Goal: Information Seeking & Learning: Understand process/instructions

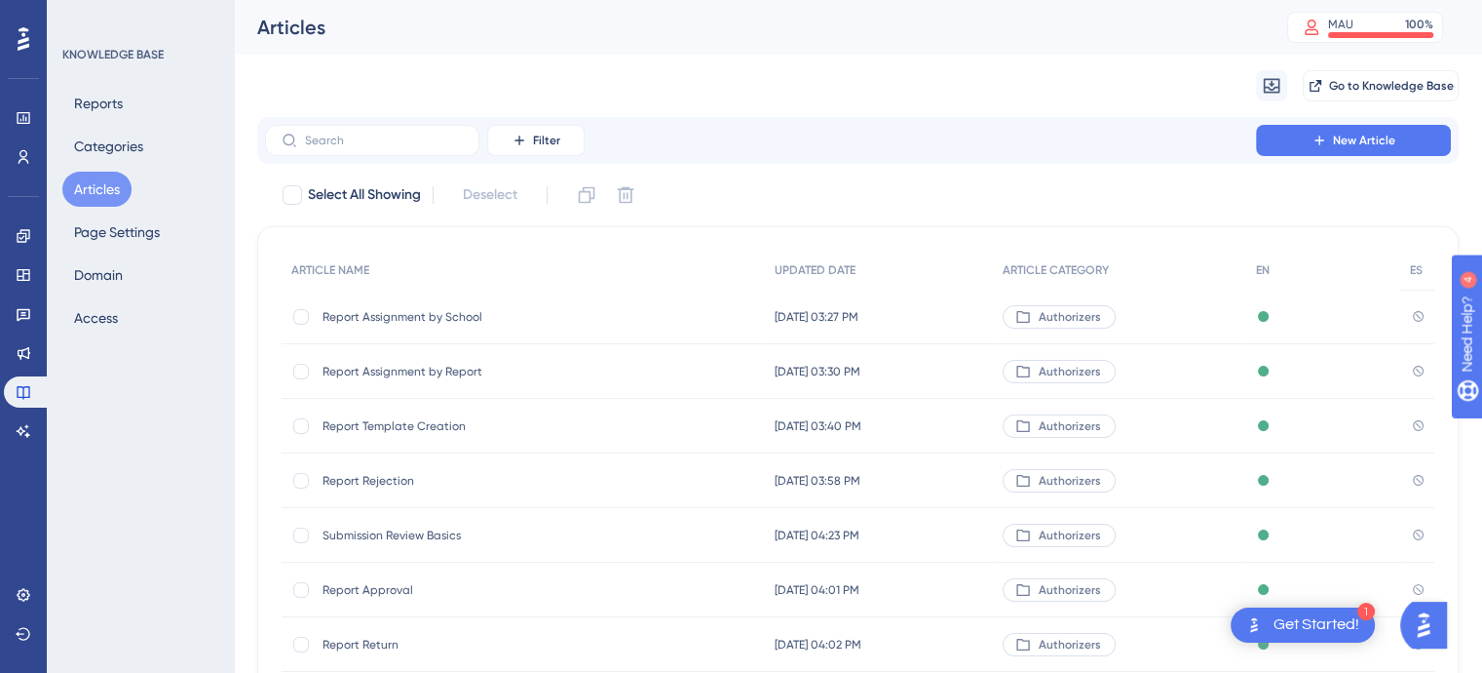
click at [422, 317] on span "Report Assignment by School" at bounding box center [479, 317] width 312 height 16
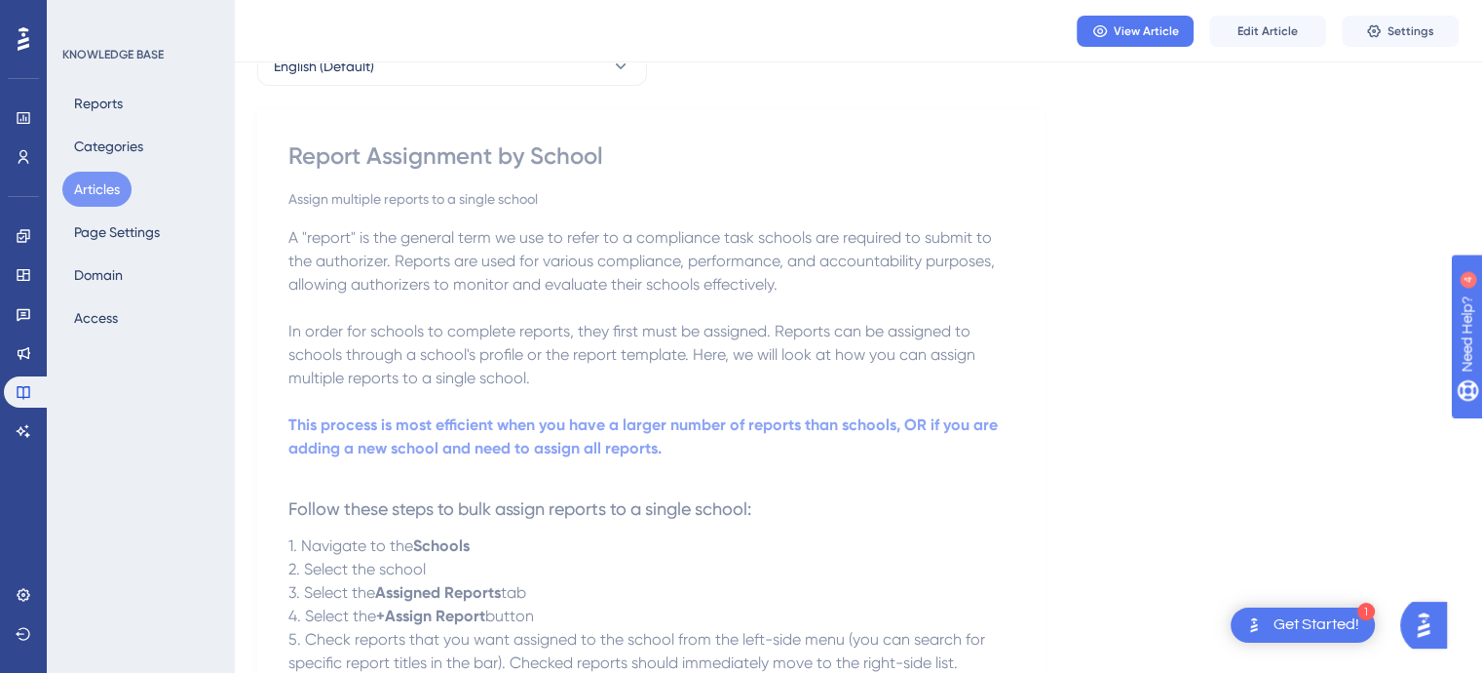
scroll to position [127, 0]
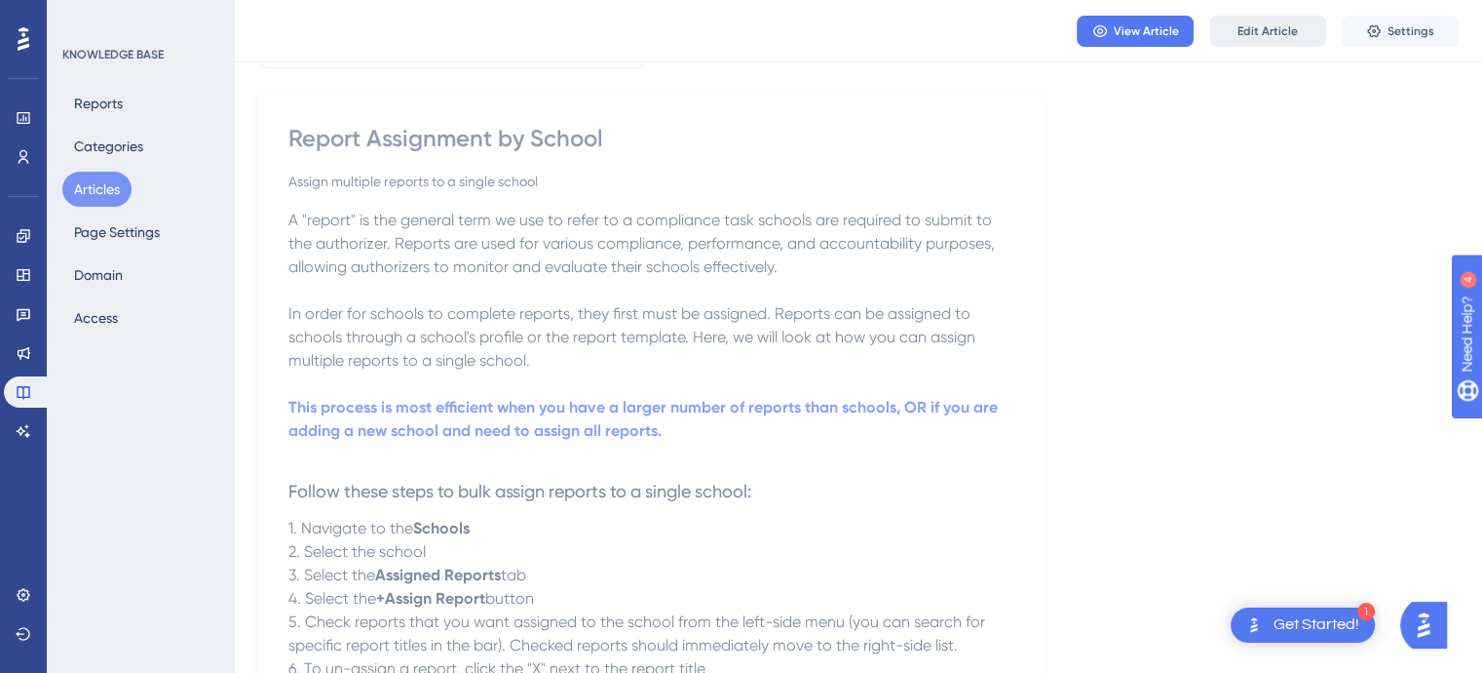
click at [1285, 35] on span "Edit Article" at bounding box center [1268, 31] width 60 height 16
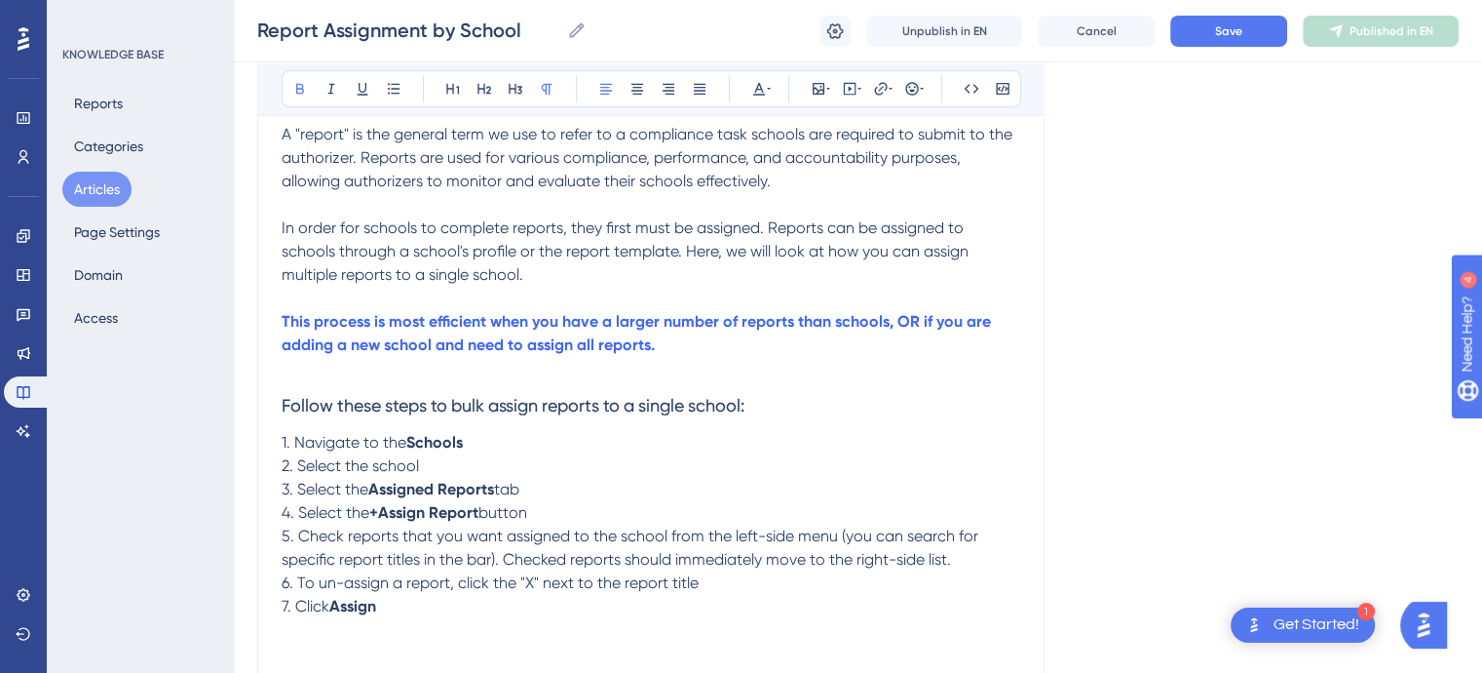
click at [487, 442] on p "1. Navigate to the Schools" at bounding box center [651, 442] width 739 height 23
click at [306, 85] on icon at bounding box center [300, 89] width 16 height 16
click at [472, 440] on span "is this a tab?" at bounding box center [507, 442] width 89 height 19
click at [624, 448] on p "1. Navigate to the Schools is this a tab?" at bounding box center [651, 442] width 739 height 23
drag, startPoint x: 658, startPoint y: 440, endPoint x: 487, endPoint y: 440, distance: 170.6
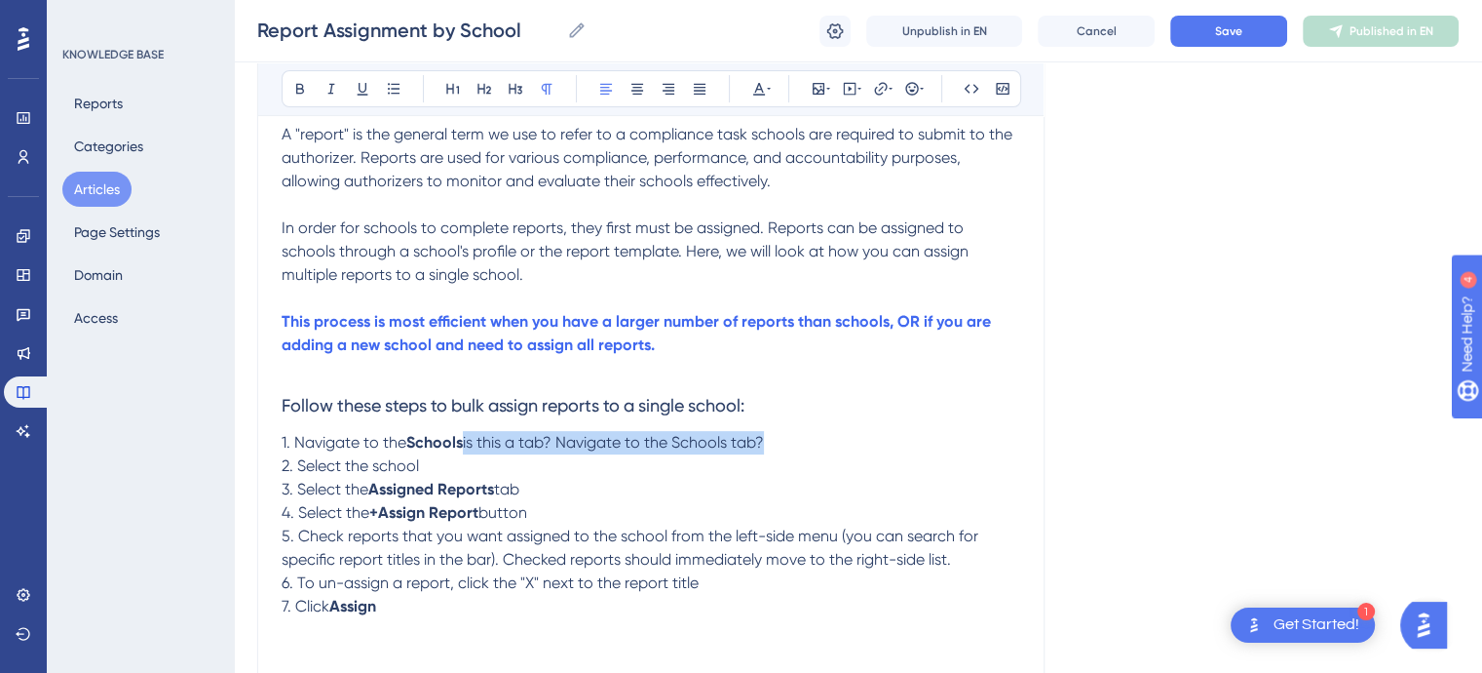
click at [487, 440] on p "1. Navigate to the Schools is this a tab? Navigate to the Schools tab?" at bounding box center [651, 442] width 739 height 23
click at [764, 85] on icon at bounding box center [759, 89] width 16 height 16
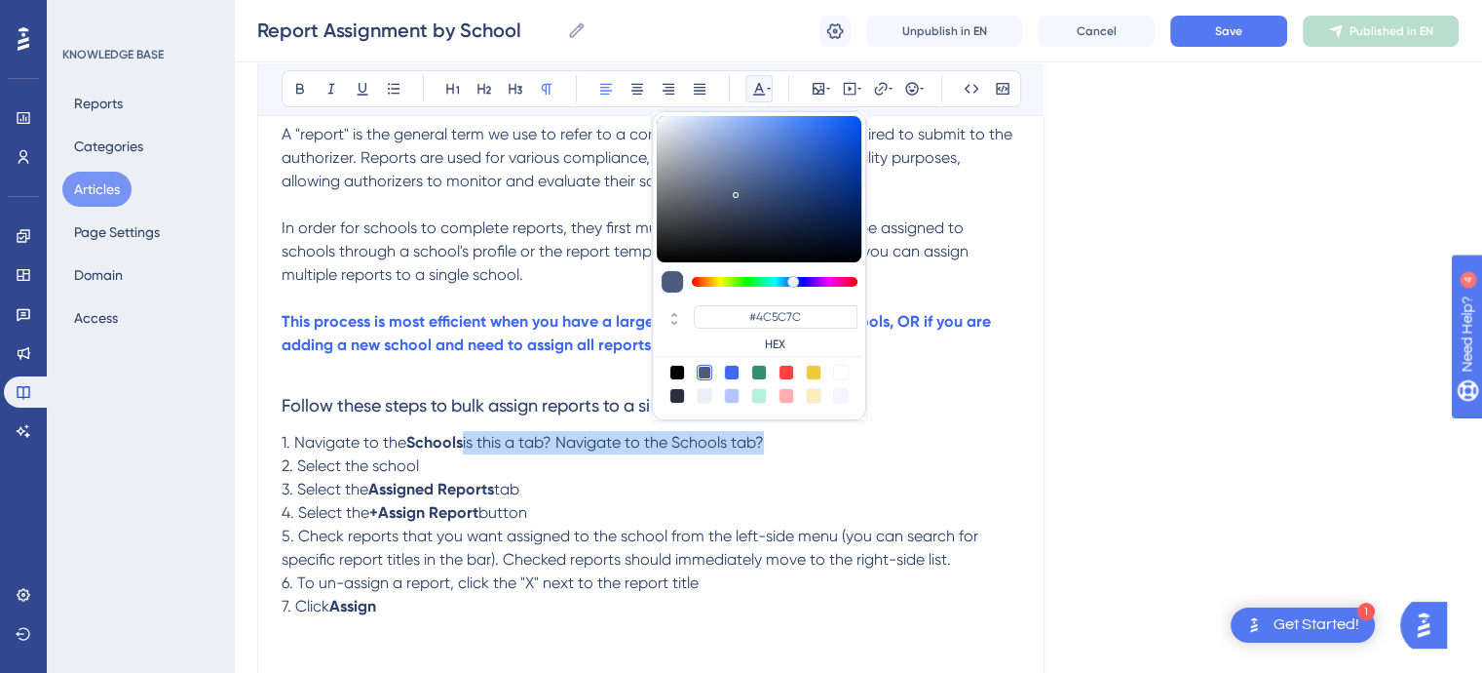
click at [783, 375] on div at bounding box center [787, 373] width 16 height 16
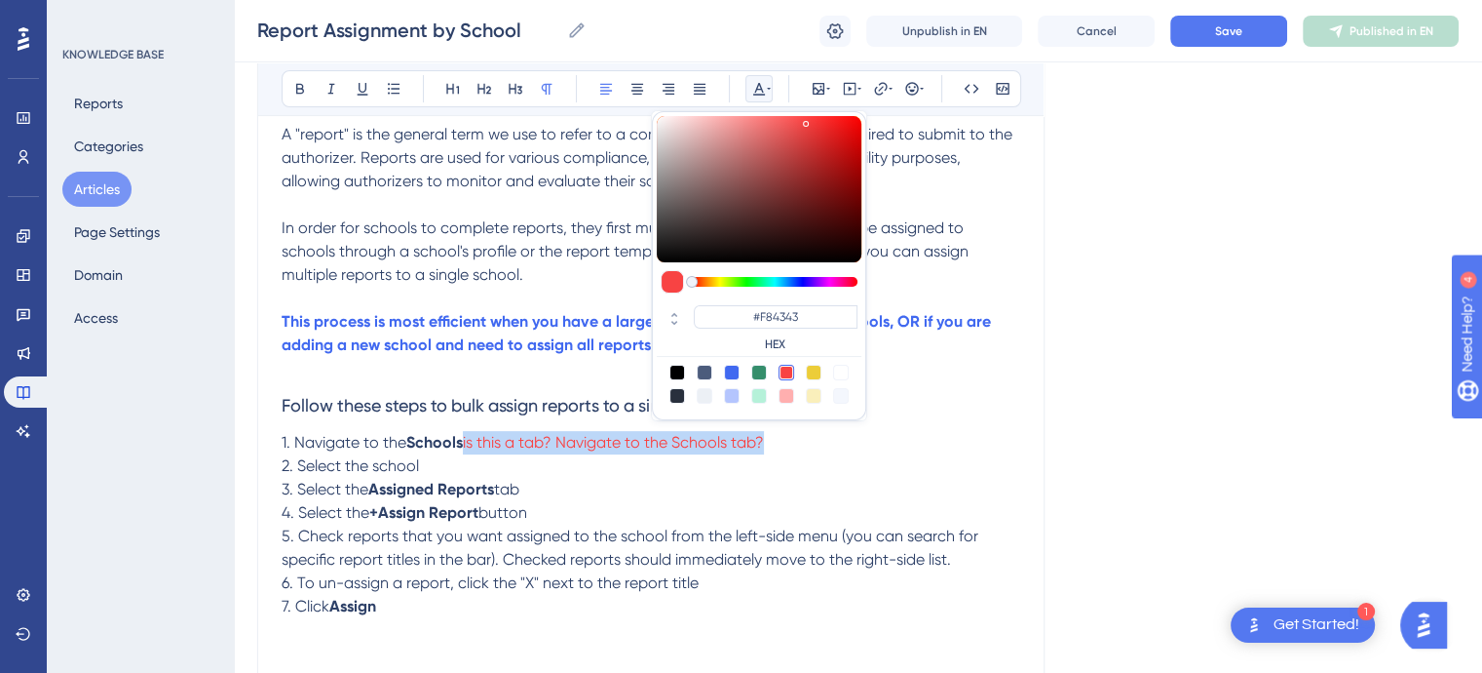
type input "#F84343"
click at [845, 476] on p "2. Select the school" at bounding box center [651, 465] width 739 height 23
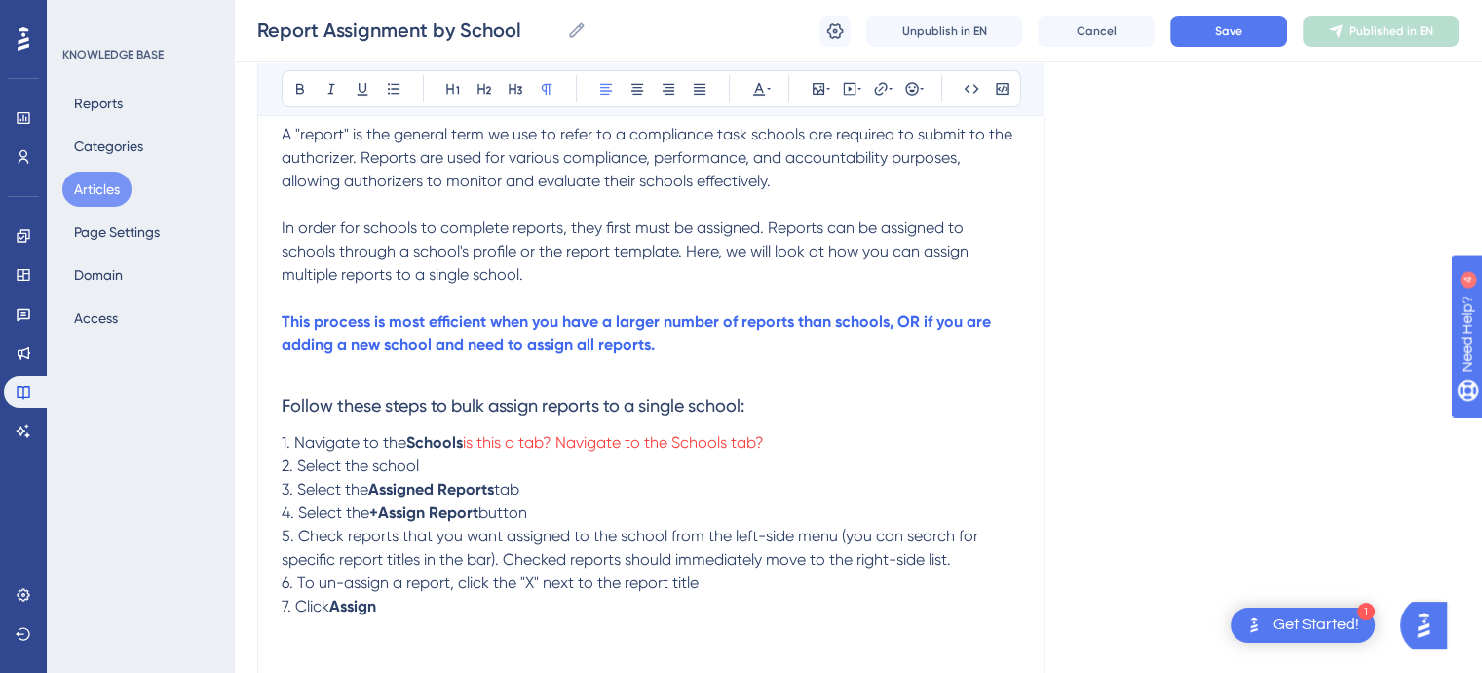
click at [339, 584] on span "6. To un-assign a report, click the "X" next to the report title" at bounding box center [490, 582] width 417 height 19
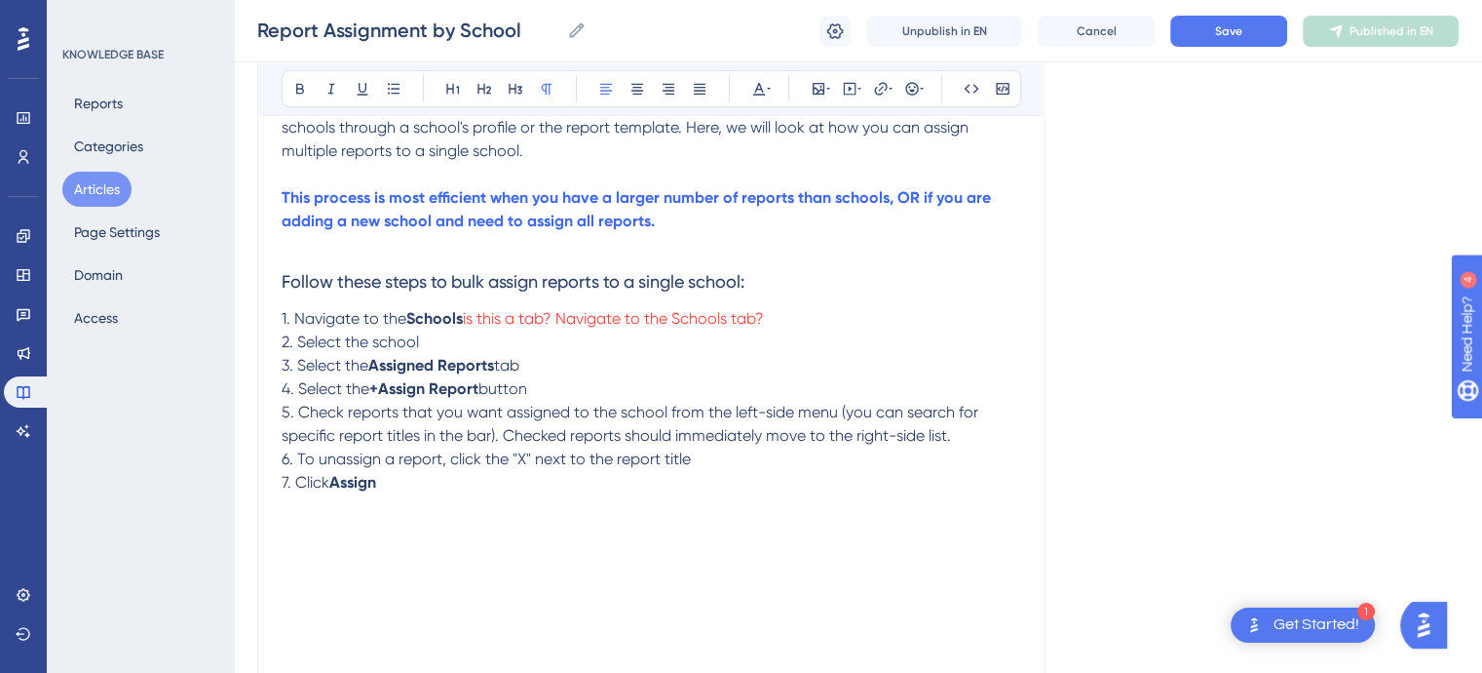
scroll to position [414, 0]
click at [1225, 18] on button "Save" at bounding box center [1229, 31] width 117 height 31
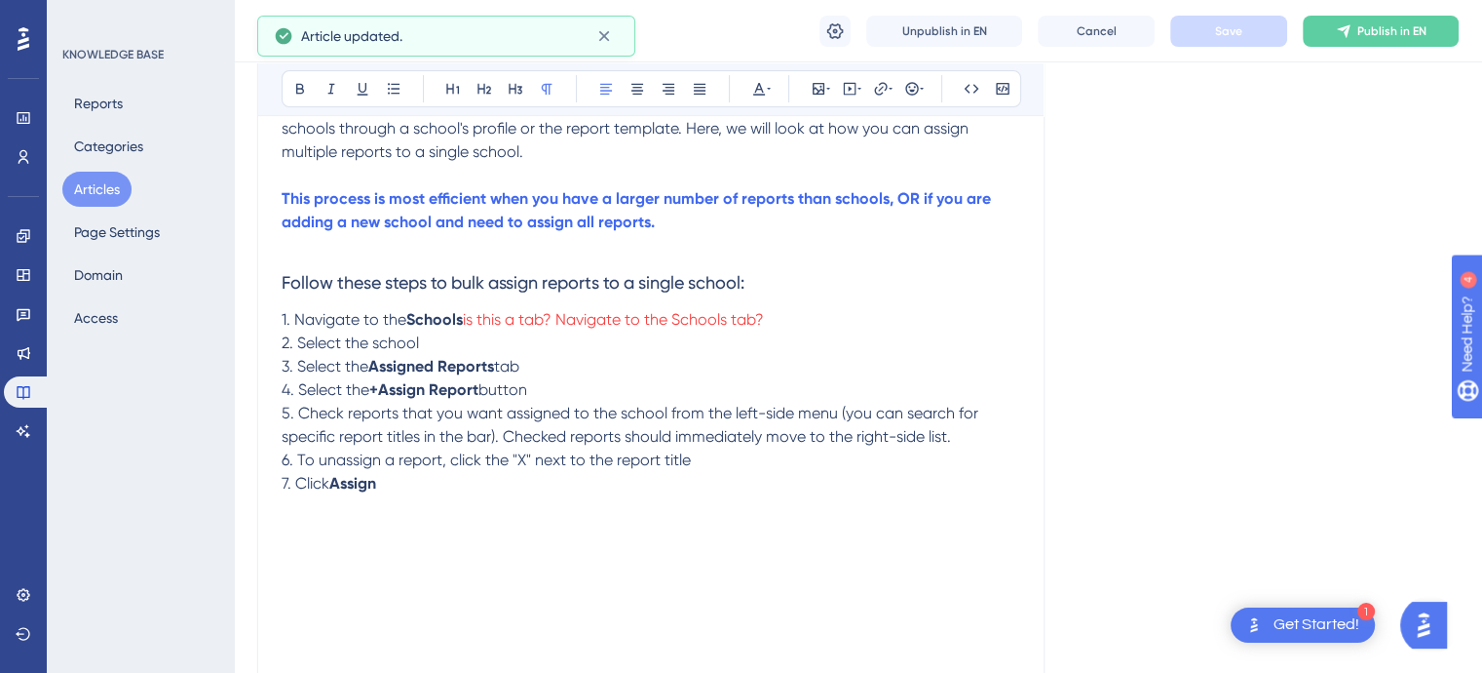
click at [105, 189] on button "Articles" at bounding box center [96, 189] width 69 height 35
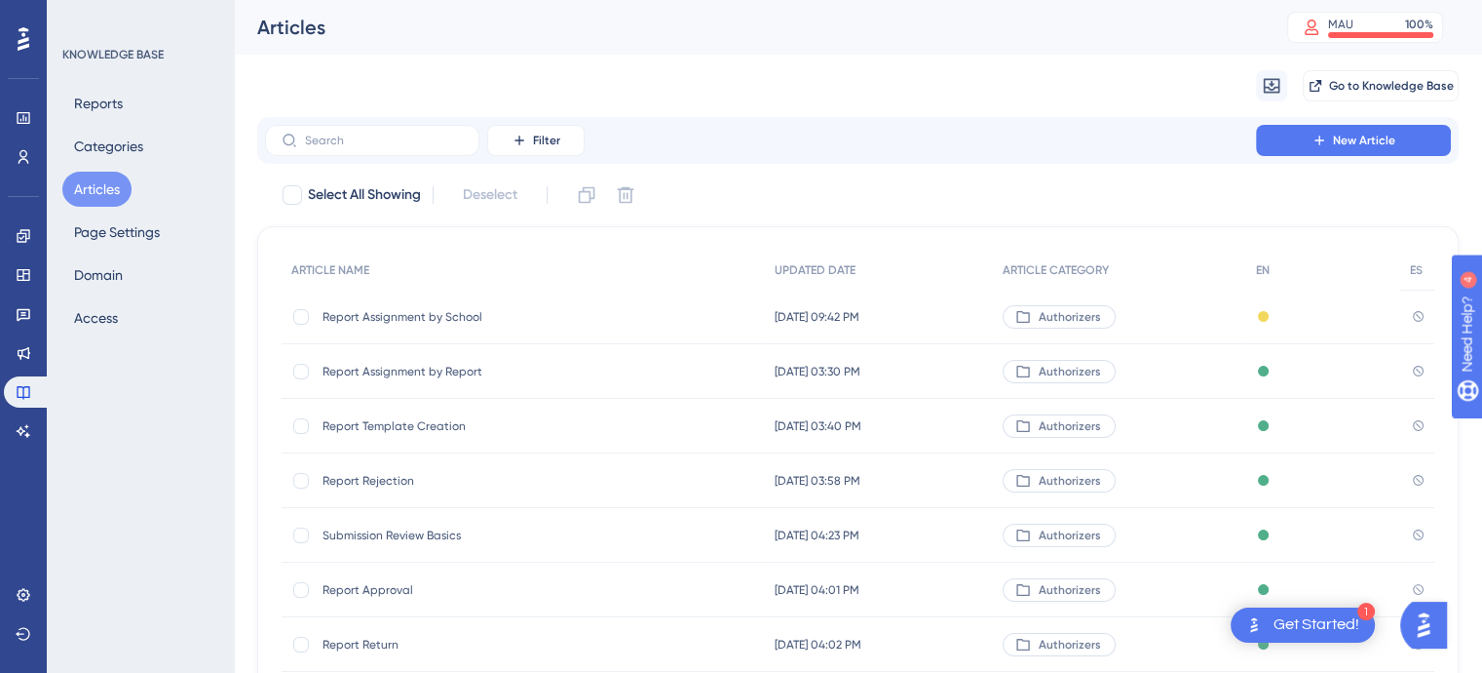
click at [378, 373] on span "Report Assignment by Report" at bounding box center [479, 372] width 312 height 16
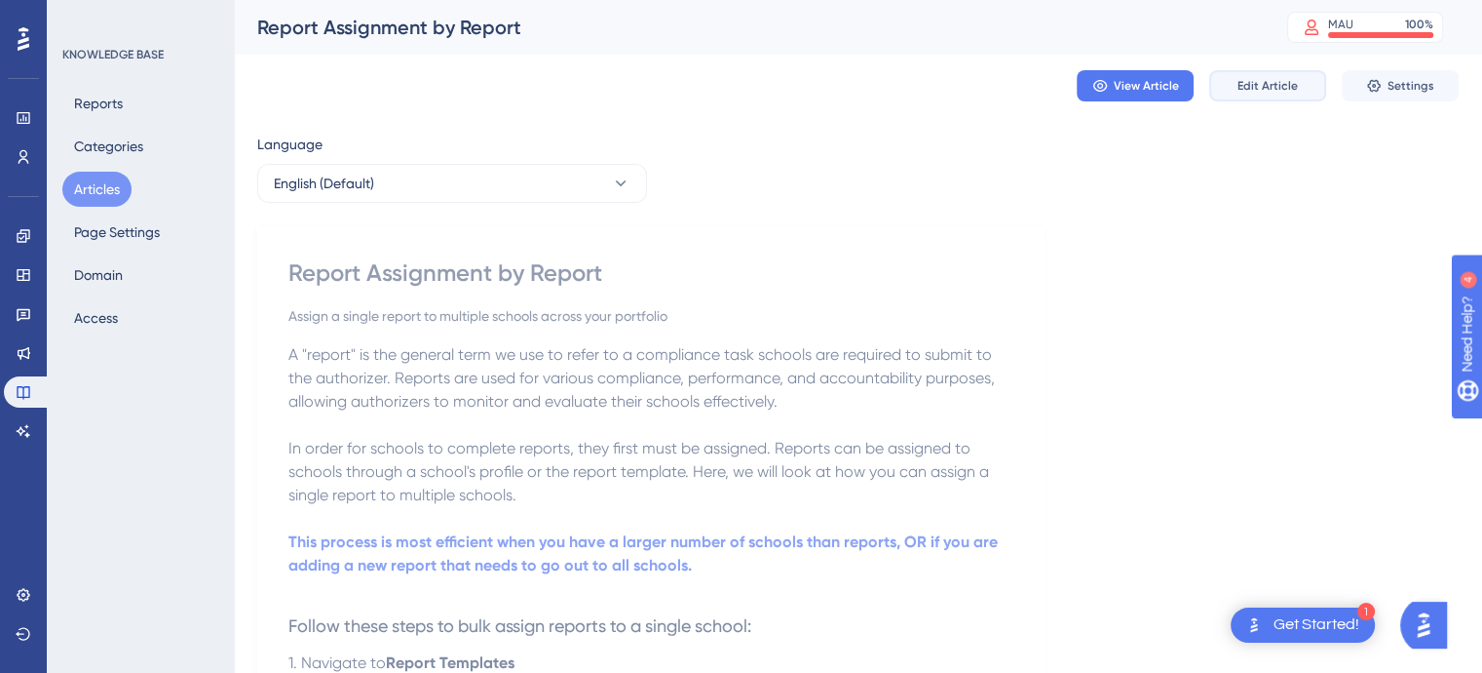
click at [1275, 78] on span "Edit Article" at bounding box center [1268, 86] width 60 height 16
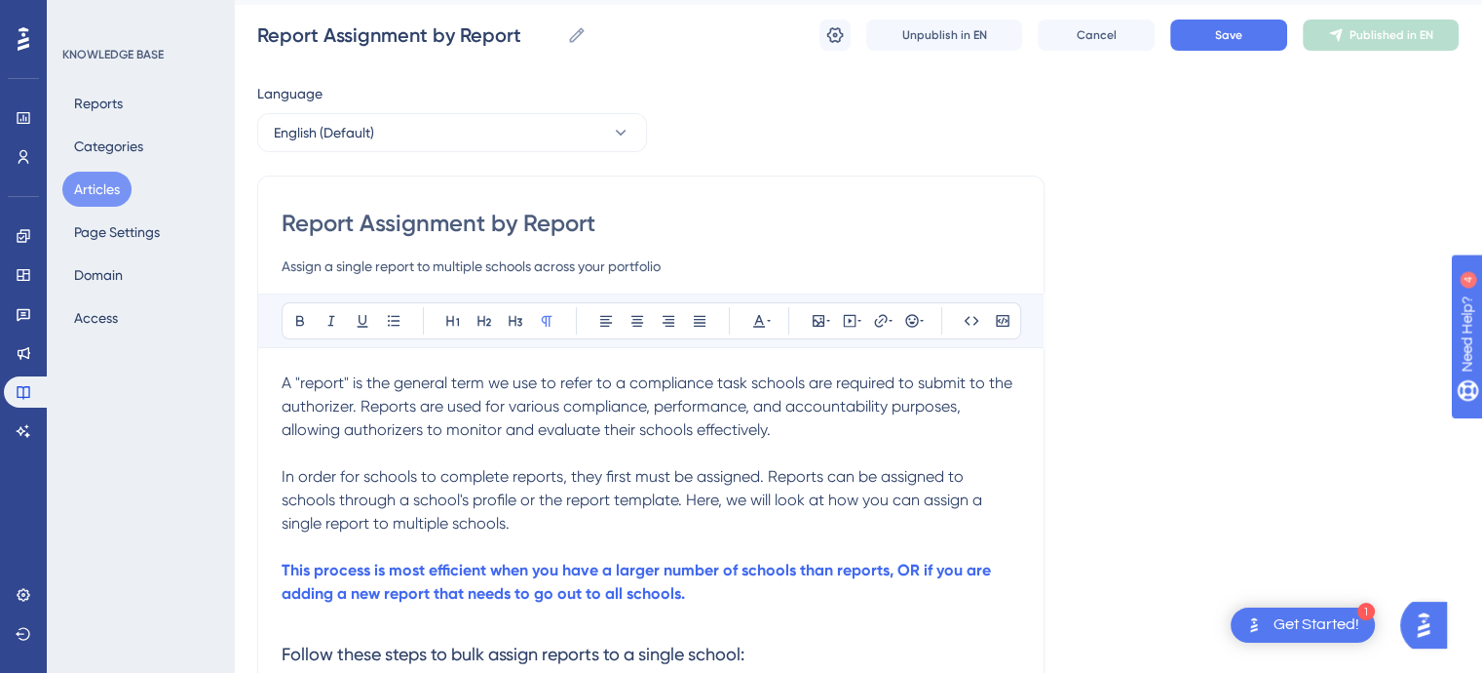
scroll to position [50, 0]
drag, startPoint x: 791, startPoint y: 438, endPoint x: 273, endPoint y: 386, distance: 521.1
copy span "A "report" is the general term we use to refer to a compliance task schools are…"
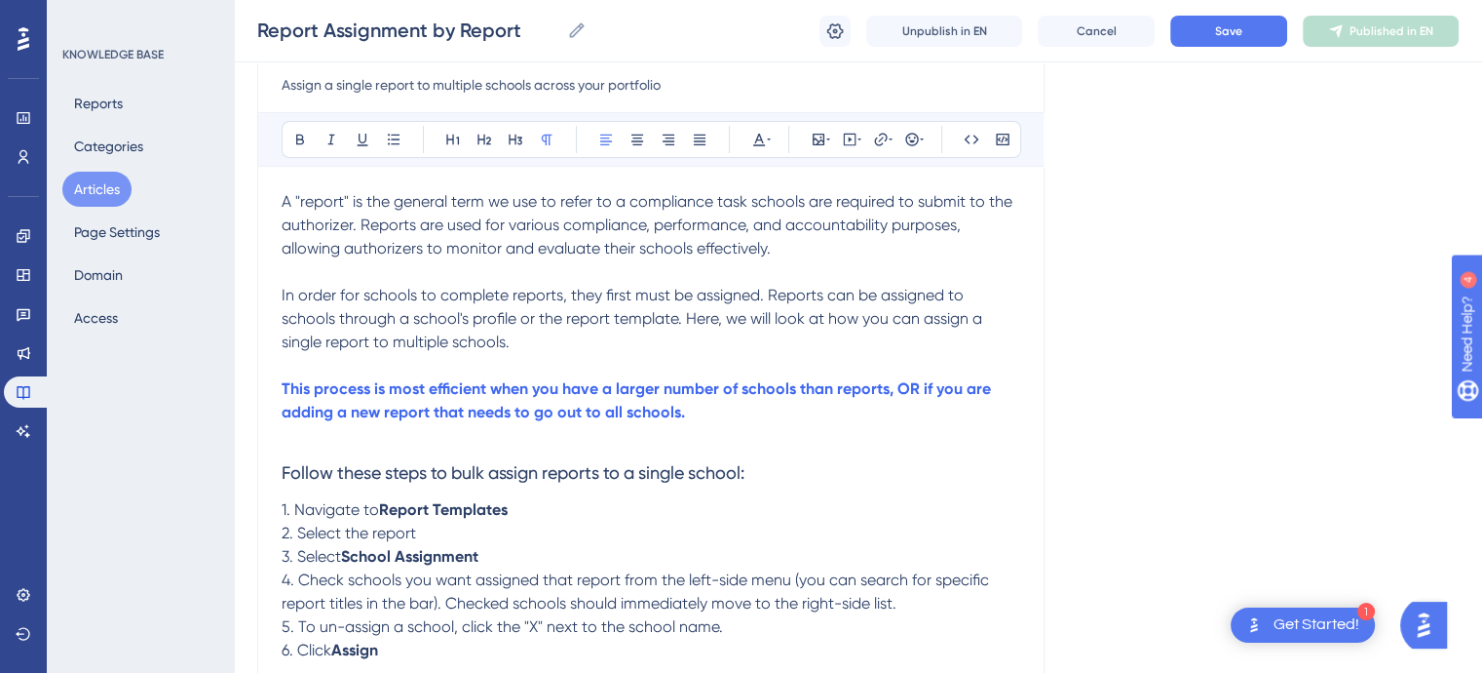
scroll to position [226, 0]
click at [1133, 280] on div "Language English (Default) Report Assignment by Report Assign a single report t…" at bounding box center [858, 593] width 1202 height 1388
click at [786, 471] on h3 "Follow these steps to bulk assign reports to a single school:" at bounding box center [651, 470] width 739 height 51
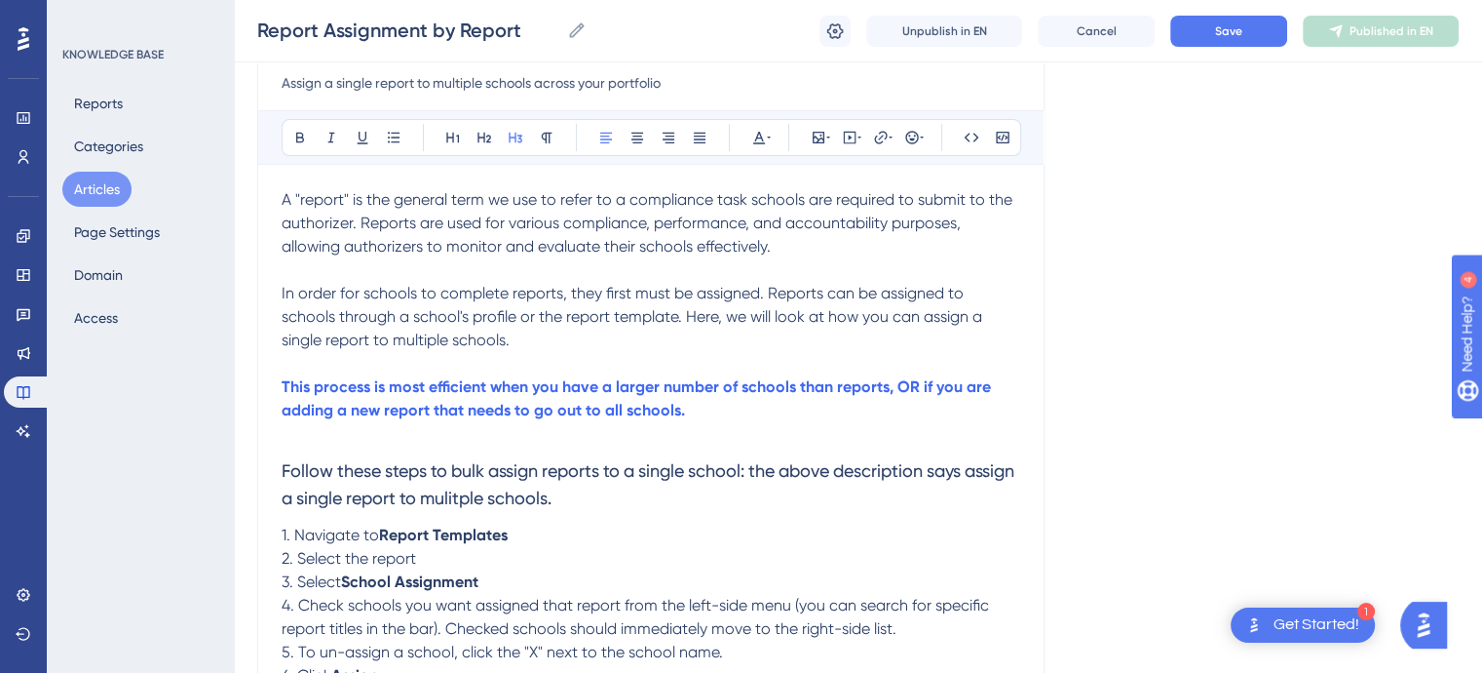
drag, startPoint x: 624, startPoint y: 504, endPoint x: 758, endPoint y: 479, distance: 136.9
click at [758, 479] on h3 "Follow these steps to bulk assign reports to a single school: the above descrip…" at bounding box center [651, 484] width 739 height 78
click at [768, 135] on icon at bounding box center [769, 138] width 4 height 16
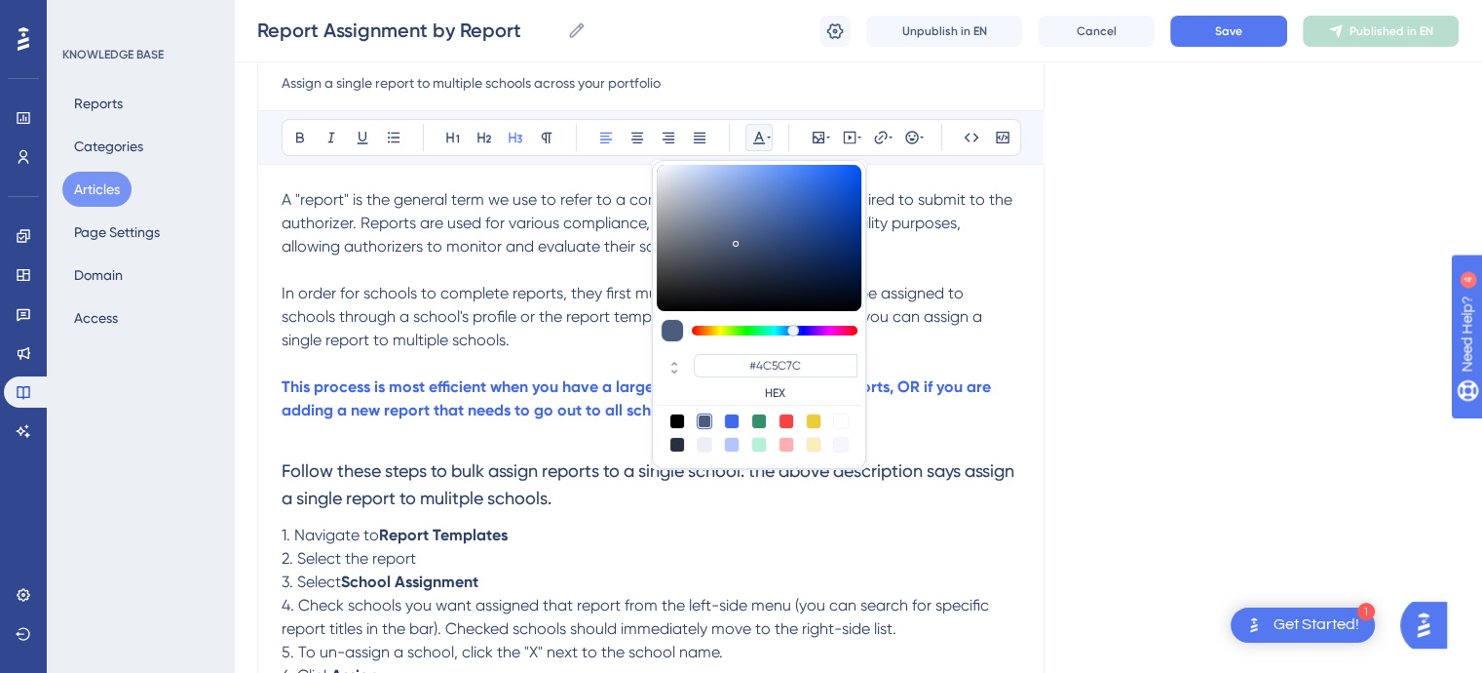
click at [788, 418] on div at bounding box center [787, 421] width 16 height 16
type input "#F84343"
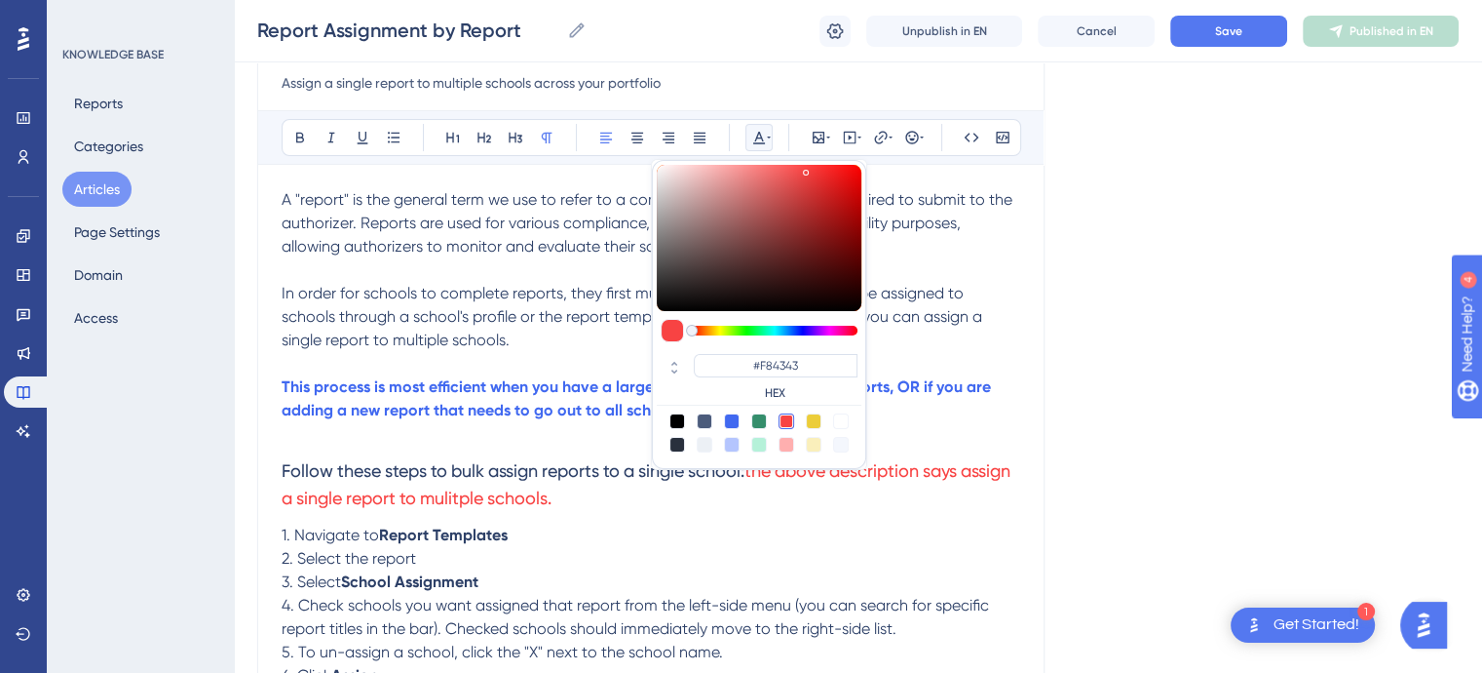
click at [784, 564] on p "2. Select the report" at bounding box center [651, 558] width 739 height 23
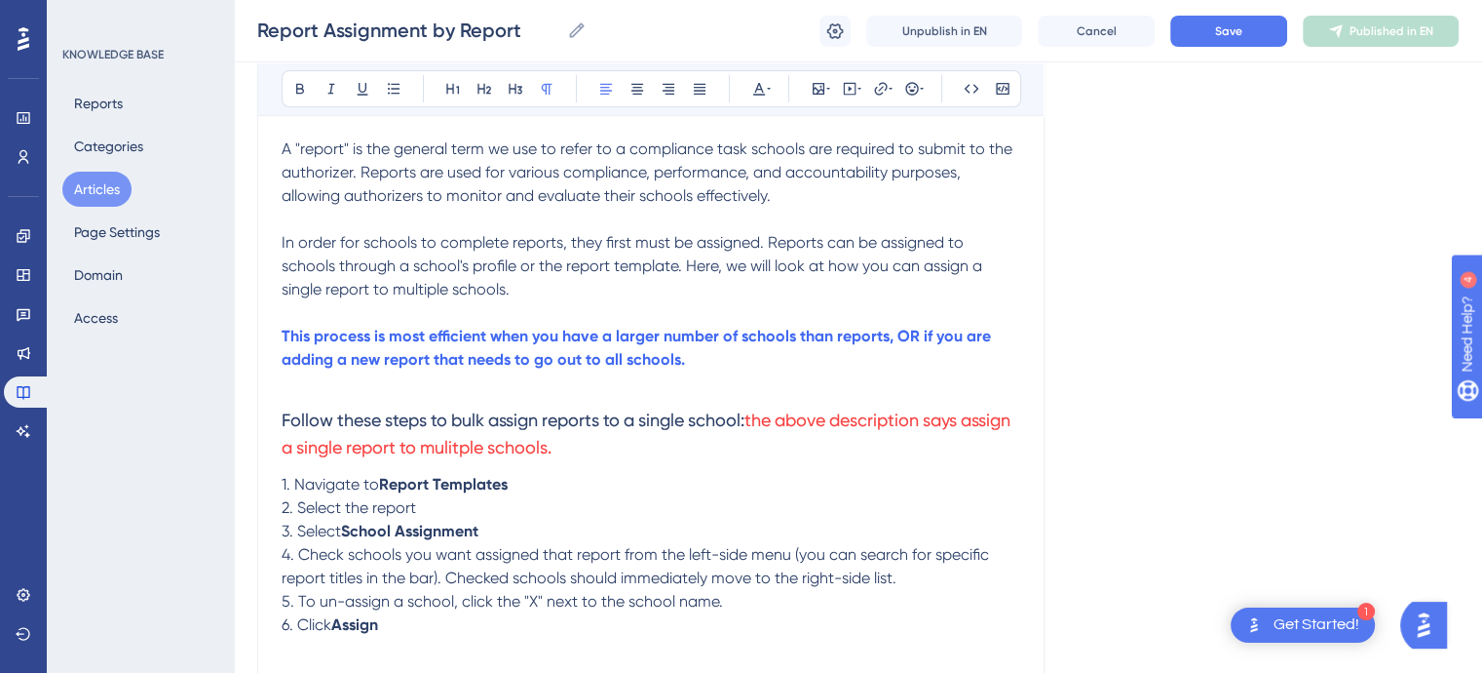
scroll to position [282, 0]
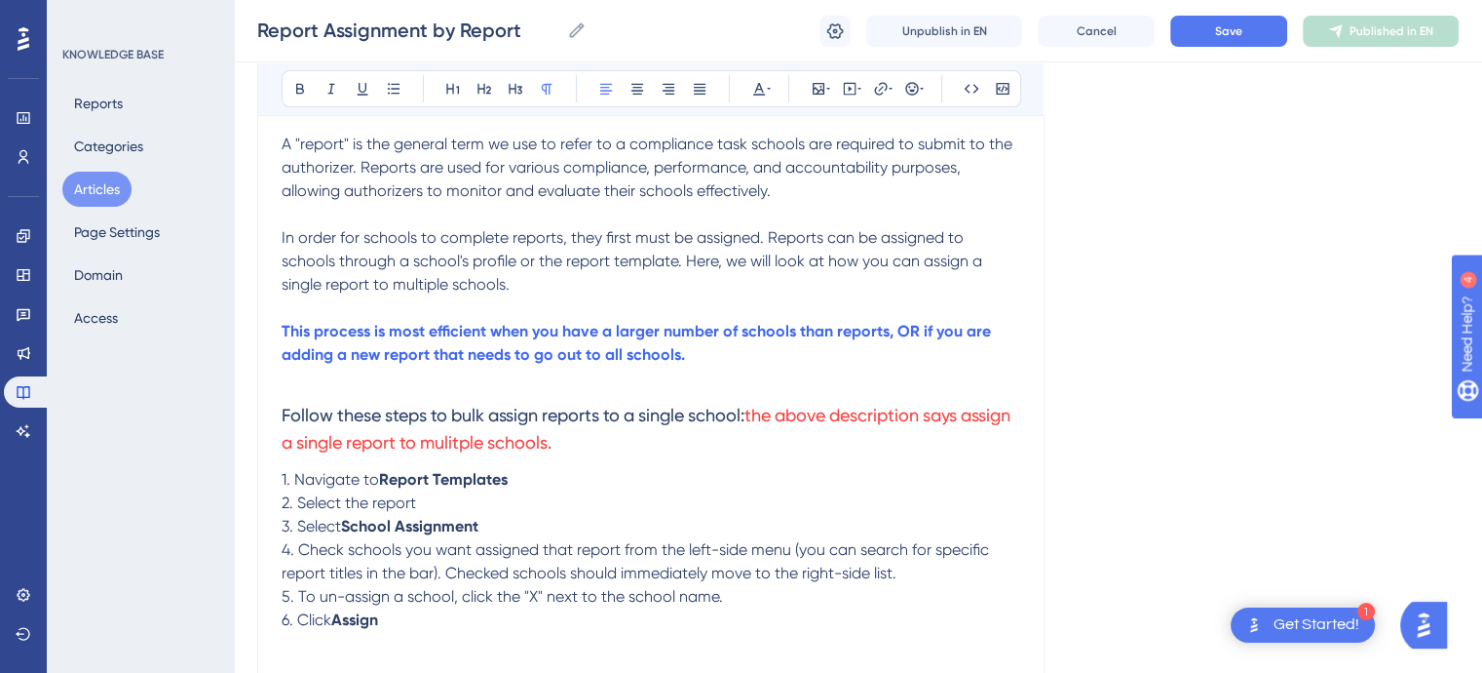
click at [343, 595] on span "5. To un-assign a school, click the "X" next to the school name." at bounding box center [503, 596] width 442 height 19
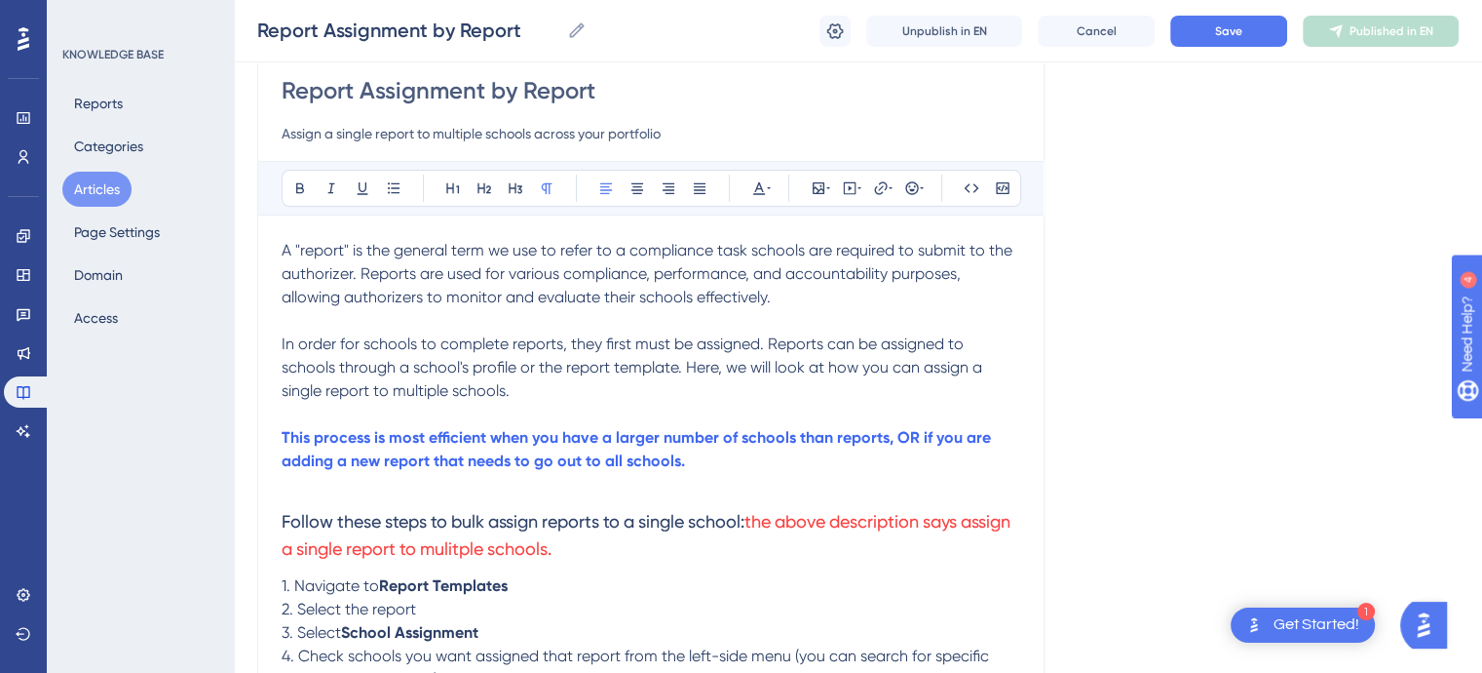
scroll to position [171, 0]
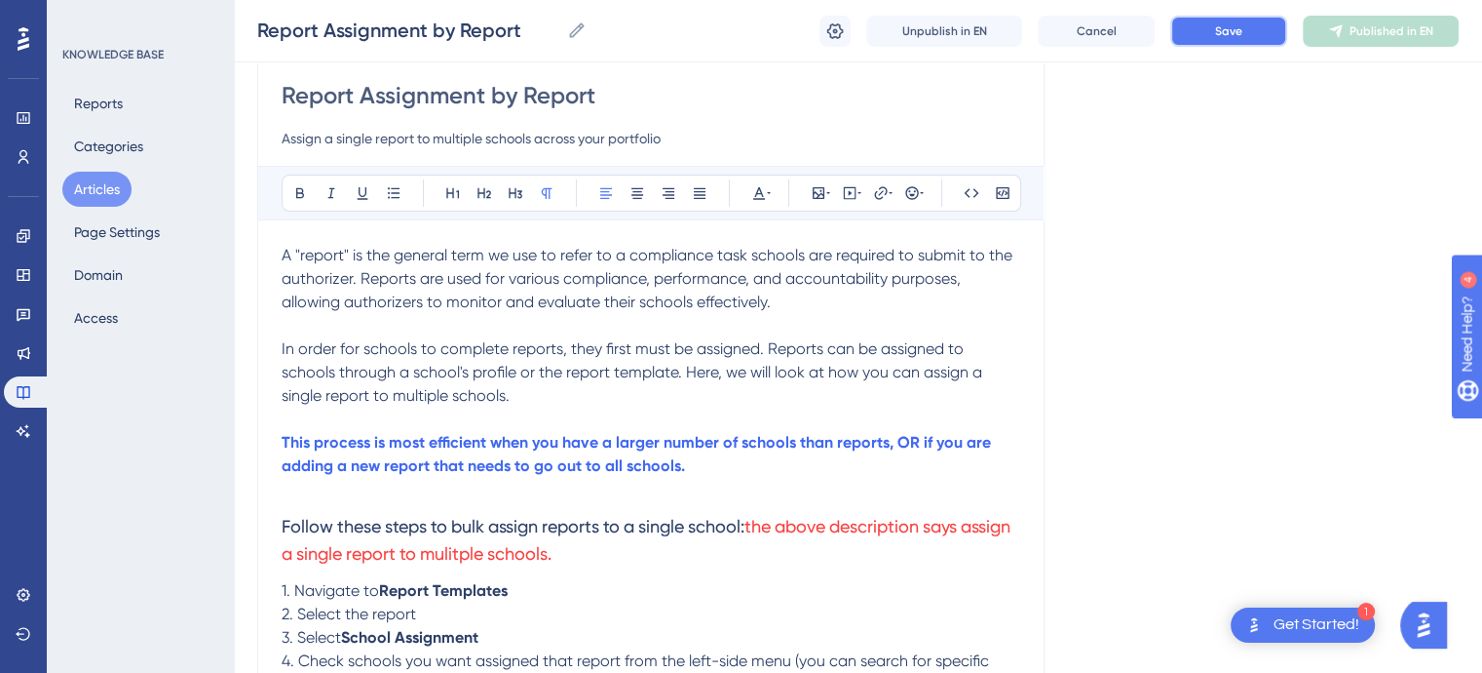
click at [1217, 24] on span "Save" at bounding box center [1228, 31] width 27 height 16
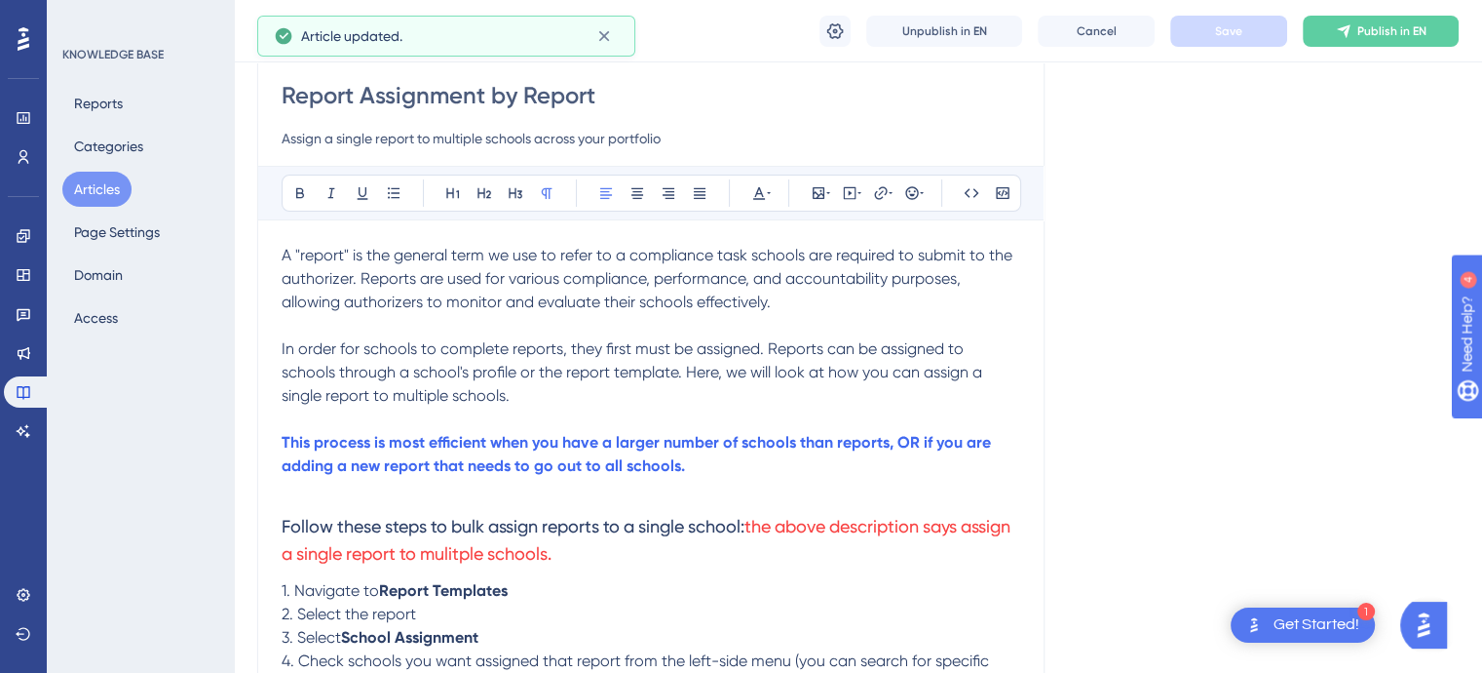
click at [101, 196] on button "Articles" at bounding box center [96, 189] width 69 height 35
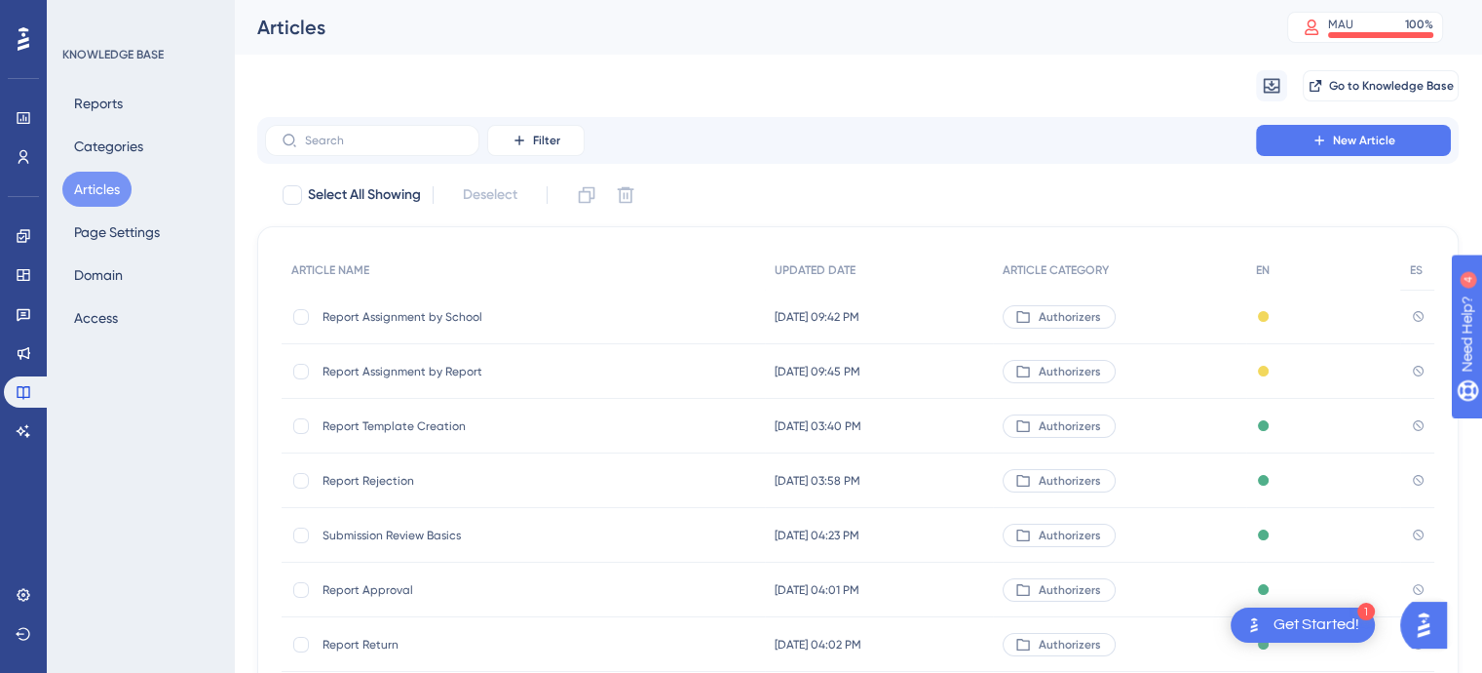
click at [382, 317] on span "Report Assignment by School" at bounding box center [479, 317] width 312 height 16
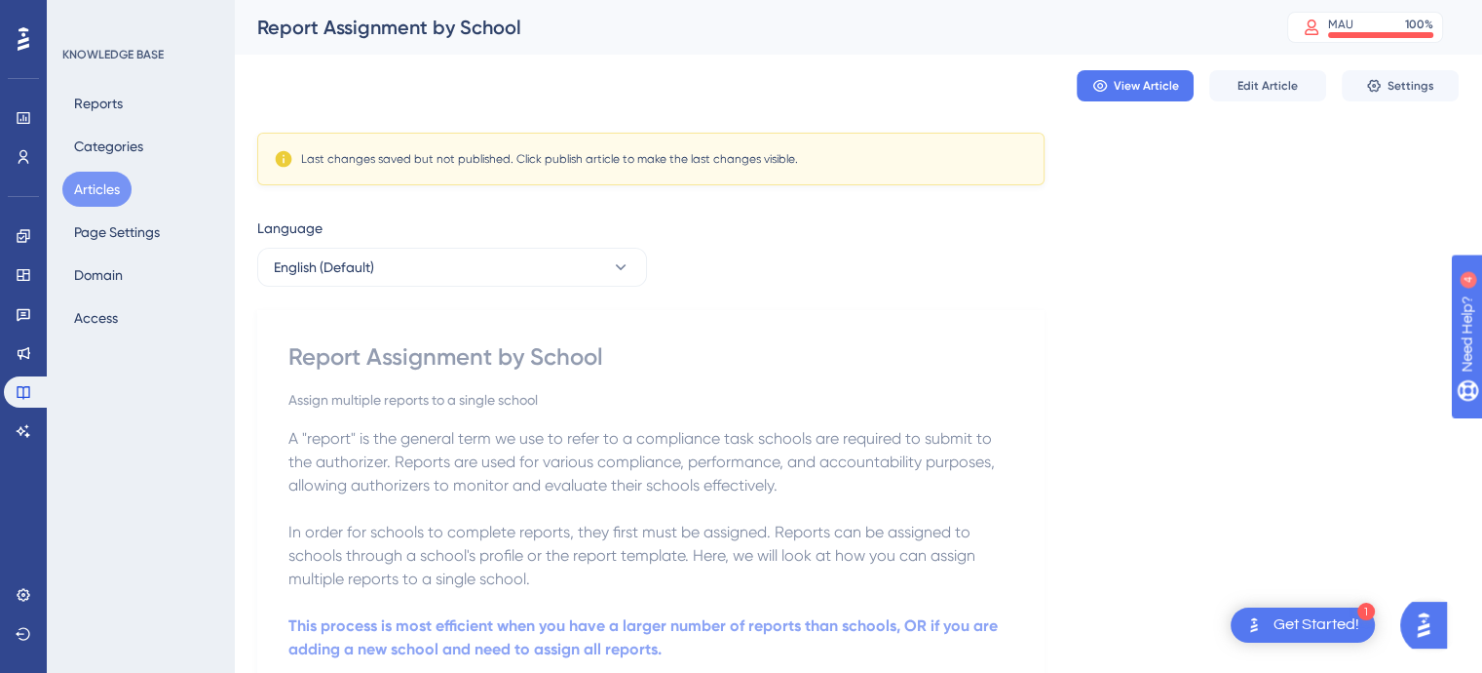
click at [112, 190] on button "Articles" at bounding box center [96, 189] width 69 height 35
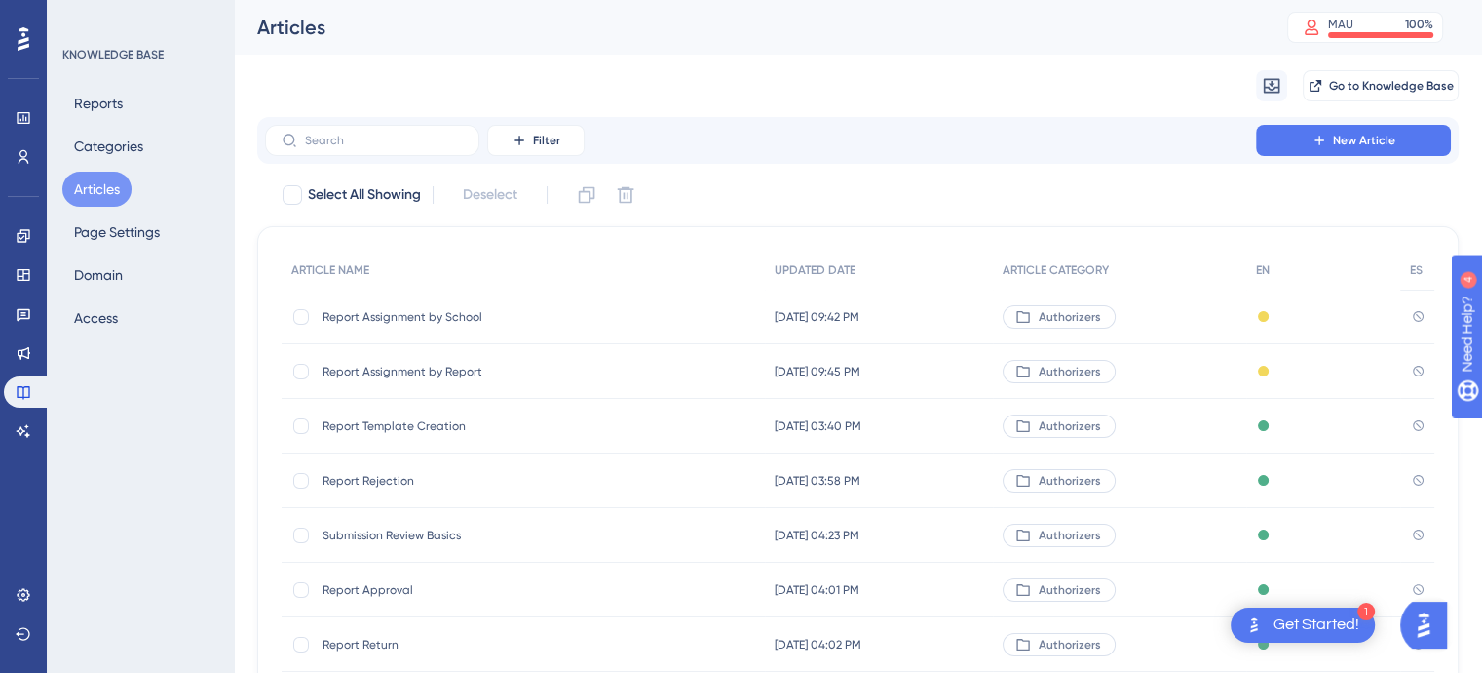
click at [355, 369] on span "Report Assignment by Report" at bounding box center [479, 372] width 312 height 16
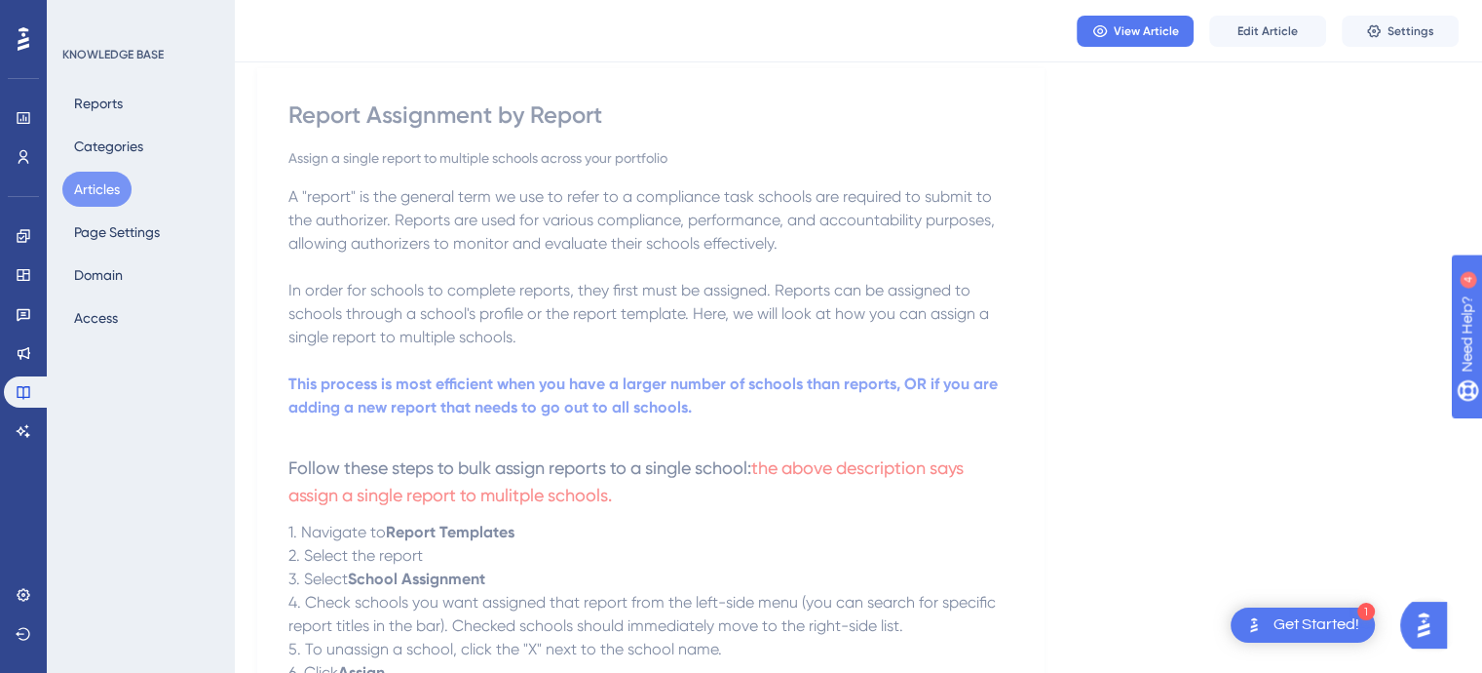
scroll to position [238, 0]
click at [86, 190] on button "Articles" at bounding box center [96, 189] width 69 height 35
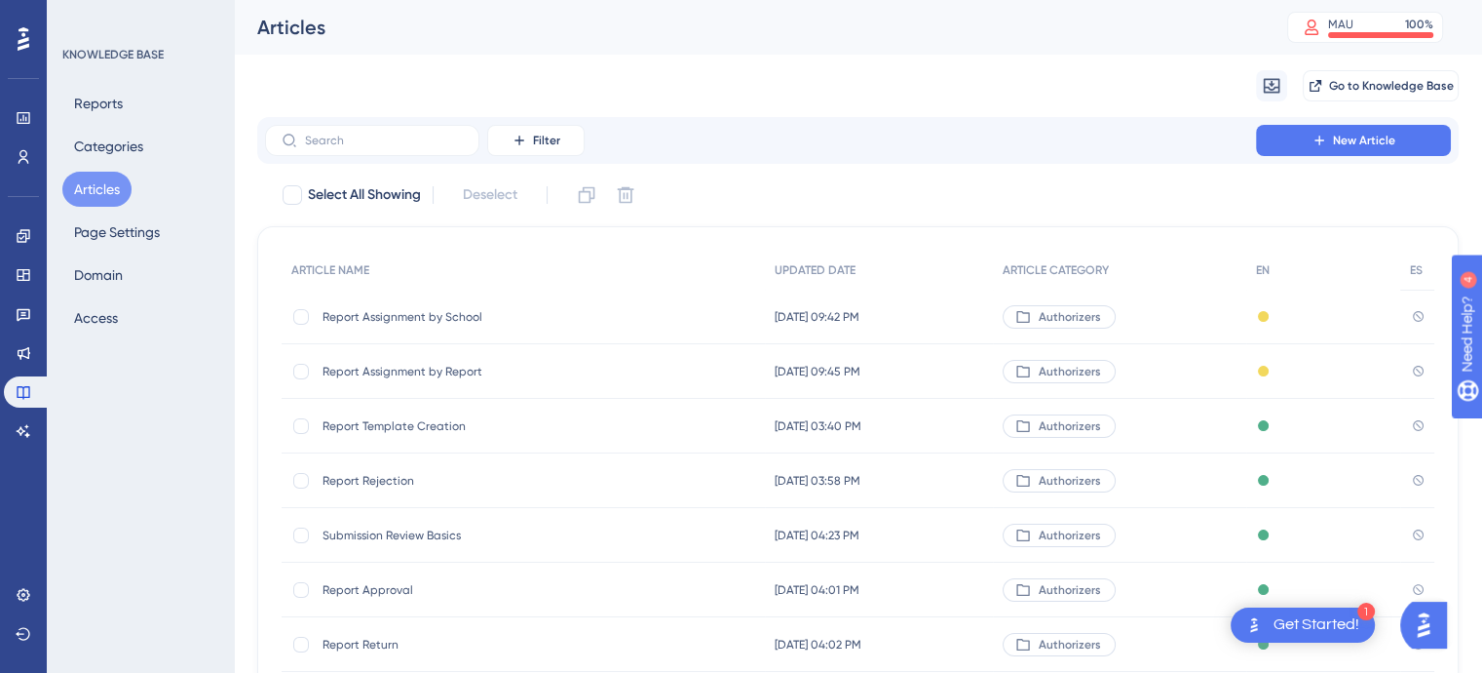
click at [401, 321] on span "Report Assignment by School" at bounding box center [479, 317] width 312 height 16
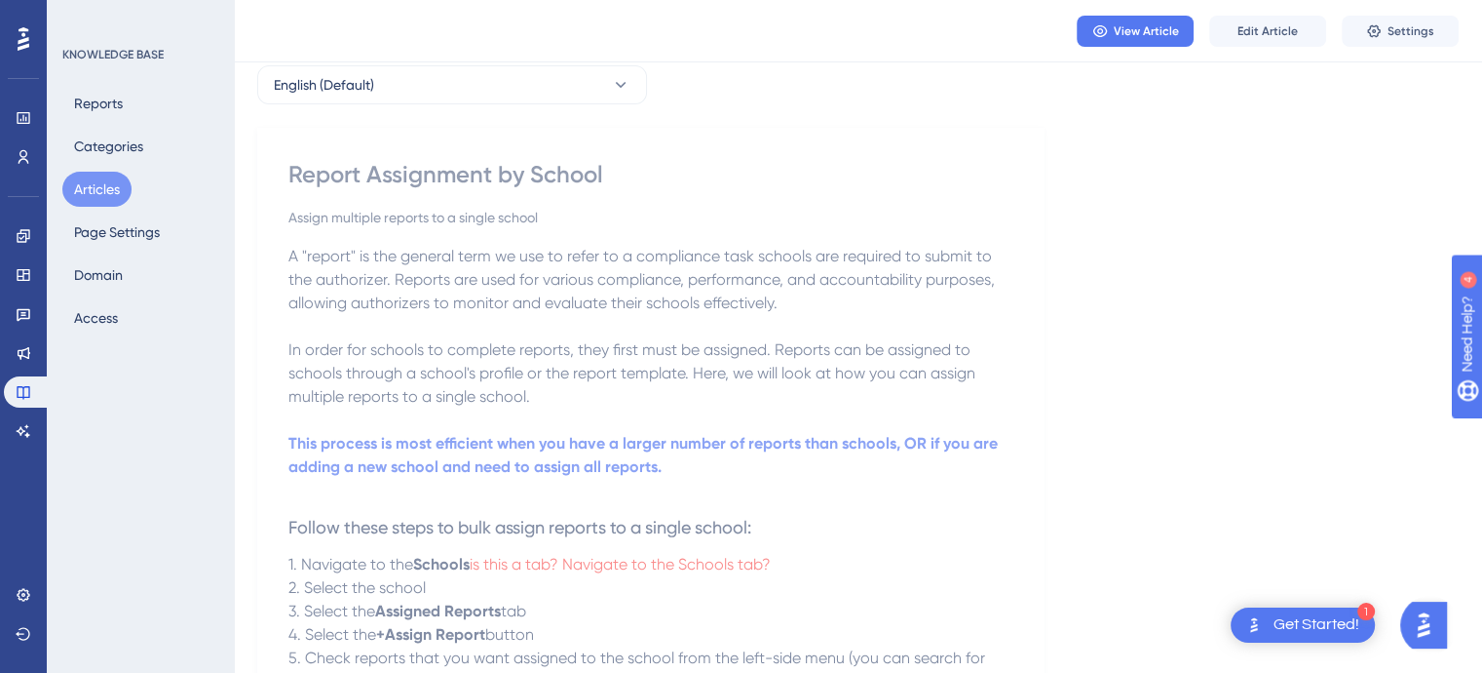
scroll to position [190, 0]
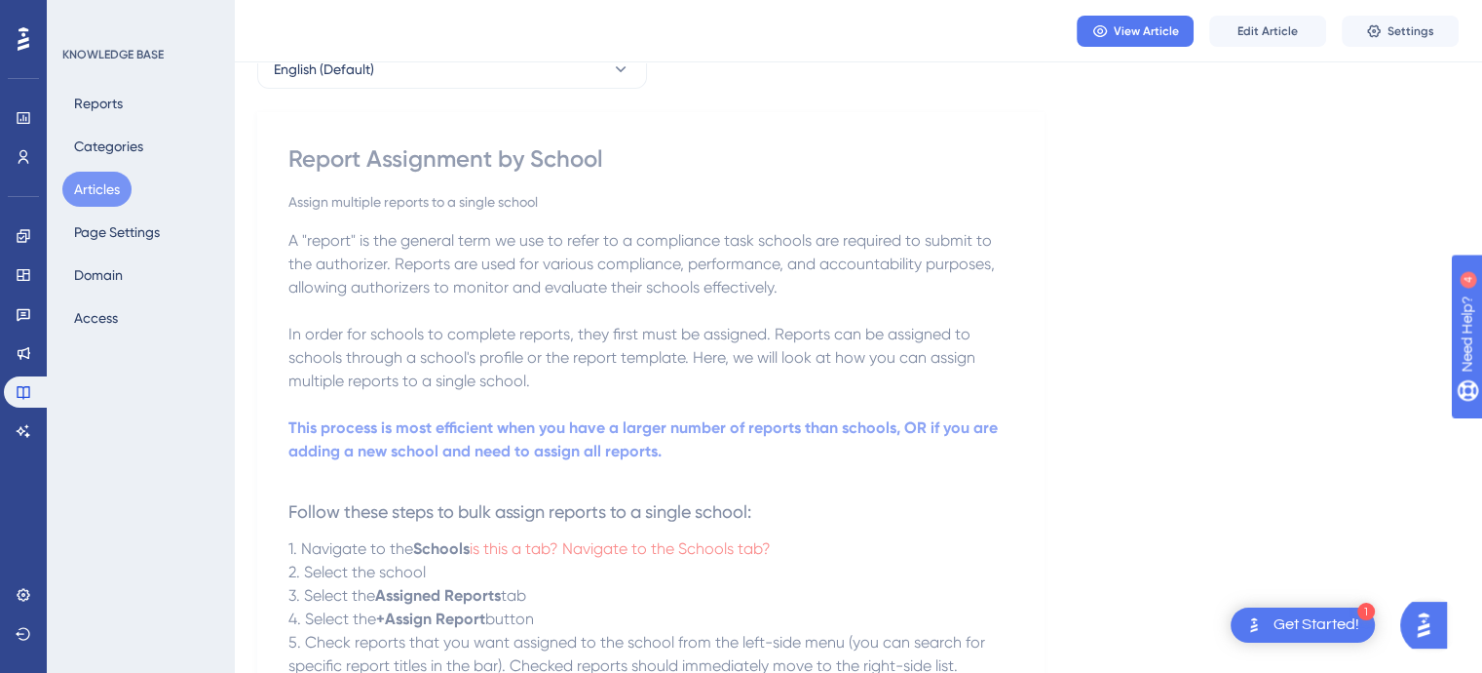
click at [104, 188] on button "Articles" at bounding box center [96, 189] width 69 height 35
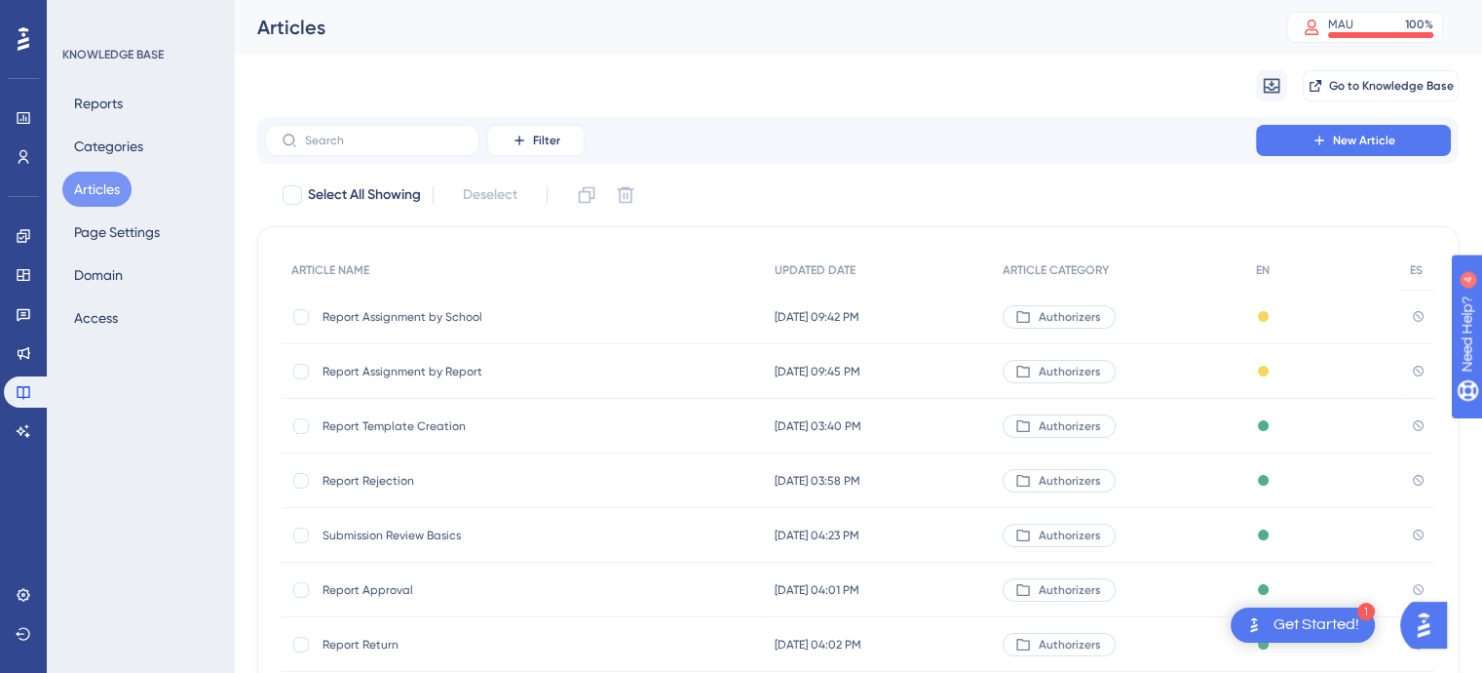
click at [380, 384] on div "Report Assignment by Report Report Assignment by Report" at bounding box center [479, 371] width 312 height 55
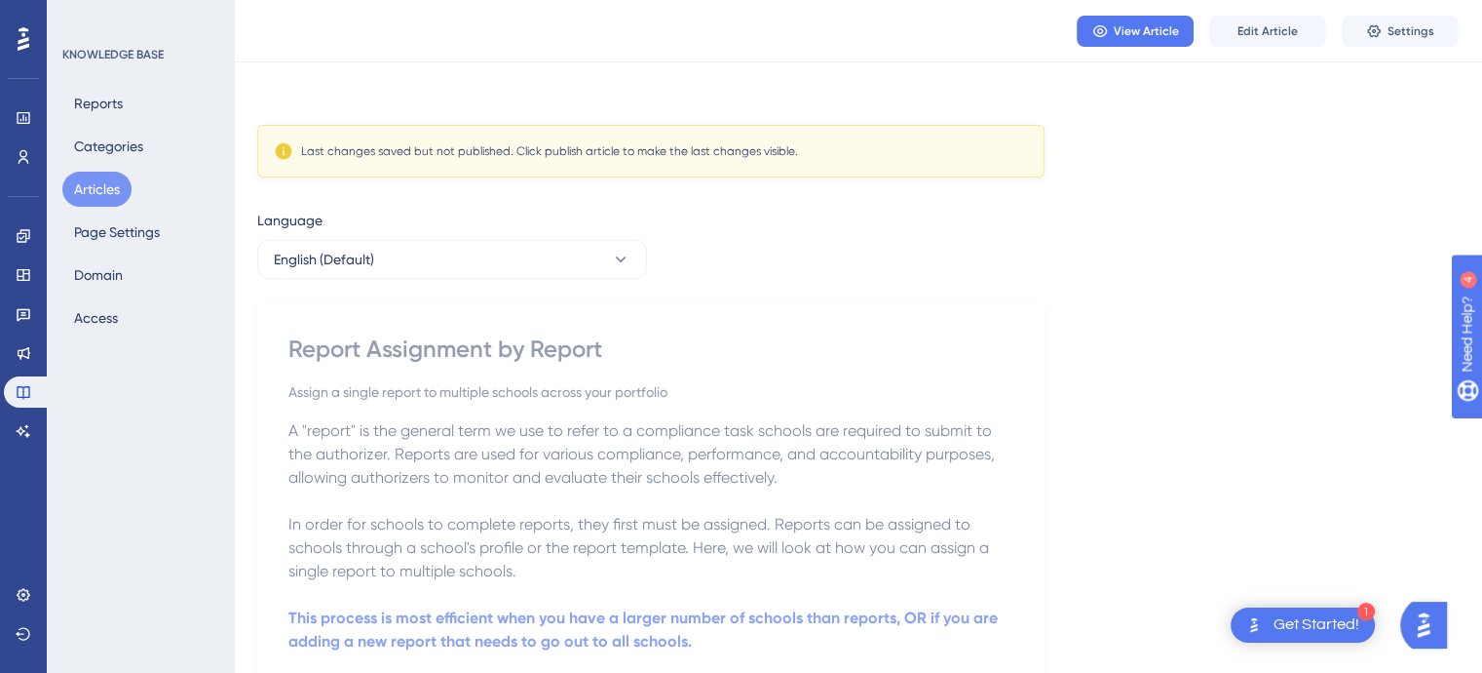
scroll to position [324, 0]
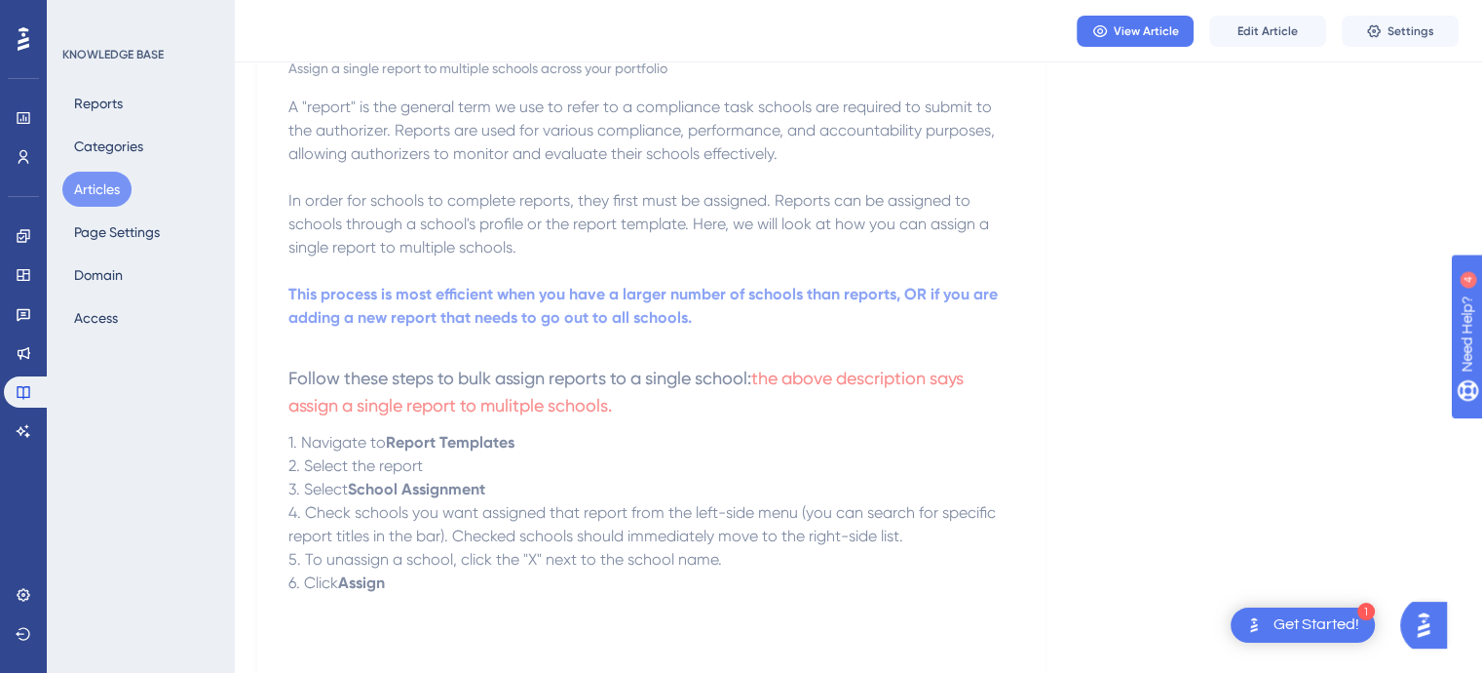
click at [382, 375] on span "Follow these steps to bulk assign reports to a single school:" at bounding box center [519, 377] width 463 height 20
click at [98, 185] on button "Articles" at bounding box center [96, 189] width 69 height 35
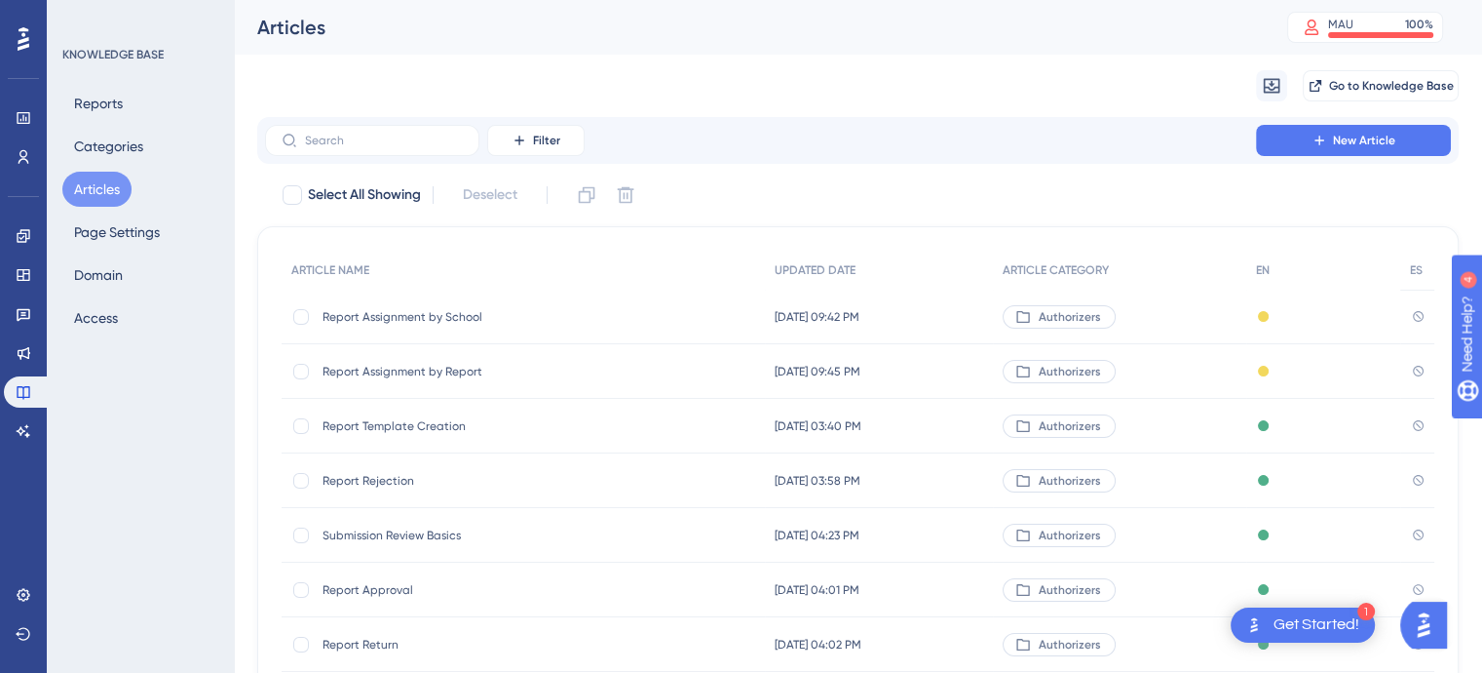
click at [389, 425] on span "Report Template Creation" at bounding box center [479, 426] width 312 height 16
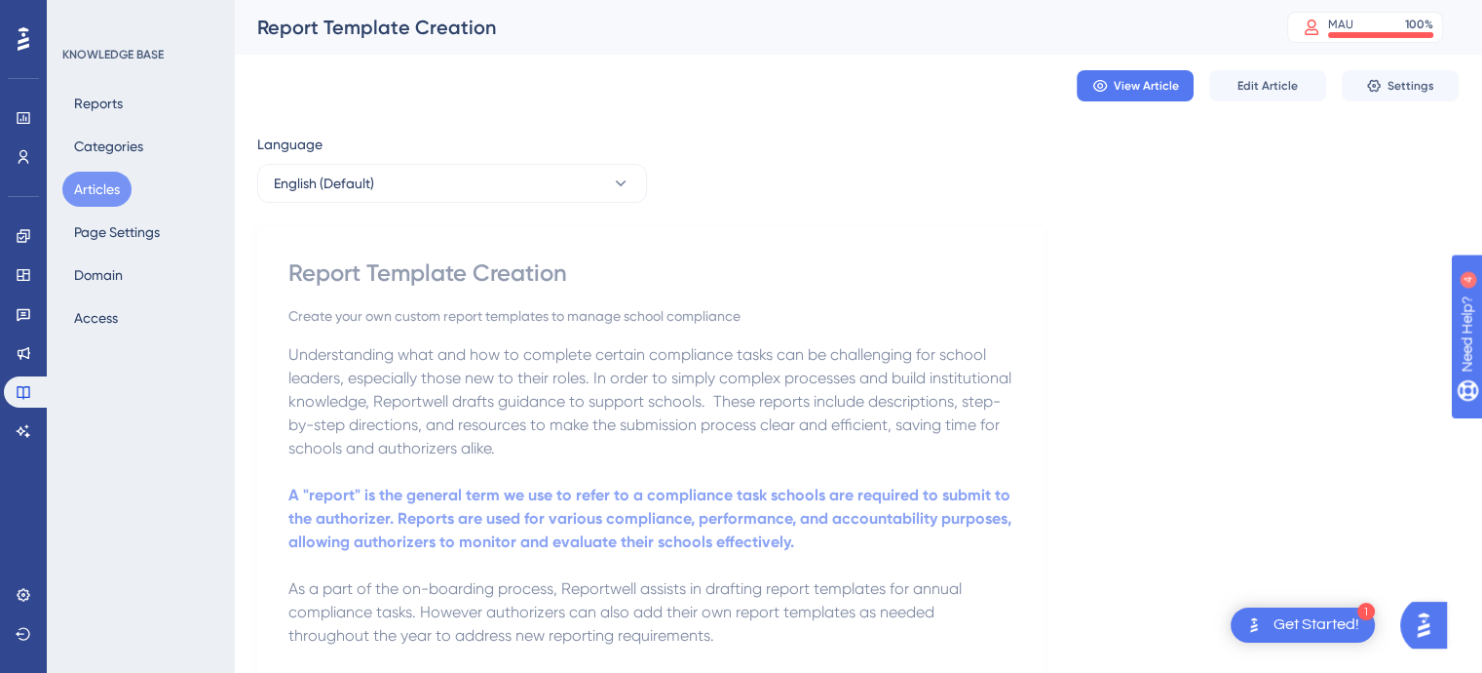
click at [101, 186] on button "Articles" at bounding box center [96, 189] width 69 height 35
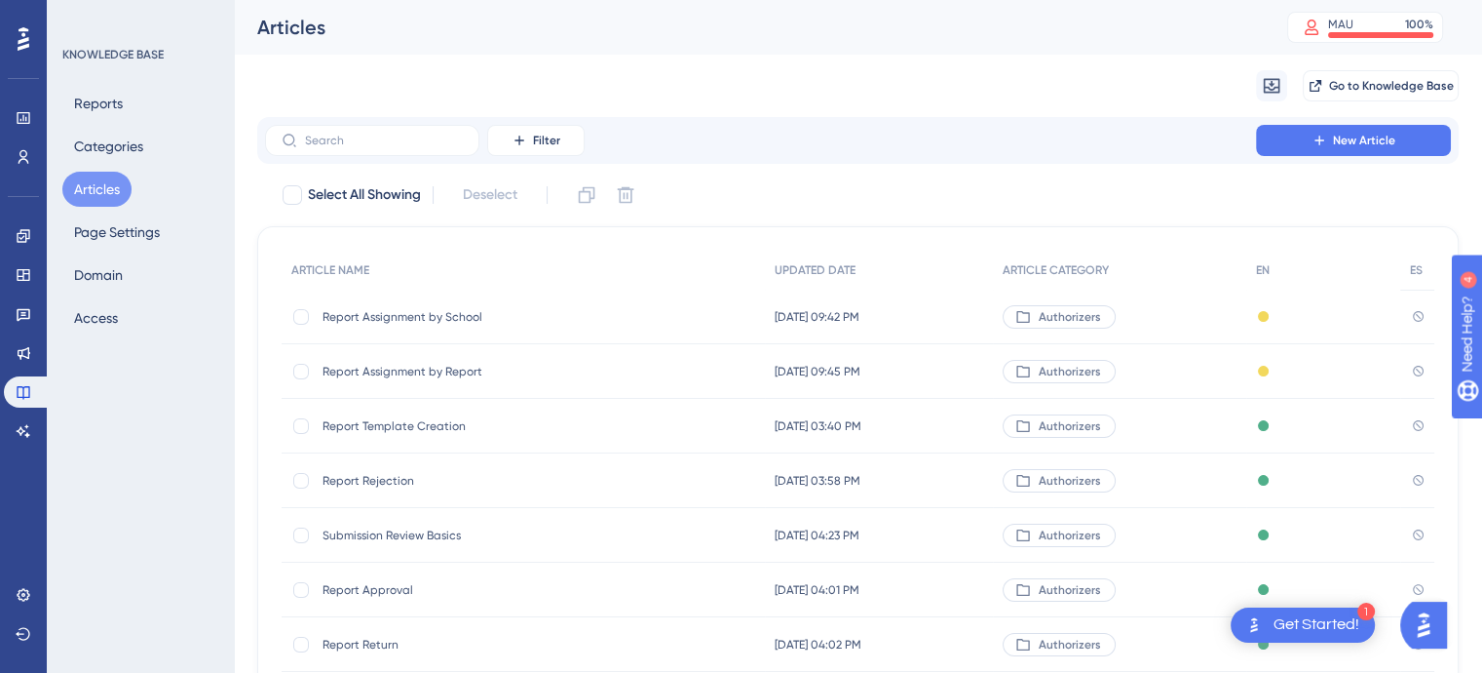
click at [396, 315] on span "Report Assignment by School" at bounding box center [479, 317] width 312 height 16
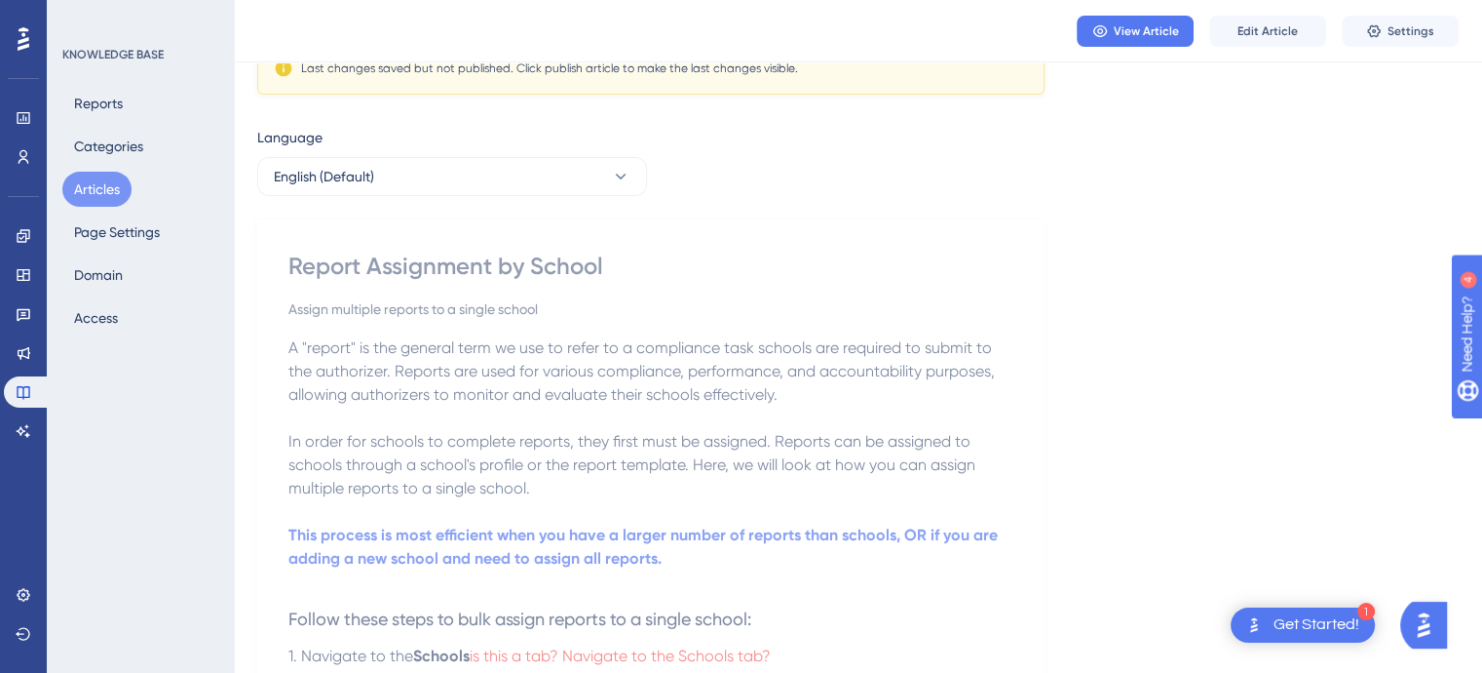
scroll to position [86, 0]
click at [105, 196] on button "Articles" at bounding box center [96, 189] width 69 height 35
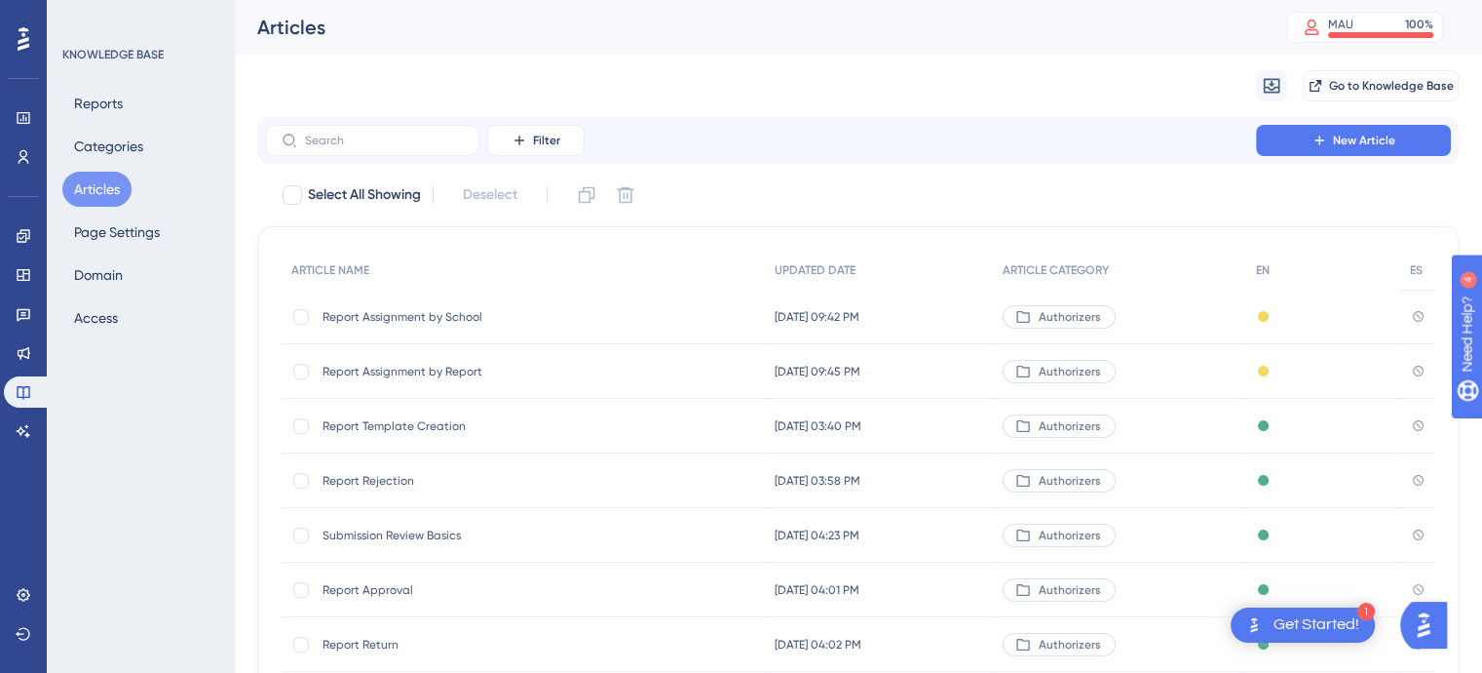
click at [374, 378] on span "Report Assignment by Report" at bounding box center [479, 372] width 312 height 16
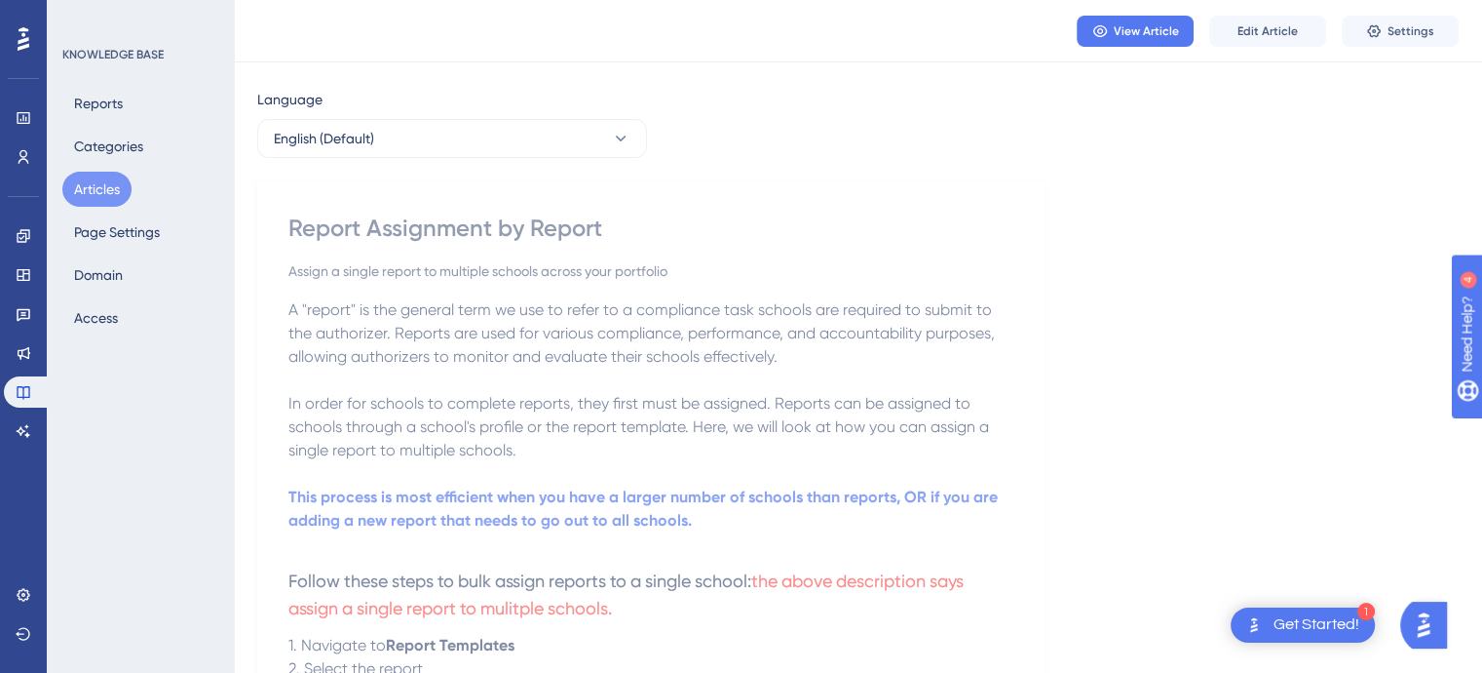
scroll to position [123, 0]
click at [103, 189] on button "Articles" at bounding box center [96, 189] width 69 height 35
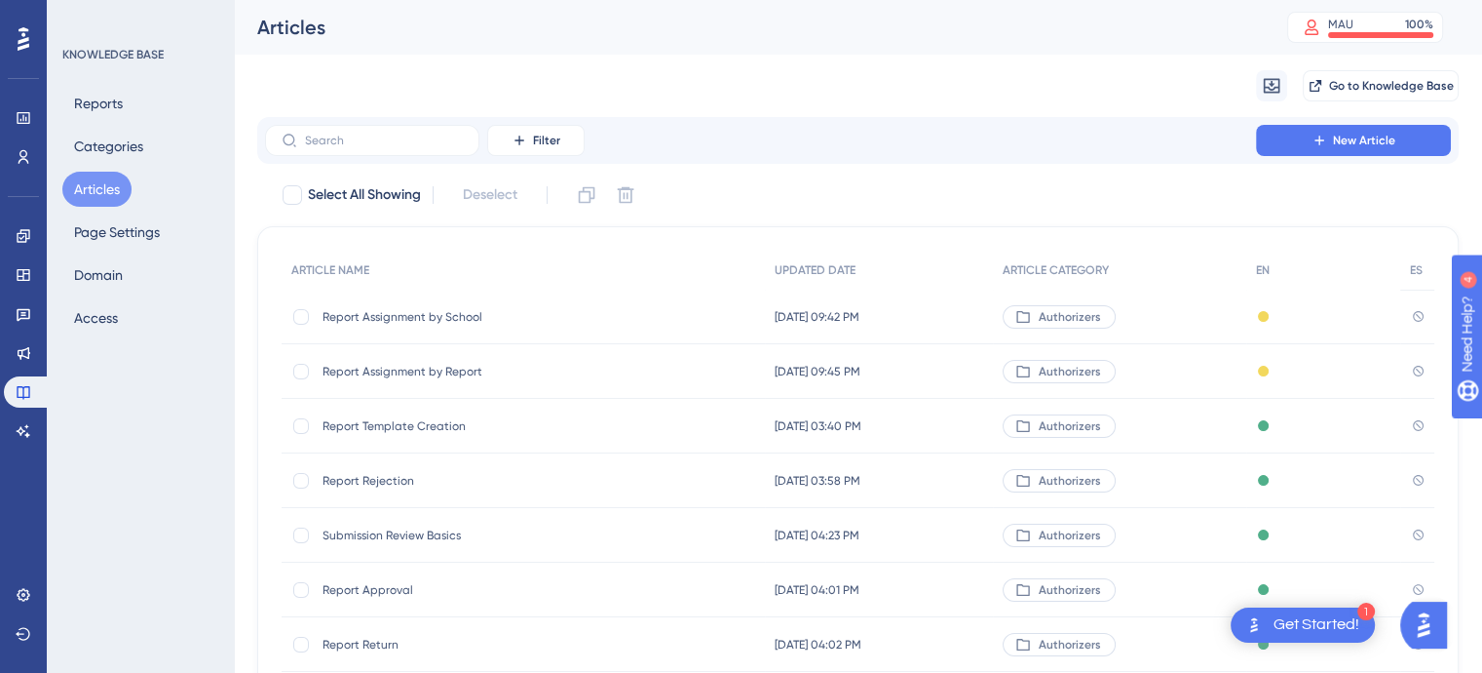
click at [374, 427] on span "Report Template Creation" at bounding box center [479, 426] width 312 height 16
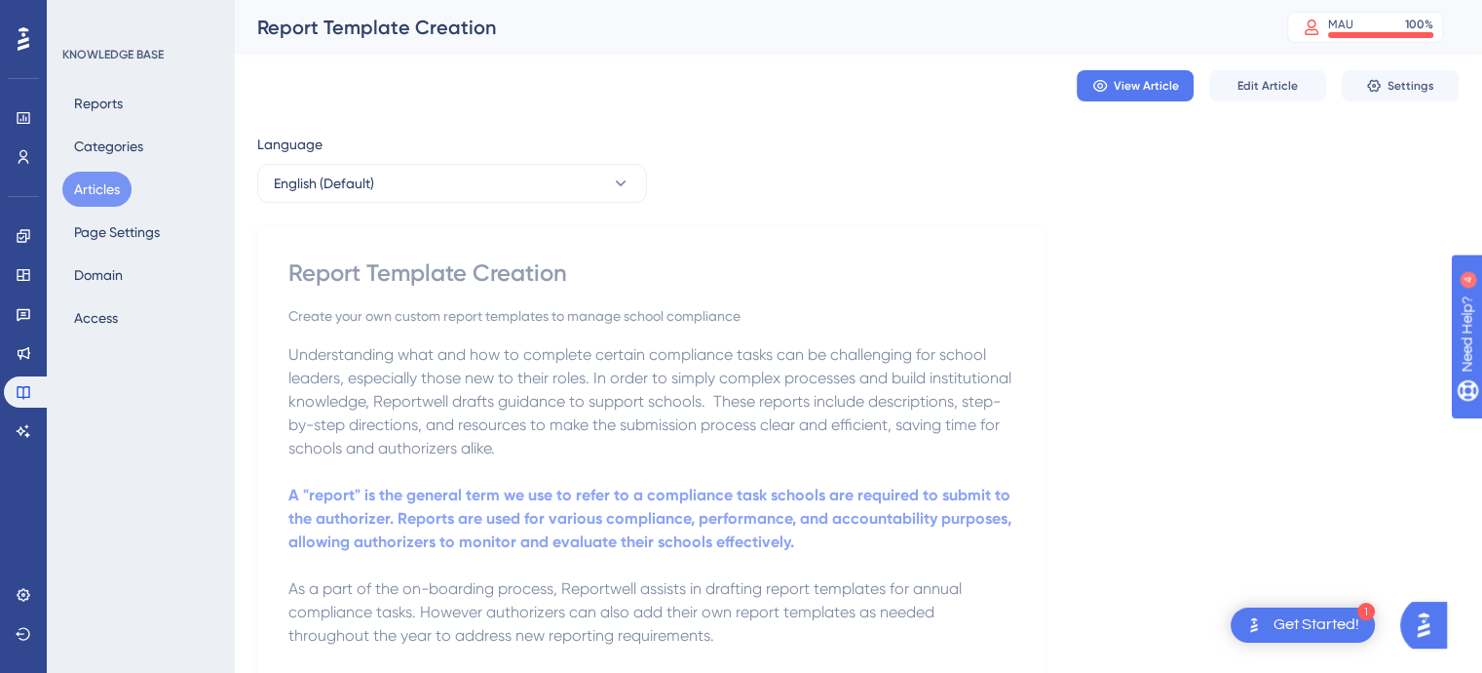
click at [718, 375] on span "Understanding what and how to complete certain compliance tasks can be challeng…" at bounding box center [651, 401] width 727 height 112
click at [713, 374] on span "Understanding what and how to complete certain compliance tasks can be challeng…" at bounding box center [651, 401] width 727 height 112
click at [1244, 83] on span "Edit Article" at bounding box center [1268, 86] width 60 height 16
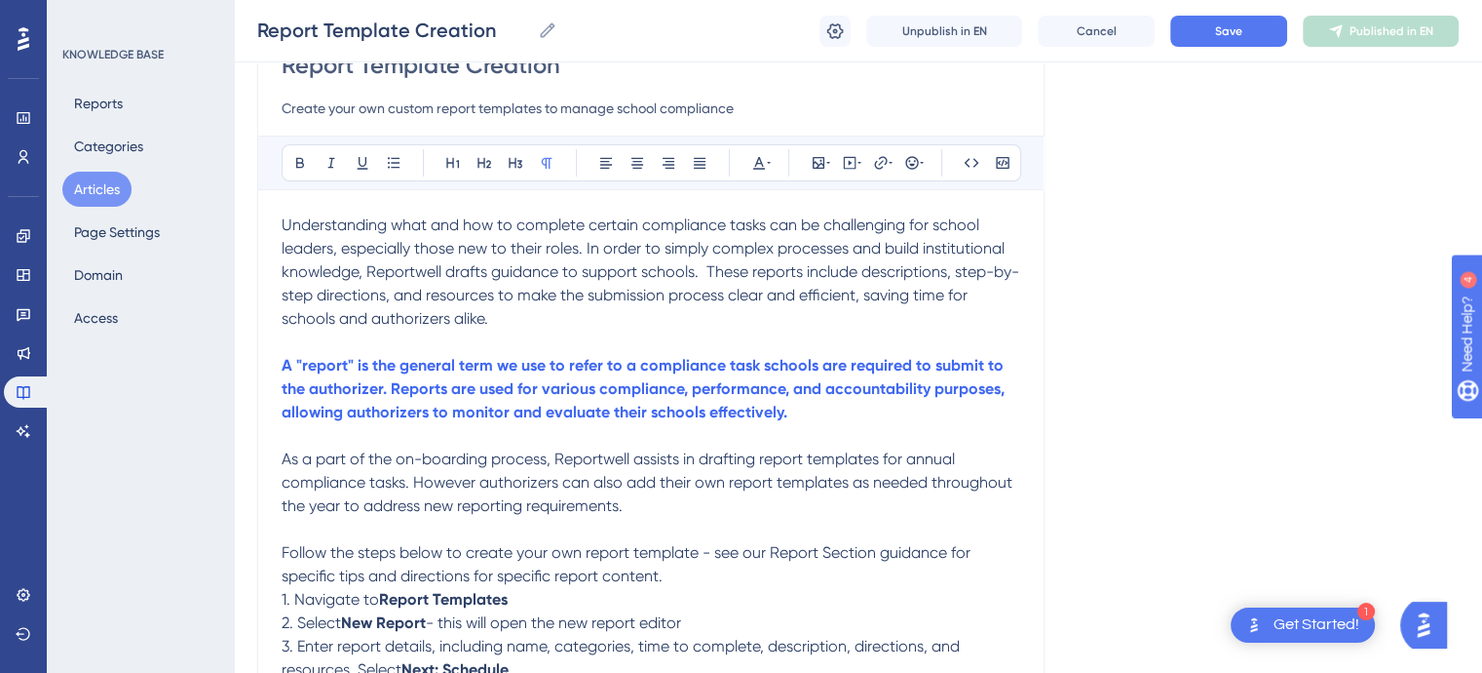
scroll to position [198, 0]
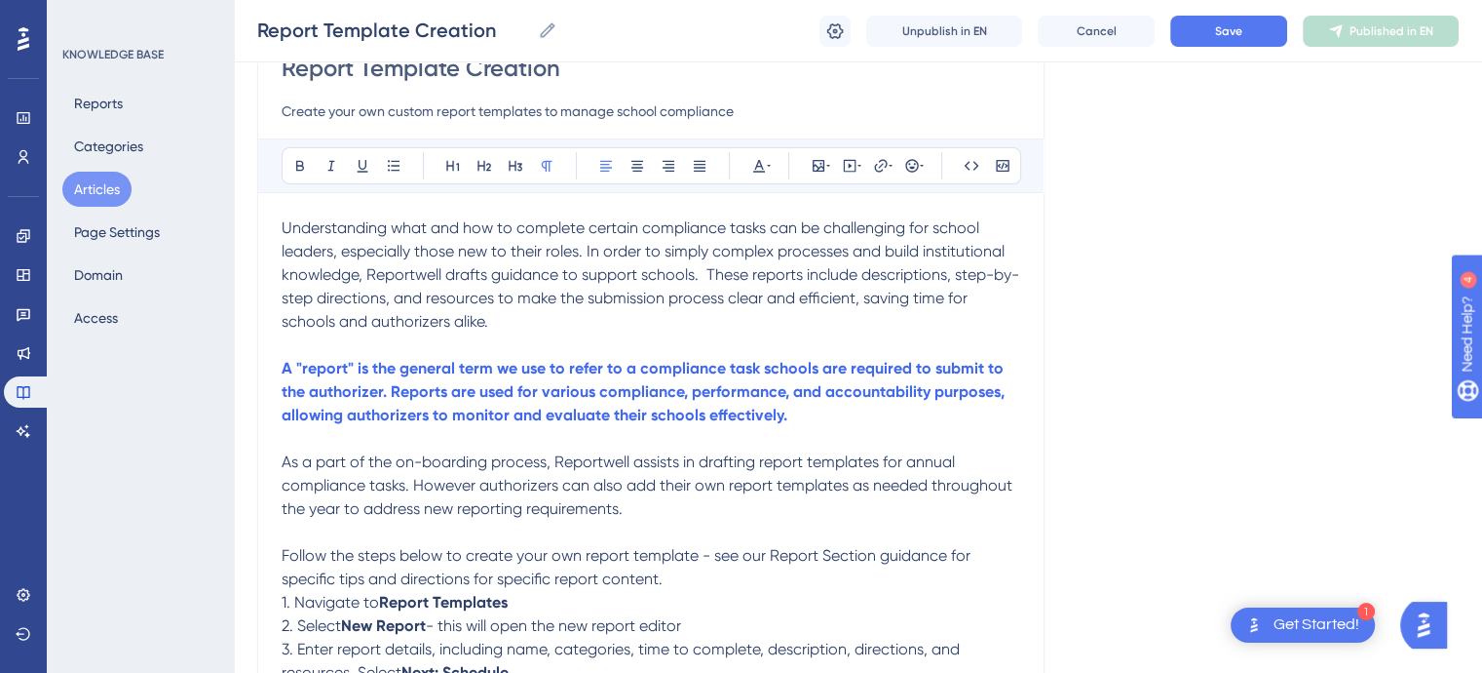
click at [711, 250] on span "Understanding what and how to complete certain compliance tasks can be challeng…" at bounding box center [651, 274] width 738 height 112
click at [422, 460] on span "As a part of the on-boarding process, Reportwell assists in drafting report tem…" at bounding box center [649, 484] width 735 height 65
click at [472, 489] on span "As a part of the onboarding process, Reportwell assists in drafting report temp…" at bounding box center [649, 484] width 735 height 65
click at [713, 560] on span "Follow the steps below to create your own report template - see our Report Sect…" at bounding box center [628, 567] width 693 height 42
click at [678, 587] on p "Follow the steps below to create your own report template—see our Report Sectio…" at bounding box center [651, 567] width 739 height 47
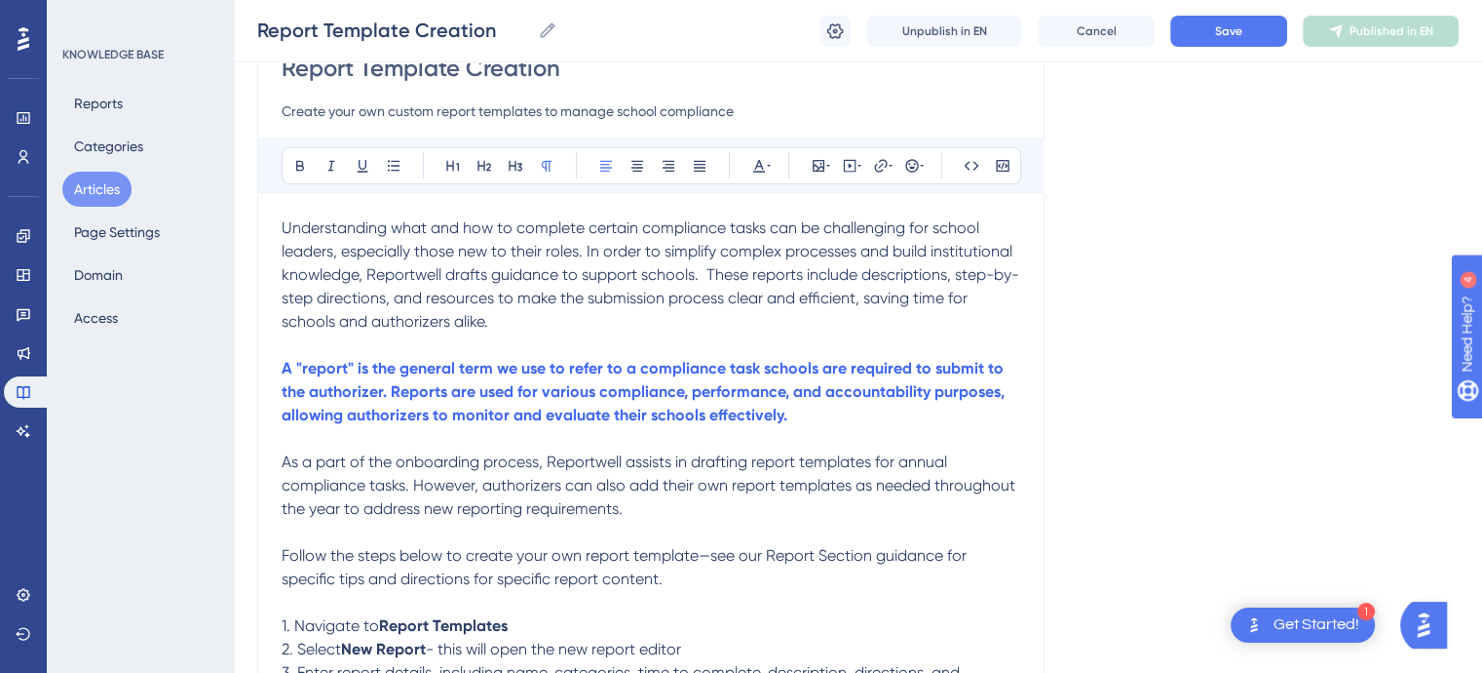
click at [689, 574] on p "Follow the steps below to create your own report template—see our Report Sectio…" at bounding box center [651, 567] width 739 height 47
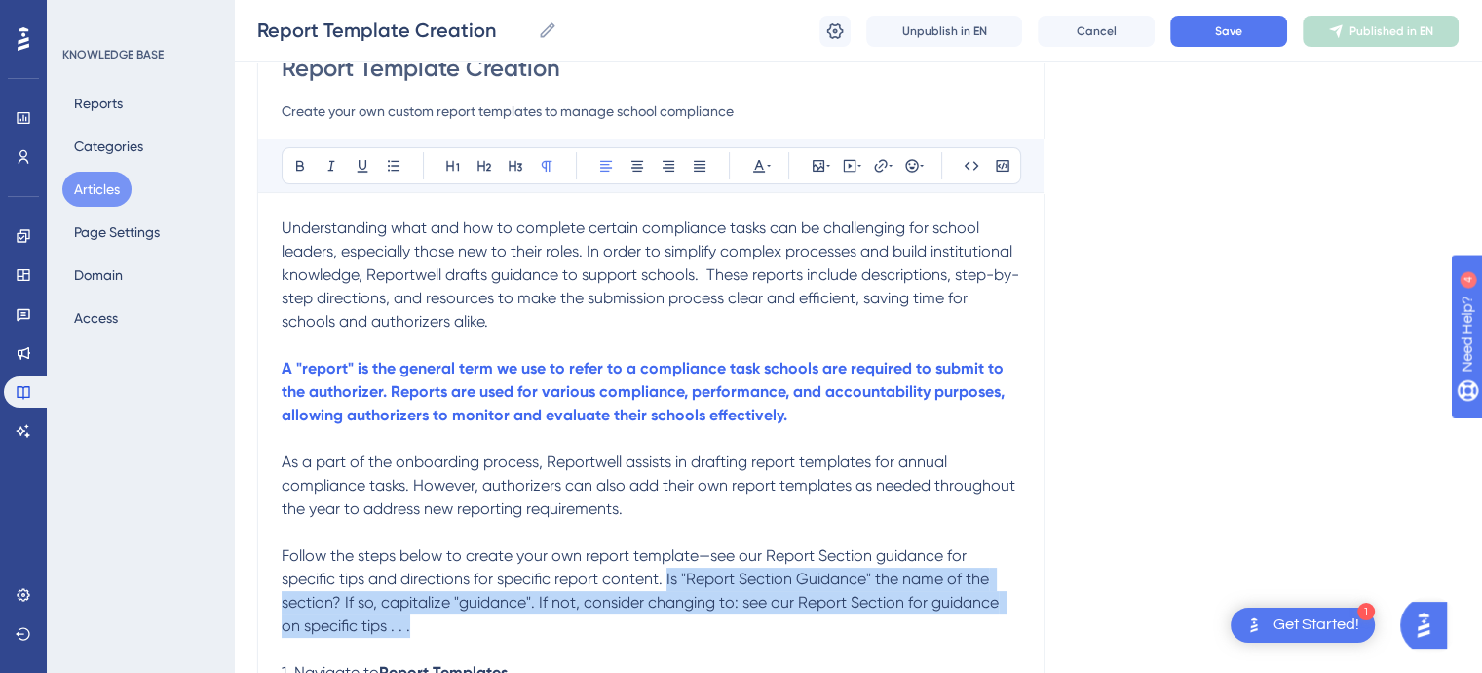
drag, startPoint x: 421, startPoint y: 631, endPoint x: 669, endPoint y: 582, distance: 252.3
click at [669, 582] on p "Follow the steps below to create your own report template—see our Report Sectio…" at bounding box center [651, 591] width 739 height 94
click at [768, 161] on icon at bounding box center [769, 166] width 4 height 16
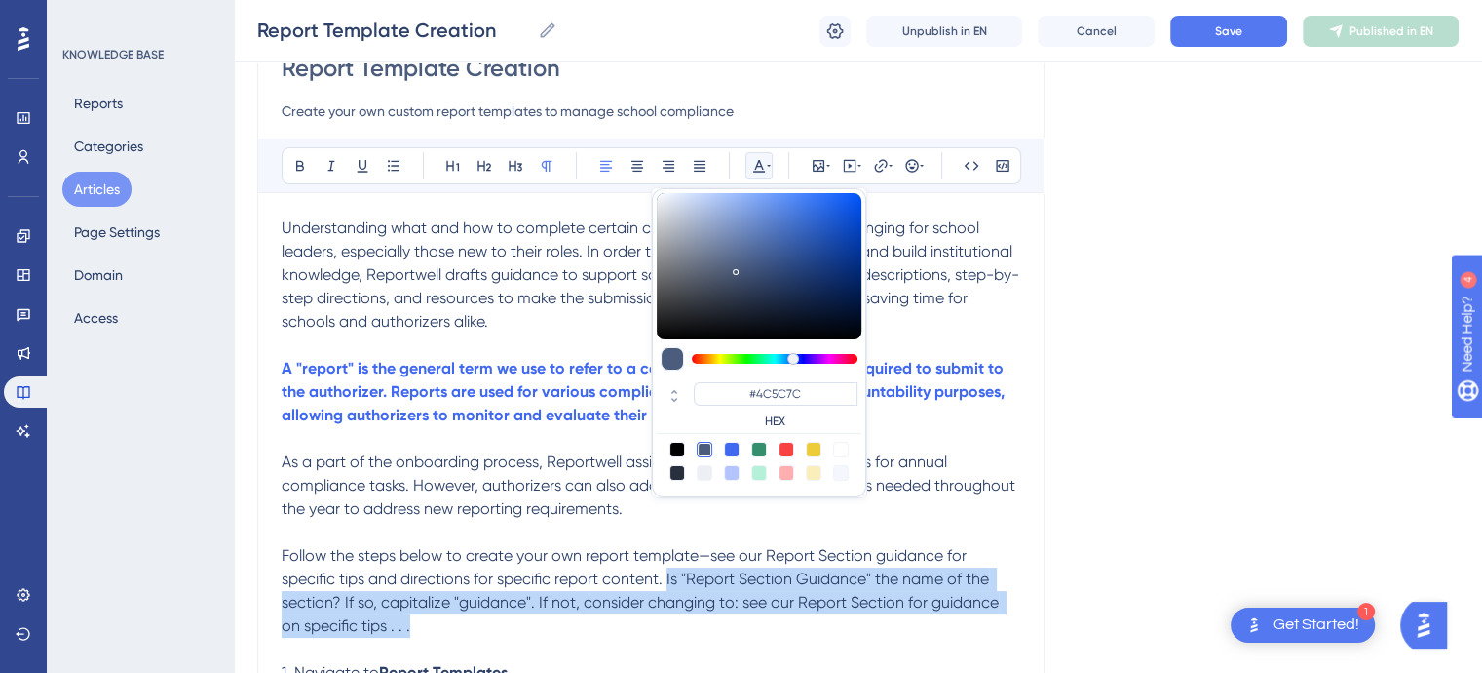
click at [800, 443] on div at bounding box center [759, 461] width 205 height 39
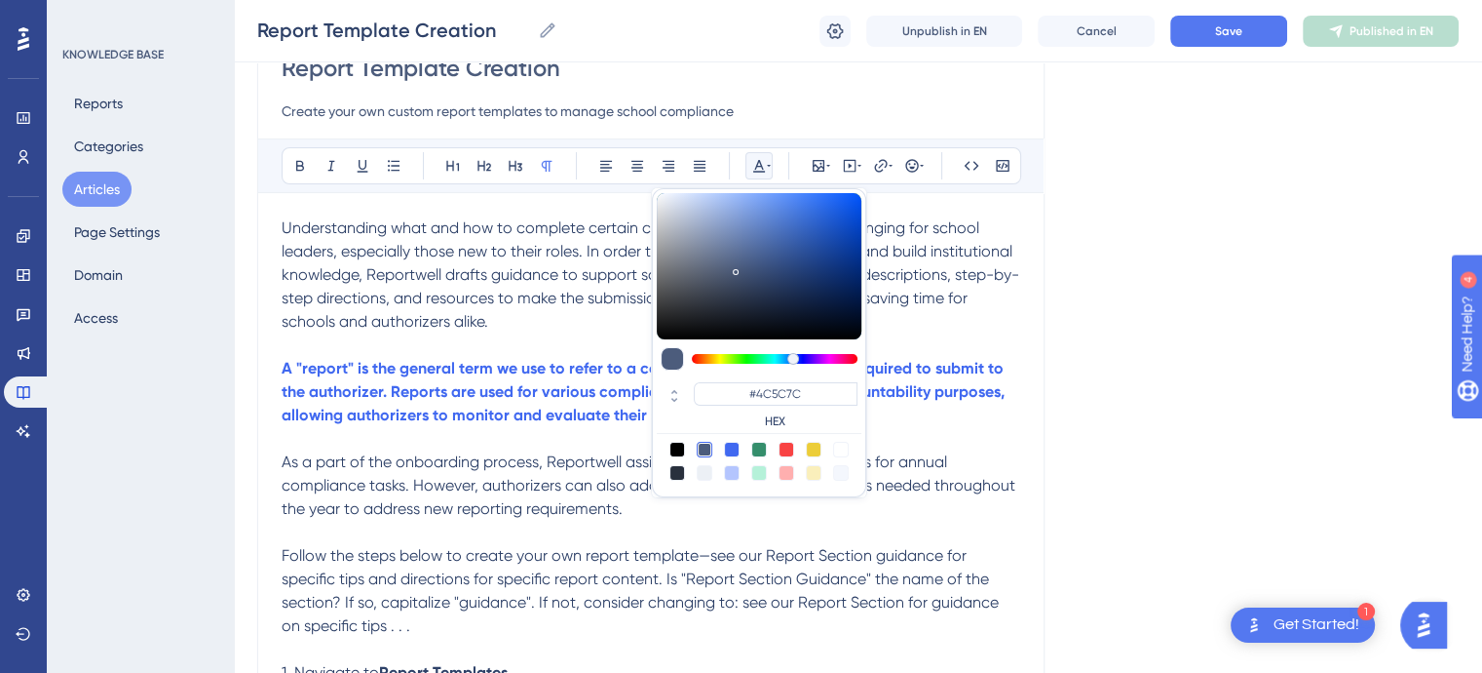
click at [963, 521] on p at bounding box center [651, 531] width 739 height 23
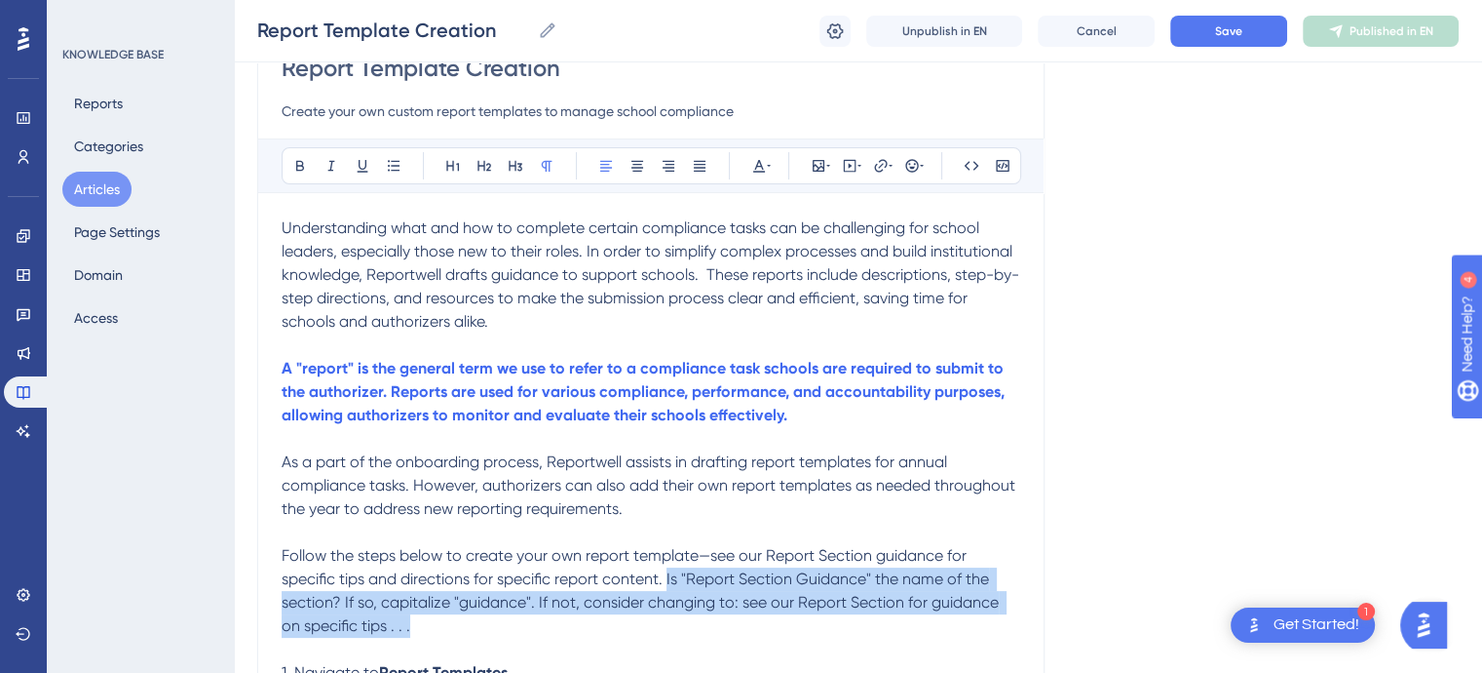
drag, startPoint x: 413, startPoint y: 633, endPoint x: 669, endPoint y: 571, distance: 262.6
click at [669, 571] on p "Follow the steps below to create your own report template—see our Report Sectio…" at bounding box center [651, 591] width 739 height 94
click at [767, 163] on icon at bounding box center [769, 166] width 4 height 16
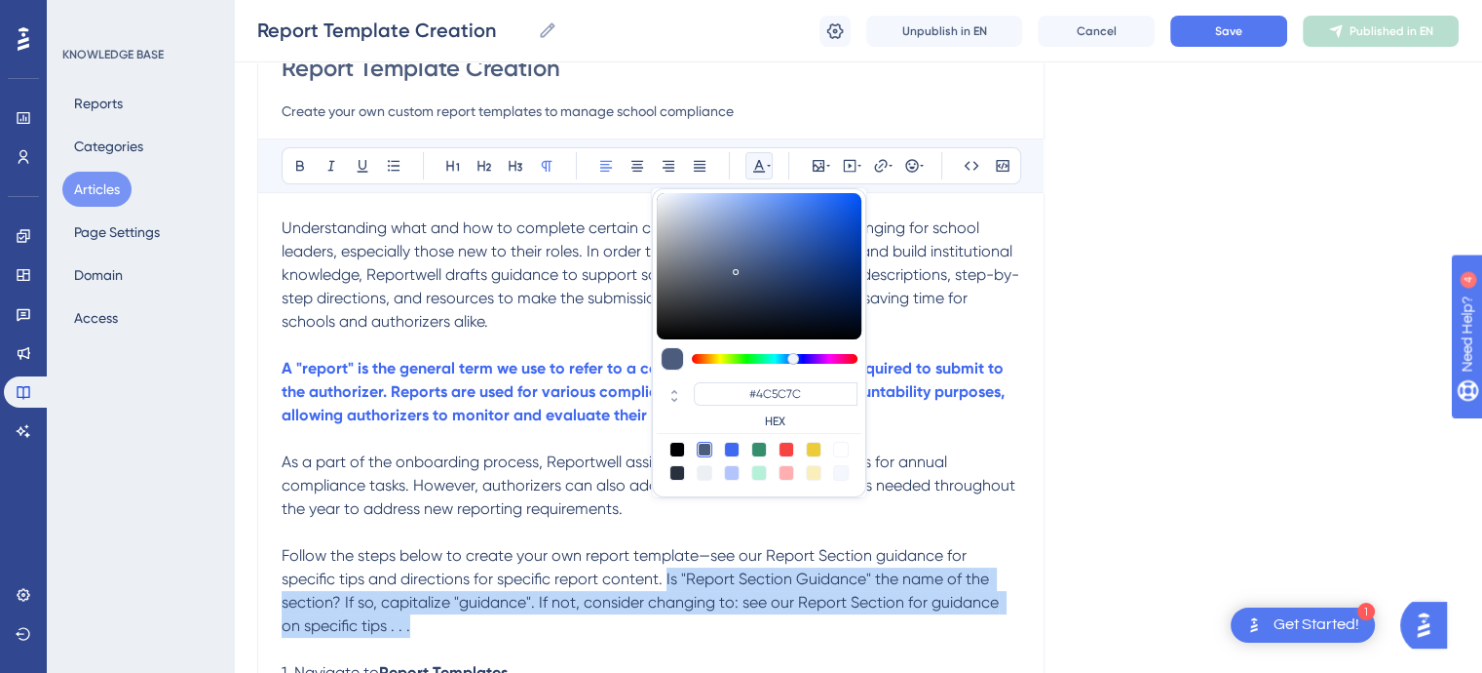
click at [785, 446] on div at bounding box center [787, 450] width 16 height 16
type input "#F84343"
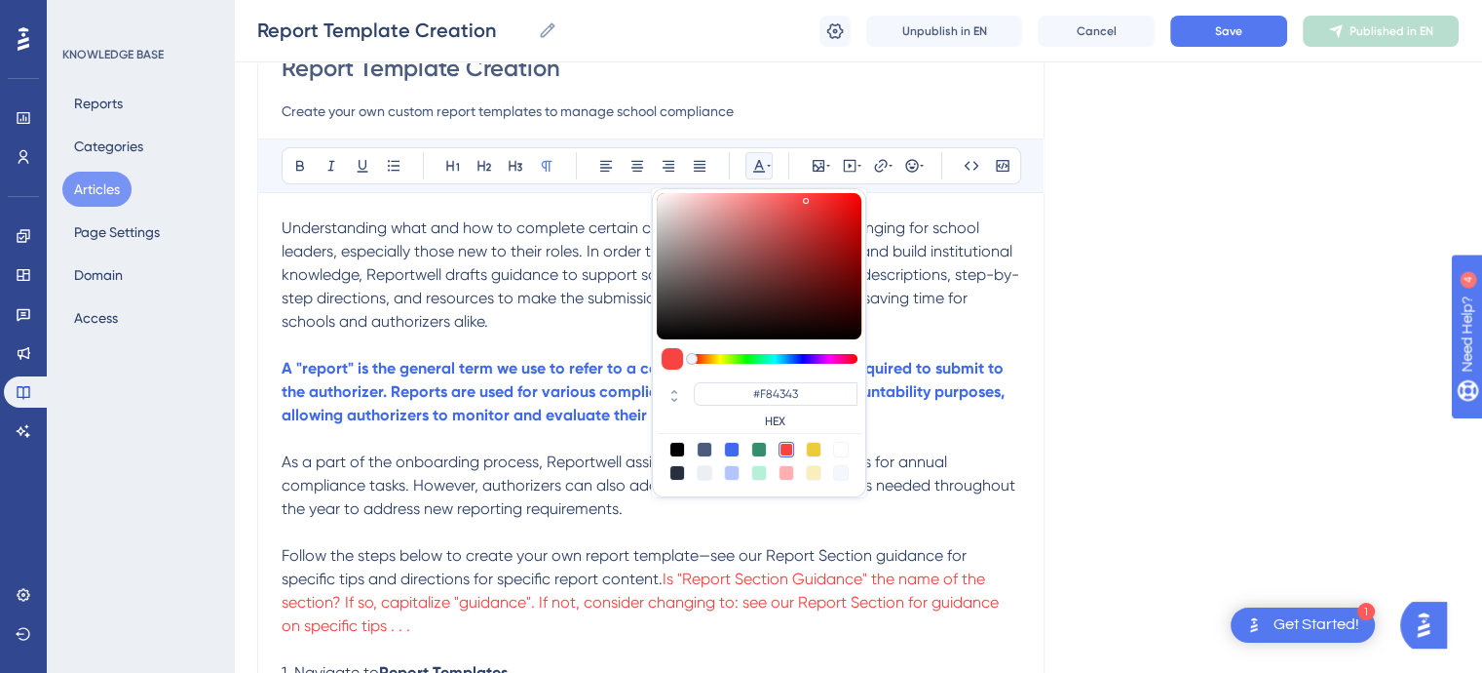
click at [765, 638] on p at bounding box center [651, 648] width 739 height 23
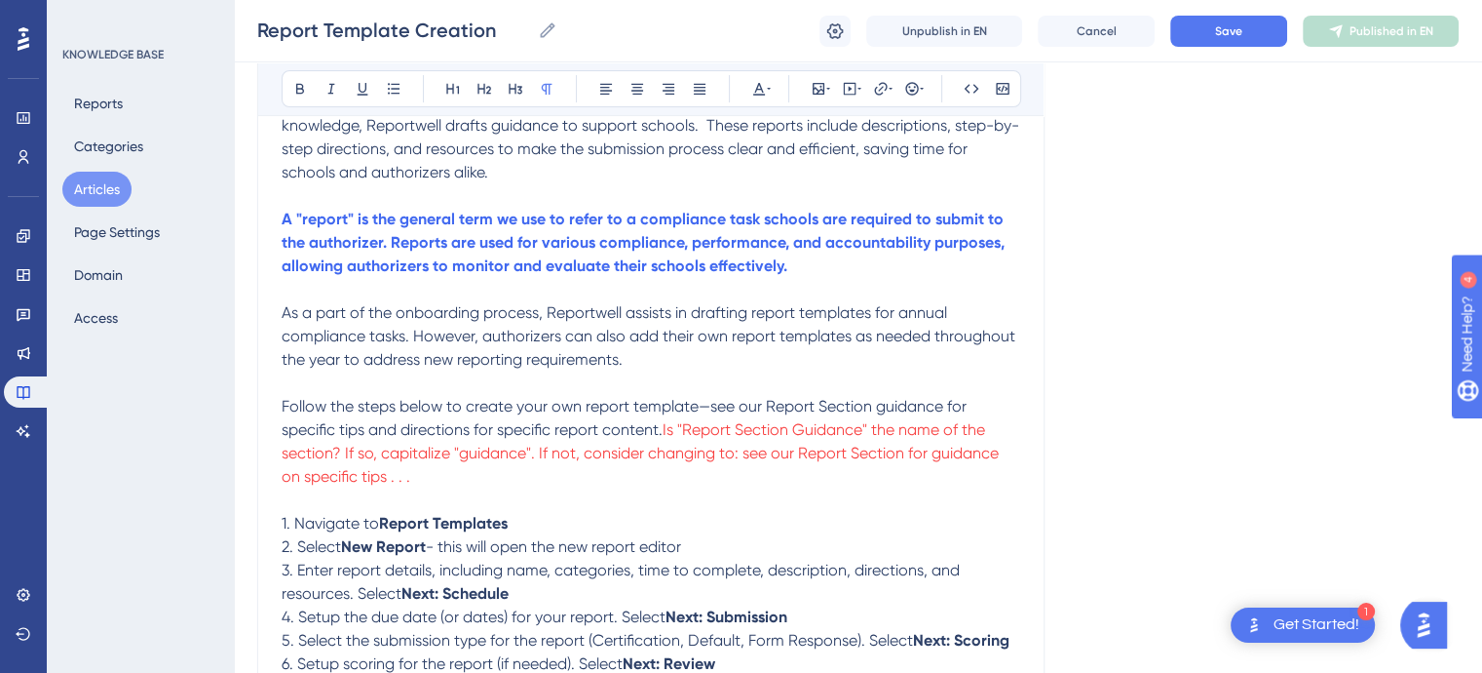
scroll to position [391, 0]
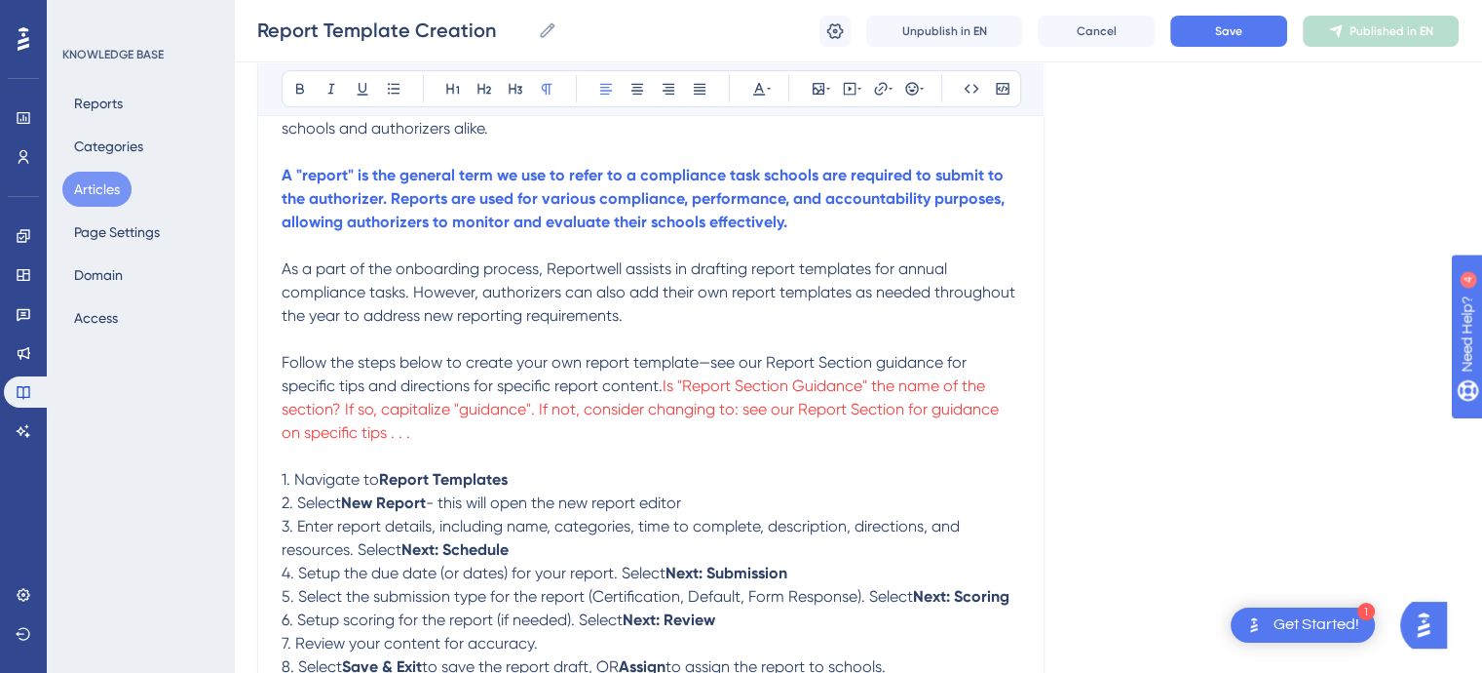
click at [447, 501] on span "- this will open the new report editor" at bounding box center [553, 502] width 255 height 19
click at [447, 510] on span "this will open the new report editor" at bounding box center [560, 502] width 244 height 19
click at [444, 508] on span "this will open the new report editor" at bounding box center [560, 502] width 244 height 19
drag, startPoint x: 443, startPoint y: 504, endPoint x: 433, endPoint y: 506, distance: 10.9
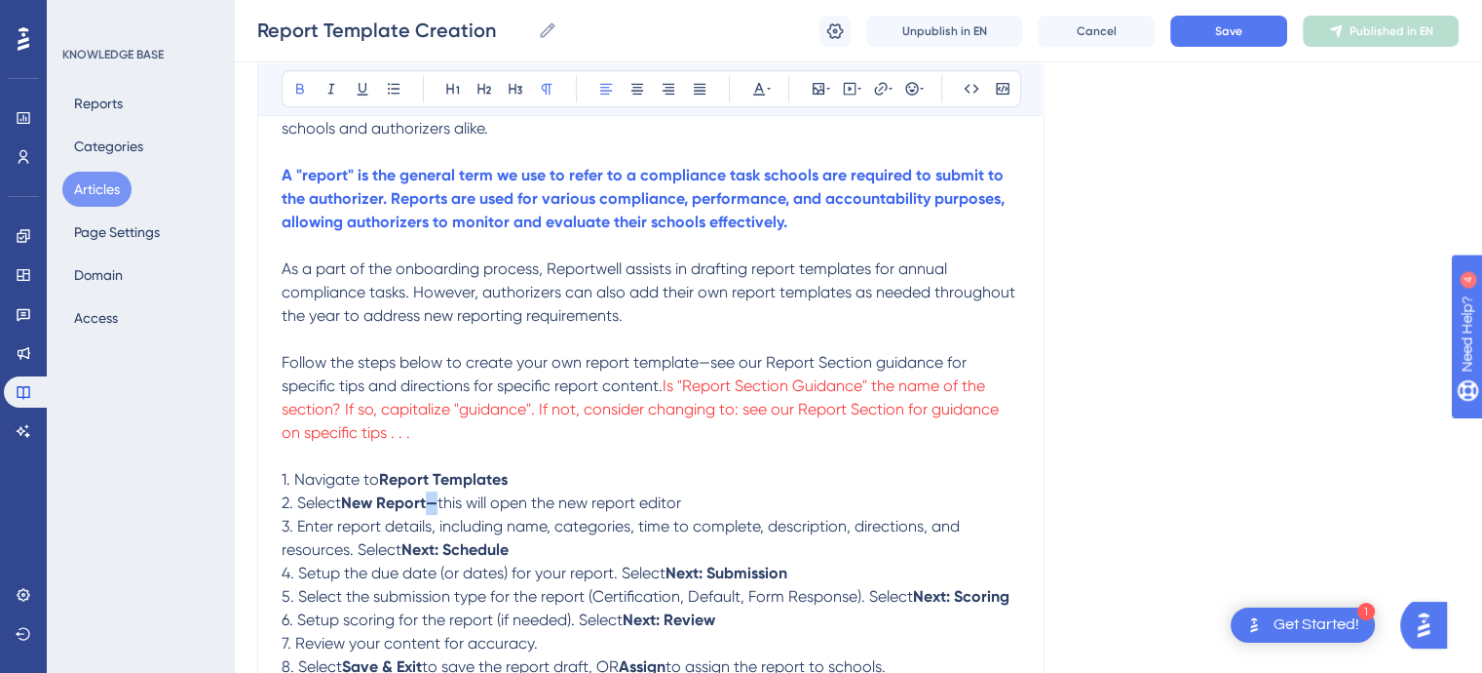
click at [433, 506] on p "2. Select New Report— this will open the new report editor" at bounding box center [651, 502] width 739 height 23
click at [302, 87] on icon at bounding box center [300, 89] width 8 height 11
click at [630, 451] on p at bounding box center [651, 455] width 739 height 23
click at [323, 577] on span "4. Setup the due date (or dates) for your report. Select" at bounding box center [474, 572] width 384 height 19
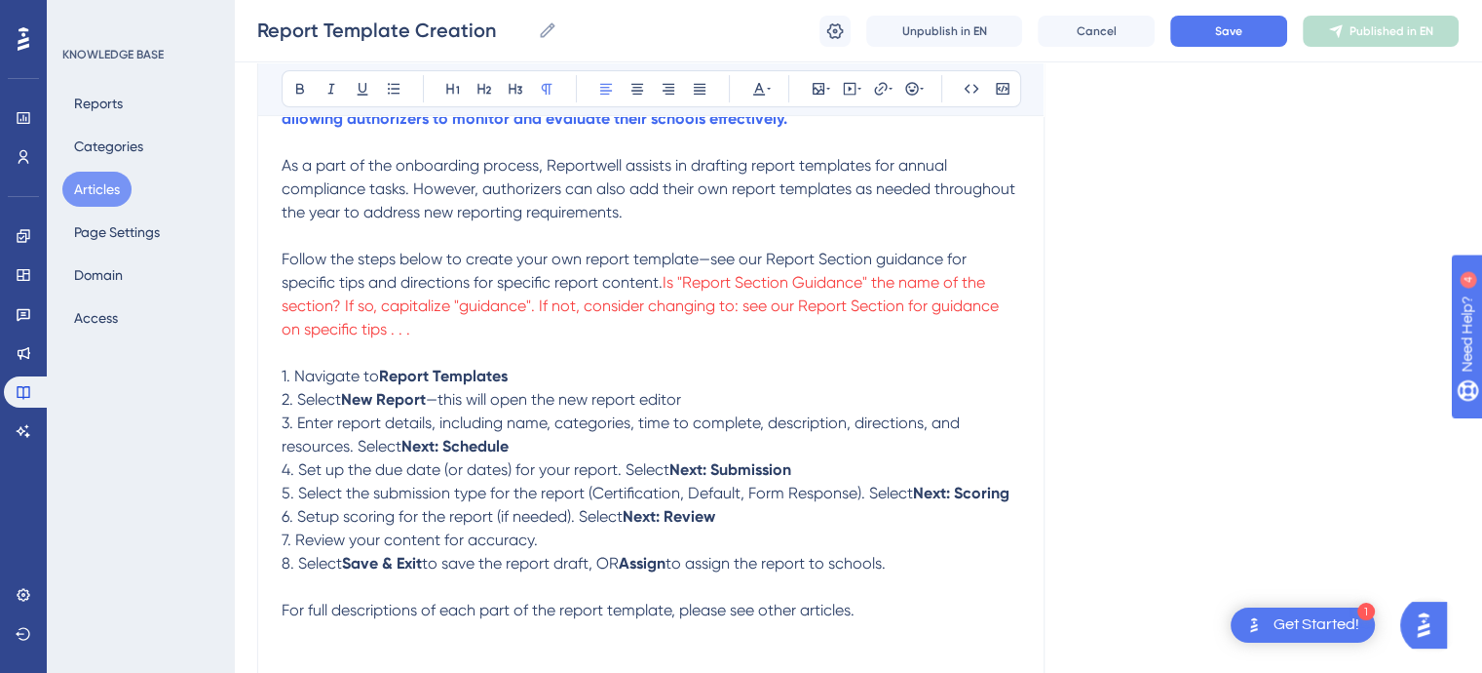
scroll to position [495, 0]
click at [320, 519] on span "6. Setup scoring for the report (if needed). Select" at bounding box center [452, 515] width 341 height 19
click at [535, 548] on span "7. Review your content for accuracy." at bounding box center [410, 538] width 256 height 19
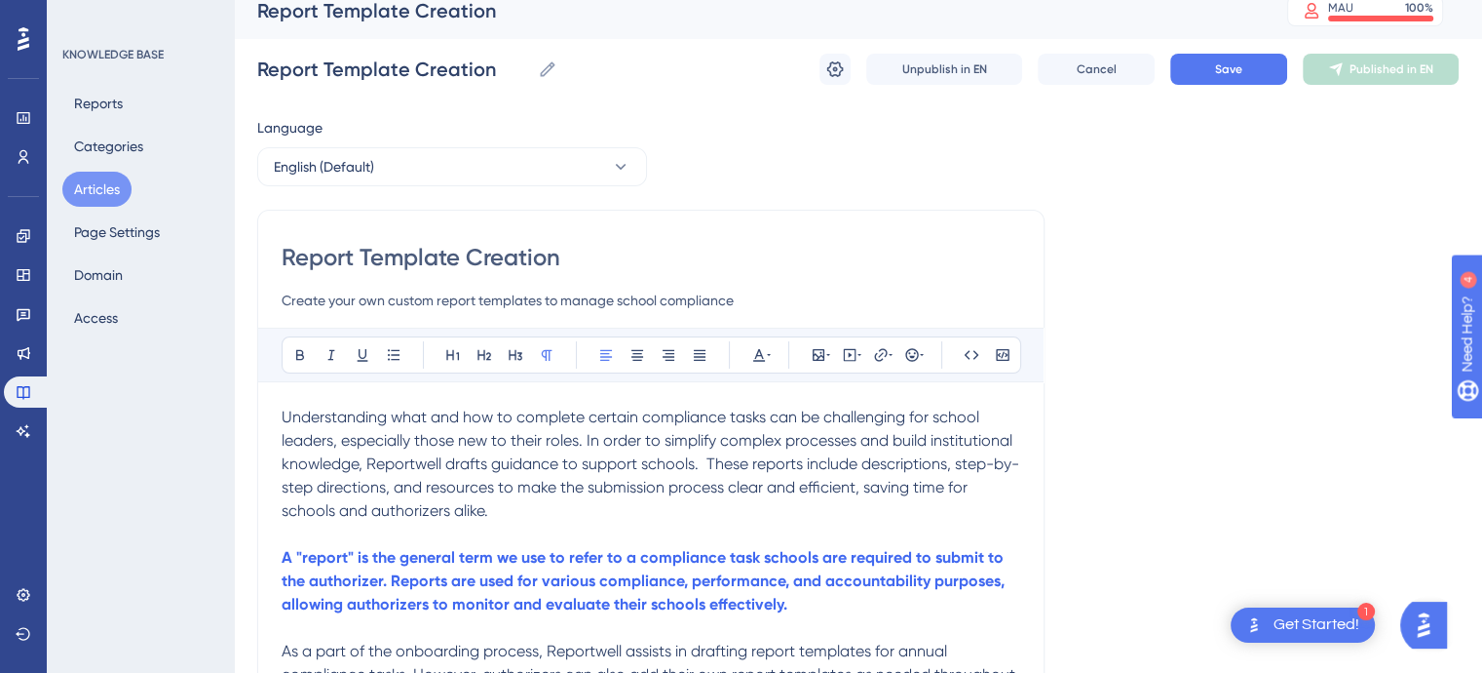
scroll to position [0, 0]
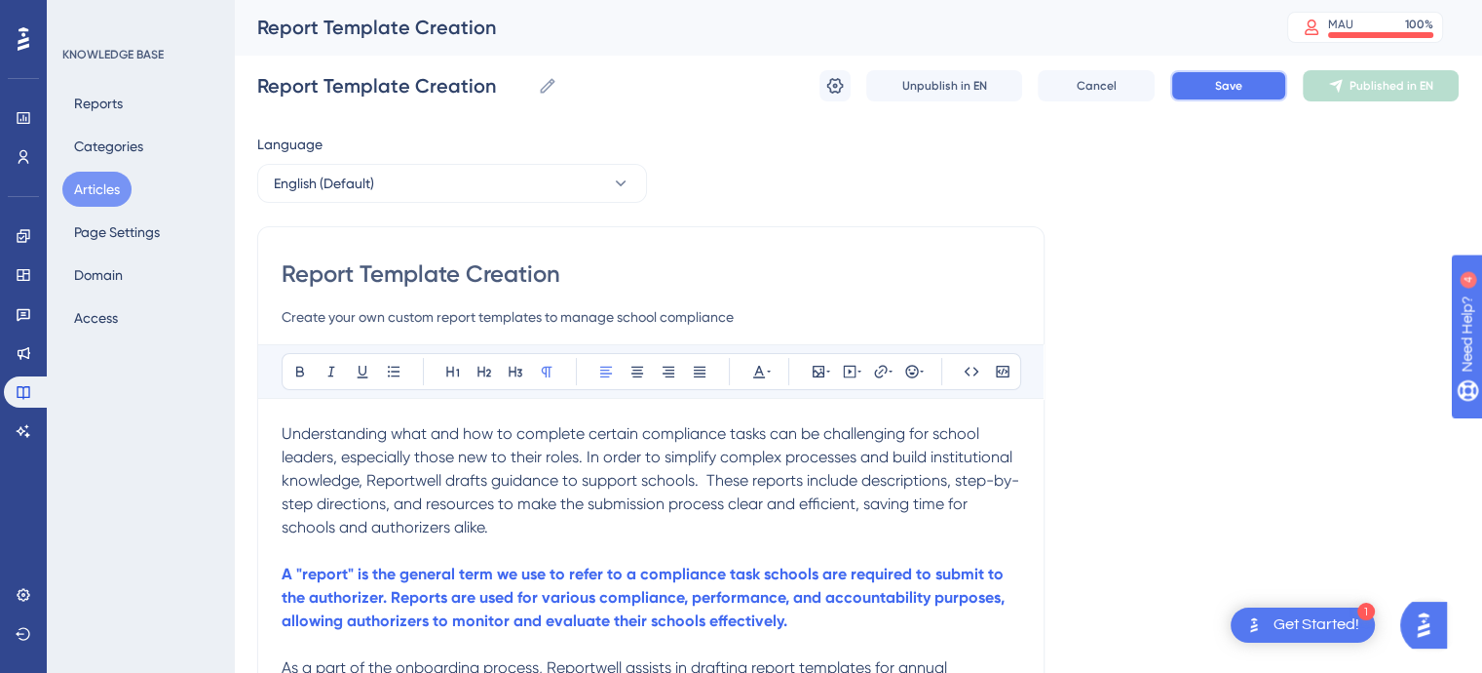
click at [1212, 76] on button "Save" at bounding box center [1229, 85] width 117 height 31
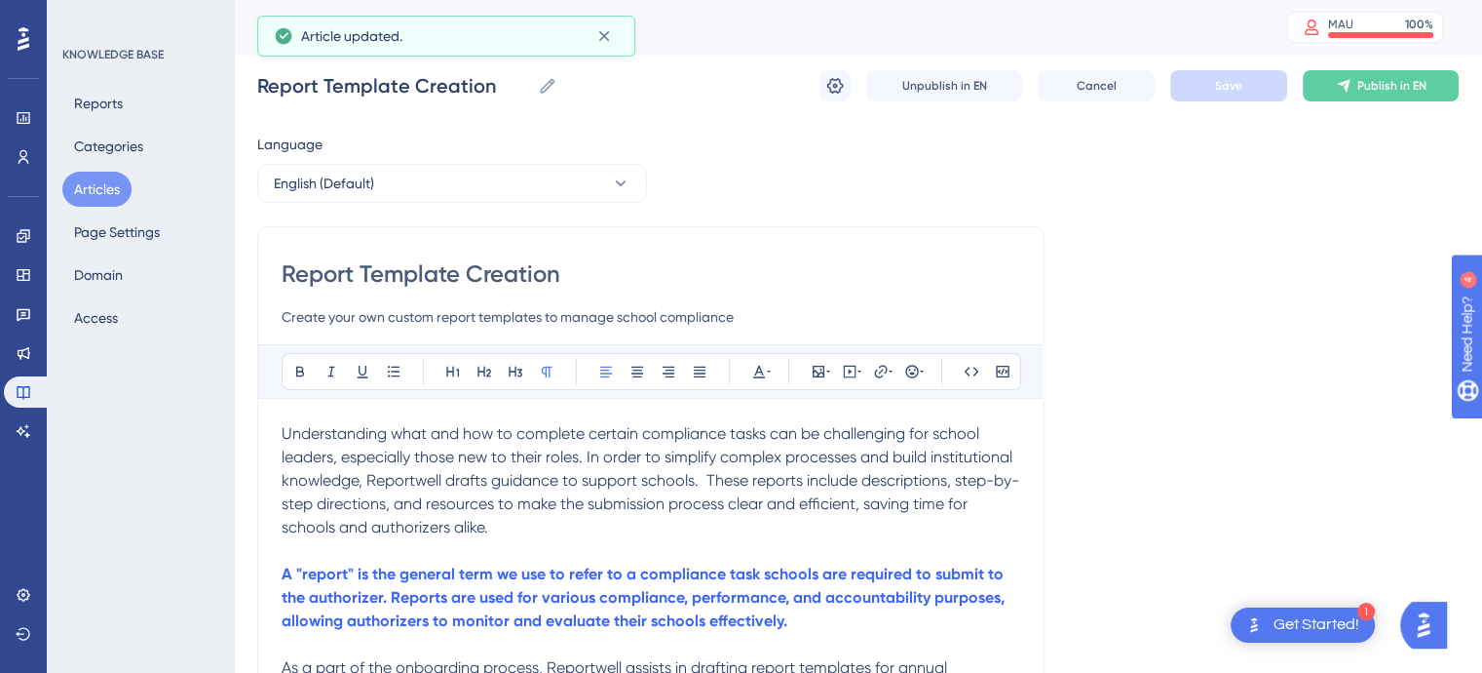
click at [82, 180] on button "Articles" at bounding box center [96, 189] width 69 height 35
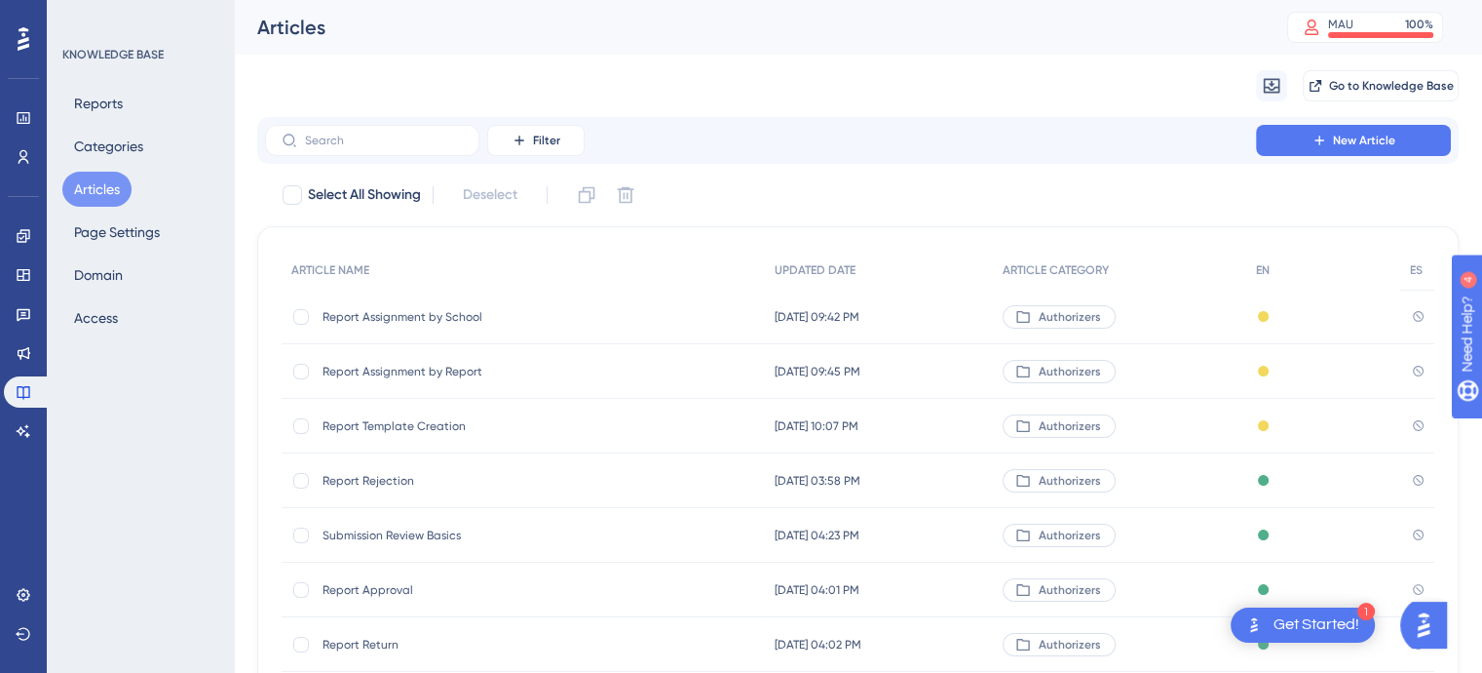
click at [355, 481] on span "Report Rejection" at bounding box center [479, 481] width 312 height 16
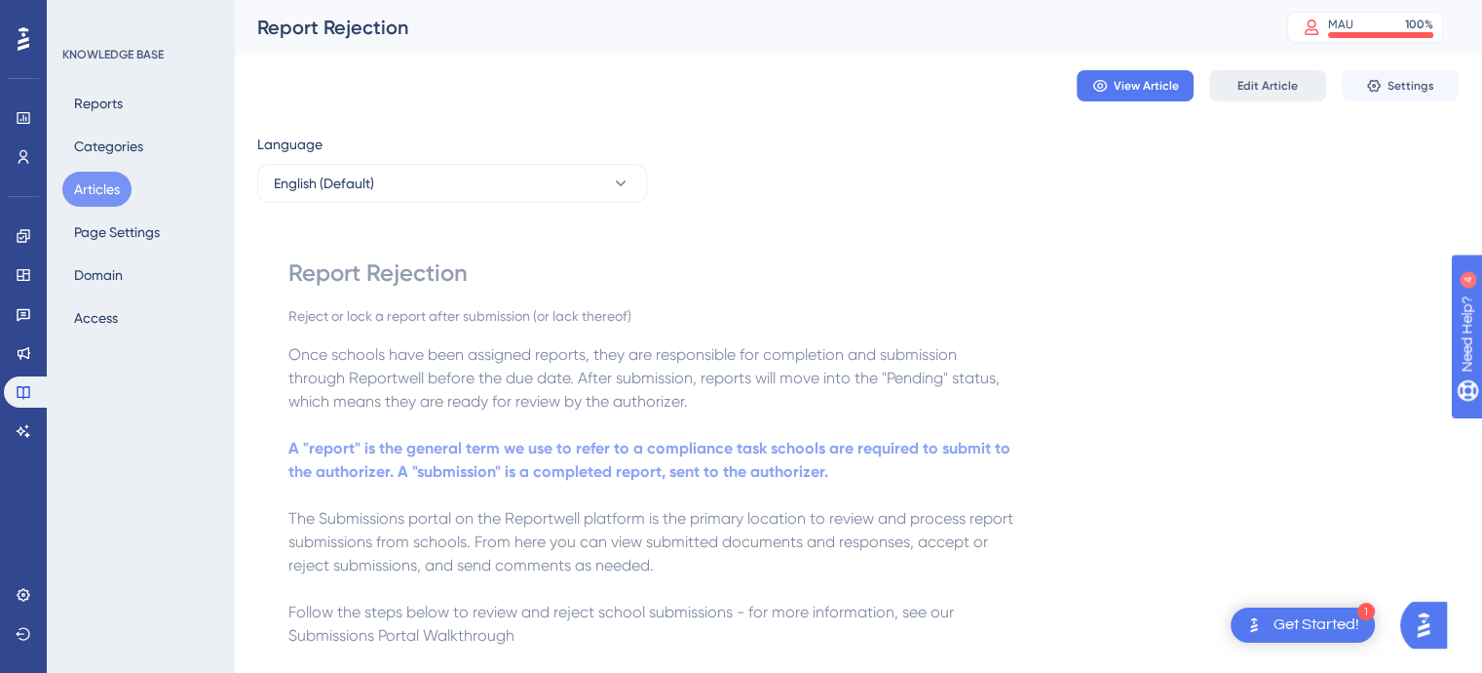
click at [1281, 90] on span "Edit Article" at bounding box center [1268, 86] width 60 height 16
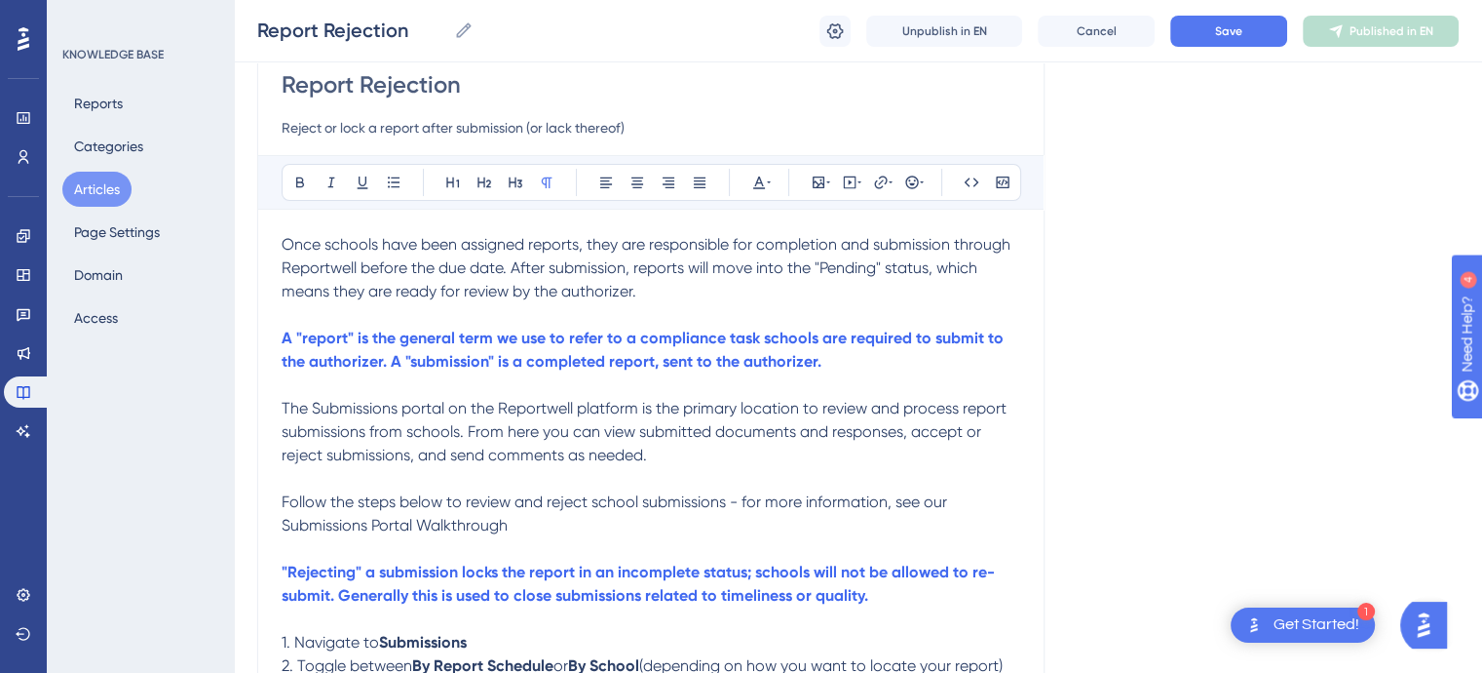
scroll to position [173, 0]
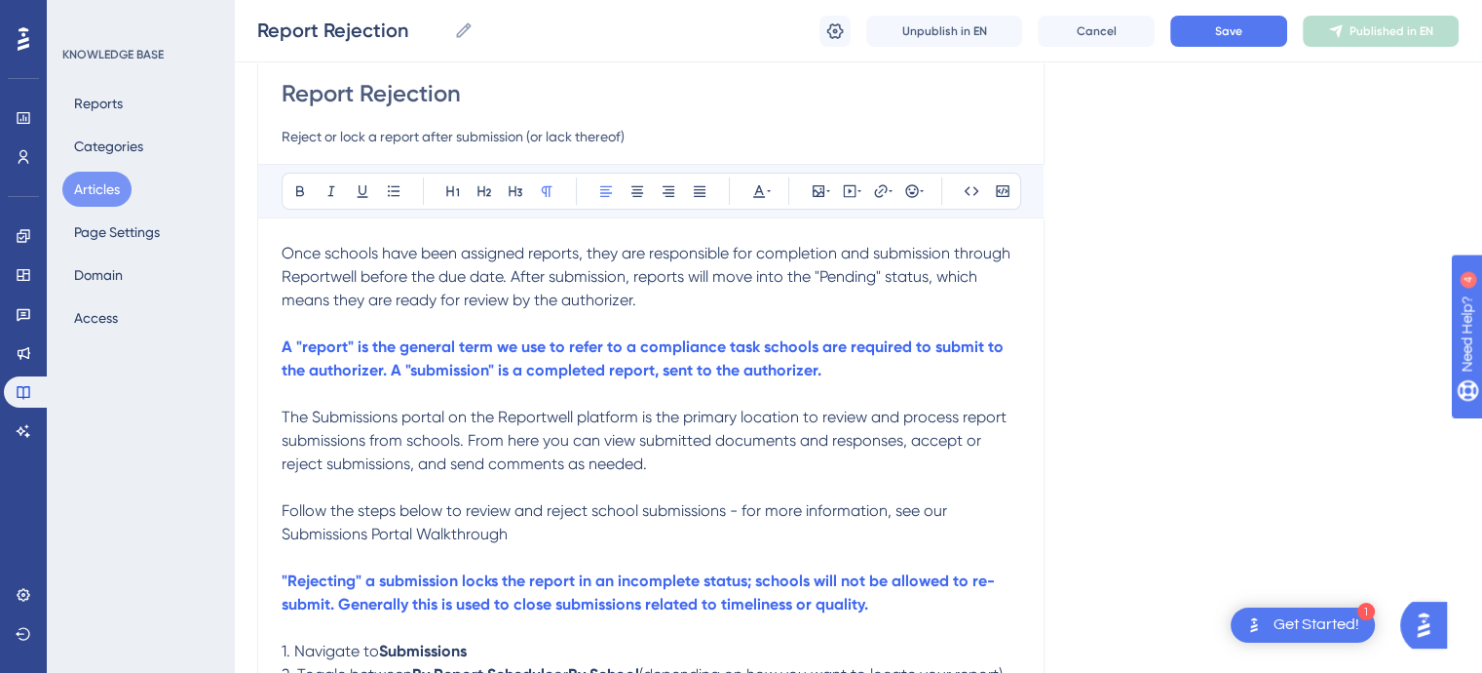
click at [745, 507] on span "Follow the steps below to review and reject school submissions - for more infor…" at bounding box center [617, 522] width 670 height 42
click at [510, 530] on p "Follow the steps below to review and reject school submissions—for more informa…" at bounding box center [651, 522] width 739 height 47
click at [992, 580] on strong ""Rejecting" a submission locks the report in an incomplete status; schools will…" at bounding box center [638, 592] width 713 height 42
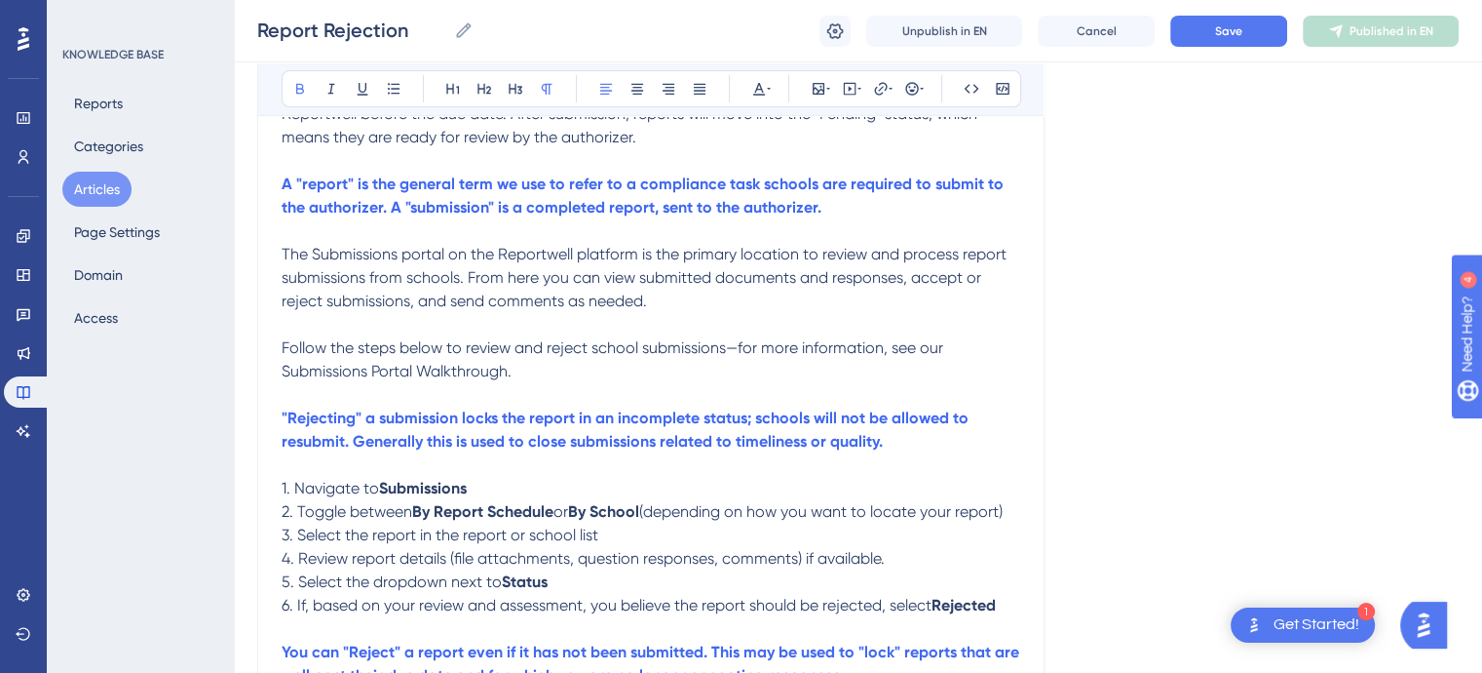
scroll to position [336, 0]
click at [887, 559] on p "4. Review report details (file attachments, question responses, comments) if av…" at bounding box center [651, 557] width 739 height 23
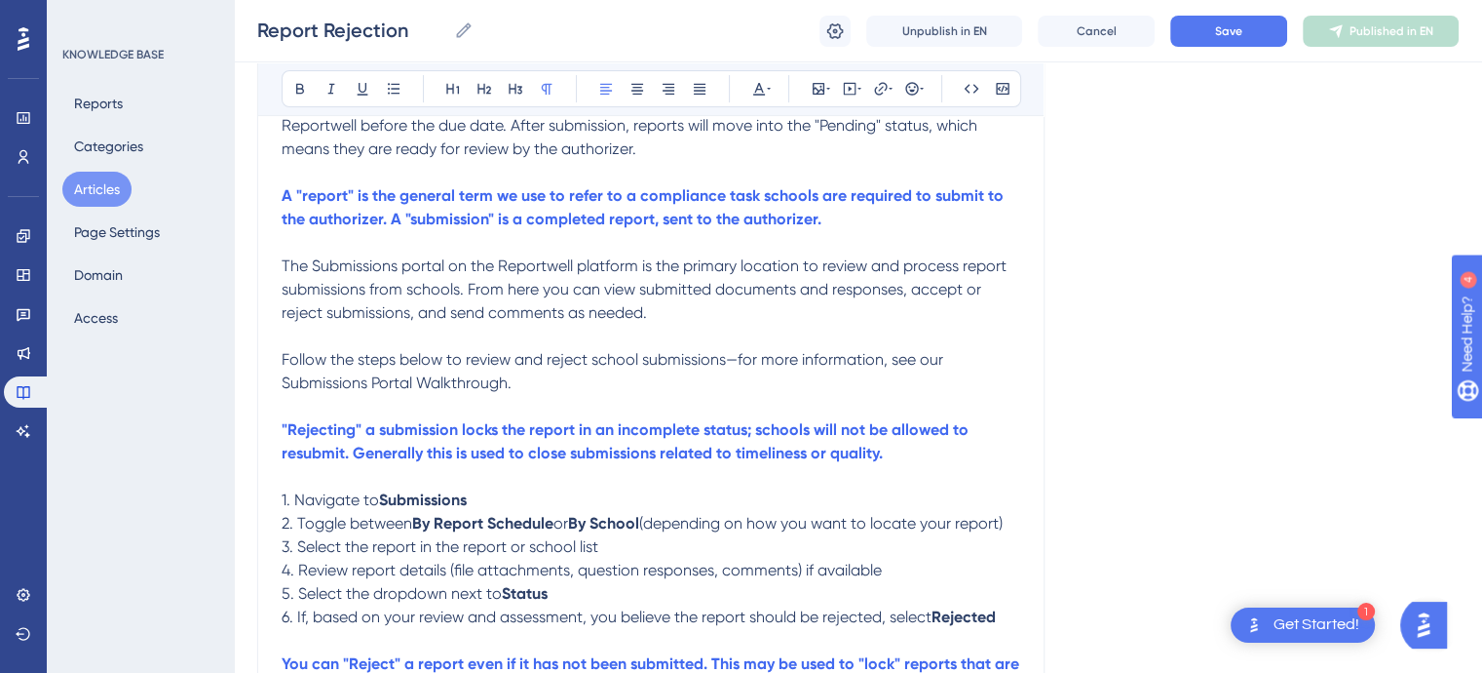
scroll to position [0, 0]
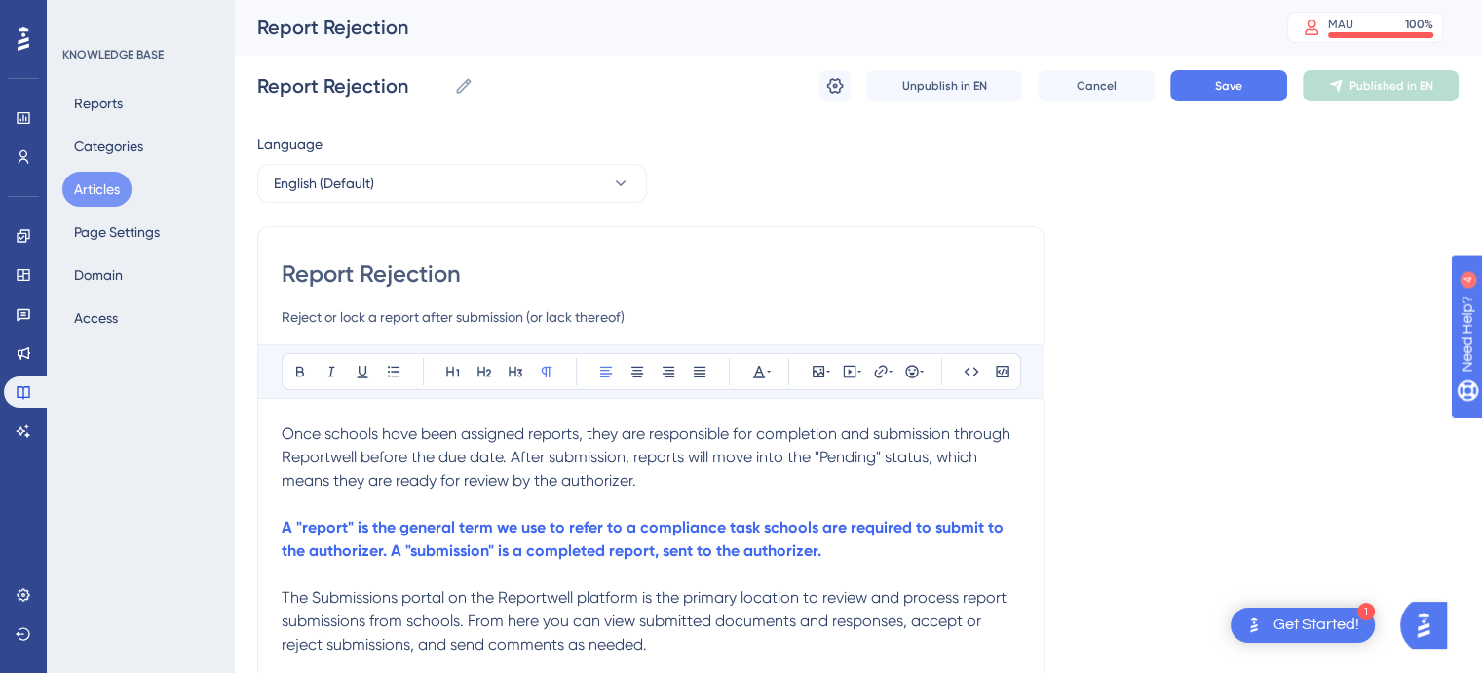
click at [864, 554] on p "A "report" is the general term we use to refer to a compliance task schools are…" at bounding box center [651, 539] width 739 height 47
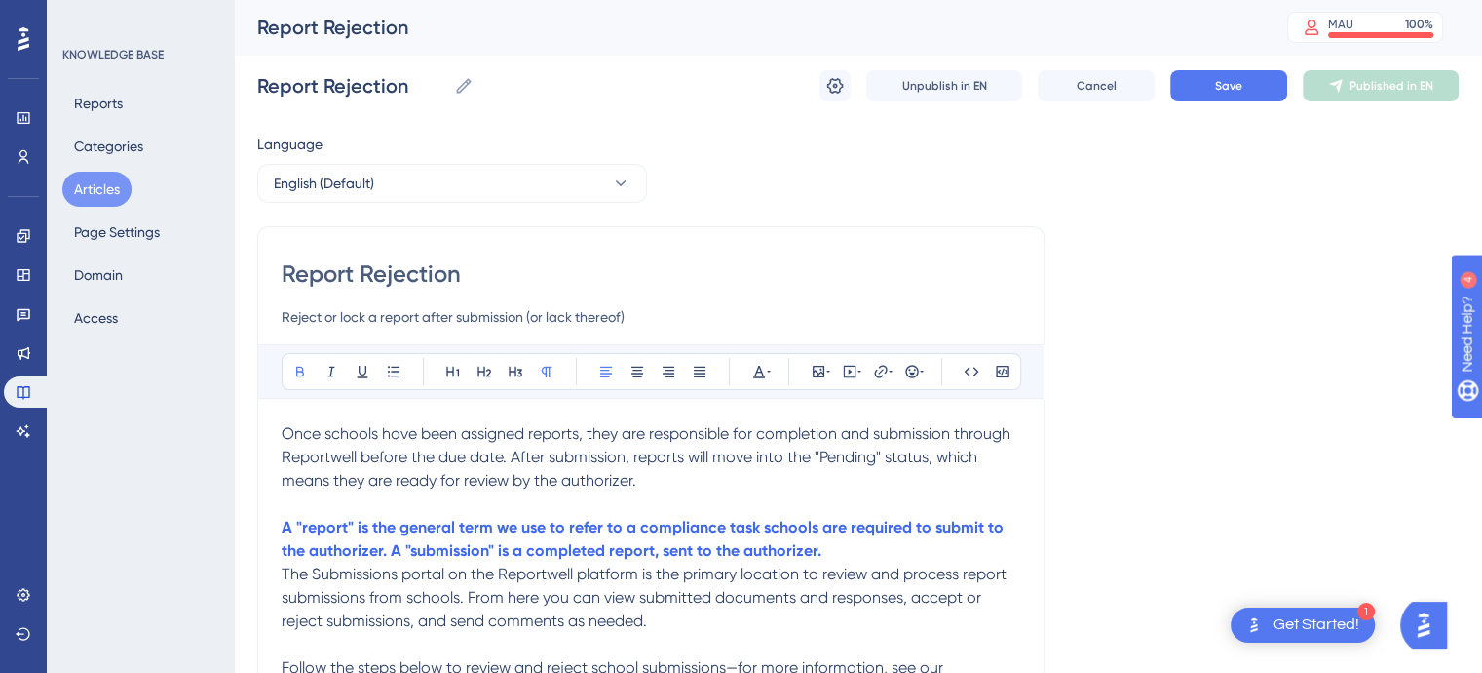
drag, startPoint x: 864, startPoint y: 554, endPoint x: 858, endPoint y: 539, distance: 15.7
click at [858, 539] on p "A "report" is the general term we use to refer to a compliance task schools are…" at bounding box center [651, 539] width 739 height 47
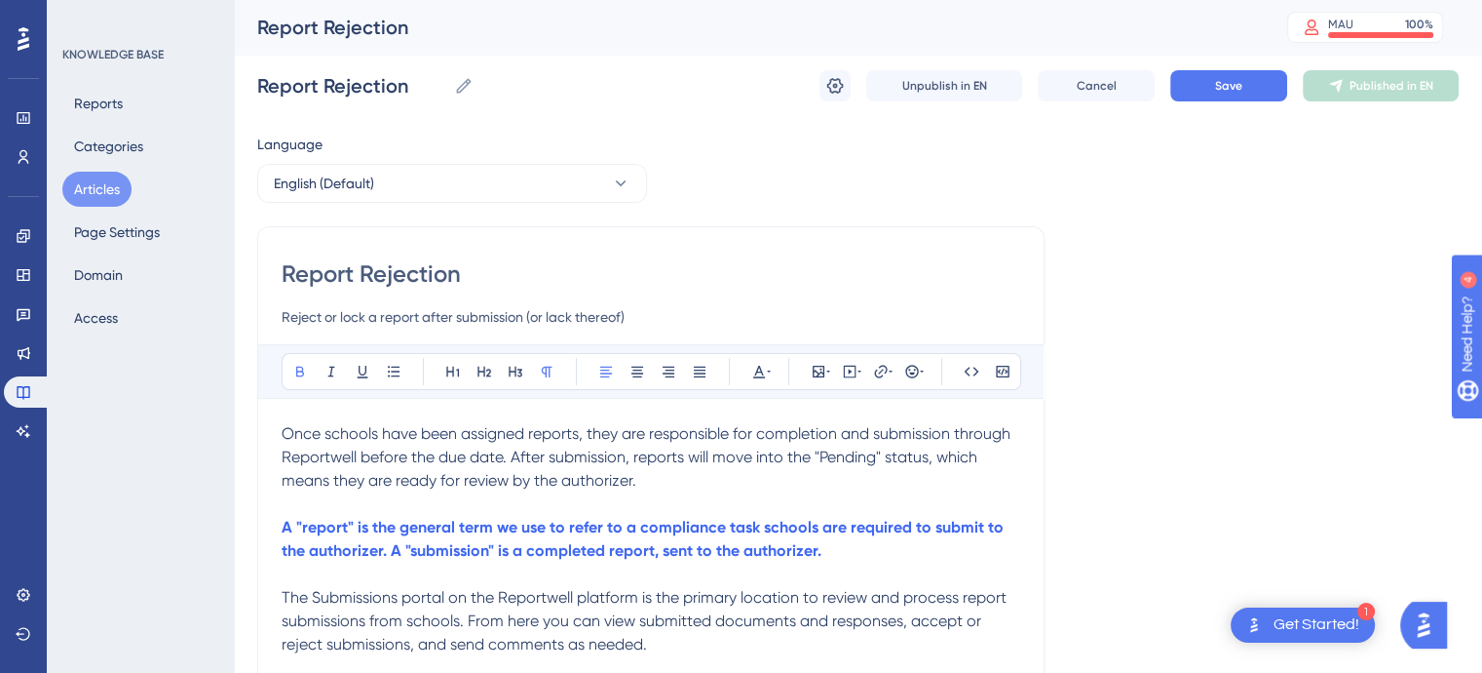
click at [837, 550] on p "A "report" is the general term we use to refer to a compliance task schools are…" at bounding box center [651, 539] width 739 height 47
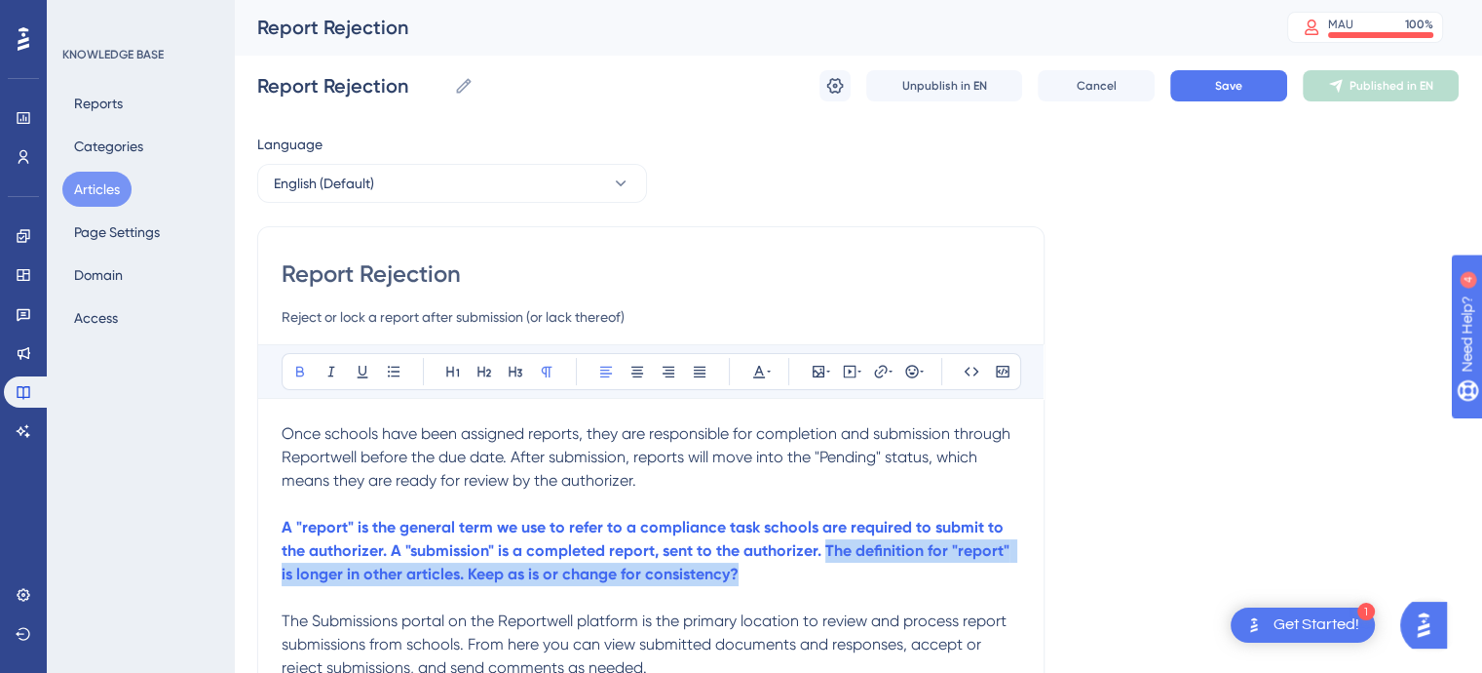
drag, startPoint x: 752, startPoint y: 576, endPoint x: 824, endPoint y: 548, distance: 76.6
click at [824, 548] on p "A "report" is the general term we use to refer to a compliance task schools are…" at bounding box center [651, 551] width 739 height 70
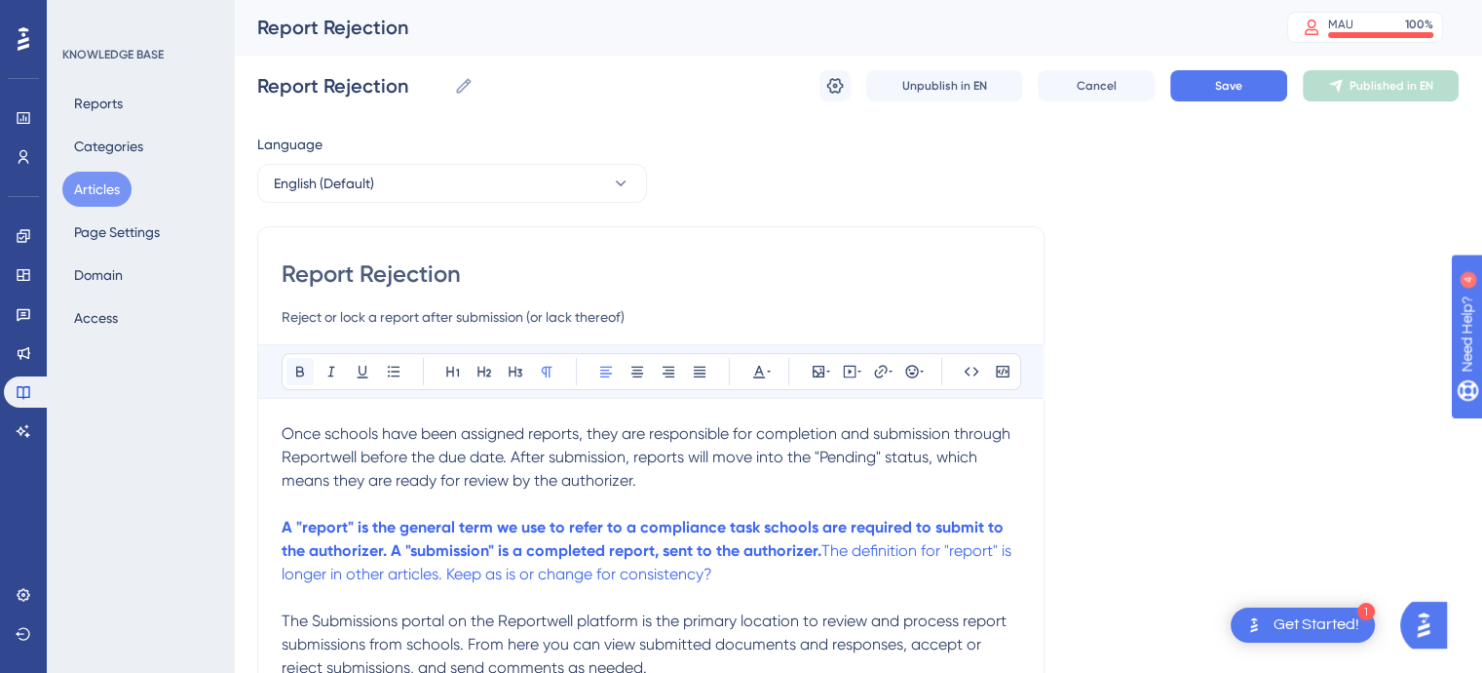
click at [304, 367] on icon at bounding box center [300, 372] width 16 height 16
click at [767, 367] on icon at bounding box center [769, 372] width 4 height 16
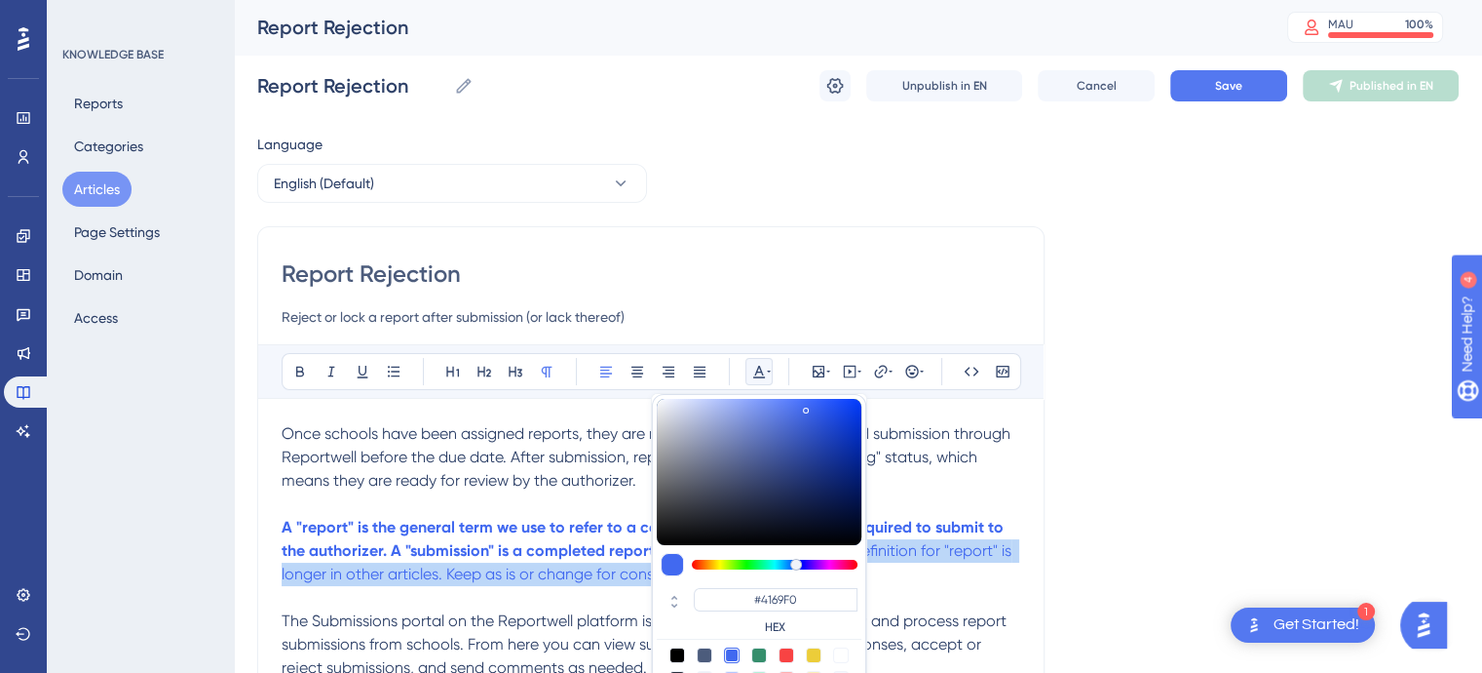
scroll to position [45, 0]
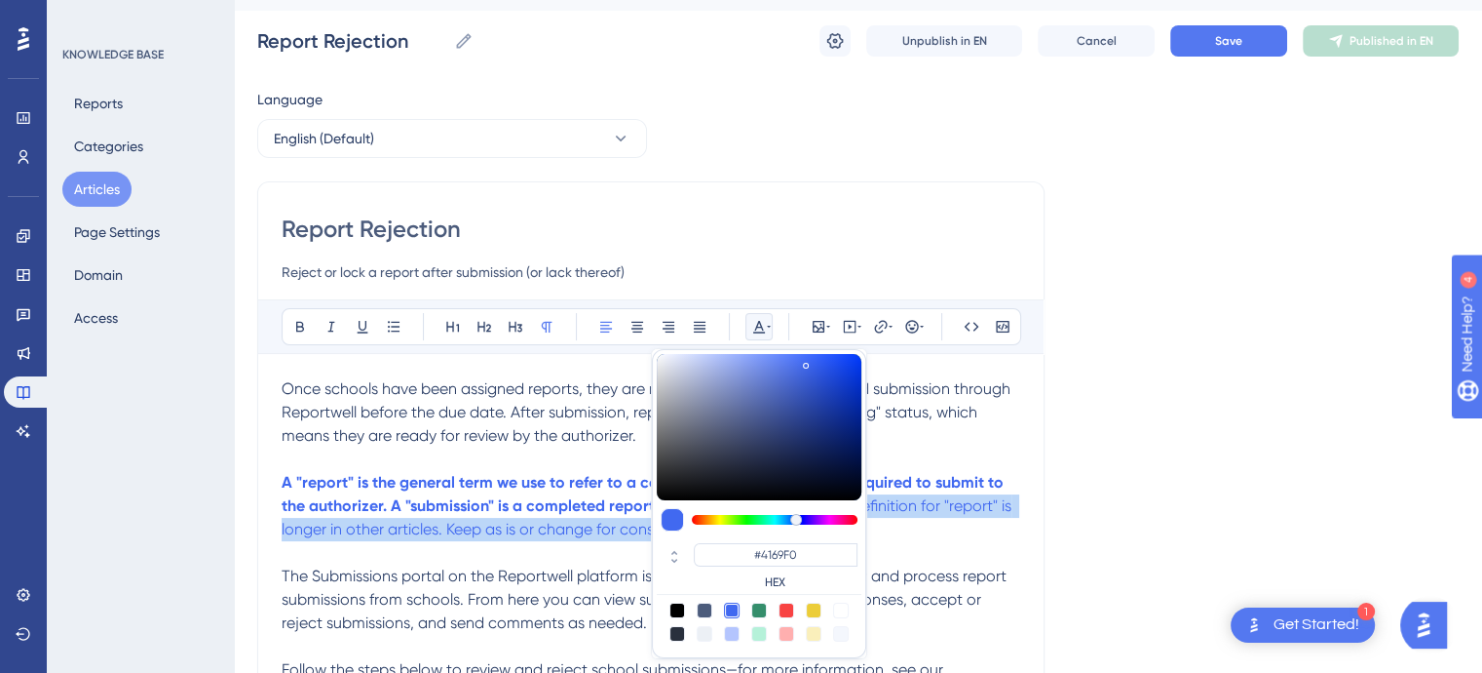
click at [782, 606] on div at bounding box center [787, 610] width 16 height 16
type input "#F84343"
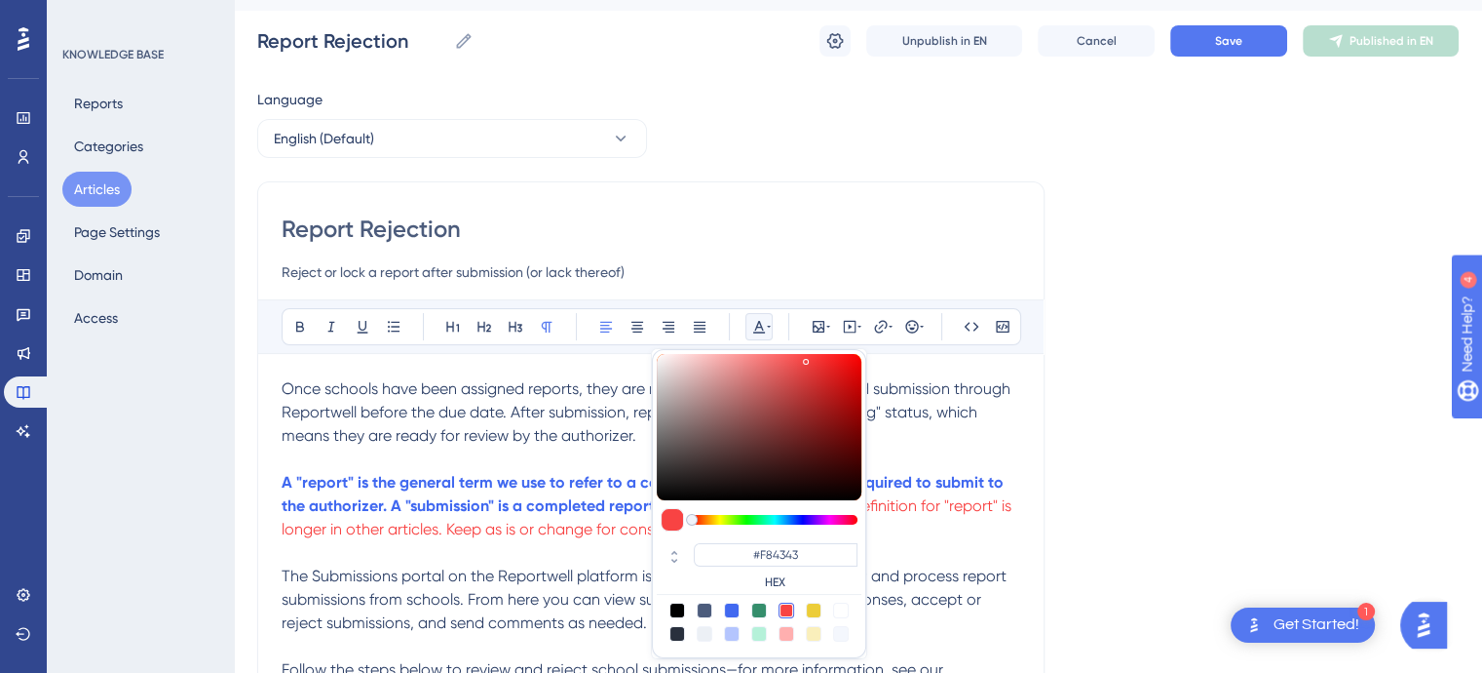
click at [915, 556] on p at bounding box center [651, 552] width 739 height 23
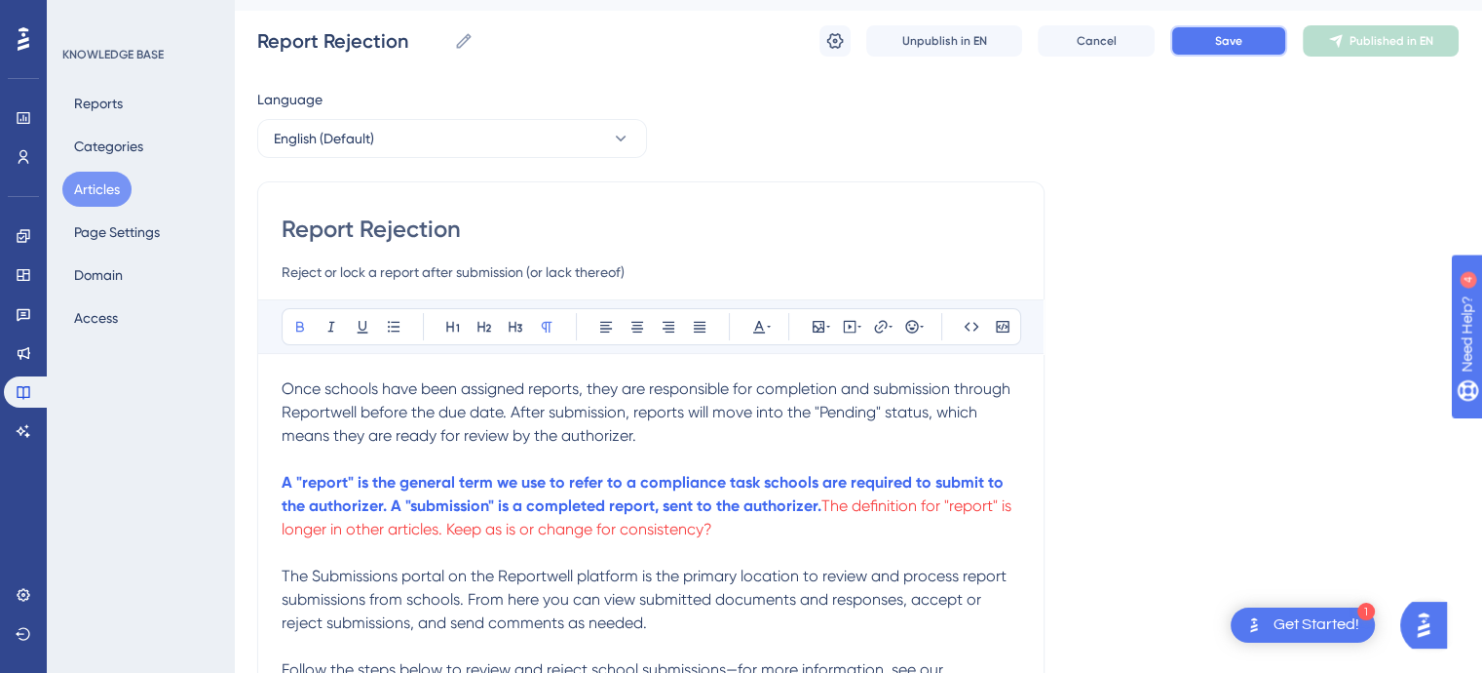
click at [1223, 37] on span "Save" at bounding box center [1228, 41] width 27 height 16
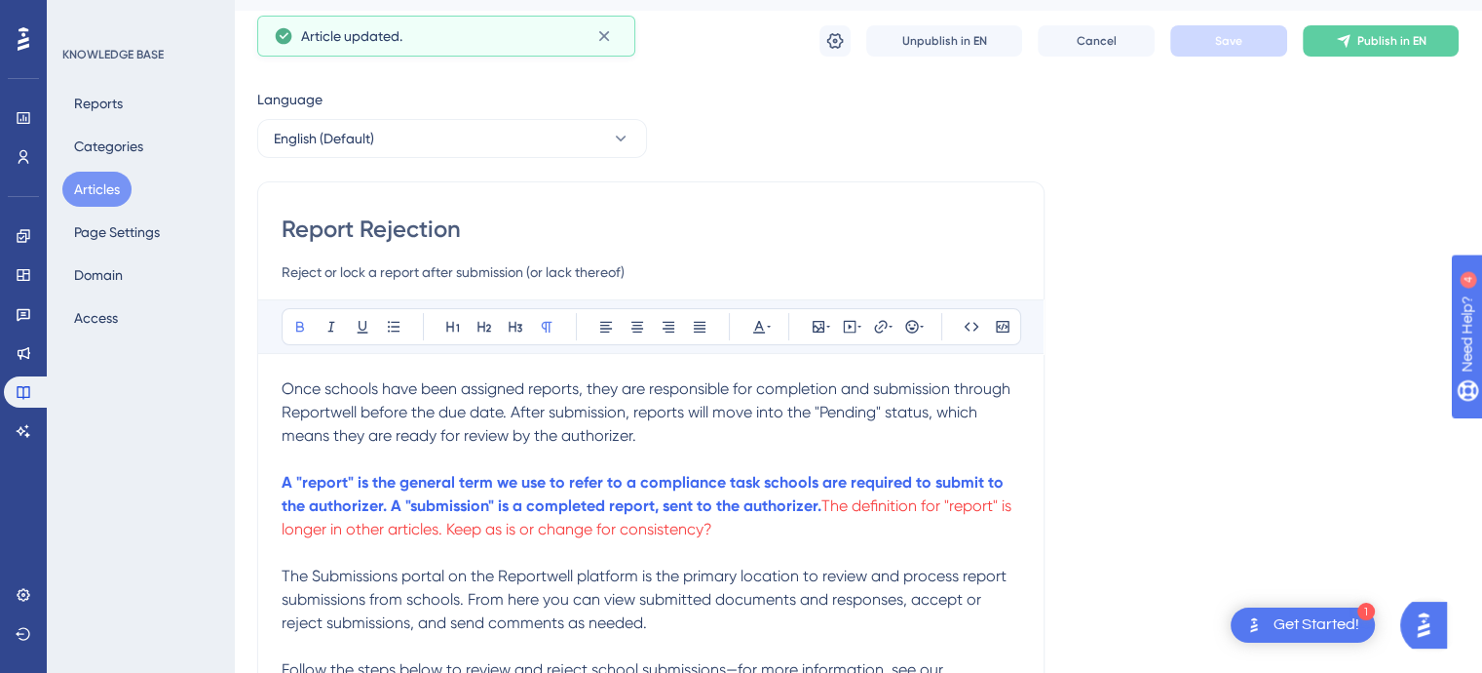
click at [91, 191] on button "Articles" at bounding box center [96, 189] width 69 height 35
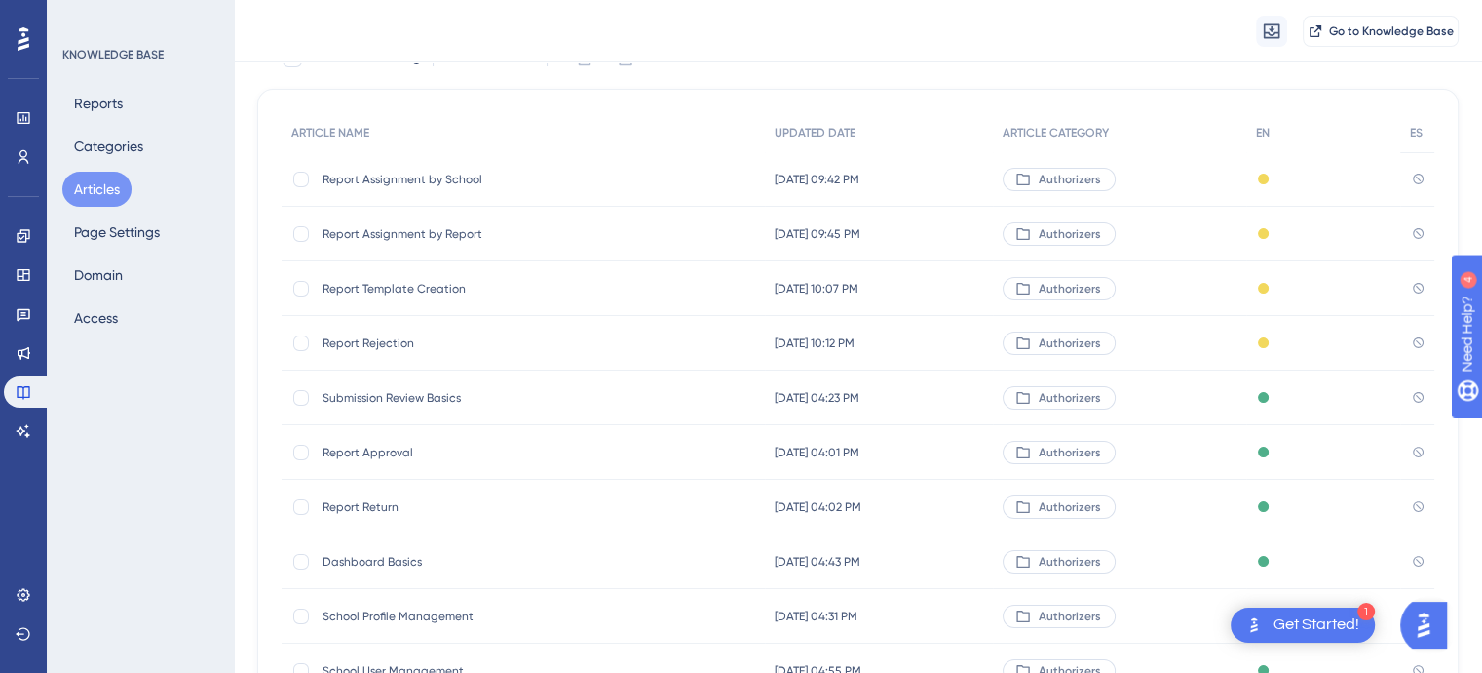
scroll to position [121, 0]
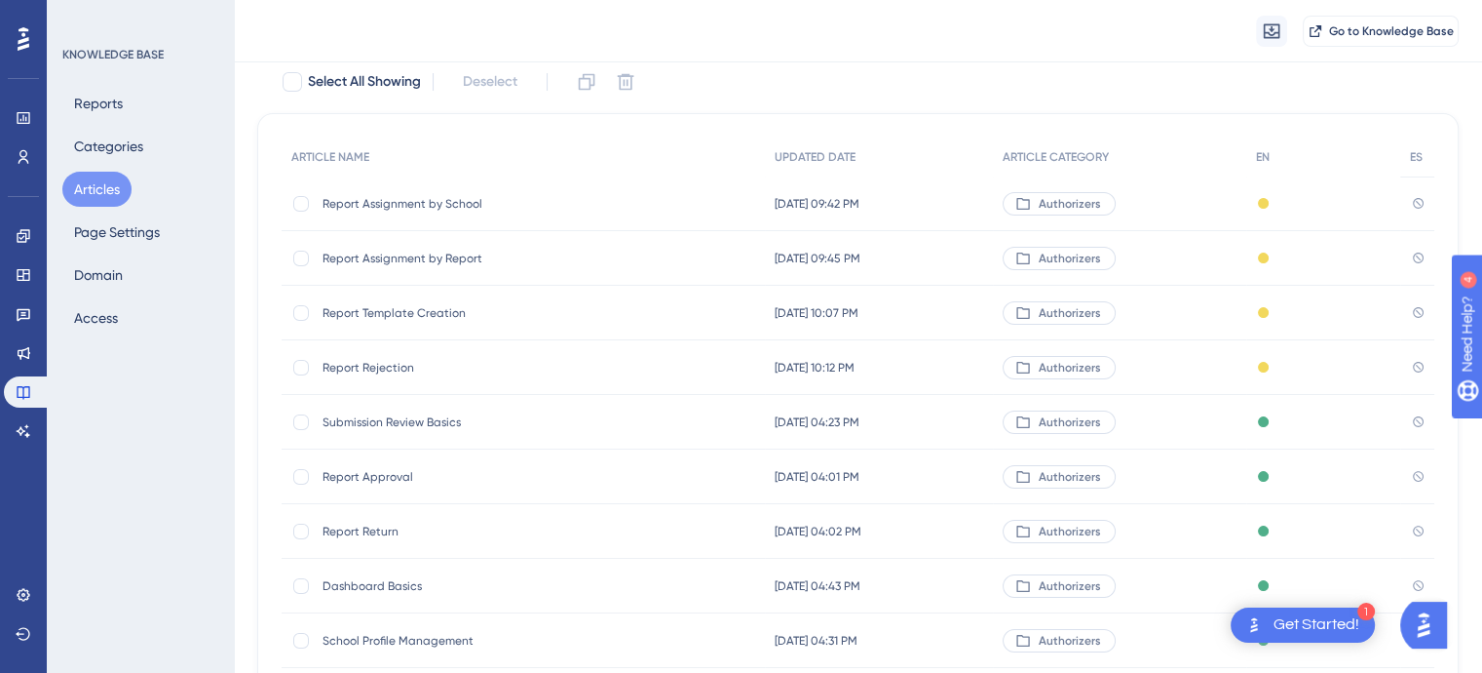
click at [402, 412] on div "Submission Review Basics Submission Review Basics" at bounding box center [479, 422] width 312 height 55
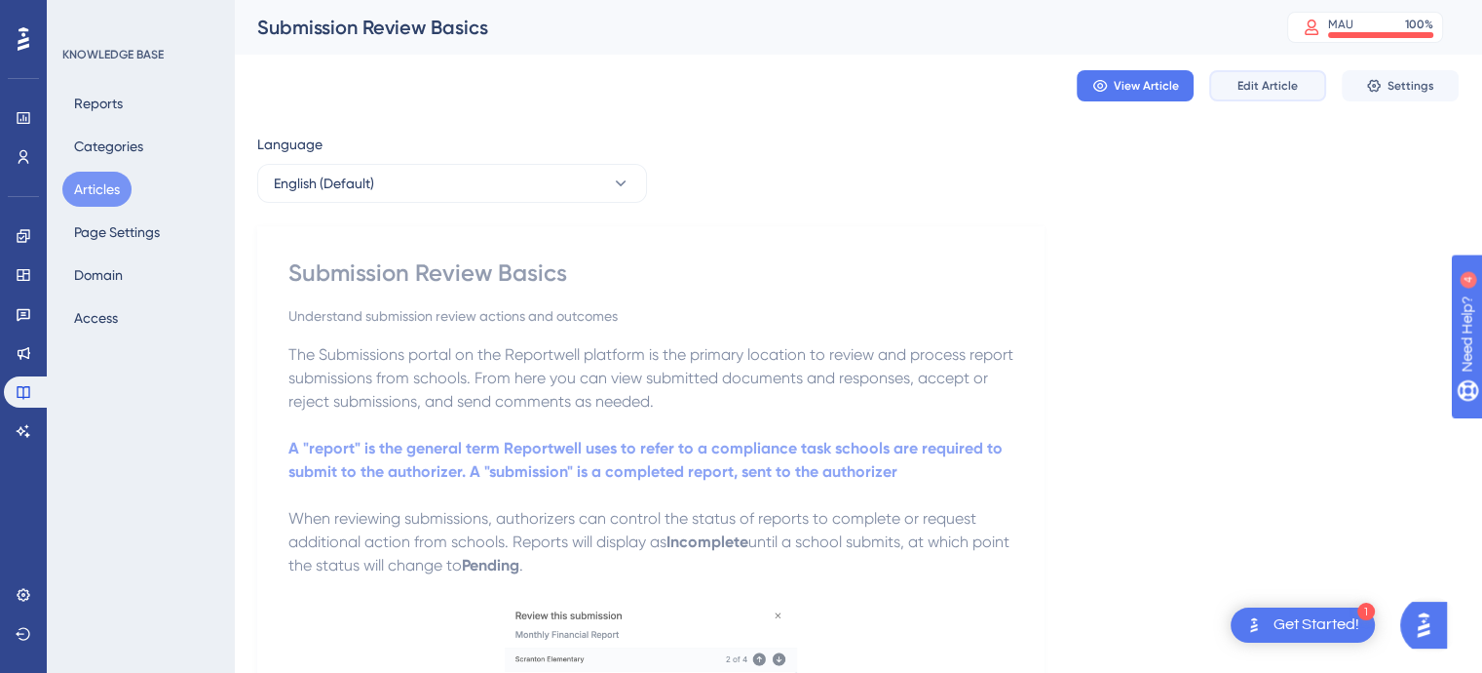
click at [1257, 92] on span "Edit Article" at bounding box center [1268, 86] width 60 height 16
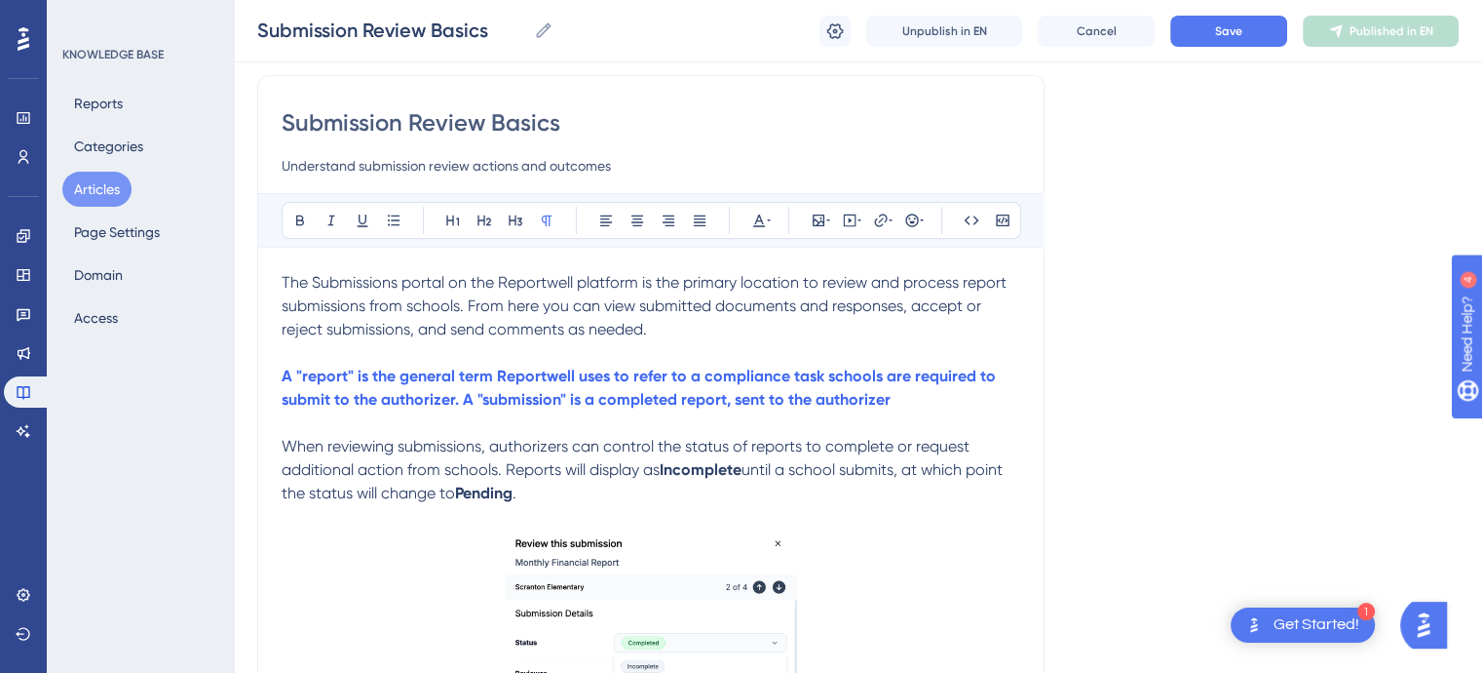
scroll to position [137, 0]
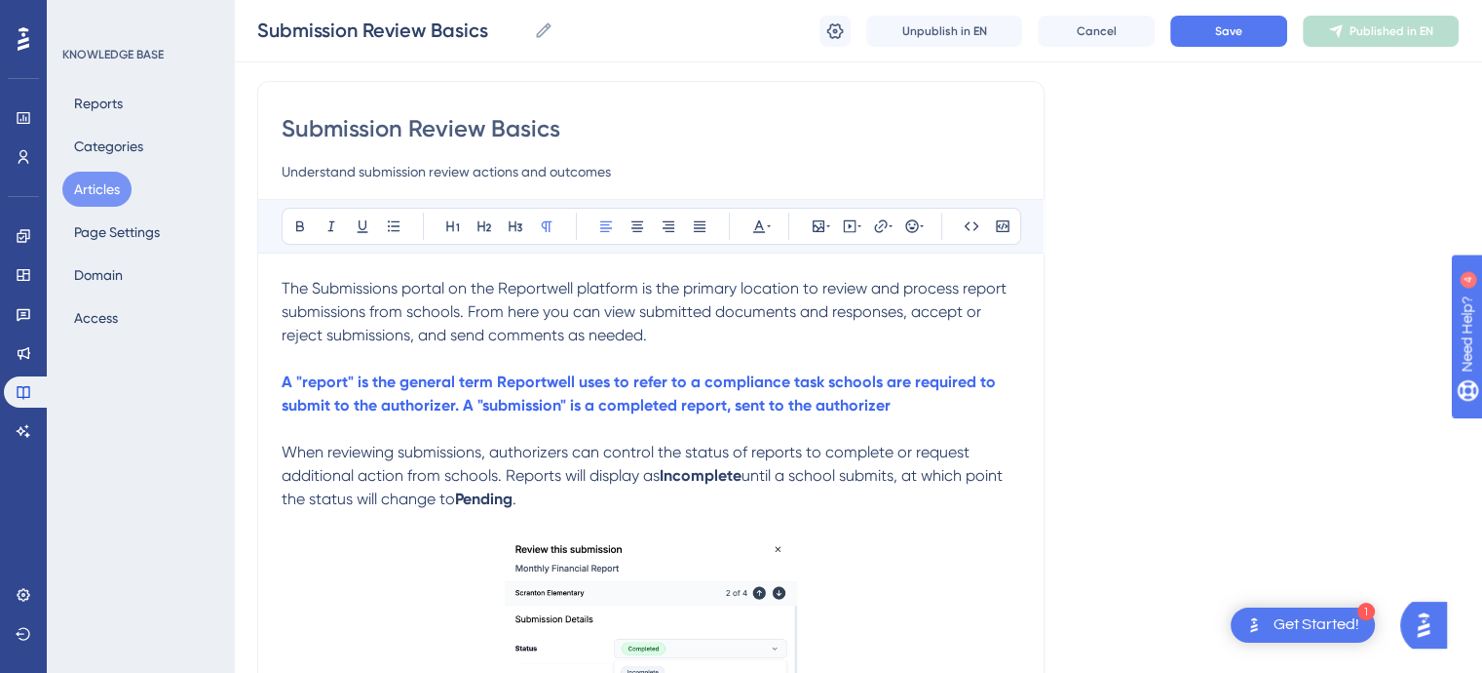
click at [526, 501] on p "When reviewing submissions, authorizers can control the status of reports to co…" at bounding box center [651, 476] width 739 height 70
click at [517, 502] on span "." at bounding box center [515, 498] width 4 height 19
click at [517, 501] on p "When reviewing submissions, authorizers can control the status of reports to co…" at bounding box center [651, 476] width 739 height 70
click at [505, 501] on strong "Pending" at bounding box center [484, 498] width 58 height 19
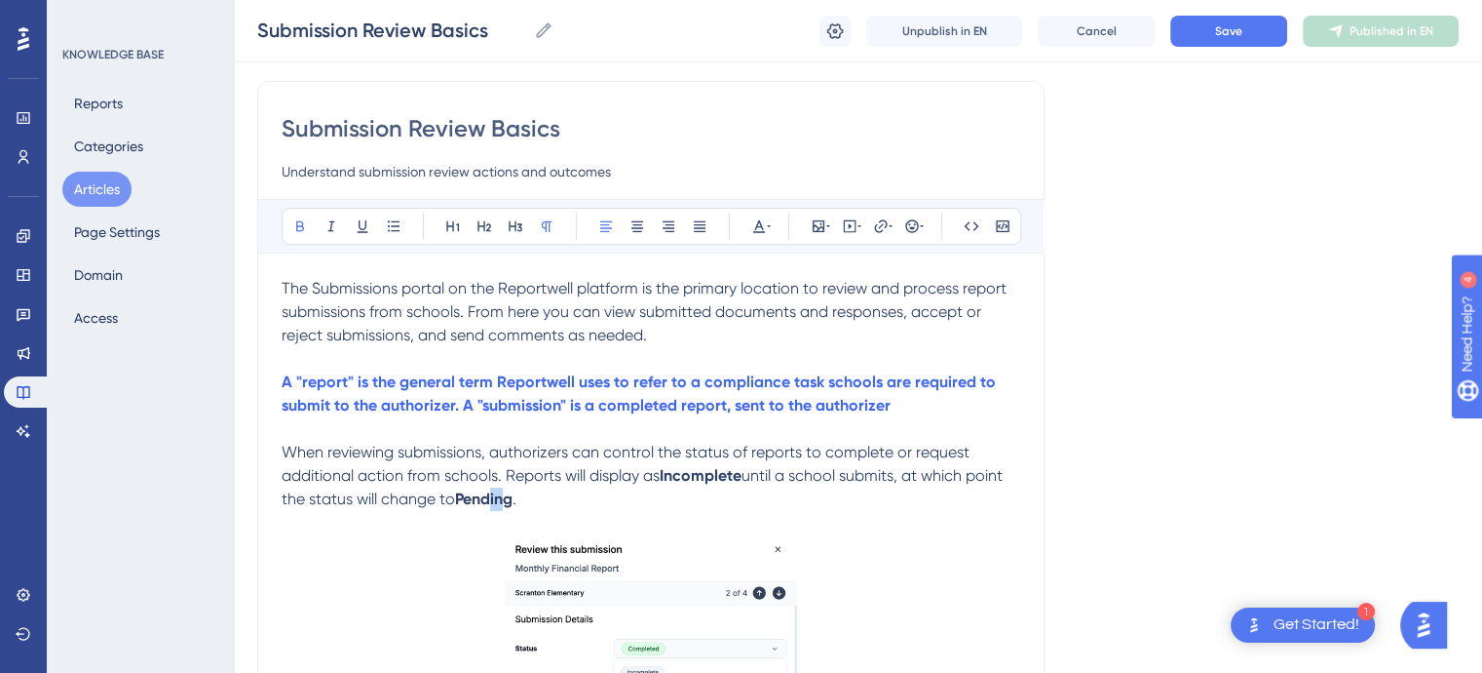
drag, startPoint x: 505, startPoint y: 501, endPoint x: 493, endPoint y: 501, distance: 11.7
click at [493, 501] on strong "Pending" at bounding box center [484, 498] width 58 height 19
click at [565, 499] on p "When reviewing submissions, authorizers can control the status of reports to co…" at bounding box center [651, 476] width 739 height 70
click at [517, 500] on span "." at bounding box center [515, 498] width 4 height 19
click at [571, 495] on p "When reviewing submissions, authorizers can control the status of reports to co…" at bounding box center [651, 476] width 739 height 70
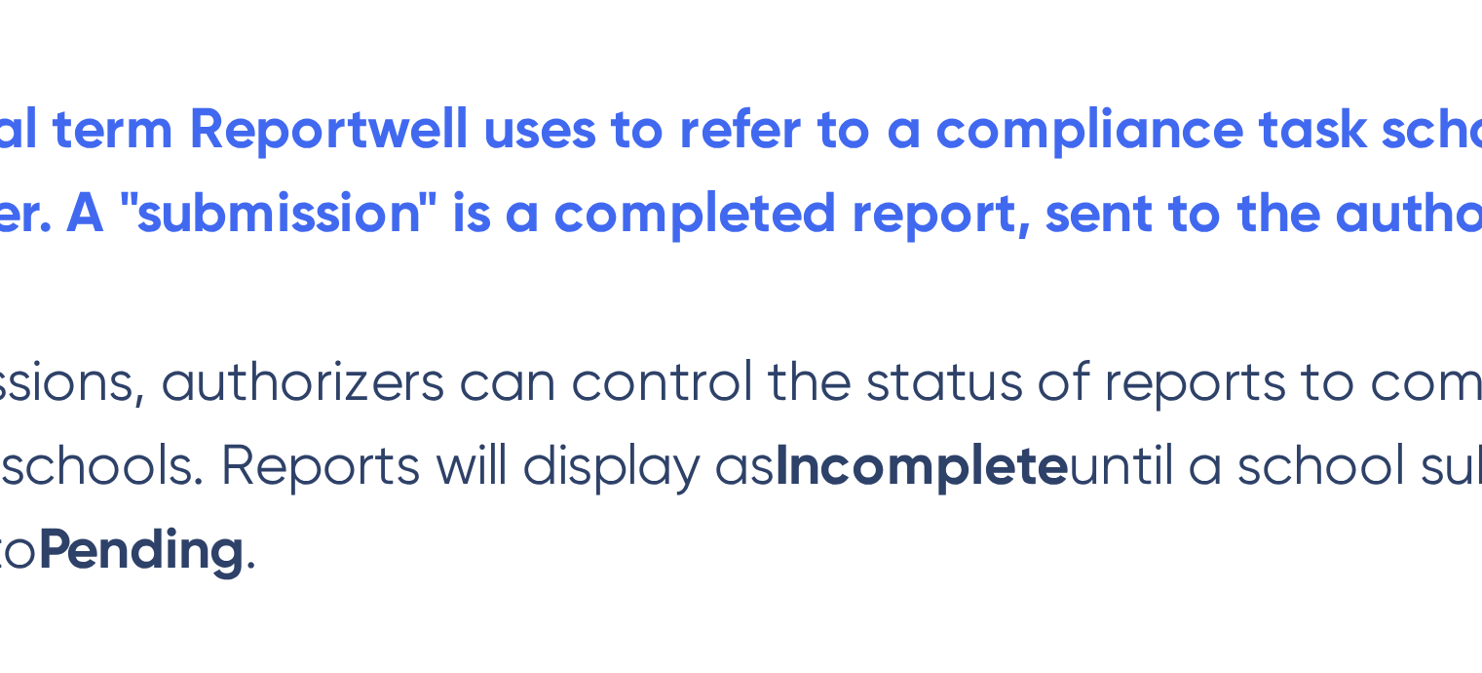
drag, startPoint x: 554, startPoint y: 496, endPoint x: 602, endPoint y: 493, distance: 48.8
click at [602, 493] on p "When reviewing submissions, authorizers can control the status of reports to co…" at bounding box center [651, 476] width 739 height 70
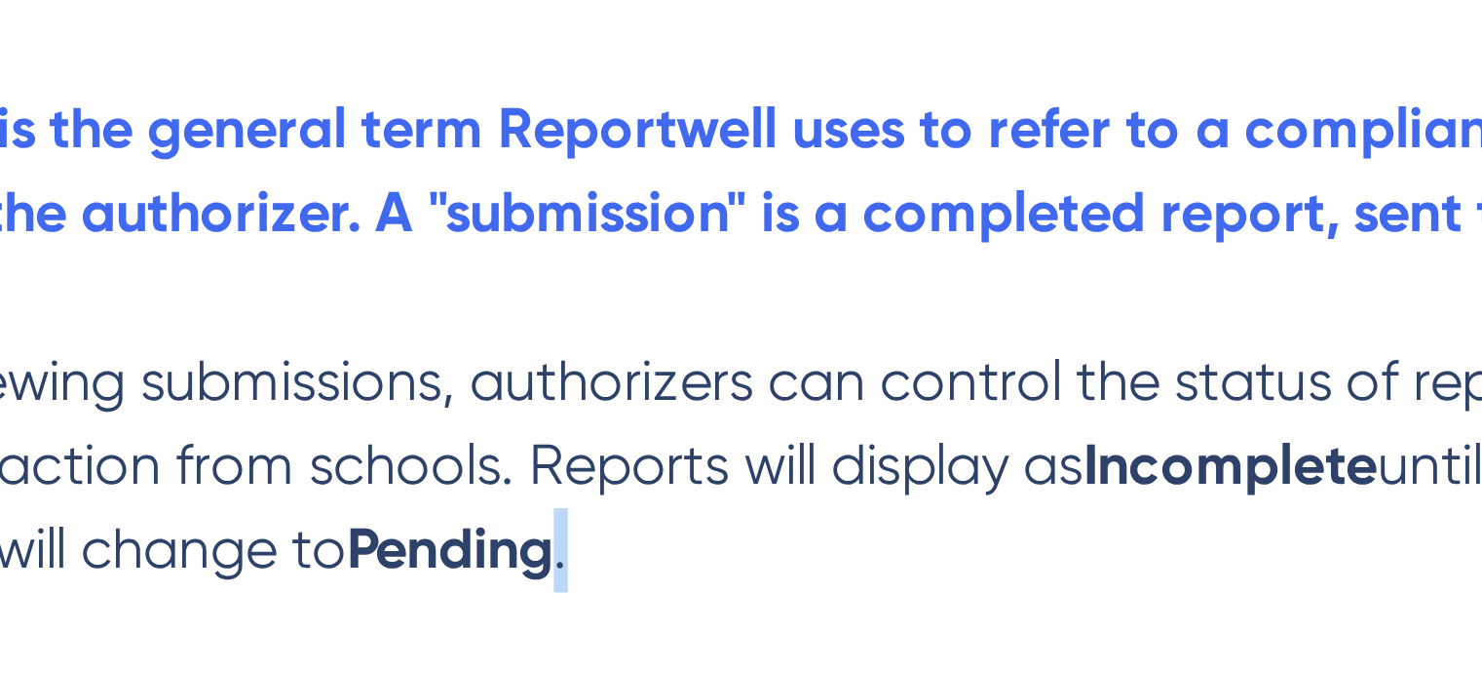
click at [517, 504] on span "." at bounding box center [515, 498] width 4 height 19
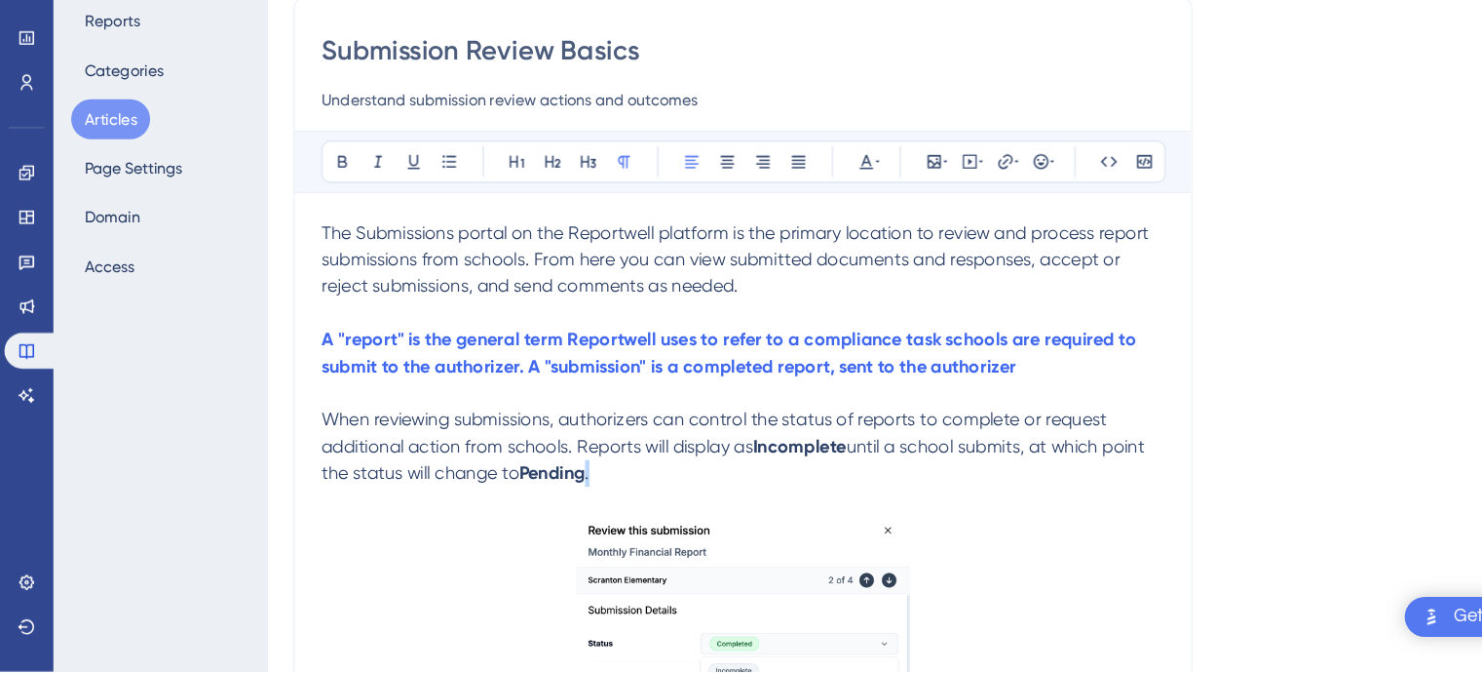
scroll to position [135, 0]
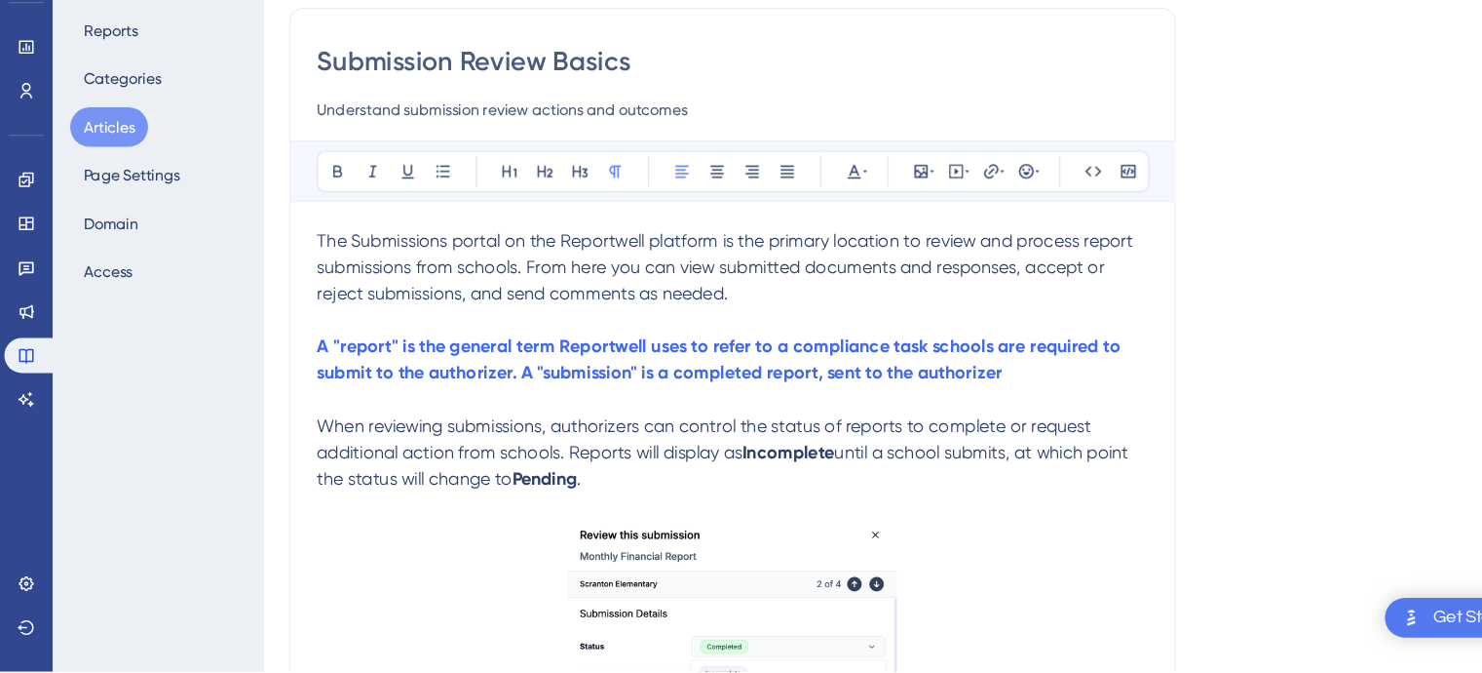
click at [618, 498] on p "When reviewing submissions, authorizers can control the status of reports to co…" at bounding box center [651, 477] width 739 height 70
click at [294, 223] on icon at bounding box center [300, 228] width 16 height 16
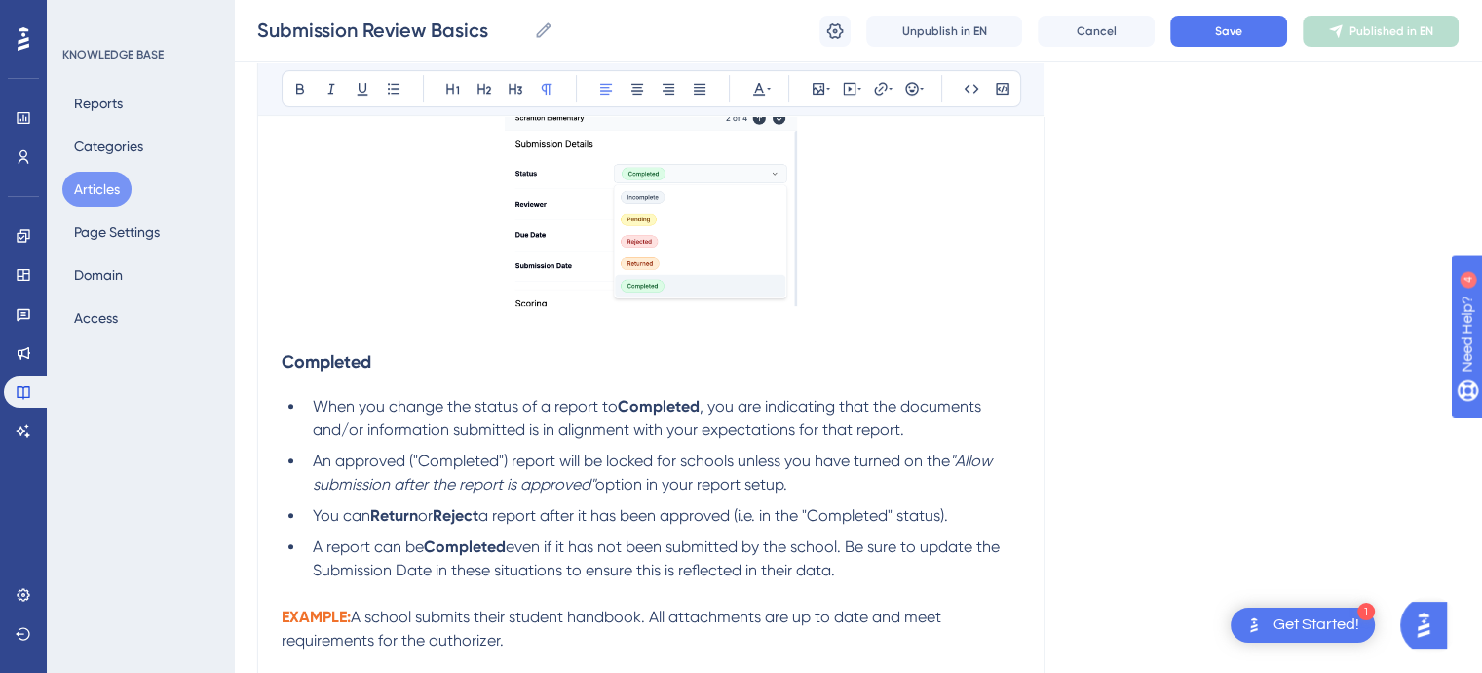
scroll to position [612, 0]
click at [772, 519] on span "a report after it has been approved (i.e. in the "Completed" status)." at bounding box center [714, 515] width 470 height 19
click at [818, 617] on span "A school submits their student handbook. All attachments are up to date and mee…" at bounding box center [614, 628] width 664 height 42
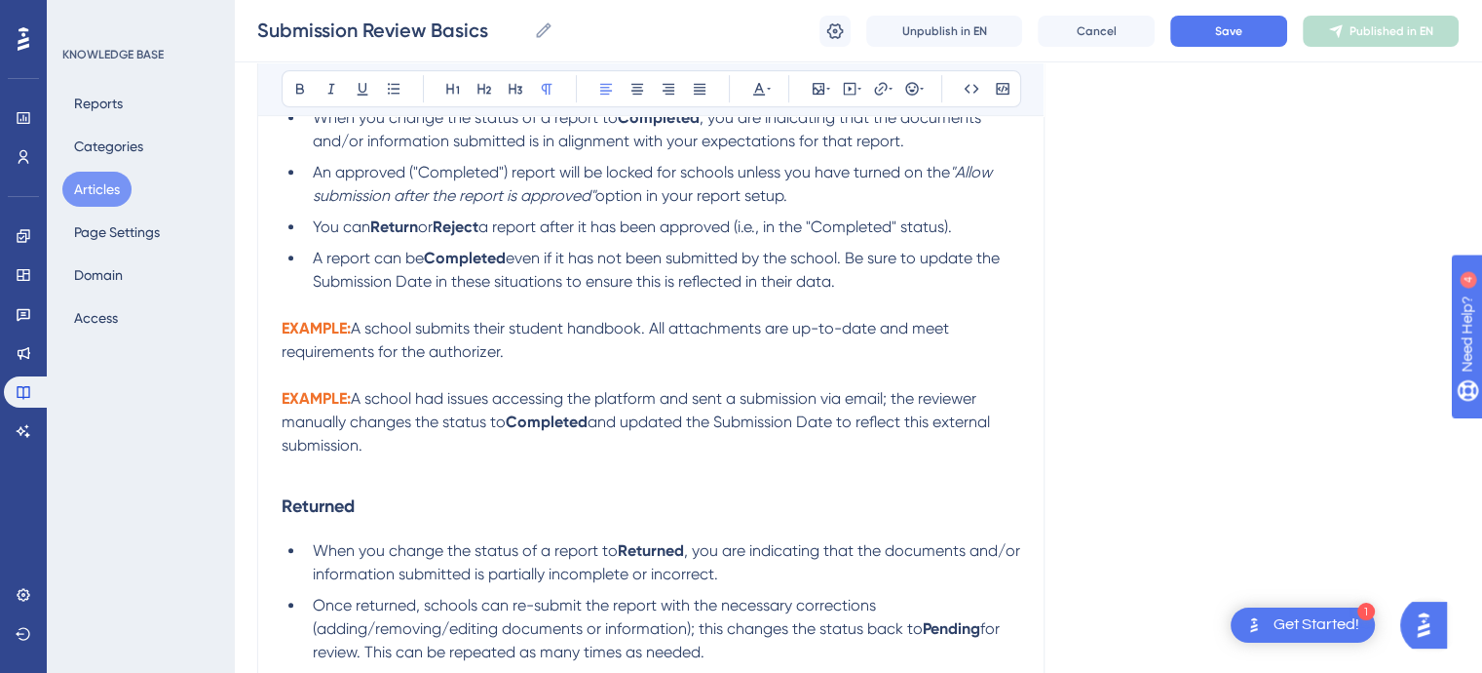
scroll to position [923, 0]
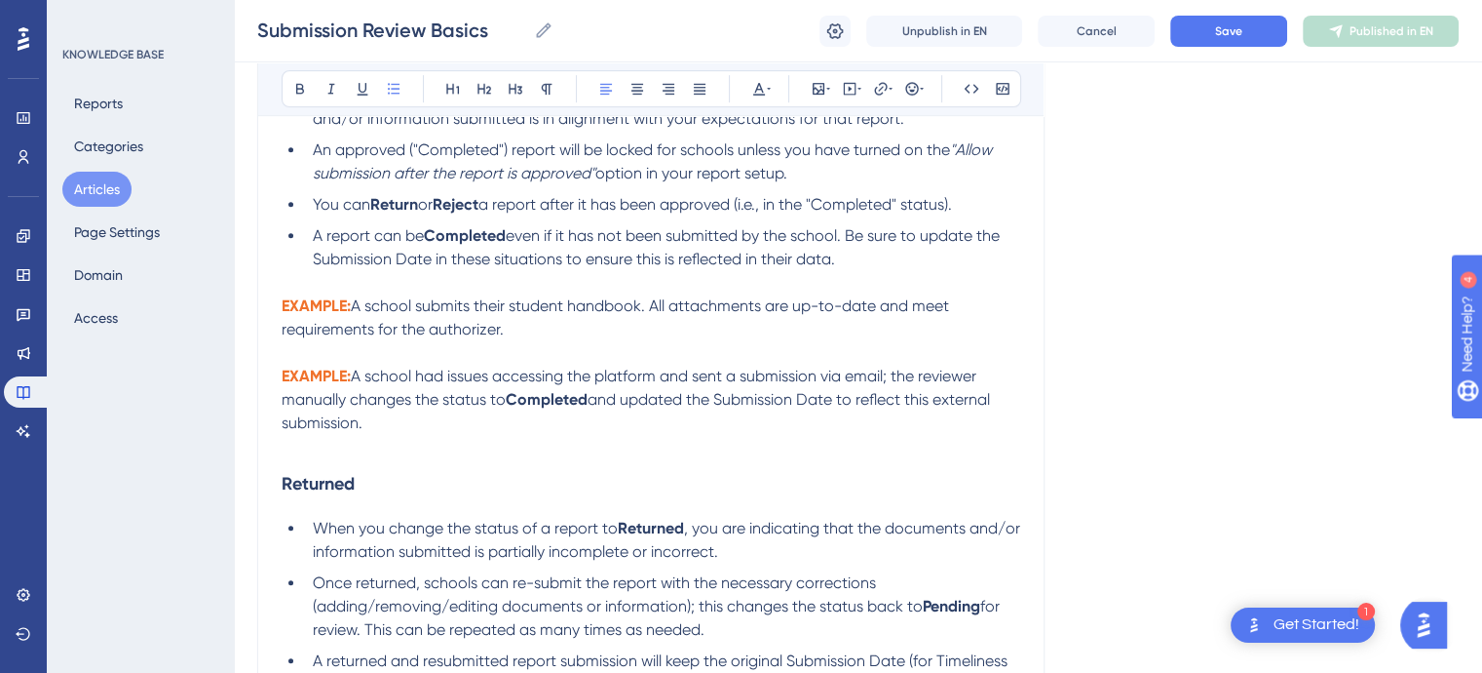
click at [530, 587] on span "Once returned, schools can re-submit the report with the necessary corrections …" at bounding box center [618, 594] width 610 height 42
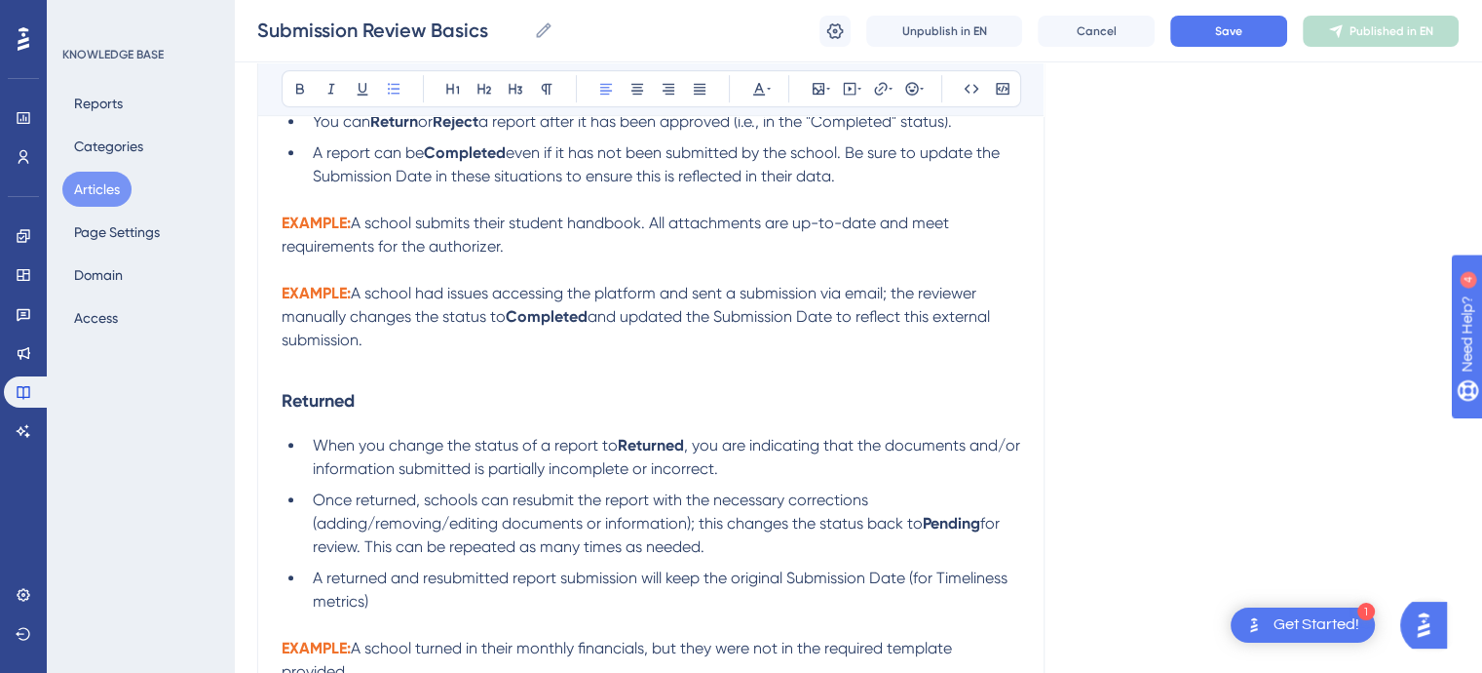
scroll to position [1007, 0]
click at [369, 609] on li "A returned and resubmitted report submission will keep the original Submission …" at bounding box center [662, 588] width 715 height 47
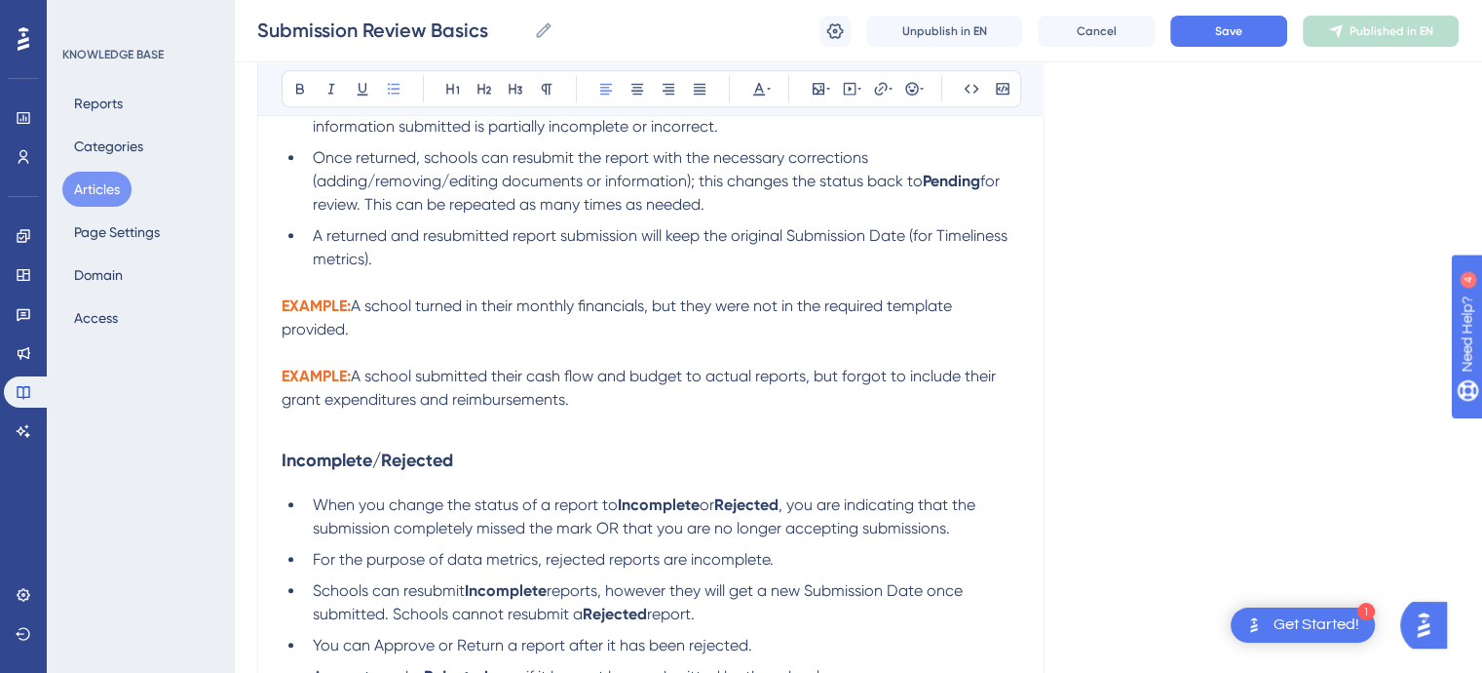
scroll to position [1368, 0]
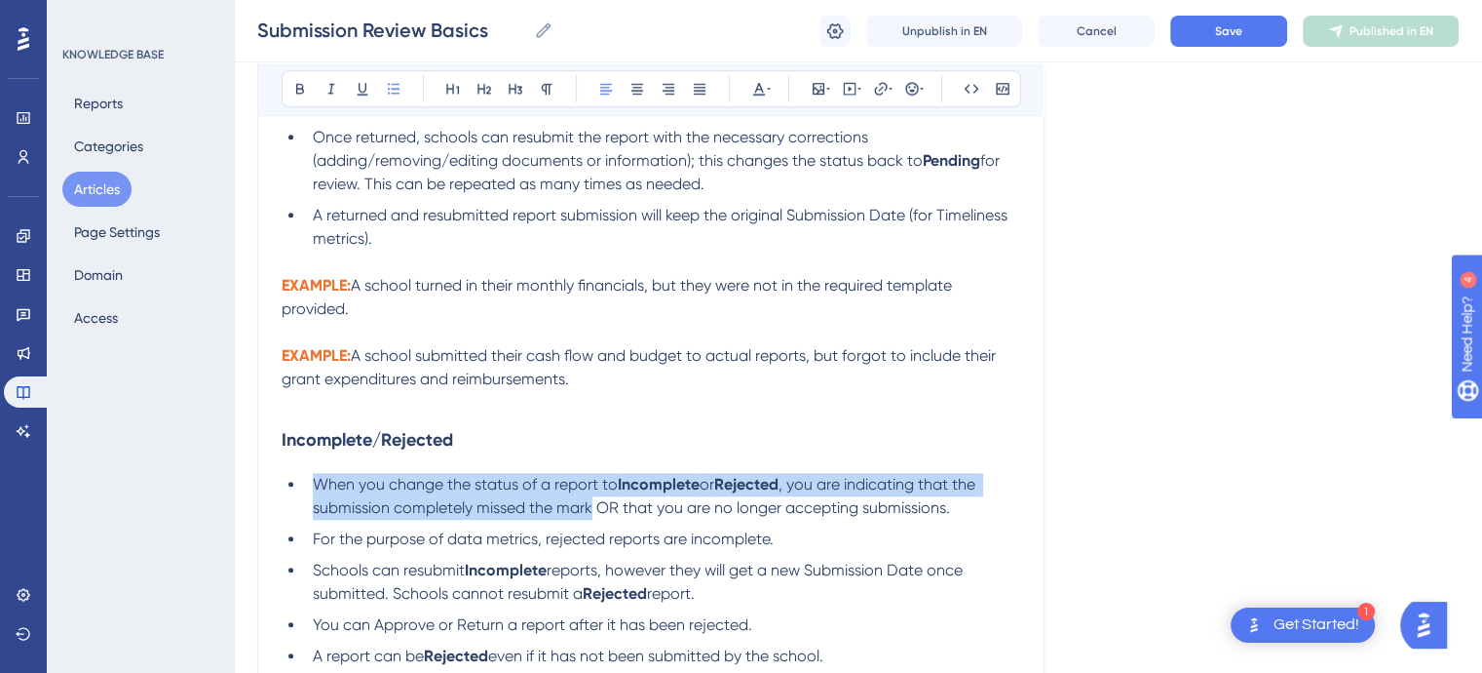
drag, startPoint x: 593, startPoint y: 517, endPoint x: 310, endPoint y: 504, distance: 282.9
click at [310, 504] on li "When you change the status of a report to Incomplete or Rejected , you are indi…" at bounding box center [662, 496] width 715 height 47
copy li "When you change the status of a report to Incomplete or Rejected , you are indi…"
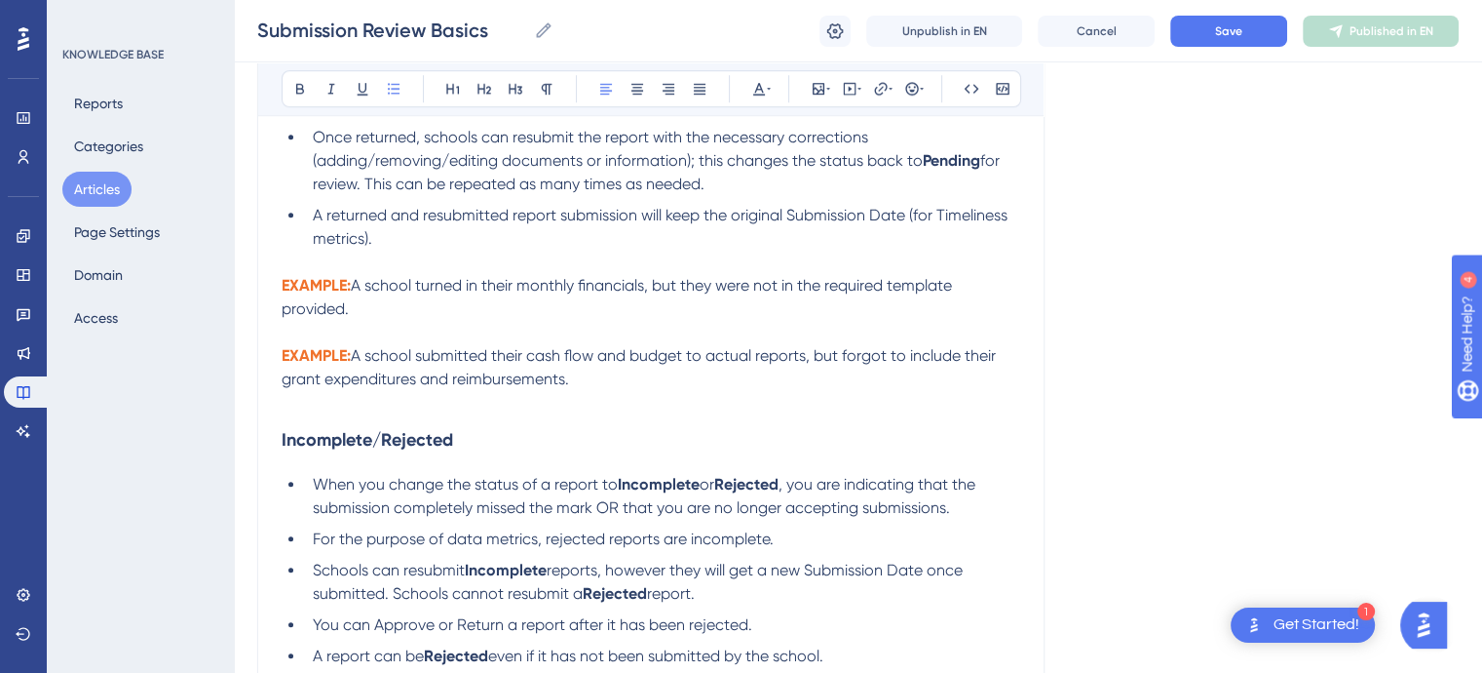
click at [967, 519] on li "When you change the status of a report to Incomplete or Rejected , you are indi…" at bounding box center [662, 496] width 715 height 47
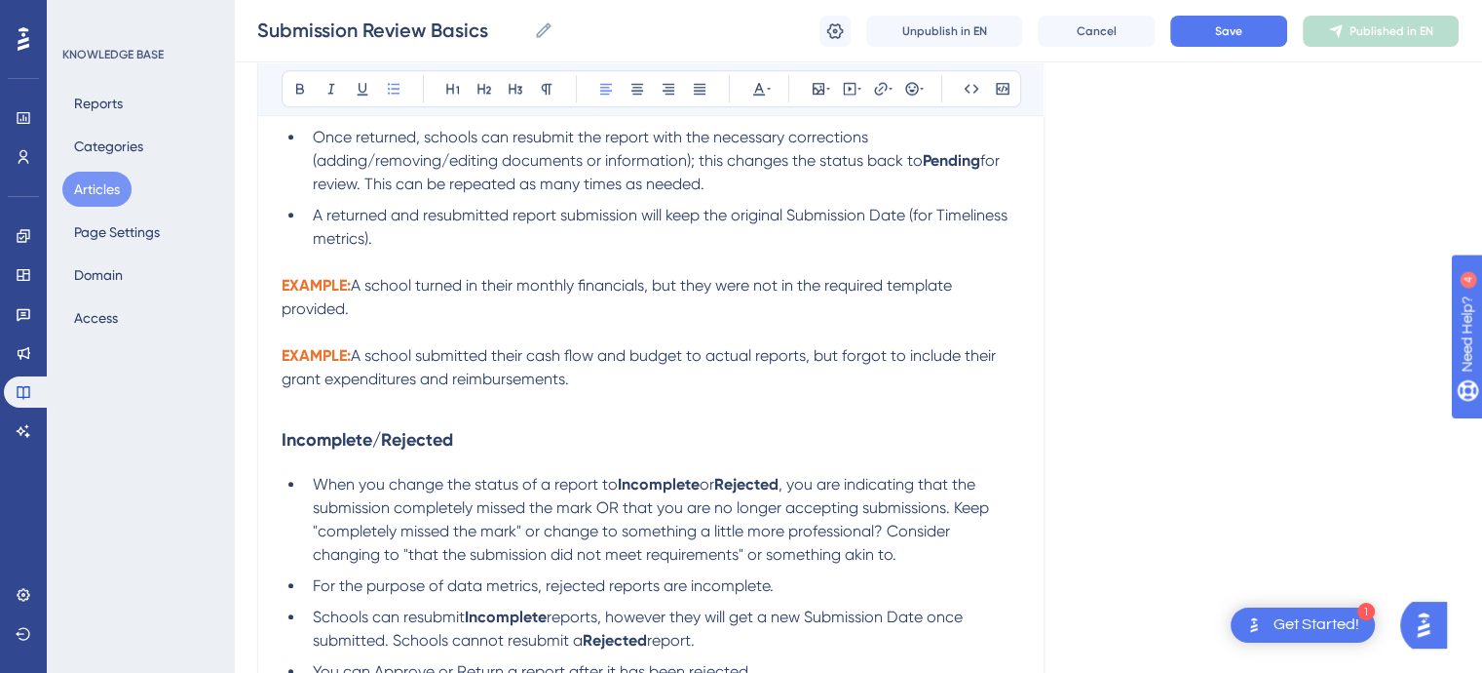
drag, startPoint x: 816, startPoint y: 580, endPoint x: 954, endPoint y: 519, distance: 151.0
click at [954, 519] on ul "When you change the status of a report to Incomplete or Rejected , you are indi…" at bounding box center [651, 594] width 739 height 242
click at [769, 87] on icon at bounding box center [769, 89] width 4 height 16
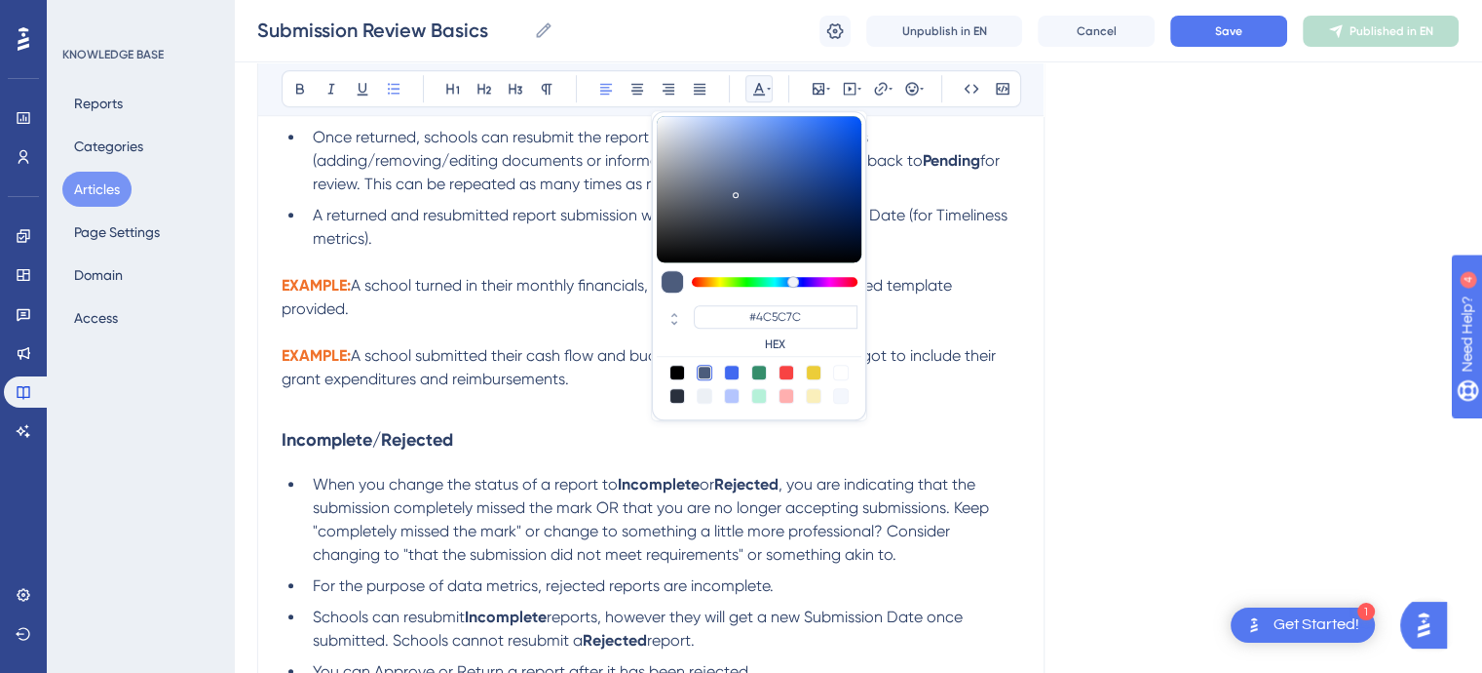
click at [788, 366] on div at bounding box center [787, 373] width 16 height 16
type input "#F84343"
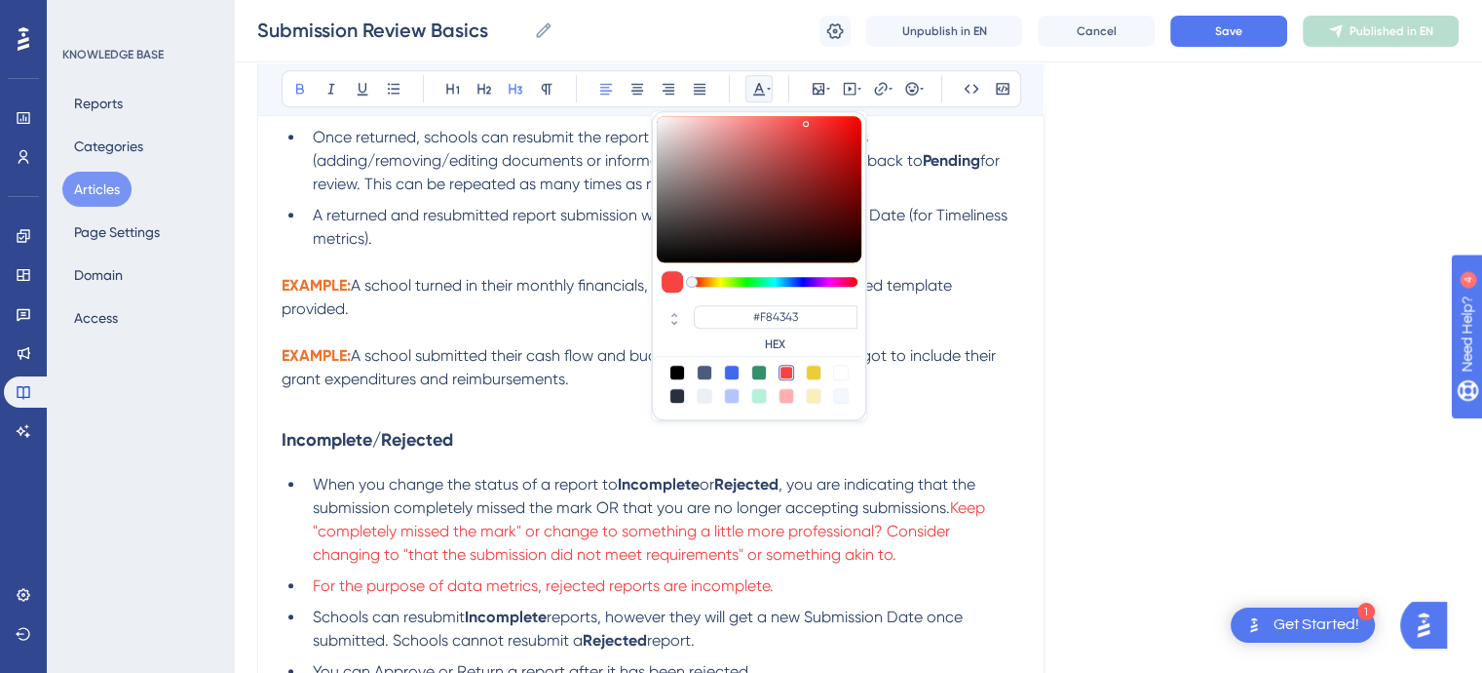
click at [970, 452] on h3 "Incomplete/Rejected" at bounding box center [651, 439] width 739 height 51
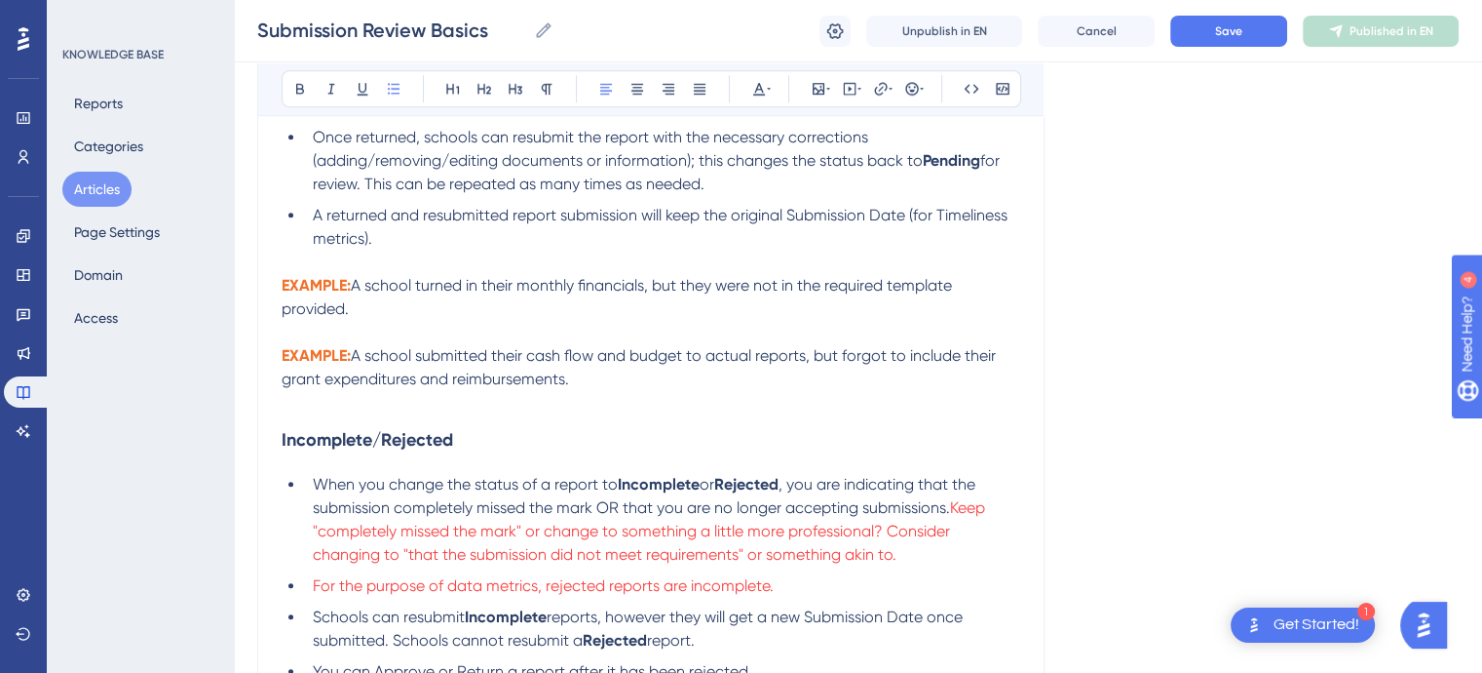
drag, startPoint x: 780, startPoint y: 597, endPoint x: 311, endPoint y: 593, distance: 468.8
click at [311, 593] on li "For the purpose of data metrics, rejected reports are incomplete." at bounding box center [662, 585] width 715 height 23
click at [762, 93] on icon at bounding box center [759, 89] width 16 height 16
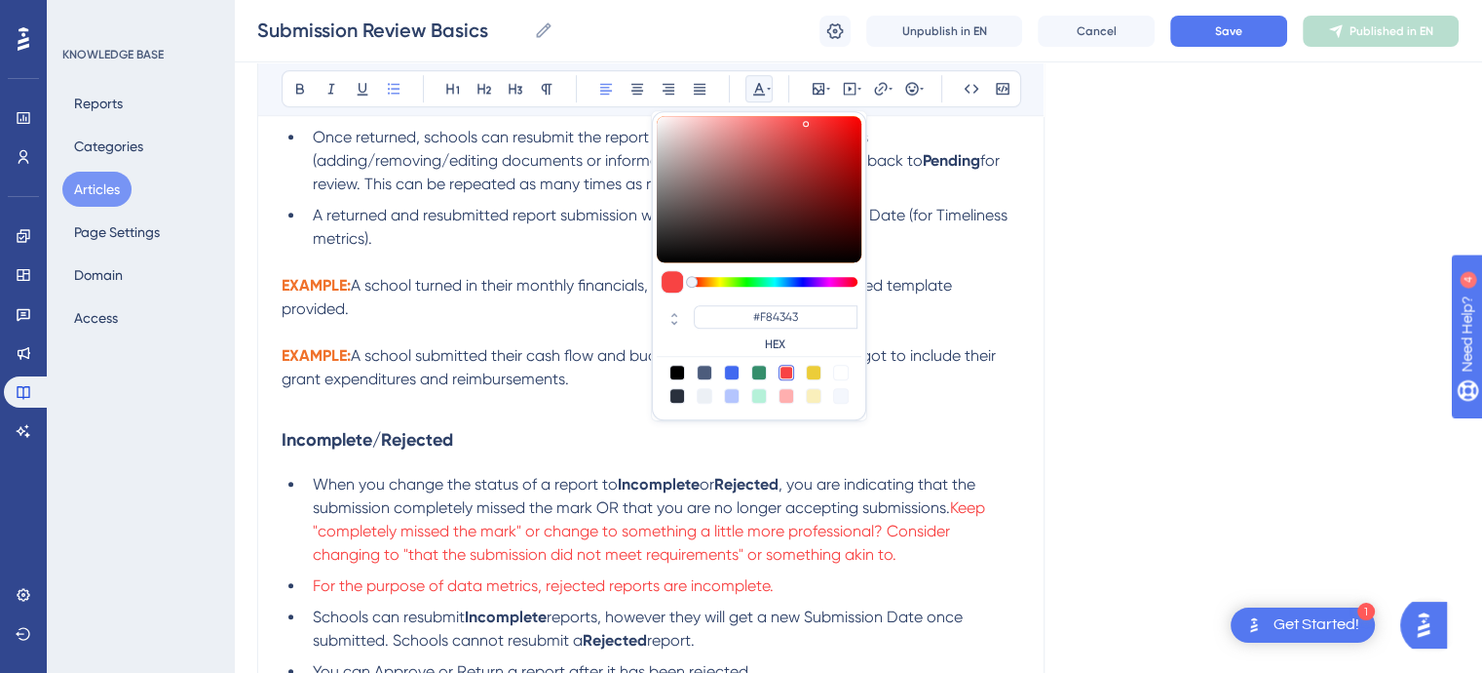
click at [674, 367] on div at bounding box center [678, 373] width 16 height 16
type input "#000000"
click at [873, 455] on h3 "Incomplete/Rejected" at bounding box center [651, 439] width 739 height 51
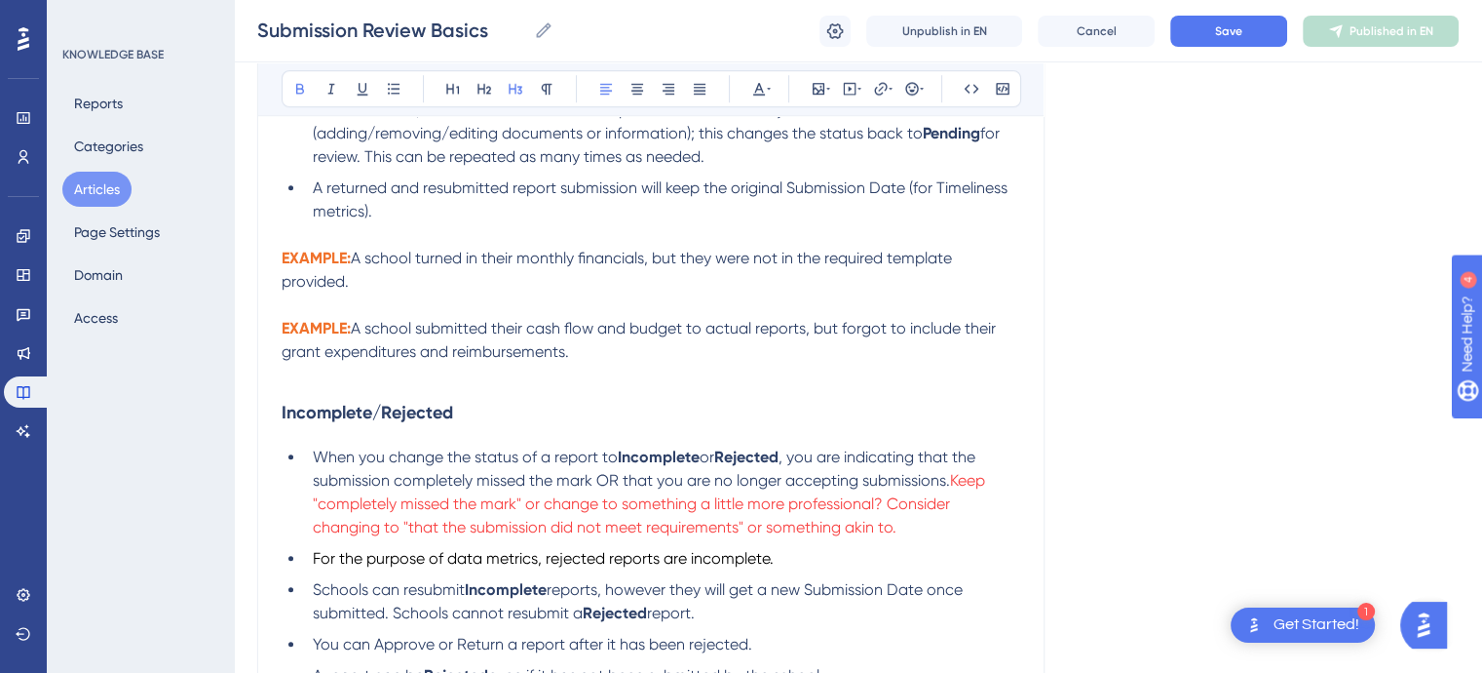
scroll to position [1397, 0]
click at [628, 409] on h3 "Incomplete/Rejected" at bounding box center [651, 411] width 739 height 51
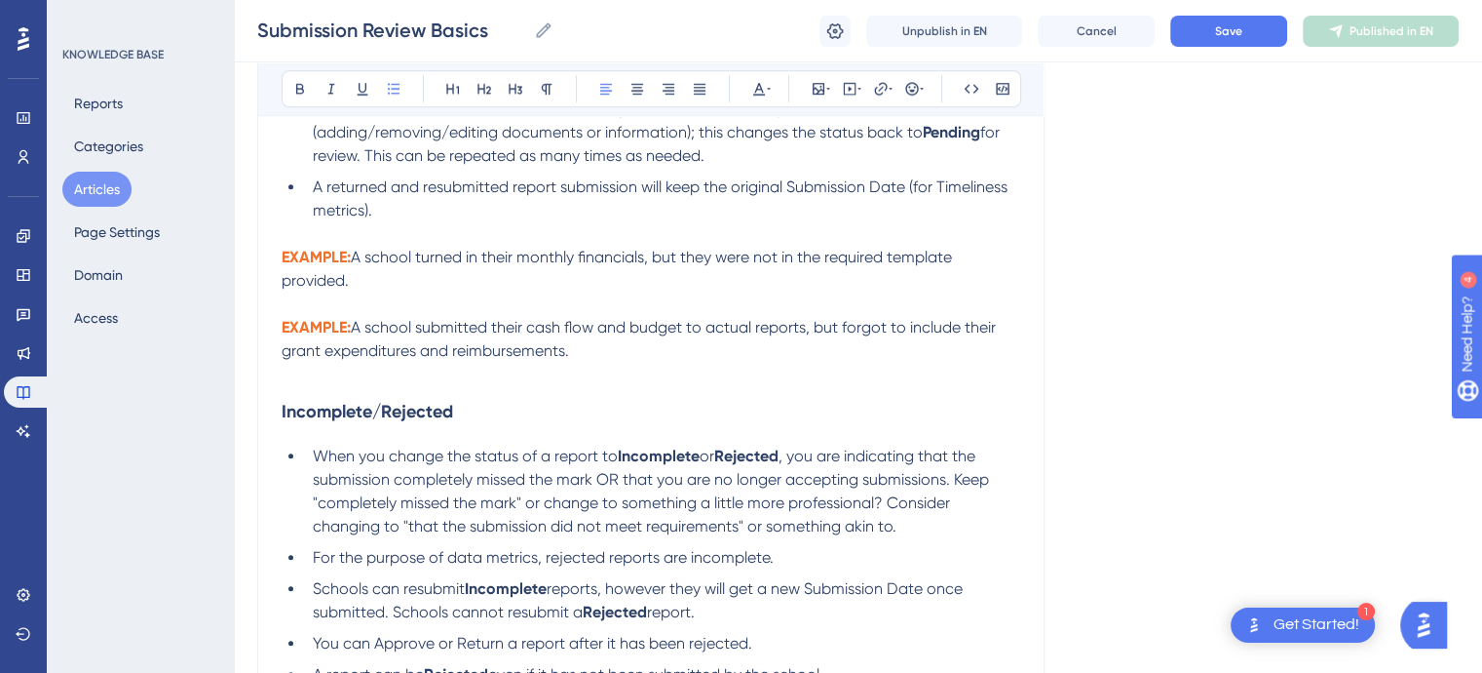
click at [734, 551] on ul "When you change the status of a report to Incomplete or Rejected , you are indi…" at bounding box center [651, 565] width 739 height 242
drag, startPoint x: 832, startPoint y: 538, endPoint x: 951, endPoint y: 492, distance: 127.4
click at [951, 492] on li "When you change the status of a report to Incomplete or Rejected , you are indi…" at bounding box center [662, 491] width 715 height 94
click at [764, 78] on button at bounding box center [759, 88] width 27 height 27
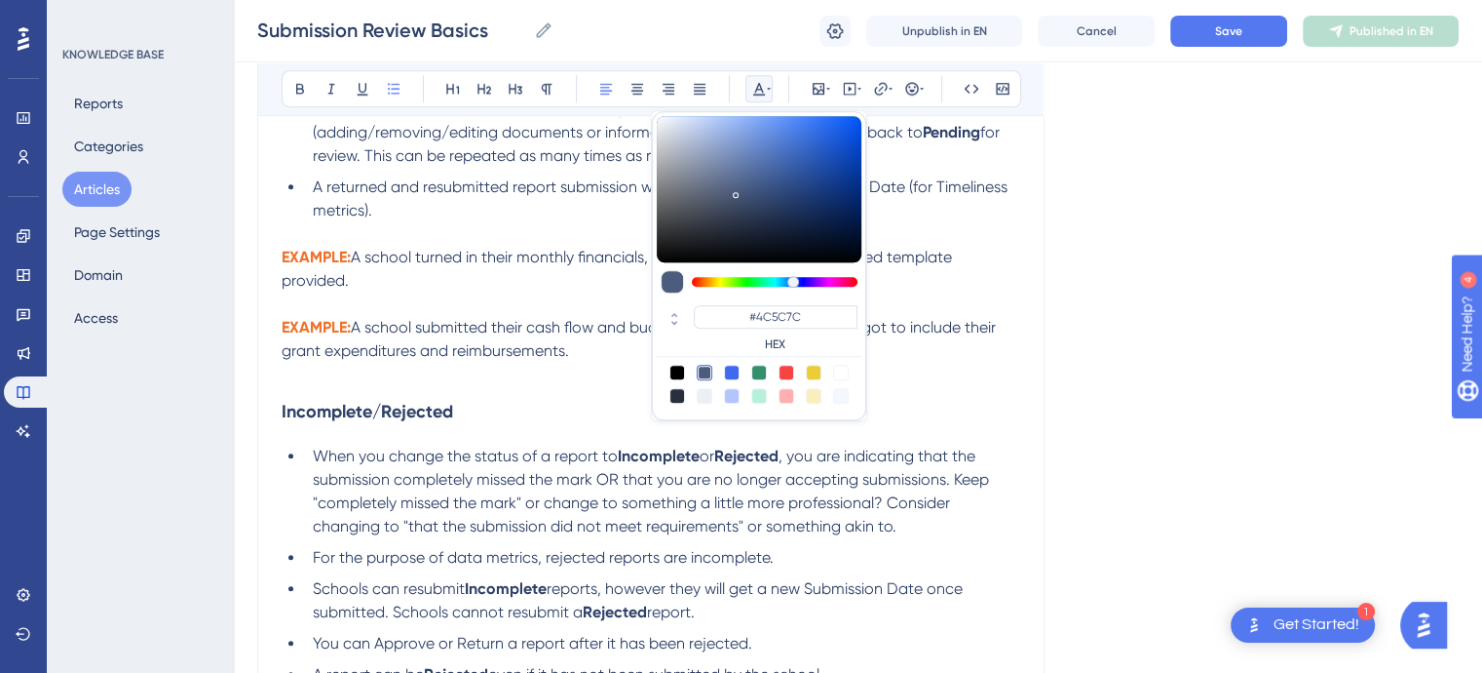
click at [787, 369] on div at bounding box center [787, 373] width 16 height 16
type input "#F84343"
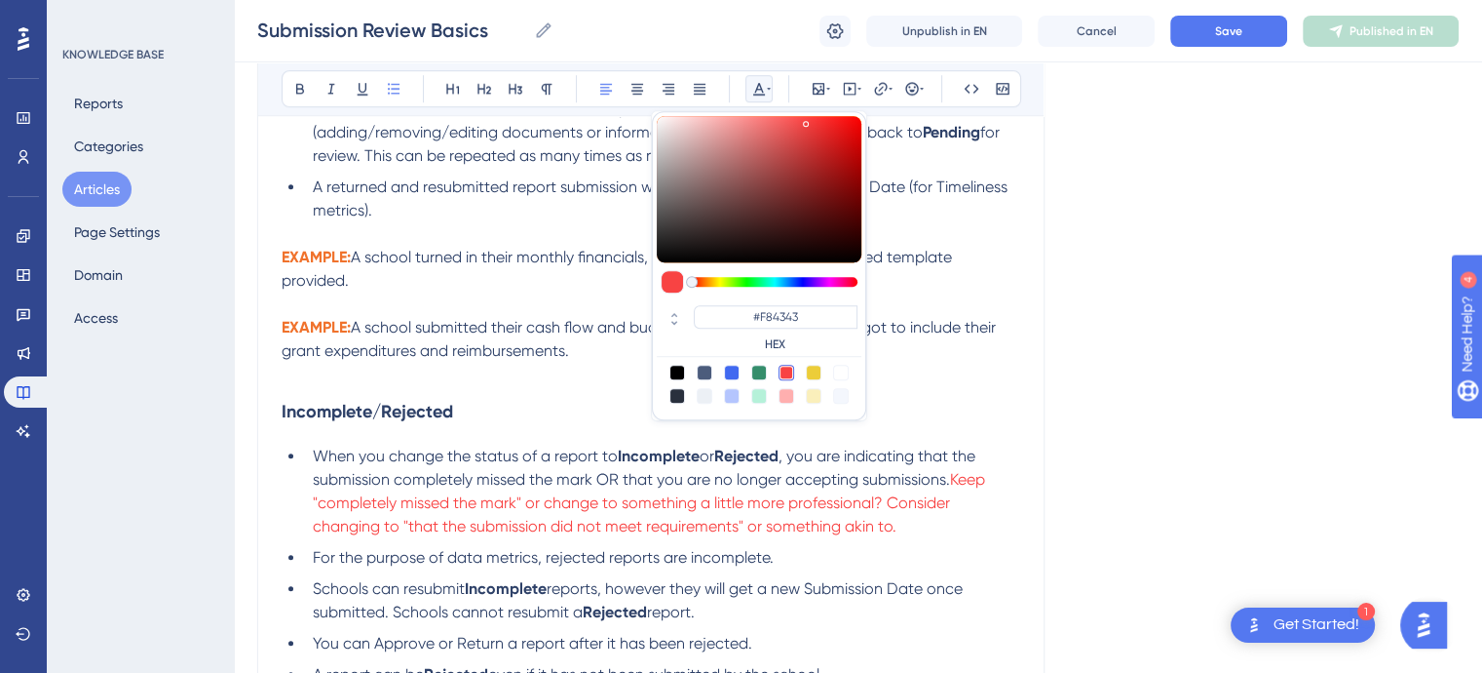
click at [933, 448] on div "The Submissions portal on the Reportwell platform is the primary location to re…" at bounding box center [651, 165] width 739 height 2295
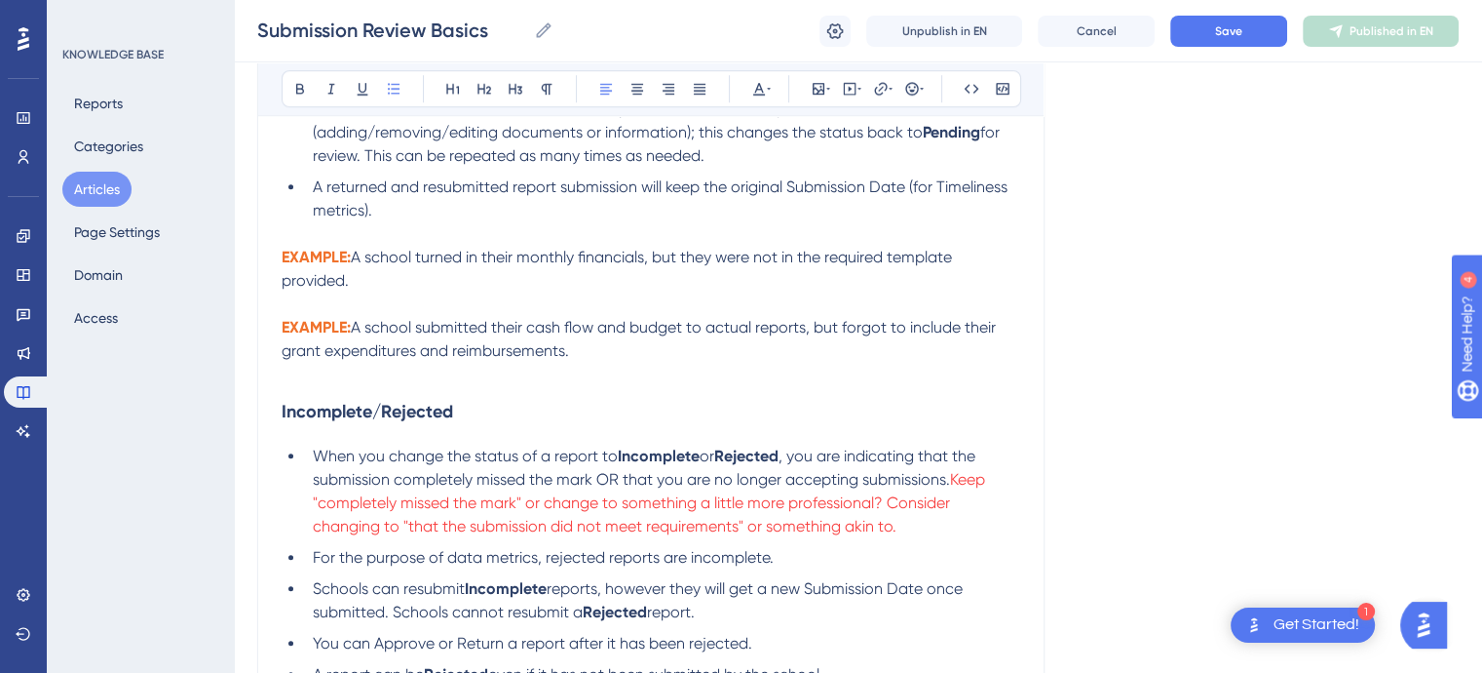
click at [608, 602] on span "reports, however they will get a new Submission Date once submitted. Schools ca…" at bounding box center [640, 600] width 654 height 42
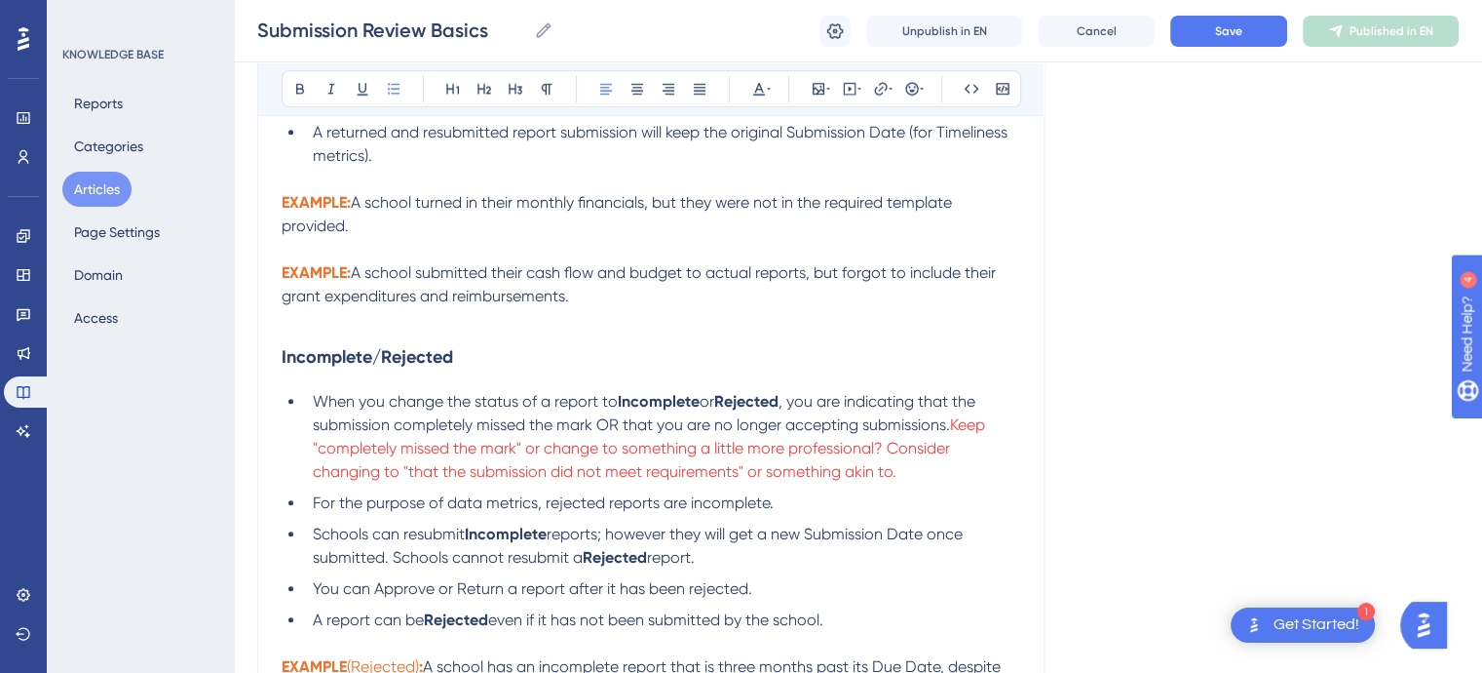
scroll to position [1461, 0]
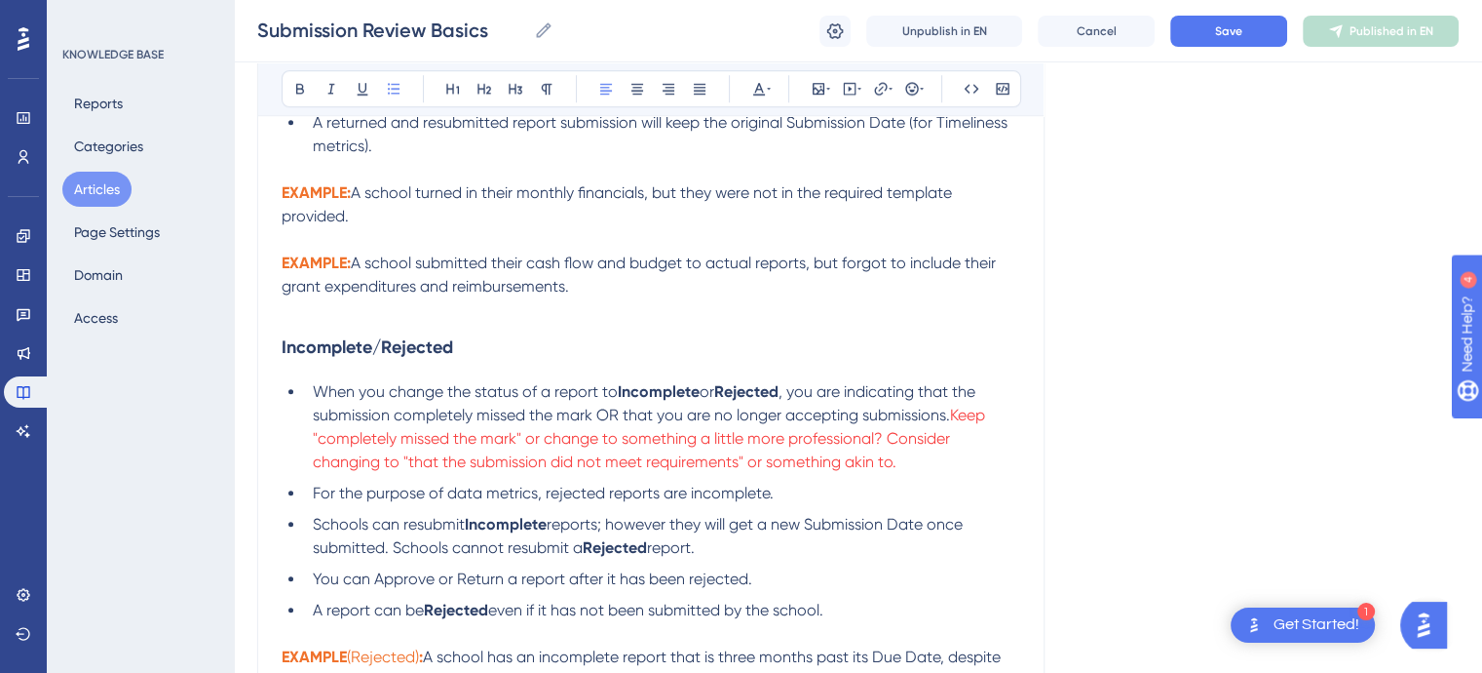
click at [780, 590] on li "You can Approve or Return a report after it has been rejected." at bounding box center [662, 578] width 715 height 23
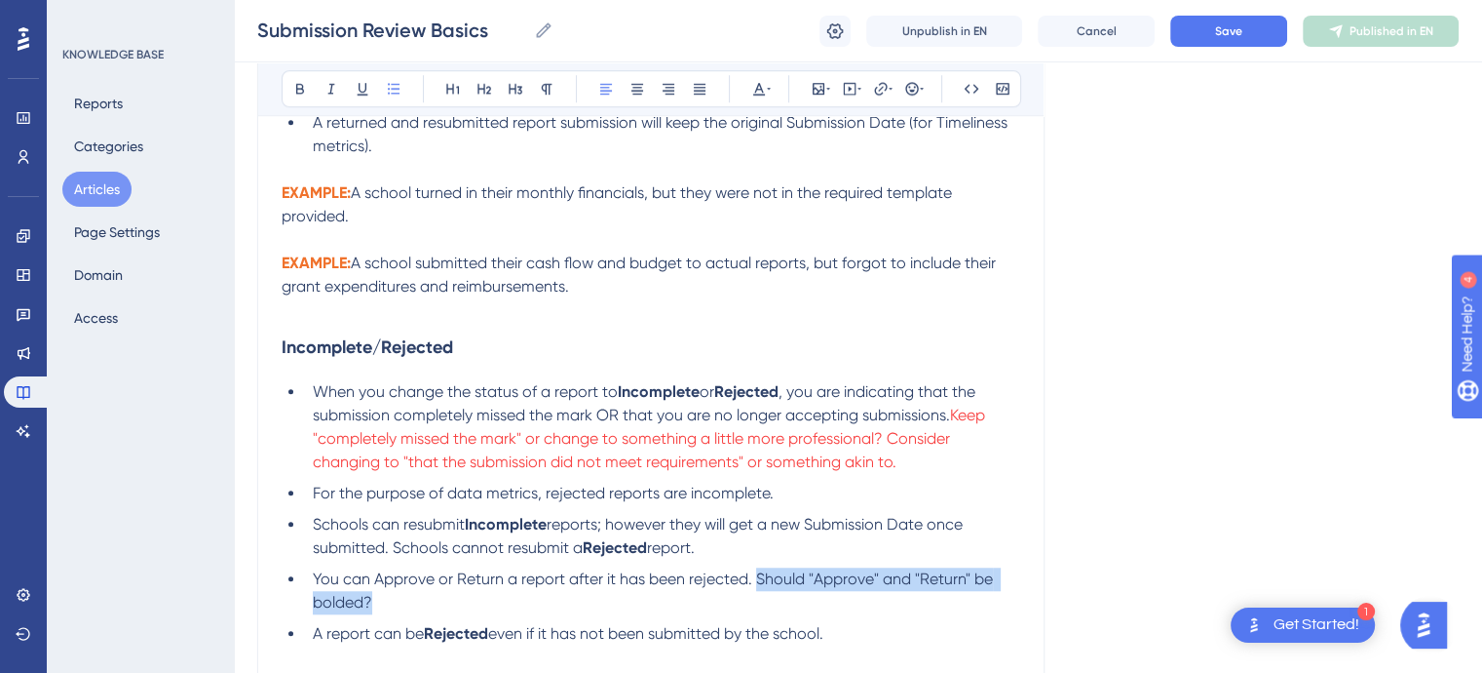
drag, startPoint x: 395, startPoint y: 615, endPoint x: 755, endPoint y: 597, distance: 361.0
click at [755, 597] on li "You can Approve or Return a report after it has been rejected. Should "Approve"…" at bounding box center [662, 590] width 715 height 47
click at [770, 85] on icon at bounding box center [769, 89] width 4 height 16
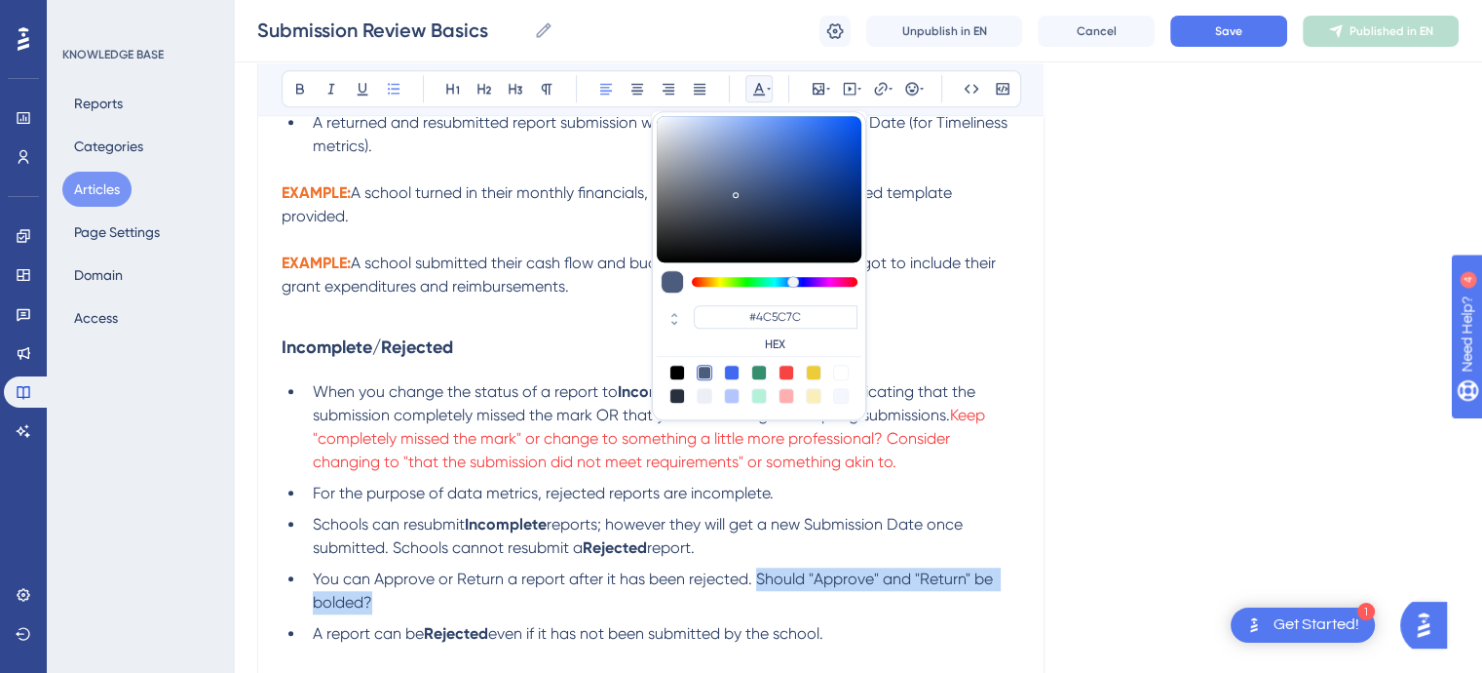
click at [788, 366] on div at bounding box center [787, 373] width 16 height 16
type input "#F84343"
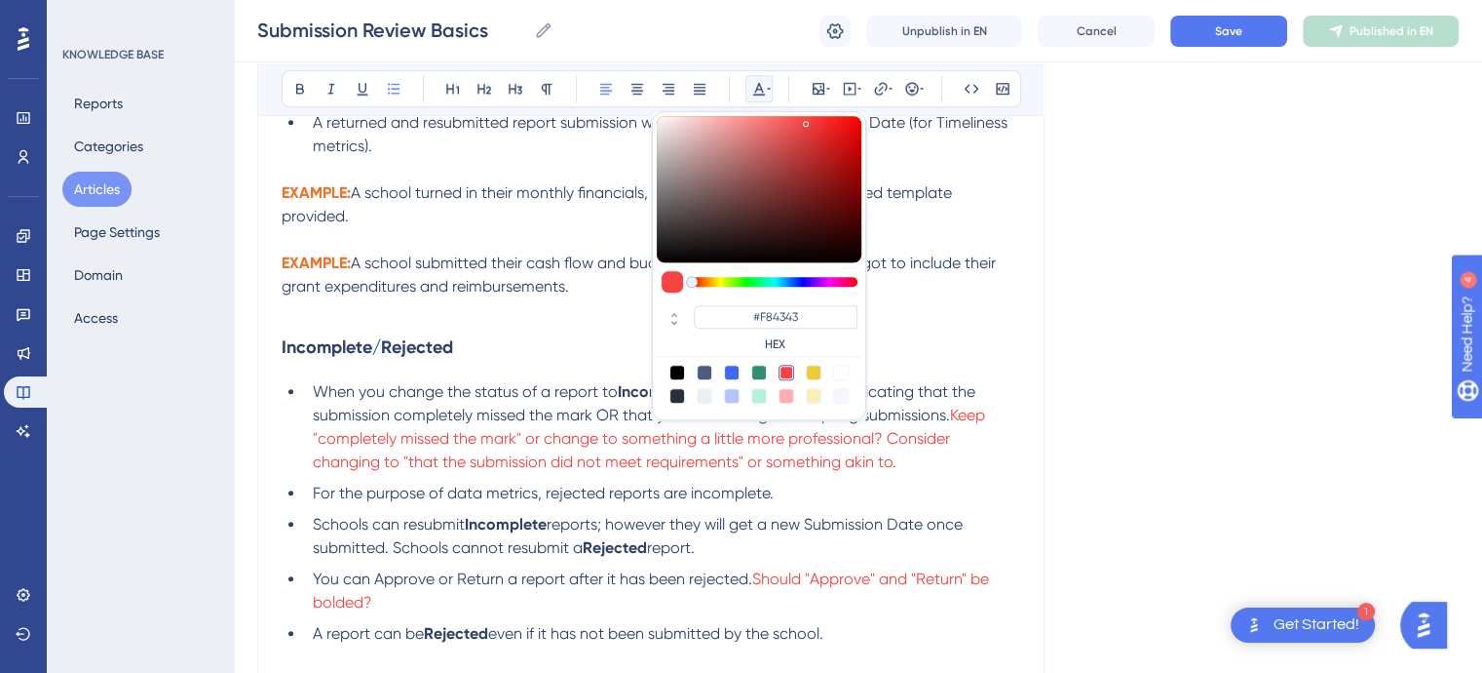
click at [882, 494] on li "For the purpose of data metrics, rejected reports are incomplete." at bounding box center [662, 492] width 715 height 23
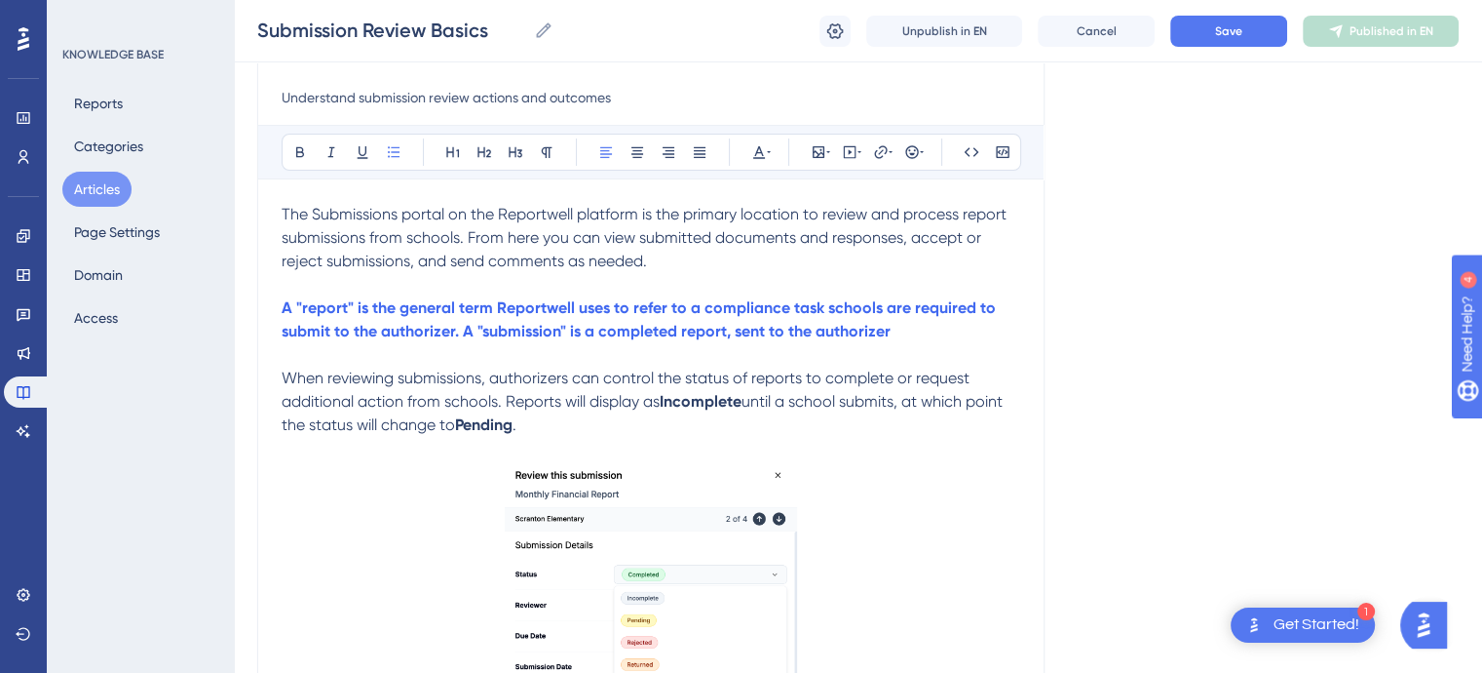
scroll to position [160, 0]
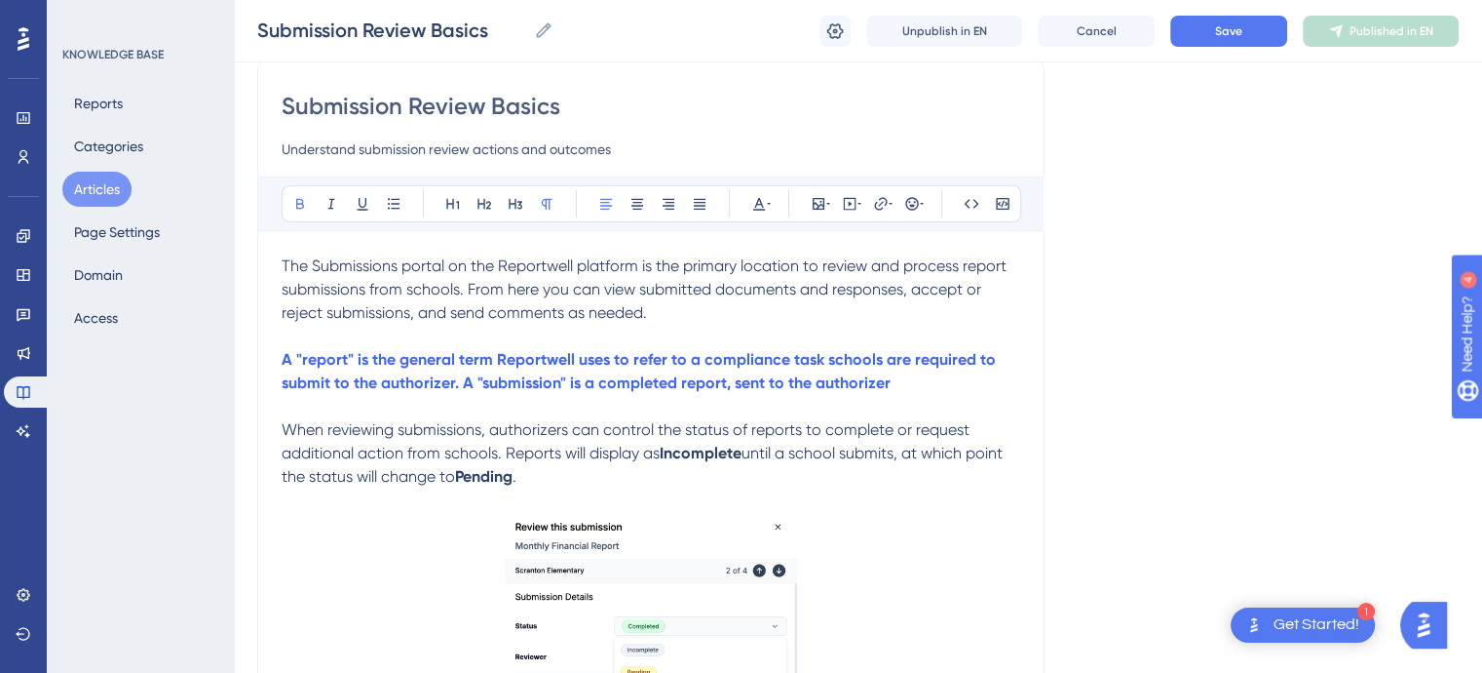
click at [895, 384] on p "A "report" is the general term Reportwell uses to refer to a compliance task sc…" at bounding box center [651, 371] width 739 height 47
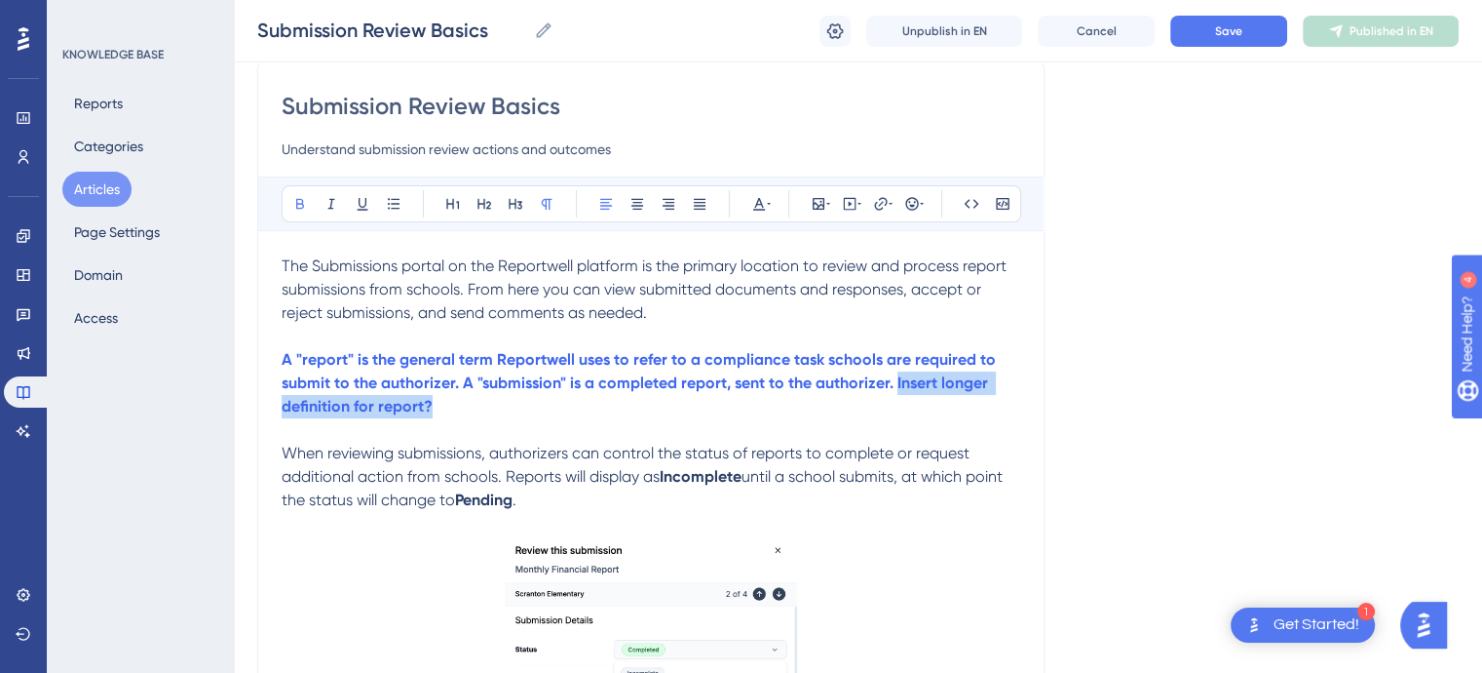
drag, startPoint x: 436, startPoint y: 414, endPoint x: 897, endPoint y: 383, distance: 462.1
click at [897, 383] on p "A "report" is the general term Reportwell uses to refer to a compliance task sc…" at bounding box center [651, 383] width 739 height 70
click at [770, 206] on icon at bounding box center [769, 204] width 4 height 16
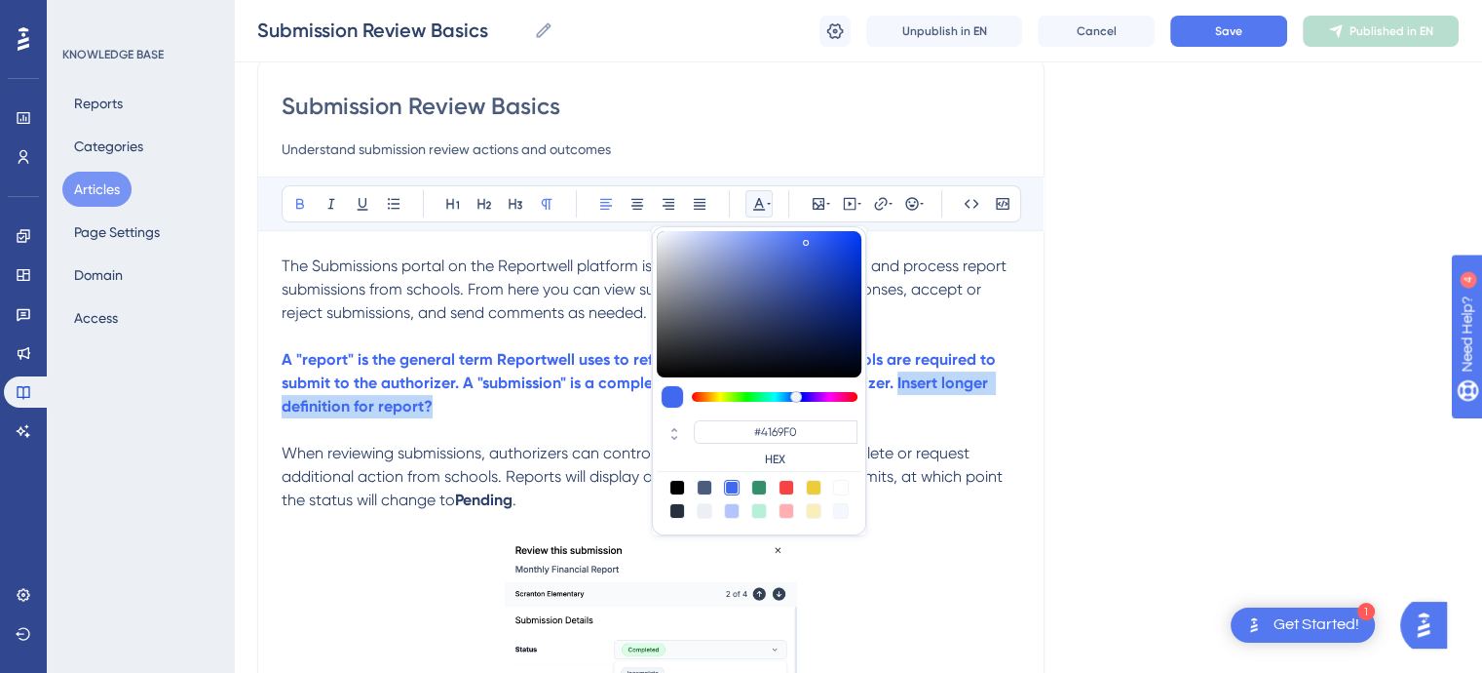
click at [784, 483] on div at bounding box center [787, 488] width 16 height 16
type input "#F84343"
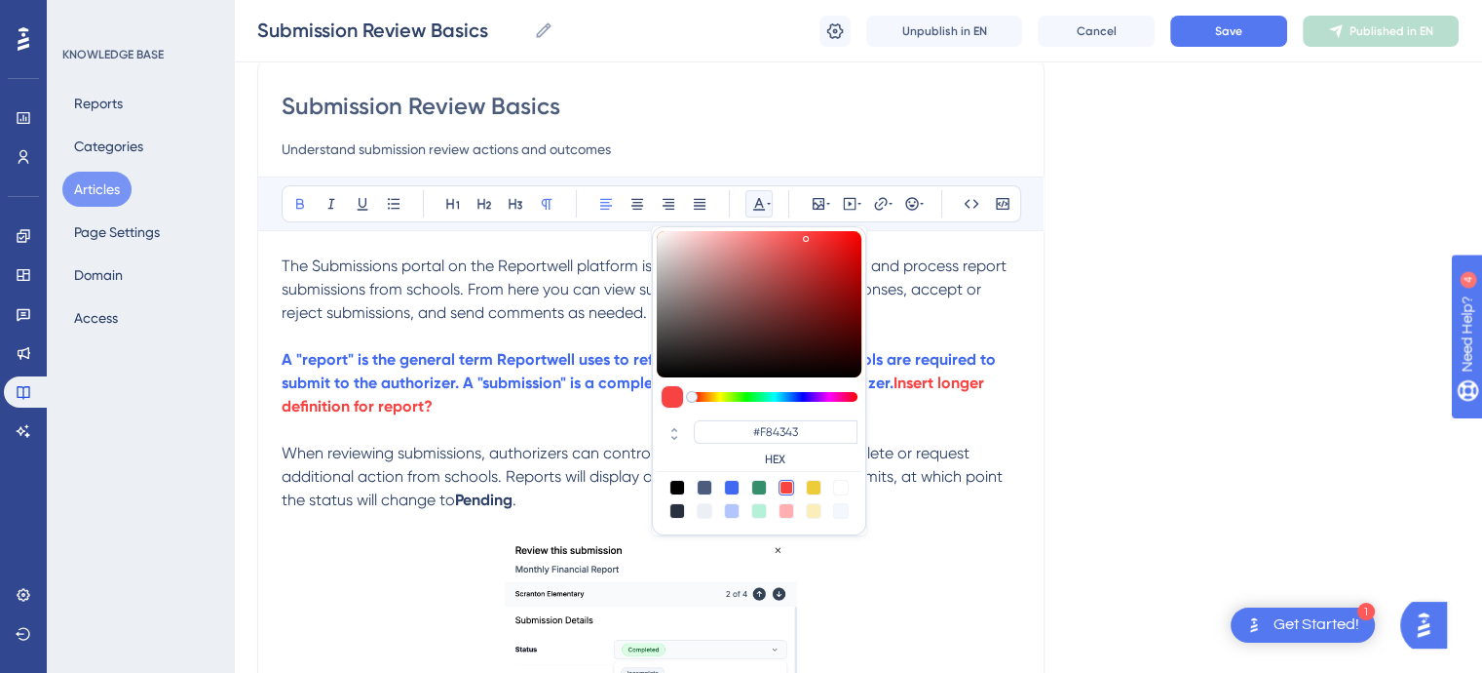
click at [597, 419] on p at bounding box center [651, 429] width 739 height 23
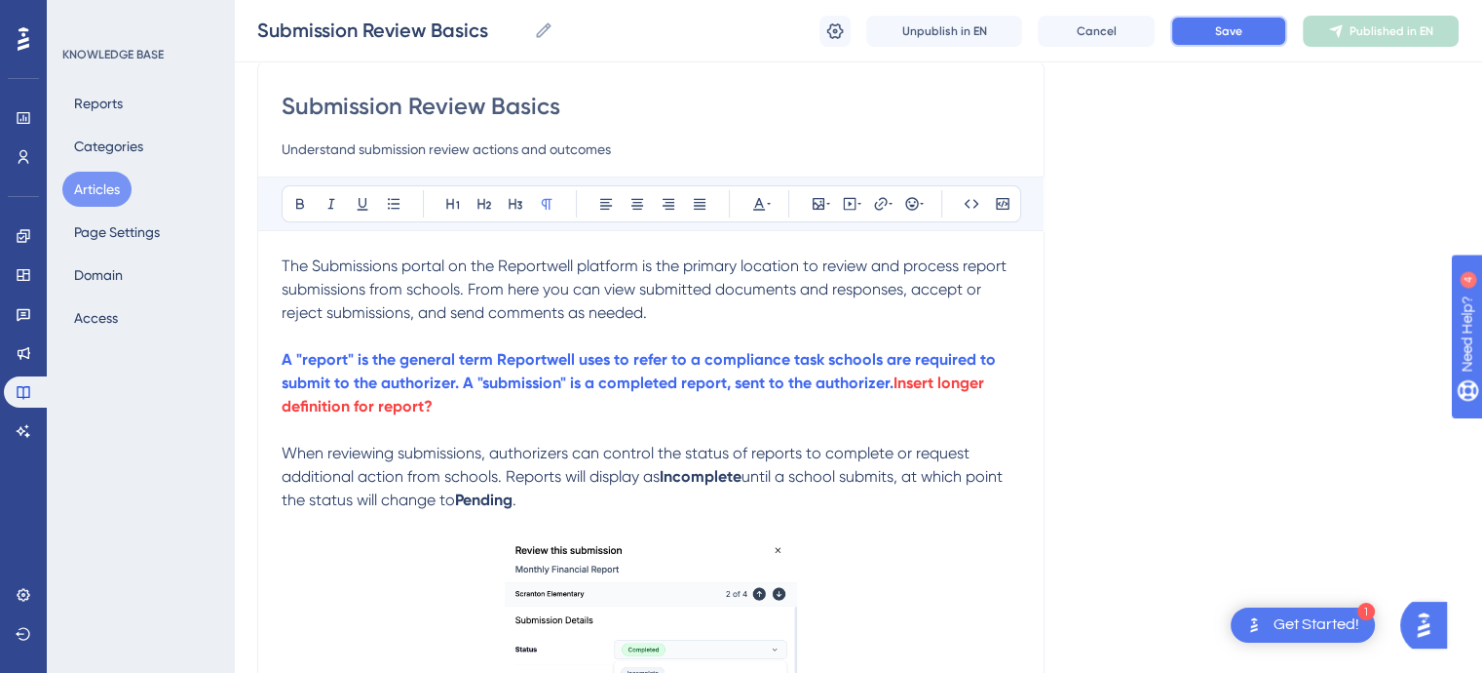
click at [1233, 40] on button "Save" at bounding box center [1229, 31] width 117 height 31
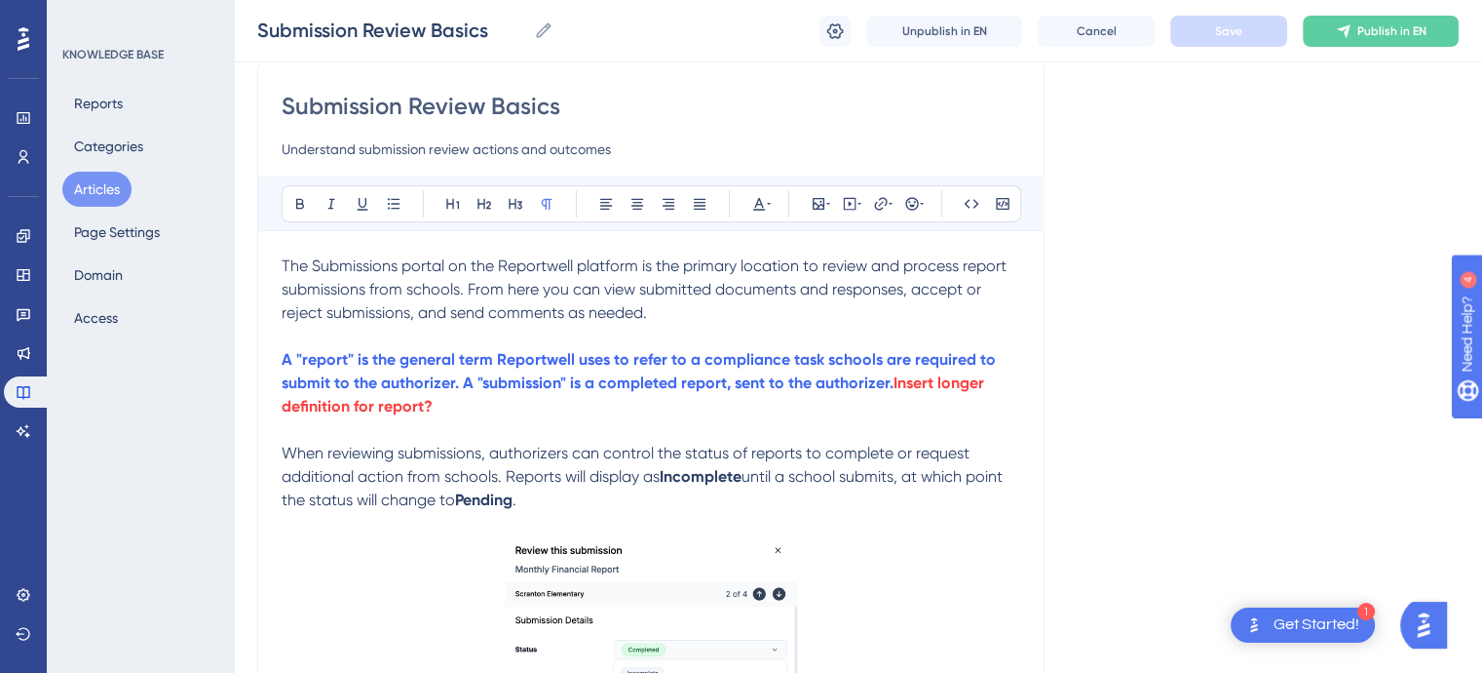
click at [81, 196] on button "Articles" at bounding box center [96, 189] width 69 height 35
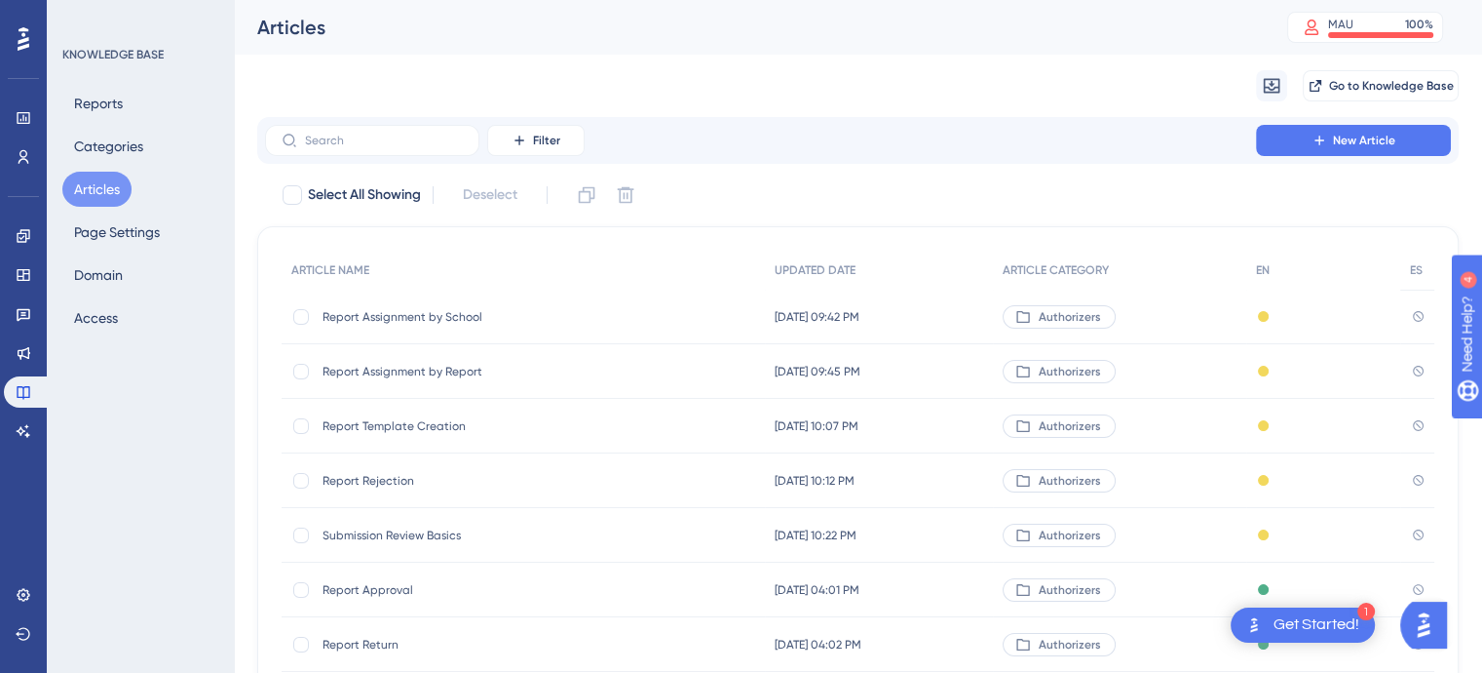
click at [383, 479] on span "Report Rejection" at bounding box center [479, 481] width 312 height 16
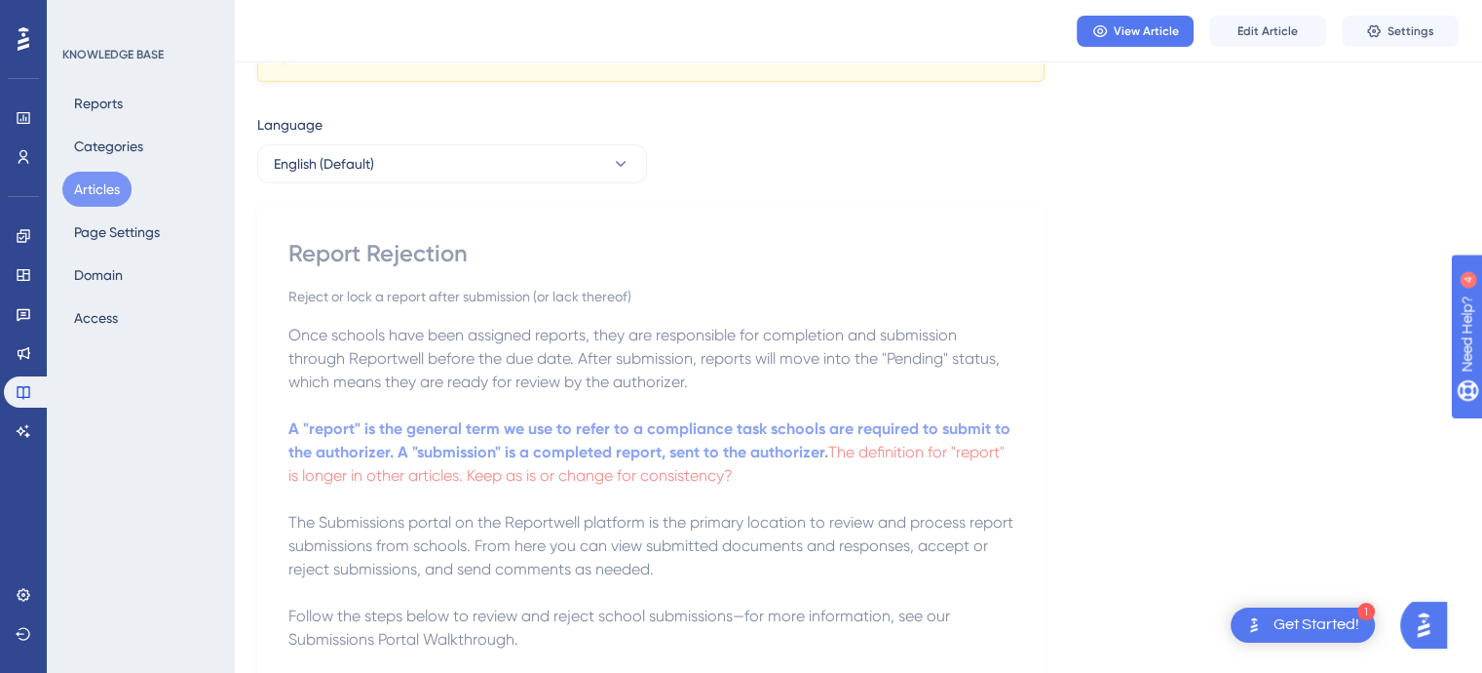
scroll to position [97, 0]
click at [105, 194] on button "Articles" at bounding box center [96, 189] width 69 height 35
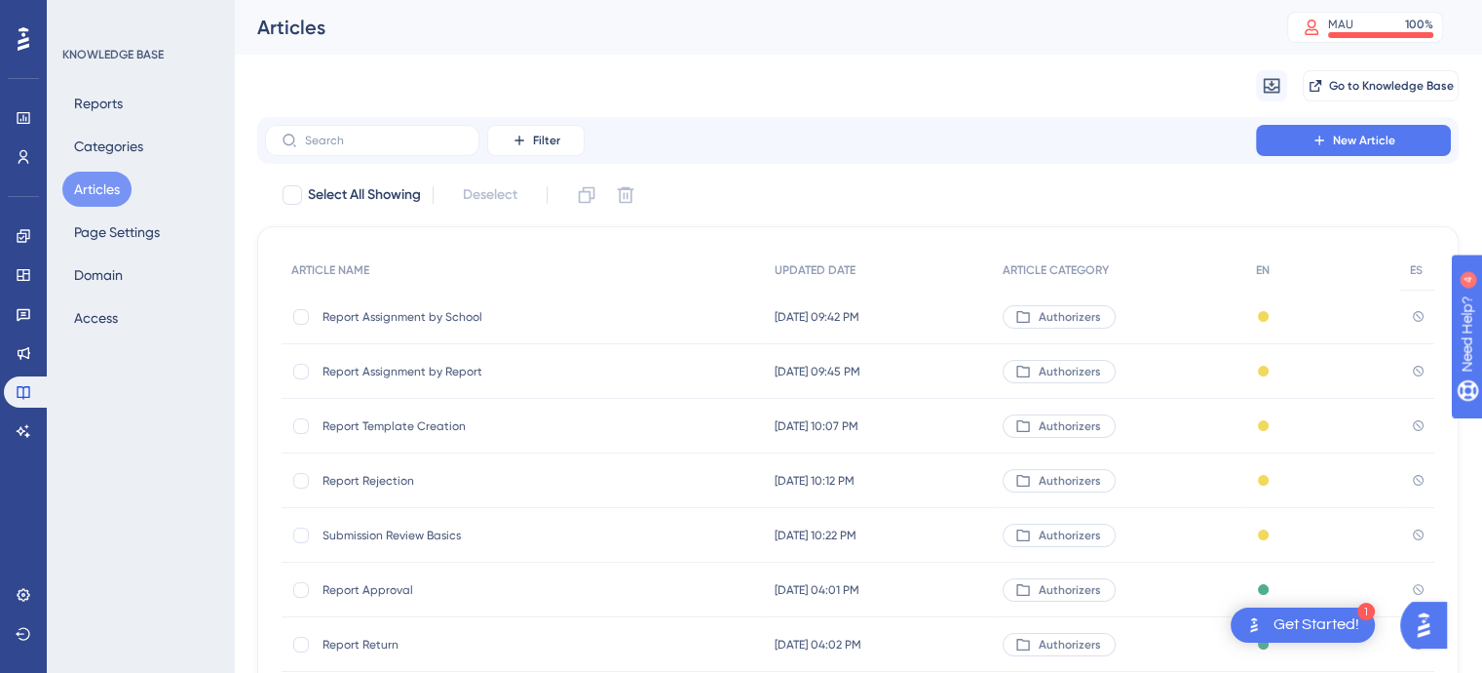
click at [388, 533] on span "Submission Review Basics" at bounding box center [479, 535] width 312 height 16
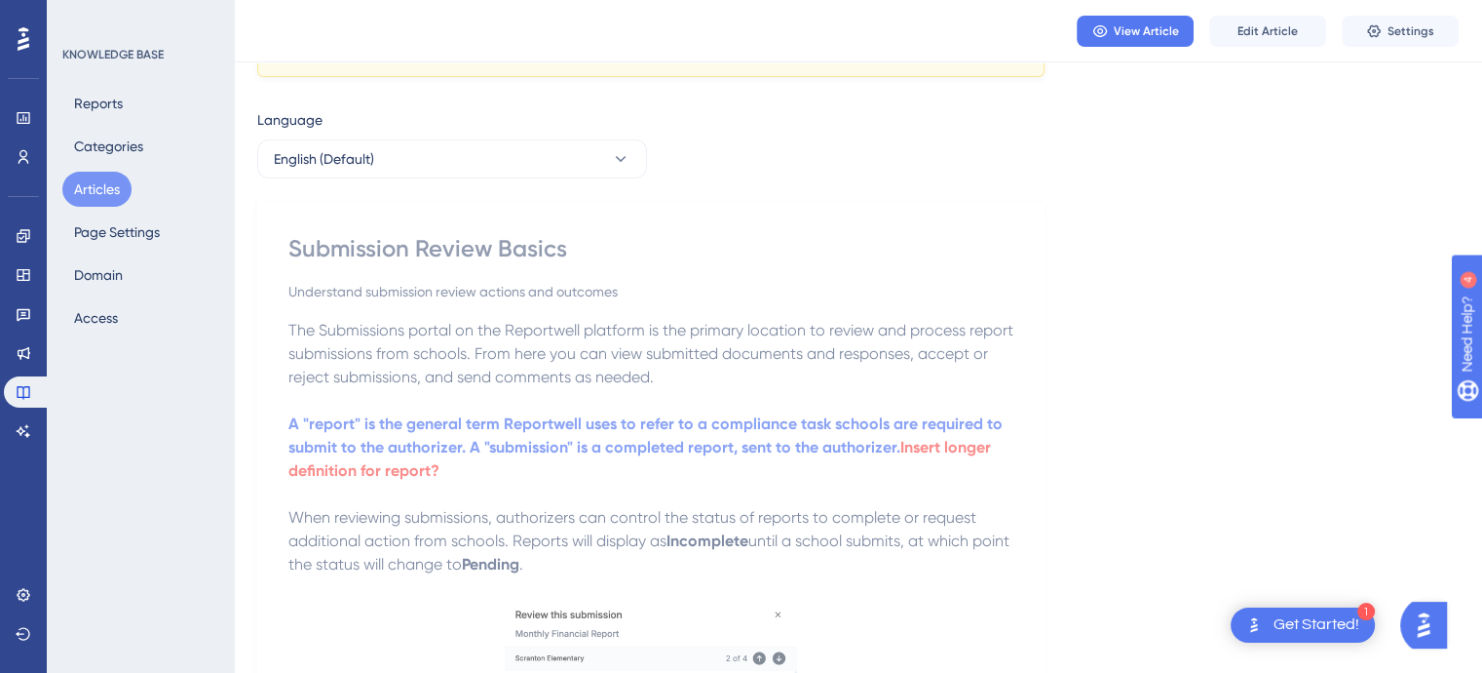
scroll to position [101, 0]
click at [101, 190] on button "Articles" at bounding box center [96, 189] width 69 height 35
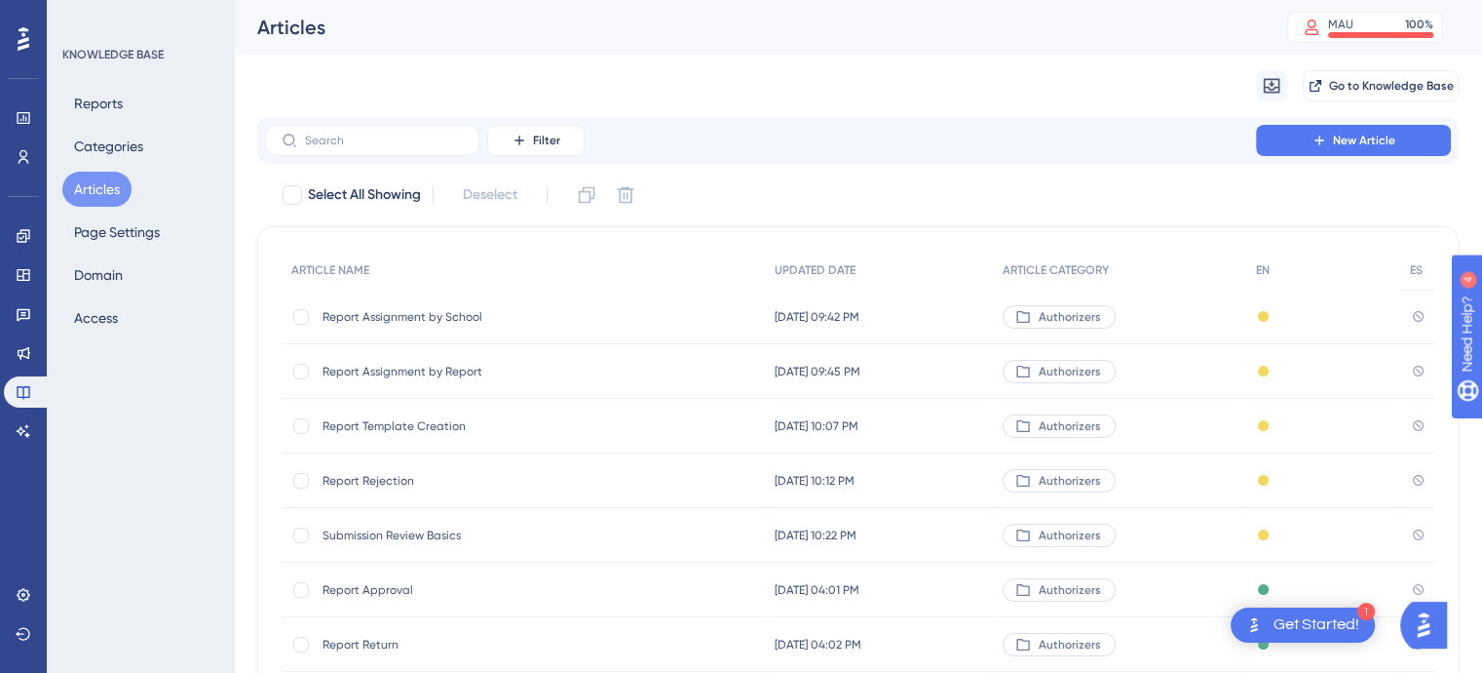
click at [370, 480] on span "Report Rejection" at bounding box center [479, 481] width 312 height 16
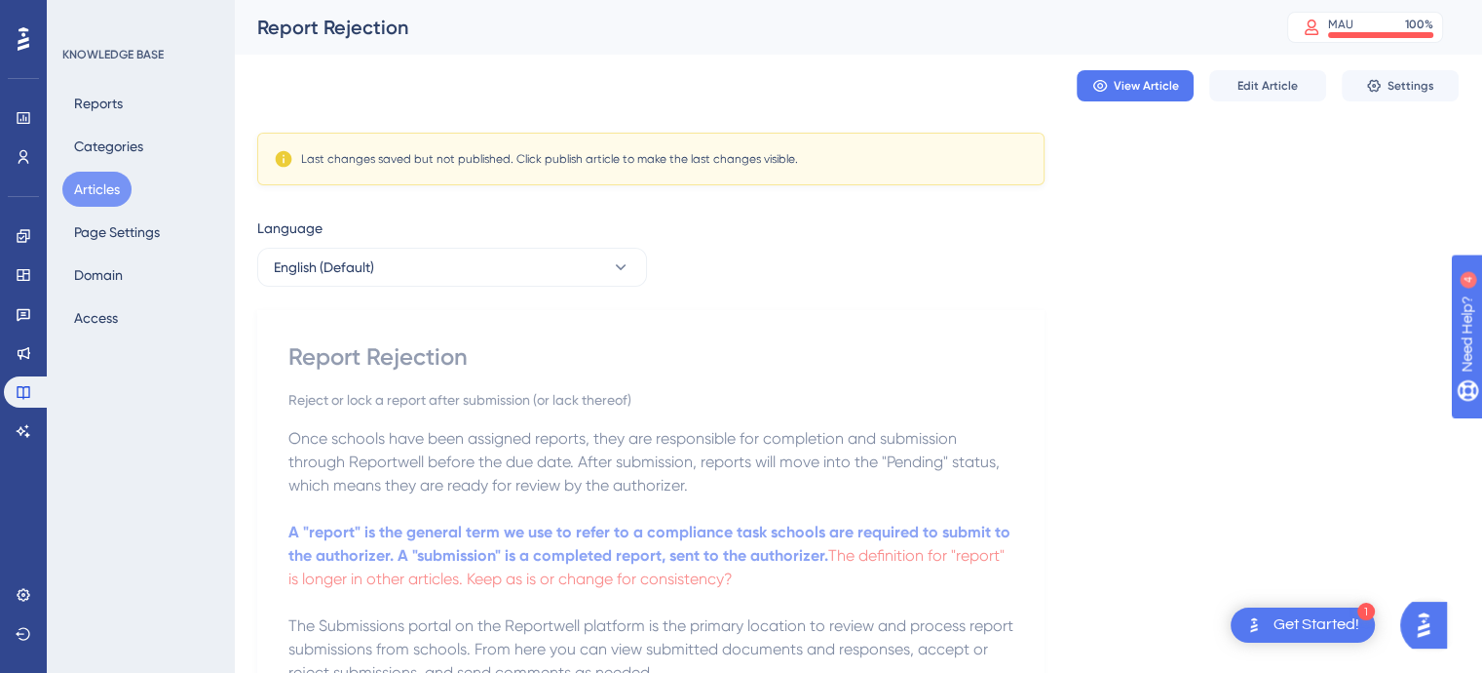
click at [87, 189] on button "Articles" at bounding box center [96, 189] width 69 height 35
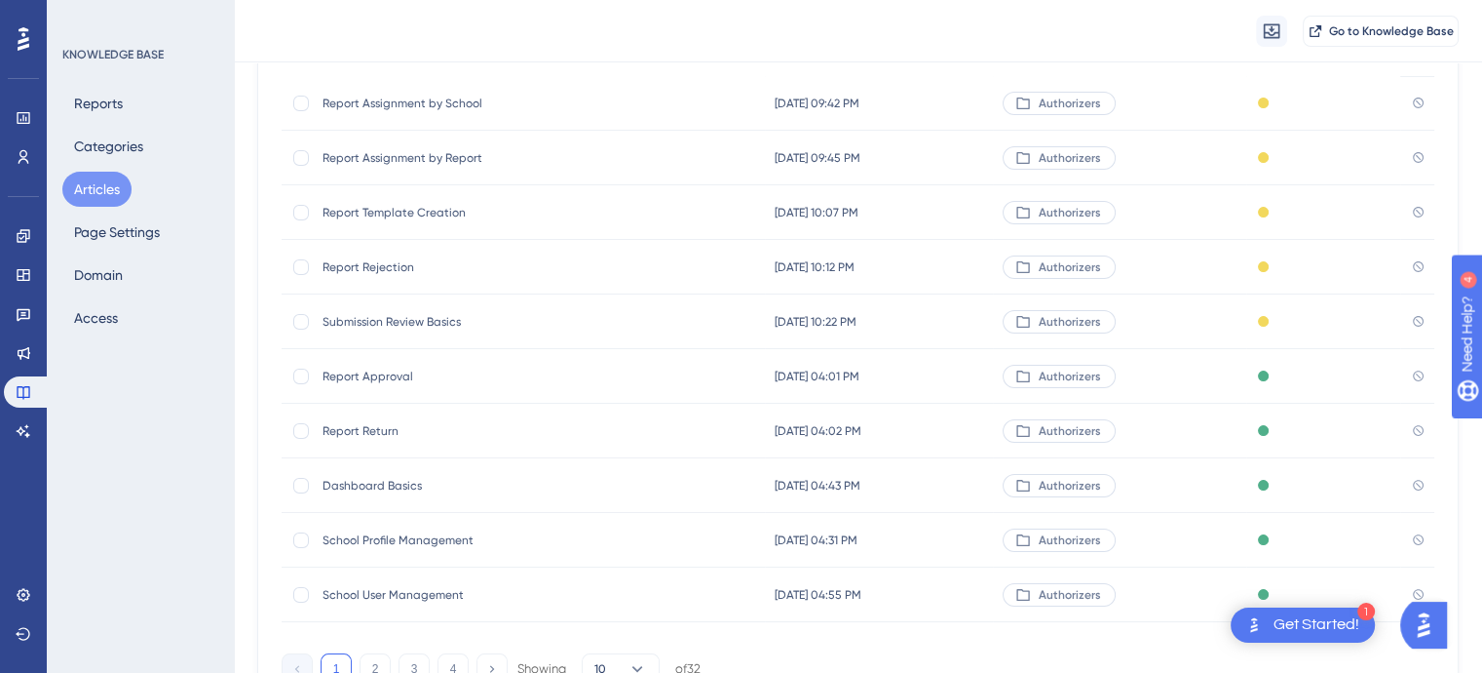
scroll to position [222, 0]
click at [382, 371] on span "Report Approval" at bounding box center [479, 375] width 312 height 16
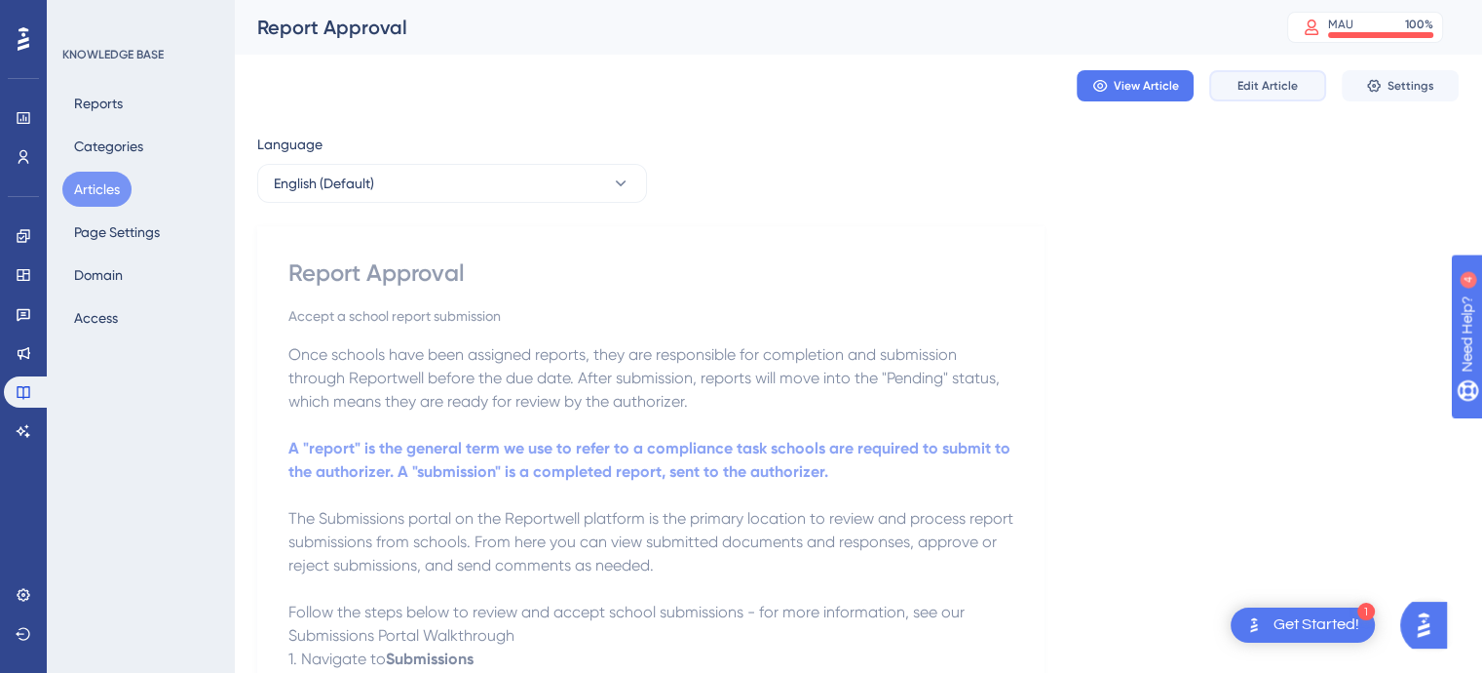
click at [1272, 95] on button "Edit Article" at bounding box center [1268, 85] width 117 height 31
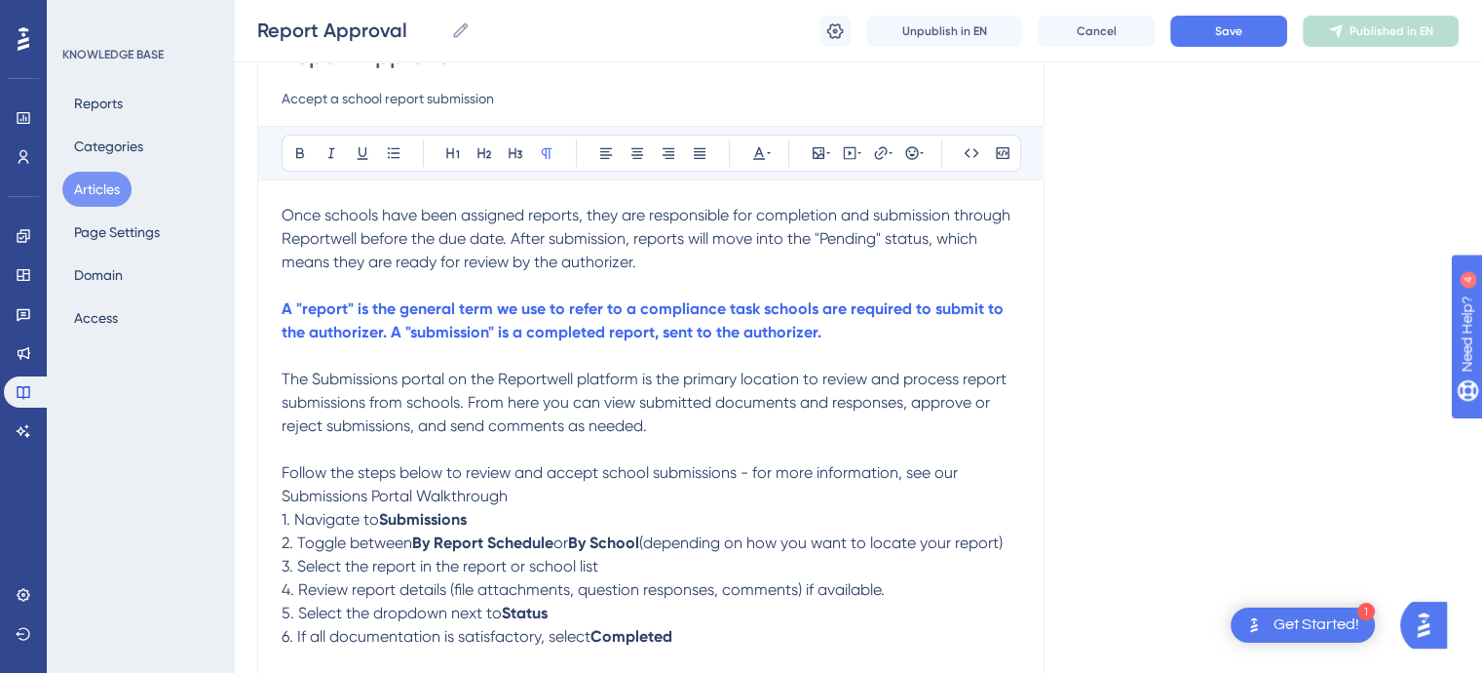
scroll to position [189, 0]
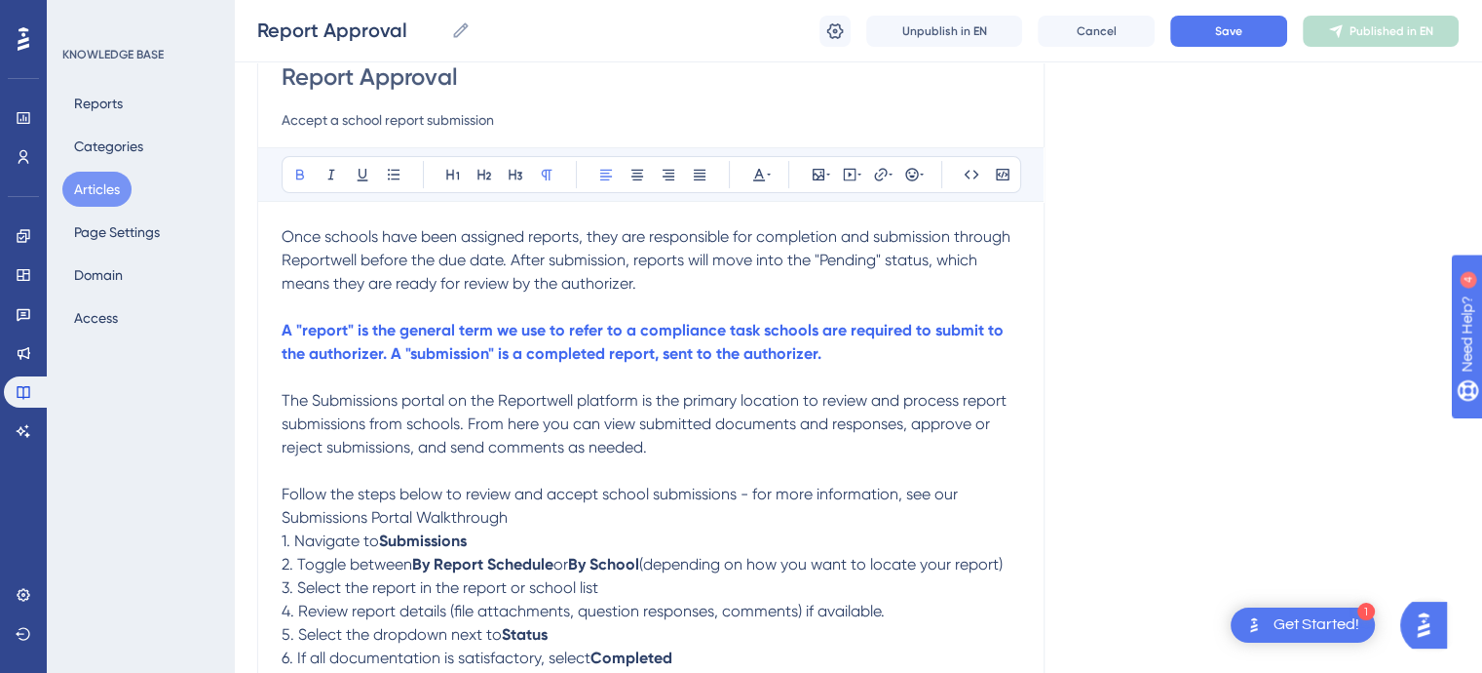
click at [829, 358] on p "A "report" is the general term we use to refer to a compliance task schools are…" at bounding box center [651, 342] width 739 height 47
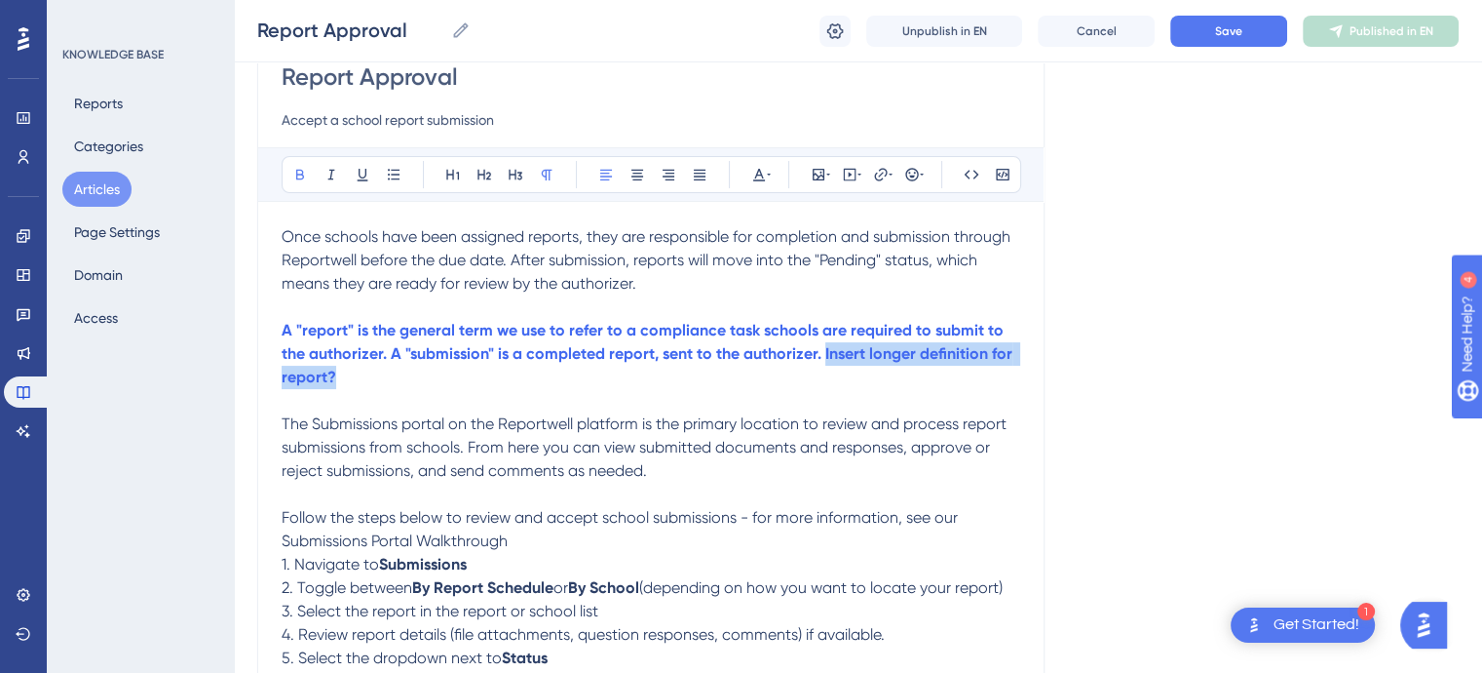
drag, startPoint x: 347, startPoint y: 384, endPoint x: 825, endPoint y: 352, distance: 478.7
click at [825, 352] on p "A "report" is the general term we use to refer to a compliance task schools are…" at bounding box center [651, 354] width 739 height 70
click at [770, 169] on icon at bounding box center [769, 175] width 4 height 16
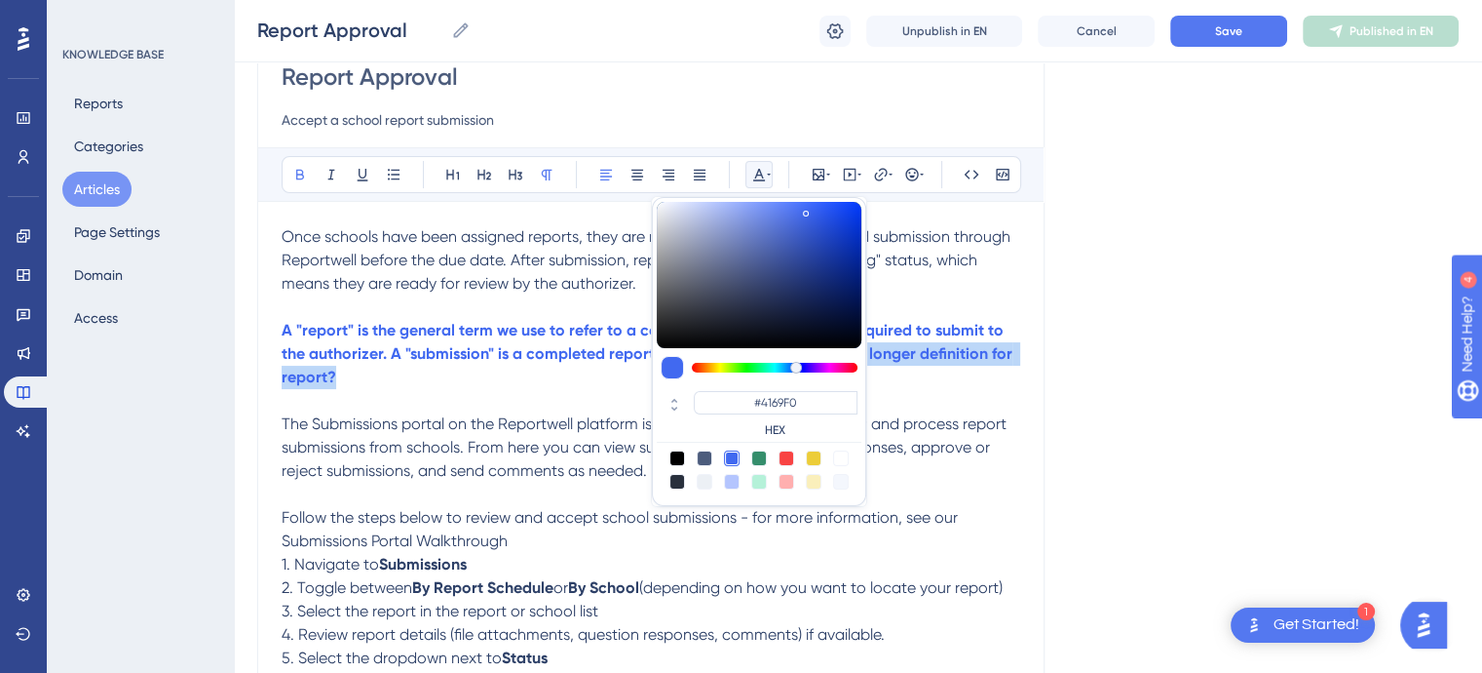
click at [781, 456] on div at bounding box center [787, 458] width 16 height 16
type input "#F84343"
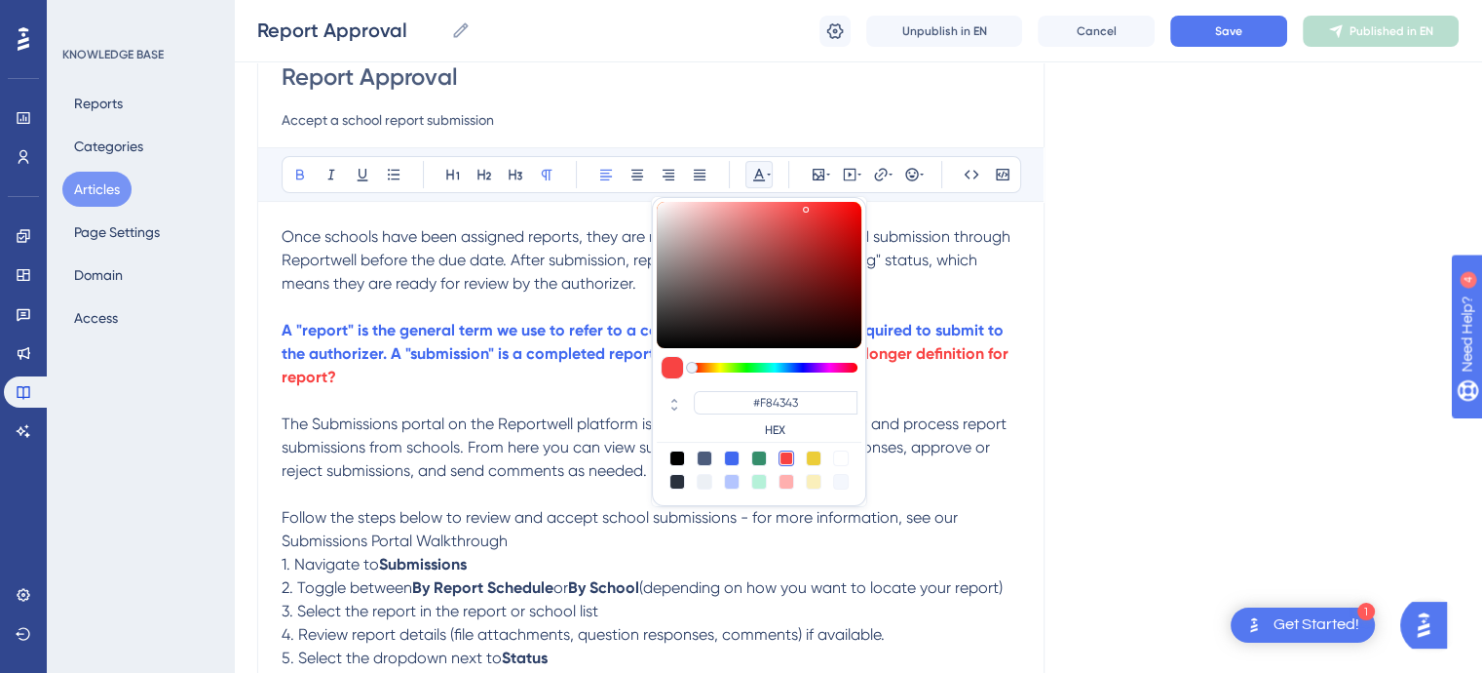
click at [546, 403] on p at bounding box center [651, 400] width 739 height 23
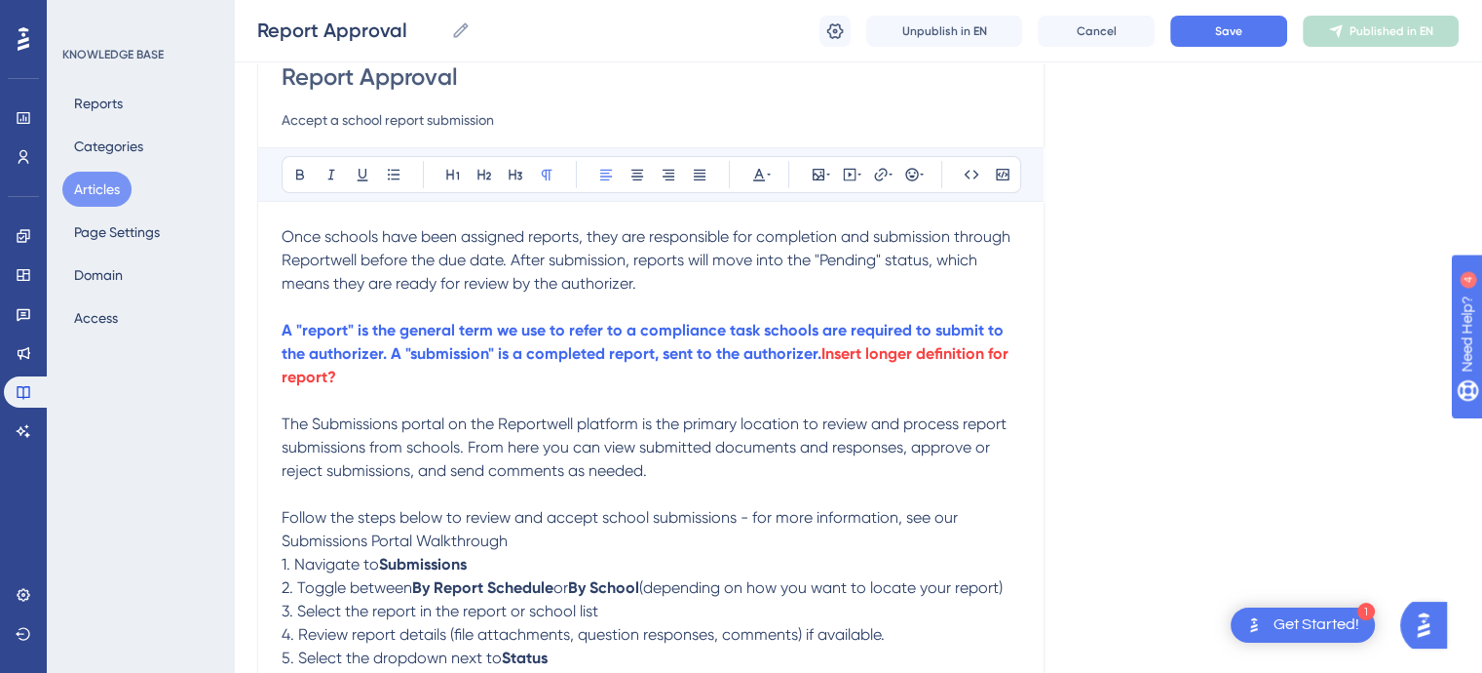
click at [524, 547] on p "Follow the steps below to review and accept school submissions - for more infor…" at bounding box center [651, 529] width 739 height 47
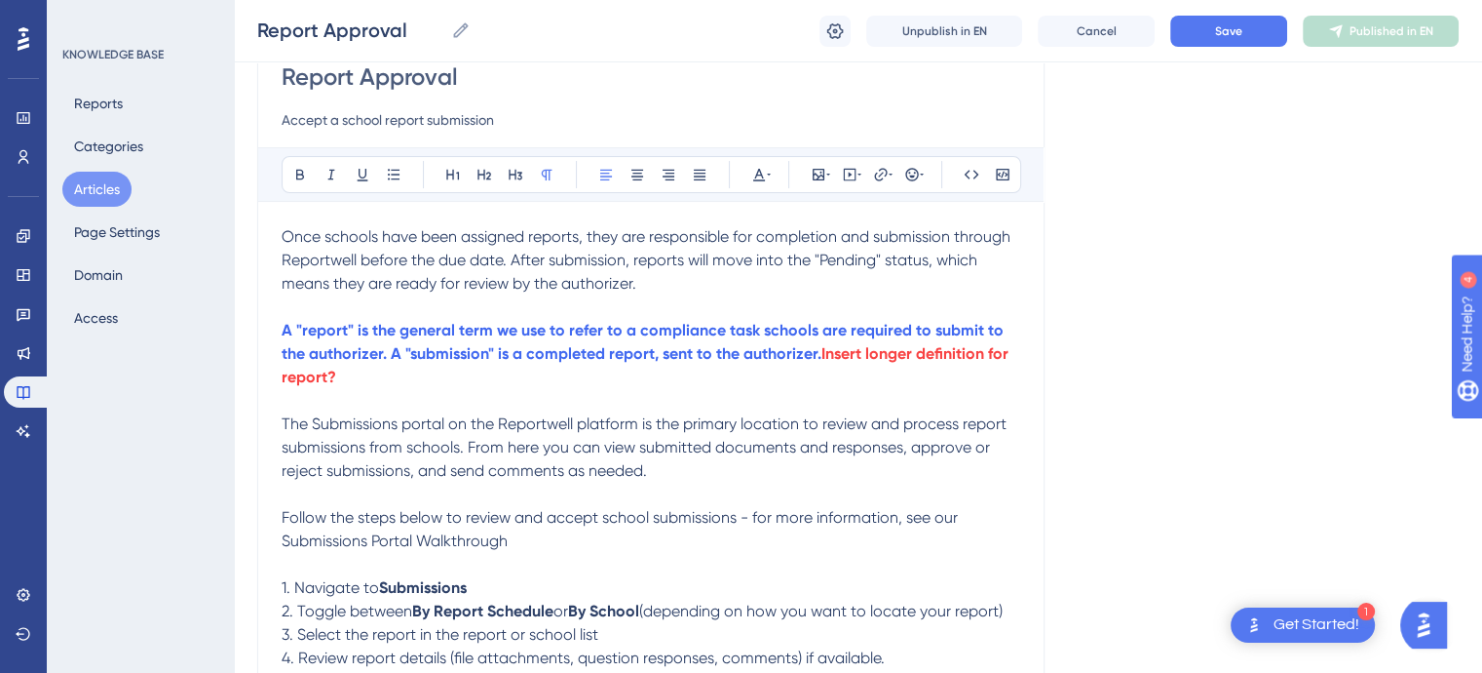
click at [752, 519] on span "Follow the steps below to review and accept school submissions - for more infor…" at bounding box center [622, 529] width 680 height 42
click at [509, 535] on p "Follow the steps below to review and accept school submissions—for more informa…" at bounding box center [651, 529] width 739 height 47
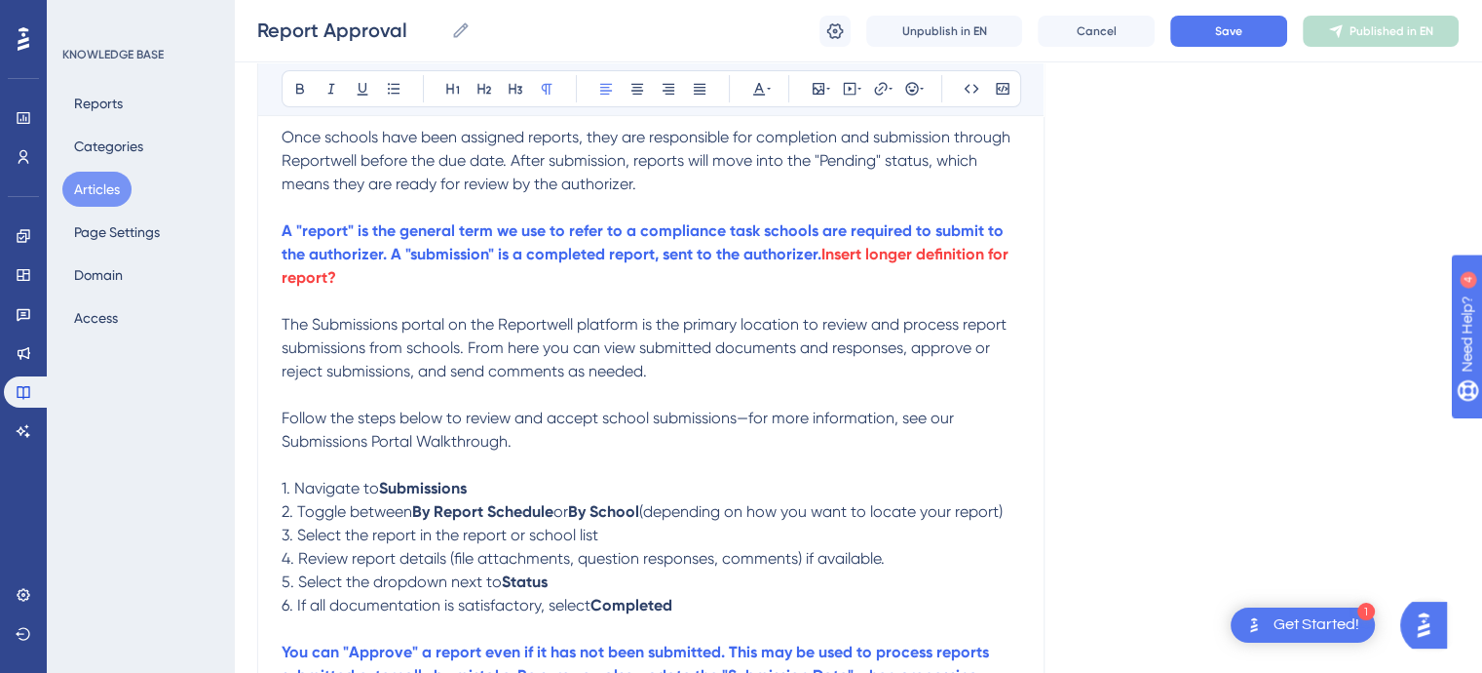
scroll to position [297, 0]
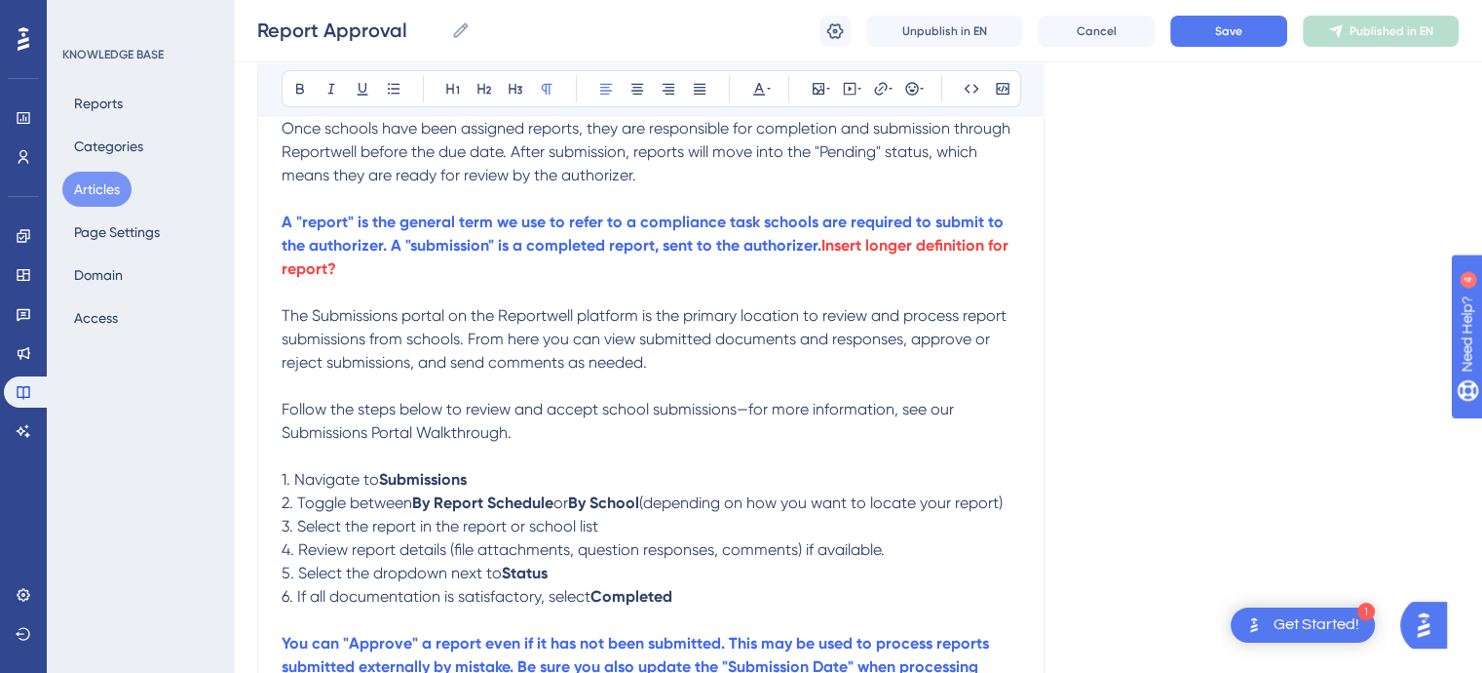
click at [885, 557] on span "4. Review report details (file attachments, question responses, comments) if av…" at bounding box center [583, 549] width 603 height 19
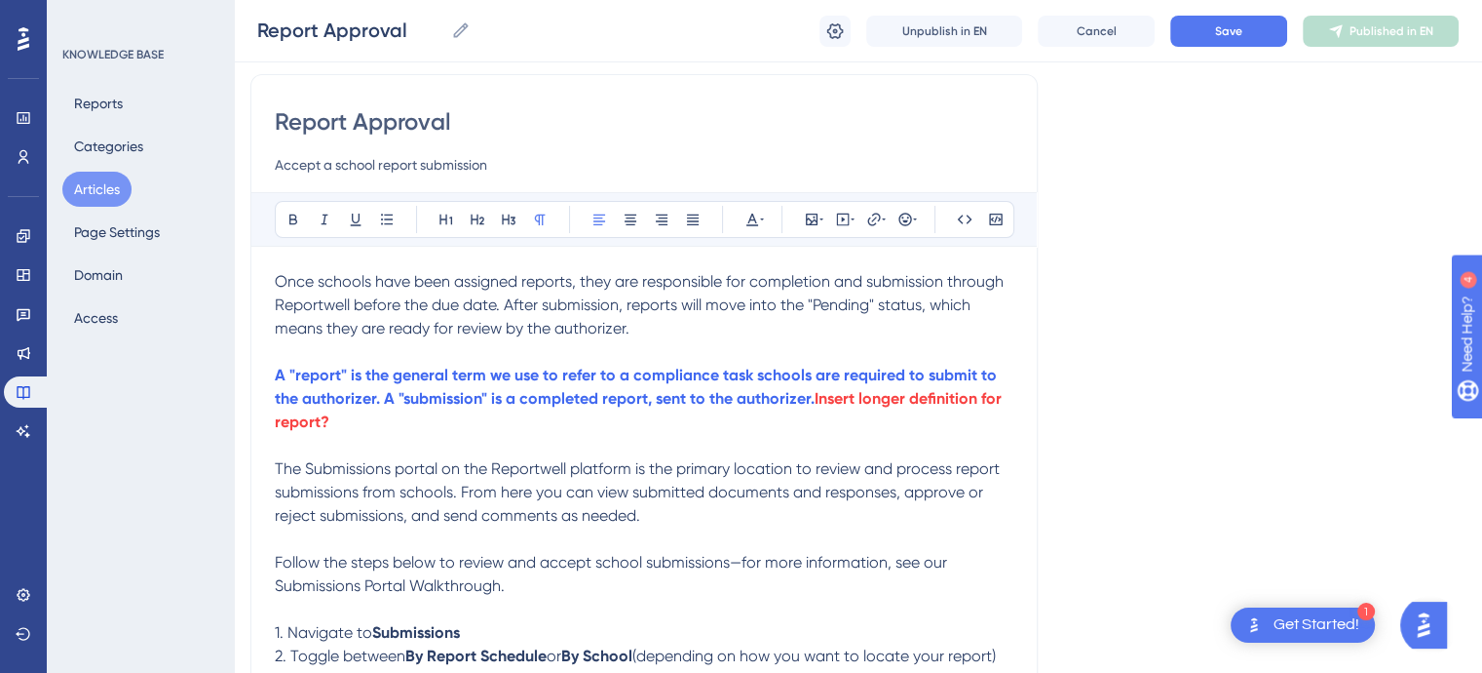
scroll to position [0, 16]
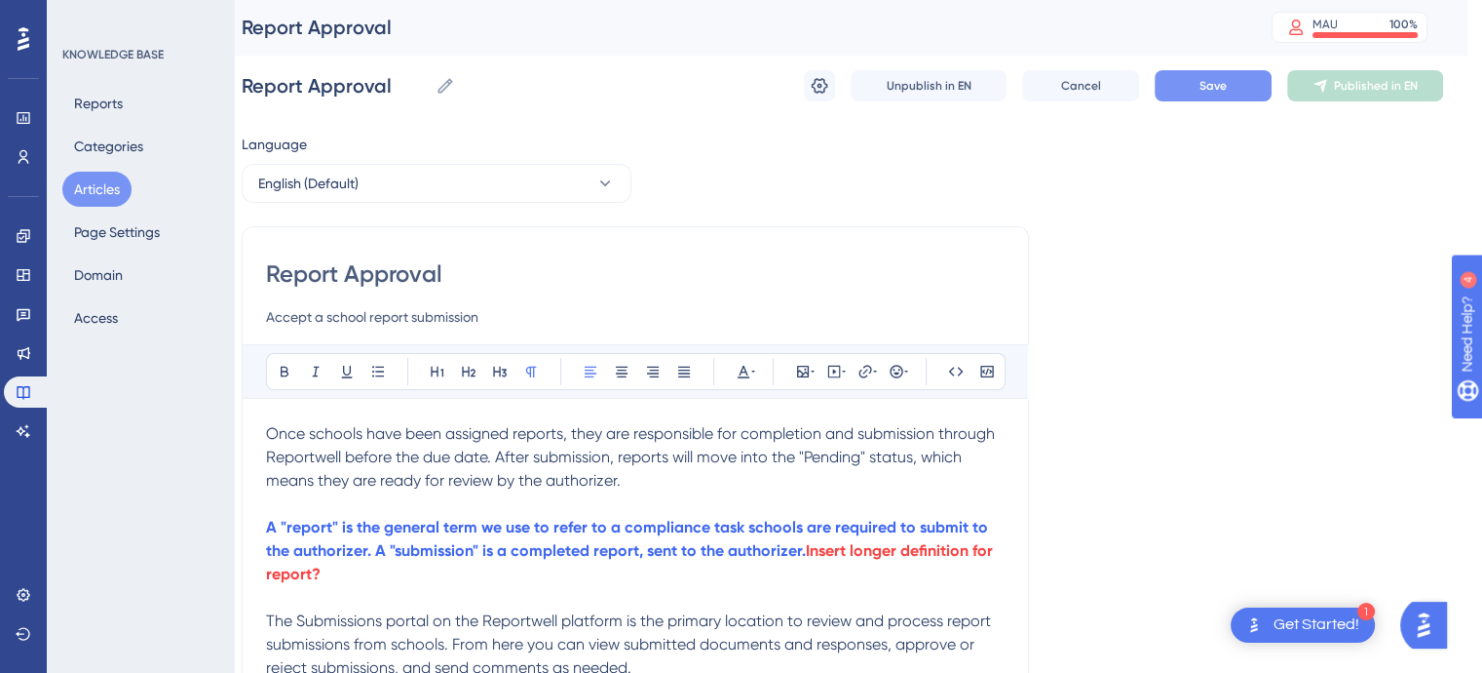
click at [1201, 98] on button "Save" at bounding box center [1213, 85] width 117 height 31
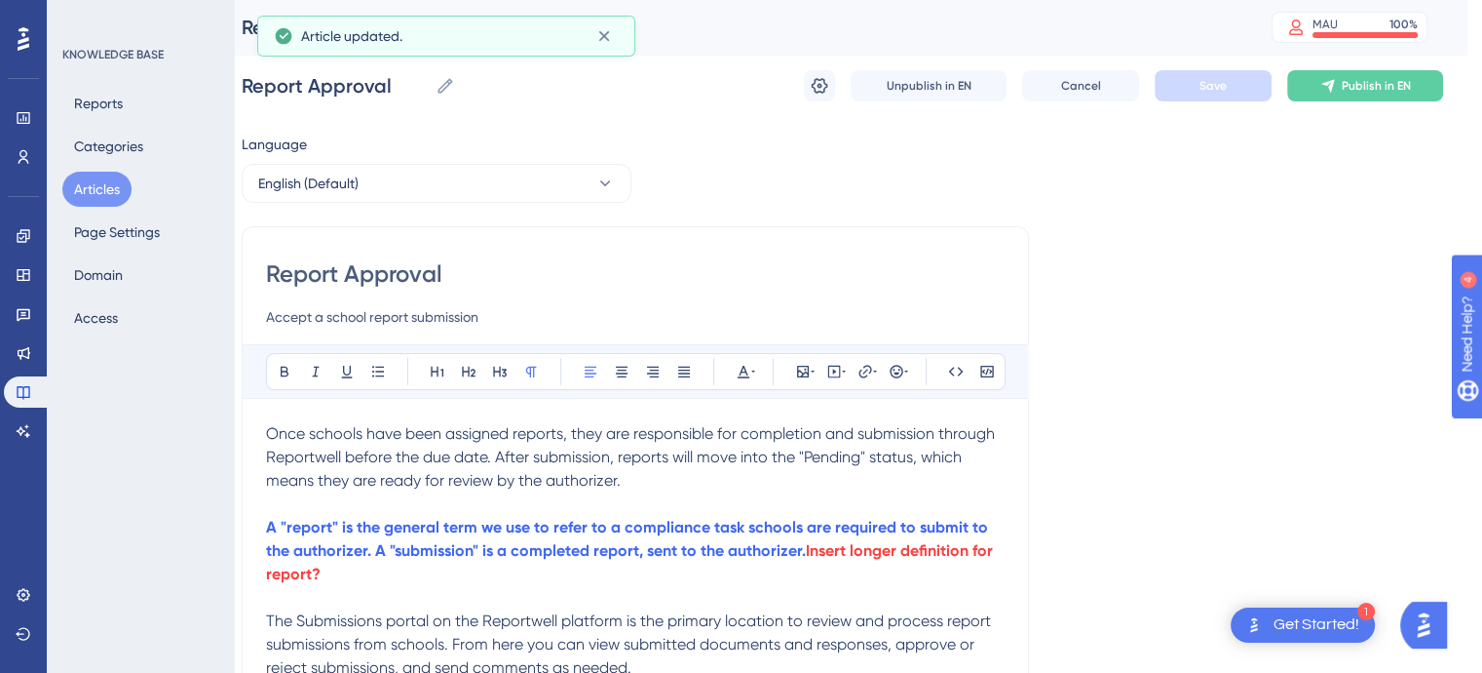
click at [89, 191] on button "Articles" at bounding box center [96, 189] width 69 height 35
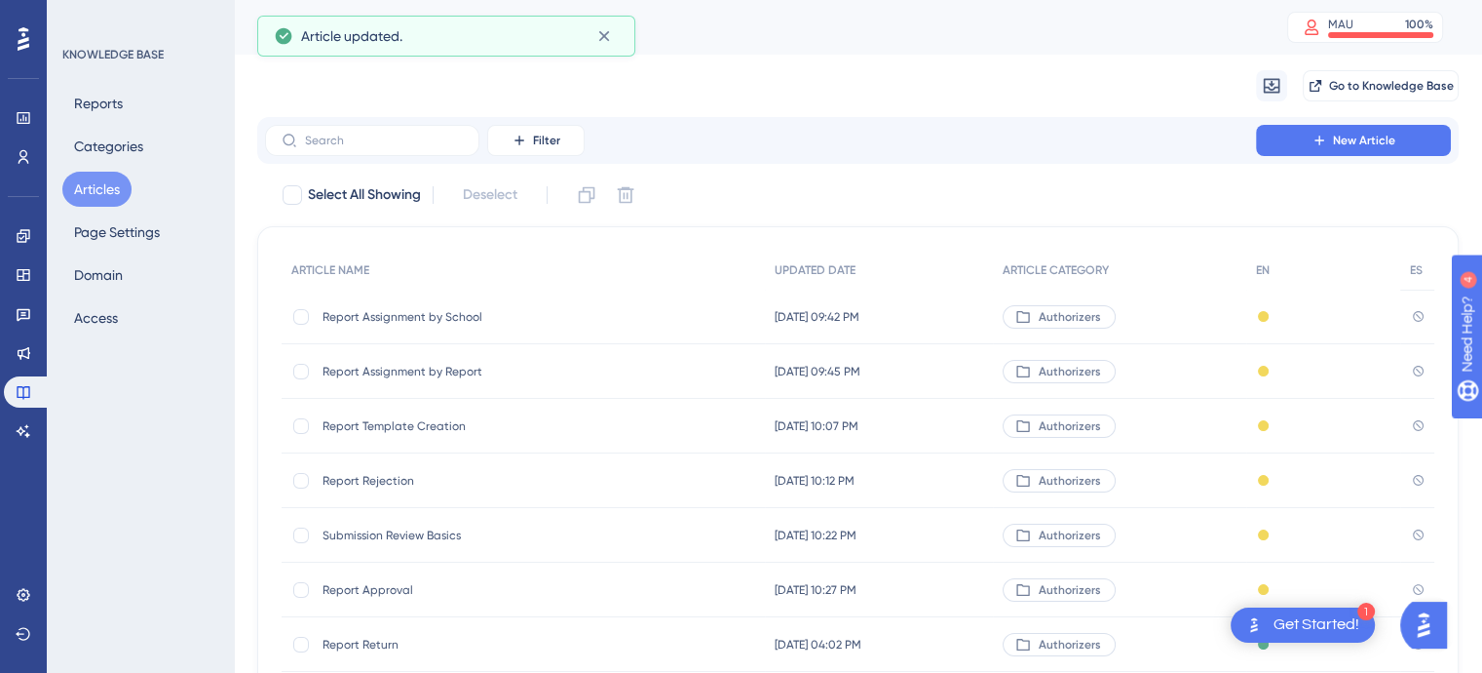
scroll to position [319, 0]
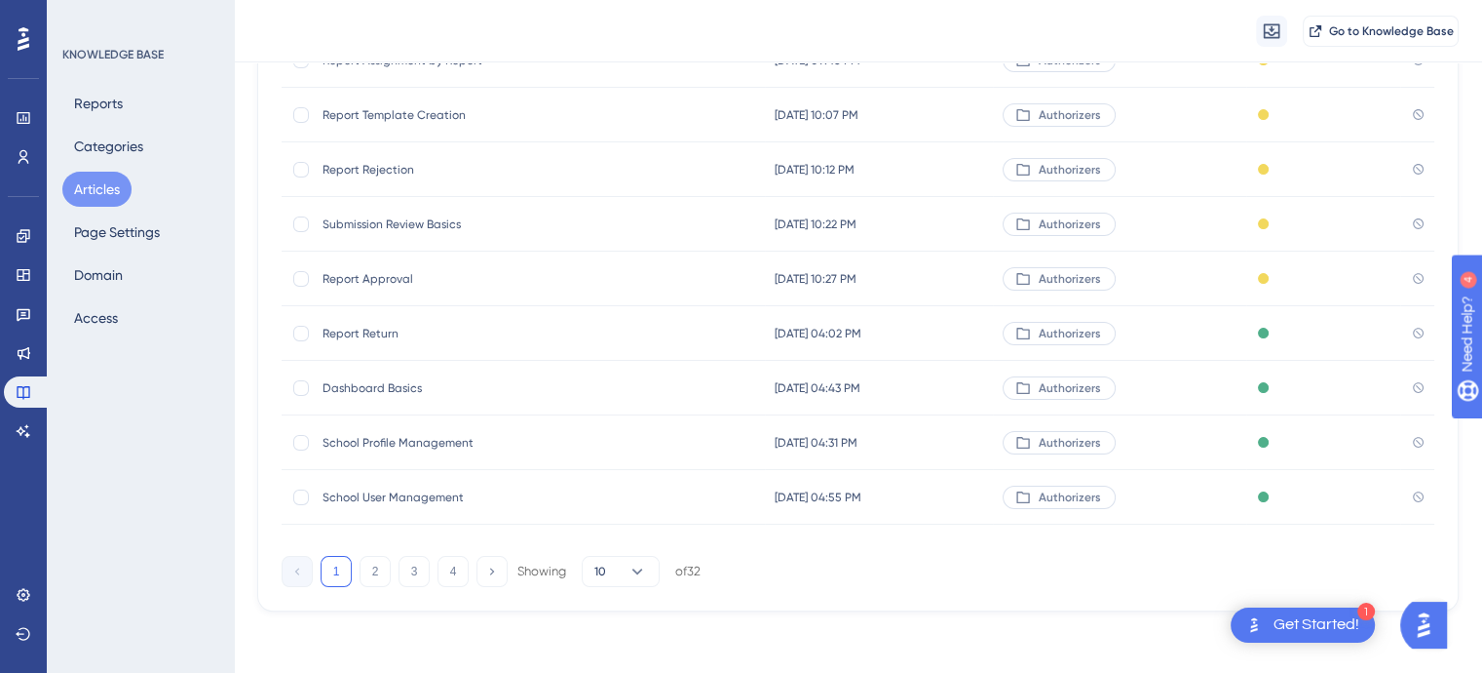
click at [363, 331] on span "Report Return" at bounding box center [479, 334] width 312 height 16
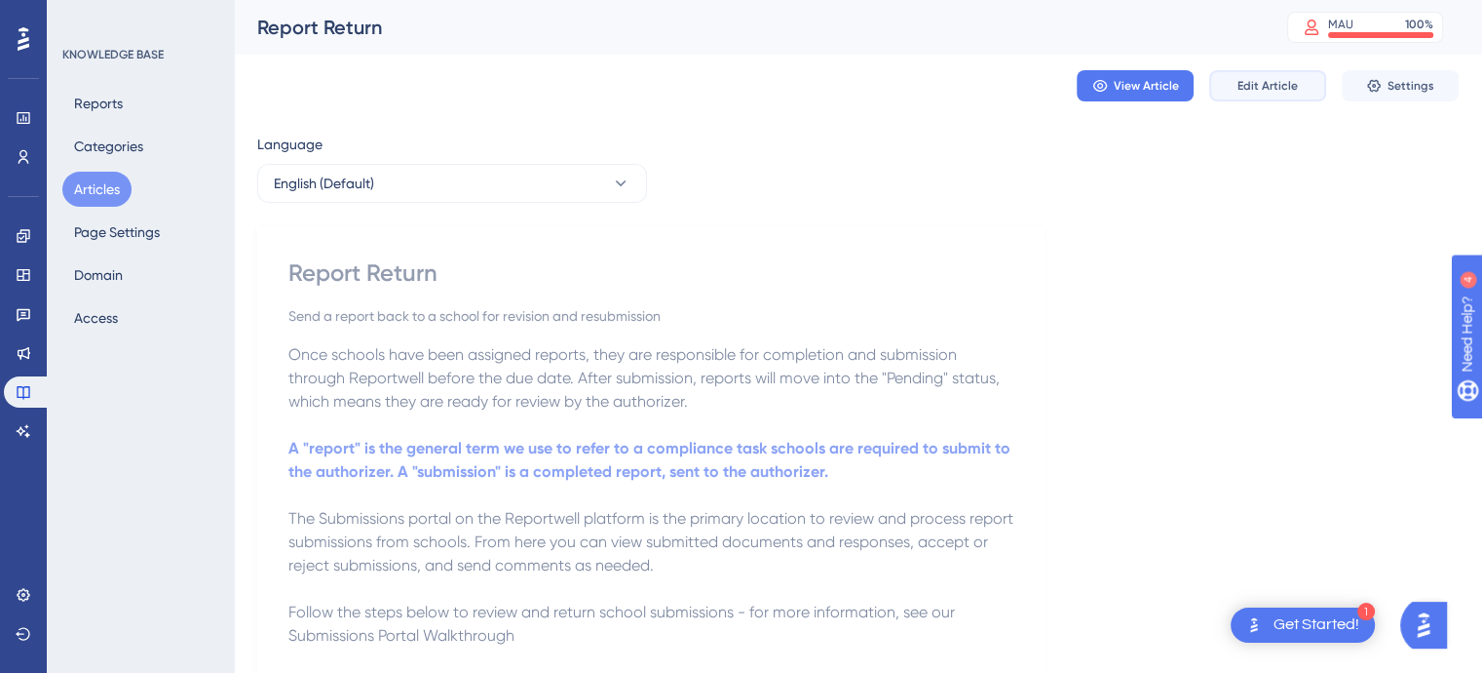
click at [1259, 87] on span "Edit Article" at bounding box center [1268, 86] width 60 height 16
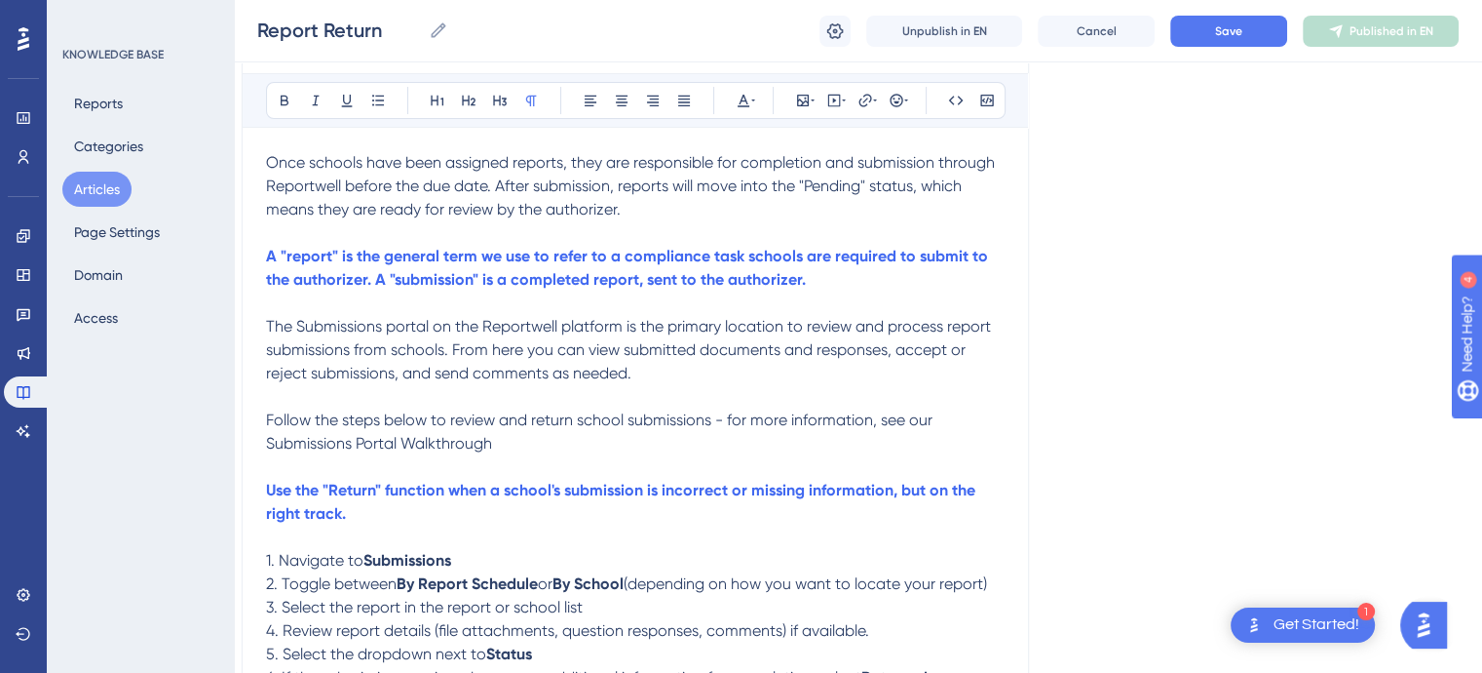
scroll to position [269, 16]
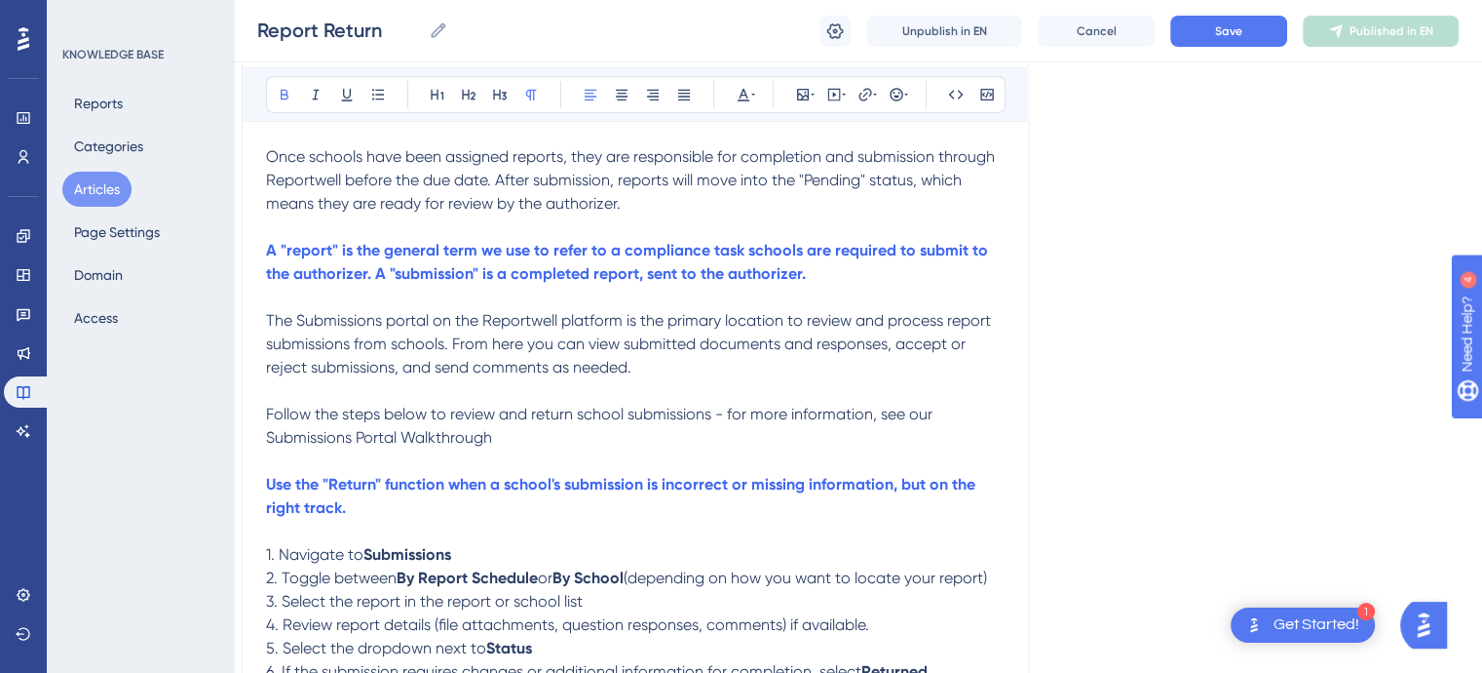
click at [839, 279] on p "A "report" is the general term we use to refer to a compliance task schools are…" at bounding box center [635, 262] width 739 height 47
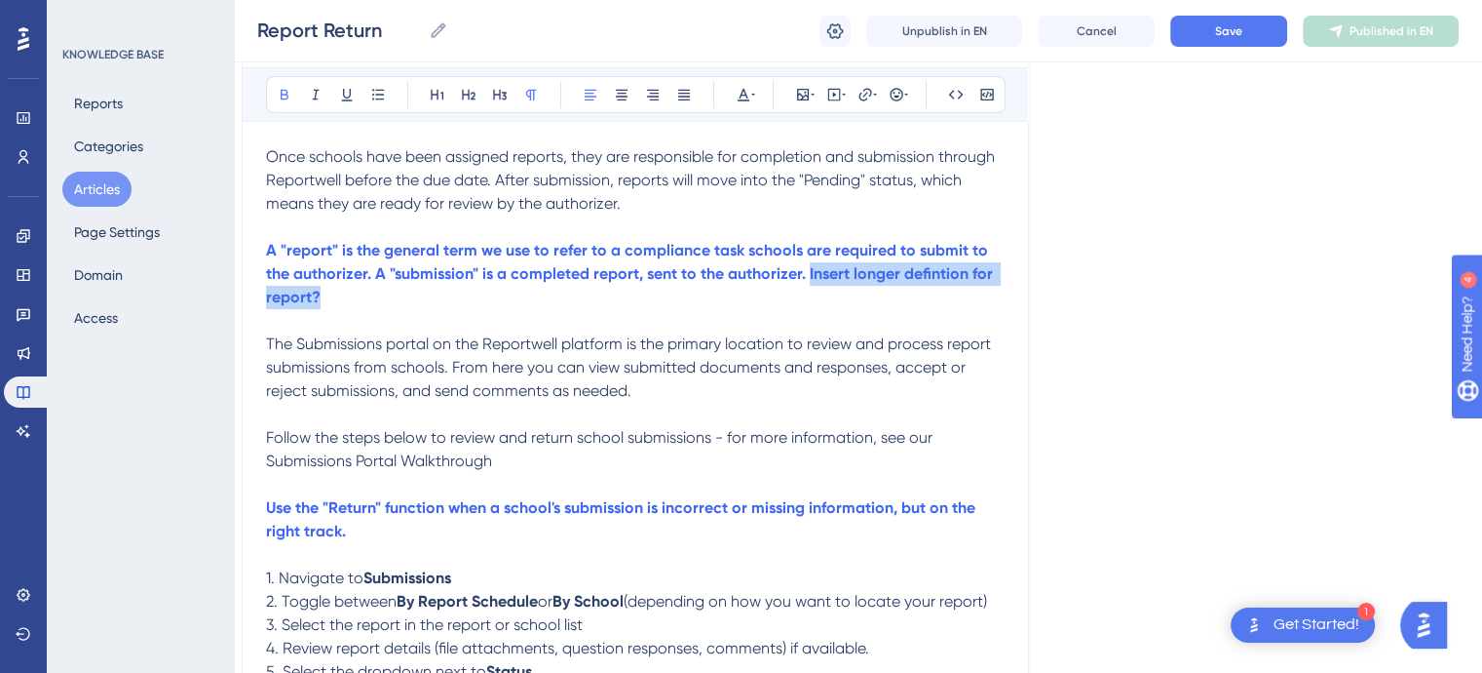
drag, startPoint x: 327, startPoint y: 308, endPoint x: 810, endPoint y: 273, distance: 483.7
click at [810, 273] on p "A "report" is the general term we use to refer to a compliance task schools are…" at bounding box center [635, 274] width 739 height 70
click at [754, 92] on icon at bounding box center [753, 95] width 4 height 16
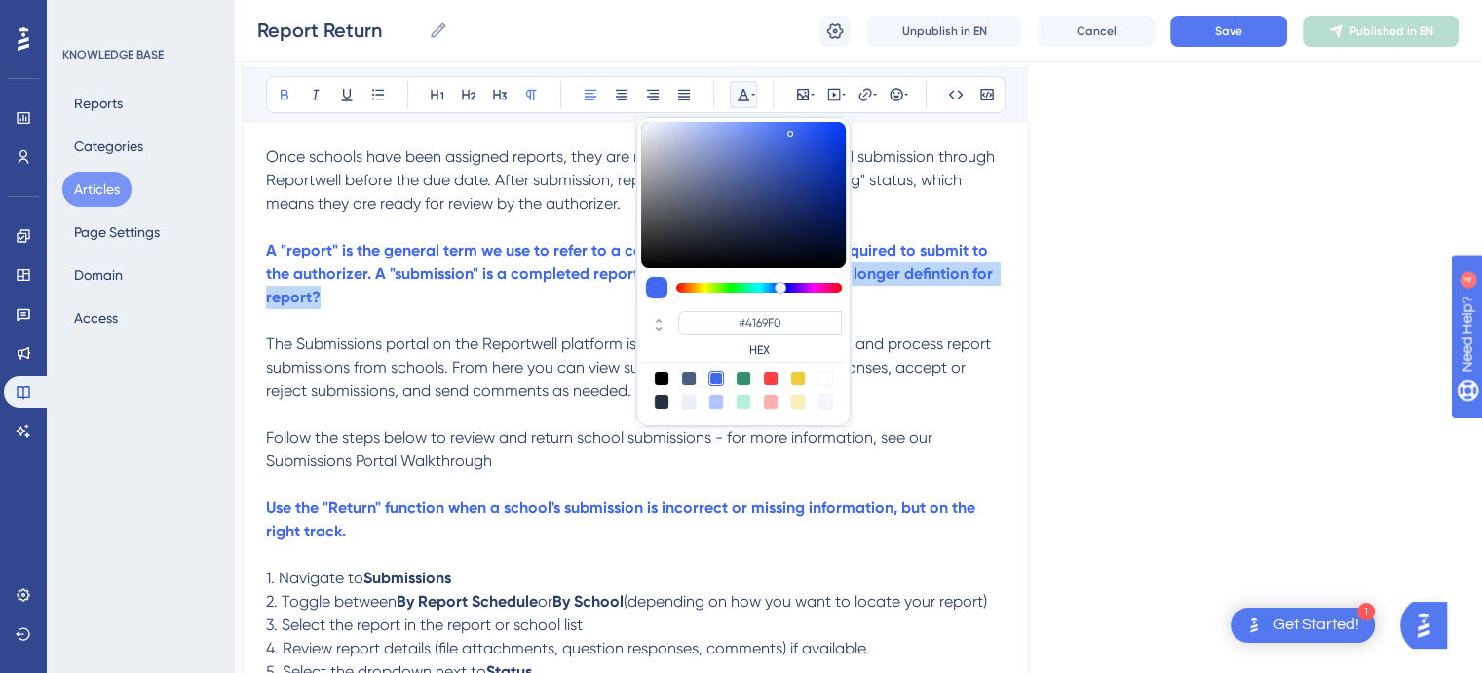
click at [772, 376] on div at bounding box center [771, 378] width 16 height 16
type input "#F84343"
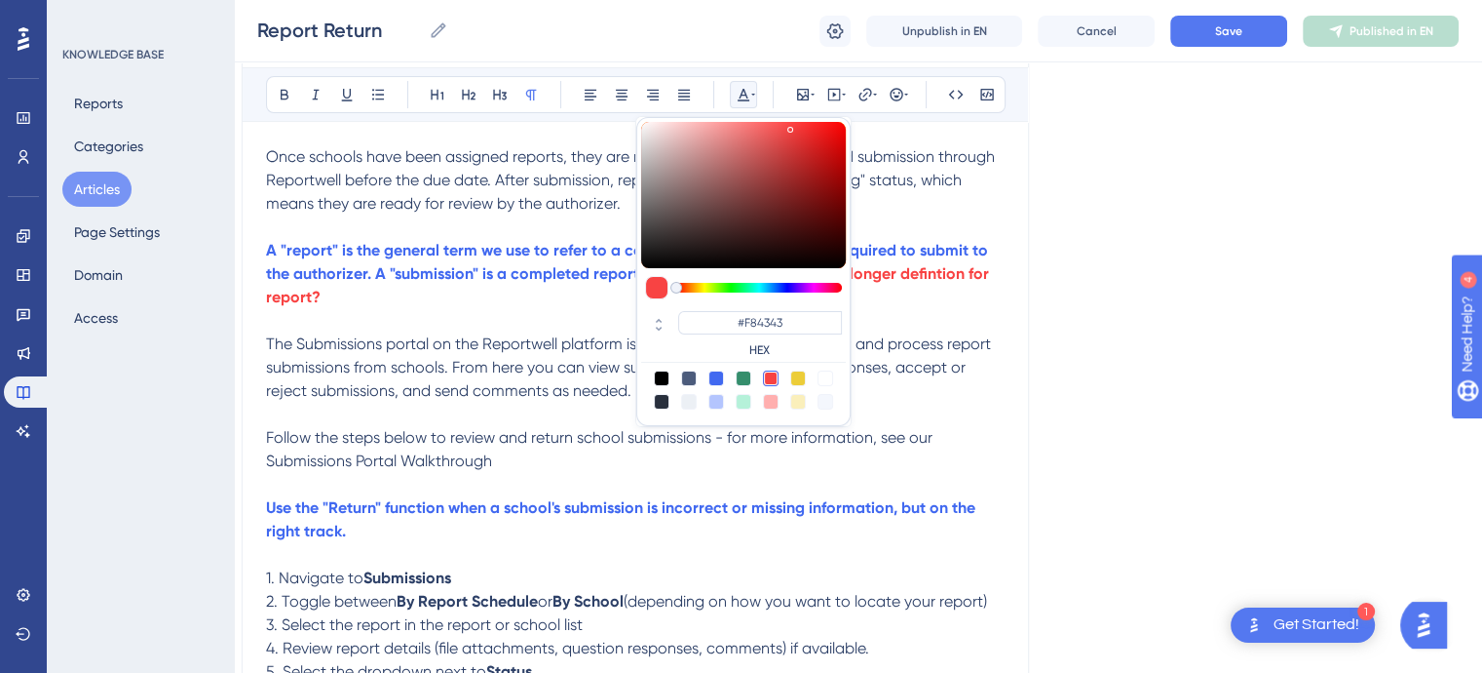
click at [583, 322] on p at bounding box center [635, 320] width 739 height 23
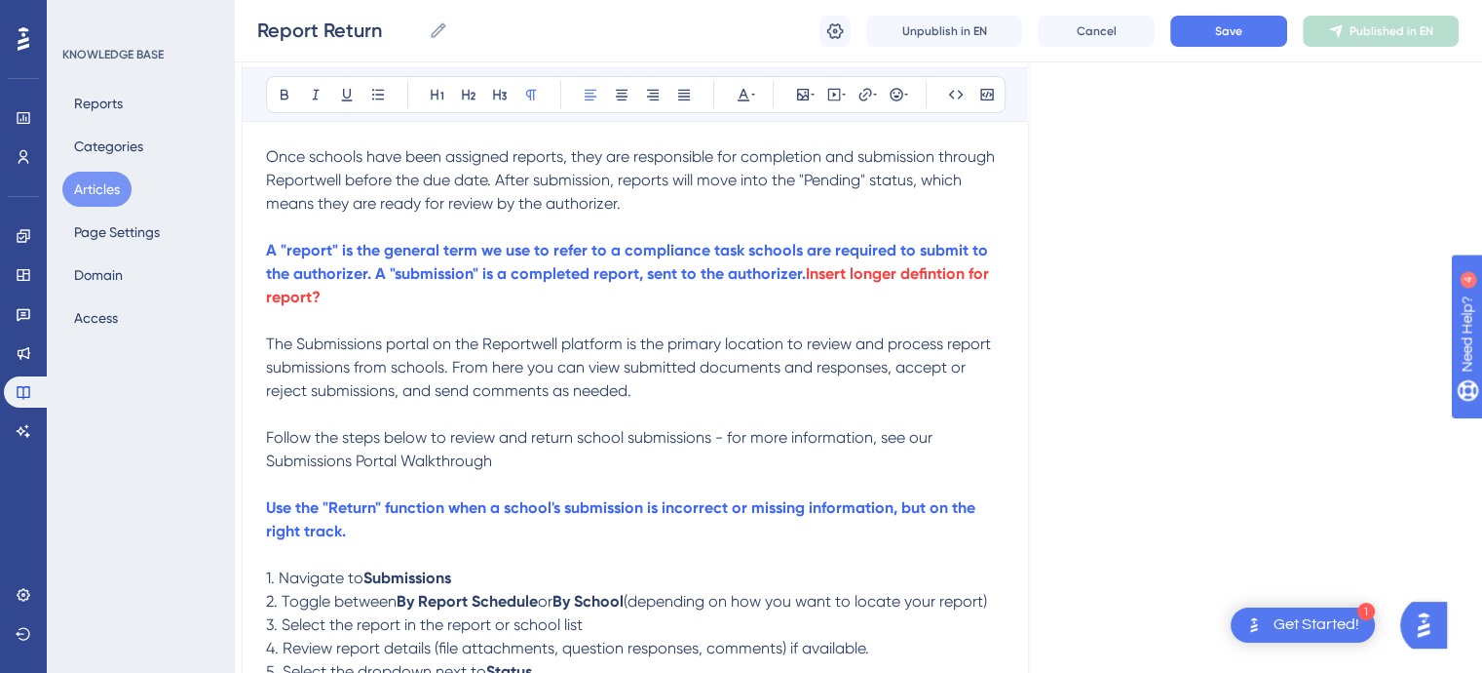
click at [724, 439] on span "Follow the steps below to review and return school submissions - for more infor…" at bounding box center [601, 449] width 671 height 42
click at [491, 461] on span "Follow the steps below to review and return school submissions—for more informa…" at bounding box center [599, 449] width 667 height 42
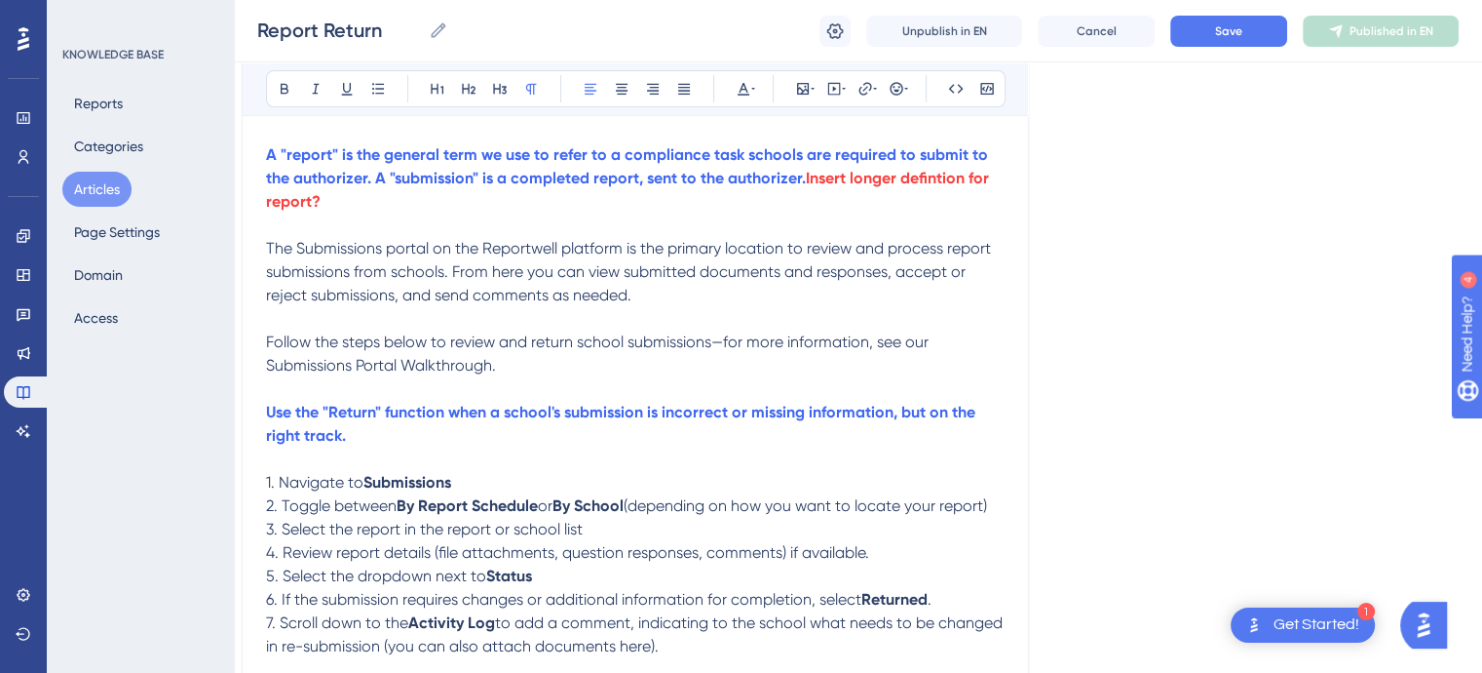
scroll to position [366, 16]
click at [871, 558] on p "4. Review report details (file attachments, question responses, comments) if av…" at bounding box center [635, 550] width 739 height 23
click at [937, 601] on p "6. If the submission requires changes or additional information for completion,…" at bounding box center [635, 597] width 739 height 23
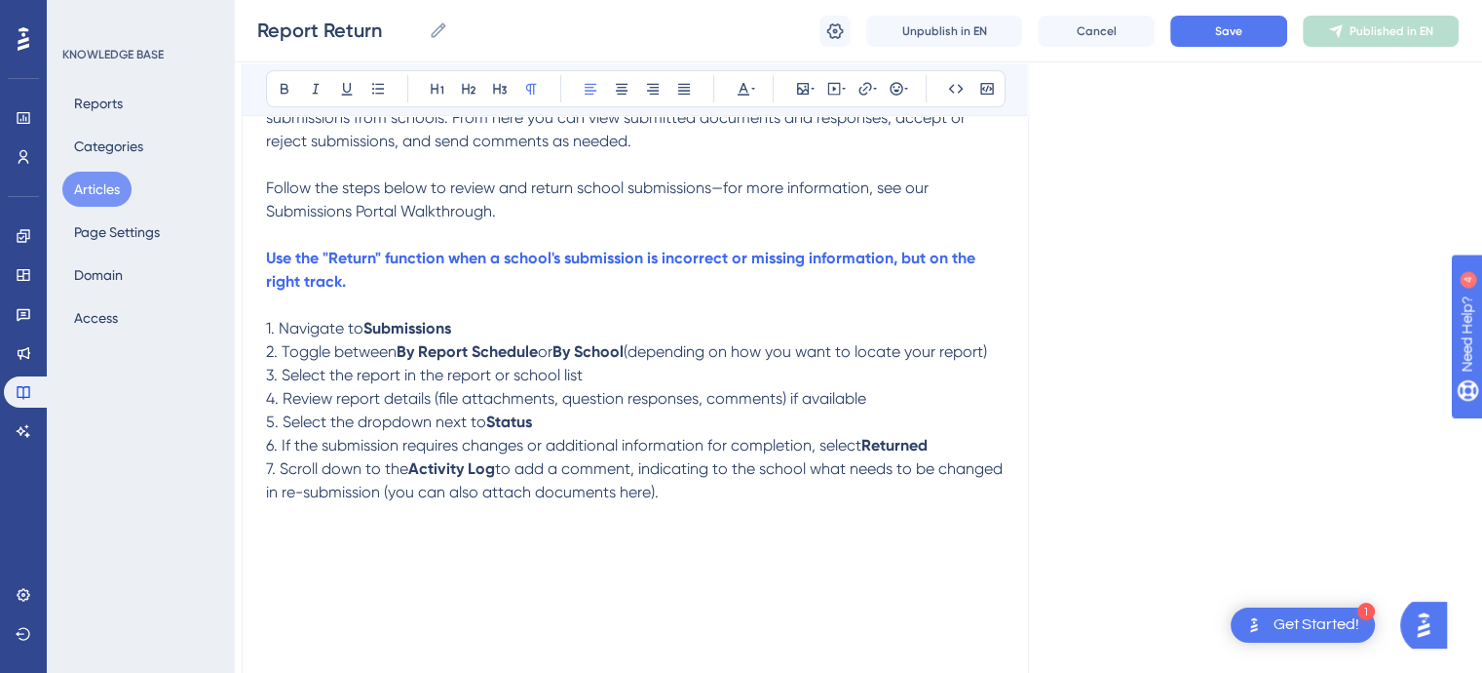
scroll to position [519, 16]
click at [370, 498] on span "to add a comment, indicating to the school what needs to be changed in re-submi…" at bounding box center [636, 479] width 741 height 42
click at [721, 499] on p "7. Scroll down to the Activity Log to add a comment, indicating to the school w…" at bounding box center [635, 479] width 739 height 47
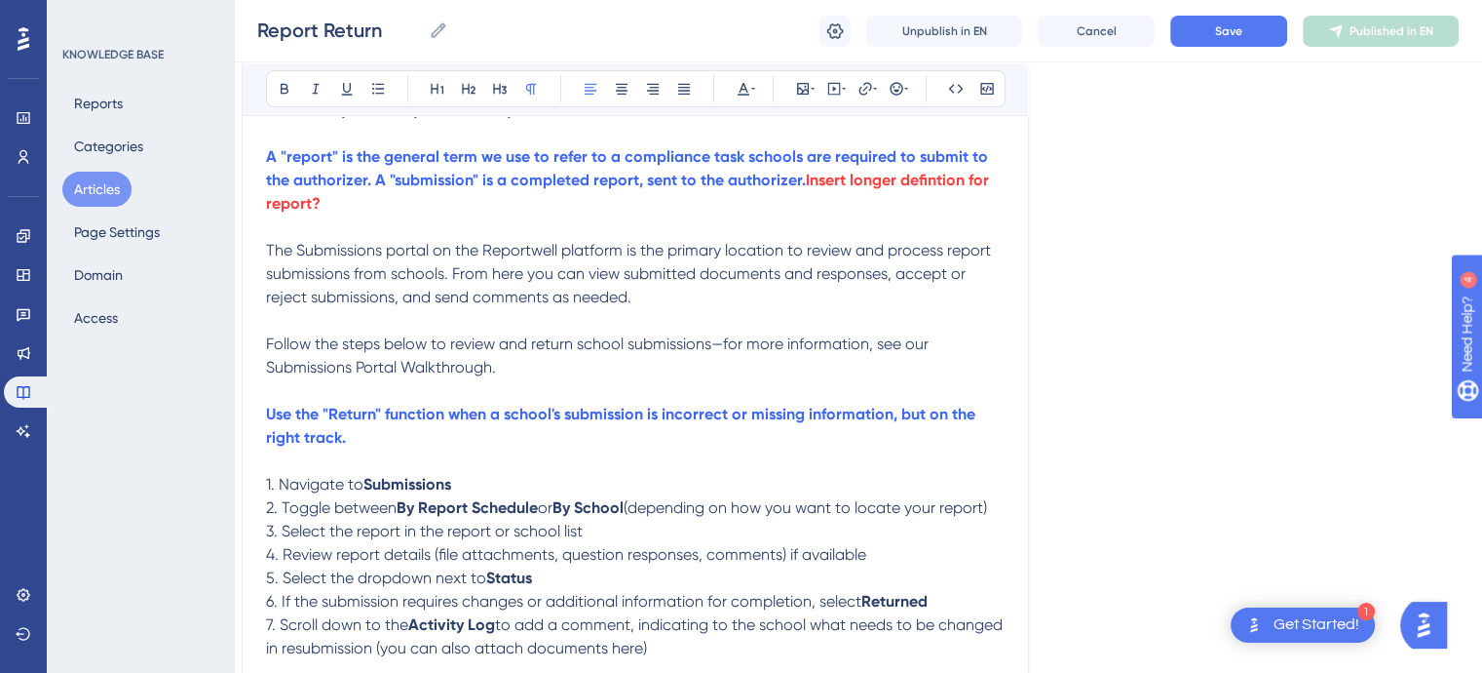
scroll to position [211, 16]
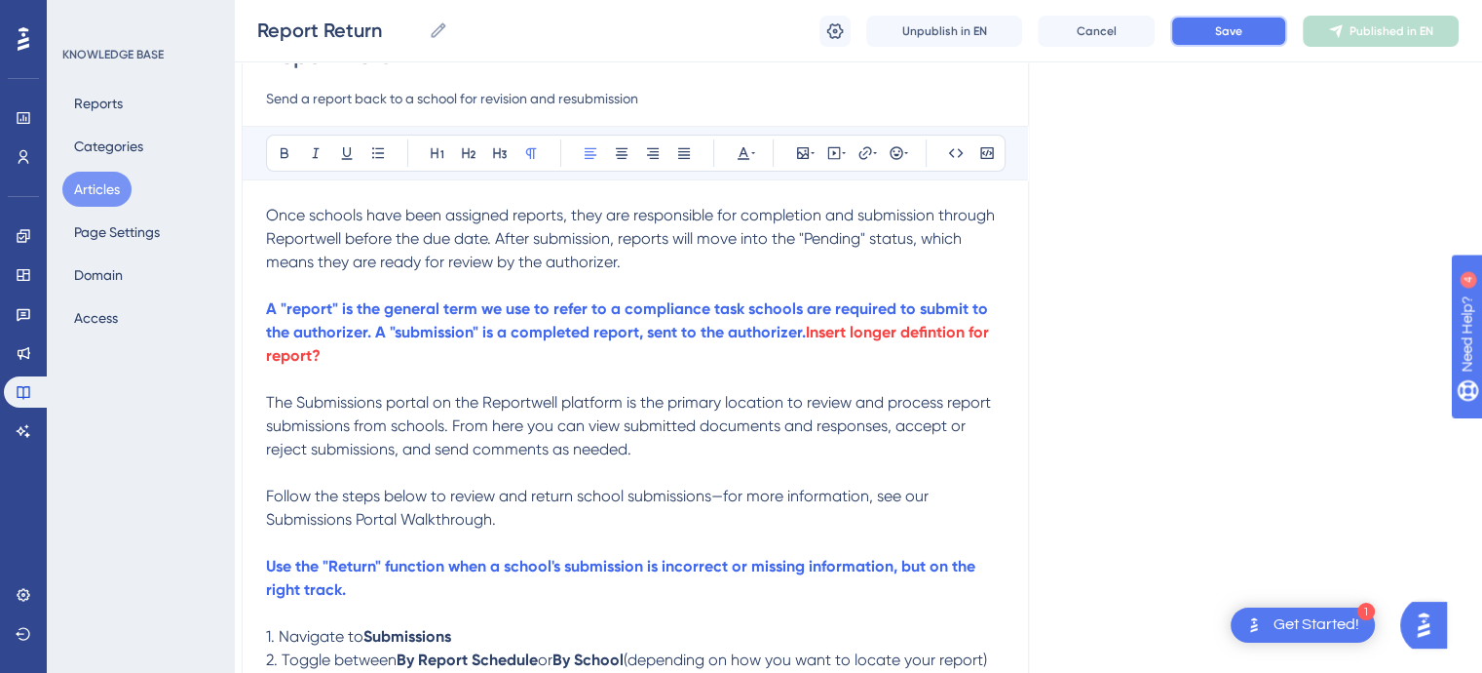
click at [1217, 28] on span "Save" at bounding box center [1228, 31] width 27 height 16
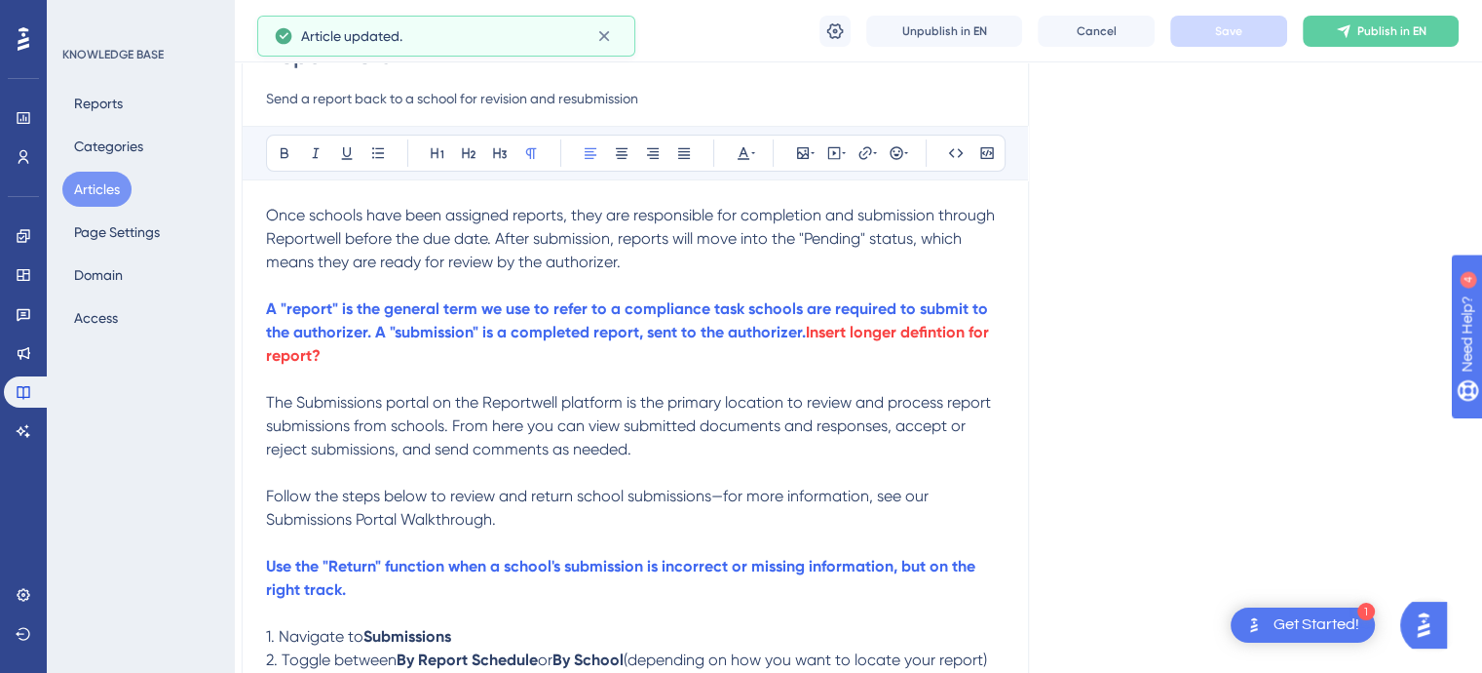
click at [90, 185] on button "Articles" at bounding box center [96, 189] width 69 height 35
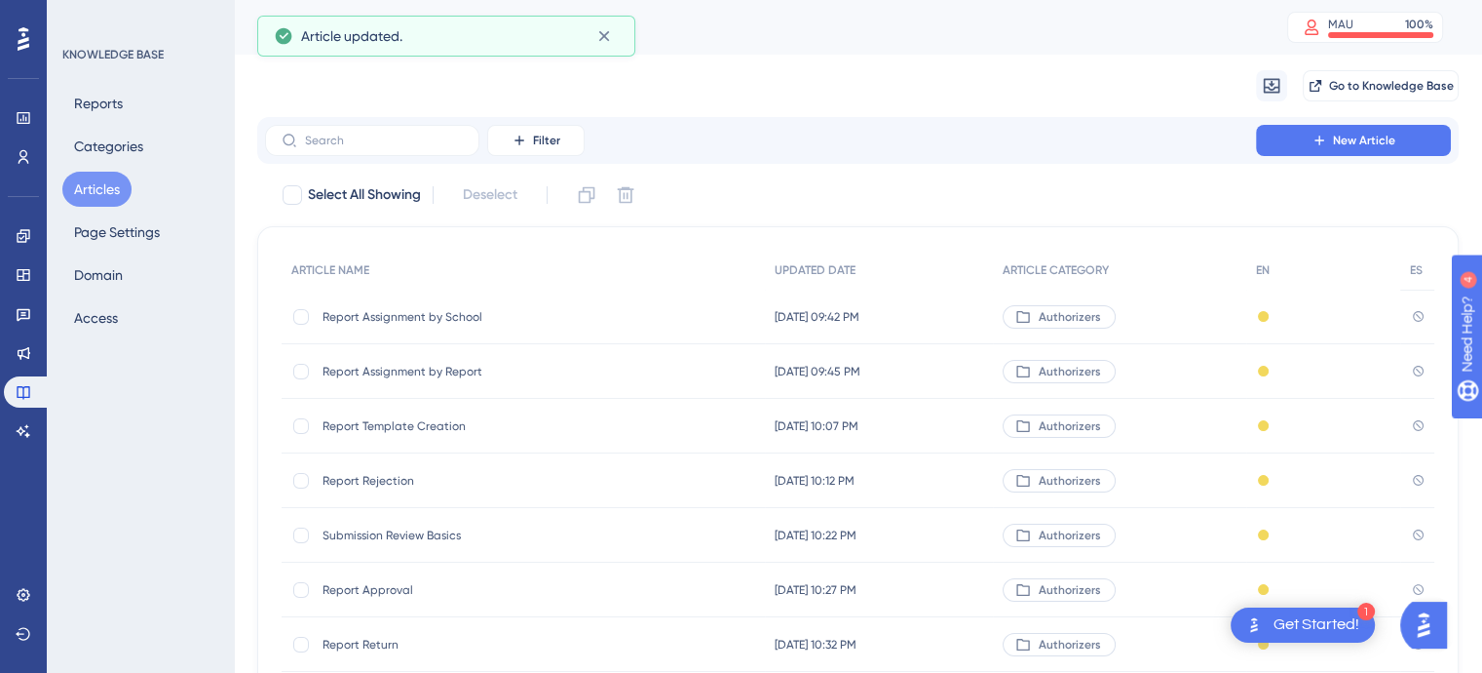
scroll to position [319, 0]
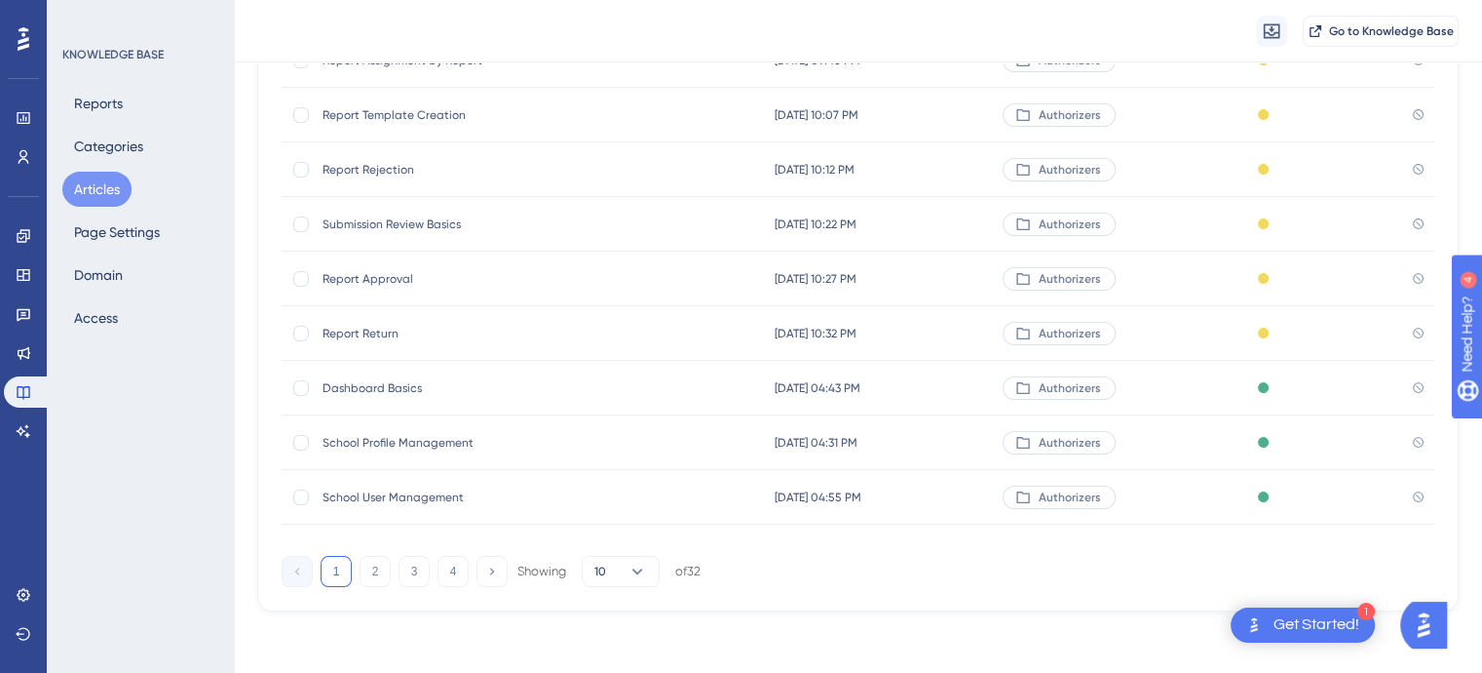
click at [386, 387] on span "Dashboard Basics" at bounding box center [479, 388] width 312 height 16
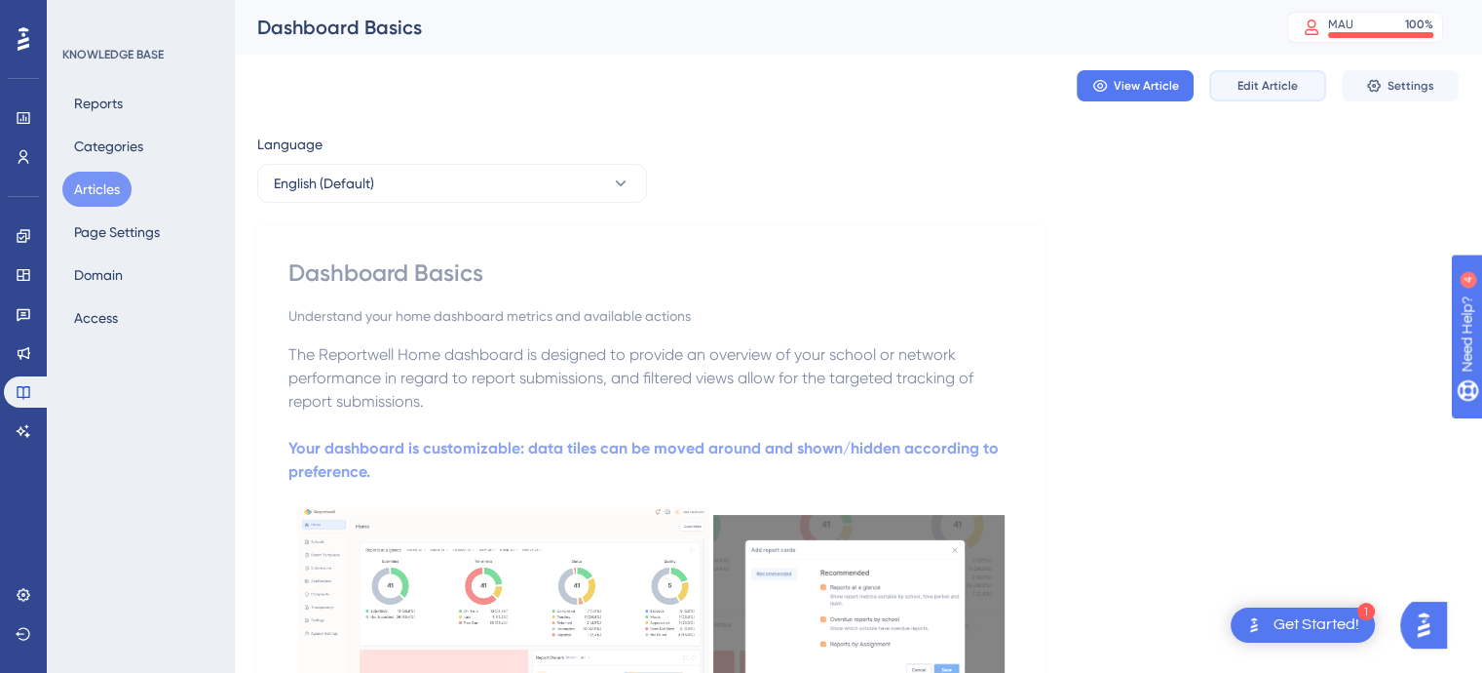
click at [1267, 91] on span "Edit Article" at bounding box center [1268, 86] width 60 height 16
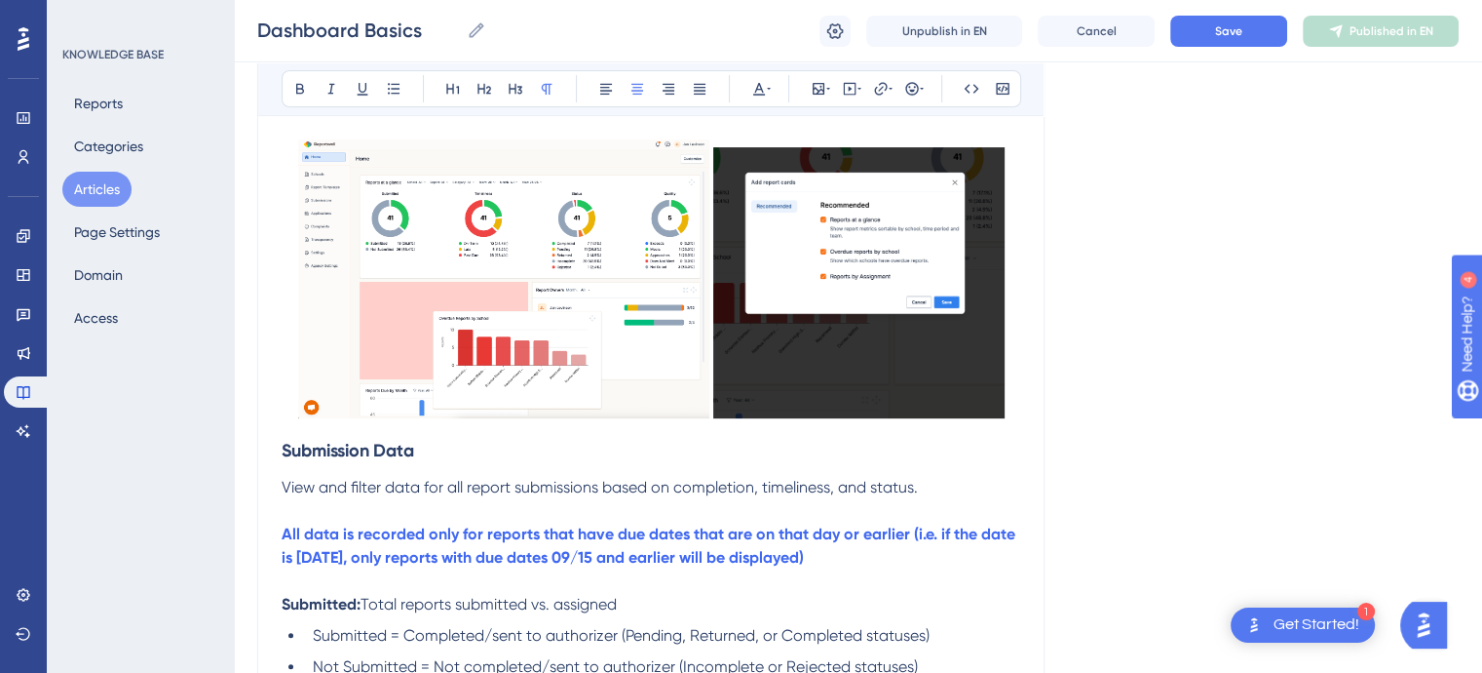
scroll to position [511, 0]
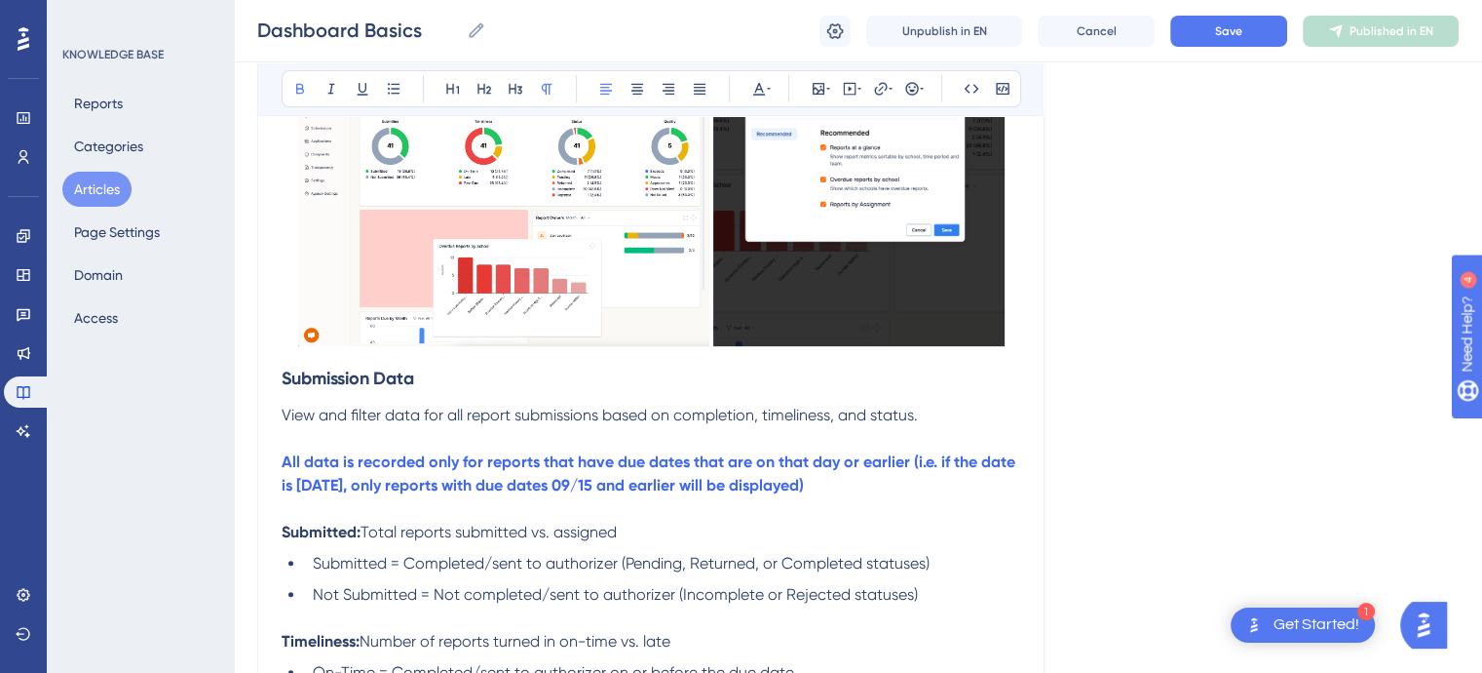
click at [936, 464] on strong "All data is recorded only for reports that have due dates that are on that day …" at bounding box center [651, 473] width 738 height 42
click at [406, 488] on strong "All data is recorded only for reports that have due dates that are on that day …" at bounding box center [653, 473] width 742 height 42
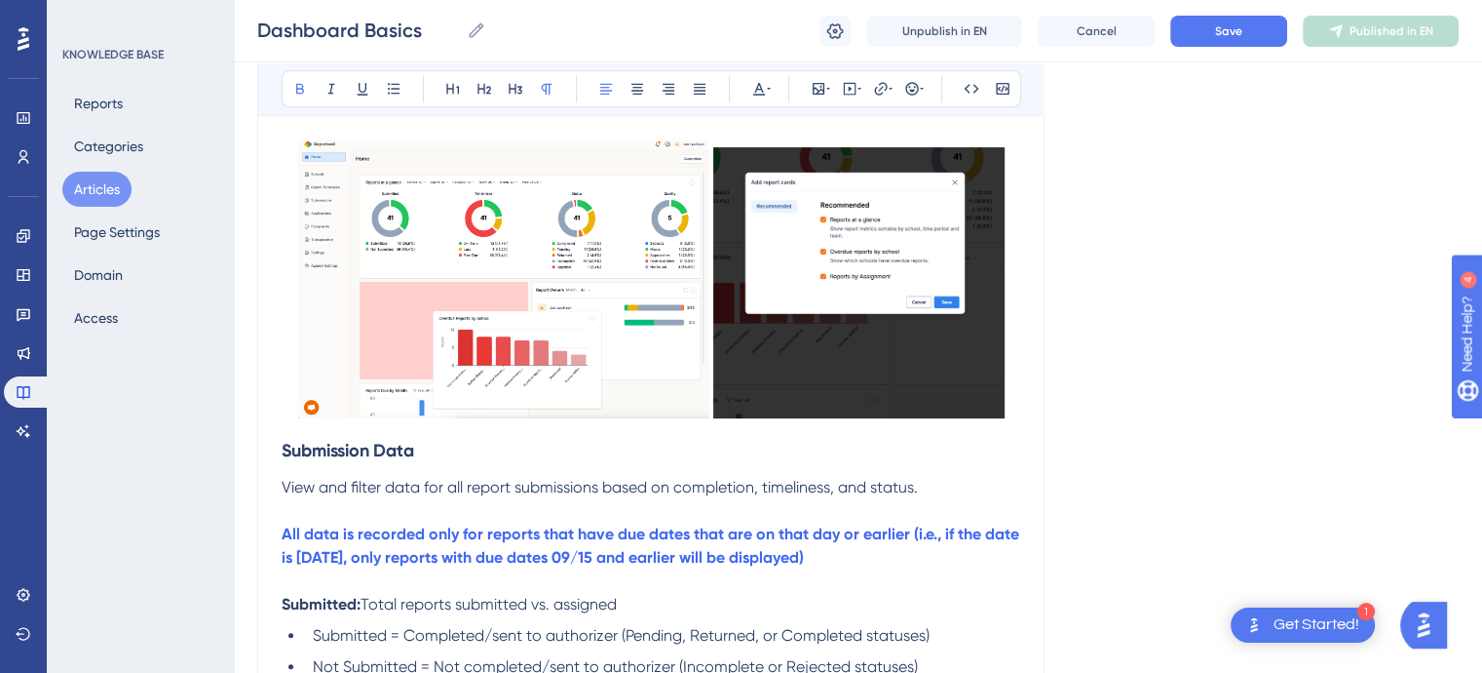
scroll to position [743, 0]
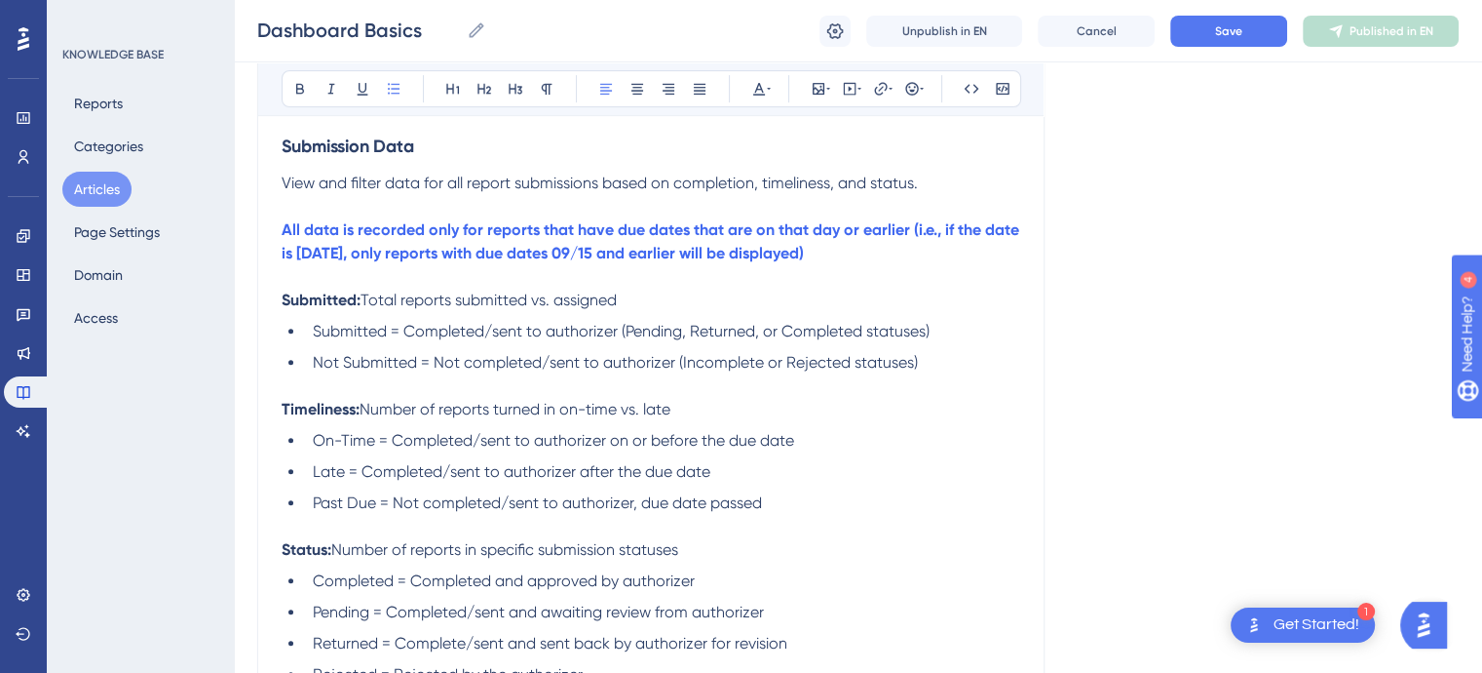
click at [341, 442] on span "On-Time = Completed/sent to authorizer on or before the due date" at bounding box center [553, 440] width 481 height 19
click at [802, 445] on li "On Time = Completed/sent to authorizer on or before the due date" at bounding box center [662, 440] width 715 height 23
click at [764, 97] on button at bounding box center [759, 88] width 27 height 27
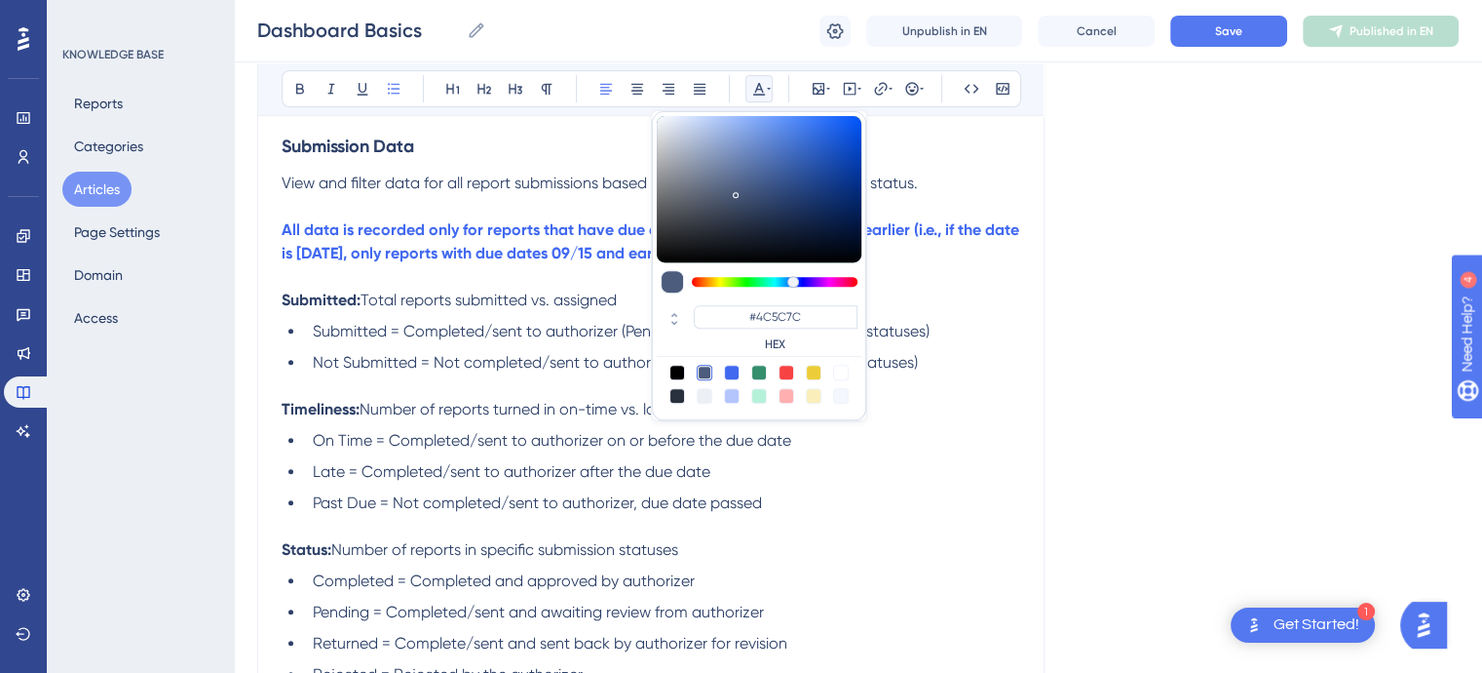
click at [786, 371] on div at bounding box center [787, 373] width 16 height 16
type input "#F84343"
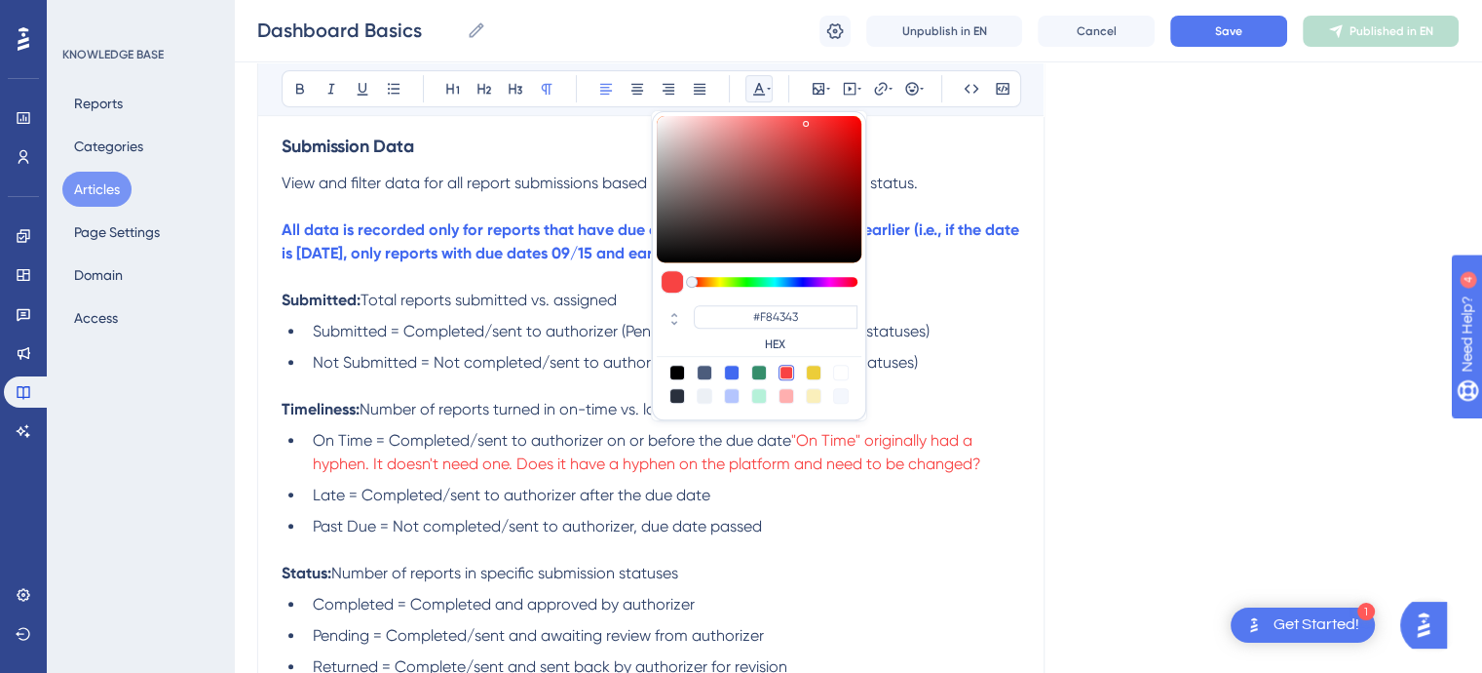
click at [989, 410] on p "Timeliness: Number of reports turned in on-time vs. late" at bounding box center [651, 409] width 739 height 23
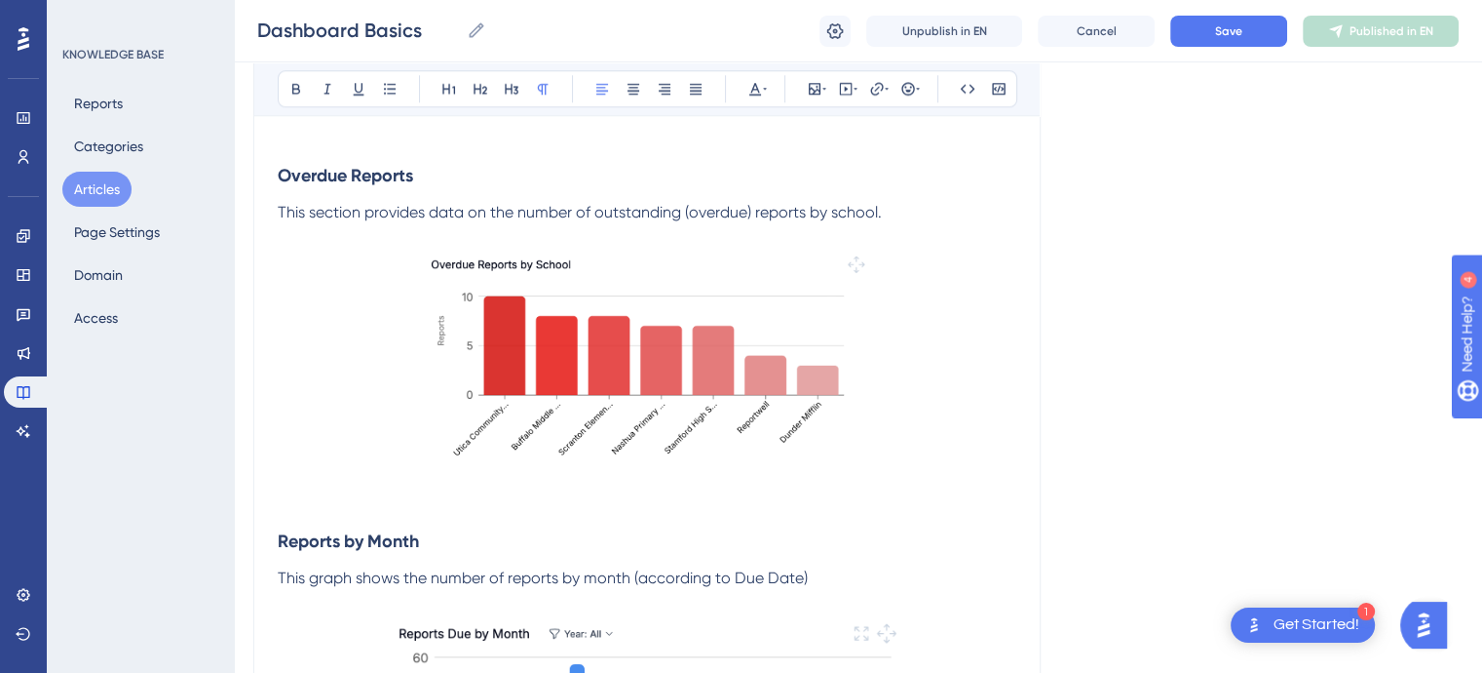
scroll to position [1992, 4]
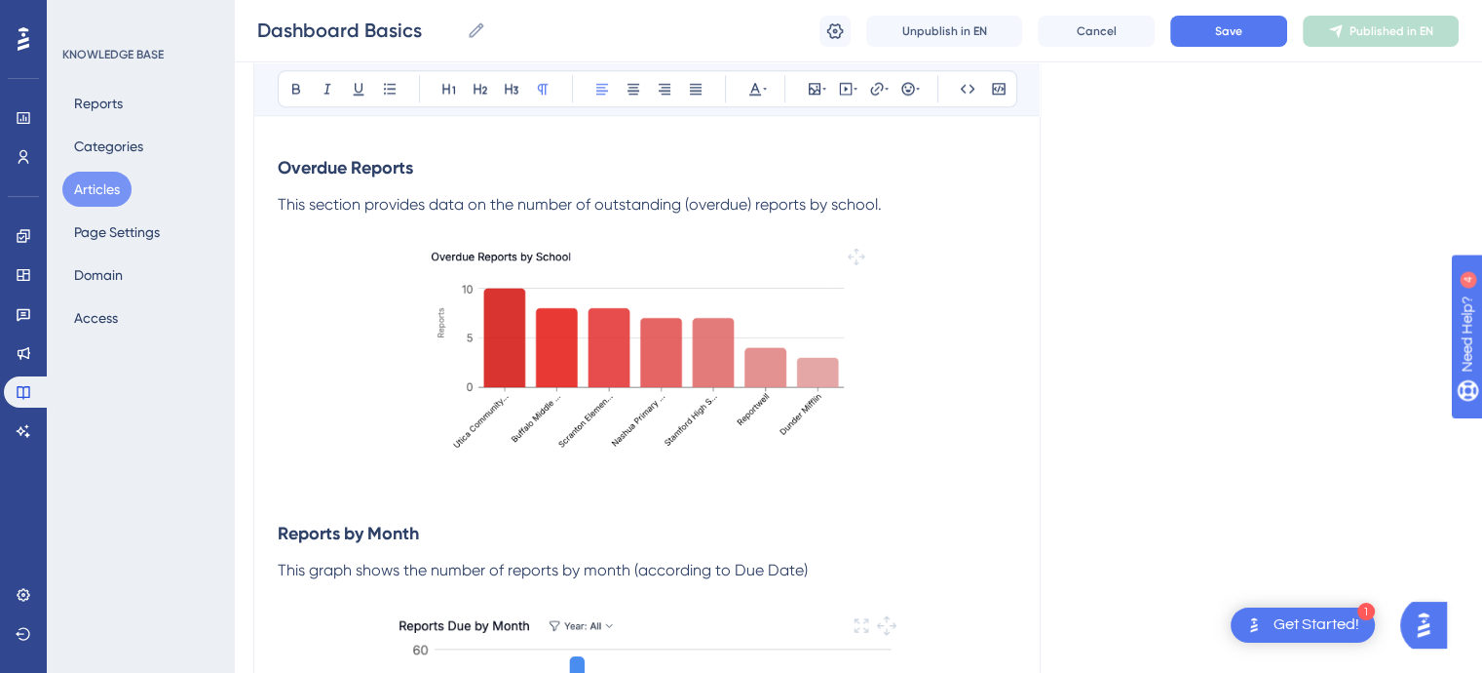
click at [808, 574] on p "This graph shows the number of reports by month (according to Due Date)" at bounding box center [647, 569] width 739 height 23
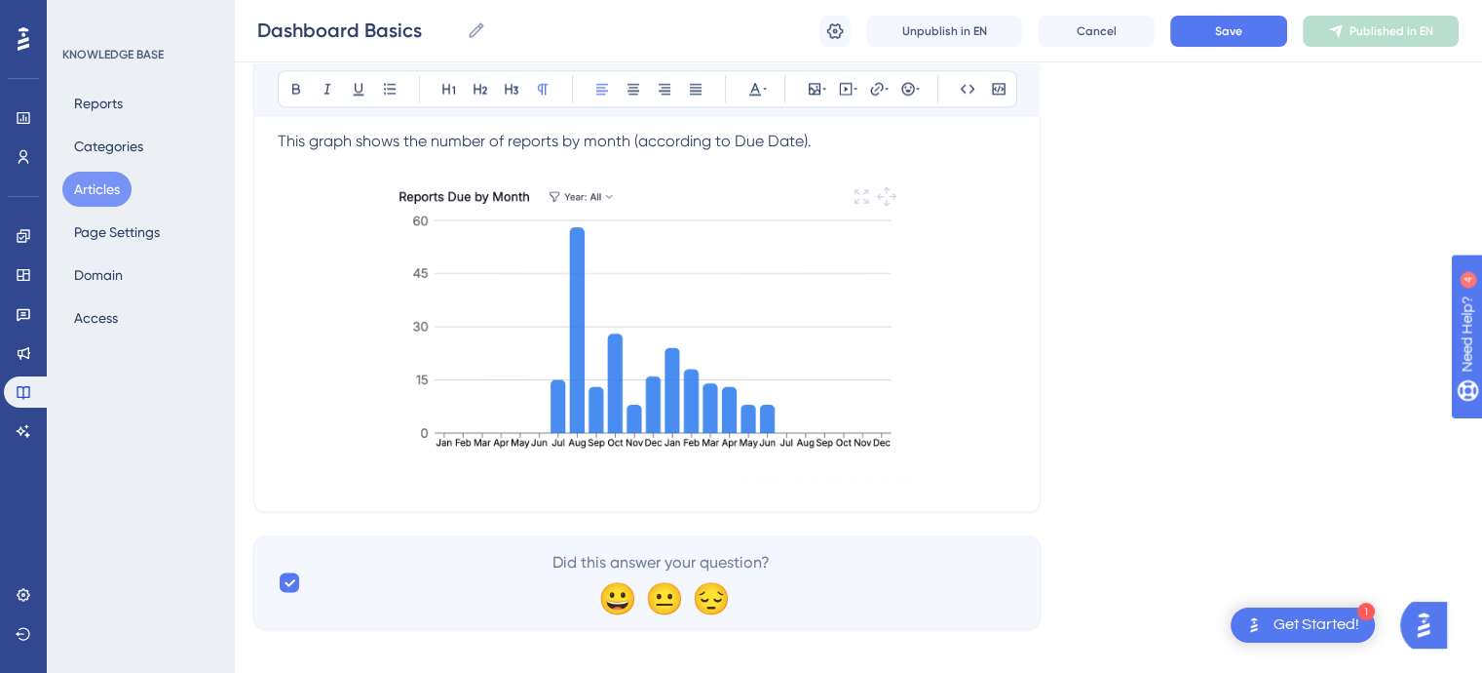
scroll to position [2444, 4]
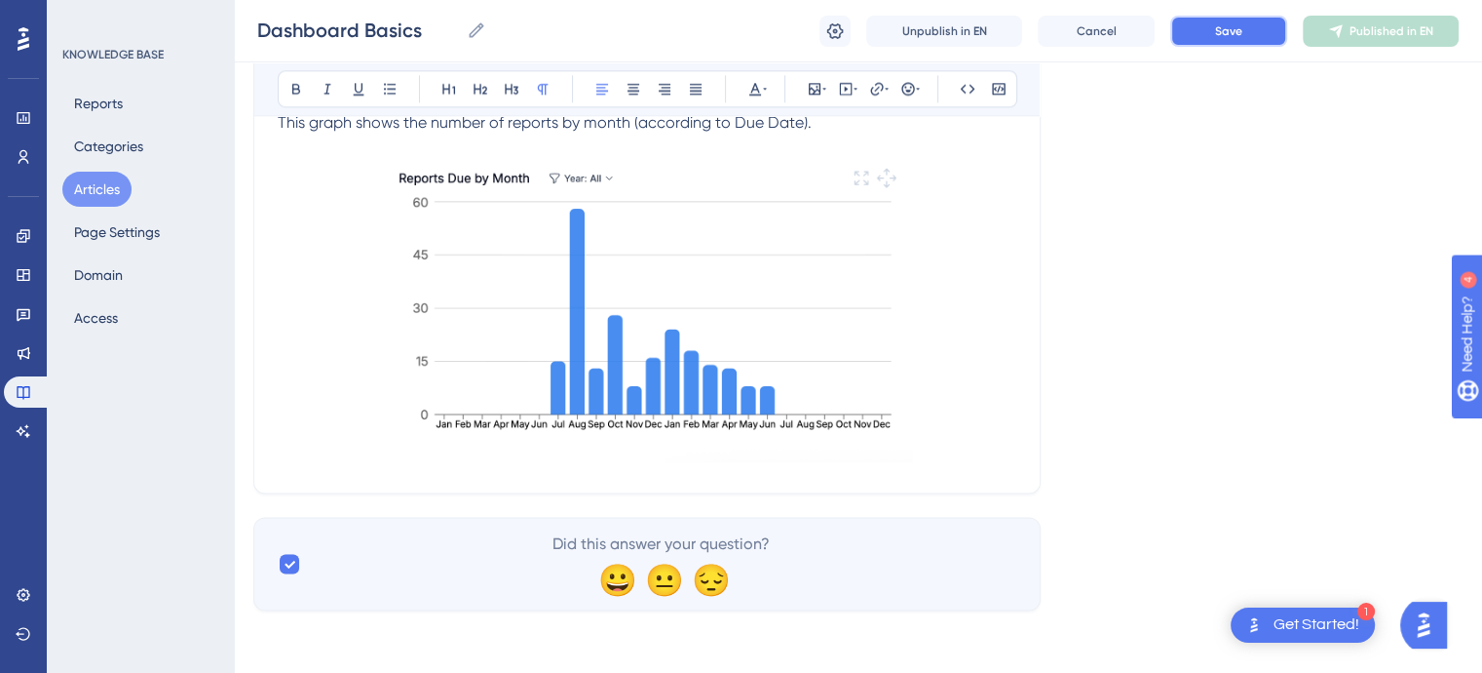
click at [1226, 40] on button "Save" at bounding box center [1229, 31] width 117 height 31
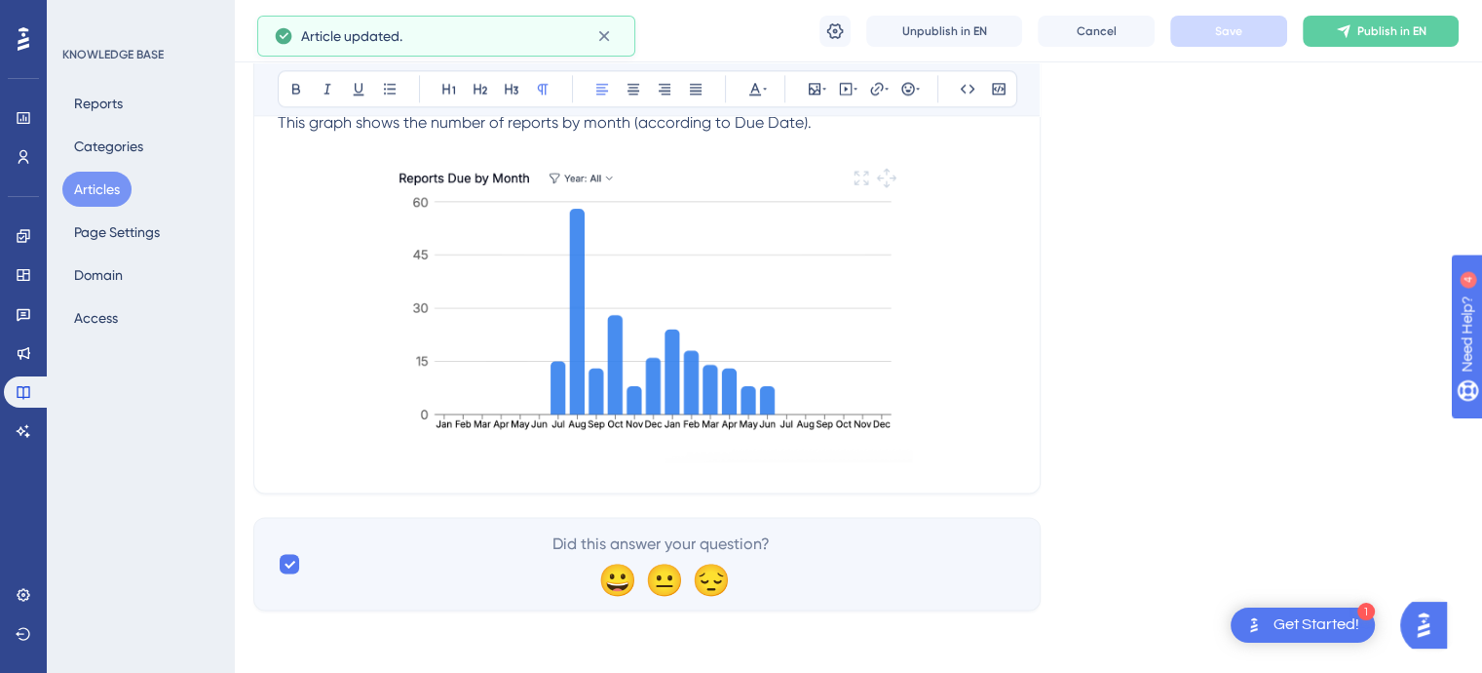
click at [98, 185] on button "Articles" at bounding box center [96, 189] width 69 height 35
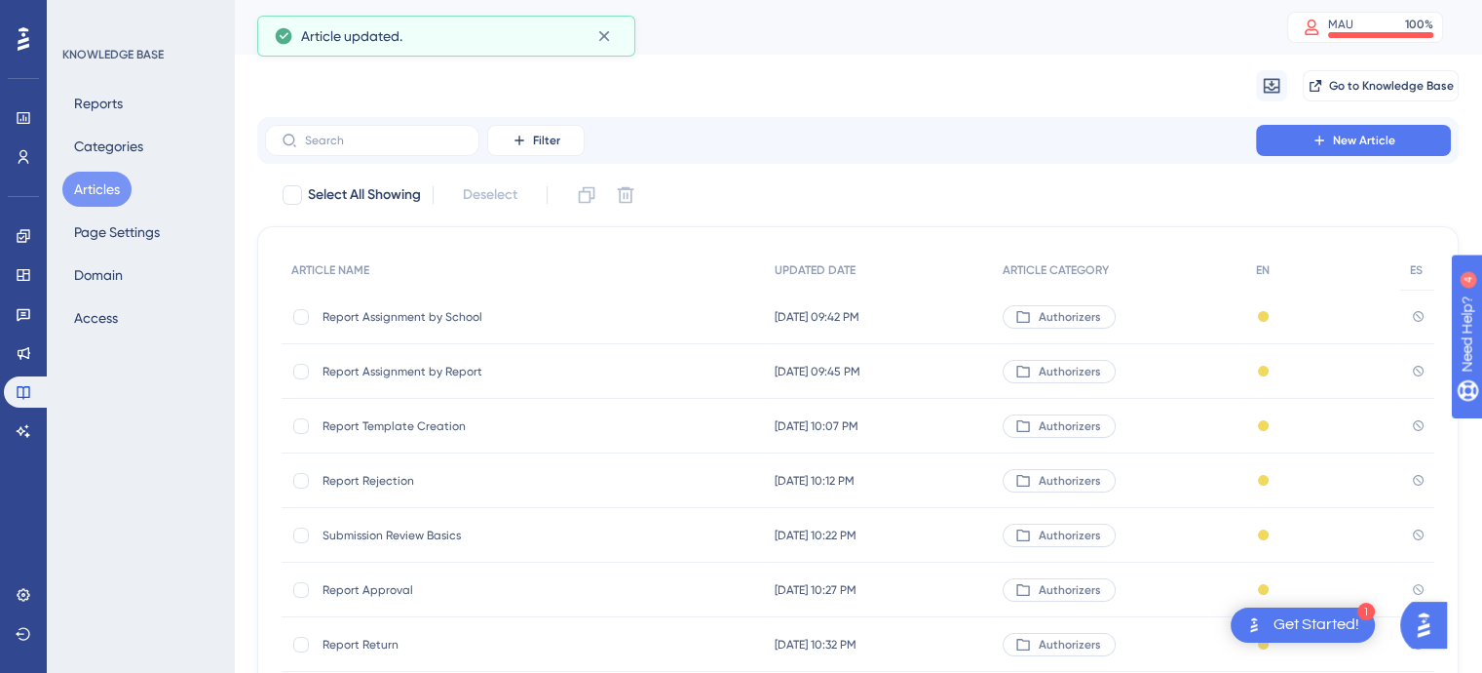
scroll to position [319, 0]
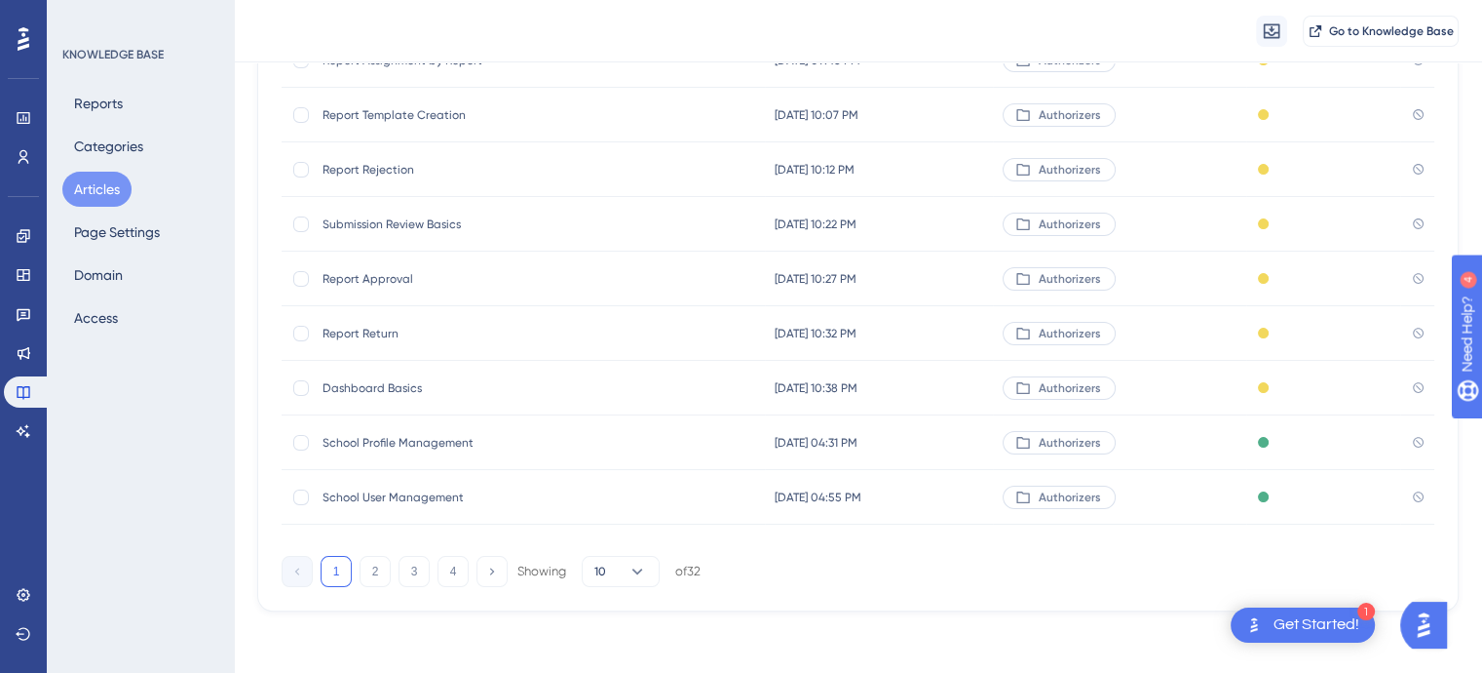
click at [394, 442] on span "School Profile Management" at bounding box center [479, 443] width 312 height 16
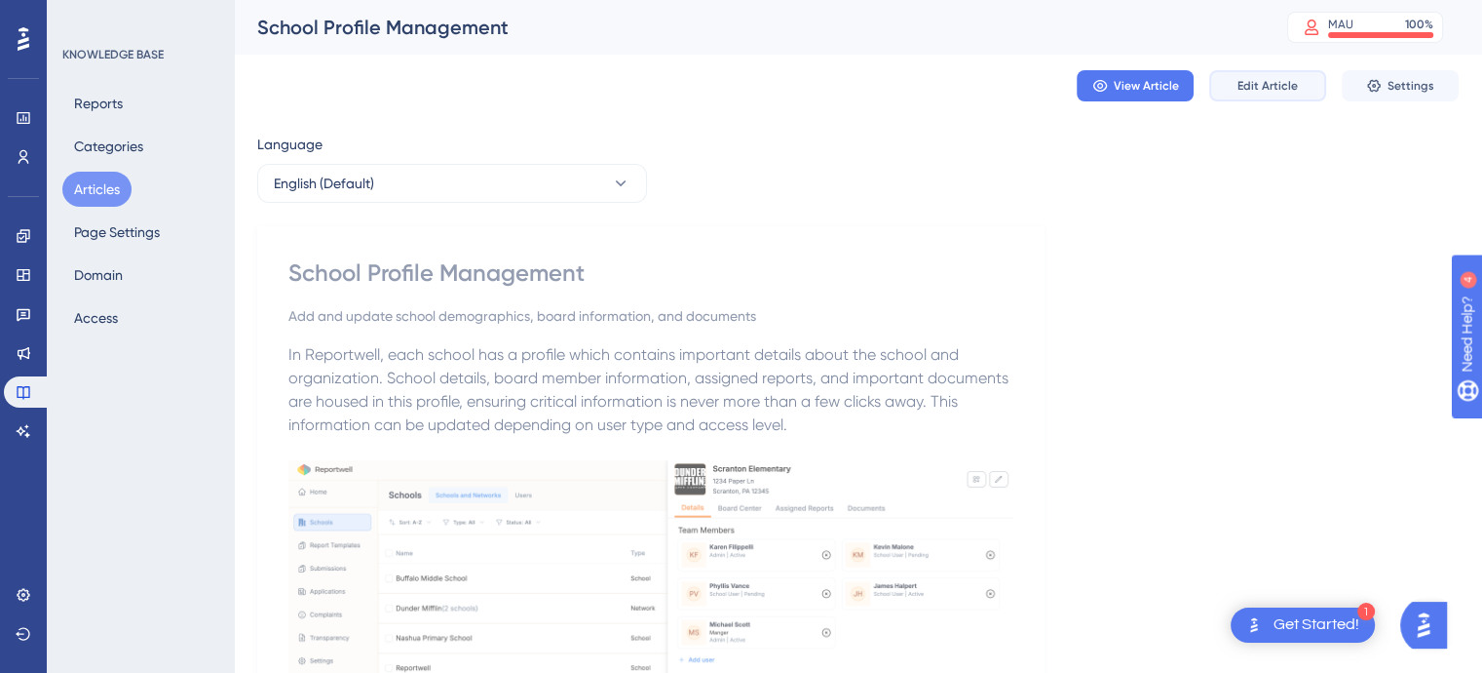
click at [1279, 84] on span "Edit Article" at bounding box center [1268, 86] width 60 height 16
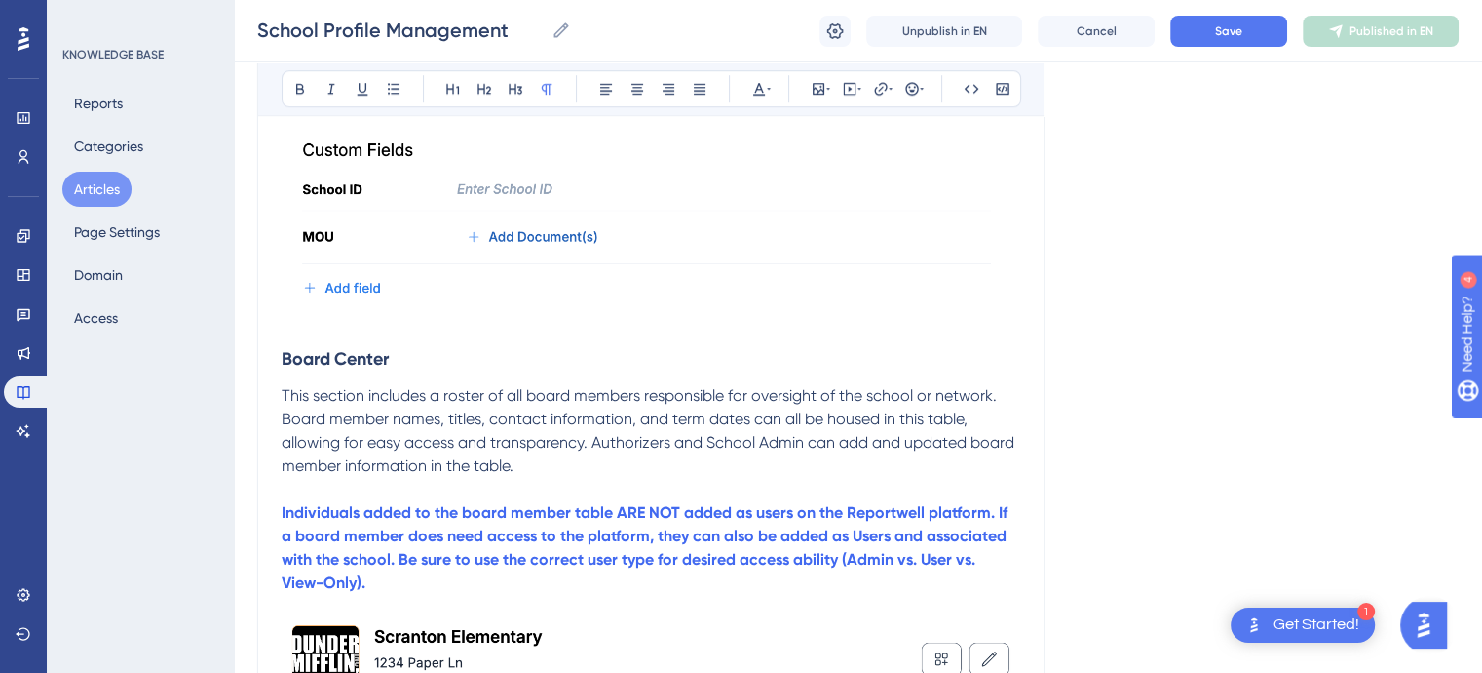
scroll to position [1489, 0]
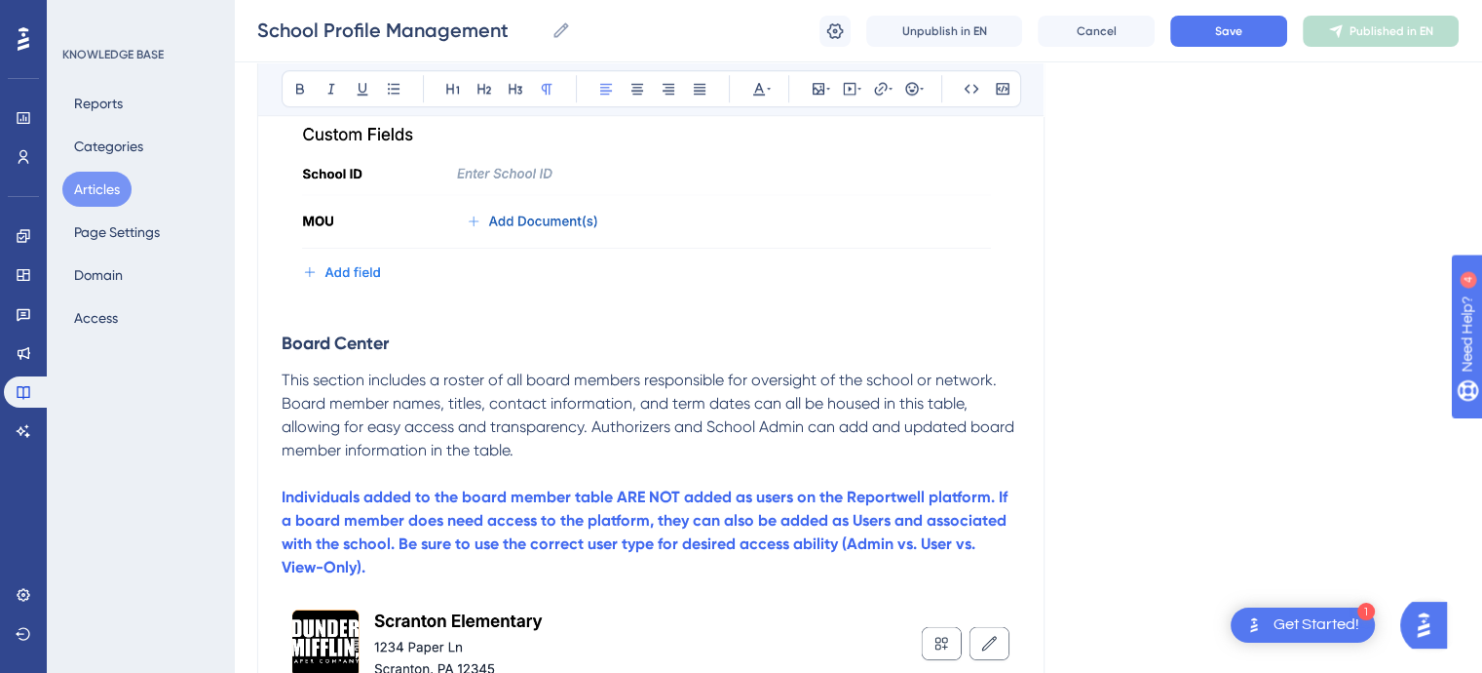
click at [968, 430] on span "This section includes a roster of all board members responsible for oversight o…" at bounding box center [650, 414] width 737 height 89
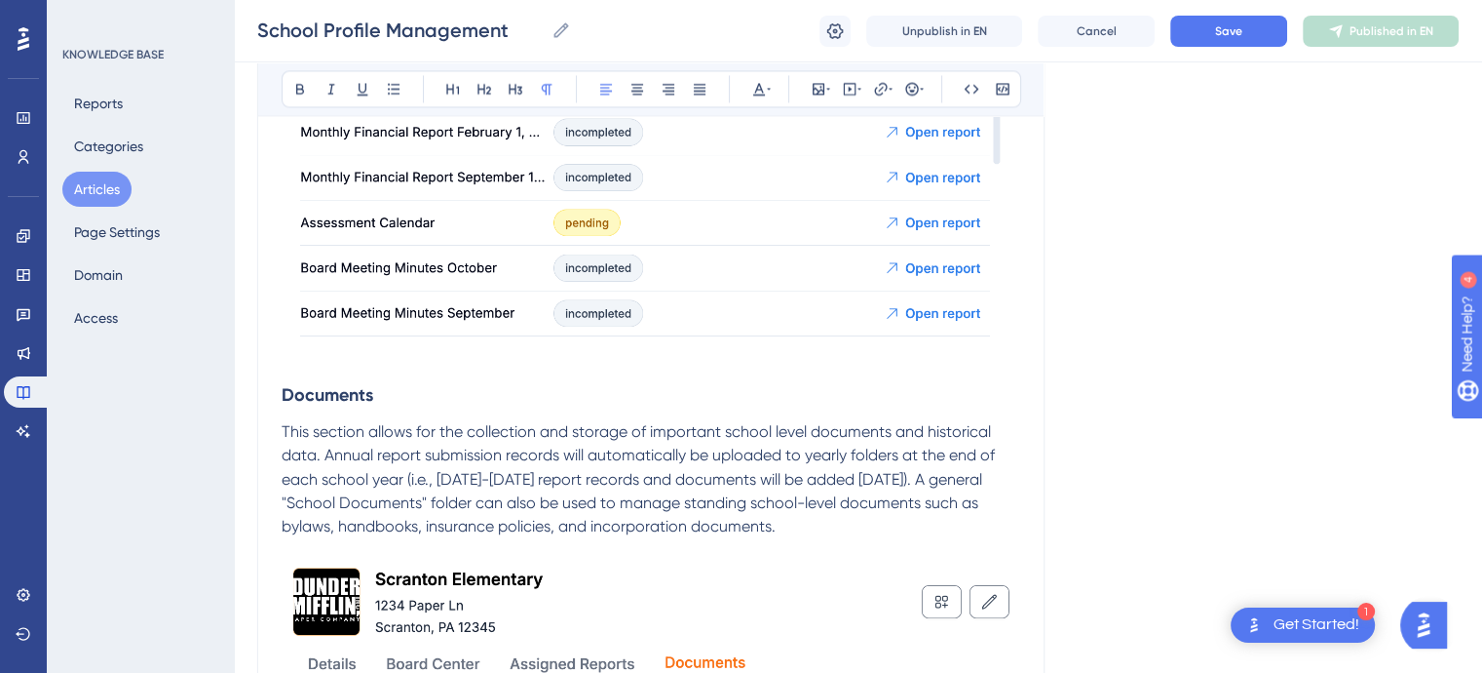
scroll to position [3242, 0]
click at [776, 430] on span "This section allows for the collection and storage of important school level do…" at bounding box center [640, 475] width 717 height 112
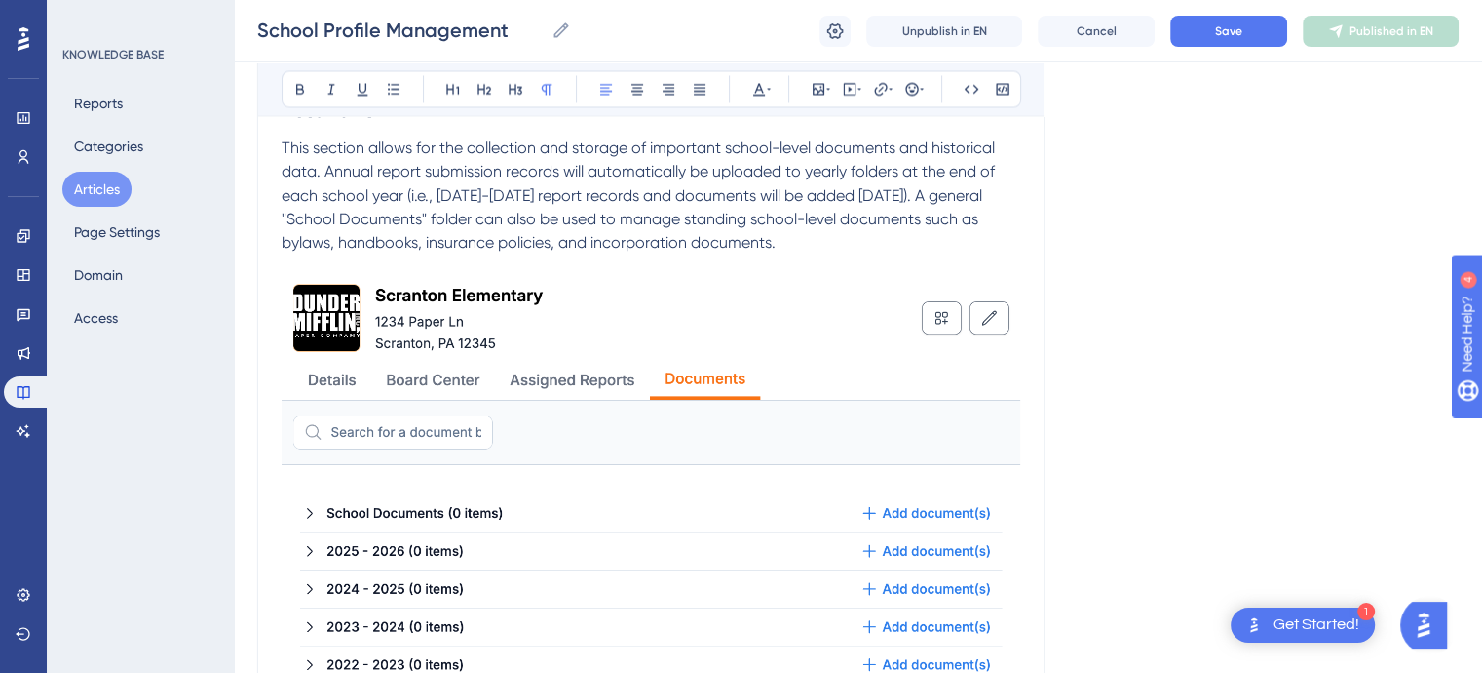
scroll to position [3984, 0]
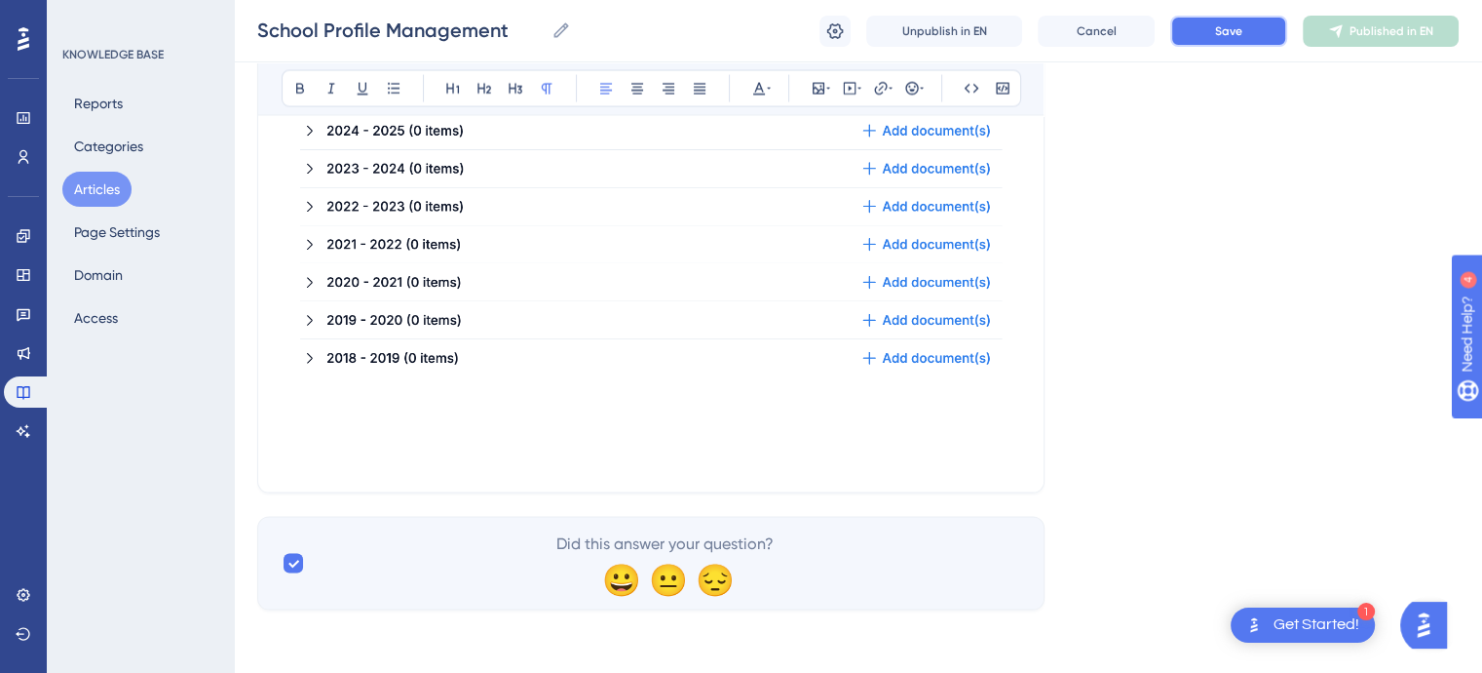
click at [1234, 33] on span "Save" at bounding box center [1228, 31] width 27 height 16
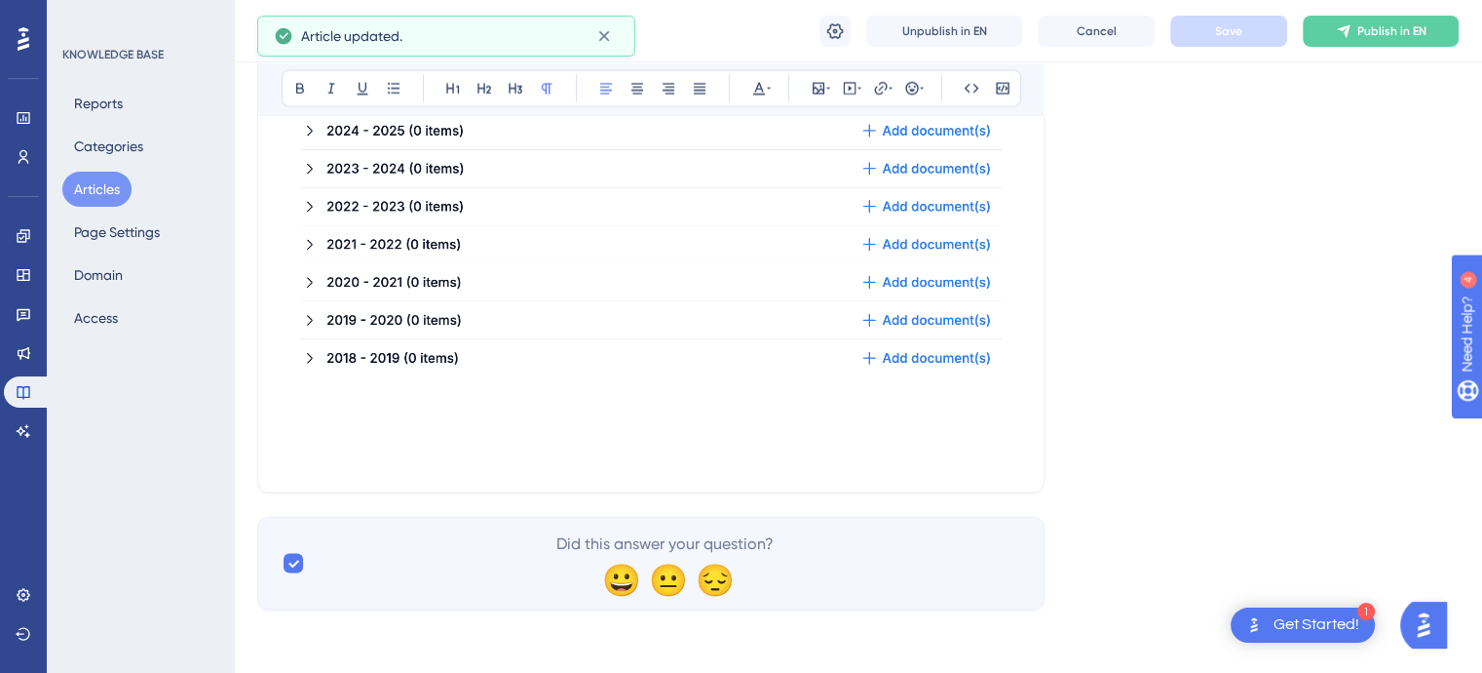
click at [99, 192] on button "Articles" at bounding box center [96, 189] width 69 height 35
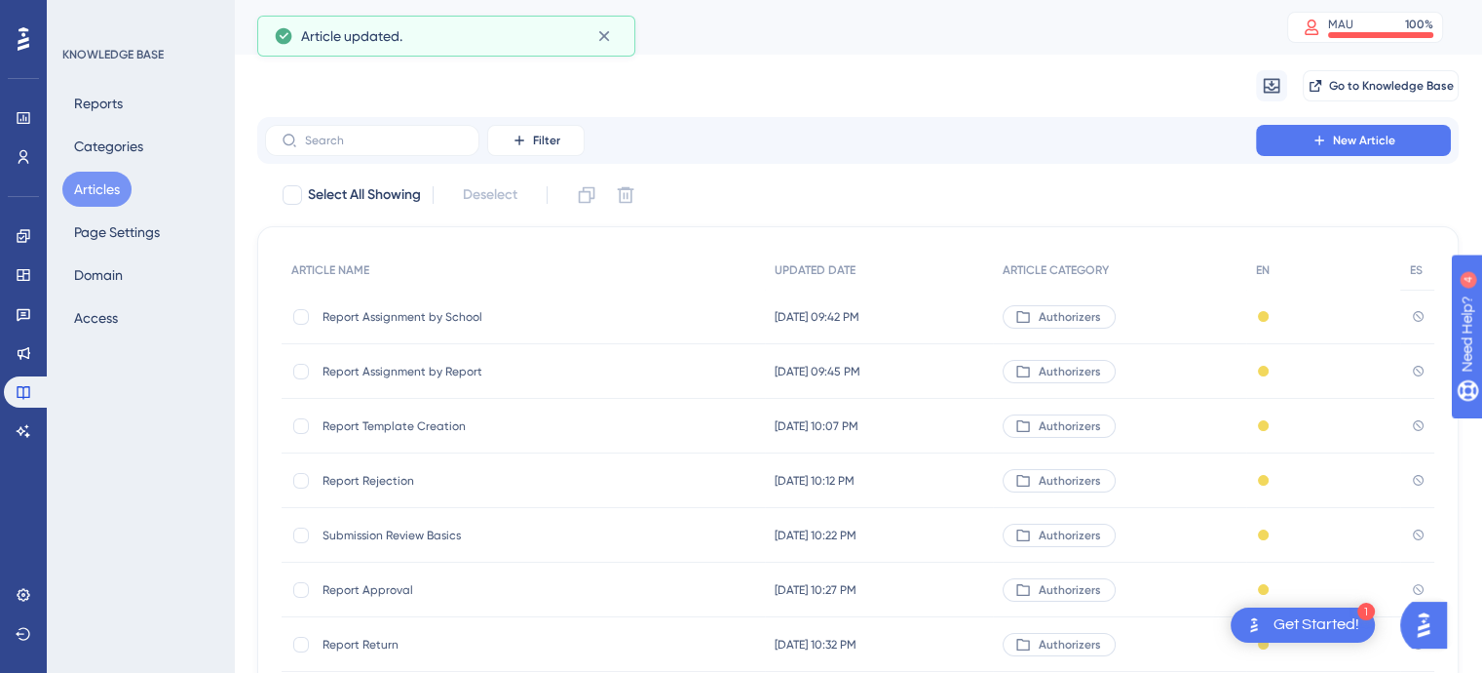
scroll to position [319, 0]
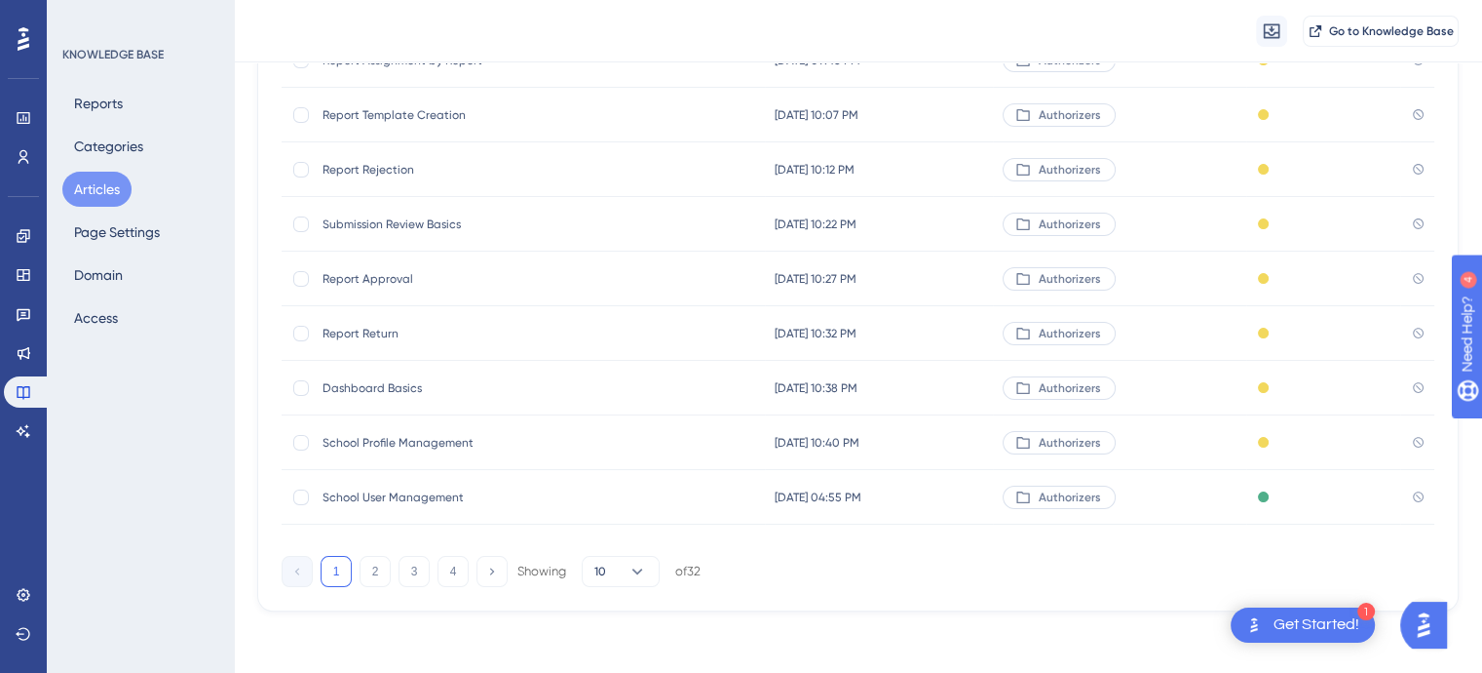
click at [413, 504] on span "School User Management" at bounding box center [479, 497] width 312 height 16
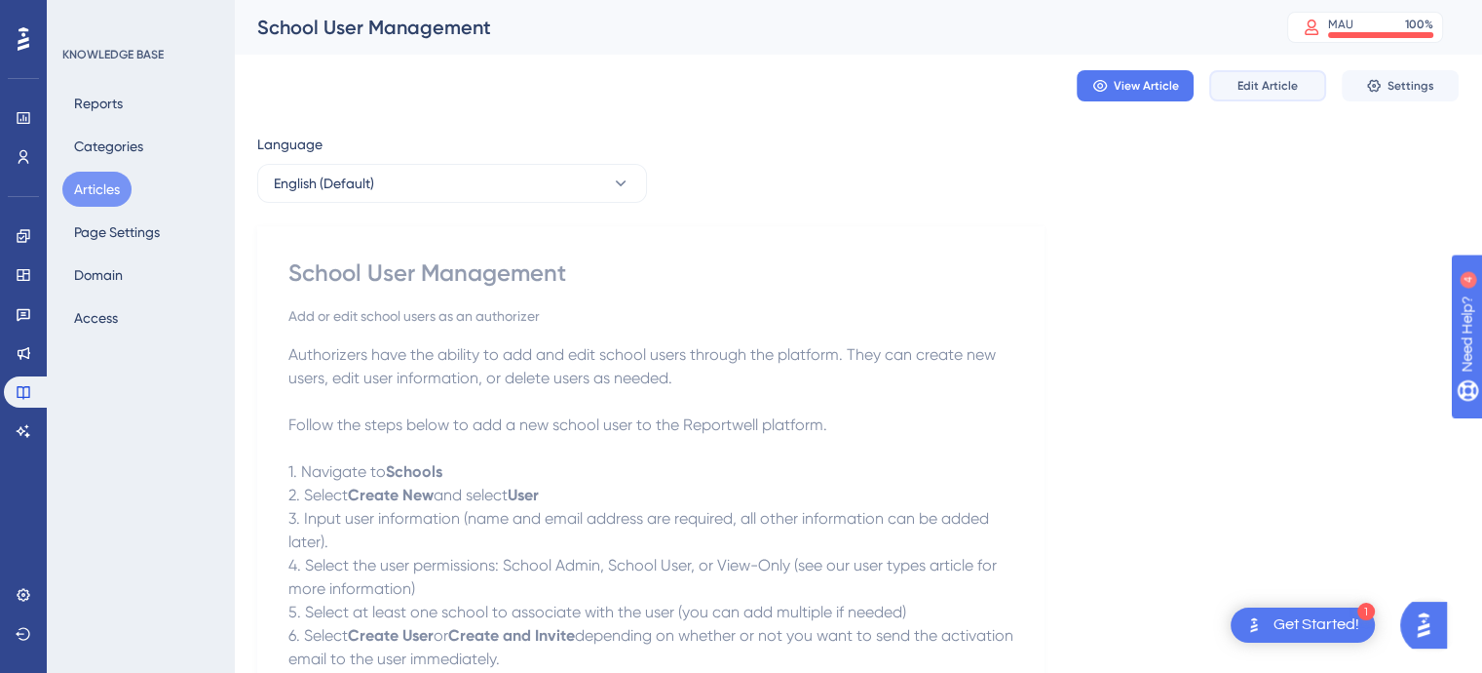
click at [1249, 86] on span "Edit Article" at bounding box center [1268, 86] width 60 height 16
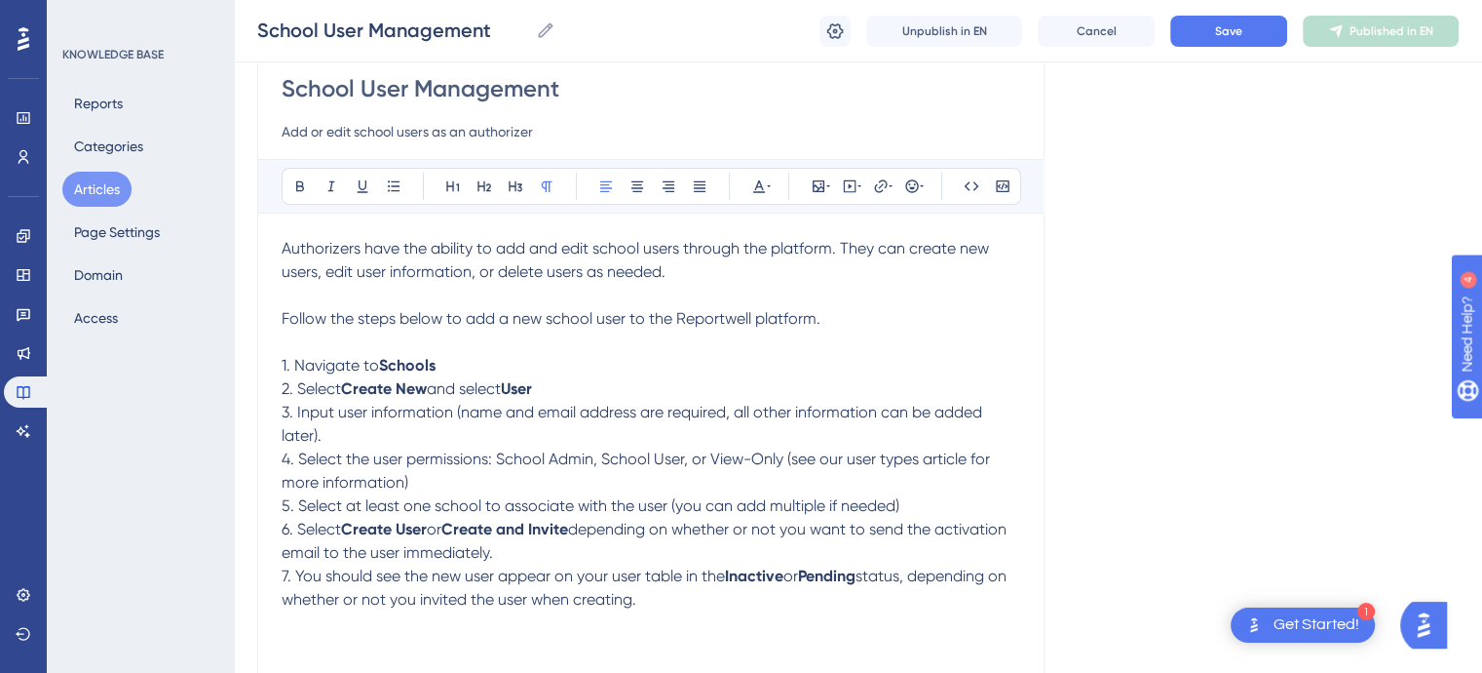
click at [324, 442] on span "3. Input user information (name and email address are required, all other infor…" at bounding box center [634, 424] width 705 height 42
click at [574, 555] on p "6. Select Create User or Create and Invite depending on whether or not you want…" at bounding box center [651, 541] width 739 height 47
click at [796, 527] on span "depending on whether or not you want to send the activation email to the user i…" at bounding box center [646, 540] width 729 height 42
click at [659, 606] on span "status, depending on whether or not you invited the user when creating." at bounding box center [646, 587] width 729 height 42
click at [411, 601] on span "status, depending on whether or not you invited the user when creating" at bounding box center [646, 587] width 729 height 42
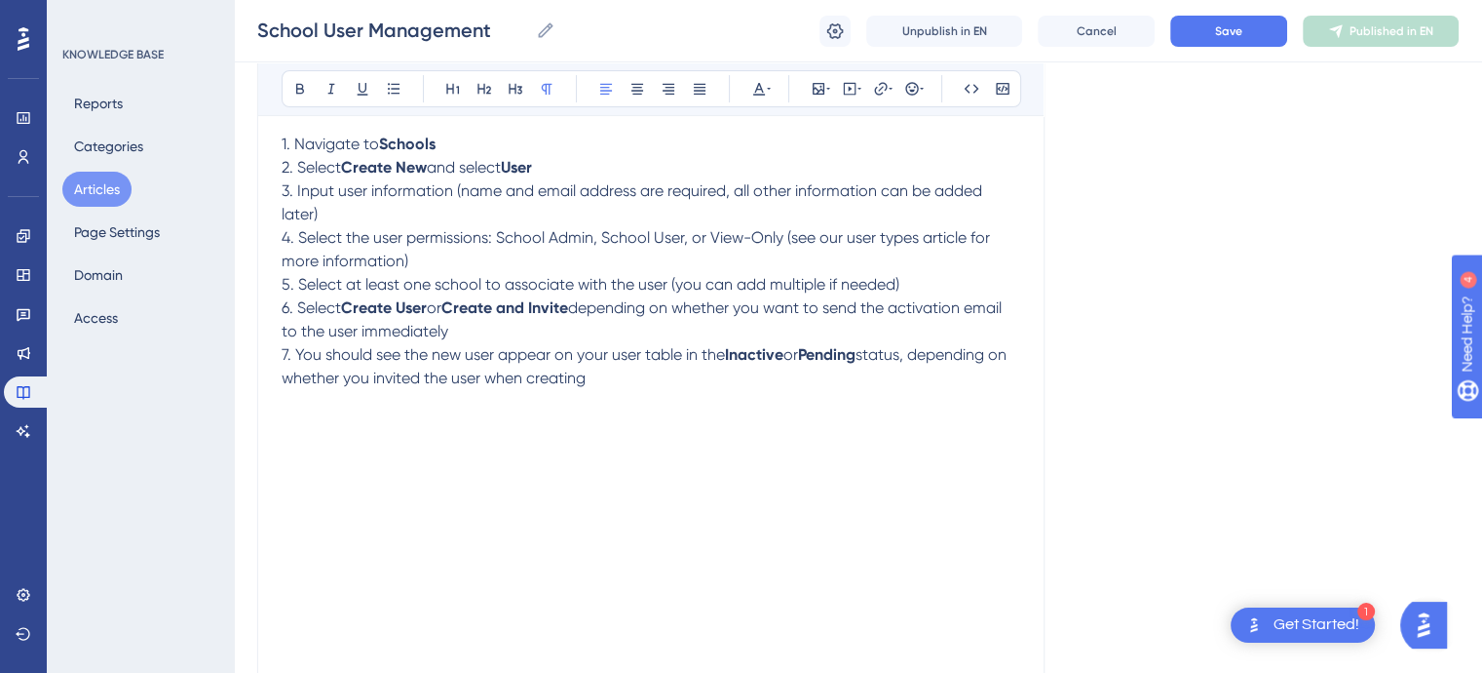
scroll to position [394, 0]
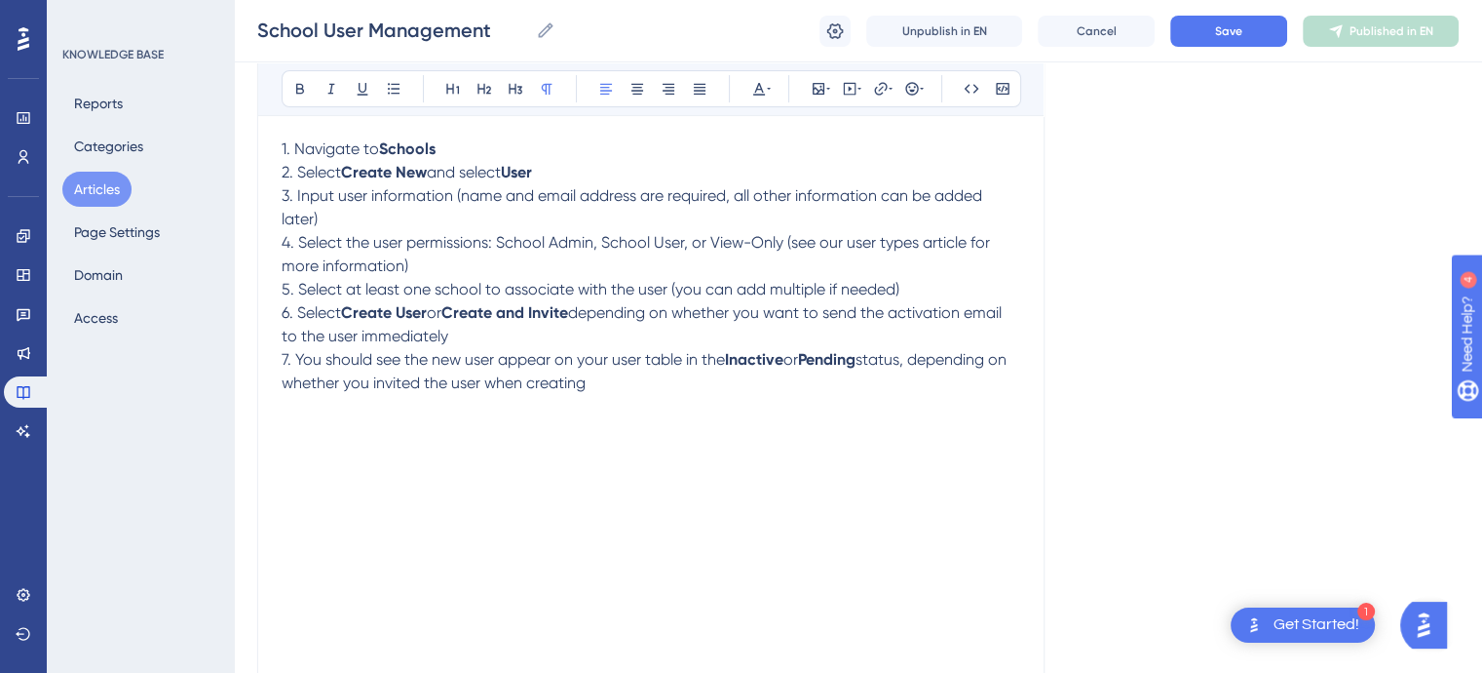
click at [279, 213] on div "School User Management Add or edit school users as an authorizer Bold Italic Un…" at bounding box center [651, 365] width 788 height 1080
click at [310, 214] on span "3. Input user information (name and email address are required, all other infor…" at bounding box center [634, 207] width 705 height 42
click at [290, 215] on span "3. Input user information (name and email address are required, all other infor…" at bounding box center [634, 207] width 705 height 42
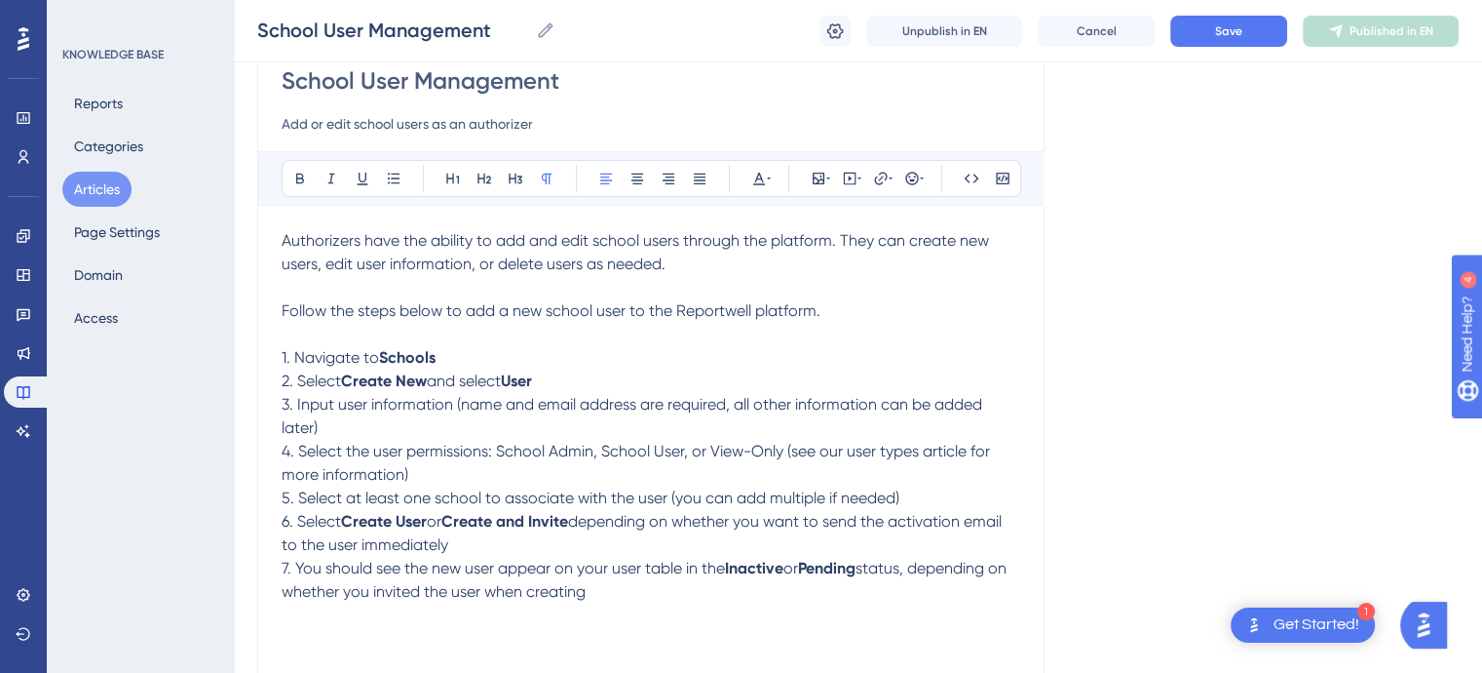
scroll to position [160, 0]
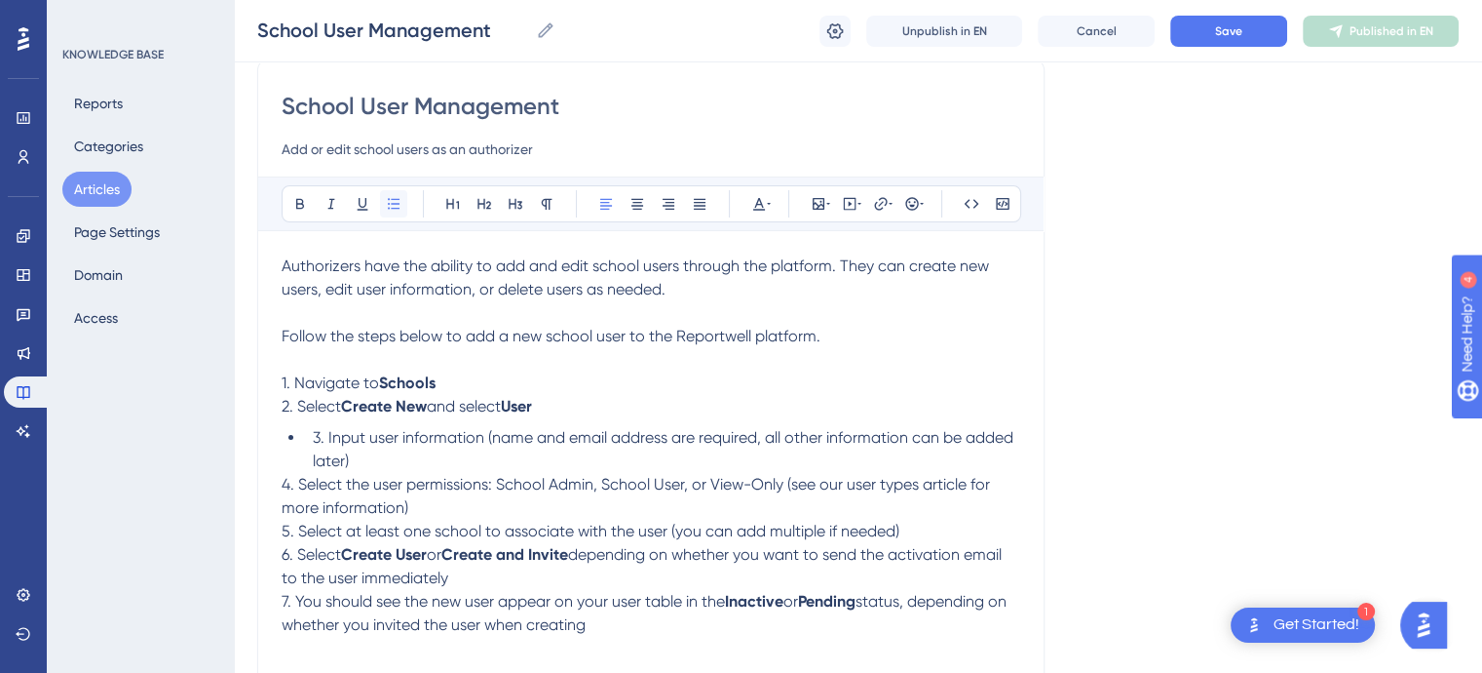
click at [400, 192] on button at bounding box center [393, 203] width 27 height 27
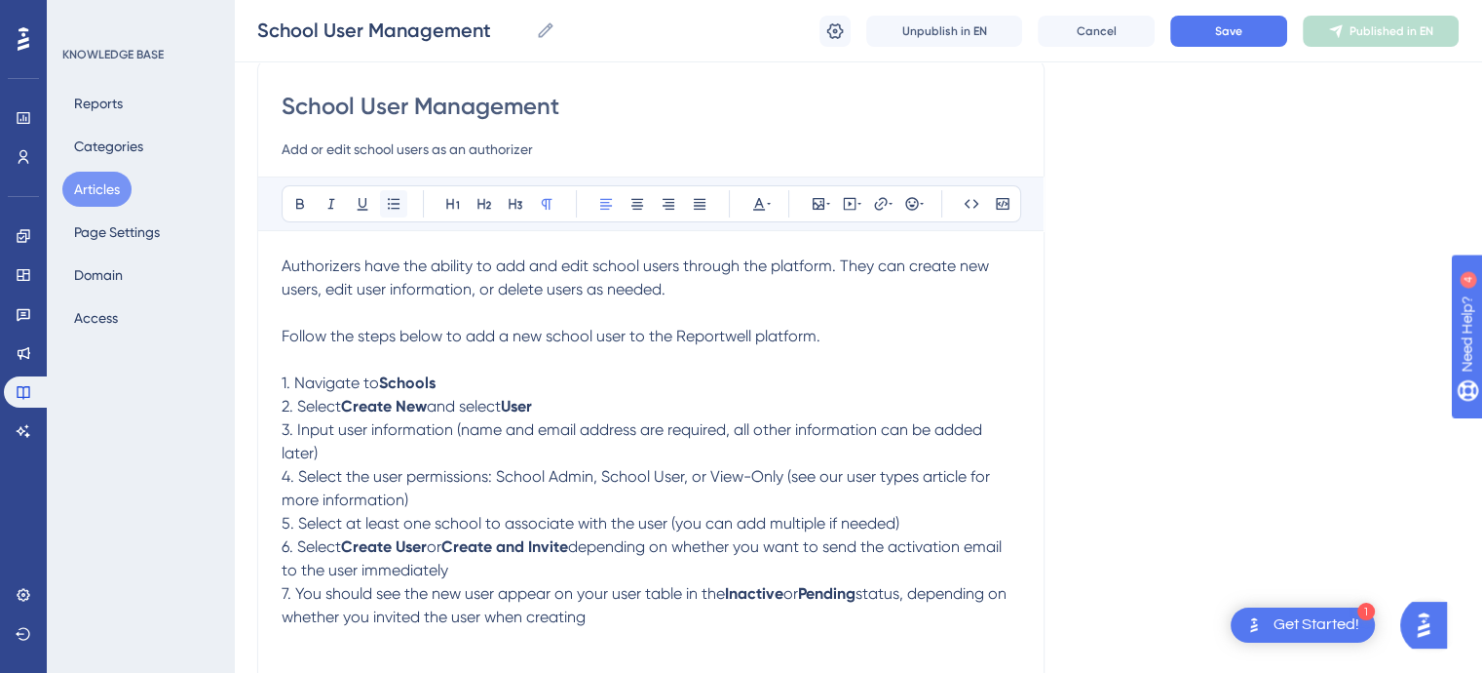
click at [400, 192] on button at bounding box center [393, 203] width 27 height 27
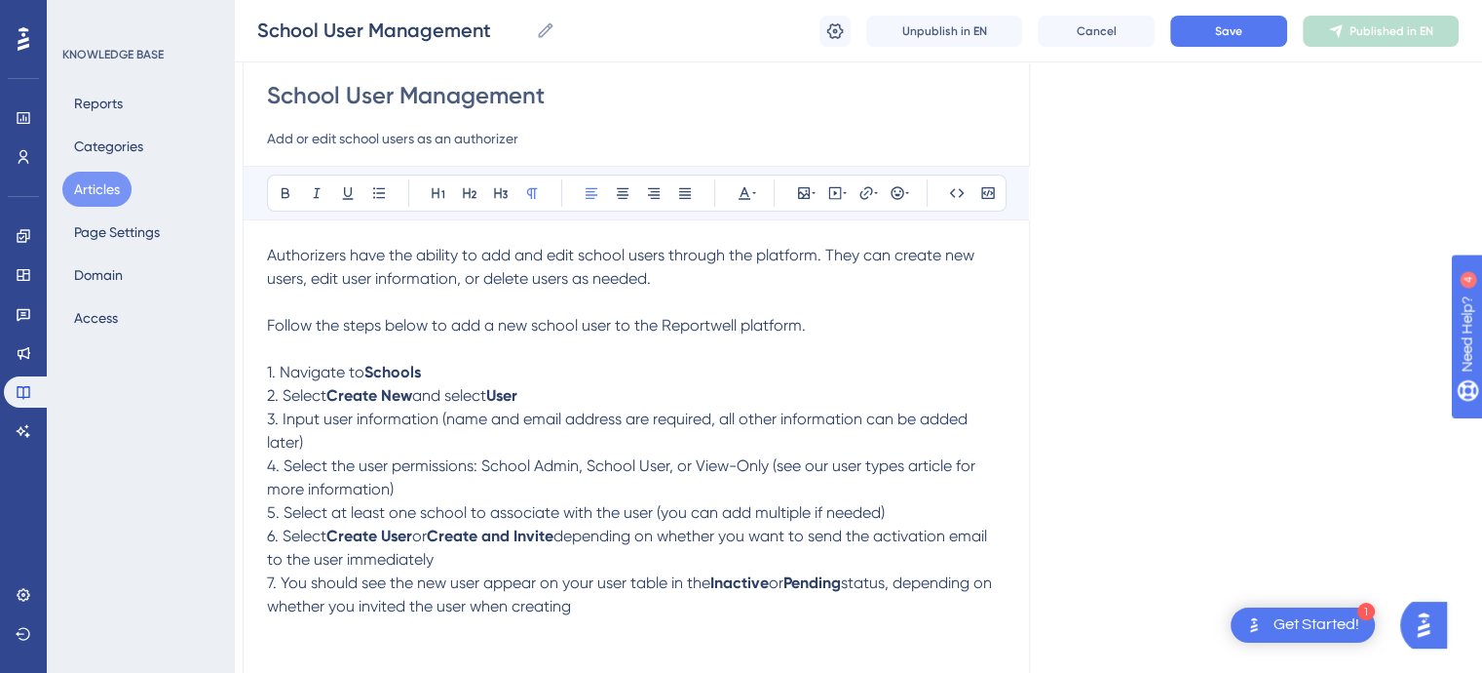
scroll to position [0, 15]
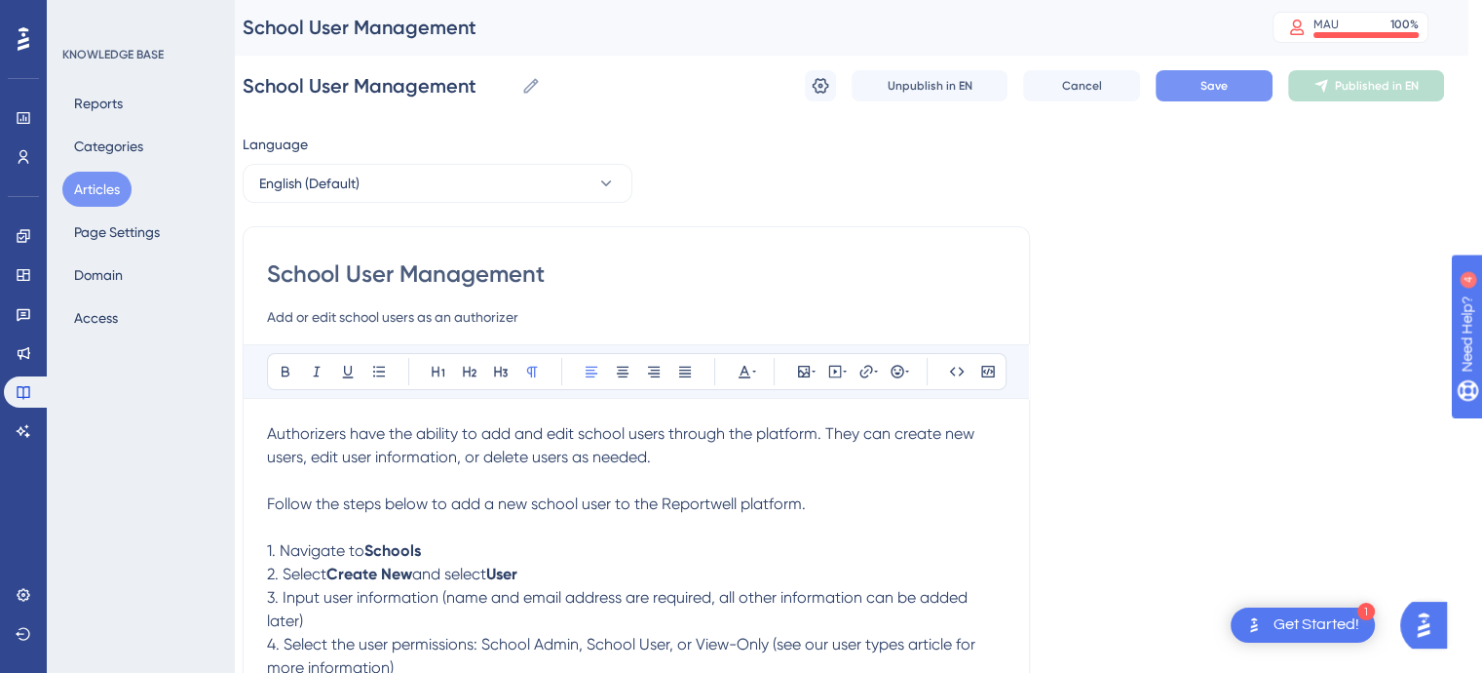
click at [1204, 89] on span "Save" at bounding box center [1214, 86] width 27 height 16
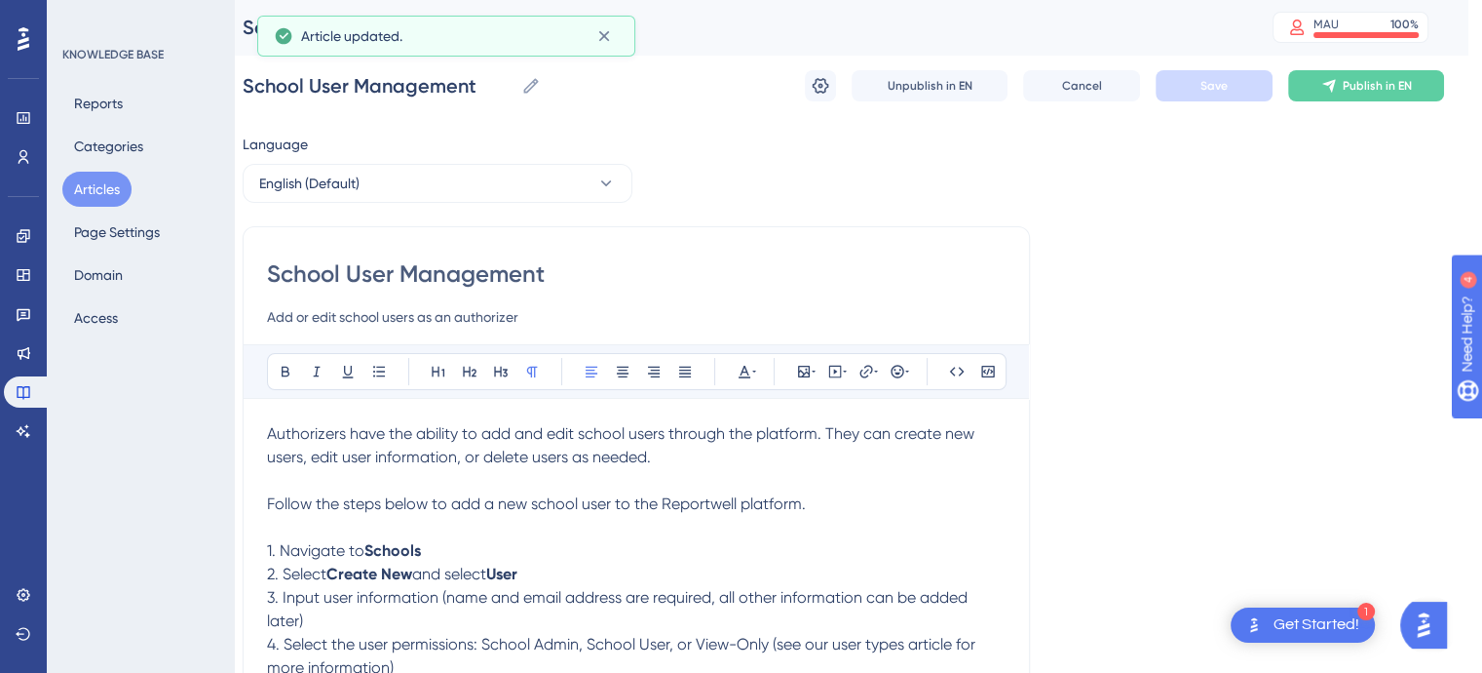
click at [96, 183] on button "Articles" at bounding box center [96, 189] width 69 height 35
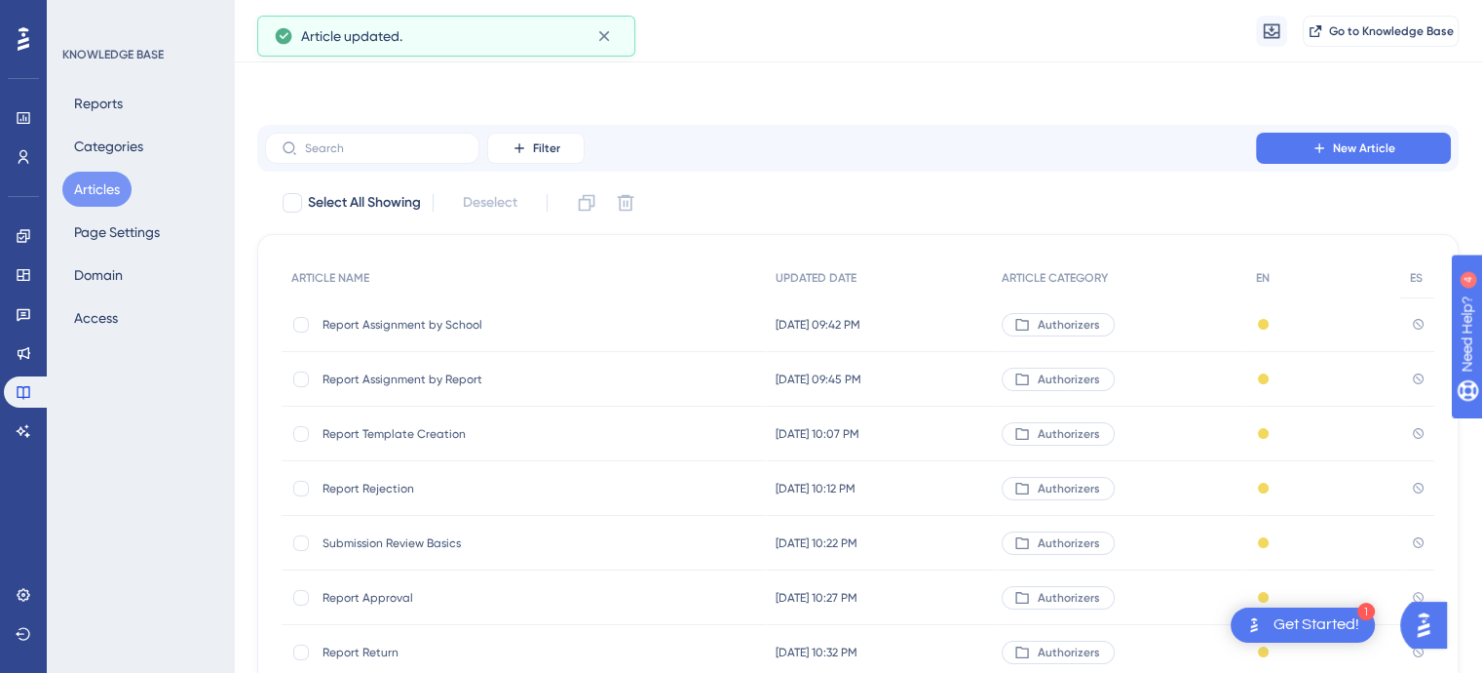
scroll to position [319, 0]
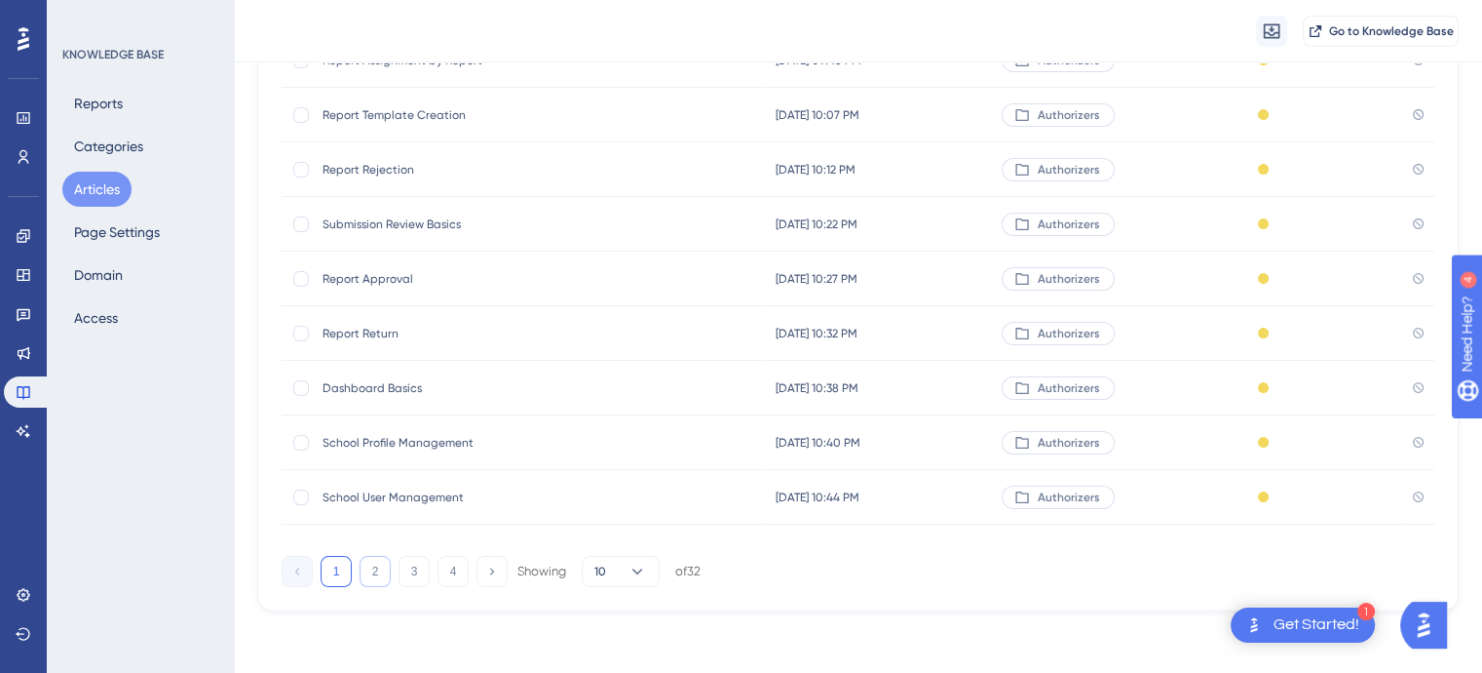
click at [377, 565] on button "2" at bounding box center [375, 571] width 31 height 31
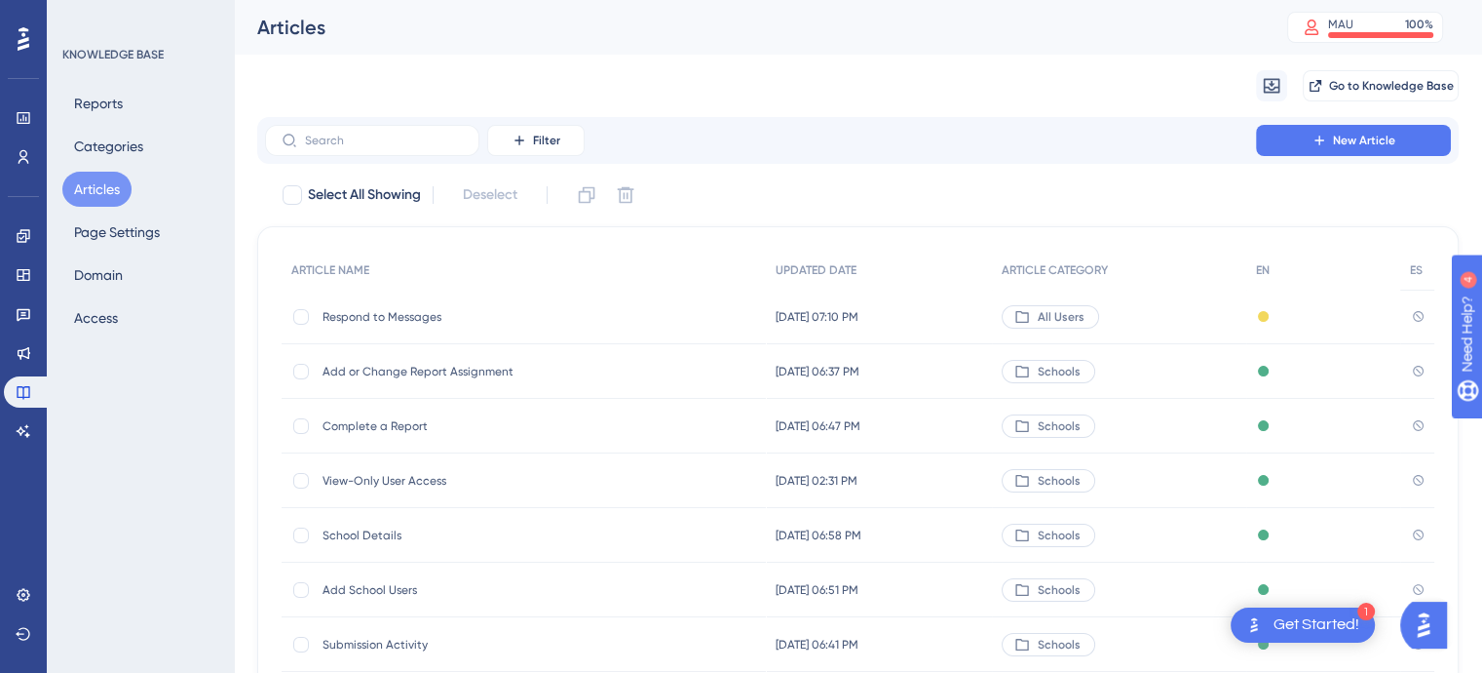
click at [384, 320] on span "Respond to Messages" at bounding box center [479, 317] width 312 height 16
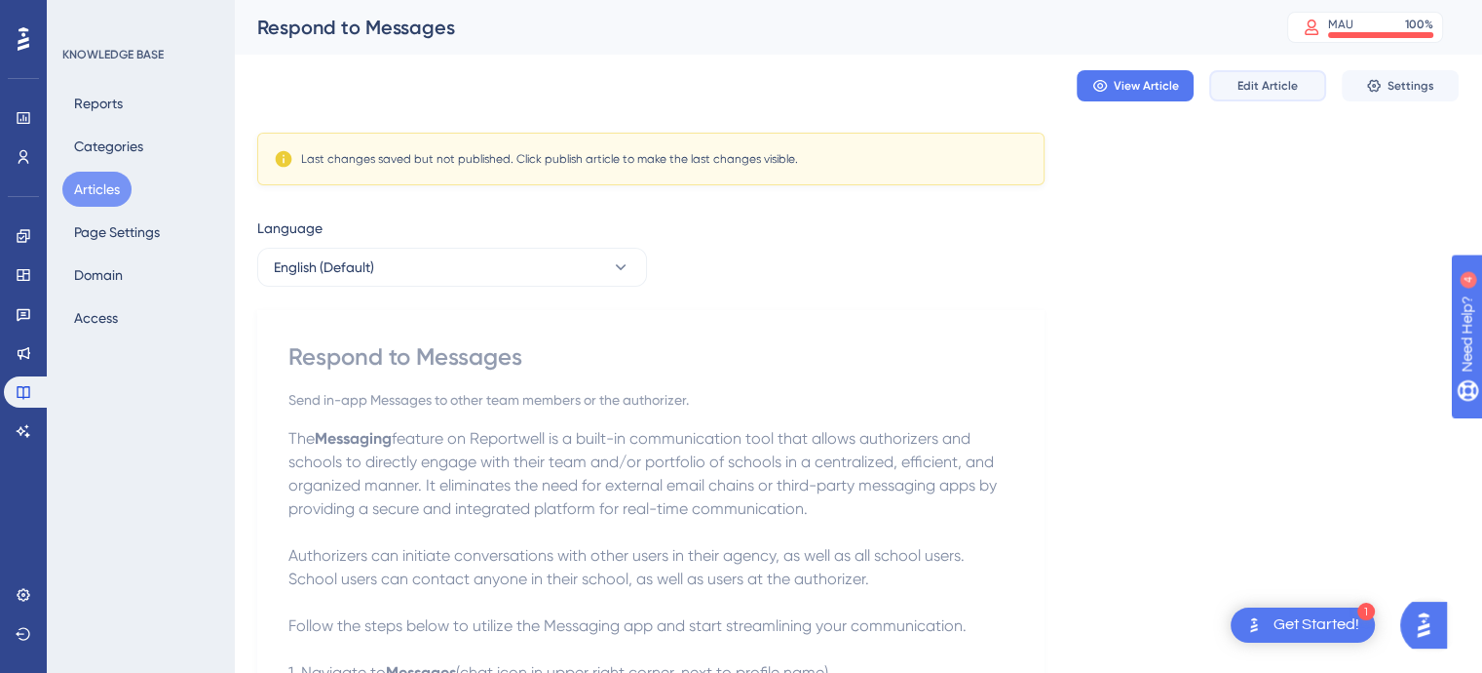
click at [1250, 83] on span "Edit Article" at bounding box center [1268, 86] width 60 height 16
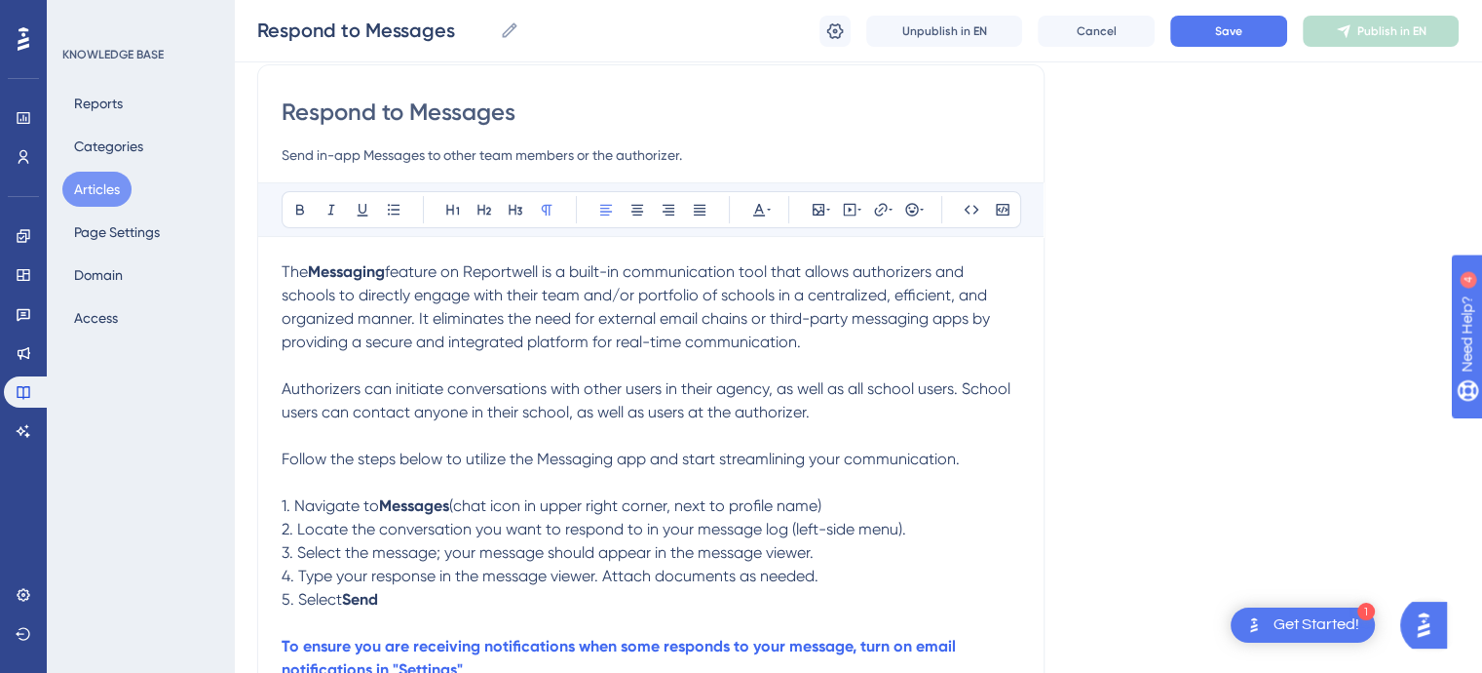
click at [911, 532] on p "2. Locate the conversation you want to respond to in your message log (left-sid…" at bounding box center [651, 529] width 739 height 23
click at [820, 555] on p "3. Select the message; your message should appear in the message viewer." at bounding box center [651, 552] width 739 height 23
click at [823, 578] on p "4. Type your response in the message viewer. Attach documents as needed." at bounding box center [651, 575] width 739 height 23
click at [608, 577] on span "4. Type your response in the message viewer. Attach documents as needed" at bounding box center [548, 575] width 533 height 19
click at [834, 505] on p "1. Navigate to Messages (chat icon in upper right corner, next to profile name)" at bounding box center [651, 505] width 739 height 23
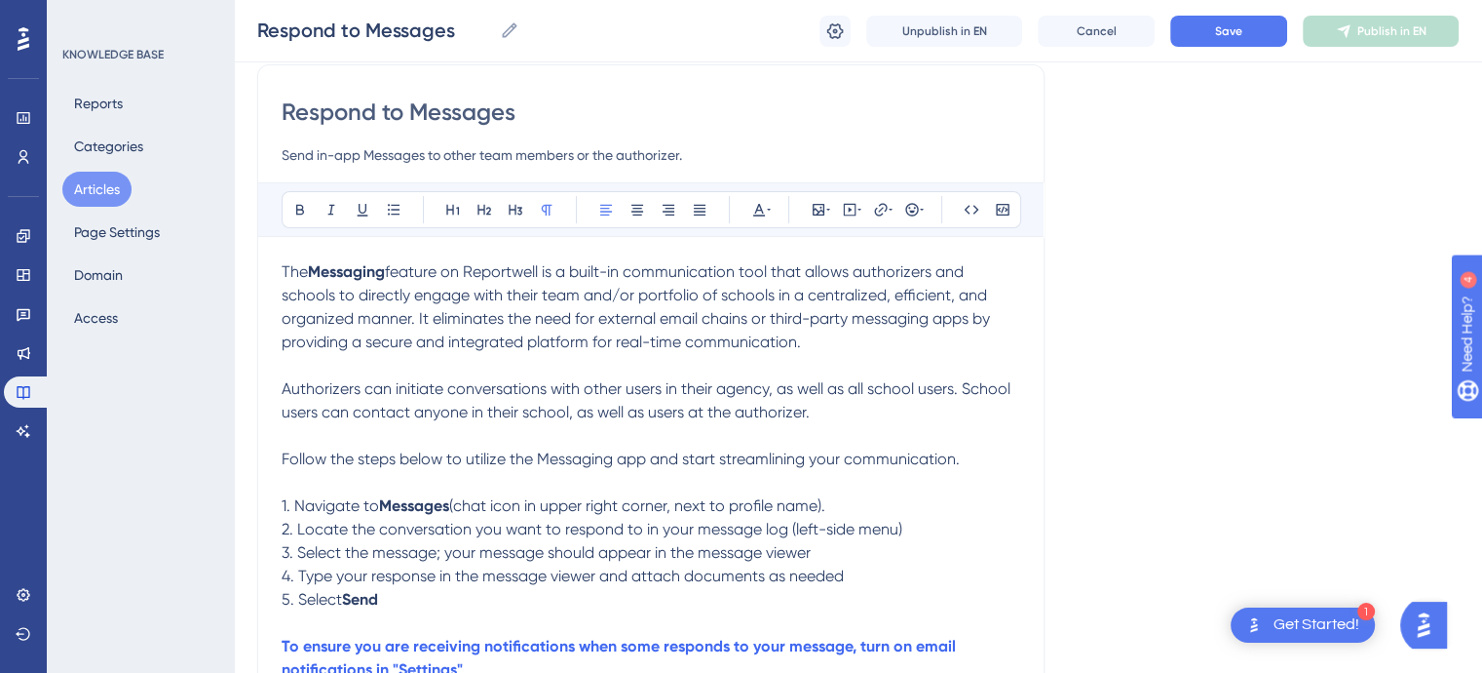
click at [904, 529] on p "2. Locate the conversation you want to respond to in your message log (left-sid…" at bounding box center [651, 529] width 739 height 23
click at [815, 554] on p "3. Select the message; your message should appear in the message viewer" at bounding box center [651, 552] width 739 height 23
click at [851, 571] on p "4. Type your response in the message viewer and attach documents as needed" at bounding box center [651, 575] width 739 height 23
click at [405, 596] on p "5. Select Send" at bounding box center [651, 599] width 739 height 23
drag, startPoint x: 557, startPoint y: 602, endPoint x: 389, endPoint y: 594, distance: 168.8
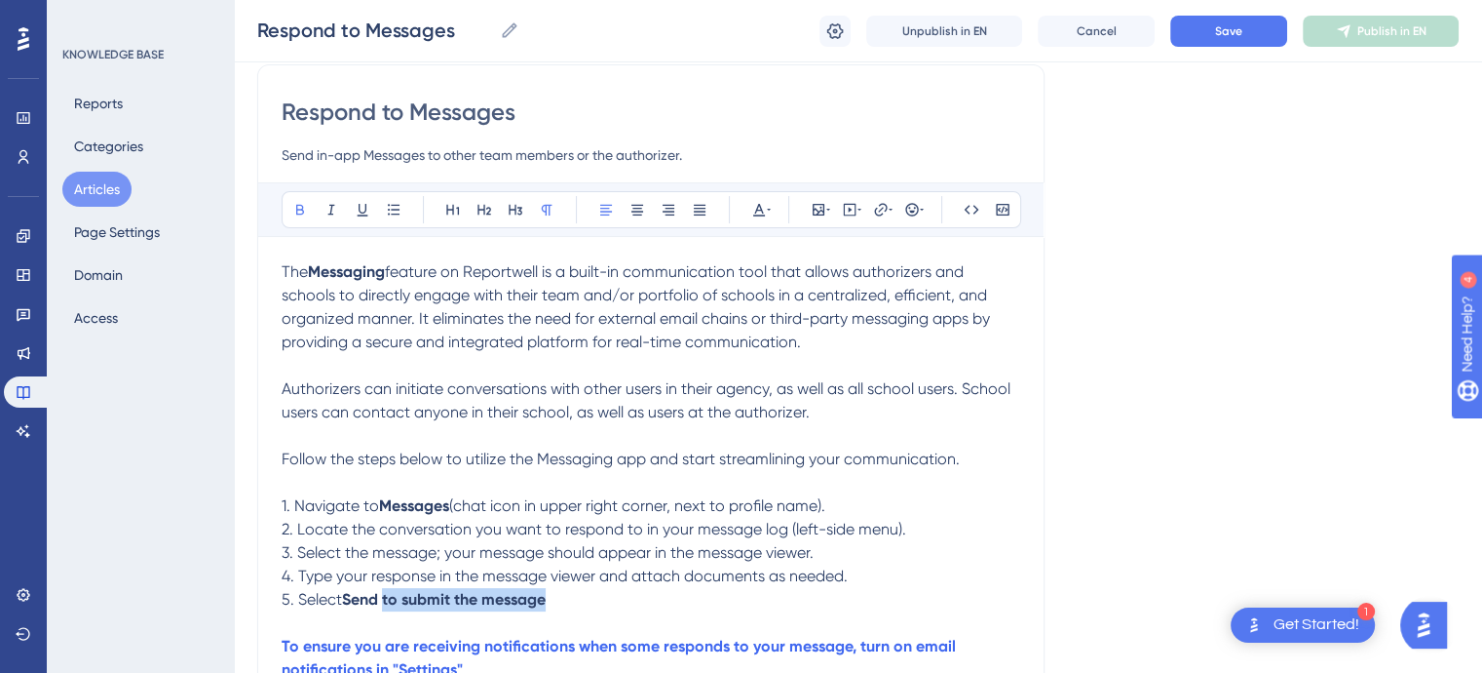
click at [389, 594] on p "5. Select Send to submit the message" at bounding box center [651, 599] width 739 height 23
click at [298, 209] on icon at bounding box center [300, 210] width 8 height 11
click at [567, 605] on p "5. Select Send to submit the message" at bounding box center [651, 599] width 739 height 23
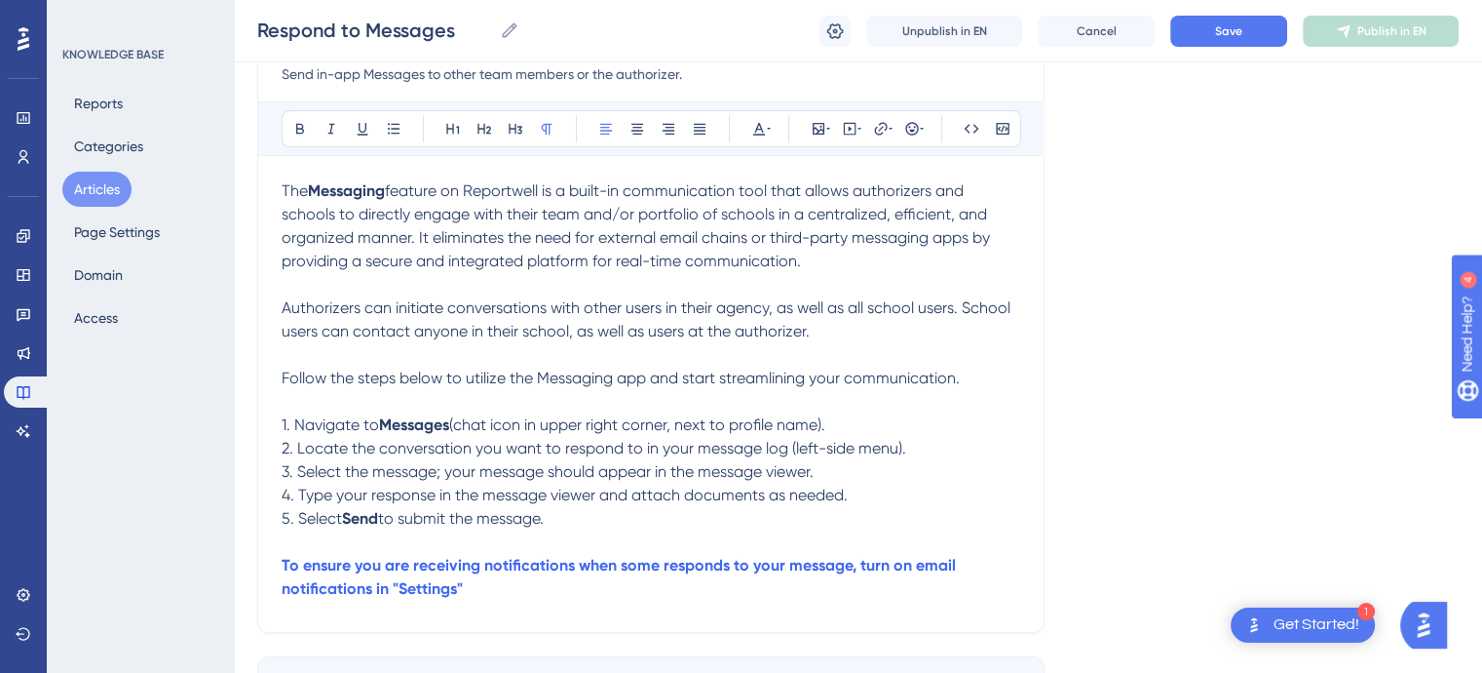
scroll to position [236, 0]
click at [654, 564] on strong "To ensure you are receiving notifications when some responds to your message, t…" at bounding box center [621, 576] width 678 height 42
click at [468, 590] on p "To ensure you are receiving notifications when someone responds to your message…" at bounding box center [651, 576] width 739 height 47
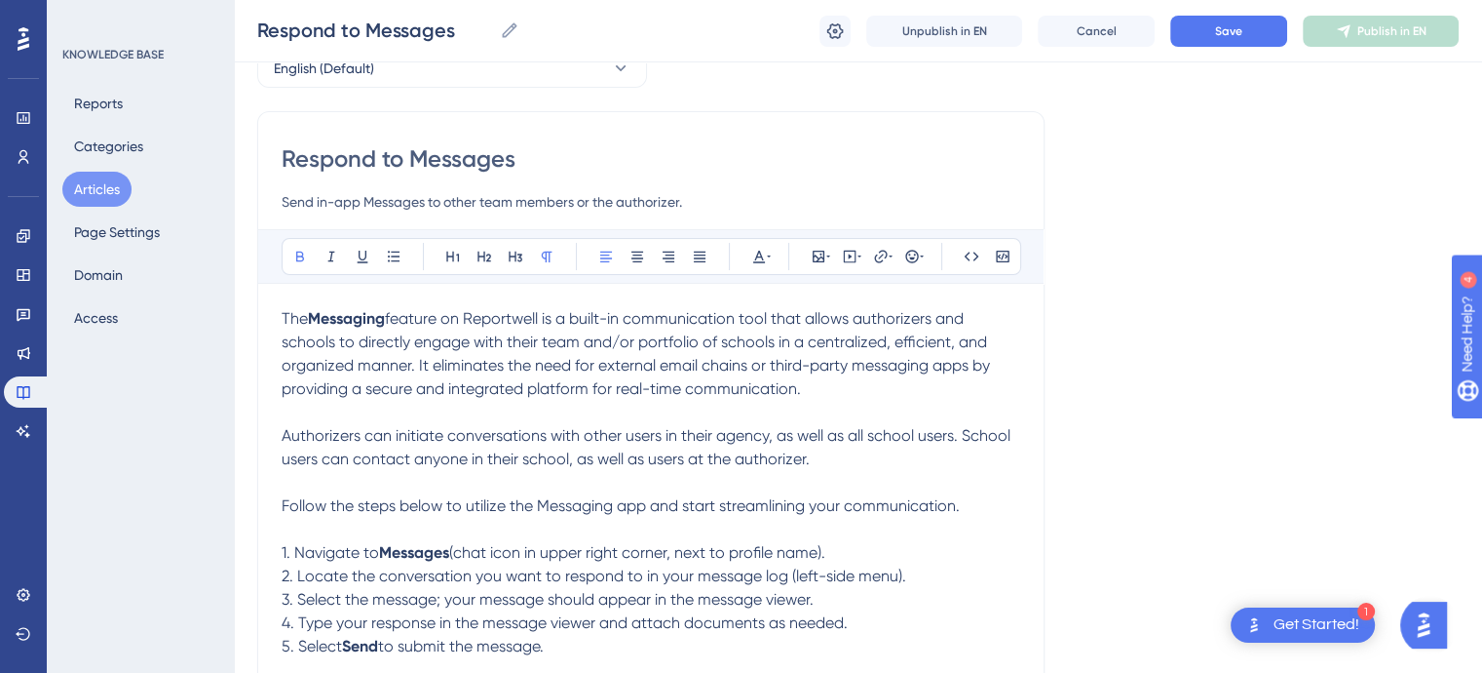
scroll to position [97, 0]
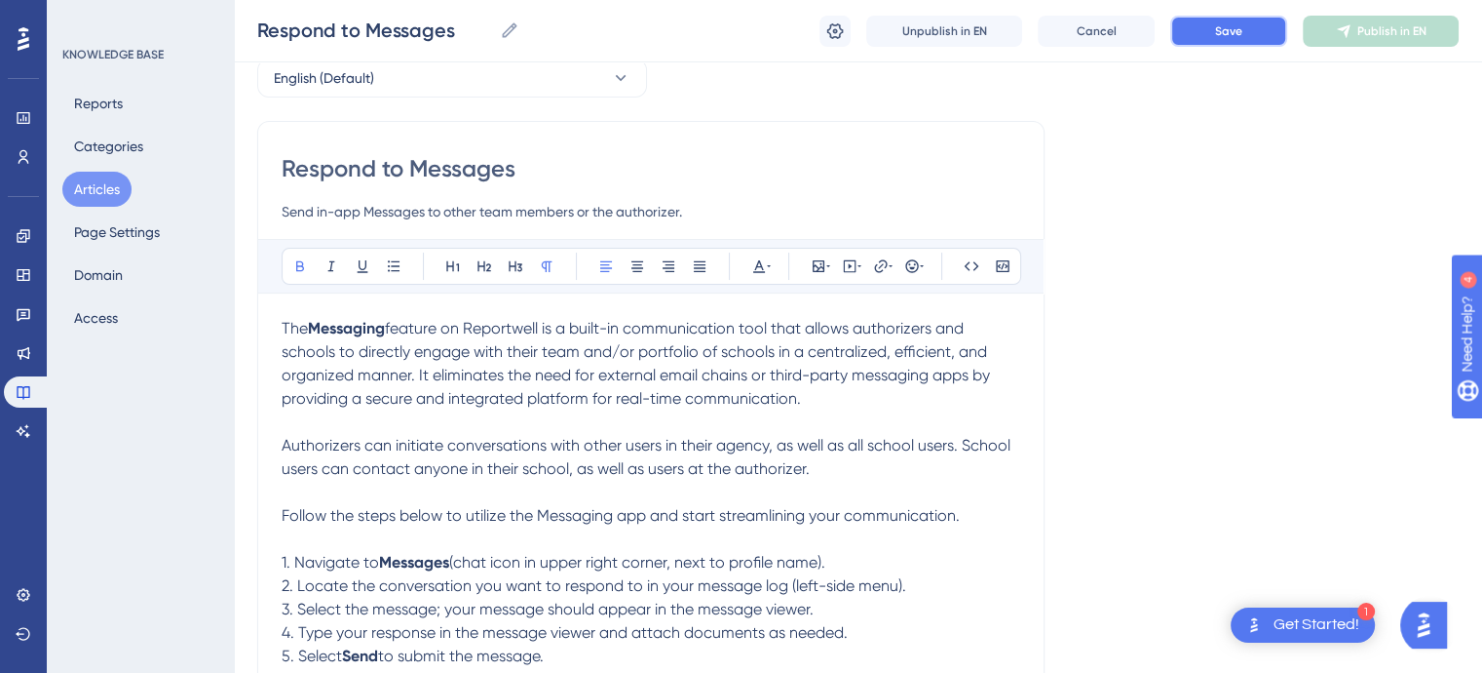
click at [1211, 35] on button "Save" at bounding box center [1229, 31] width 117 height 31
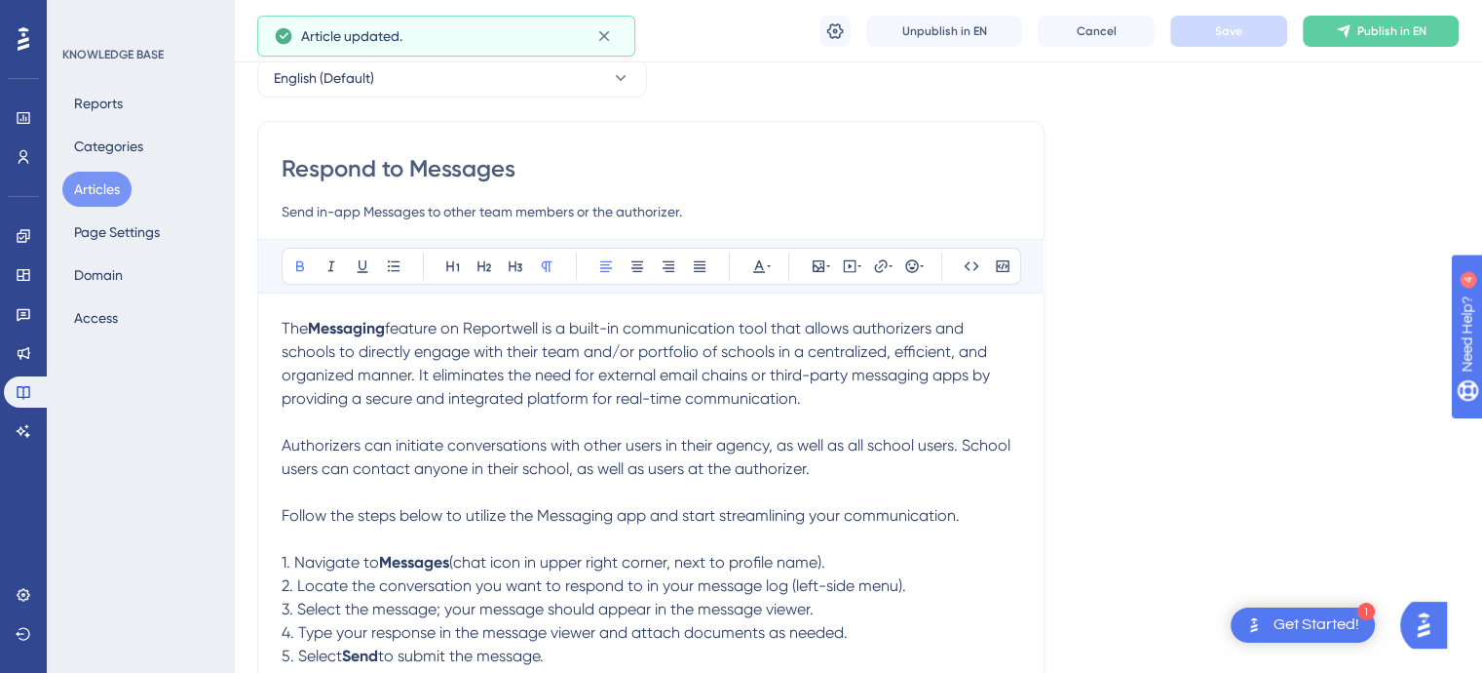
click at [93, 177] on button "Articles" at bounding box center [96, 189] width 69 height 35
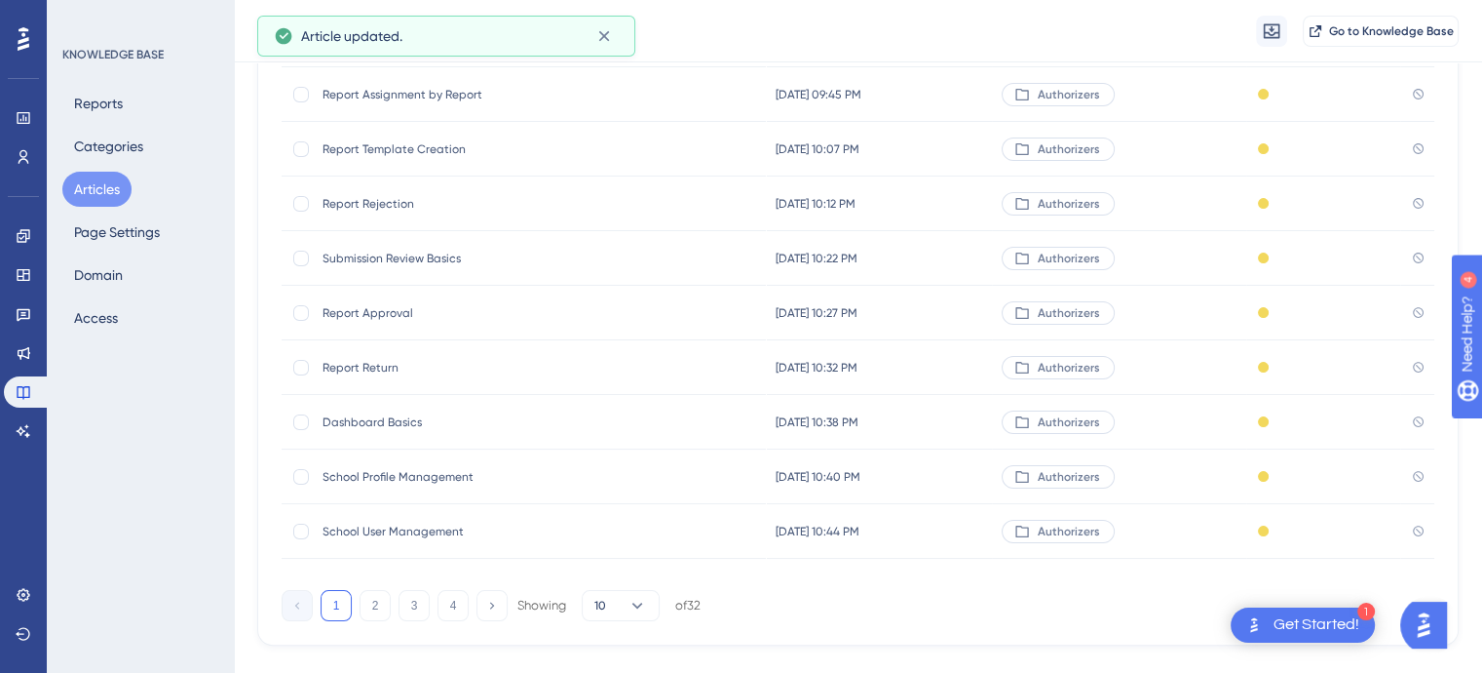
scroll to position [319, 0]
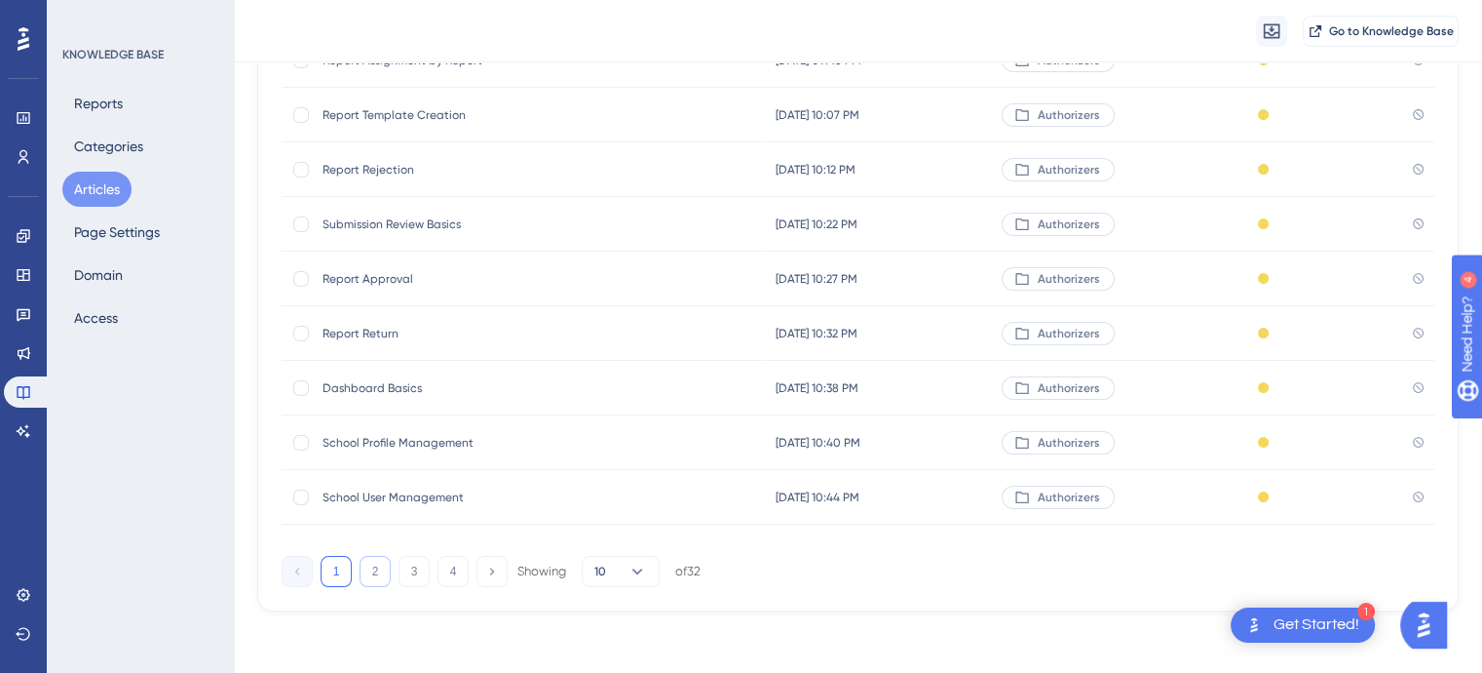
click at [372, 574] on button "2" at bounding box center [375, 571] width 31 height 31
click at [392, 495] on span "Report Assignment by School" at bounding box center [479, 497] width 312 height 16
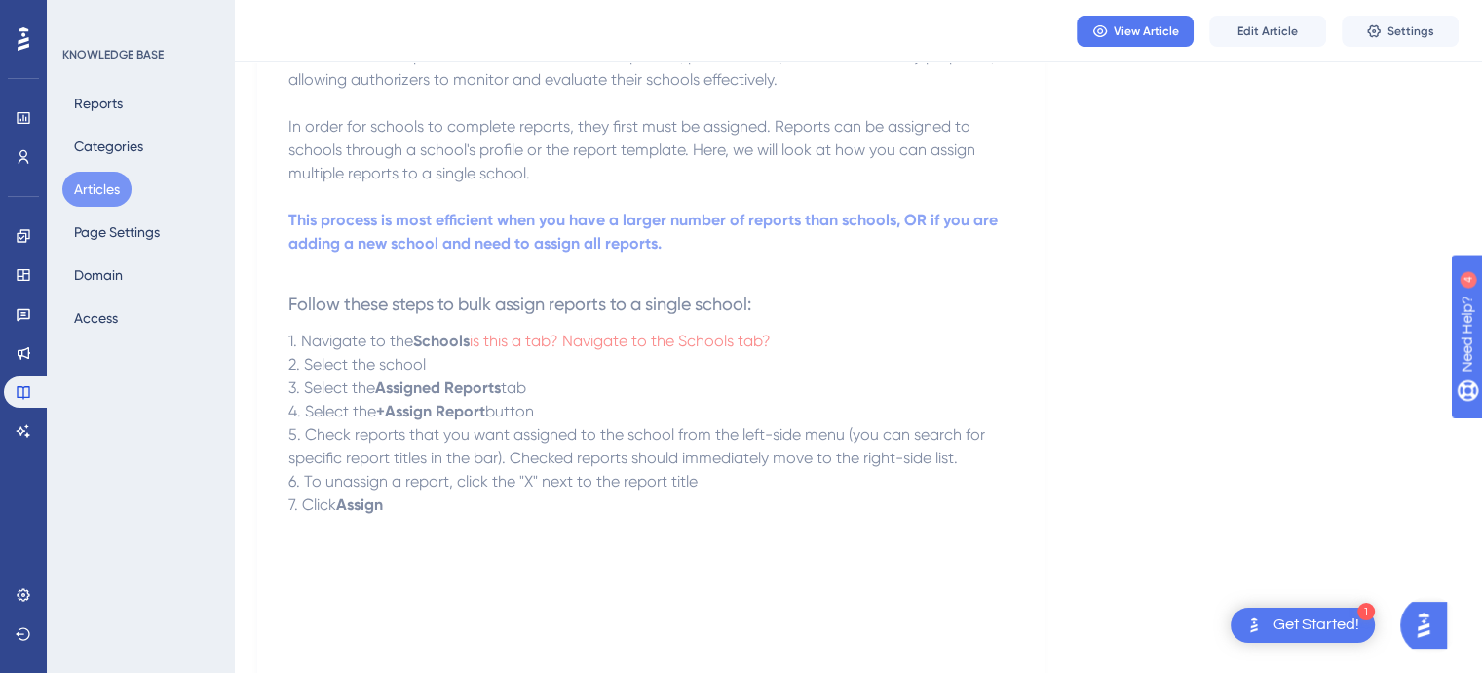
scroll to position [441, 0]
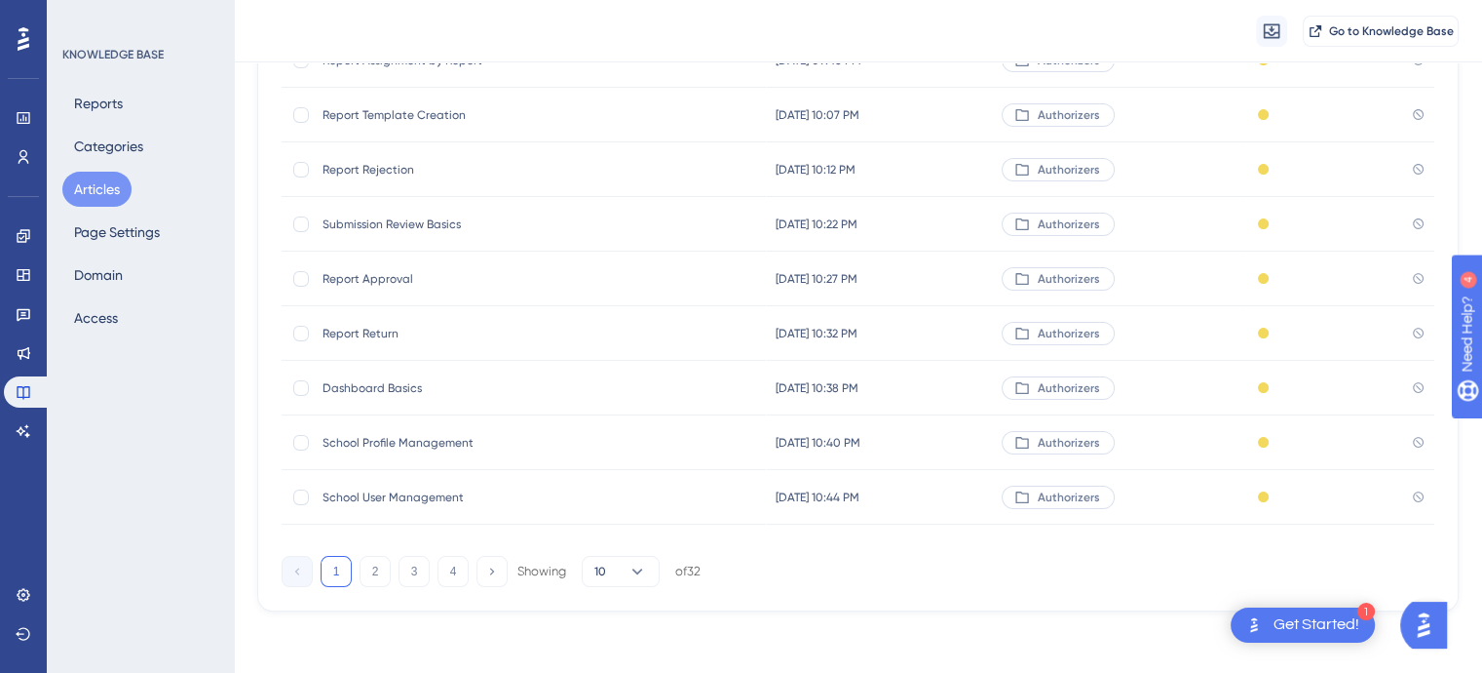
scroll to position [0, 16]
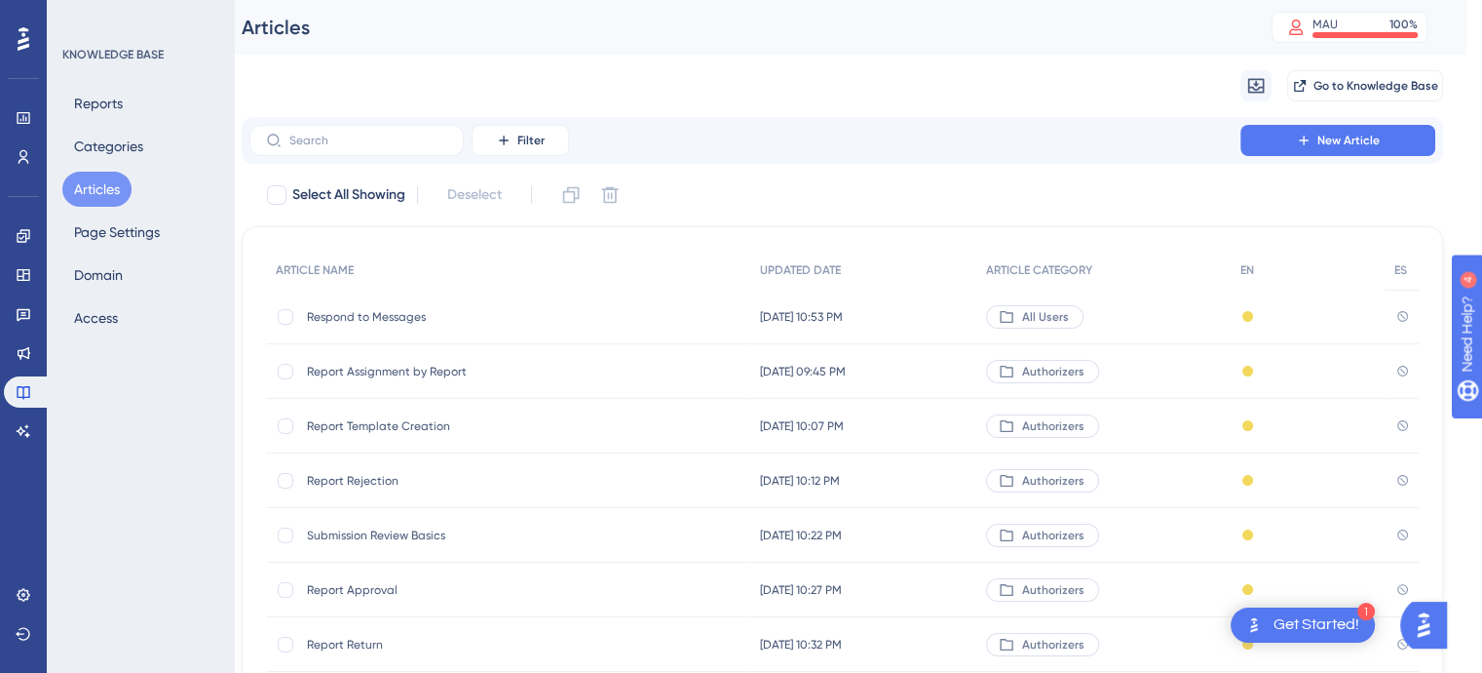
click at [383, 309] on span "Respond to Messages" at bounding box center [463, 317] width 312 height 16
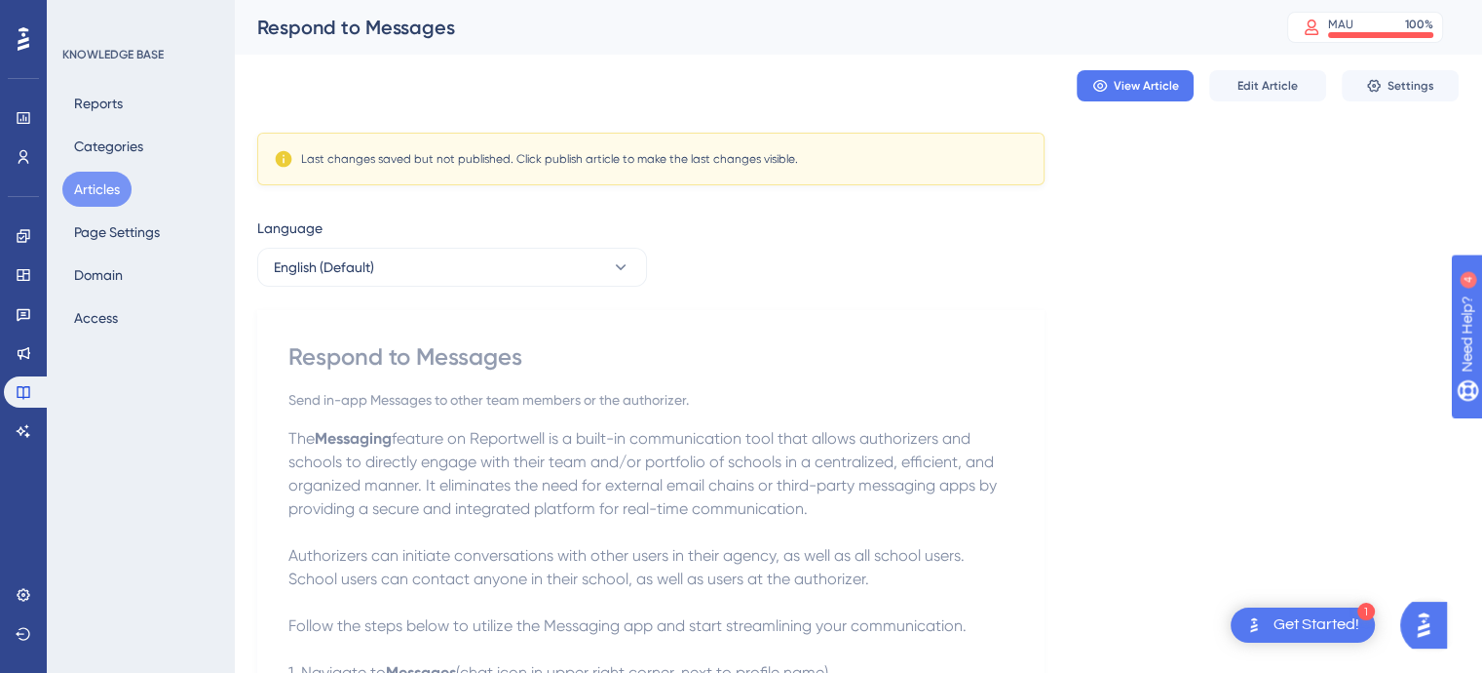
click at [105, 188] on button "Articles" at bounding box center [96, 189] width 69 height 35
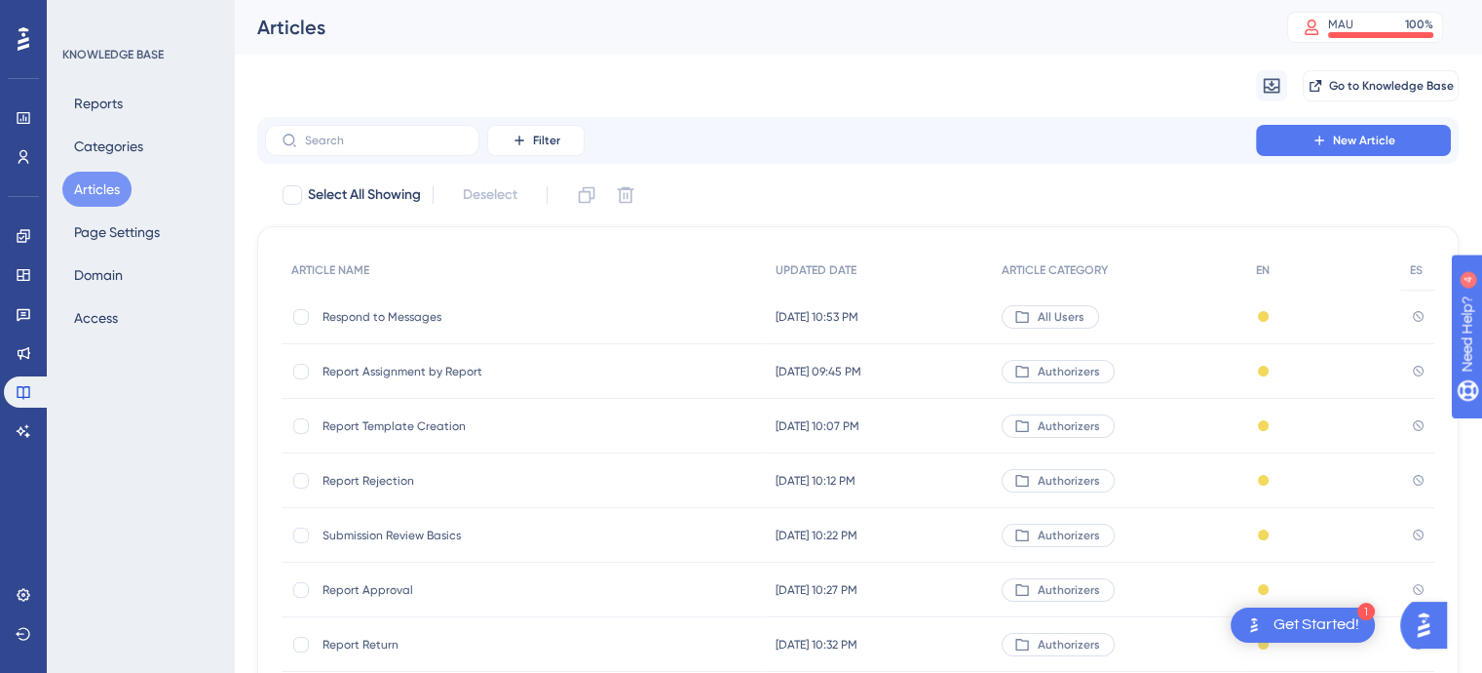
click at [398, 371] on span "Report Assignment by Report" at bounding box center [479, 372] width 312 height 16
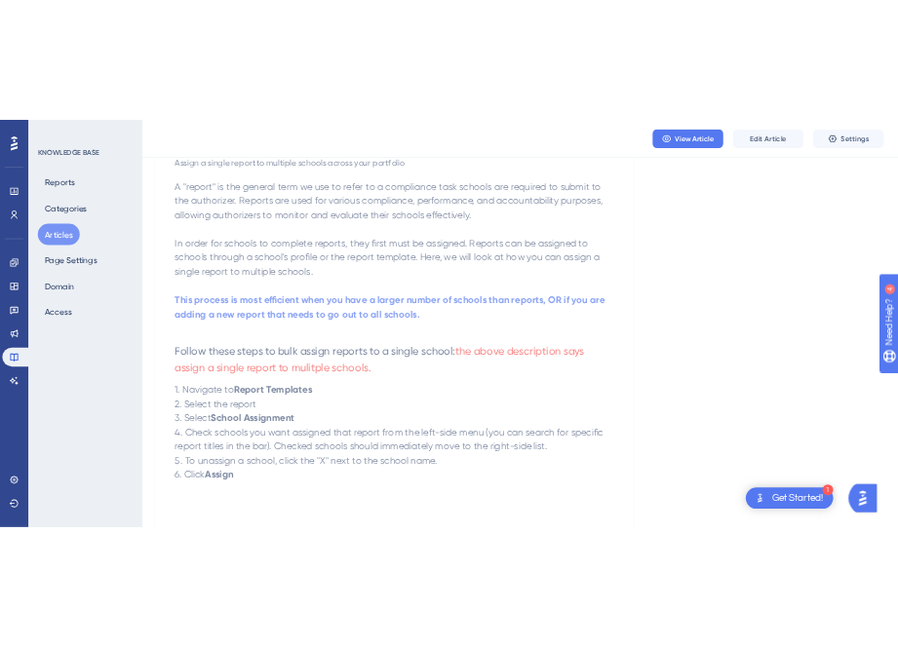
scroll to position [324, 0]
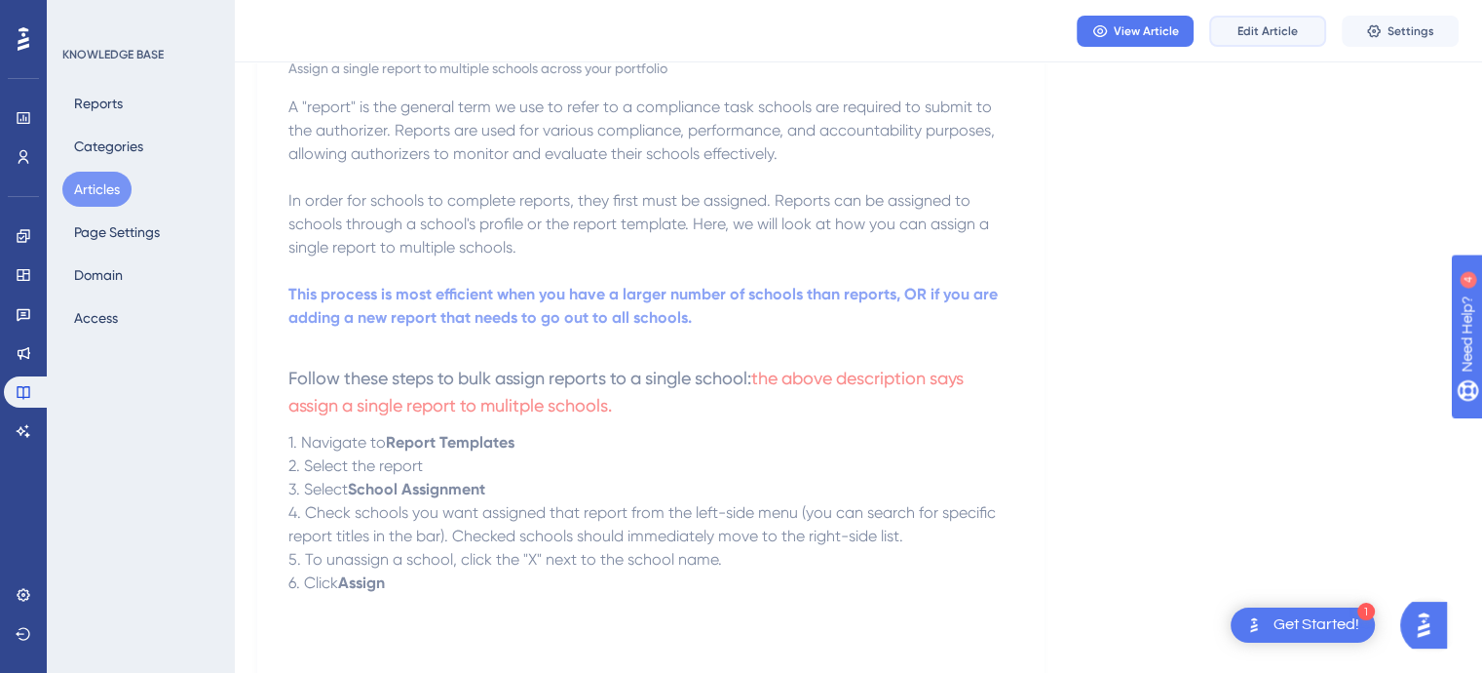
click at [1278, 30] on span "Edit Article" at bounding box center [1268, 31] width 60 height 16
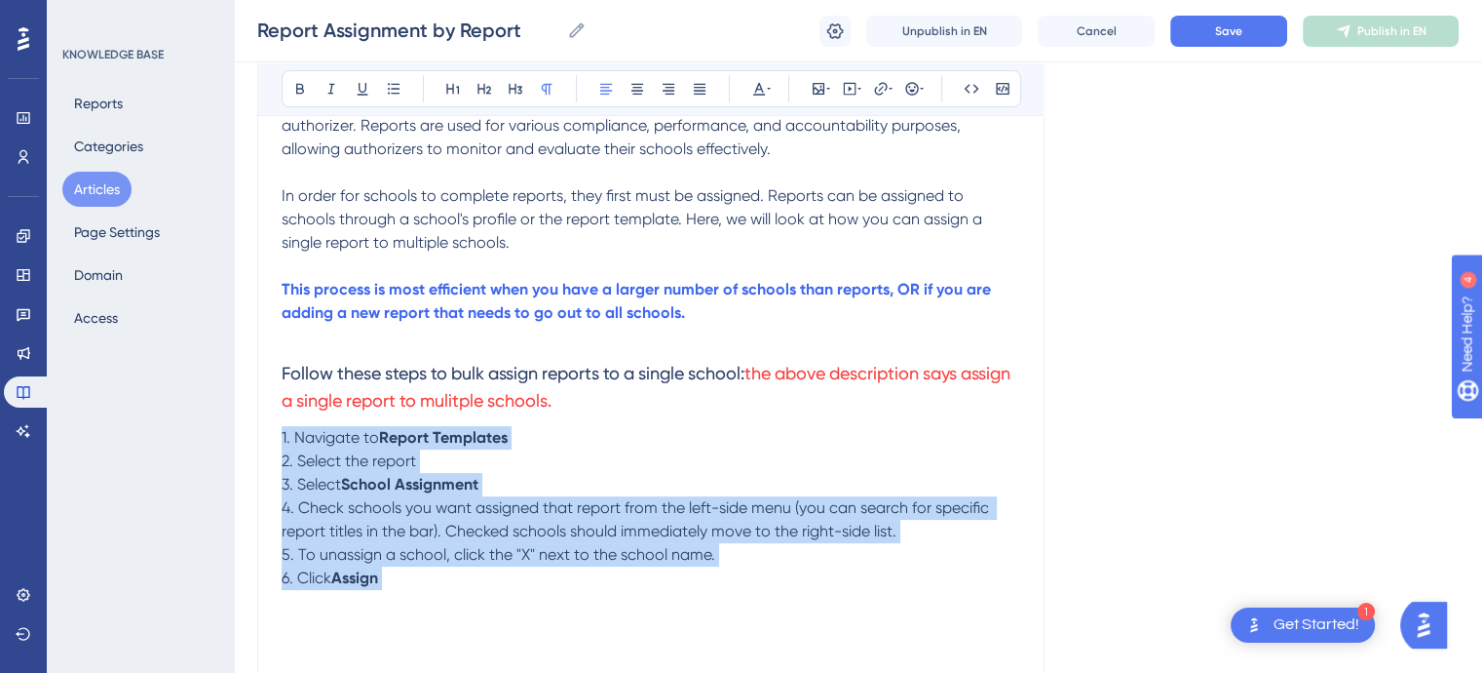
drag, startPoint x: 407, startPoint y: 584, endPoint x: 277, endPoint y: 435, distance: 198.2
click at [277, 435] on div "Report Assignment by Report Assign a single report to multiple schools across y…" at bounding box center [651, 497] width 788 height 1205
copy div "1. Navigate to Report Templates 2. Select the report 3. Select School Assignmen…"
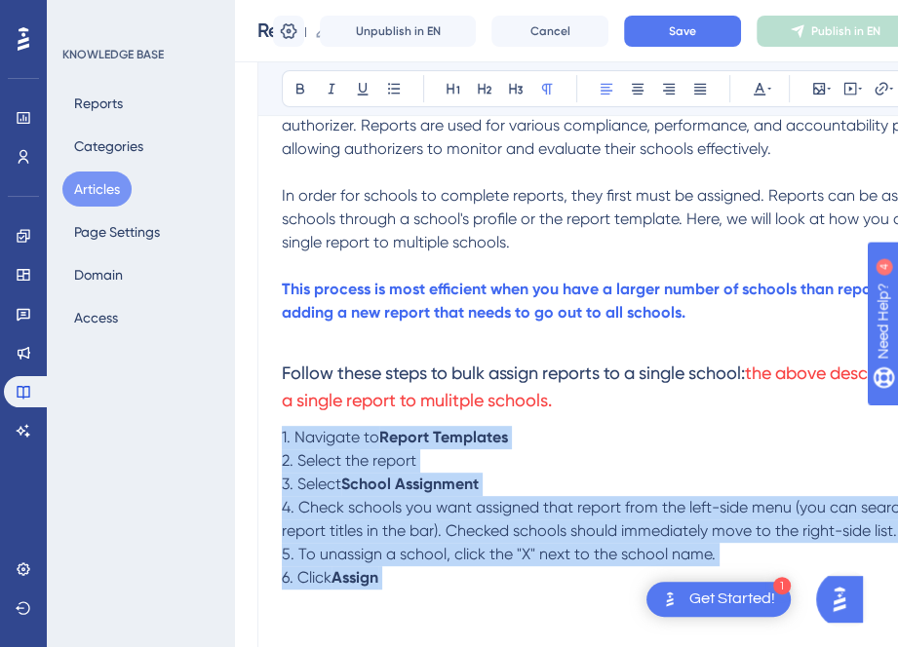
click at [596, 432] on p "1. Navigate to Report Templates" at bounding box center [651, 437] width 739 height 23
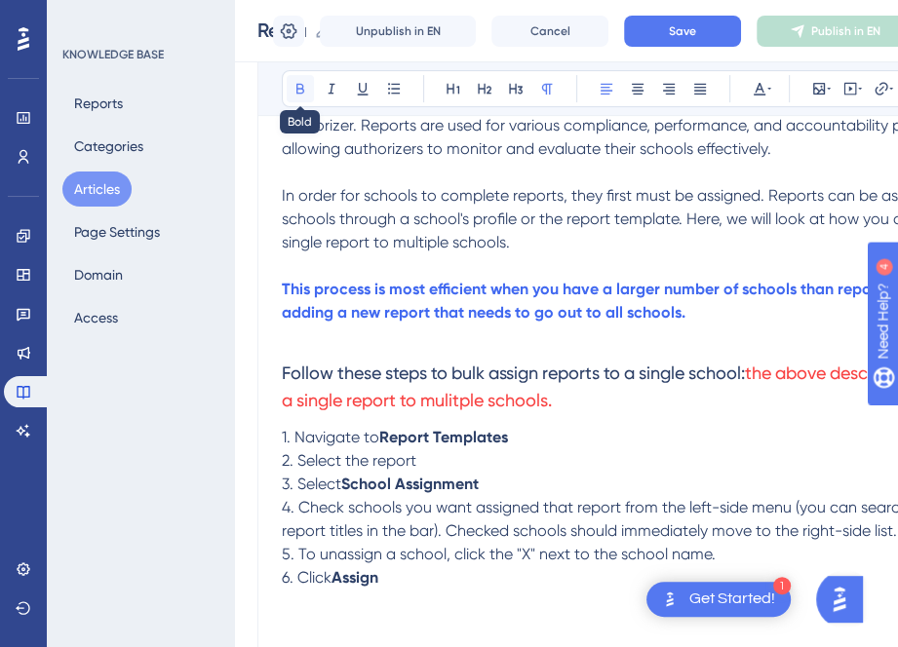
click at [300, 82] on icon at bounding box center [300, 89] width 16 height 16
click at [417, 455] on p "2. Select the report" at bounding box center [651, 460] width 739 height 23
click at [483, 481] on p "3. Select School Assignment" at bounding box center [651, 484] width 739 height 23
click at [298, 94] on icon at bounding box center [300, 89] width 16 height 16
click at [350, 505] on span "4. Check schools you want assigned that report from the left-side menu (you can…" at bounding box center [637, 519] width 711 height 42
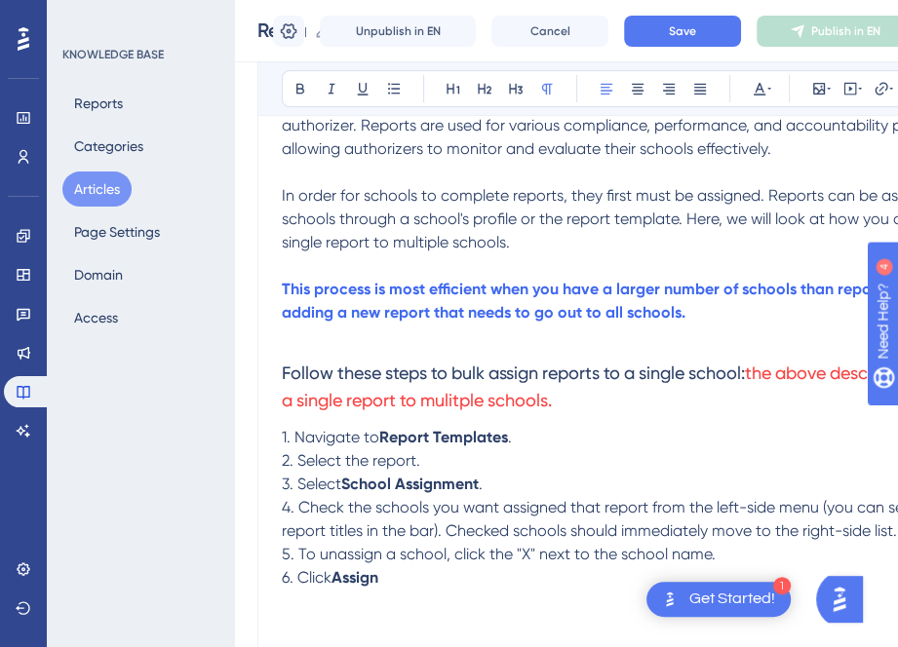
click at [818, 512] on span "4. Check the schools you want assigned that report from the left-side menu (you…" at bounding box center [651, 519] width 739 height 42
click at [510, 532] on span "4. Check the schools you want assigned that report from the left-side menu. (Yo…" at bounding box center [653, 519] width 743 height 42
click at [382, 581] on span at bounding box center [380, 577] width 4 height 19
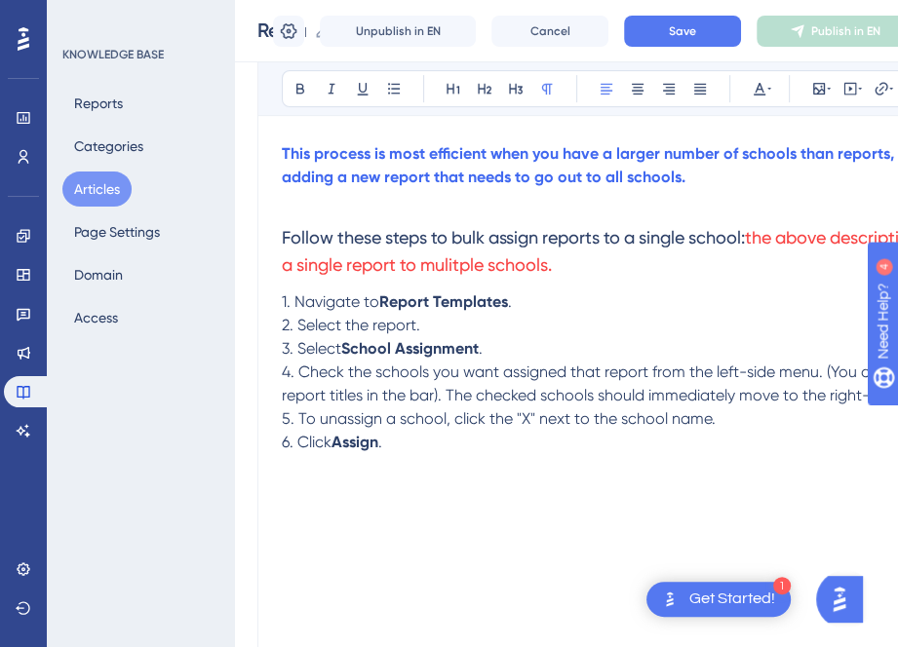
scroll to position [470, 0]
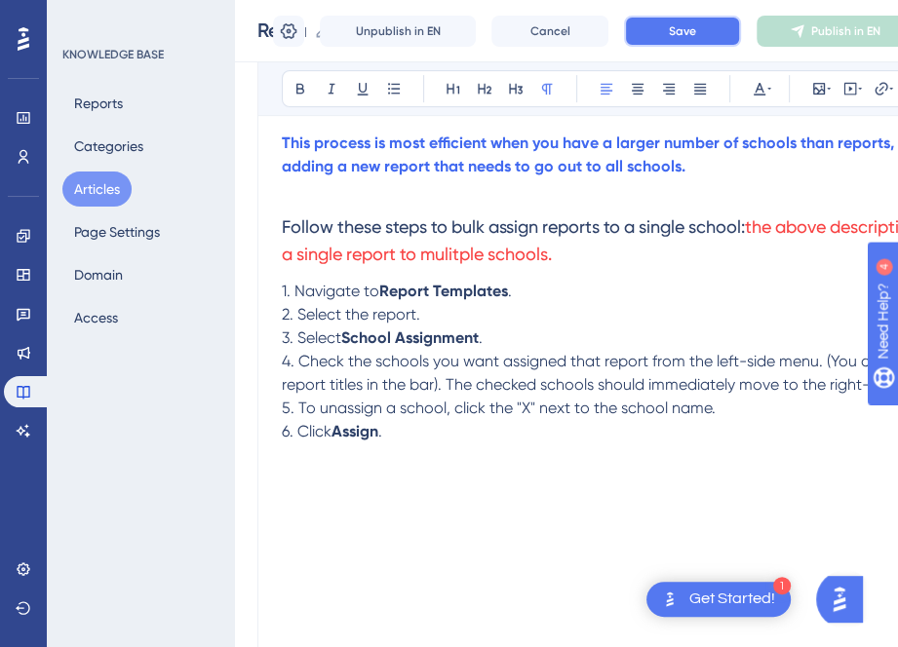
click at [685, 29] on span "Save" at bounding box center [682, 31] width 27 height 16
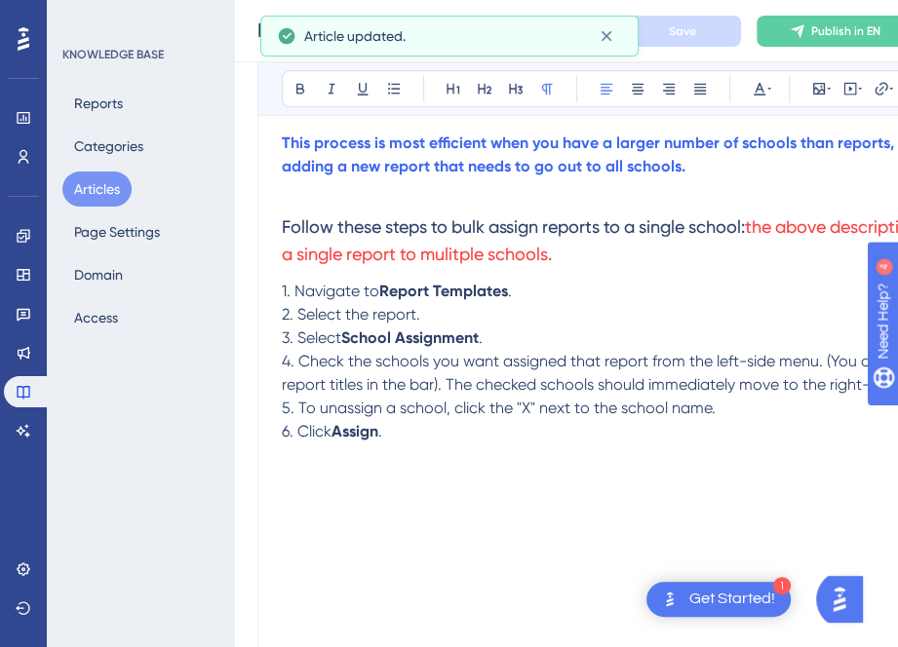
click at [98, 191] on button "Articles" at bounding box center [96, 189] width 69 height 35
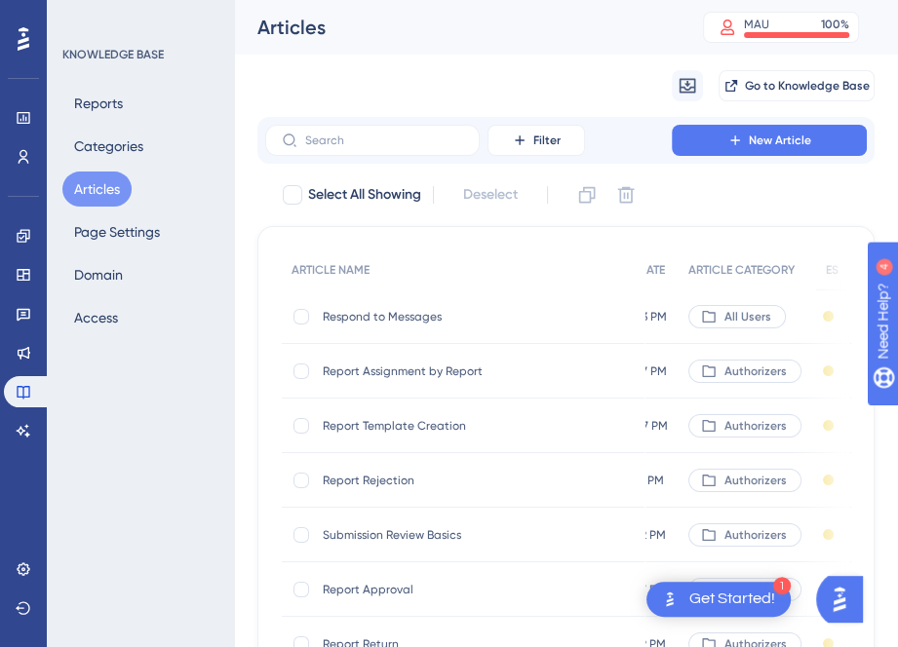
scroll to position [0, 130]
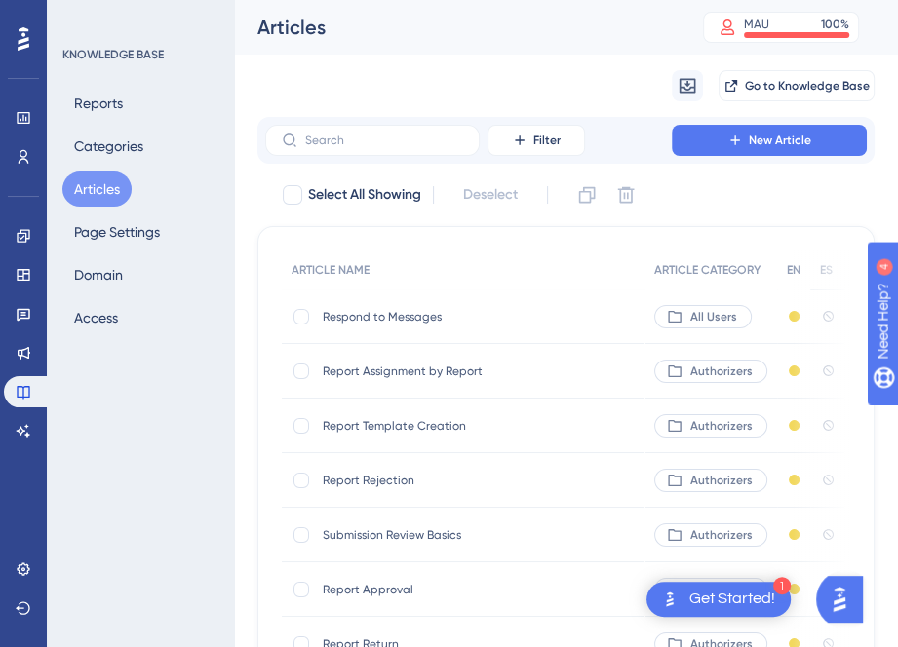
click at [390, 430] on span "Report Template Creation" at bounding box center [479, 426] width 312 height 16
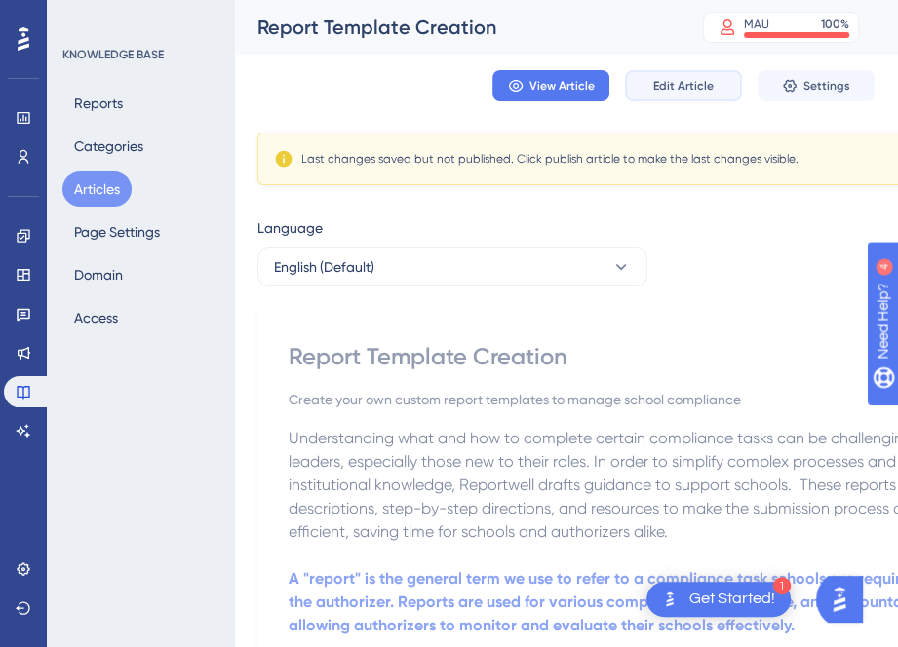
click at [684, 83] on span "Edit Article" at bounding box center [683, 86] width 60 height 16
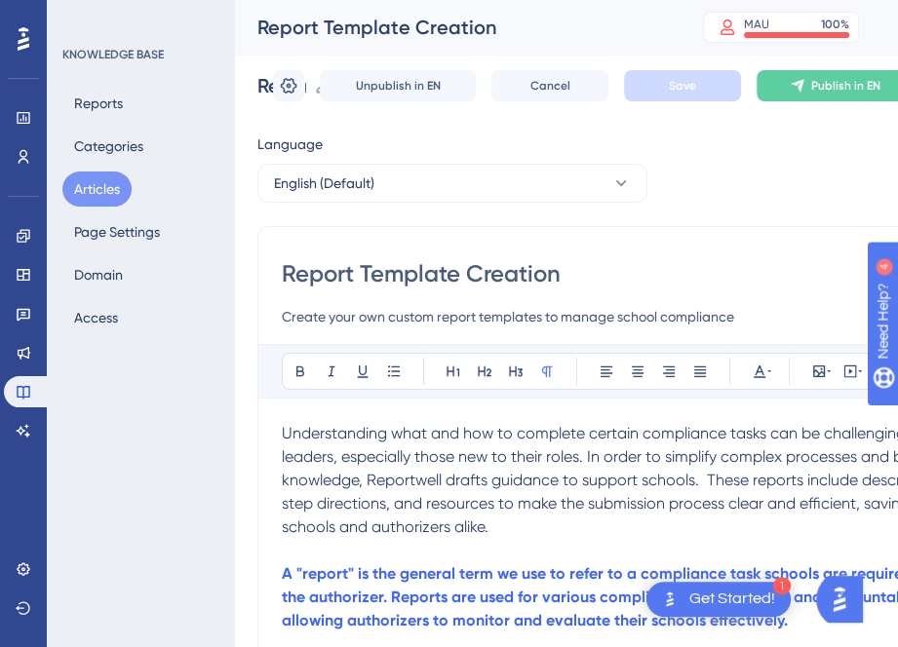
scroll to position [535, 0]
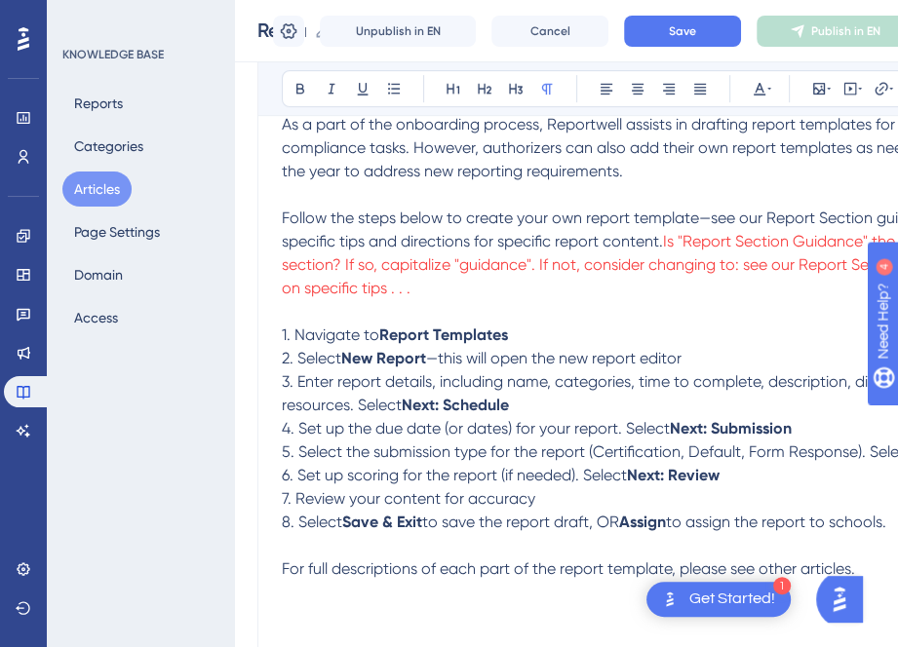
click at [514, 333] on p "1. Navigate to Report Templates" at bounding box center [651, 335] width 739 height 23
click at [292, 78] on button at bounding box center [300, 88] width 27 height 27
click at [690, 360] on p "2. Select New Report —this will open the new report editor" at bounding box center [651, 358] width 739 height 23
click at [518, 403] on p "3. Enter report details, including name, categories, time to complete, descript…" at bounding box center [651, 393] width 739 height 47
click at [299, 92] on icon at bounding box center [300, 89] width 8 height 11
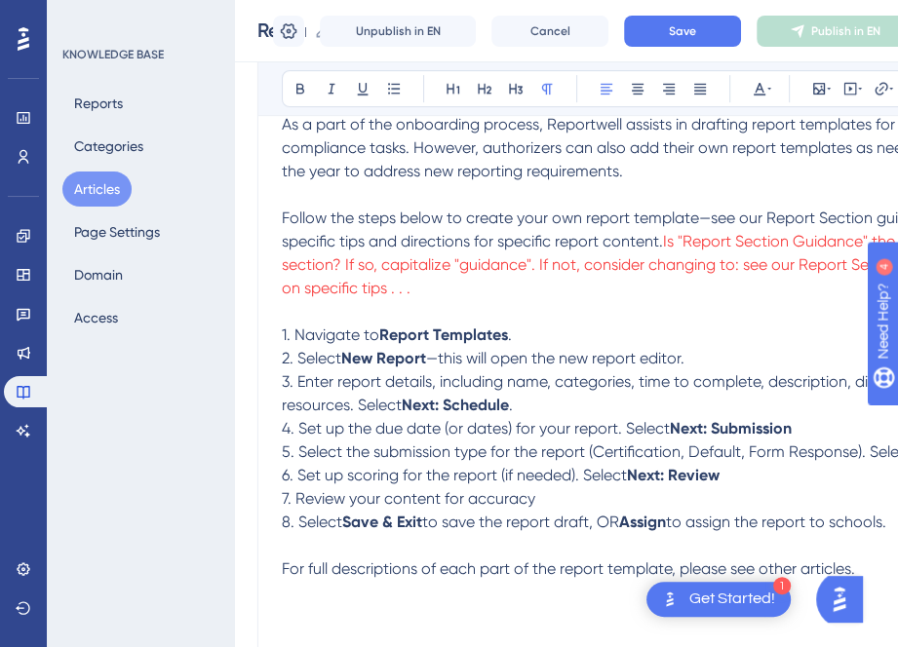
click at [798, 432] on p "4. Set up the due date (or dates) for your report. Select Next: Submission" at bounding box center [651, 428] width 739 height 23
click at [300, 82] on icon at bounding box center [300, 89] width 16 height 16
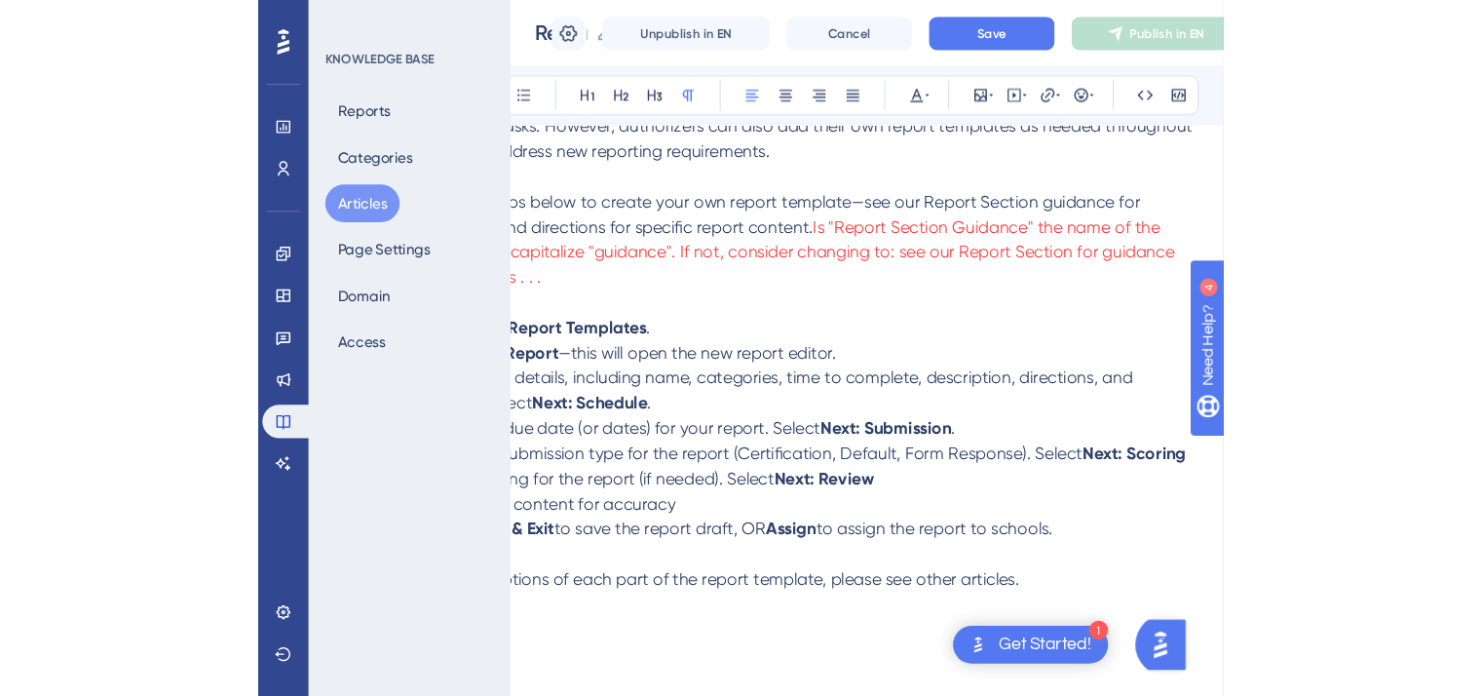
scroll to position [565, 15]
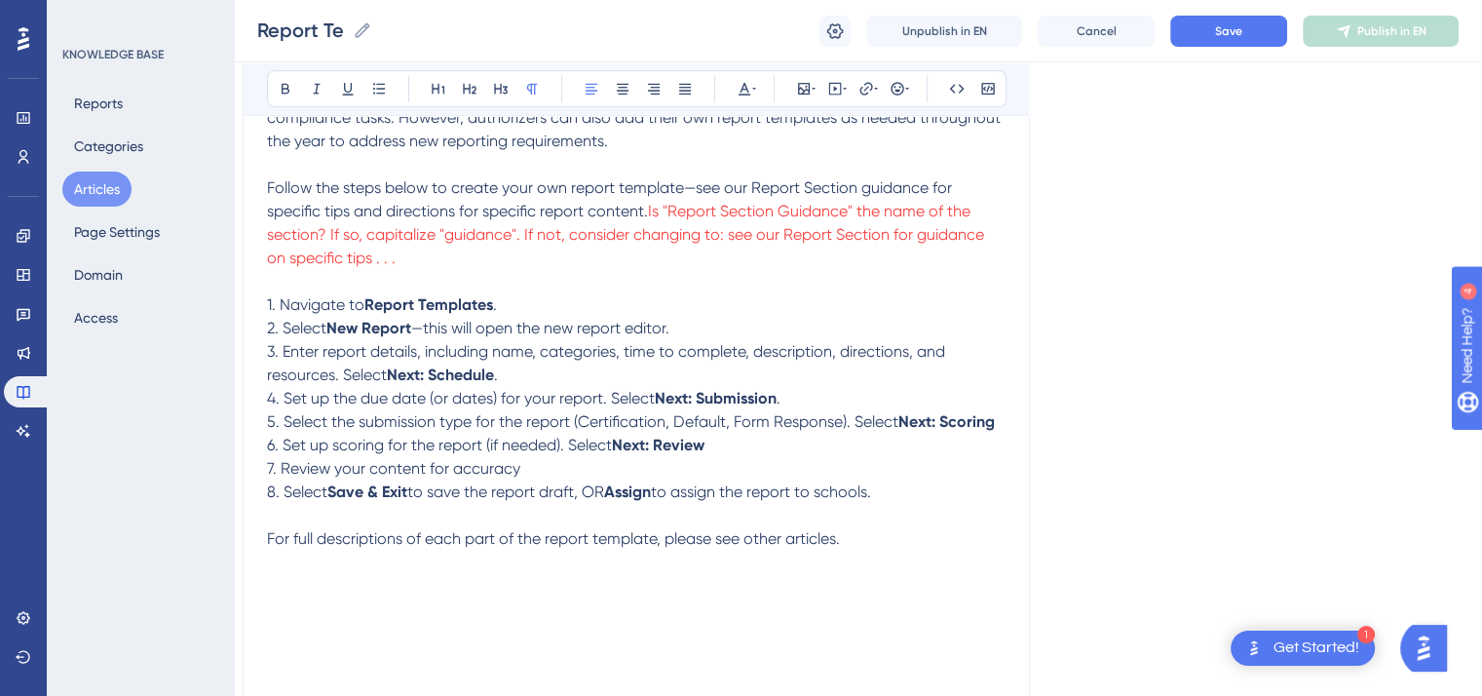
click at [995, 430] on strong "Next: Scoring" at bounding box center [947, 421] width 96 height 19
click at [282, 92] on icon at bounding box center [286, 89] width 8 height 11
click at [711, 449] on p "6. Set up scoring for the report (if needed). Select Next: Review" at bounding box center [636, 445] width 739 height 23
click at [287, 90] on icon at bounding box center [286, 89] width 16 height 16
click at [515, 477] on span "7. Review your content for accuracy" at bounding box center [393, 468] width 253 height 19
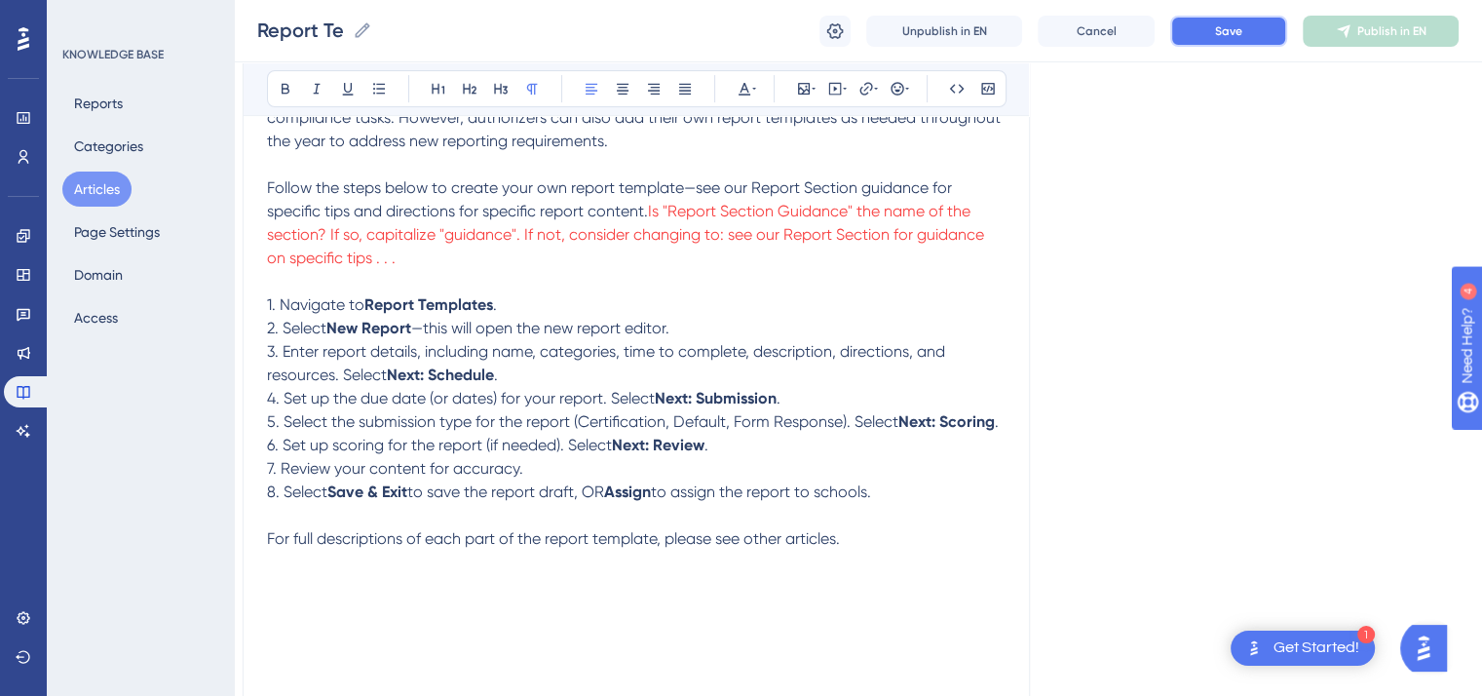
click at [1246, 44] on button "Save" at bounding box center [1229, 31] width 117 height 31
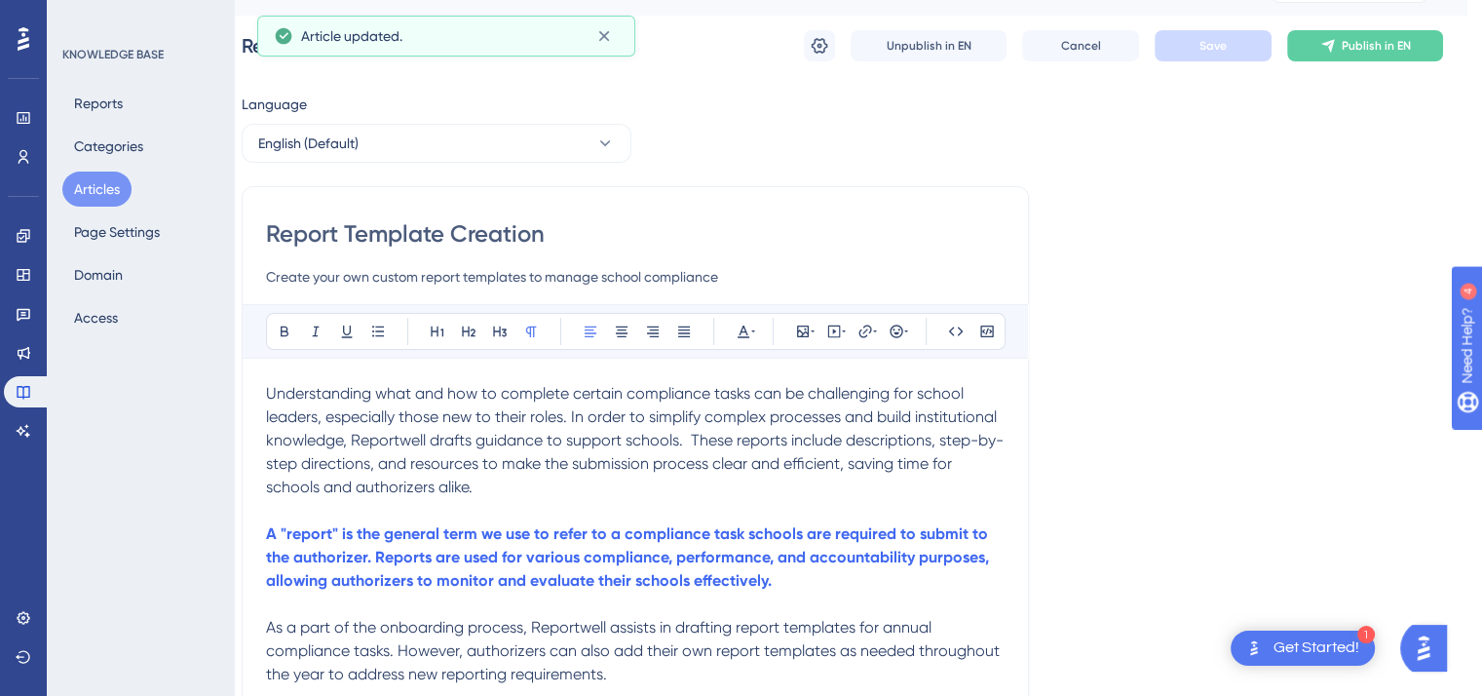
scroll to position [0, 17]
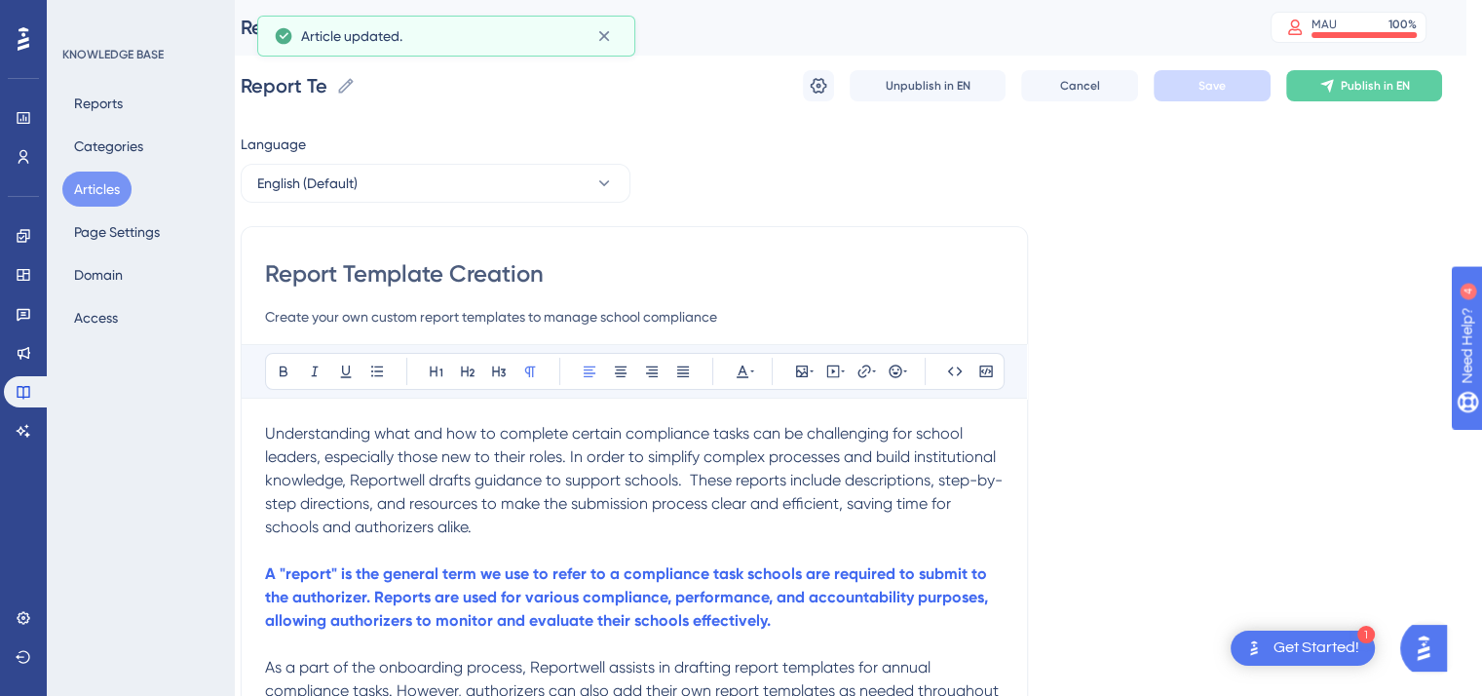
click at [102, 185] on button "Articles" at bounding box center [96, 189] width 69 height 35
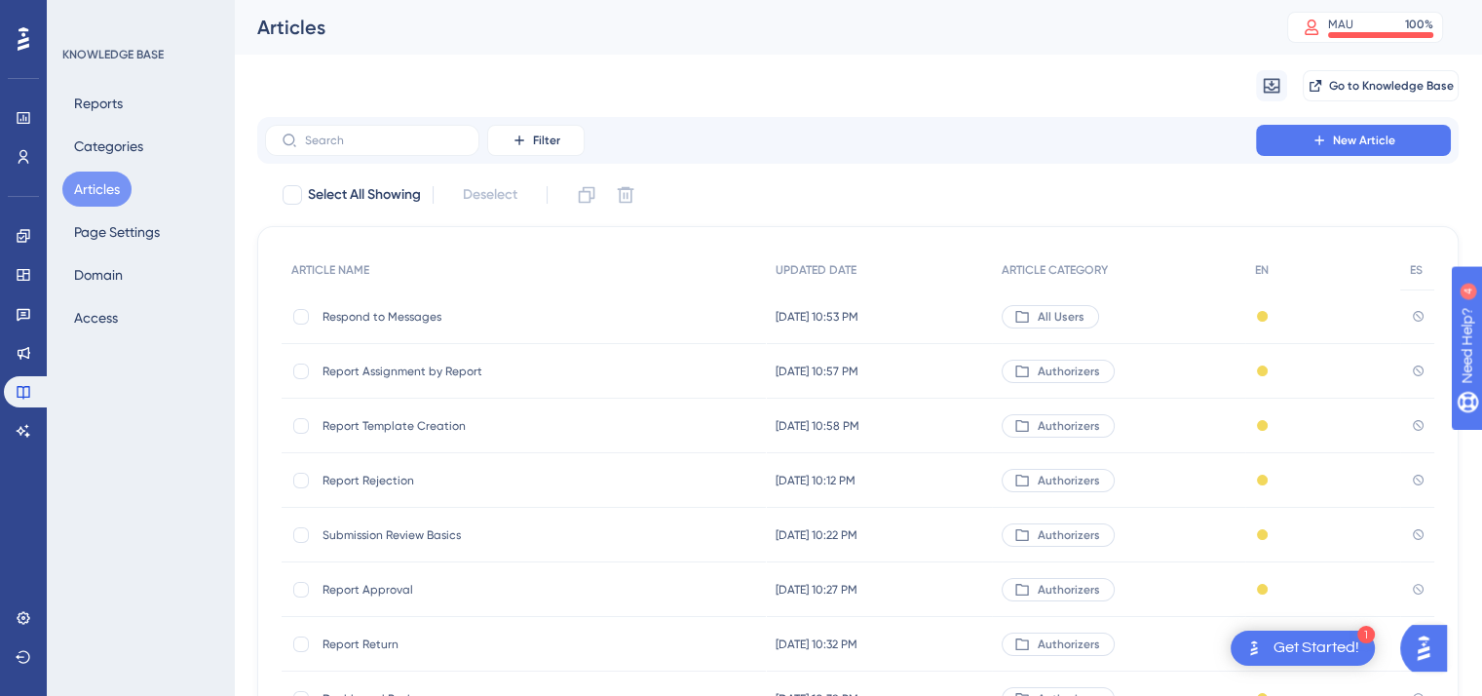
click at [370, 477] on span "Report Rejection" at bounding box center [479, 481] width 312 height 16
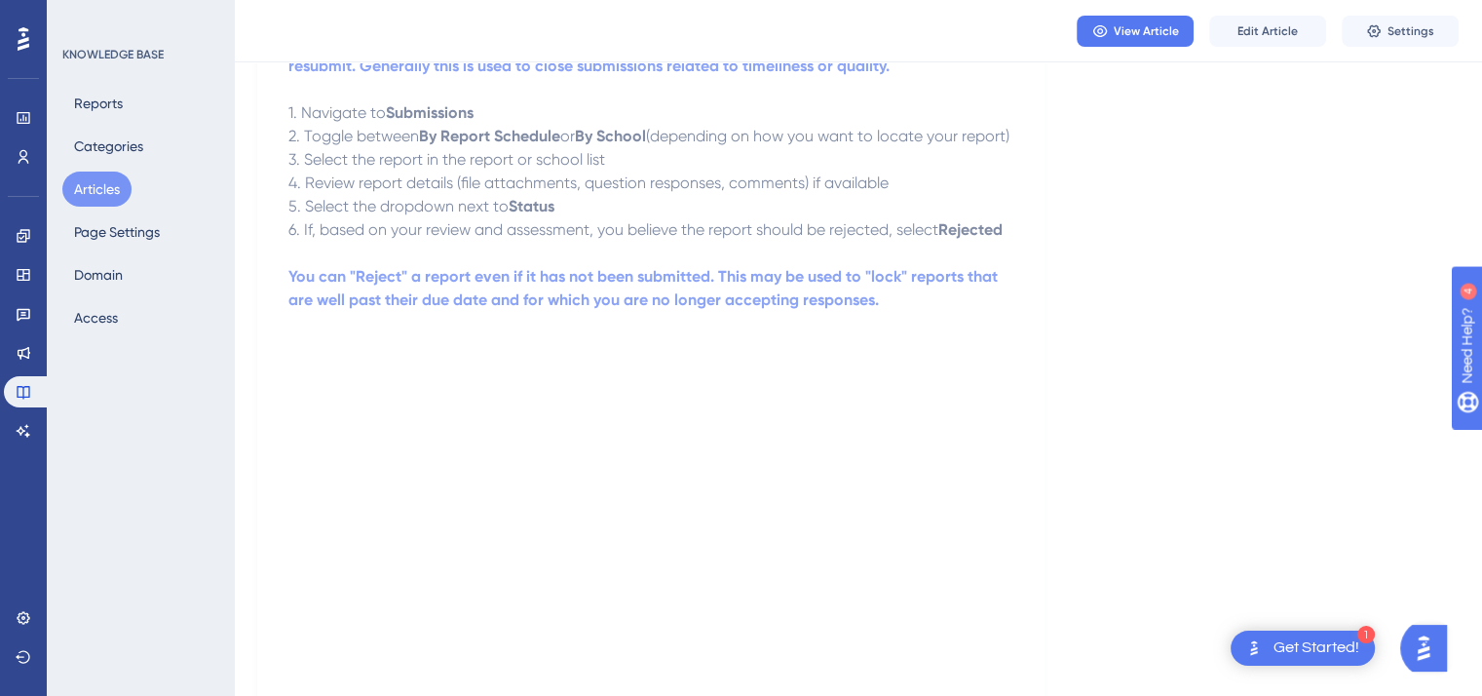
scroll to position [741, 0]
click at [1264, 39] on button "Edit Article" at bounding box center [1268, 31] width 117 height 31
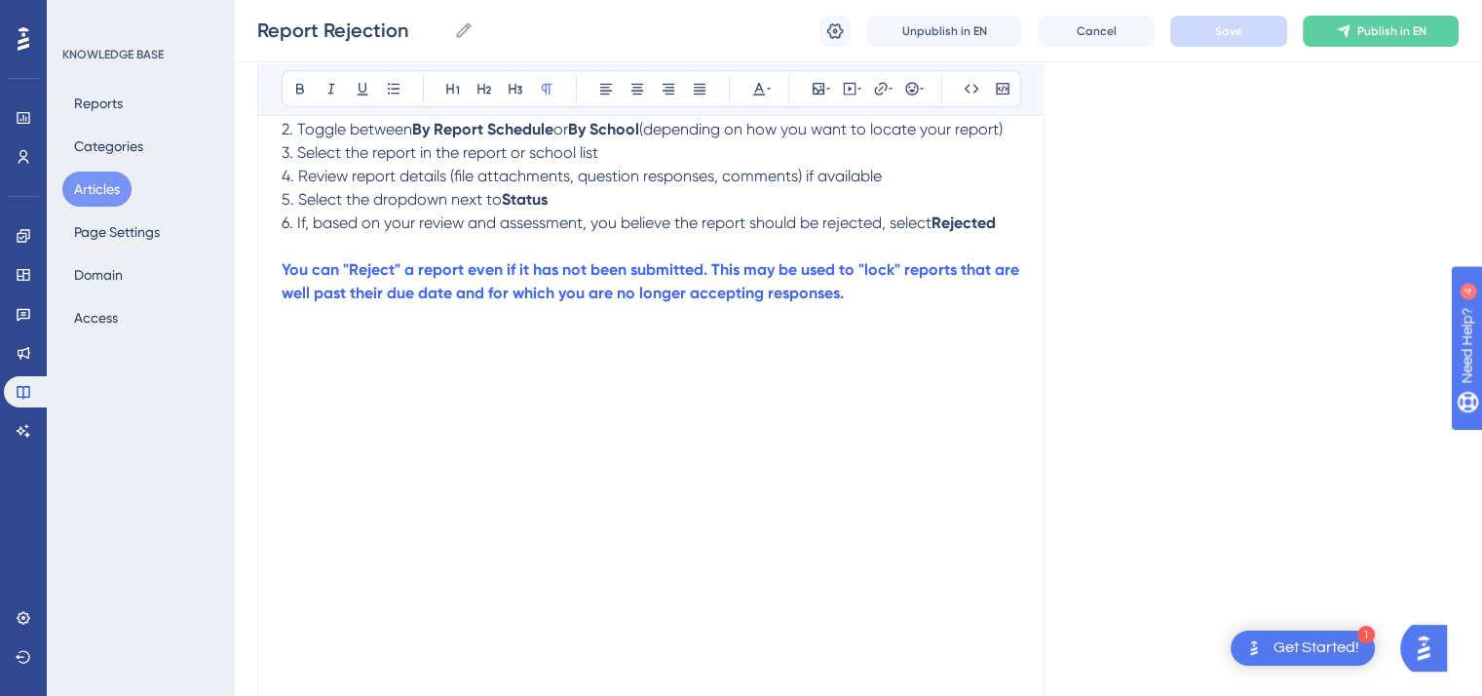
scroll to position [408, 0]
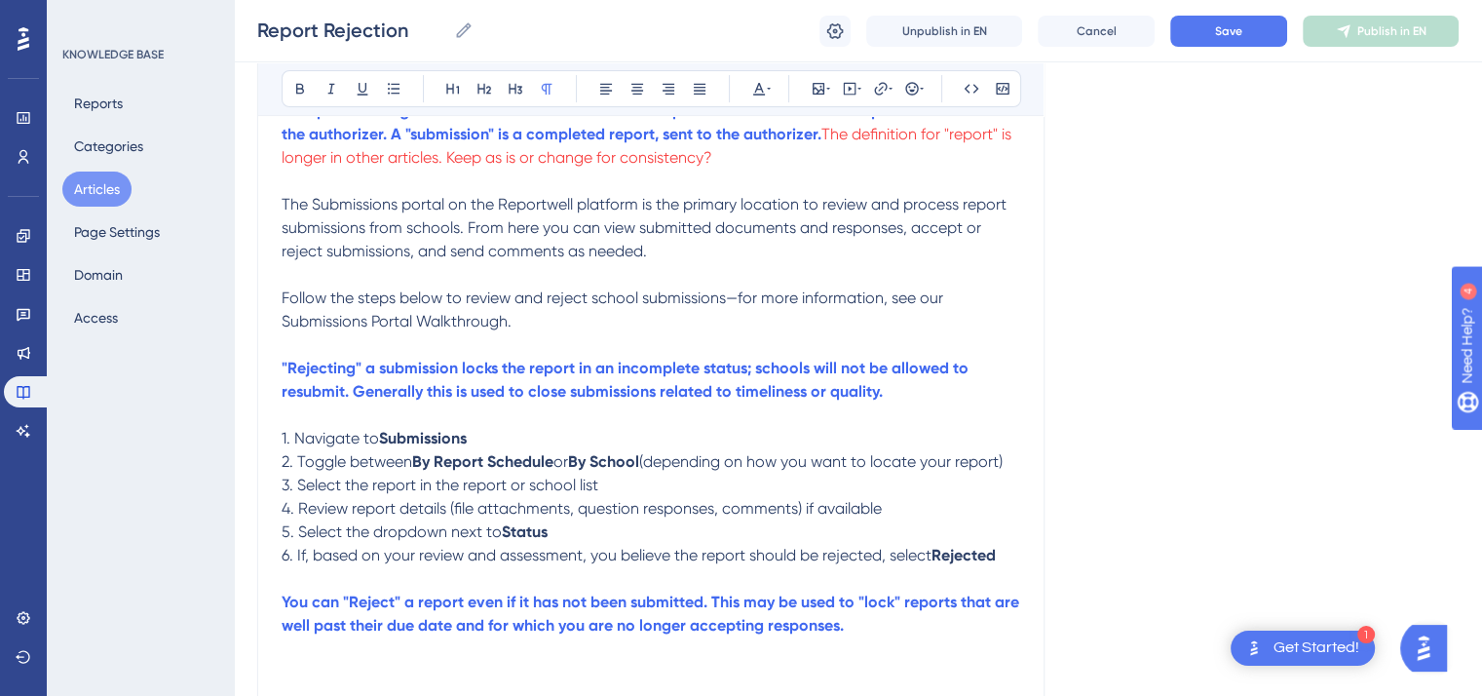
click at [467, 434] on strong "Submissions" at bounding box center [423, 438] width 88 height 19
click at [295, 93] on icon at bounding box center [300, 89] width 16 height 16
click at [1022, 462] on div "Report Rejection Reject or lock a report after submission (or lack thereof) Bol…" at bounding box center [651, 478] width 788 height 1337
click at [1018, 461] on p "2. Toggle between By Report Schedule or By School (depending on how you want to…" at bounding box center [651, 461] width 739 height 23
click at [600, 497] on p "3. Select the report in the report or school list" at bounding box center [651, 485] width 739 height 23
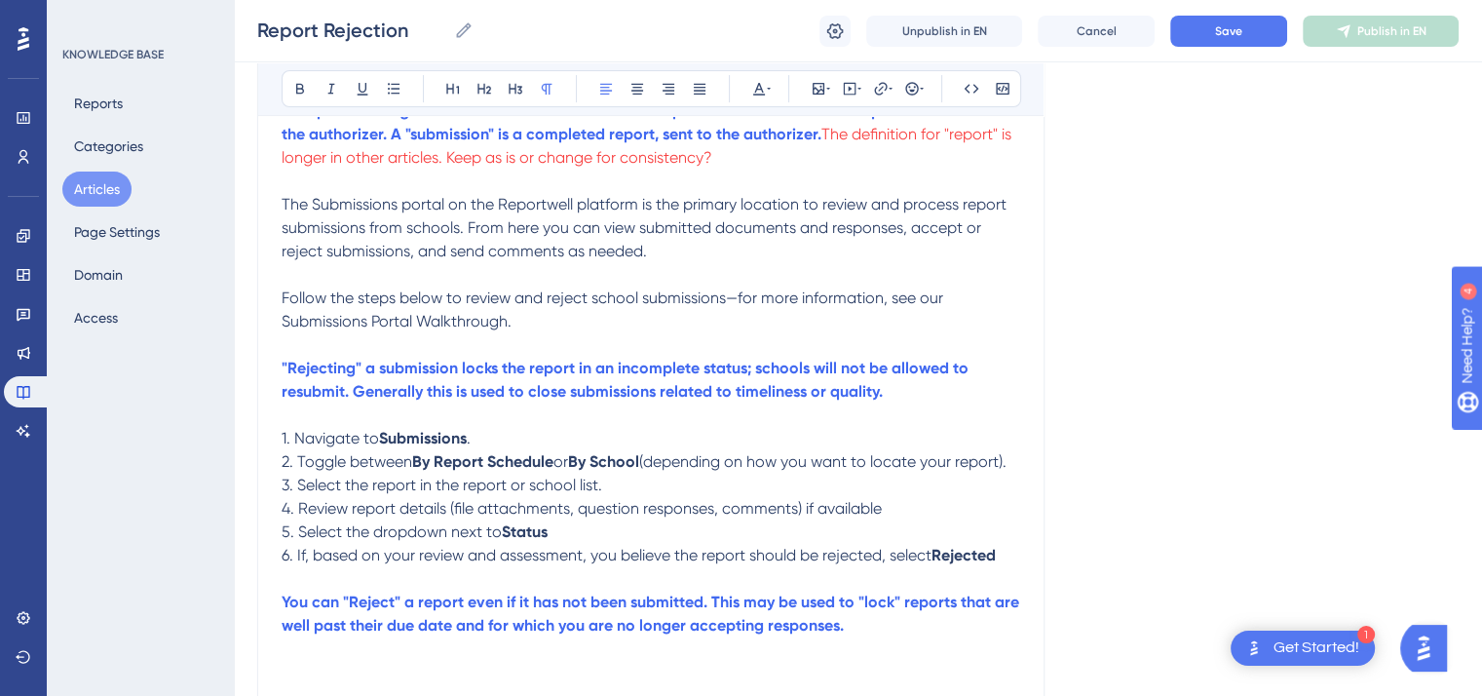
click at [889, 520] on p "4. Review report details (file attachments, question responses, comments) if av…" at bounding box center [651, 508] width 739 height 23
click at [552, 544] on p "5. Select the dropdown next to Status" at bounding box center [651, 531] width 739 height 23
click at [296, 91] on icon at bounding box center [300, 89] width 8 height 11
click at [1008, 567] on p "6. If, based on your review and assessment, you believe the report should be re…" at bounding box center [651, 555] width 739 height 23
click at [298, 89] on icon at bounding box center [300, 89] width 16 height 16
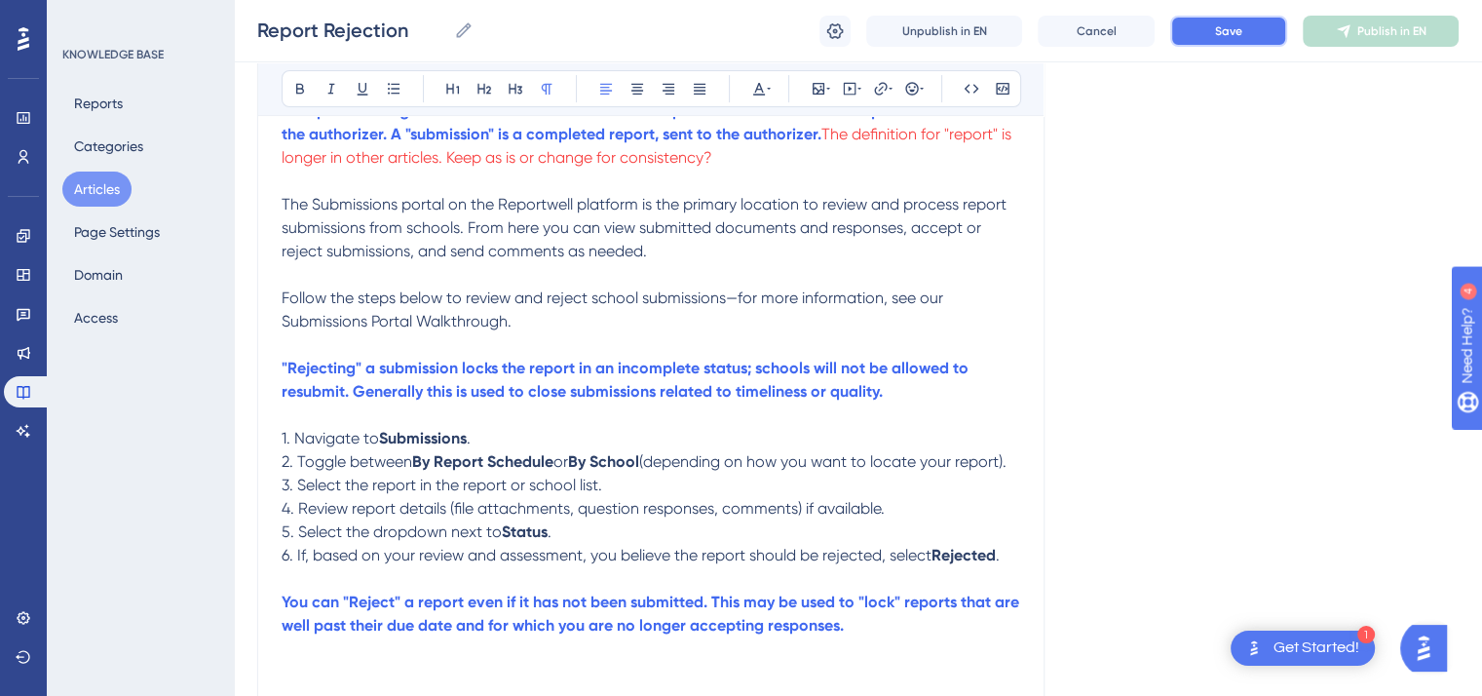
click at [1221, 29] on span "Save" at bounding box center [1228, 31] width 27 height 16
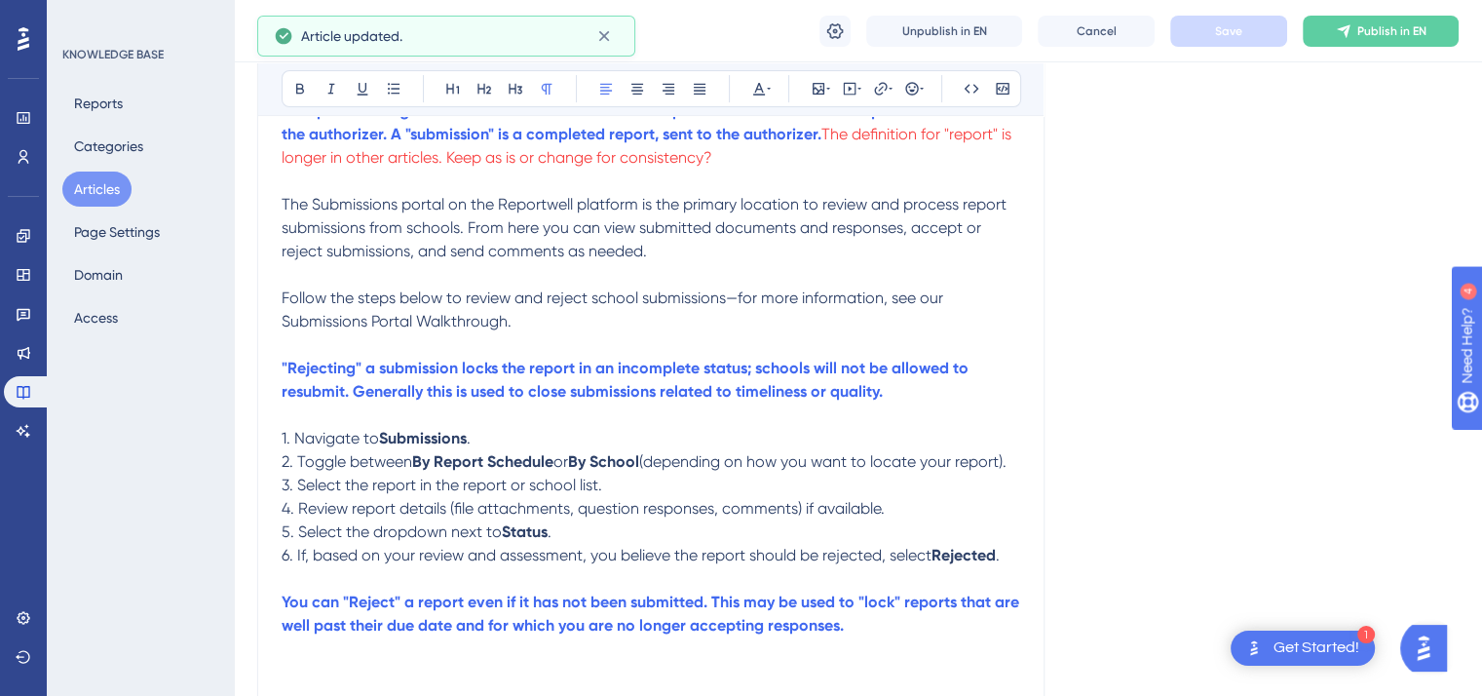
click at [98, 181] on button "Articles" at bounding box center [96, 189] width 69 height 35
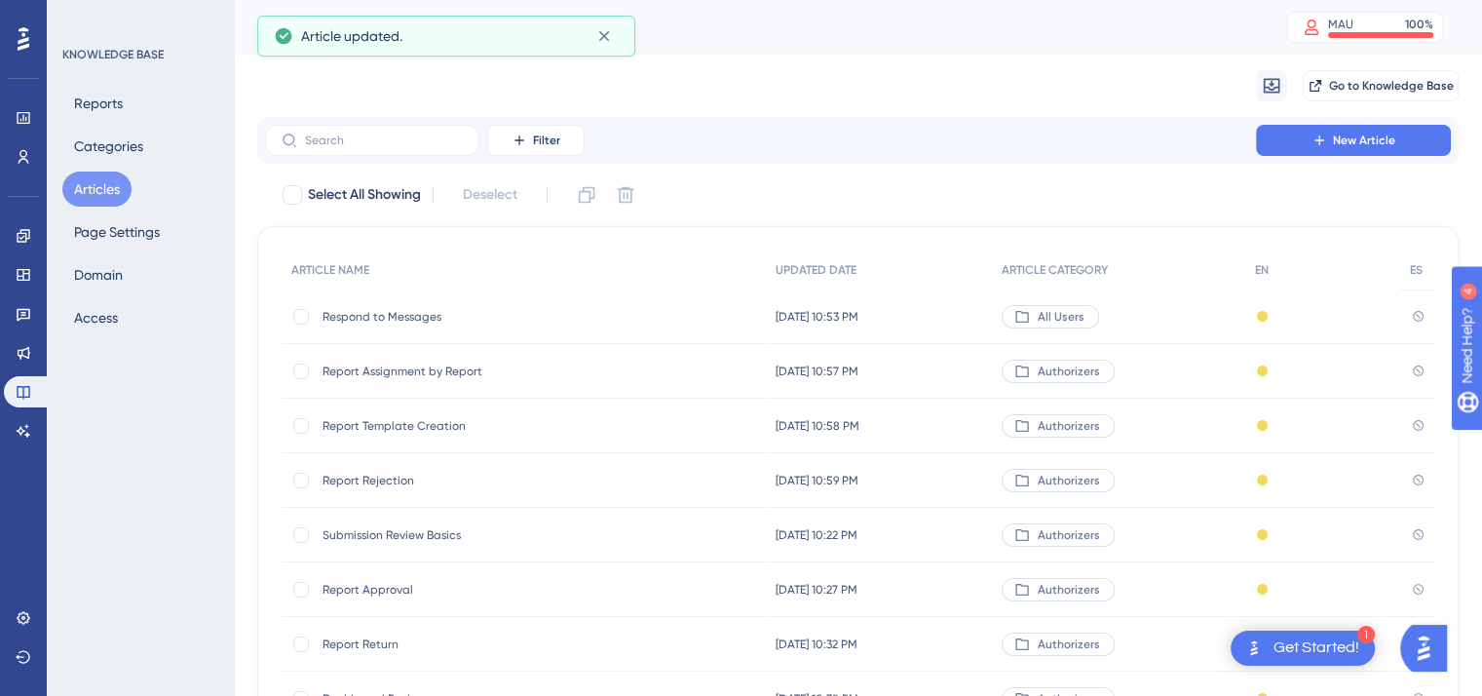
click at [397, 480] on span "Report Rejection" at bounding box center [479, 481] width 312 height 16
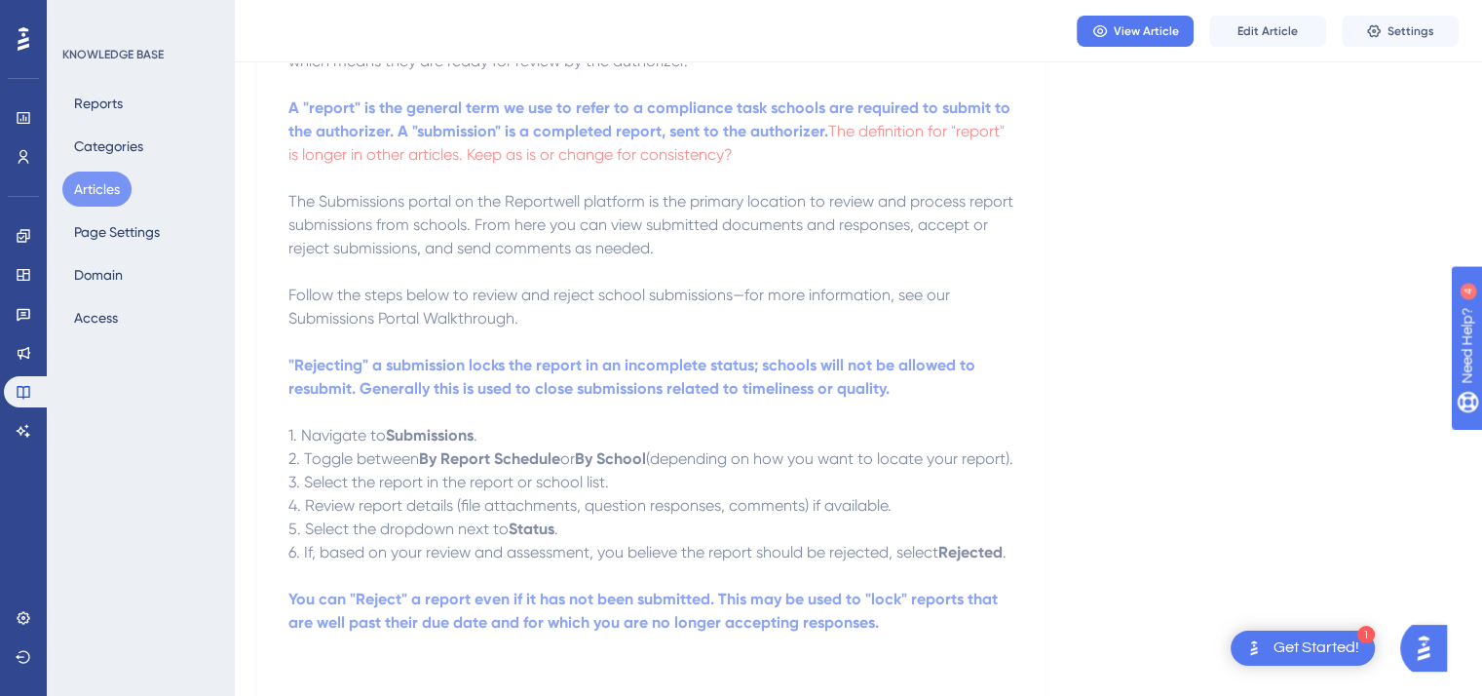
scroll to position [418, 0]
click at [87, 184] on button "Articles" at bounding box center [96, 189] width 69 height 35
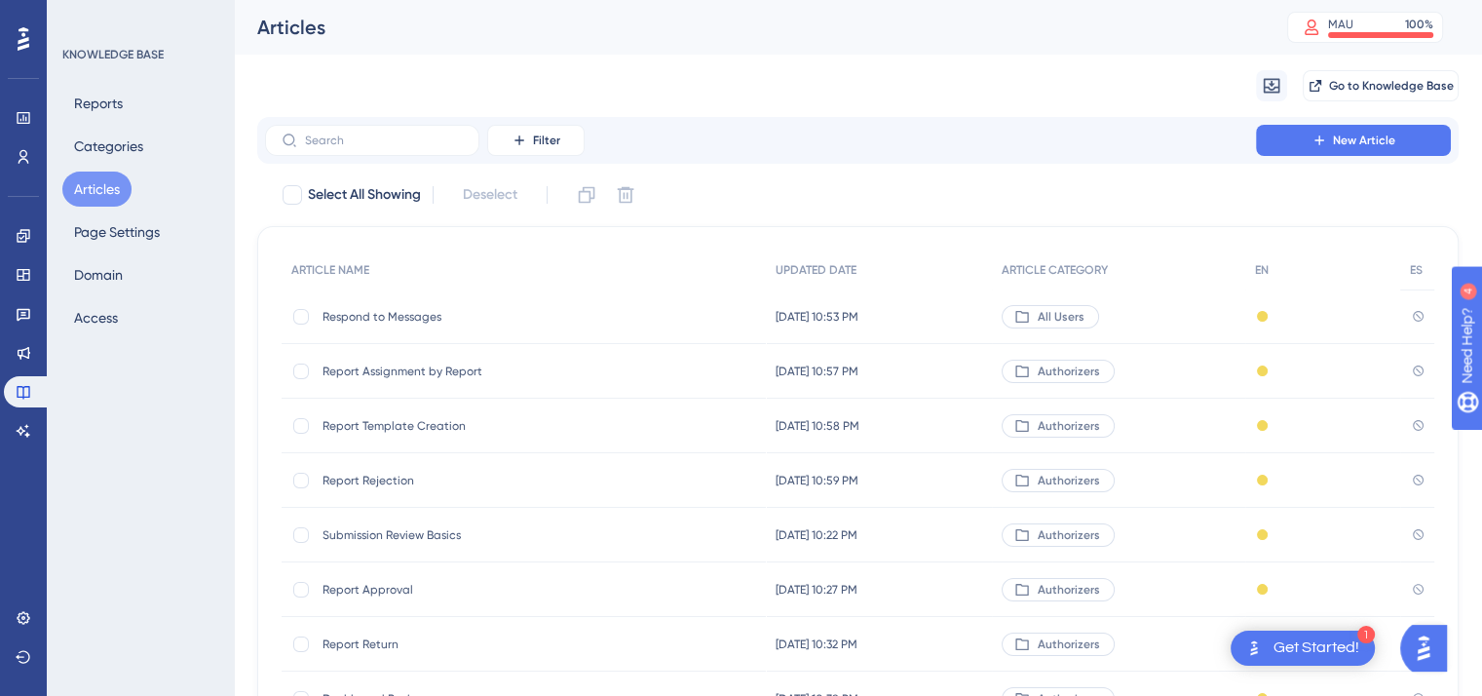
click at [392, 535] on span "Submission Review Basics" at bounding box center [479, 535] width 312 height 16
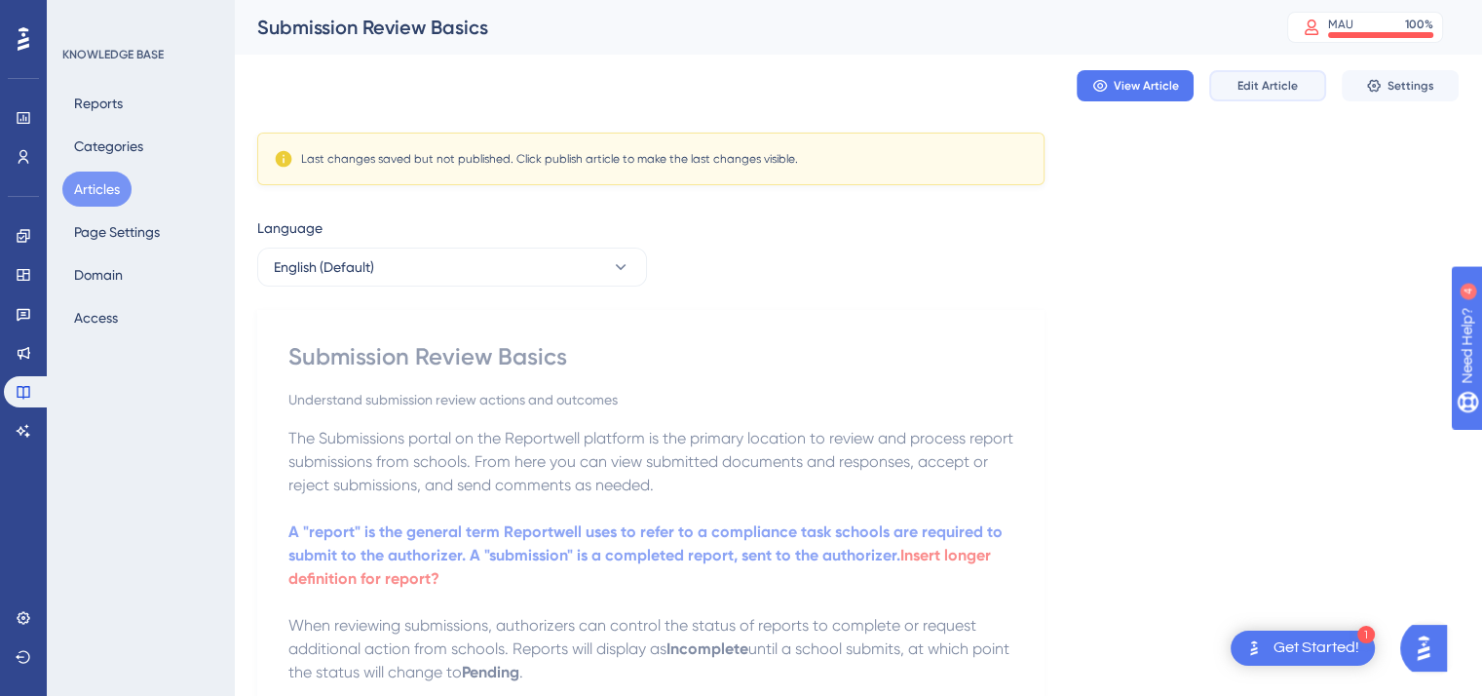
click at [1255, 86] on span "Edit Article" at bounding box center [1268, 86] width 60 height 16
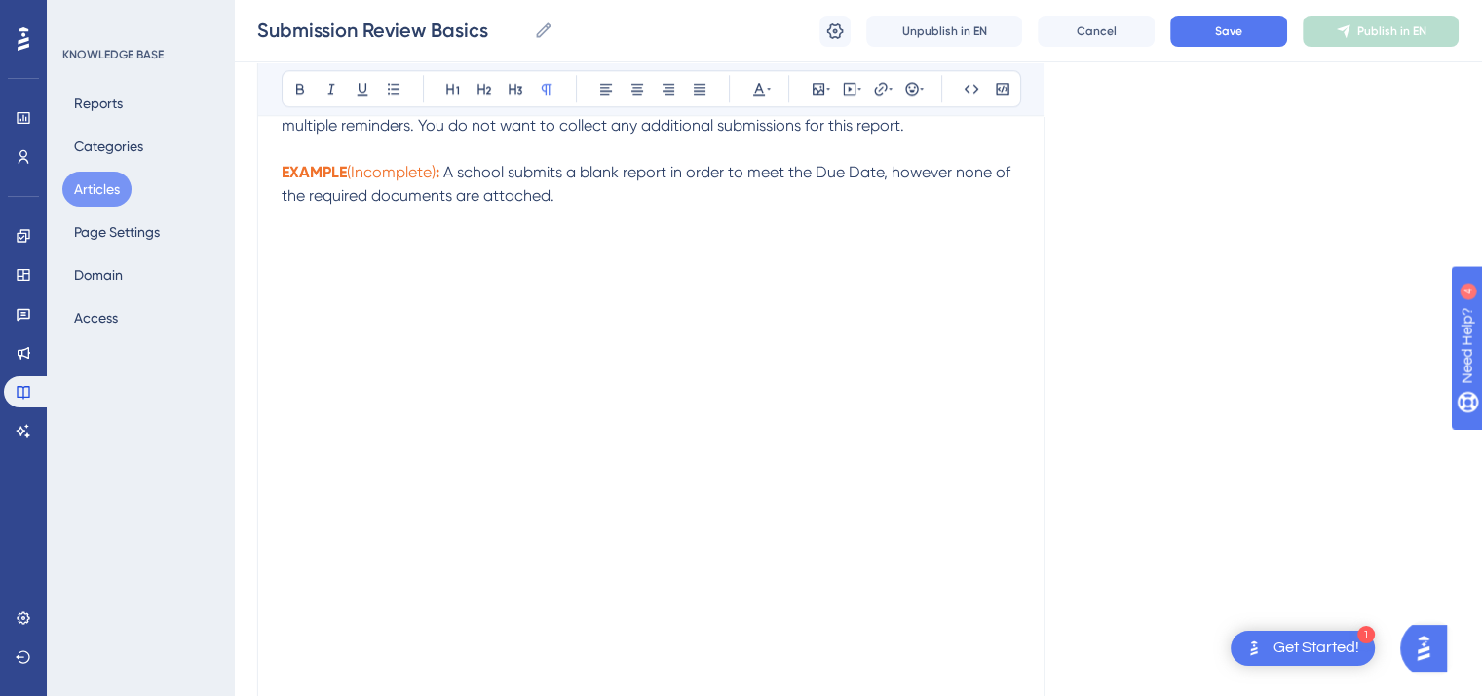
scroll to position [2279, 0]
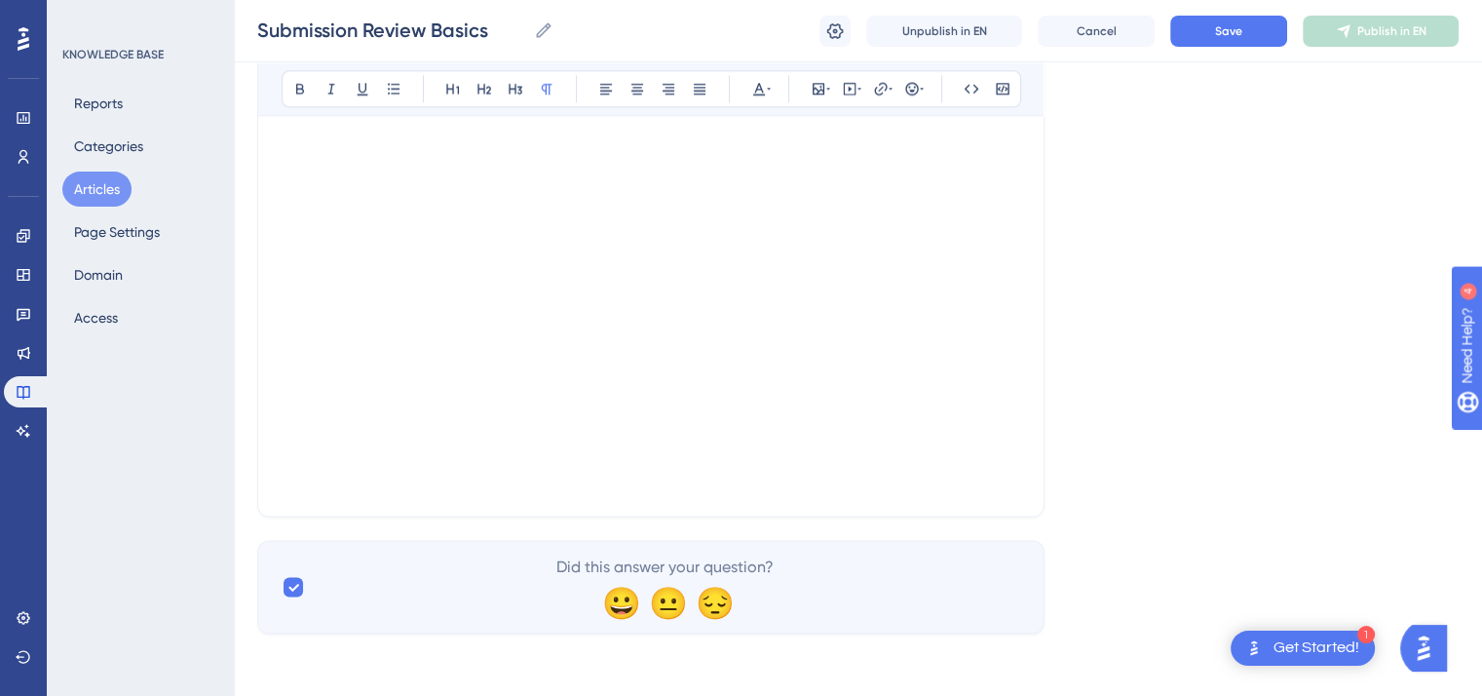
click at [115, 183] on button "Articles" at bounding box center [96, 189] width 69 height 35
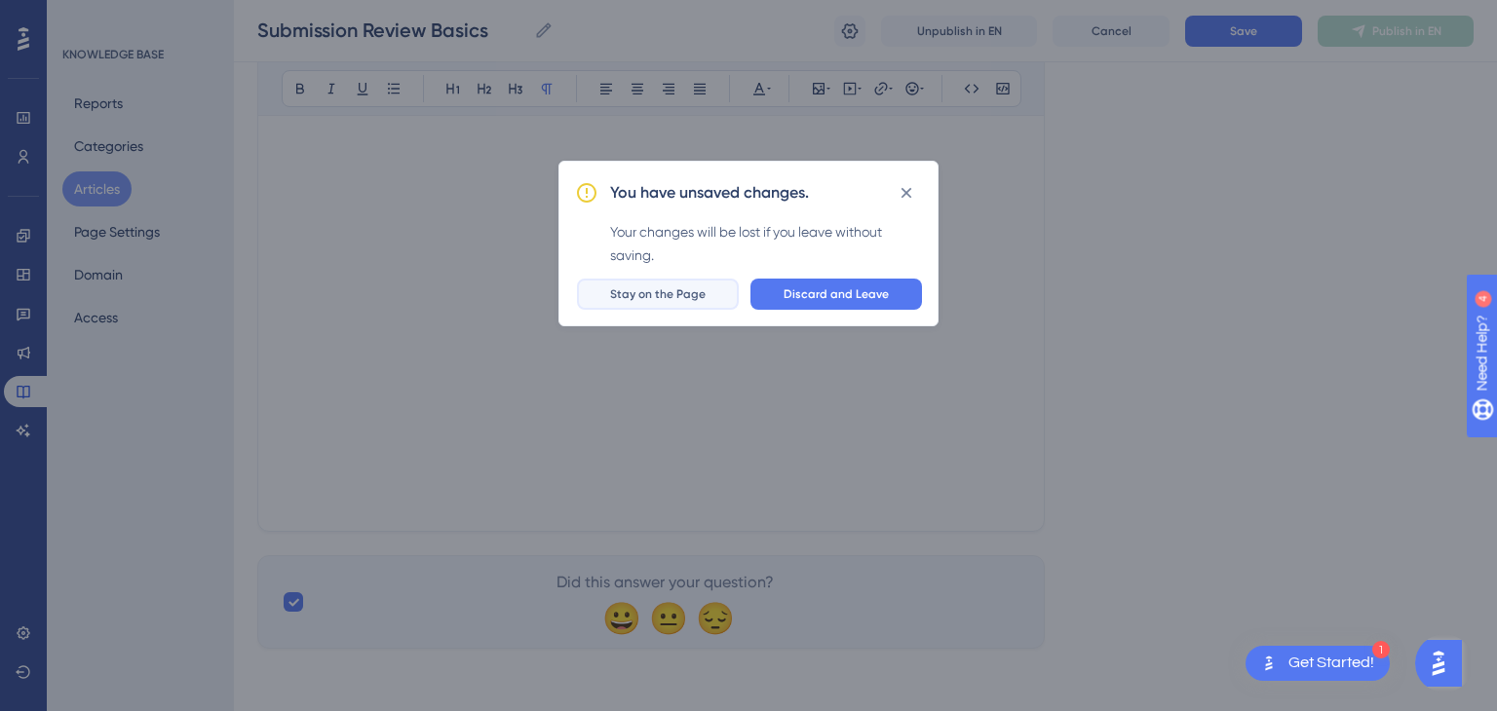
click at [681, 301] on span "Stay on the Page" at bounding box center [658, 295] width 96 height 16
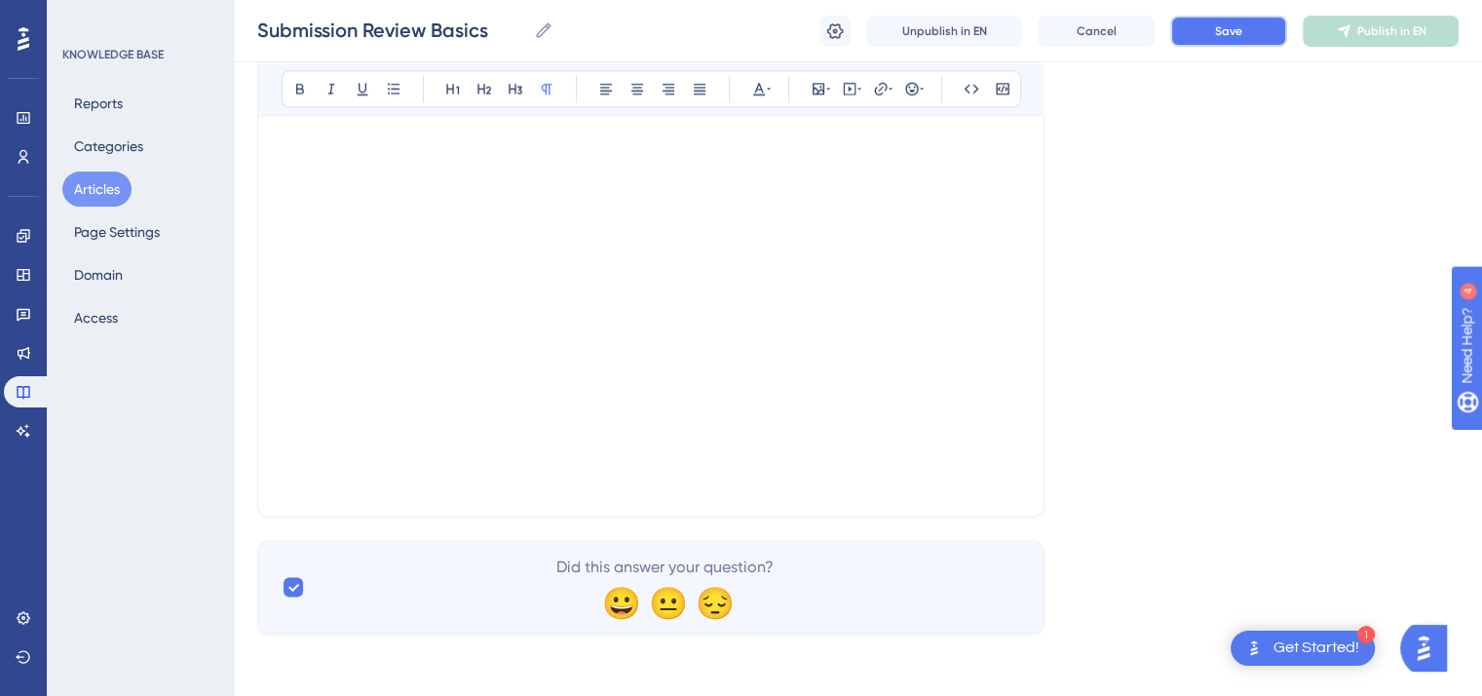
click at [1232, 43] on button "Save" at bounding box center [1229, 31] width 117 height 31
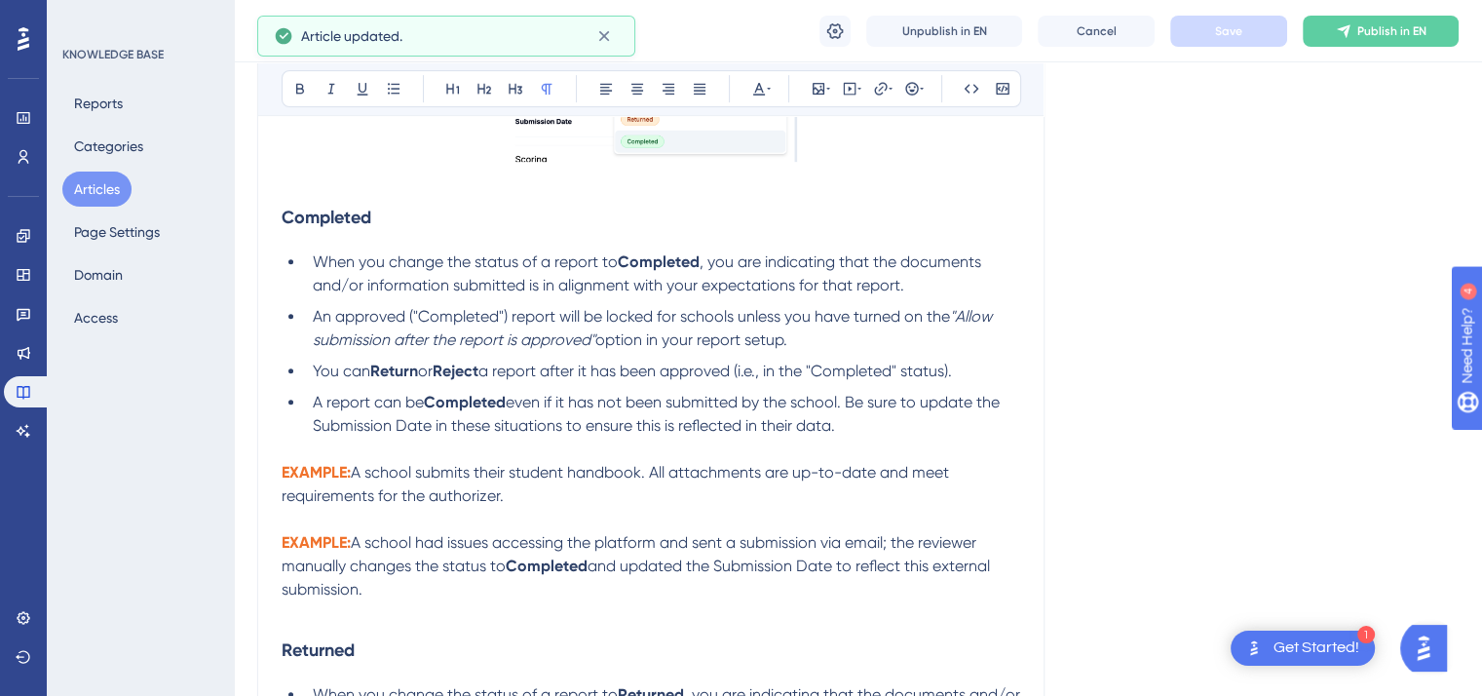
scroll to position [0, 0]
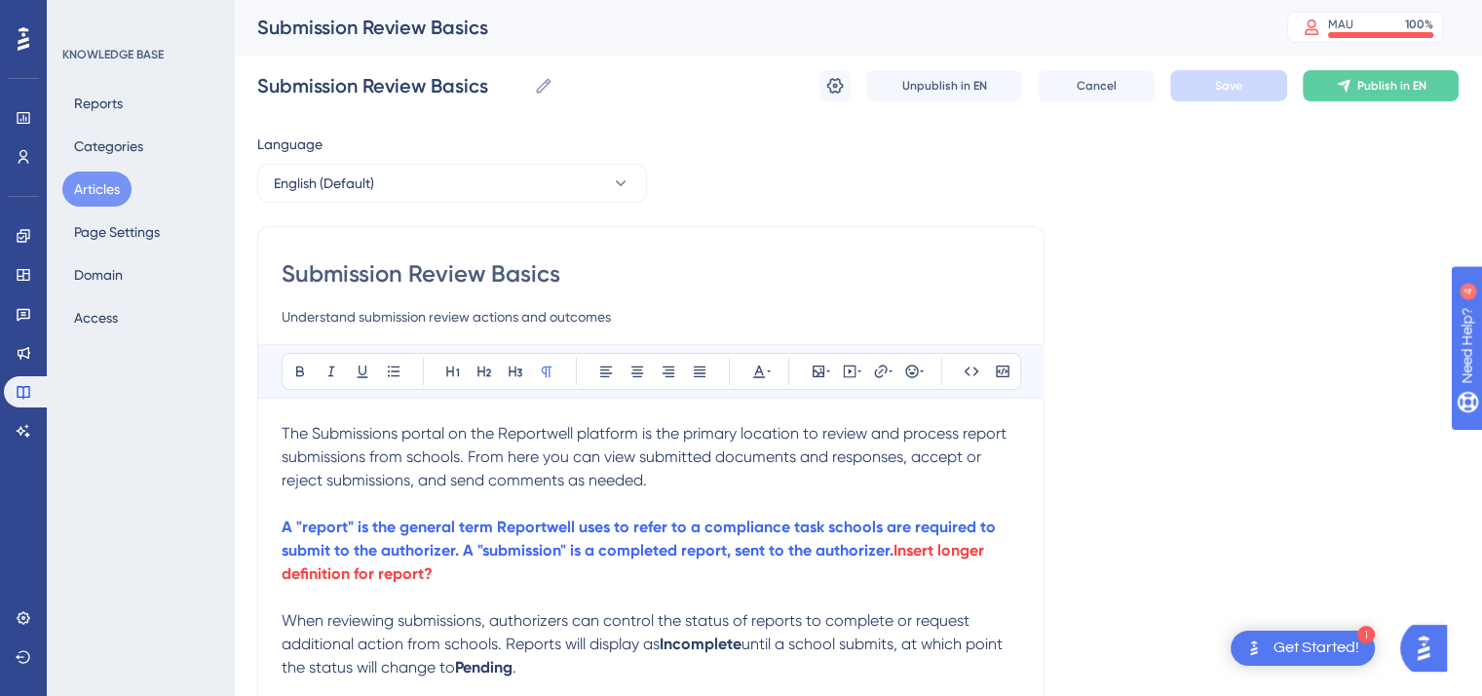
click at [111, 191] on button "Articles" at bounding box center [96, 189] width 69 height 35
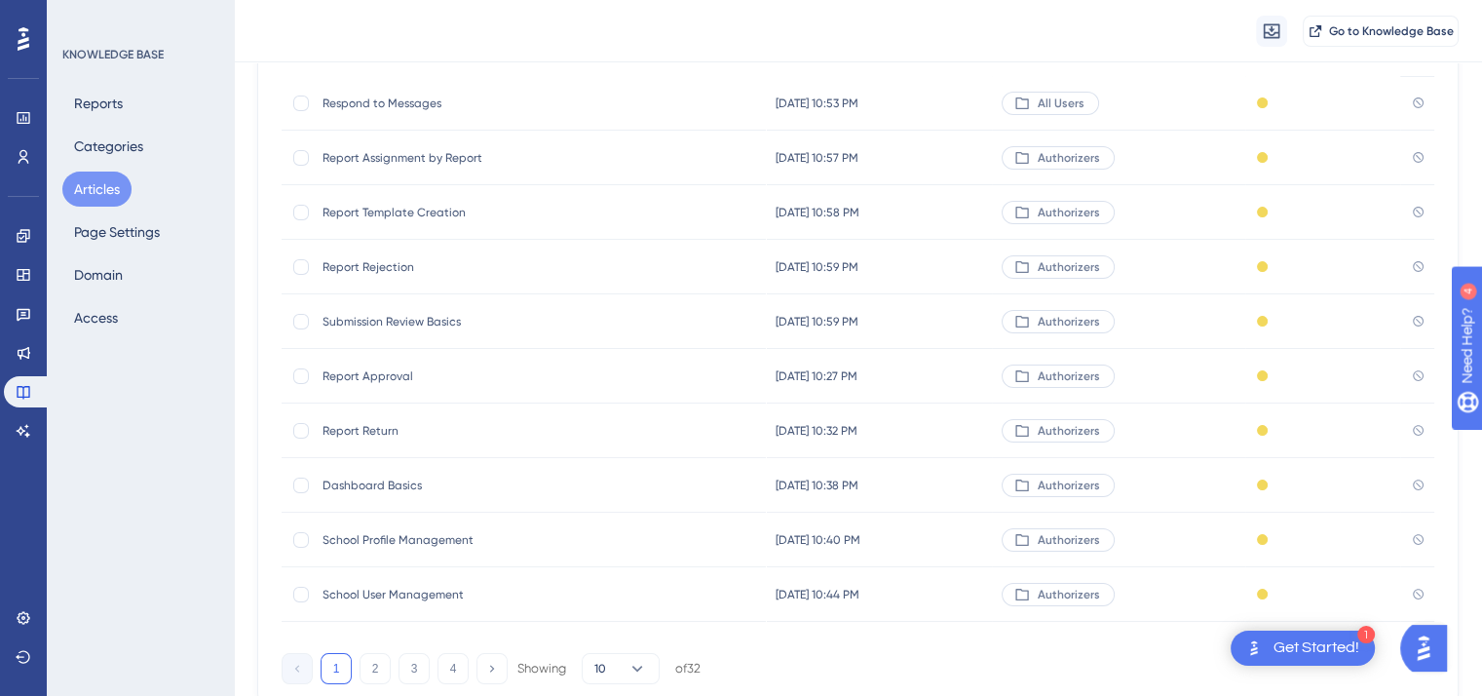
scroll to position [228, 0]
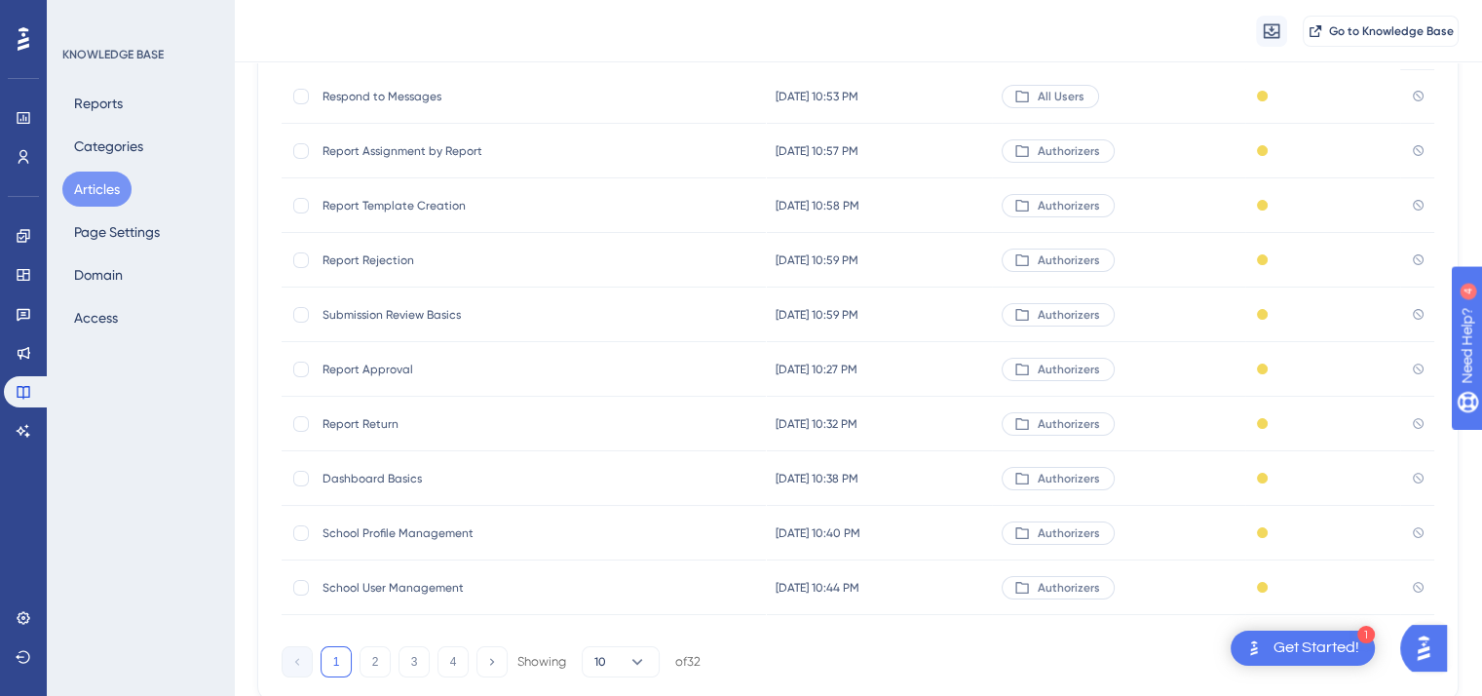
click at [388, 364] on span "Report Approval" at bounding box center [479, 370] width 312 height 16
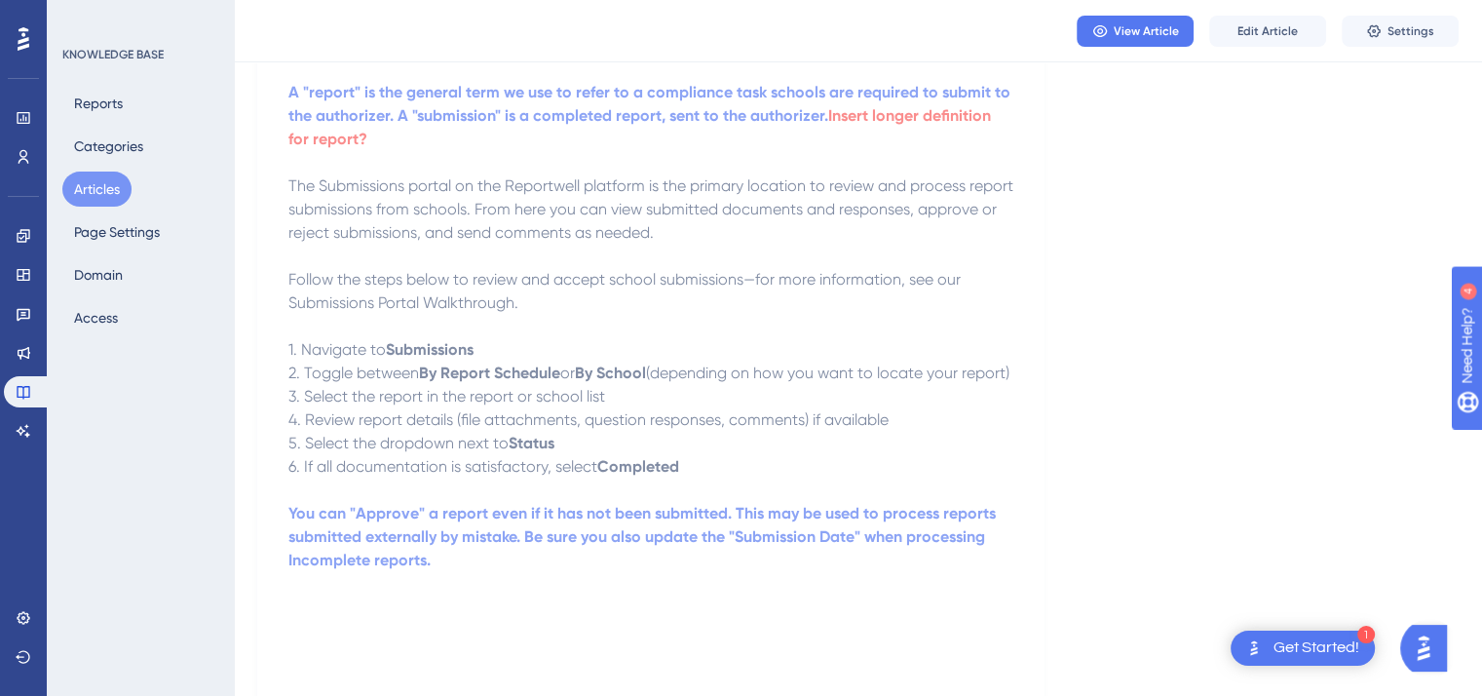
scroll to position [433, 0]
click at [1249, 23] on span "Edit Article" at bounding box center [1268, 31] width 60 height 16
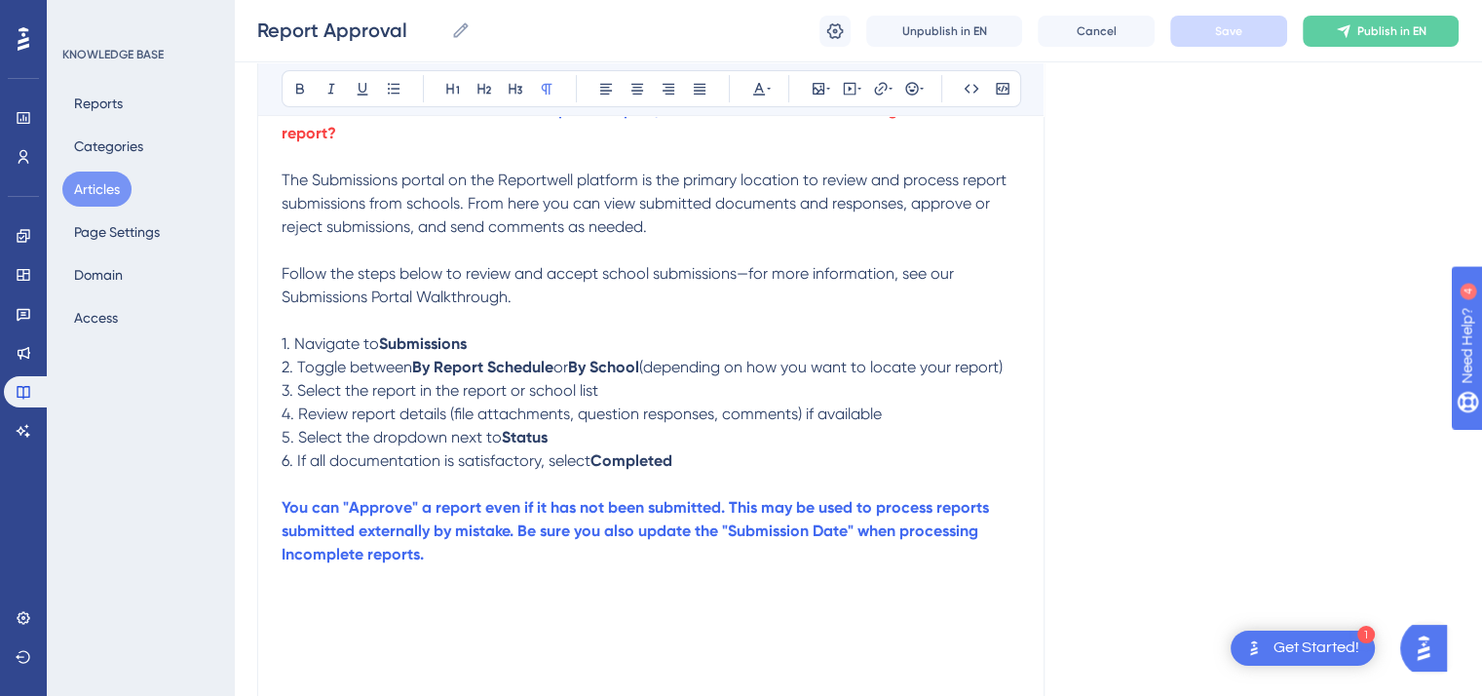
scroll to position [362, 0]
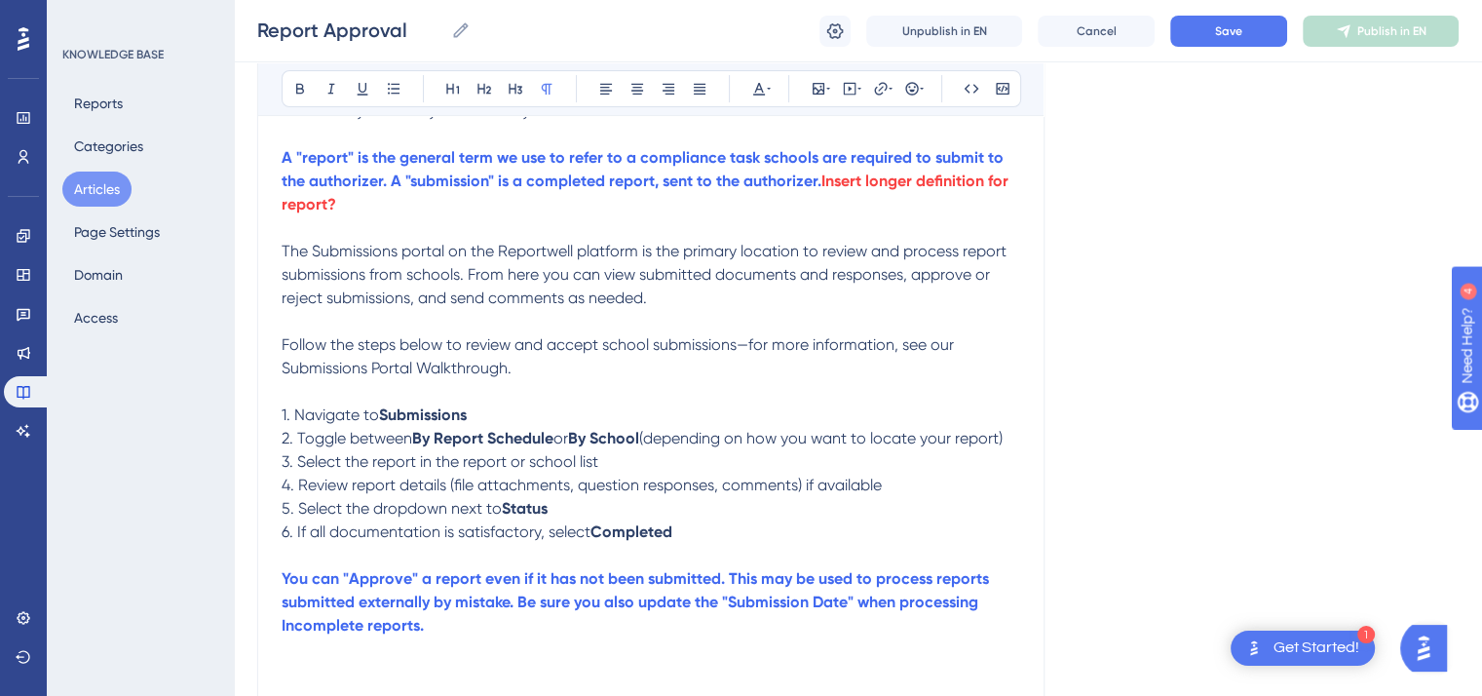
click at [472, 418] on p "1. Navigate to Submissions" at bounding box center [651, 415] width 739 height 23
click at [299, 93] on icon at bounding box center [300, 89] width 8 height 11
click at [1003, 438] on span "(depending on how you want to locate your report)" at bounding box center [821, 438] width 364 height 19
click at [600, 474] on p "3. Select the report in the report or school list" at bounding box center [651, 461] width 739 height 23
click at [884, 497] on p "4. Review report details (file attachments, question responses, comments) if av…" at bounding box center [651, 485] width 739 height 23
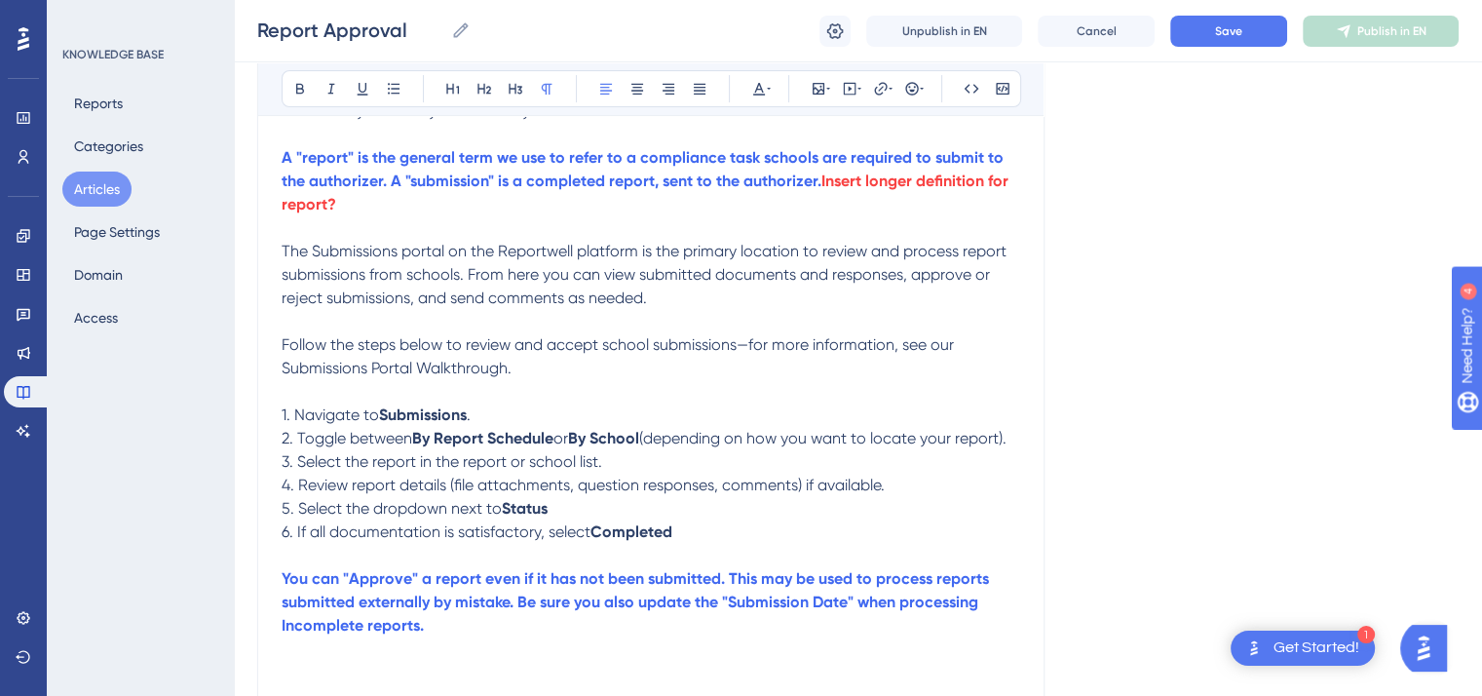
click at [548, 518] on strong "Status" at bounding box center [525, 508] width 46 height 19
click at [297, 91] on icon at bounding box center [300, 89] width 16 height 16
click at [677, 544] on p "6. If all documentation is satisfactory, select Completed" at bounding box center [651, 531] width 739 height 23
click at [302, 92] on icon at bounding box center [300, 89] width 8 height 11
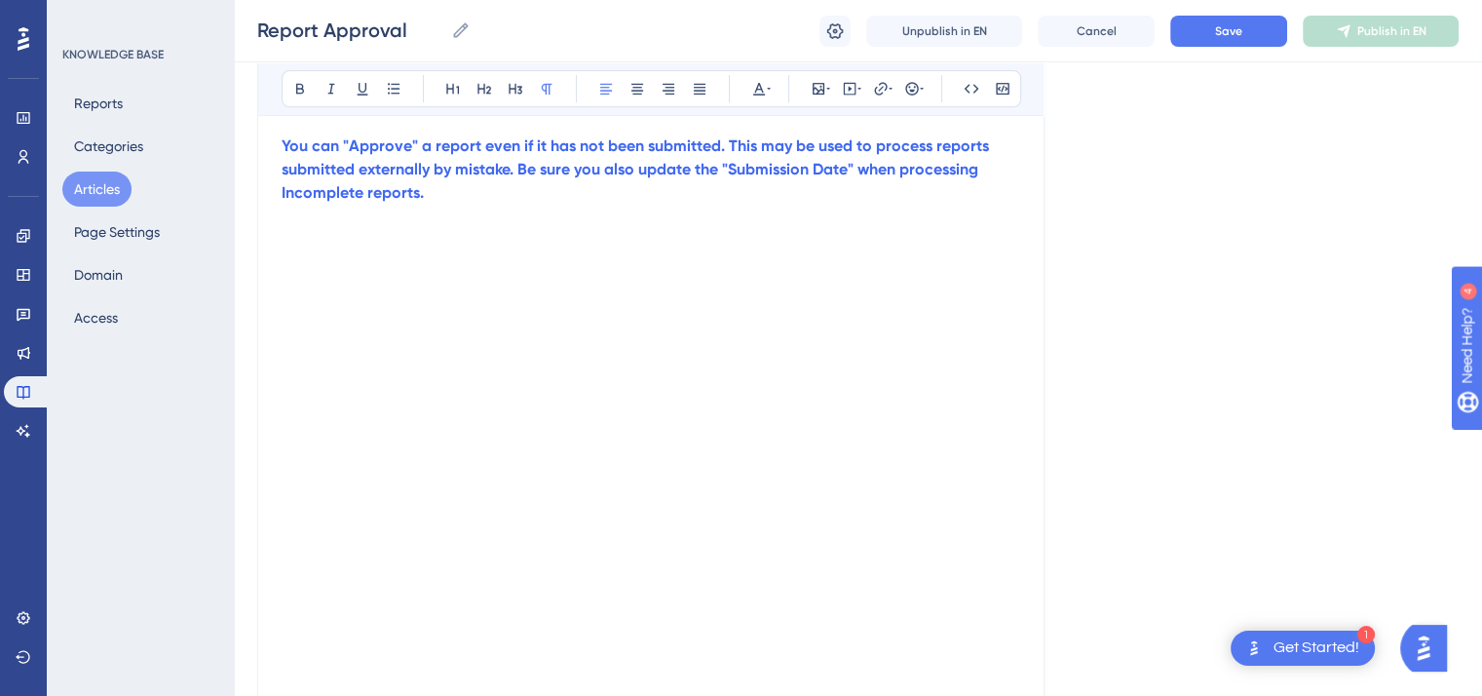
scroll to position [1021, 0]
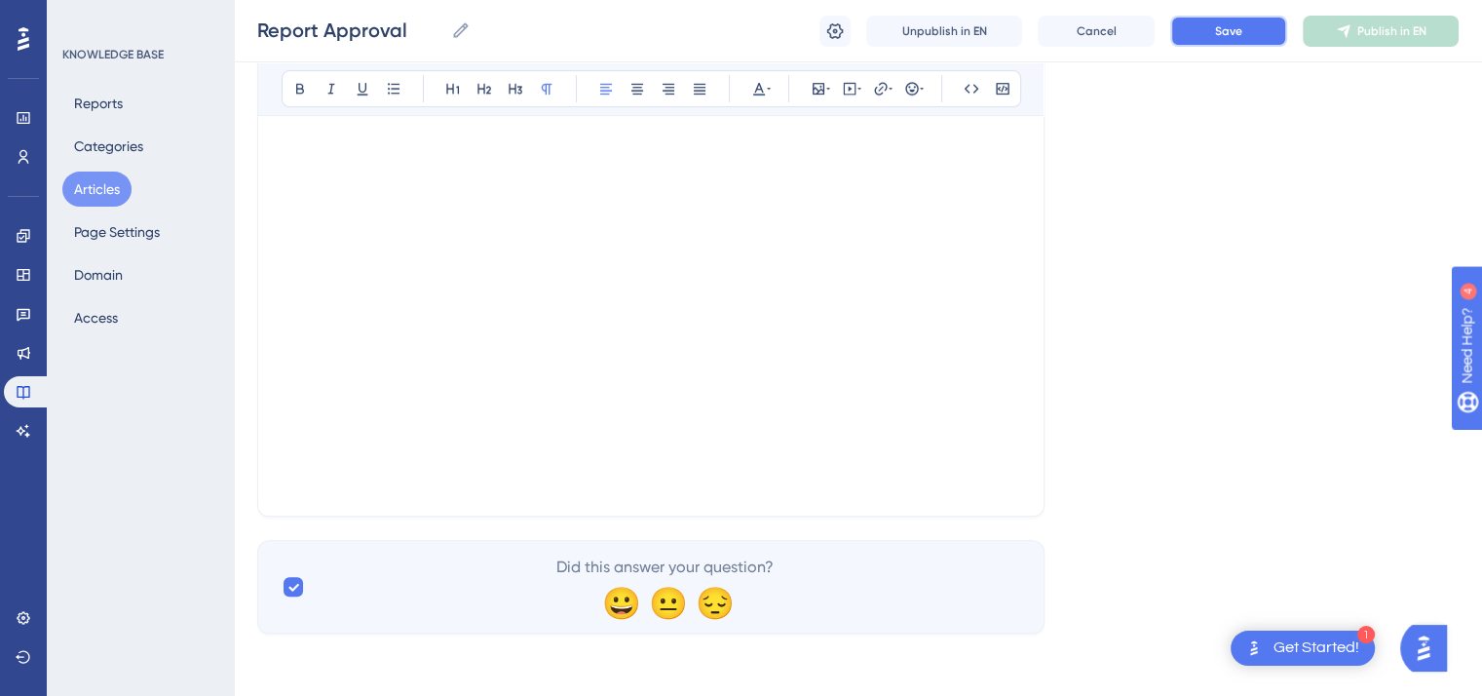
click at [1212, 42] on button "Save" at bounding box center [1229, 31] width 117 height 31
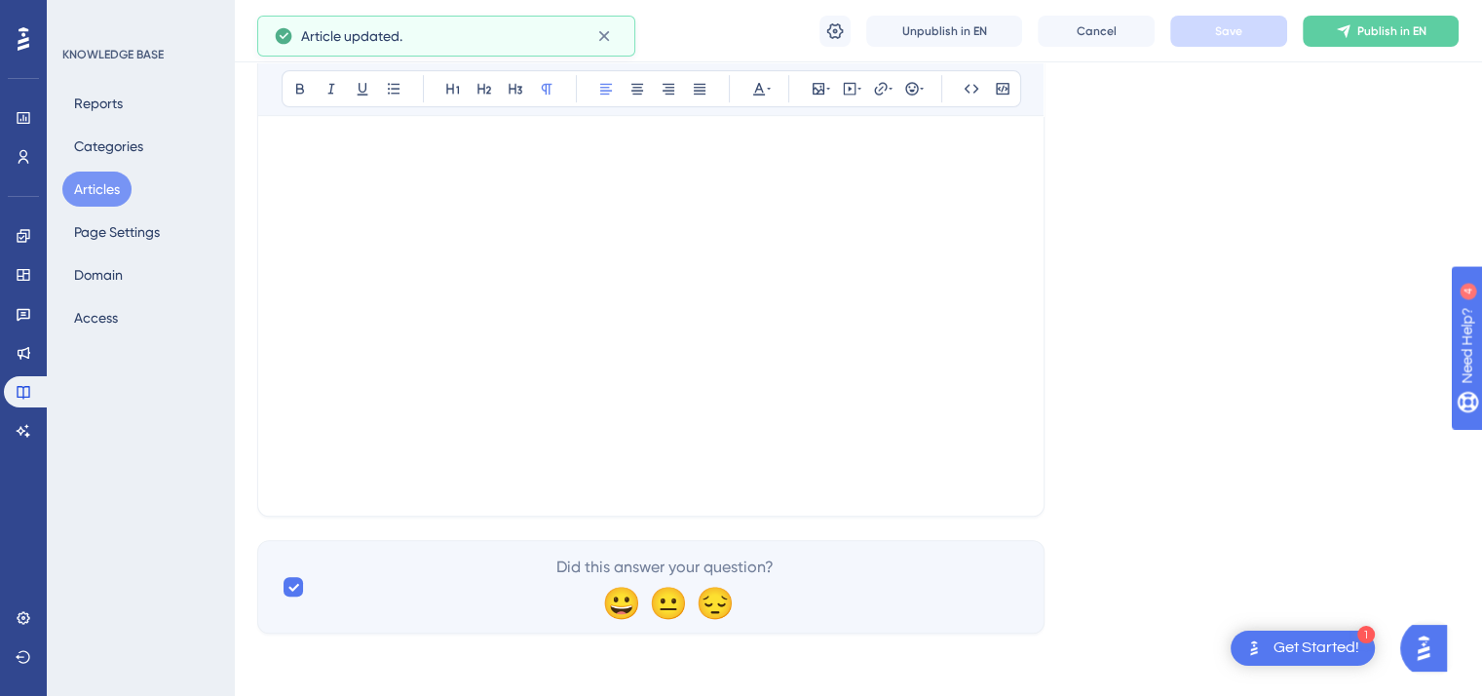
click at [113, 189] on button "Articles" at bounding box center [96, 189] width 69 height 35
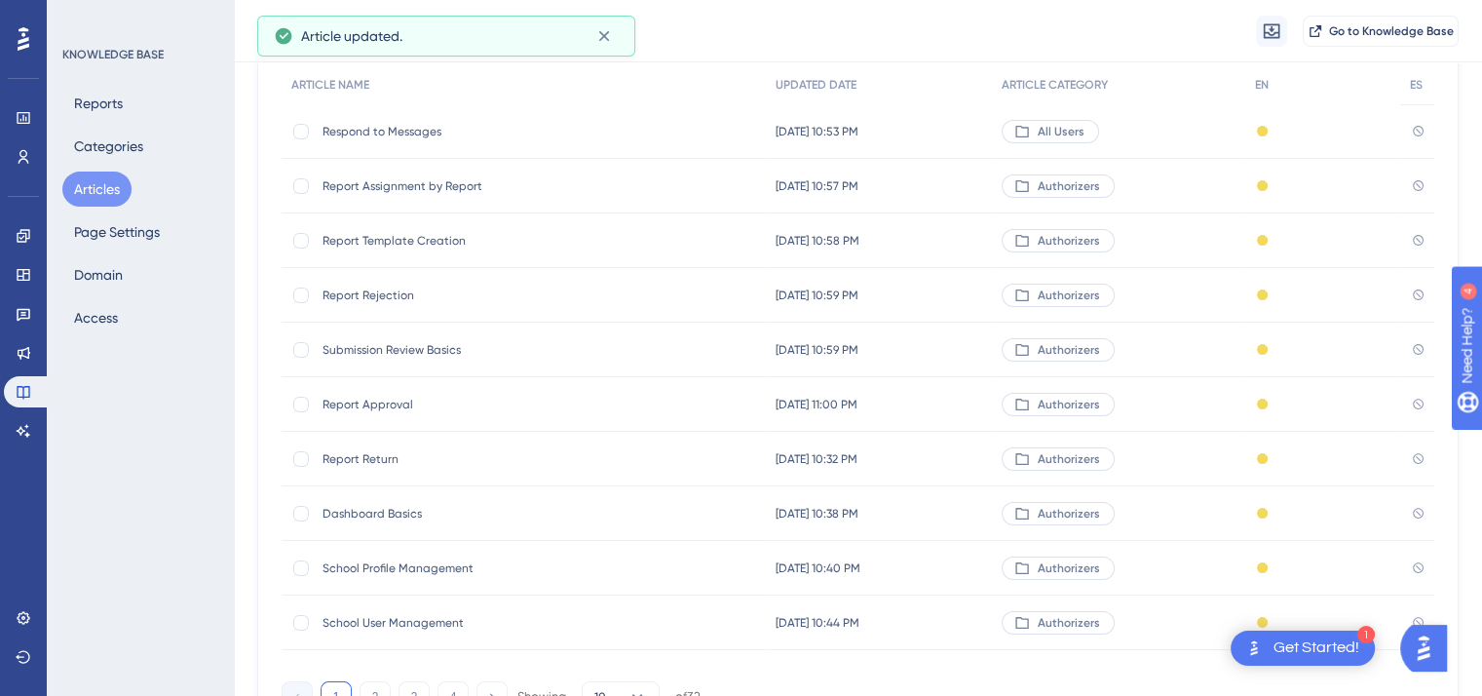
scroll to position [195, 0]
click at [376, 456] on span "Report Return" at bounding box center [479, 457] width 312 height 16
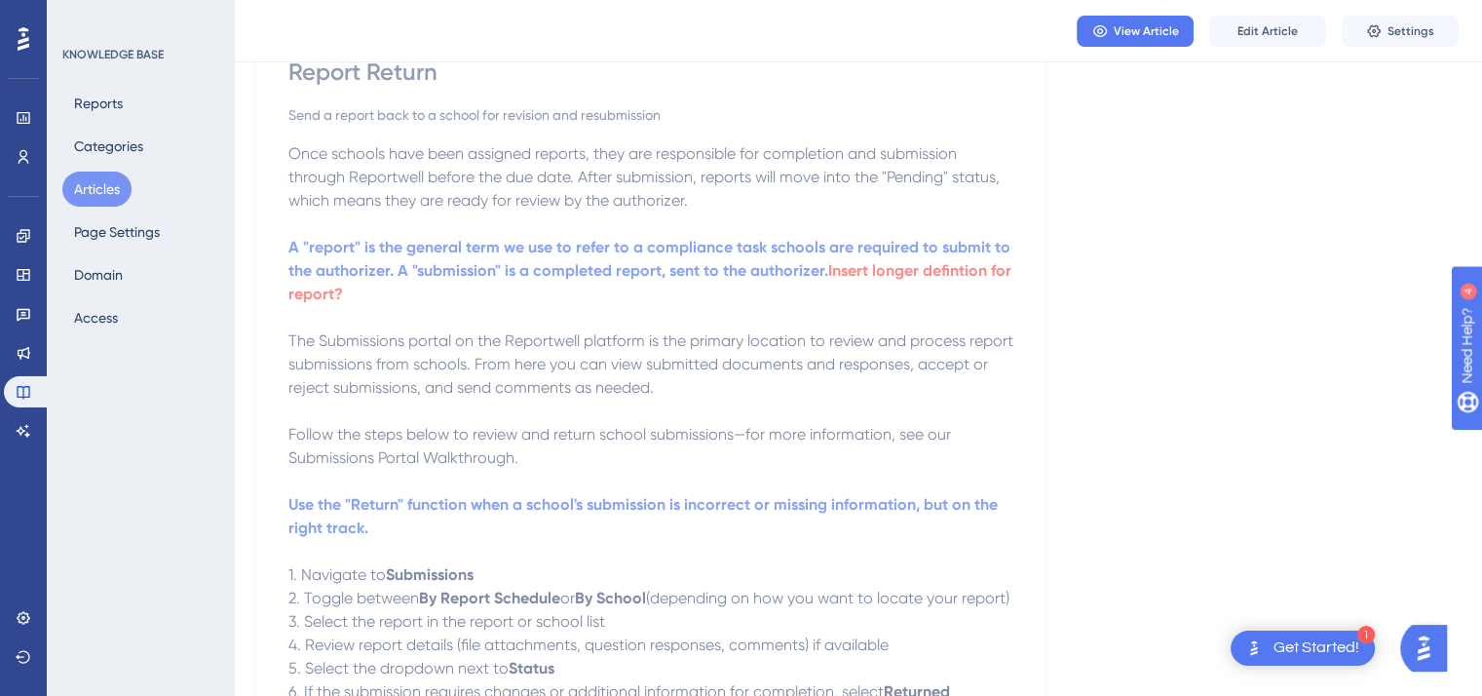
scroll to position [353, 0]
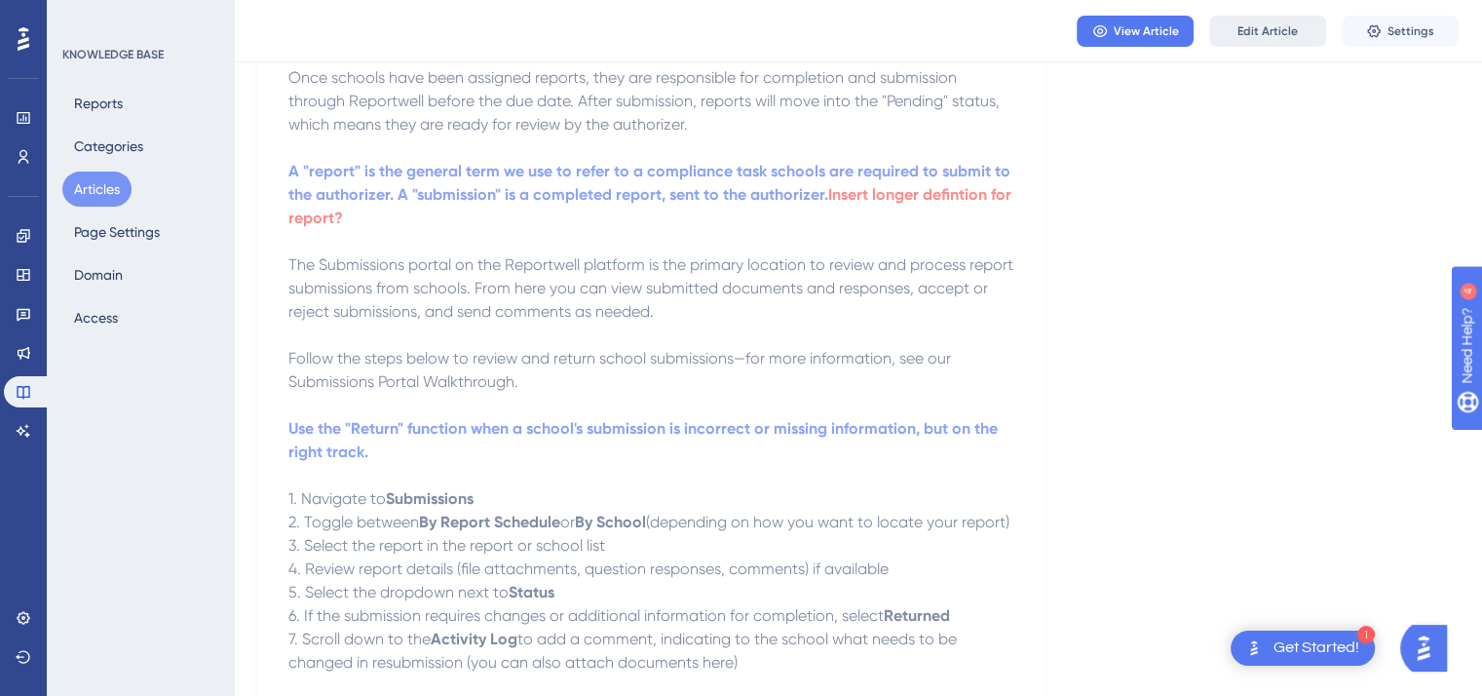
click at [1256, 29] on span "Edit Article" at bounding box center [1268, 31] width 60 height 16
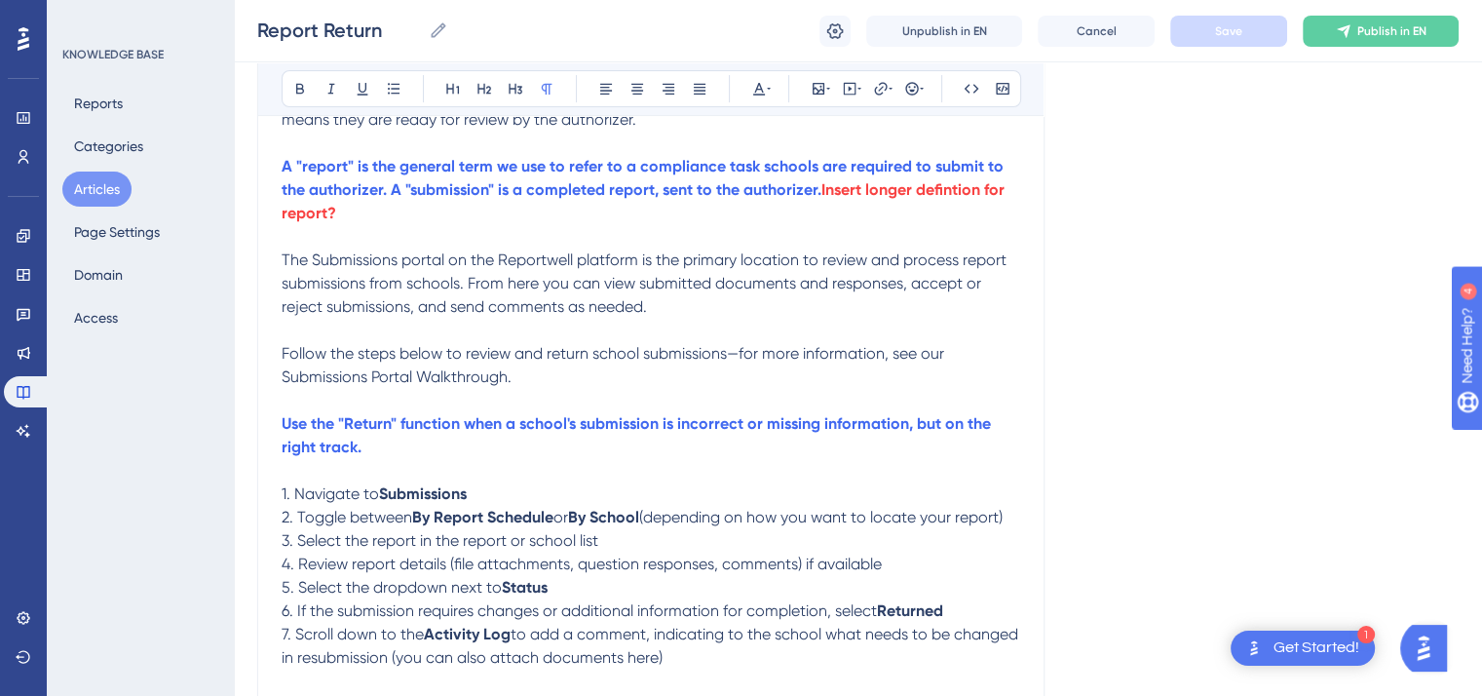
scroll to position [385, 0]
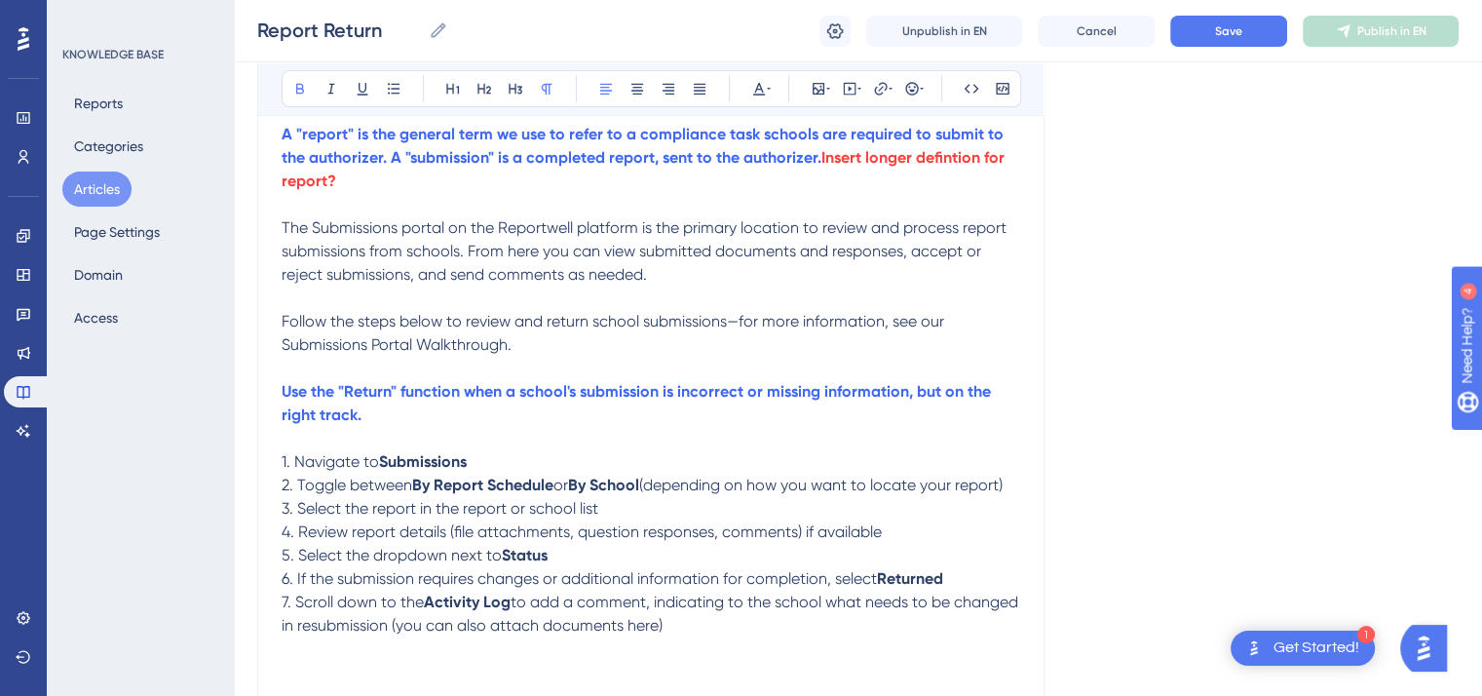
click at [474, 464] on p "1. Navigate to Submissions" at bounding box center [651, 461] width 739 height 23
click at [295, 86] on icon at bounding box center [300, 89] width 16 height 16
click at [1019, 488] on p "2. Toggle between By Report Schedule or By School (depending on how you want to…" at bounding box center [651, 485] width 739 height 23
click at [600, 520] on p "3. Select the report in the report or school list" at bounding box center [651, 508] width 739 height 23
click at [881, 541] on span "4. Review report details (file attachments, question responses, comments) if av…" at bounding box center [582, 531] width 600 height 19
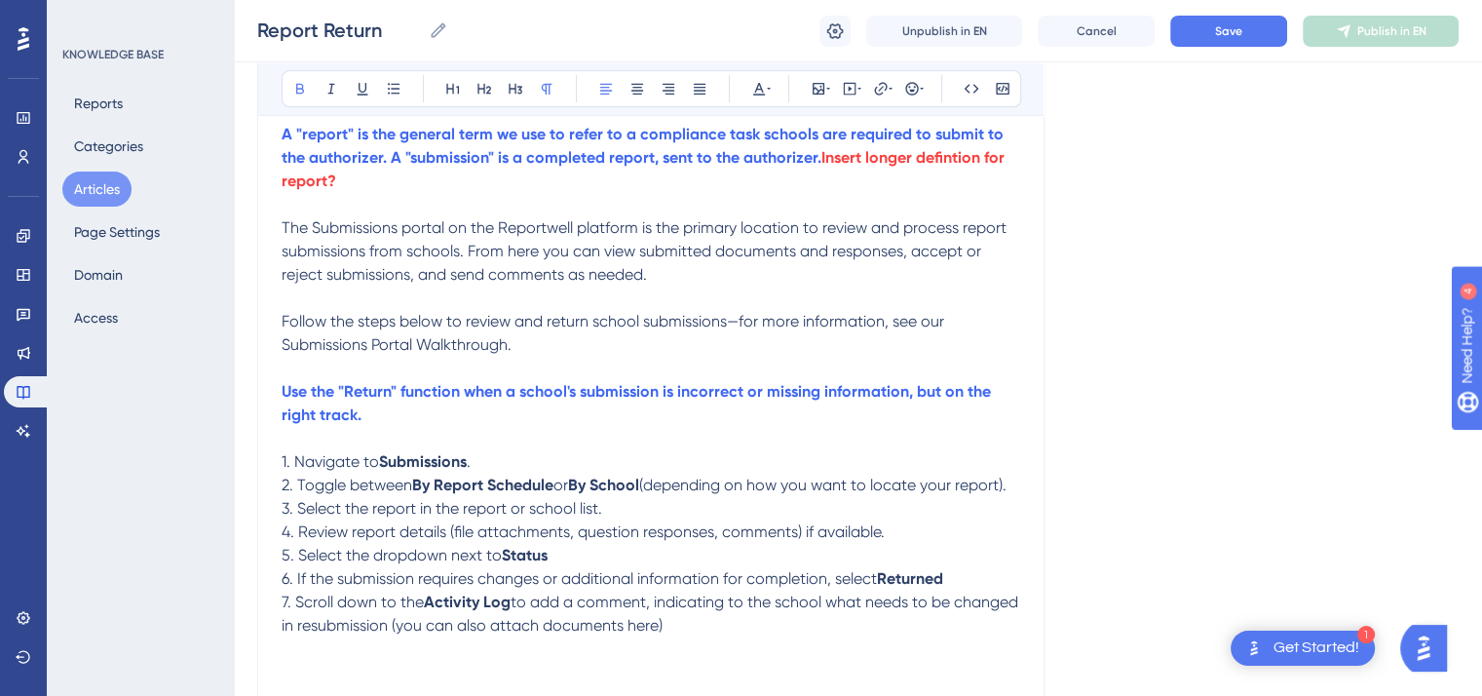
click at [548, 564] on strong "Status" at bounding box center [525, 555] width 46 height 19
click at [310, 75] on button at bounding box center [300, 88] width 27 height 27
click at [948, 591] on p "6. If the submission requires changes or additional information for completion,…" at bounding box center [651, 578] width 739 height 23
click at [298, 87] on icon at bounding box center [300, 89] width 16 height 16
click at [729, 637] on p "7. Scroll down to the Activity Log to add a comment, indicating to the school w…" at bounding box center [651, 614] width 739 height 47
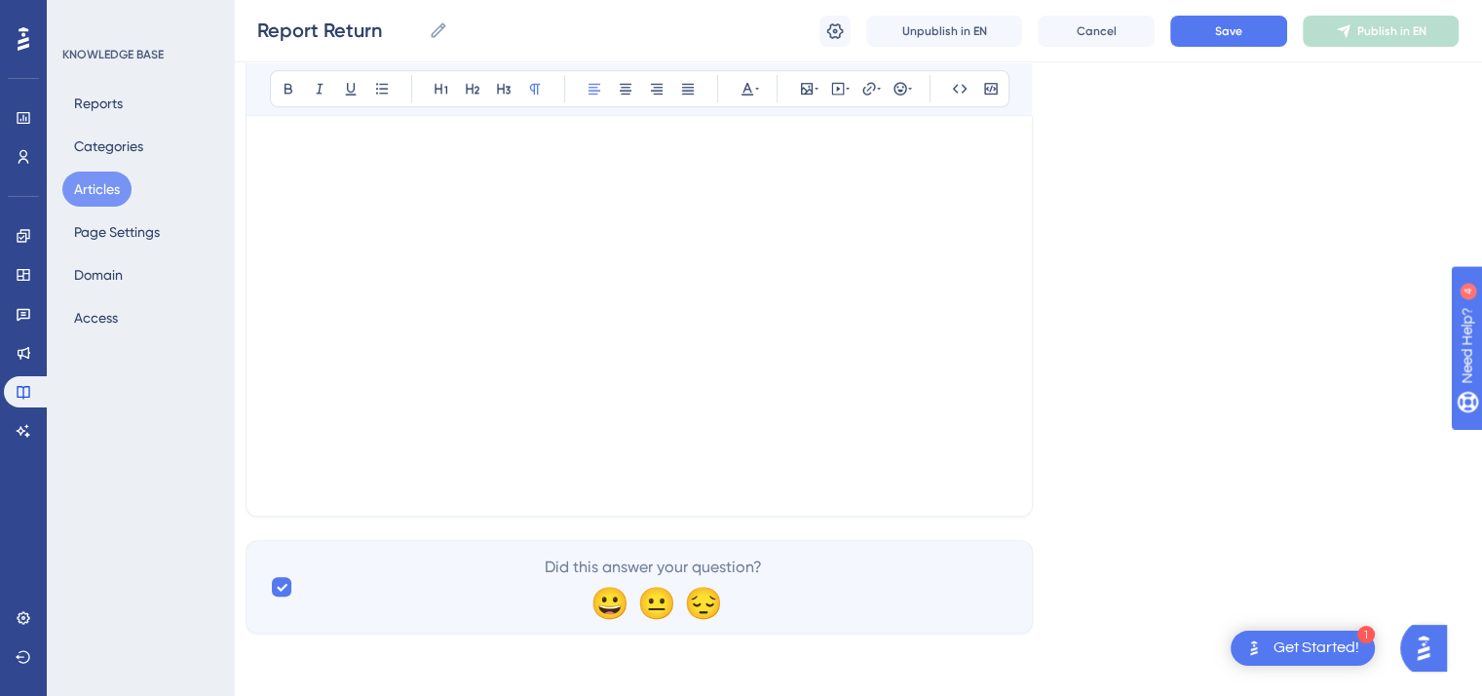
scroll to position [1045, 14]
click at [1212, 29] on button "Save" at bounding box center [1229, 31] width 117 height 31
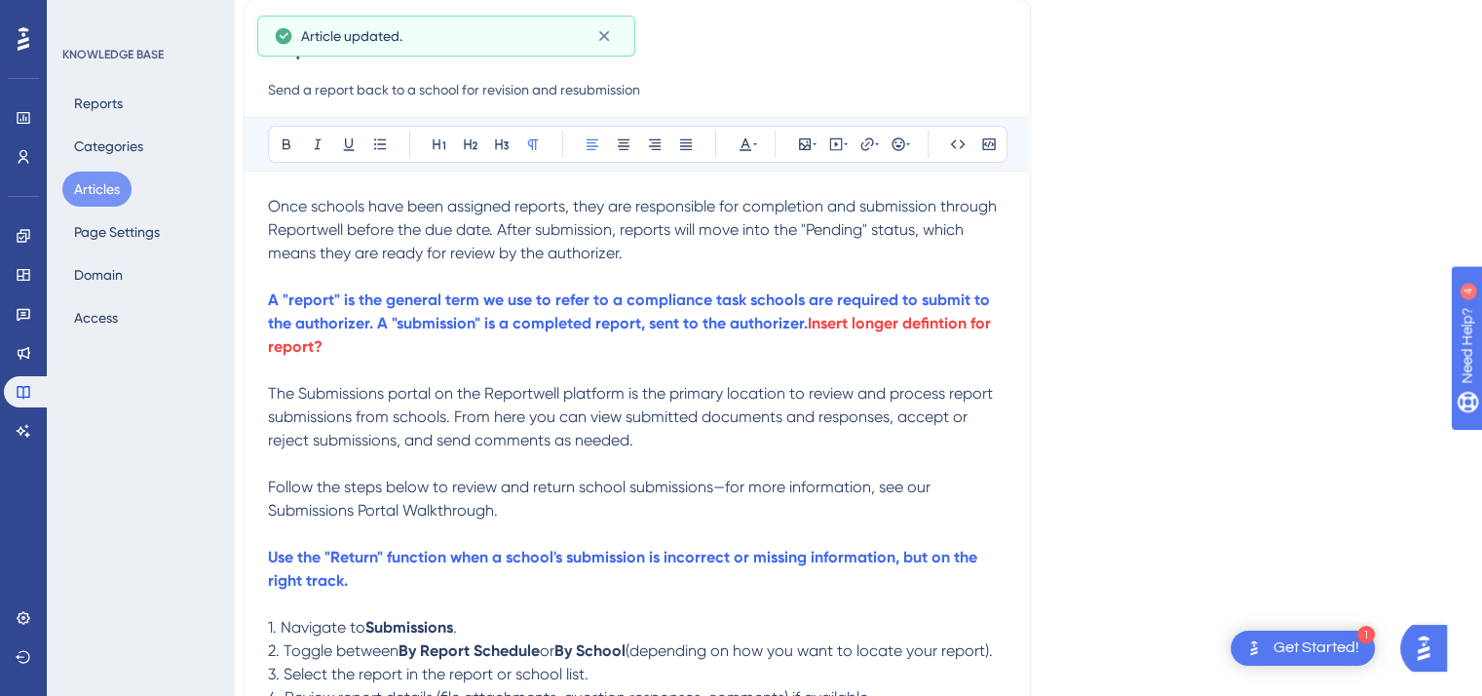
scroll to position [0, 14]
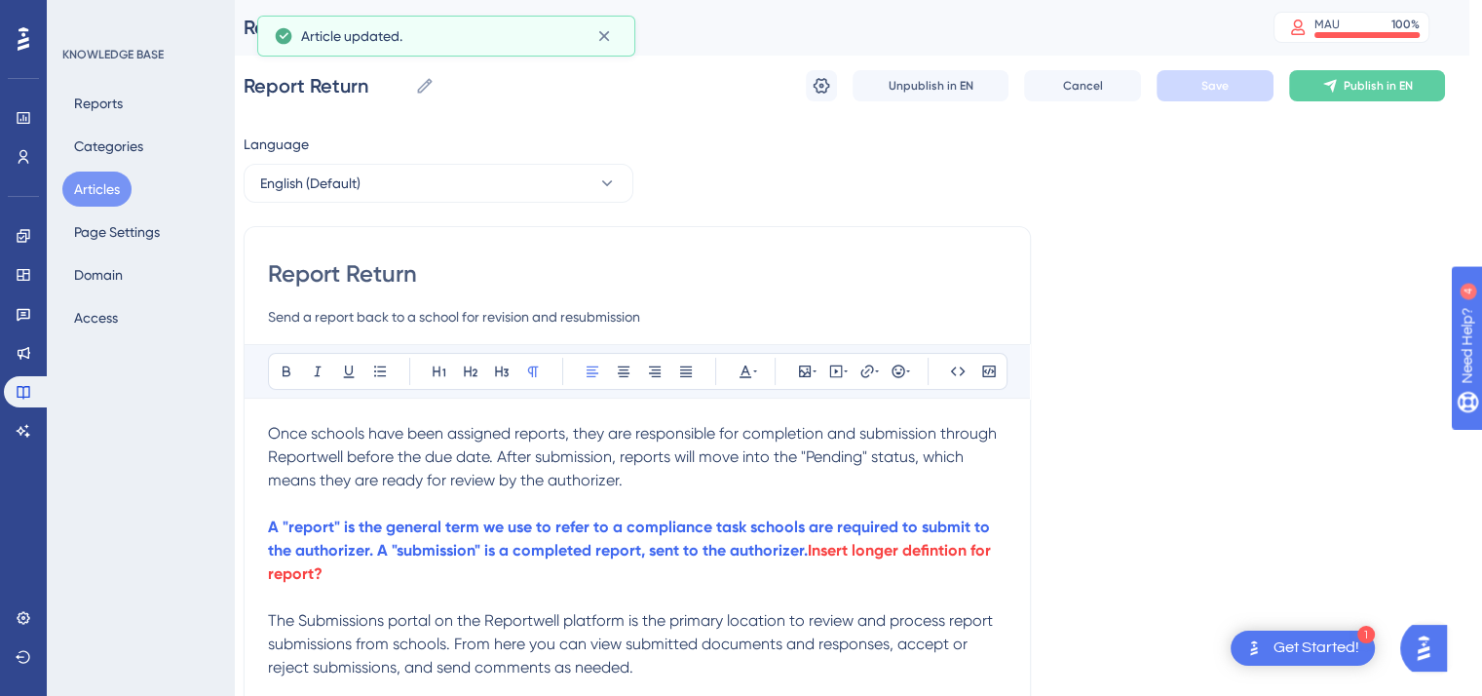
click at [113, 178] on button "Articles" at bounding box center [96, 189] width 69 height 35
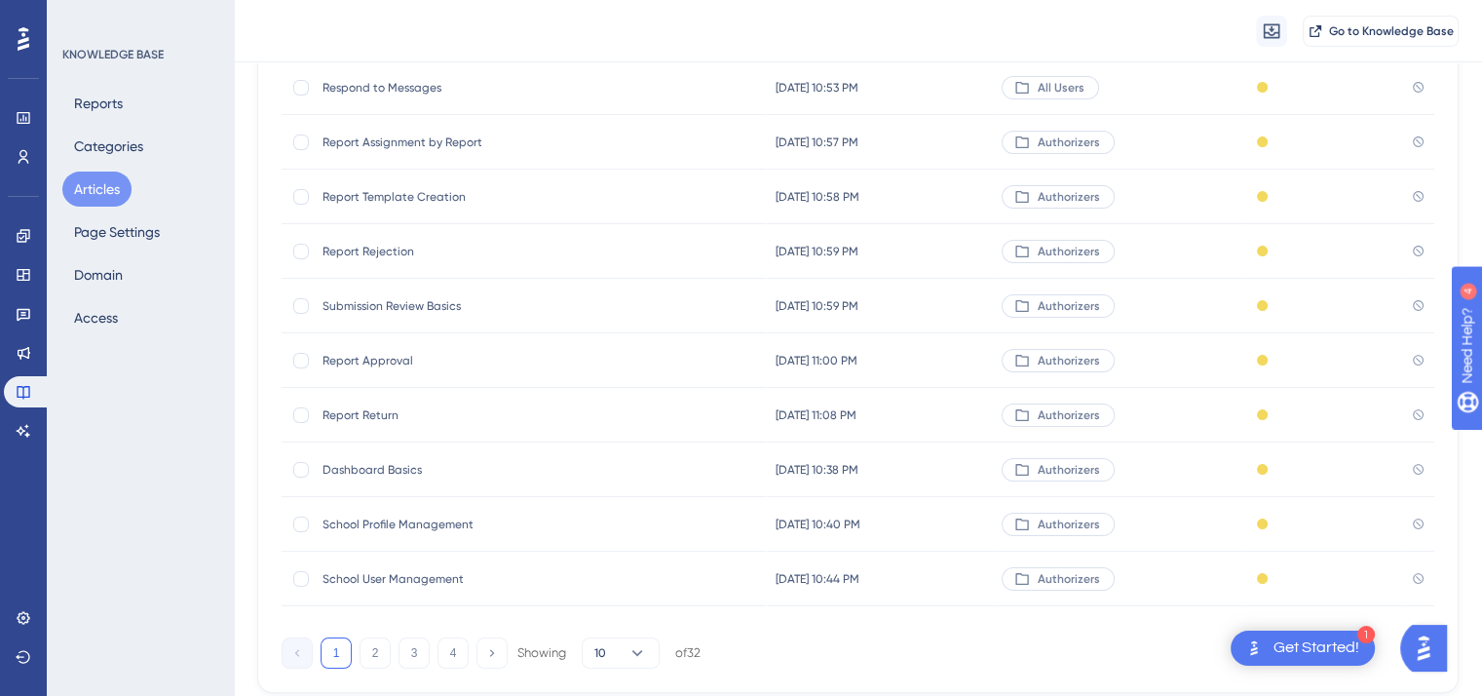
scroll to position [238, 0]
click at [386, 473] on span "Dashboard Basics" at bounding box center [479, 469] width 312 height 16
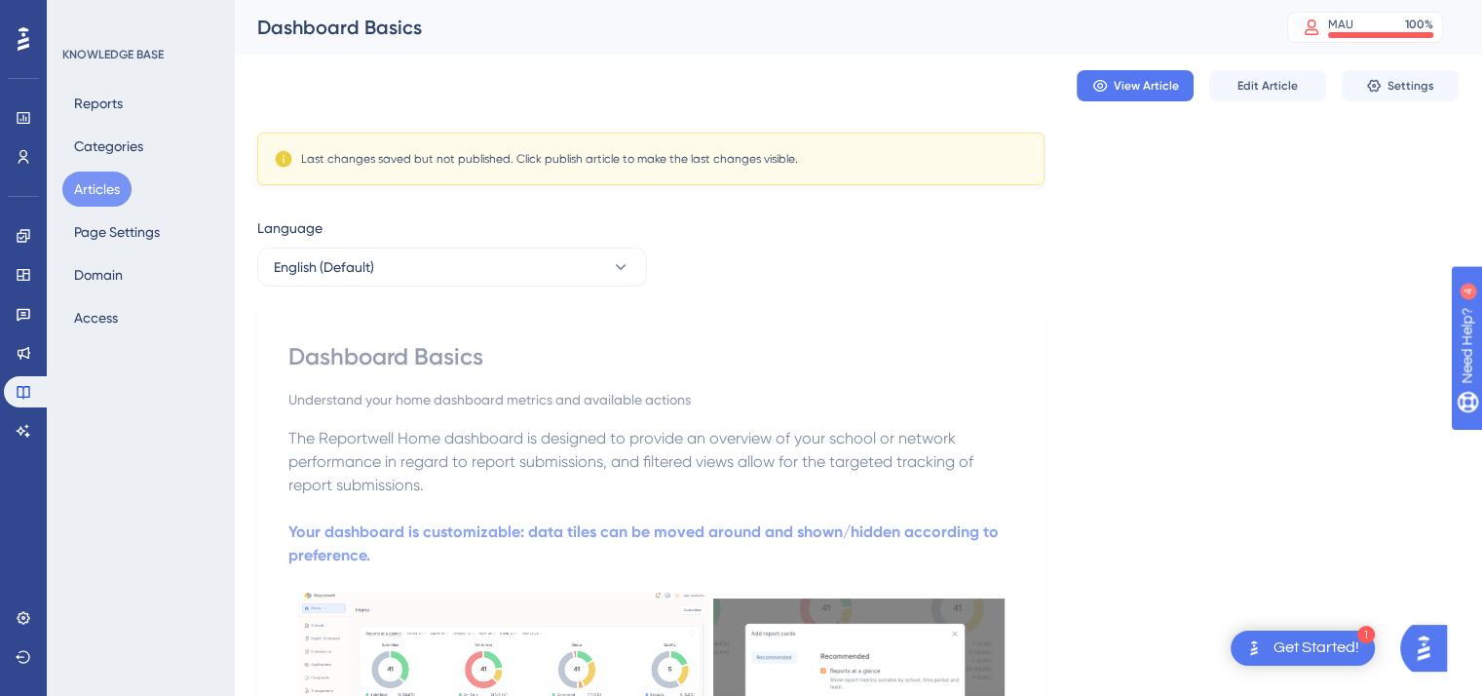
click at [97, 185] on button "Articles" at bounding box center [96, 189] width 69 height 35
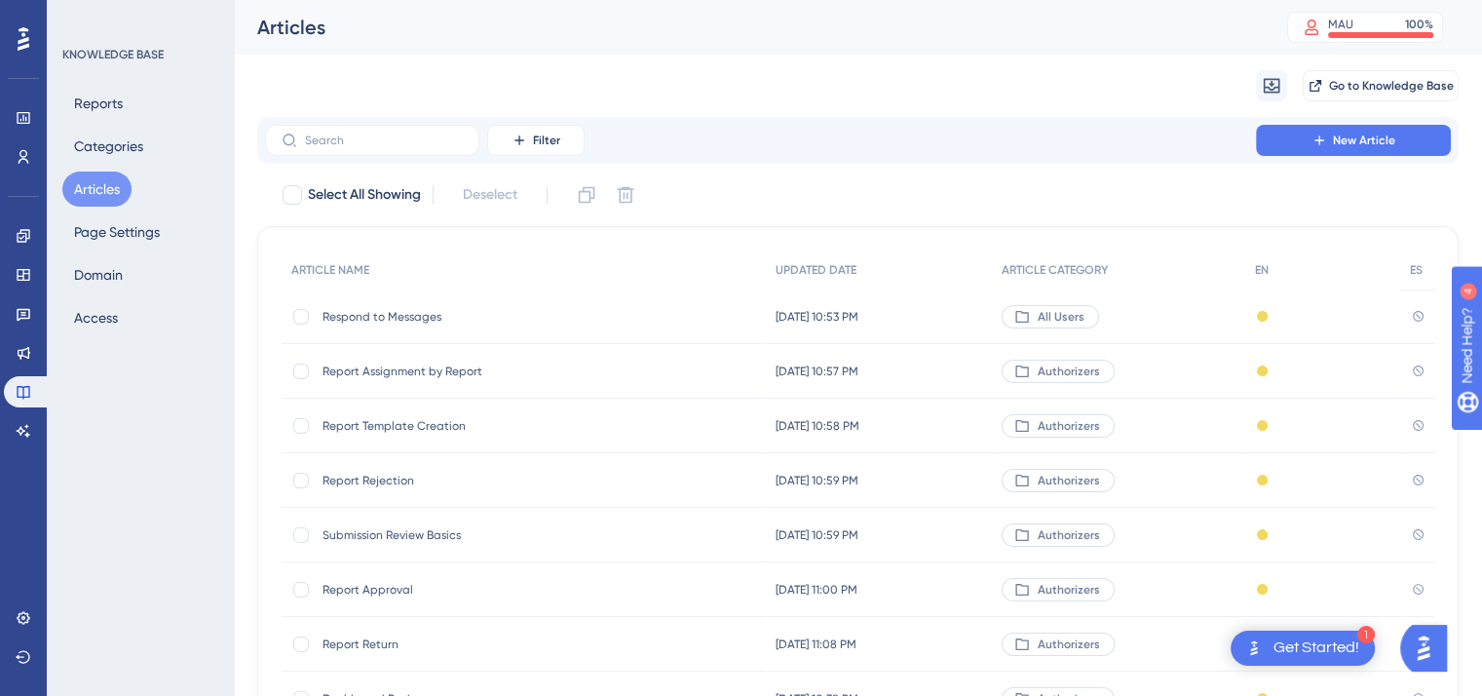
scroll to position [295, 0]
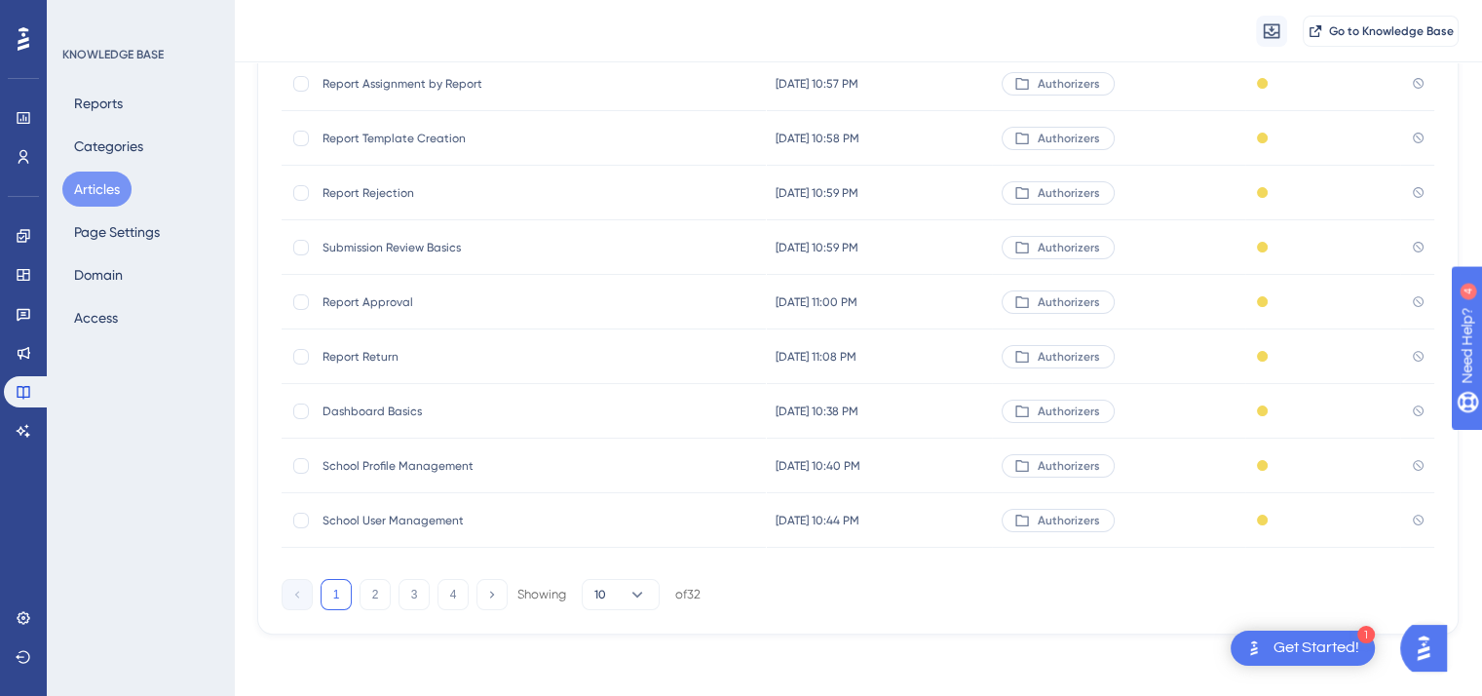
click at [422, 463] on span "School Profile Management" at bounding box center [479, 466] width 312 height 16
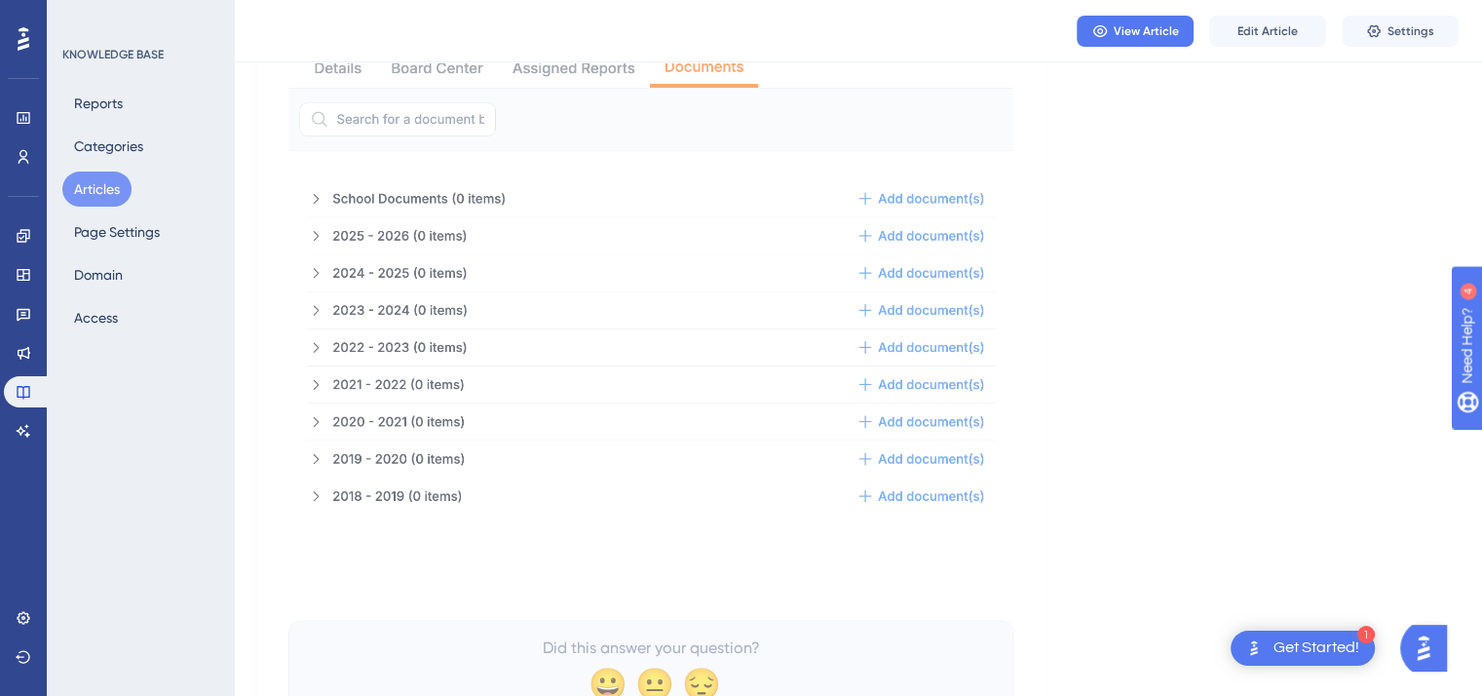
scroll to position [3914, 0]
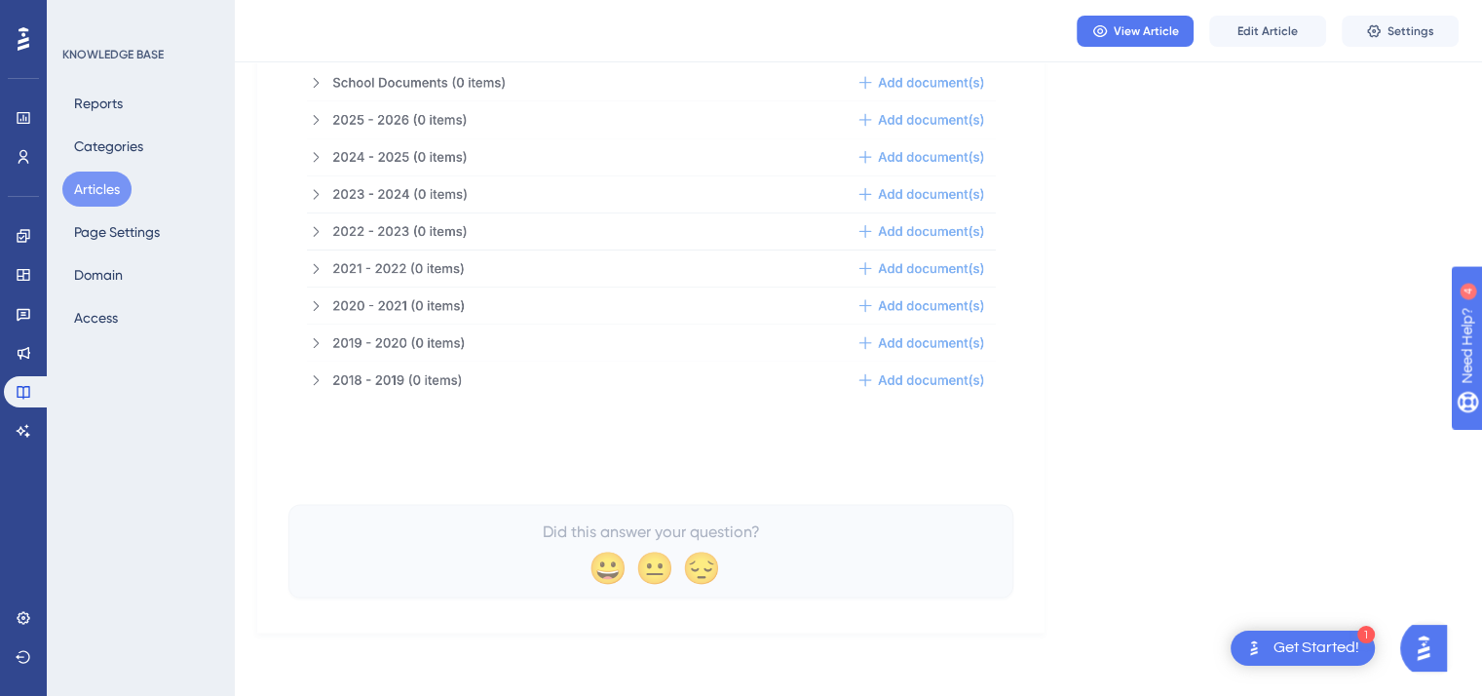
click at [121, 183] on button "Articles" at bounding box center [96, 189] width 69 height 35
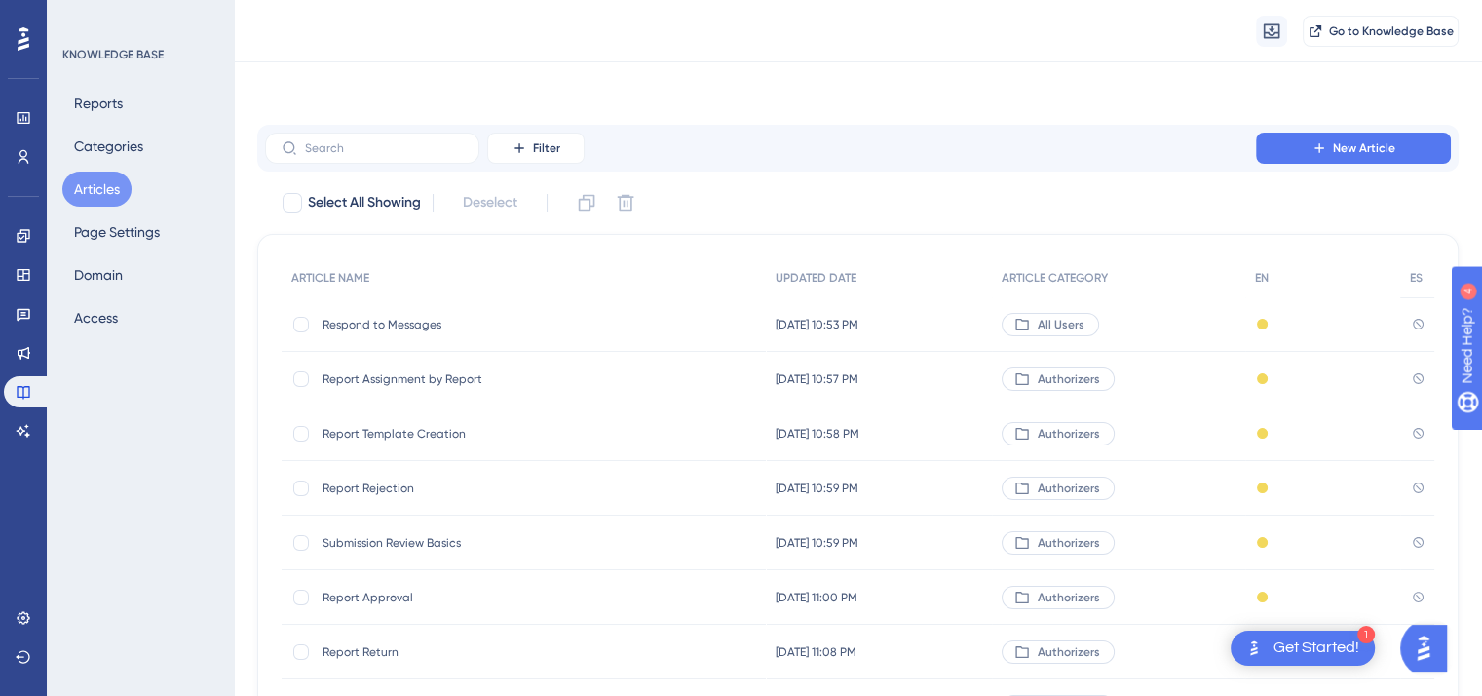
scroll to position [295, 0]
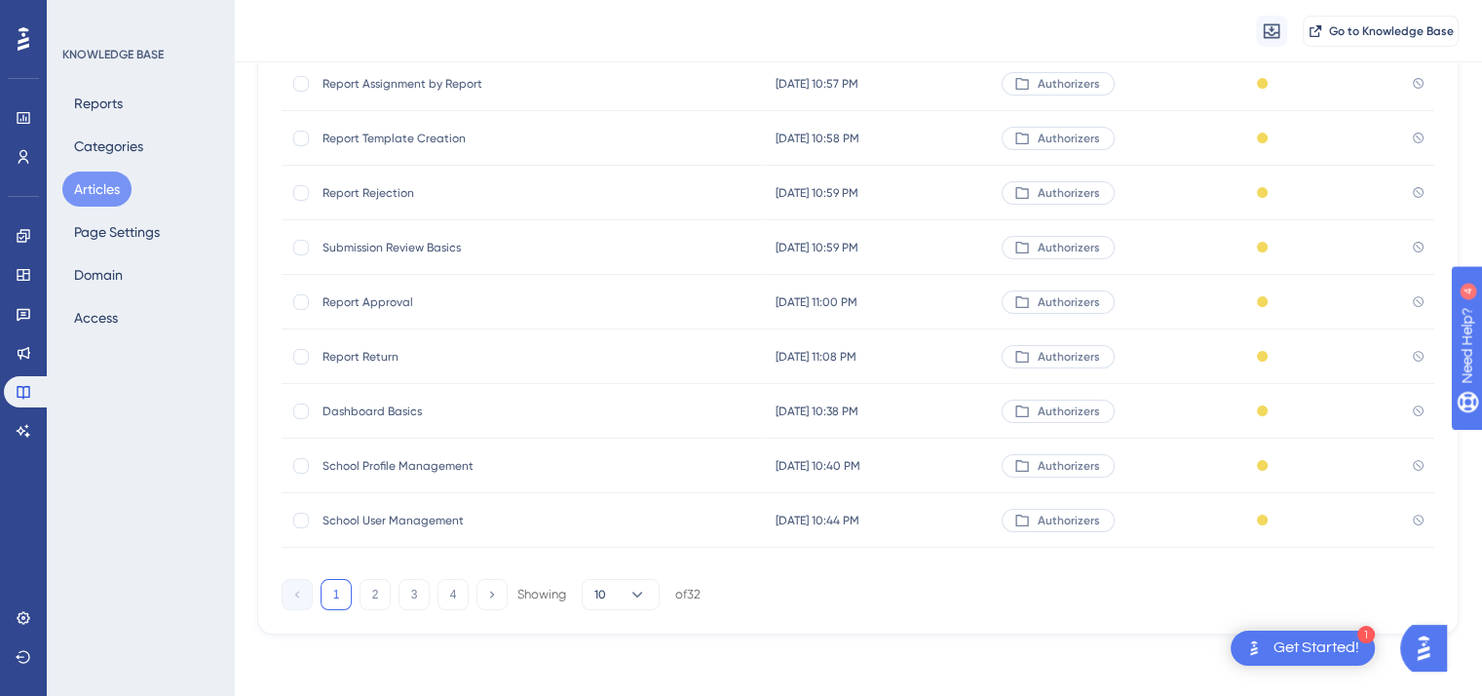
click at [424, 522] on span "School User Management" at bounding box center [479, 521] width 312 height 16
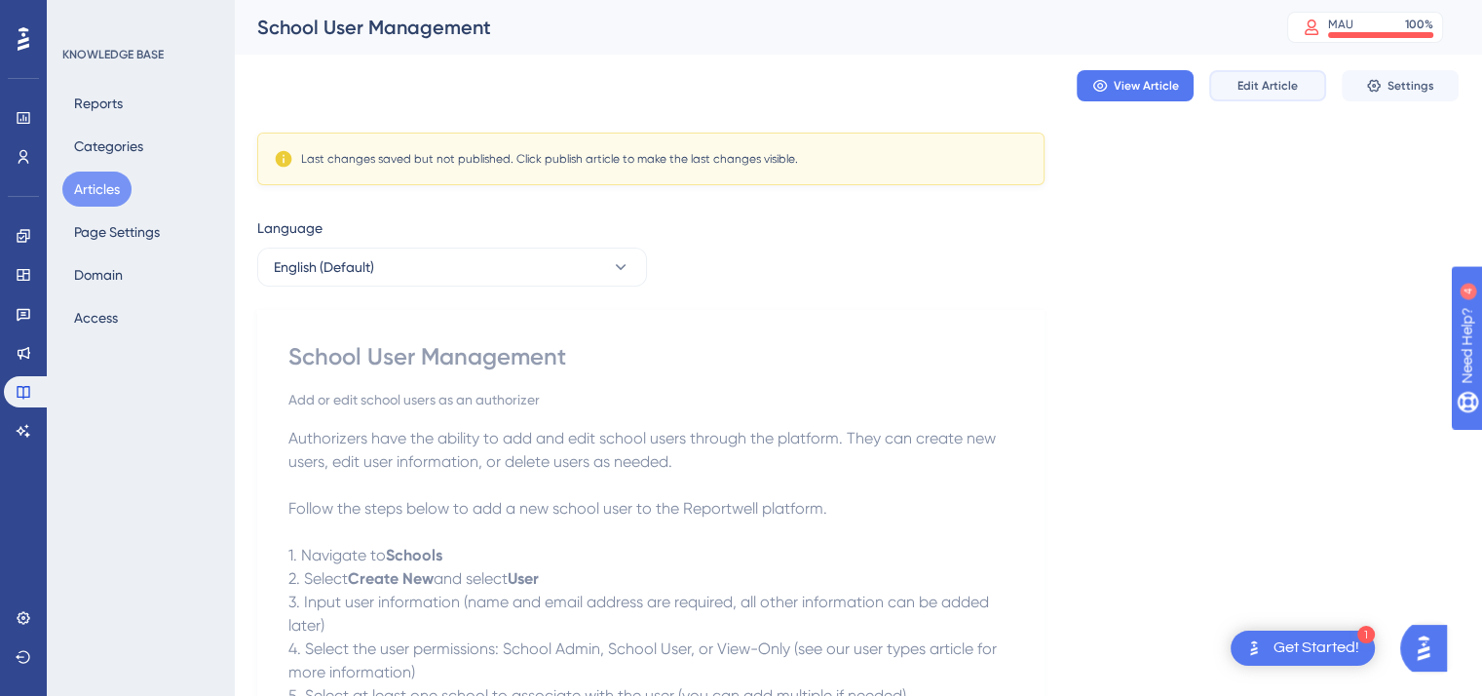
click at [1286, 94] on button "Edit Article" at bounding box center [1268, 85] width 117 height 31
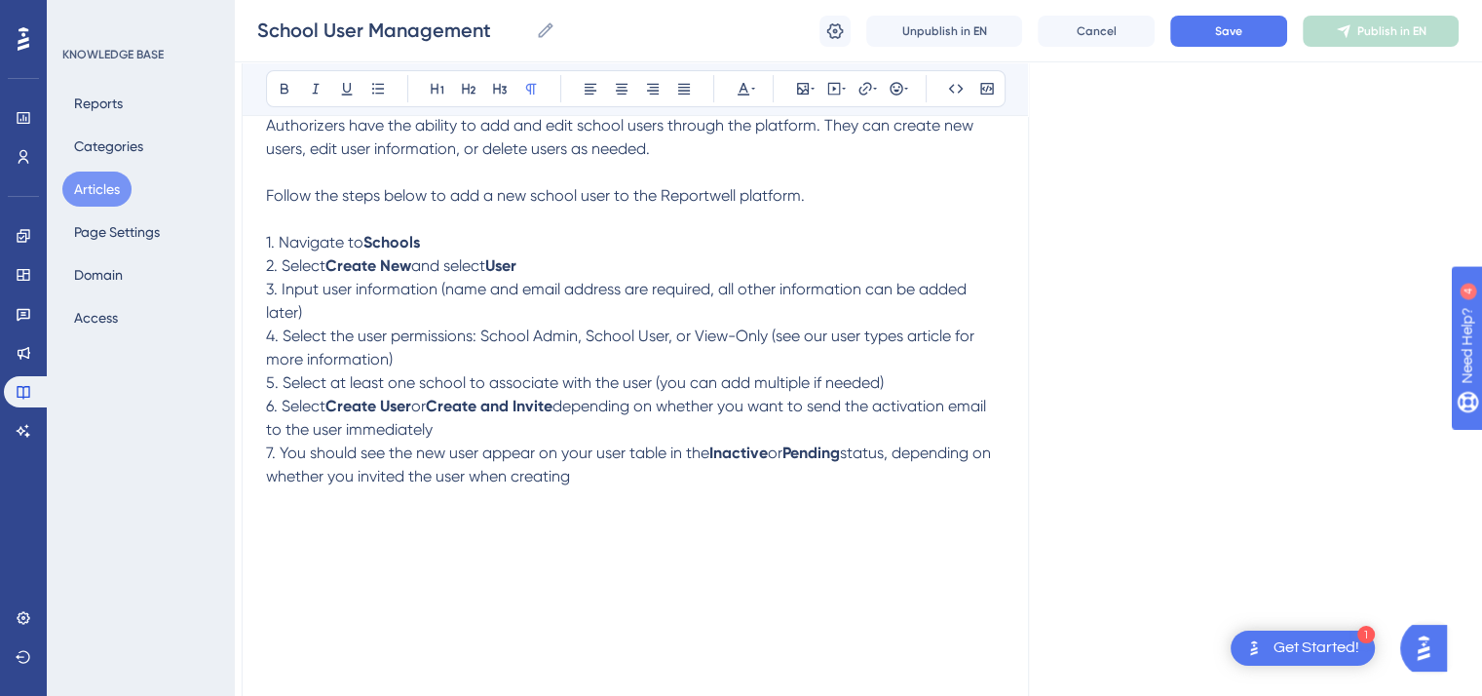
scroll to position [302, 16]
click at [424, 239] on span at bounding box center [422, 240] width 4 height 19
click at [285, 88] on icon at bounding box center [285, 89] width 8 height 11
click at [530, 262] on p "2. Select Create New and select User" at bounding box center [635, 263] width 739 height 23
click at [286, 96] on button at bounding box center [284, 88] width 27 height 27
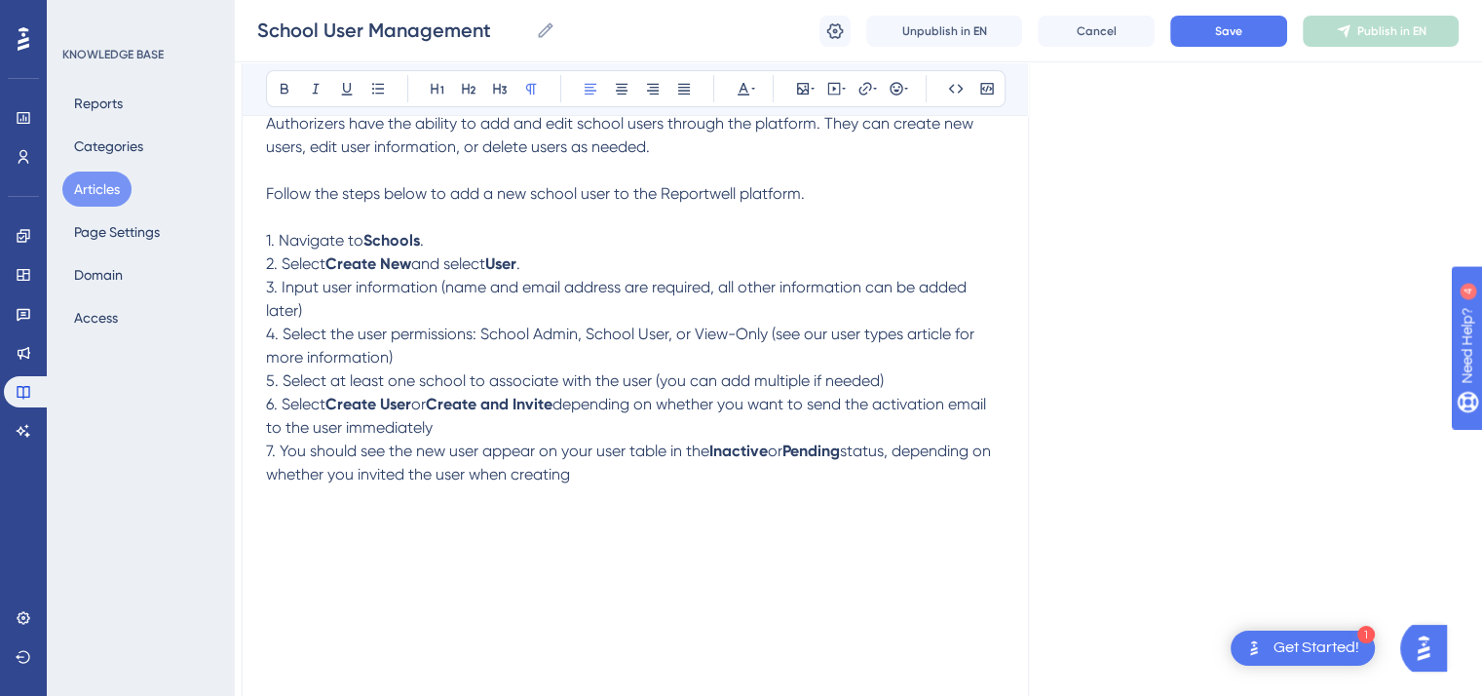
click at [306, 309] on p "3. Input user information (name and email address are required, all other infor…" at bounding box center [635, 299] width 739 height 47
click at [392, 355] on p "4. Select the user permissions: School Admin, School User, or View-Only (see ou…" at bounding box center [635, 346] width 739 height 47
click at [889, 378] on p "5. Select at least one school to associate with the user (you can add multiple …" at bounding box center [635, 380] width 739 height 23
click at [440, 434] on p "6. Select Create User or Create and Invite depending on whether you want to sen…" at bounding box center [635, 416] width 739 height 47
click at [597, 480] on p "7. You should see the new user appear on your user table in the Inactive or Pen…" at bounding box center [635, 463] width 739 height 47
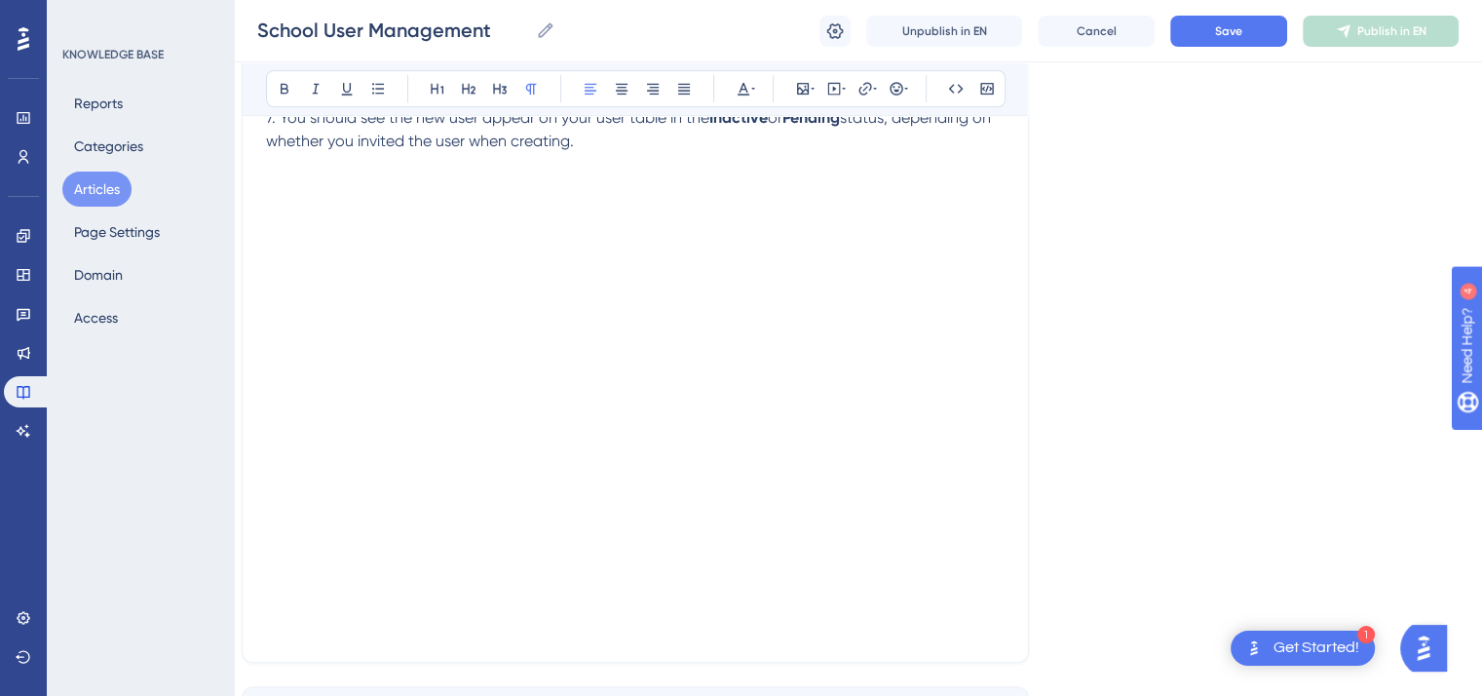
scroll to position [784, 16]
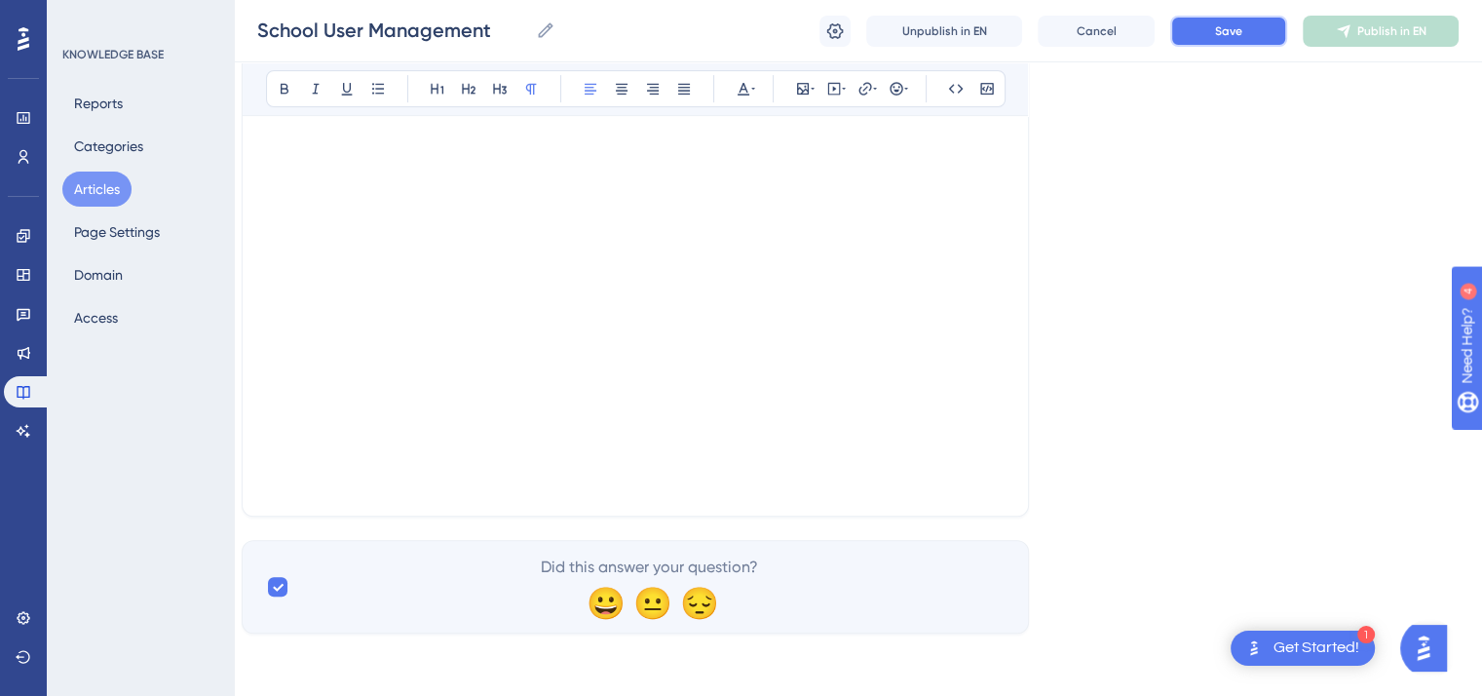
click at [1209, 36] on button "Save" at bounding box center [1229, 31] width 117 height 31
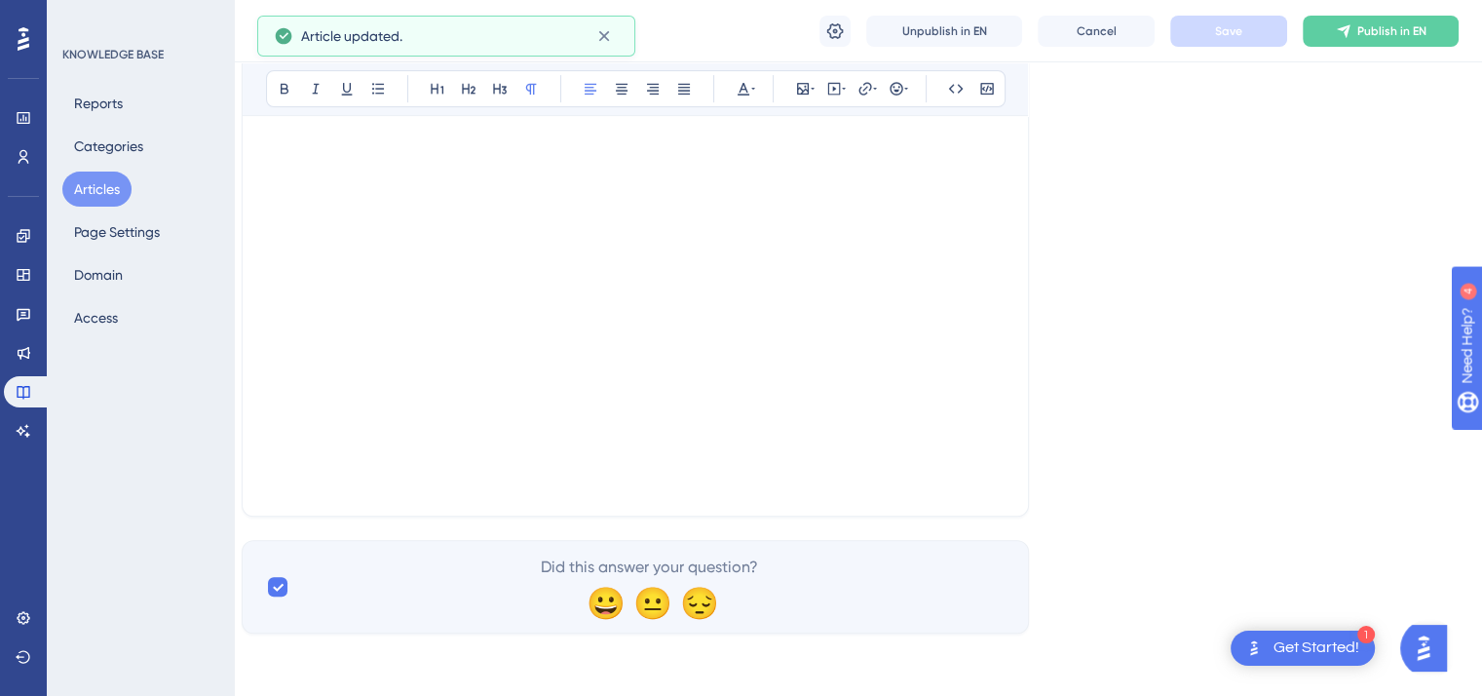
click at [101, 190] on button "Articles" at bounding box center [96, 189] width 69 height 35
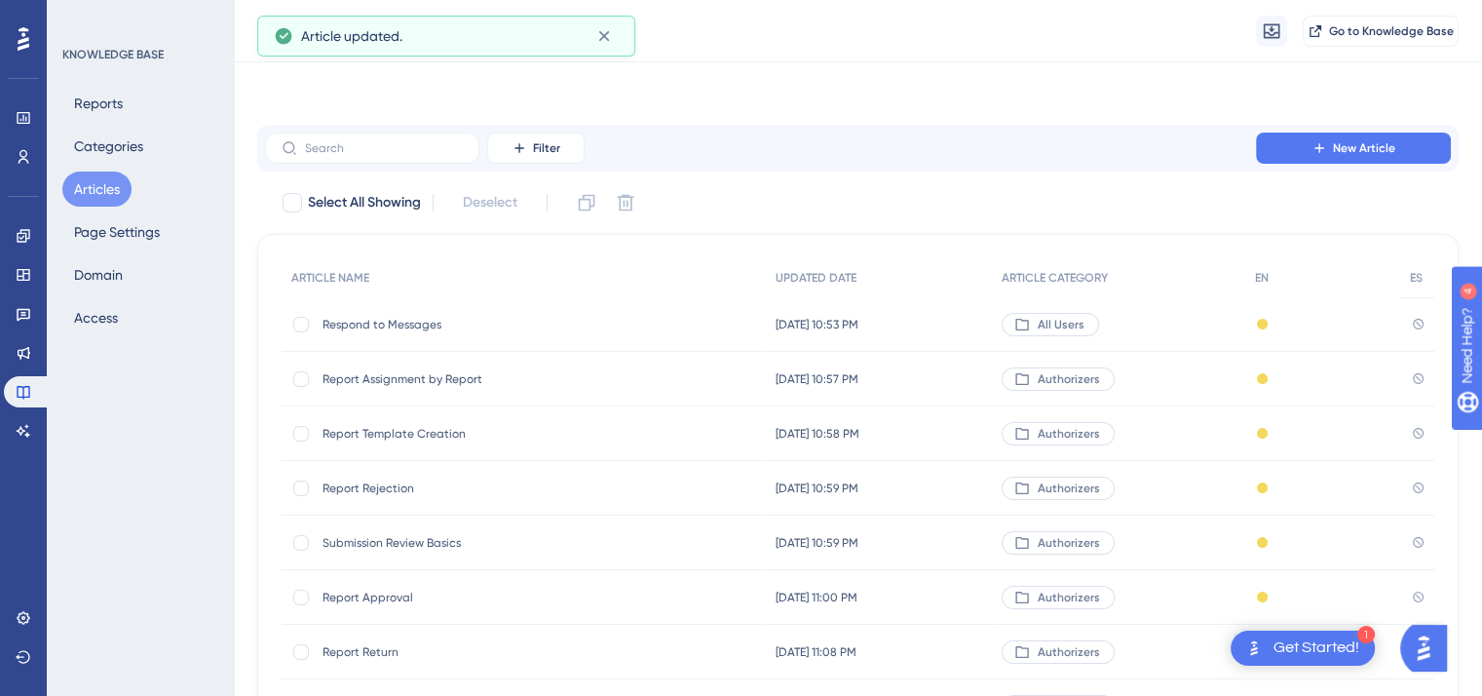
scroll to position [295, 0]
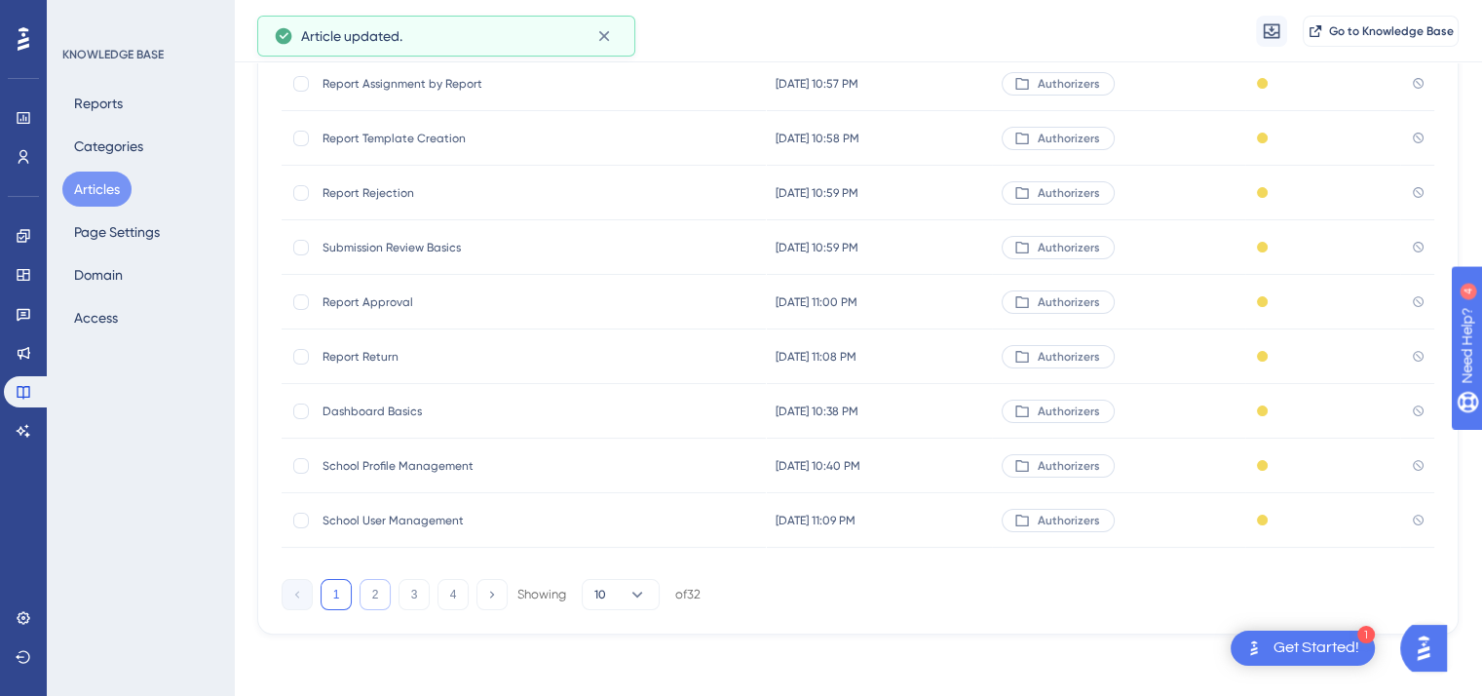
click at [375, 601] on button "2" at bounding box center [375, 594] width 31 height 31
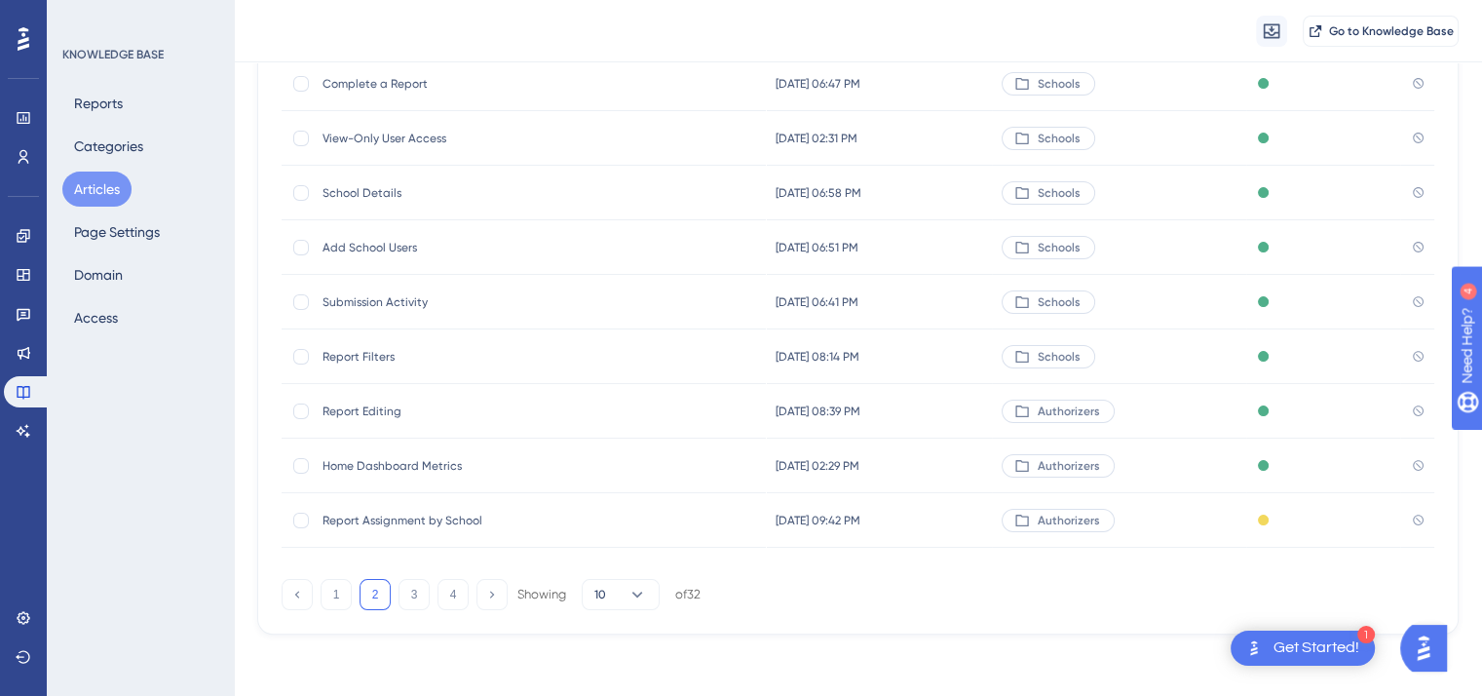
click at [398, 519] on span "Report Assignment by School" at bounding box center [479, 521] width 312 height 16
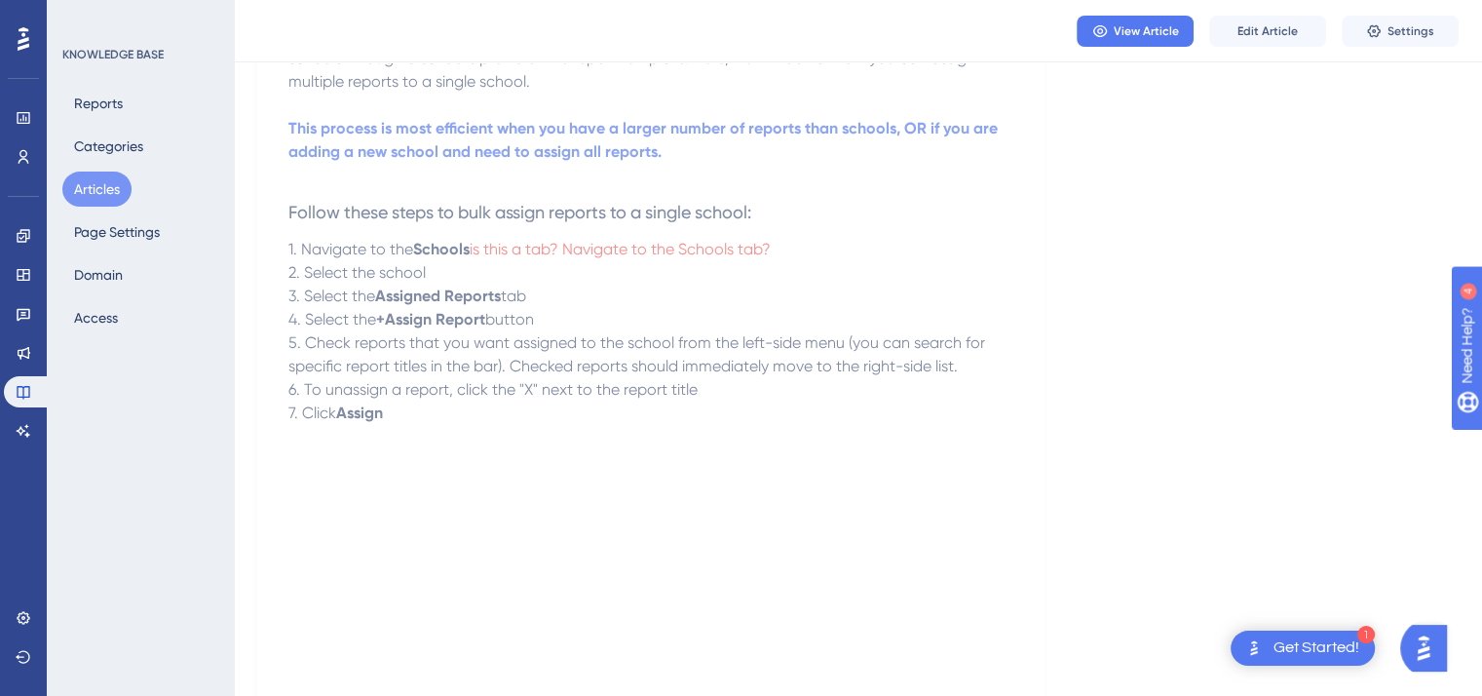
scroll to position [503, 0]
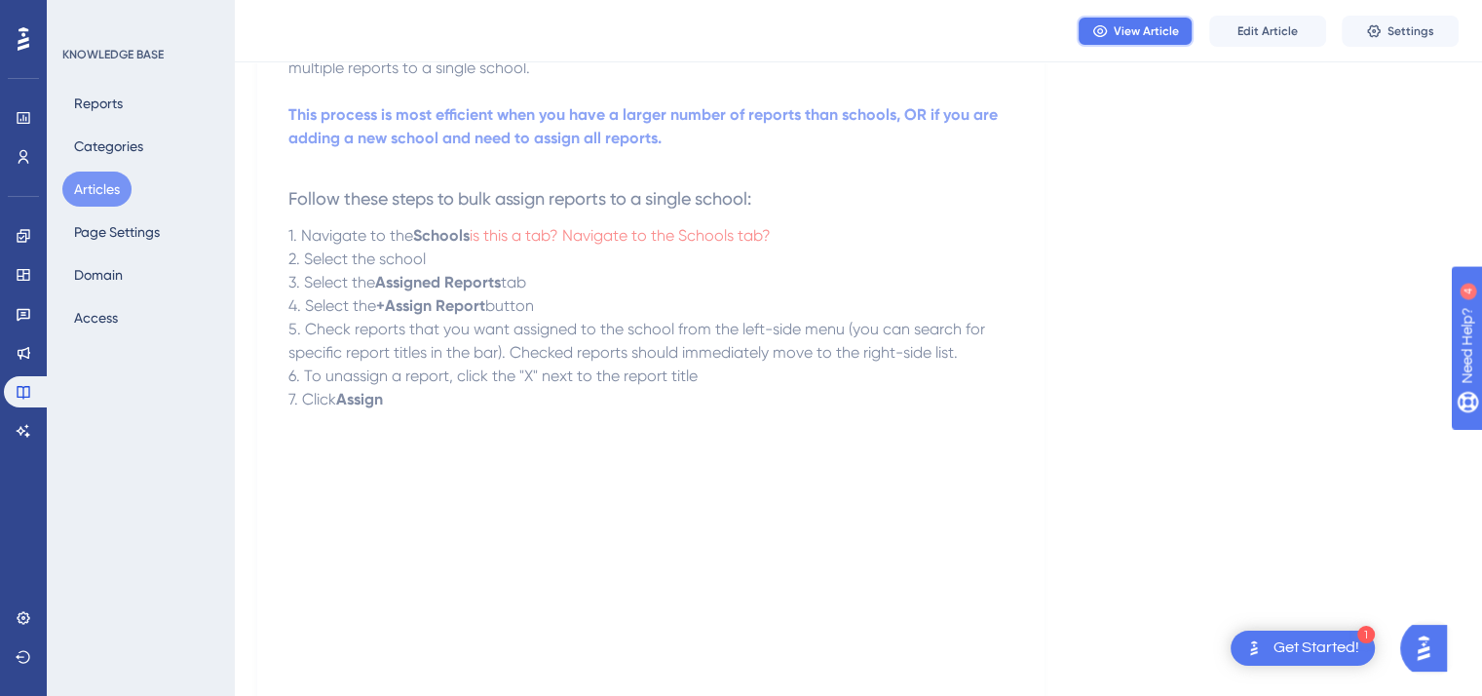
click at [1133, 40] on button "View Article" at bounding box center [1135, 31] width 117 height 31
click at [1255, 27] on span "Edit Article" at bounding box center [1268, 31] width 60 height 16
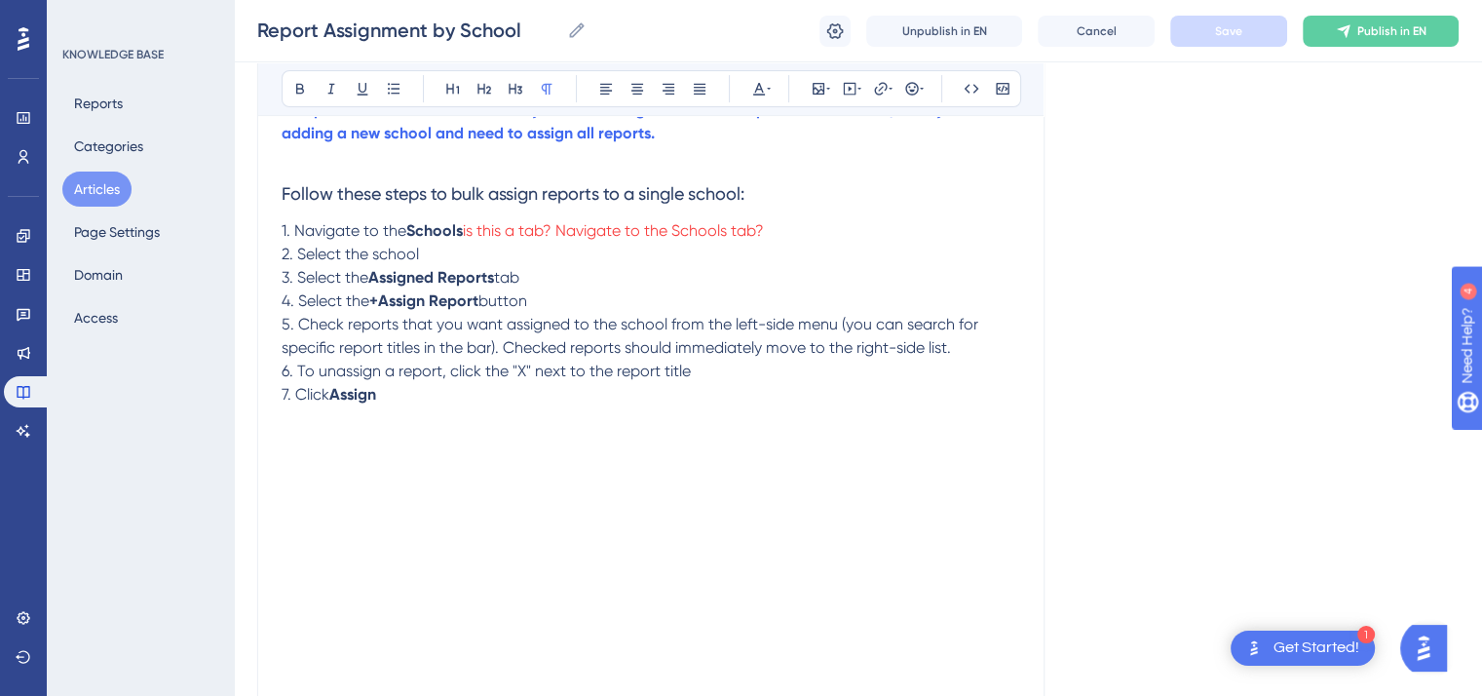
scroll to position [349, 0]
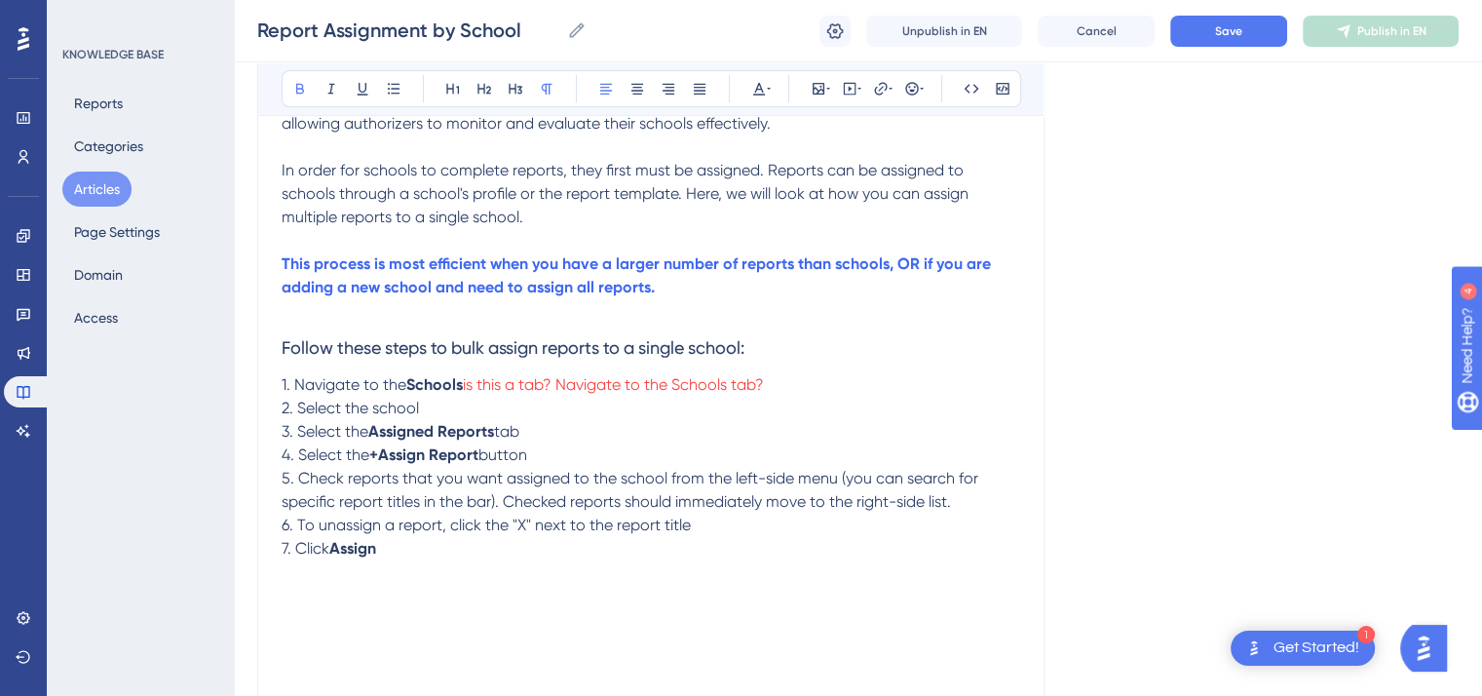
click at [463, 386] on strong "Schools" at bounding box center [434, 384] width 57 height 19
click at [300, 87] on icon at bounding box center [300, 89] width 16 height 16
click at [418, 403] on span "2. Select the school" at bounding box center [350, 408] width 137 height 19
click at [531, 431] on p "3. Select the Assigned Reports tab" at bounding box center [651, 431] width 739 height 23
click at [535, 453] on p "4. Select the +Assign Report button" at bounding box center [651, 454] width 739 height 23
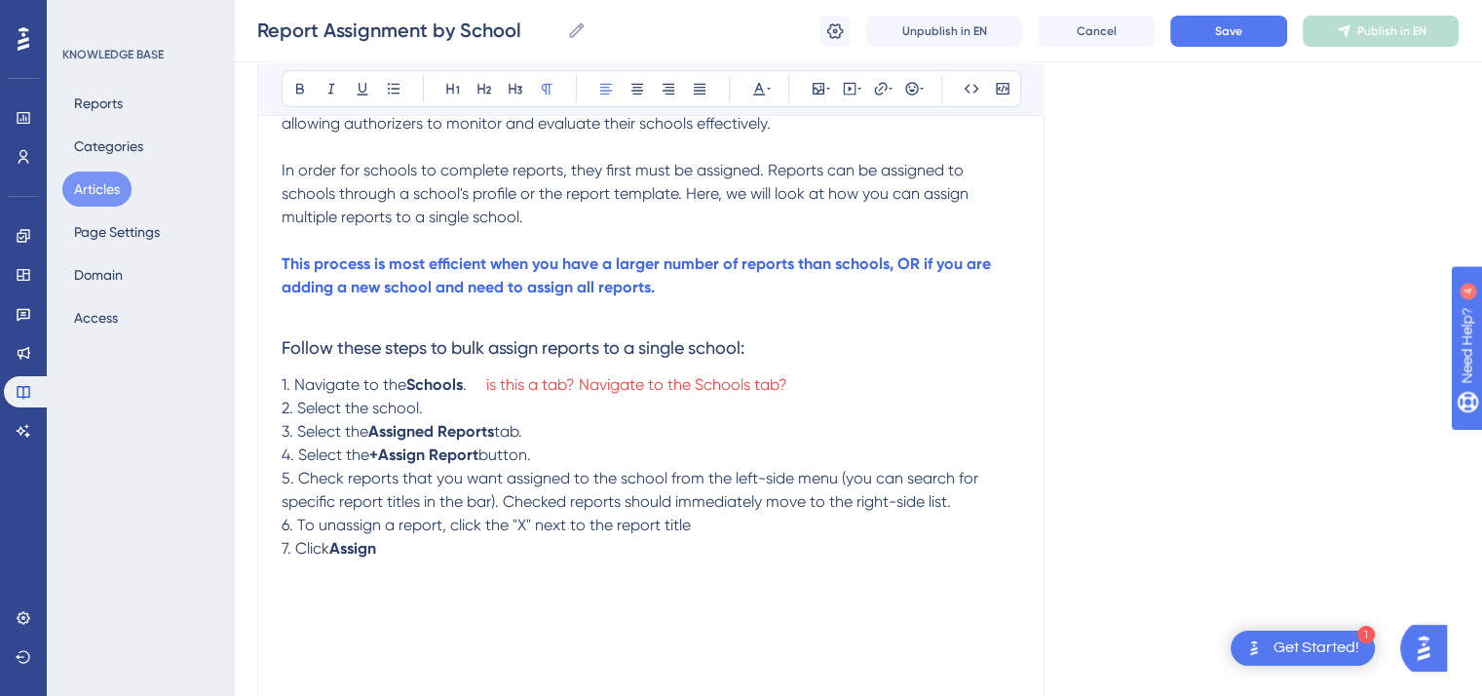
click at [694, 528] on p "6. To unassign a report, click the "X" next to the report title" at bounding box center [651, 525] width 739 height 23
click at [376, 555] on strong "Assign" at bounding box center [352, 548] width 47 height 19
click at [294, 75] on button at bounding box center [300, 88] width 27 height 27
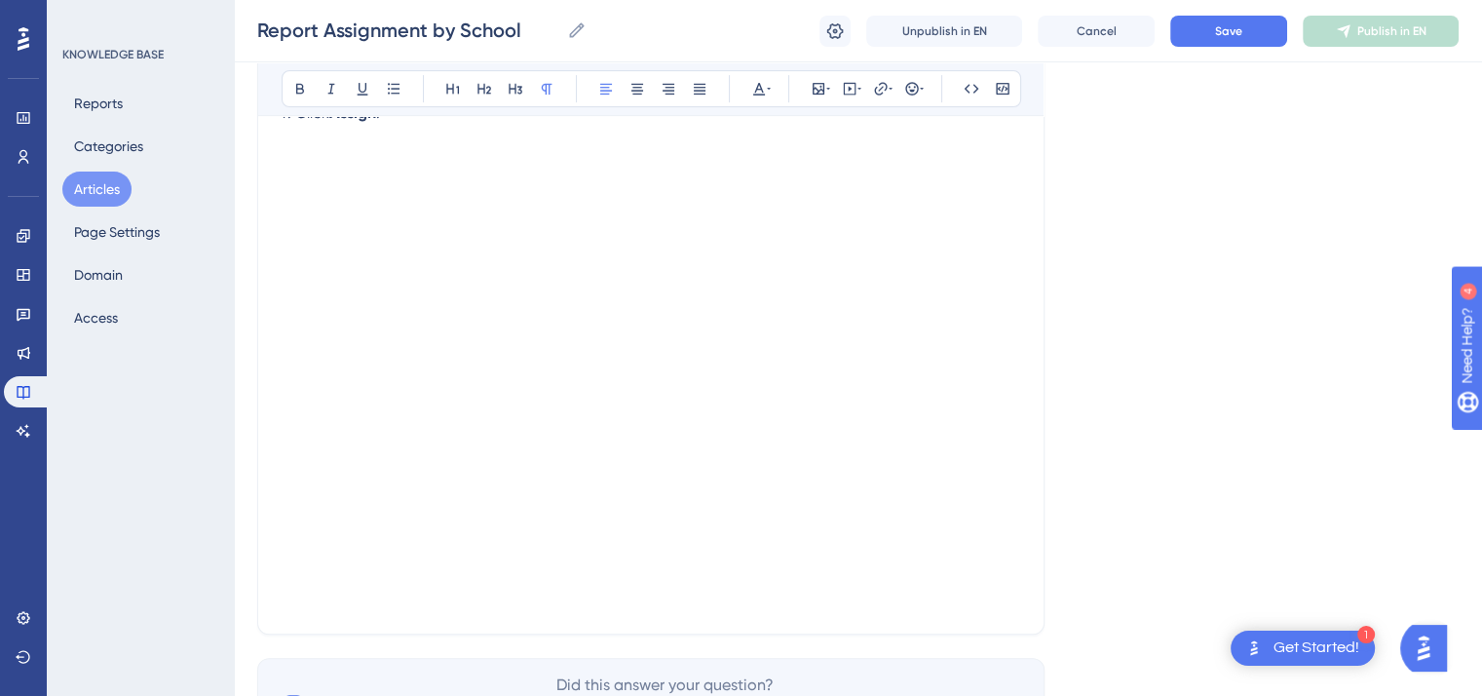
scroll to position [905, 0]
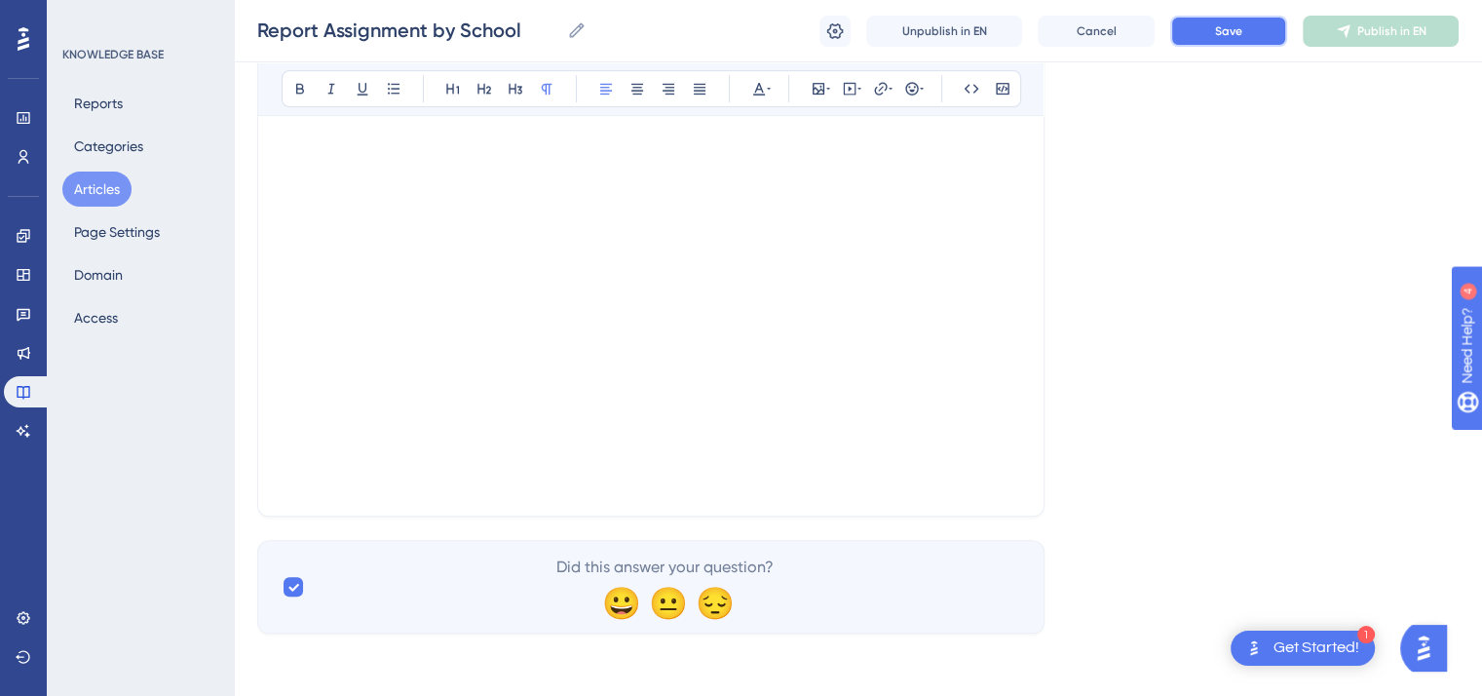
click at [1203, 35] on button "Save" at bounding box center [1229, 31] width 117 height 31
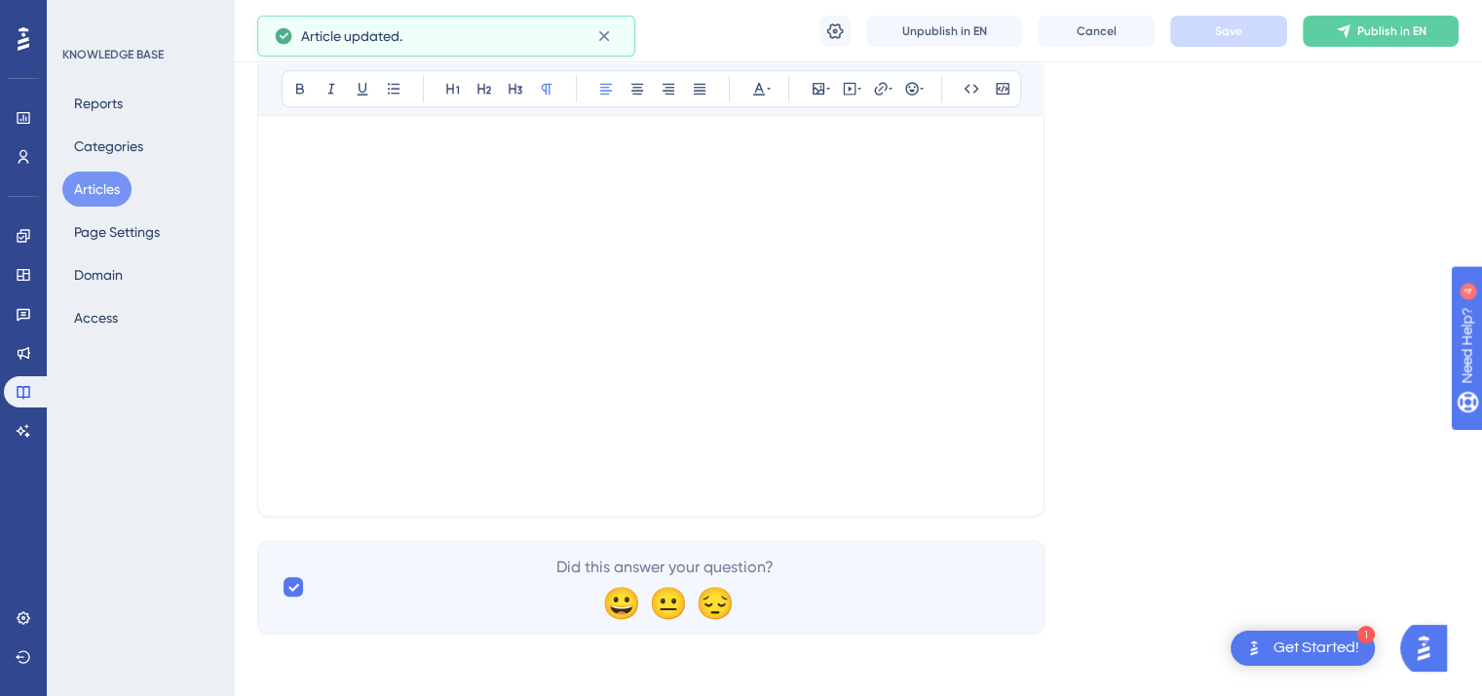
click at [72, 192] on button "Articles" at bounding box center [96, 189] width 69 height 35
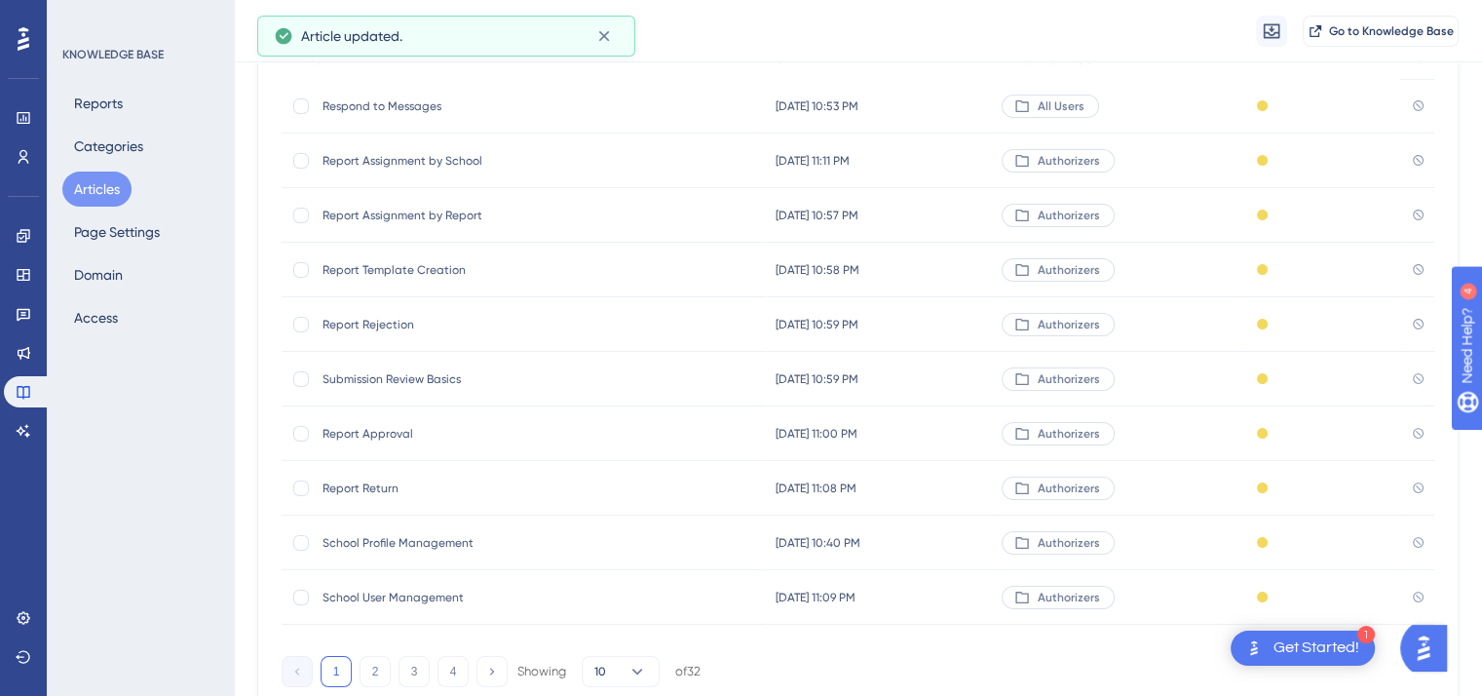
scroll to position [295, 0]
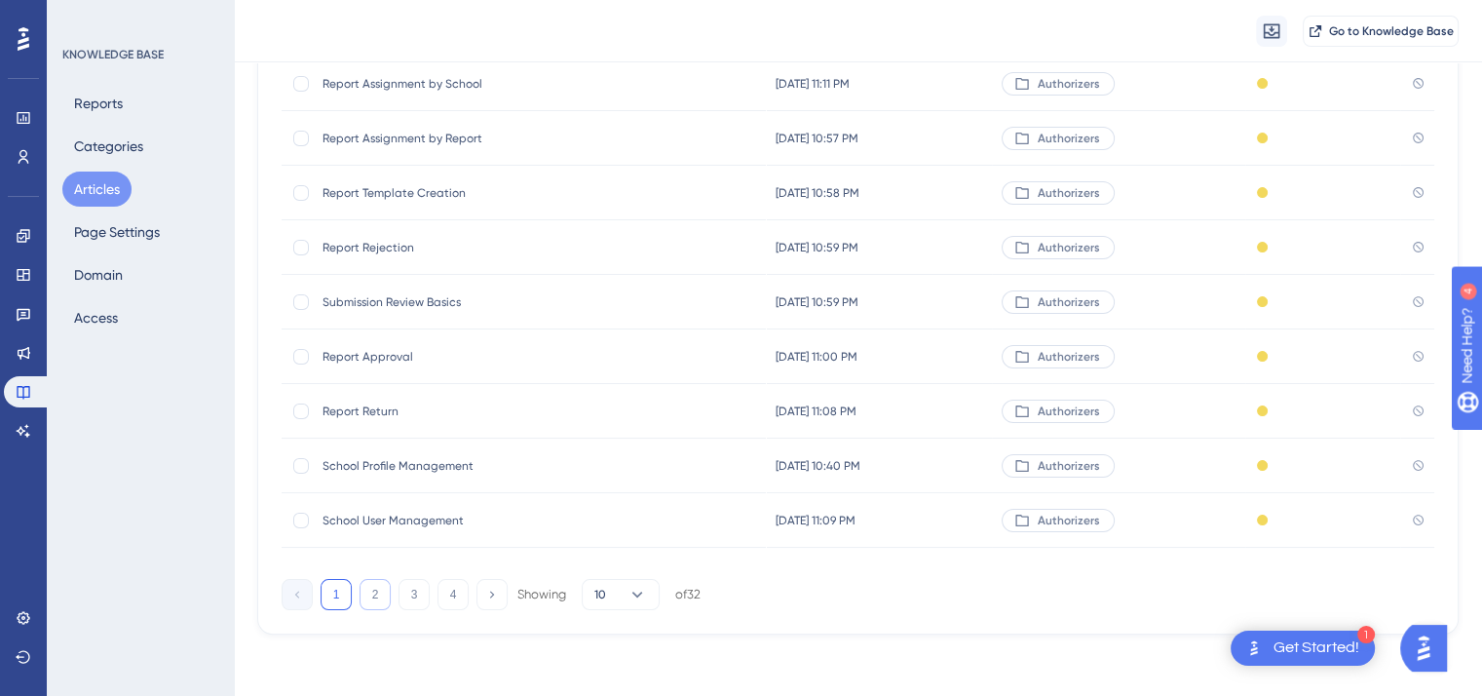
click at [377, 596] on button "2" at bounding box center [375, 594] width 31 height 31
click at [412, 586] on button "3" at bounding box center [414, 594] width 31 height 31
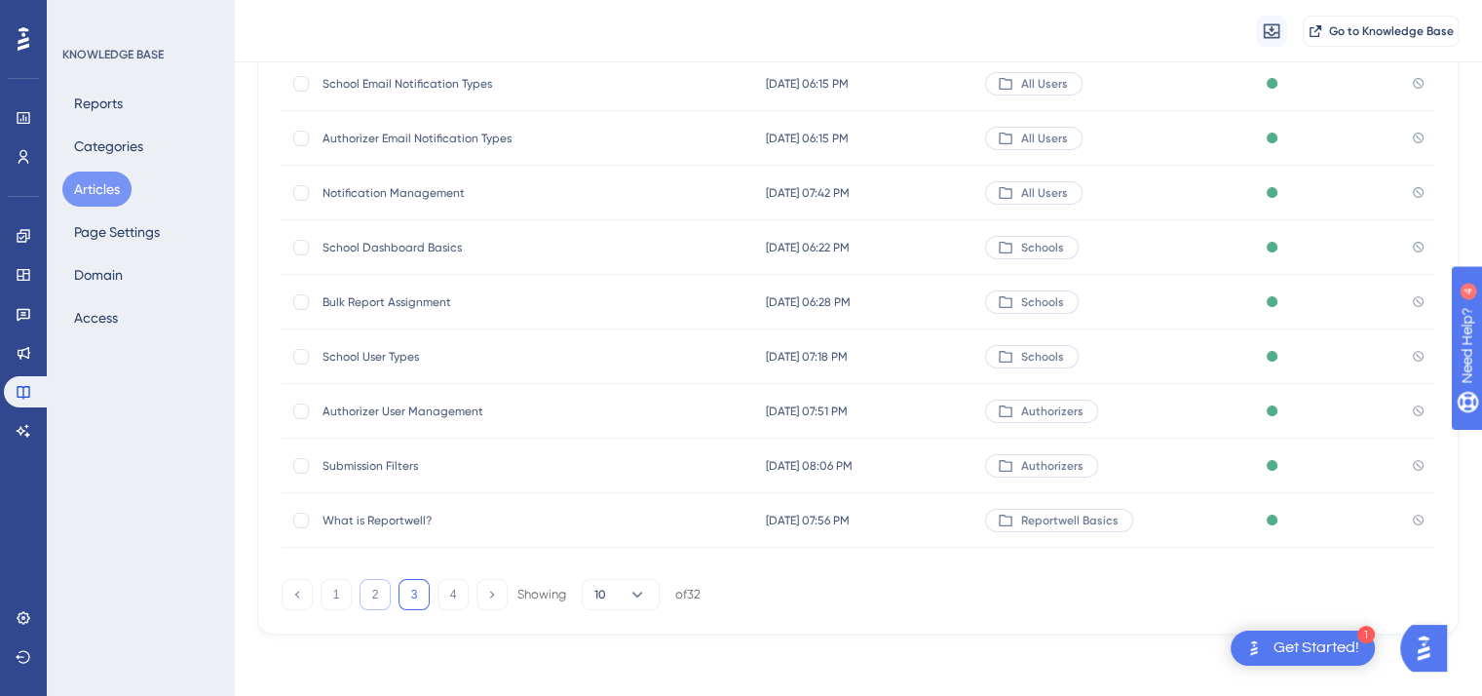
click at [374, 585] on button "2" at bounding box center [375, 594] width 31 height 31
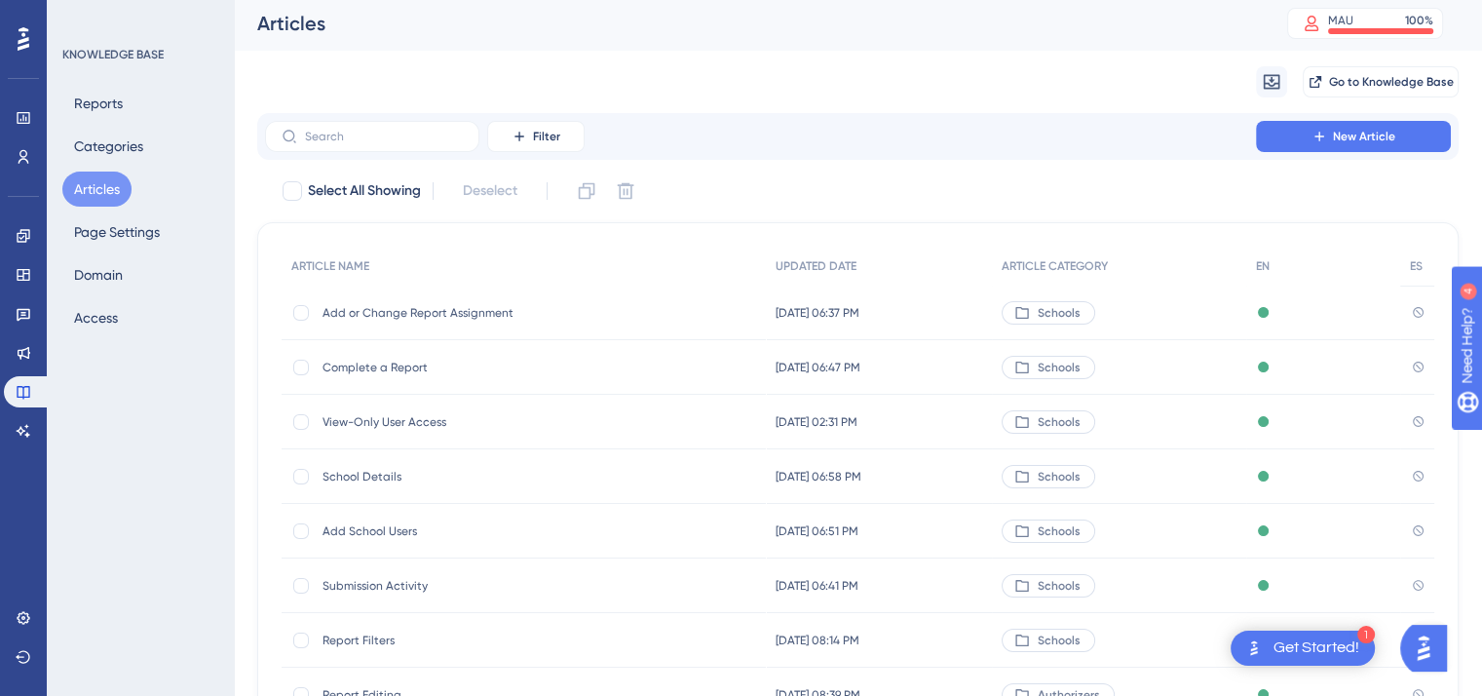
scroll to position [0, 0]
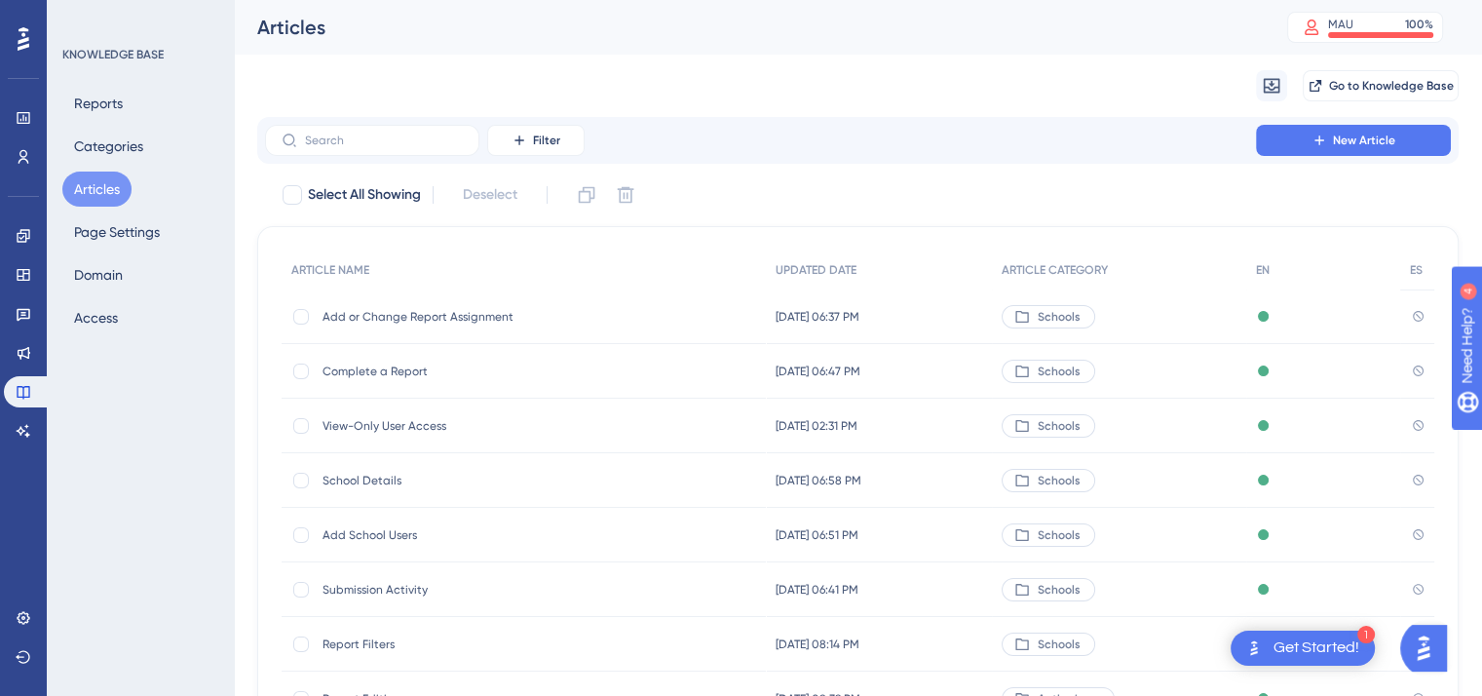
click at [413, 316] on span "Add or Change Report Assignment" at bounding box center [479, 317] width 312 height 16
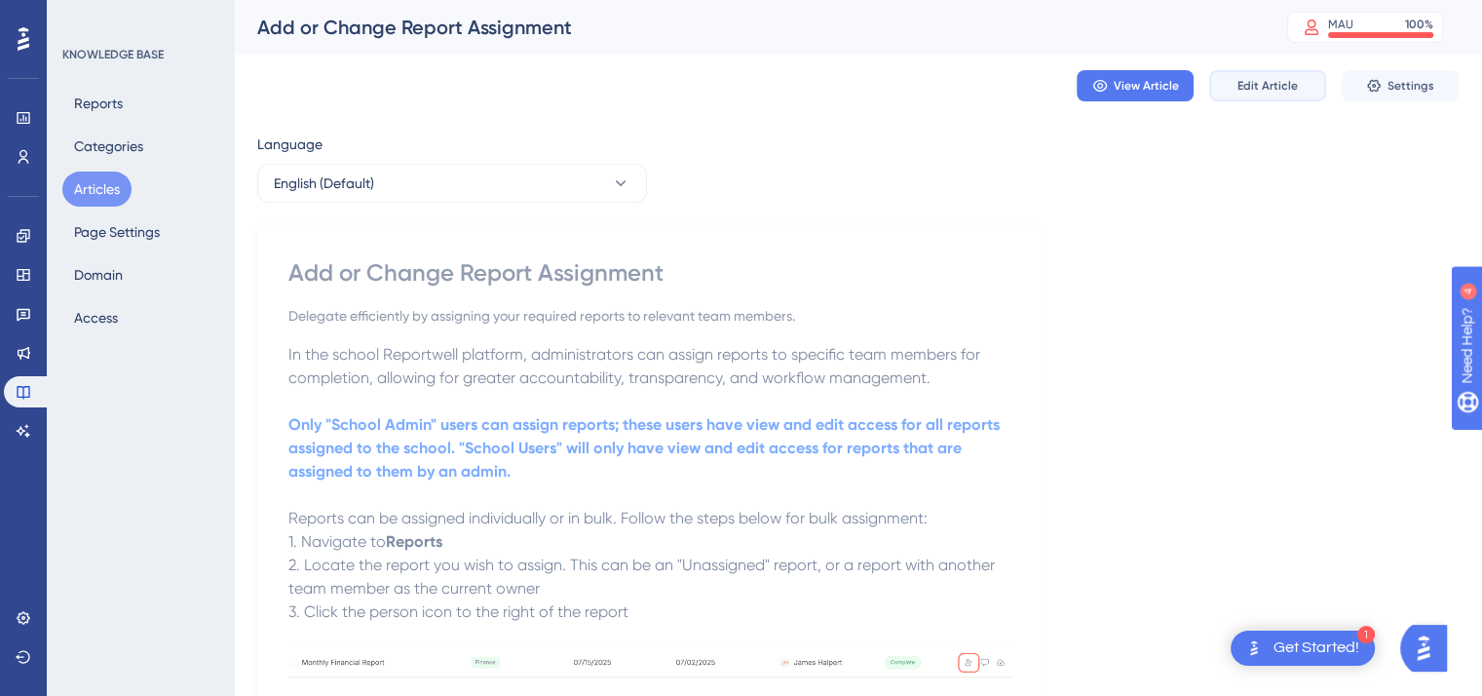
click at [1248, 72] on button "Edit Article" at bounding box center [1268, 85] width 117 height 31
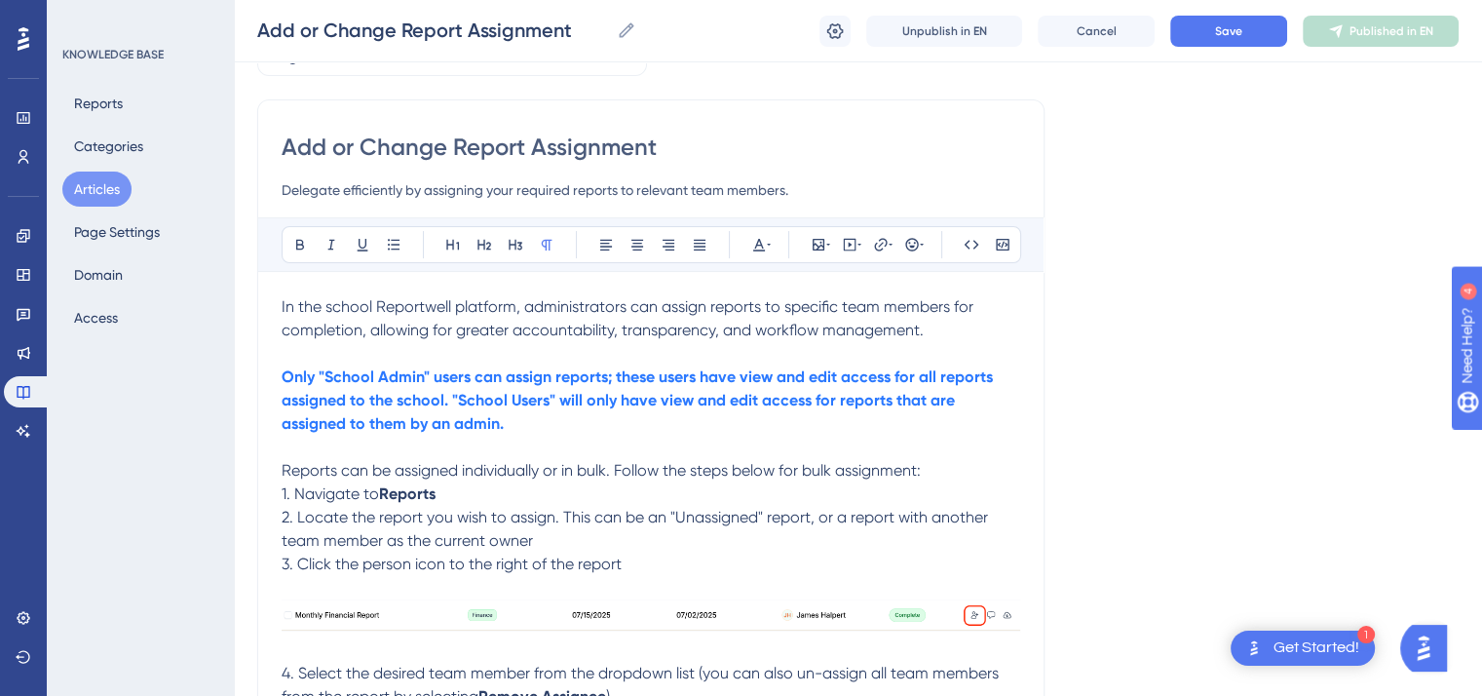
scroll to position [111, 0]
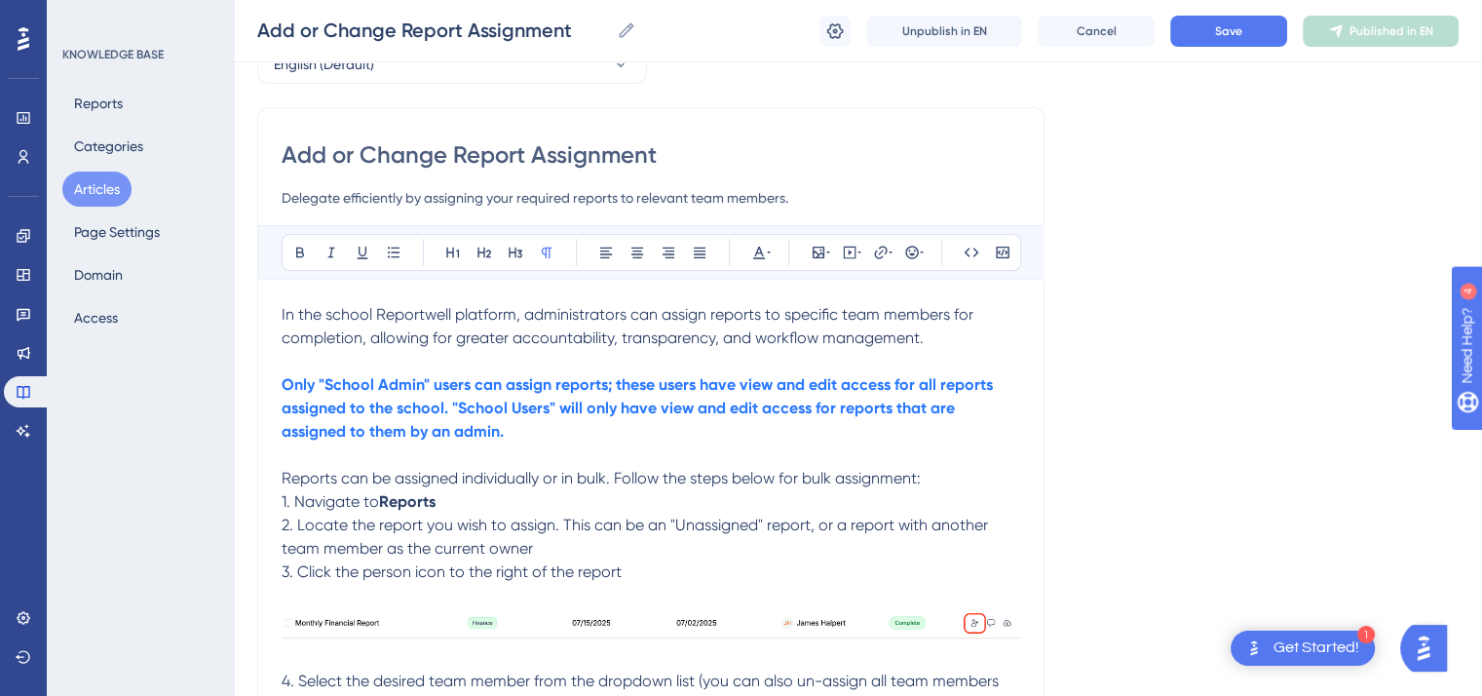
click at [937, 340] on p "In the school Reportwell platform, administrators can assign reports to specifi…" at bounding box center [651, 326] width 739 height 47
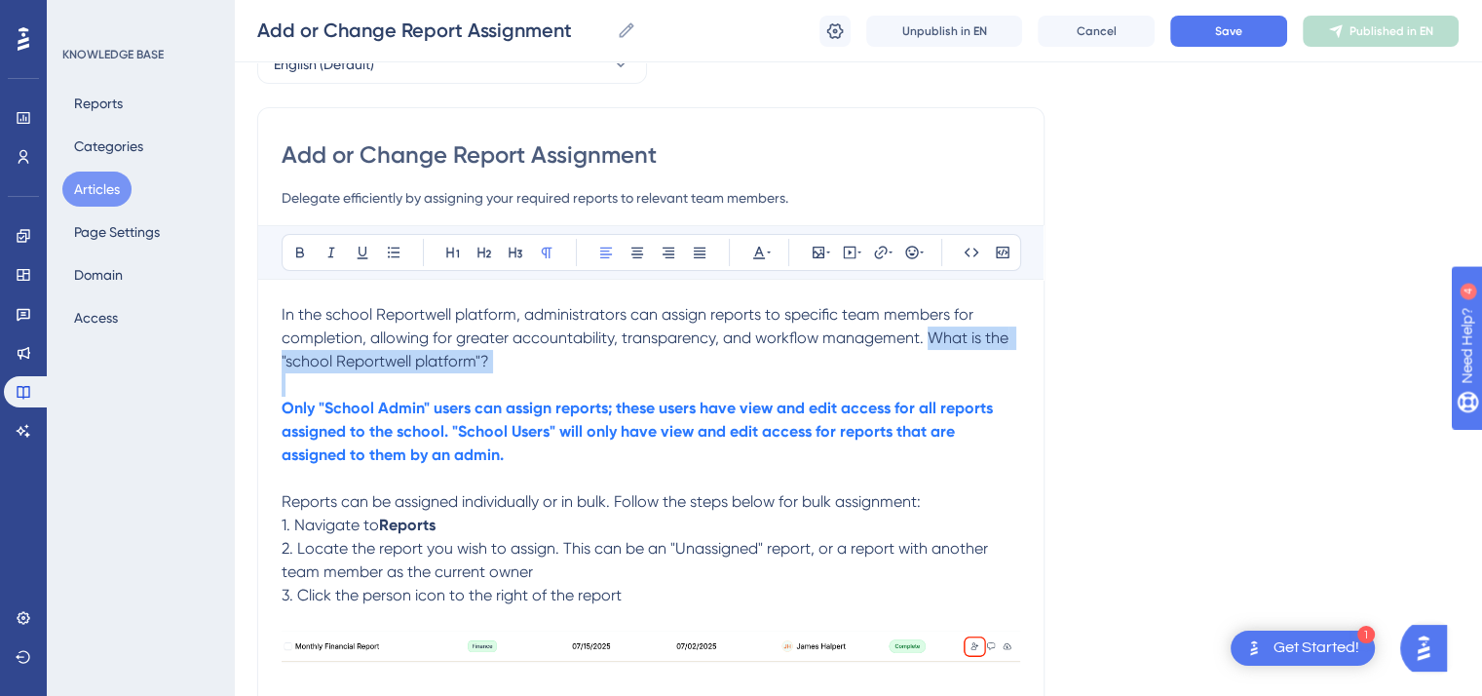
drag, startPoint x: 498, startPoint y: 372, endPoint x: 928, endPoint y: 329, distance: 431.9
click at [928, 329] on div "In the school Reportwell platform, administrators can assign reports to specifi…" at bounding box center [651, 700] width 739 height 794
click at [763, 252] on icon at bounding box center [759, 253] width 16 height 16
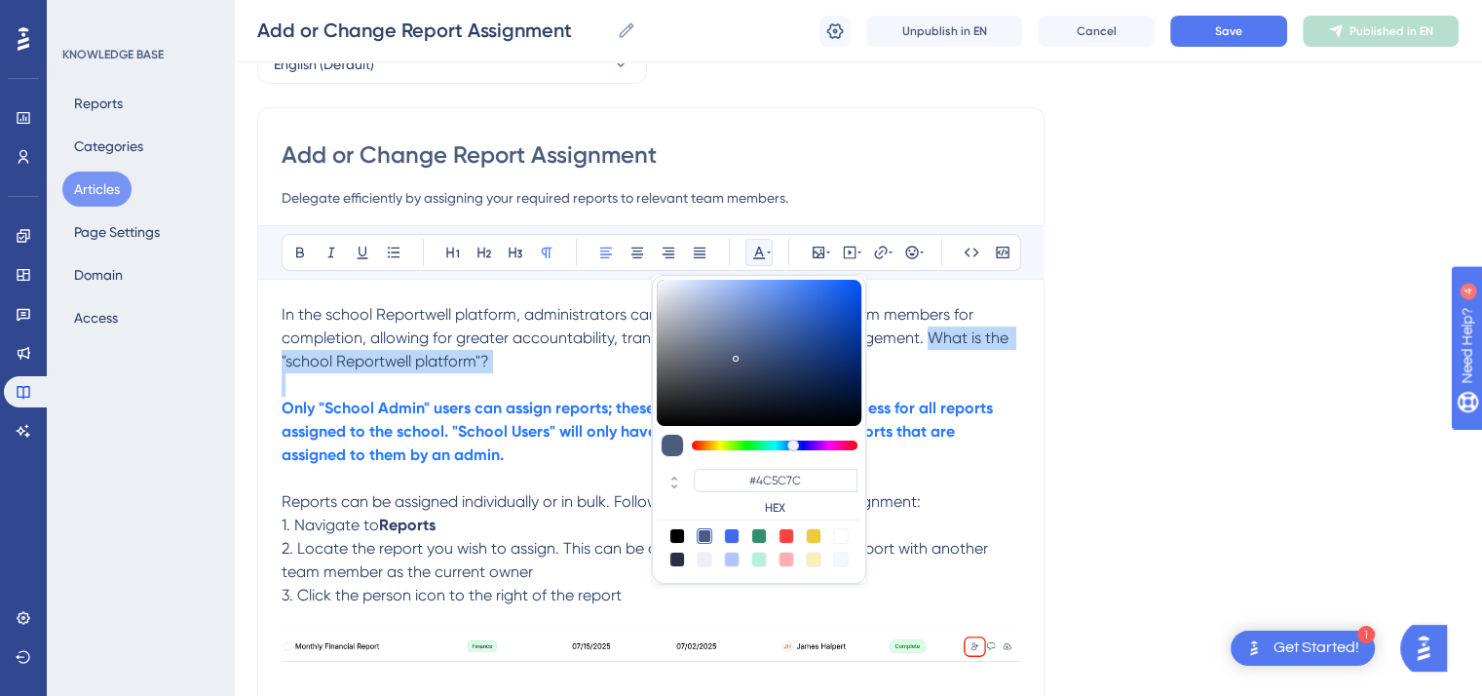
click at [788, 536] on div at bounding box center [787, 536] width 16 height 16
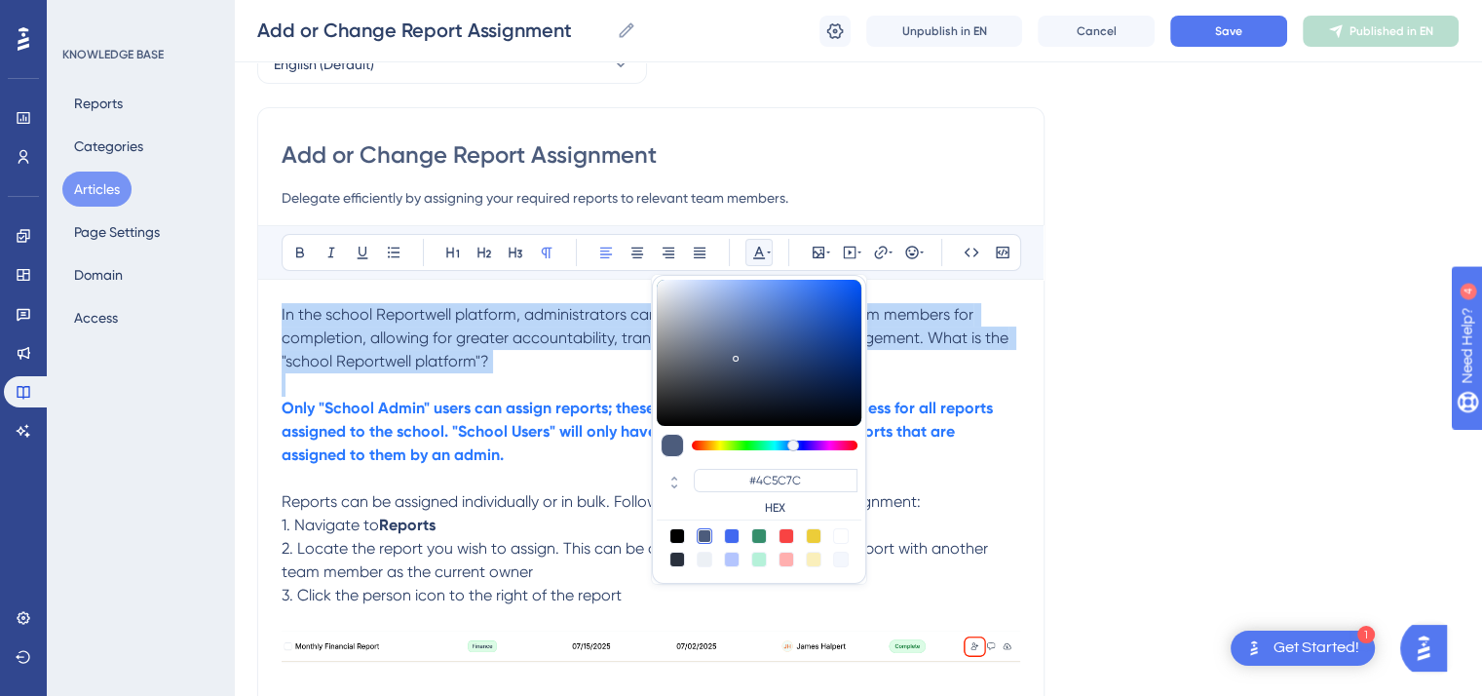
type input "#F84343"
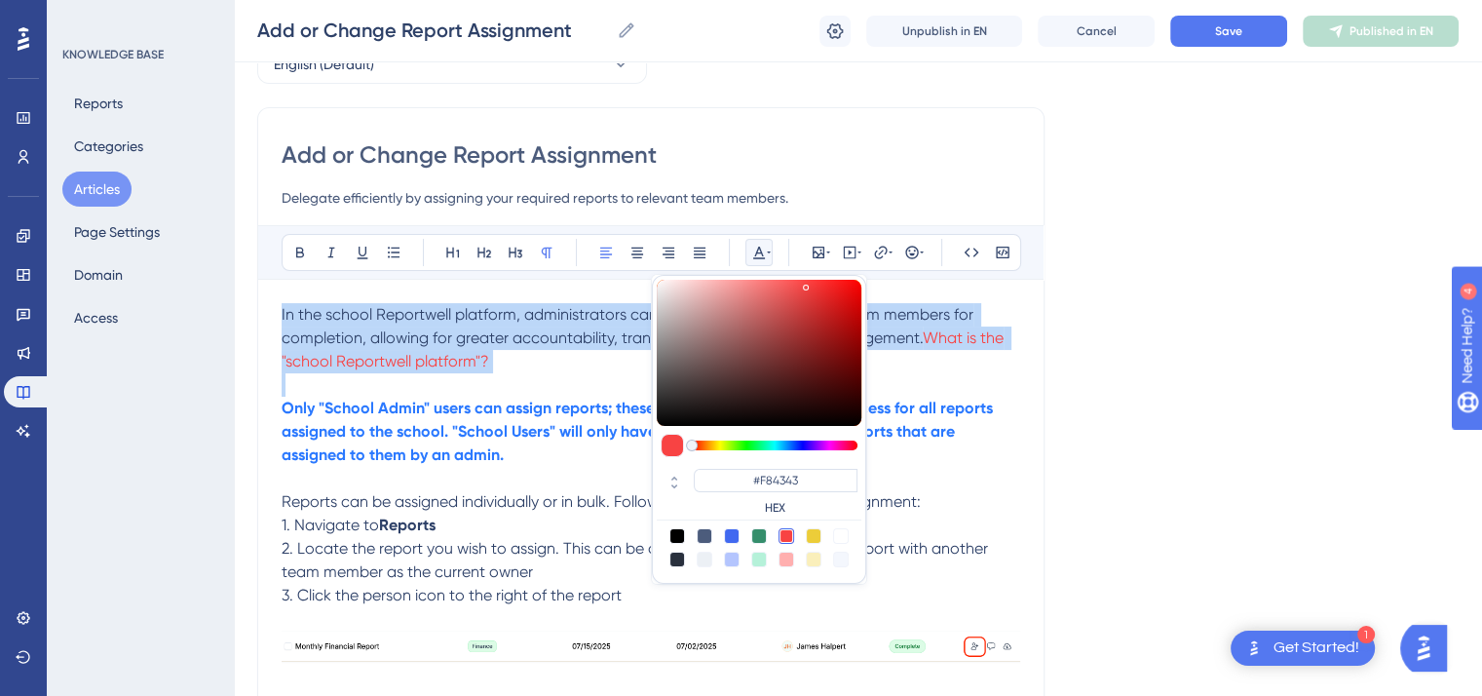
click at [565, 393] on p at bounding box center [651, 384] width 739 height 23
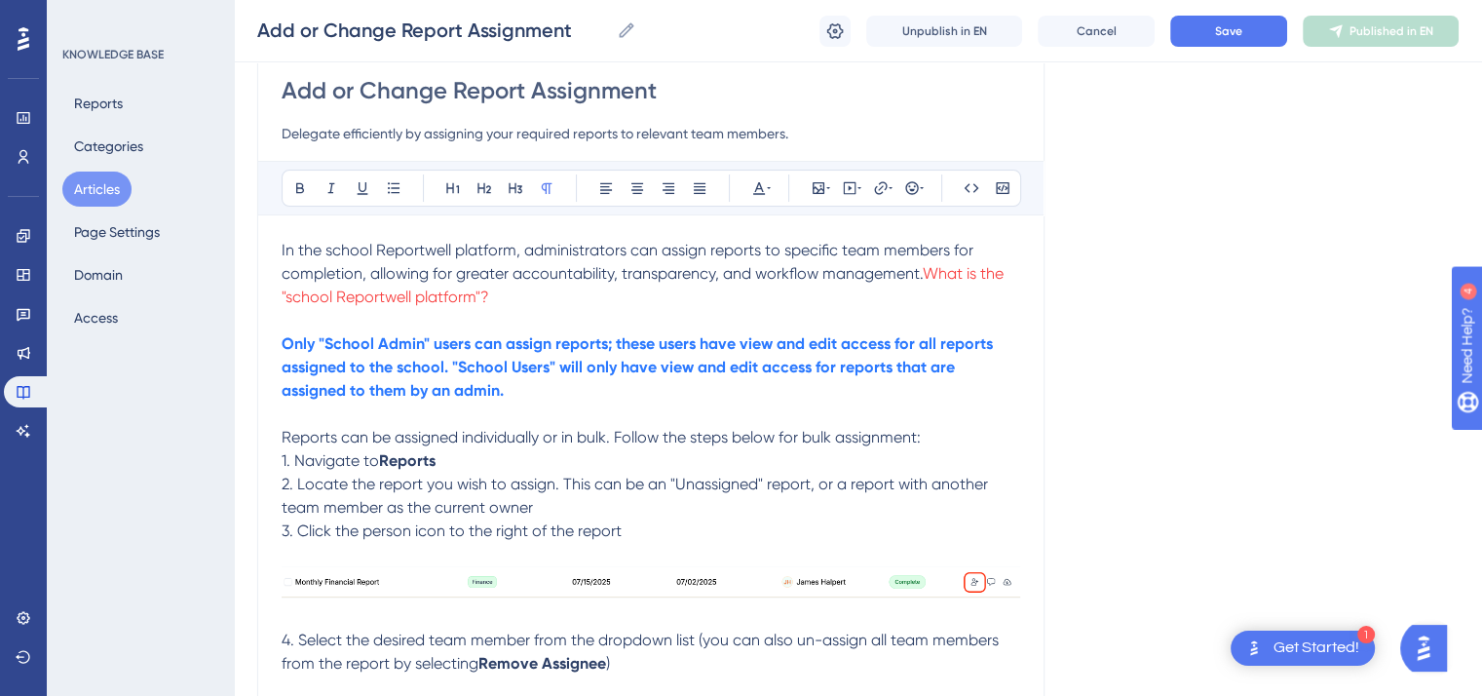
scroll to position [185, 0]
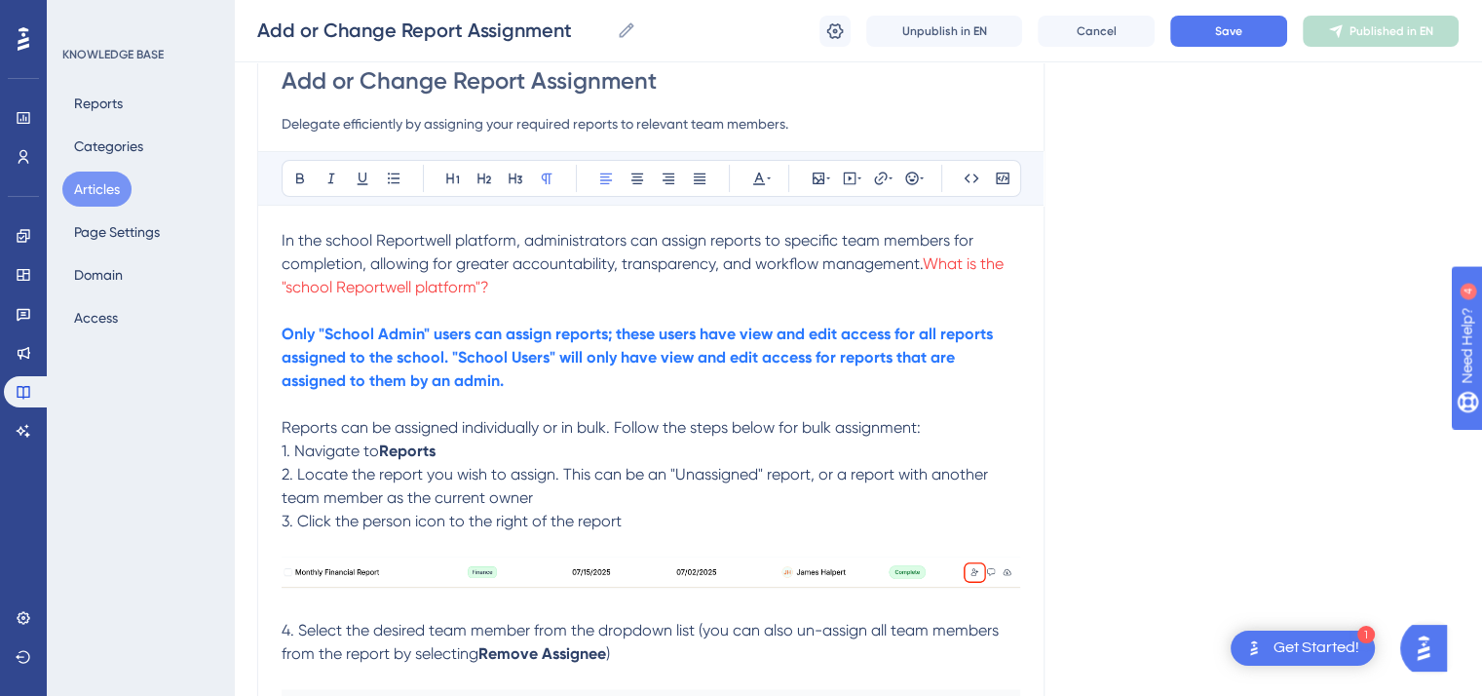
click at [935, 436] on p "Reports can be assigned individually or in bulk. Follow the steps below for bul…" at bounding box center [651, 427] width 739 height 23
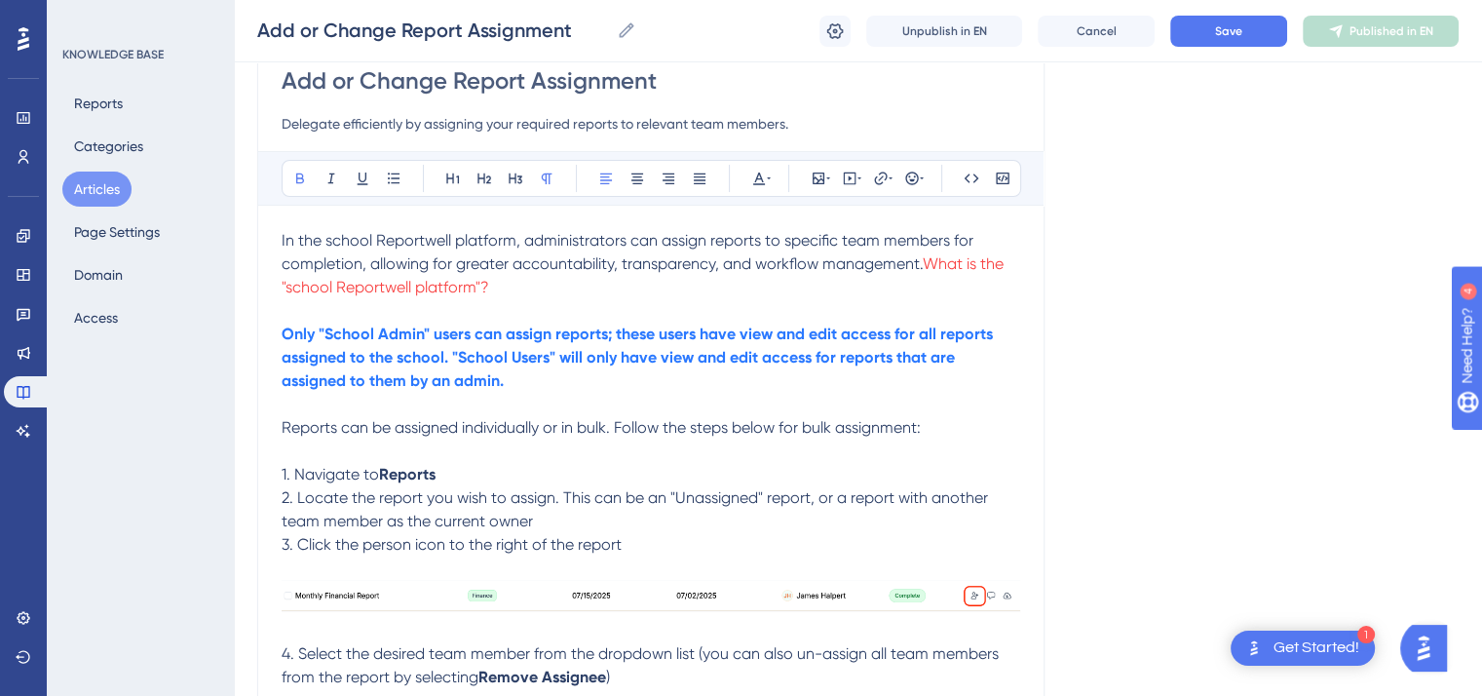
click at [448, 476] on p "1. Navigate to Reports" at bounding box center [651, 474] width 739 height 23
click at [302, 181] on icon at bounding box center [300, 178] width 8 height 11
click at [536, 527] on p "2. Locate the report you wish to assign. This can be an "Unassigned" report, or…" at bounding box center [651, 509] width 739 height 47
click at [624, 543] on p "3. Click the person icon to the right of the report" at bounding box center [651, 544] width 739 height 23
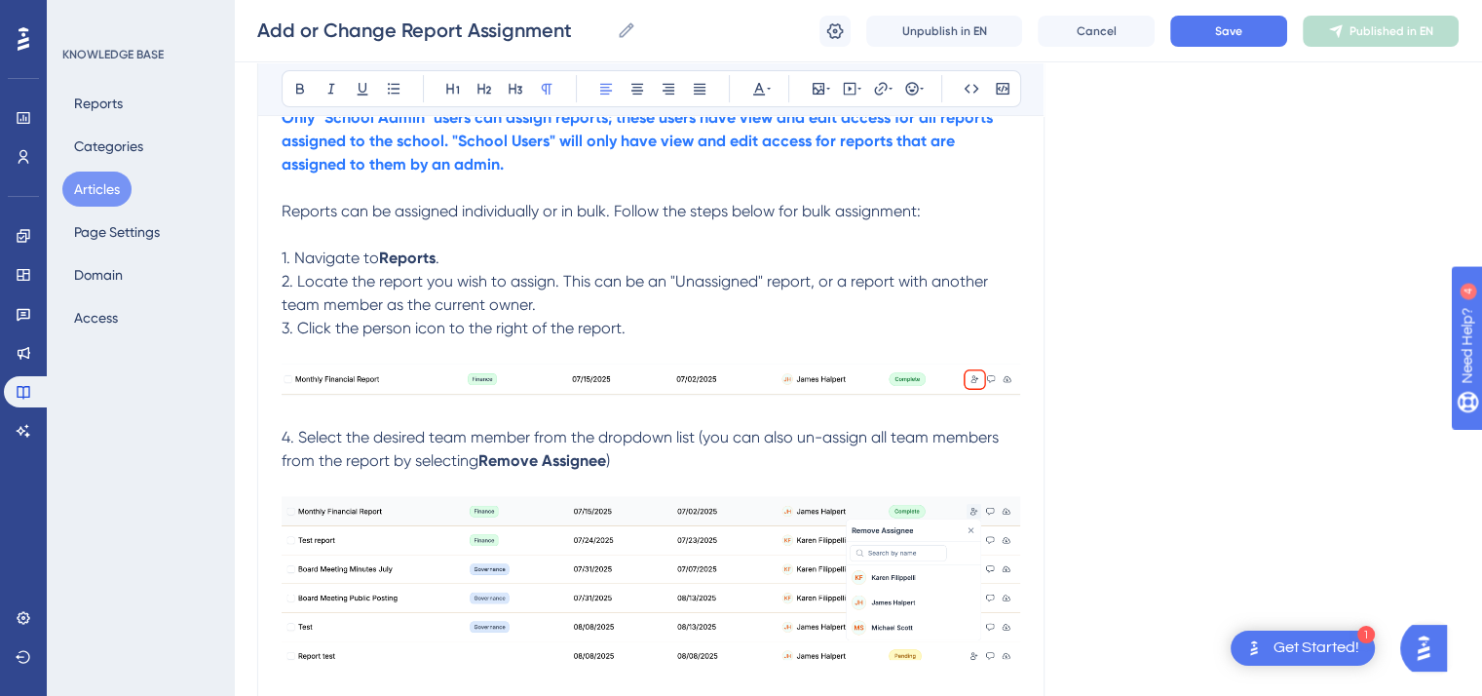
scroll to position [452, 0]
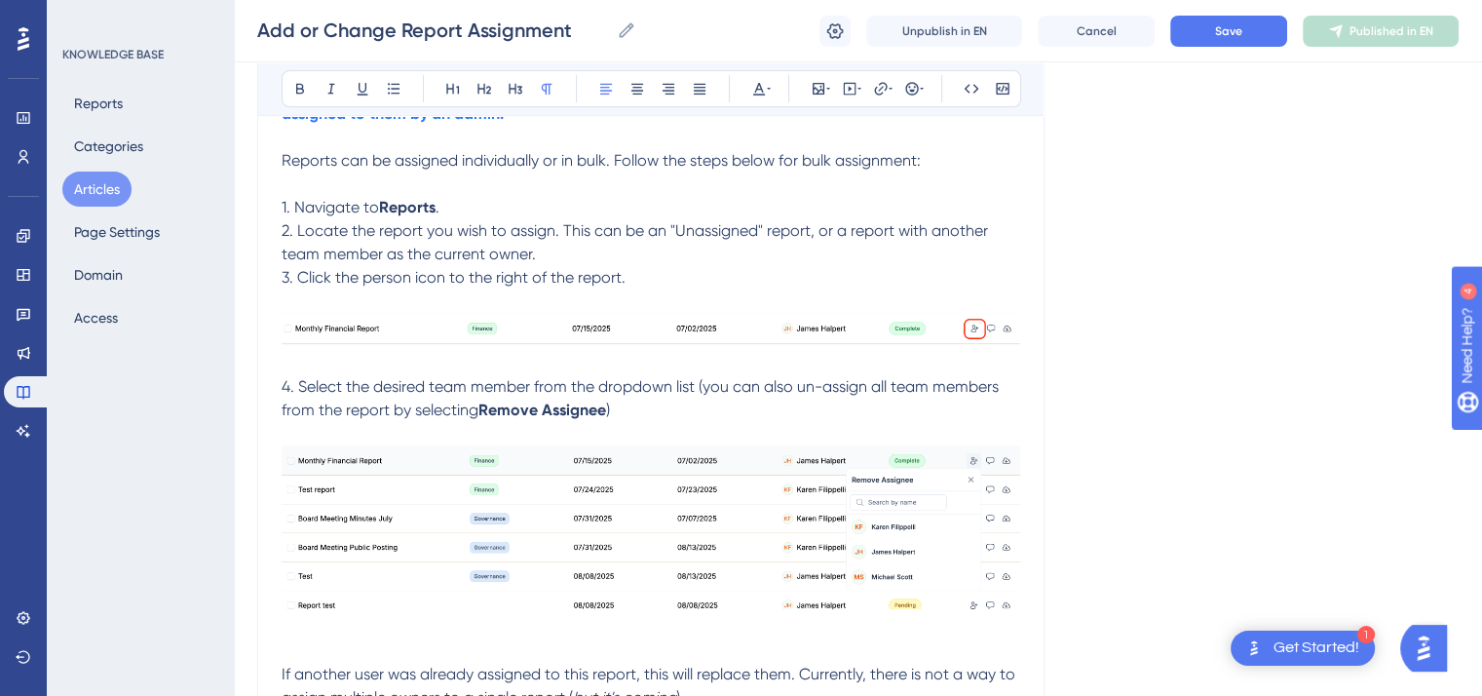
click at [825, 391] on span "4. Select the desired team member from the dropdown list (you can also un-assig…" at bounding box center [642, 398] width 721 height 42
click at [622, 410] on p "4. Select the desired team member from the dropdown list (you can also unassign…" at bounding box center [651, 398] width 739 height 47
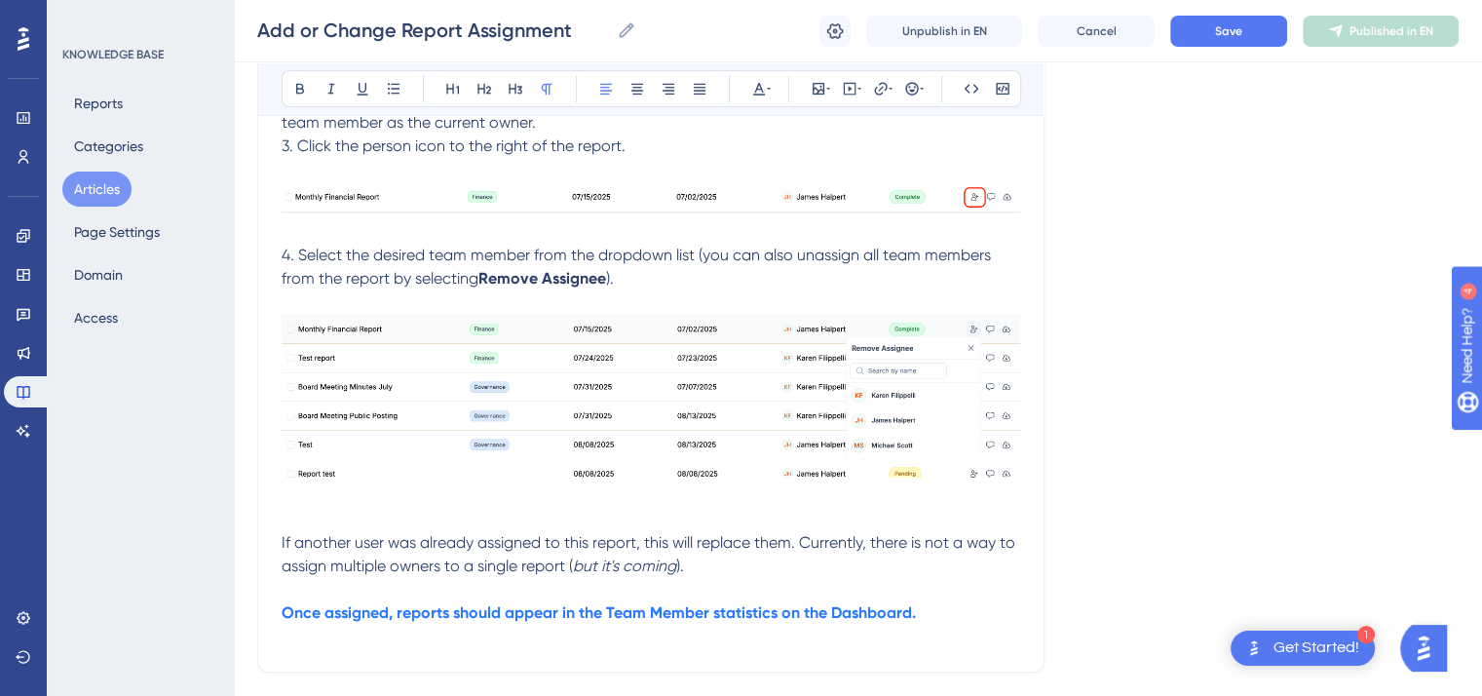
scroll to position [655, 0]
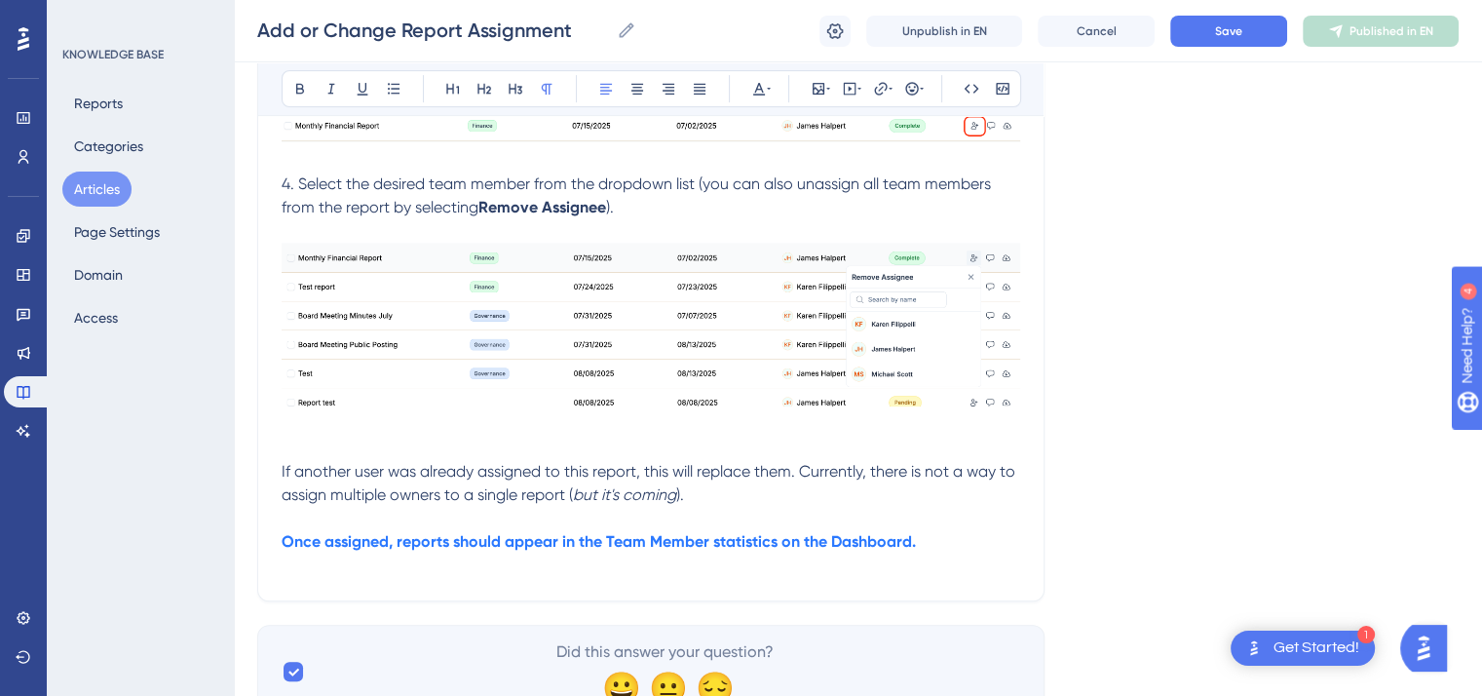
click at [694, 500] on p "If another user was already assigned to this report, this will replace them. Cu…" at bounding box center [651, 483] width 739 height 47
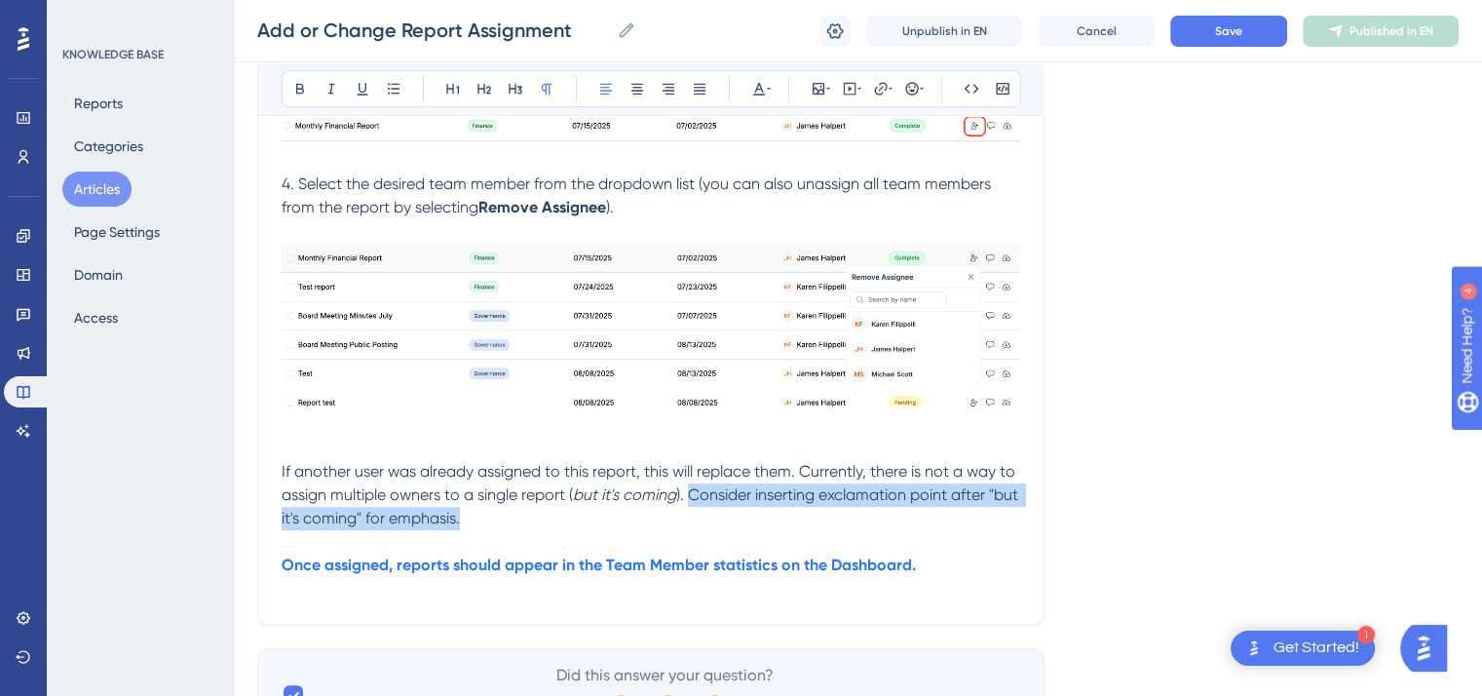
drag, startPoint x: 500, startPoint y: 522, endPoint x: 689, endPoint y: 498, distance: 190.6
click at [689, 498] on p "If another user was already assigned to this report, this will replace them. Cu…" at bounding box center [651, 495] width 739 height 70
click at [768, 88] on icon at bounding box center [769, 89] width 4 height 2
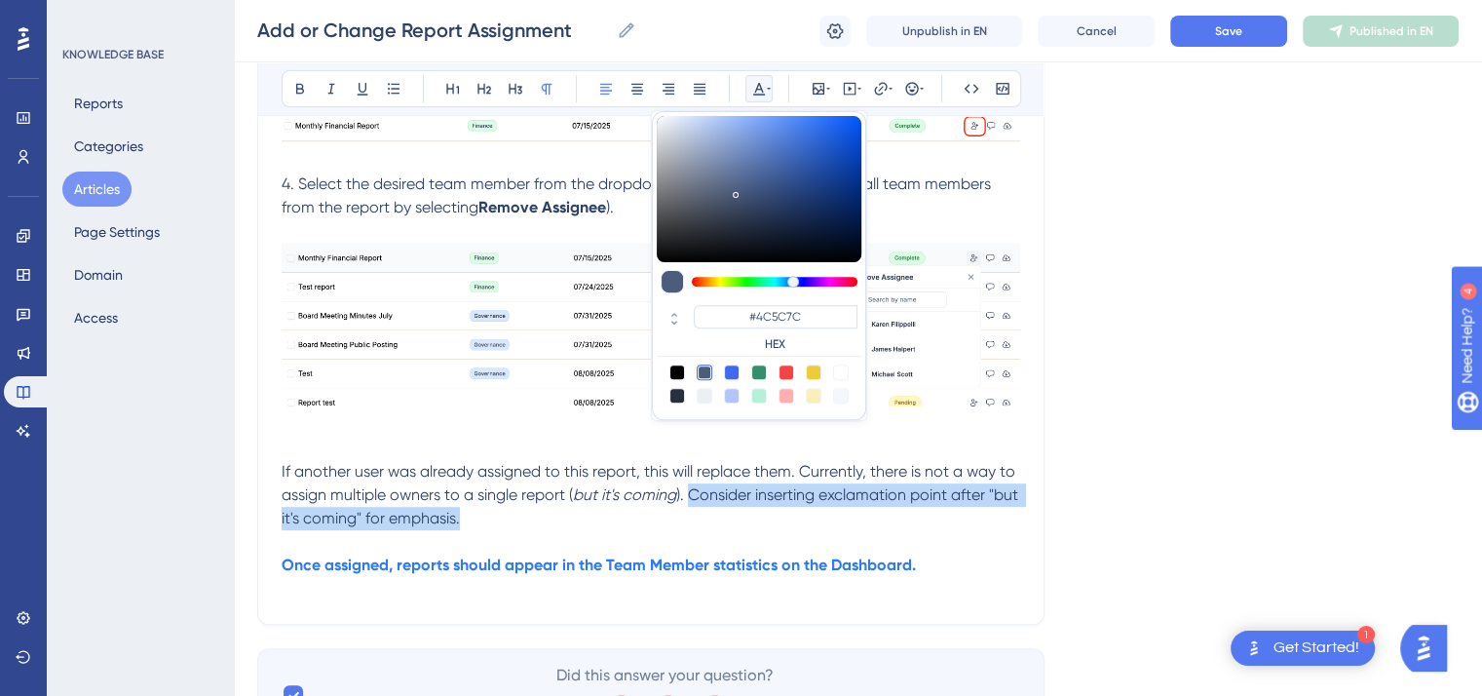
click at [788, 367] on div at bounding box center [787, 373] width 16 height 16
type input "#F84343"
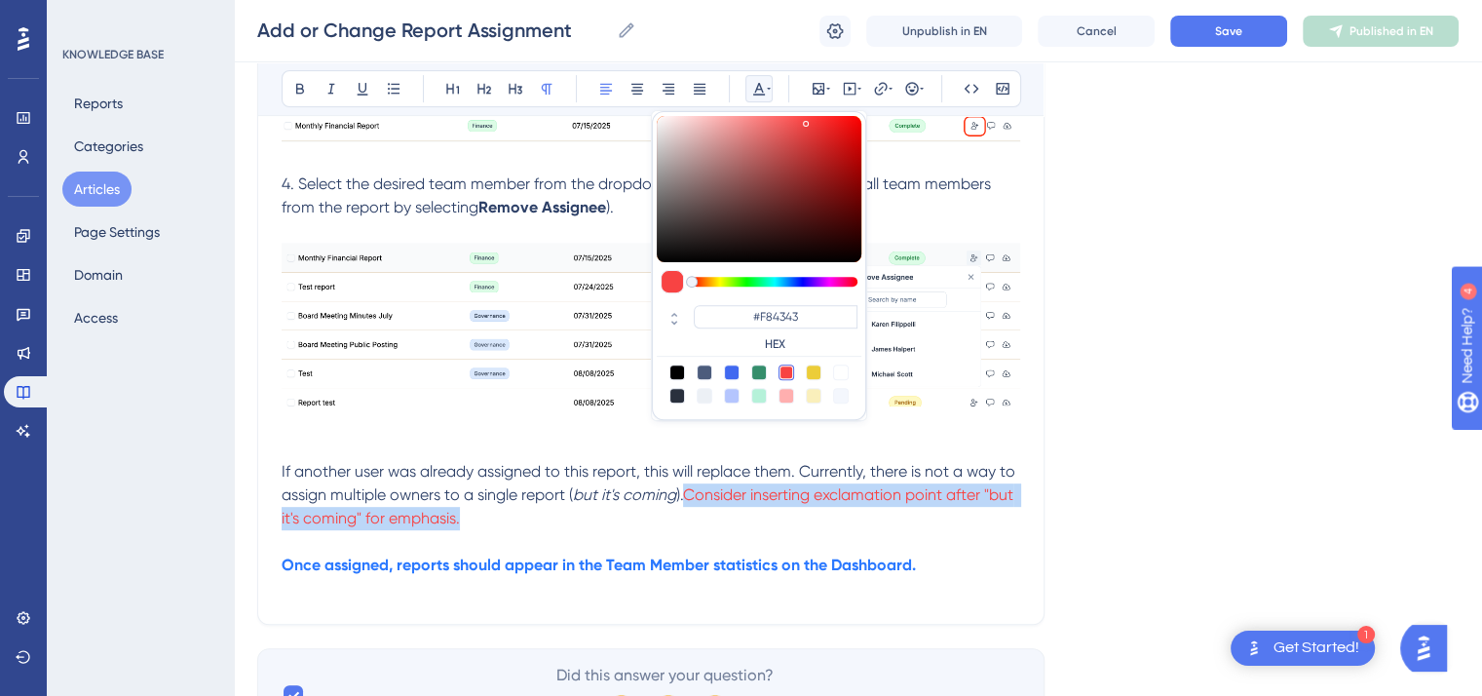
click at [524, 519] on p "If another user was already assigned to this report, this will replace them. Cu…" at bounding box center [651, 495] width 739 height 70
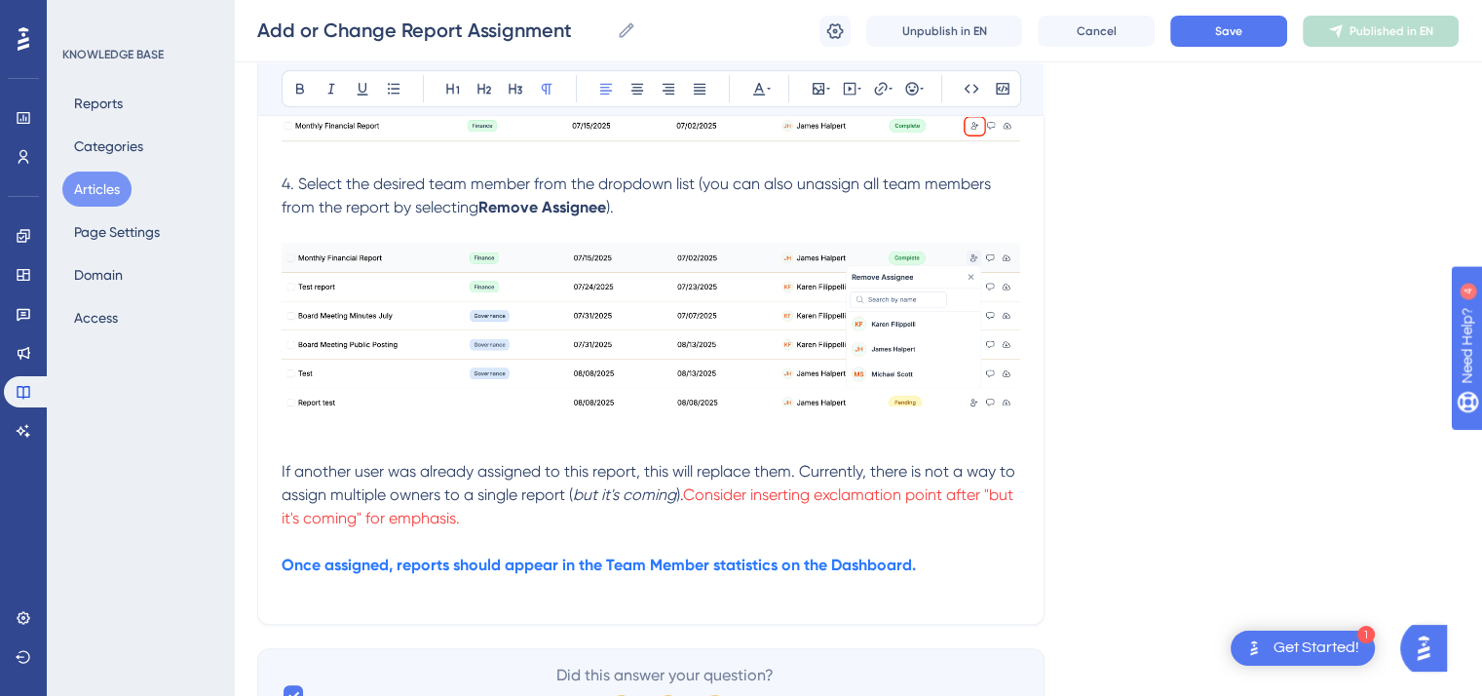
scroll to position [767, 0]
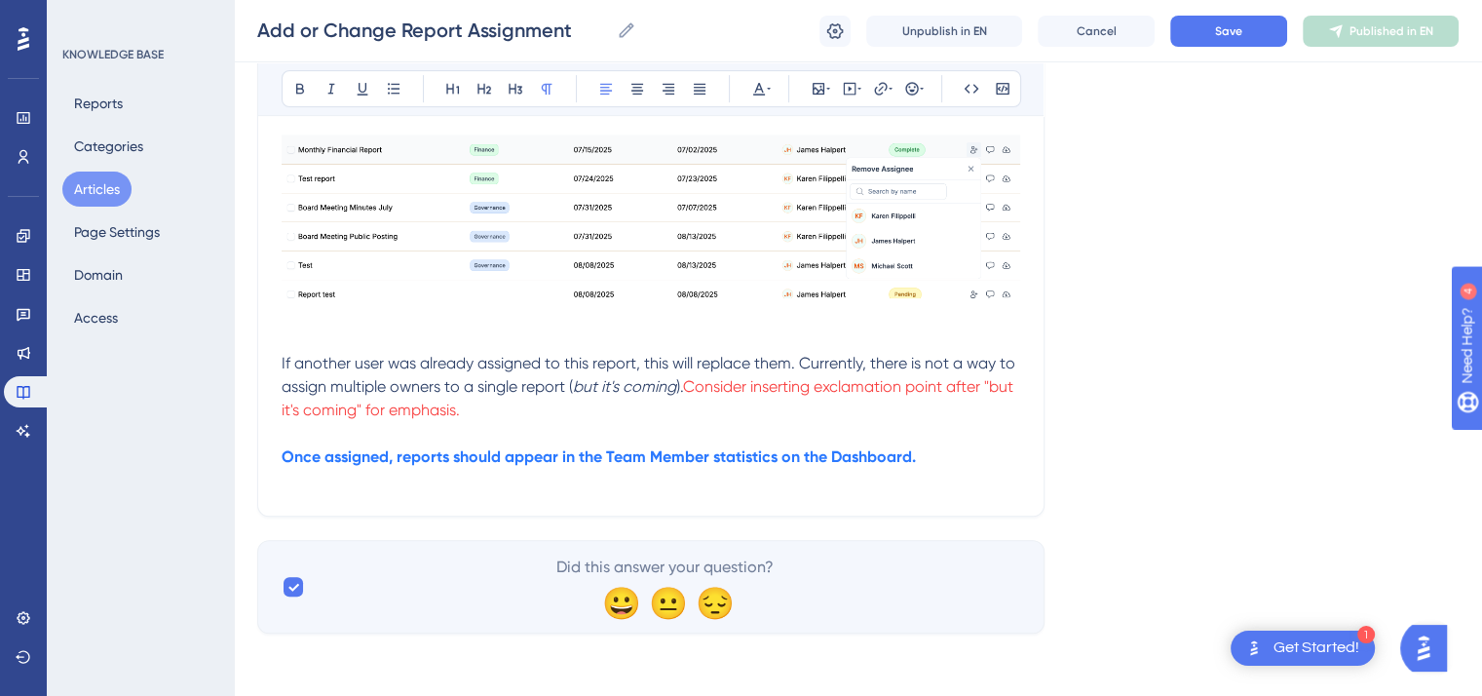
click at [1234, 13] on div "Add or Change Report Assignment Add or Change Report Assignment Unpublish in EN…" at bounding box center [858, 31] width 1249 height 62
click at [1229, 29] on span "Save" at bounding box center [1228, 31] width 27 height 16
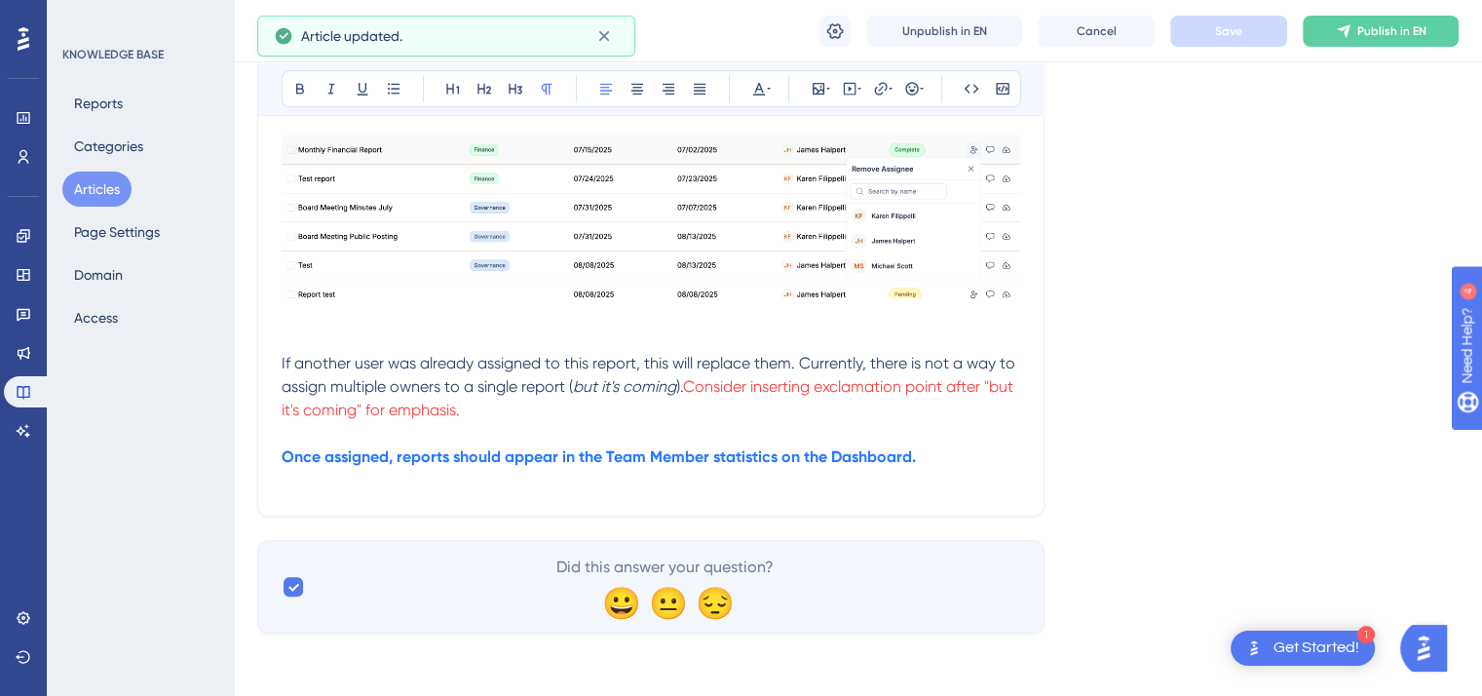
click at [125, 188] on button "Articles" at bounding box center [96, 189] width 69 height 35
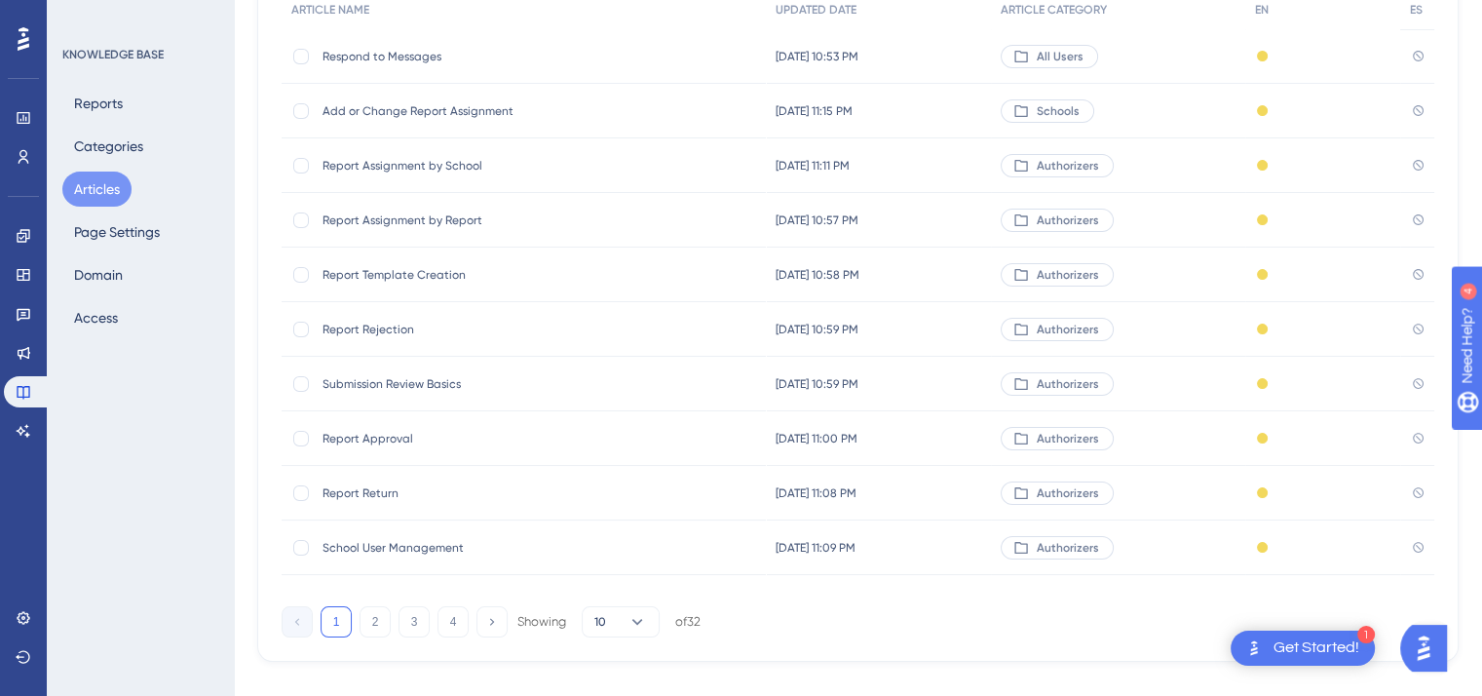
scroll to position [295, 0]
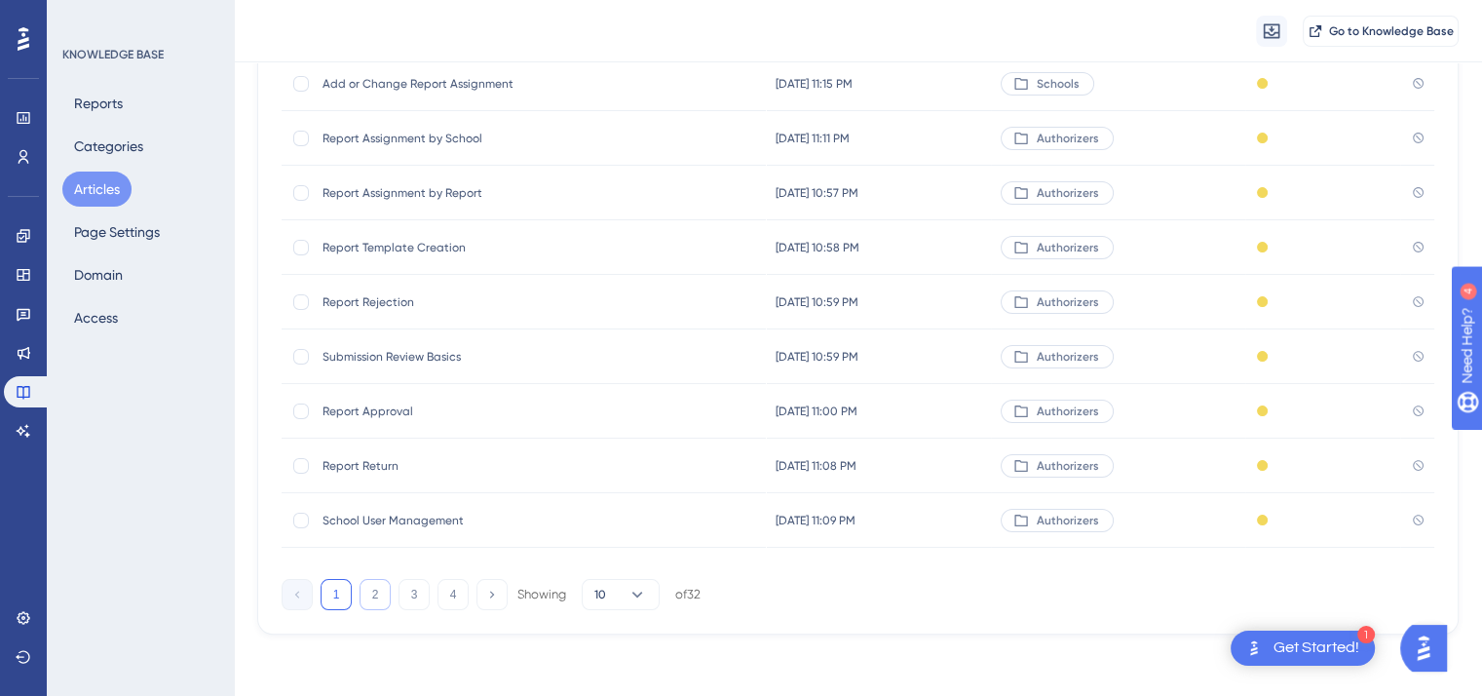
click at [364, 601] on button "2" at bounding box center [375, 594] width 31 height 31
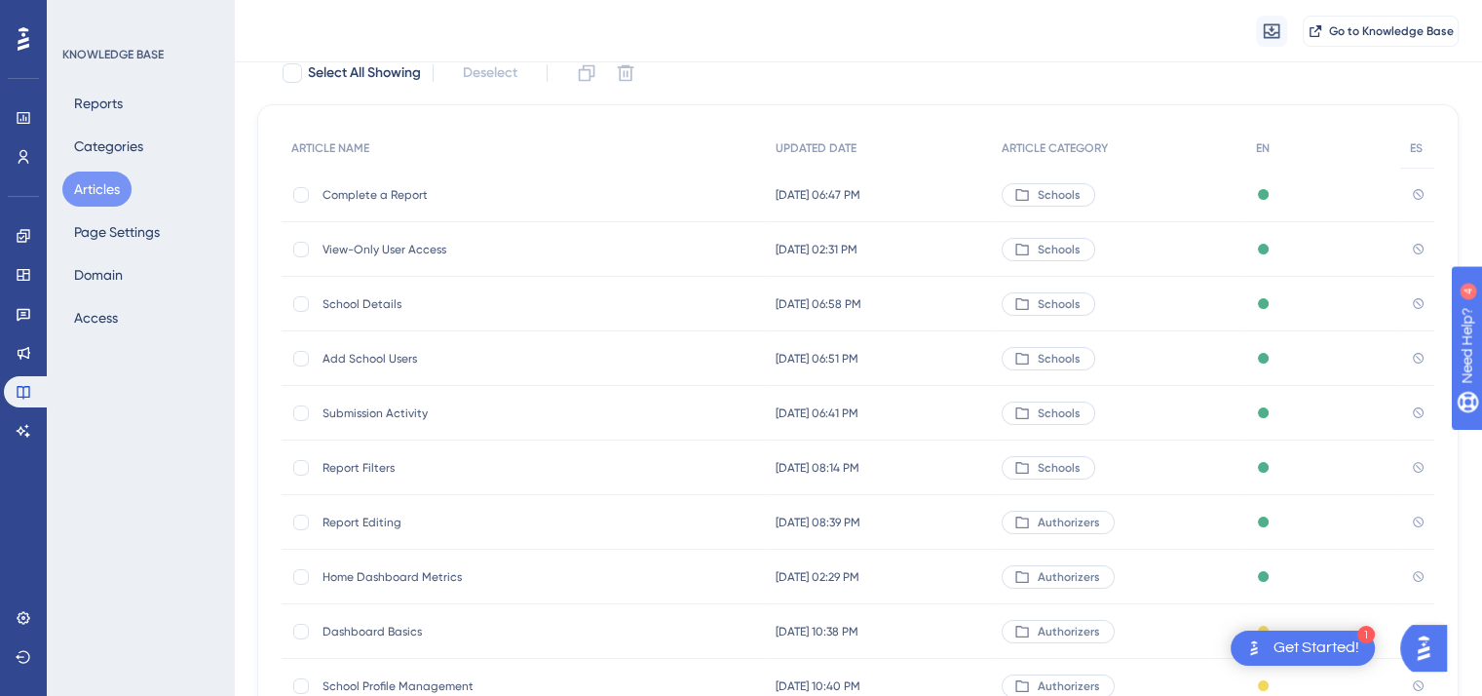
scroll to position [129, 0]
click at [382, 192] on span "Complete a Report" at bounding box center [479, 196] width 312 height 16
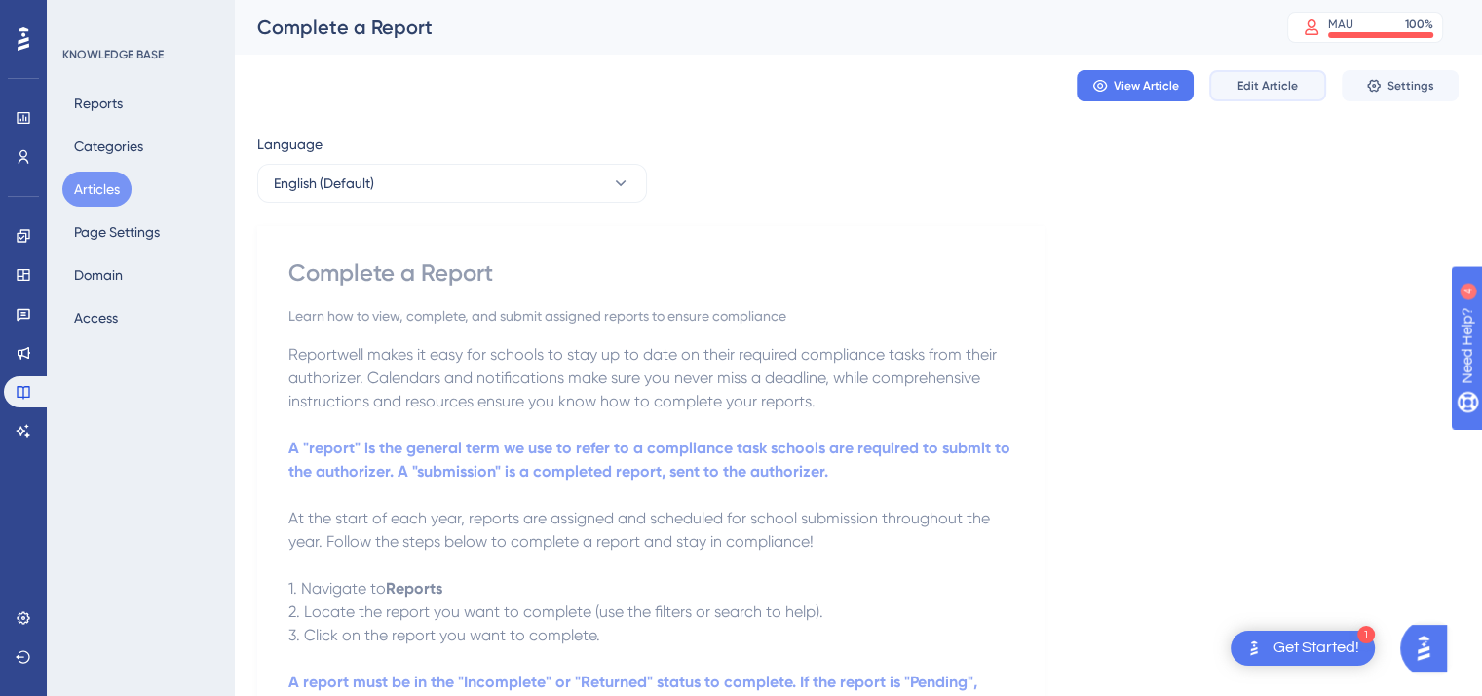
click at [1267, 75] on button "Edit Article" at bounding box center [1268, 85] width 117 height 31
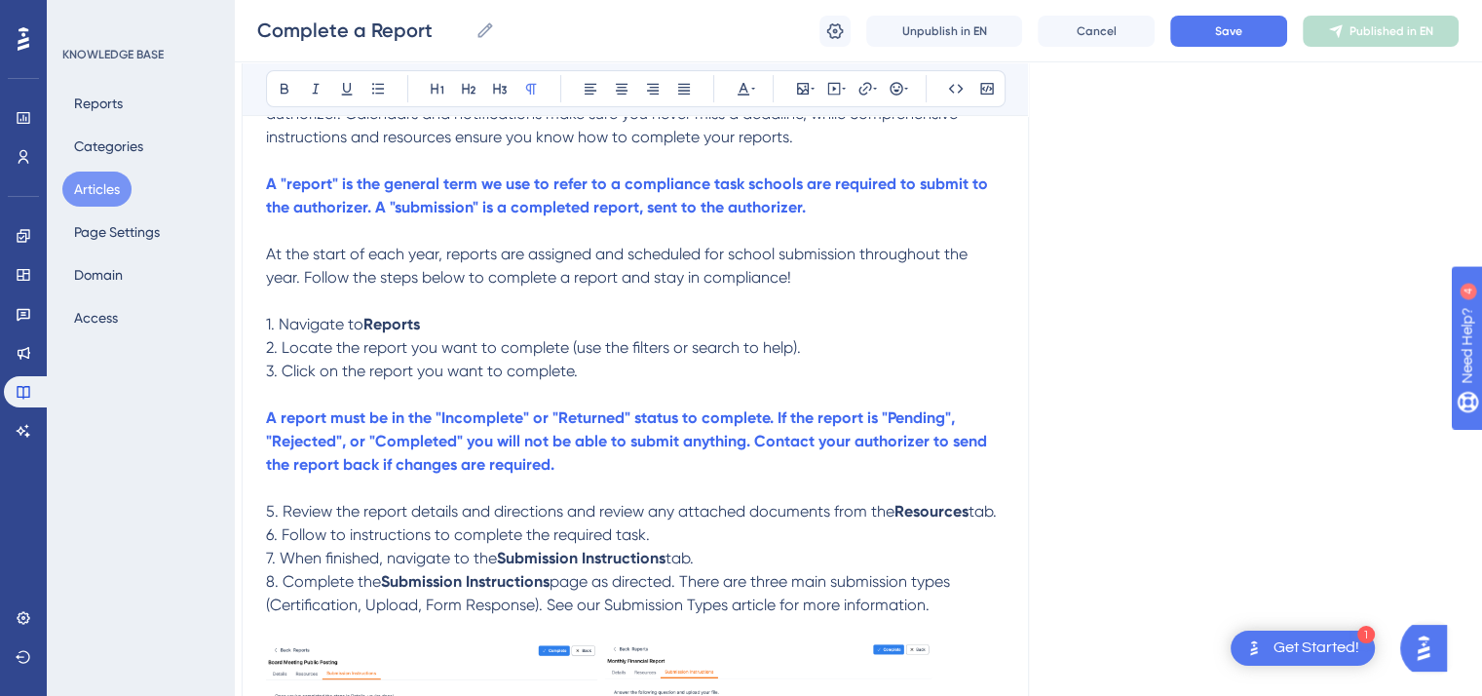
scroll to position [308, 16]
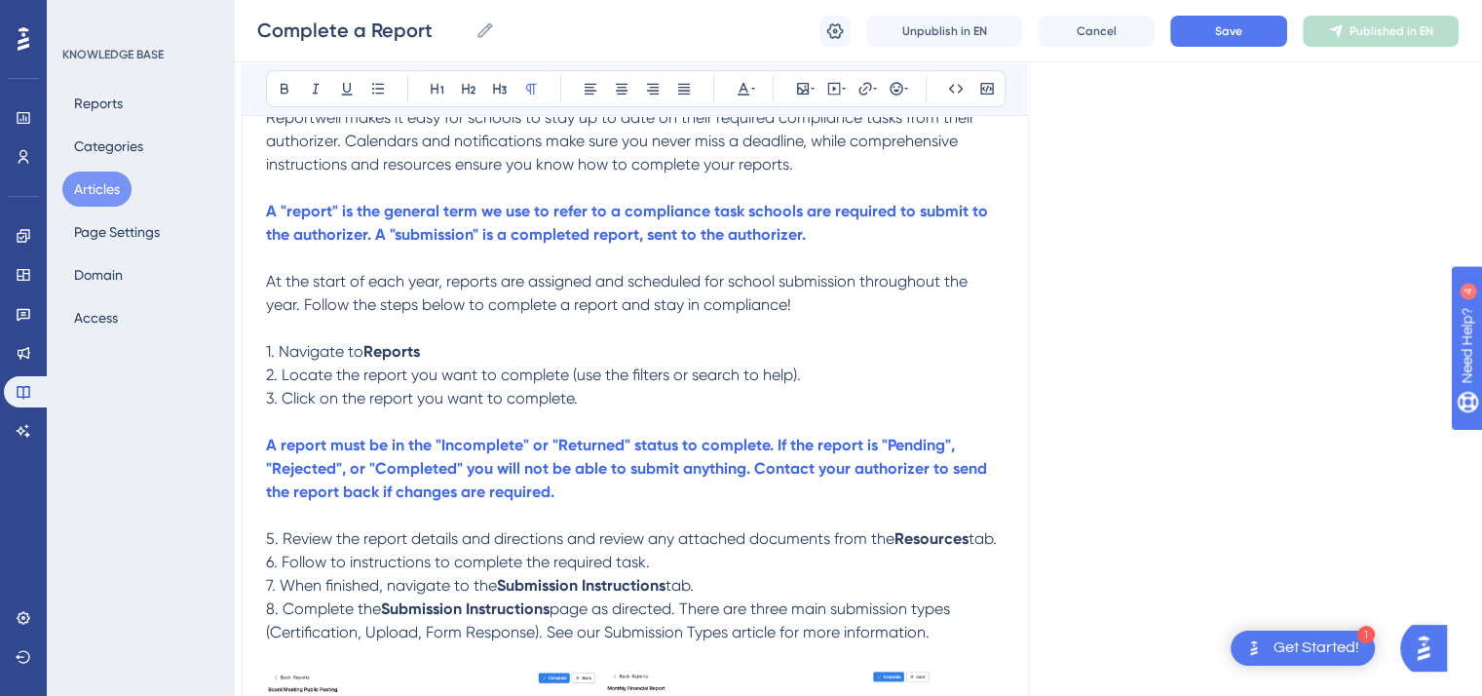
click at [423, 356] on p "1. Navigate to Reports" at bounding box center [635, 351] width 739 height 23
click at [288, 86] on icon at bounding box center [285, 89] width 16 height 16
click at [826, 240] on p "A "report" is the general term we use to refer to a compliance task schools are…" at bounding box center [635, 223] width 739 height 47
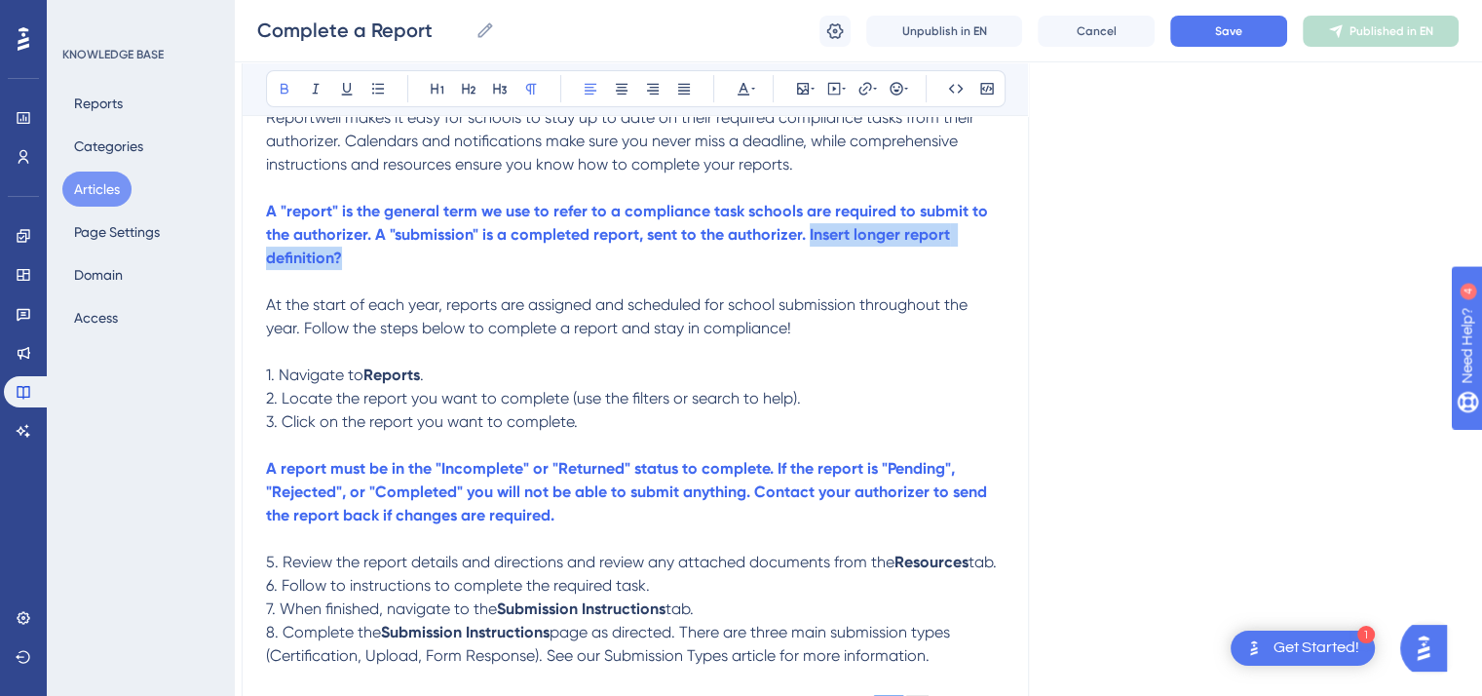
drag, startPoint x: 344, startPoint y: 260, endPoint x: 806, endPoint y: 226, distance: 463.2
click at [806, 226] on p "A "report" is the general term we use to refer to a compliance task schools are…" at bounding box center [635, 235] width 739 height 70
click at [748, 83] on icon at bounding box center [744, 89] width 16 height 16
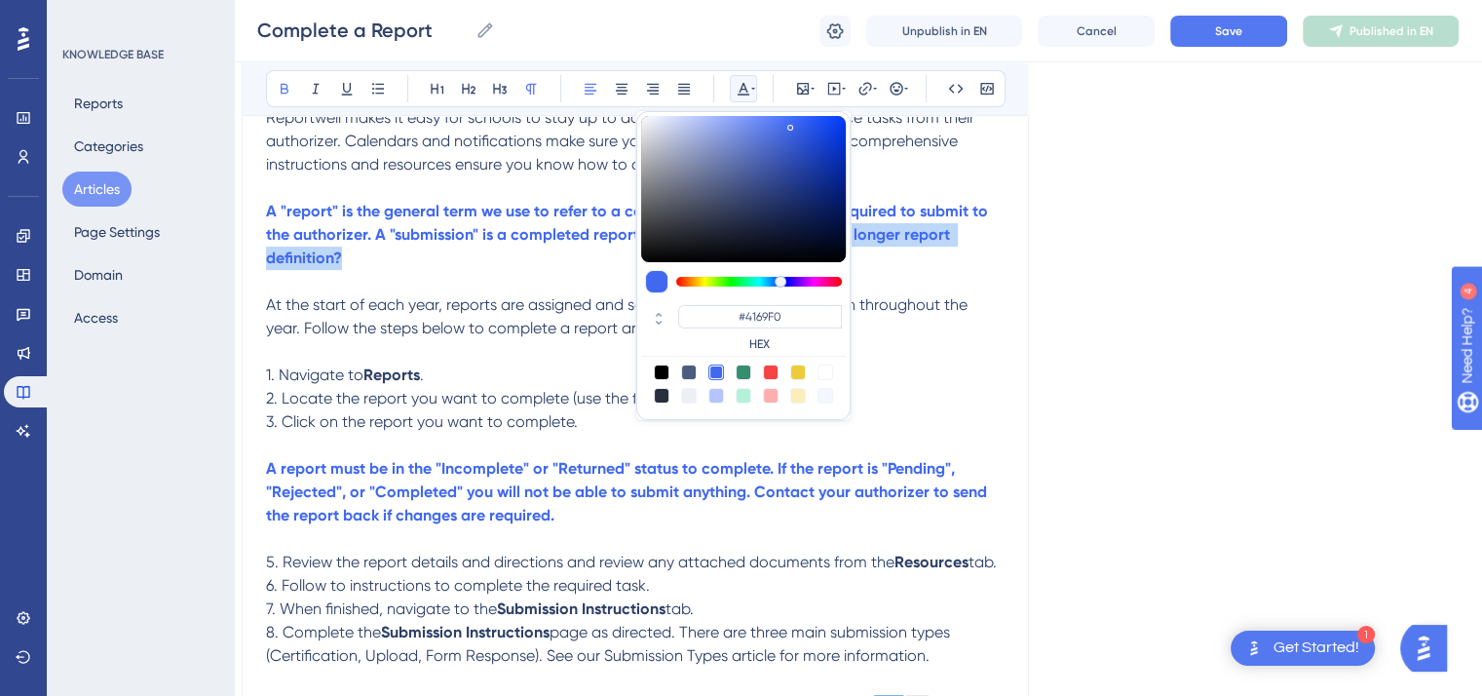
click at [767, 365] on div at bounding box center [771, 373] width 16 height 16
type input "#F84343"
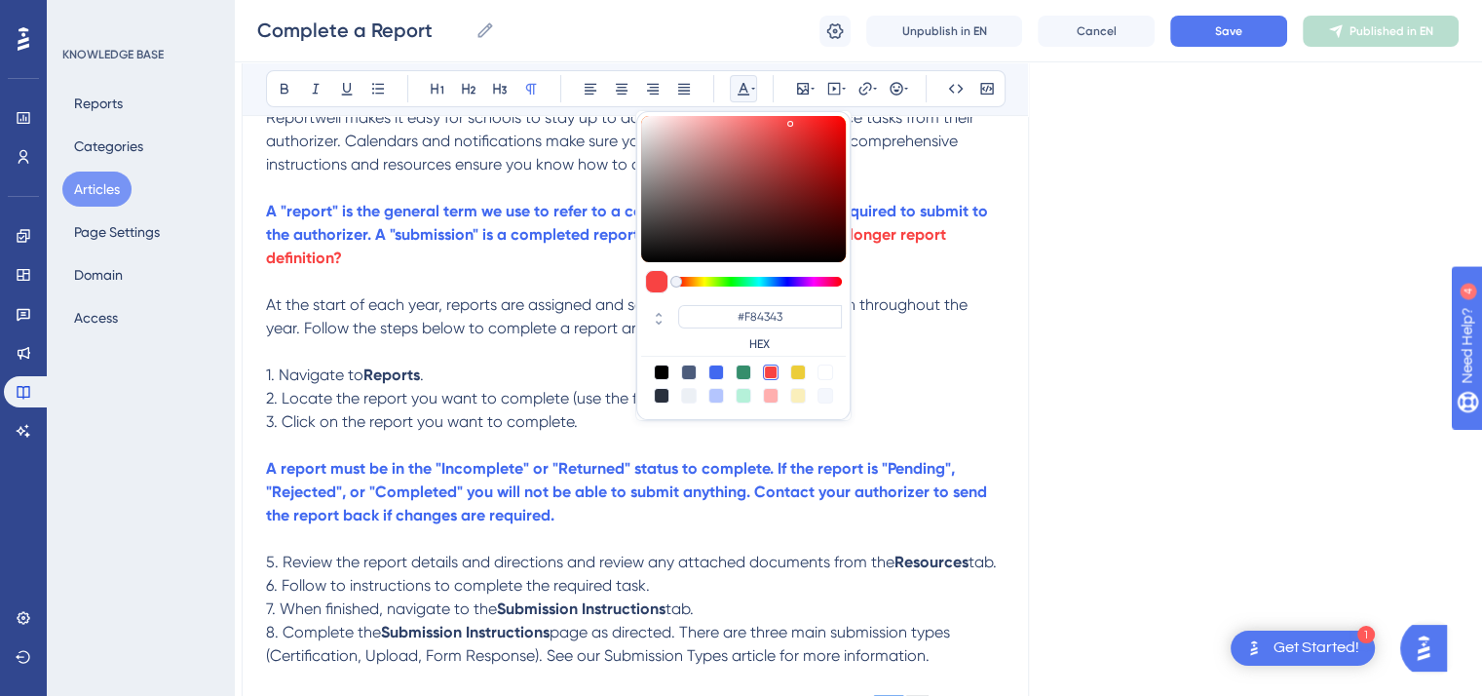
click at [525, 286] on p at bounding box center [635, 281] width 739 height 23
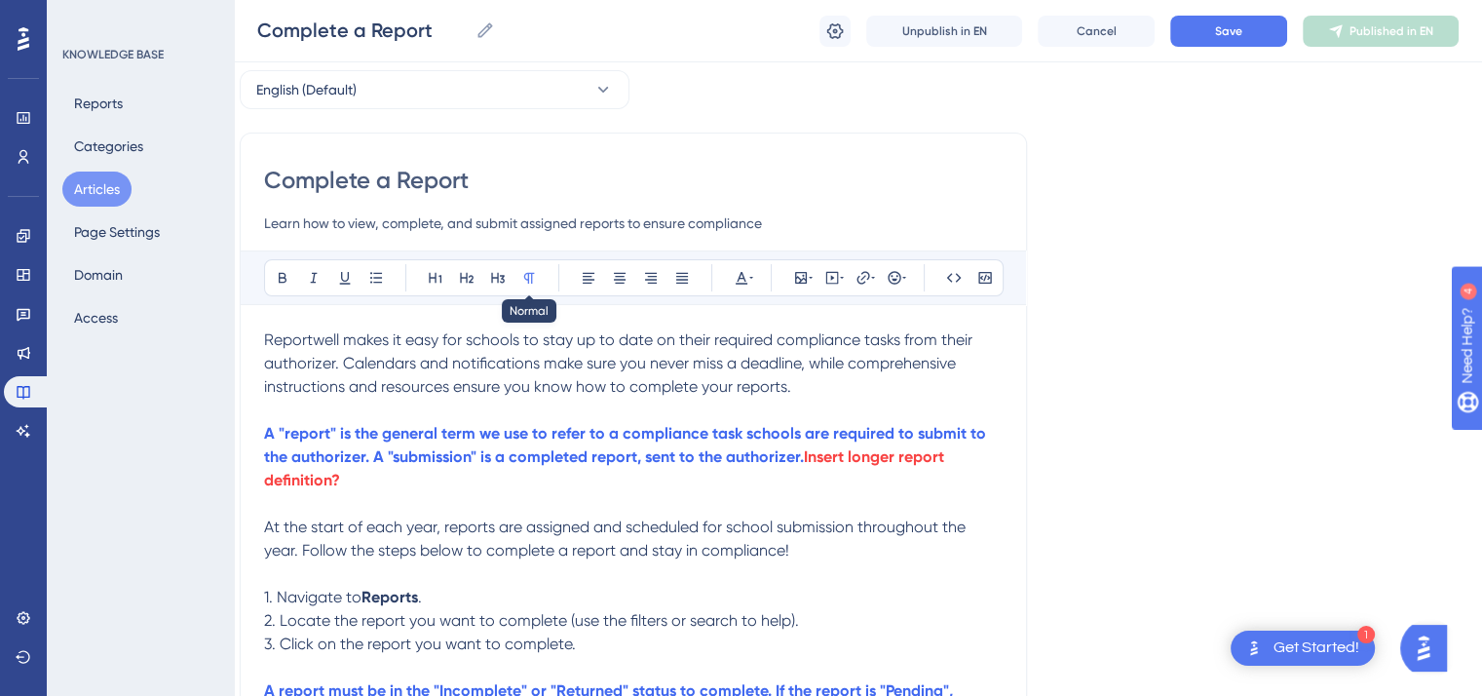
scroll to position [86, 18]
click at [600, 338] on span "Reportwell makes it easy for schools to stay up to date on their required compl…" at bounding box center [620, 362] width 712 height 65
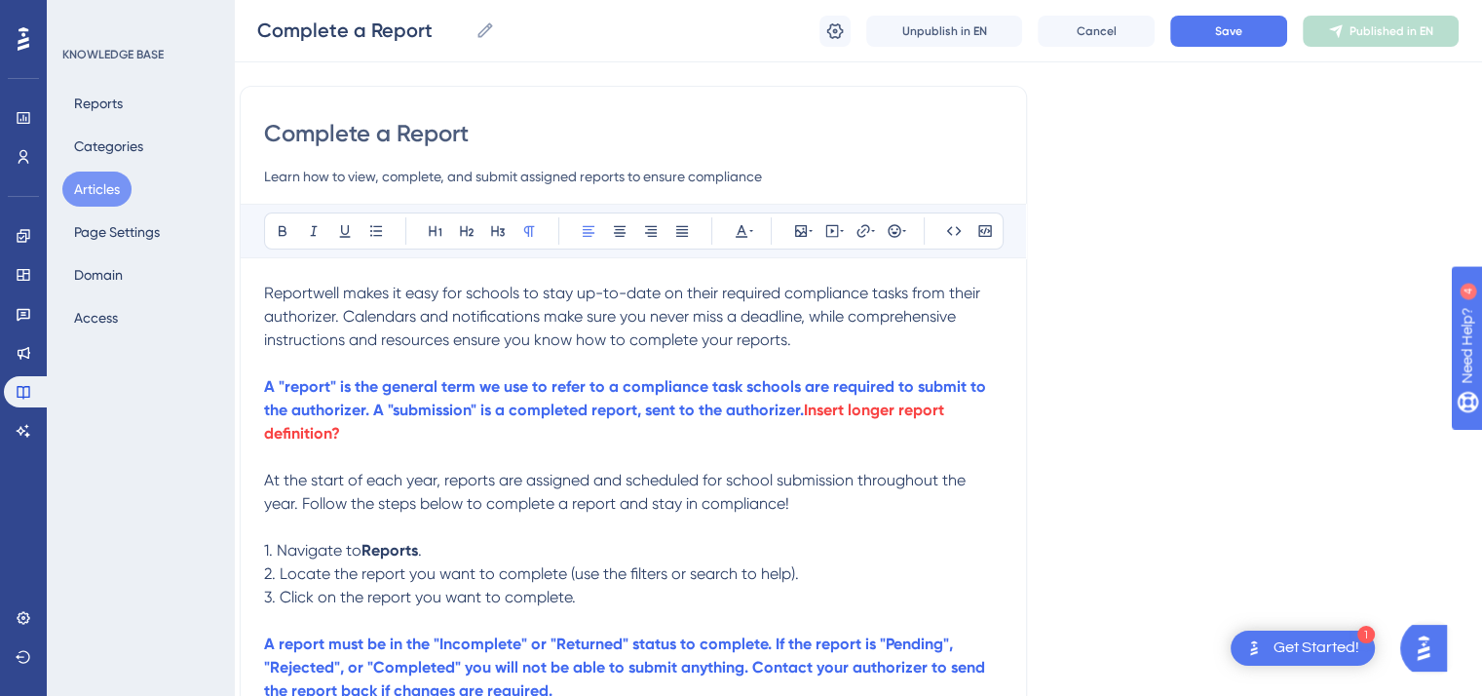
scroll to position [183, 18]
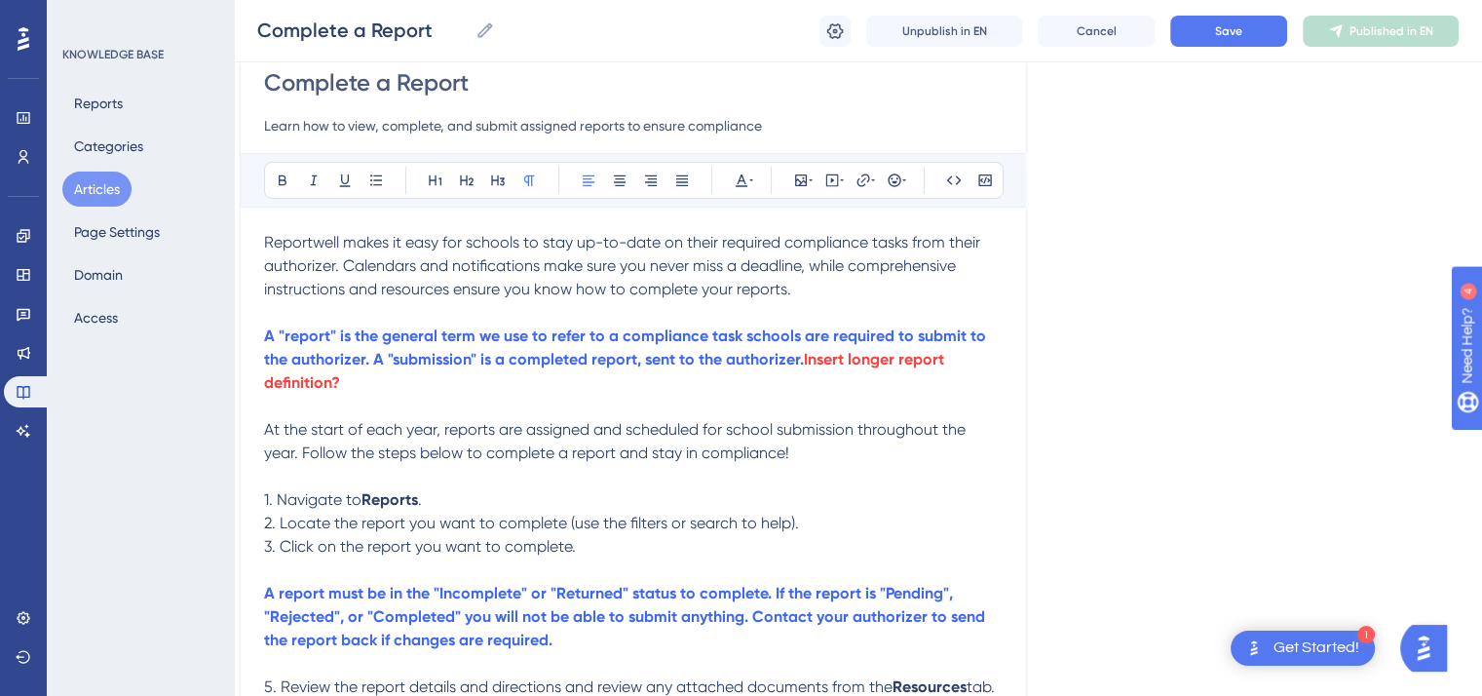
click at [798, 460] on p "At the start of each year, reports are assigned and scheduled for school submis…" at bounding box center [633, 441] width 739 height 47
click at [745, 188] on button at bounding box center [741, 180] width 27 height 27
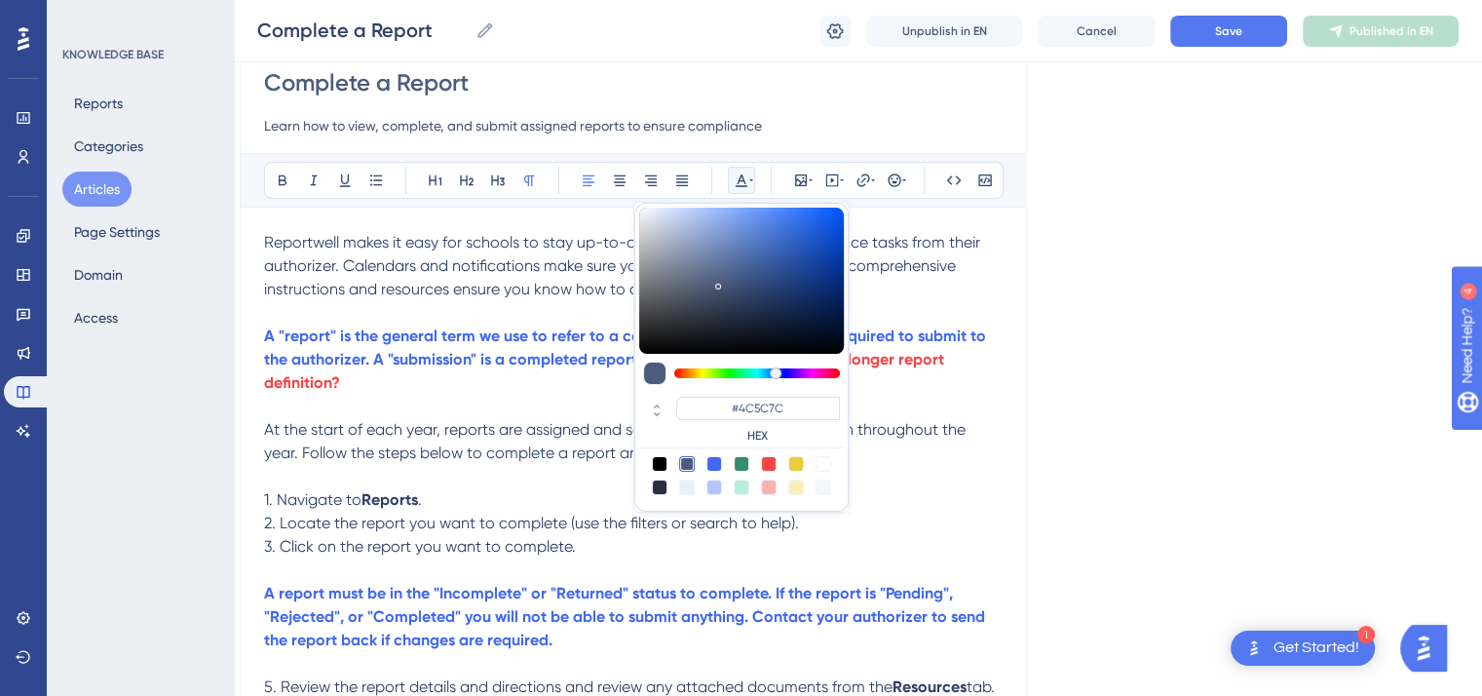
click at [769, 462] on div at bounding box center [769, 464] width 16 height 16
type input "#F84343"
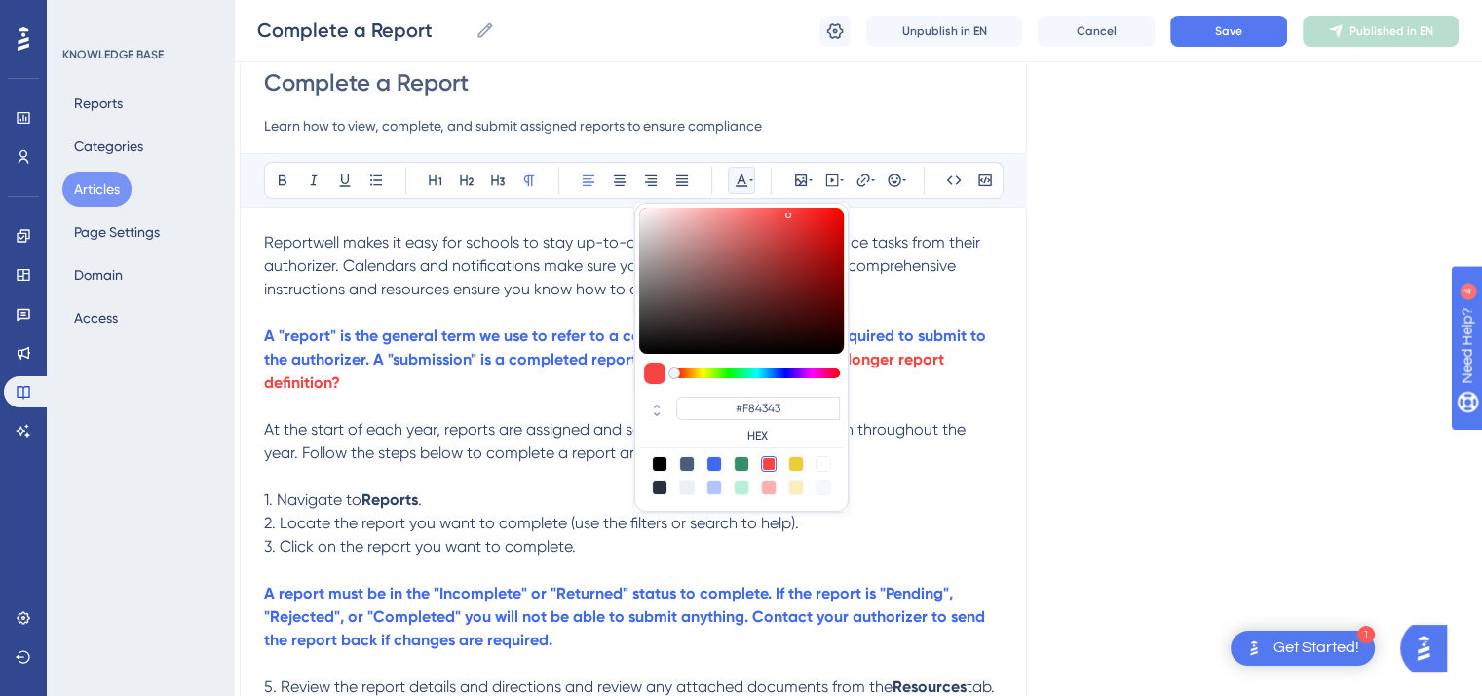
click at [941, 509] on p "1. Navigate to Reports ." at bounding box center [633, 499] width 739 height 23
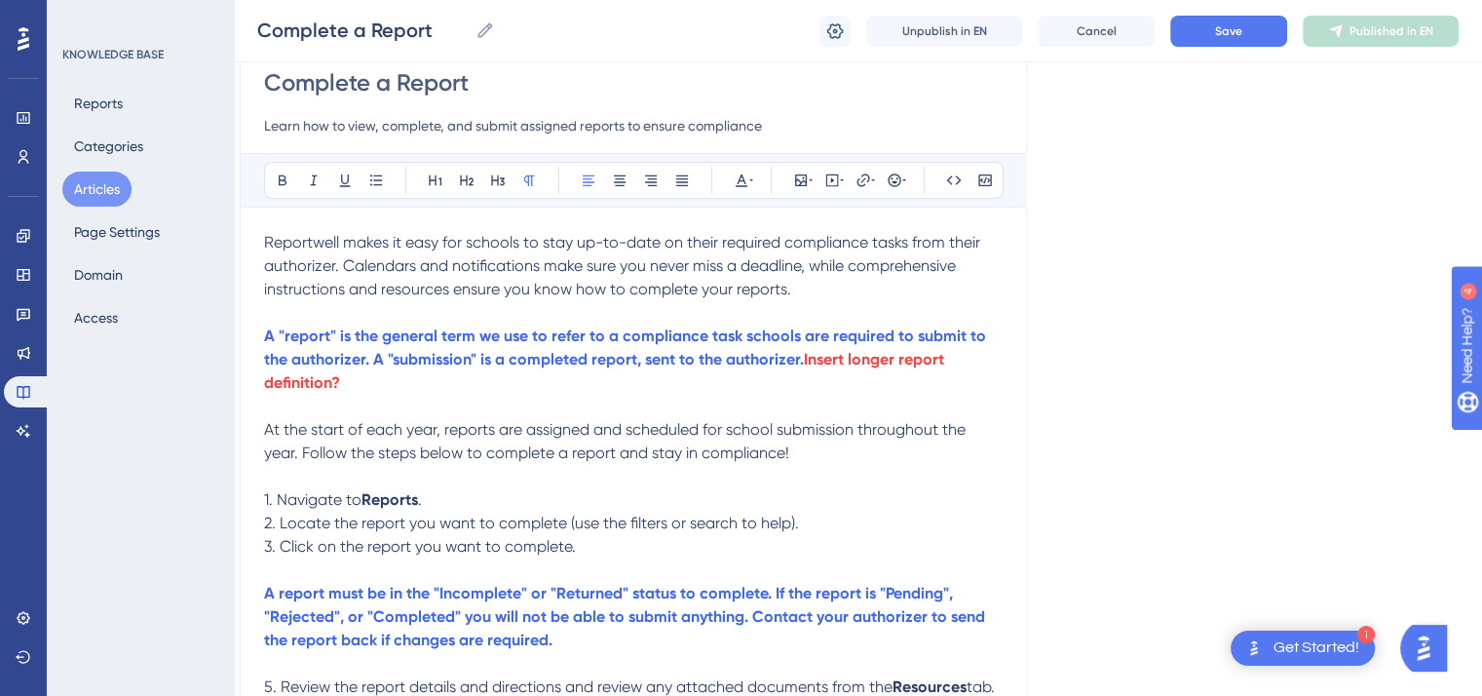
click at [804, 451] on p "At the start of each year, reports are assigned and scheduled for school submis…" at bounding box center [633, 441] width 739 height 47
drag, startPoint x: 791, startPoint y: 450, endPoint x: 973, endPoint y: 449, distance: 181.3
click at [973, 449] on p "At the start of each year, reports are assigned and scheduled for school submis…" at bounding box center [633, 441] width 739 height 47
click at [752, 179] on icon at bounding box center [751, 181] width 4 height 16
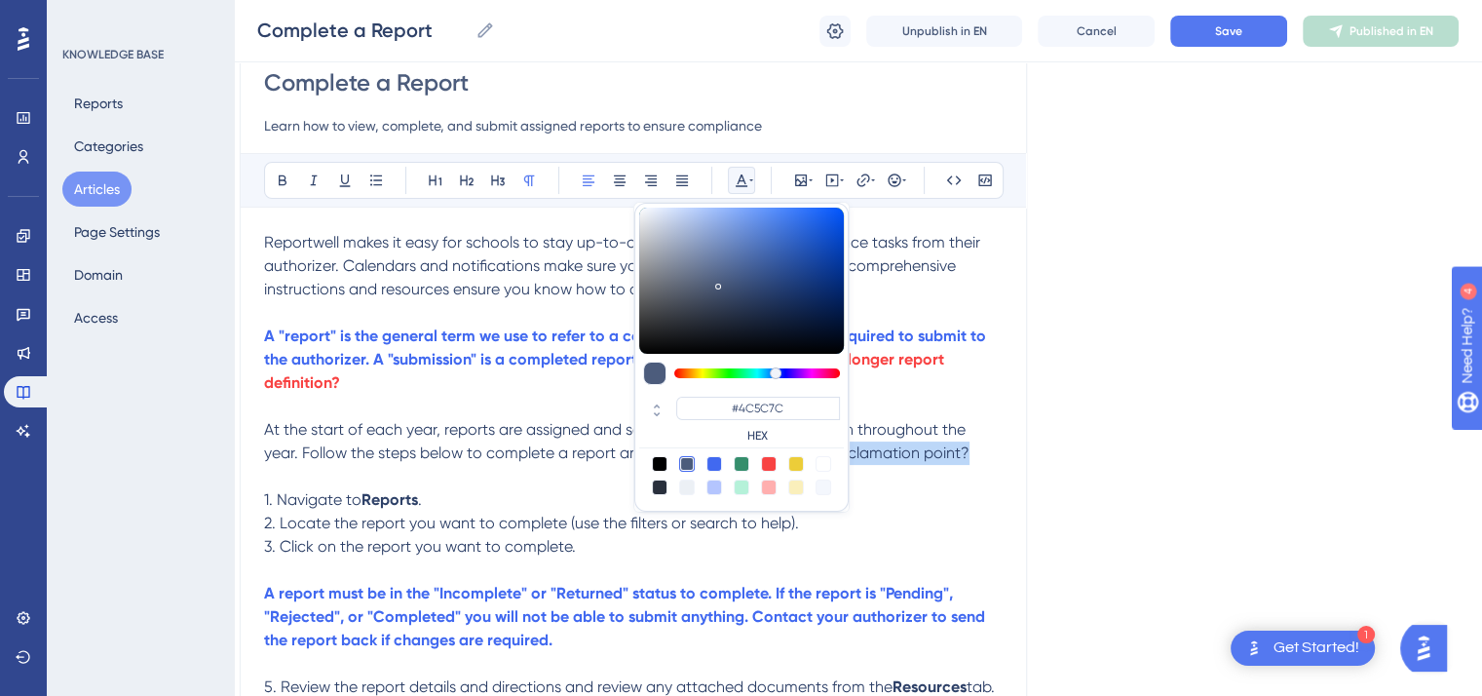
click at [771, 457] on div at bounding box center [769, 464] width 16 height 16
type input "#F84343"
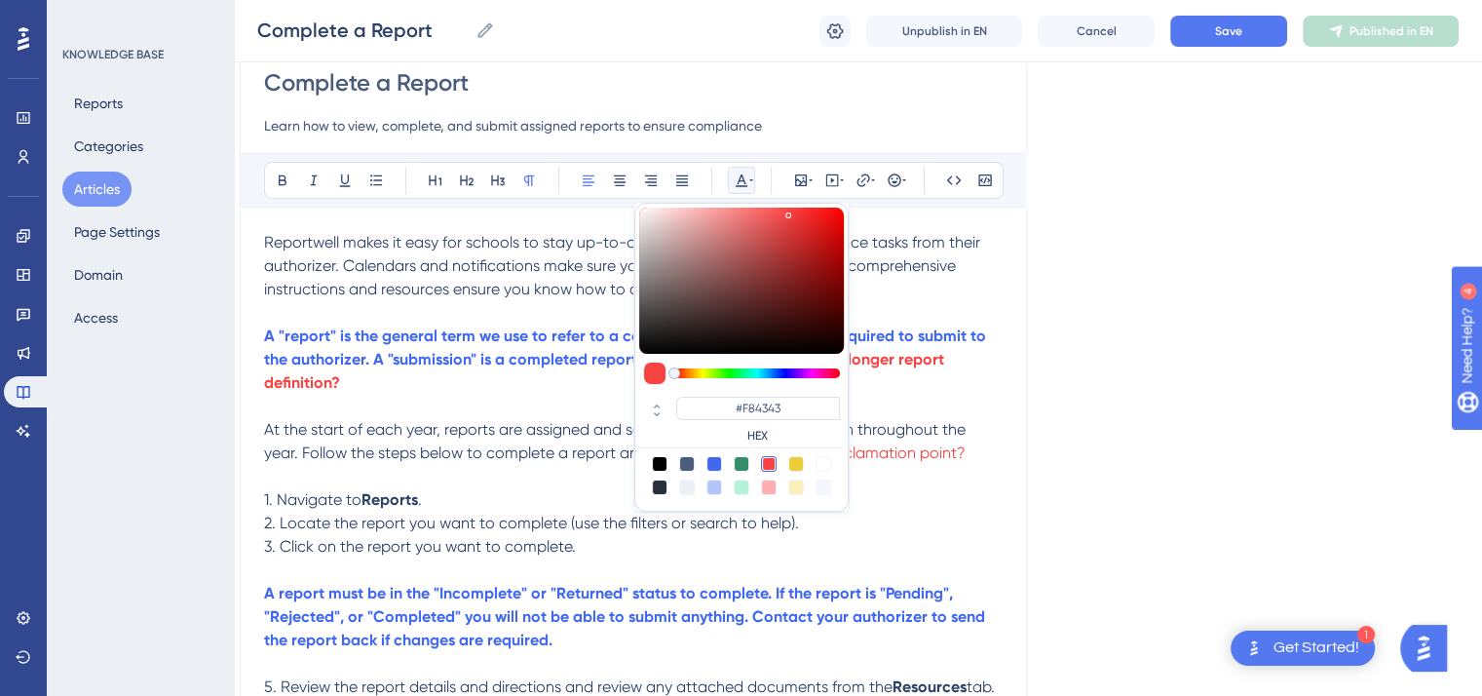
click at [883, 511] on p "1. Navigate to Reports ." at bounding box center [633, 499] width 739 height 23
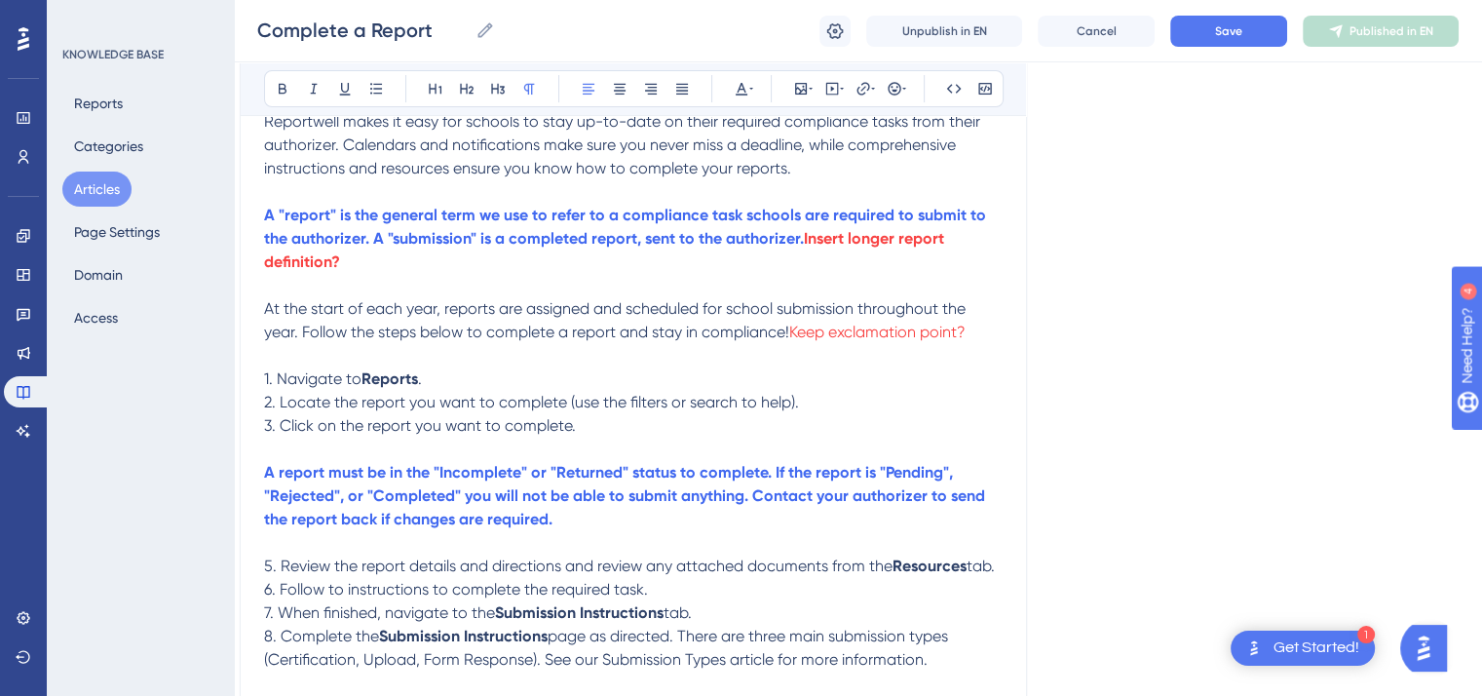
scroll to position [324, 18]
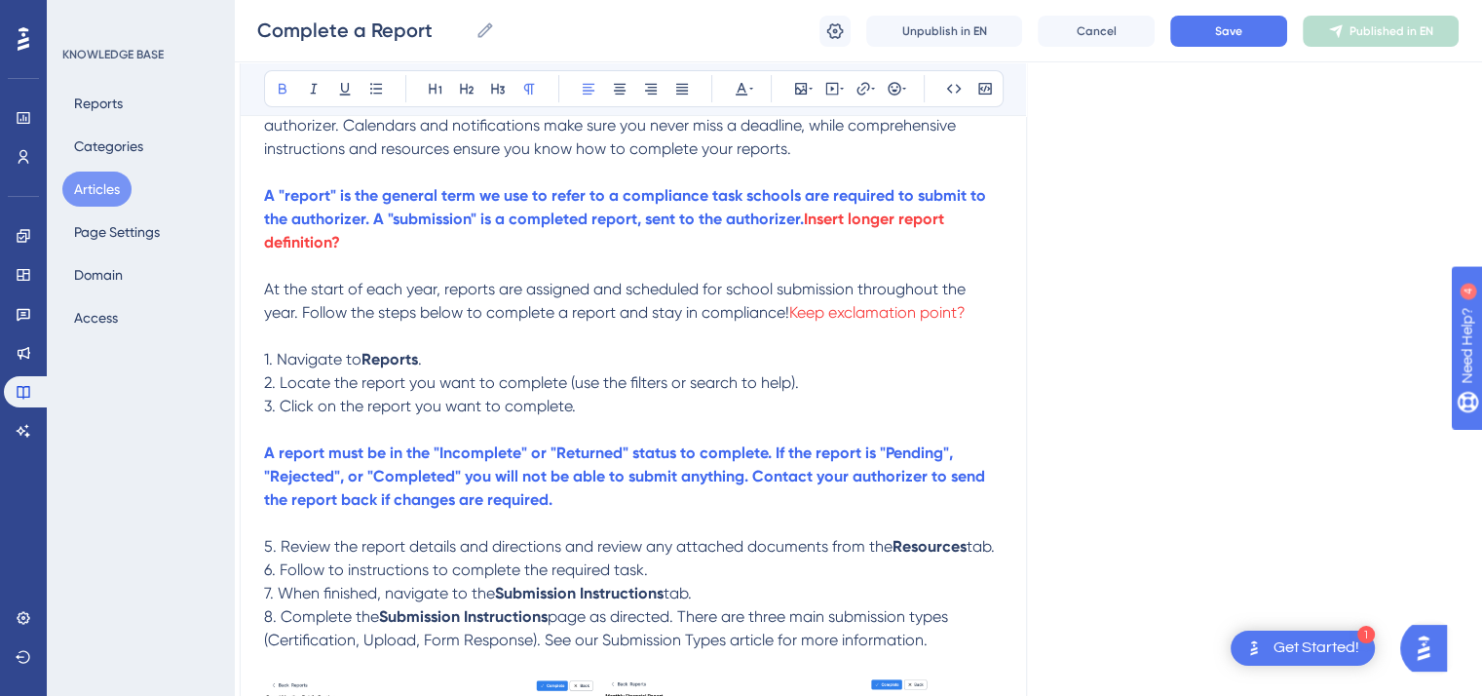
click at [955, 453] on strong "A report must be in the "Incomplete" or "Returned" status to complete. If the r…" at bounding box center [626, 475] width 725 height 65
click at [340, 577] on span "6. Follow to instructions to complete the required task." at bounding box center [456, 569] width 384 height 19
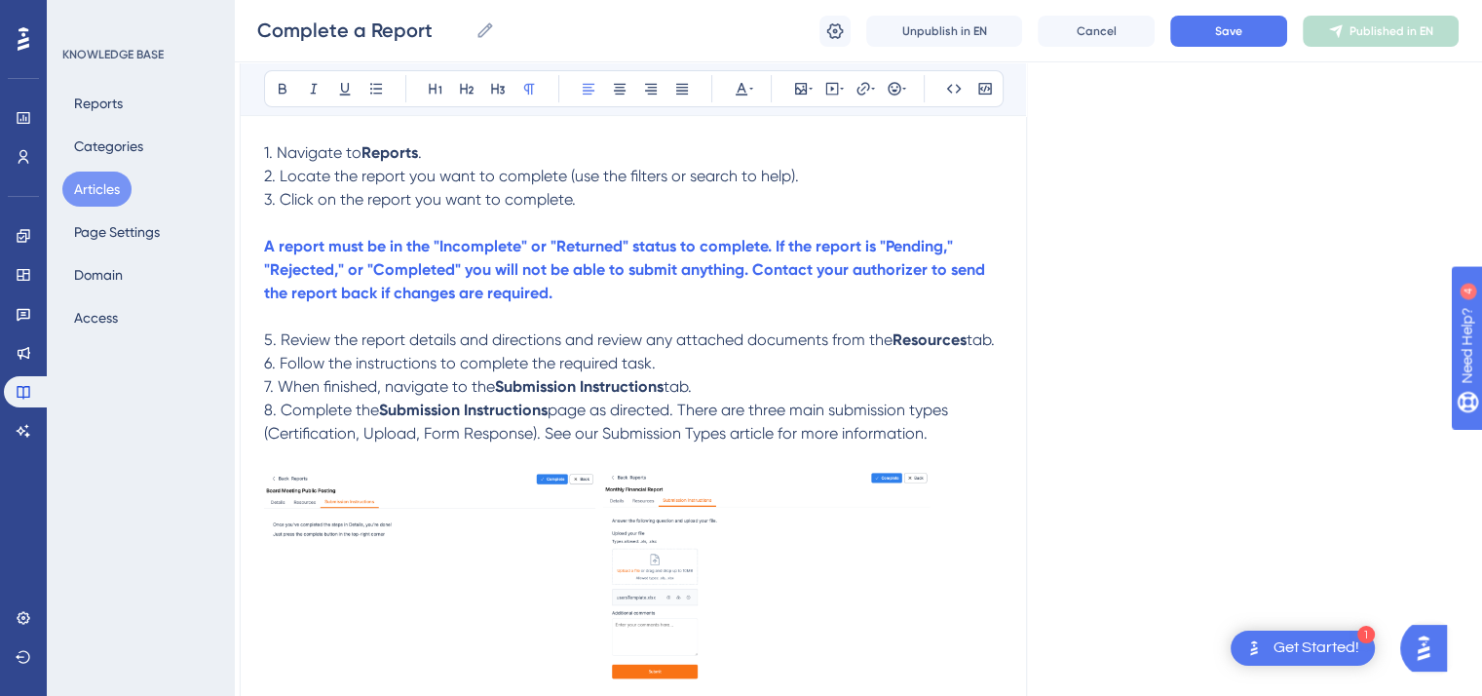
scroll to position [967, 18]
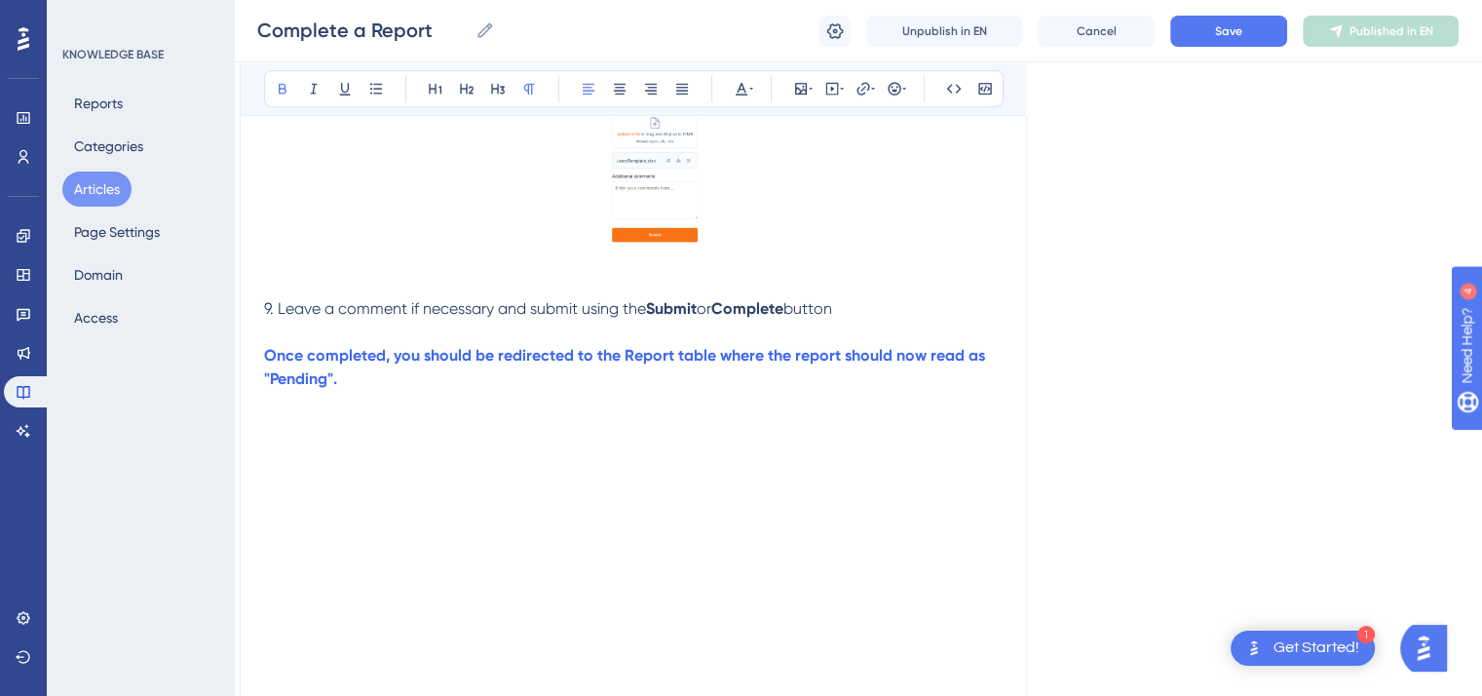
click at [341, 389] on p "Once completed, you should be redirected to the Report table where the report s…" at bounding box center [633, 367] width 739 height 47
click at [328, 388] on strong "Once completed, you should be redirected to the Report table where the report s…" at bounding box center [626, 367] width 725 height 42
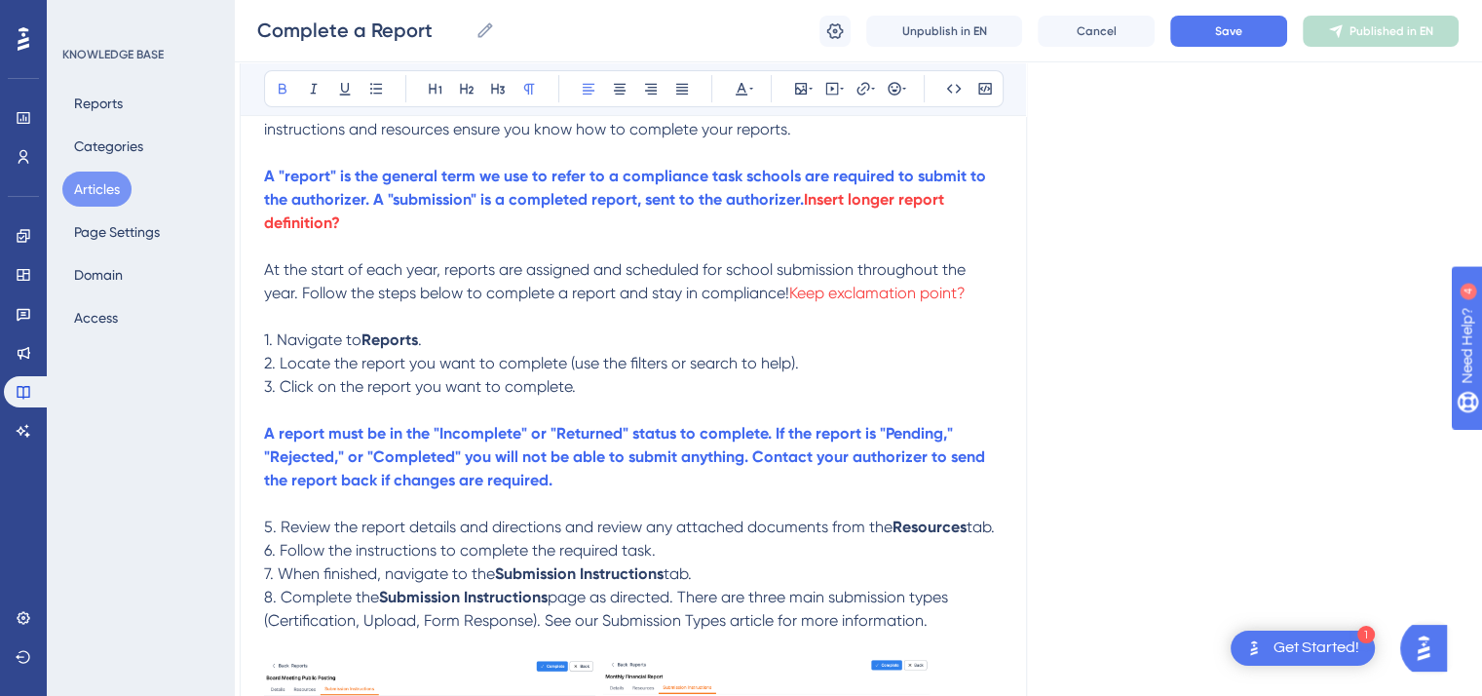
scroll to position [339, 18]
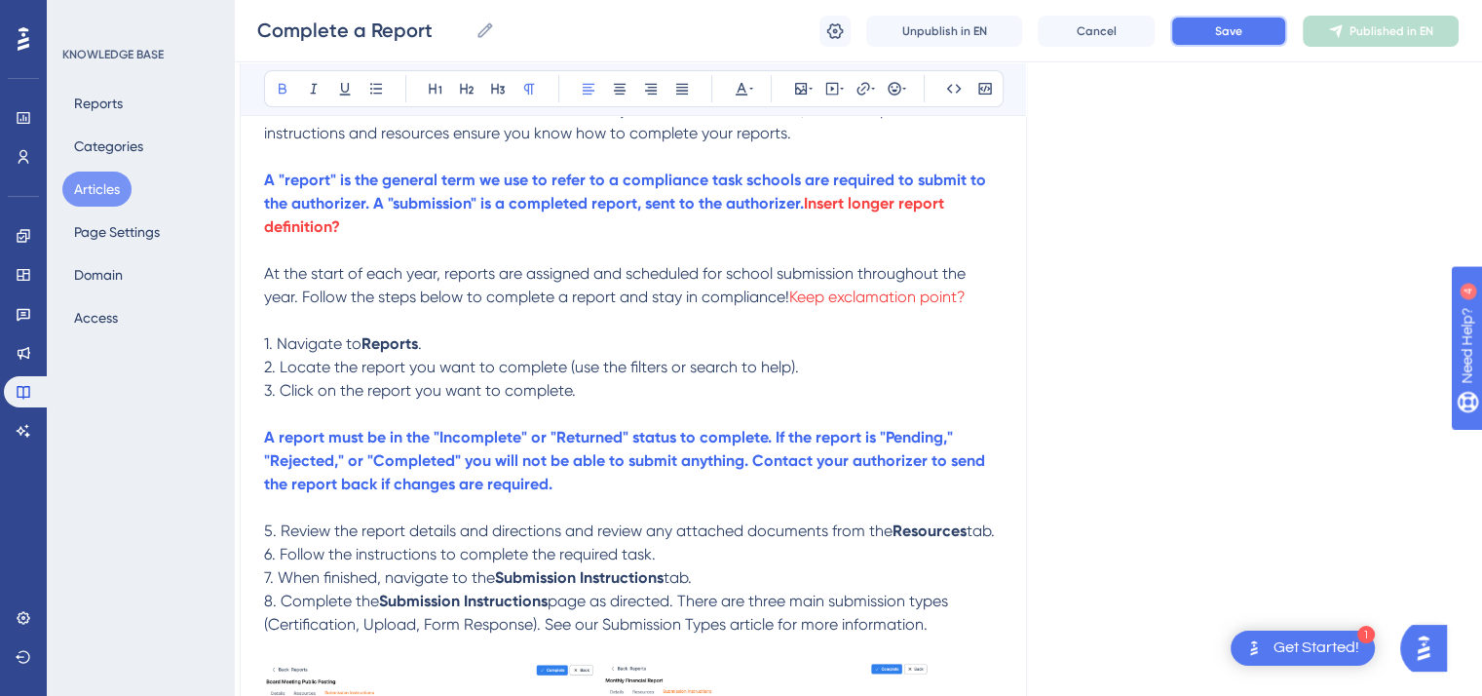
click at [1241, 32] on span "Save" at bounding box center [1228, 31] width 27 height 16
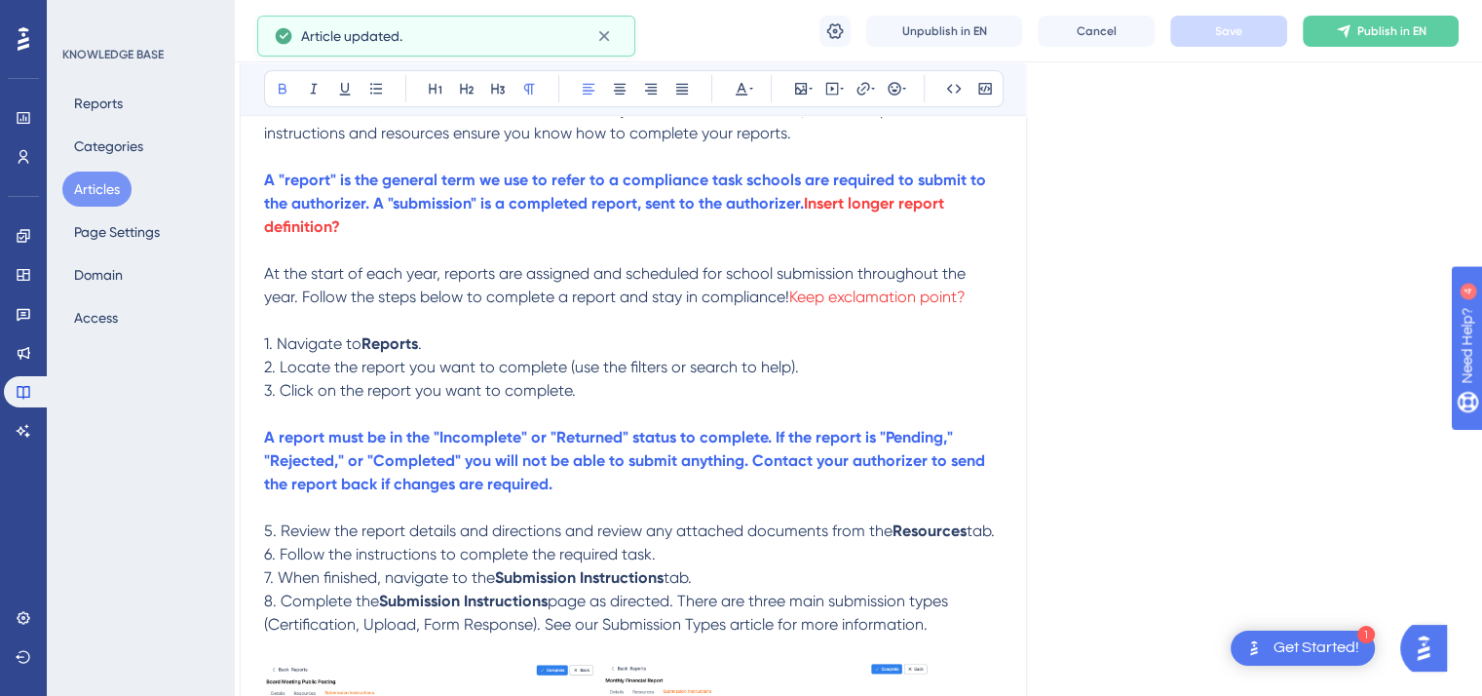
scroll to position [0, 18]
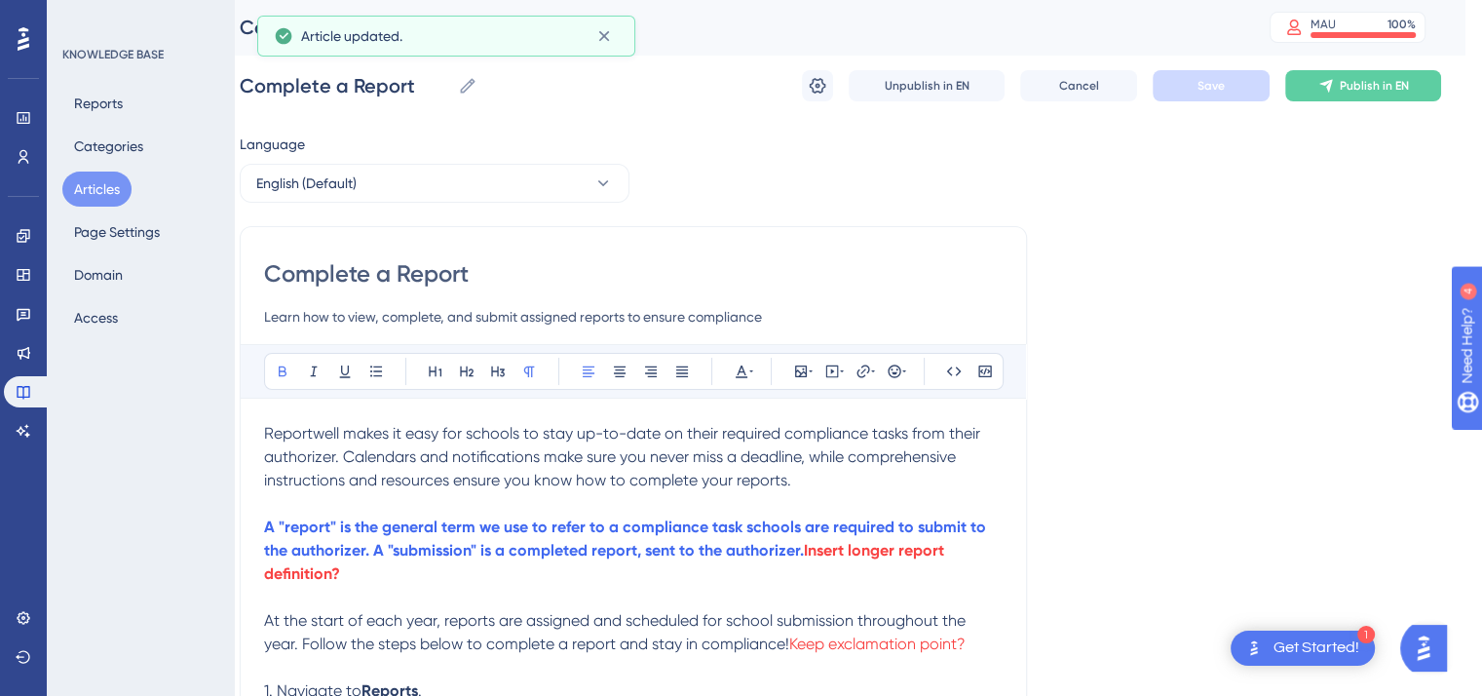
click at [104, 191] on button "Articles" at bounding box center [96, 189] width 69 height 35
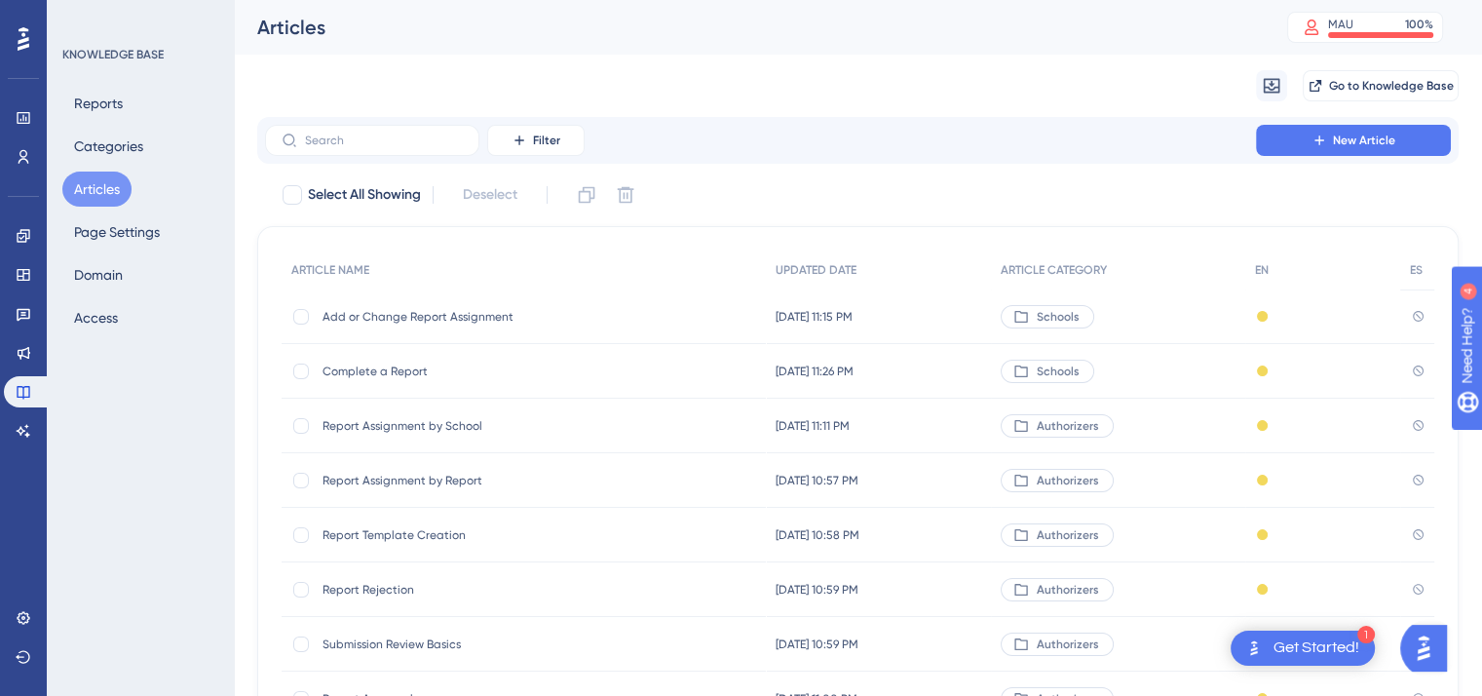
scroll to position [295, 0]
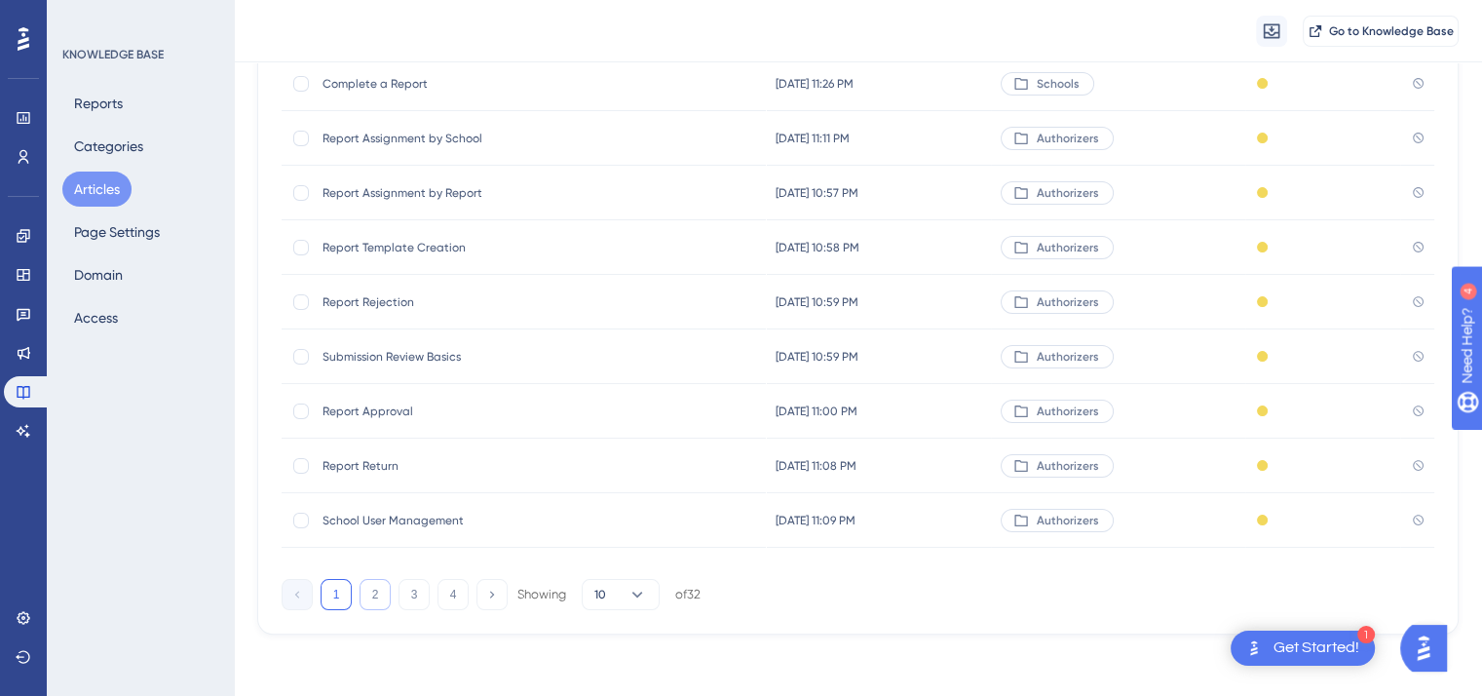
click at [366, 601] on button "2" at bounding box center [375, 594] width 31 height 31
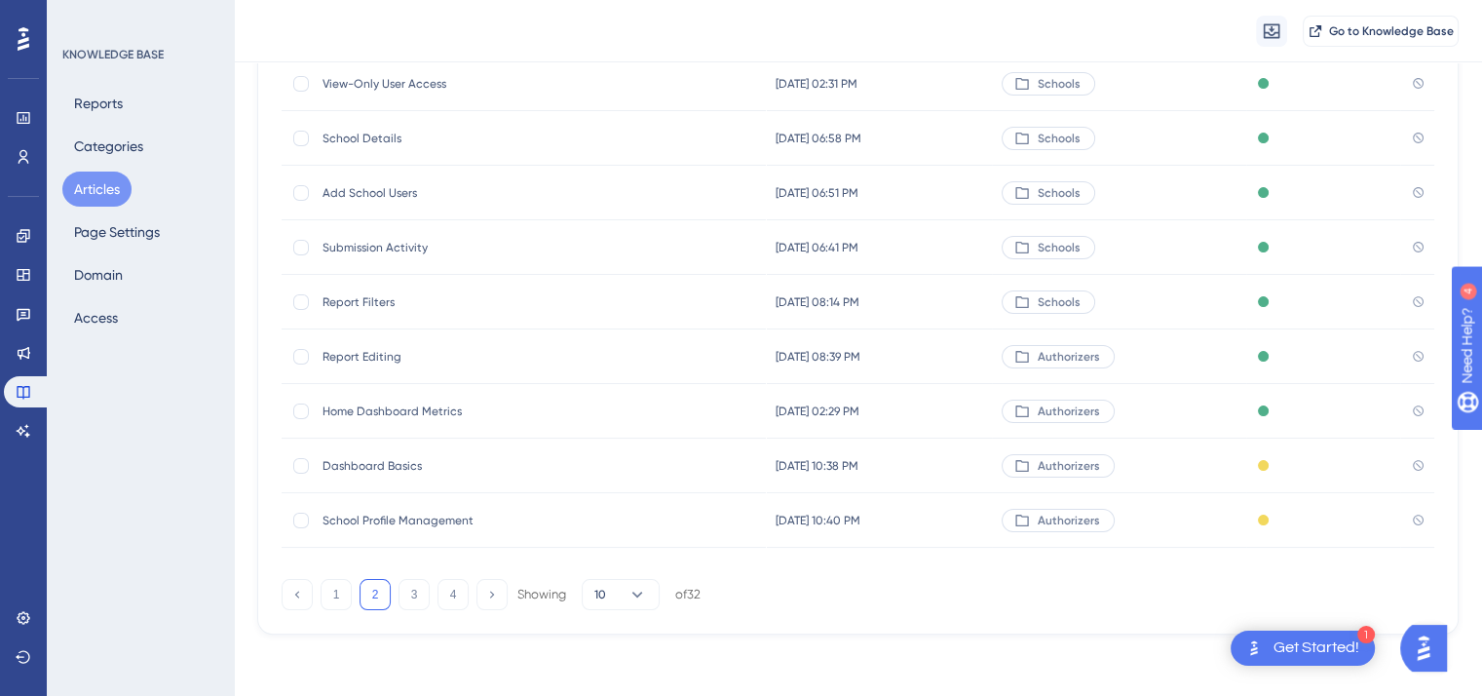
click at [402, 399] on div "Home Dashboard Metrics Home Dashboard Metrics" at bounding box center [479, 411] width 312 height 55
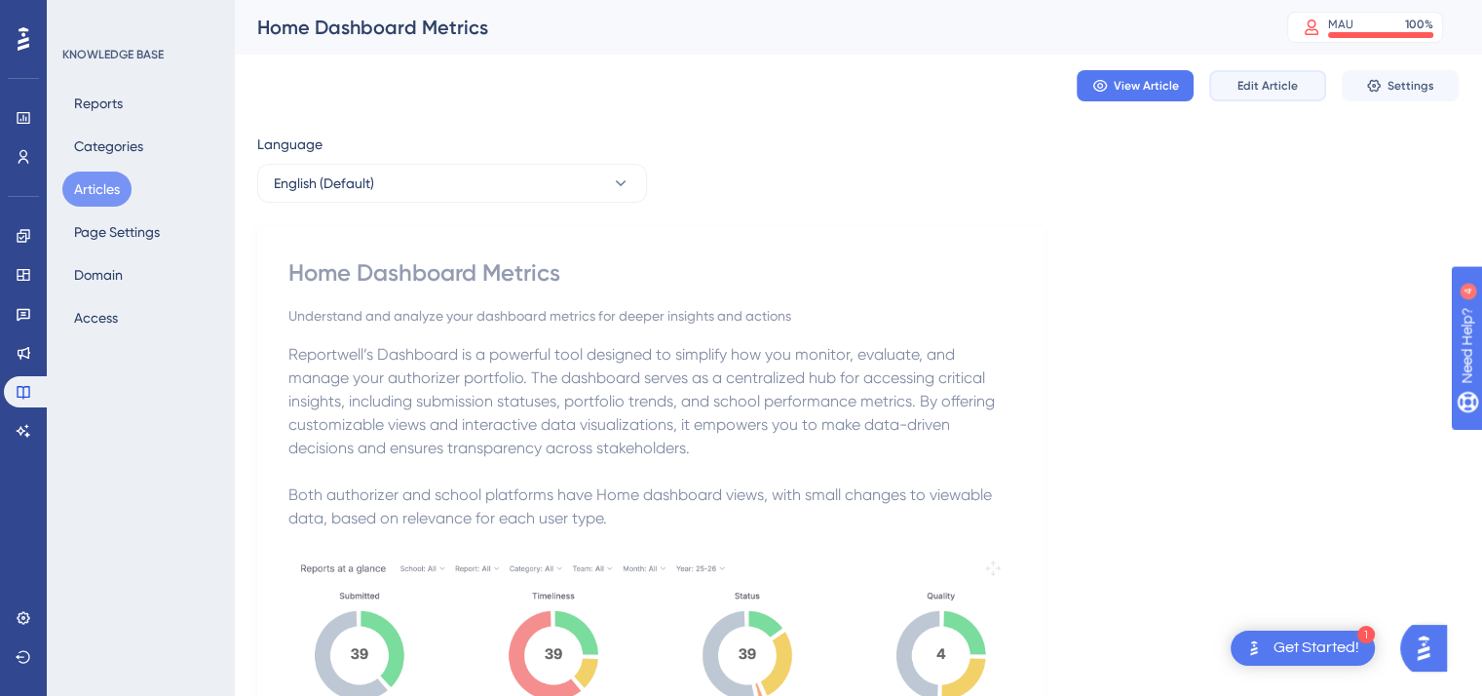
click at [1262, 98] on button "Edit Article" at bounding box center [1268, 85] width 117 height 31
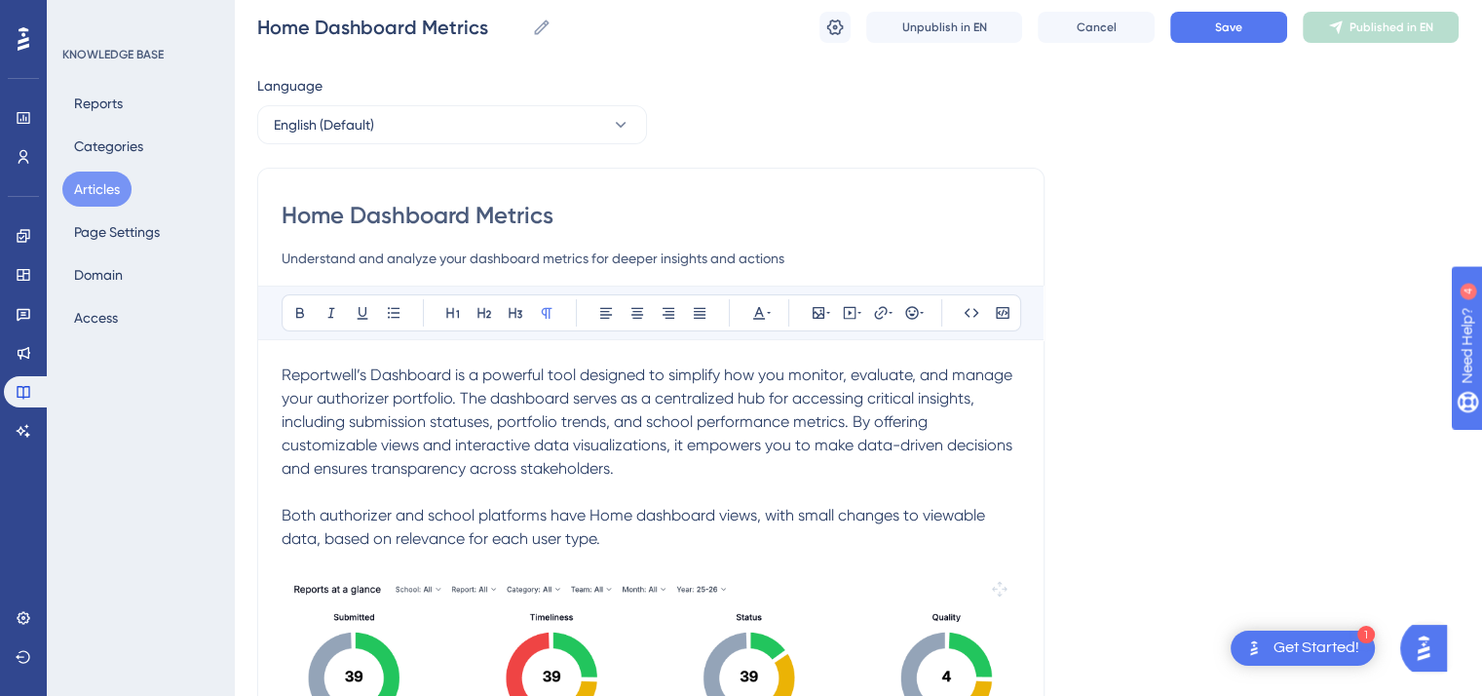
scroll to position [113, 0]
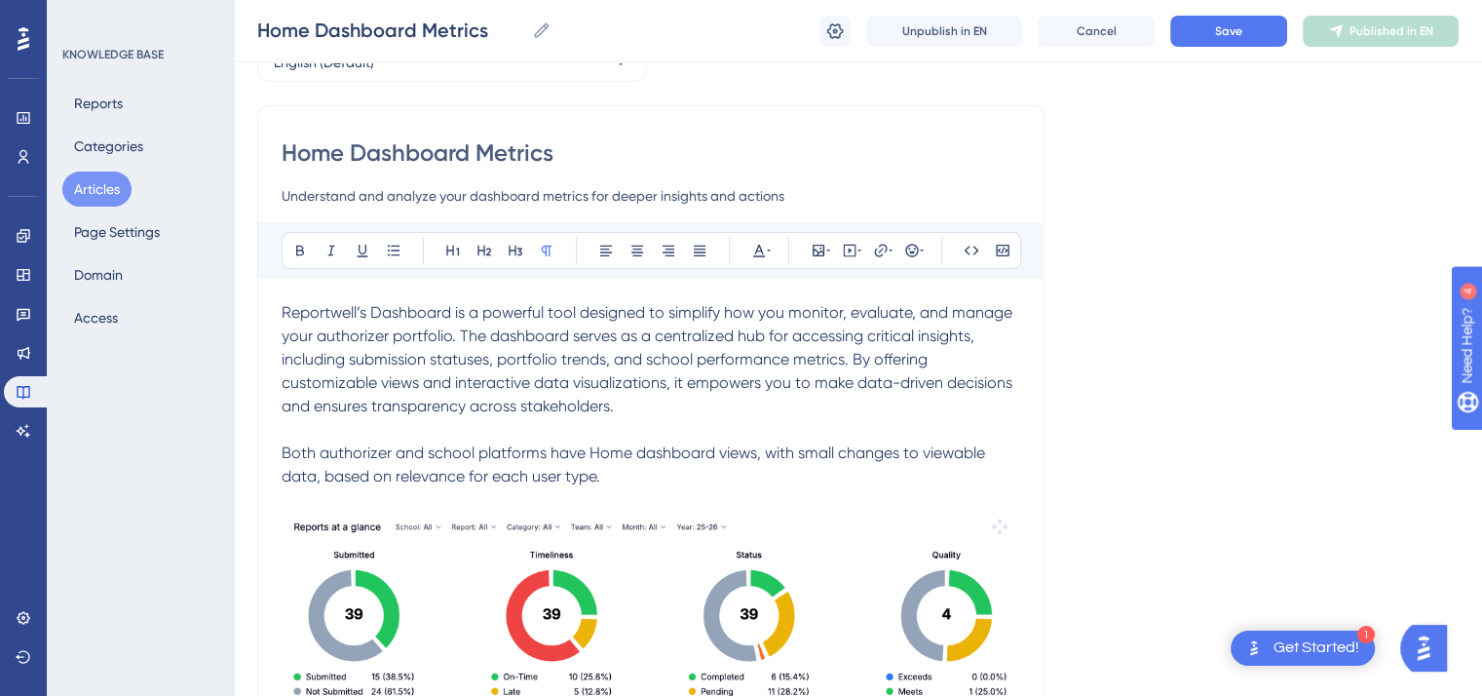
click at [652, 418] on p at bounding box center [651, 429] width 739 height 23
click at [634, 407] on p "Reportwell’s Dashboard is a powerful tool designed to simplify how you monitor,…" at bounding box center [651, 359] width 739 height 117
click at [768, 250] on icon at bounding box center [769, 251] width 4 height 2
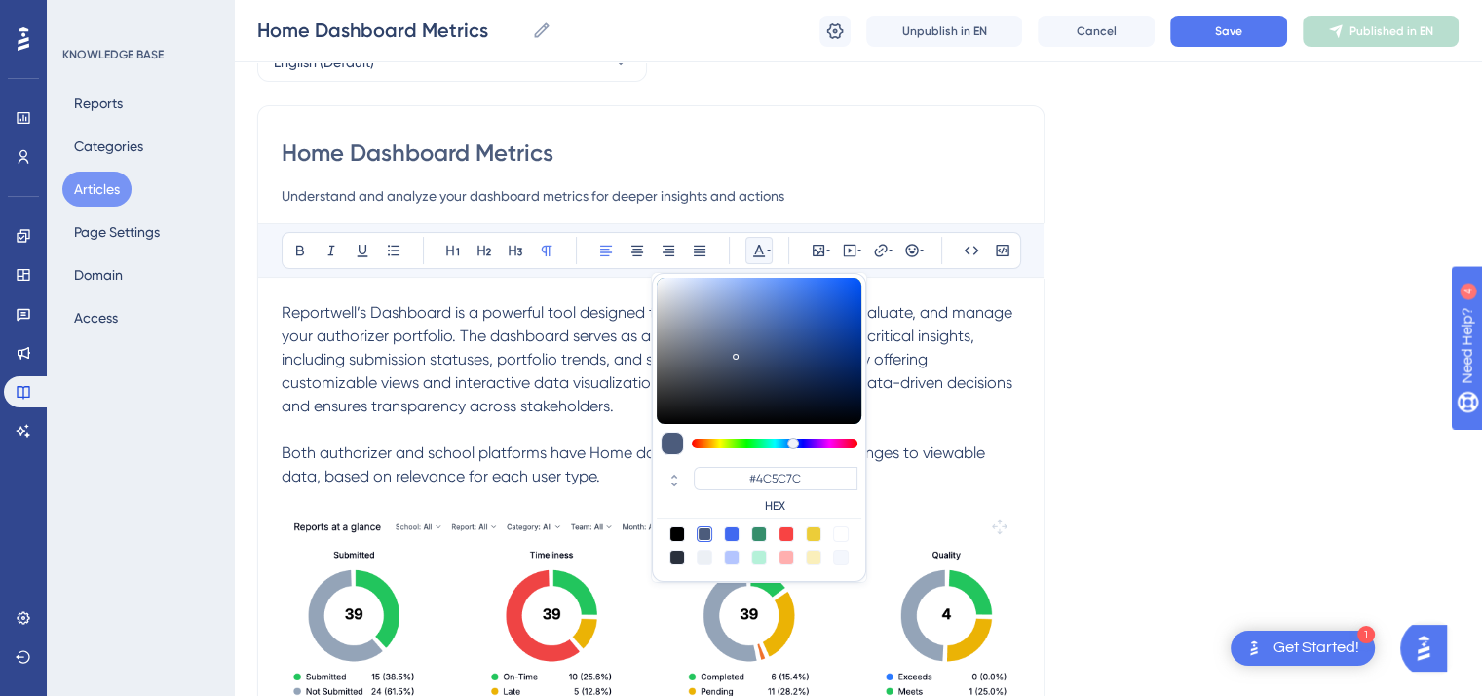
click at [789, 531] on div at bounding box center [787, 534] width 16 height 16
type input "#F84343"
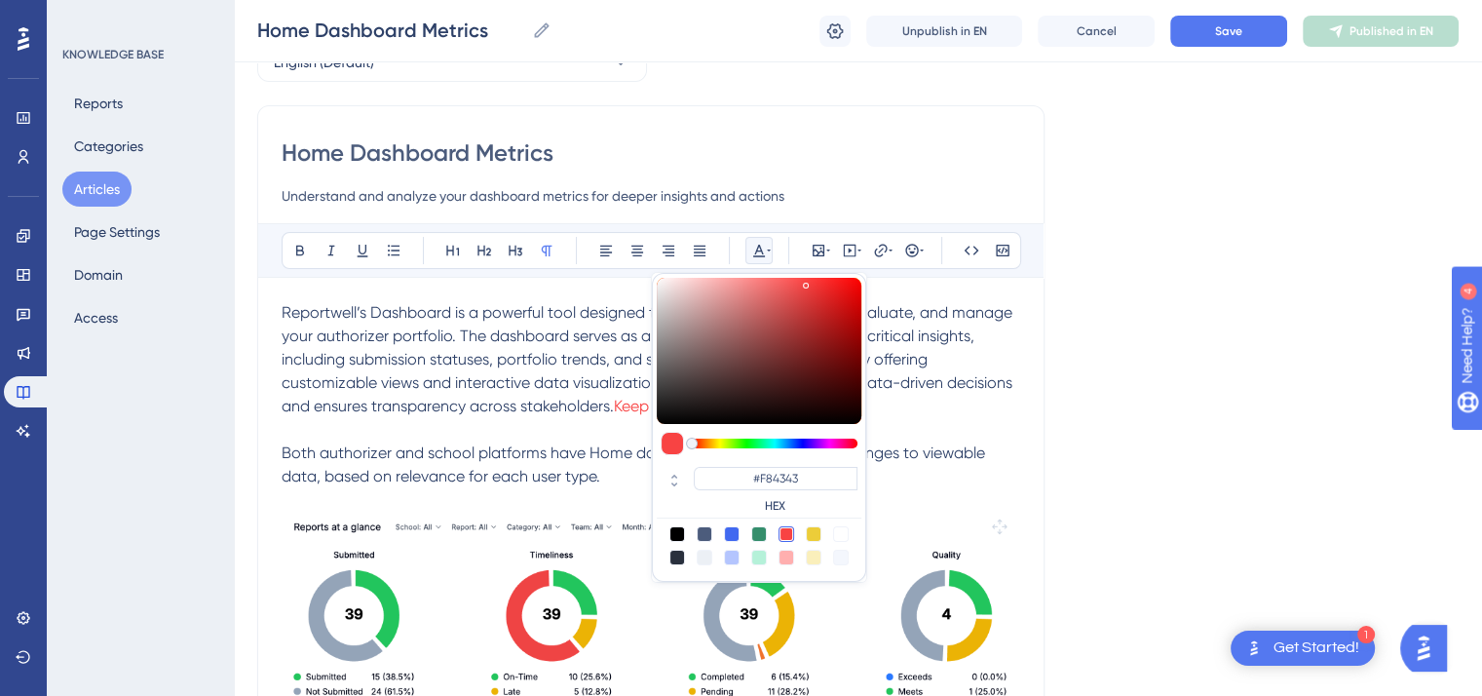
click at [628, 438] on p at bounding box center [651, 429] width 739 height 23
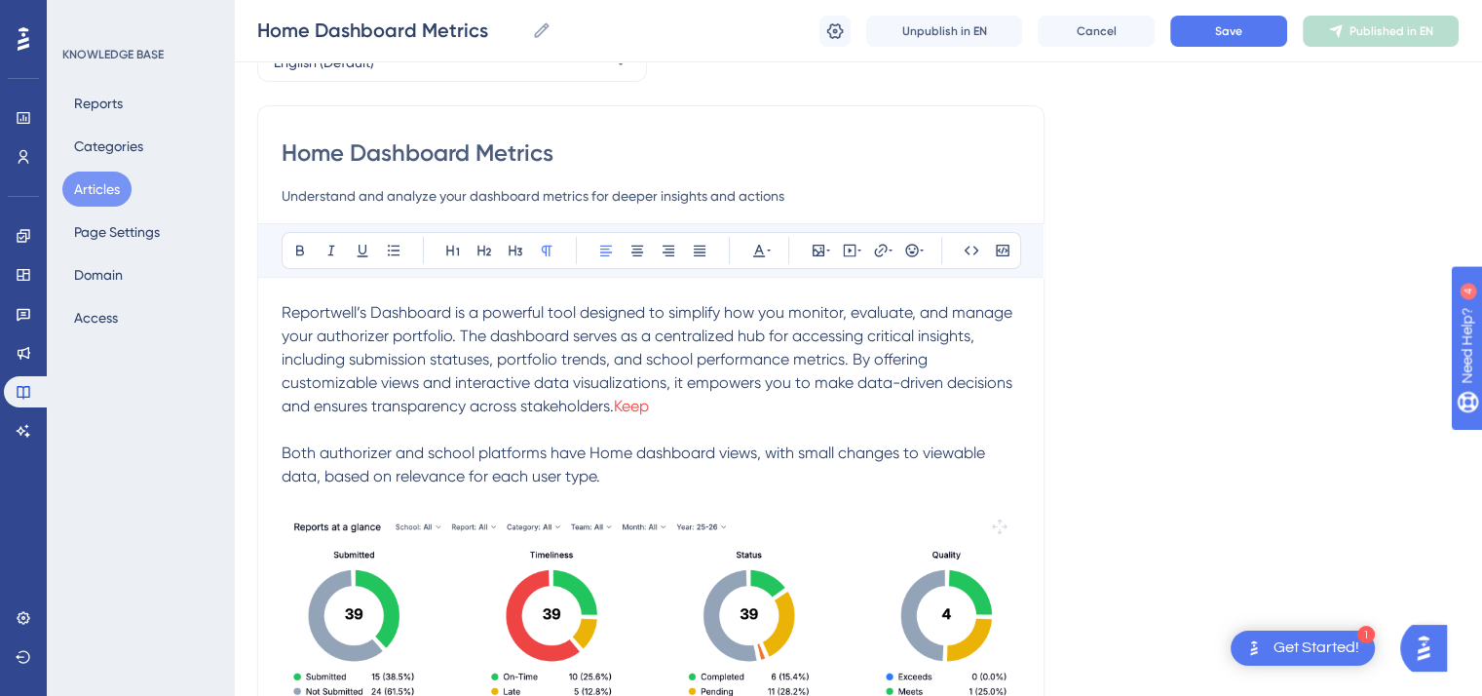
click at [668, 414] on p "Reportwell’s Dashboard is a powerful tool designed to simplify how you monitor,…" at bounding box center [651, 359] width 739 height 117
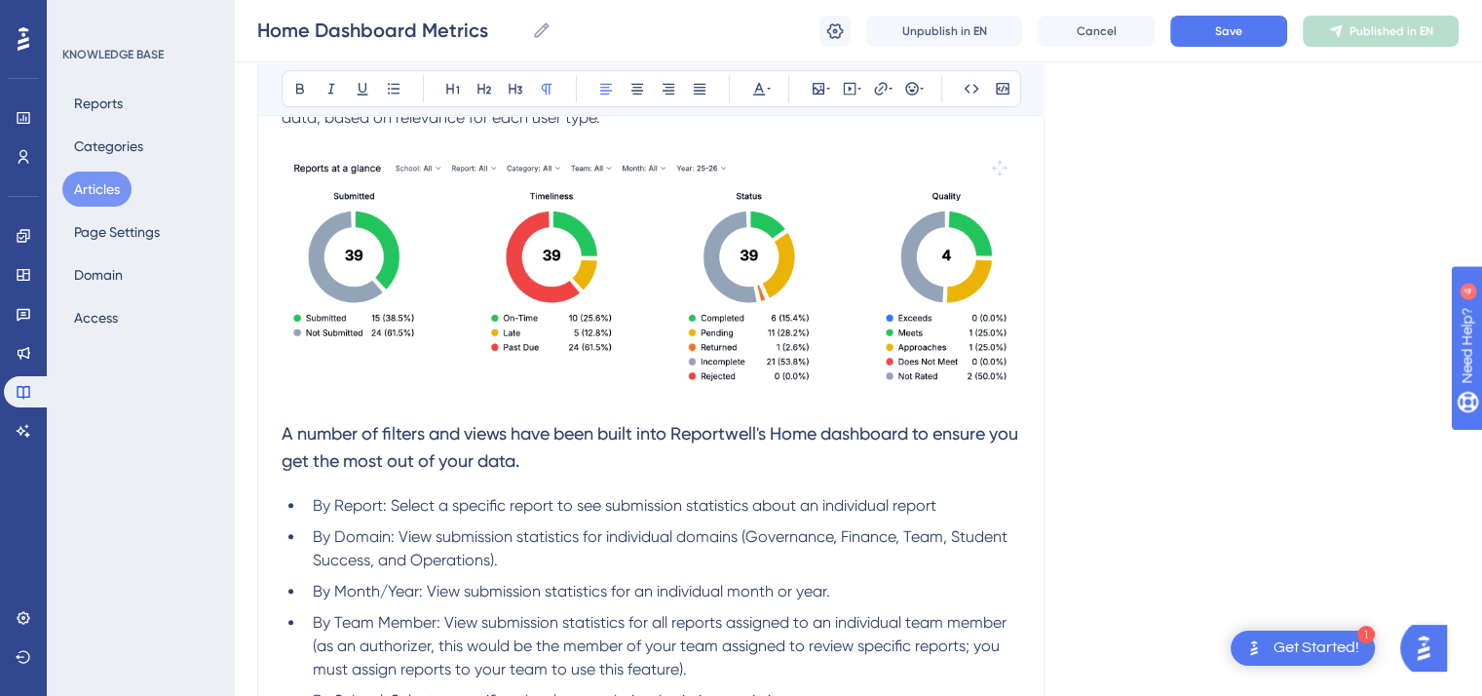
scroll to position [489, 0]
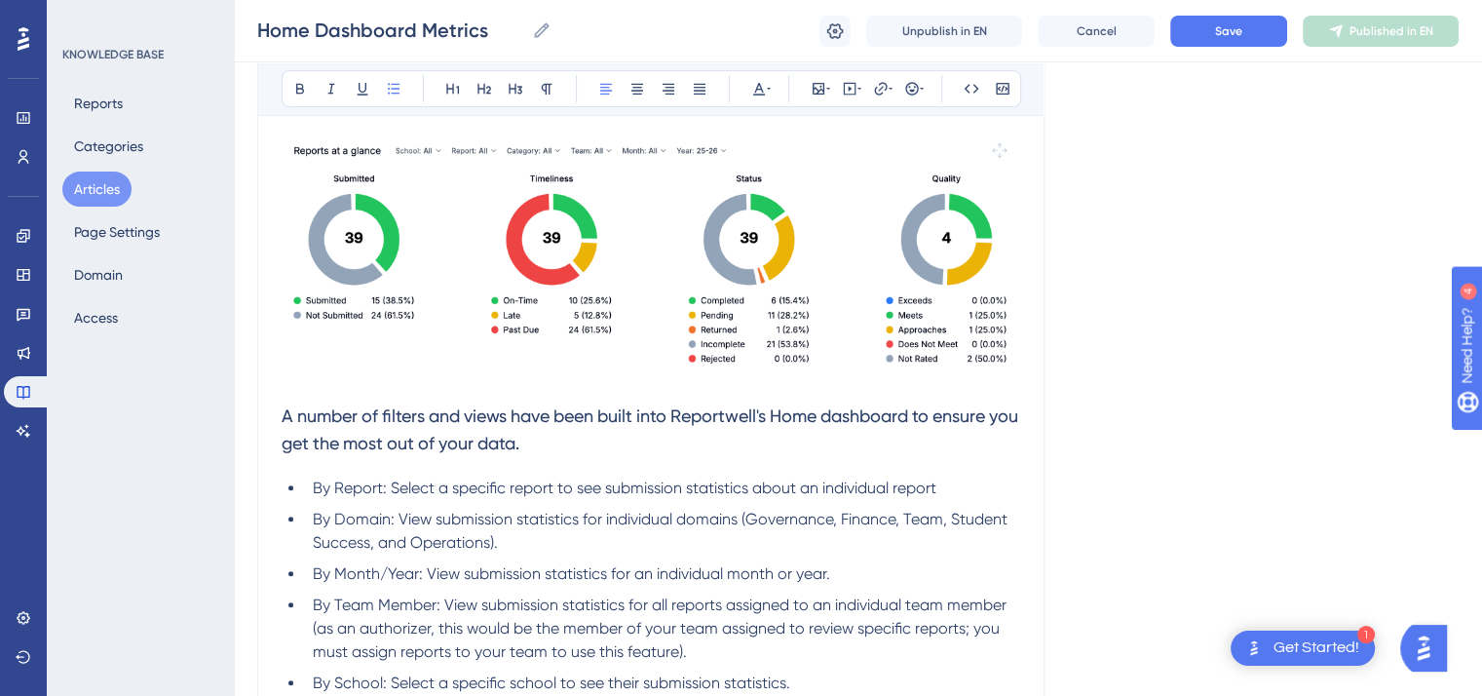
click at [937, 486] on span "By Report: Select a specific report to see submission statistics about an indiv…" at bounding box center [625, 488] width 624 height 19
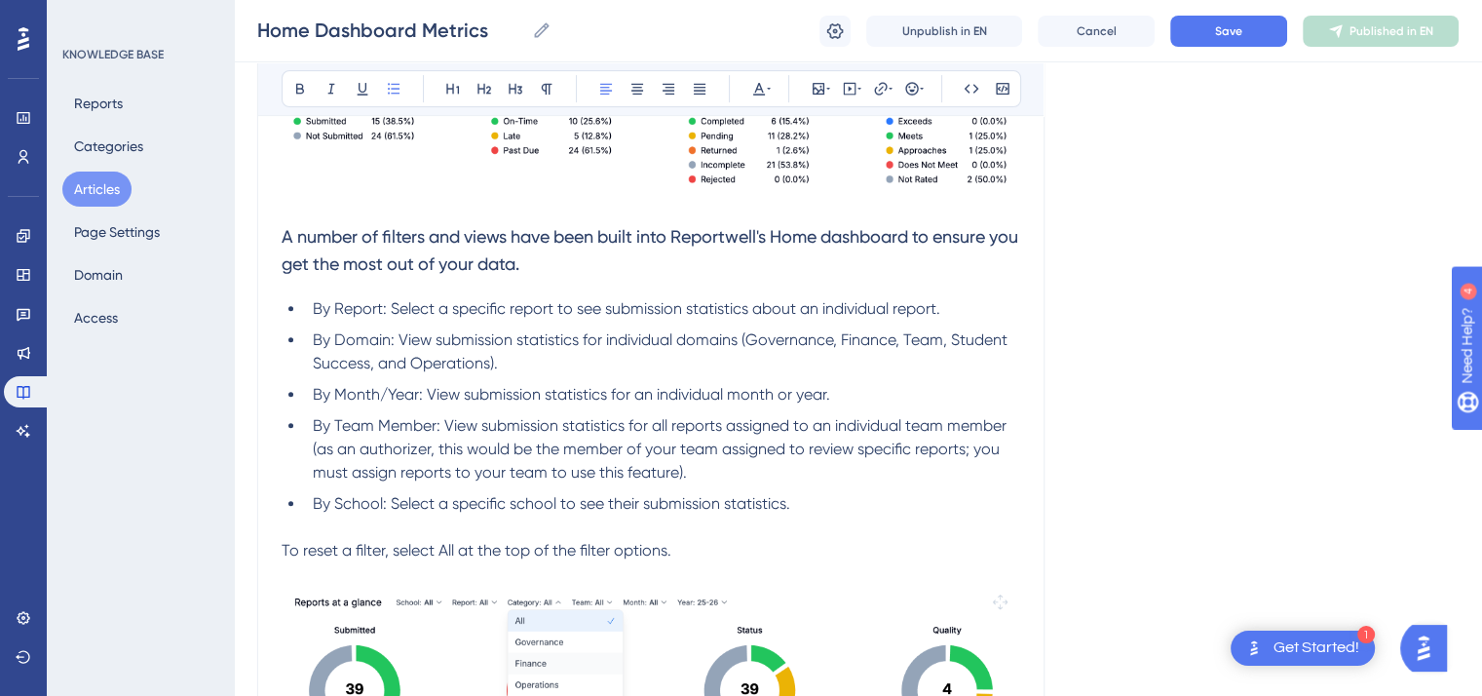
scroll to position [705, 0]
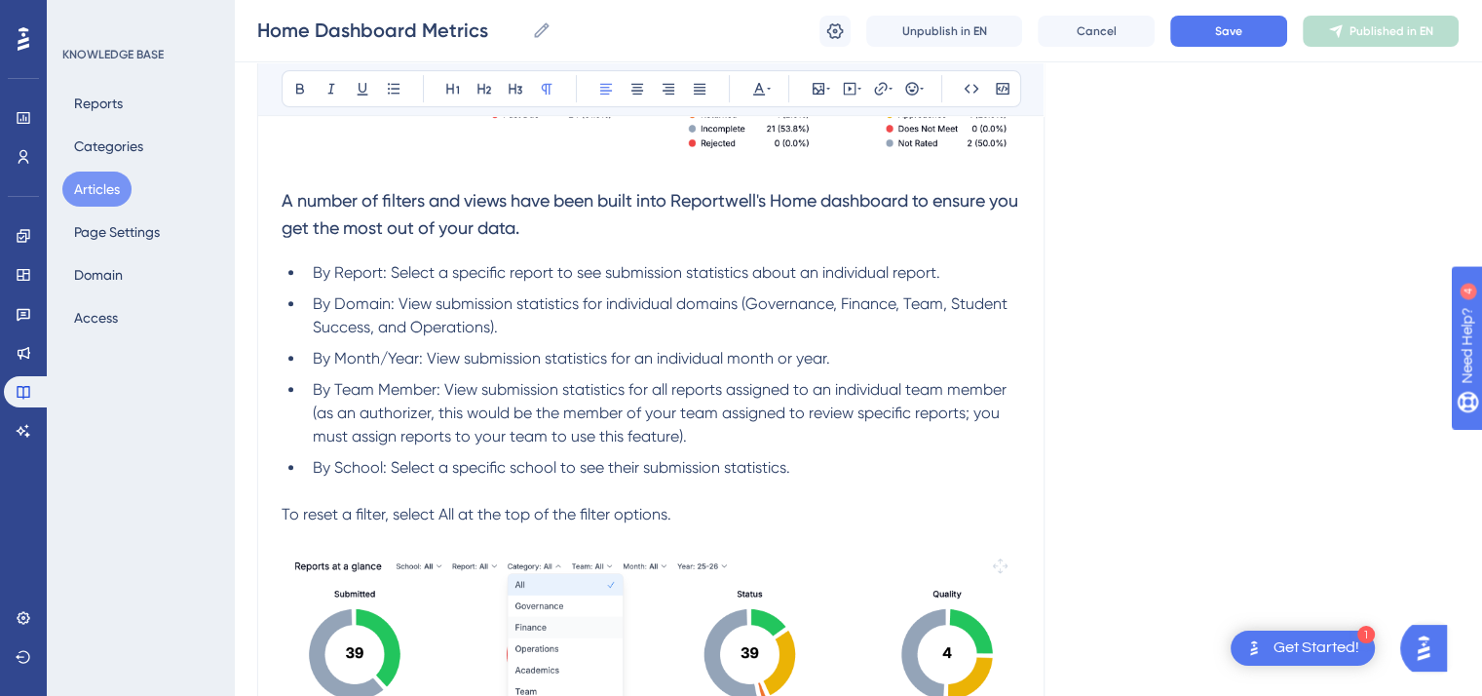
click at [690, 510] on p "To reset a filter, select All at the top of the filter options." at bounding box center [651, 514] width 739 height 23
click at [776, 85] on div "Bold Italic Underline Bullet Point Heading 1 Heading 2 Heading 3 Normal Align L…" at bounding box center [652, 88] width 740 height 37
click at [767, 85] on icon at bounding box center [769, 89] width 4 height 16
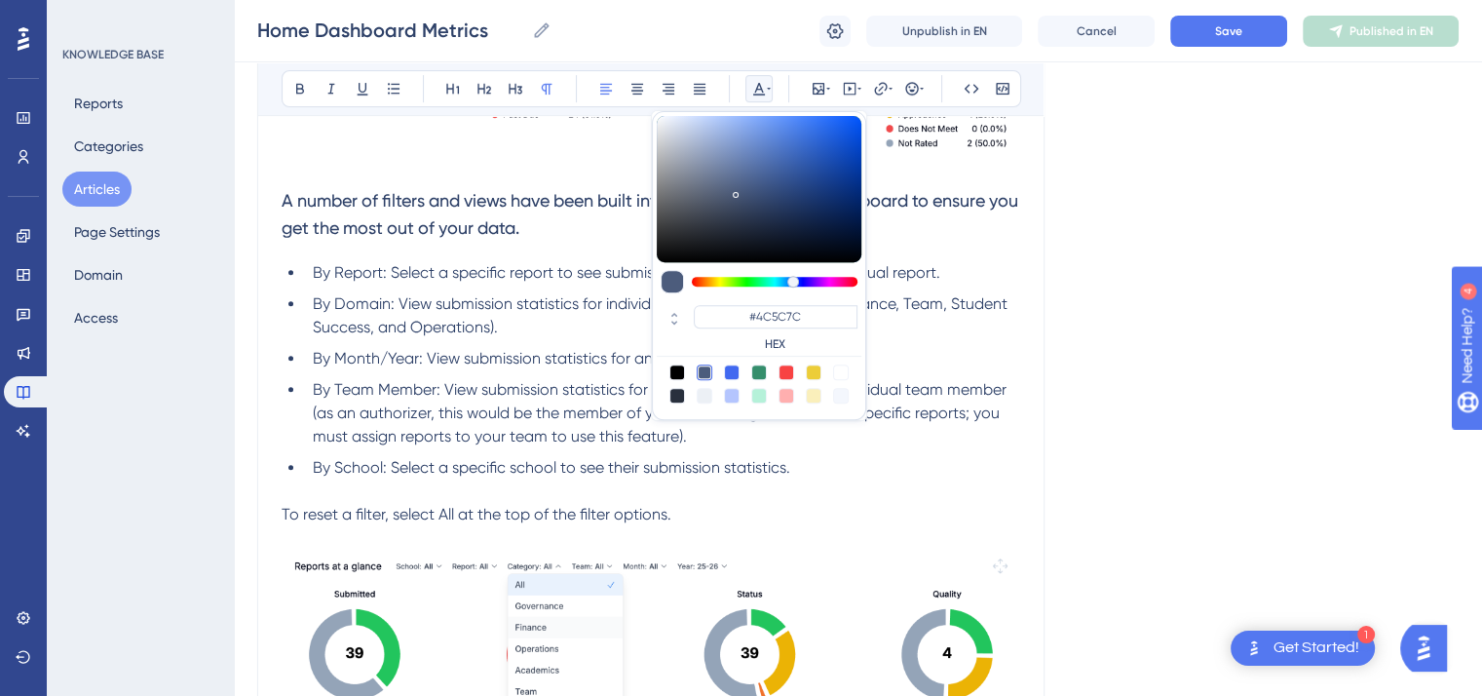
click at [784, 368] on div at bounding box center [787, 373] width 16 height 16
type input "#F84343"
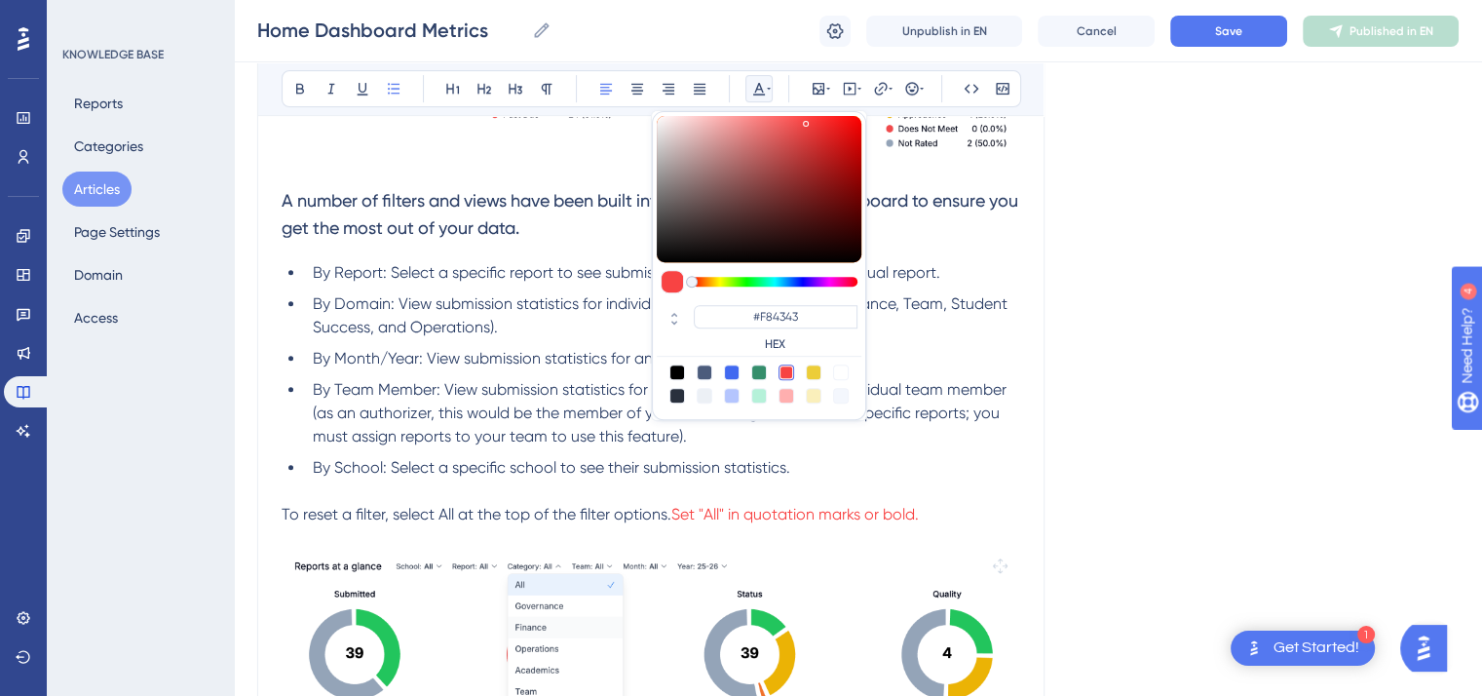
click at [842, 462] on li "By School: Select a specific school to see their submission statistics." at bounding box center [662, 467] width 715 height 23
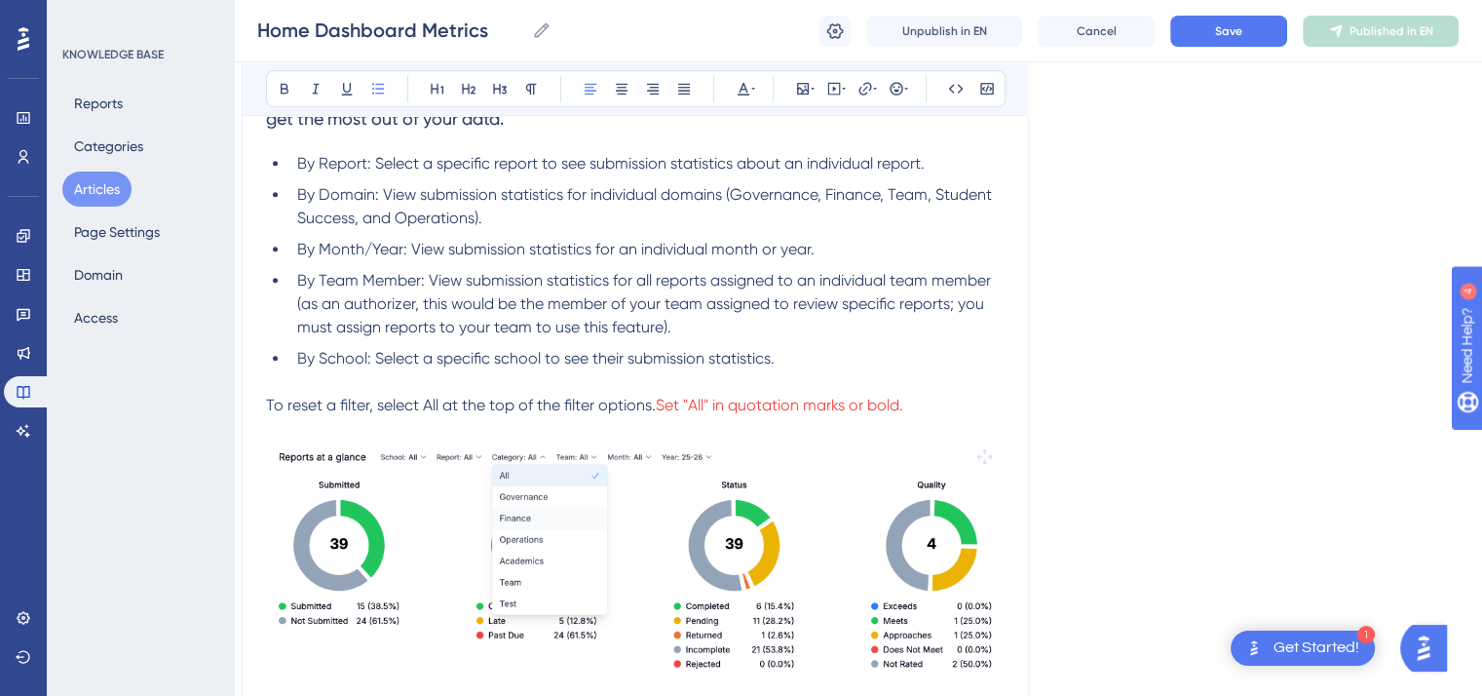
scroll to position [813, 16]
drag, startPoint x: 438, startPoint y: 409, endPoint x: 425, endPoint y: 406, distance: 13.0
click at [425, 406] on span "To reset a filter, select All at the top of the filter options." at bounding box center [461, 406] width 390 height 19
click at [281, 89] on icon at bounding box center [285, 89] width 8 height 11
click at [626, 426] on p at bounding box center [635, 429] width 739 height 23
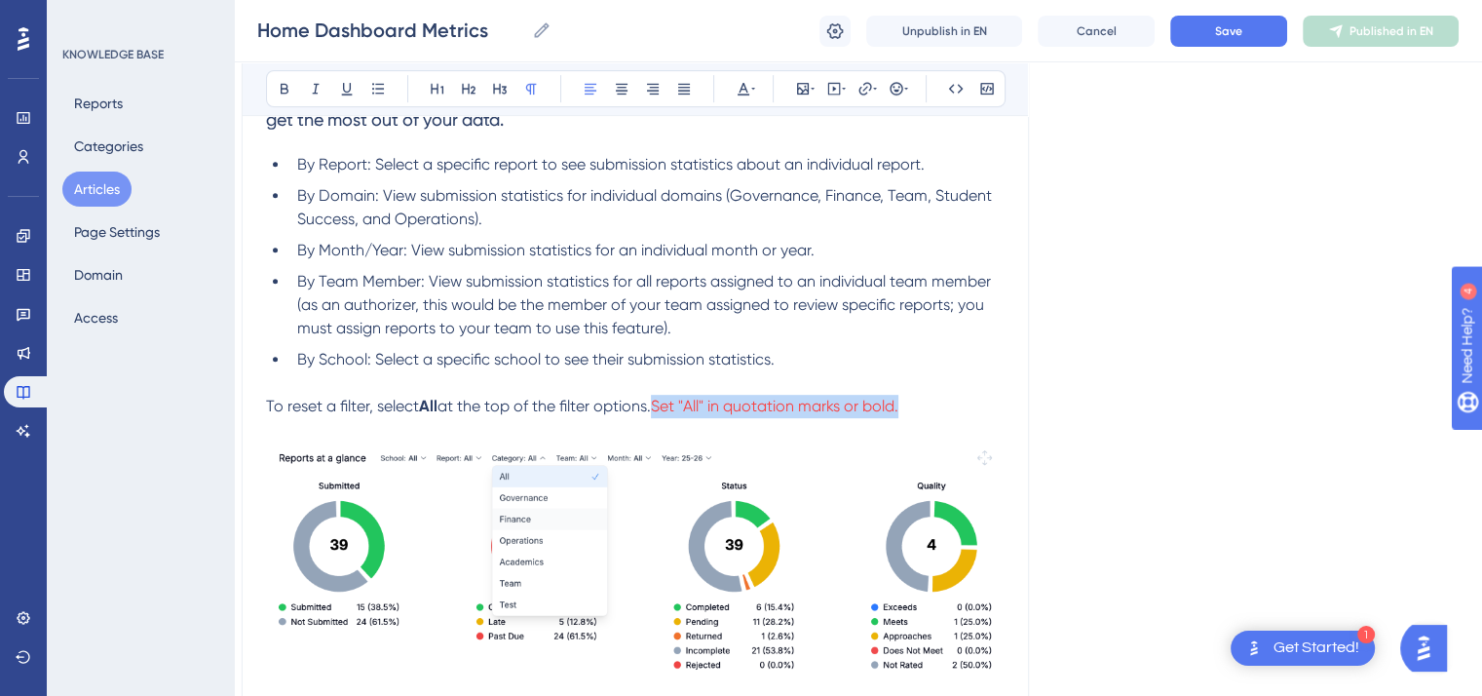
drag, startPoint x: 913, startPoint y: 405, endPoint x: 664, endPoint y: 402, distance: 249.5
click at [664, 402] on p "To reset a filter, select All at the top of the filter options. Set "All" in qu…" at bounding box center [635, 406] width 739 height 23
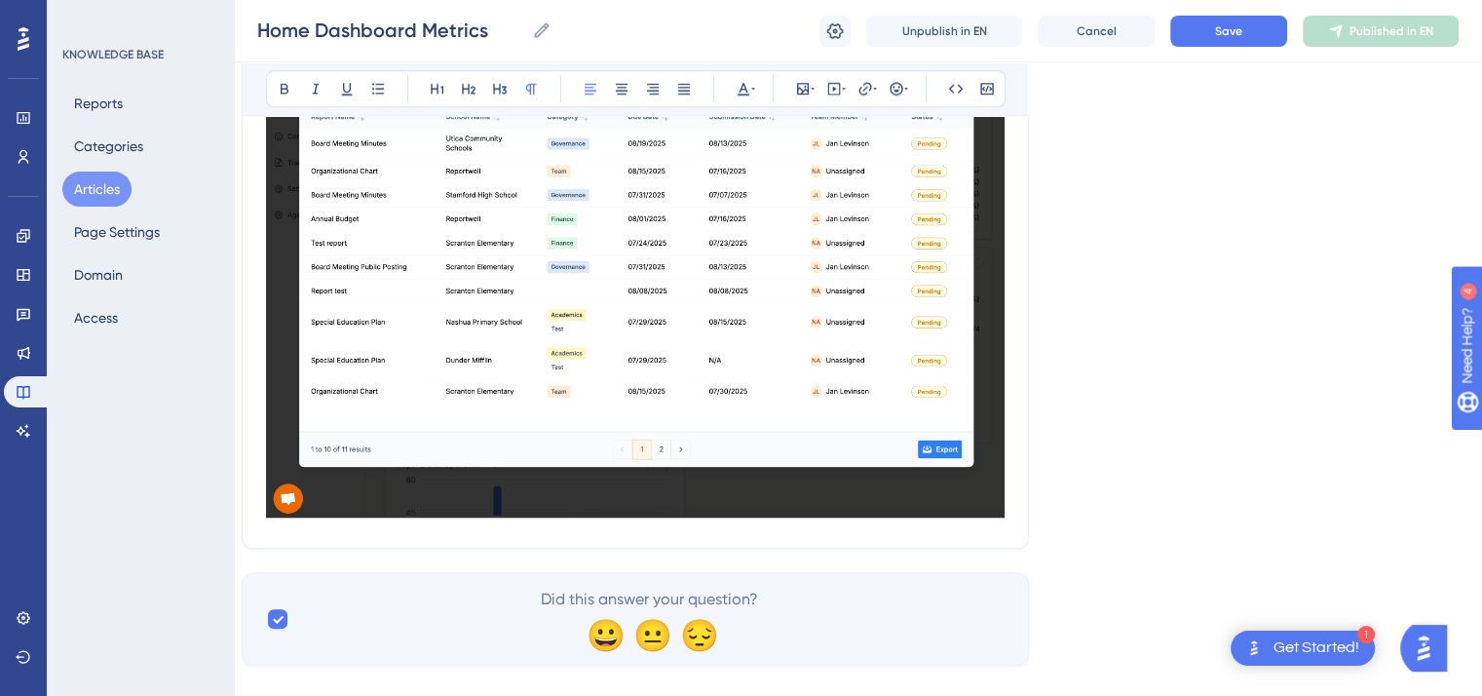
scroll to position [1741, 16]
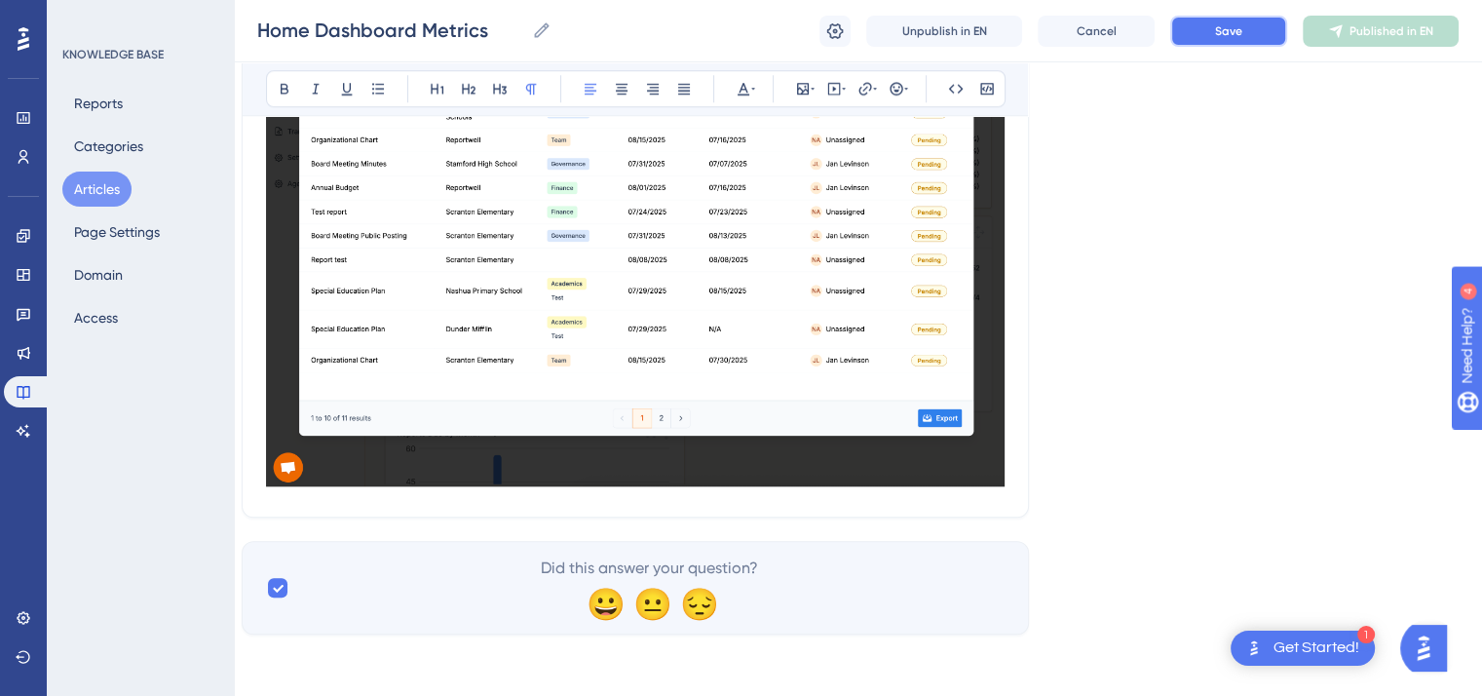
click at [1222, 33] on span "Save" at bounding box center [1228, 31] width 27 height 16
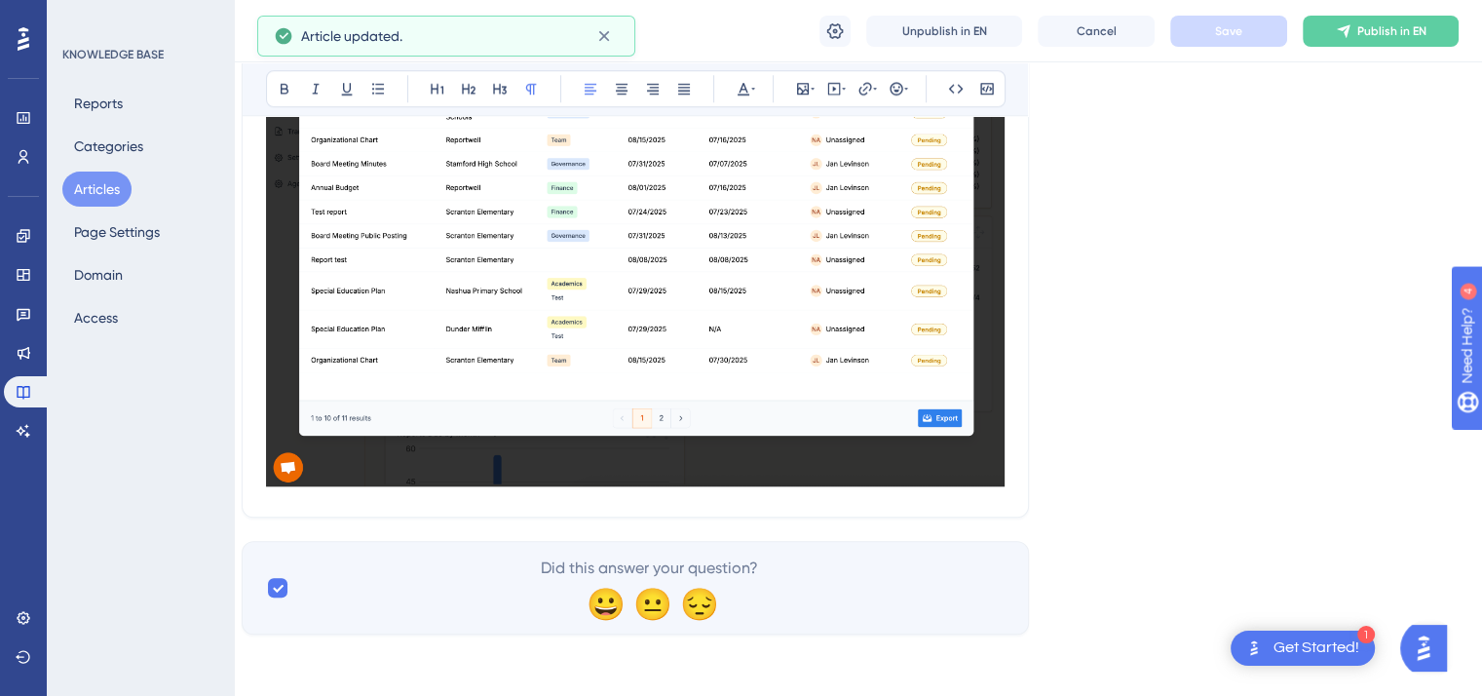
click at [113, 180] on button "Articles" at bounding box center [96, 189] width 69 height 35
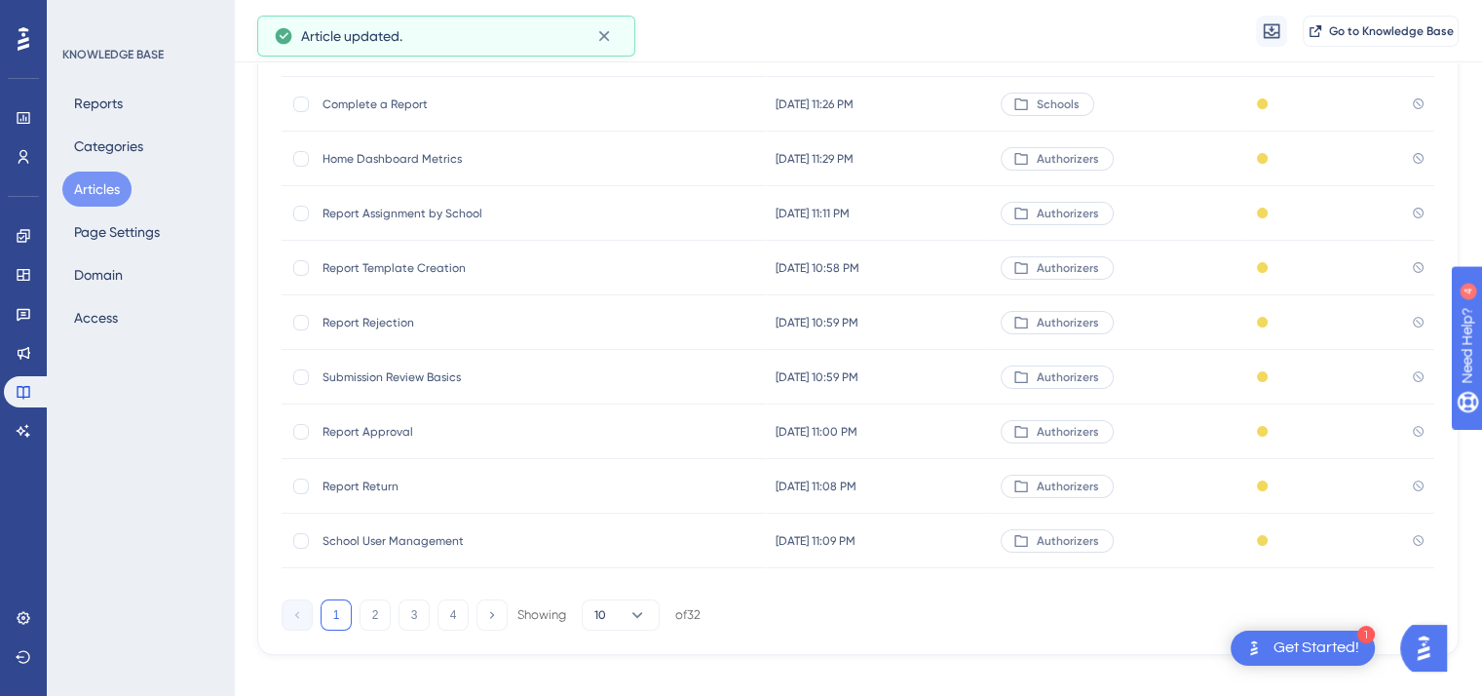
scroll to position [295, 0]
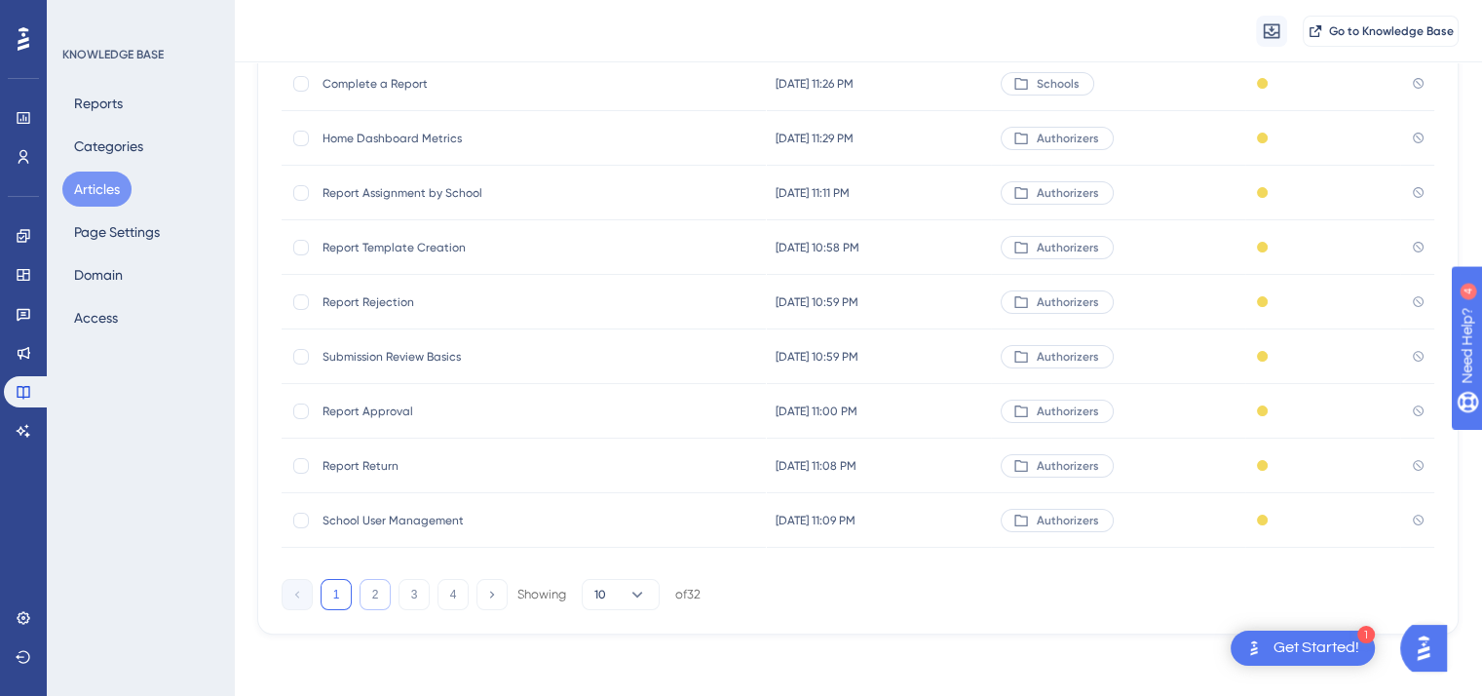
click at [370, 594] on button "2" at bounding box center [375, 594] width 31 height 31
click at [369, 355] on span "Report Editing" at bounding box center [479, 357] width 312 height 16
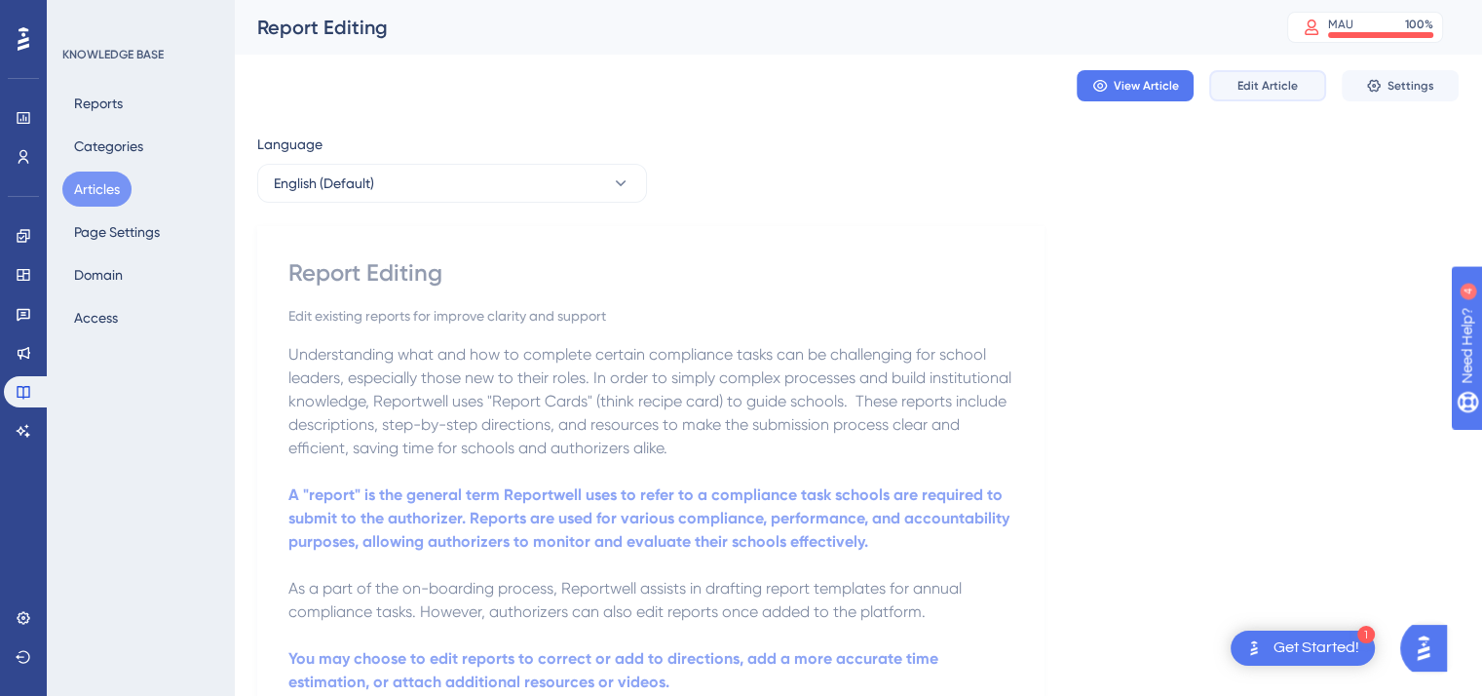
click at [1249, 91] on span "Edit Article" at bounding box center [1268, 86] width 60 height 16
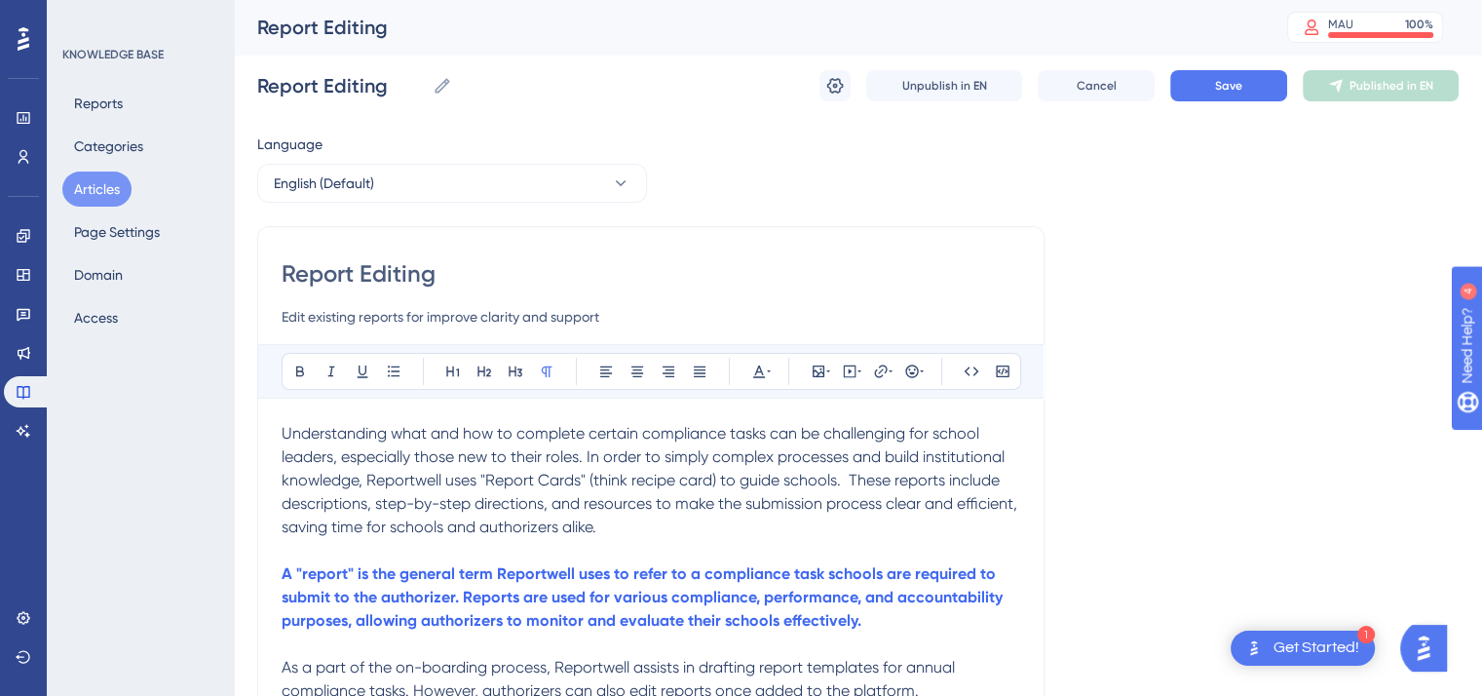
click at [425, 313] on input "Edit existing reports for improve clarity and support" at bounding box center [651, 316] width 739 height 23
type input "Edit existing reports to improve clarity and support"
click at [706, 454] on span "Understanding what and how to complete certain compliance tasks can be challeng…" at bounding box center [652, 480] width 740 height 112
click at [850, 477] on span "Understanding what and how to complete certain compliance tasks can be challeng…" at bounding box center [652, 480] width 740 height 112
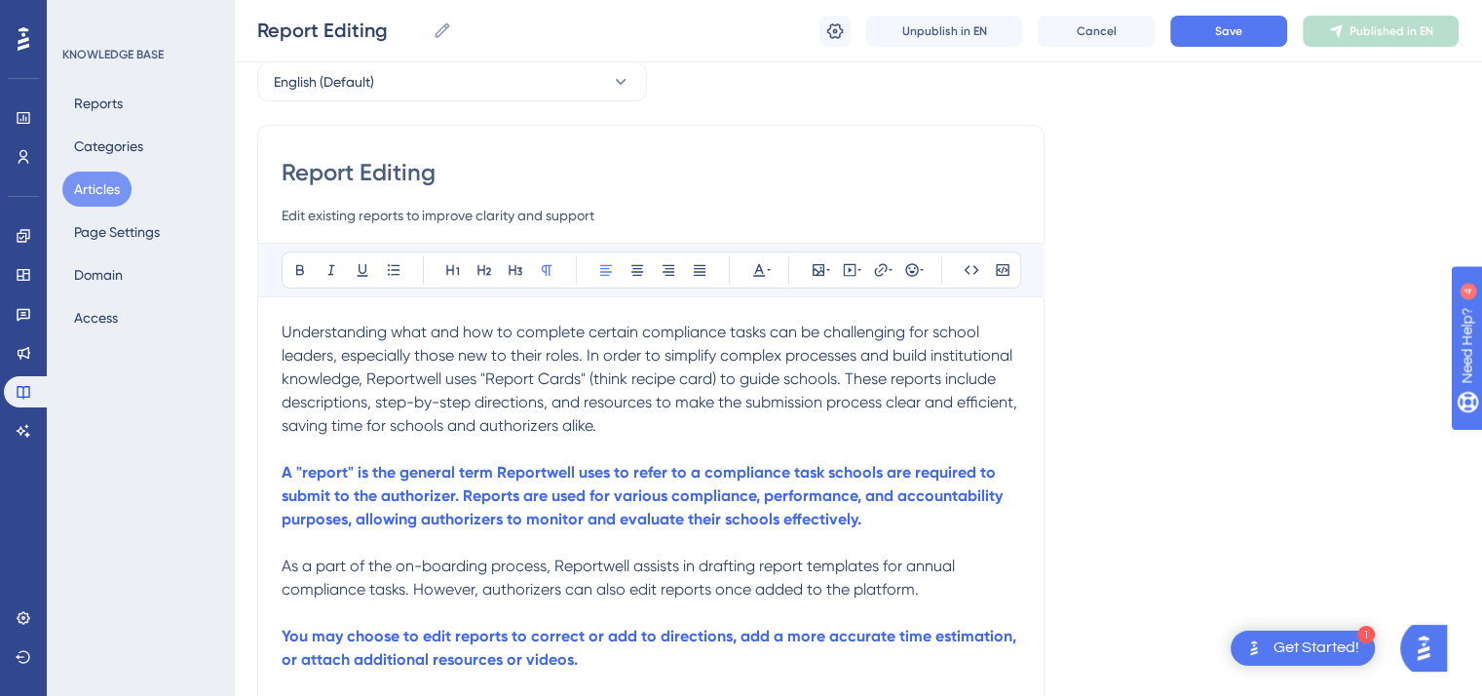
scroll to position [203, 0]
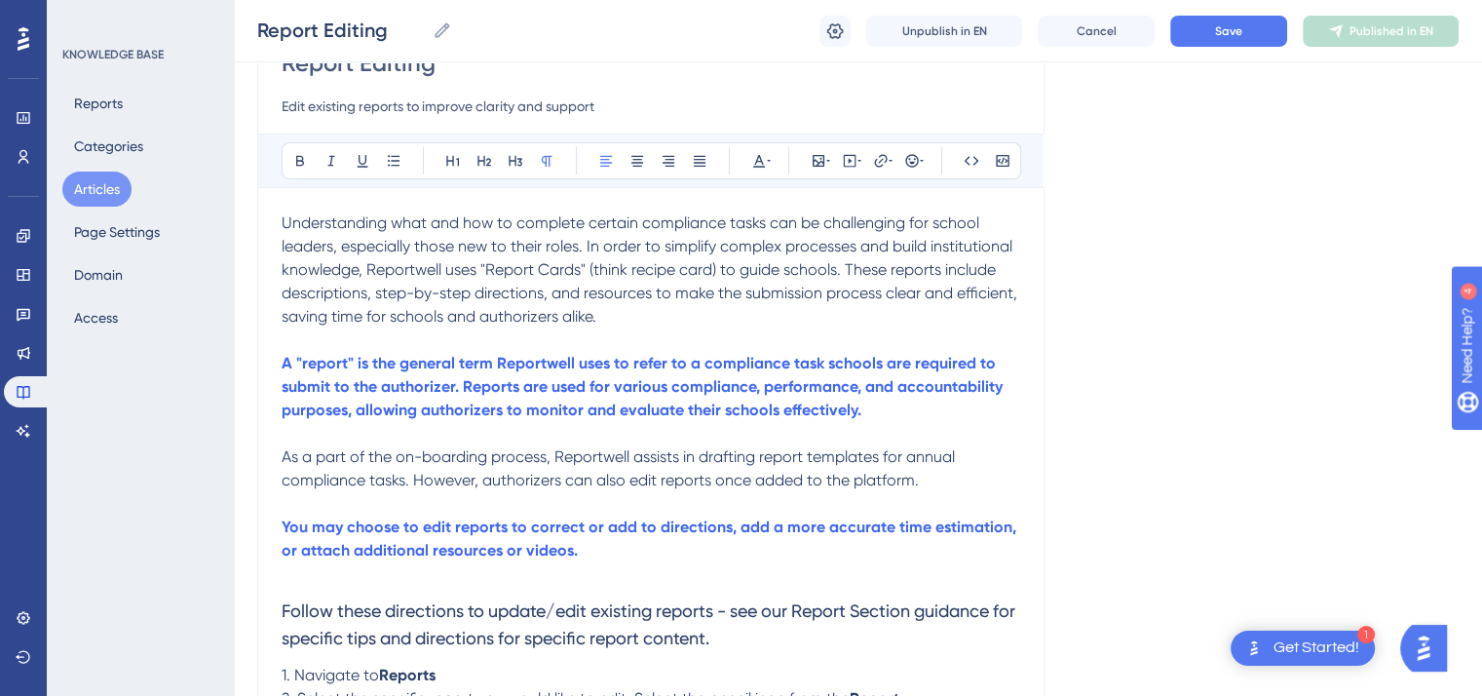
click at [421, 463] on span "As a part of the on-boarding process, Reportwell assists in drafting report tem…" at bounding box center [620, 468] width 677 height 42
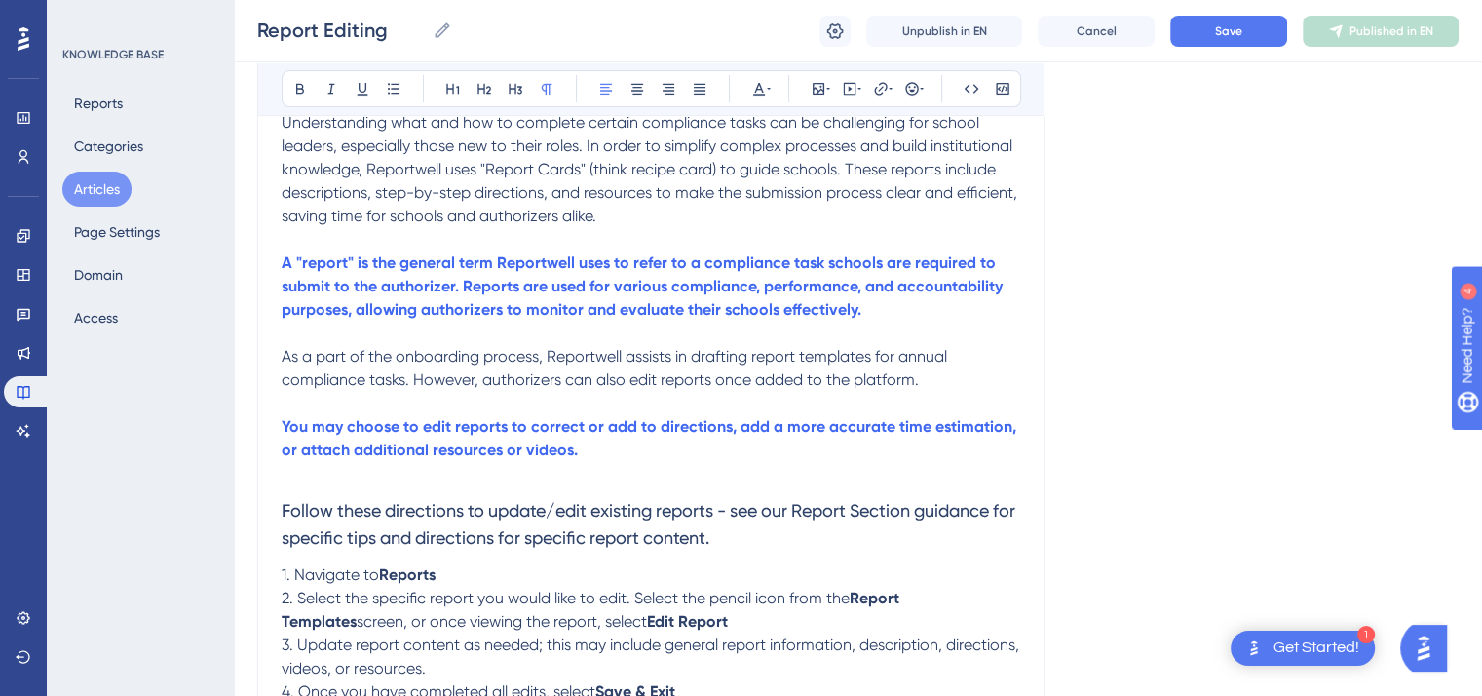
scroll to position [359, 3]
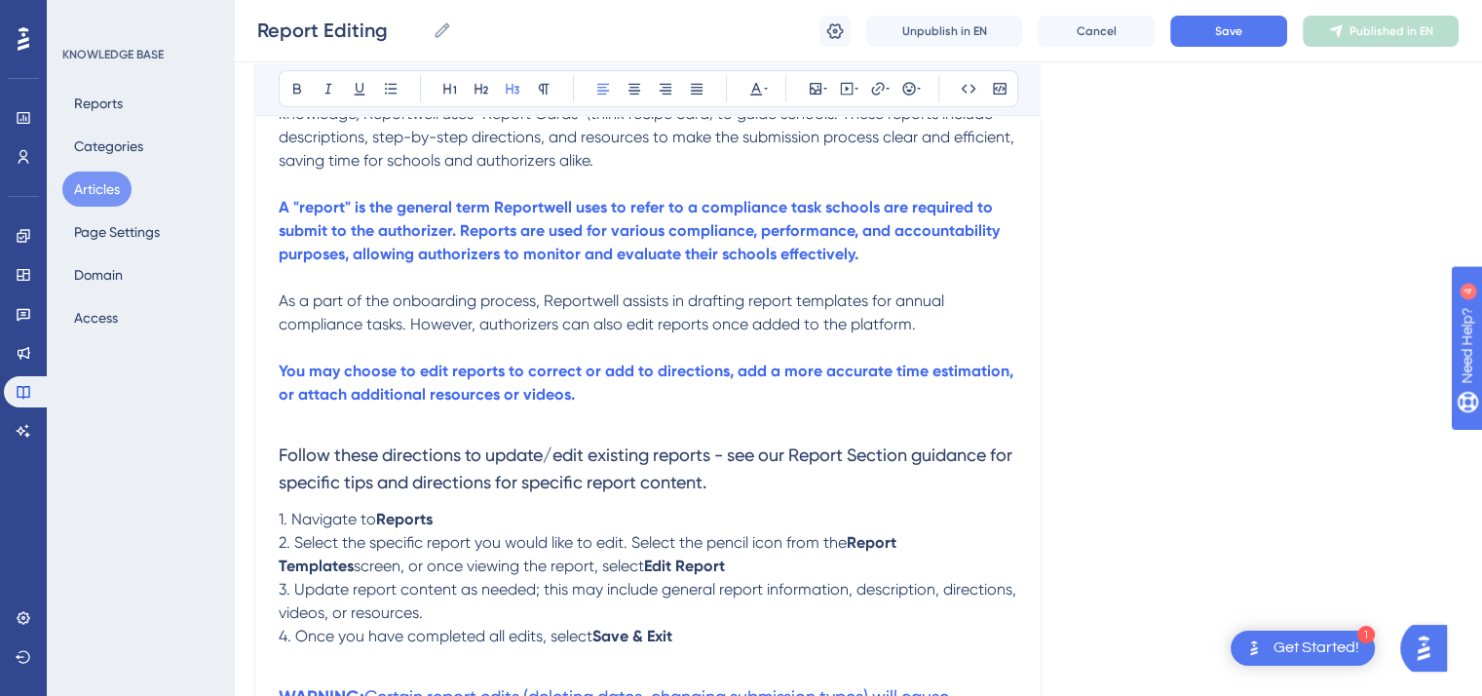
click at [284, 449] on span "Follow these directions to update/edit existing reports - see our Report Sectio…" at bounding box center [648, 468] width 738 height 48
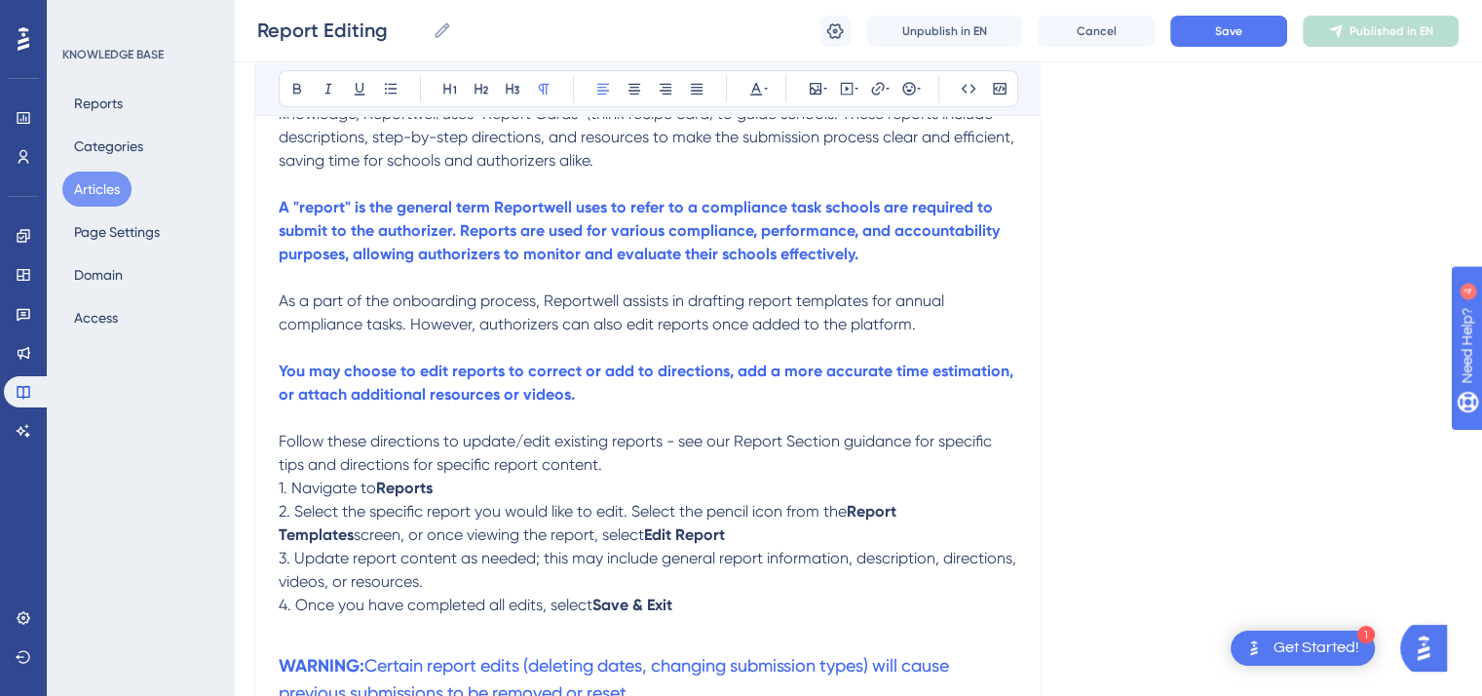
click at [682, 446] on span "Follow these directions to update/edit existing reports - see our Report Sectio…" at bounding box center [637, 453] width 717 height 42
click at [604, 472] on span "Follow these directions to update/edit existing reports—see our Report Section …" at bounding box center [650, 453] width 743 height 42
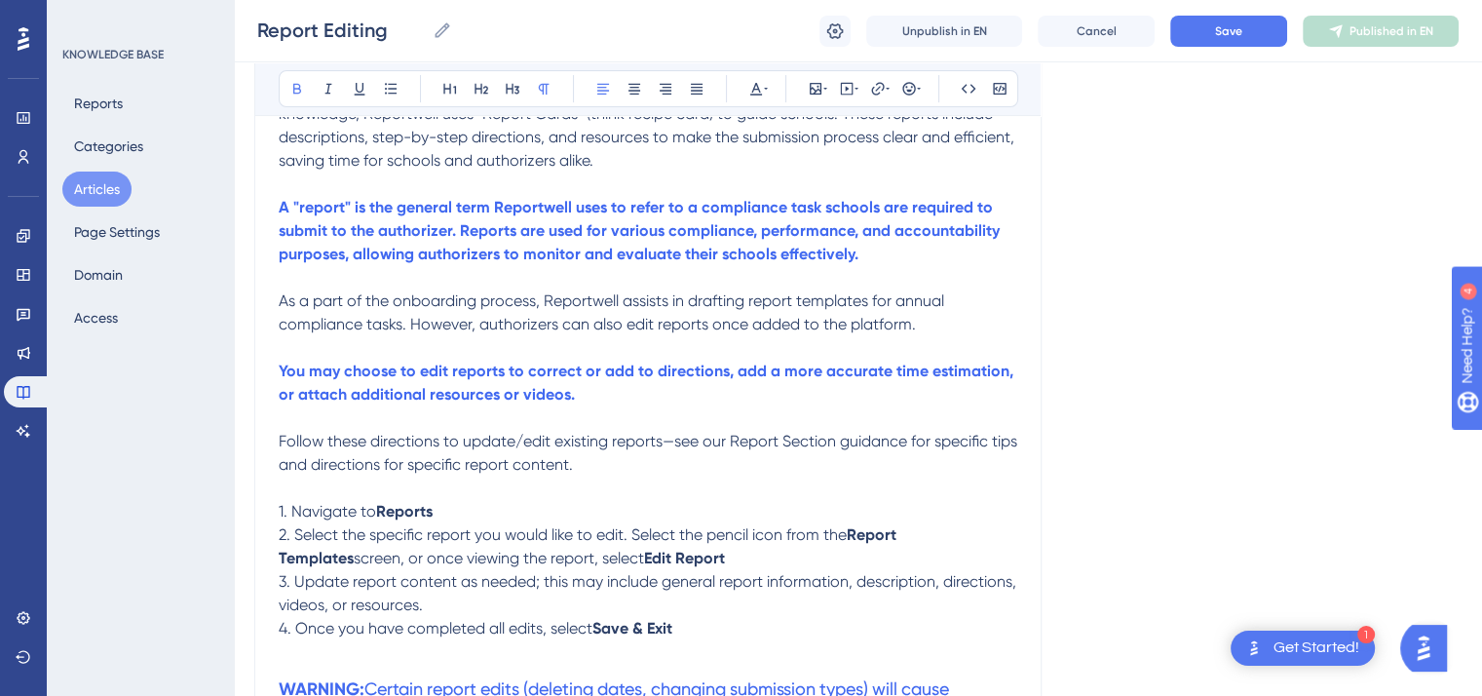
click at [437, 512] on p "1. Navigate to Reports" at bounding box center [648, 511] width 739 height 23
click at [297, 96] on button at bounding box center [297, 88] width 27 height 27
click at [656, 564] on p "2. Select the specific report you would like to edit. Select the pencil icon fr…" at bounding box center [648, 546] width 739 height 47
click at [295, 93] on icon at bounding box center [297, 89] width 8 height 11
click at [499, 611] on p "3. Update report content as needed; this may include general report information…" at bounding box center [648, 593] width 739 height 47
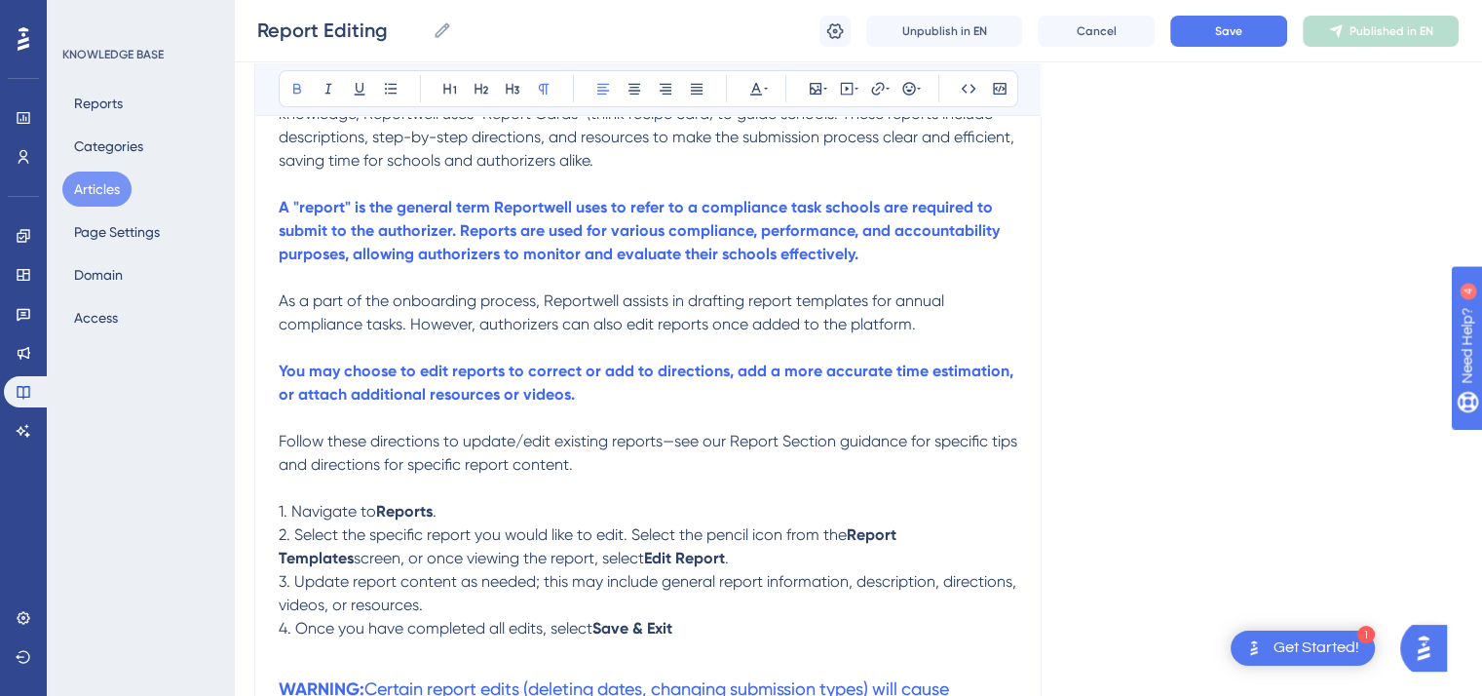
click at [678, 634] on p "4. Once you have completed all edits, select Save & Exit" at bounding box center [648, 628] width 739 height 23
click at [296, 90] on icon at bounding box center [297, 89] width 16 height 16
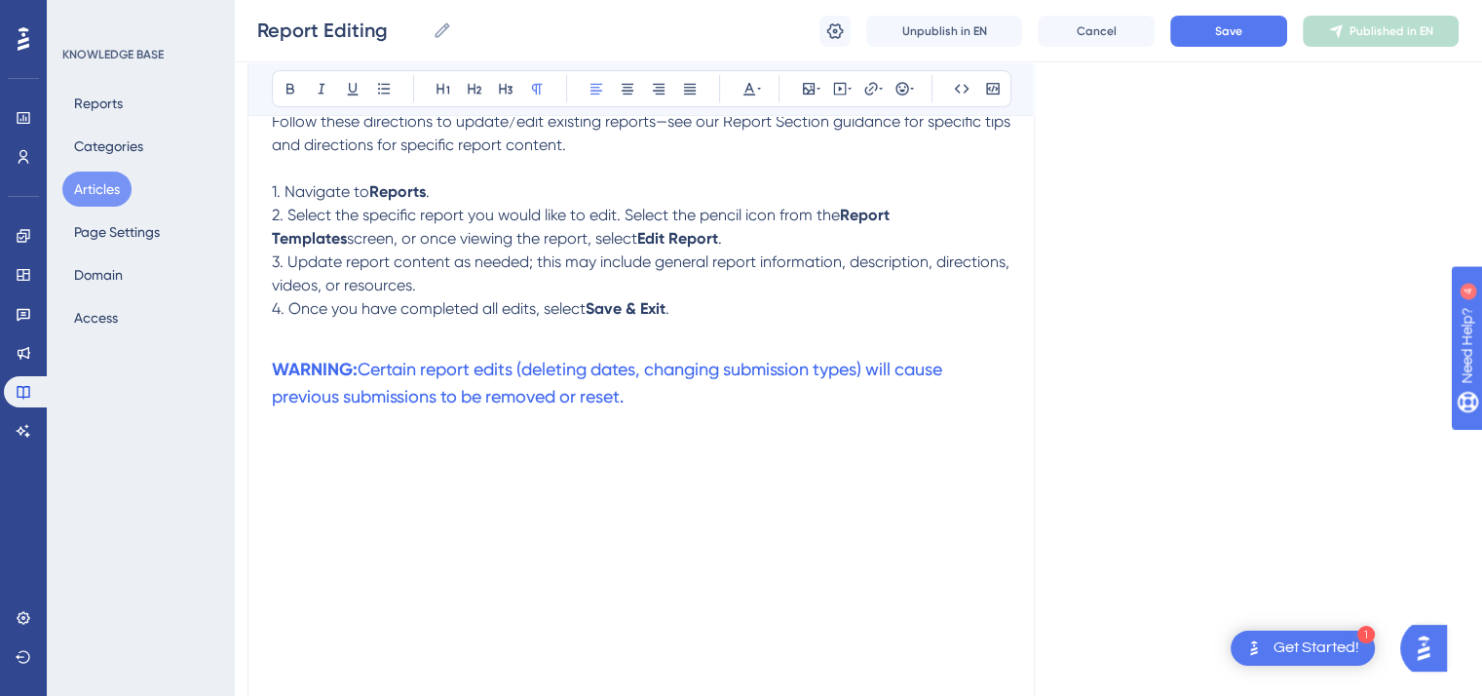
scroll to position [1076, 10]
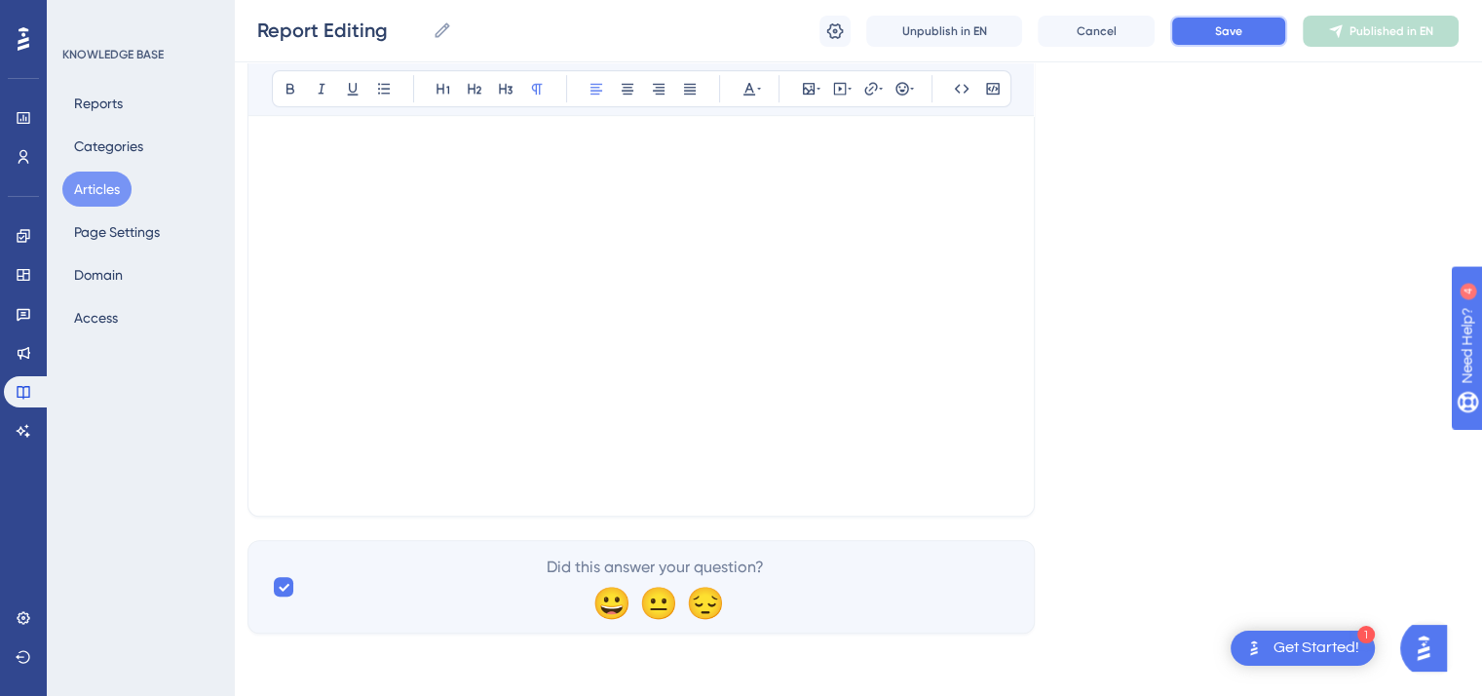
click at [1232, 30] on span "Save" at bounding box center [1228, 31] width 27 height 16
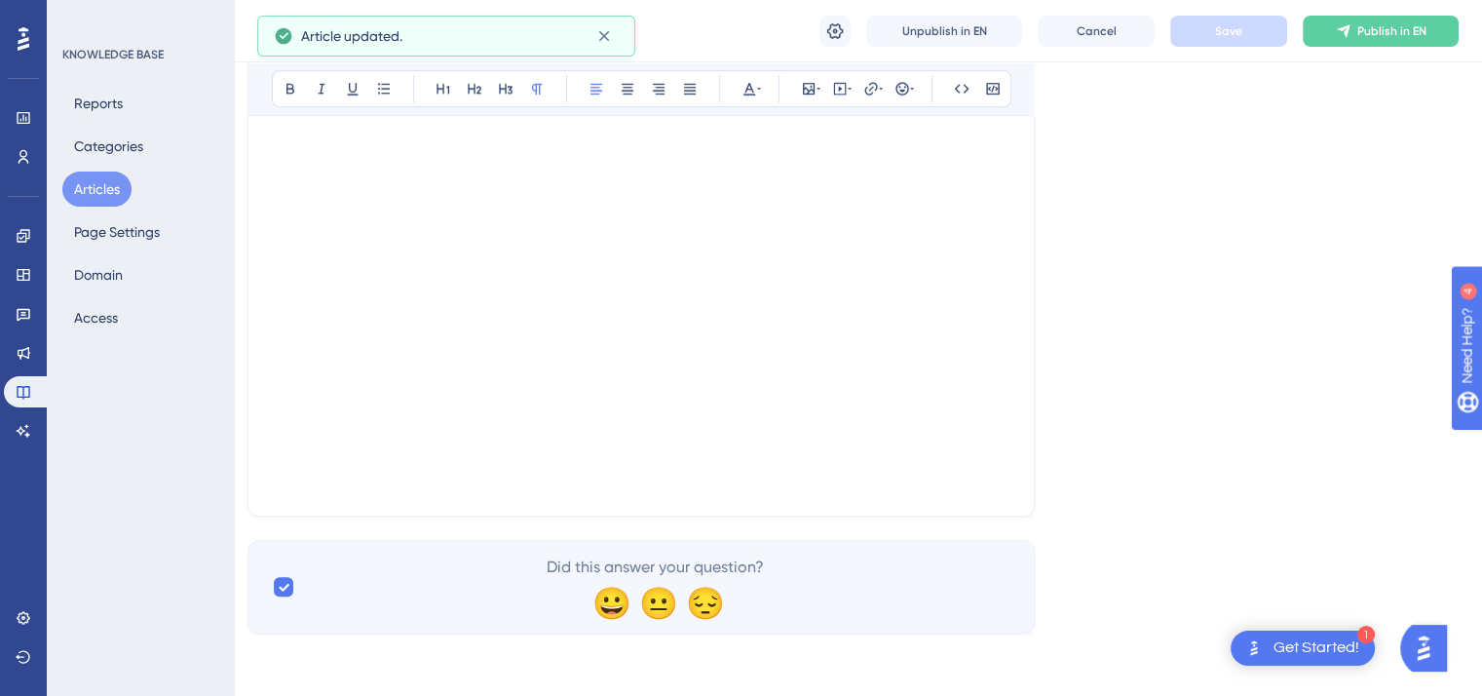
click at [98, 194] on button "Articles" at bounding box center [96, 189] width 69 height 35
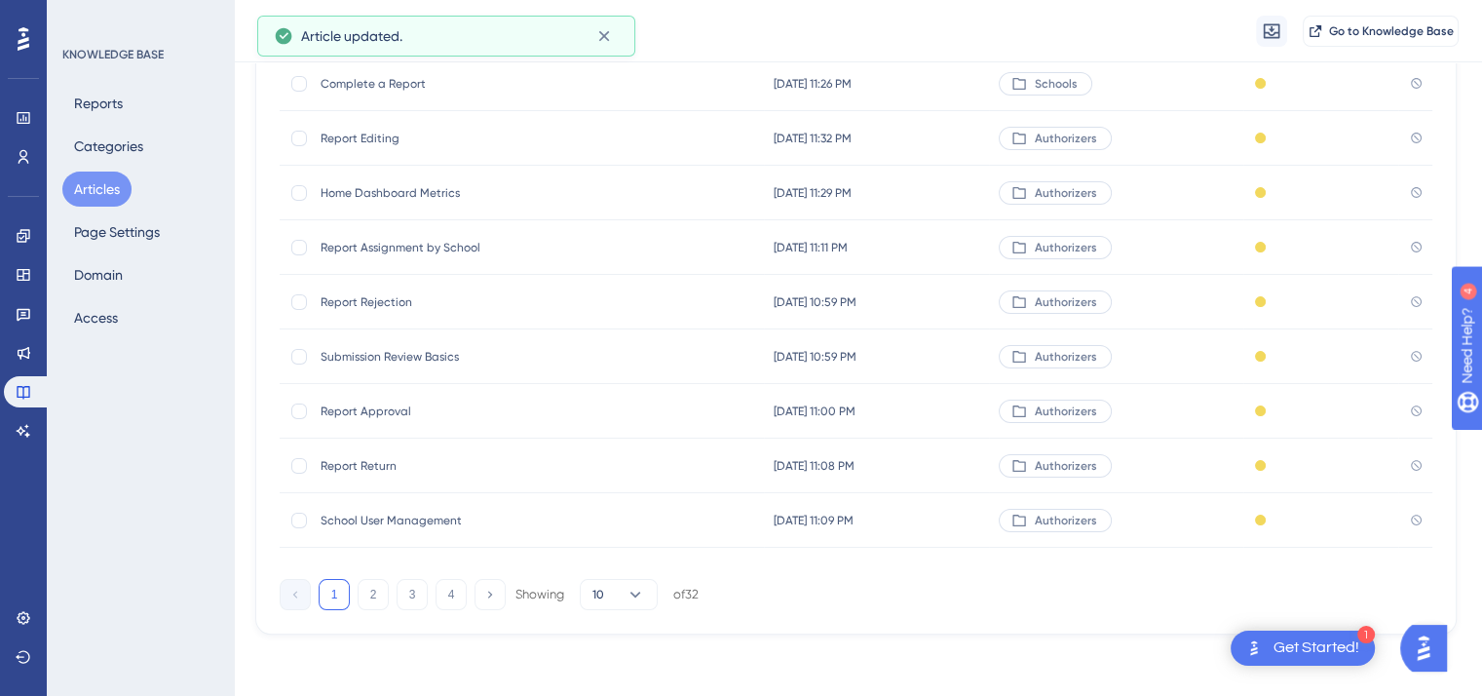
scroll to position [295, 0]
click at [370, 590] on button "2" at bounding box center [375, 594] width 31 height 31
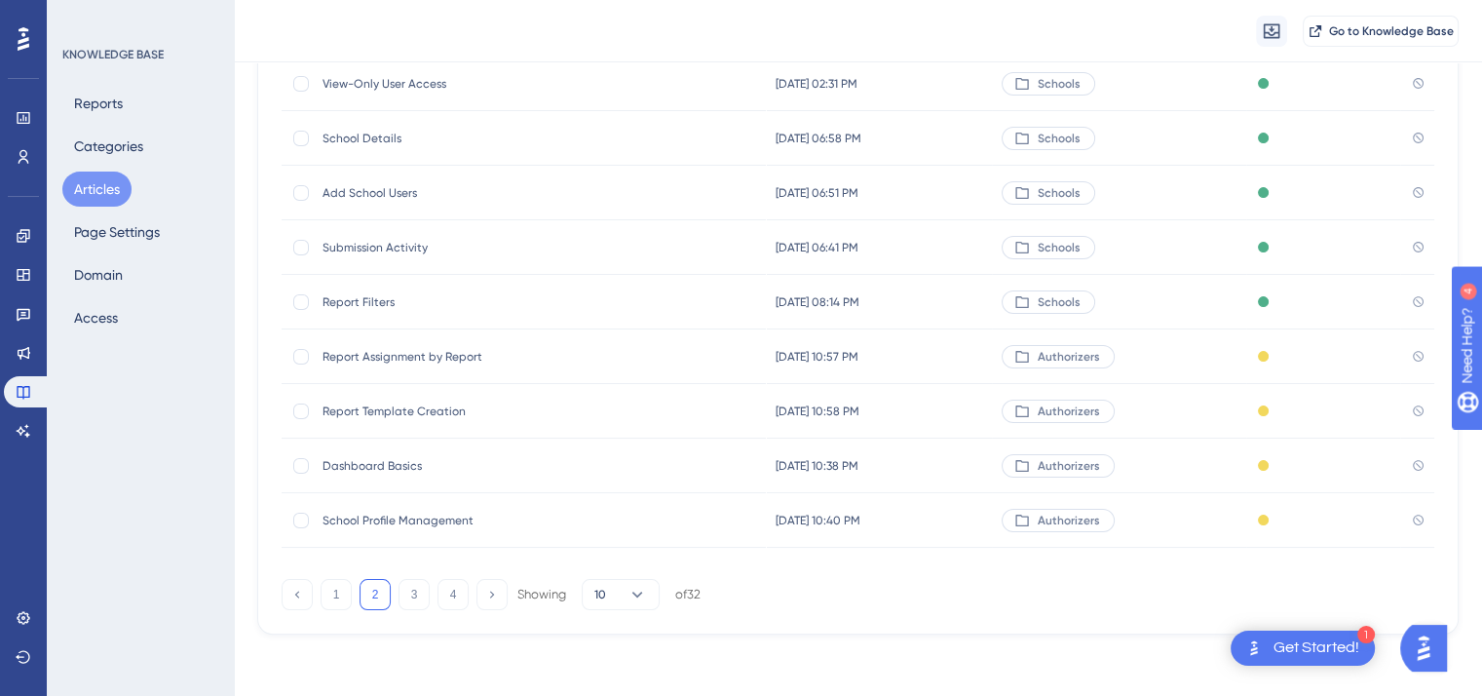
click at [375, 295] on span "Report Filters" at bounding box center [479, 302] width 312 height 16
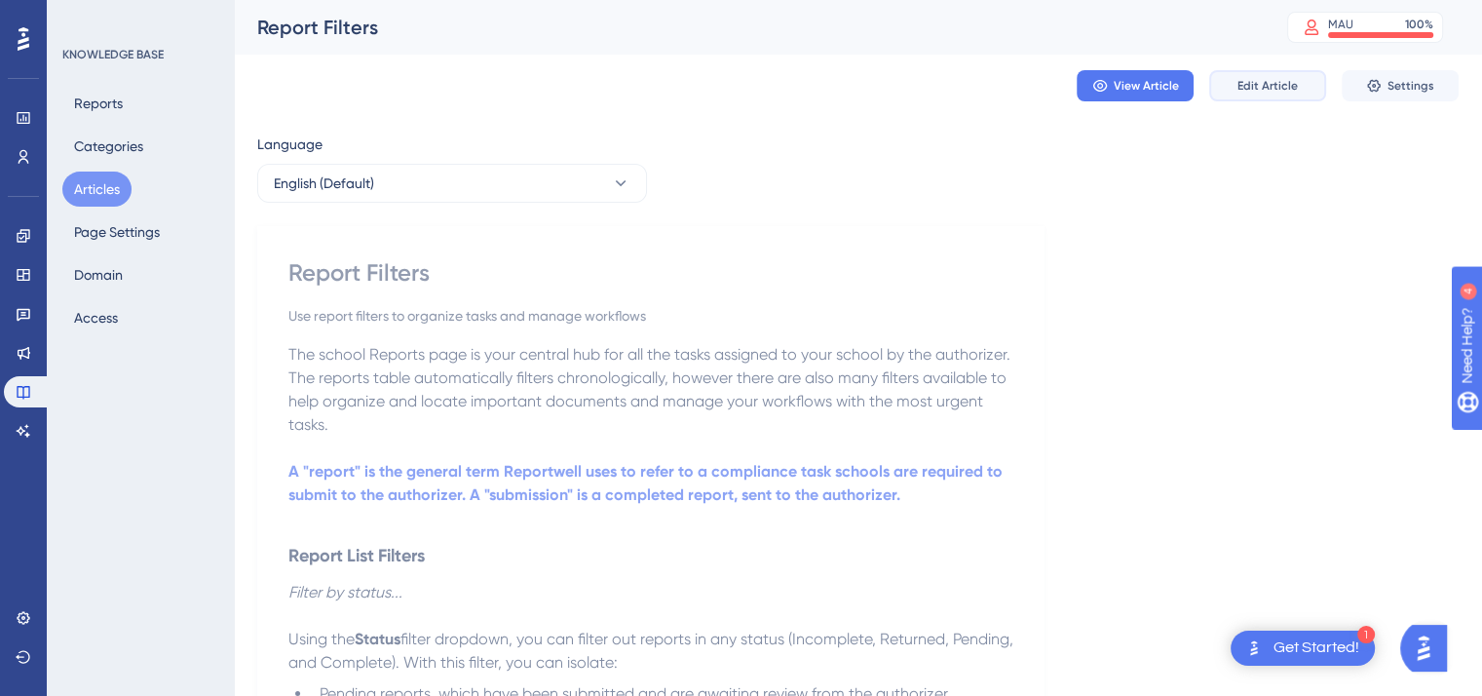
click at [1260, 89] on span "Edit Article" at bounding box center [1268, 86] width 60 height 16
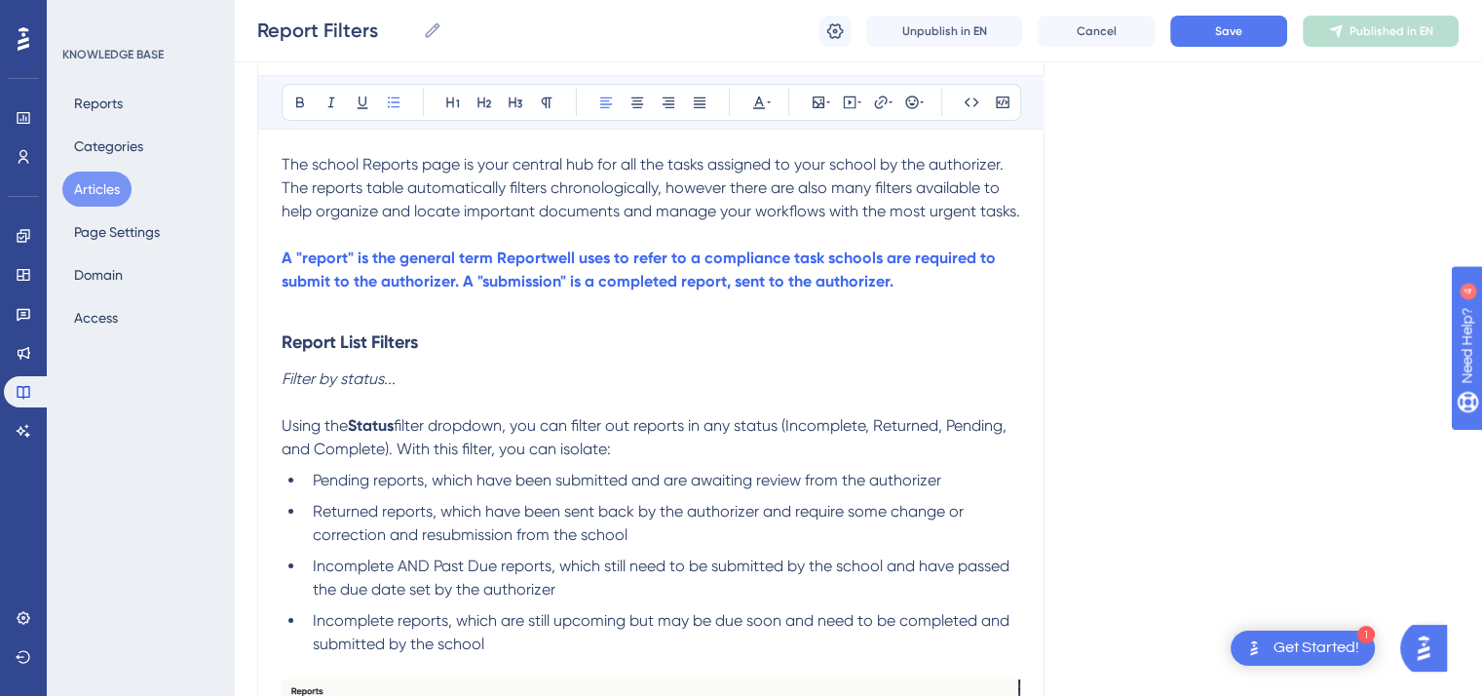
scroll to position [169, 0]
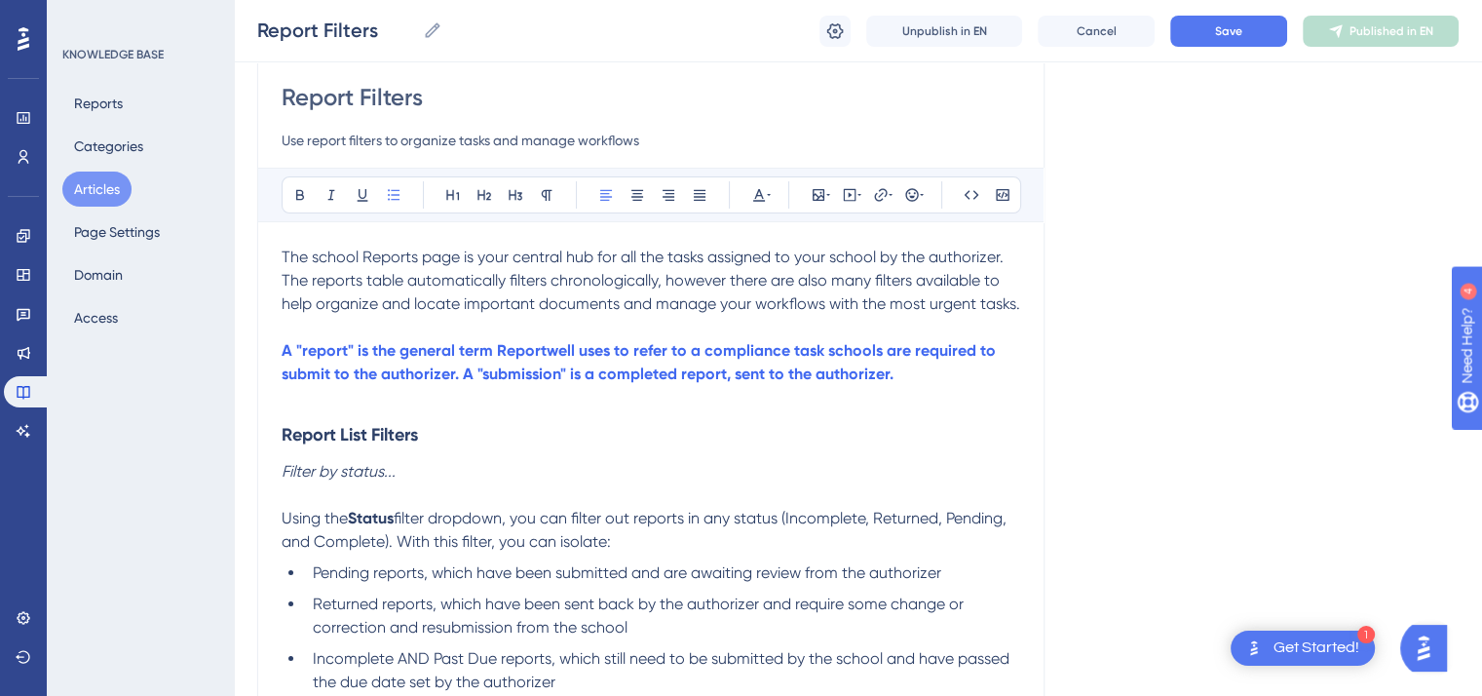
click at [663, 276] on span "The school Reports page is your central hub for all the tasks assigned to your …" at bounding box center [651, 280] width 739 height 65
click at [913, 377] on p "A "report" is the general term Reportwell uses to refer to a compliance task sc…" at bounding box center [651, 362] width 739 height 47
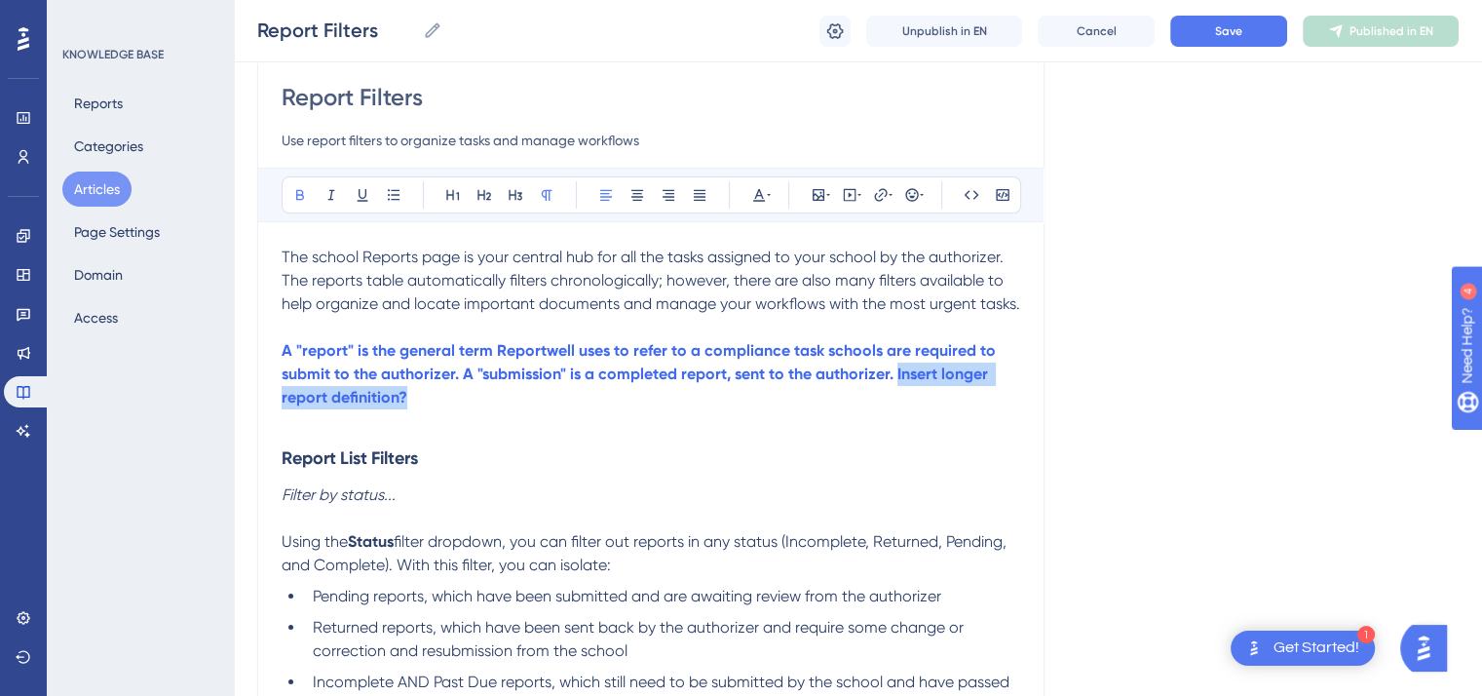
drag, startPoint x: 413, startPoint y: 397, endPoint x: 895, endPoint y: 379, distance: 481.8
click at [895, 379] on p "A "report" is the general term Reportwell uses to refer to a compliance task sc…" at bounding box center [651, 374] width 739 height 70
click at [765, 191] on icon at bounding box center [759, 195] width 16 height 16
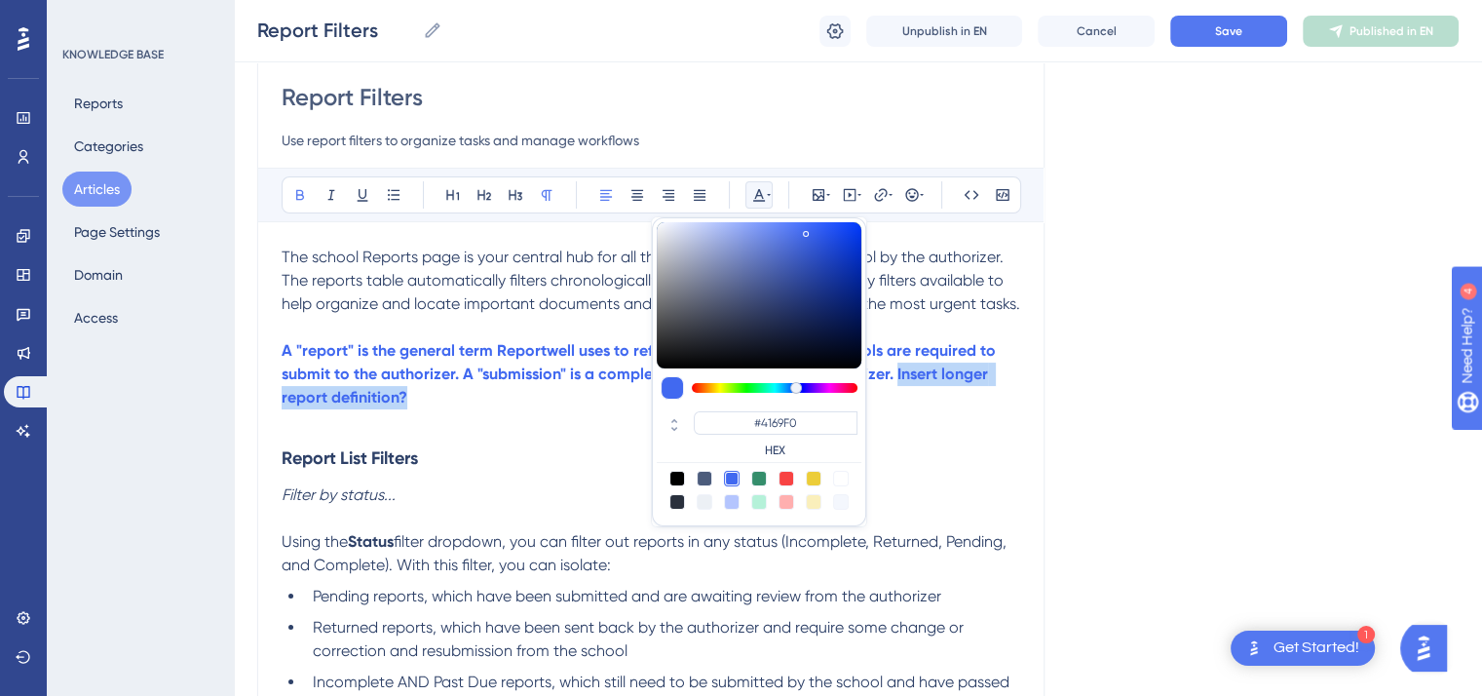
click at [784, 474] on div at bounding box center [787, 479] width 16 height 16
type input "#F84343"
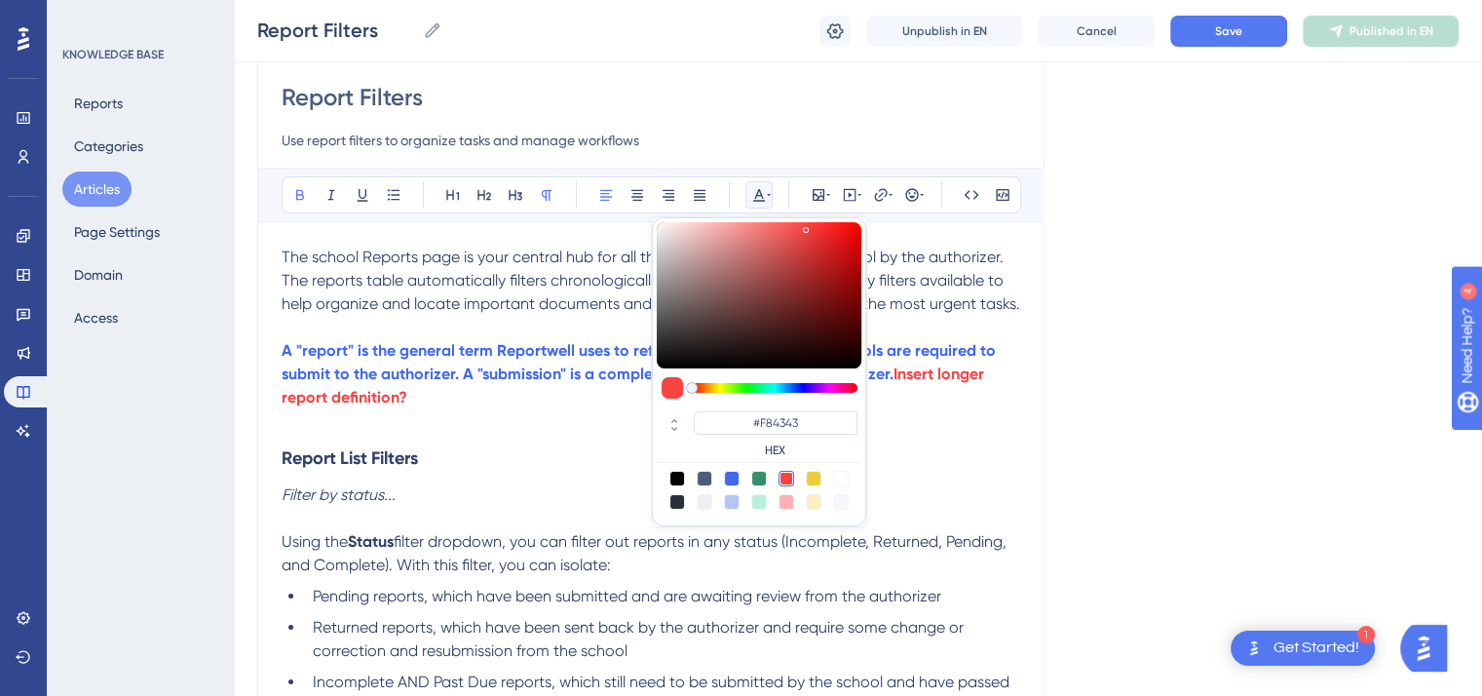
click at [590, 465] on h3 "Report List Filters" at bounding box center [651, 458] width 739 height 51
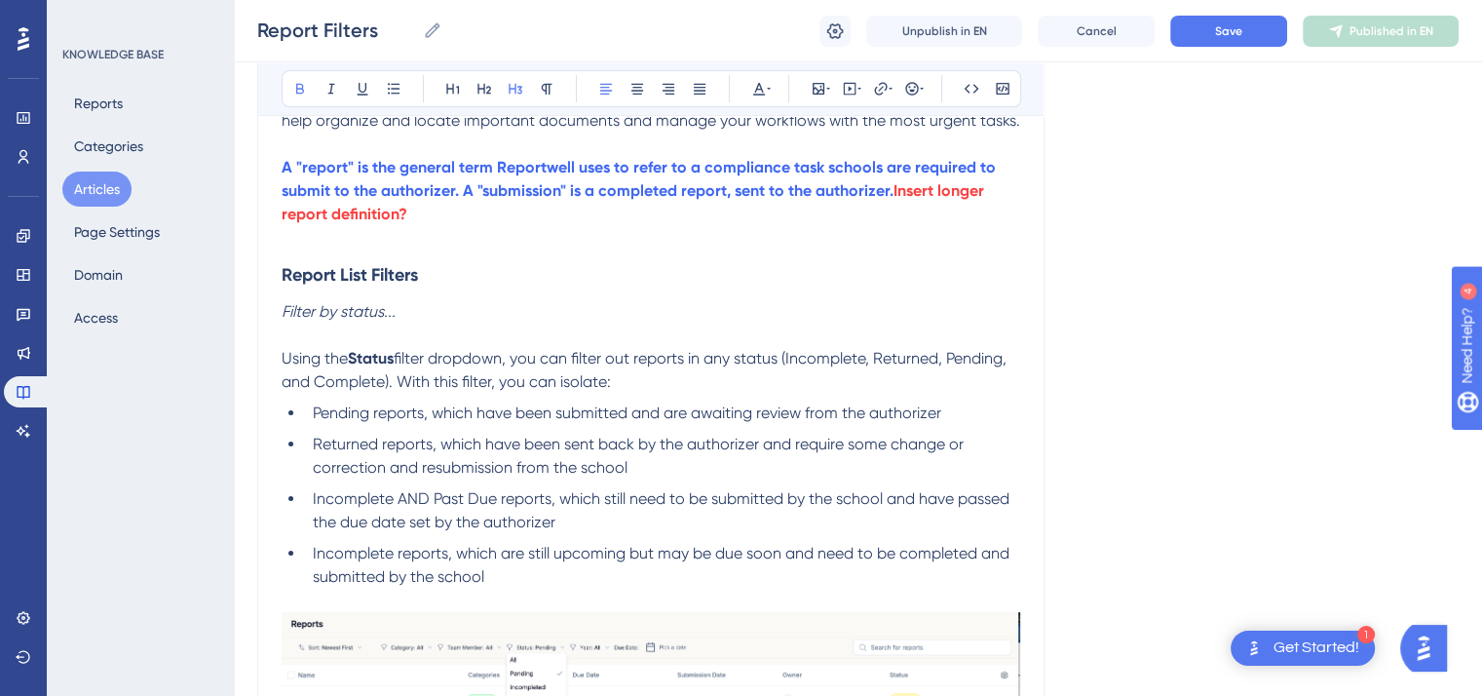
scroll to position [346, 0]
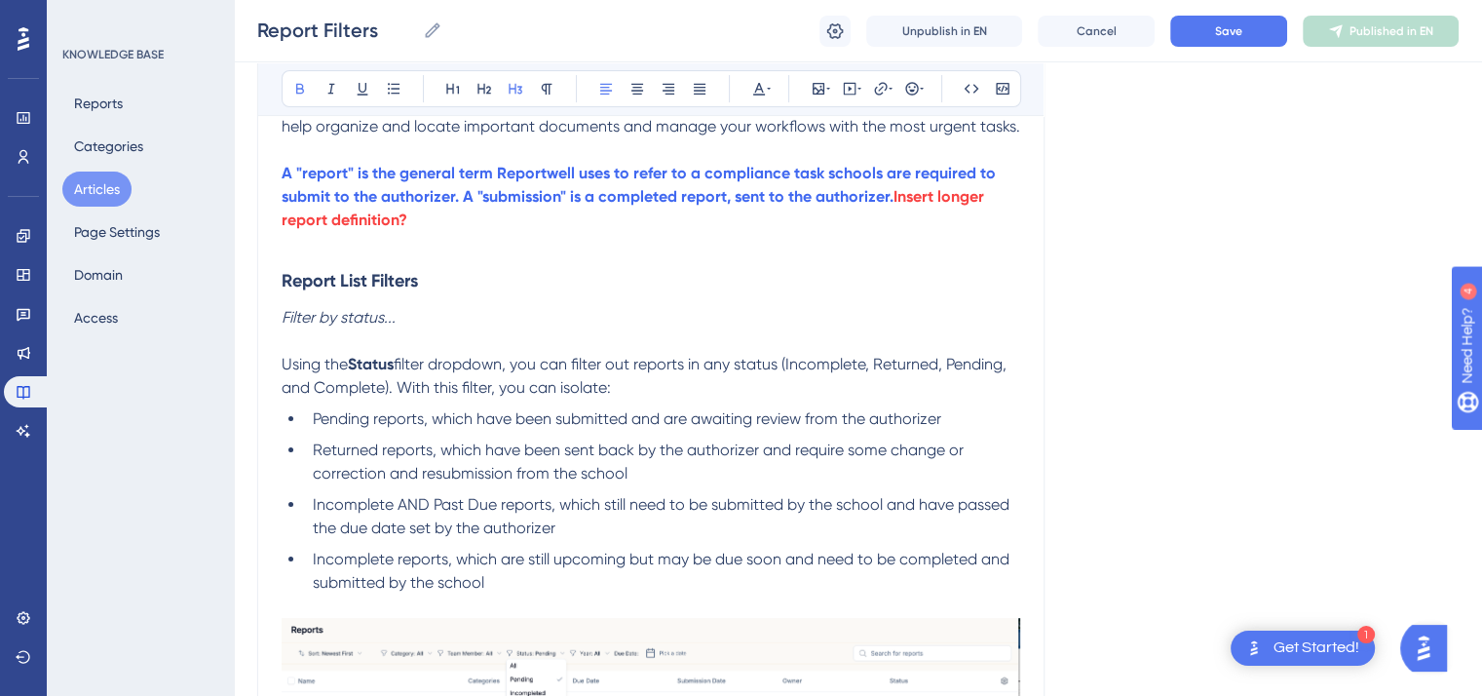
click at [449, 323] on p "Filter by status..." at bounding box center [651, 317] width 739 height 23
click at [329, 90] on icon at bounding box center [332, 89] width 16 height 16
click at [288, 338] on p at bounding box center [651, 340] width 739 height 23
click at [682, 313] on p "Filter by status... Consider "Filter by Status:" The italics" at bounding box center [651, 317] width 739 height 23
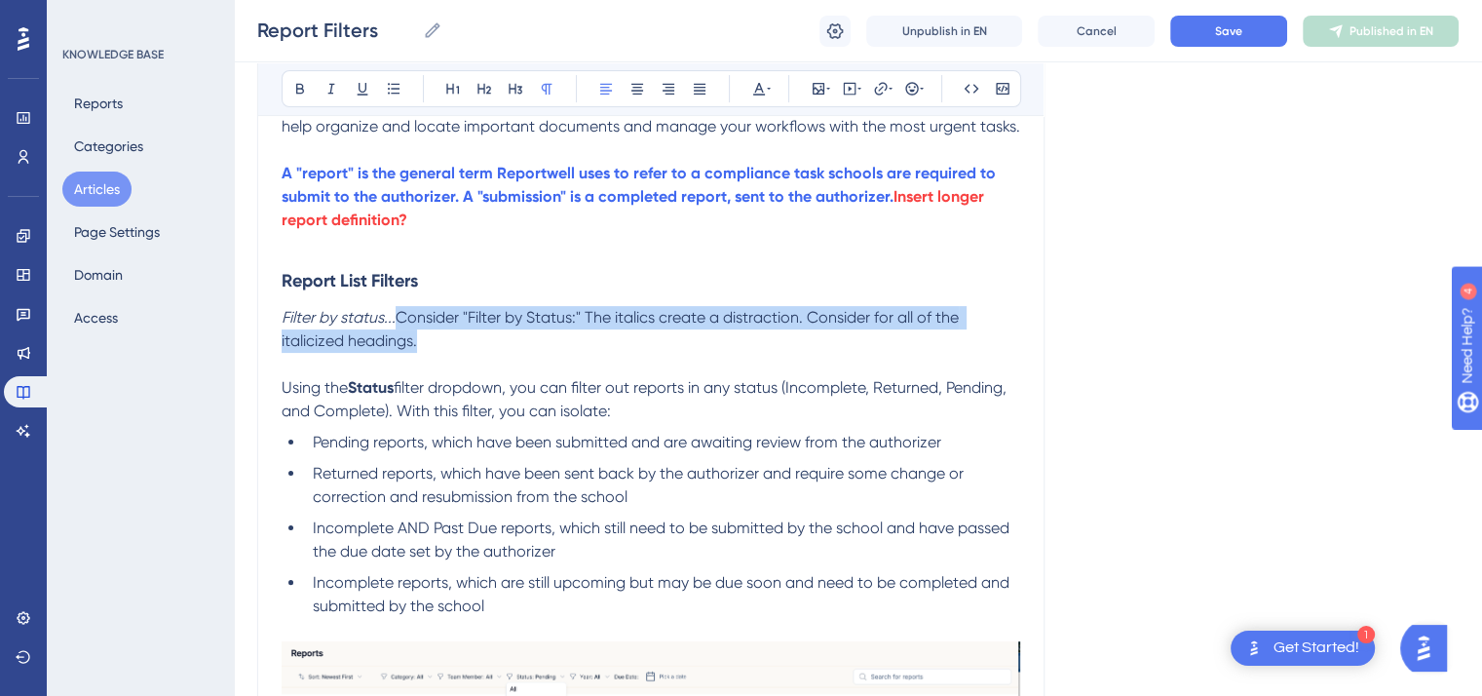
drag, startPoint x: 446, startPoint y: 342, endPoint x: 401, endPoint y: 307, distance: 57.7
click at [401, 307] on p "Filter by status... Consider "Filter by Status:" The italics create a distracti…" at bounding box center [651, 329] width 739 height 47
click at [765, 83] on icon at bounding box center [759, 89] width 16 height 16
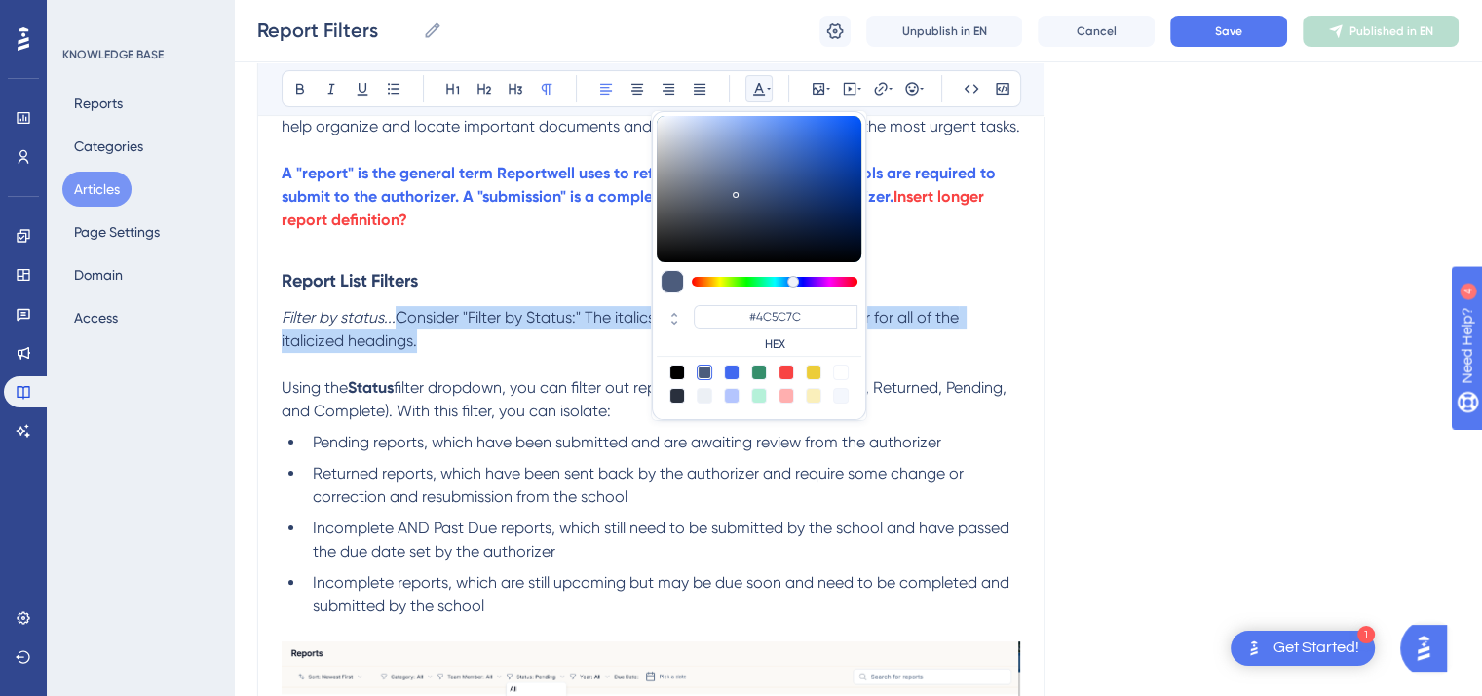
click at [786, 368] on div at bounding box center [787, 373] width 16 height 16
type input "#F84343"
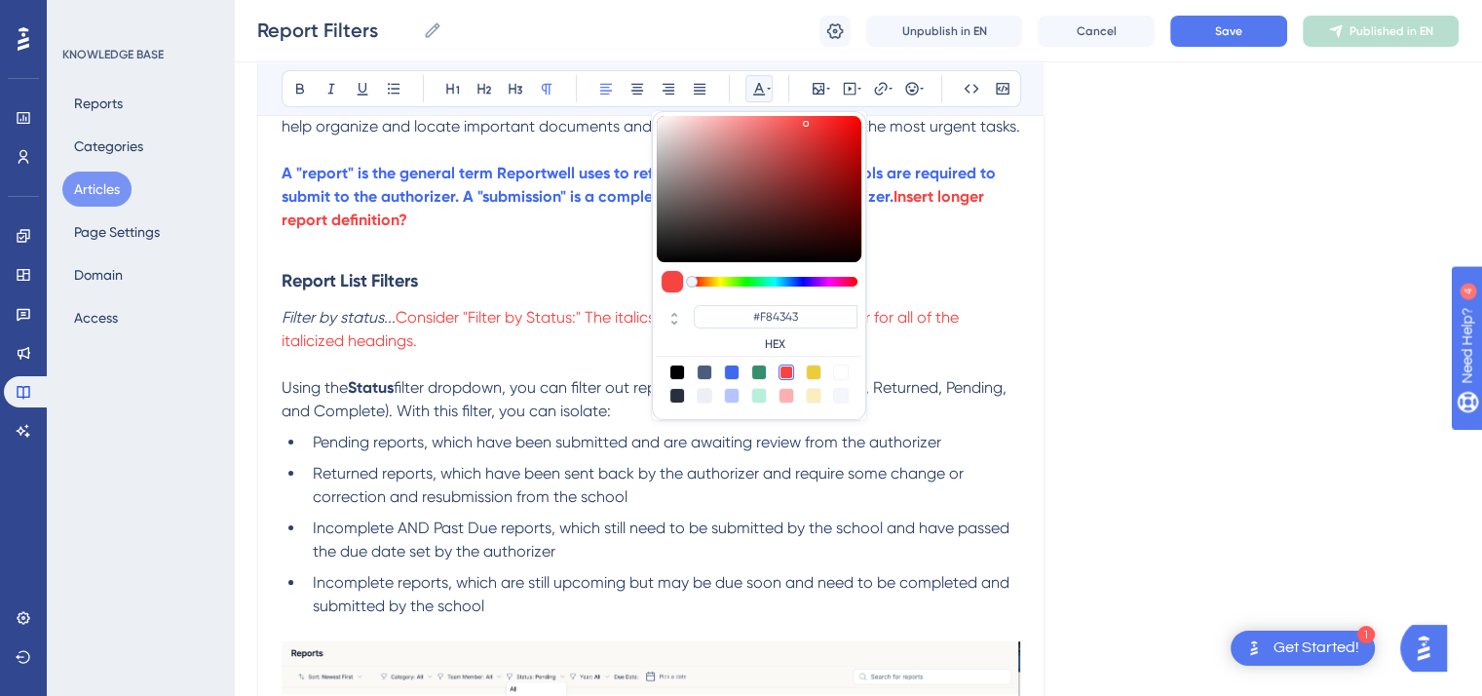
click at [558, 377] on p "Using the Status filter dropdown, you can filter out reports in any status (Inc…" at bounding box center [651, 399] width 739 height 47
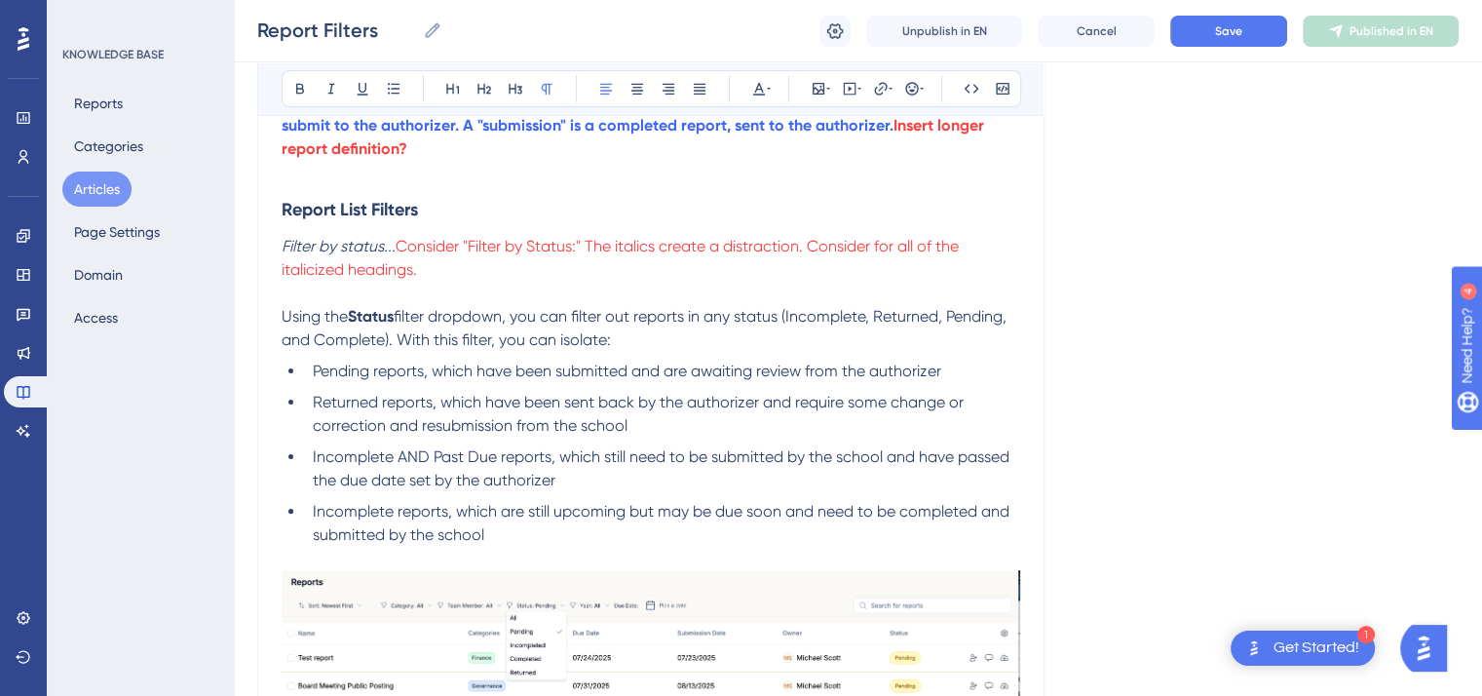
scroll to position [437, 0]
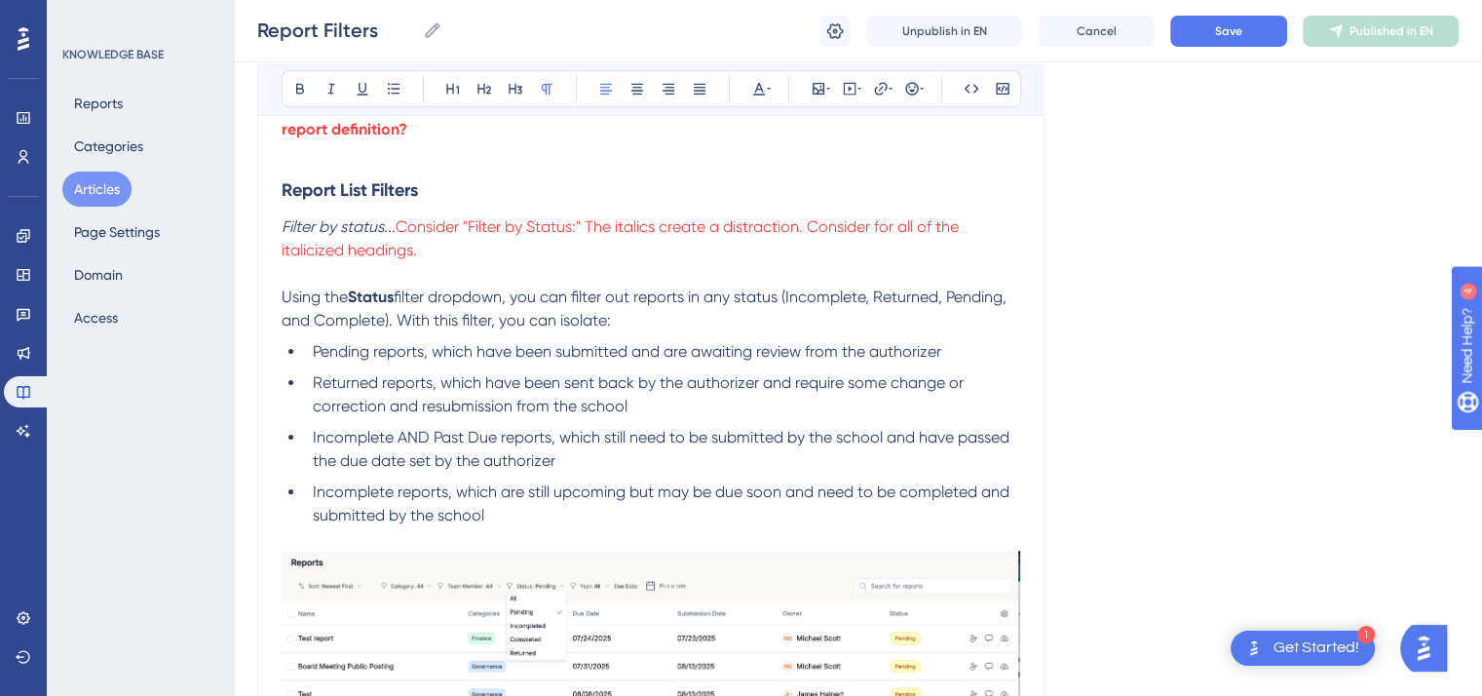
click at [580, 231] on span "Consider "Filter by Status:" The italics create a distraction. Consider for all…" at bounding box center [622, 238] width 681 height 42
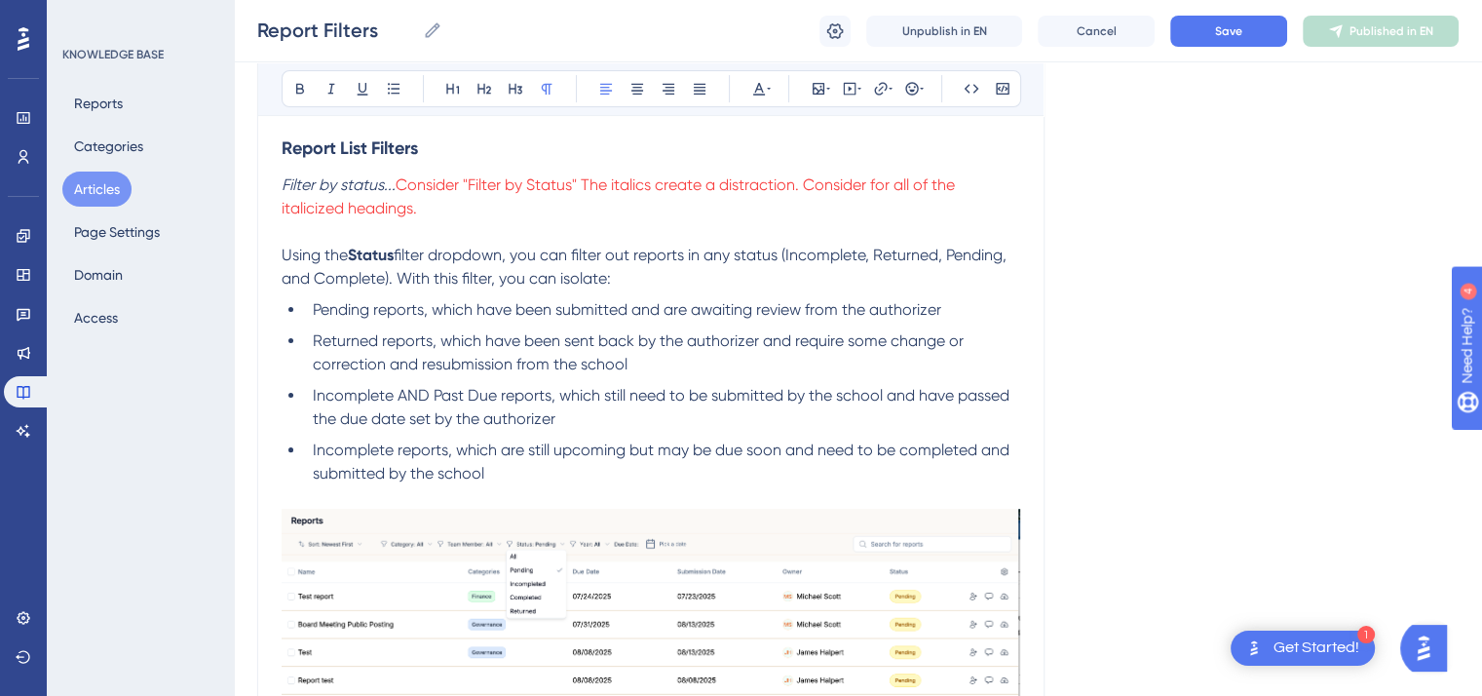
scroll to position [502, 0]
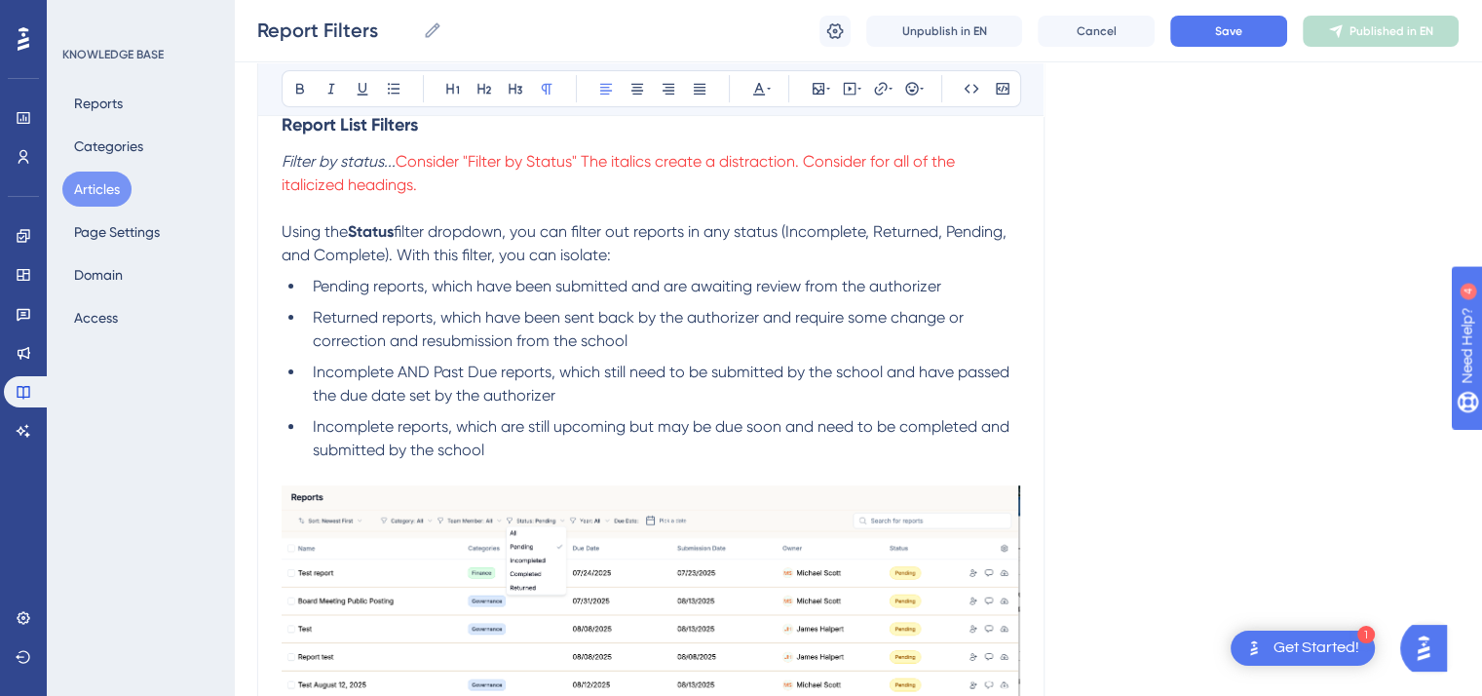
click at [693, 410] on ul "Pending reports, which have been submitted and are awaiting review from the aut…" at bounding box center [651, 368] width 739 height 187
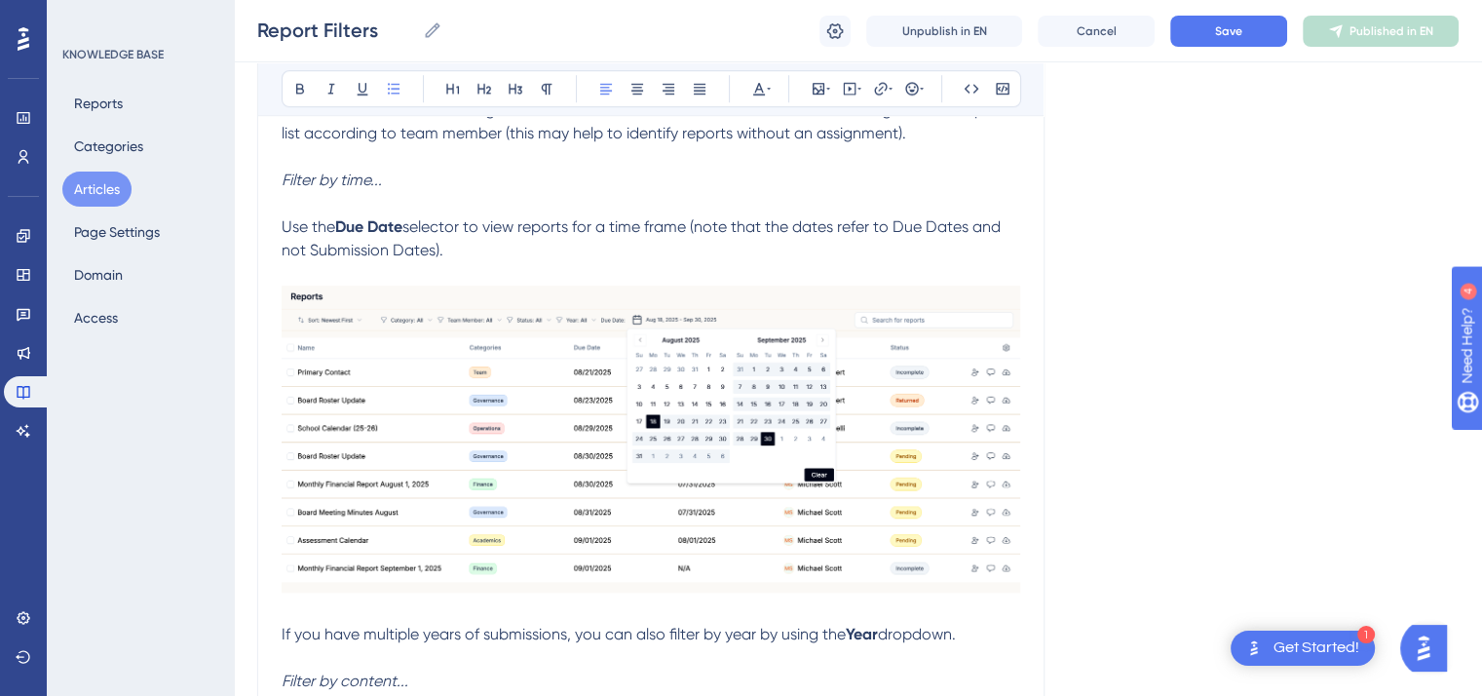
scroll to position [1433, 0]
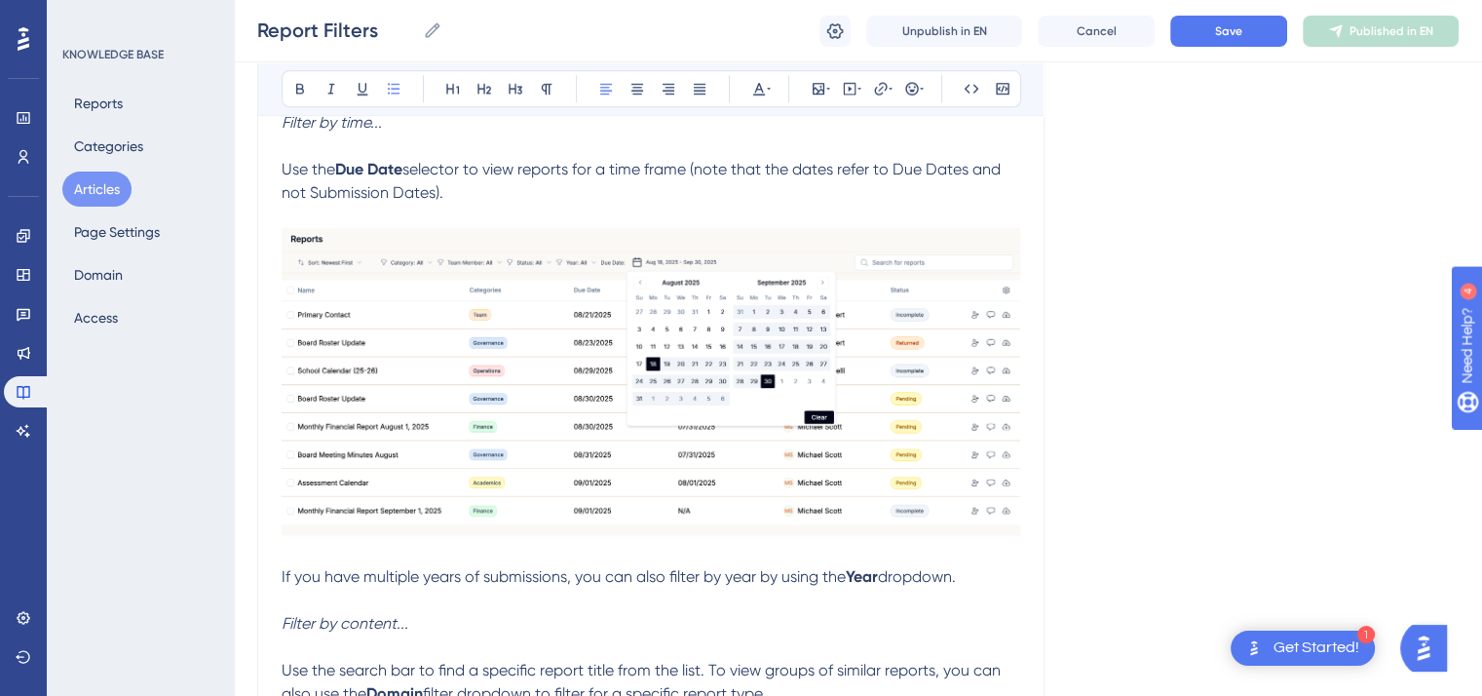
click at [973, 576] on p "If you have multiple years of submissions, you can also filter by year by using…" at bounding box center [651, 576] width 739 height 23
click at [767, 93] on icon at bounding box center [769, 89] width 4 height 16
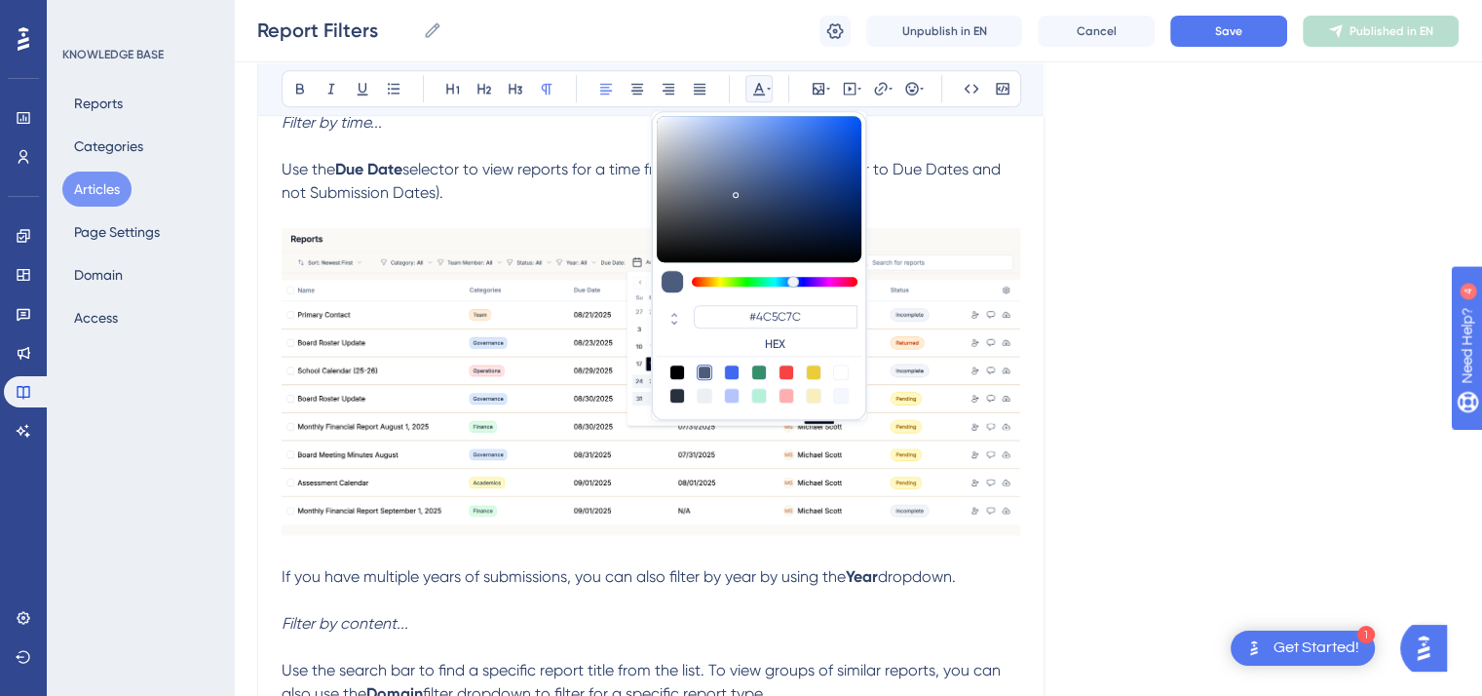
click at [789, 375] on div at bounding box center [787, 373] width 16 height 16
type input "#F84343"
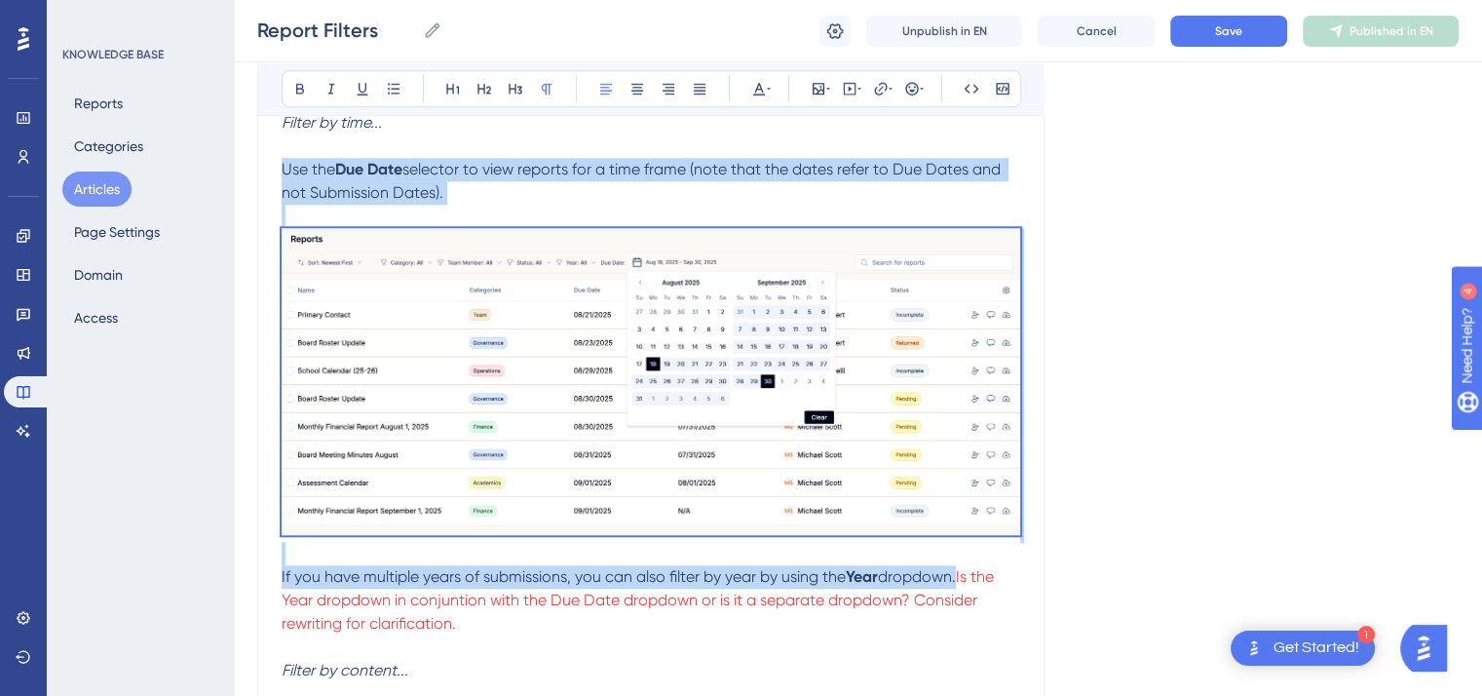
drag, startPoint x: 966, startPoint y: 582, endPoint x: 279, endPoint y: 162, distance: 805.4
copy div "Use the Due Date selector to view reports for a time frame (note that the dates…"
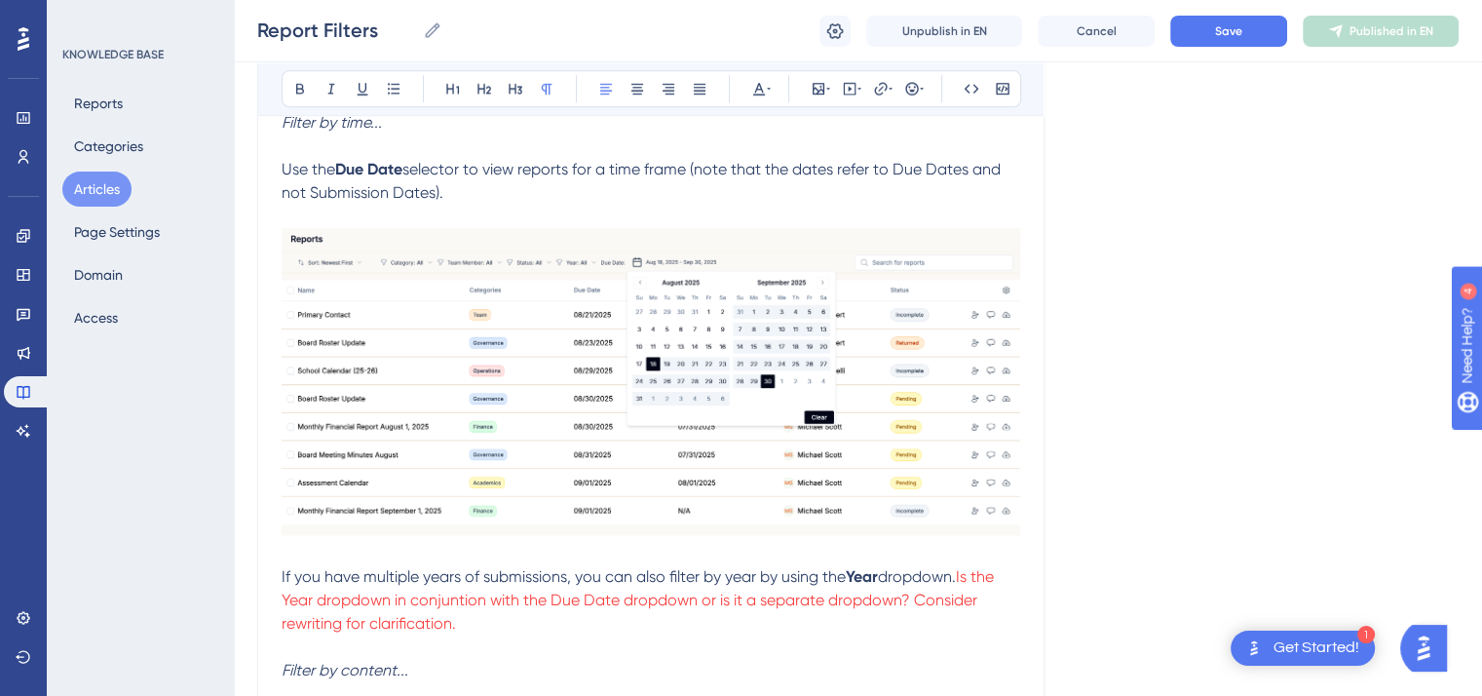
click at [1002, 622] on p "If you have multiple years of submissions, you can also filter by year by using…" at bounding box center [651, 600] width 739 height 70
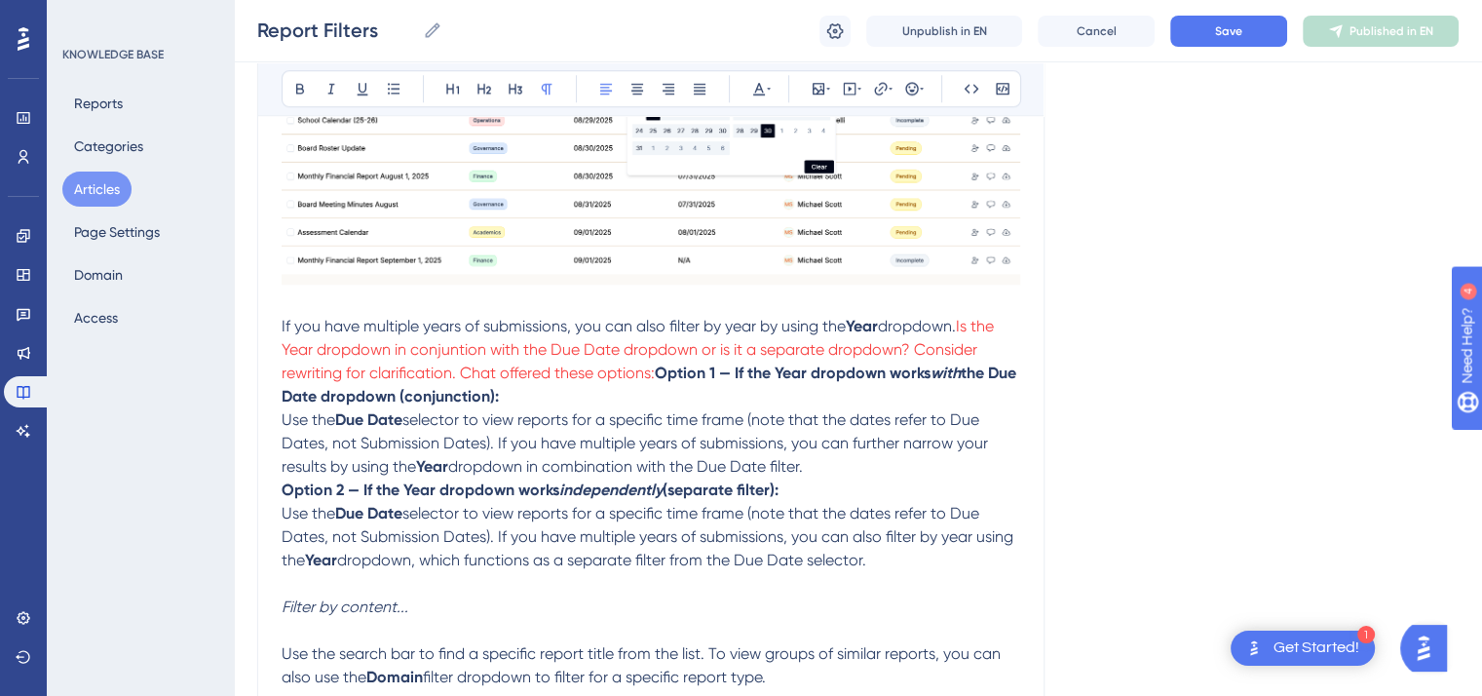
scroll to position [1692, 0]
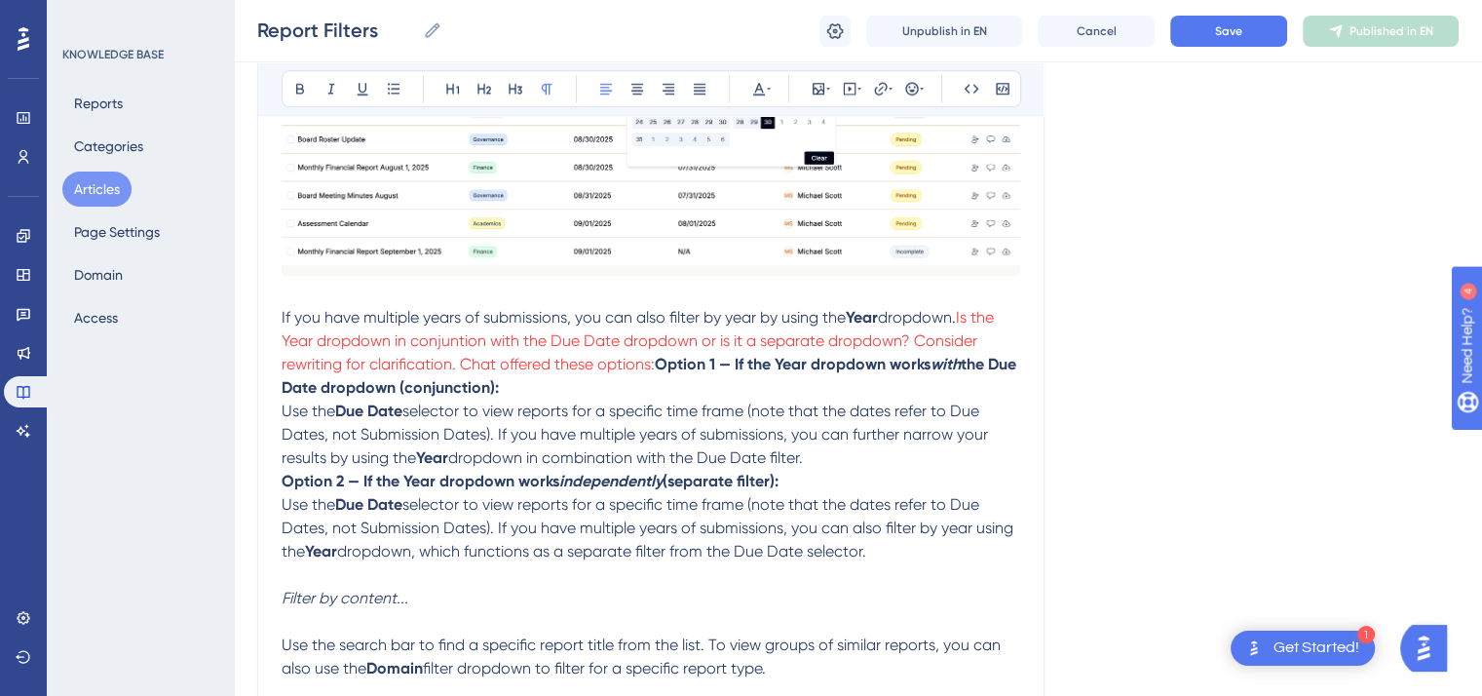
drag, startPoint x: 886, startPoint y: 564, endPoint x: 652, endPoint y: 369, distance: 304.5
click at [850, 587] on p at bounding box center [651, 574] width 739 height 23
click at [659, 365] on strong "Option 1 — If the Year dropdown works" at bounding box center [793, 364] width 276 height 19
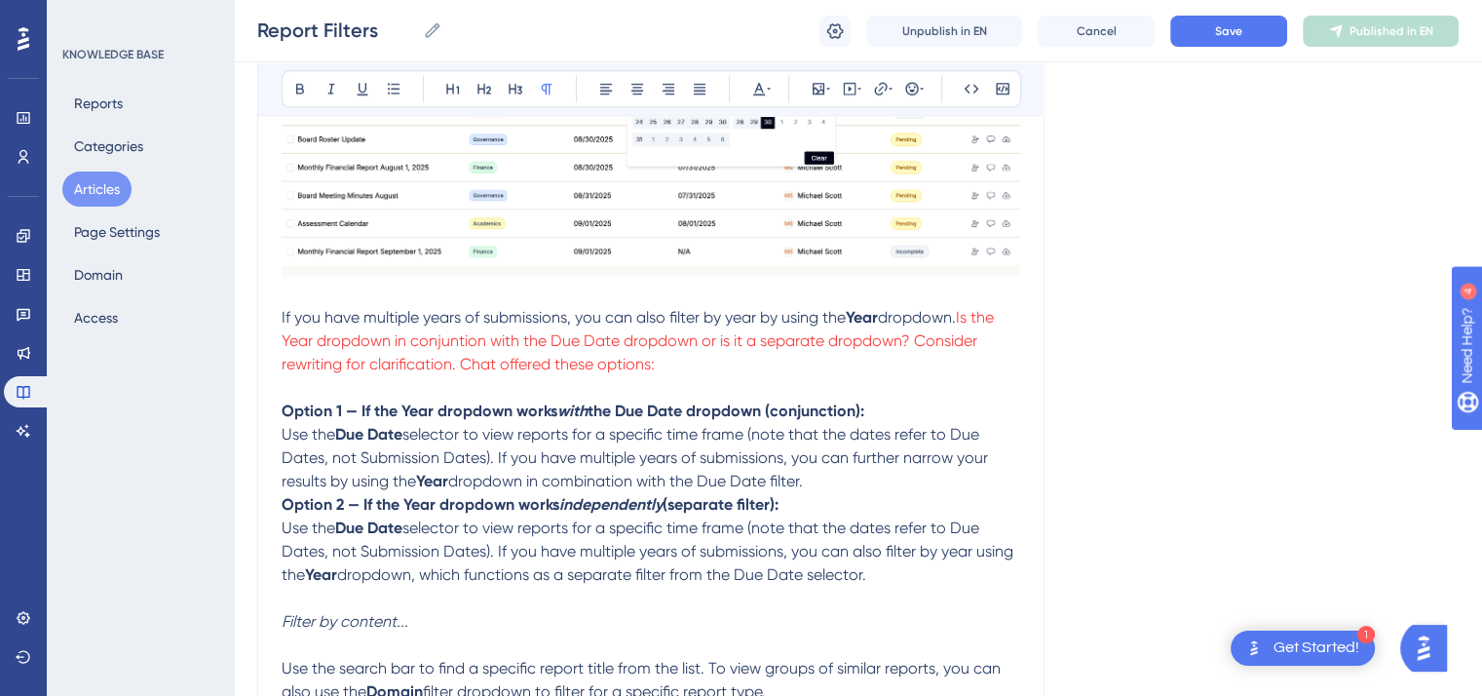
drag, startPoint x: 881, startPoint y: 583, endPoint x: 269, endPoint y: 404, distance: 637.8
click at [764, 91] on icon at bounding box center [759, 89] width 16 height 16
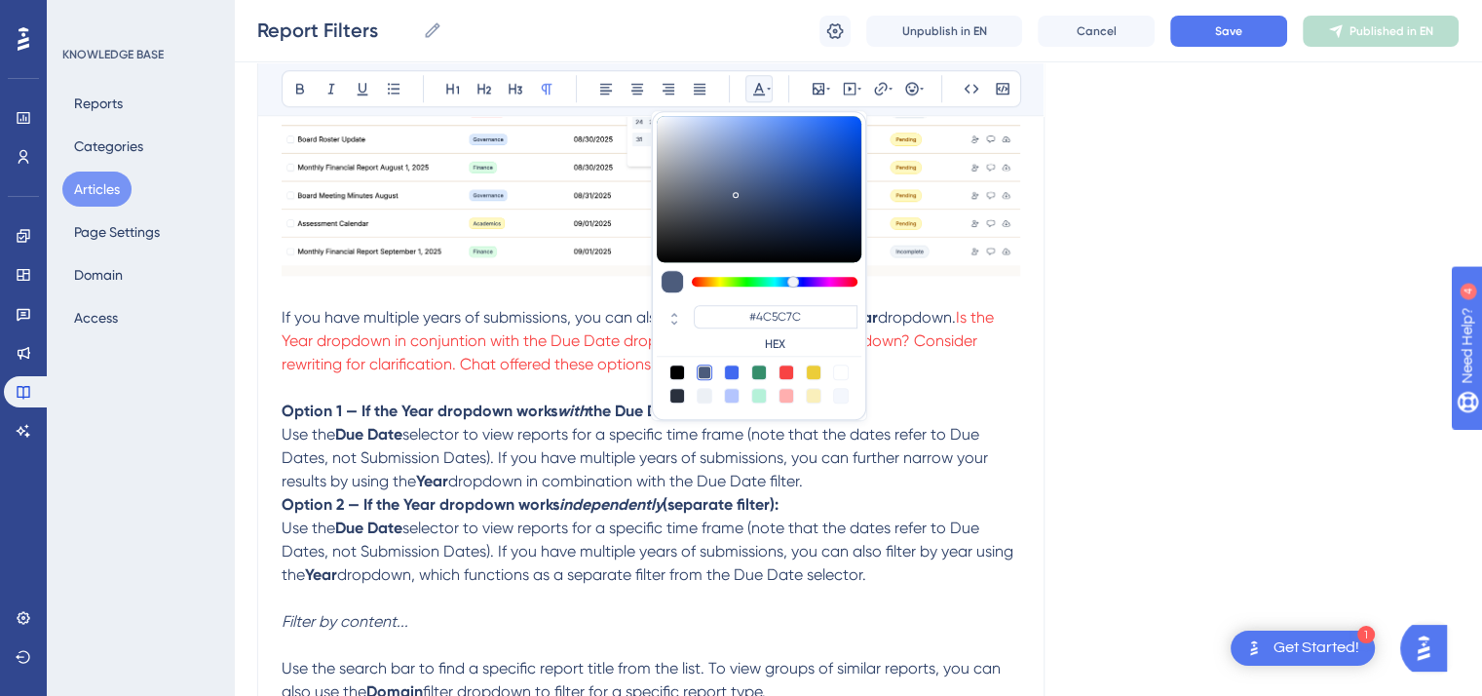
click at [784, 367] on div at bounding box center [787, 373] width 16 height 16
type input "#F84343"
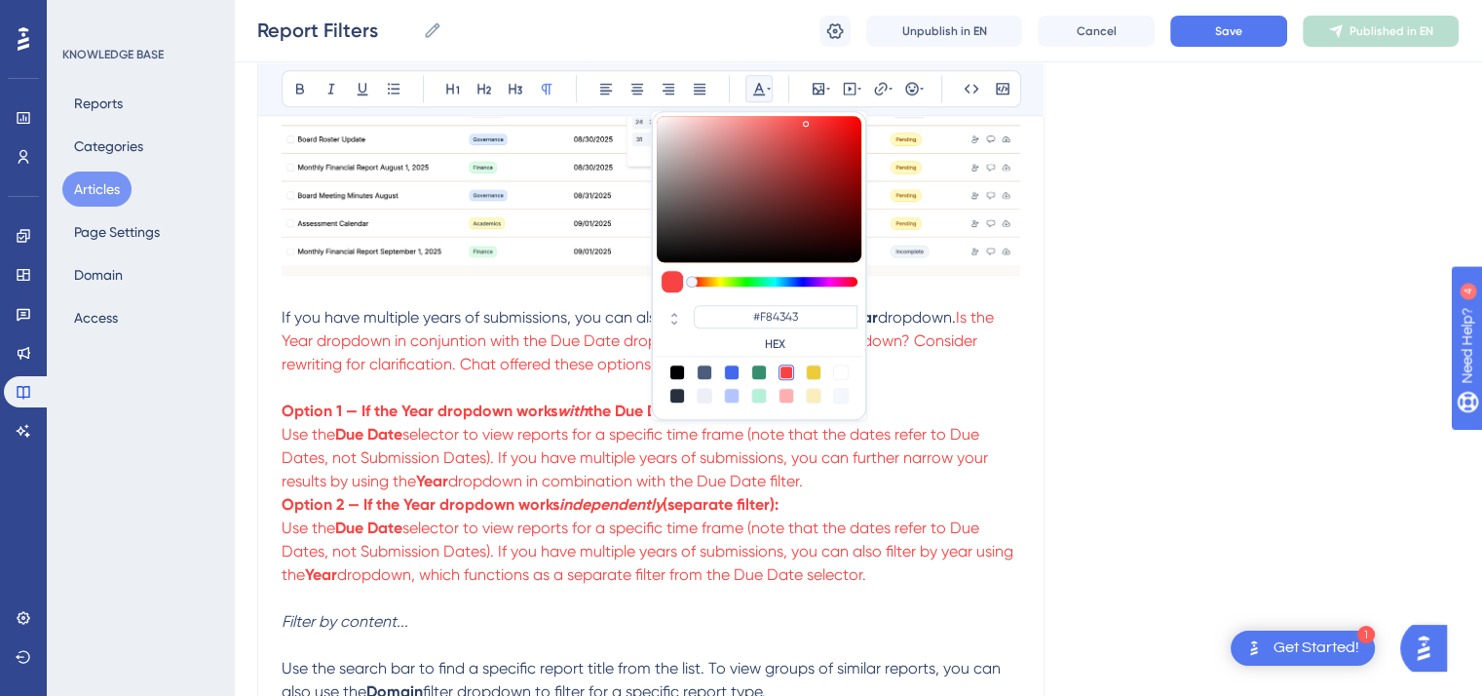
click at [930, 404] on p "If you have multiple years of submissions, you can also filter by year by using…" at bounding box center [651, 399] width 739 height 187
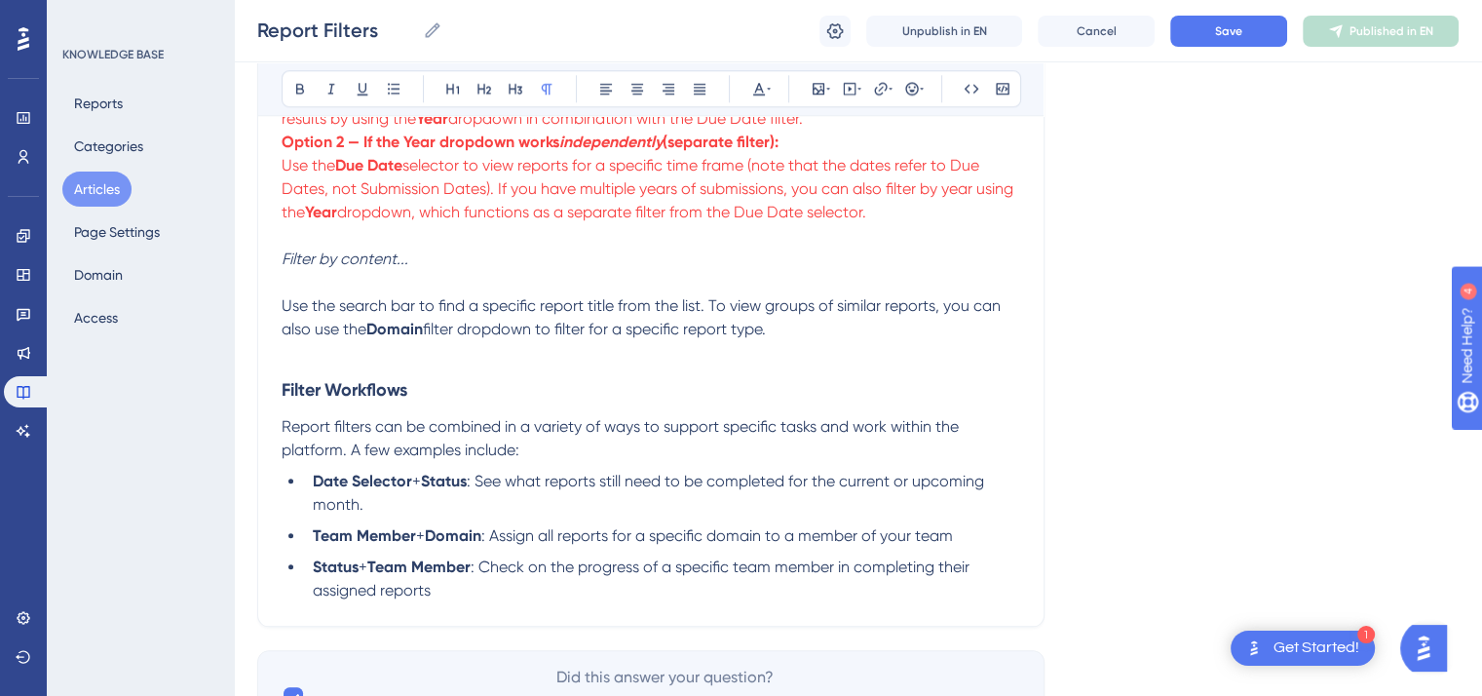
scroll to position [2171, 0]
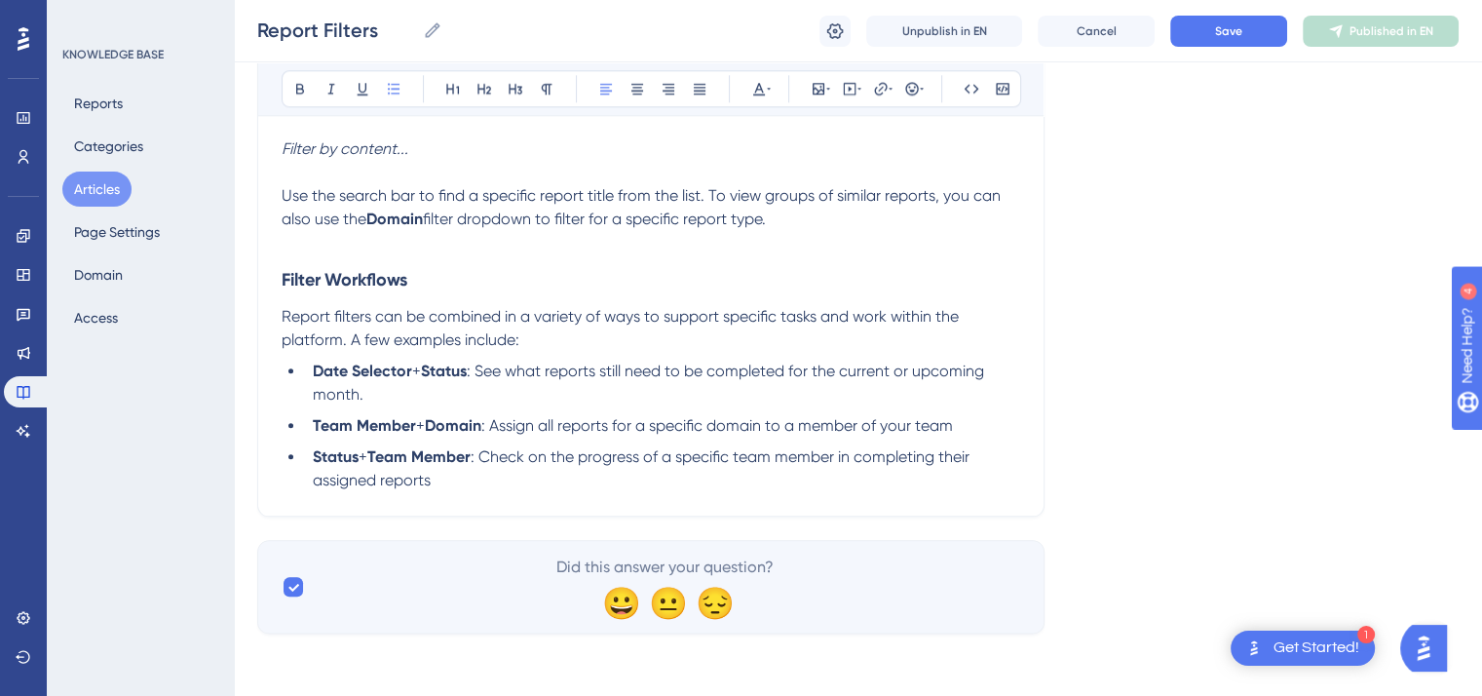
click at [959, 429] on li "Team Member + Domain : Assign all reports for a specific domain to a member of …" at bounding box center [662, 425] width 715 height 23
click at [433, 487] on li "Status + Team Member : Check on the progress of a specific team member in compl…" at bounding box center [662, 468] width 715 height 47
click at [1229, 23] on span "Save" at bounding box center [1228, 31] width 27 height 16
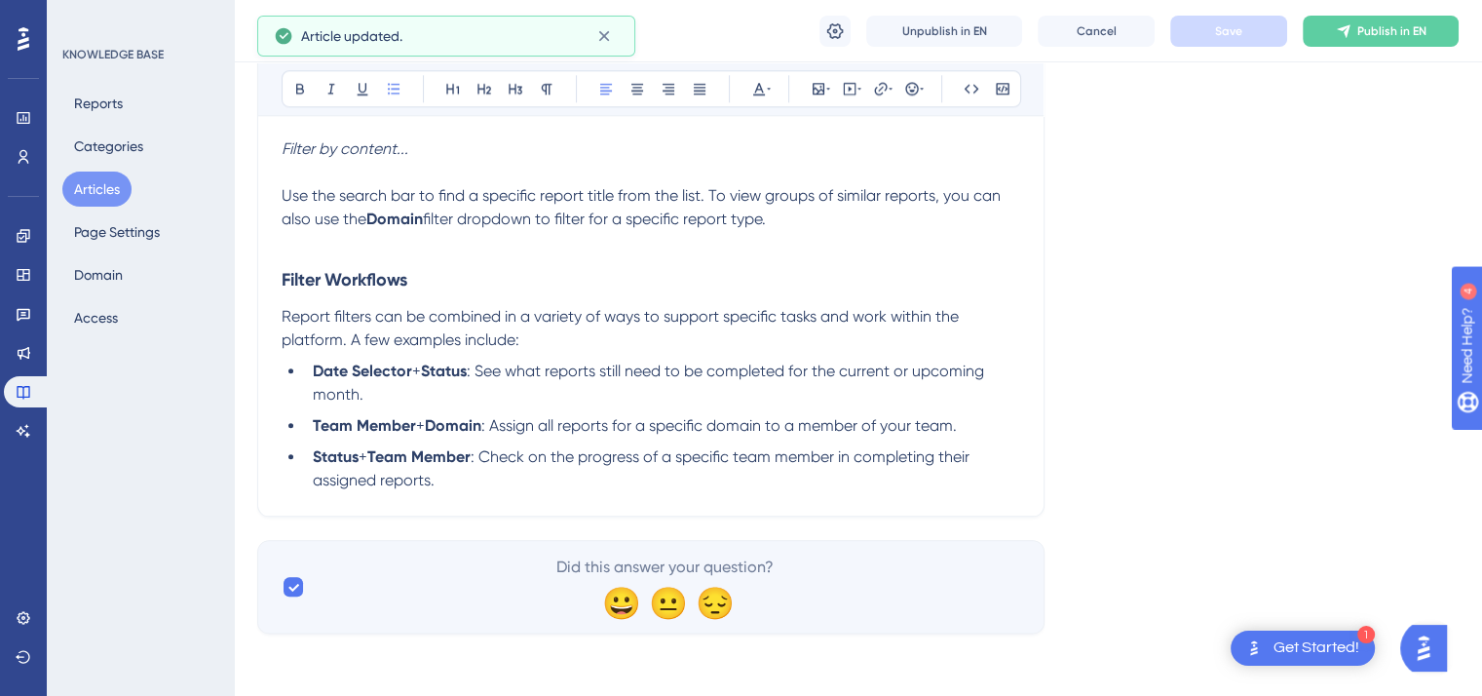
click at [87, 192] on button "Articles" at bounding box center [96, 189] width 69 height 35
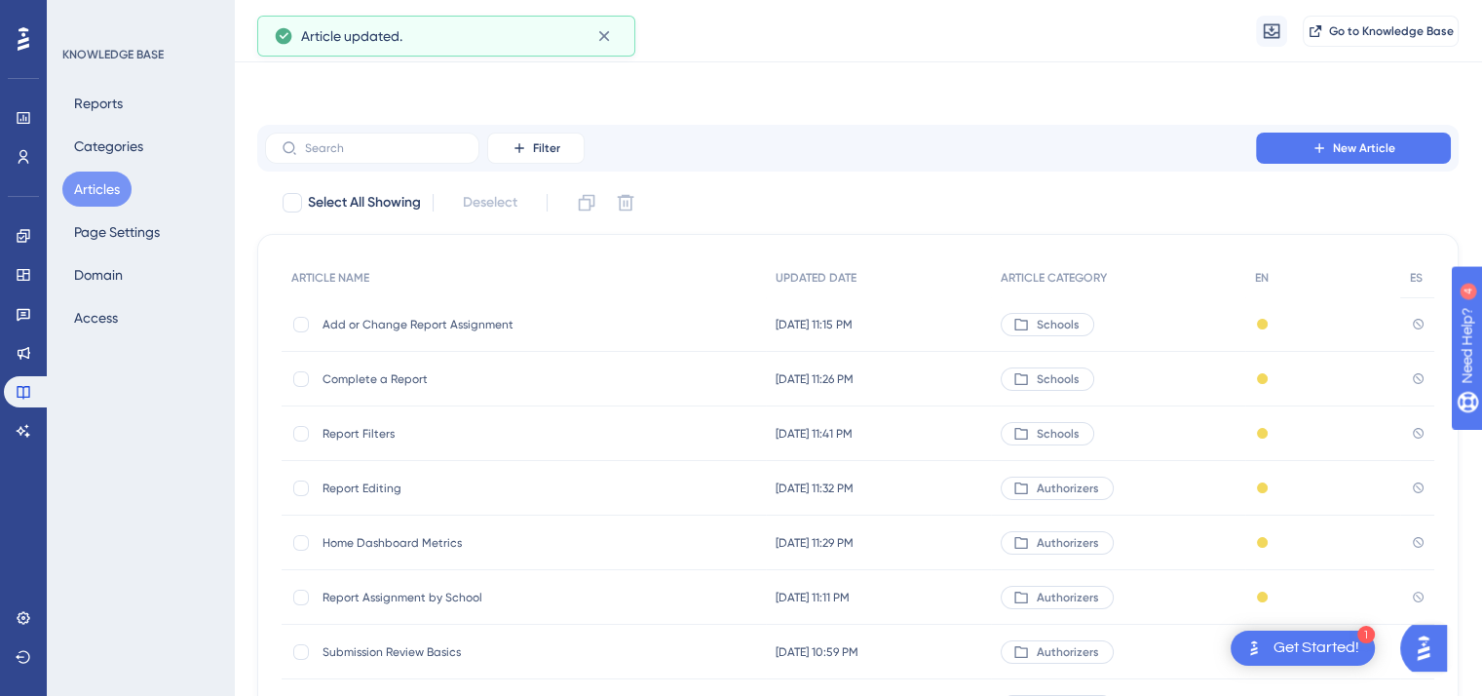
scroll to position [295, 0]
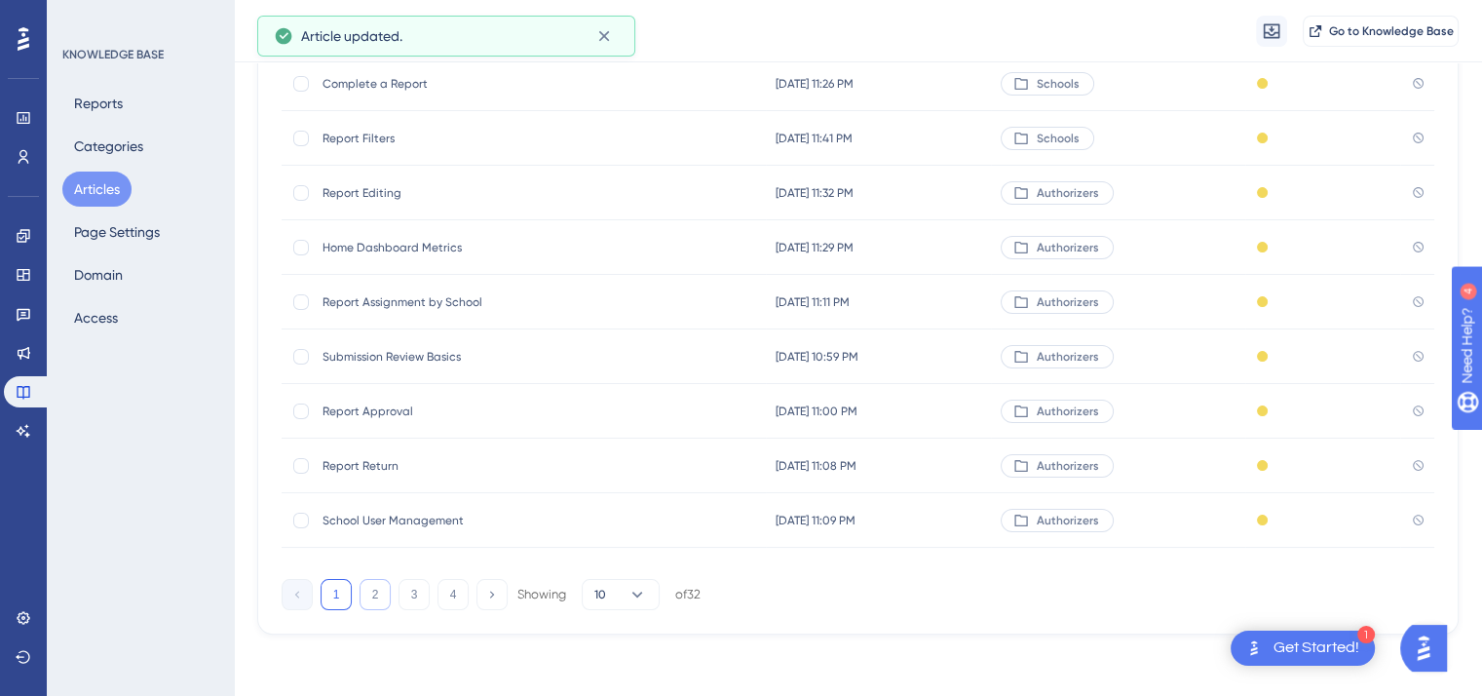
click at [374, 598] on button "2" at bounding box center [375, 594] width 31 height 31
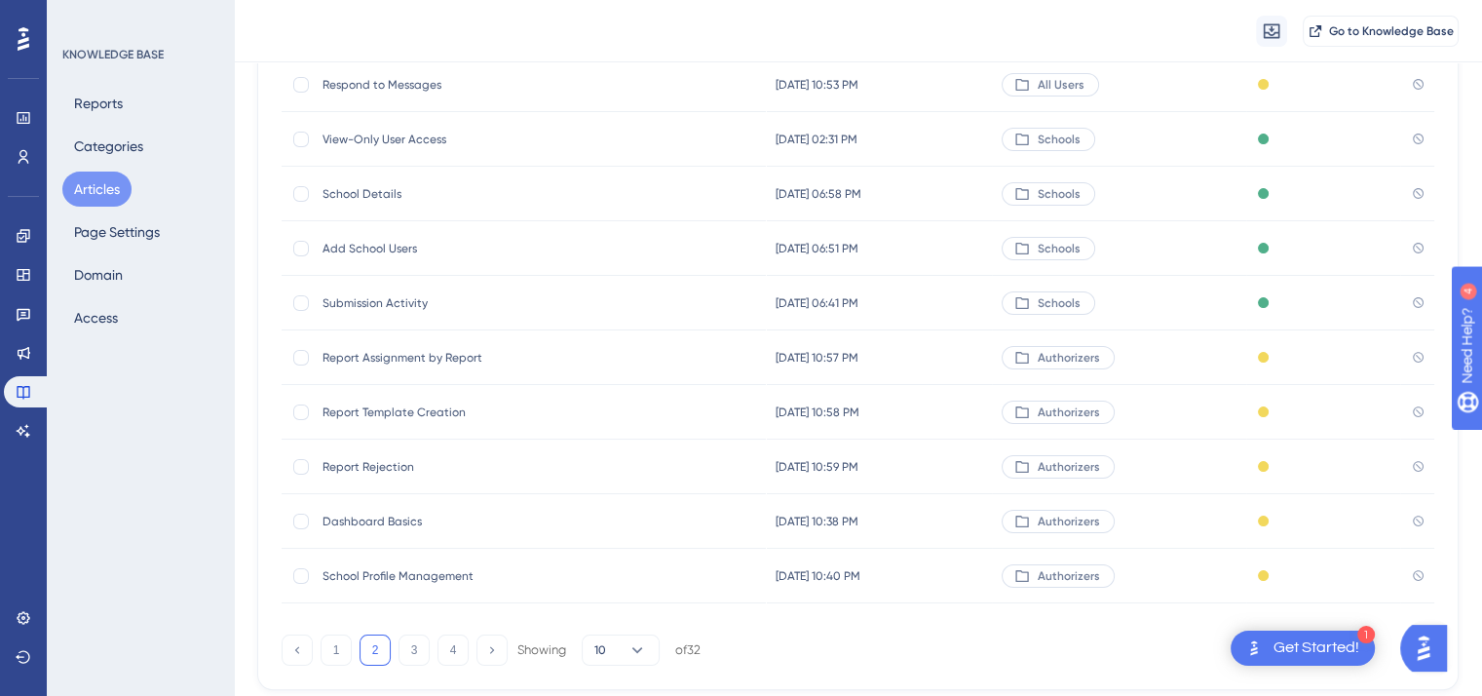
scroll to position [233, 0]
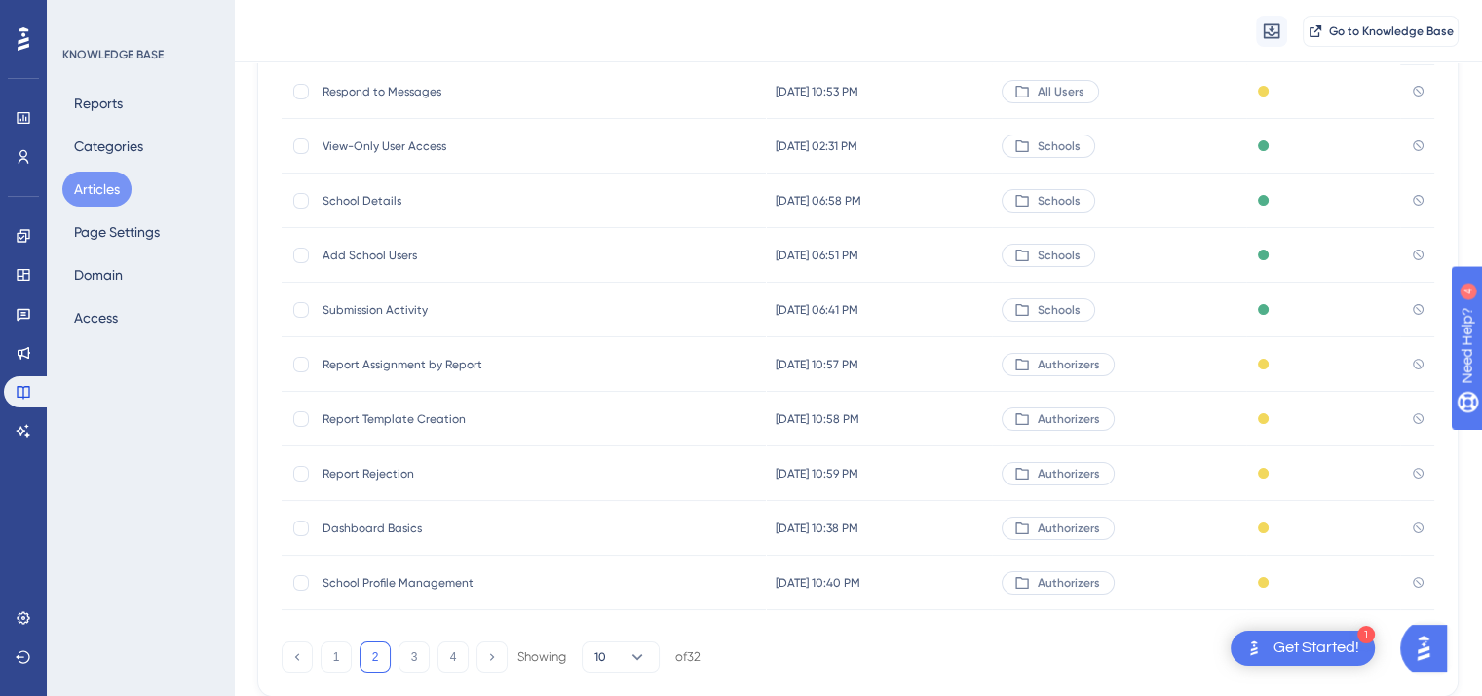
click at [394, 305] on span "Submission Activity" at bounding box center [479, 310] width 312 height 16
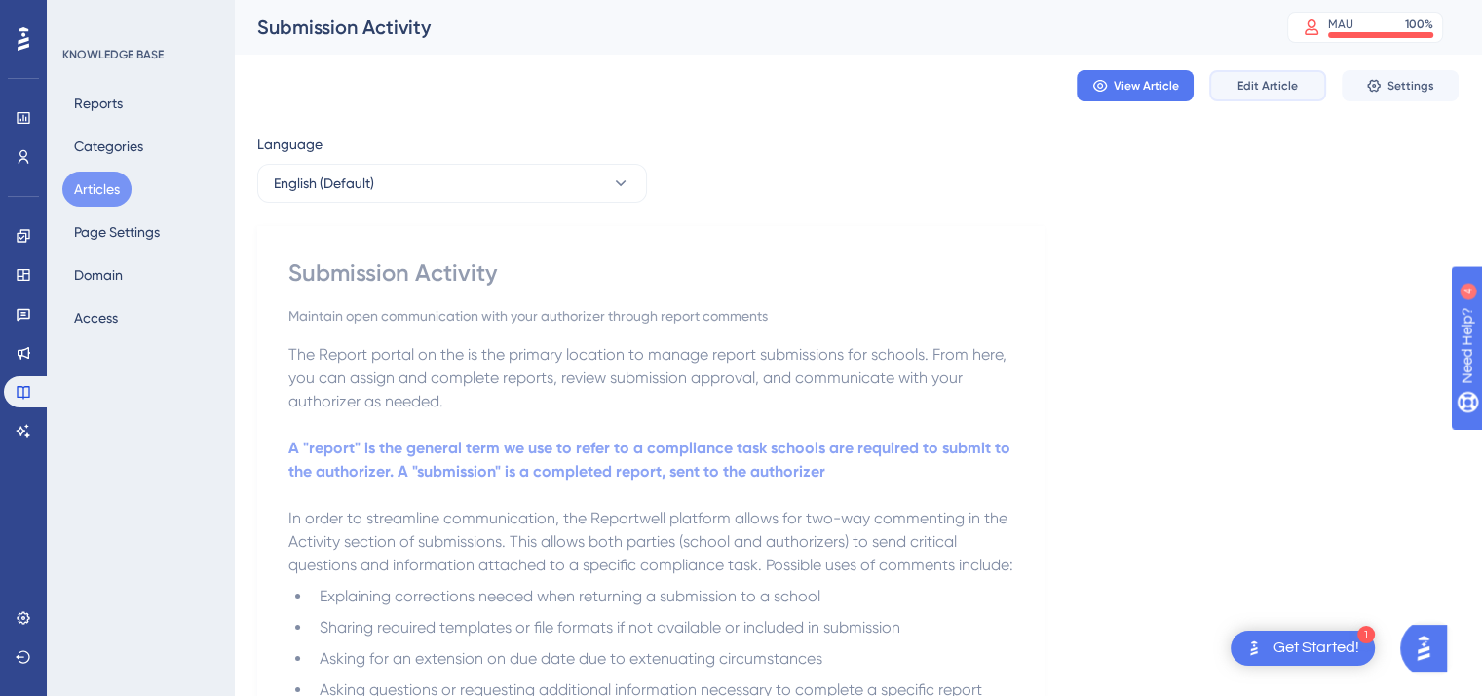
click at [1266, 90] on span "Edit Article" at bounding box center [1268, 86] width 60 height 16
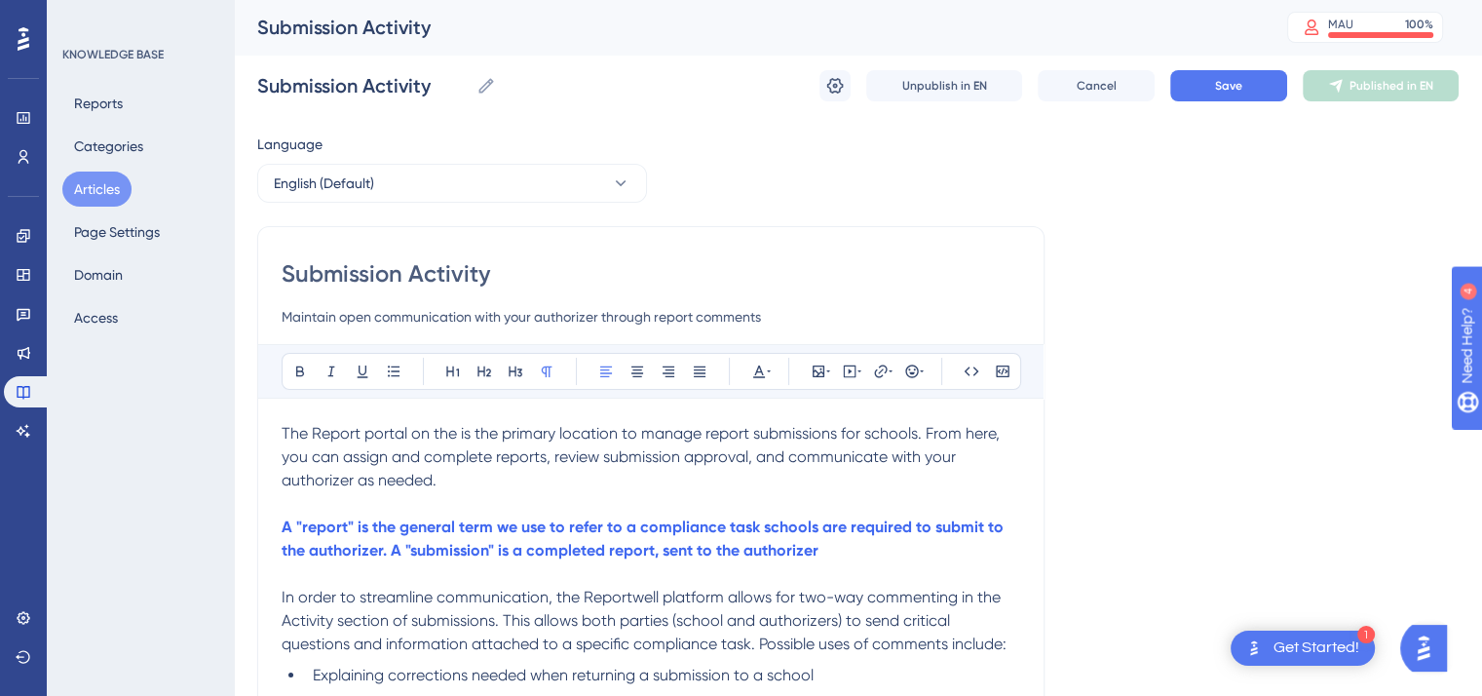
click at [458, 432] on span "The Report portal on the is the primary location to manage report submissions f…" at bounding box center [643, 456] width 722 height 65
drag, startPoint x: 461, startPoint y: 432, endPoint x: 554, endPoint y: 428, distance: 92.7
click at [554, 428] on span "The Report portal on the on the what? is the primary location to manage report …" at bounding box center [653, 456] width 743 height 65
click at [770, 367] on icon at bounding box center [769, 372] width 4 height 16
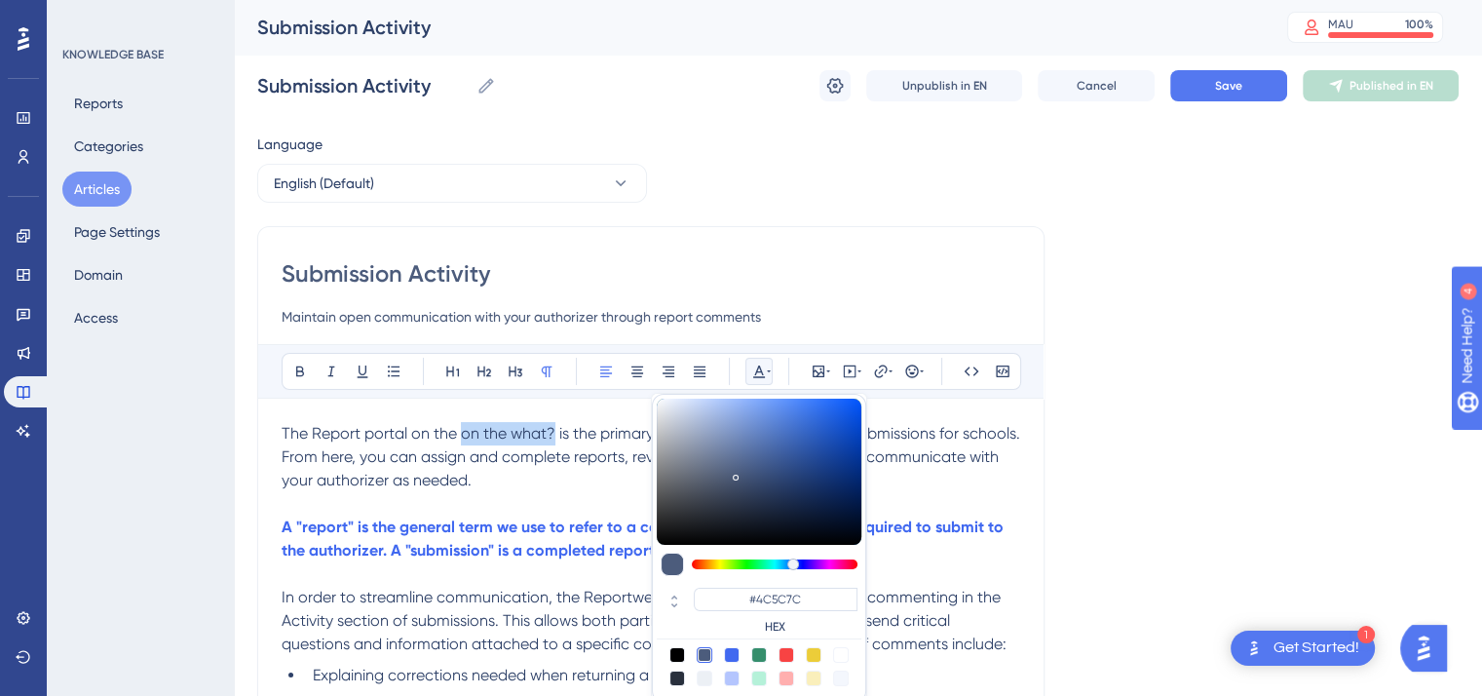
scroll to position [21, 0]
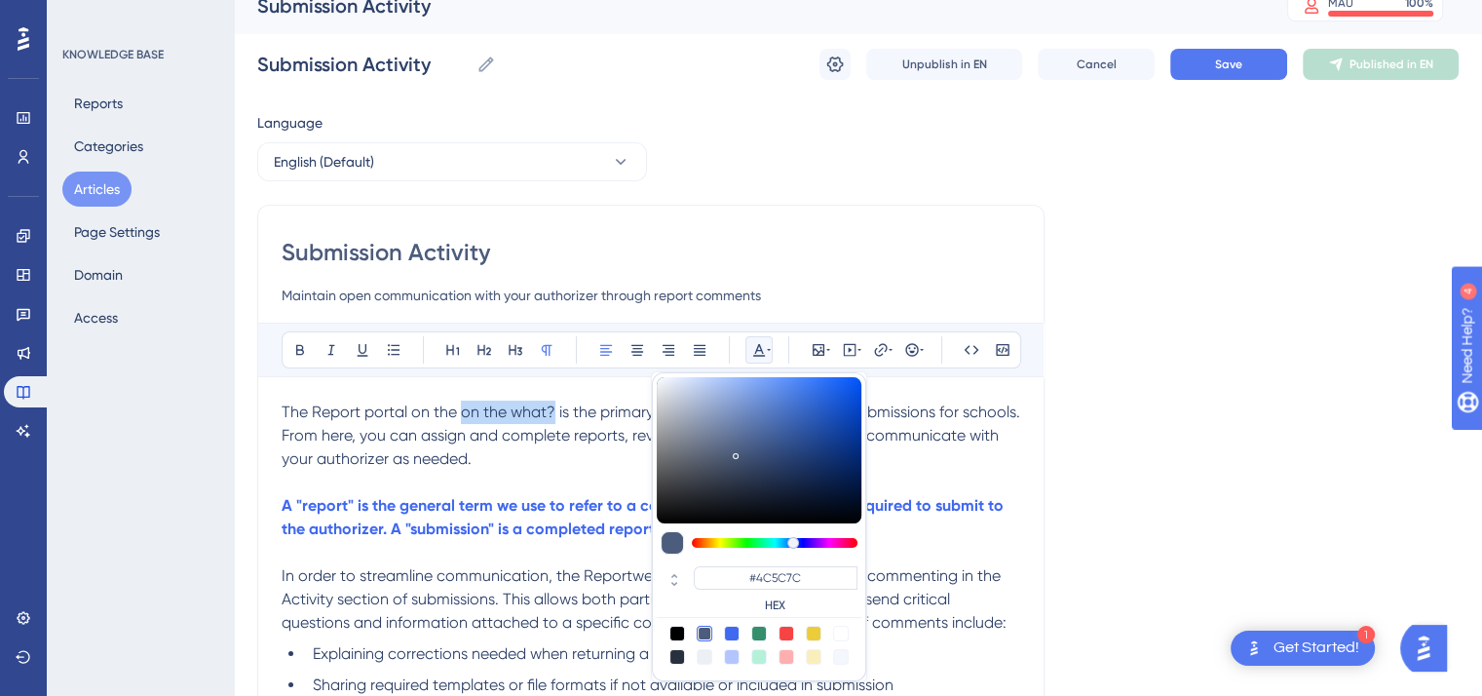
click at [786, 634] on div at bounding box center [787, 634] width 16 height 16
type input "#F84343"
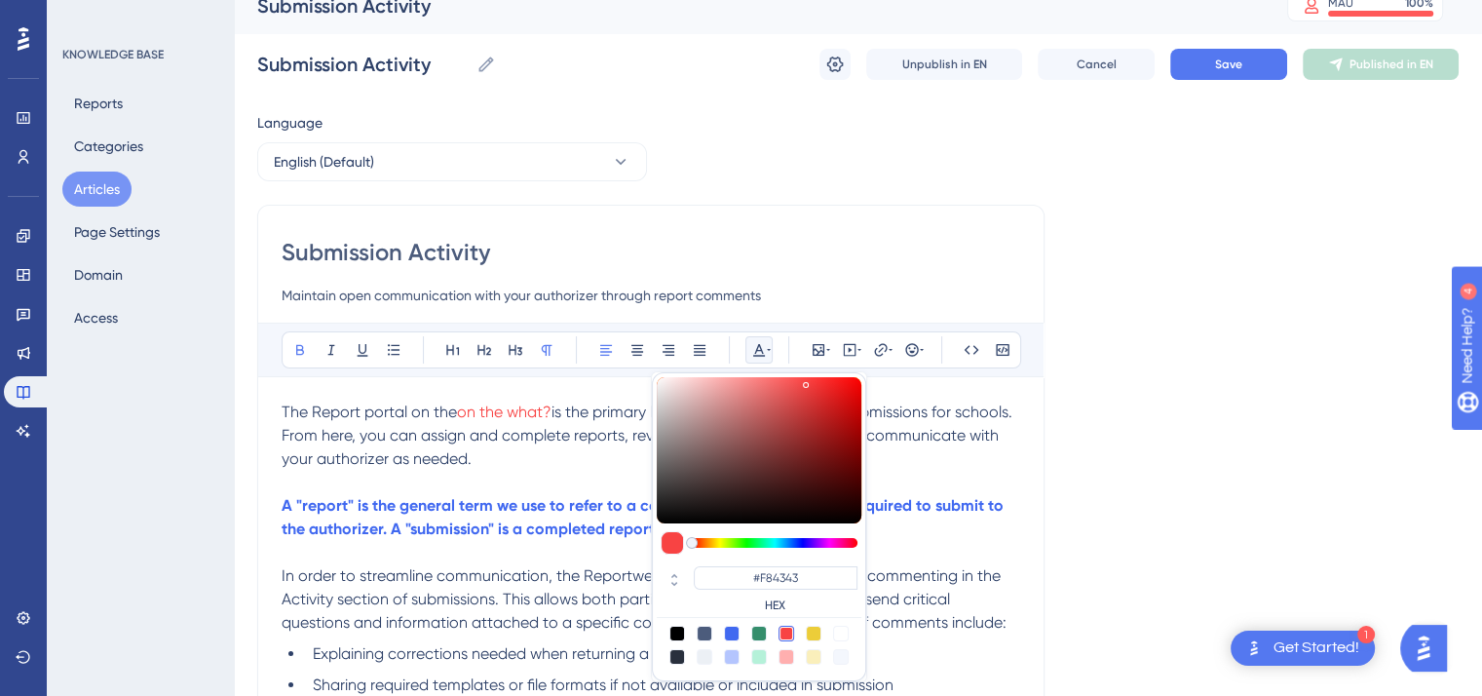
click at [617, 527] on strong "A "report" is the general term we use to refer to a compliance task schools are…" at bounding box center [645, 517] width 726 height 42
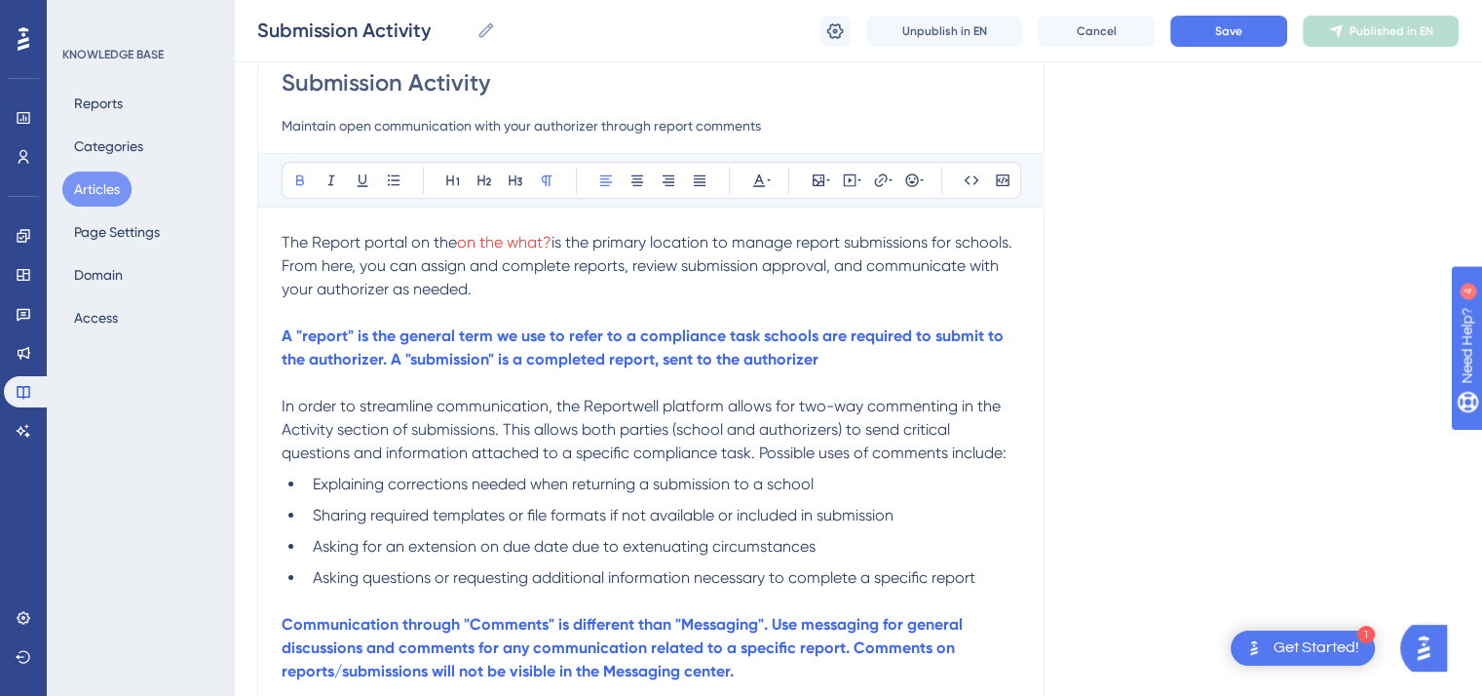
scroll to position [183, 0]
click at [826, 354] on p "A "report" is the general term we use to refer to a compliance task schools are…" at bounding box center [651, 348] width 739 height 47
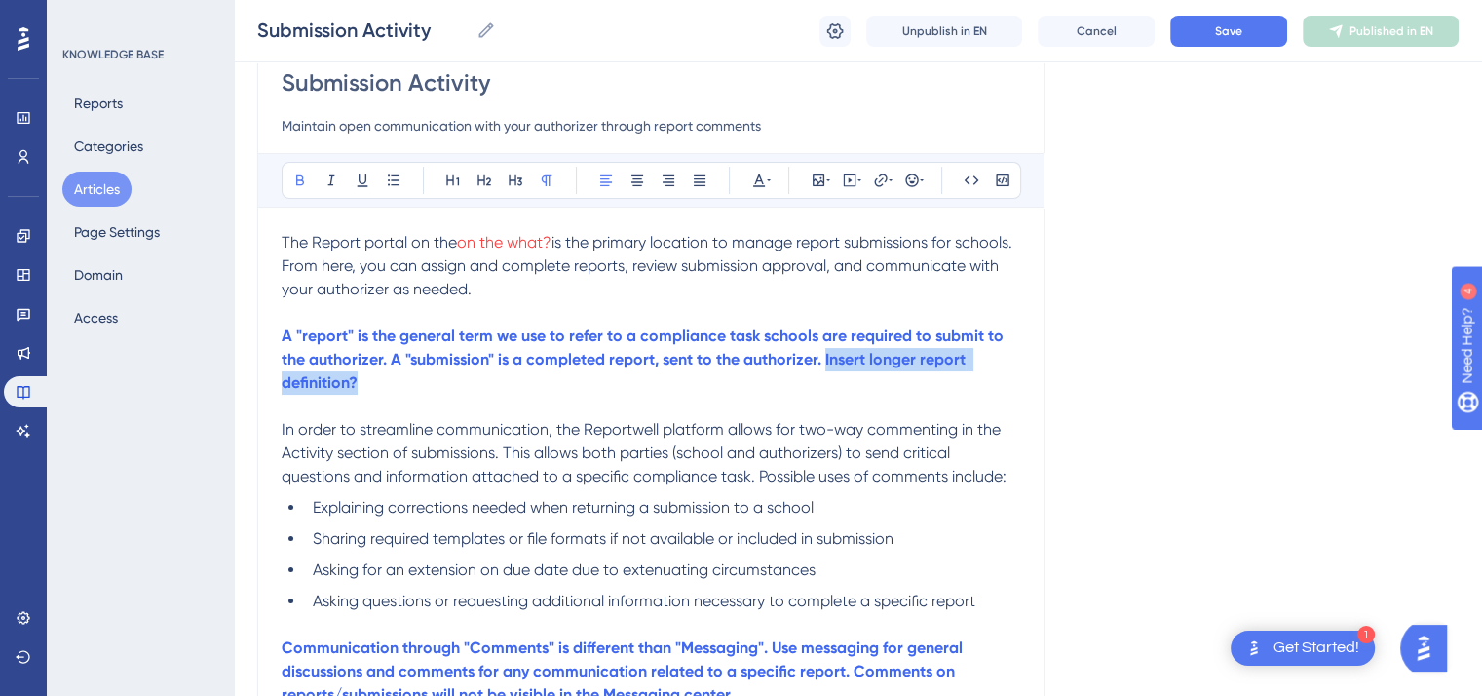
drag, startPoint x: 359, startPoint y: 394, endPoint x: 824, endPoint y: 363, distance: 465.9
click at [824, 363] on p "A "report" is the general term we use to refer to a compliance task schools are…" at bounding box center [651, 360] width 739 height 70
click at [765, 176] on icon at bounding box center [759, 181] width 16 height 16
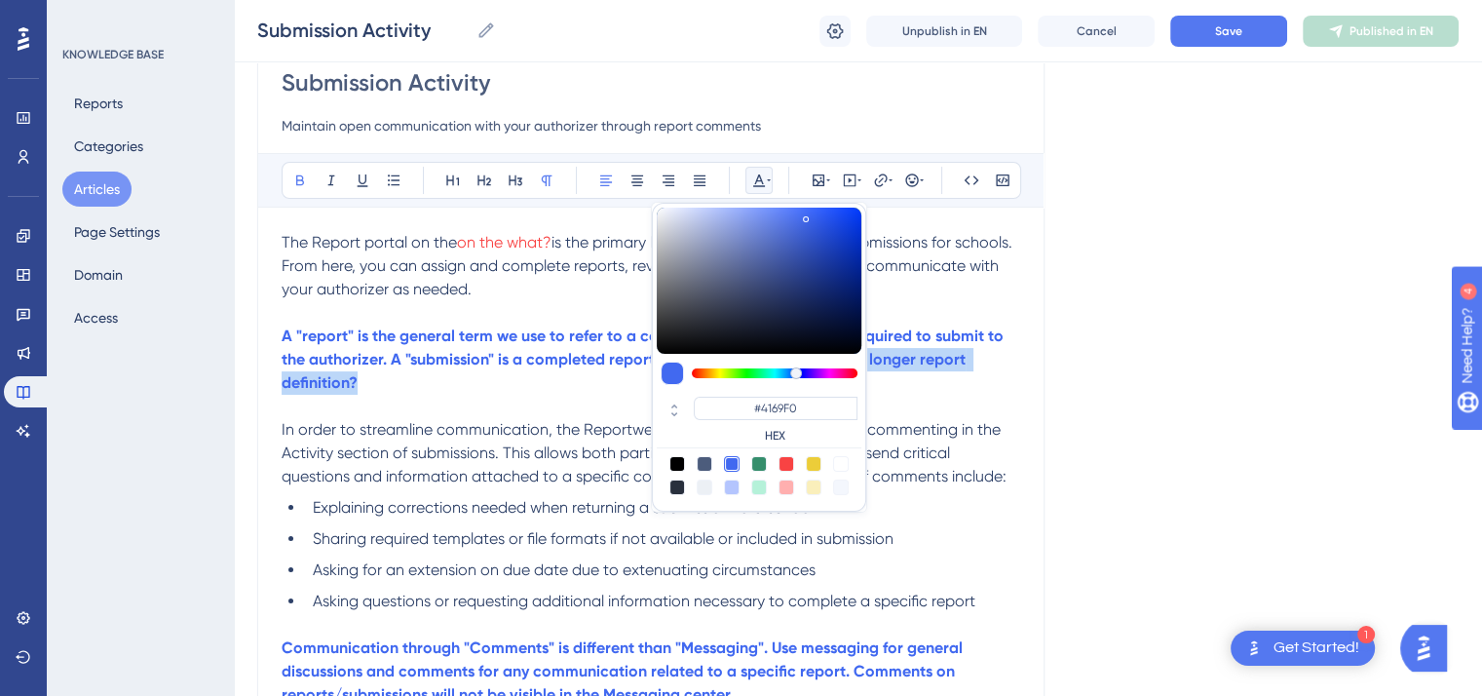
click at [784, 464] on div at bounding box center [787, 464] width 16 height 16
type input "#F84343"
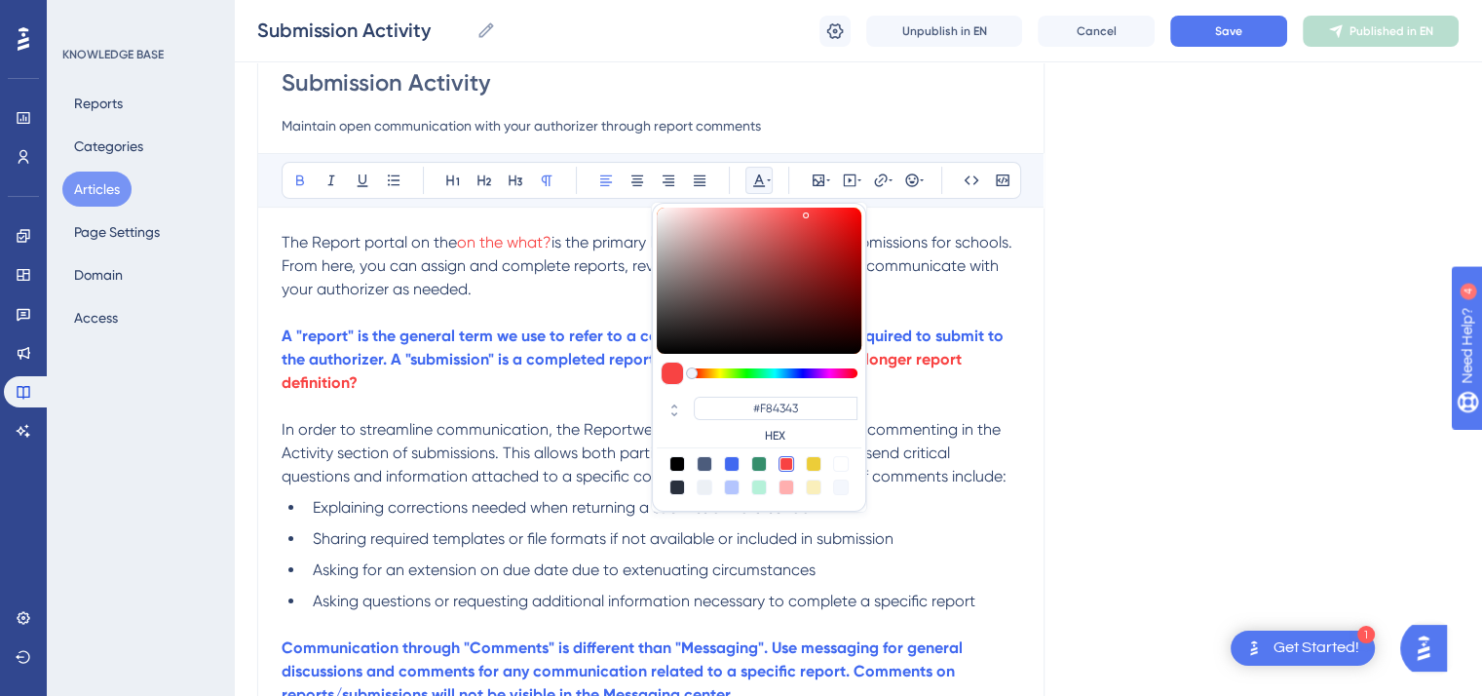
click at [535, 400] on p at bounding box center [651, 406] width 739 height 23
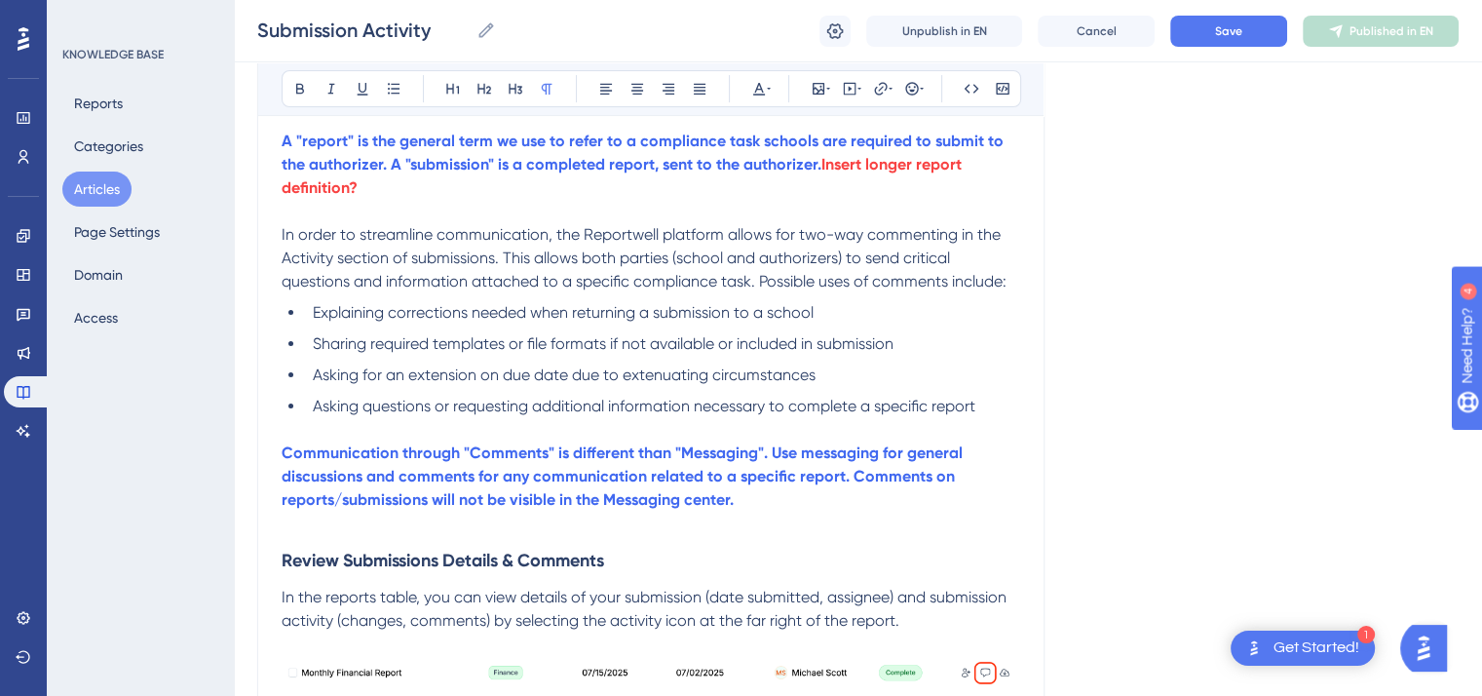
scroll to position [378, 0]
click at [568, 378] on span "Asking for an extension on due date due to extenuating circumstances" at bounding box center [564, 374] width 503 height 19
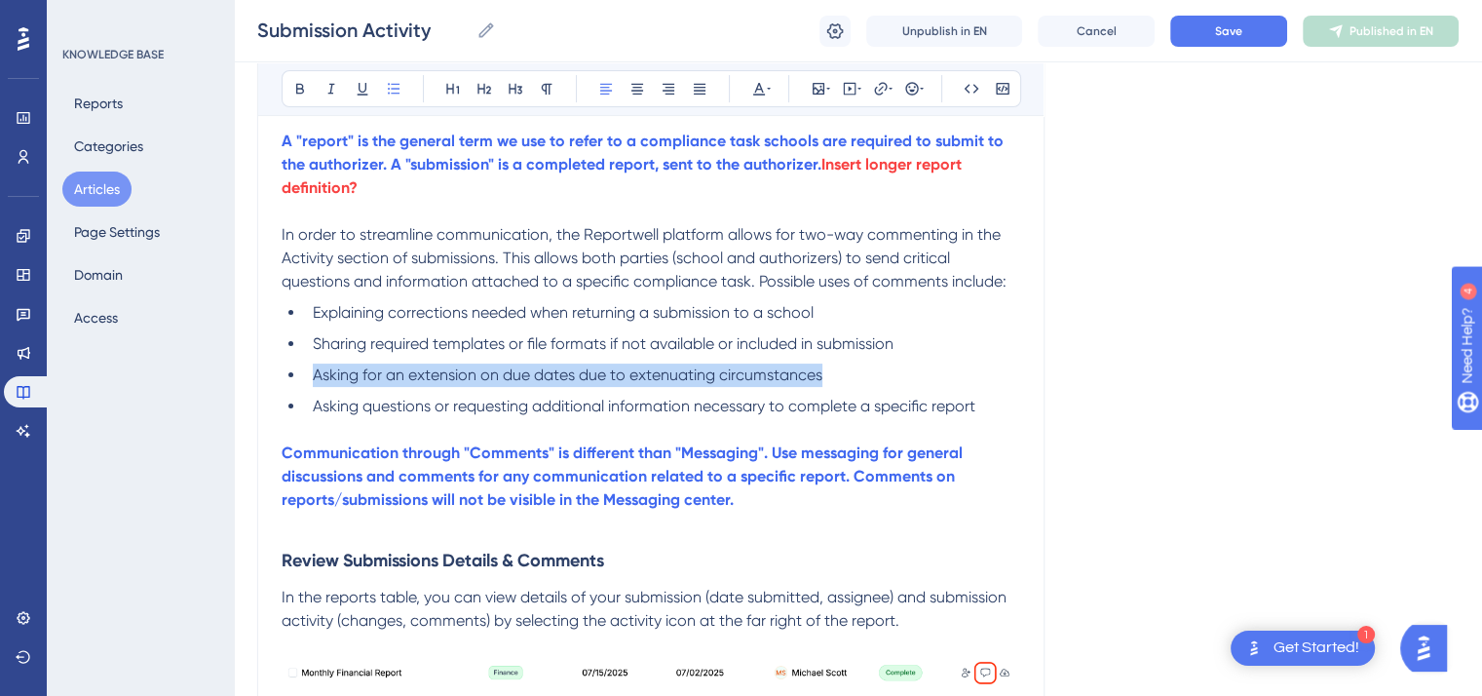
drag, startPoint x: 831, startPoint y: 381, endPoint x: 316, endPoint y: 365, distance: 515.9
click at [316, 365] on li "Asking for an extension on due dates due to extenuating circumstances" at bounding box center [662, 375] width 715 height 23
copy span "Asking for an extension on due dates due to extenuating circumstances"
click at [606, 379] on span "Asking for an extension on due dates due to extenuating circumstances" at bounding box center [568, 374] width 510 height 19
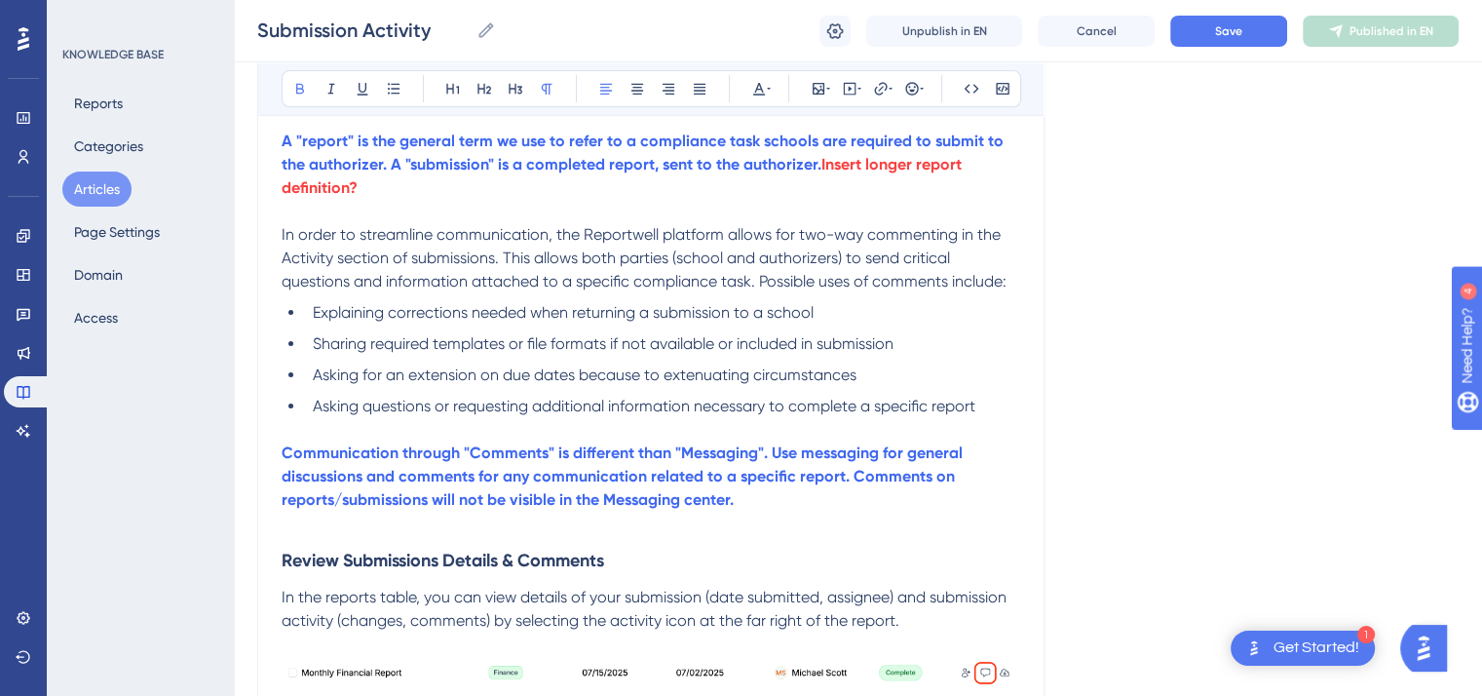
click at [756, 450] on strong "Communication through "Comments" is different than "Messaging". Use messaging f…" at bounding box center [624, 475] width 685 height 65
click at [361, 481] on strong "Communication through "Comments" is different than "Messaging." Use messaging f…" at bounding box center [624, 475] width 685 height 65
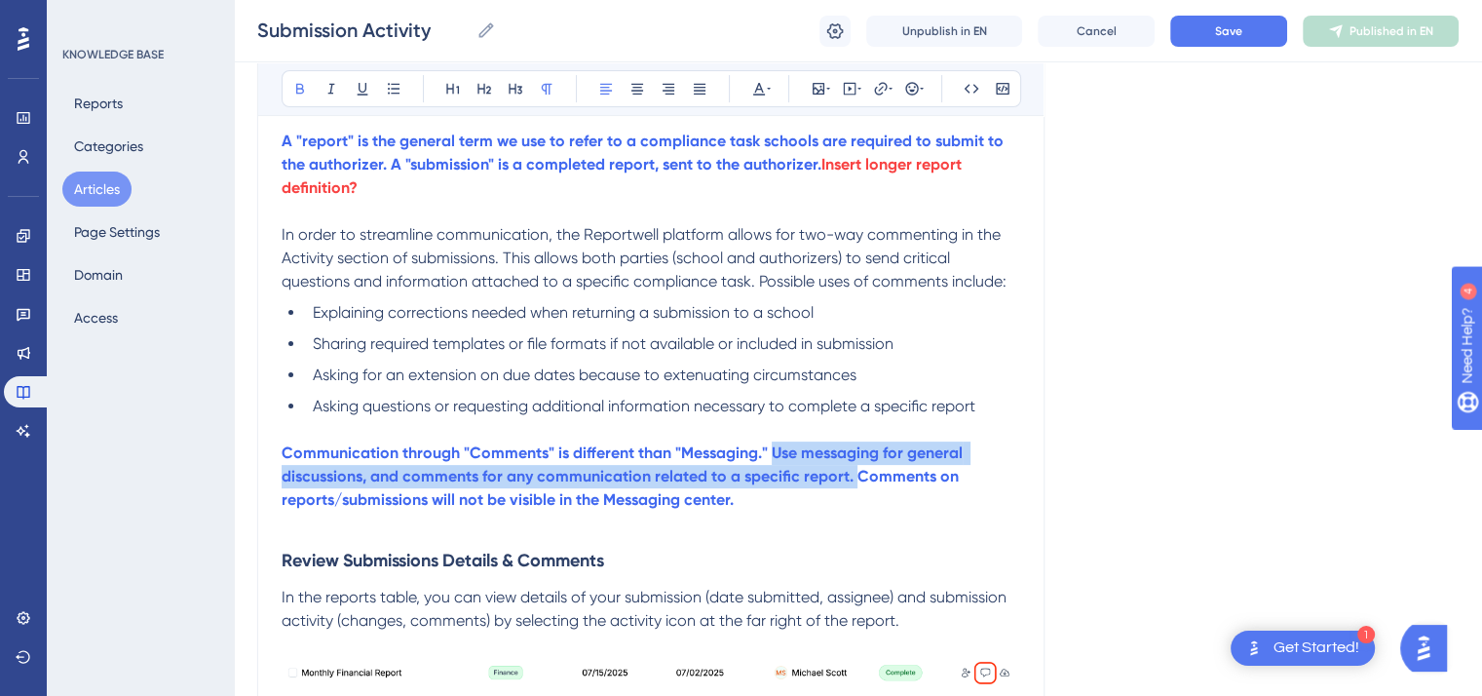
drag, startPoint x: 851, startPoint y: 477, endPoint x: 771, endPoint y: 453, distance: 83.3
click at [771, 453] on strong "Communication through "Comments" is different than "Messaging." Use messaging f…" at bounding box center [624, 475] width 685 height 65
copy strong "Use messaging for general discussions, and comments for any communication relat…"
click at [767, 453] on strong "Communication through "Comments" is different than "Messaging." Use messaging f…" at bounding box center [624, 475] width 685 height 65
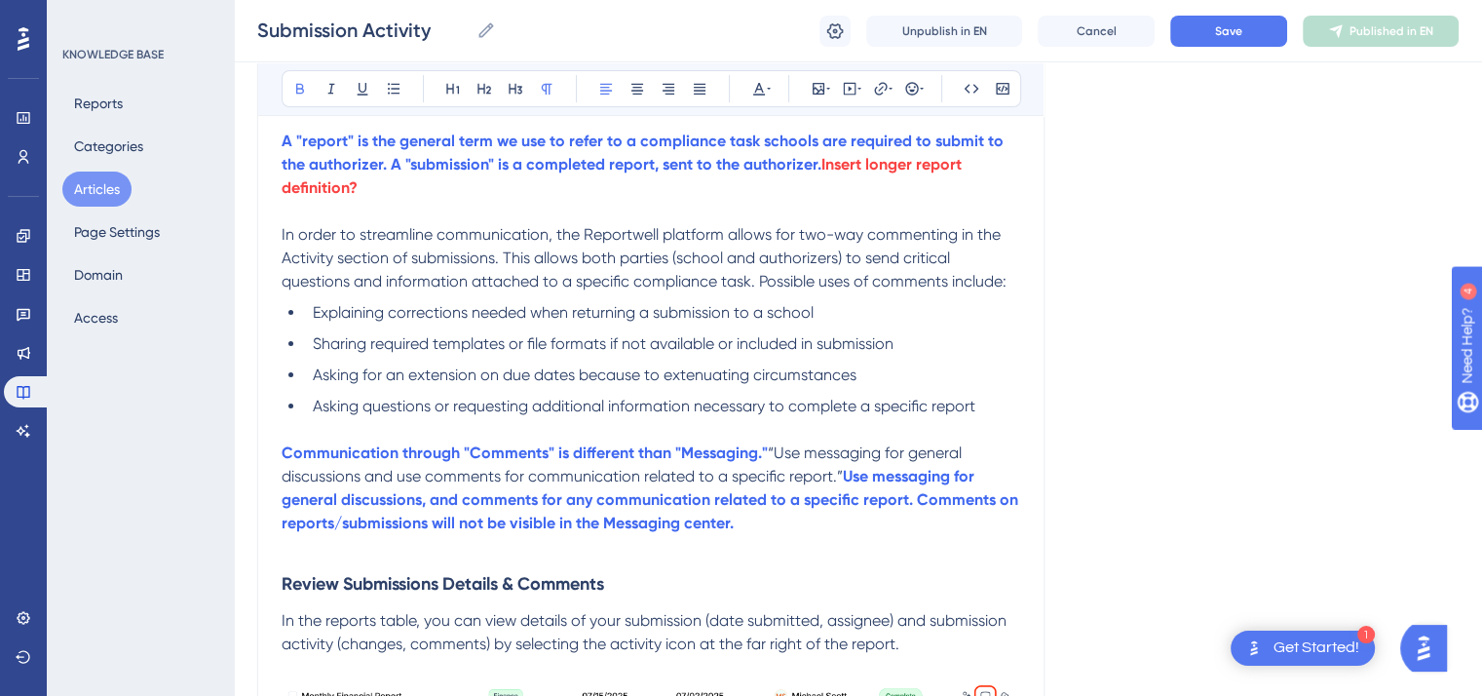
click at [428, 505] on strong "Use messaging for general discussions, and comments for any communication relat…" at bounding box center [652, 499] width 741 height 65
click at [459, 502] on strong "Use messaging for general discussions and comments for any communication relate…" at bounding box center [650, 499] width 737 height 65
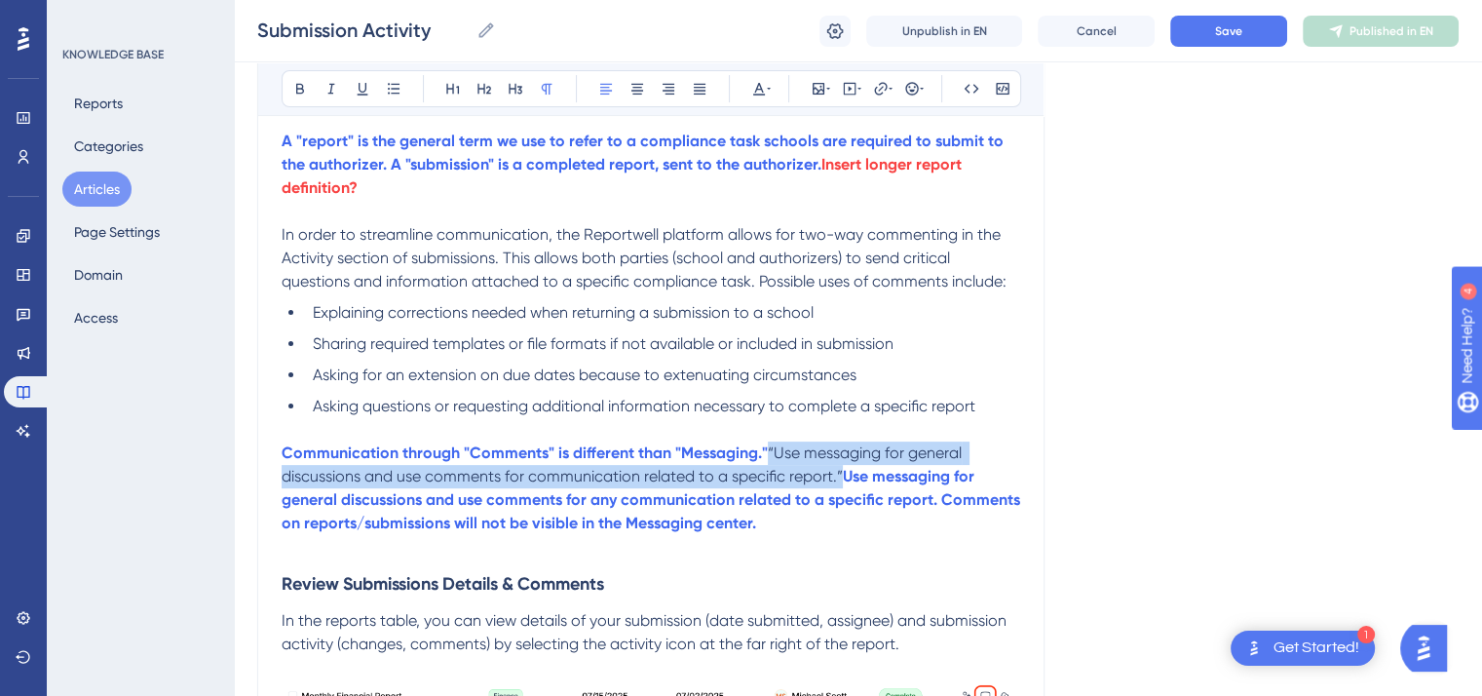
drag, startPoint x: 838, startPoint y: 475, endPoint x: 769, endPoint y: 449, distance: 73.7
click at [769, 449] on span "“Use messaging for general discussions and use comments for communication relat…" at bounding box center [624, 464] width 684 height 42
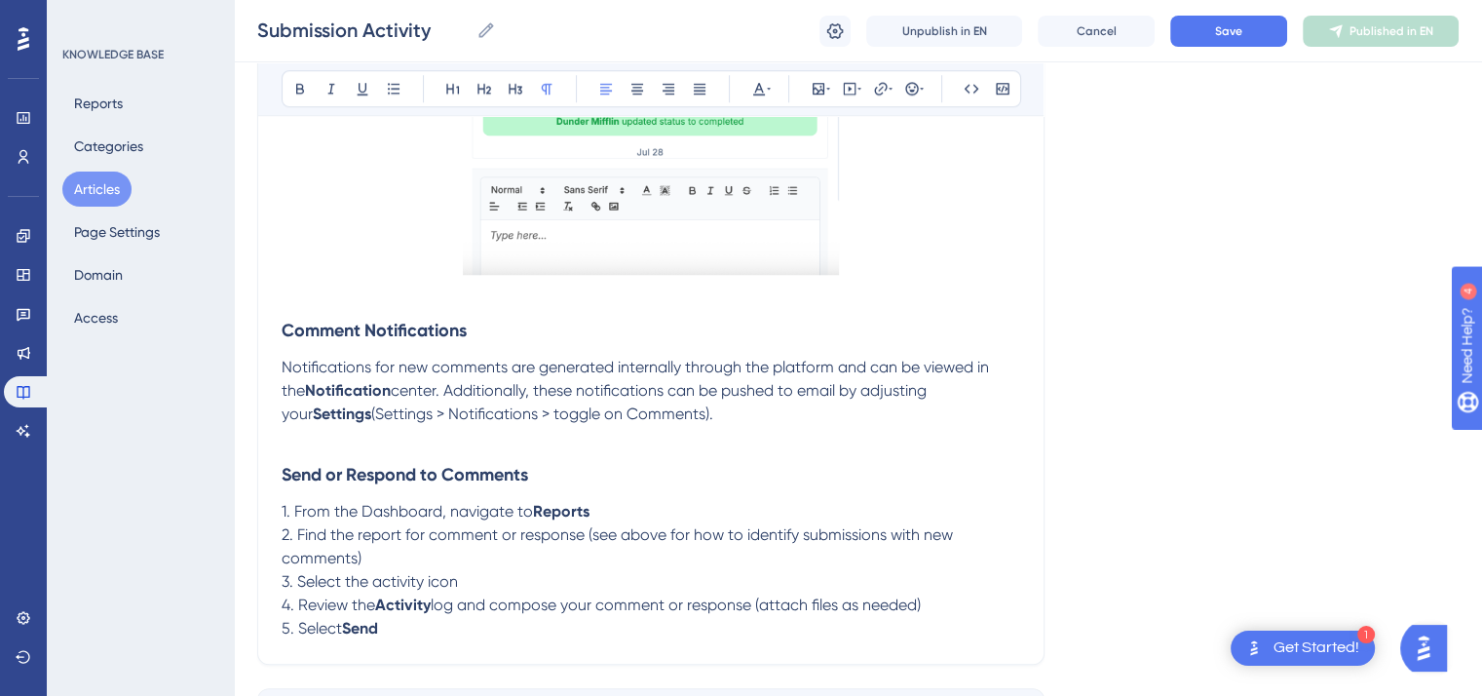
scroll to position [1731, 0]
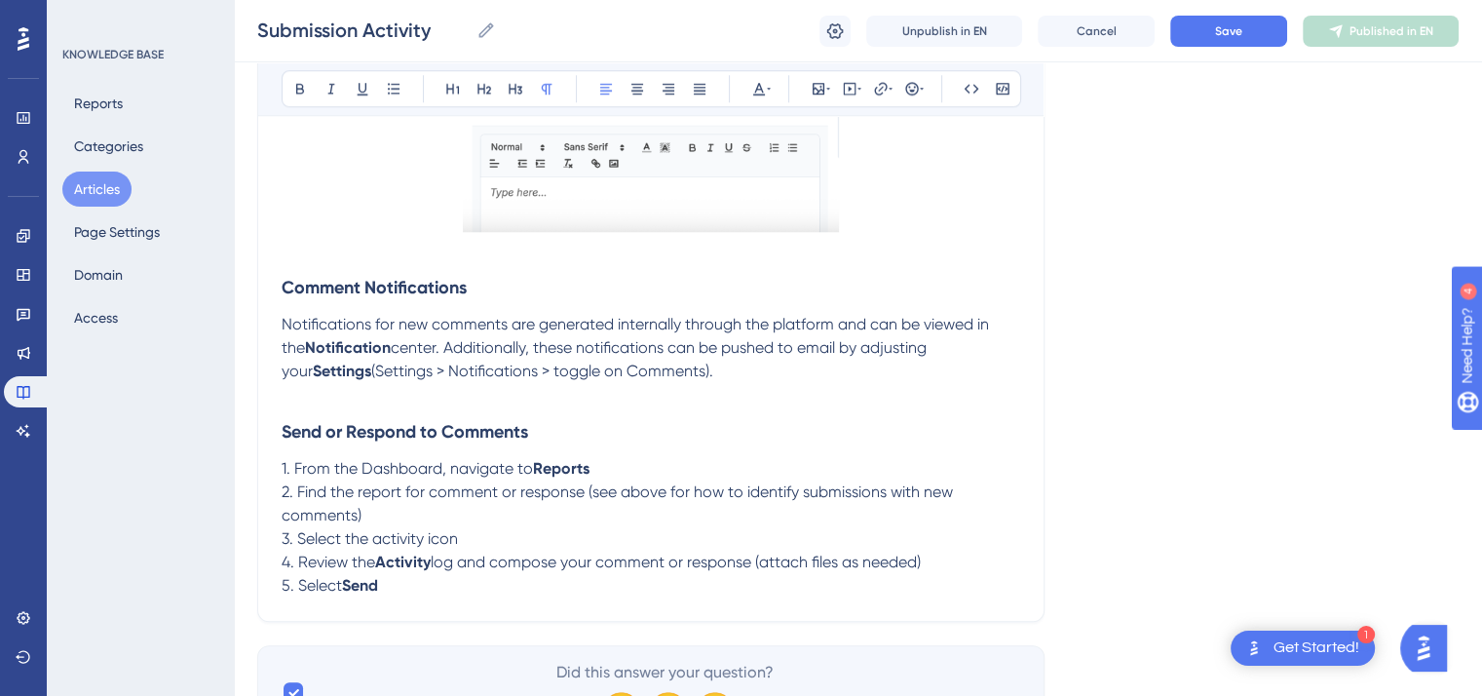
click at [602, 478] on p "1. From the Dashboard, navigate to Reports" at bounding box center [651, 468] width 739 height 23
click at [593, 473] on p "1. From the Dashboard, navigate to Reports" at bounding box center [651, 468] width 739 height 23
click at [296, 87] on icon at bounding box center [300, 89] width 8 height 11
click at [366, 521] on p "2. Find the report for comment or response (see above for how to identify submi…" at bounding box center [651, 503] width 739 height 47
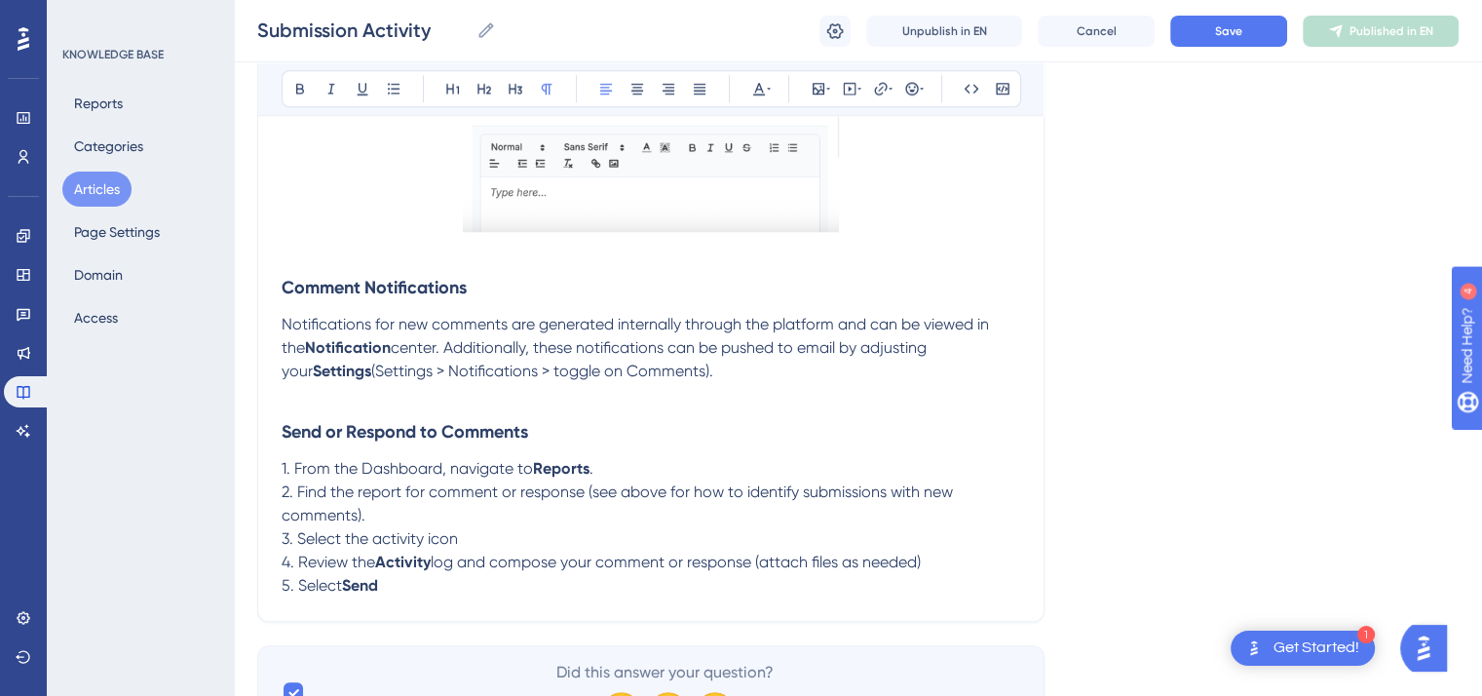
click at [463, 544] on p "3. Select the activity icon" at bounding box center [651, 538] width 739 height 23
click at [921, 567] on span "log and compose your comment or response (attach files as needed)" at bounding box center [676, 562] width 490 height 19
click at [394, 586] on p "5. Select Send" at bounding box center [651, 585] width 739 height 23
click at [298, 91] on icon at bounding box center [300, 89] width 16 height 16
click at [1230, 33] on span "Save" at bounding box center [1228, 31] width 27 height 16
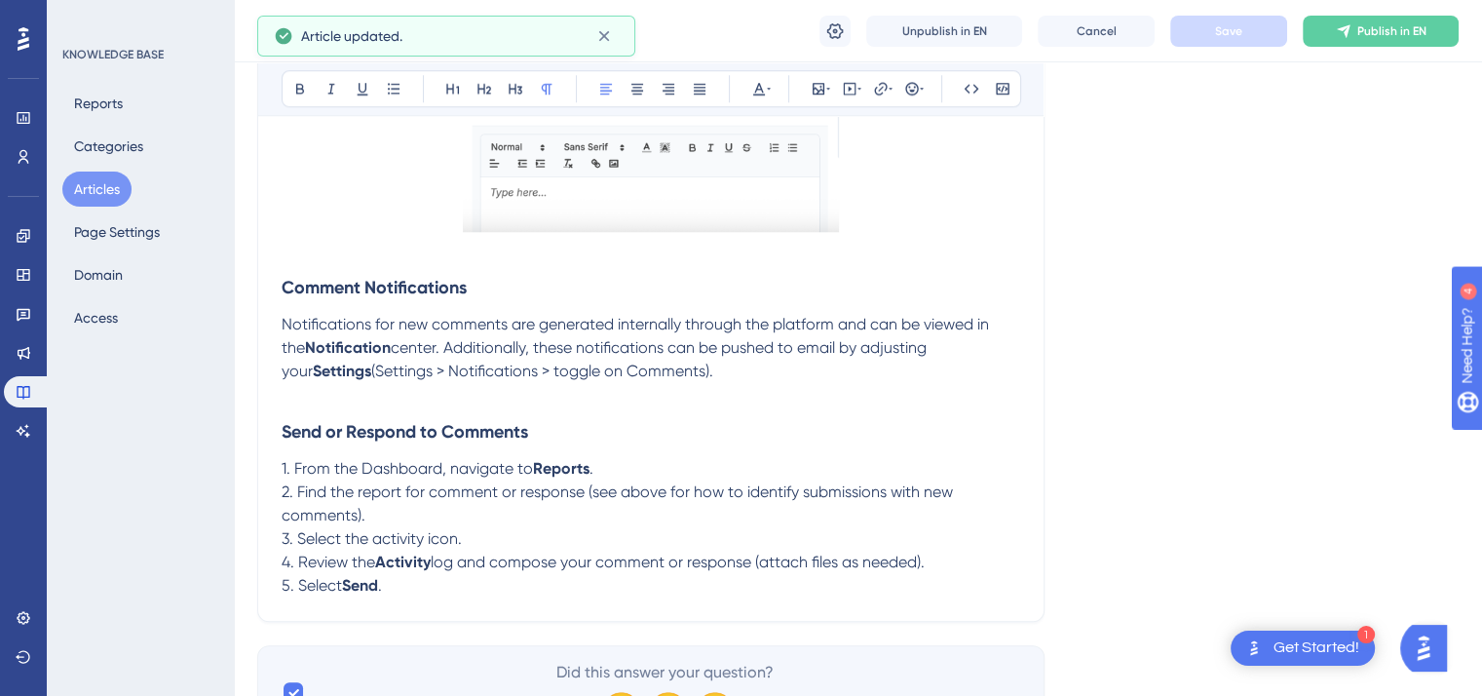
click at [98, 186] on button "Articles" at bounding box center [96, 189] width 69 height 35
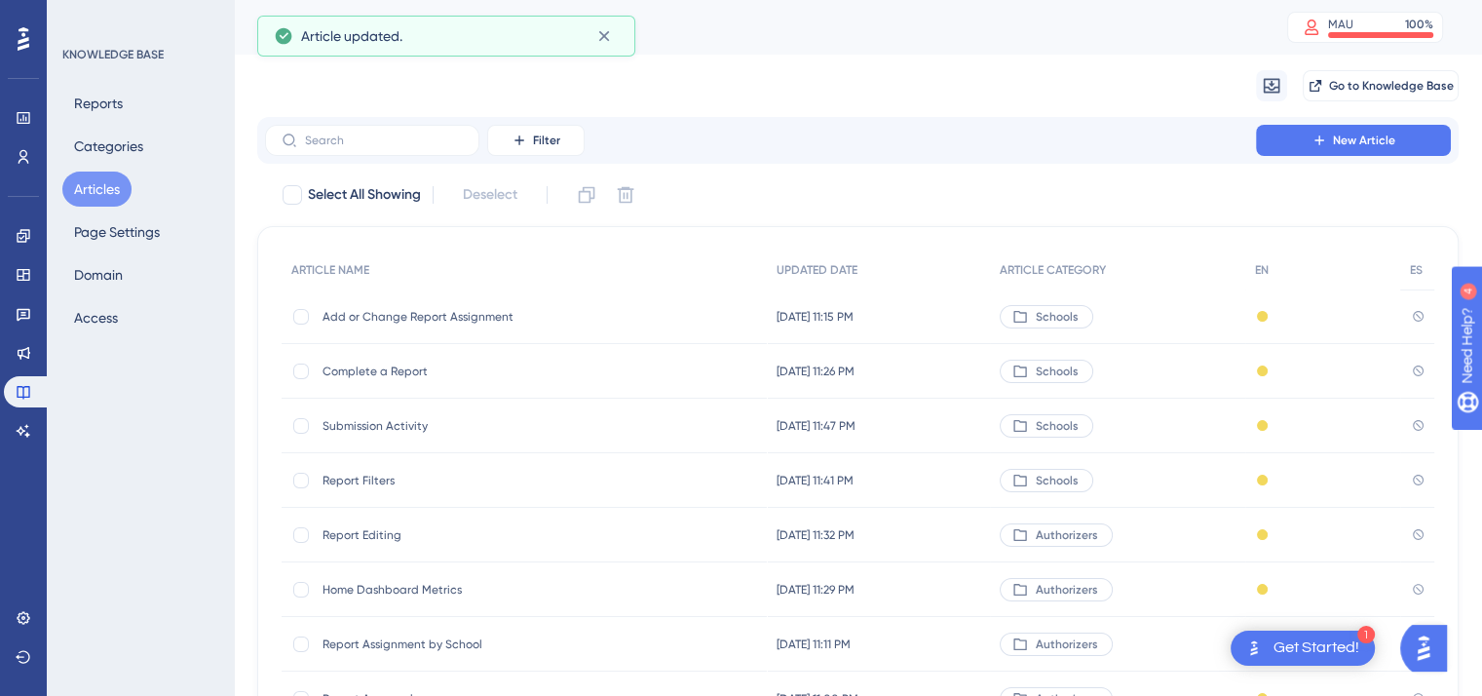
scroll to position [295, 0]
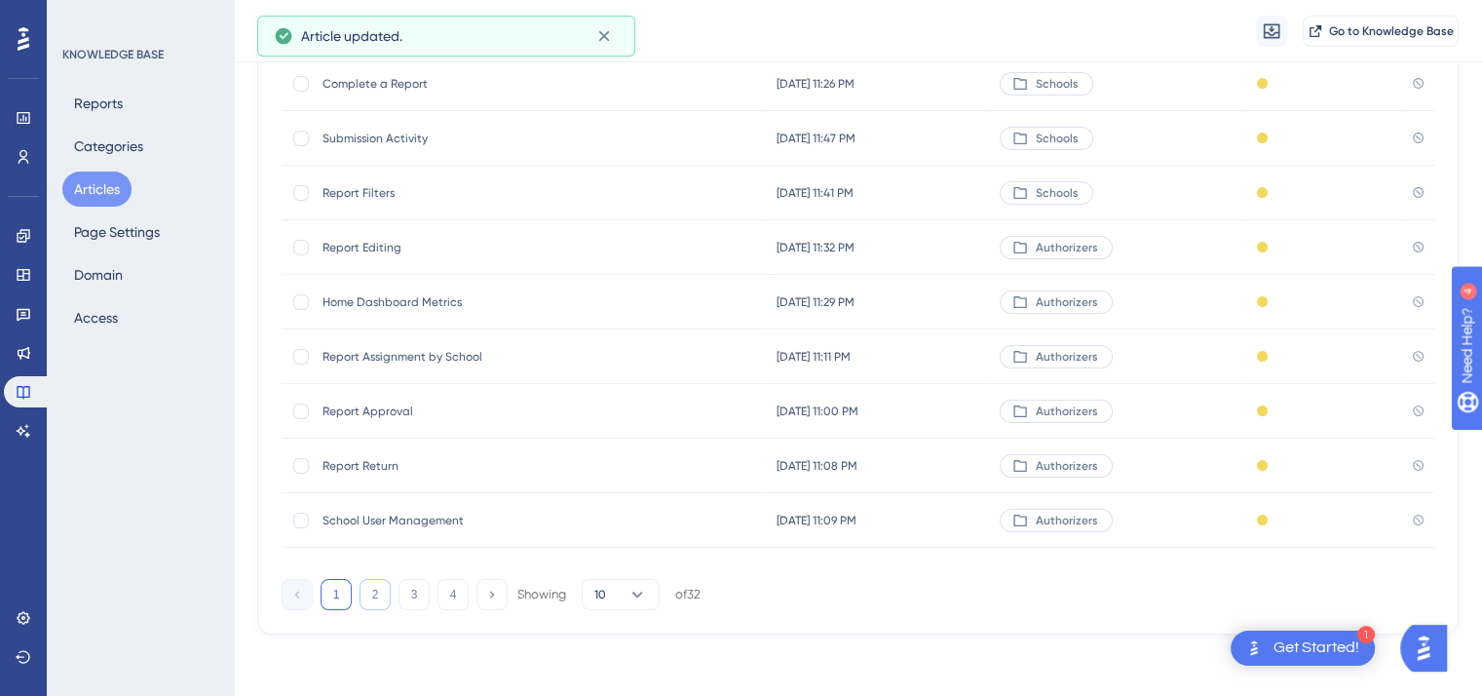
click at [373, 590] on button "2" at bounding box center [375, 594] width 31 height 31
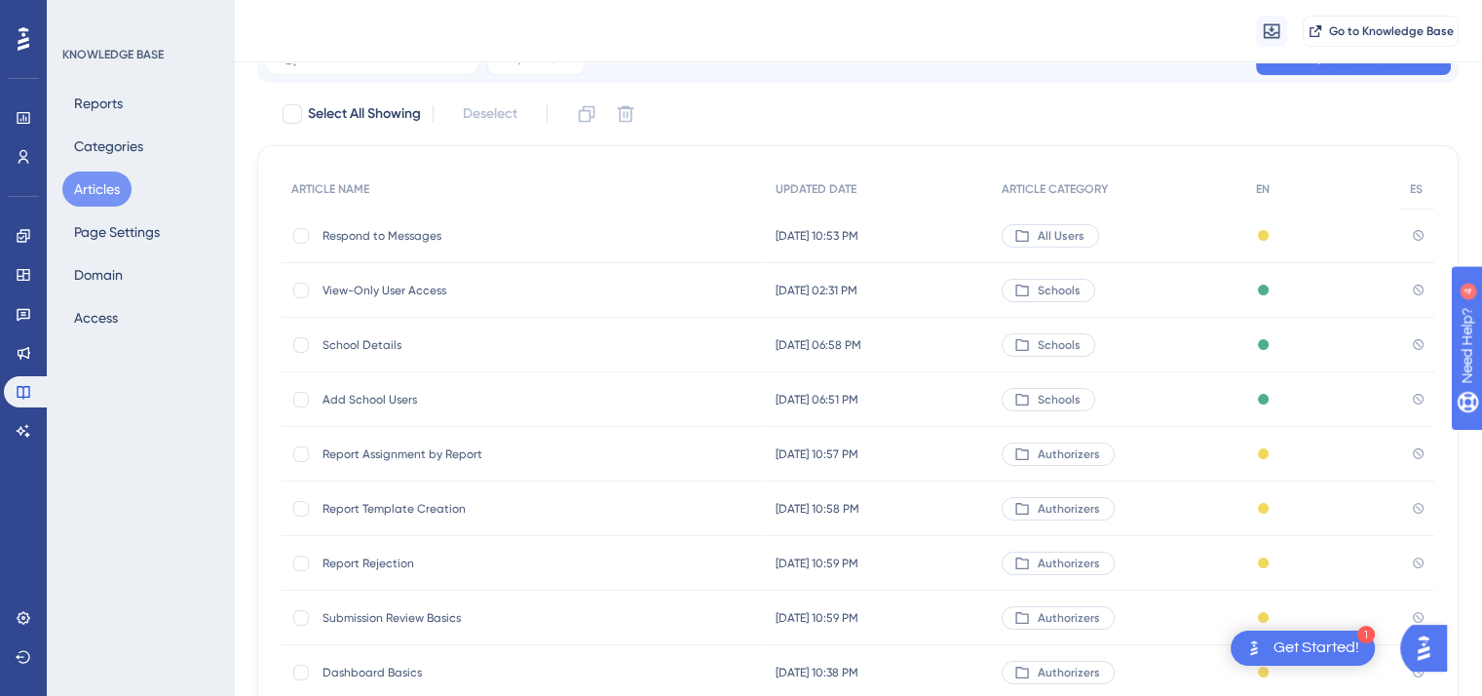
scroll to position [76, 0]
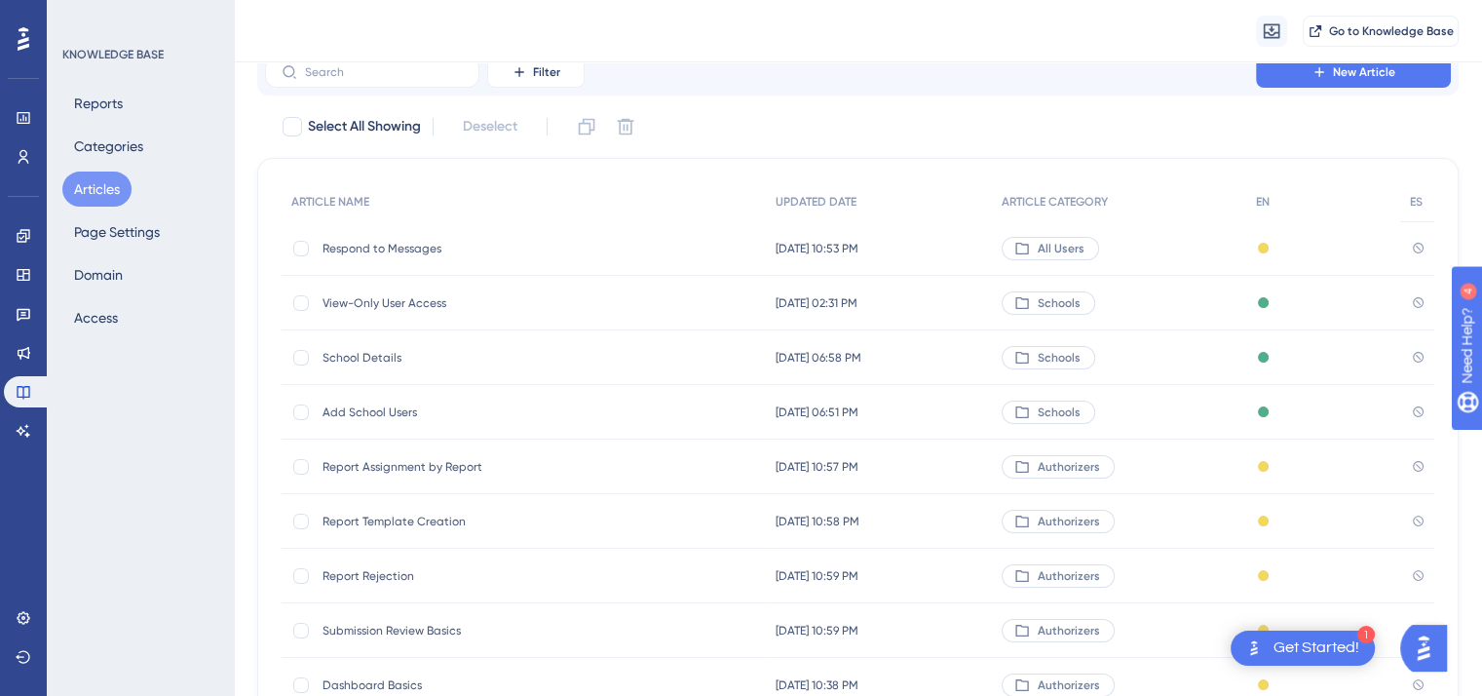
click at [381, 404] on span "Add School Users" at bounding box center [479, 412] width 312 height 16
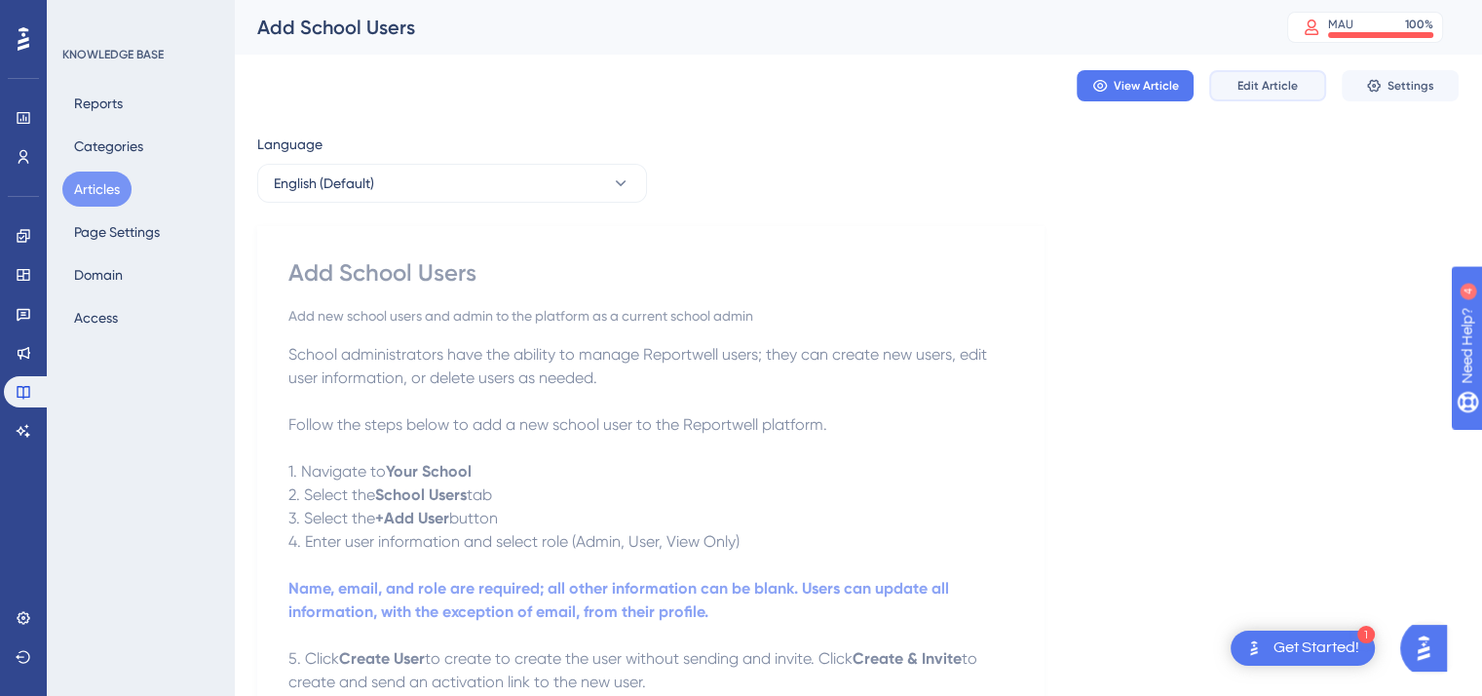
click at [1260, 92] on span "Edit Article" at bounding box center [1268, 86] width 60 height 16
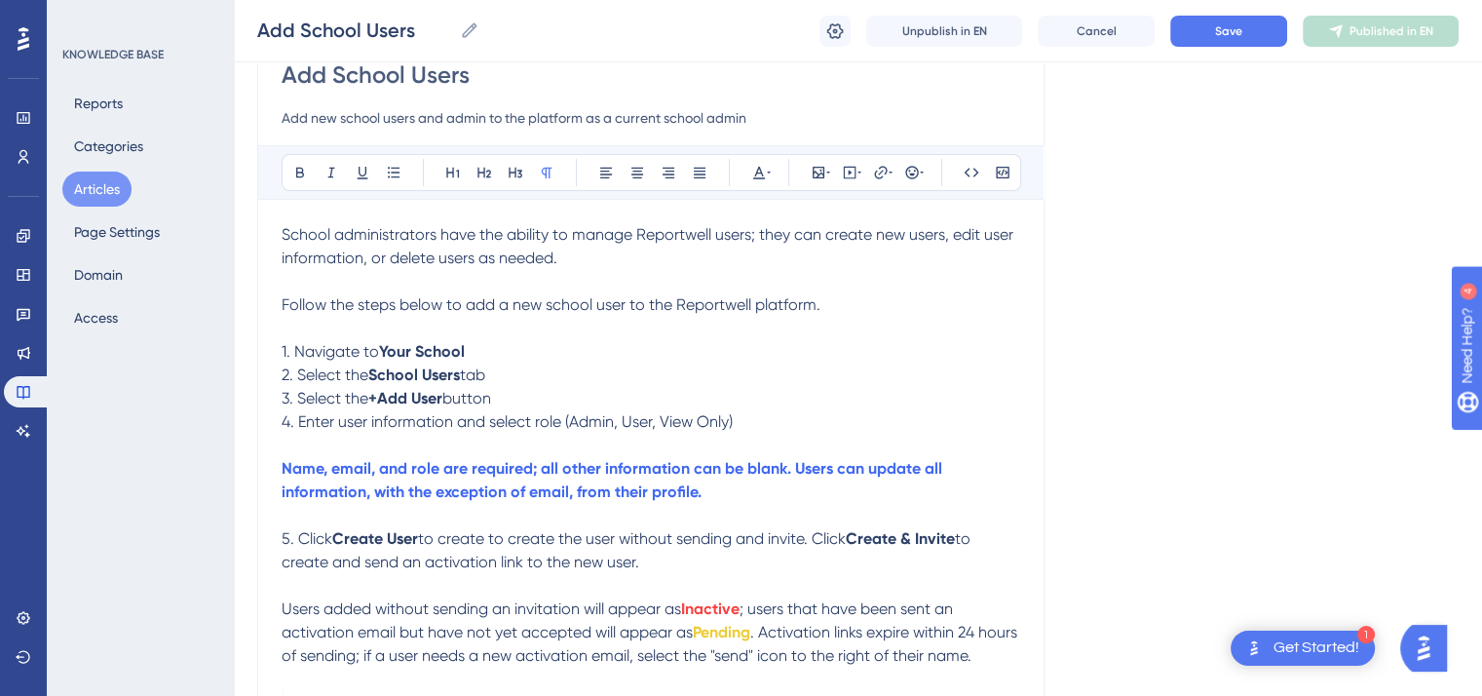
scroll to position [187, 0]
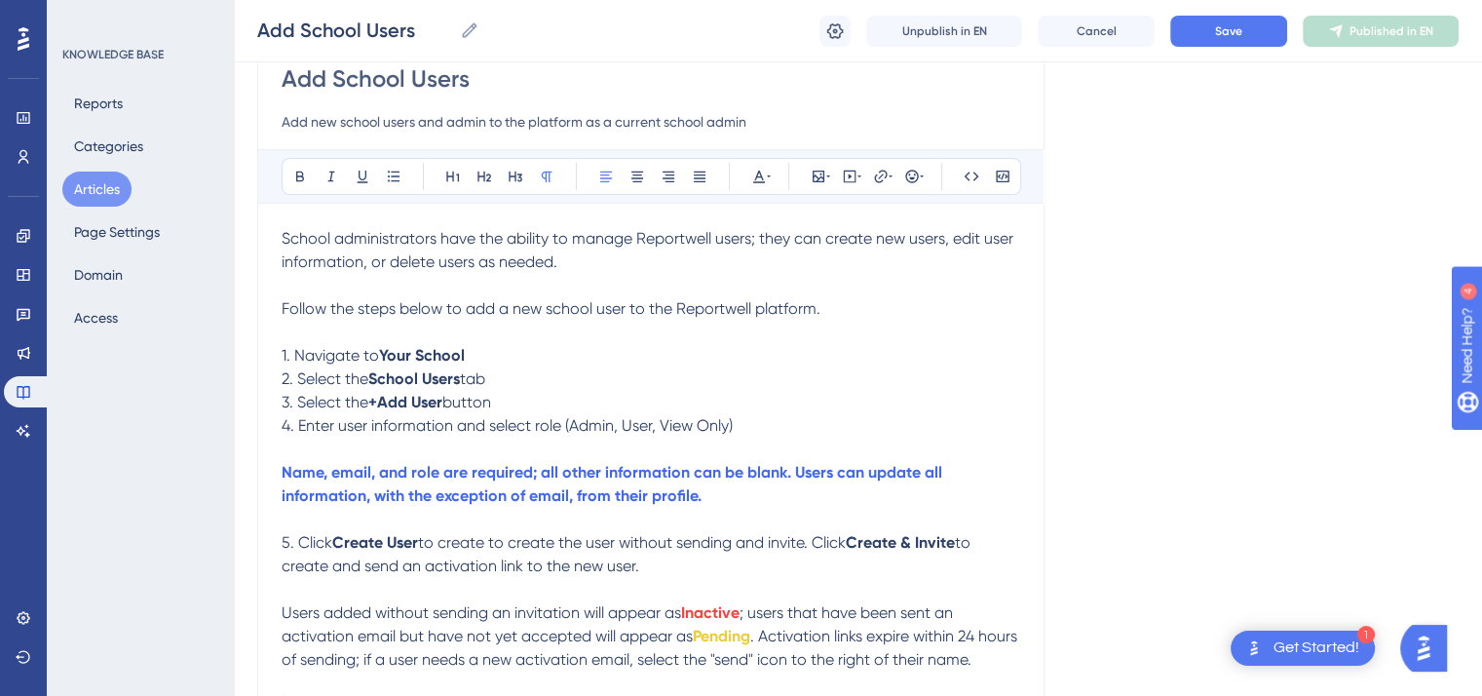
click at [819, 307] on span "Follow the steps below to add a new school user to the Reportwell platform." at bounding box center [551, 308] width 539 height 19
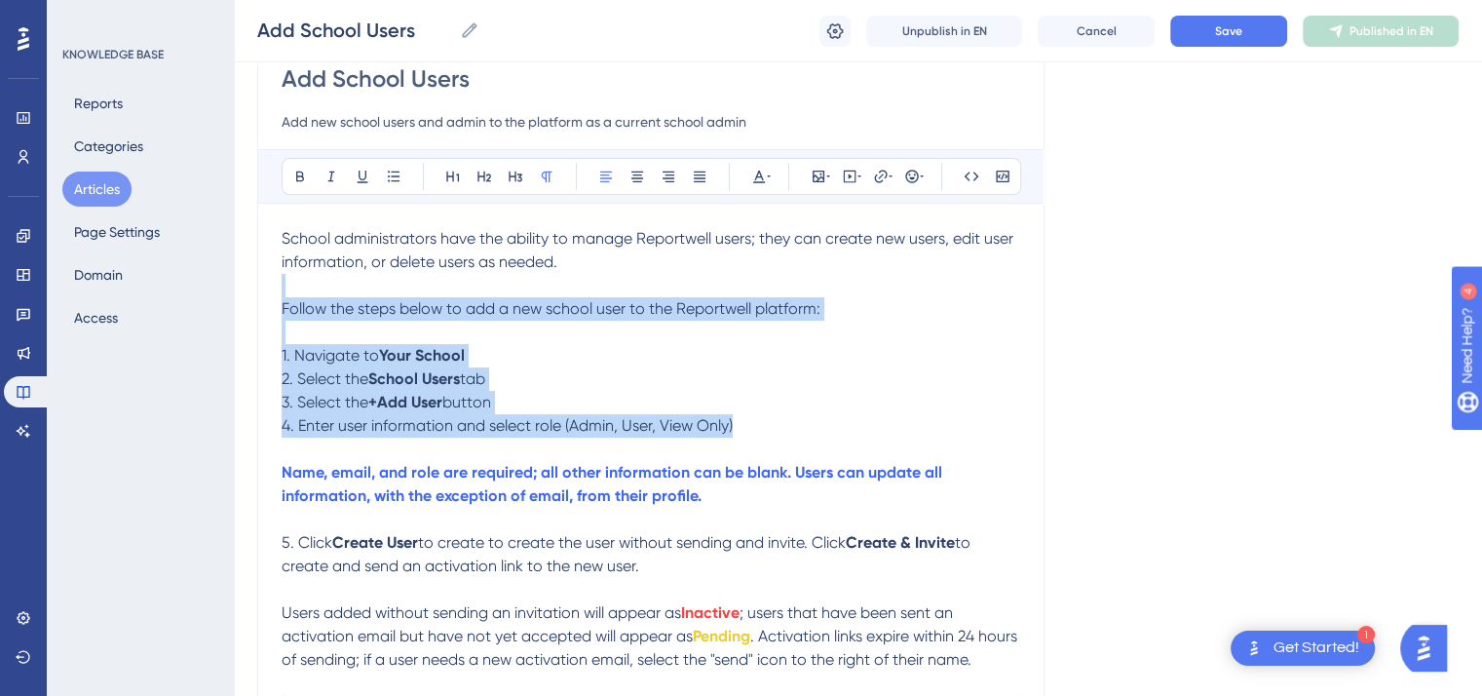
drag, startPoint x: 740, startPoint y: 430, endPoint x: 298, endPoint y: 289, distance: 463.3
click at [298, 289] on div "School administrators have the ability to manage Reportwell users; they can cre…" at bounding box center [651, 601] width 739 height 749
copy div "Follow the steps below to add a new school user to the Reportwell platform: 1. …"
click at [934, 329] on p at bounding box center [651, 332] width 739 height 23
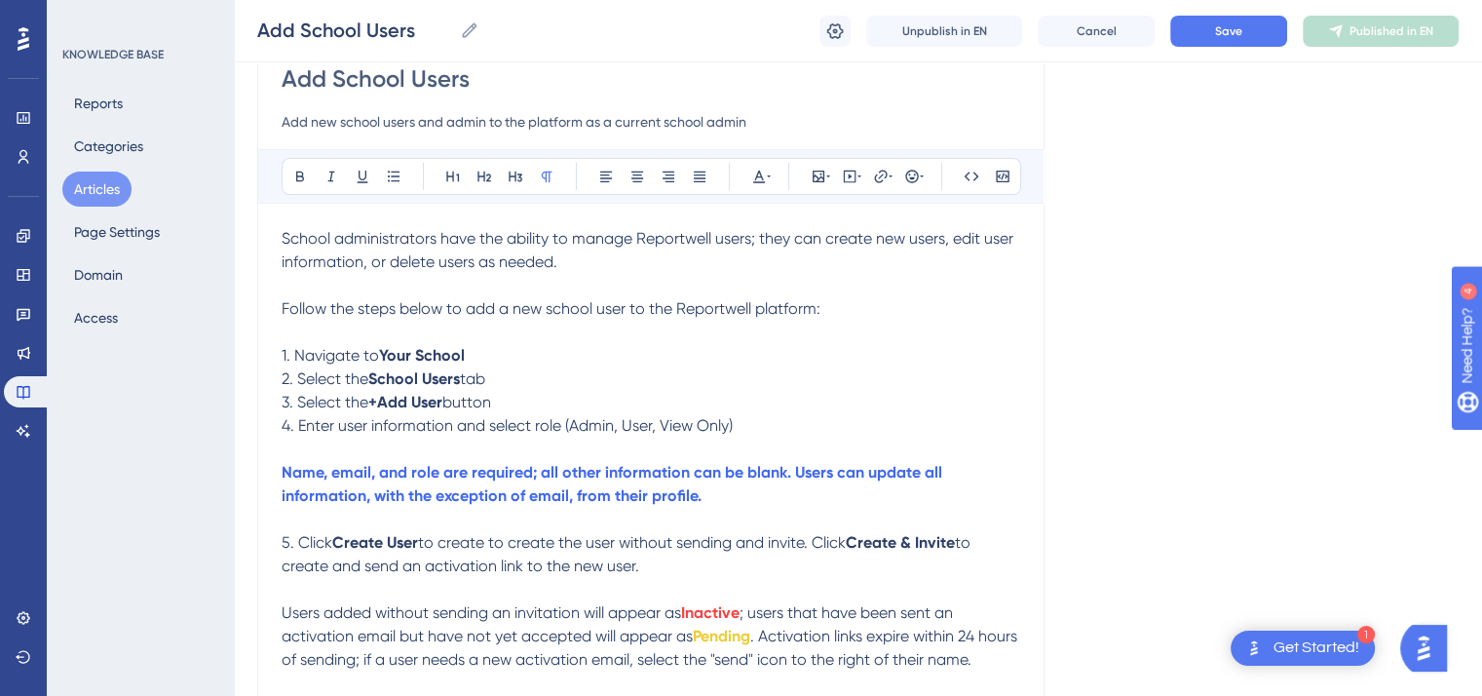
click at [473, 352] on p "1. Navigate to Your School" at bounding box center [651, 355] width 739 height 23
click at [292, 163] on button at bounding box center [300, 176] width 27 height 27
click at [495, 378] on p "2. Select the School Users tab" at bounding box center [651, 378] width 739 height 23
click at [500, 402] on p "3. Select the +Add User button" at bounding box center [651, 402] width 739 height 23
click at [734, 426] on p "4. Enter user information and select role (Admin, User, View Only)" at bounding box center [651, 425] width 739 height 23
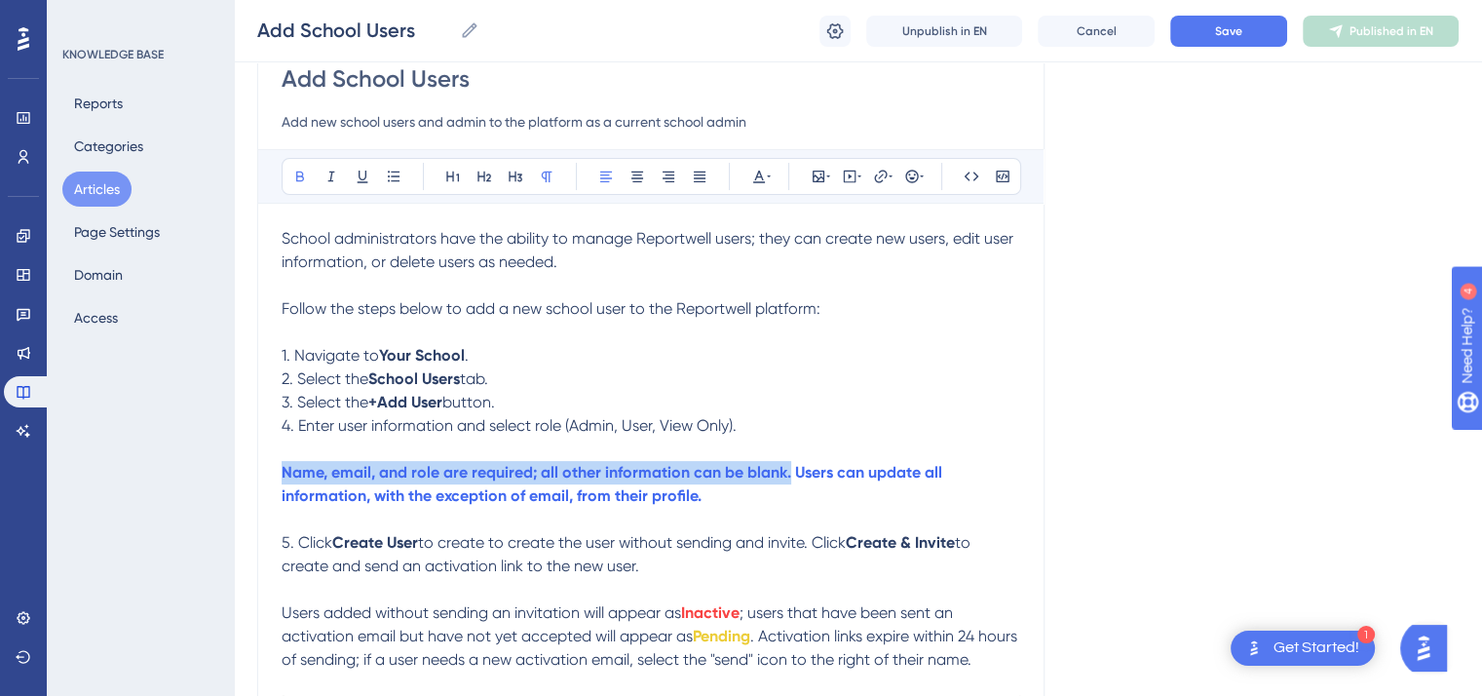
drag, startPoint x: 790, startPoint y: 477, endPoint x: 271, endPoint y: 469, distance: 519.5
click at [271, 469] on div "Add School Users Add new school users and admin to the platform as a current sc…" at bounding box center [651, 515] width 788 height 969
copy strong "Name, email, and role are required; all other information can be blank."
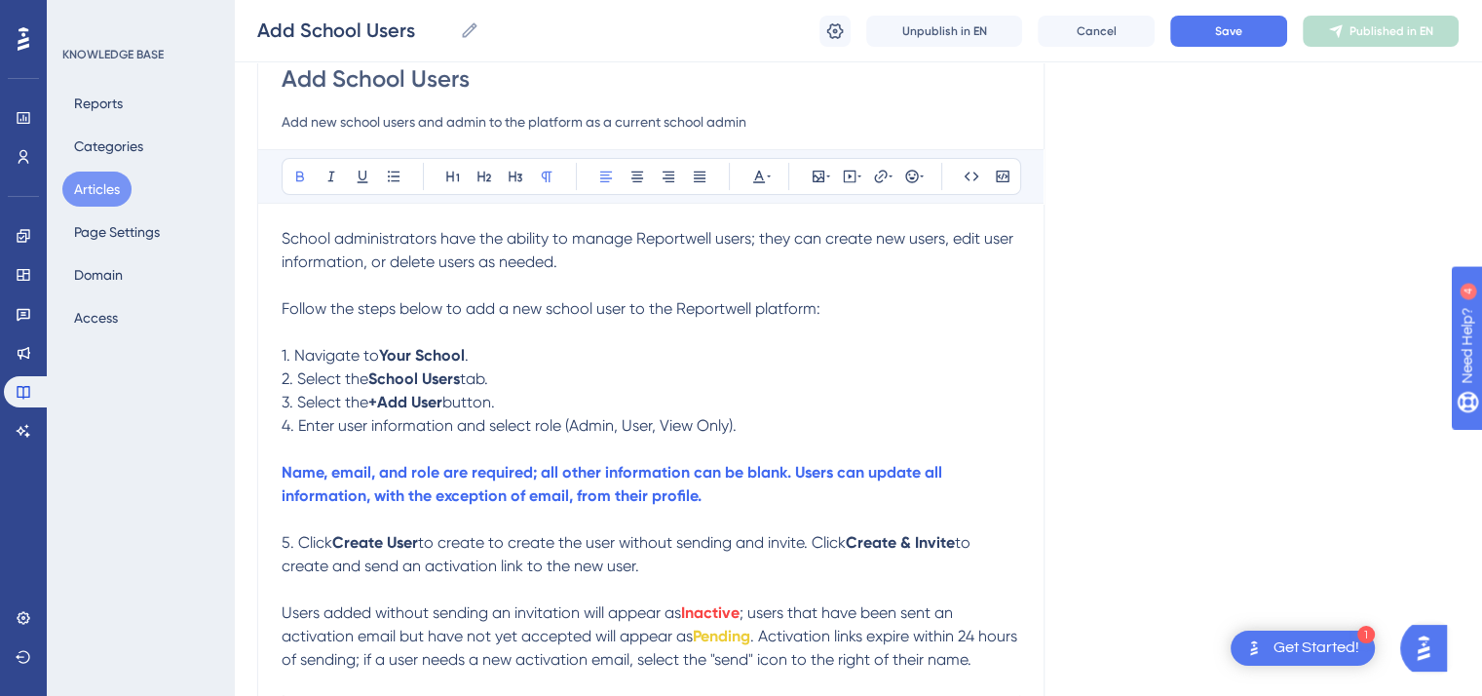
click at [910, 404] on p "3. Select the +Add User button." at bounding box center [651, 402] width 739 height 23
click at [562, 544] on span "to create to create the user without sending and invite. Click" at bounding box center [632, 542] width 428 height 19
click at [699, 541] on span "to create the user without sending and invite. Click" at bounding box center [597, 542] width 358 height 19
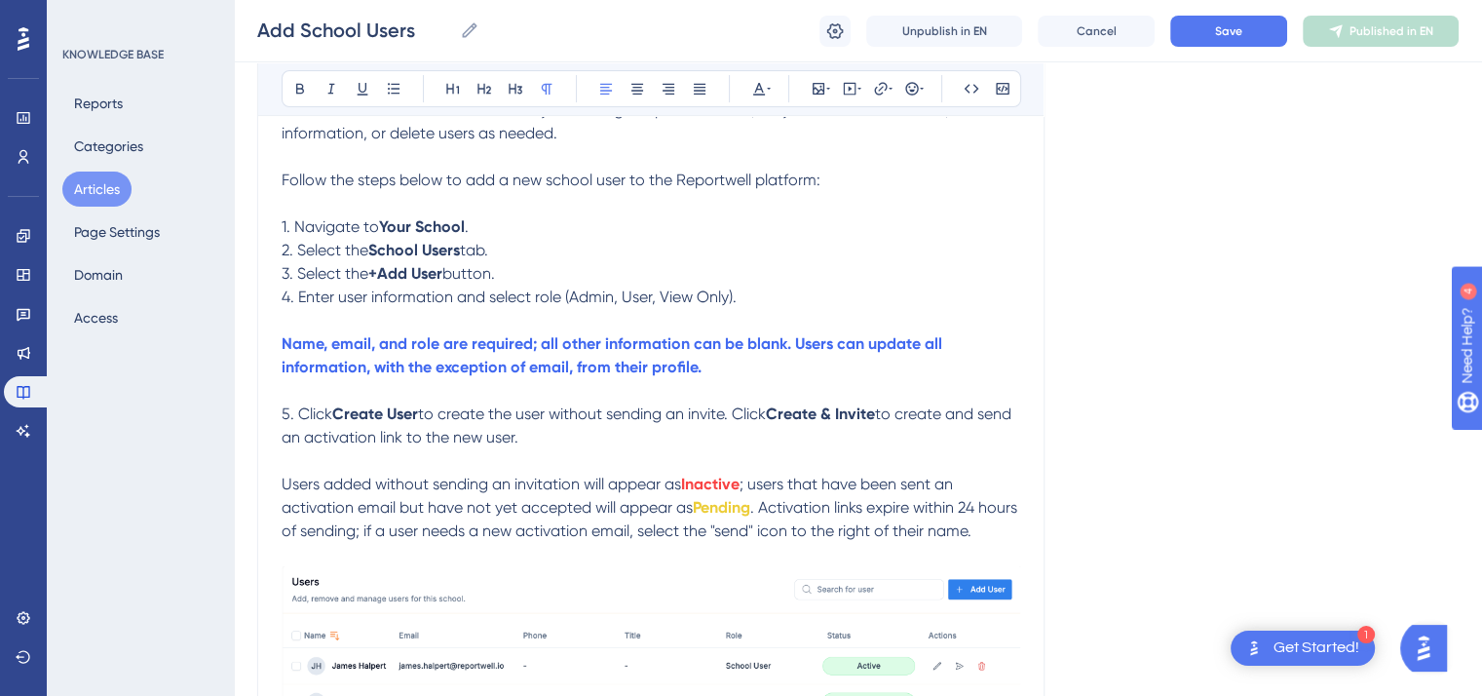
scroll to position [675, 0]
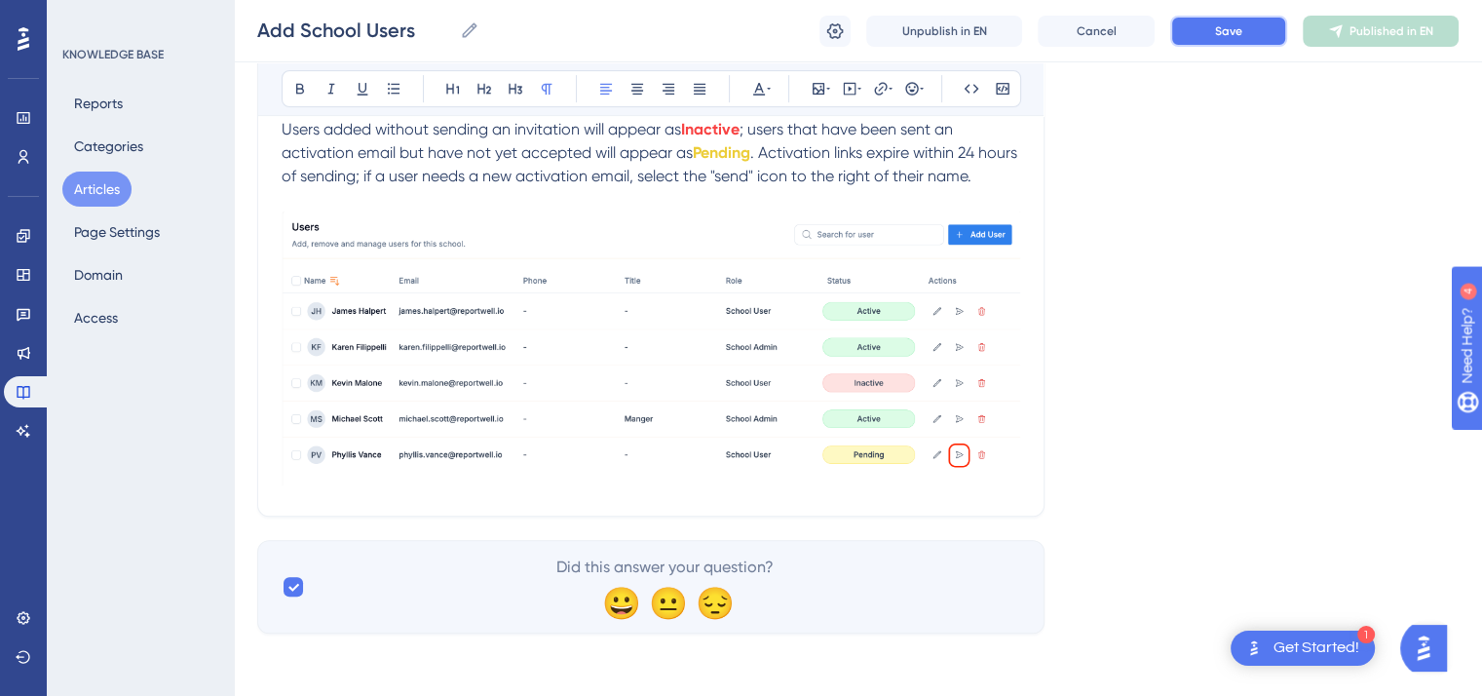
click at [1220, 34] on span "Save" at bounding box center [1228, 31] width 27 height 16
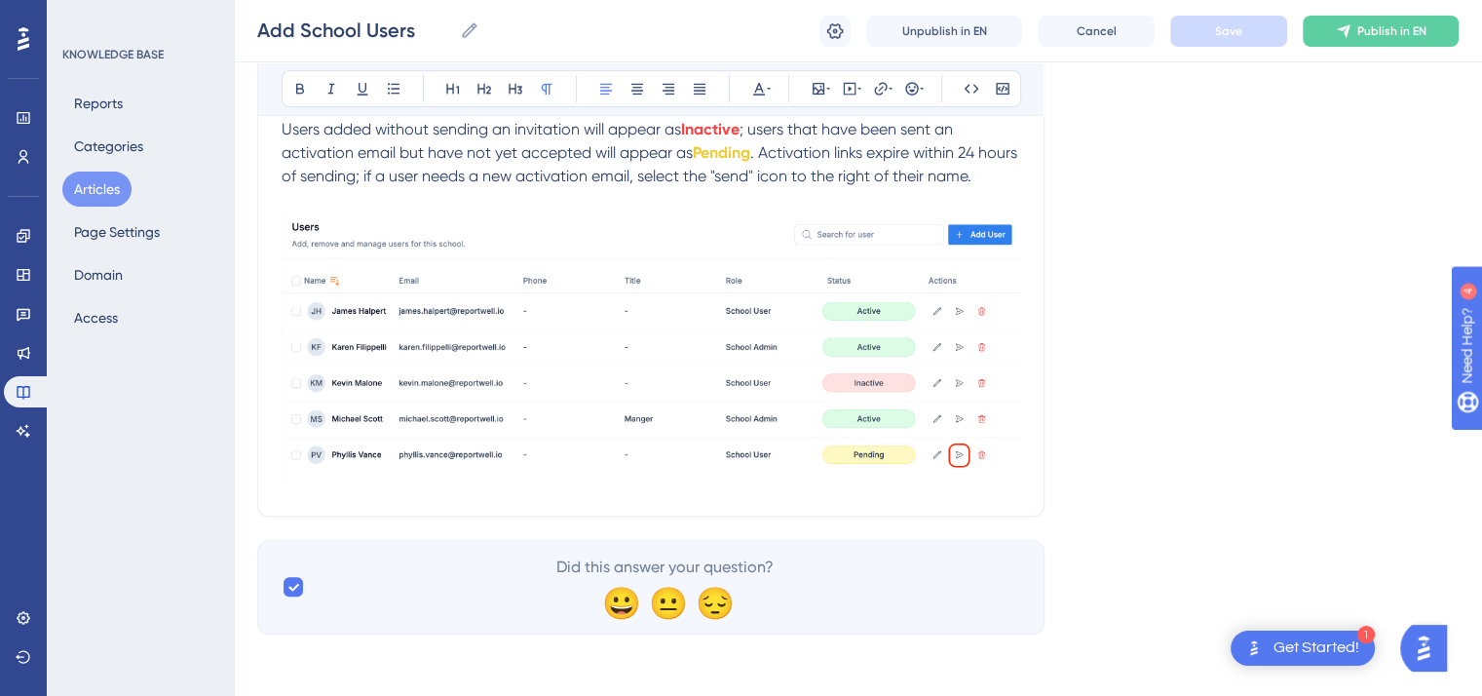
click at [97, 203] on button "Articles" at bounding box center [96, 189] width 69 height 35
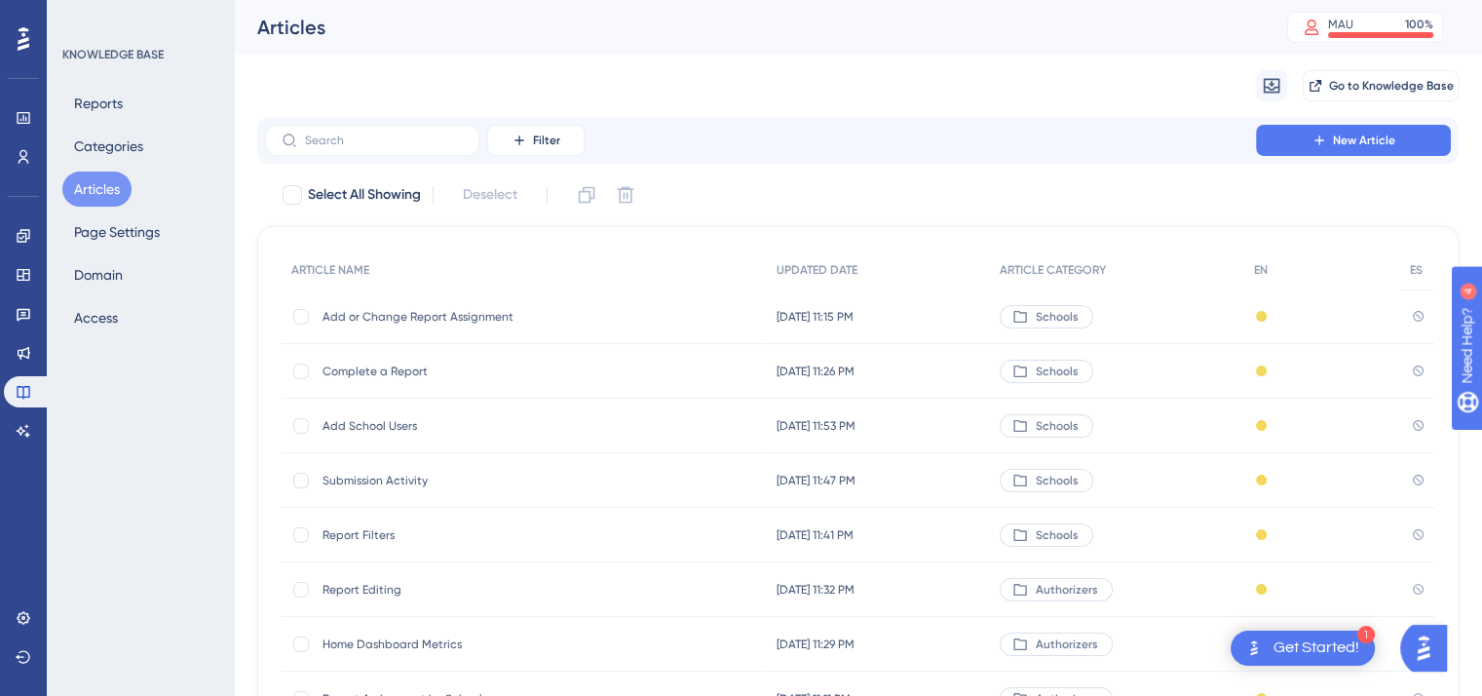
scroll to position [295, 0]
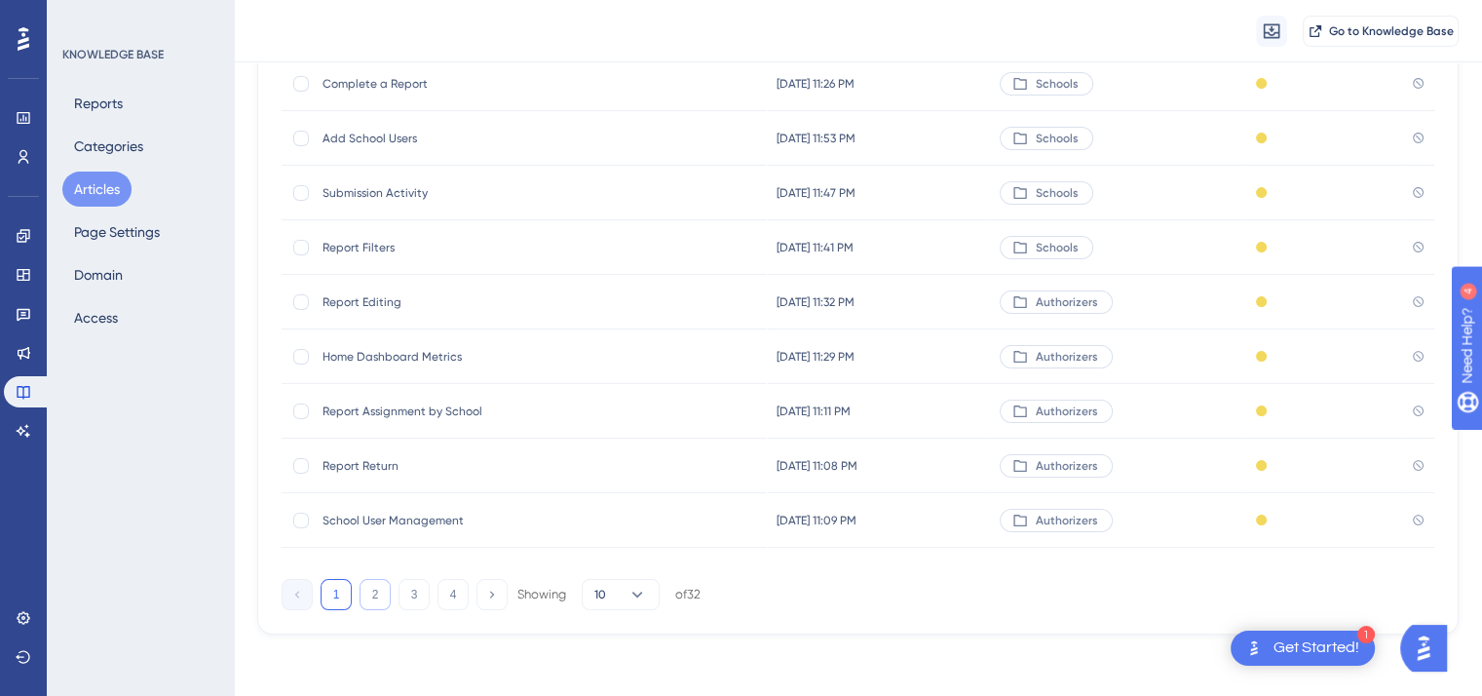
click at [370, 591] on button "2" at bounding box center [375, 594] width 31 height 31
click at [377, 132] on span "School Details" at bounding box center [479, 139] width 312 height 16
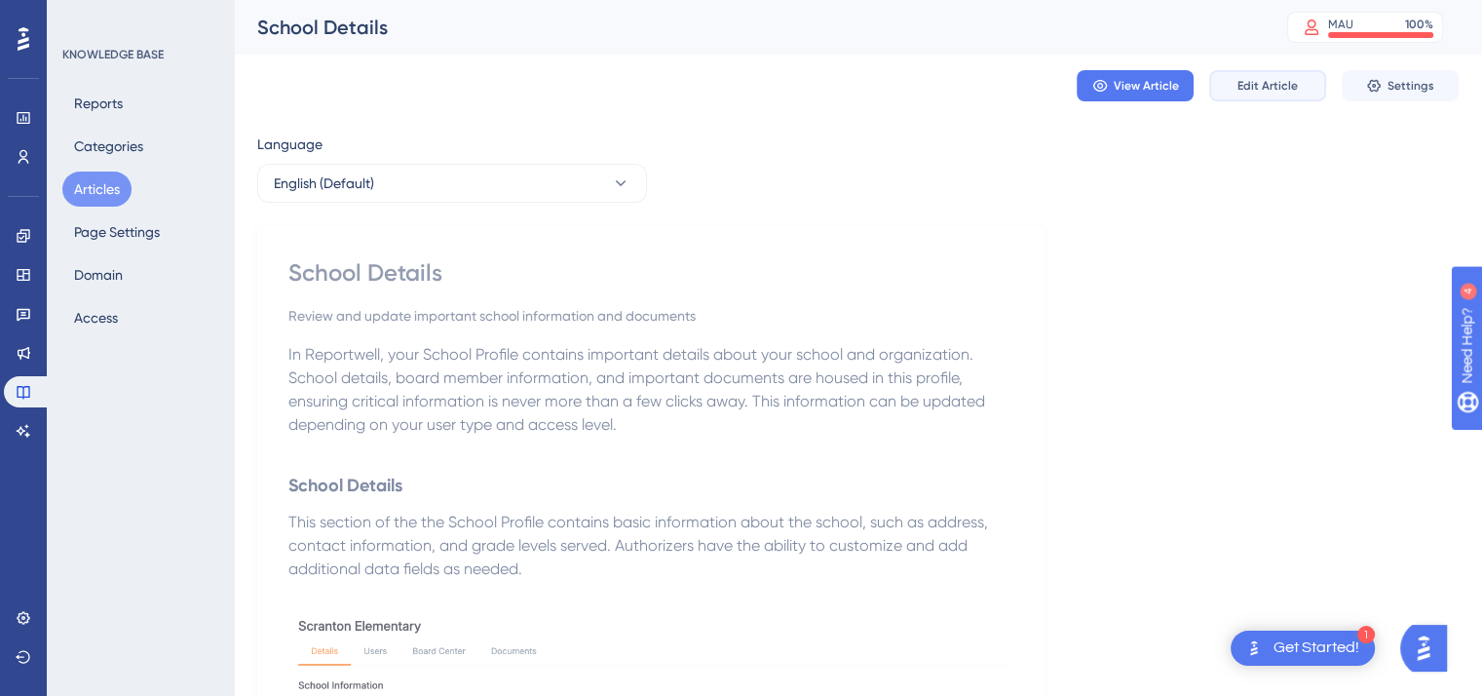
click at [1269, 87] on span "Edit Article" at bounding box center [1268, 86] width 60 height 16
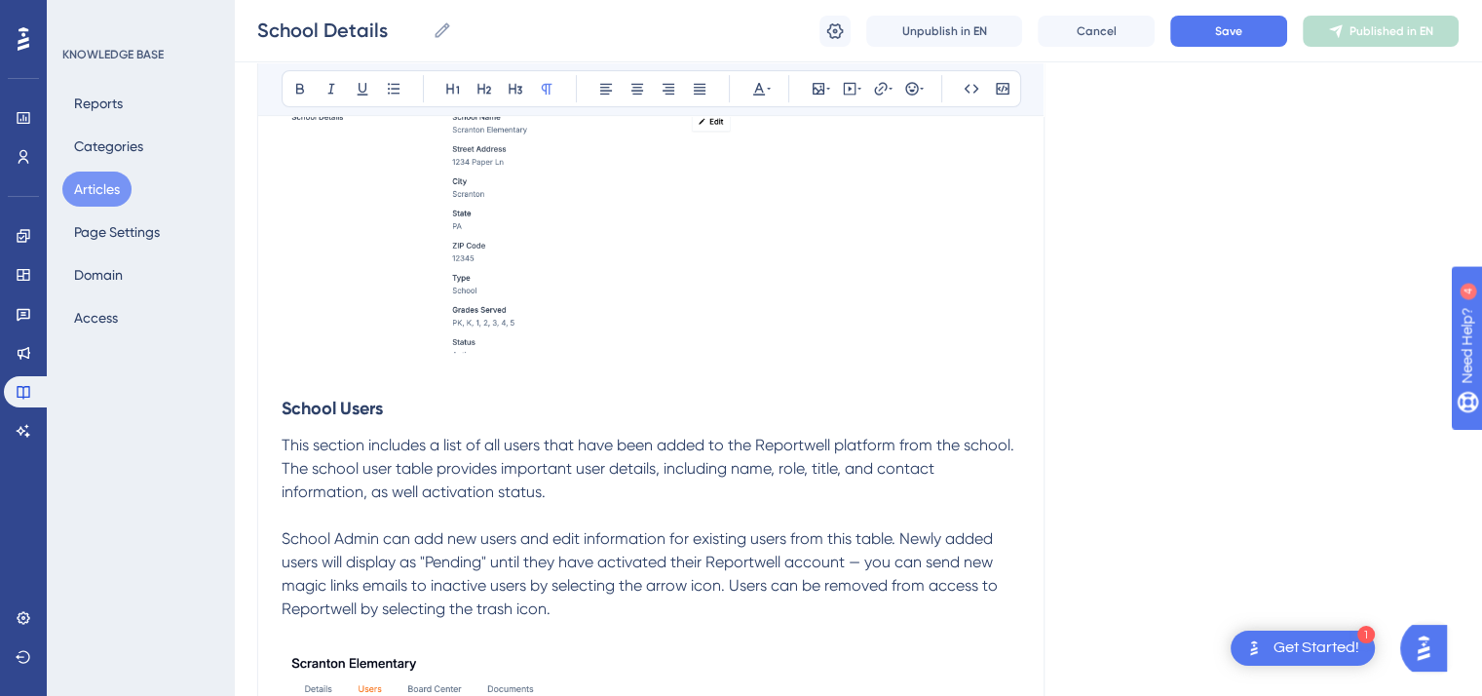
scroll to position [780, 0]
click at [426, 493] on span "This section includes a list of all users that have been added to the Reportwel…" at bounding box center [650, 467] width 737 height 65
click at [858, 557] on span "School Admin can add new users and edit information for existing users from thi…" at bounding box center [642, 572] width 720 height 89
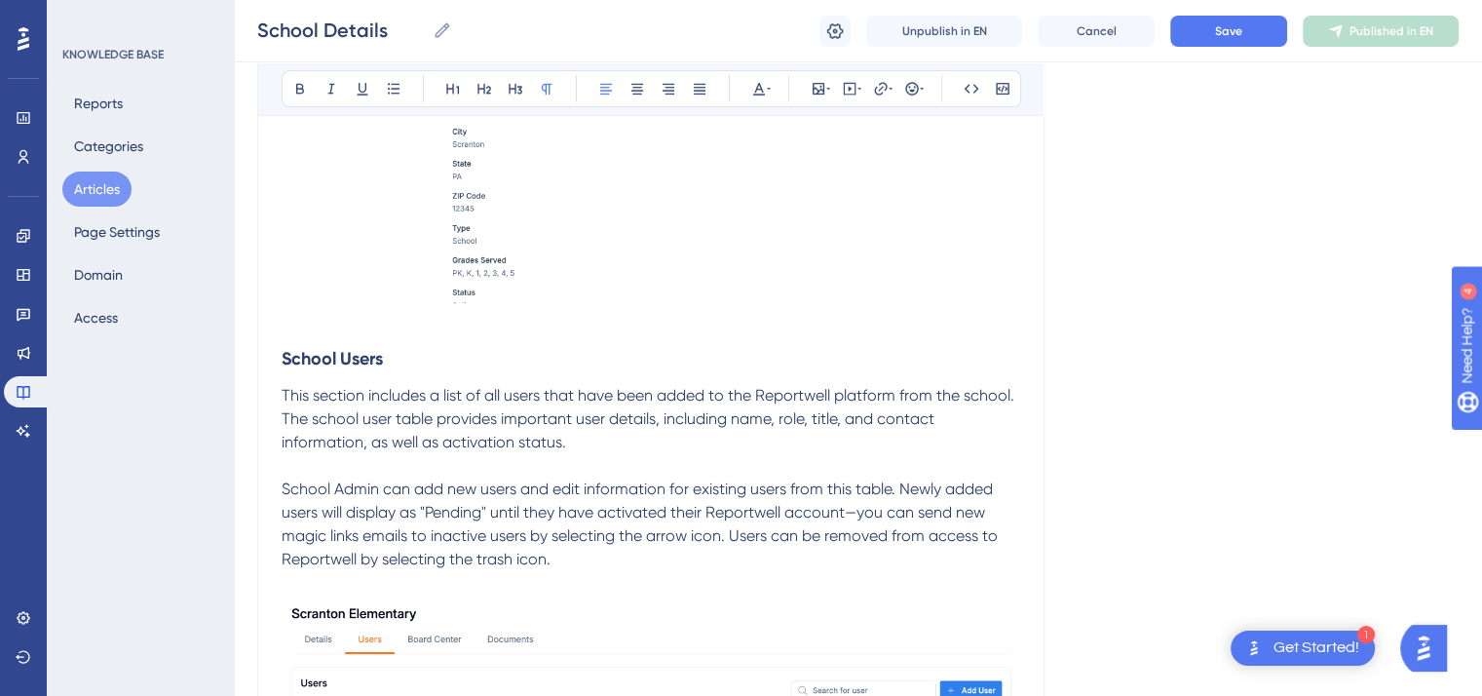
scroll to position [868, 0]
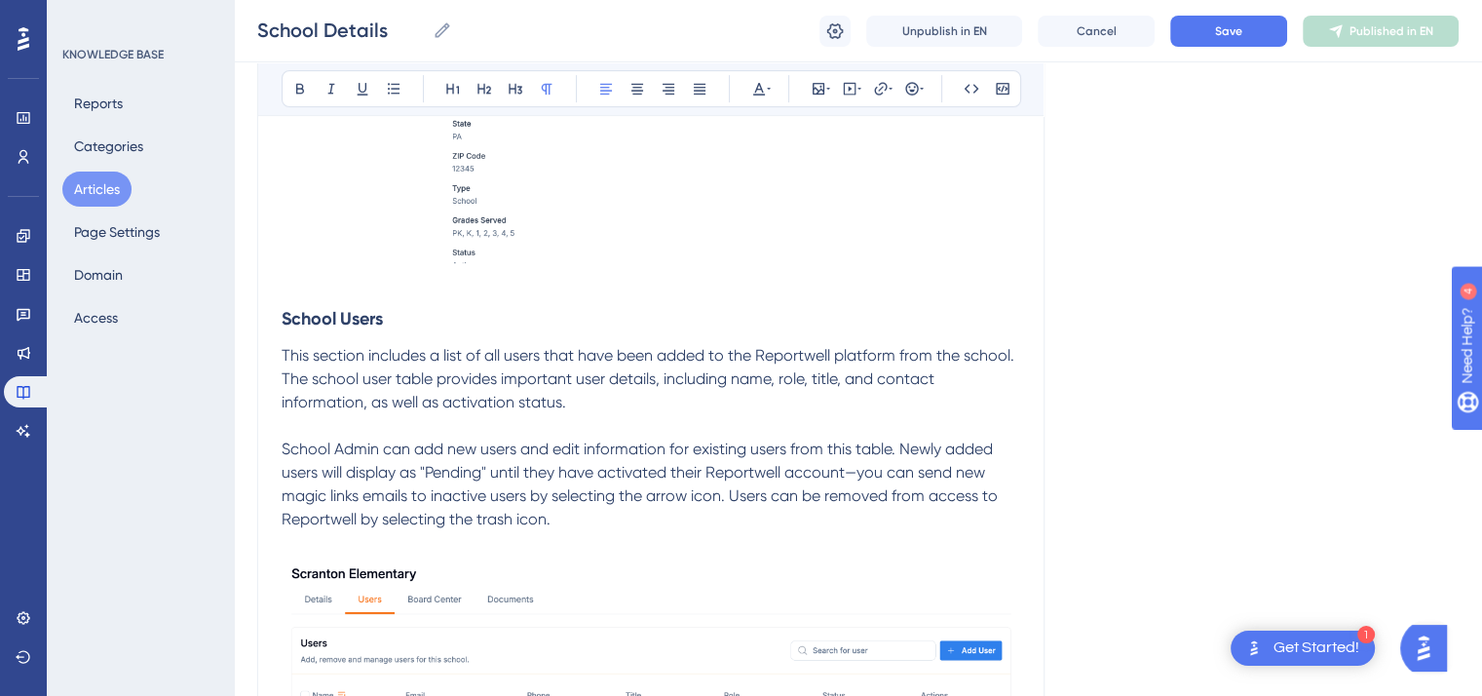
click at [575, 519] on p "School Admin can add new users and edit information for existing users from thi…" at bounding box center [651, 485] width 739 height 94
drag, startPoint x: 756, startPoint y: 521, endPoint x: 557, endPoint y: 513, distance: 199.0
click at [557, 513] on p "School Admin can add new users and edit information for existing users from thi…" at bounding box center [651, 485] width 739 height 94
click at [770, 83] on icon at bounding box center [769, 89] width 4 height 16
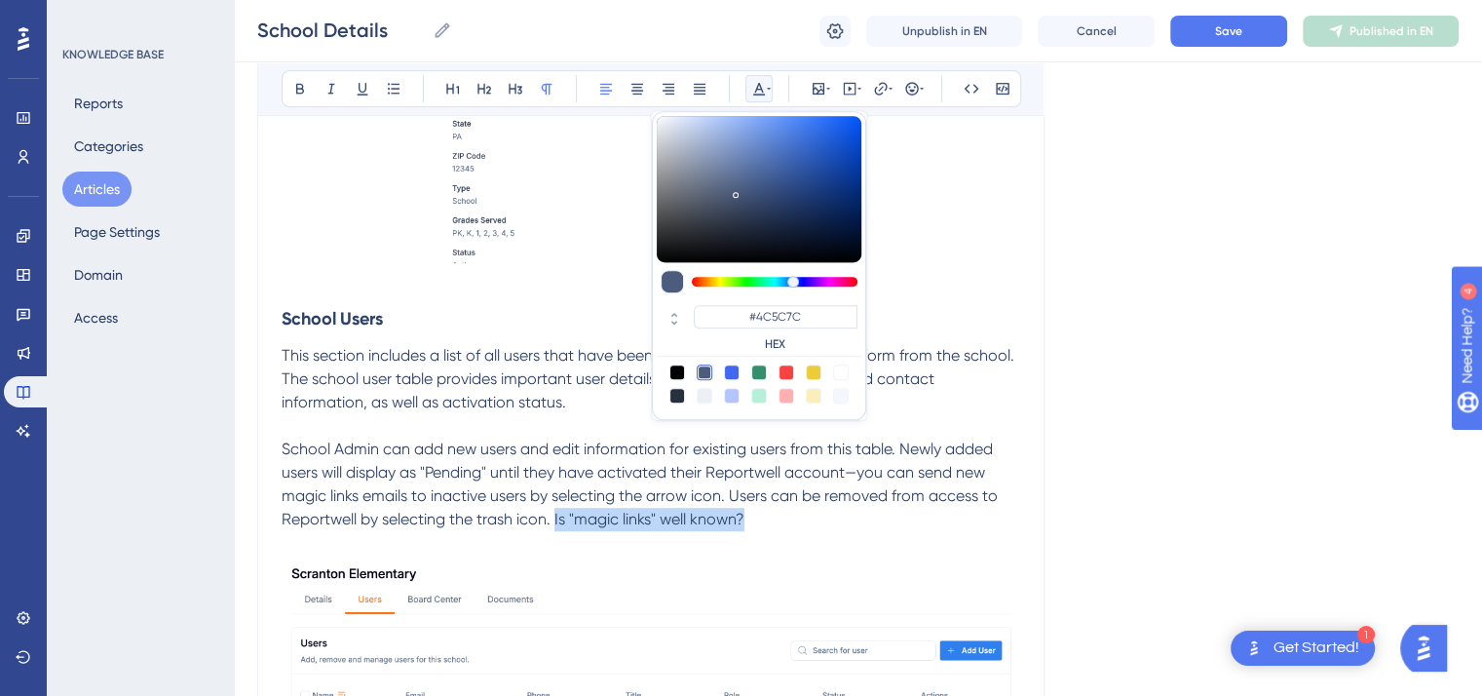
click at [784, 373] on div at bounding box center [787, 373] width 16 height 16
type input "#F84343"
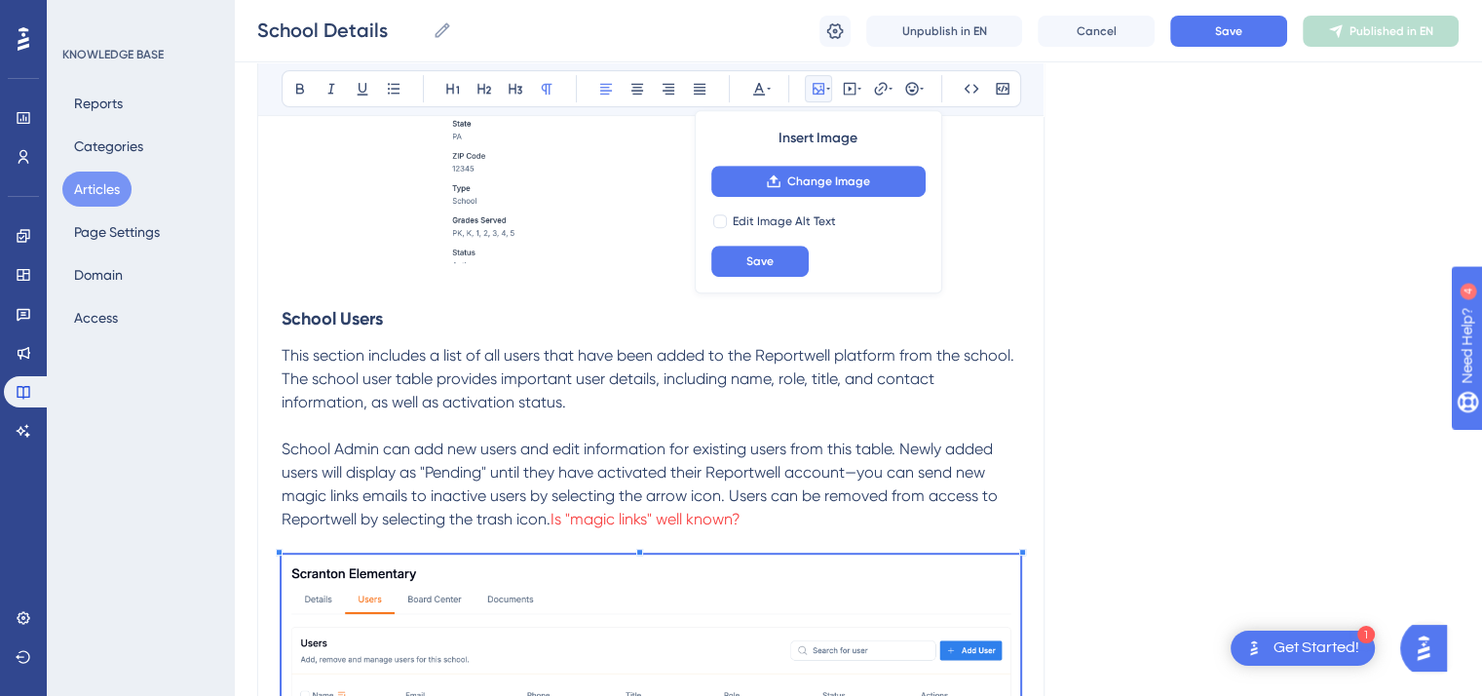
click at [913, 477] on span "School Admin can add new users and edit information for existing users from thi…" at bounding box center [642, 484] width 720 height 89
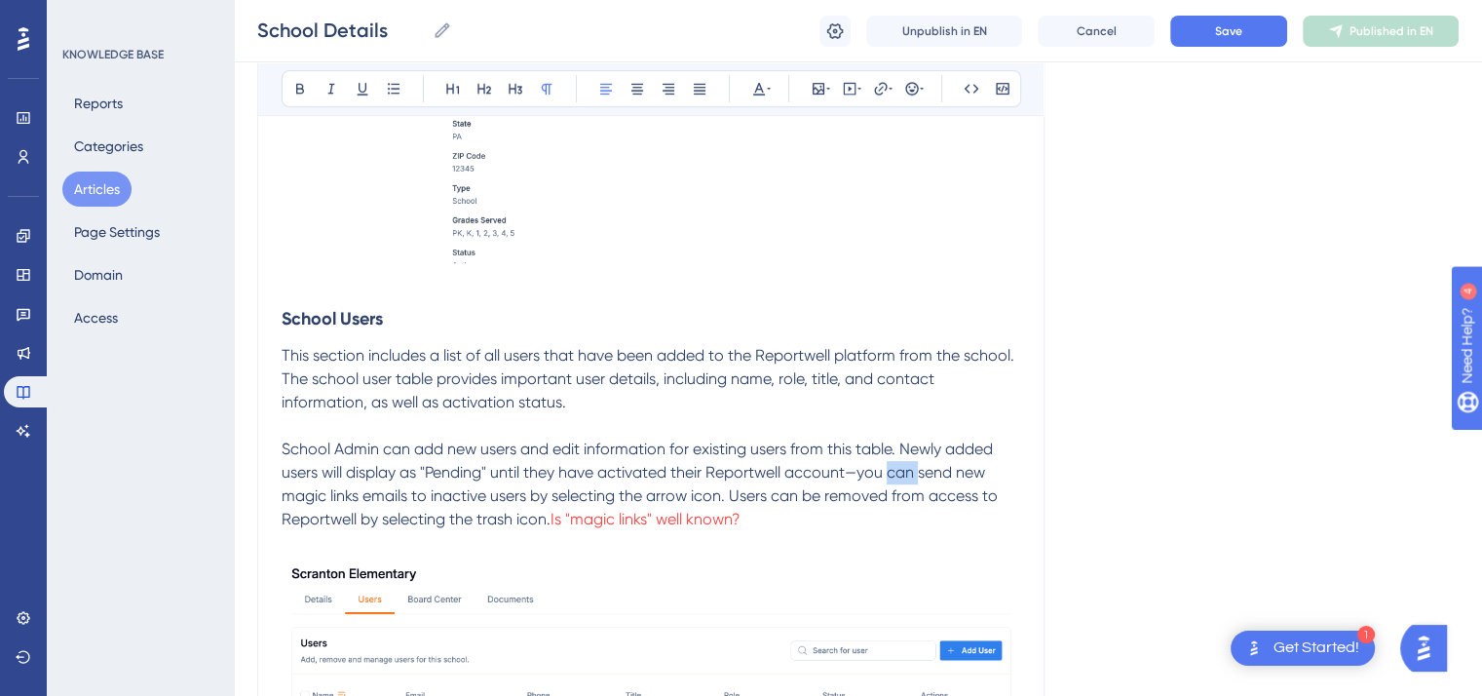
click at [913, 477] on span "School Admin can add new users and edit information for existing users from thi…" at bounding box center [642, 484] width 720 height 89
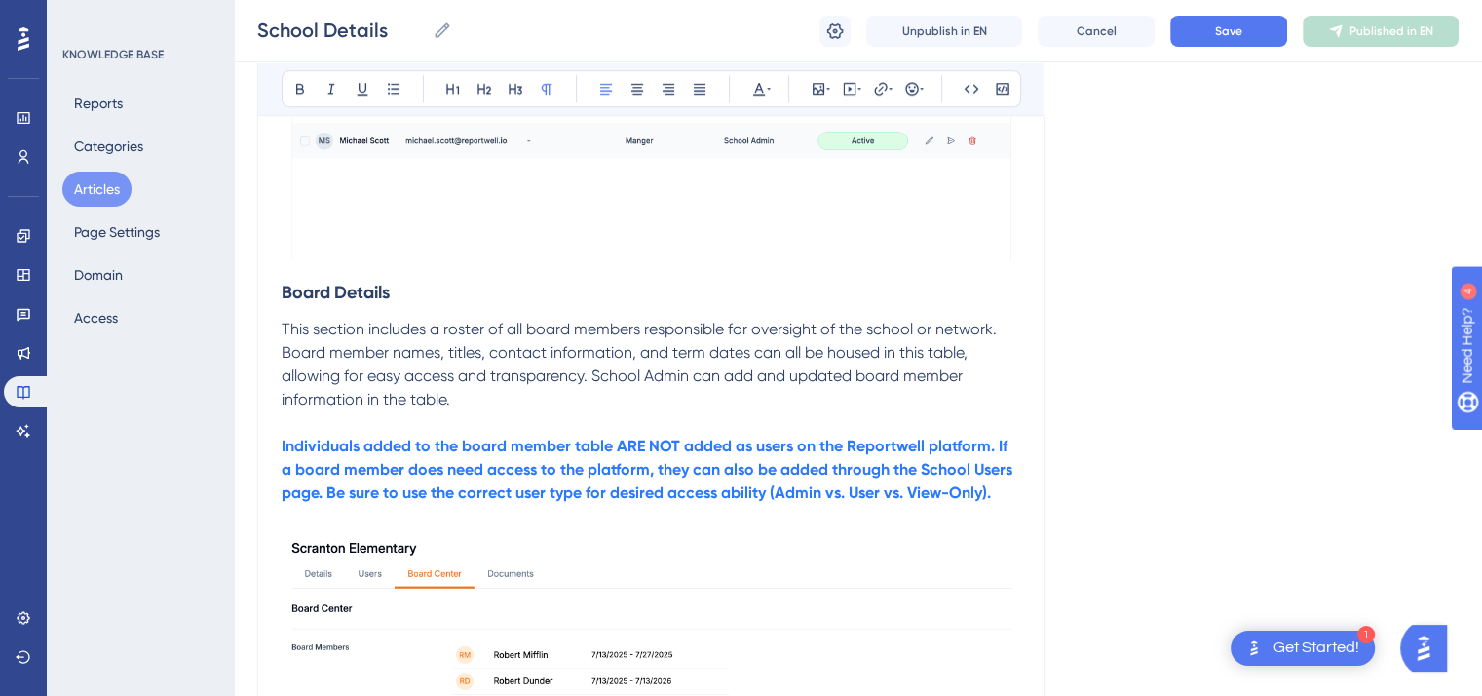
scroll to position [1547, 0]
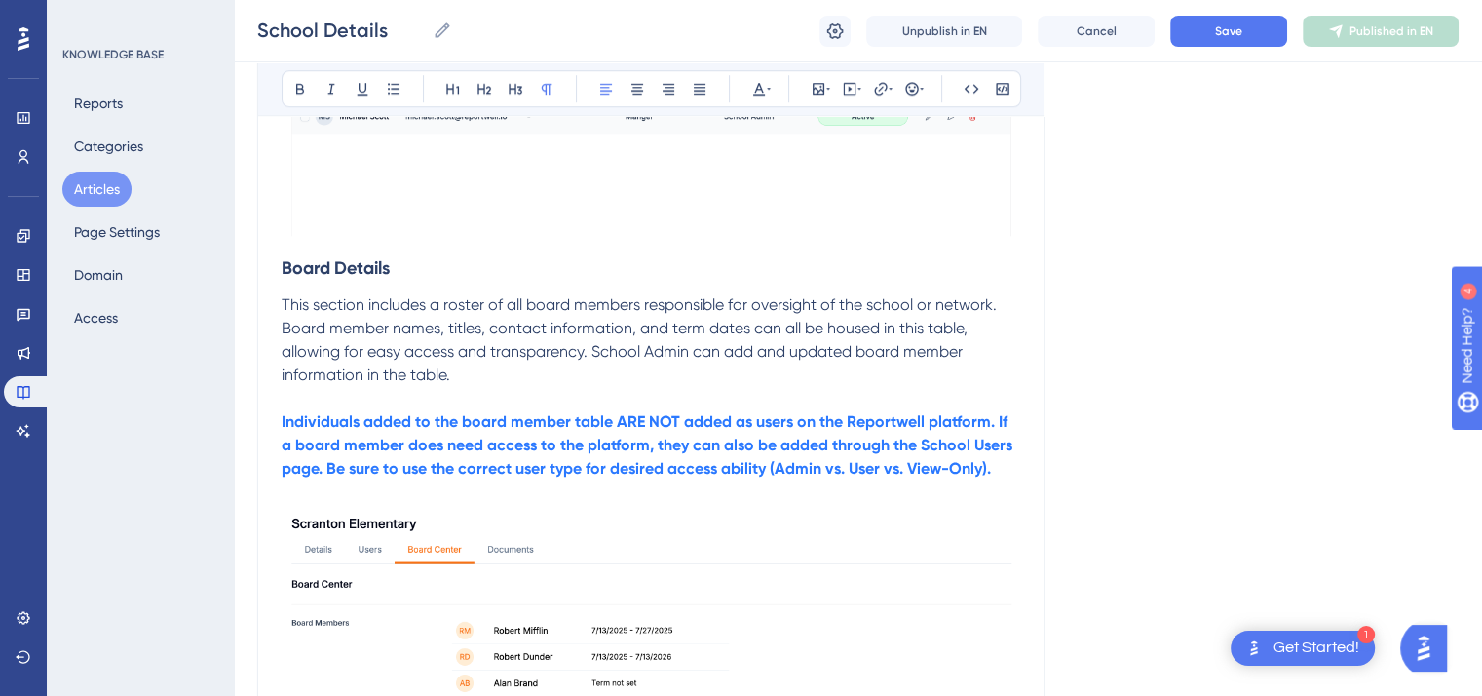
click at [850, 351] on span "This section includes a roster of all board members responsible for oversight o…" at bounding box center [641, 339] width 719 height 89
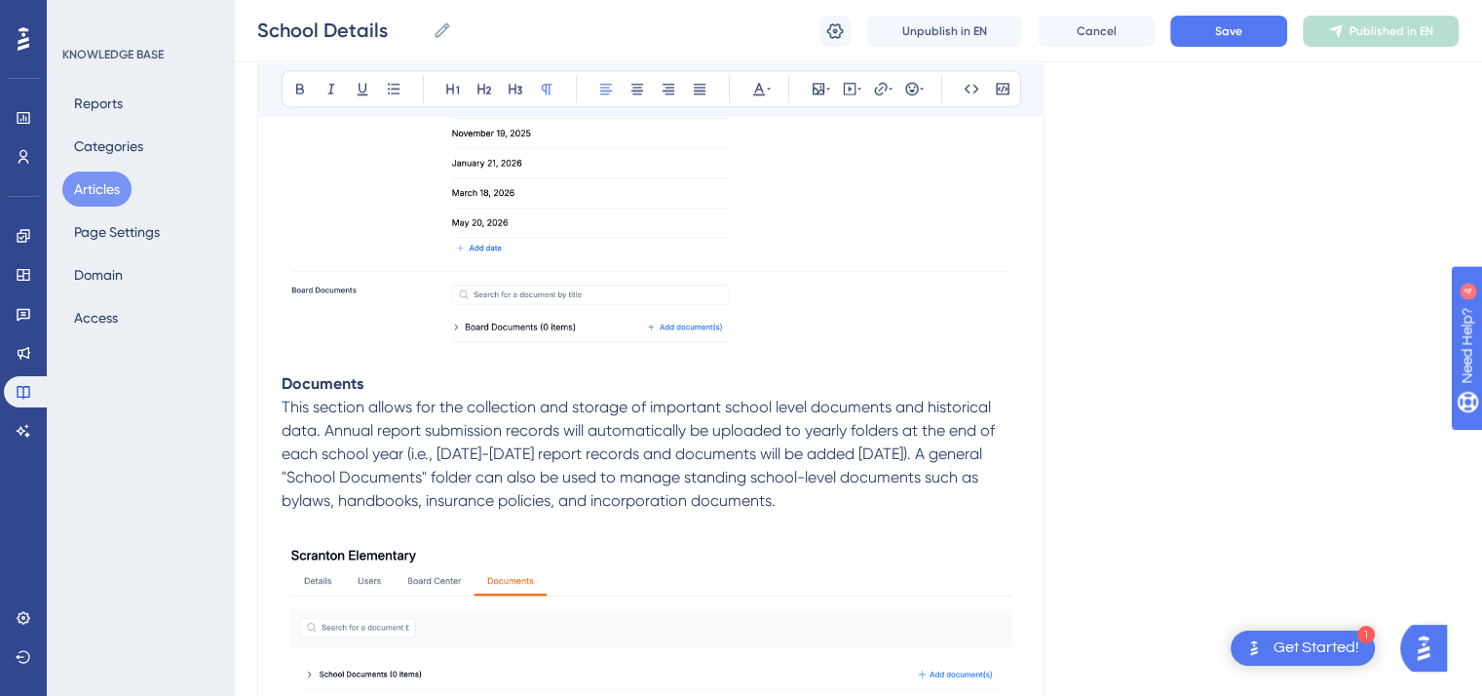
scroll to position [2265, 0]
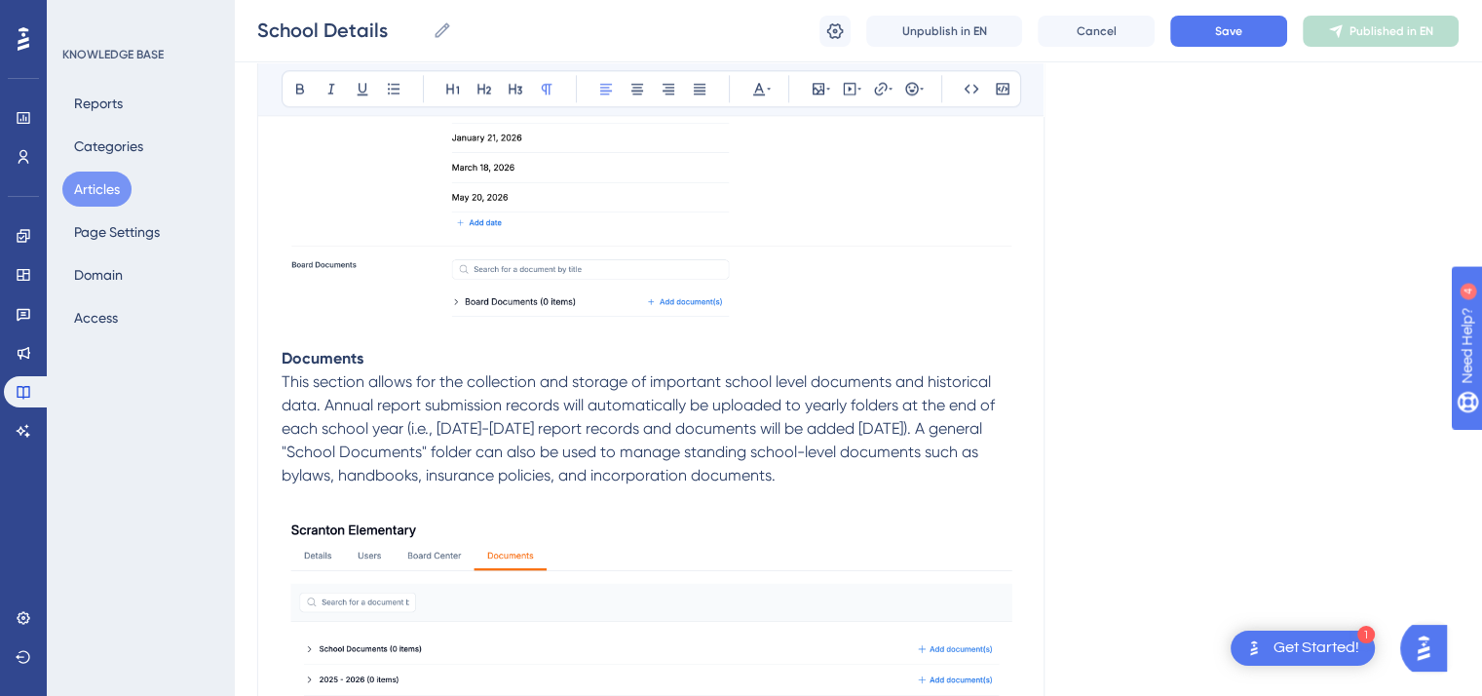
click at [775, 385] on span "This section allows for the collection and storage of important school level do…" at bounding box center [640, 428] width 717 height 112
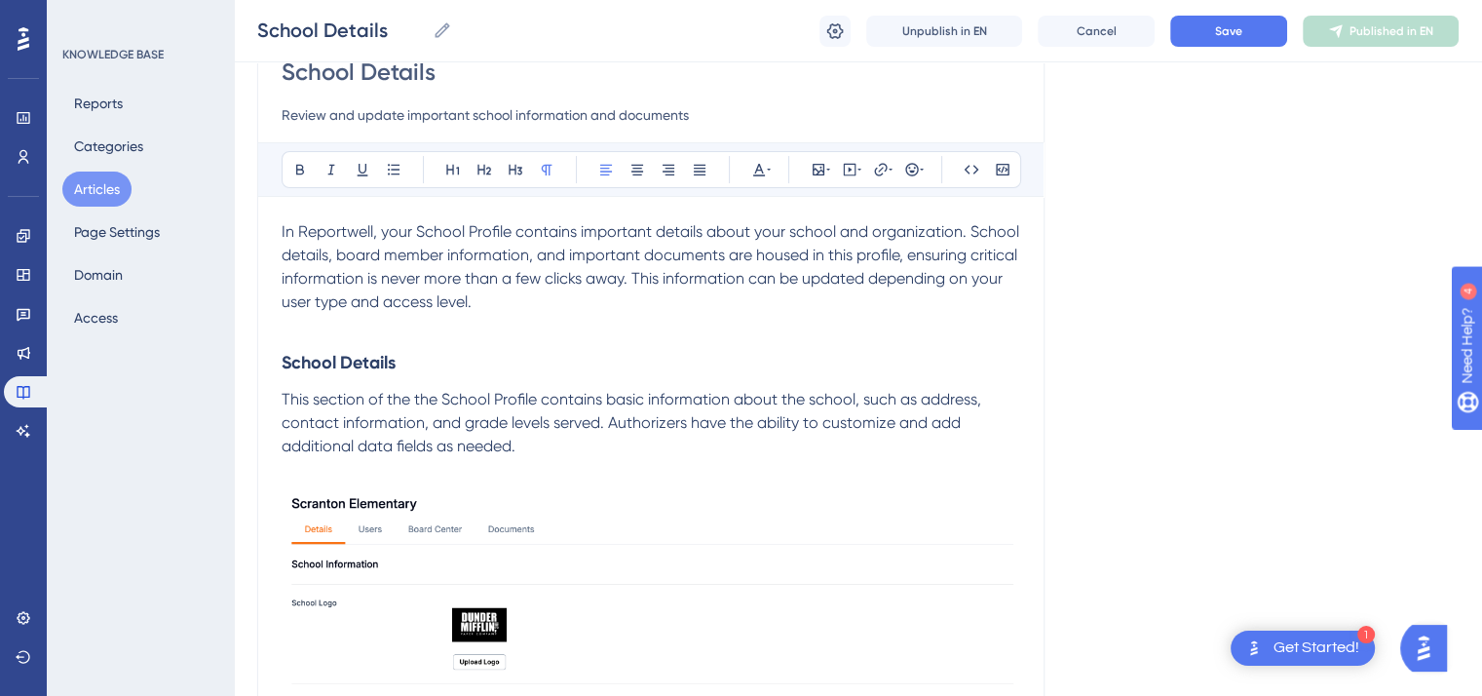
scroll to position [0, 0]
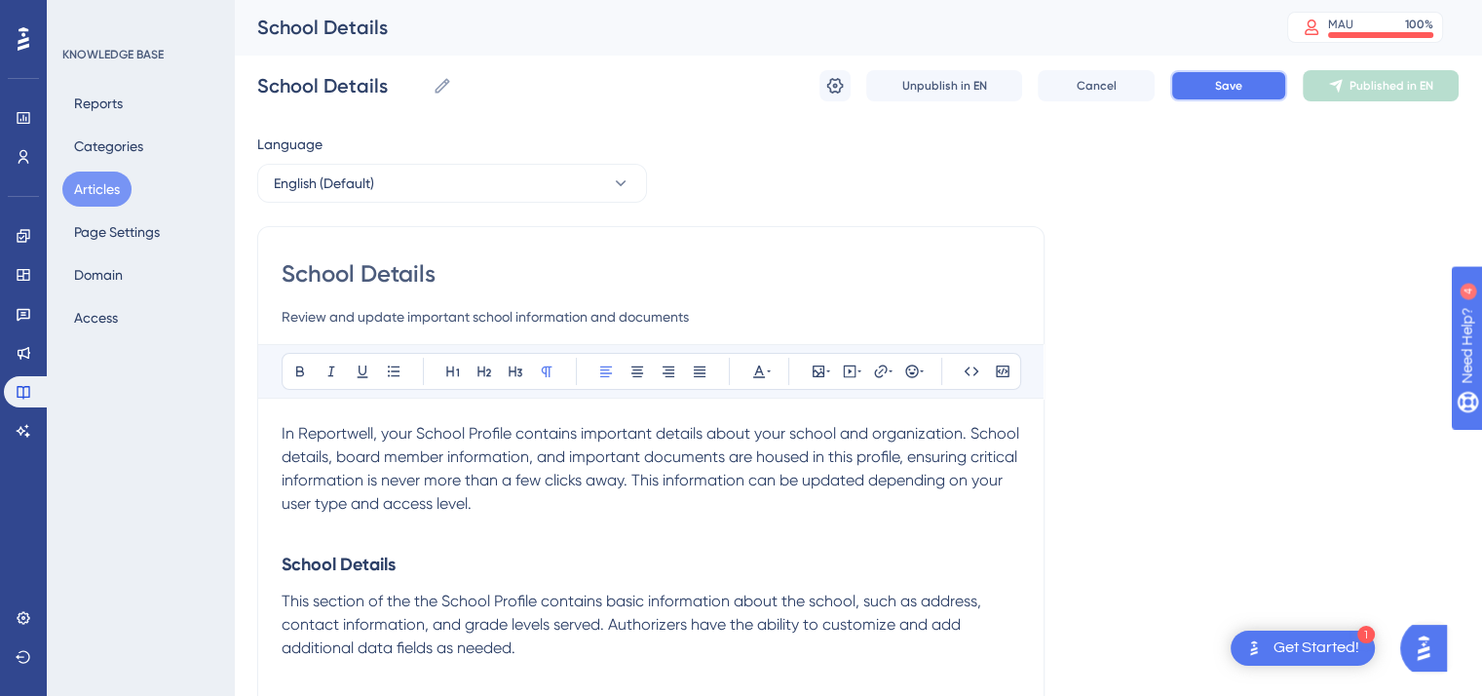
click at [1221, 81] on span "Save" at bounding box center [1228, 86] width 27 height 16
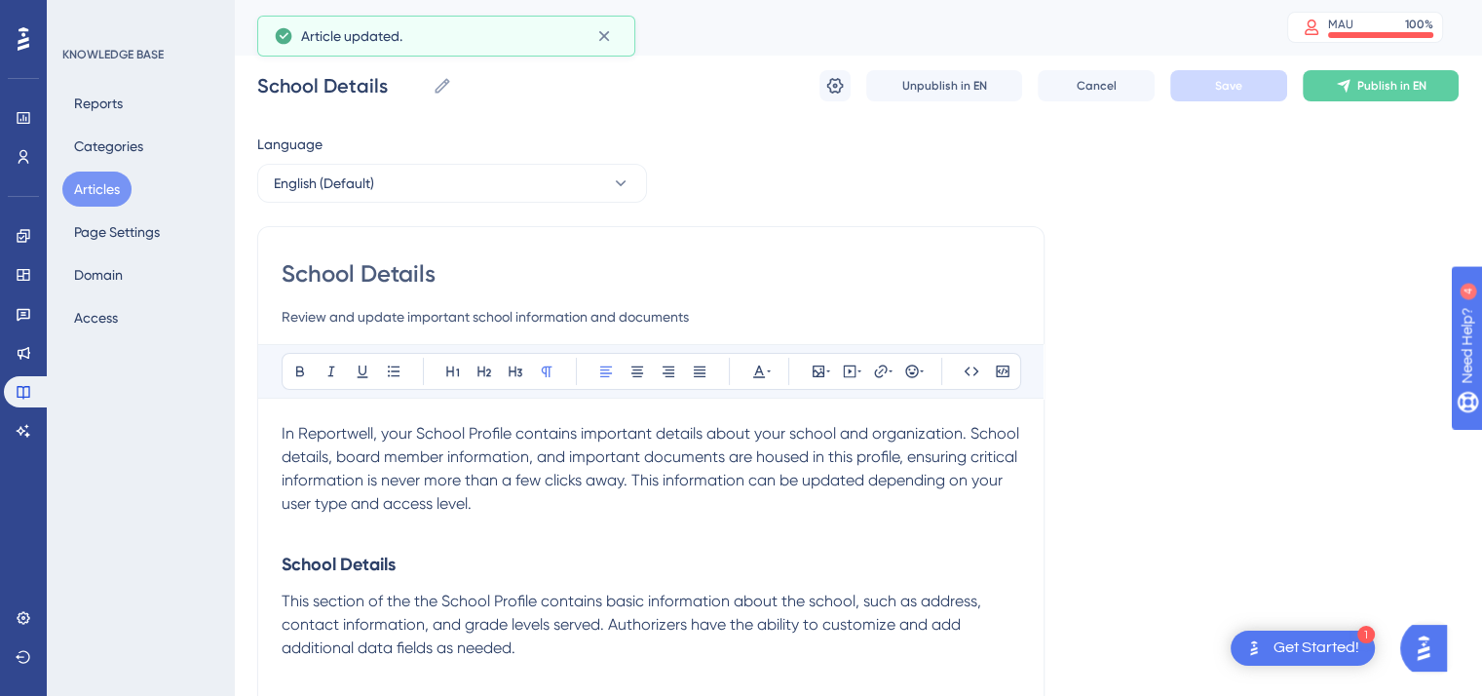
click at [111, 184] on button "Articles" at bounding box center [96, 189] width 69 height 35
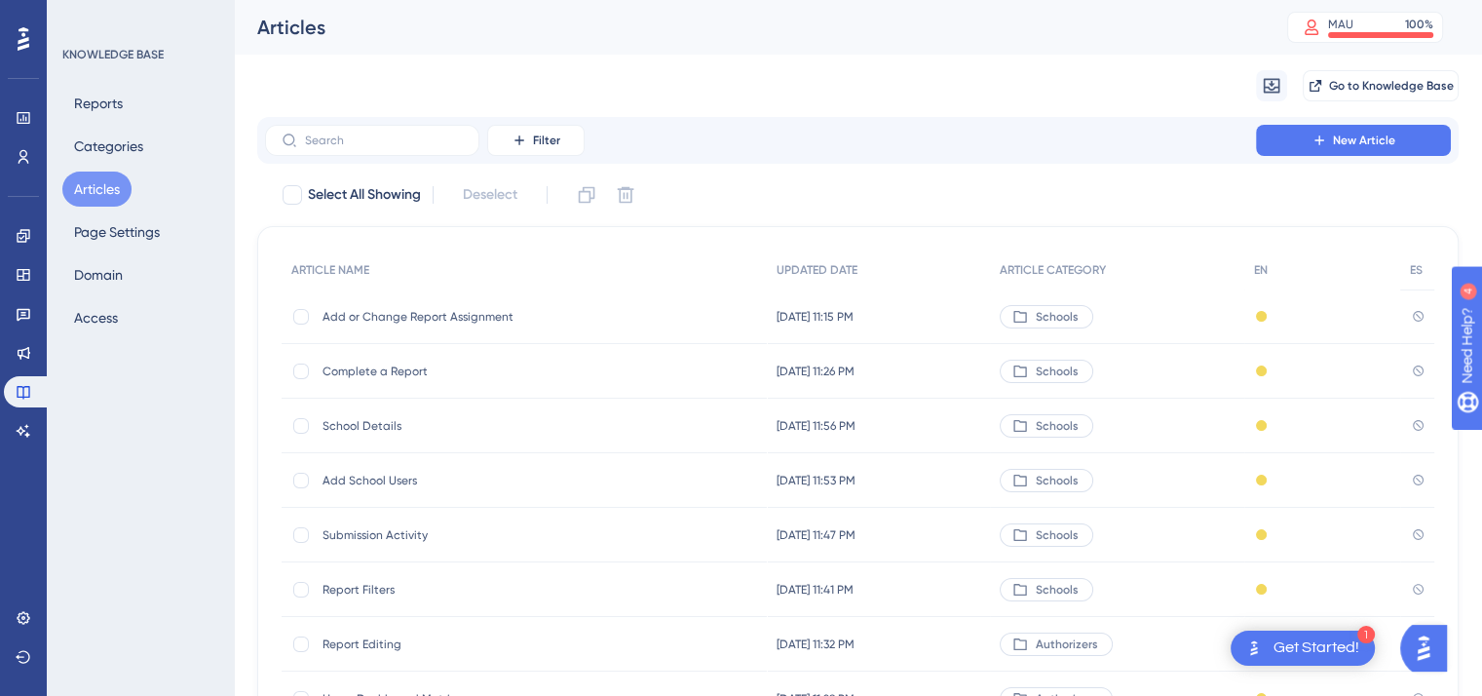
click at [384, 431] on span "School Details" at bounding box center [479, 426] width 312 height 16
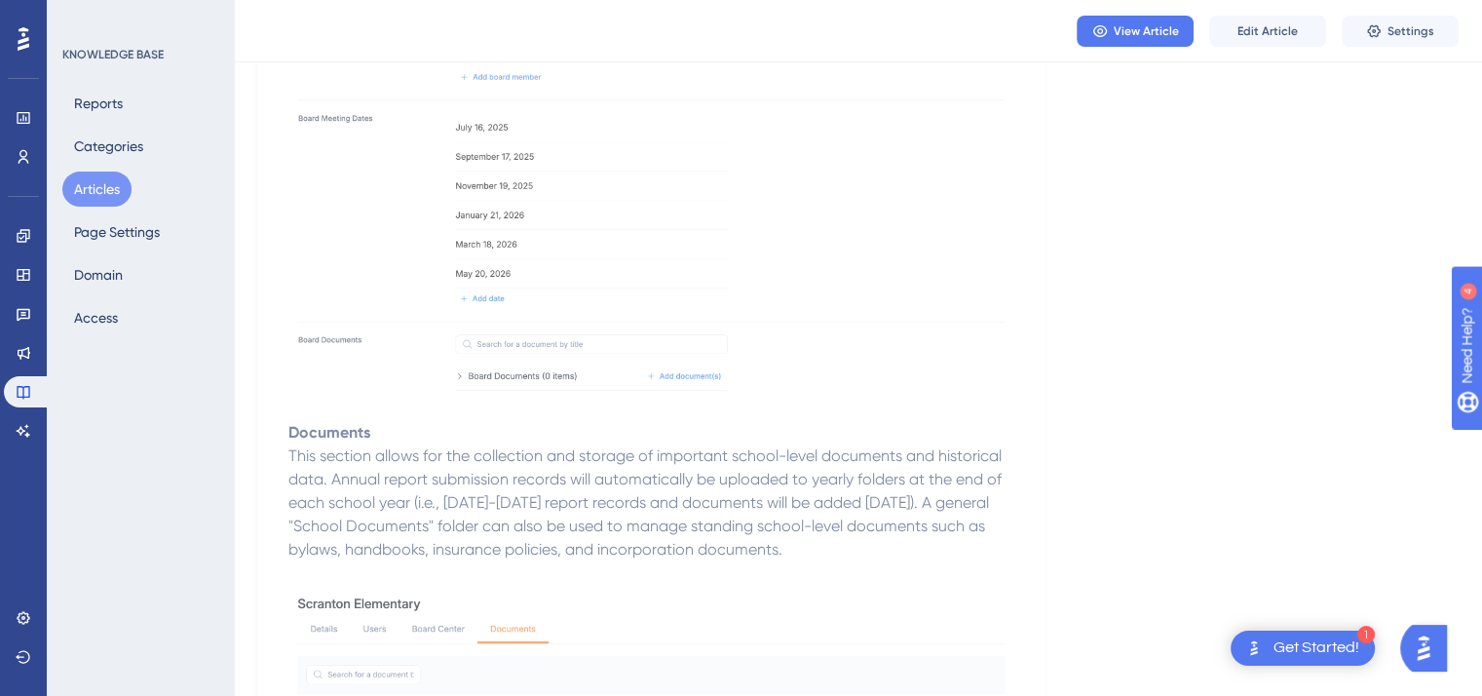
scroll to position [2183, 0]
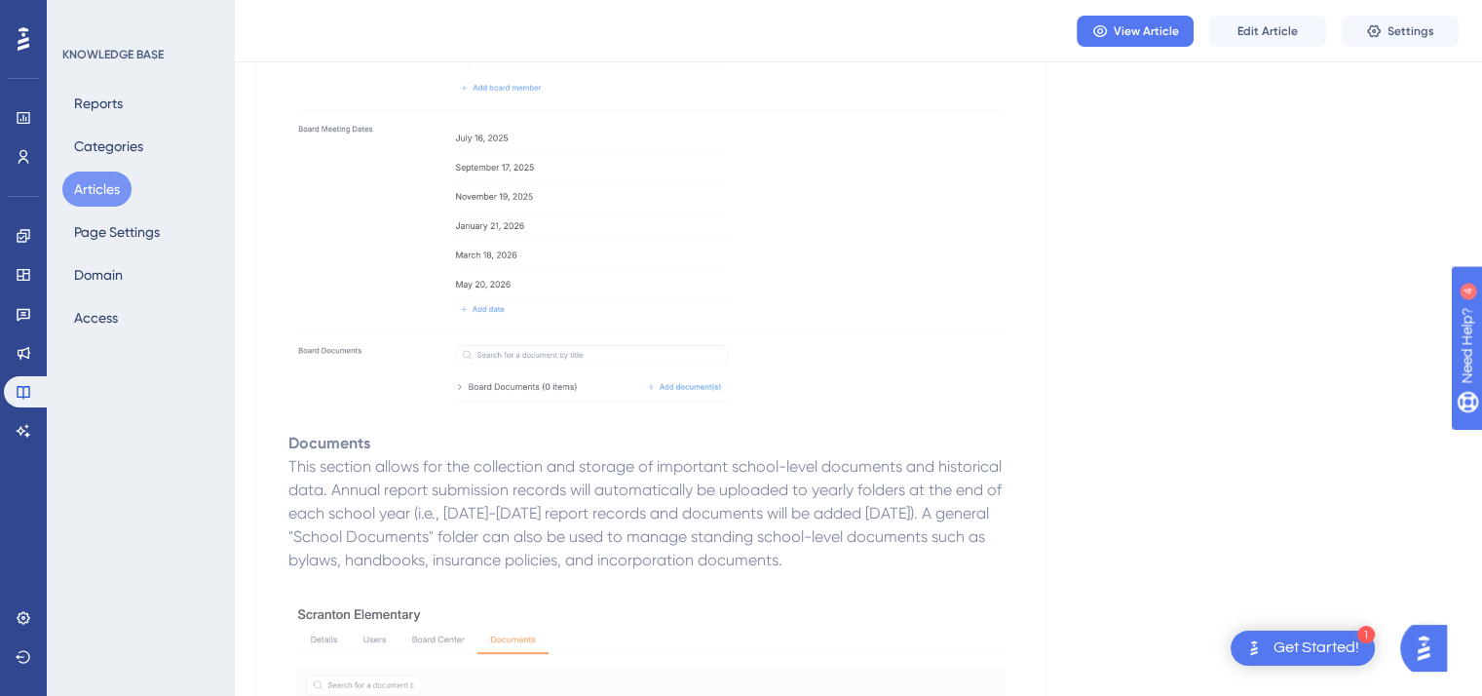
click at [99, 173] on button "Articles" at bounding box center [96, 189] width 69 height 35
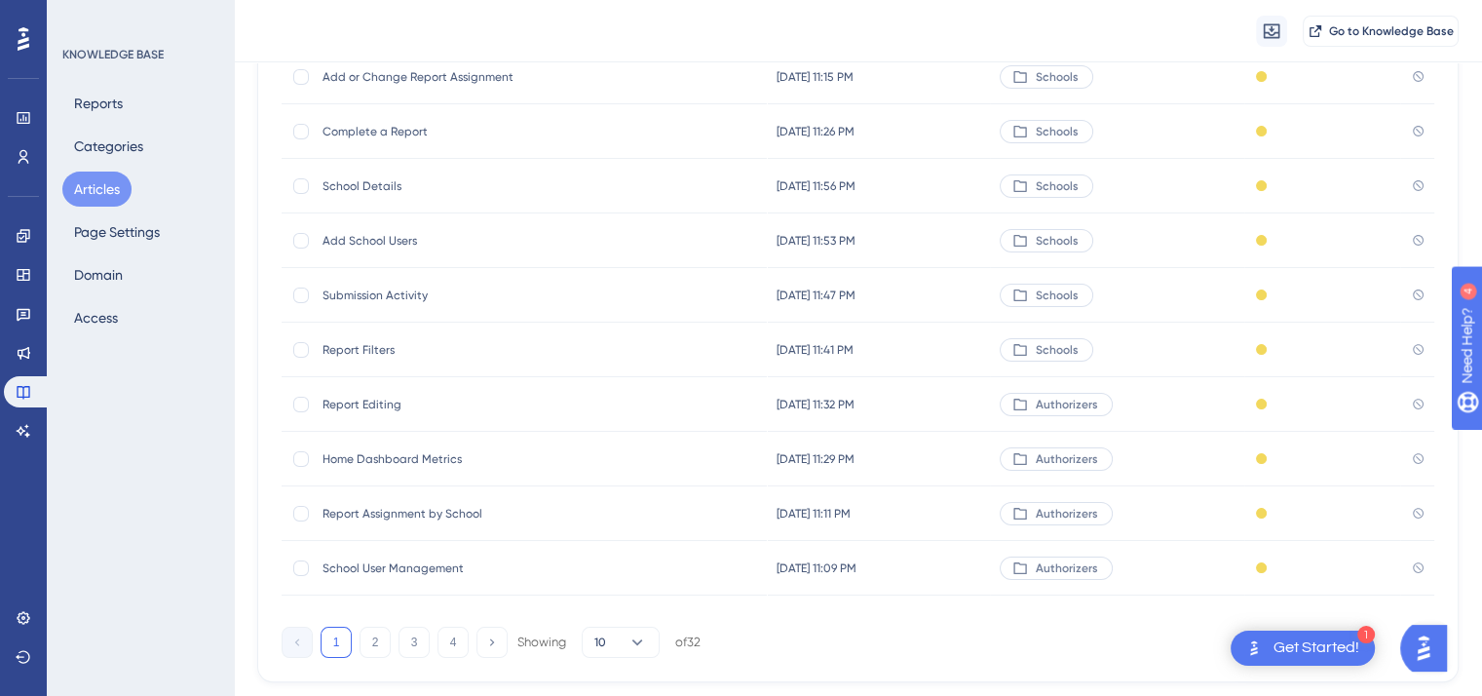
scroll to position [295, 0]
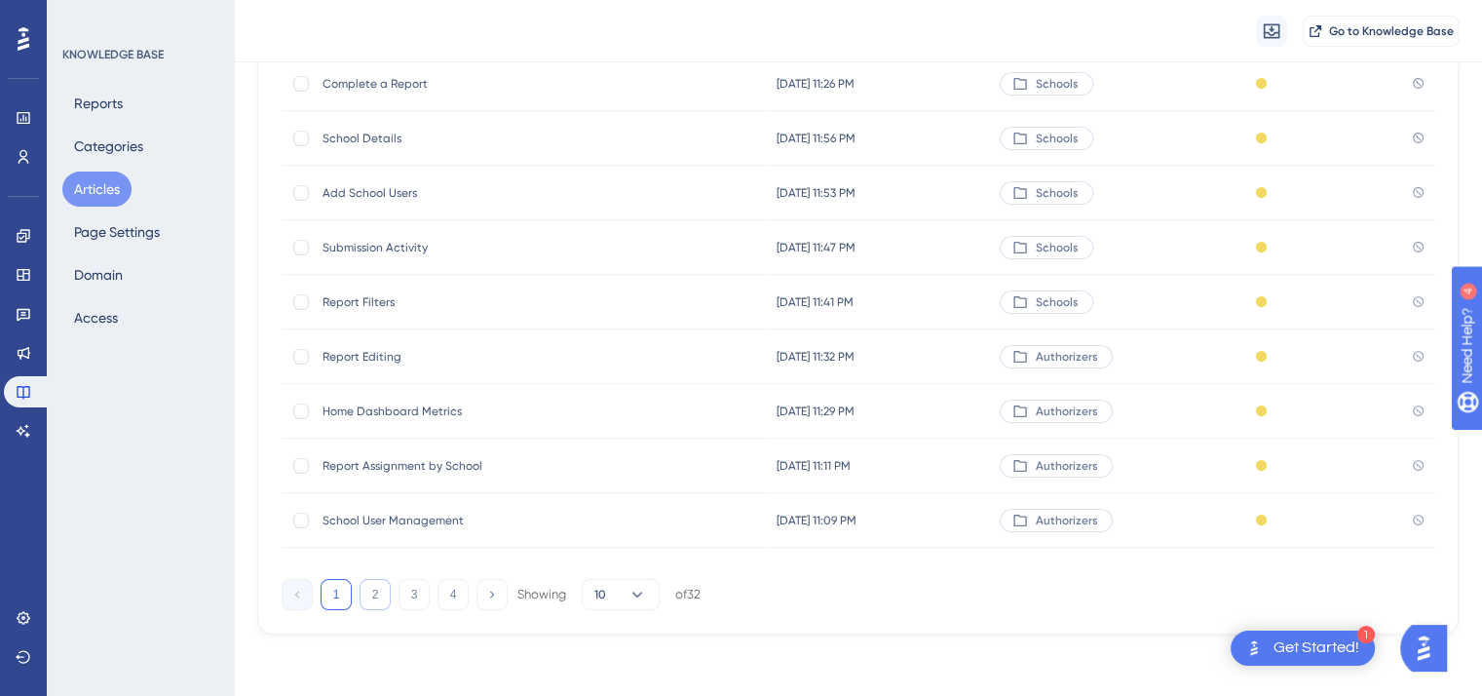
click at [371, 595] on button "2" at bounding box center [375, 594] width 31 height 31
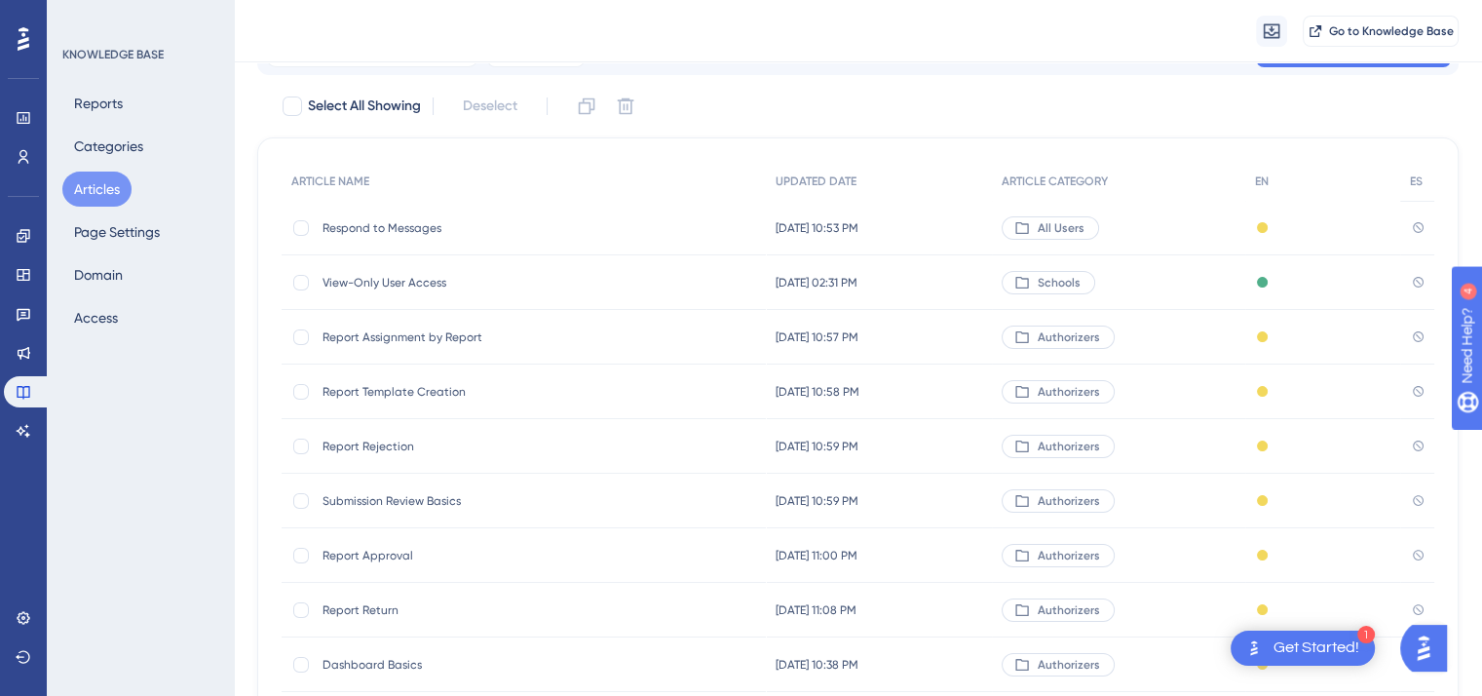
scroll to position [90, 0]
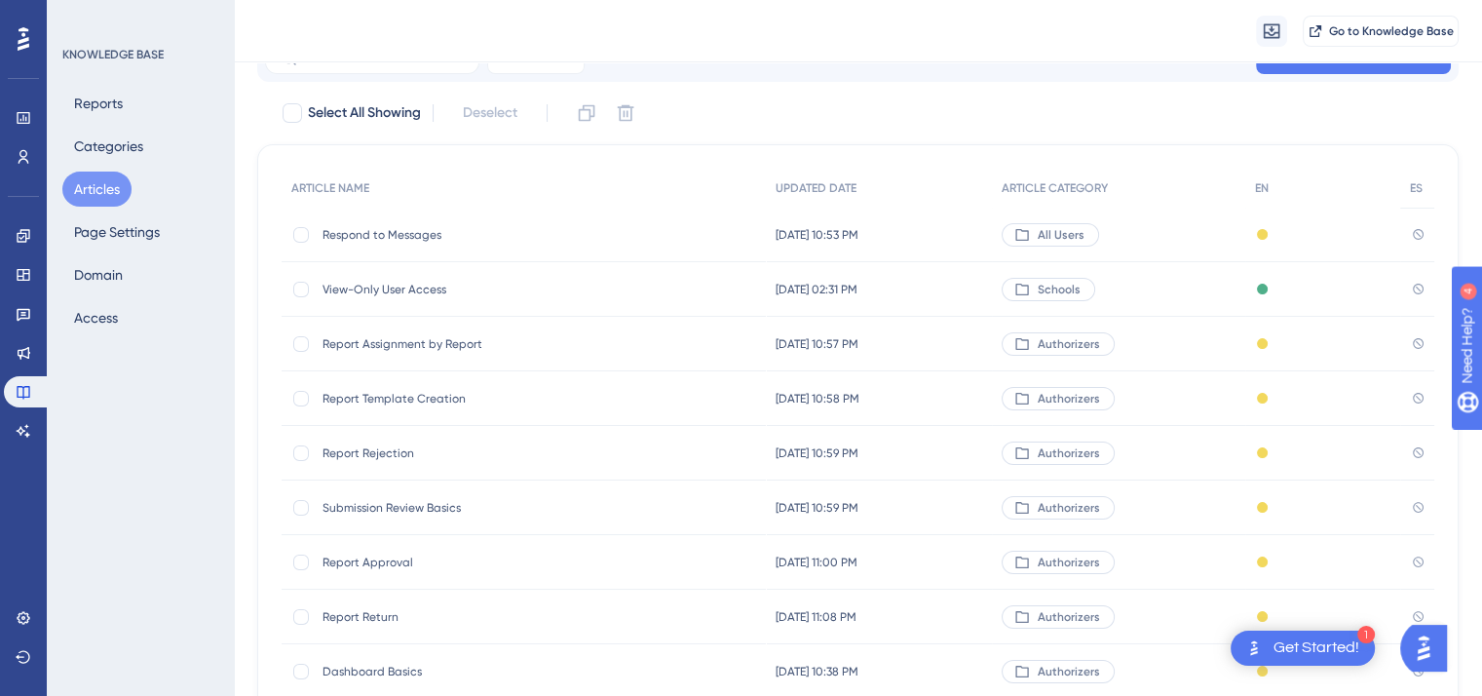
click at [406, 287] on span "View-Only User Access" at bounding box center [479, 290] width 312 height 16
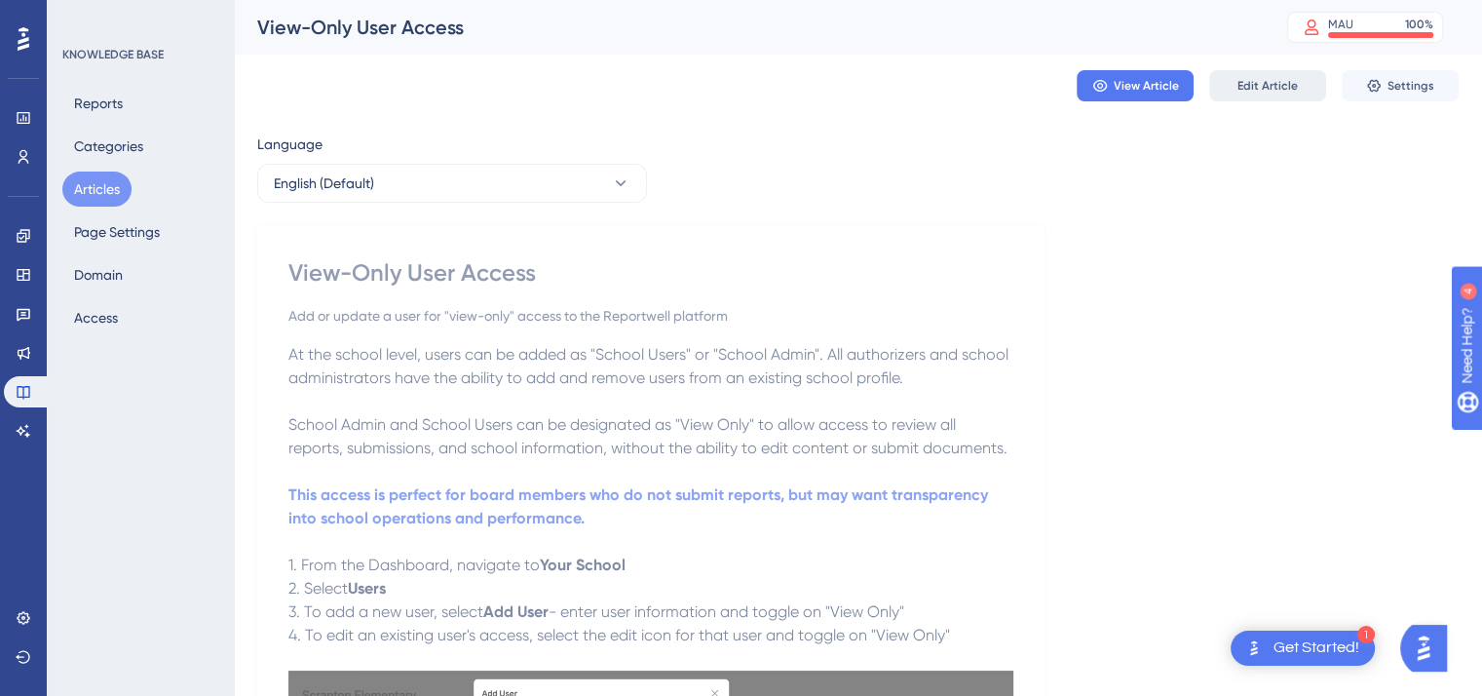
drag, startPoint x: 1252, startPoint y: 103, endPoint x: 1252, endPoint y: 90, distance: 13.6
click at [1252, 90] on div "View Article Edit Article Settings" at bounding box center [858, 86] width 1202 height 62
click at [1252, 90] on span "Edit Article" at bounding box center [1268, 86] width 60 height 16
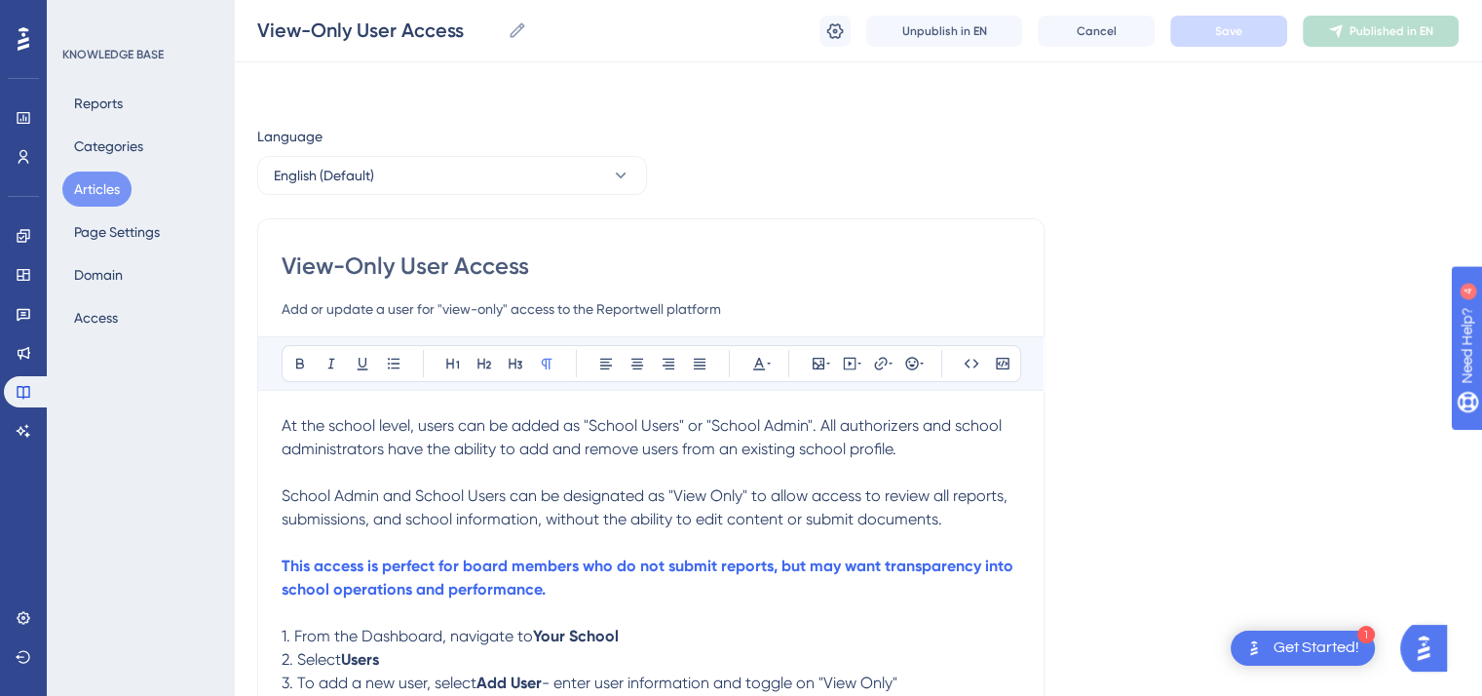
scroll to position [61, 0]
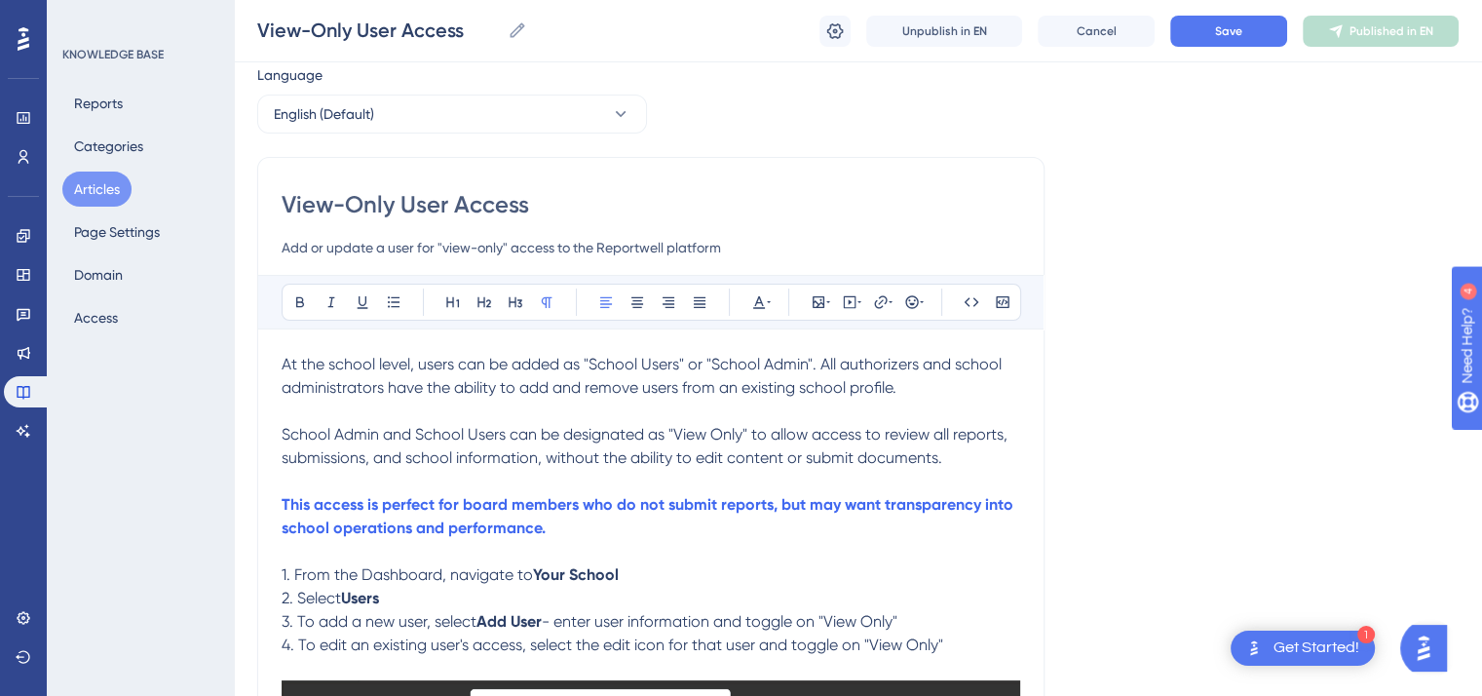
click at [914, 392] on p "At the school level, users can be added as "School Users" or "School Admin". Al…" at bounding box center [651, 376] width 739 height 47
click at [678, 364] on span "At the school level, users can be added as "School Users" or "School Admin". Al…" at bounding box center [644, 376] width 724 height 42
click at [819, 364] on span "At the school level, users can be added as "School Admin" or "School Admin". Al…" at bounding box center [647, 376] width 730 height 42
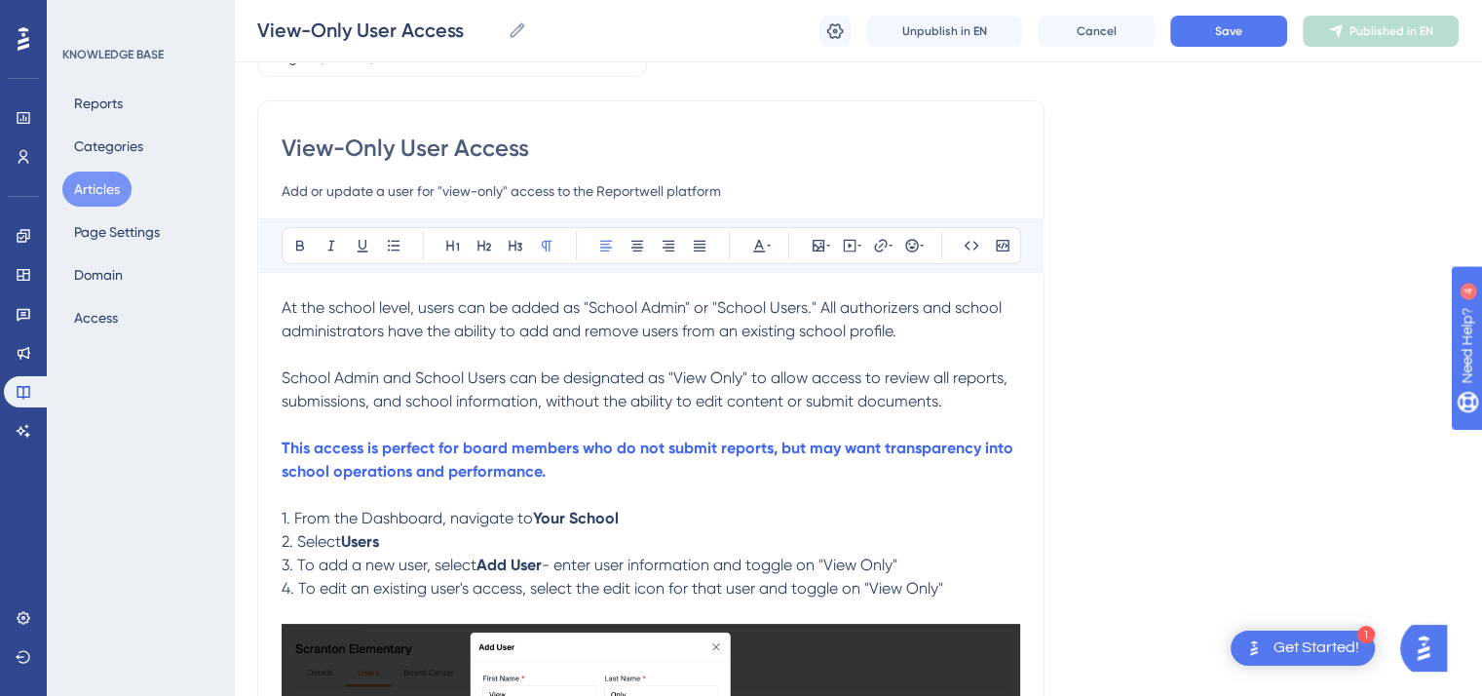
scroll to position [153, 0]
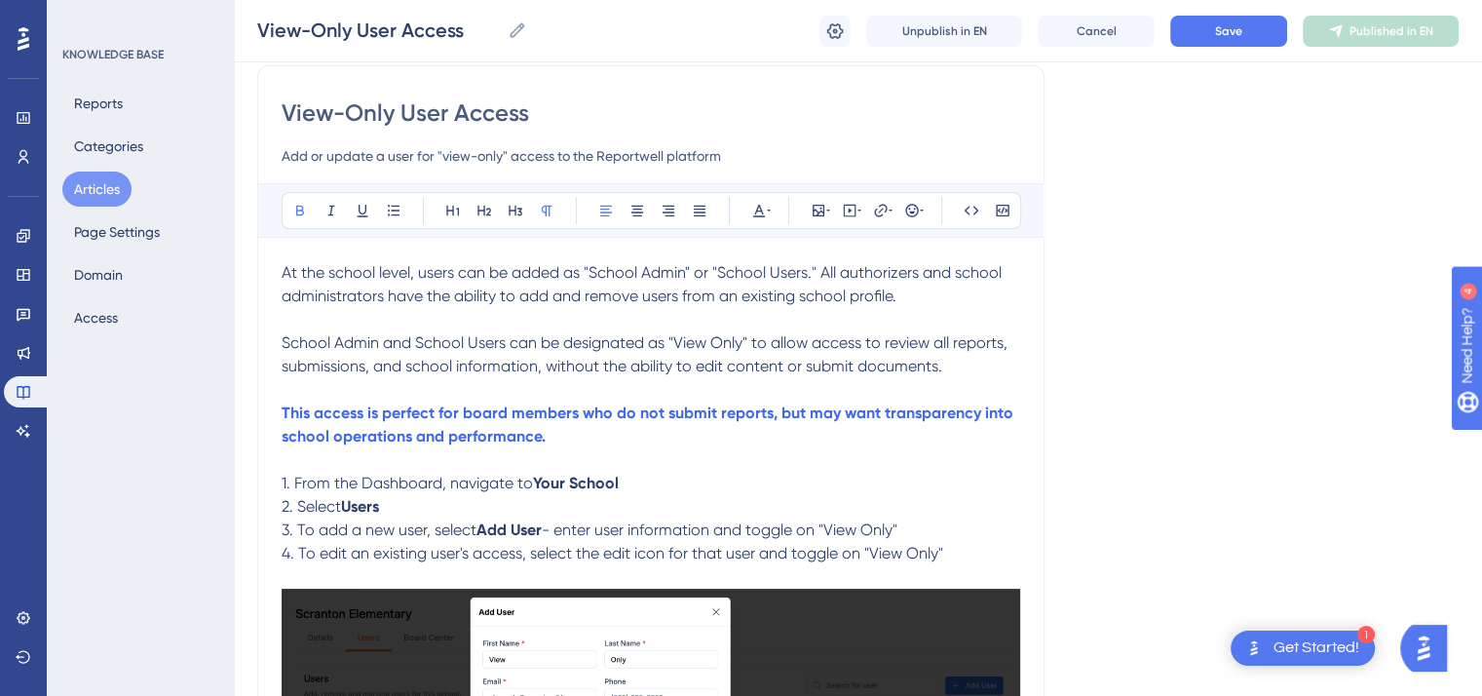
click at [623, 480] on p "1. From the Dashboard, navigate to Your School" at bounding box center [651, 483] width 739 height 23
click at [303, 208] on icon at bounding box center [300, 211] width 16 height 16
click at [390, 508] on p "2. Select Users" at bounding box center [651, 506] width 739 height 23
click at [296, 213] on icon at bounding box center [300, 211] width 8 height 11
click at [560, 527] on span "- enter user information and toggle on "View Only"" at bounding box center [720, 529] width 356 height 19
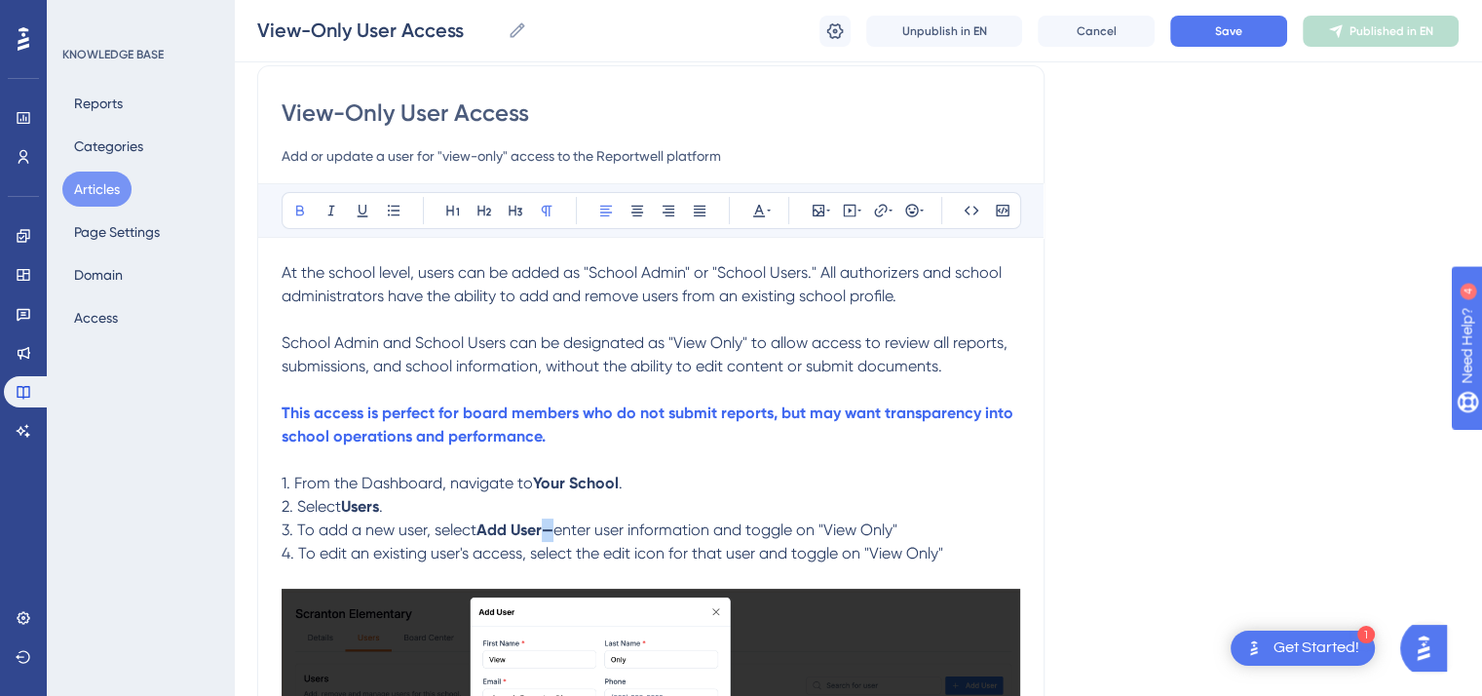
drag, startPoint x: 557, startPoint y: 532, endPoint x: 544, endPoint y: 531, distance: 13.7
click at [544, 531] on p "3. To add a new user, select Add User— enter user information and toggle on "Vi…" at bounding box center [651, 530] width 739 height 23
click at [294, 212] on icon at bounding box center [300, 211] width 16 height 16
click at [674, 514] on p "2. Select Users ." at bounding box center [651, 506] width 739 height 23
click at [898, 529] on span "—enter user information and toggle on "View Only"" at bounding box center [720, 529] width 356 height 19
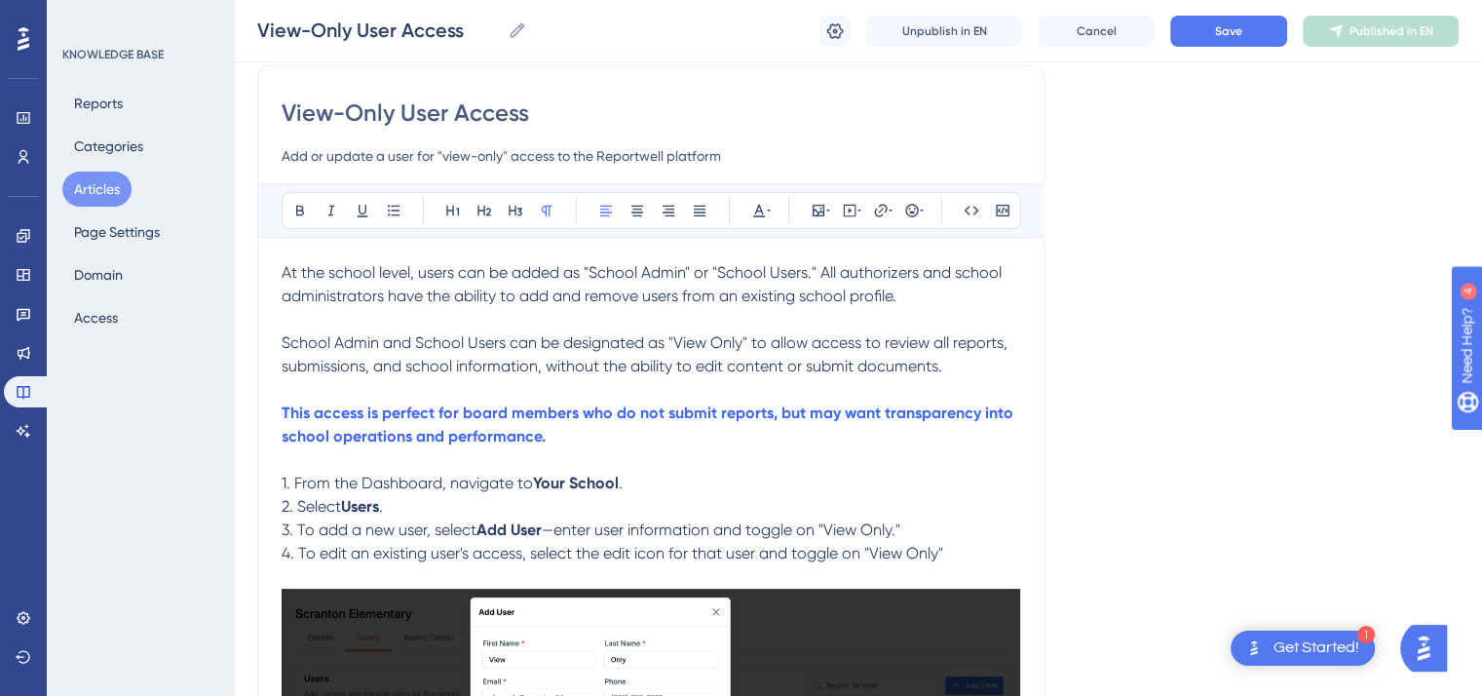
click at [938, 553] on span "4. To edit an existing user's access, select the edit icon for that user and to…" at bounding box center [613, 553] width 662 height 19
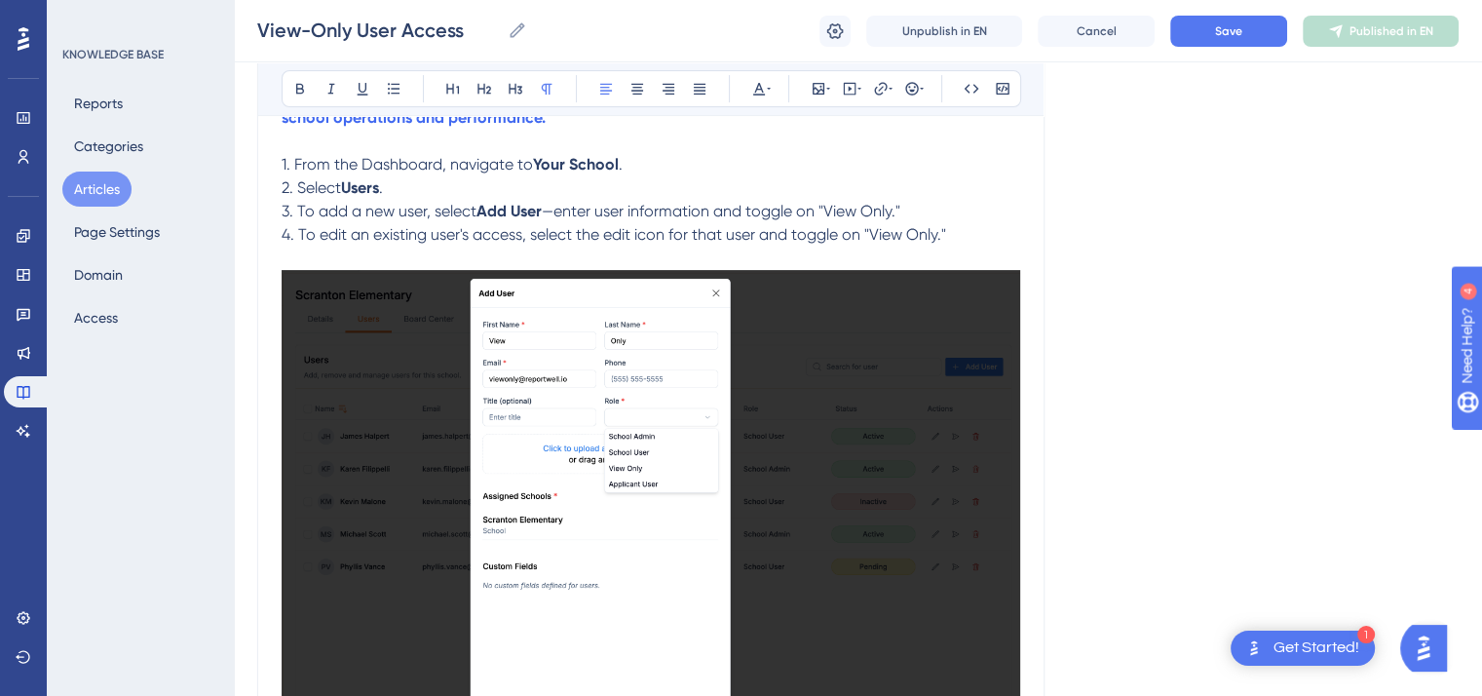
scroll to position [804, 0]
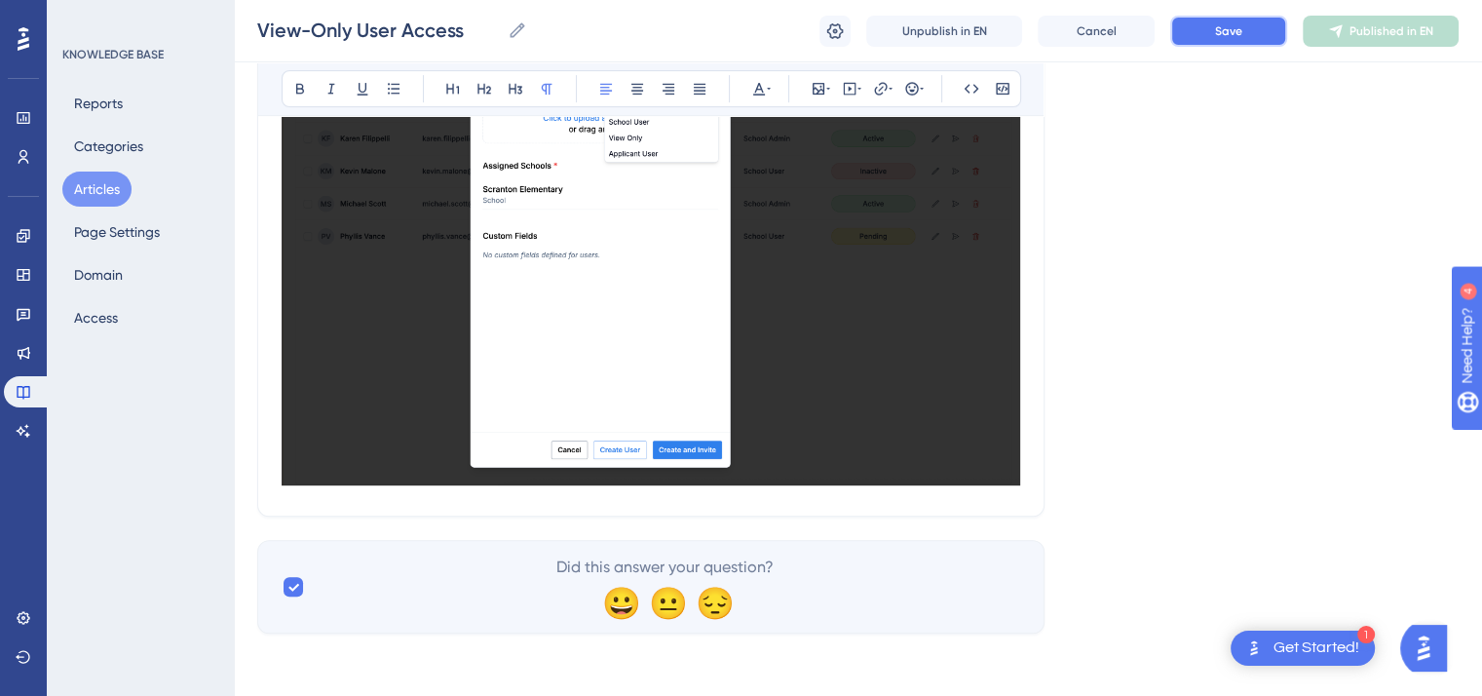
click at [1221, 25] on span "Save" at bounding box center [1228, 31] width 27 height 16
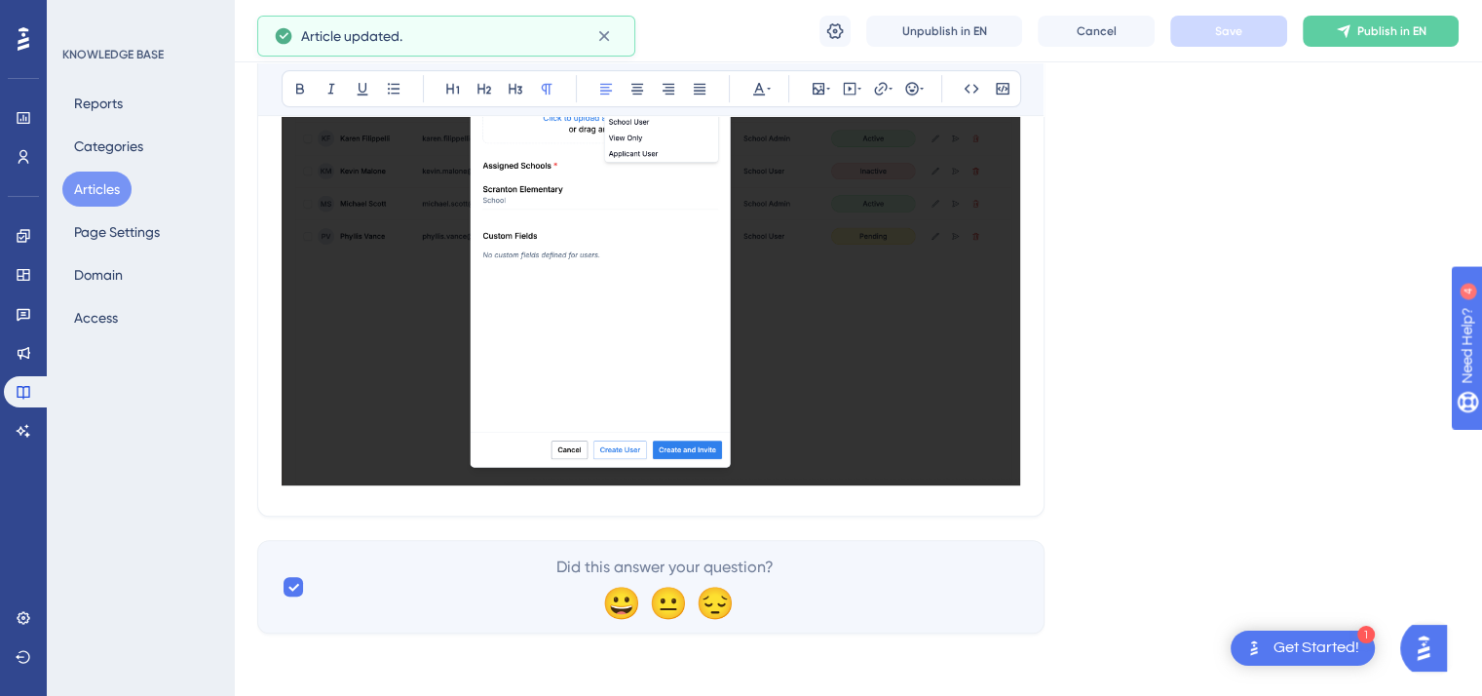
click at [92, 200] on button "Articles" at bounding box center [96, 189] width 69 height 35
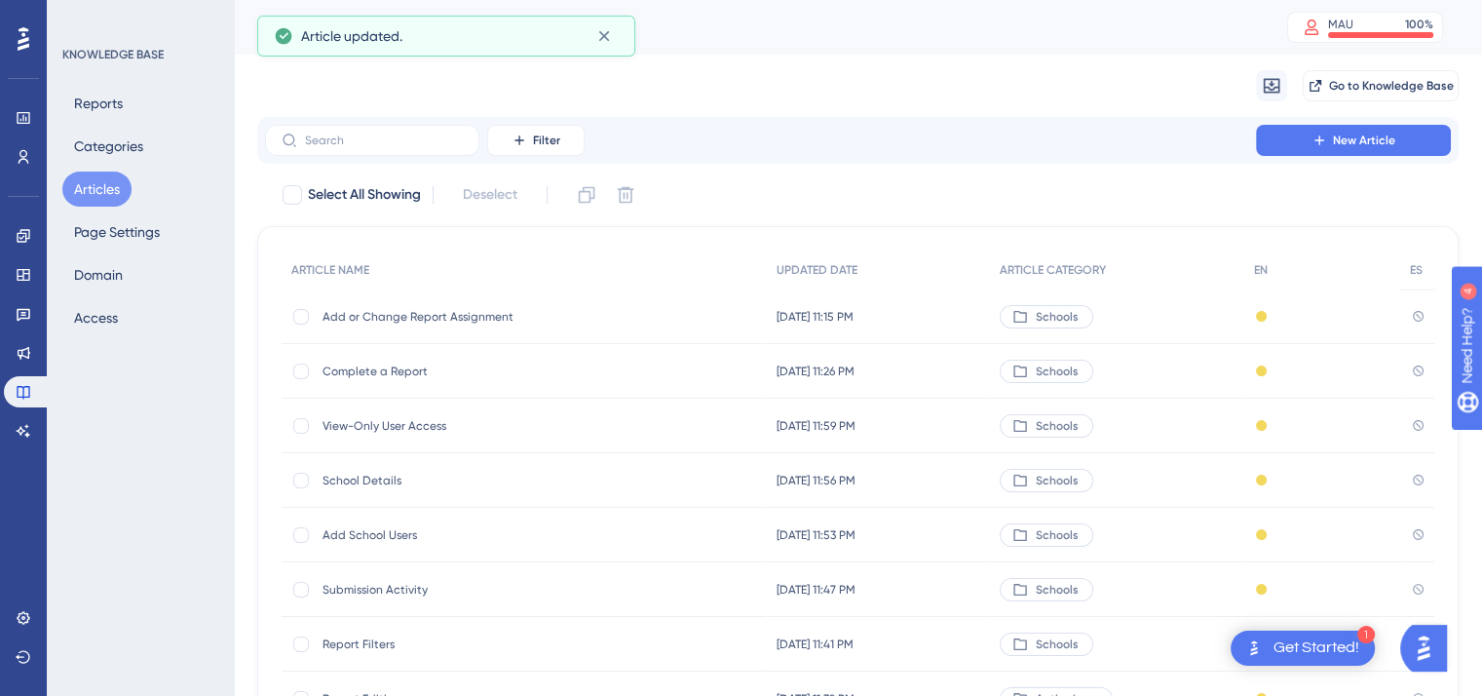
scroll to position [295, 0]
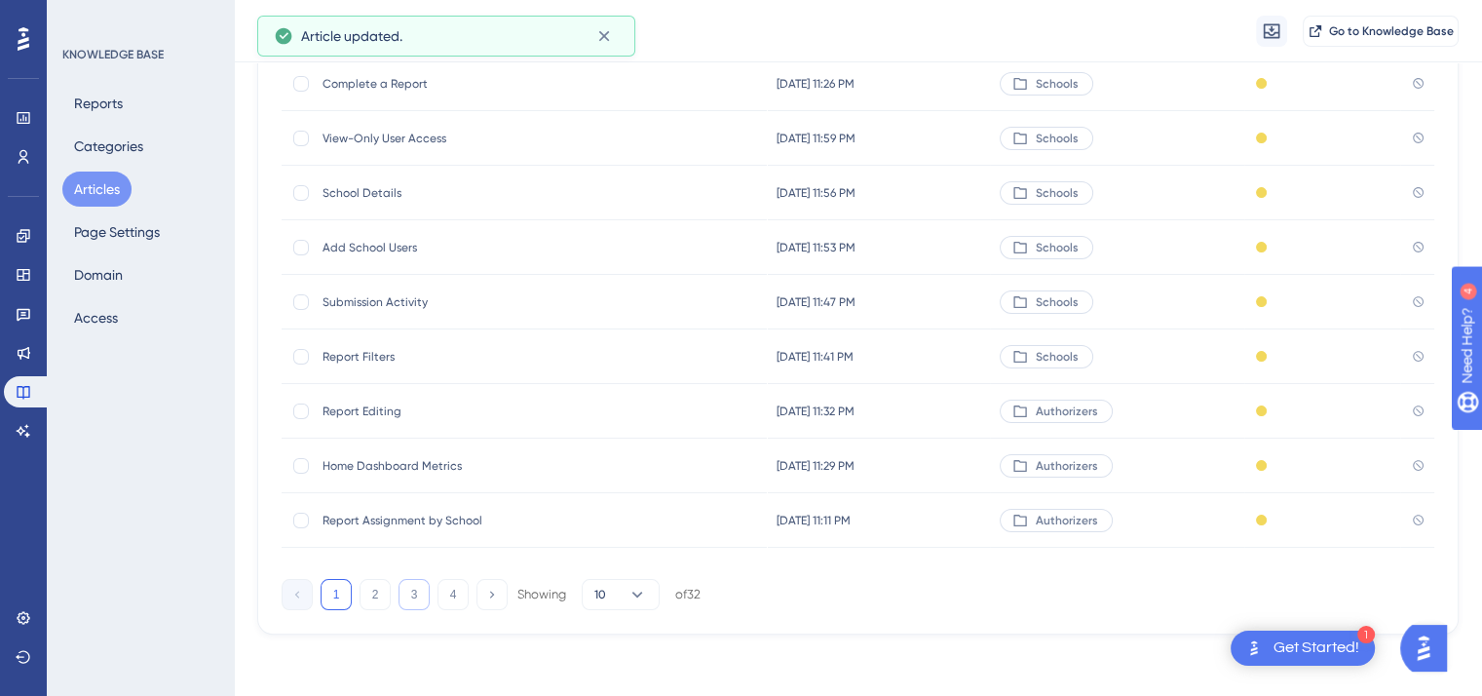
click at [414, 597] on button "3" at bounding box center [414, 594] width 31 height 31
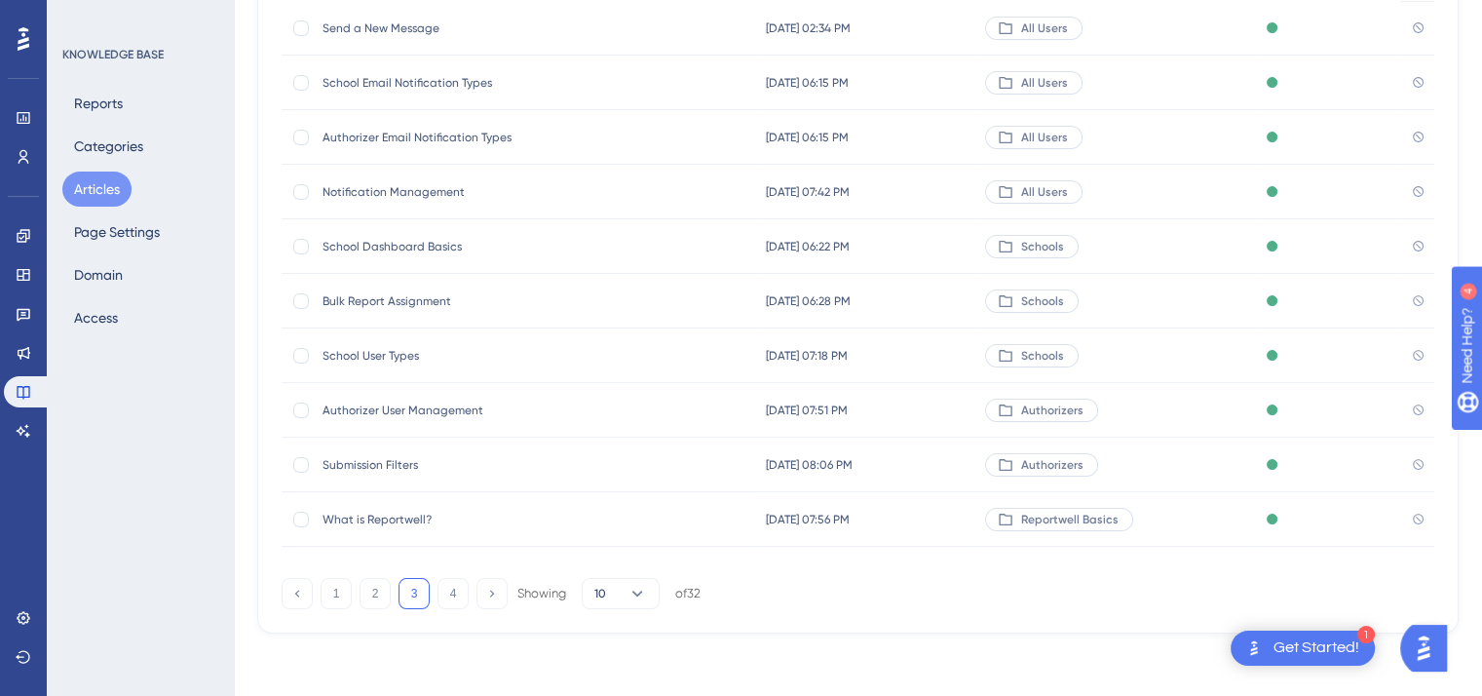
scroll to position [0, 0]
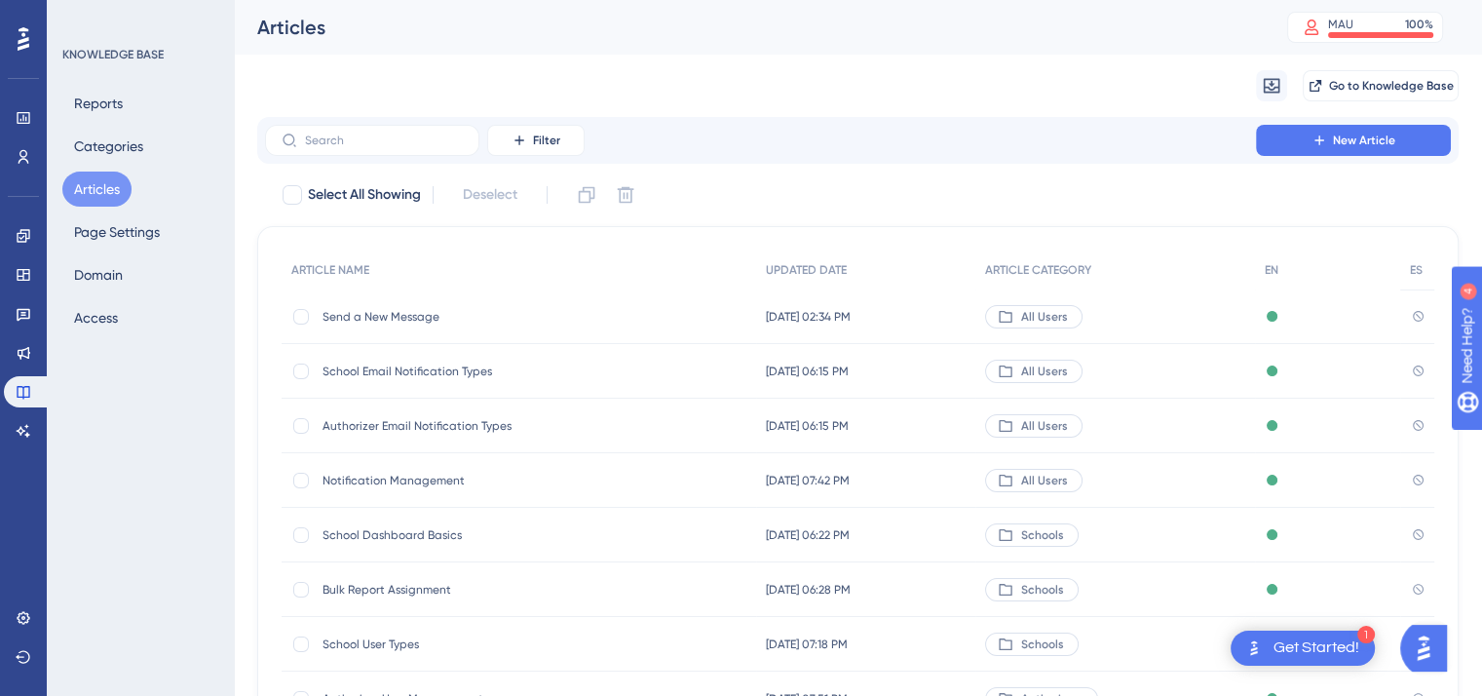
click at [379, 316] on span "Send a New Message" at bounding box center [479, 317] width 312 height 16
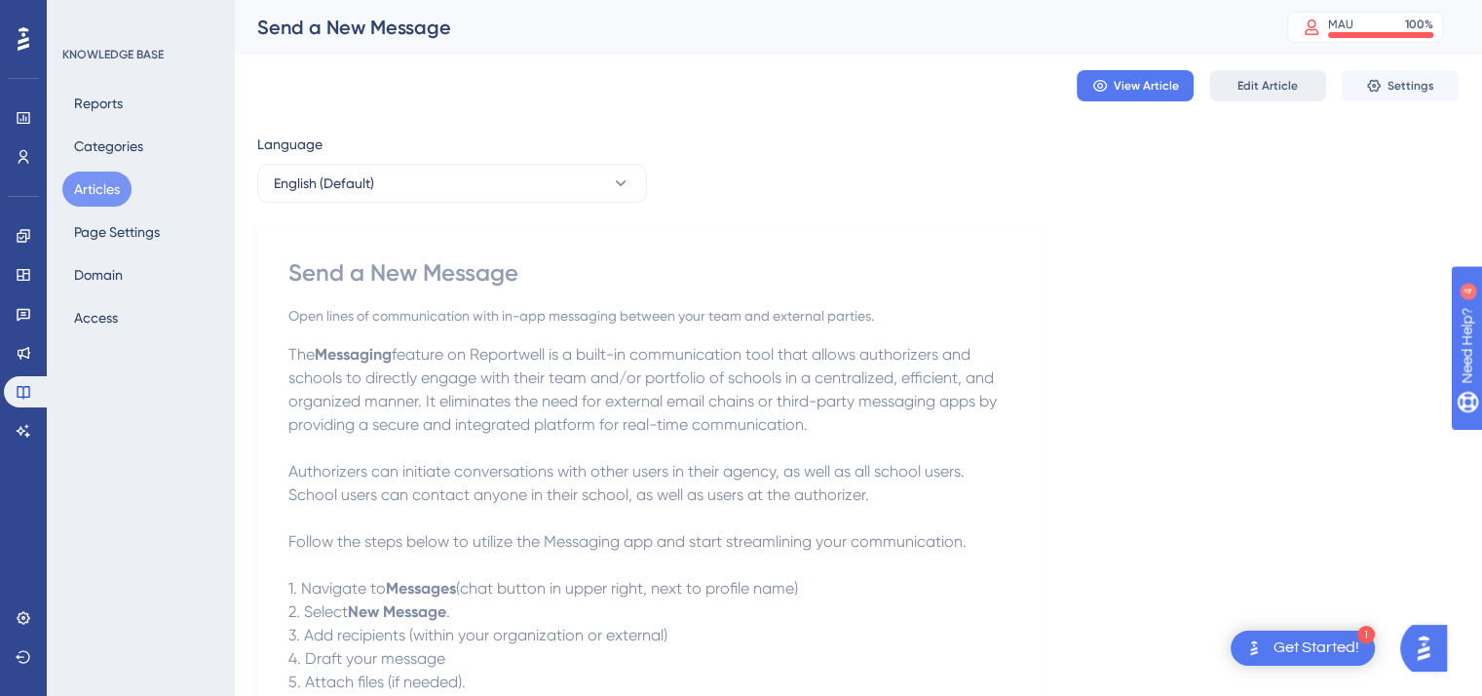
click at [1255, 85] on span "Edit Article" at bounding box center [1268, 86] width 60 height 16
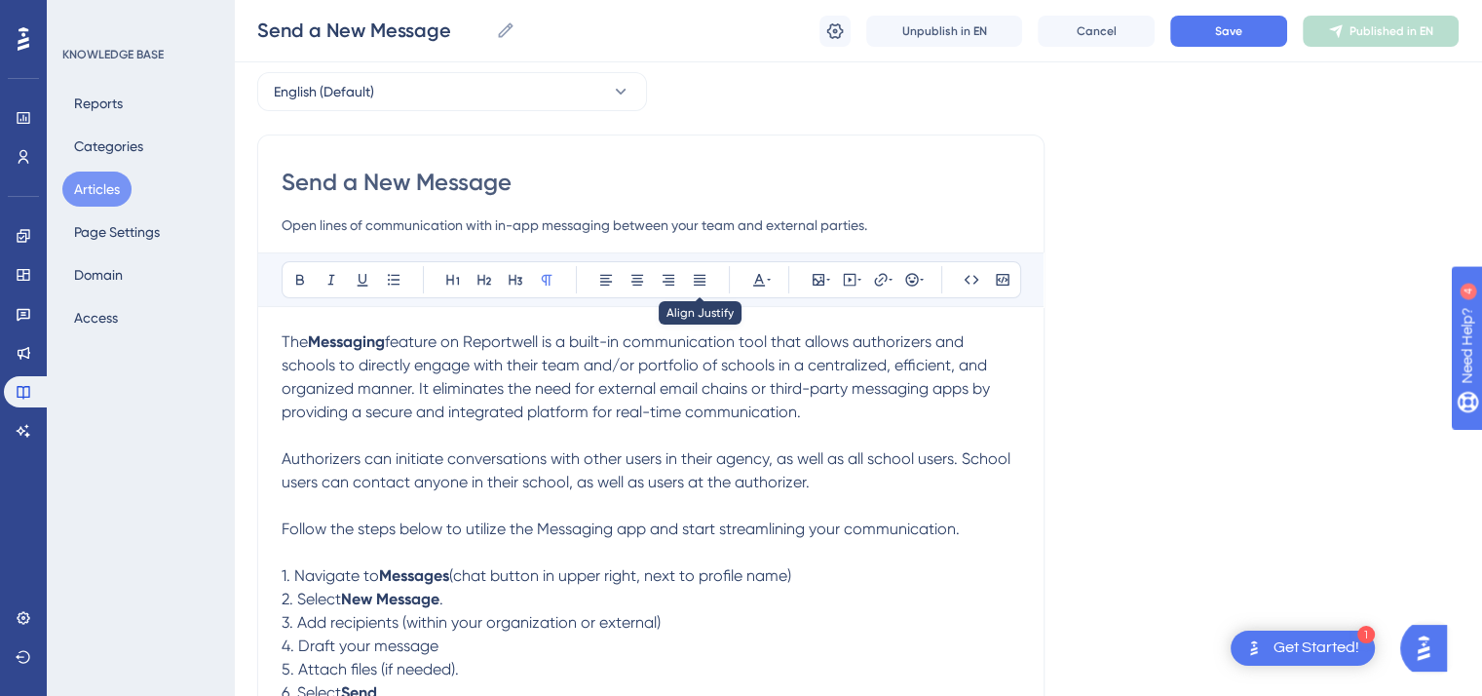
scroll to position [70, 0]
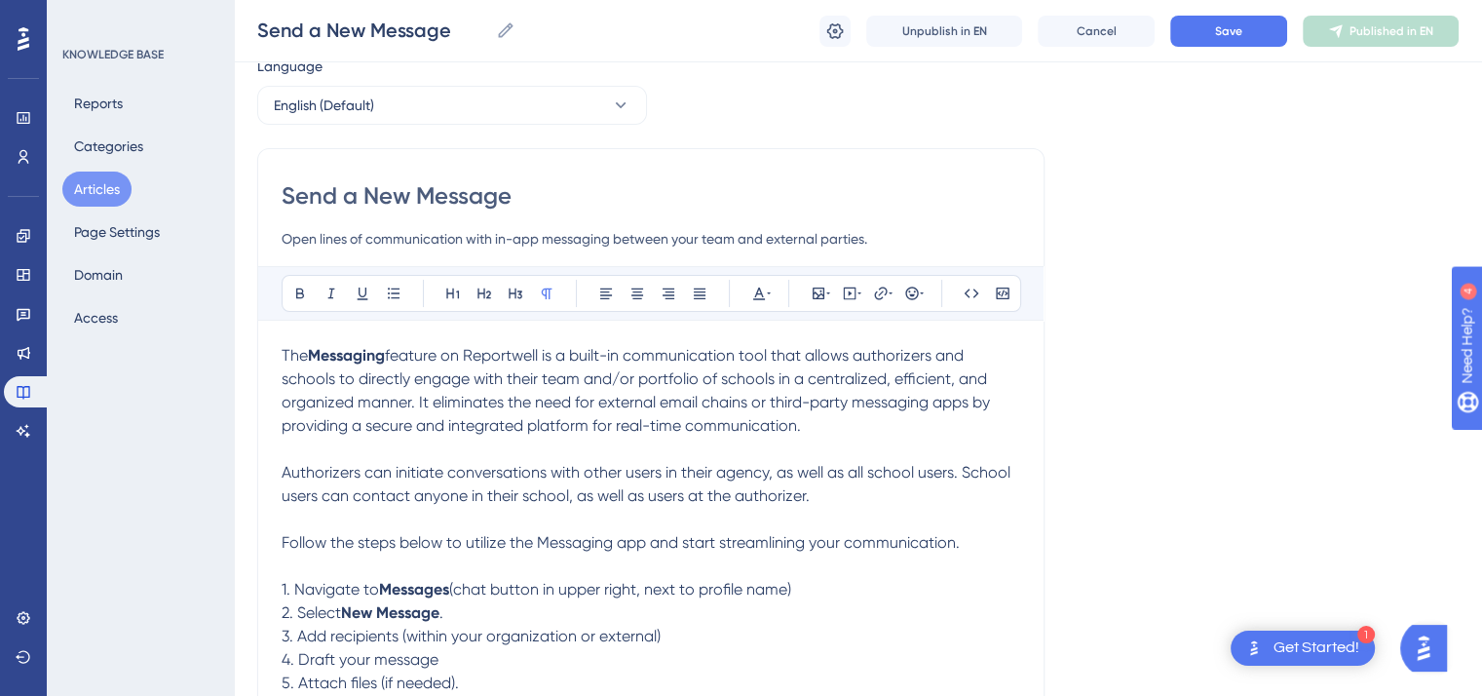
click at [875, 243] on input "Open lines of communication with in-app messaging between your team and externa…" at bounding box center [651, 238] width 739 height 23
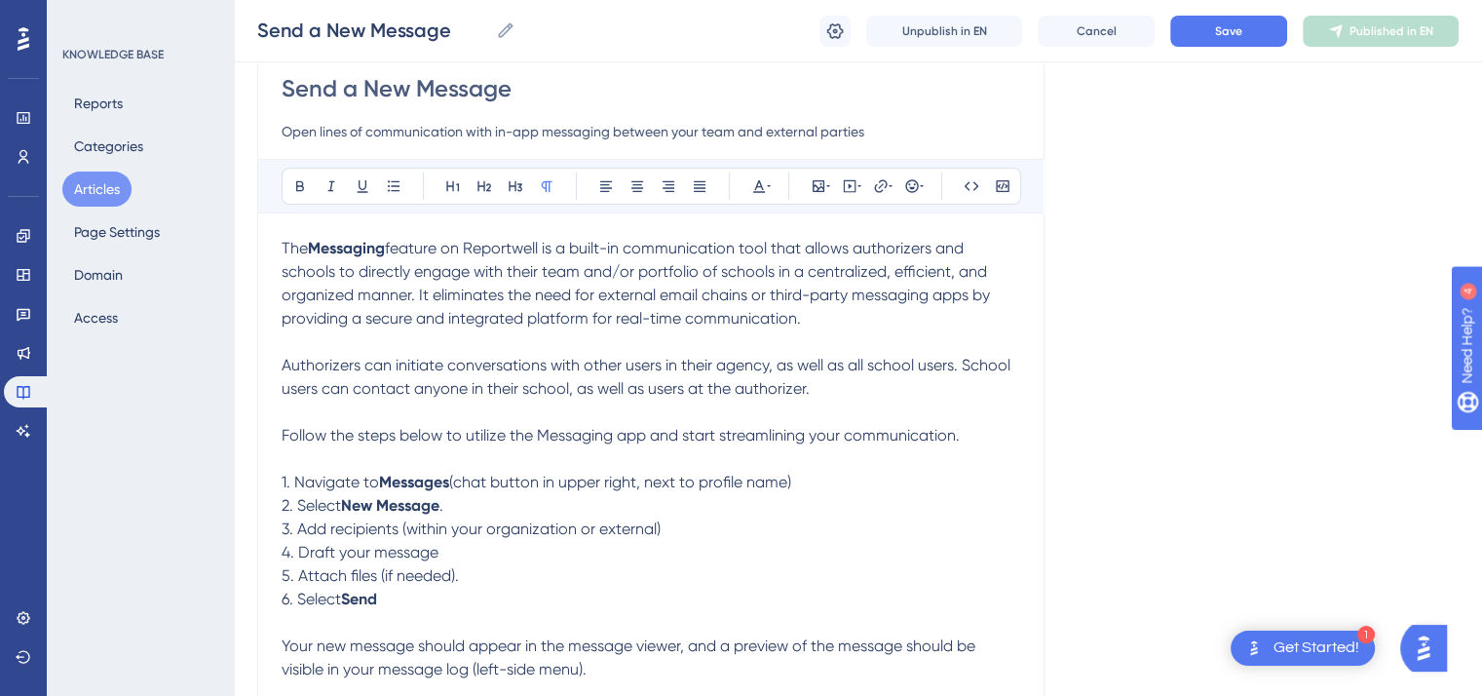
scroll to position [178, 0]
type input "Open lines of communication with in-app messaging between your team and externa…"
click at [967, 431] on p "Follow the steps below to utilize the Messaging app and start streamlining your…" at bounding box center [651, 434] width 739 height 23
click at [803, 483] on p "1. Navigate to Messages (chat button in upper right, next to profile name)" at bounding box center [651, 481] width 739 height 23
click at [665, 529] on p "3. Add recipients (within your organization or external)" at bounding box center [651, 528] width 739 height 23
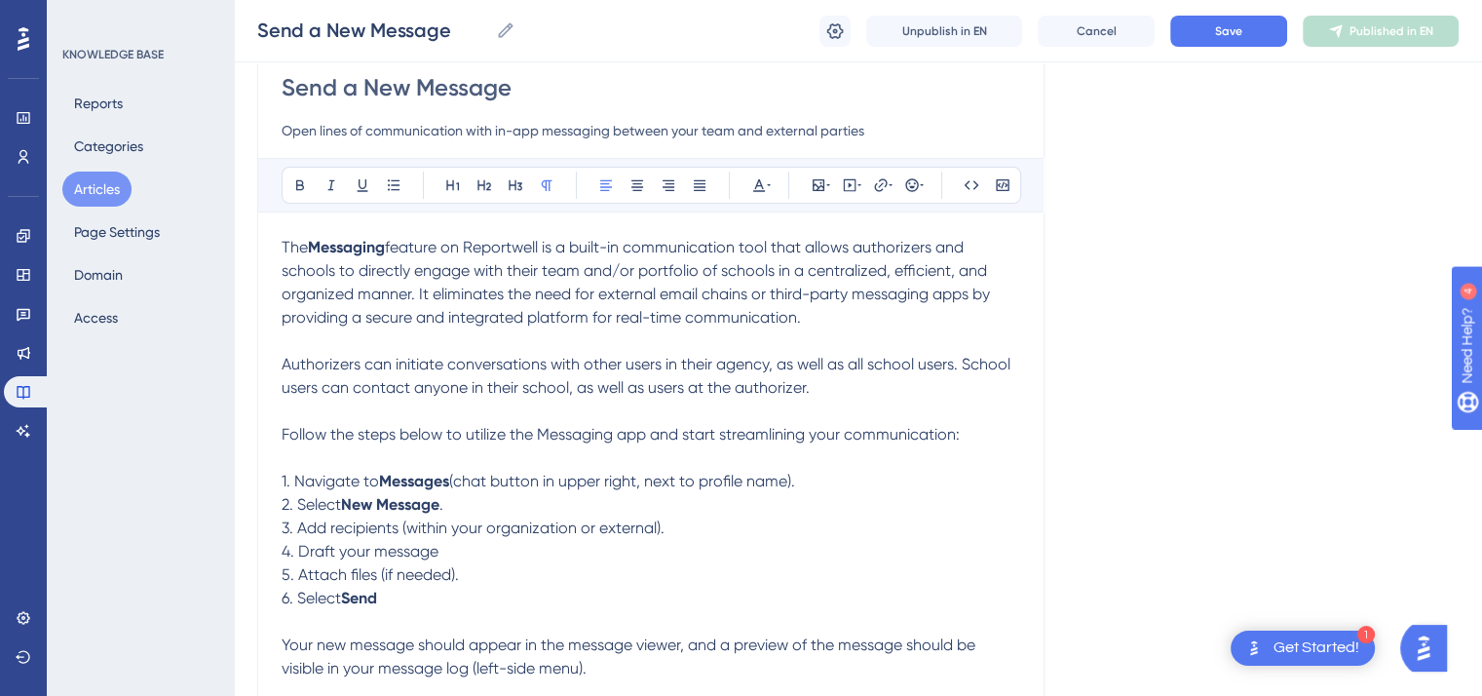
click at [443, 552] on p "4. Draft your message" at bounding box center [651, 551] width 739 height 23
click at [385, 601] on p "6. Select Send" at bounding box center [651, 598] width 739 height 23
click at [299, 187] on icon at bounding box center [300, 185] width 16 height 16
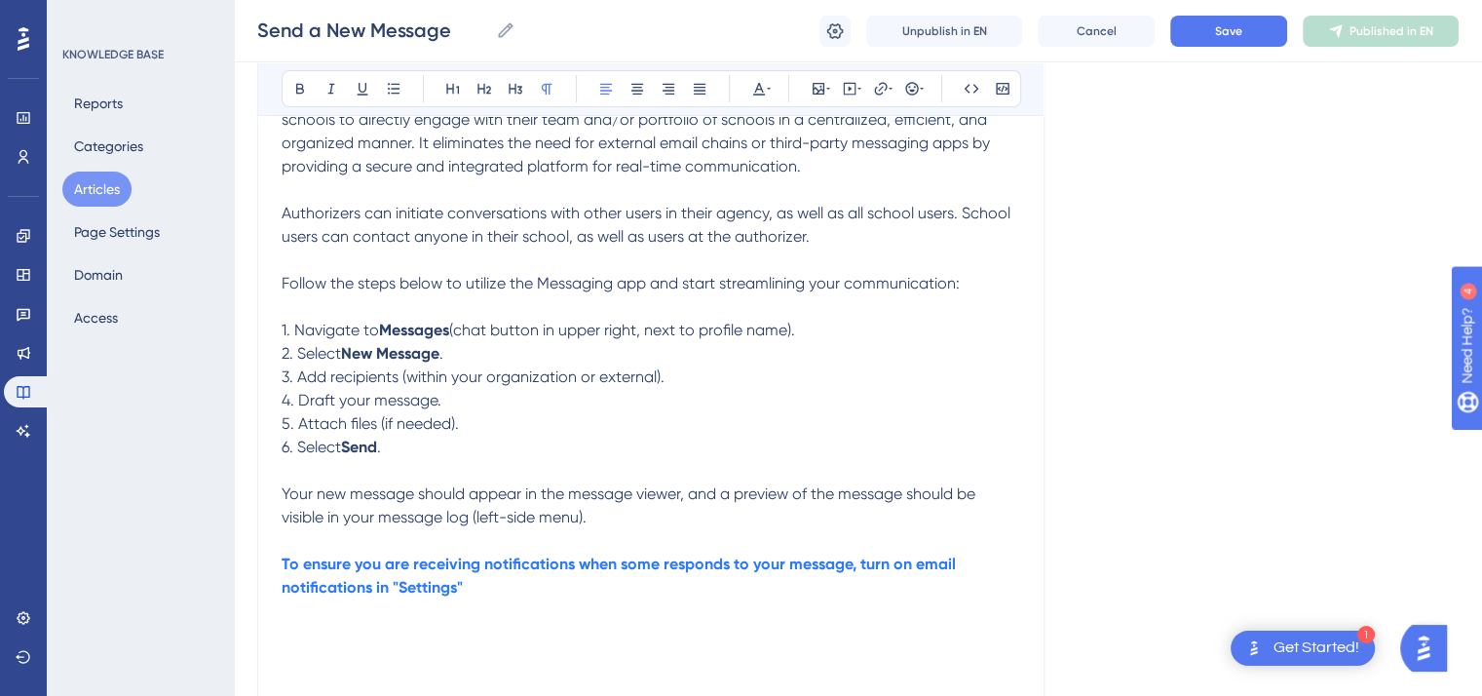
scroll to position [330, 0]
click at [658, 574] on p "To ensure you are receiving notifications when some responds to your message, t…" at bounding box center [651, 575] width 739 height 47
click at [456, 589] on strong "To ensure you are receiving notifications when someone responds to your message…" at bounding box center [635, 575] width 706 height 42
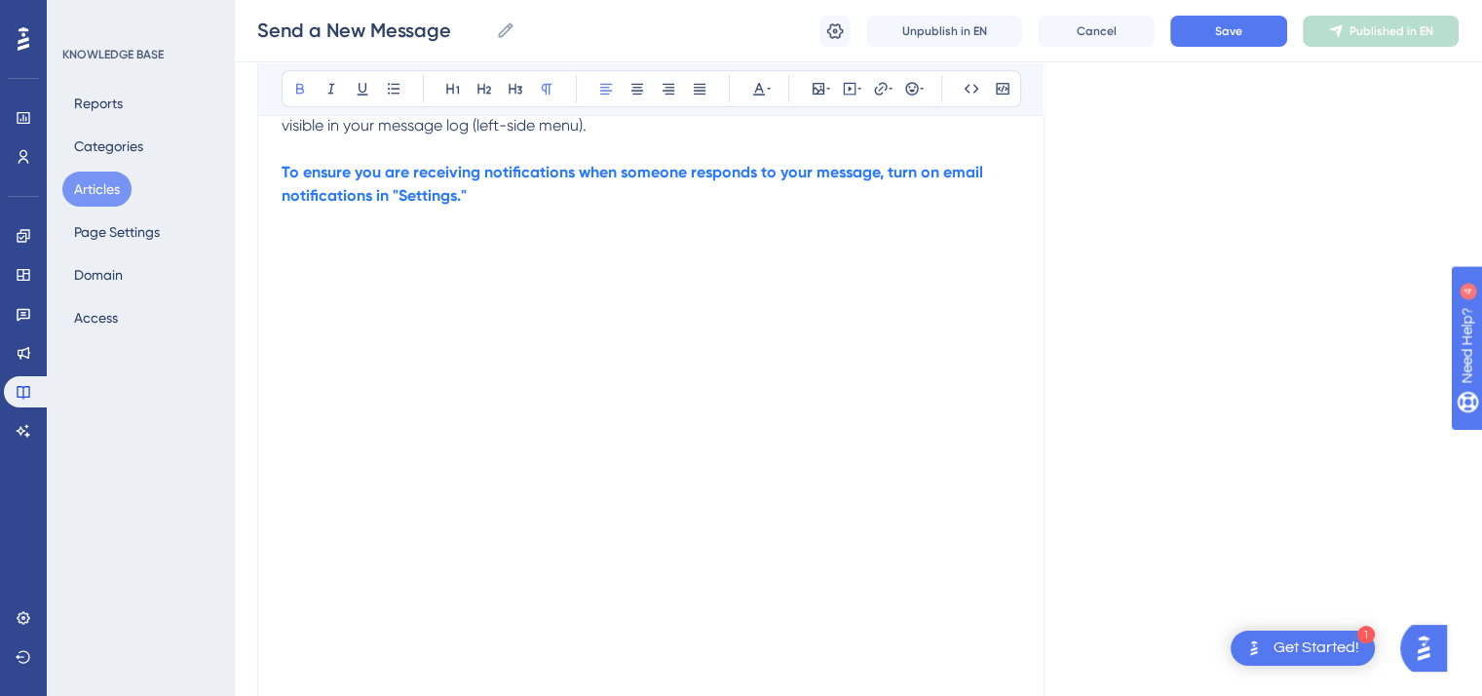
scroll to position [925, 0]
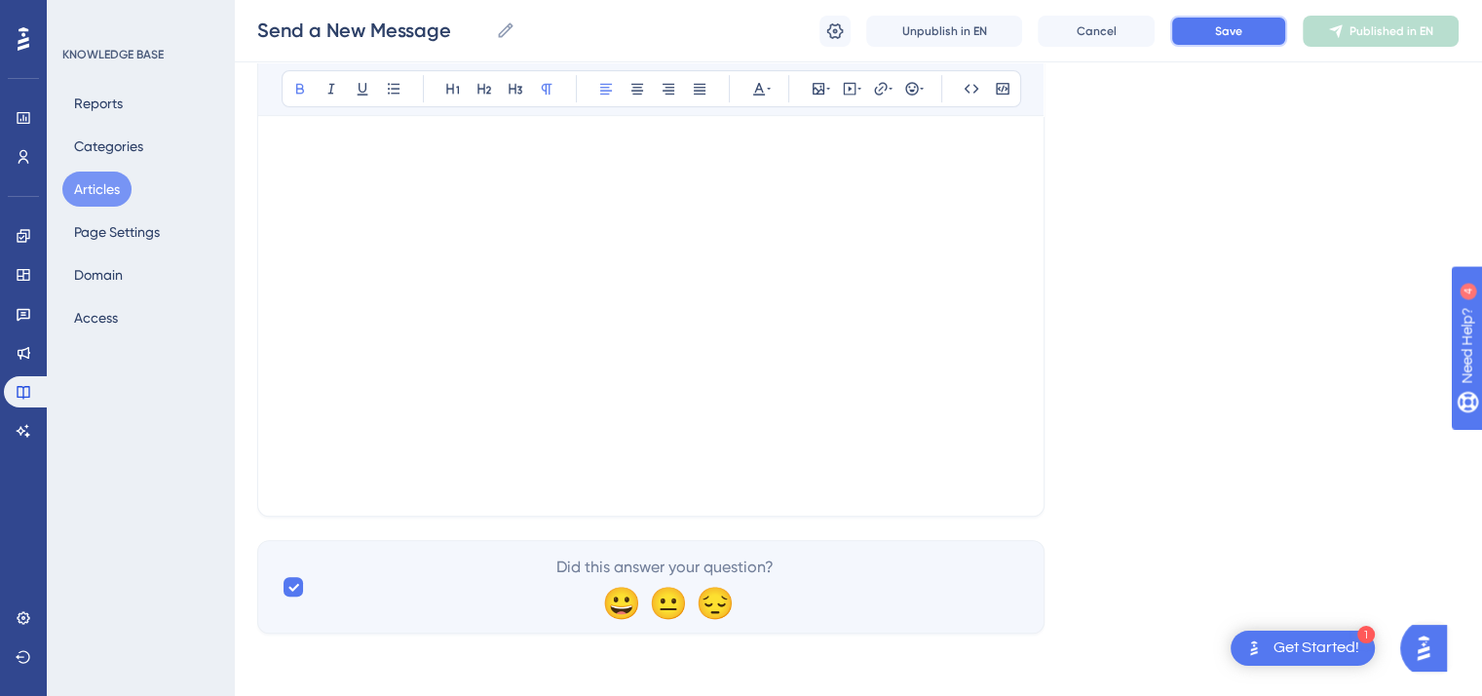
click at [1228, 28] on span "Save" at bounding box center [1228, 31] width 27 height 16
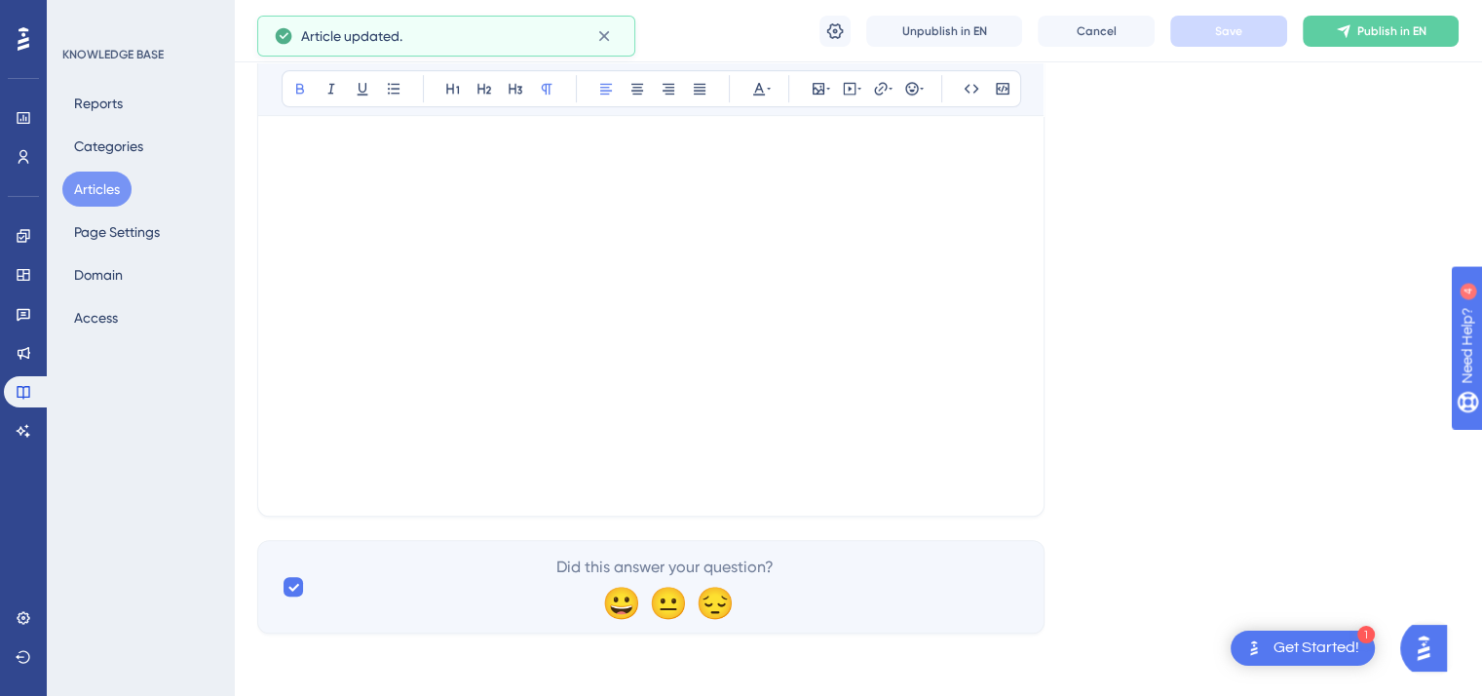
click at [121, 192] on button "Articles" at bounding box center [96, 189] width 69 height 35
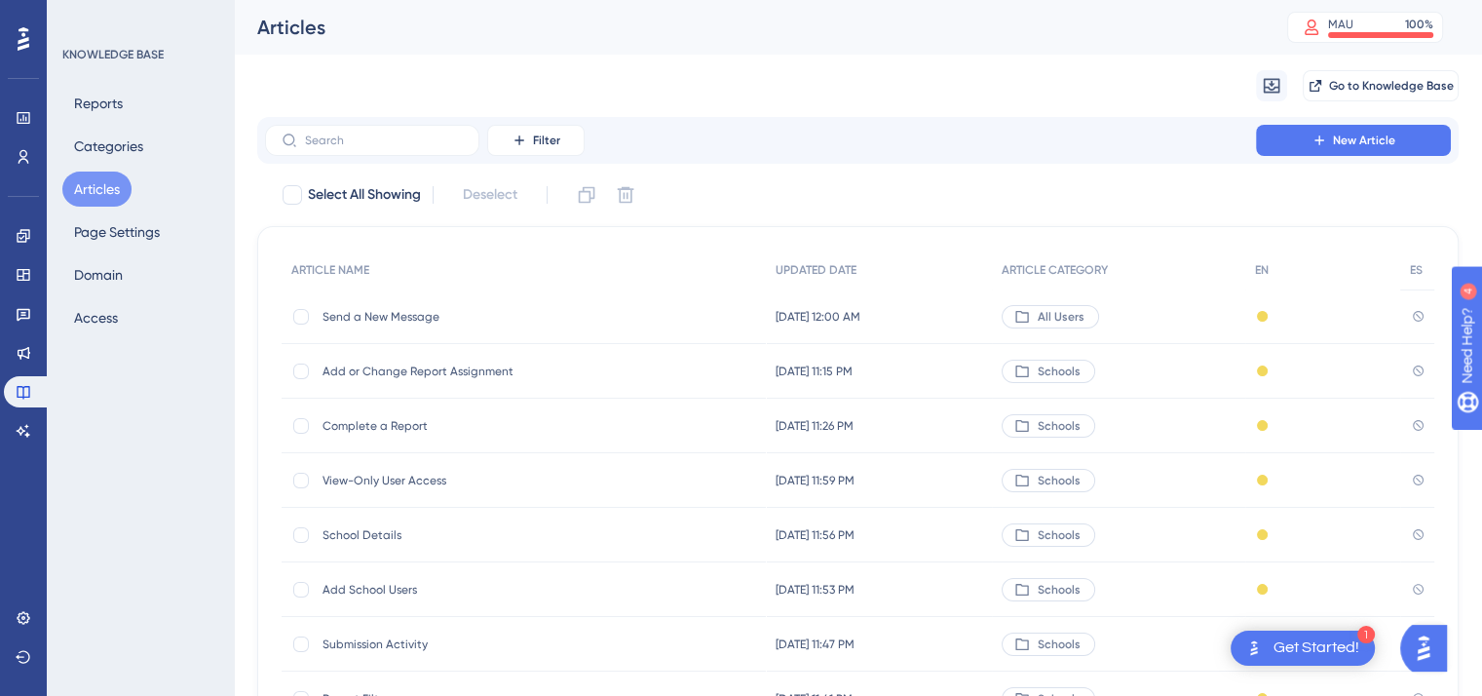
click at [403, 314] on span "Send a New Message" at bounding box center [479, 317] width 312 height 16
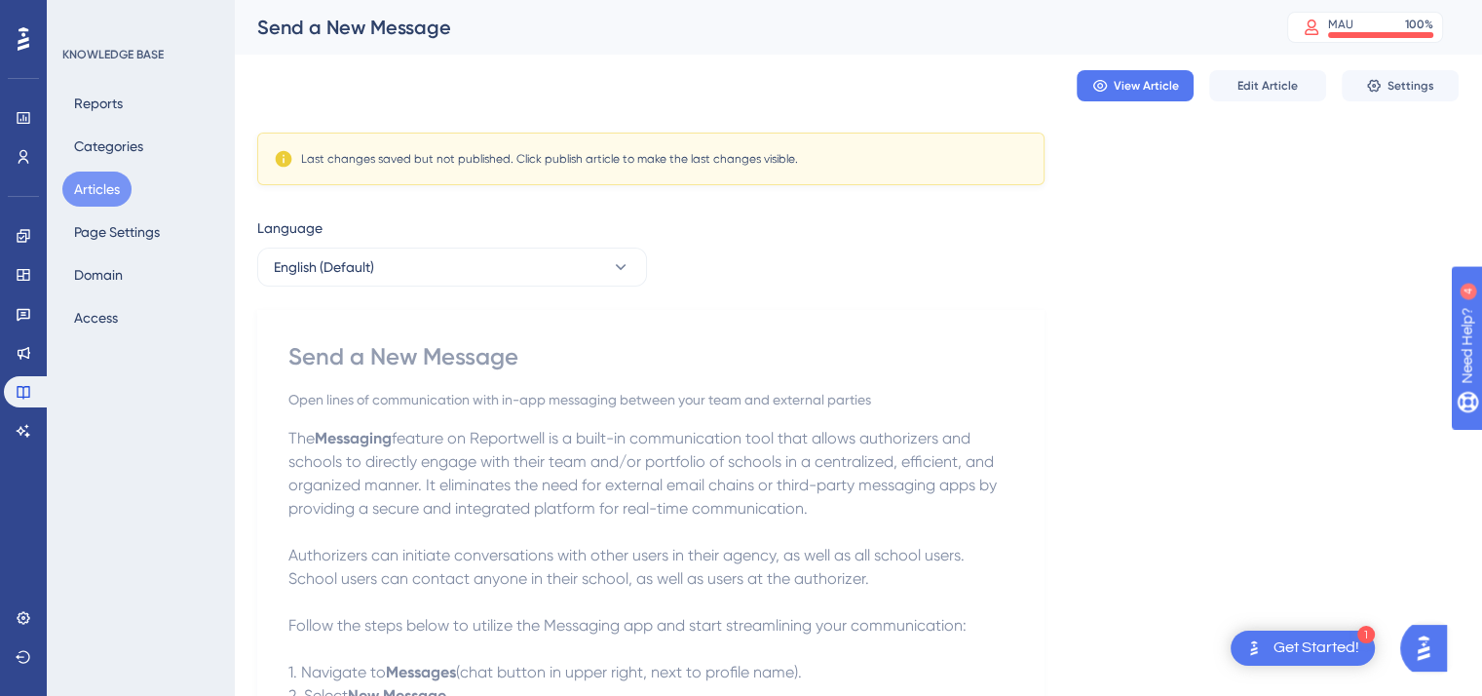
click at [86, 192] on button "Articles" at bounding box center [96, 189] width 69 height 35
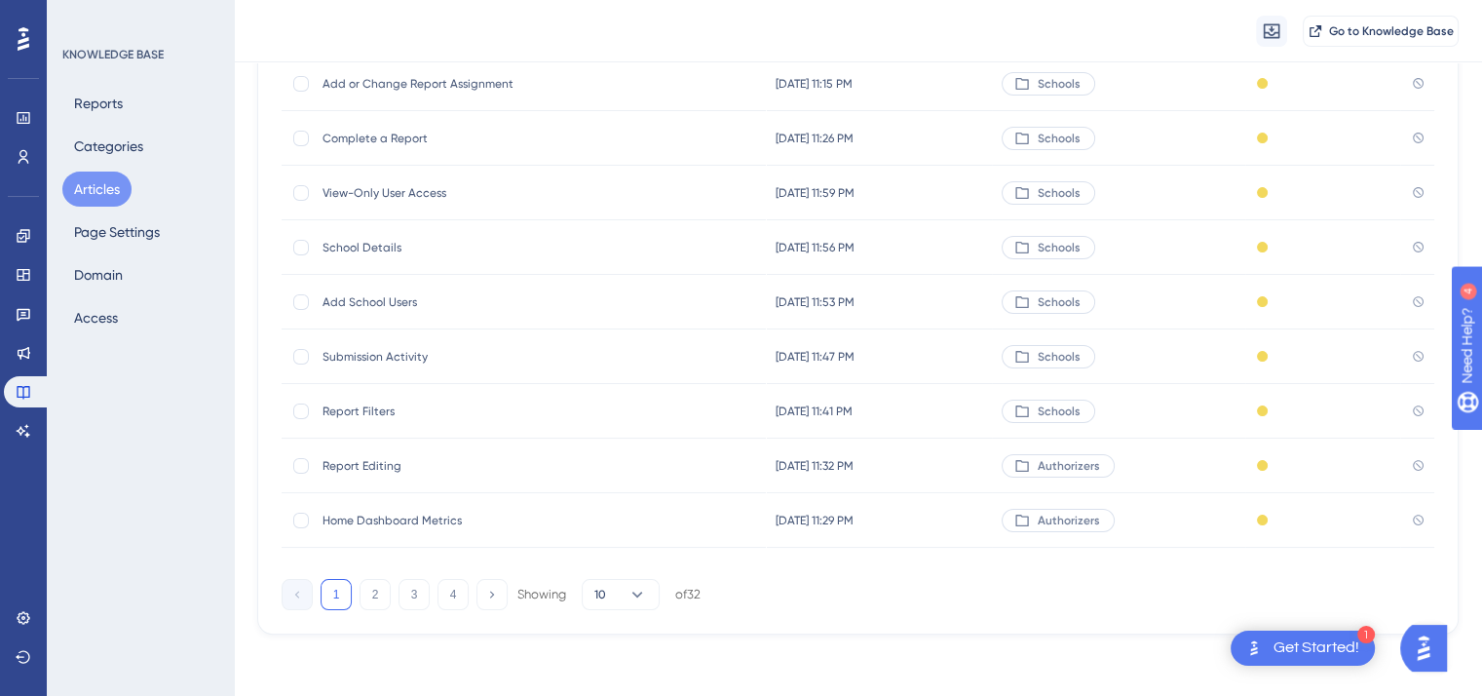
scroll to position [138, 0]
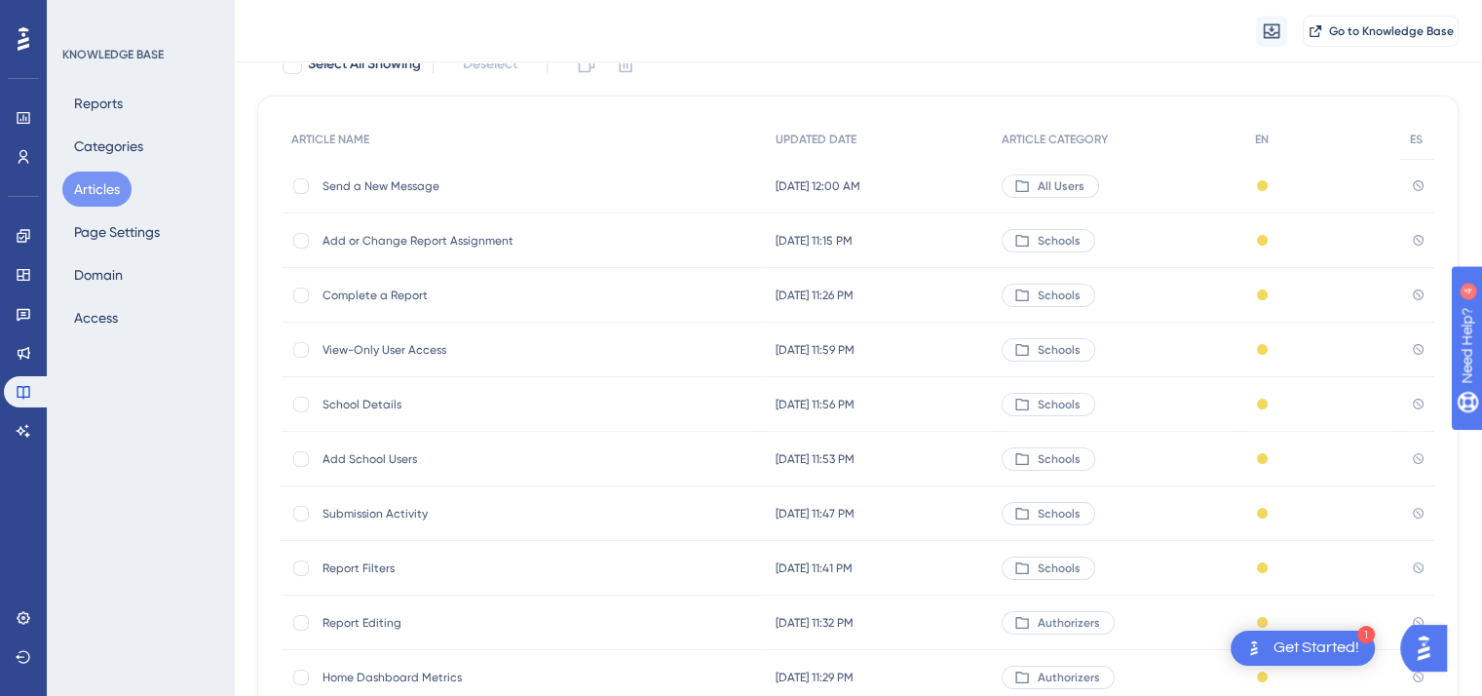
click at [393, 185] on span "Send a New Message" at bounding box center [479, 186] width 312 height 16
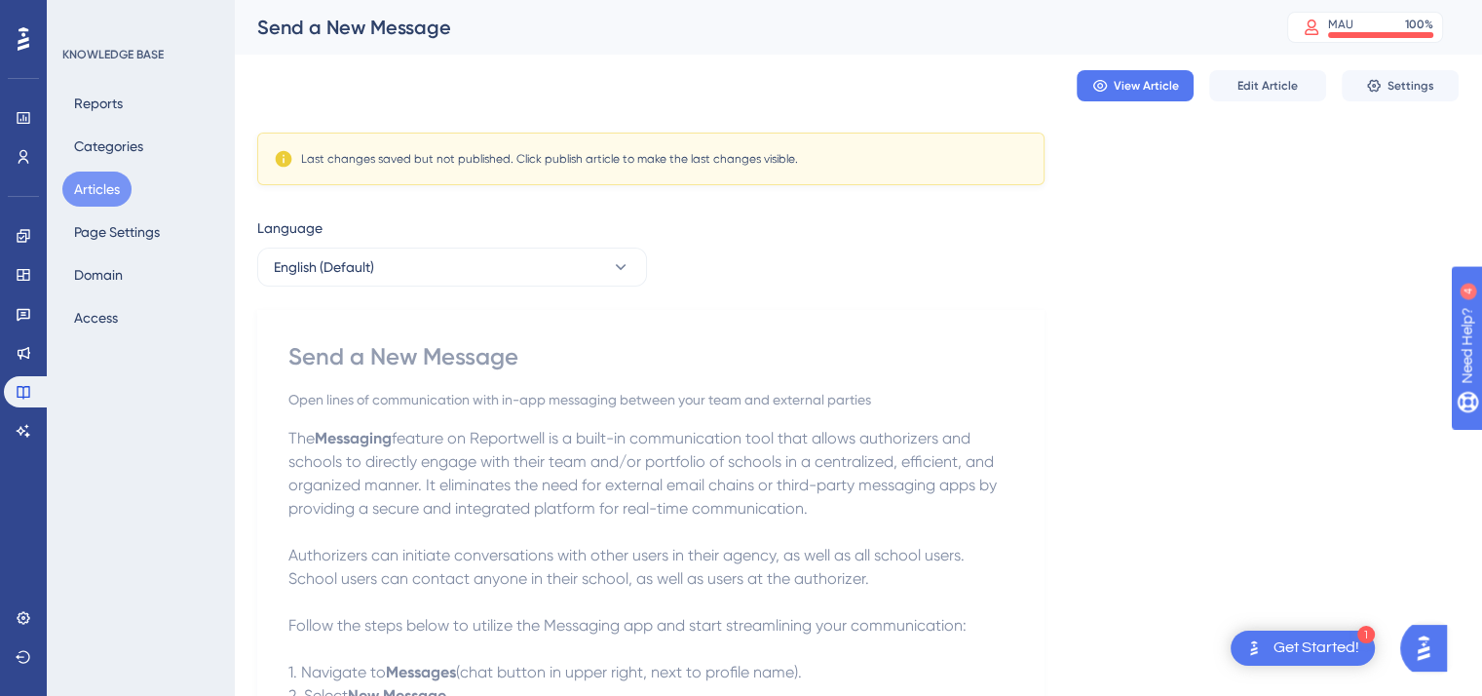
click at [90, 184] on button "Articles" at bounding box center [96, 189] width 69 height 35
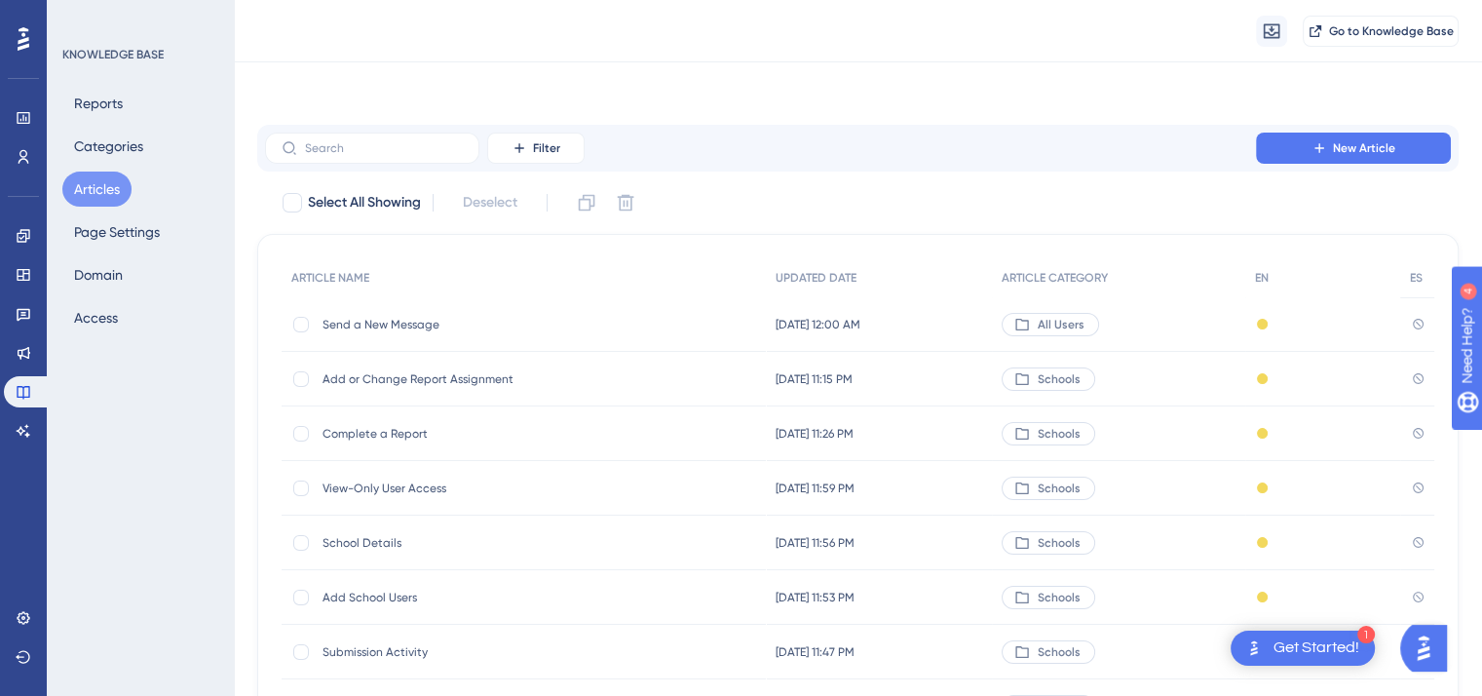
scroll to position [295, 0]
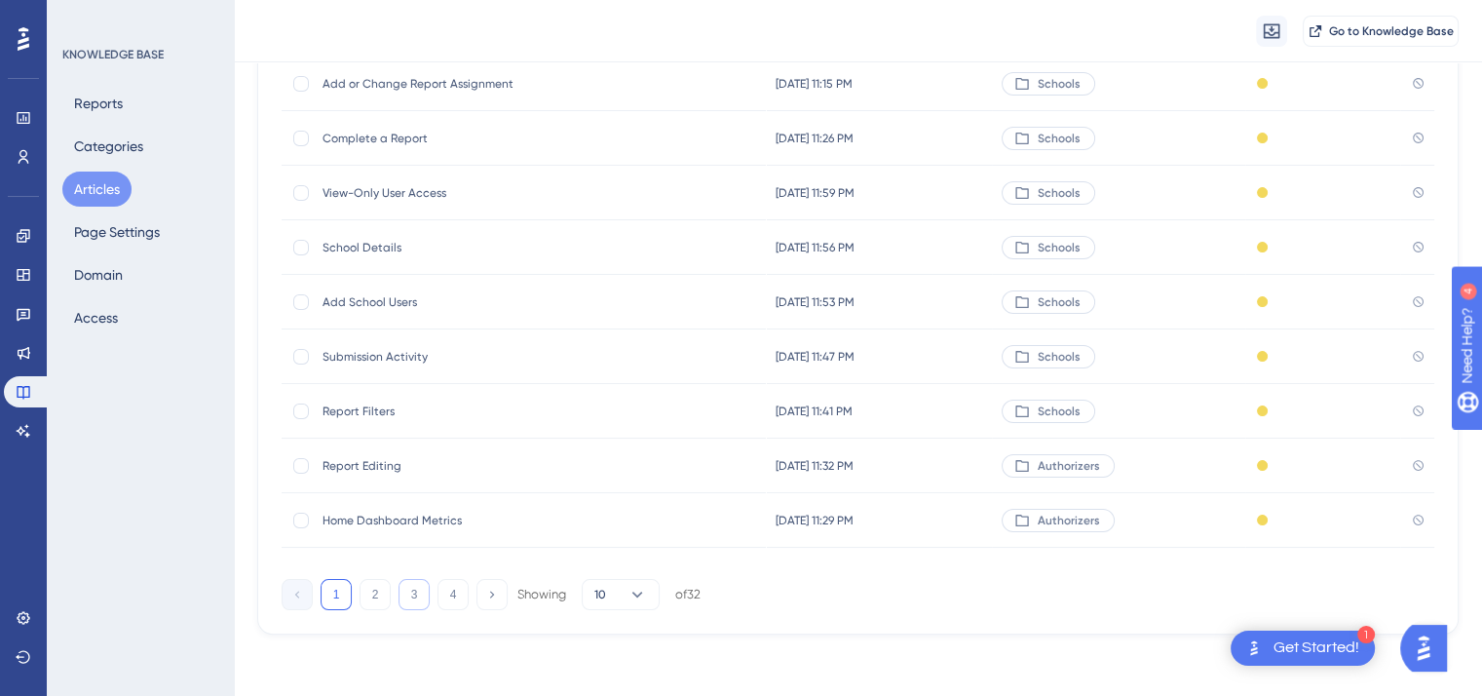
click at [414, 600] on button "3" at bounding box center [414, 594] width 31 height 31
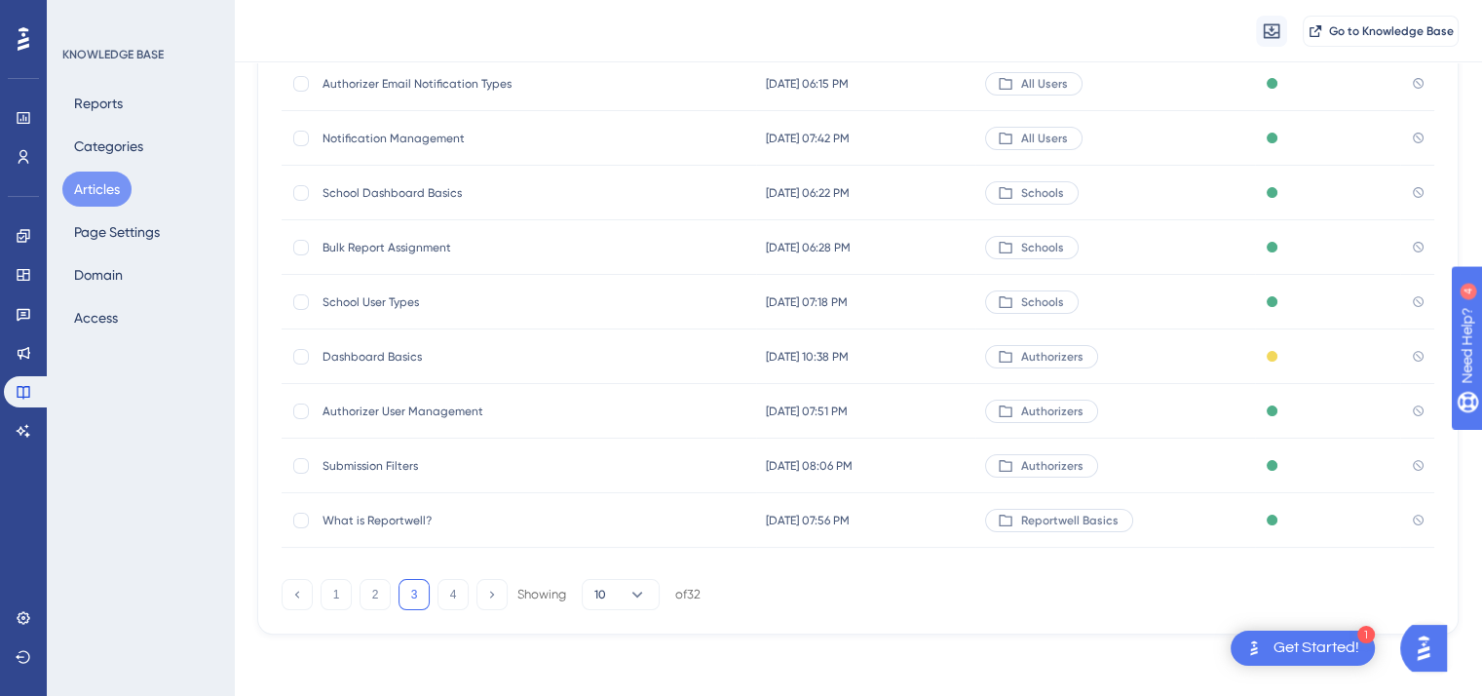
click at [398, 517] on span "What is Reportwell?" at bounding box center [479, 521] width 312 height 16
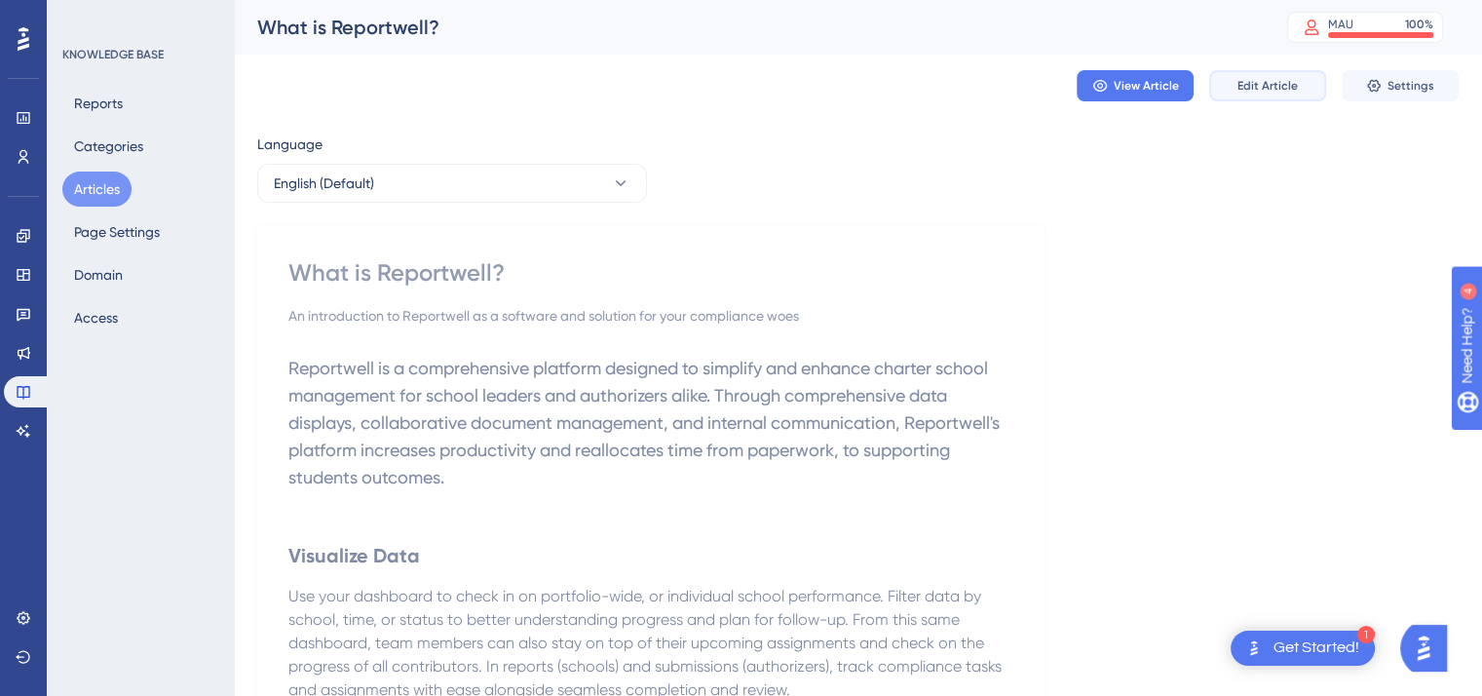
click at [1264, 87] on span "Edit Article" at bounding box center [1268, 86] width 60 height 16
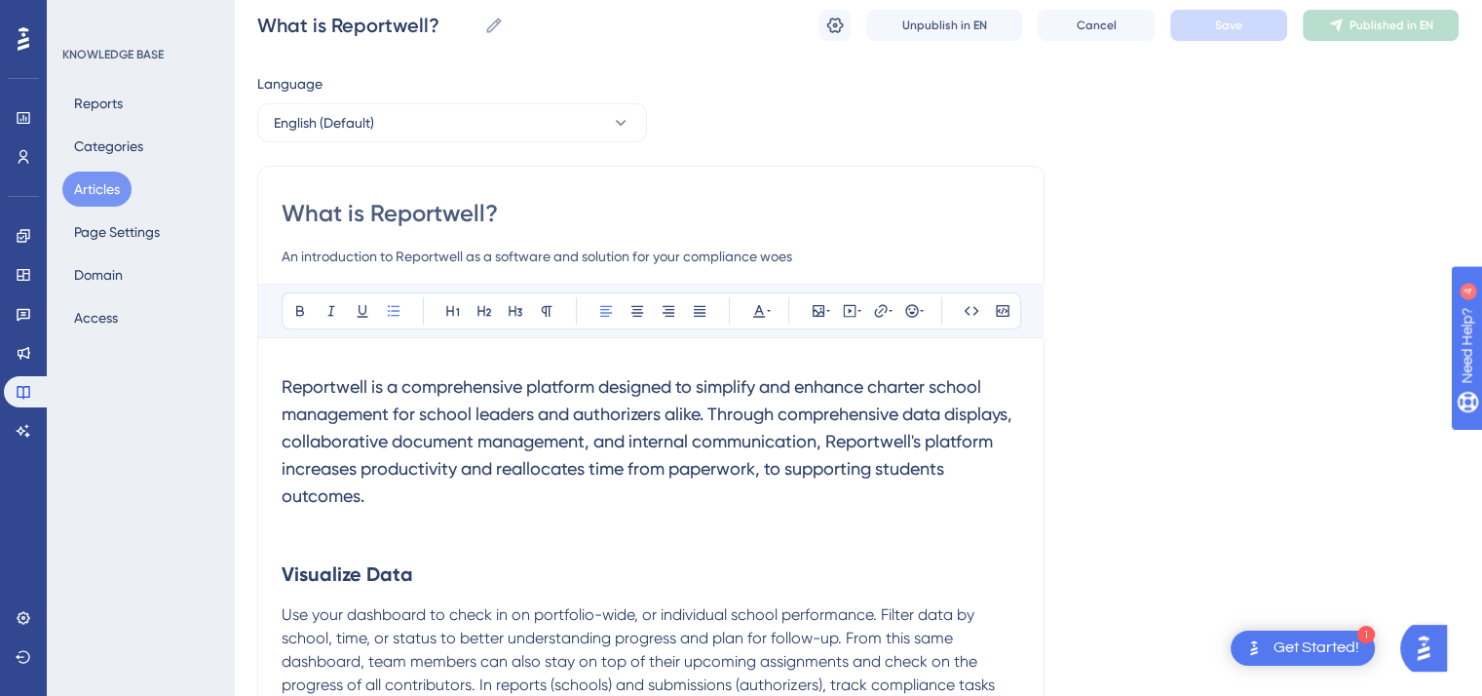
scroll to position [2, 0]
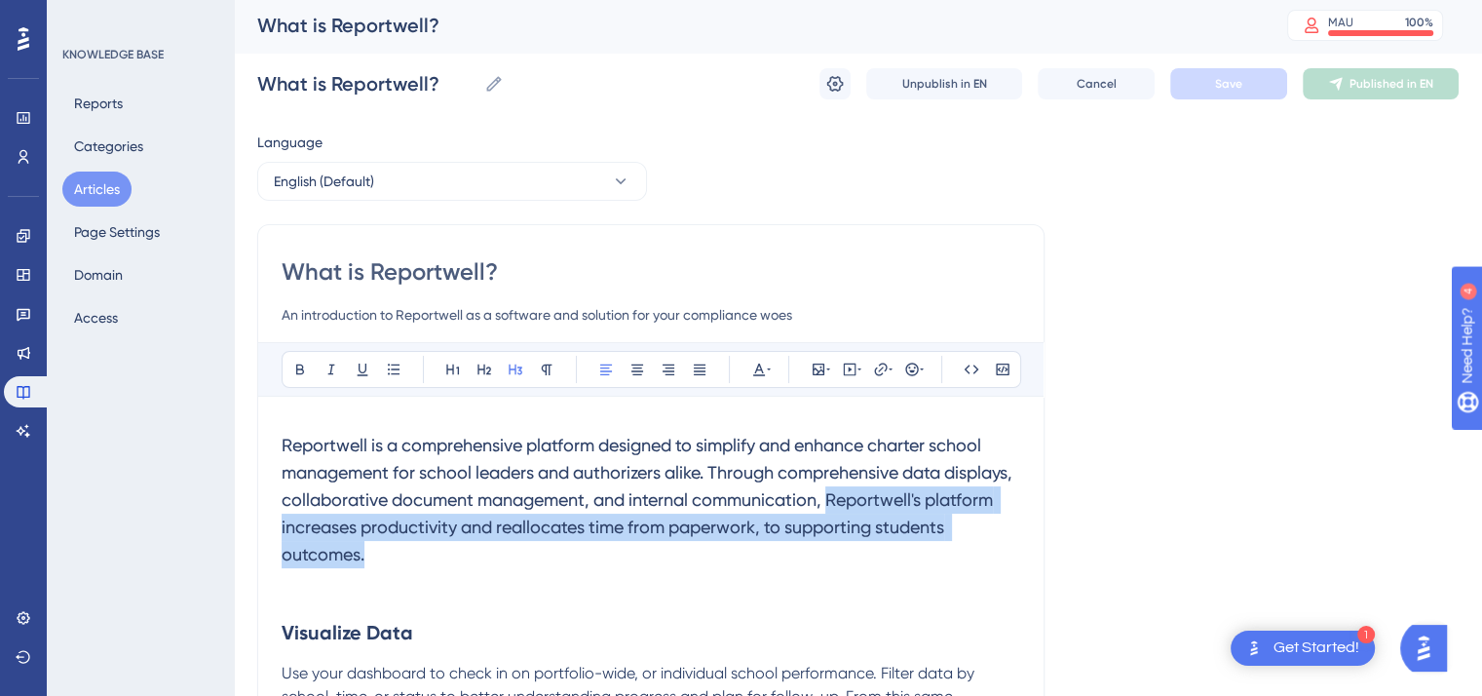
drag, startPoint x: 477, startPoint y: 560, endPoint x: 908, endPoint y: 496, distance: 436.5
click at [908, 496] on h3 "Reportwell is a comprehensive platform designed to simplify and enhance charter…" at bounding box center [651, 500] width 739 height 160
copy span "Reportwell's platform increases productivity and reallocates time from paperwor…"
click at [841, 535] on span "Reportwell is a comprehensive platform designed to simplify and enhance charter…" at bounding box center [649, 500] width 735 height 130
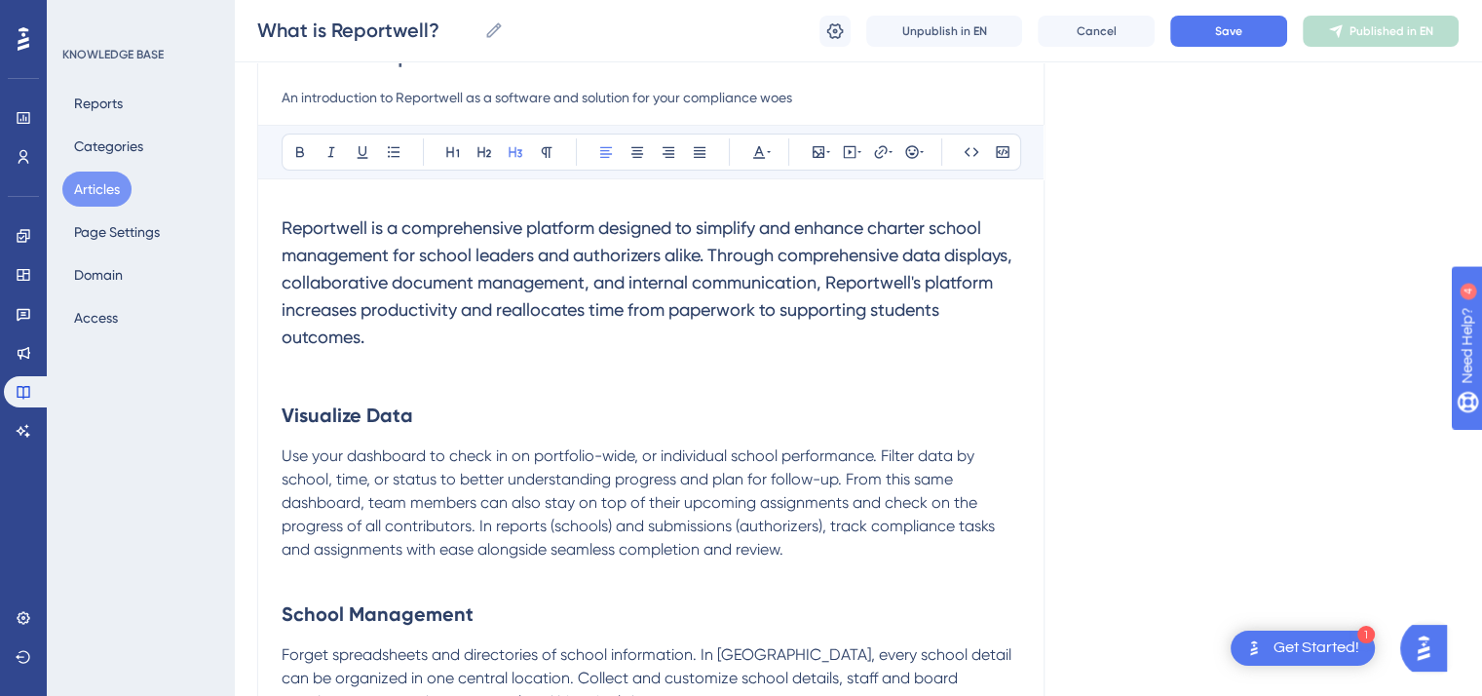
scroll to position [212, 0]
click at [607, 477] on span "Use your dashboard to check in on portfolio-wide, or individual school performa…" at bounding box center [640, 501] width 717 height 112
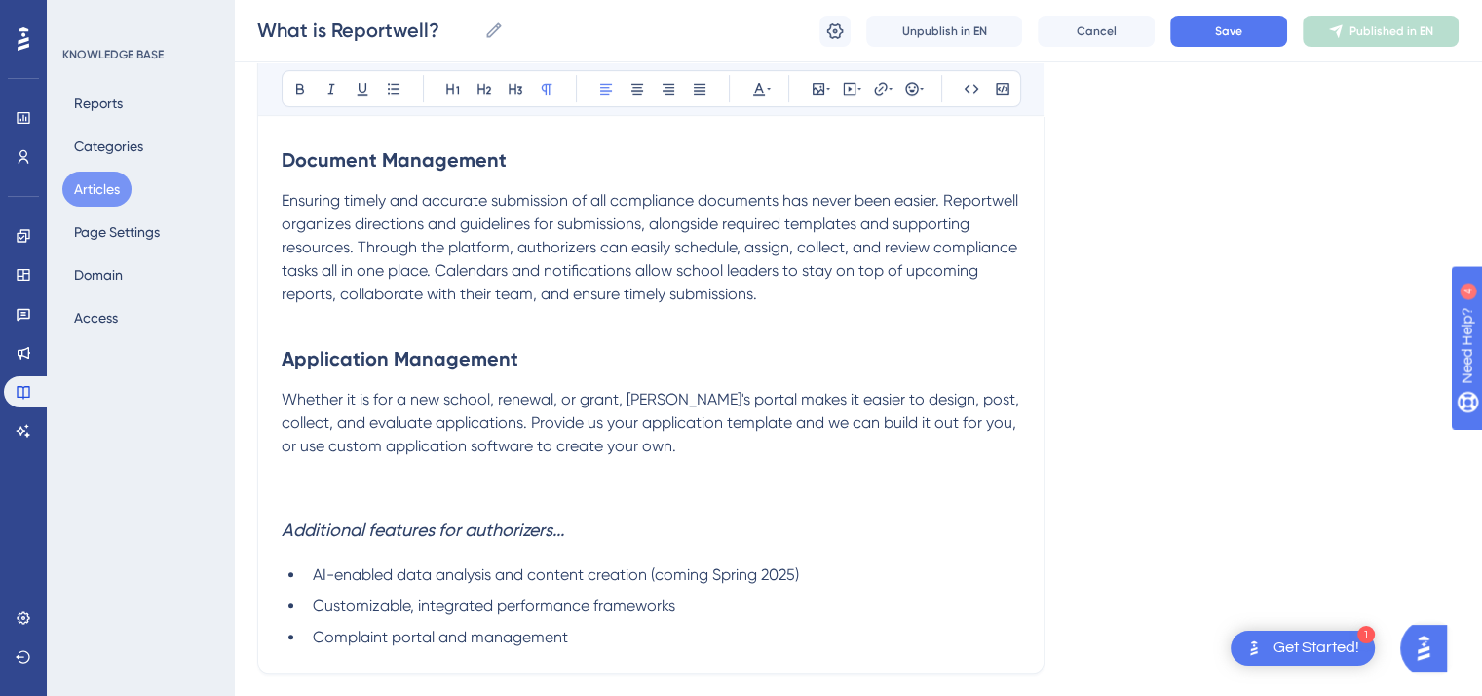
scroll to position [819, 0]
drag, startPoint x: 580, startPoint y: 530, endPoint x: 278, endPoint y: 531, distance: 302.1
click at [278, 531] on div "What is Reportwell? An introduction to Reportwell as a software and solution fo…" at bounding box center [651, 36] width 788 height 1273
click at [327, 94] on icon at bounding box center [332, 89] width 16 height 16
click at [655, 488] on p at bounding box center [651, 491] width 739 height 23
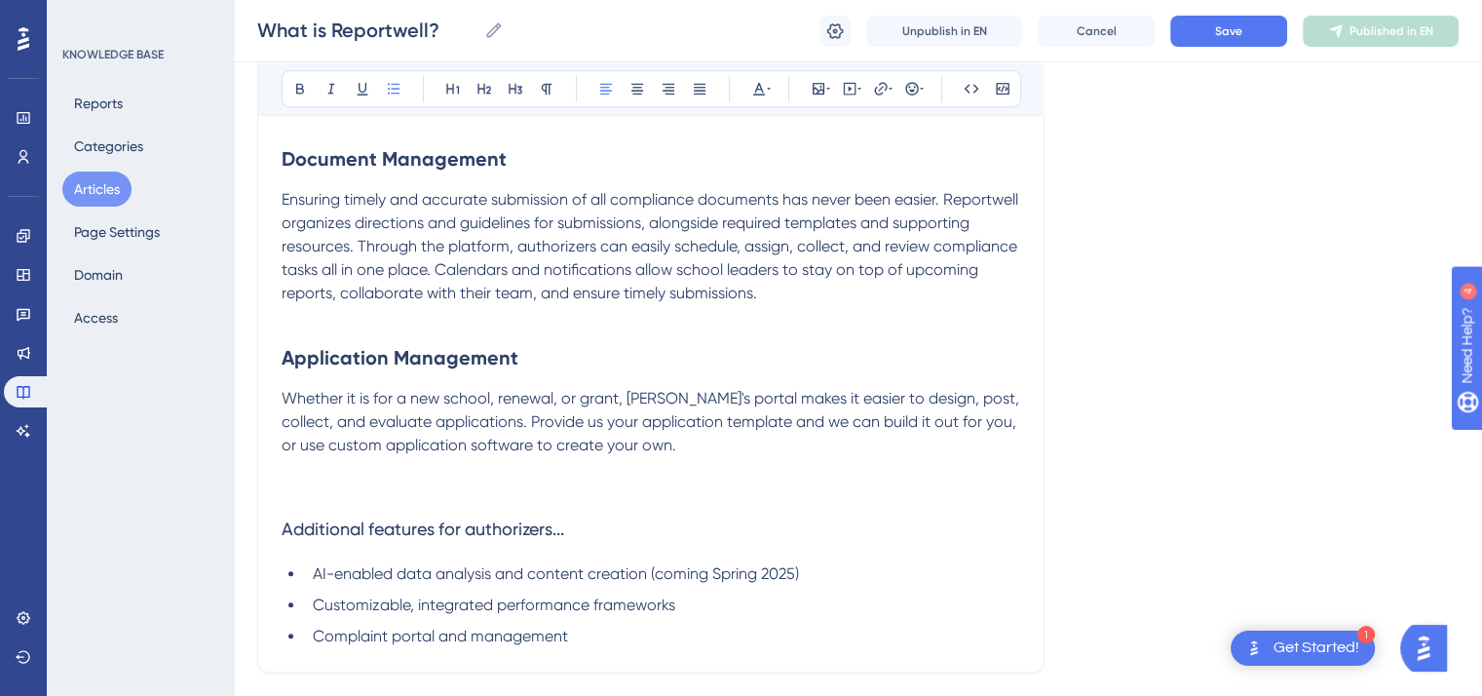
click at [807, 571] on li "AI-enabled data analysis and content creation (coming Spring 2025)" at bounding box center [662, 573] width 715 height 23
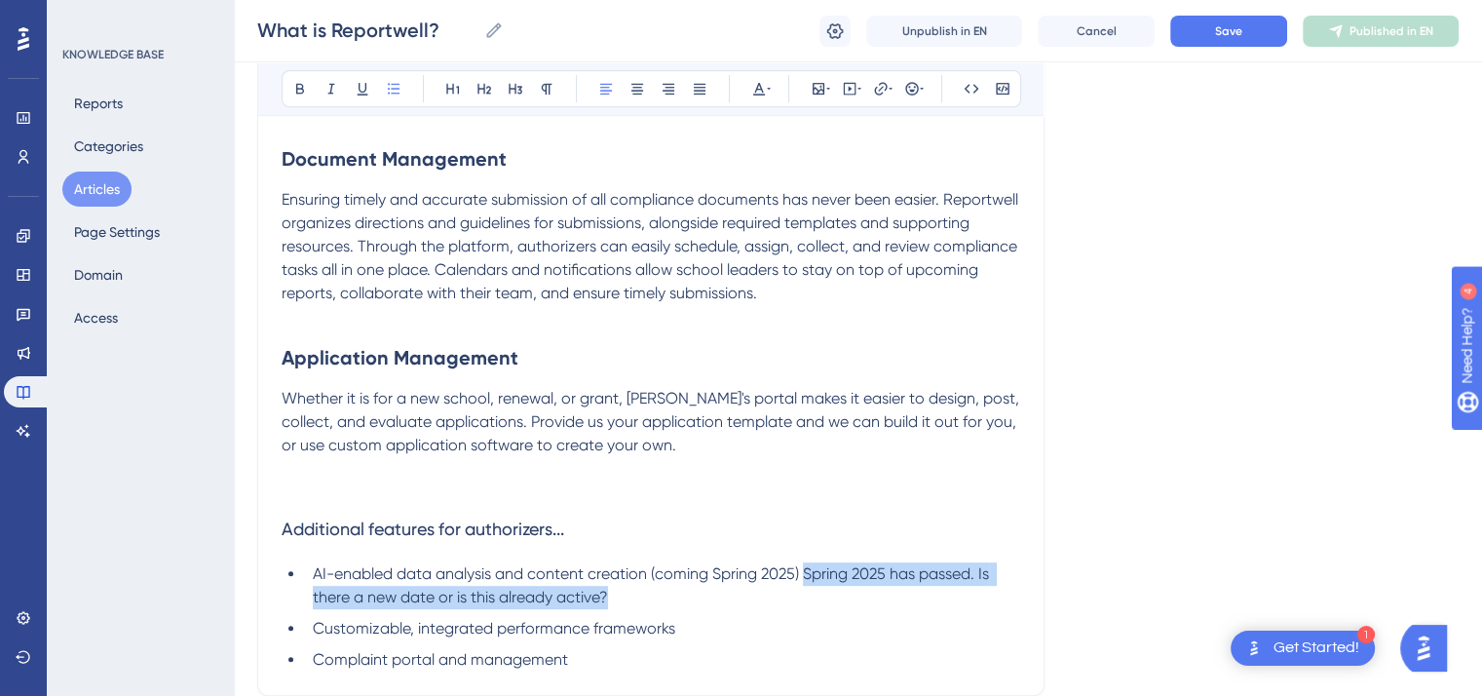
drag, startPoint x: 615, startPoint y: 598, endPoint x: 807, endPoint y: 569, distance: 194.2
click at [807, 569] on li "AI-enabled data analysis and content creation (coming Spring 2025) Spring 2025 …" at bounding box center [662, 585] width 715 height 47
click at [764, 85] on icon at bounding box center [759, 89] width 16 height 16
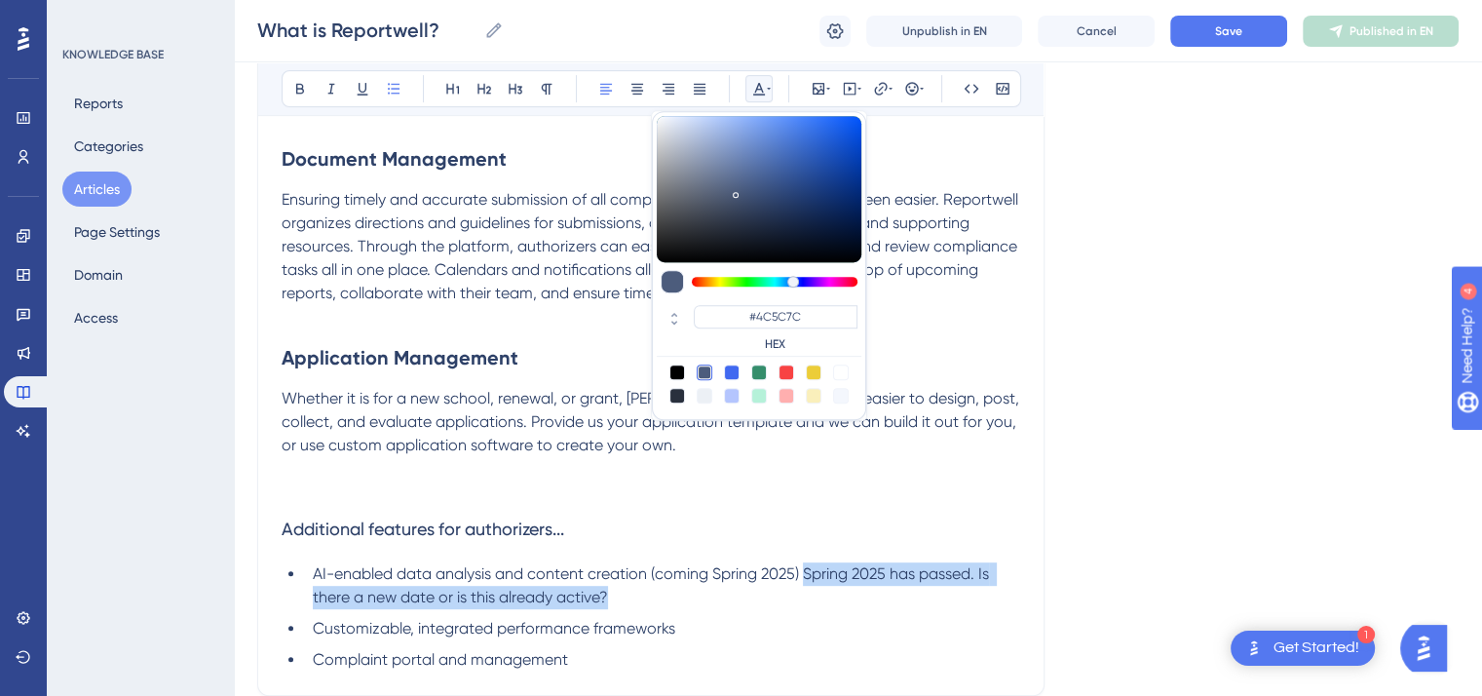
click at [789, 369] on div at bounding box center [787, 373] width 16 height 16
type input "#F84343"
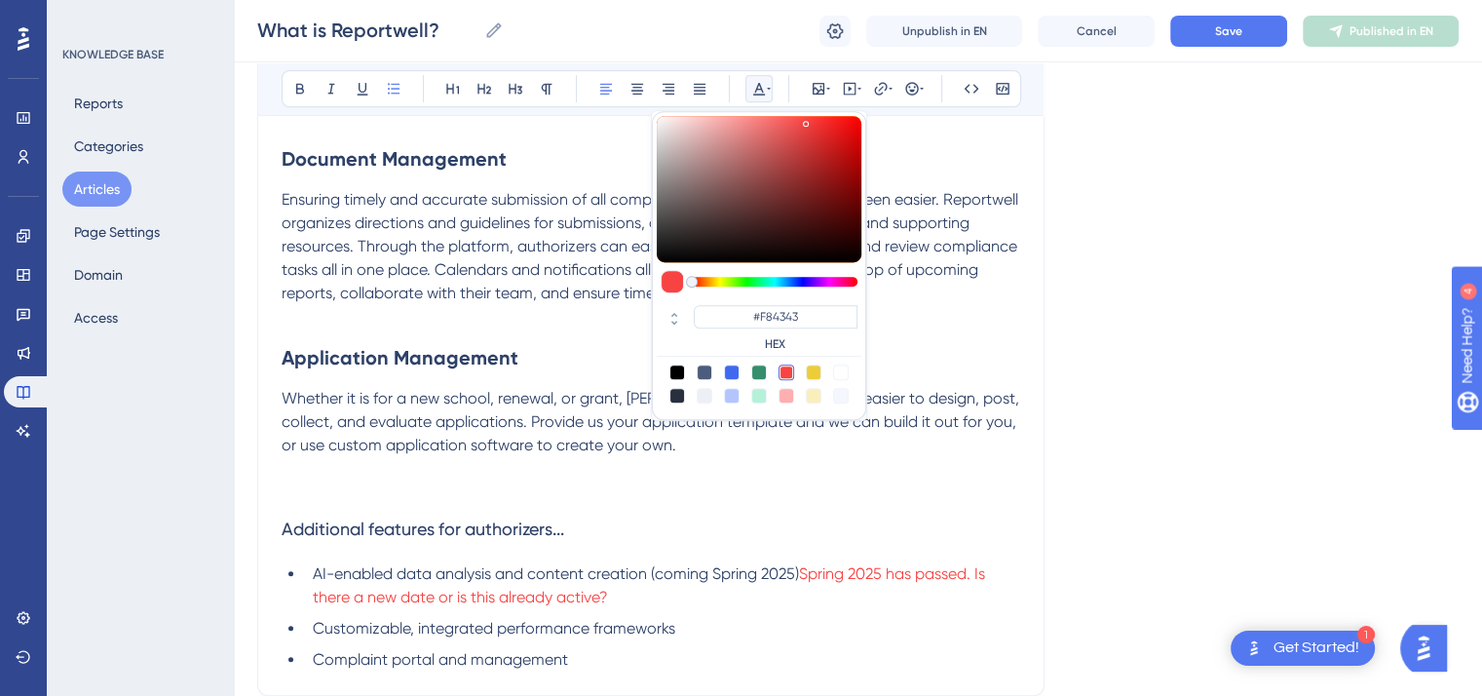
click at [779, 613] on ul "AI-enabled data analysis and content creation (coming Spring 2025) Spring 2025 …" at bounding box center [651, 616] width 739 height 109
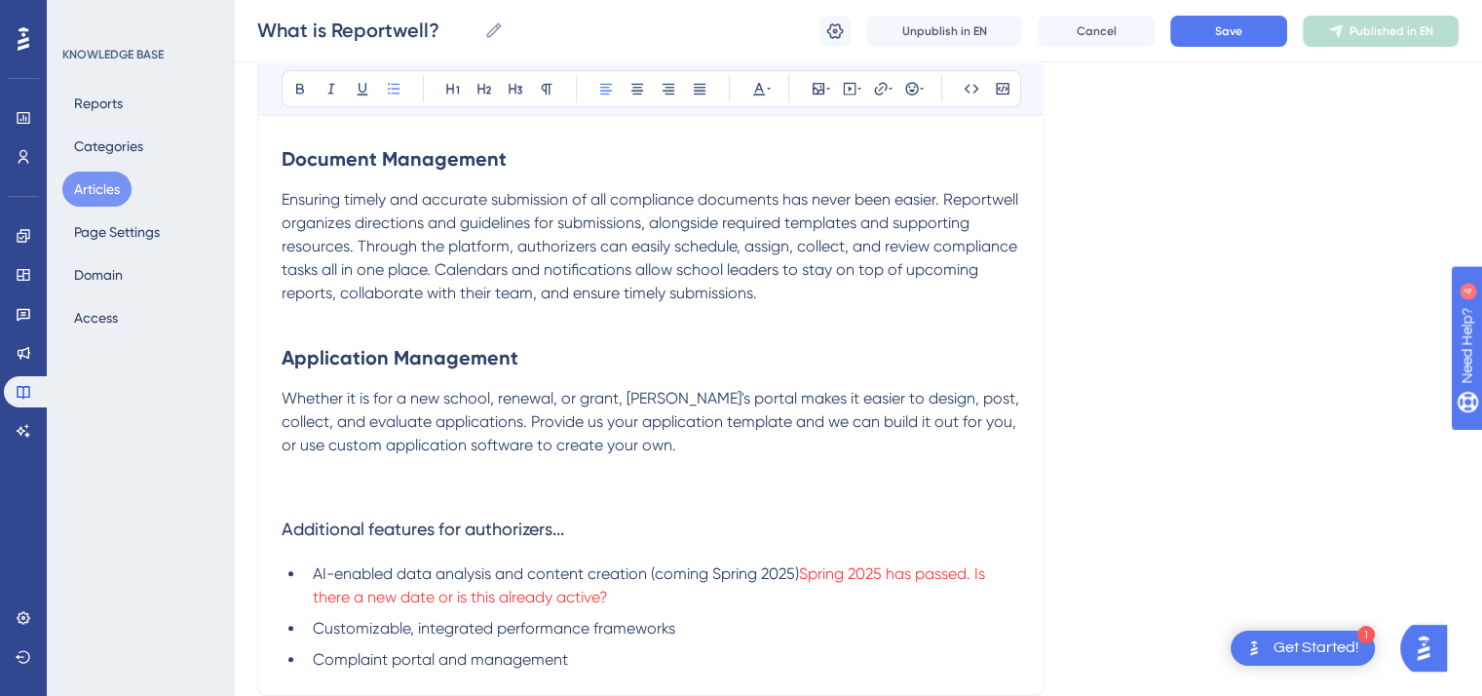
scroll to position [996, 0]
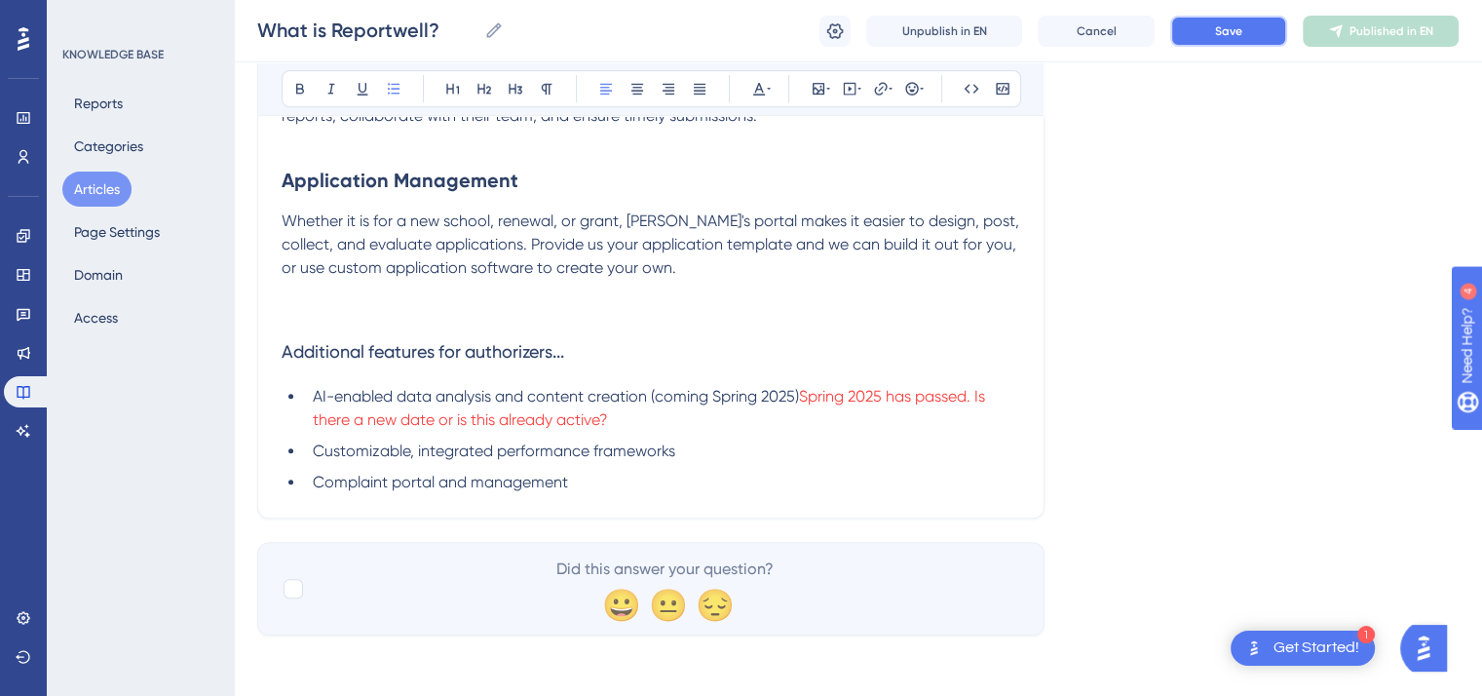
click at [1228, 30] on span "Save" at bounding box center [1228, 31] width 27 height 16
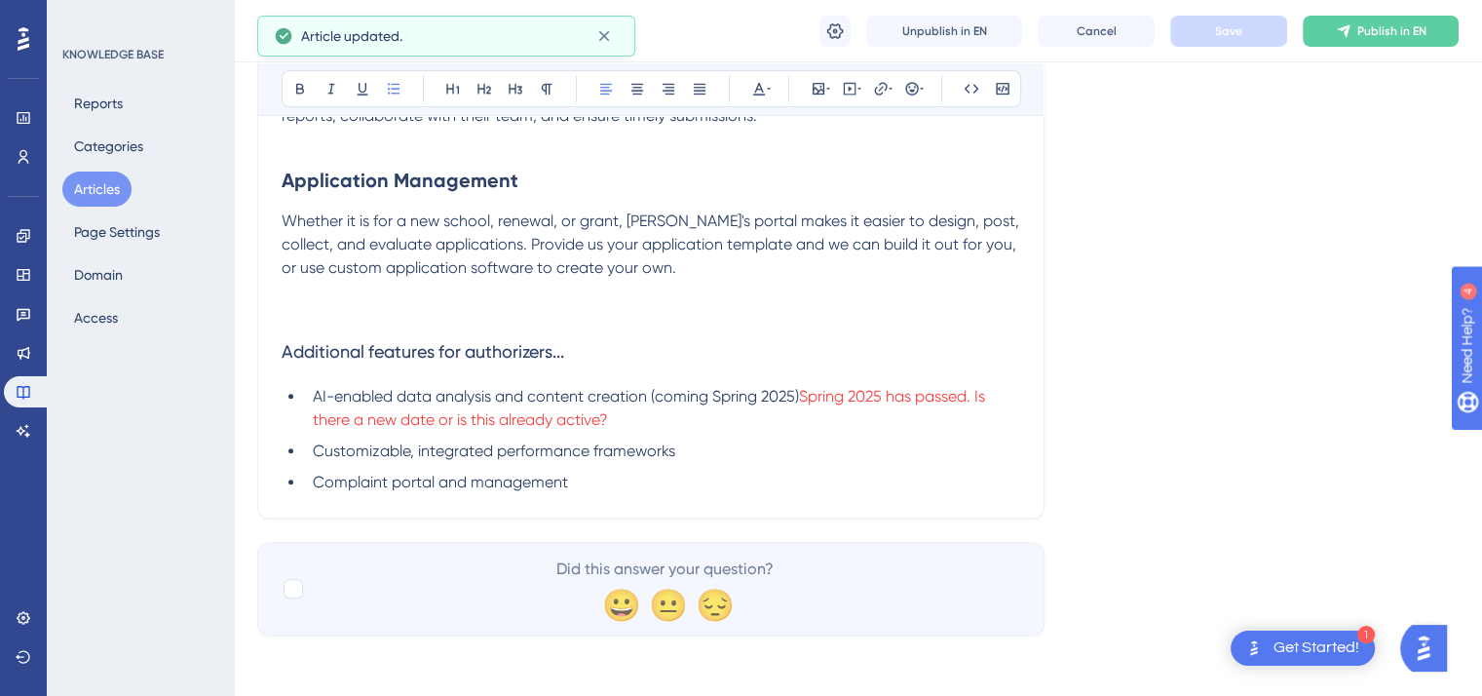
click at [104, 196] on button "Articles" at bounding box center [96, 189] width 69 height 35
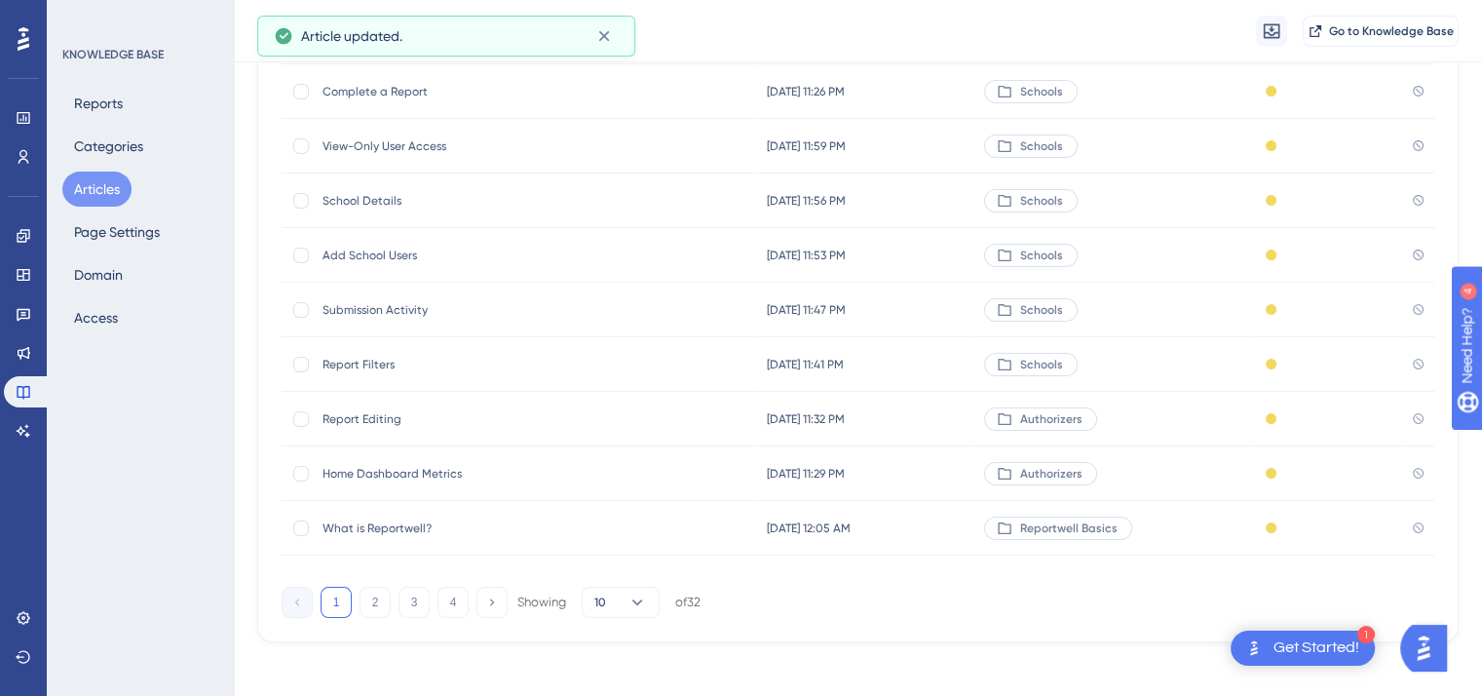
scroll to position [295, 0]
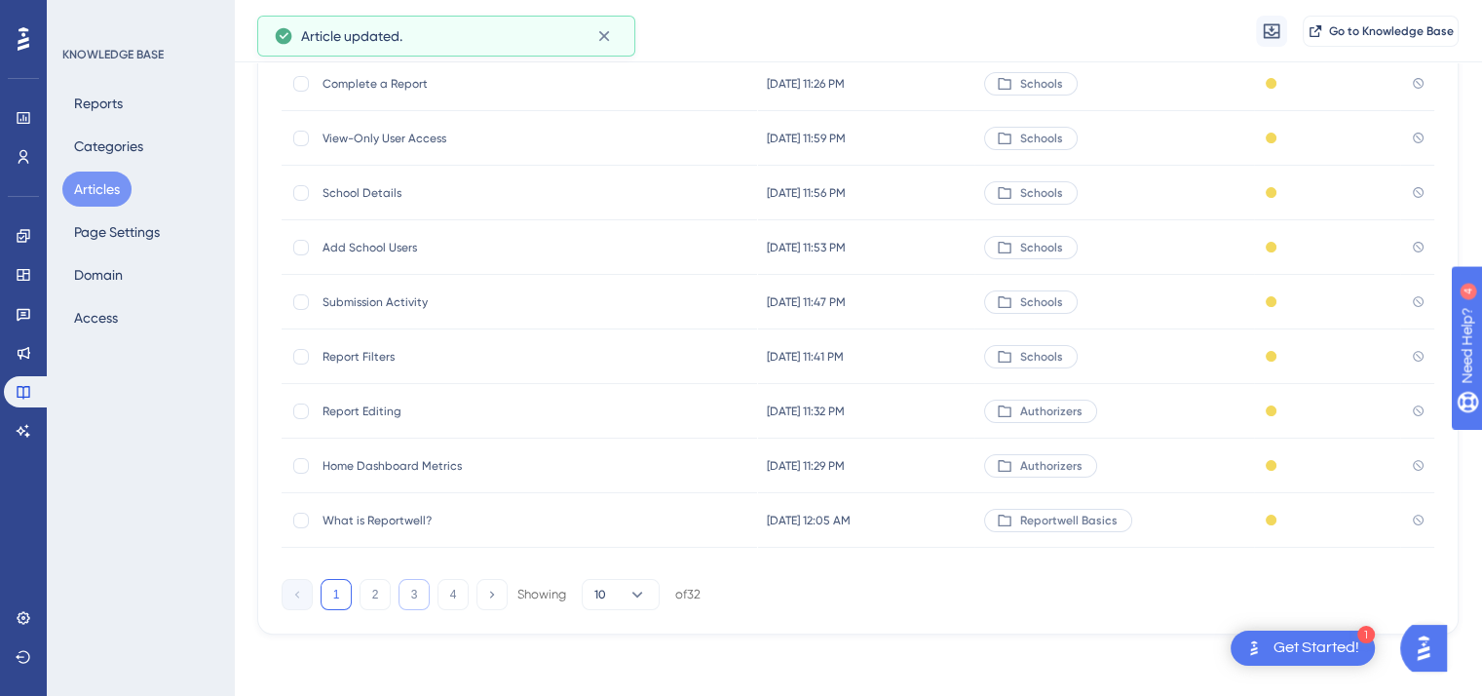
click at [413, 596] on button "3" at bounding box center [414, 594] width 31 height 31
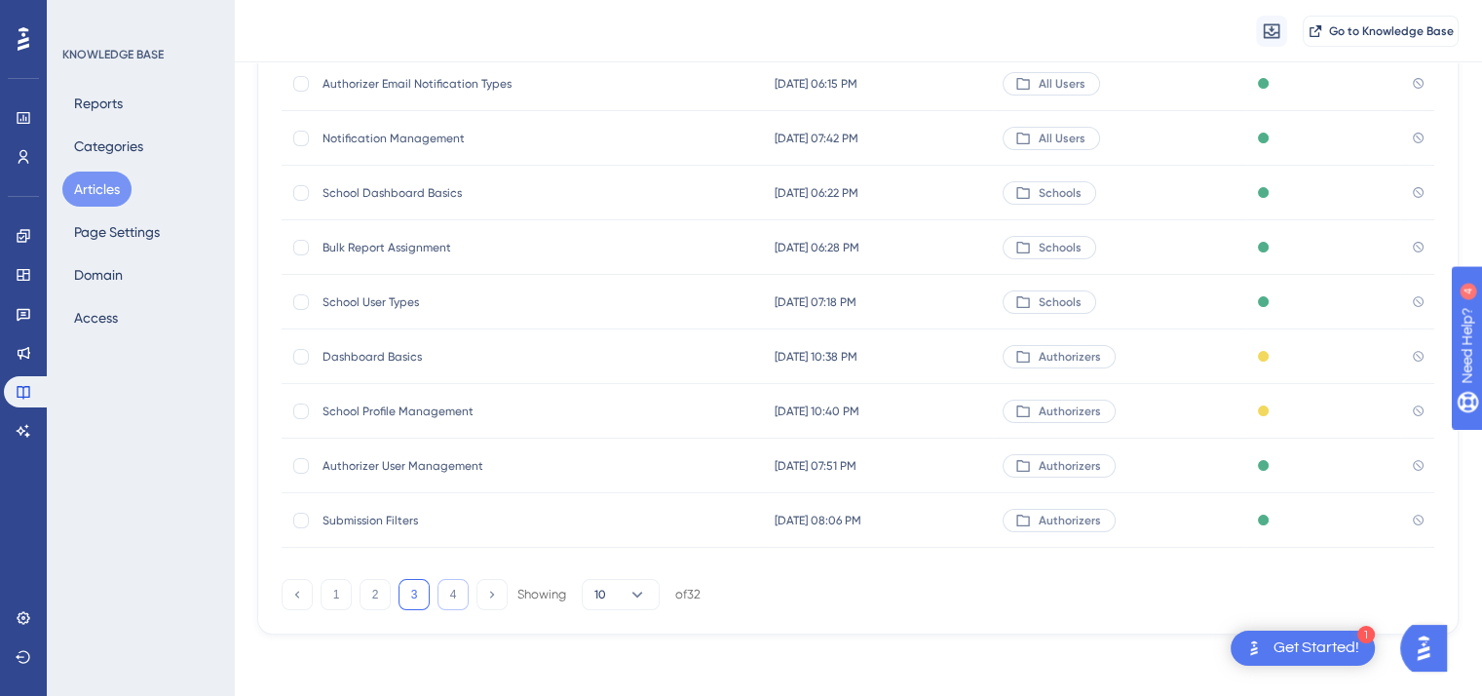
click at [454, 596] on button "4" at bounding box center [453, 594] width 31 height 31
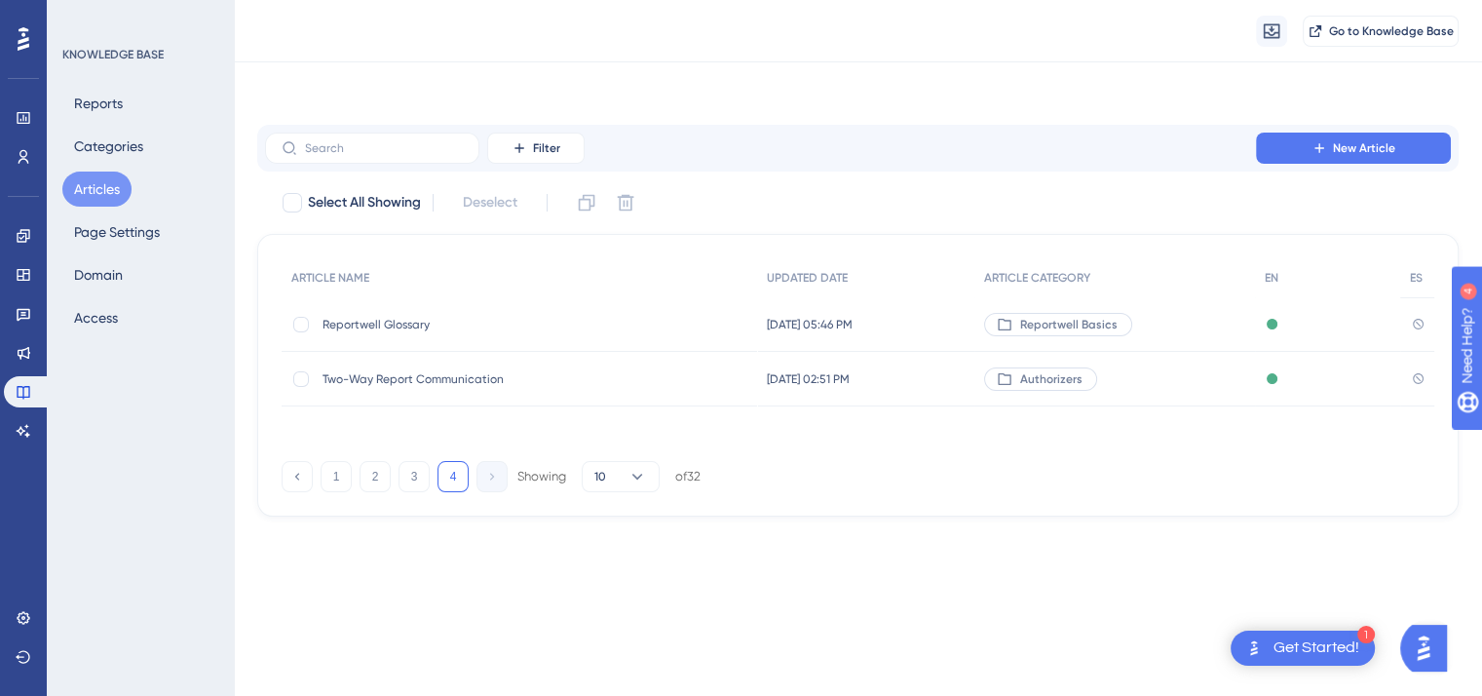
scroll to position [0, 0]
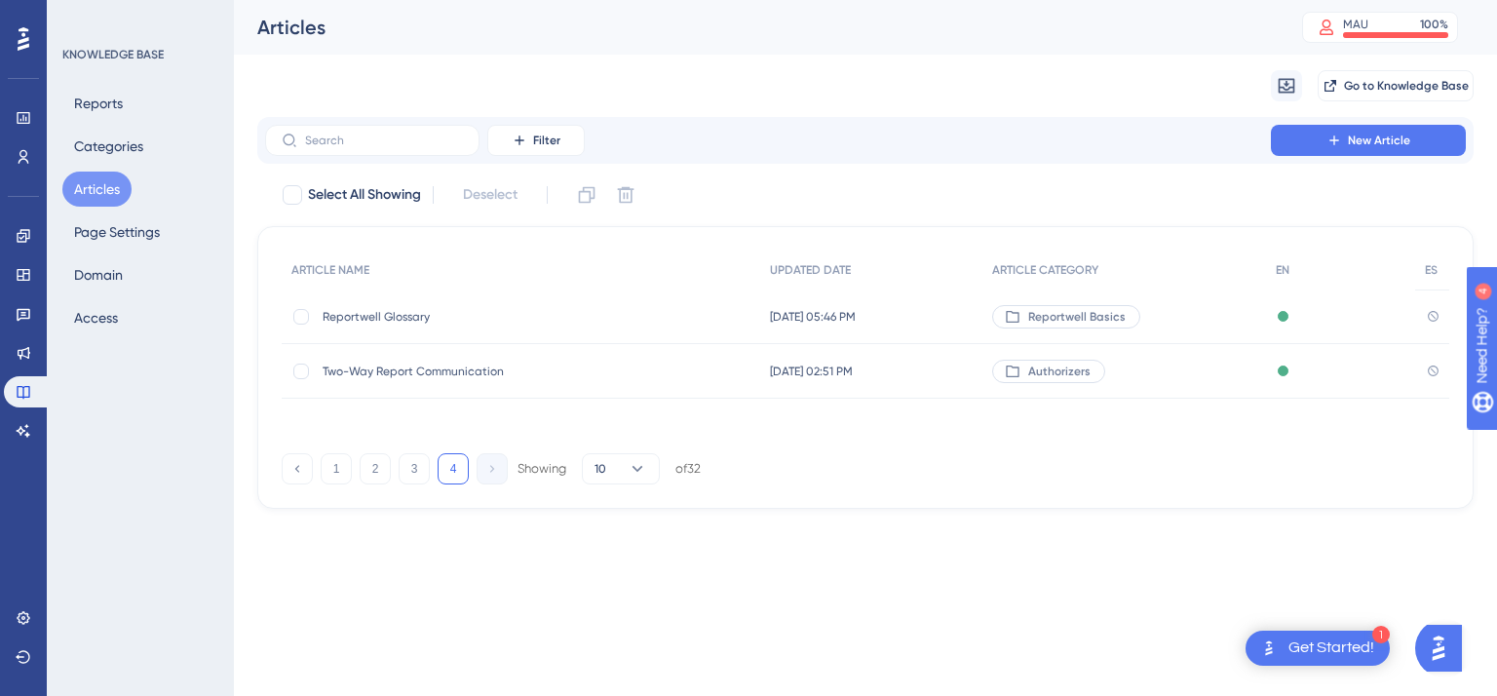
click at [453, 375] on span "Two-Way Report Communication" at bounding box center [479, 372] width 312 height 16
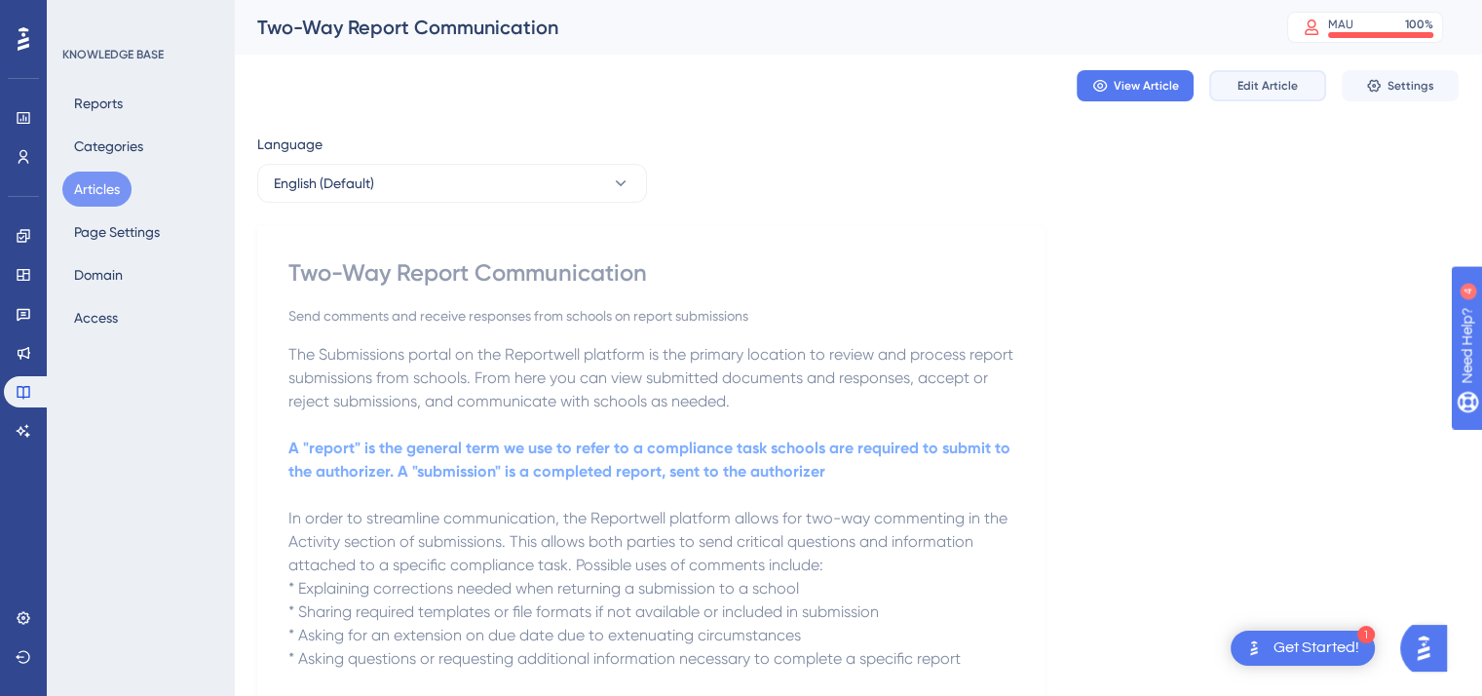
click at [1269, 91] on span "Edit Article" at bounding box center [1268, 86] width 60 height 16
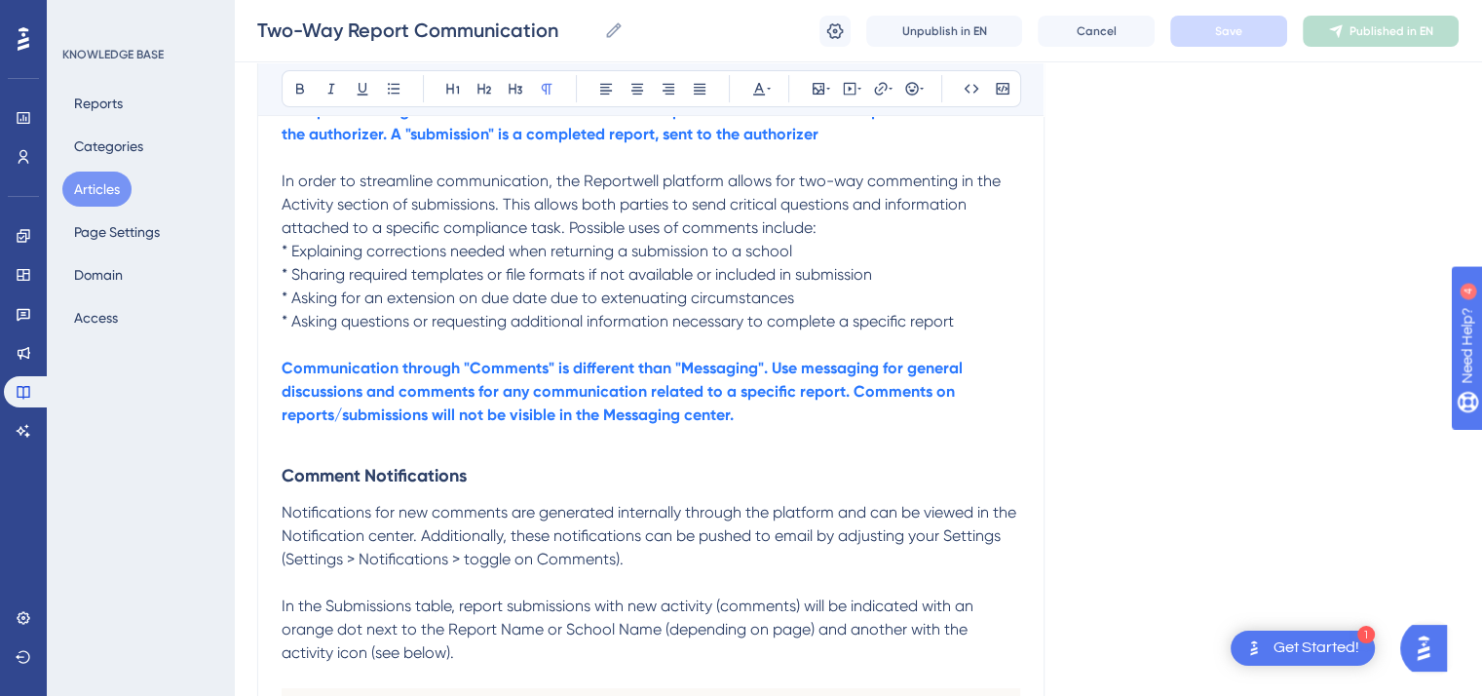
scroll to position [156, 0]
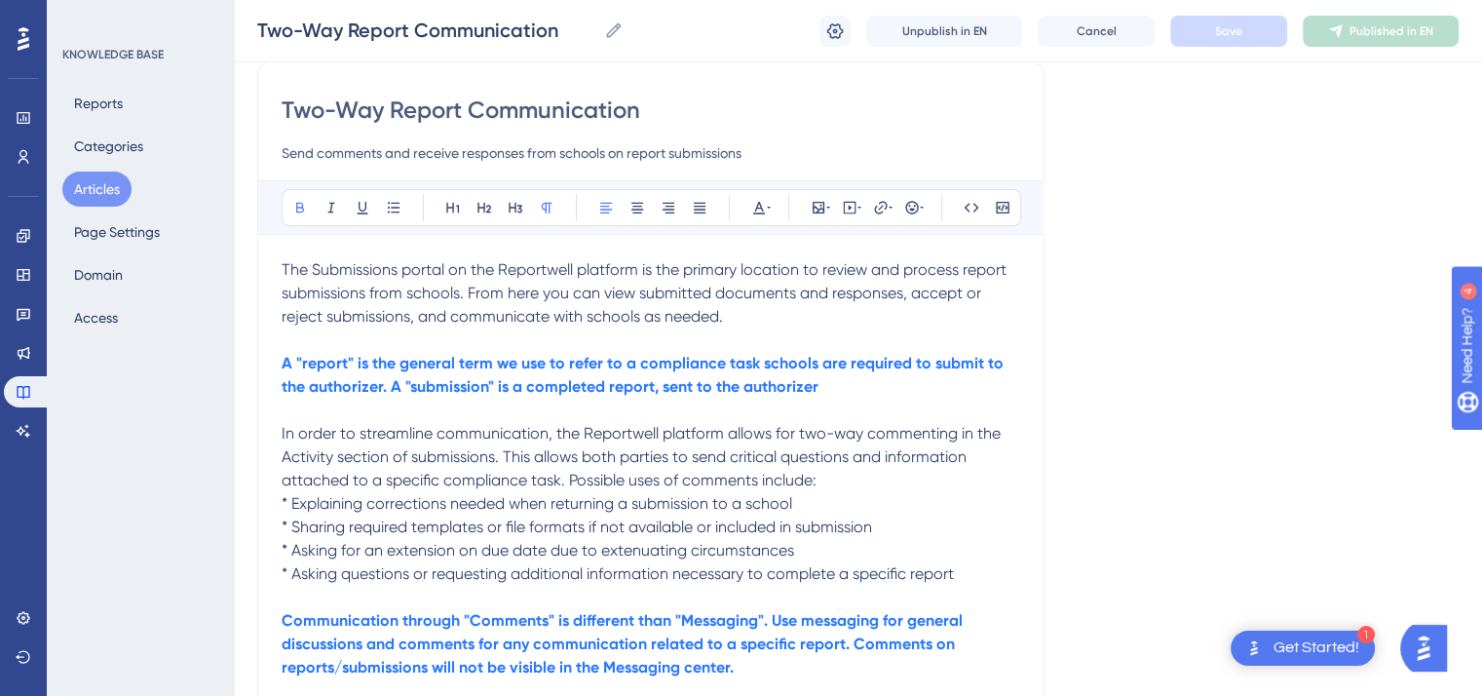
click at [815, 390] on strong "A "report" is the general term we use to refer to a compliance task schools are…" at bounding box center [645, 375] width 726 height 42
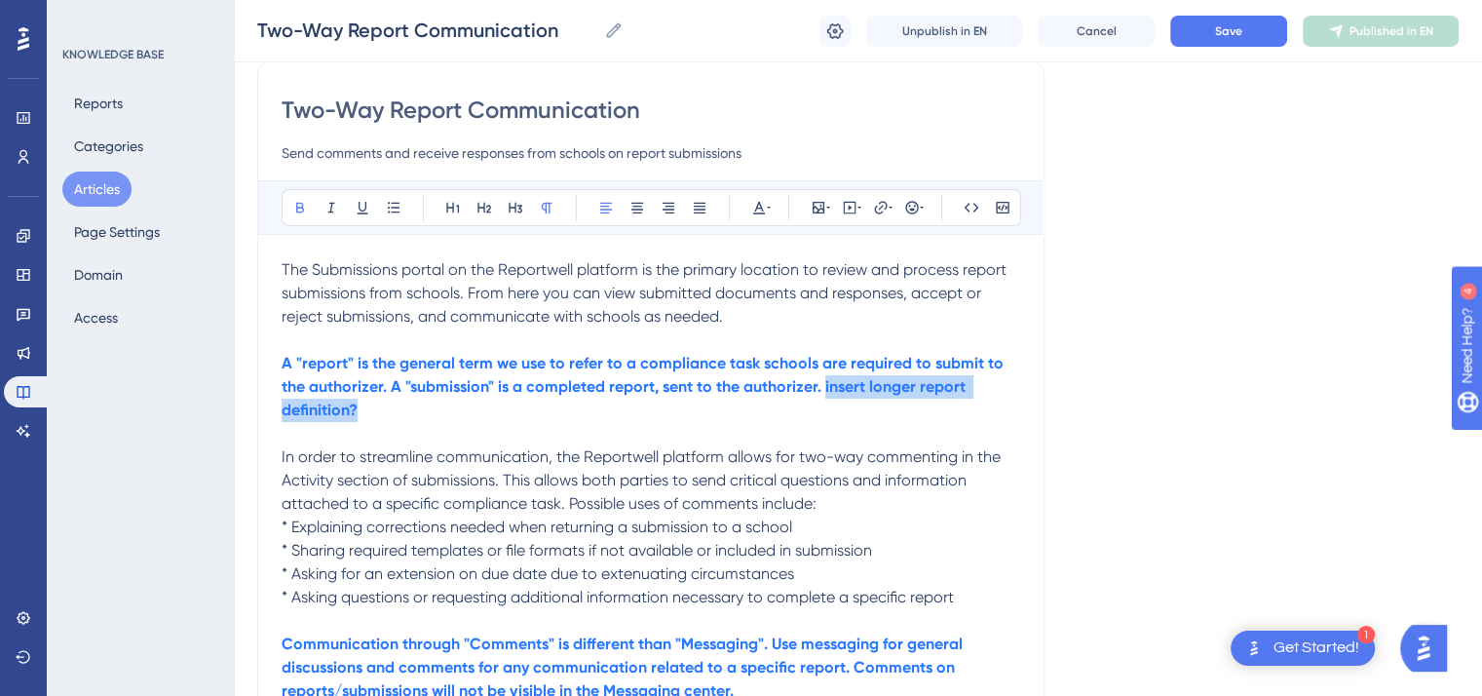
drag, startPoint x: 368, startPoint y: 407, endPoint x: 824, endPoint y: 386, distance: 455.7
click at [824, 386] on p "A "report" is the general term we use to refer to a compliance task schools are…" at bounding box center [651, 387] width 739 height 70
click at [767, 205] on icon at bounding box center [769, 208] width 4 height 16
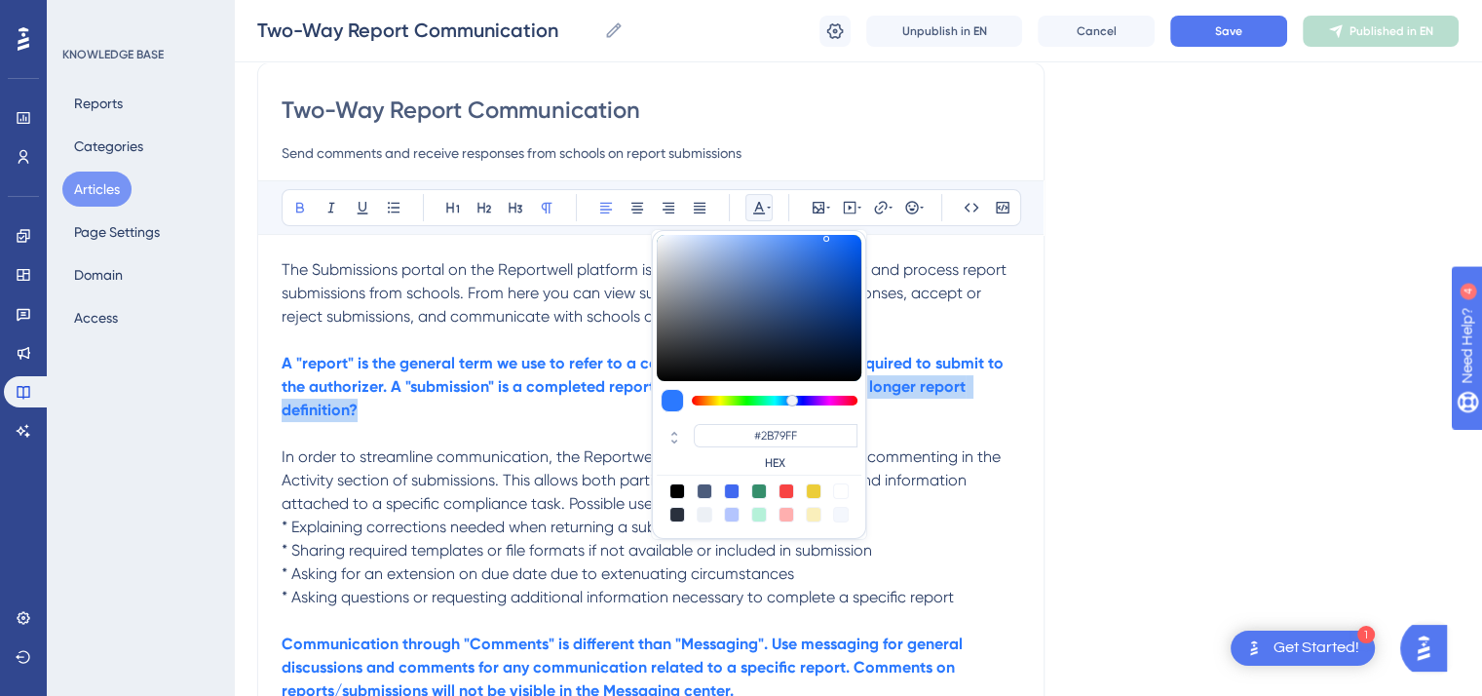
click at [784, 489] on div at bounding box center [787, 491] width 16 height 16
type input "#F84343"
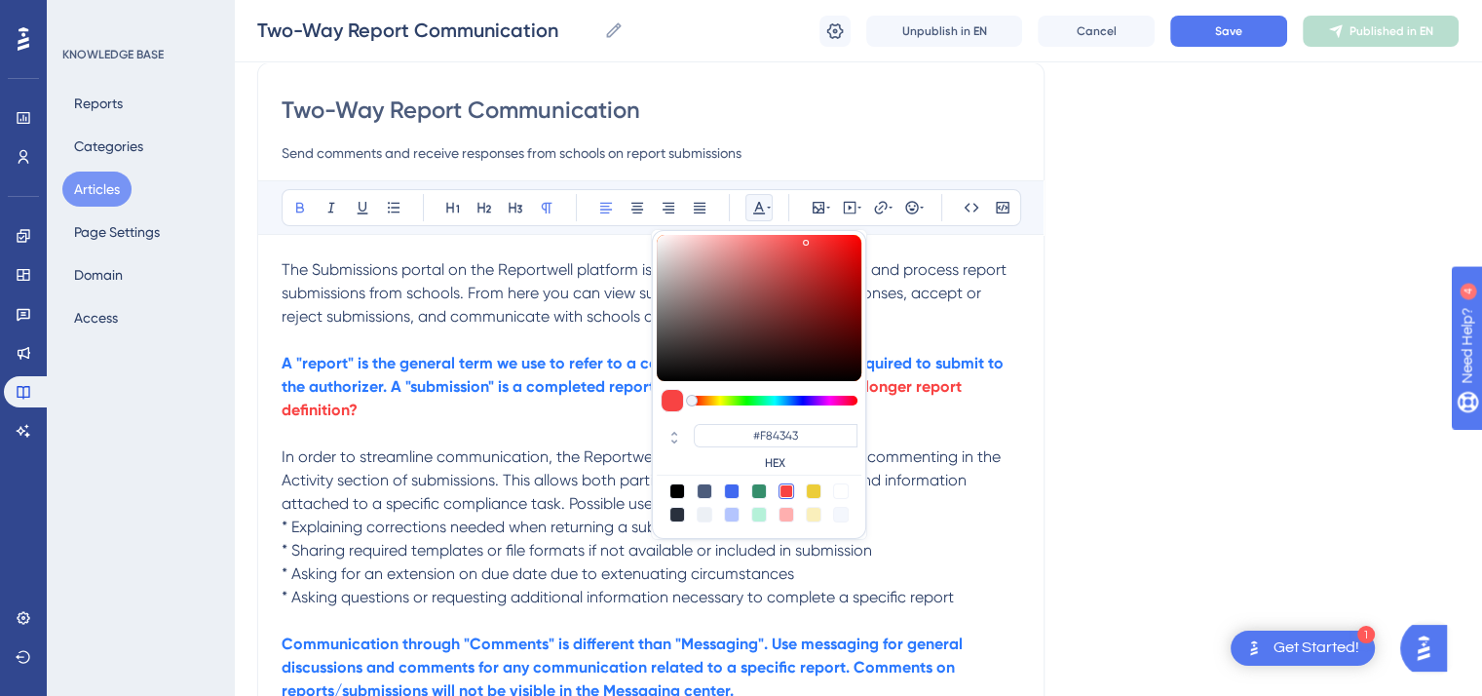
click at [940, 525] on p "* Explaining corrections needed when returning a submission to a school" at bounding box center [651, 527] width 739 height 23
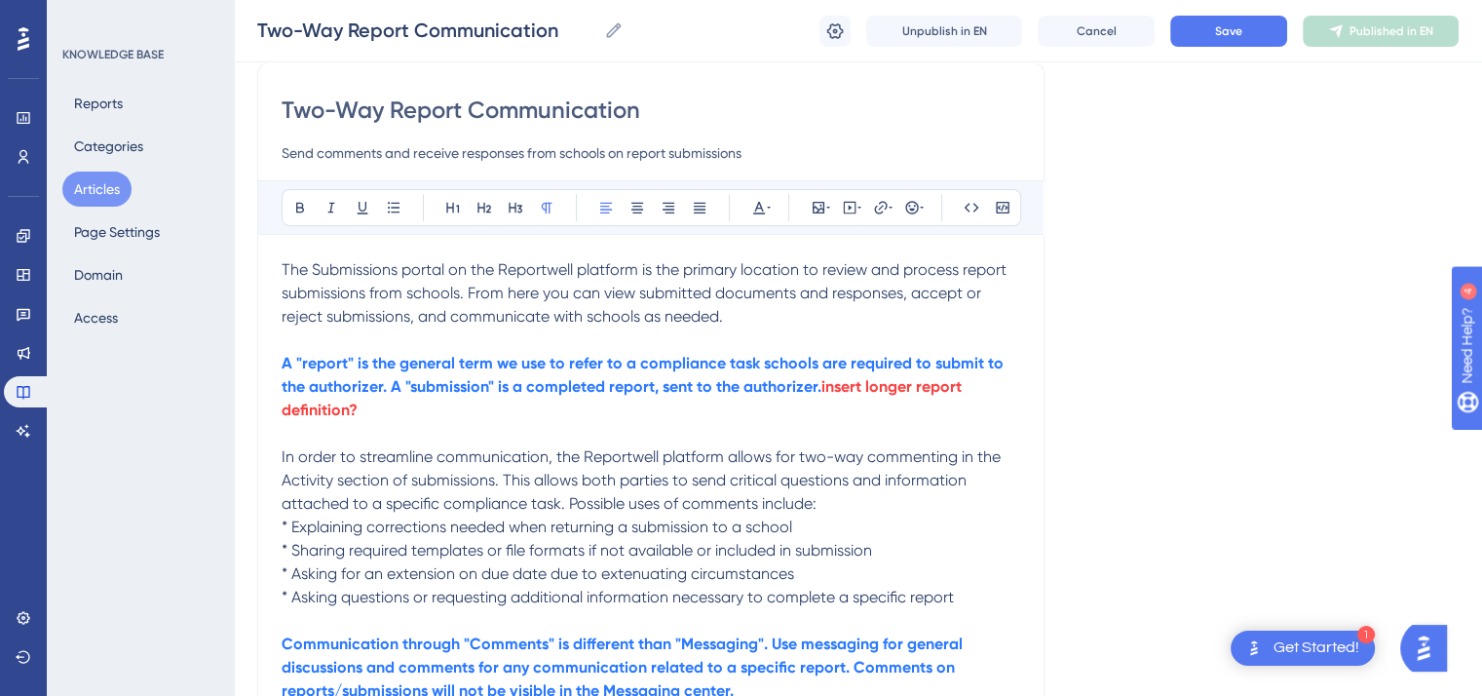
click at [822, 500] on p "In order to streamline communication, the Reportwell platform allows for two-wa…" at bounding box center [651, 480] width 739 height 70
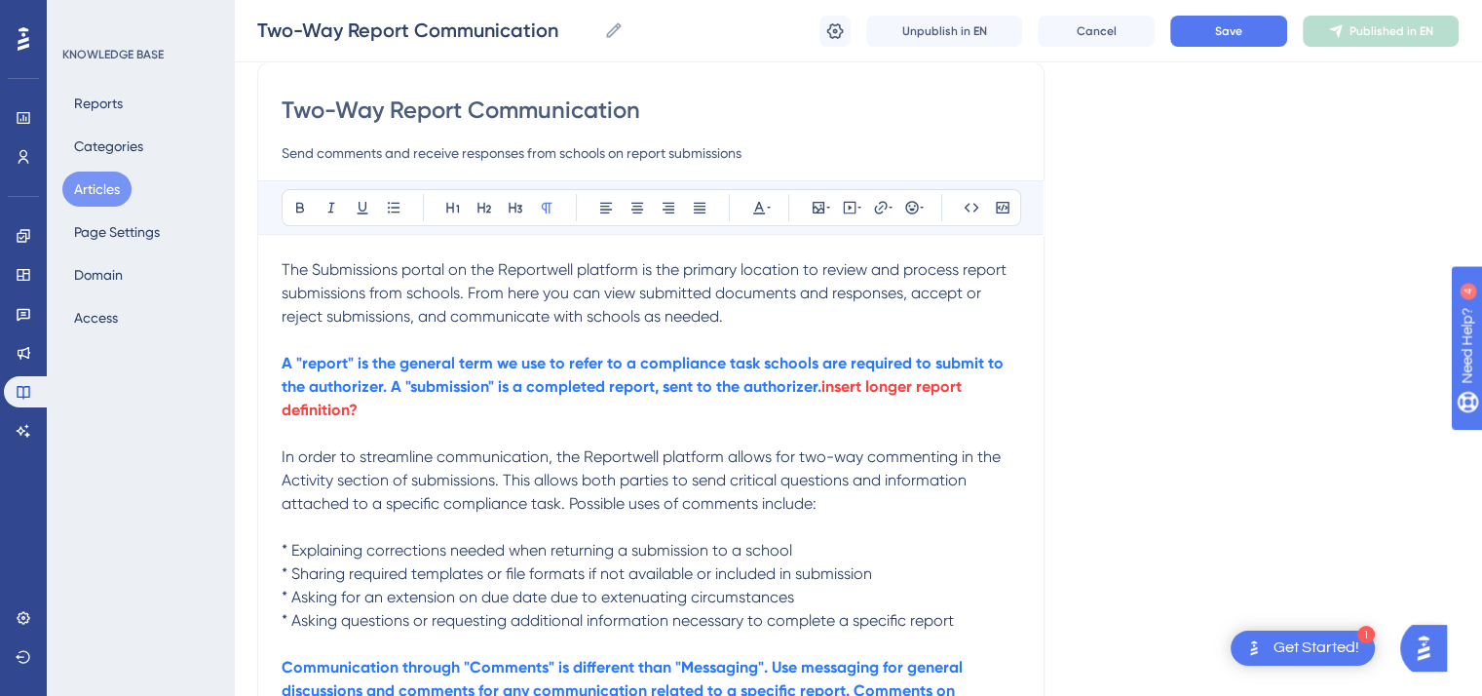
click at [578, 600] on span "* Asking for an extension on due date due to extenuating circumstances" at bounding box center [538, 597] width 513 height 19
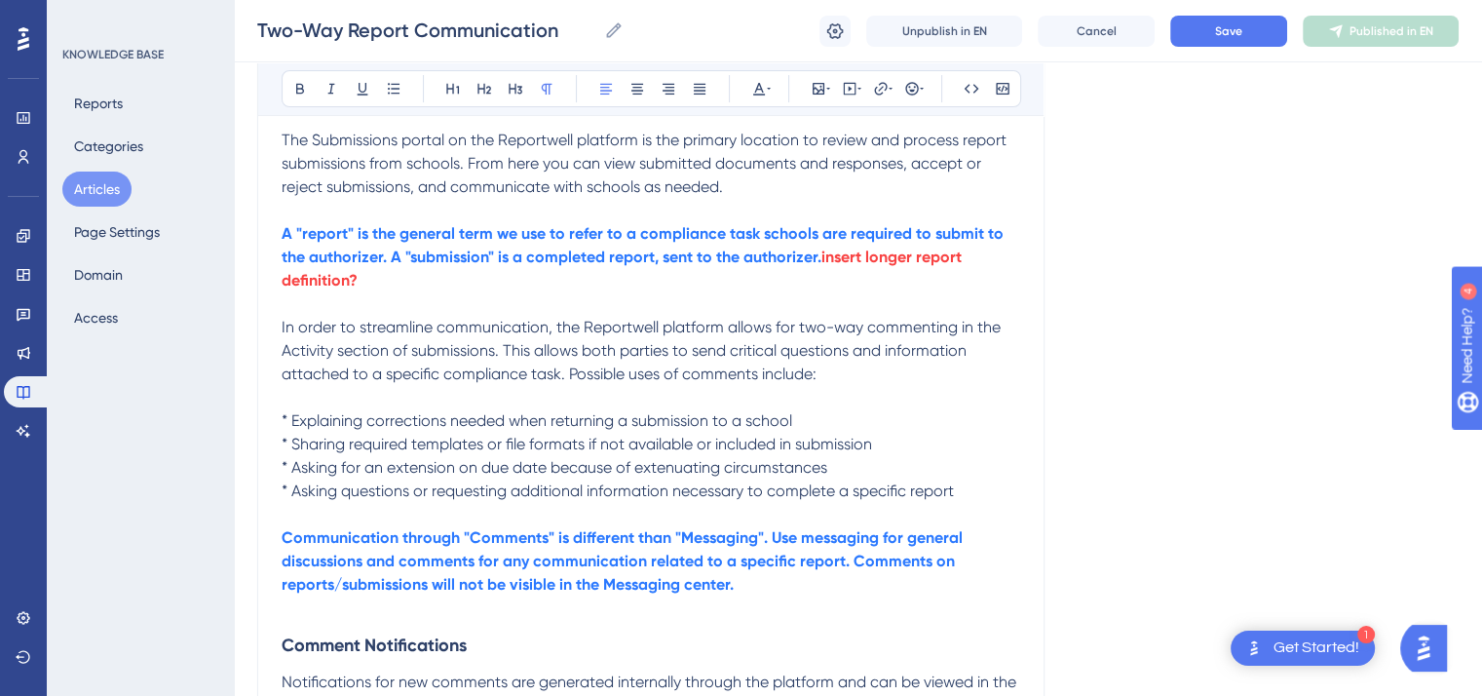
scroll to position [291, 0]
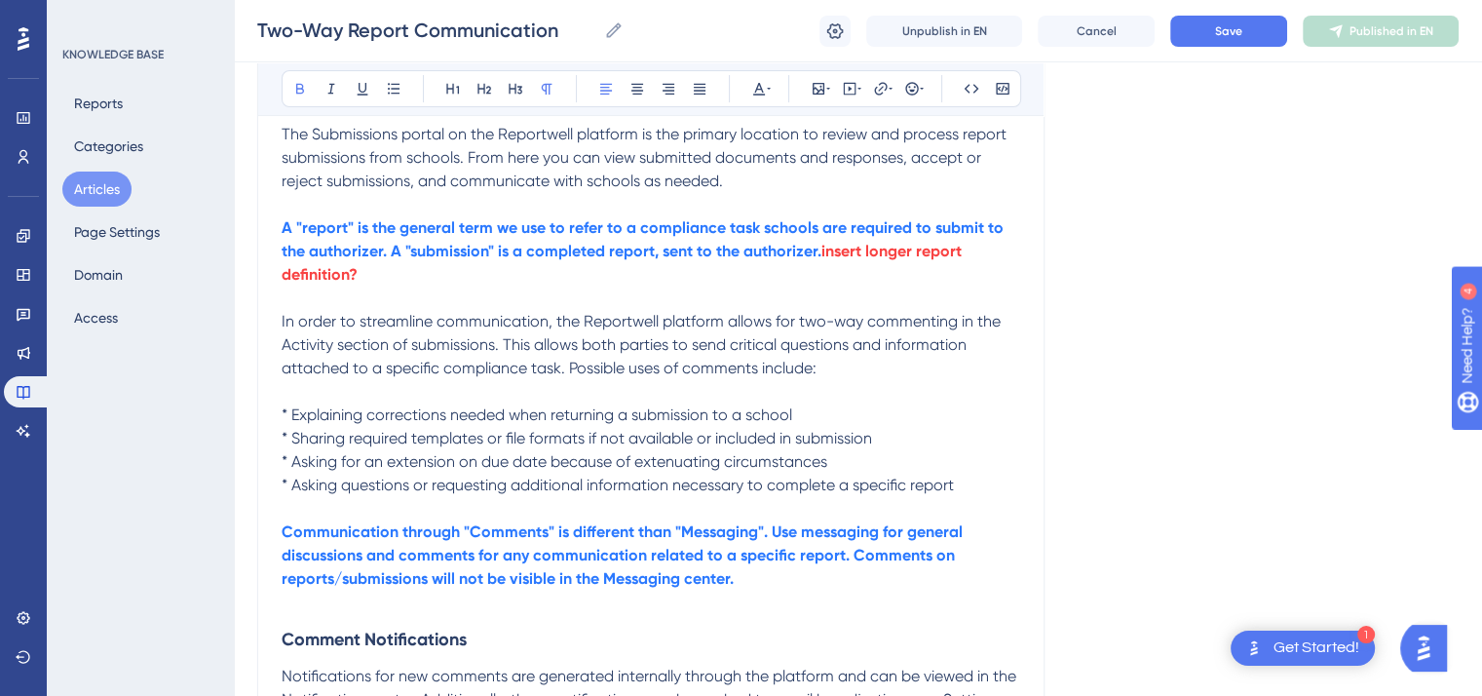
click at [766, 531] on strong "Communication through "Comments" is different than "Messaging". Use messaging f…" at bounding box center [624, 554] width 685 height 65
click at [756, 533] on strong "Communication through "Comments" is different than "Messaging" Use messaging fo…" at bounding box center [622, 554] width 681 height 65
click at [400, 557] on strong "Communication through "Comments" is different than "Messaging." Use messaging f…" at bounding box center [624, 554] width 685 height 65
click at [400, 557] on strong "Communication through "Comments" is different than "Messaging." Use messaging f…" at bounding box center [635, 554] width 706 height 65
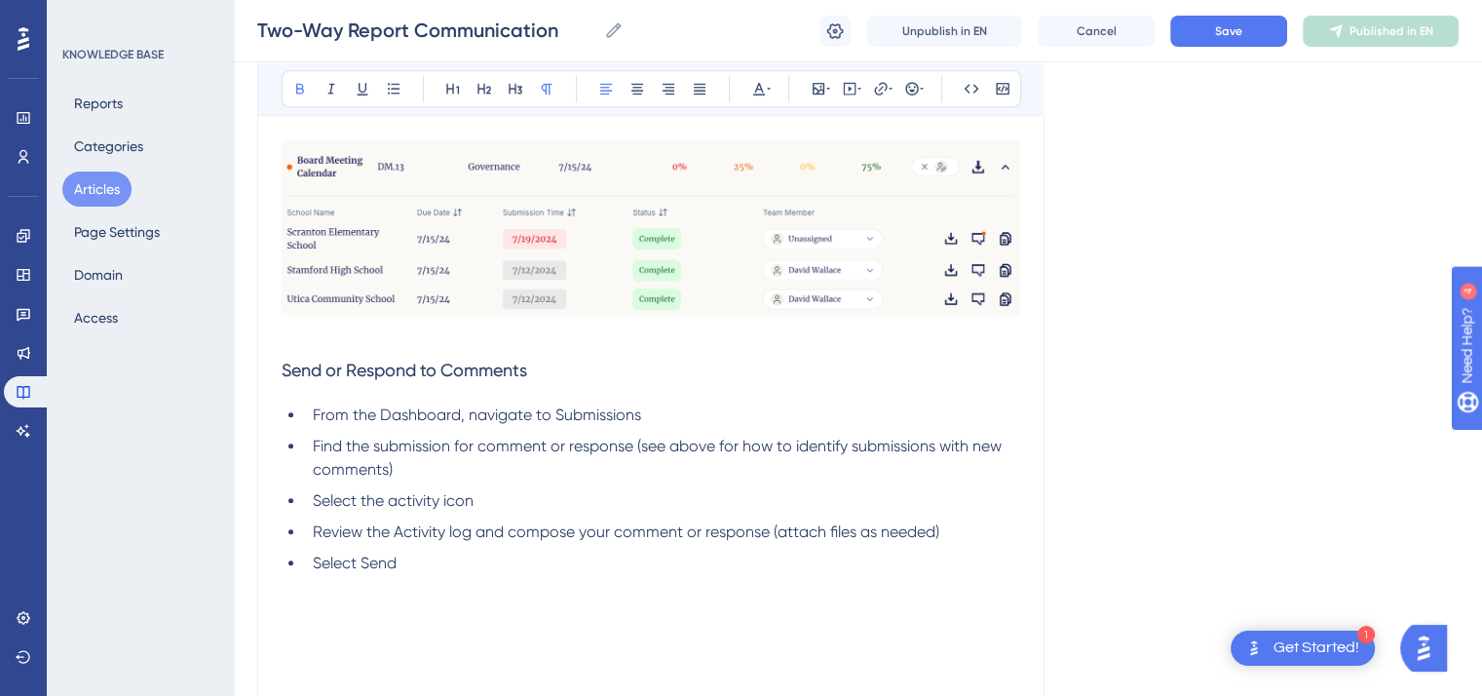
scroll to position [1051, 0]
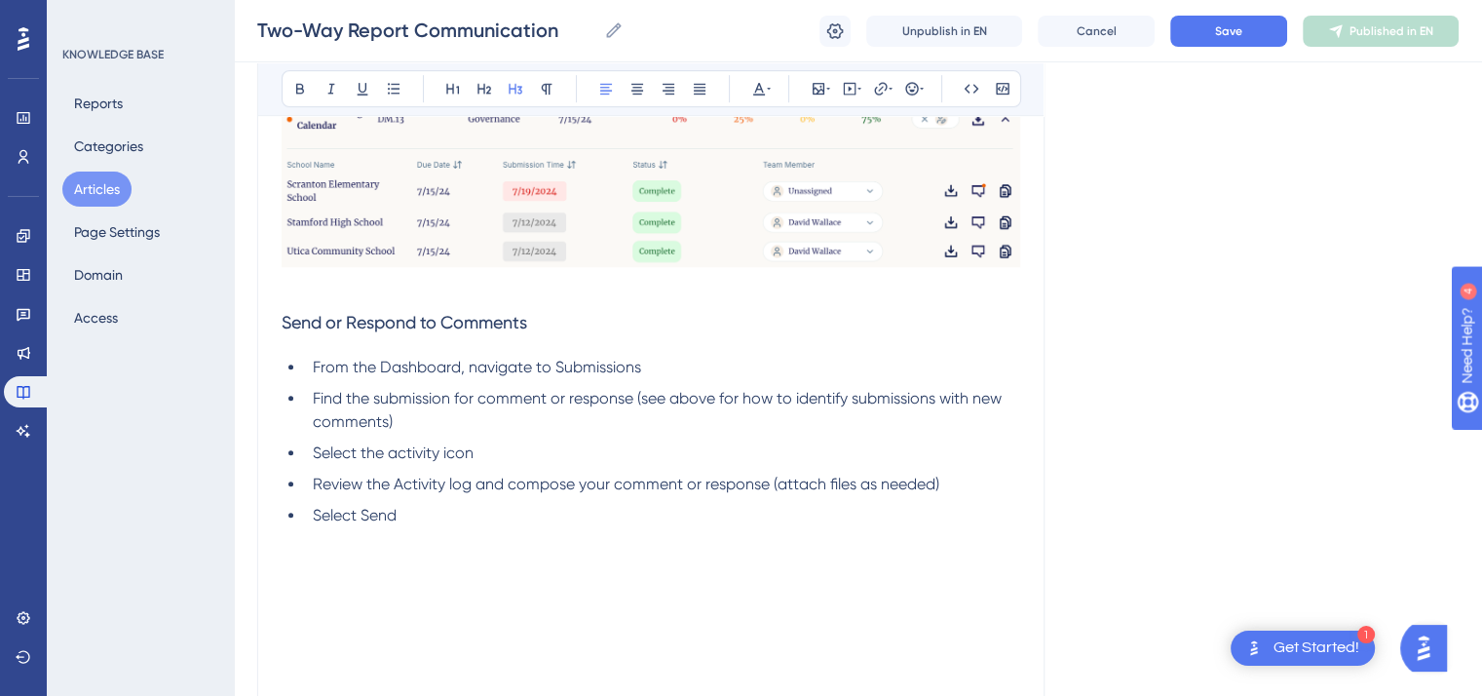
click at [560, 323] on h3 "Send or Respond to Comments" at bounding box center [651, 322] width 739 height 51
click at [761, 89] on icon at bounding box center [759, 89] width 12 height 13
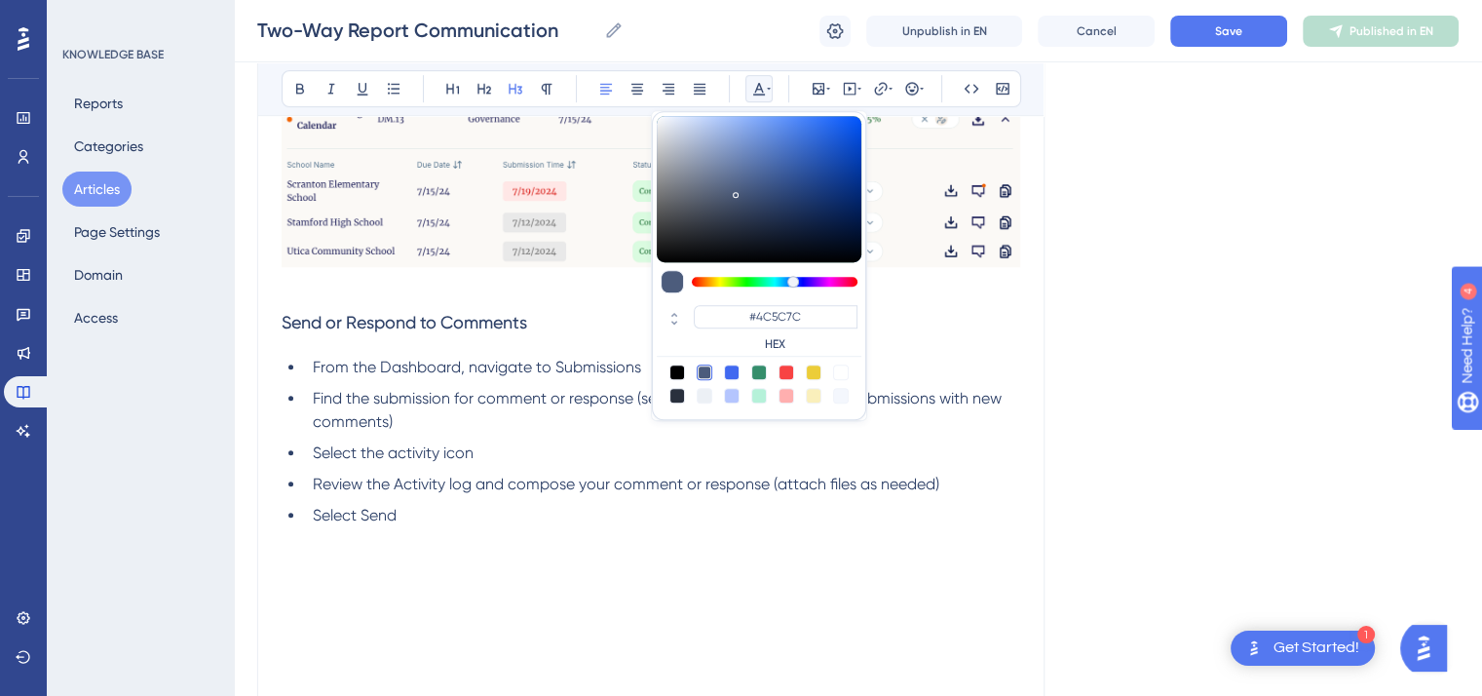
click at [788, 371] on div at bounding box center [787, 373] width 16 height 16
type input "#F84343"
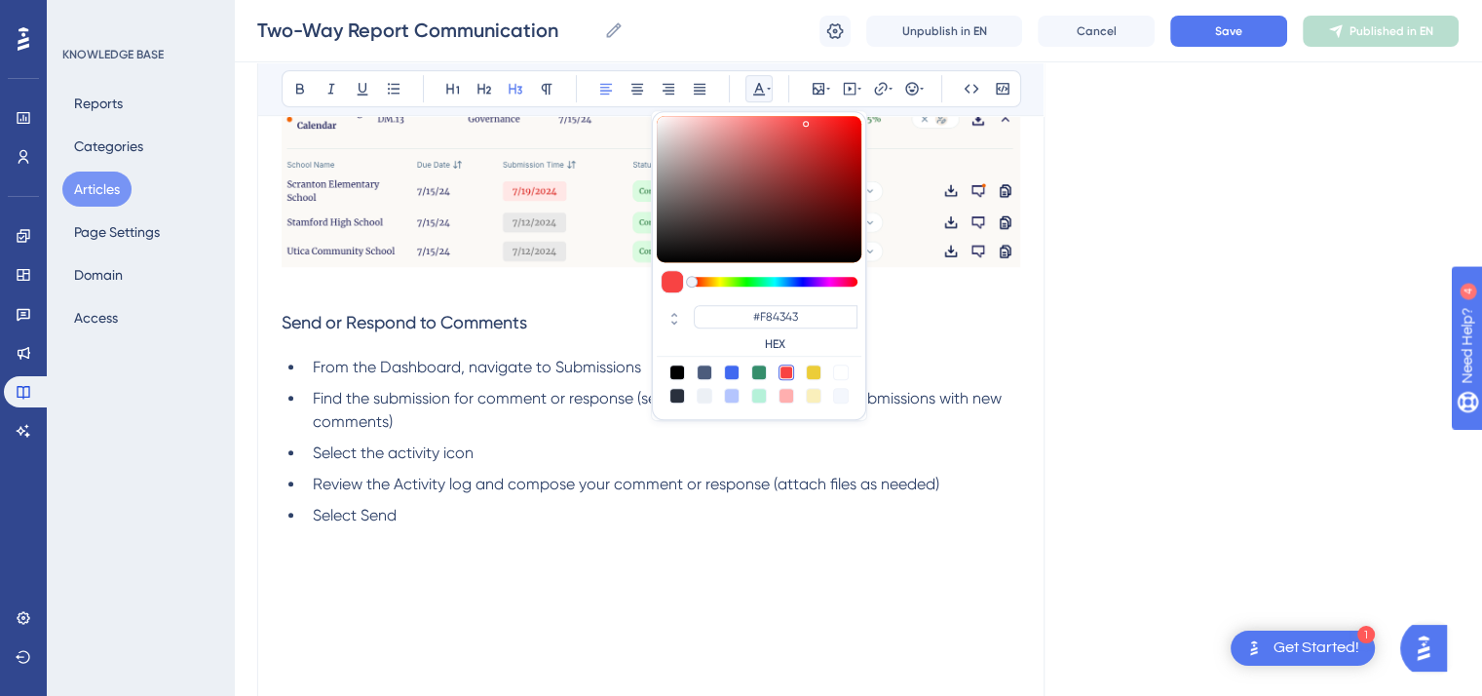
click at [549, 328] on h3 "Send or Respond to Comments" at bounding box center [651, 322] width 739 height 51
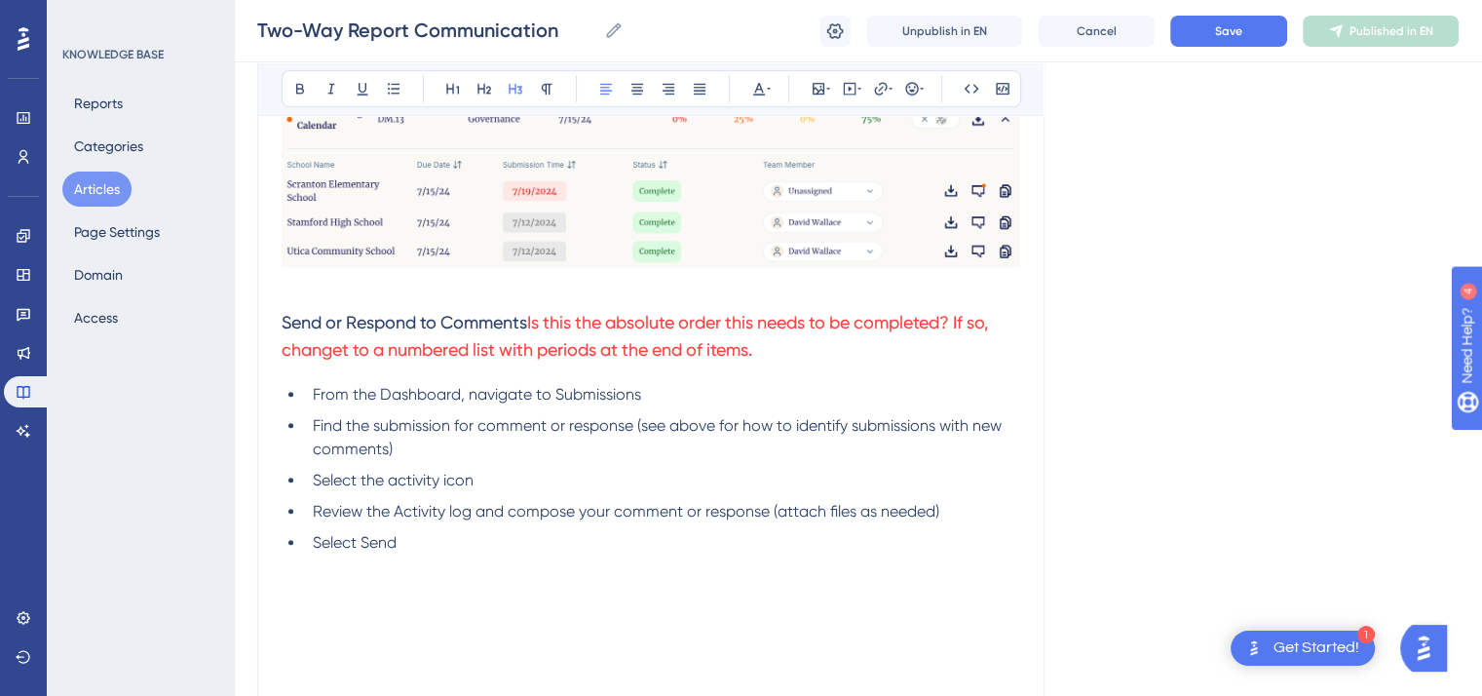
click at [348, 352] on span "Is this the absolute order this needs to be completed? If so, changet to a numb…" at bounding box center [637, 336] width 711 height 48
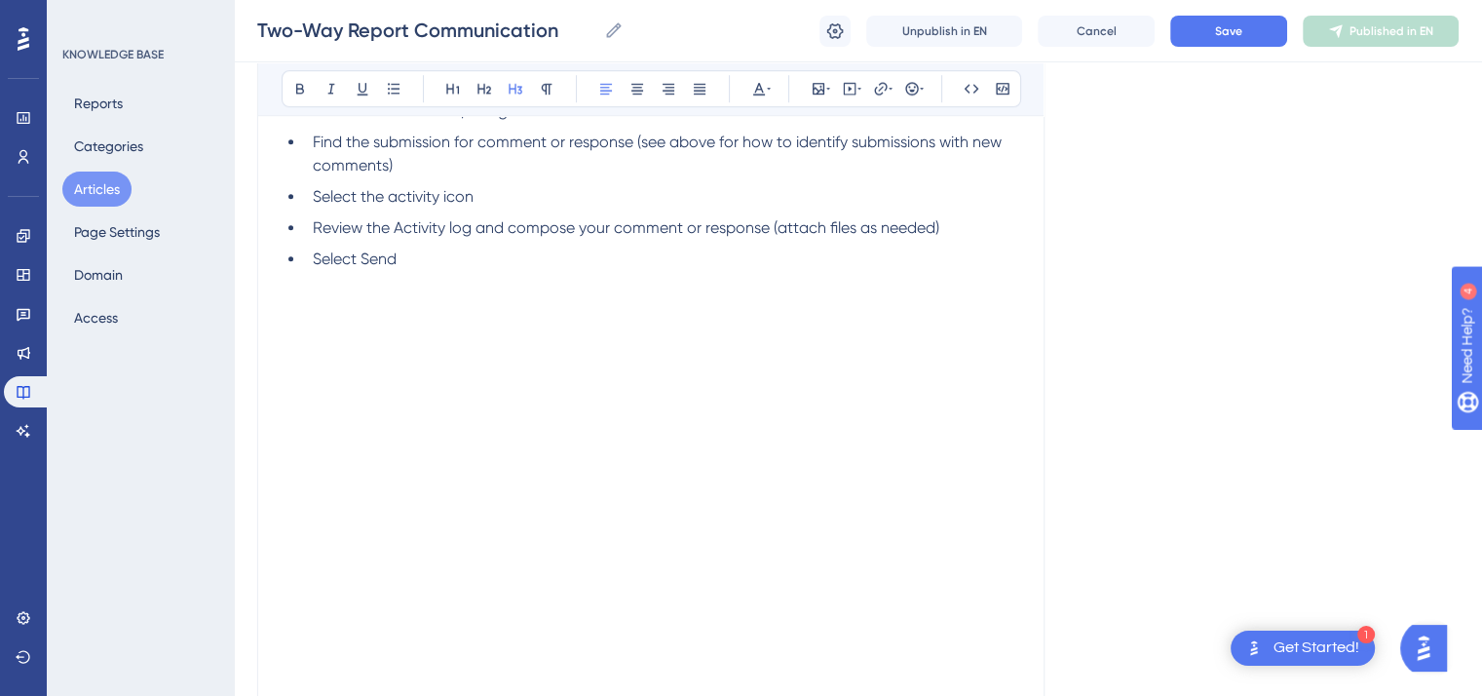
scroll to position [1602, 0]
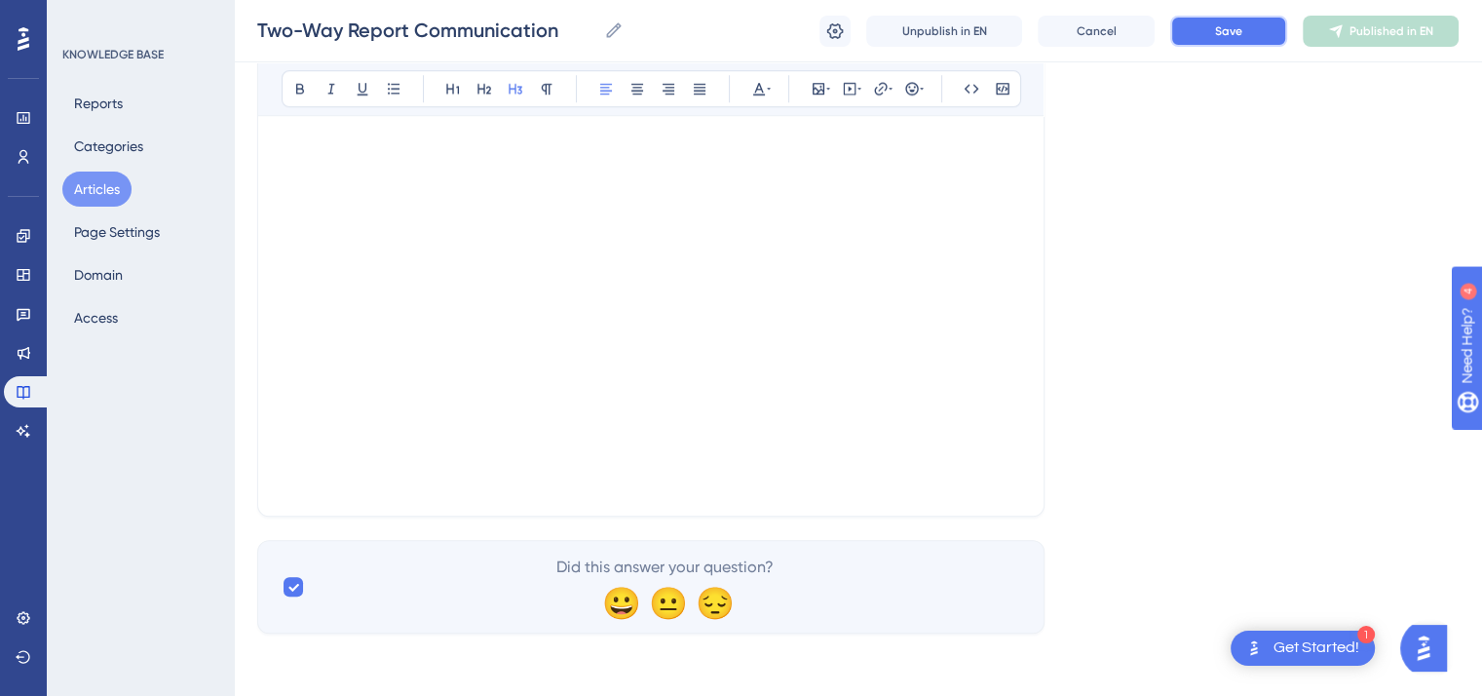
click at [1227, 20] on button "Save" at bounding box center [1229, 31] width 117 height 31
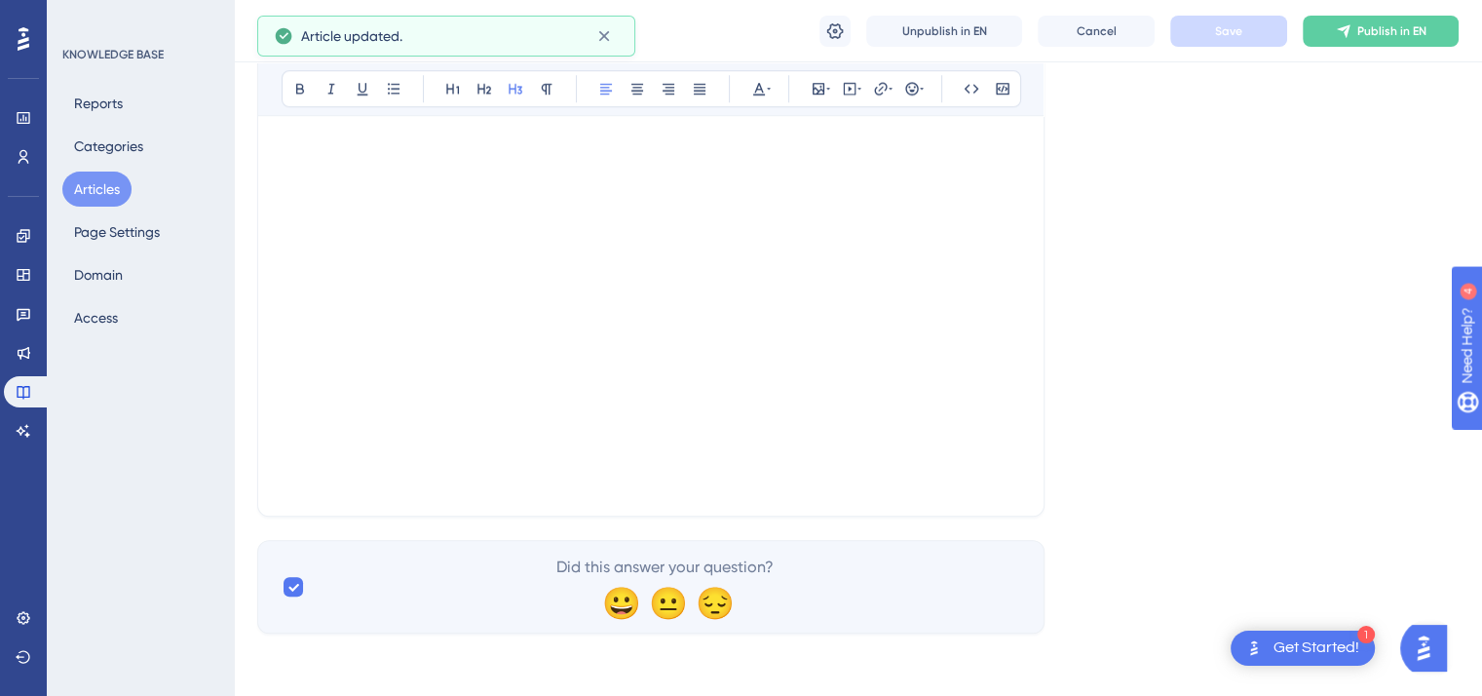
click at [101, 194] on button "Articles" at bounding box center [96, 189] width 69 height 35
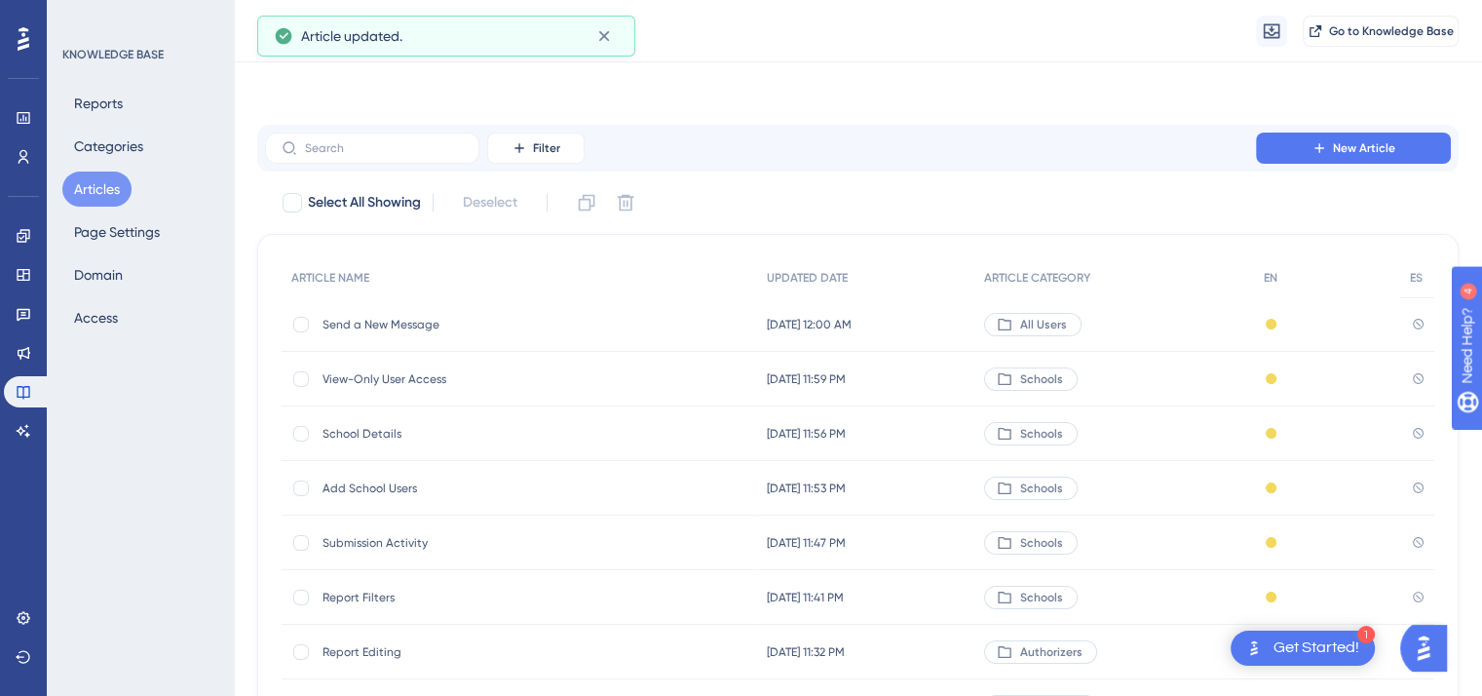
scroll to position [295, 0]
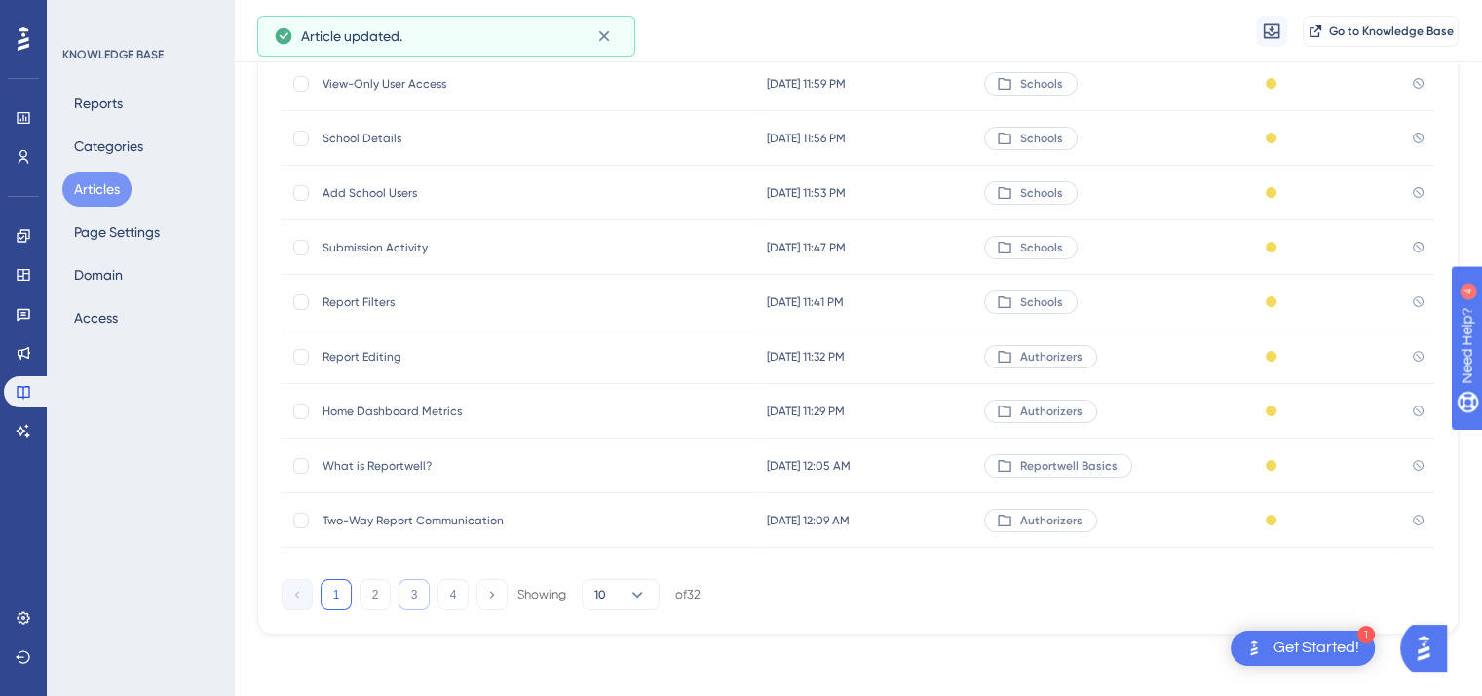
click at [415, 586] on button "3" at bounding box center [414, 594] width 31 height 31
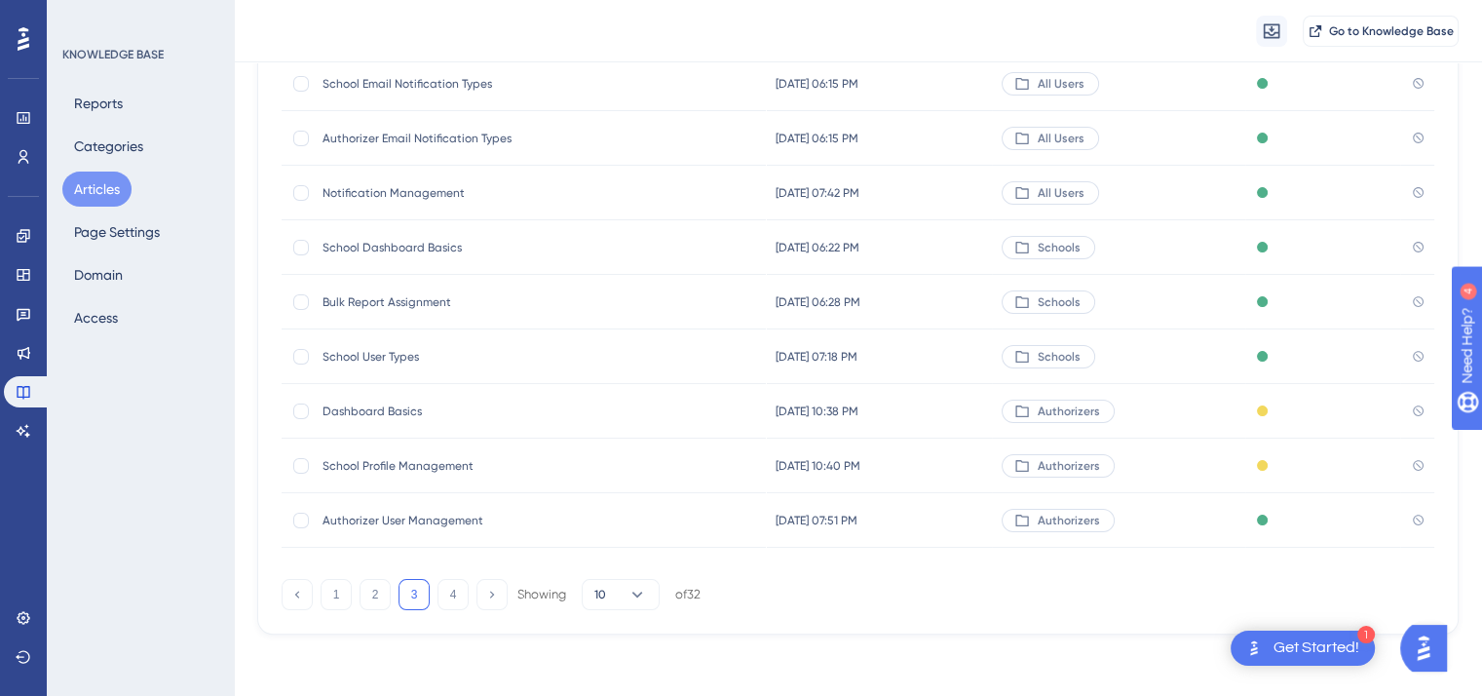
click at [402, 520] on span "Authorizer User Management" at bounding box center [479, 521] width 312 height 16
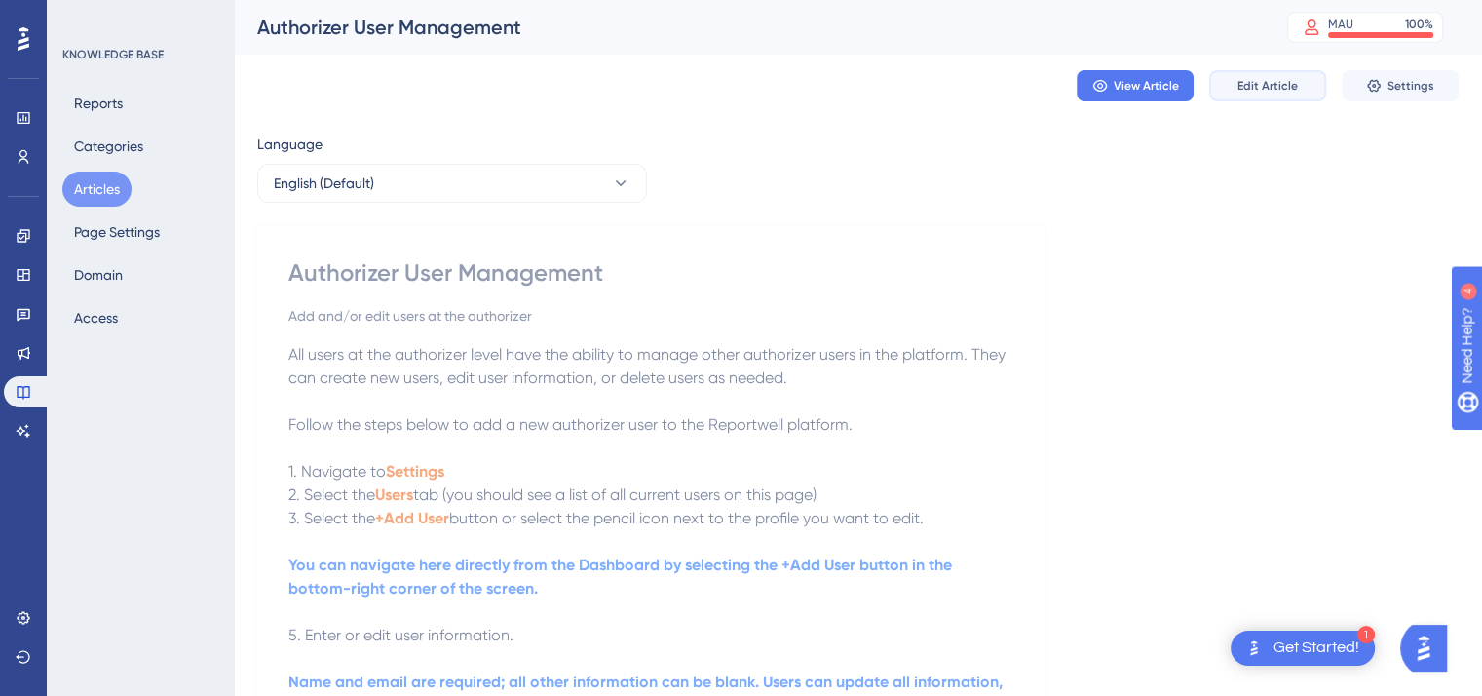
click at [1255, 83] on span "Edit Article" at bounding box center [1268, 86] width 60 height 16
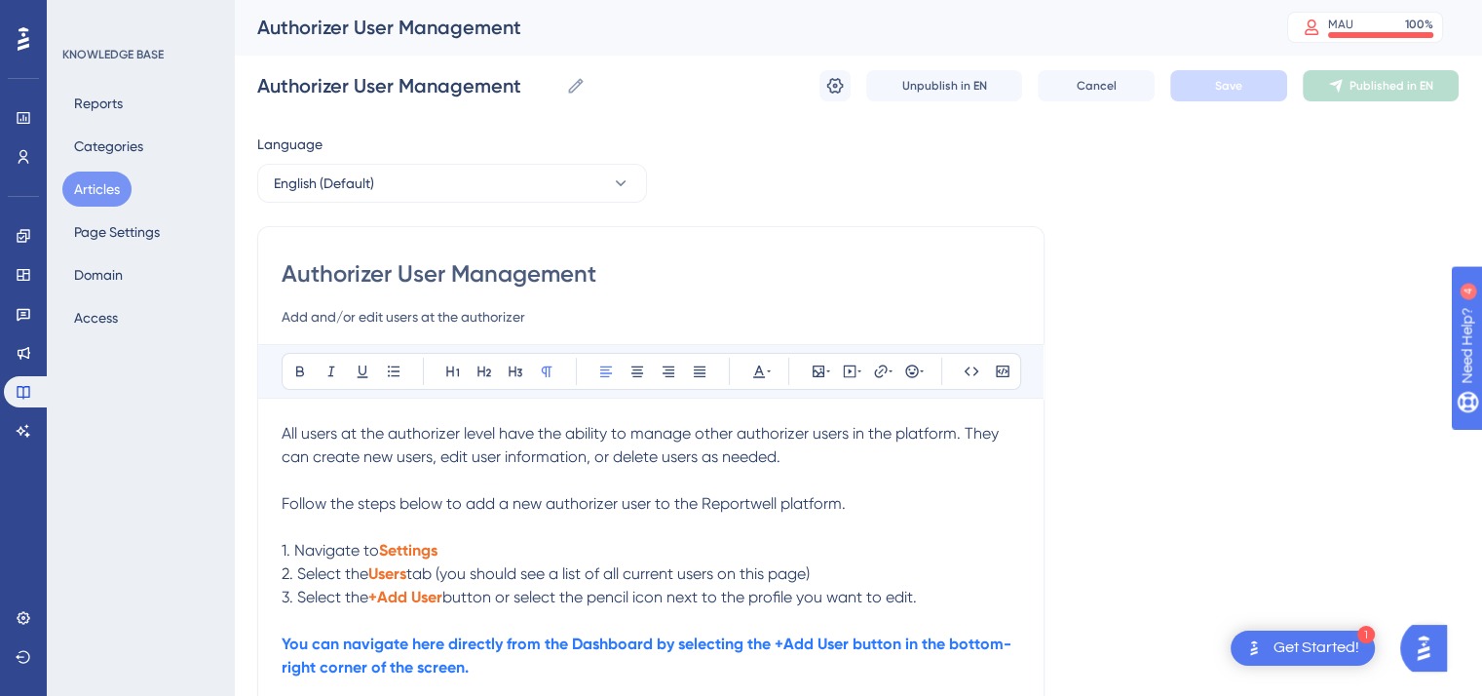
click at [845, 502] on span "Follow the steps below to add a new authorizer user to the Reportwell platform." at bounding box center [564, 503] width 564 height 19
click at [442, 551] on p "1. Navigate to Settings" at bounding box center [651, 550] width 739 height 23
click at [292, 367] on icon at bounding box center [300, 372] width 16 height 16
click at [823, 574] on p "2. Select the Users tab (you should see a list of all current users on this pag…" at bounding box center [651, 573] width 739 height 23
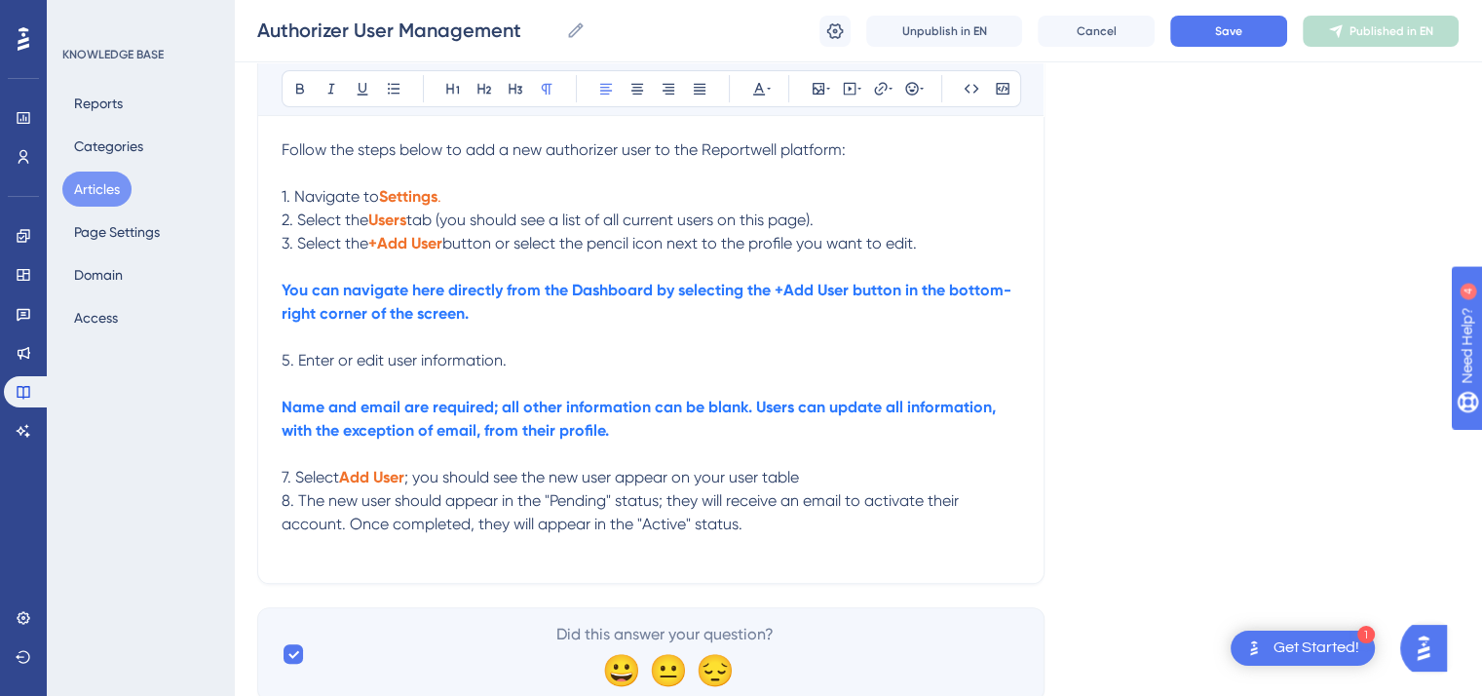
scroll to position [368, 0]
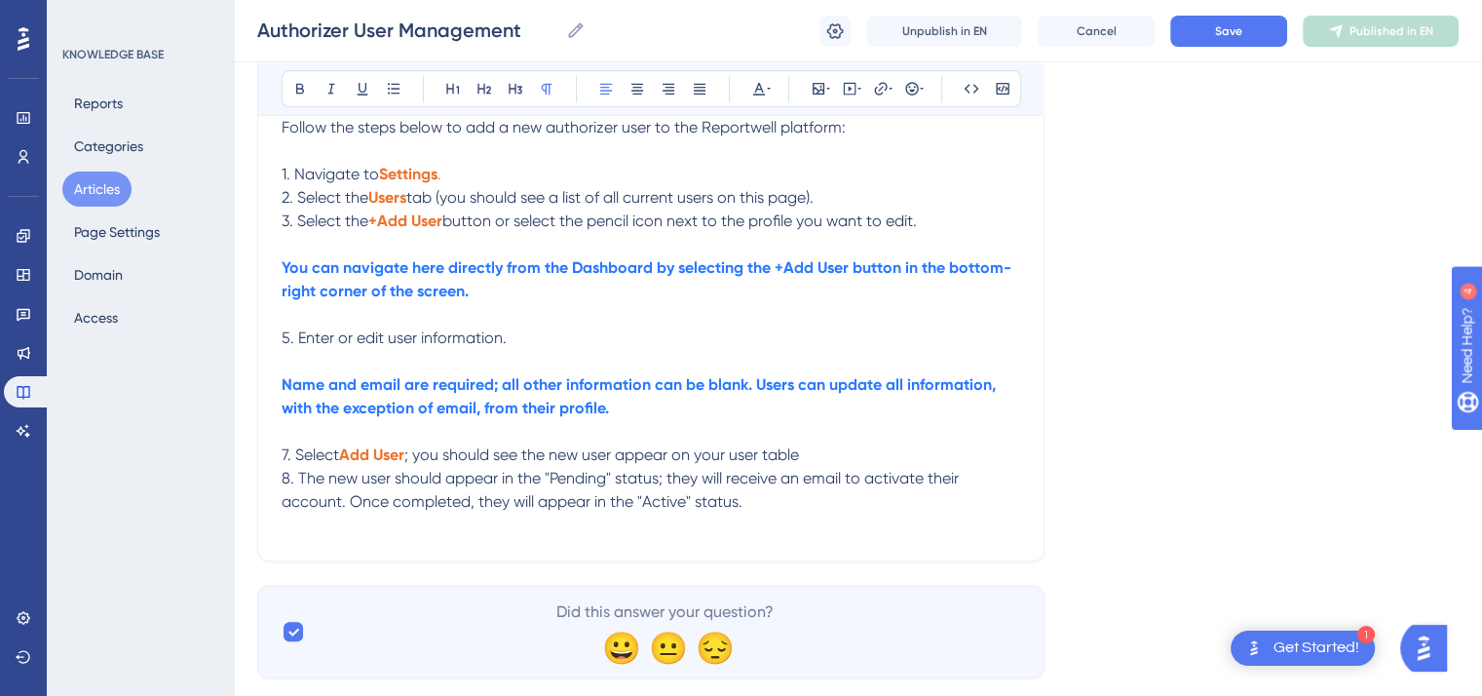
click at [799, 457] on span "; you should see the new user appear on your user table" at bounding box center [601, 454] width 395 height 19
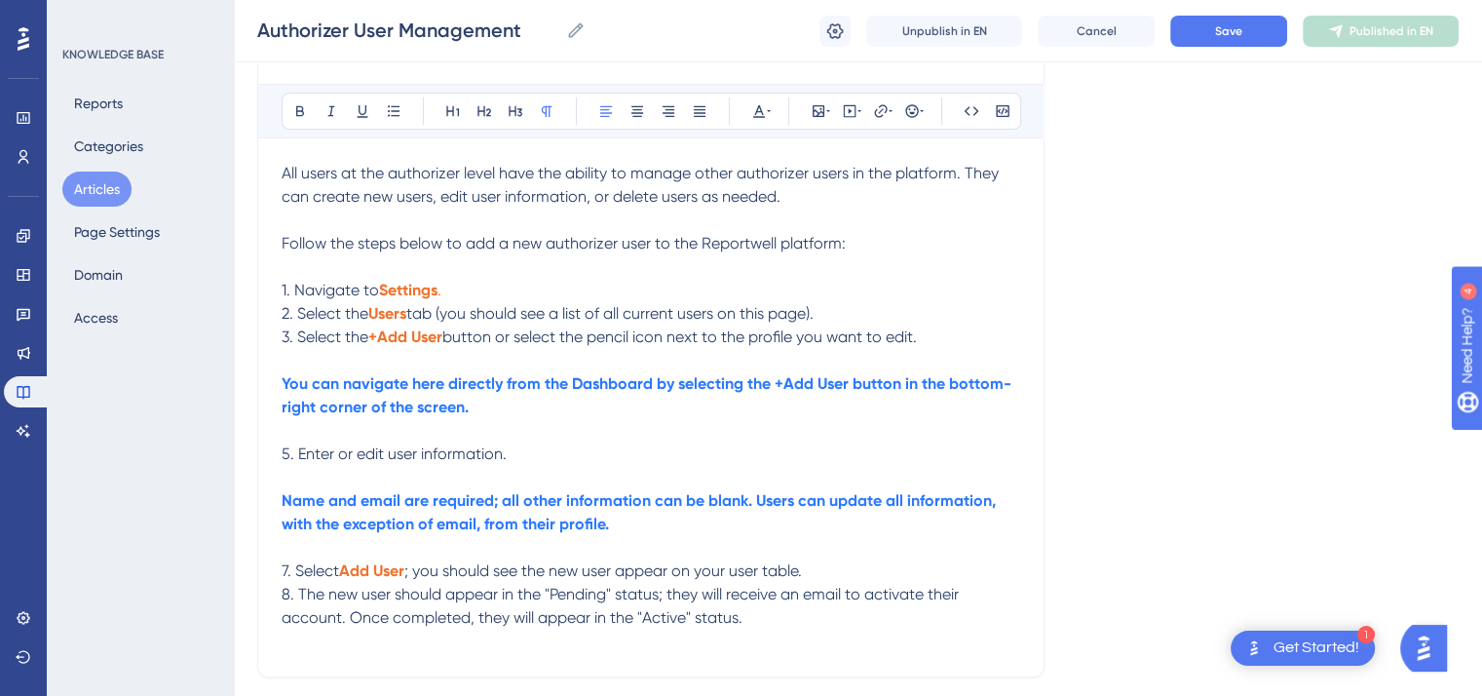
scroll to position [241, 0]
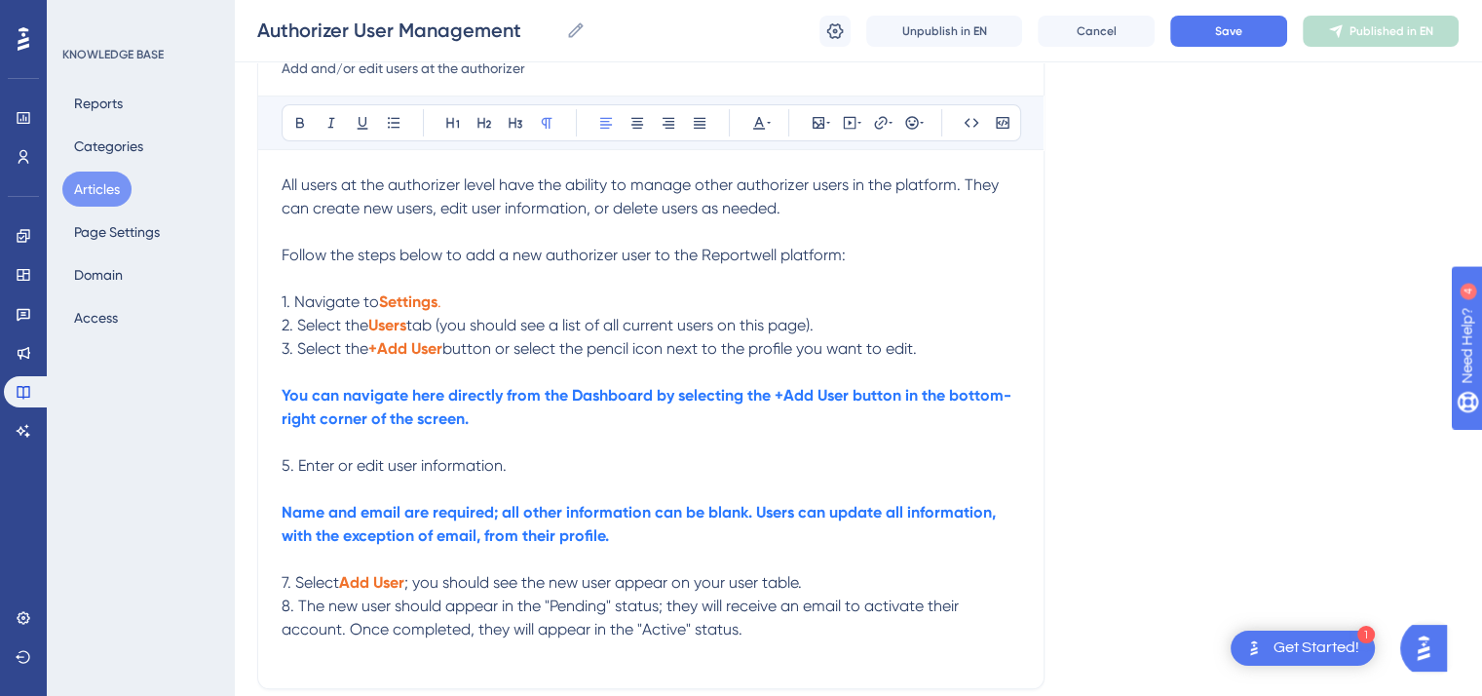
click at [285, 274] on div "Authorizer User Management Add and/or edit users at the authorizer Bold Italic …" at bounding box center [651, 333] width 788 height 711
click at [285, 274] on p at bounding box center [651, 278] width 739 height 23
click at [767, 119] on icon at bounding box center [769, 123] width 4 height 16
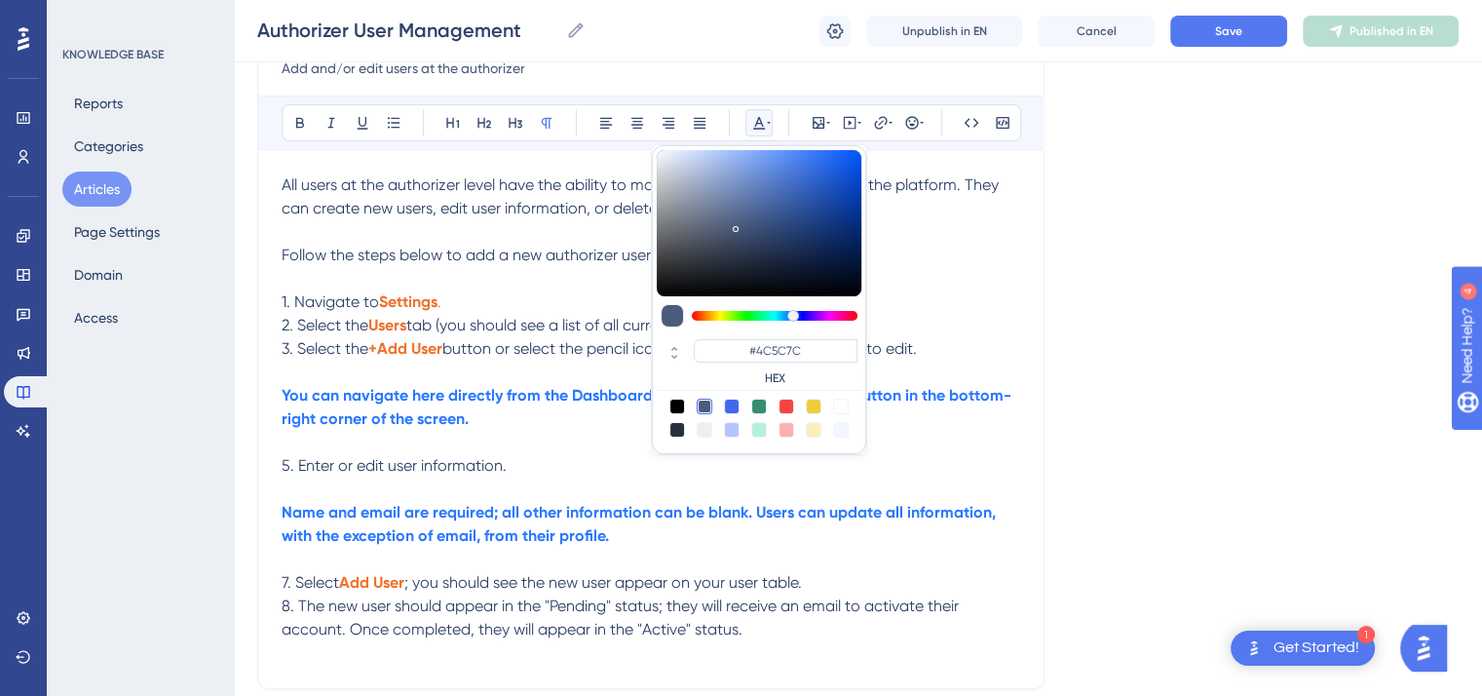
click at [789, 404] on div at bounding box center [787, 407] width 16 height 16
type input "#F84343"
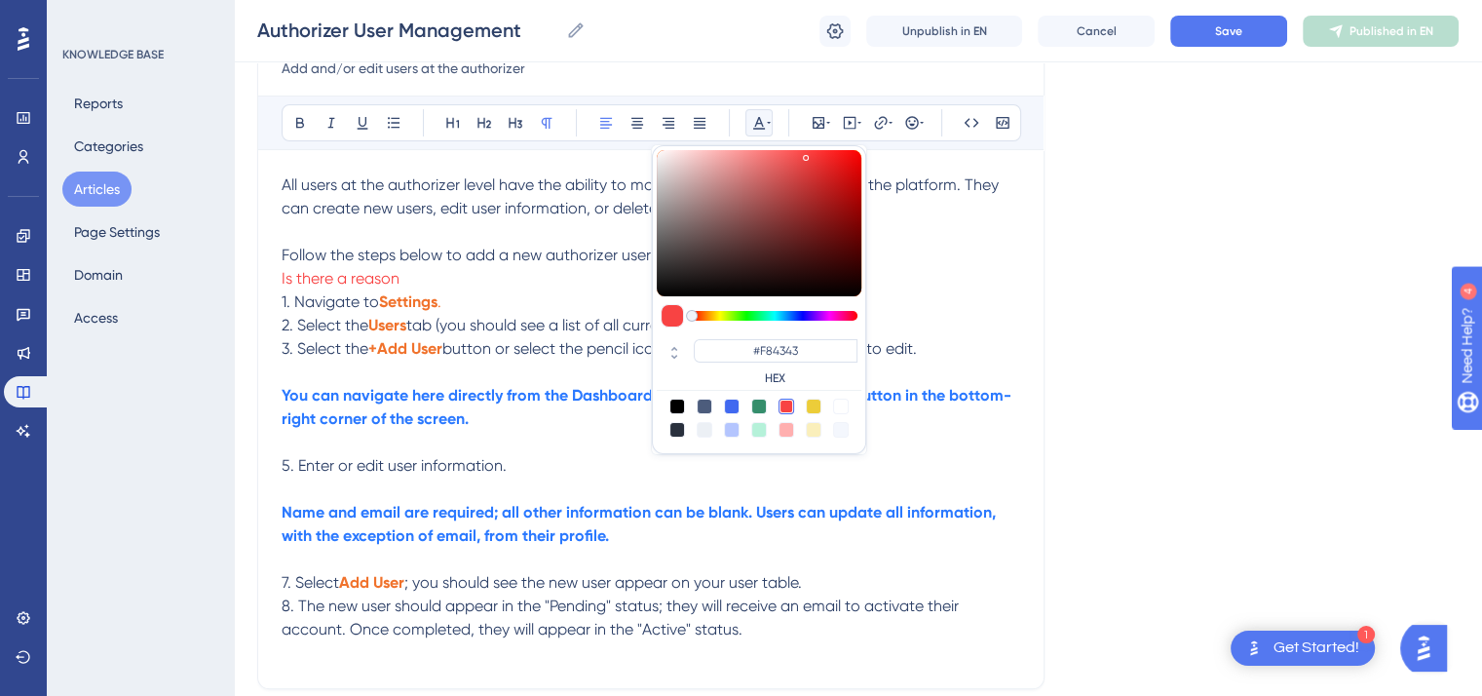
click at [530, 300] on p "1. Navigate to Settings ." at bounding box center [651, 301] width 739 height 23
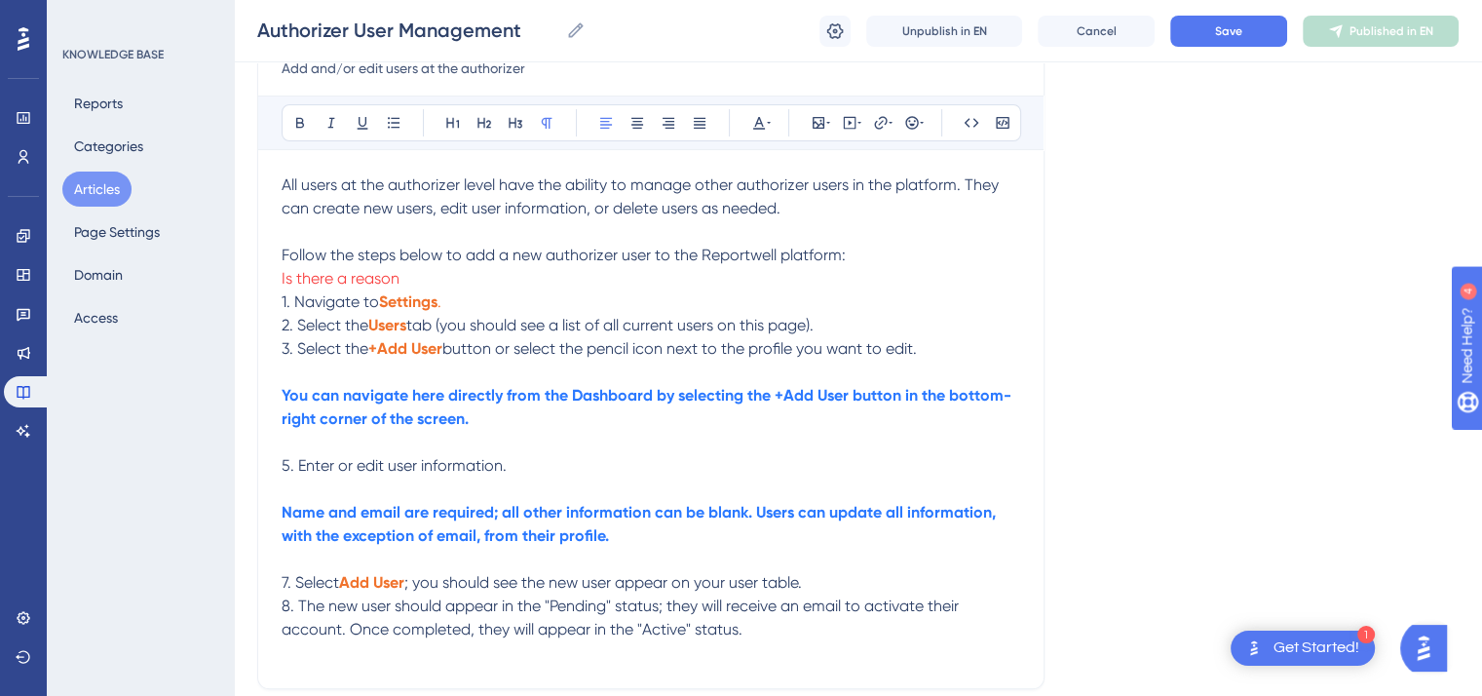
click at [419, 282] on p "Is there a reason" at bounding box center [651, 278] width 739 height 23
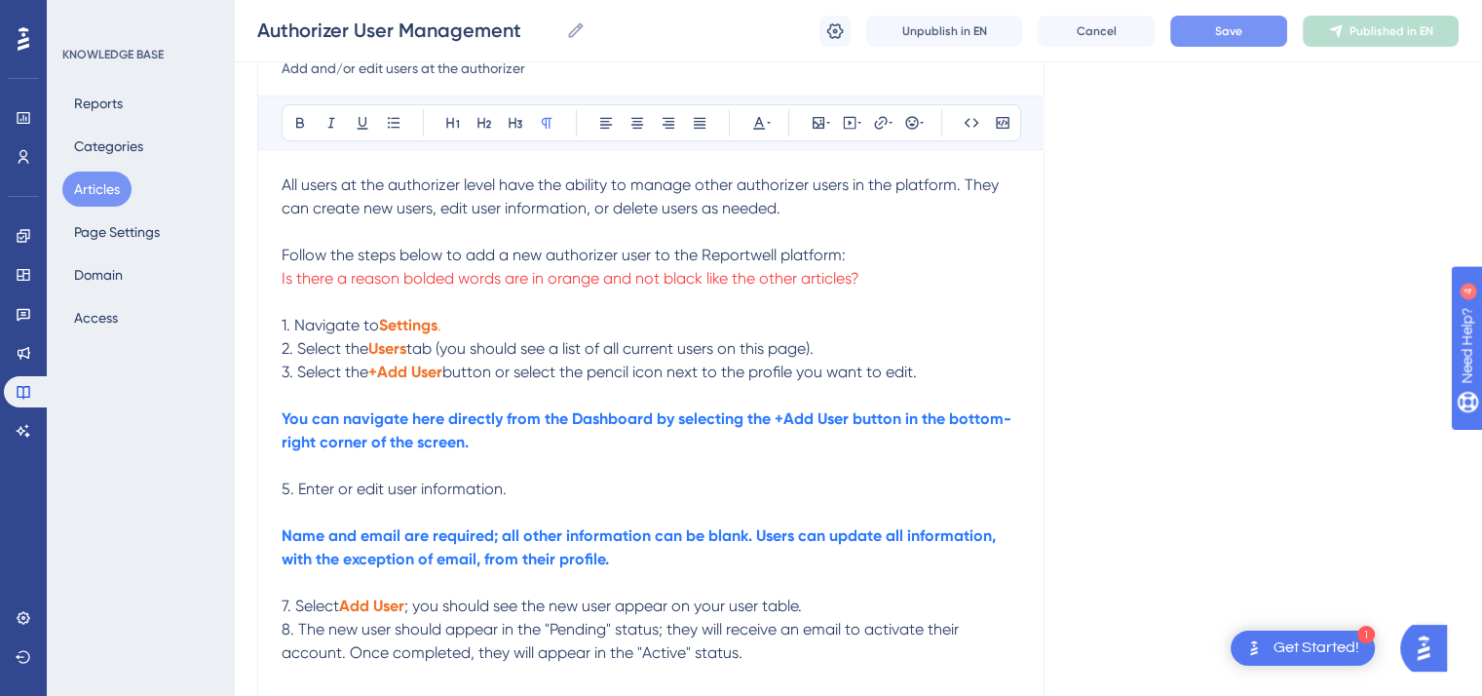
click at [1205, 36] on button "Save" at bounding box center [1229, 31] width 117 height 31
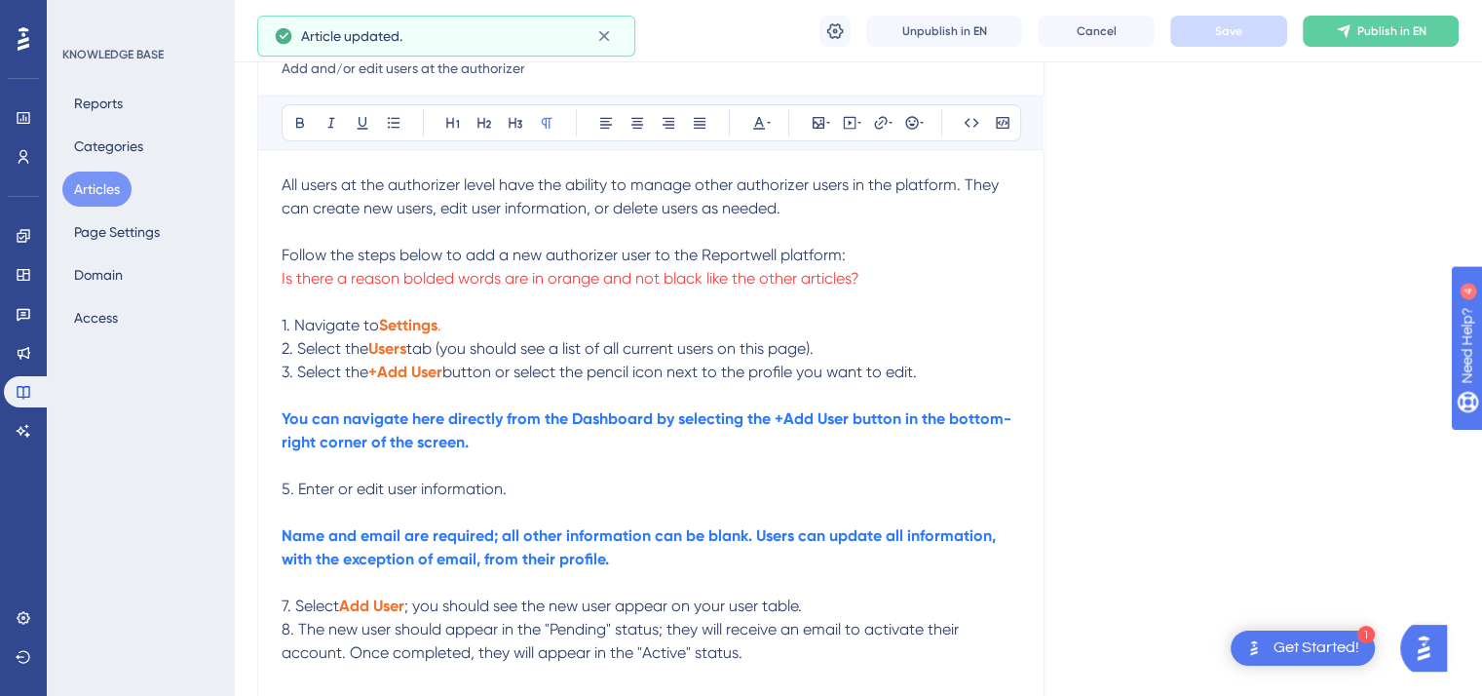
click at [101, 182] on button "Articles" at bounding box center [96, 189] width 69 height 35
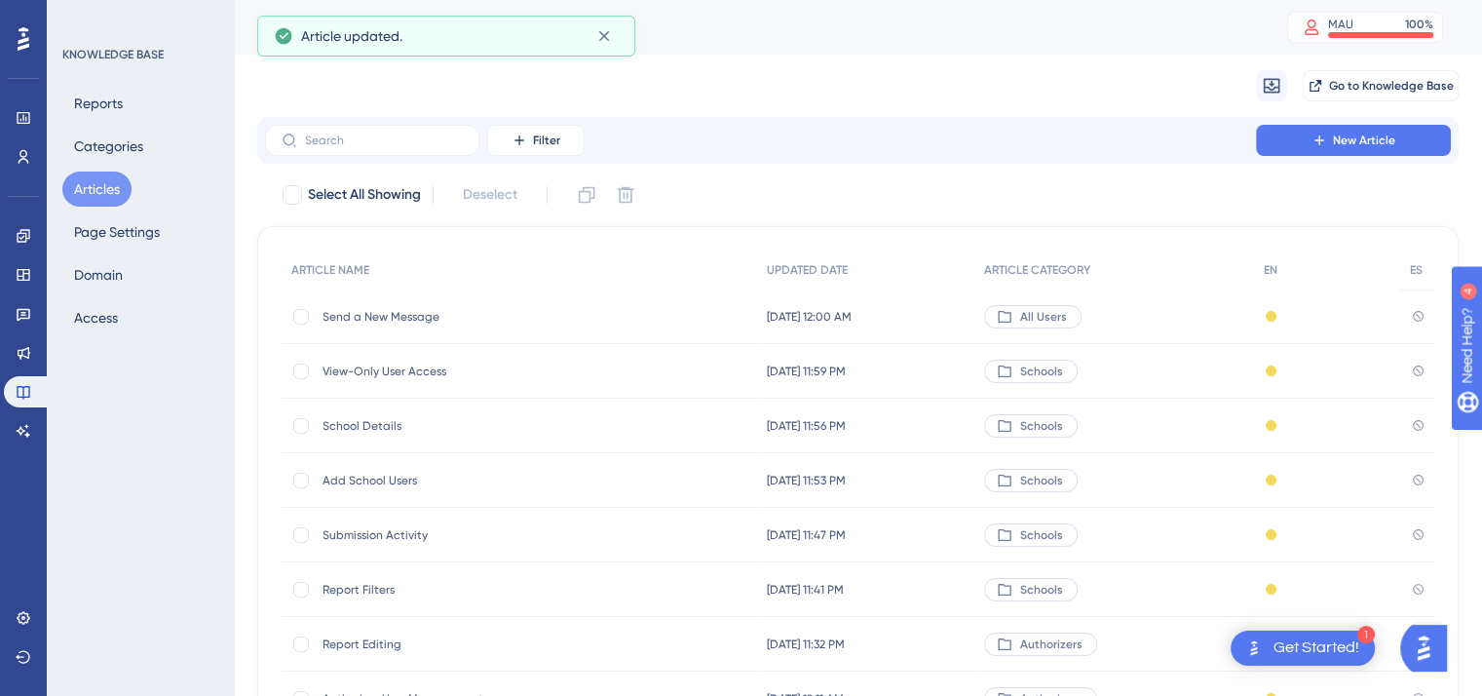
scroll to position [295, 0]
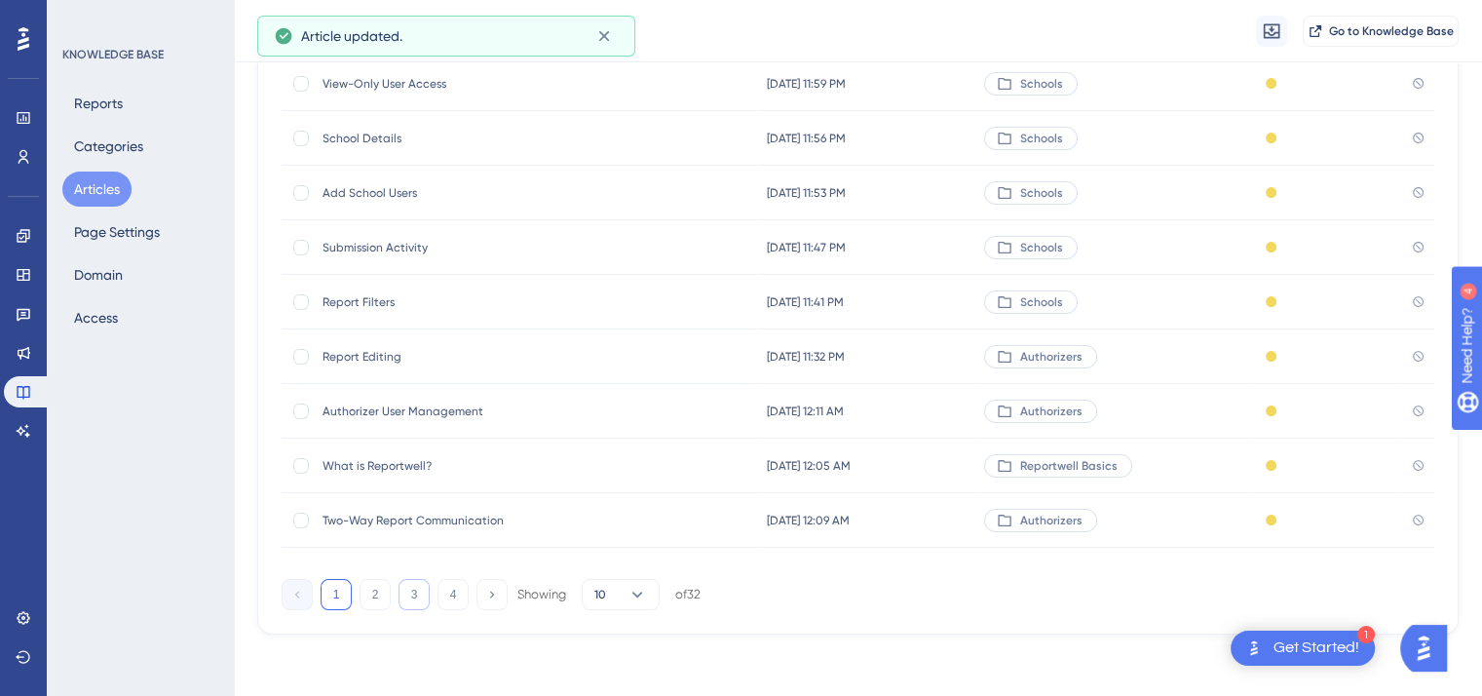
click at [415, 591] on button "3" at bounding box center [414, 594] width 31 height 31
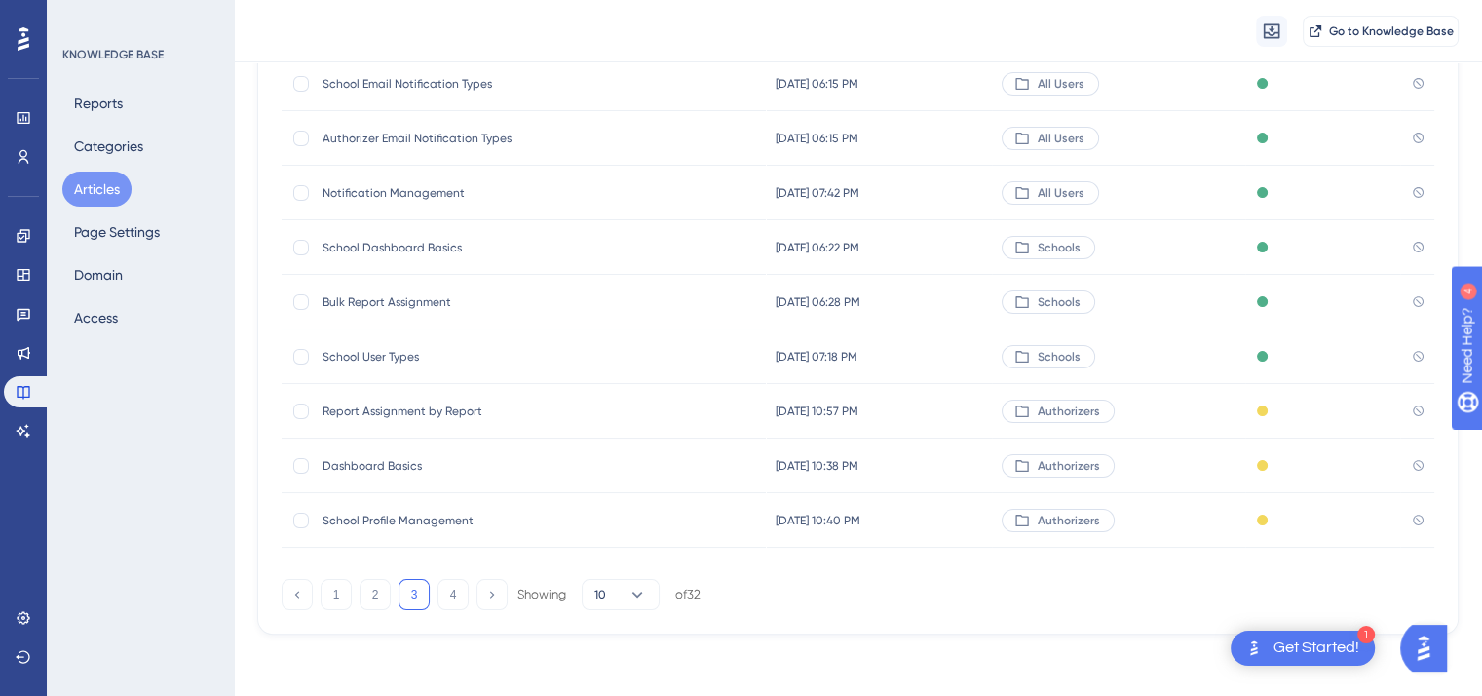
click at [393, 355] on span "School User Types" at bounding box center [479, 357] width 312 height 16
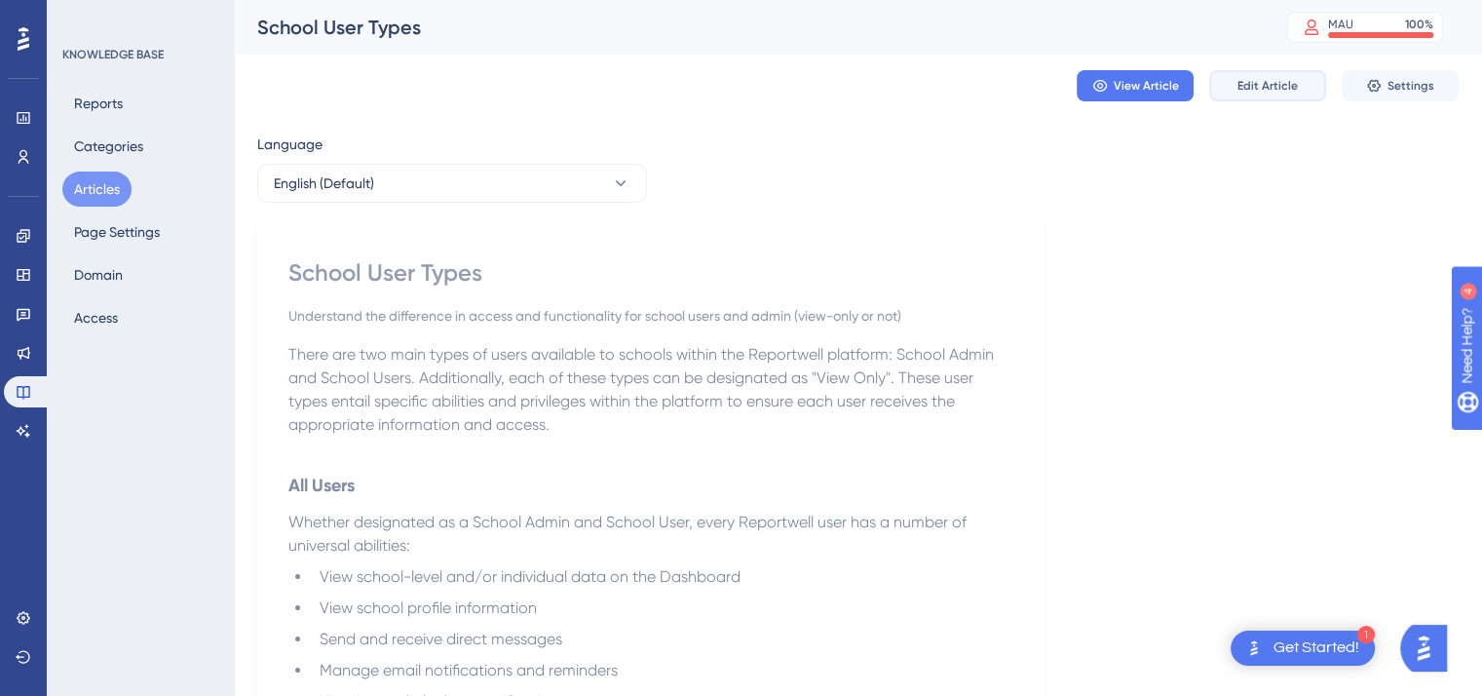
click at [1255, 80] on span "Edit Article" at bounding box center [1268, 86] width 60 height 16
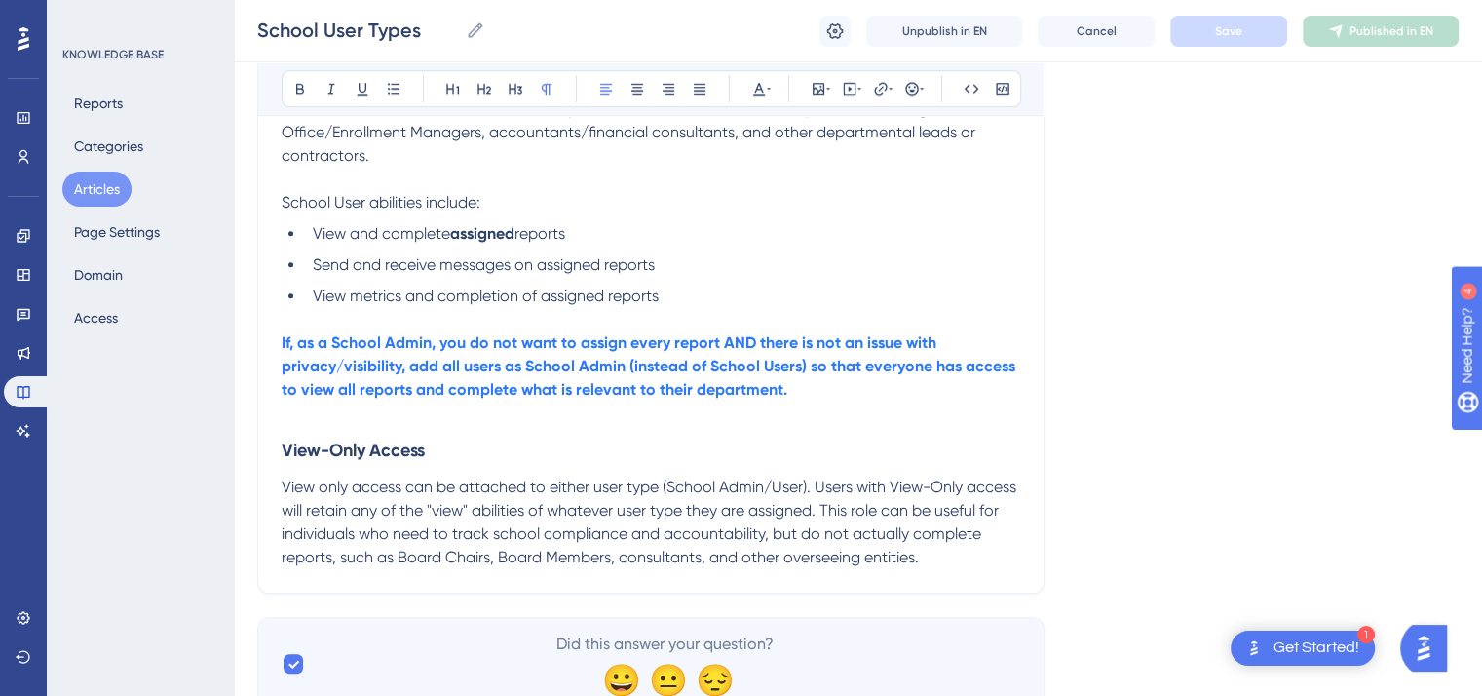
scroll to position [1382, 0]
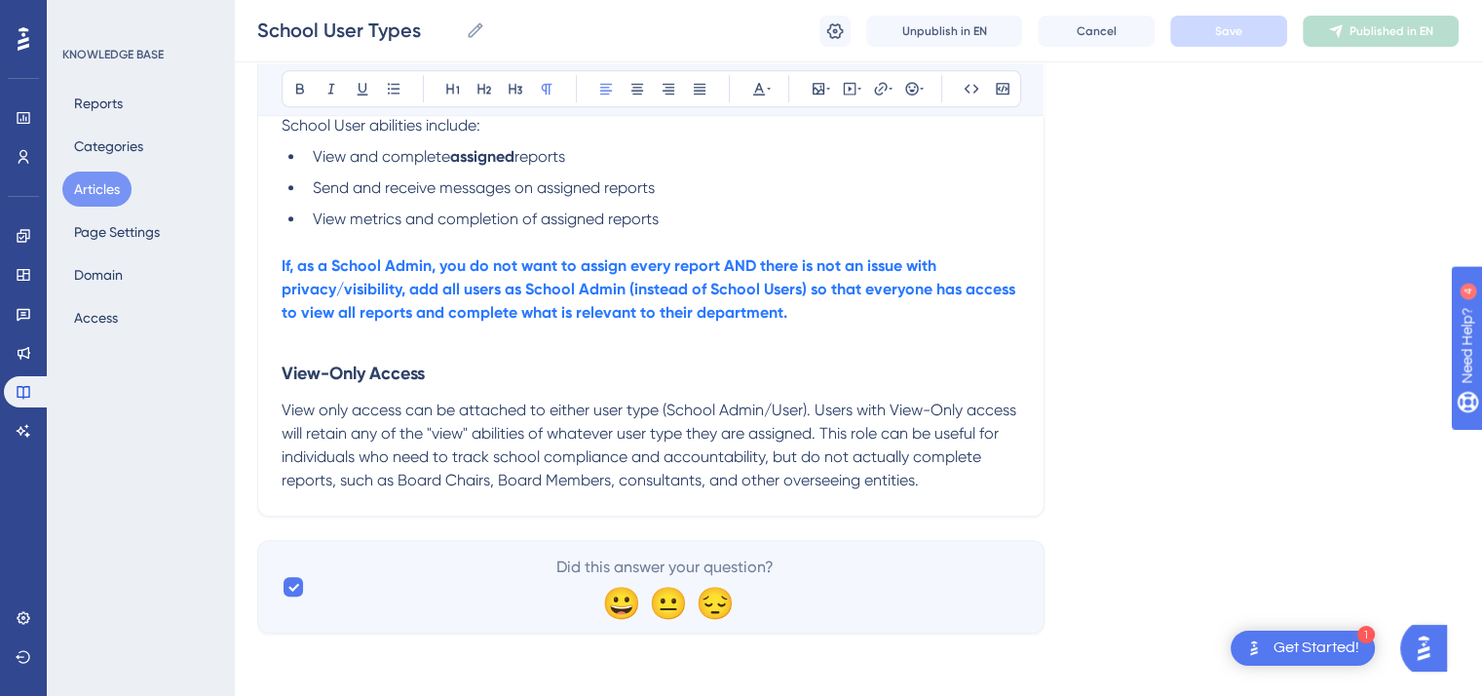
click at [317, 409] on span "View only access can be attached to either user type (School Admin/User). Users…" at bounding box center [651, 445] width 739 height 89
click at [1181, 33] on button "Save" at bounding box center [1229, 31] width 117 height 31
click at [88, 195] on button "Articles" at bounding box center [96, 189] width 69 height 35
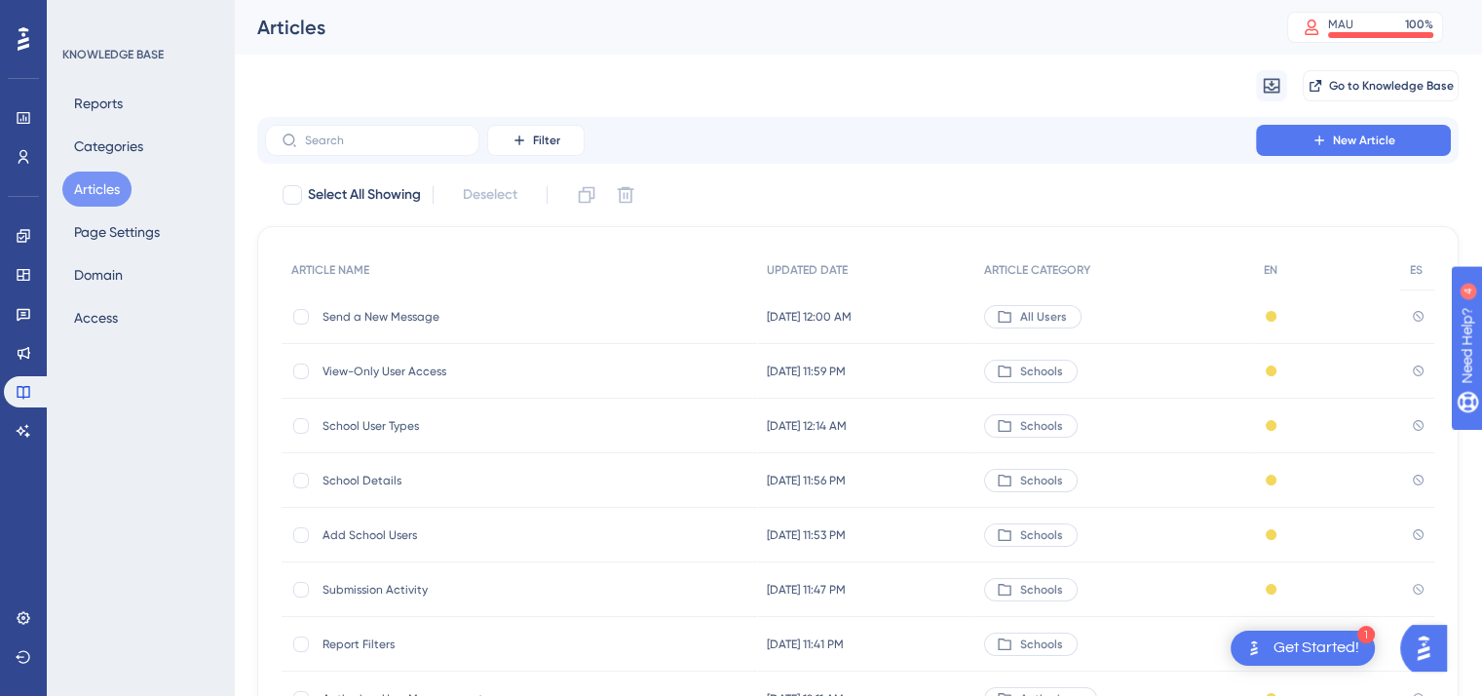
scroll to position [295, 0]
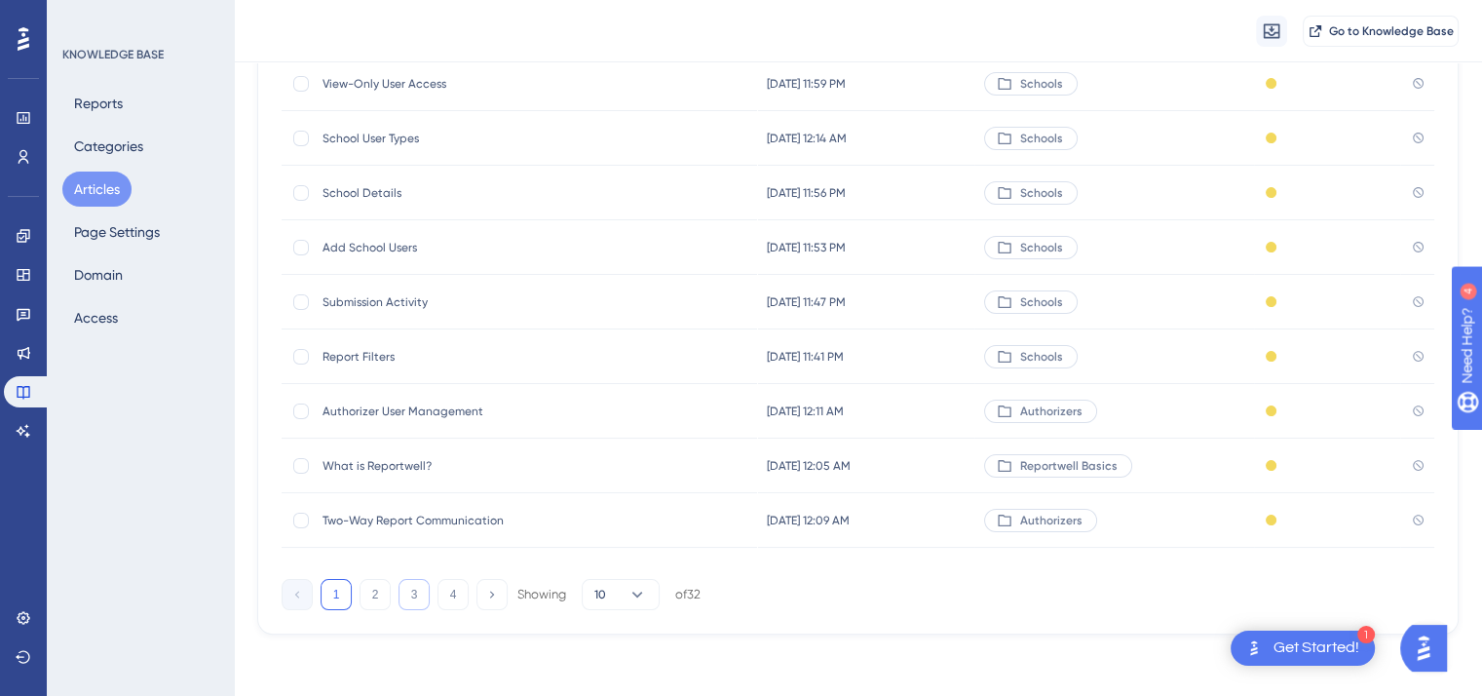
click at [412, 590] on button "3" at bounding box center [414, 594] width 31 height 31
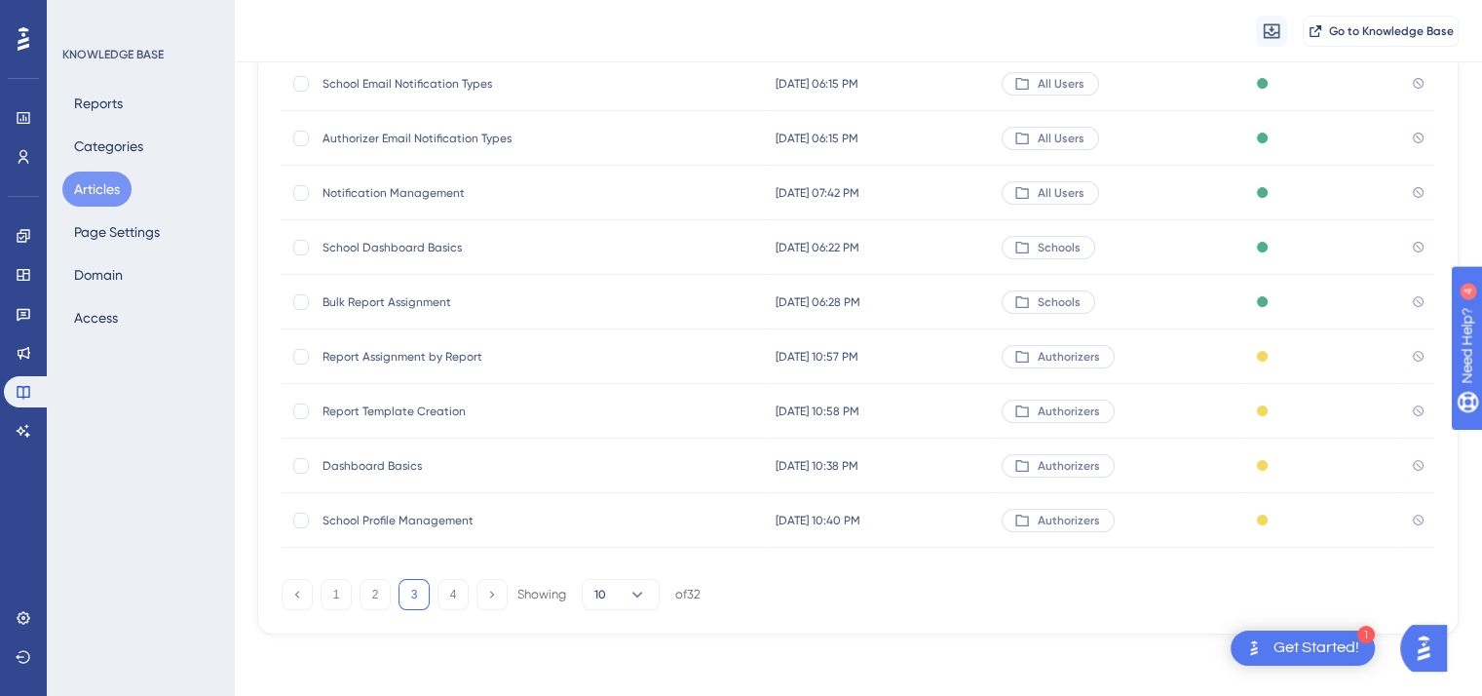
click at [409, 292] on div "Bulk Report Assignment Bulk Report Assignment" at bounding box center [479, 302] width 312 height 55
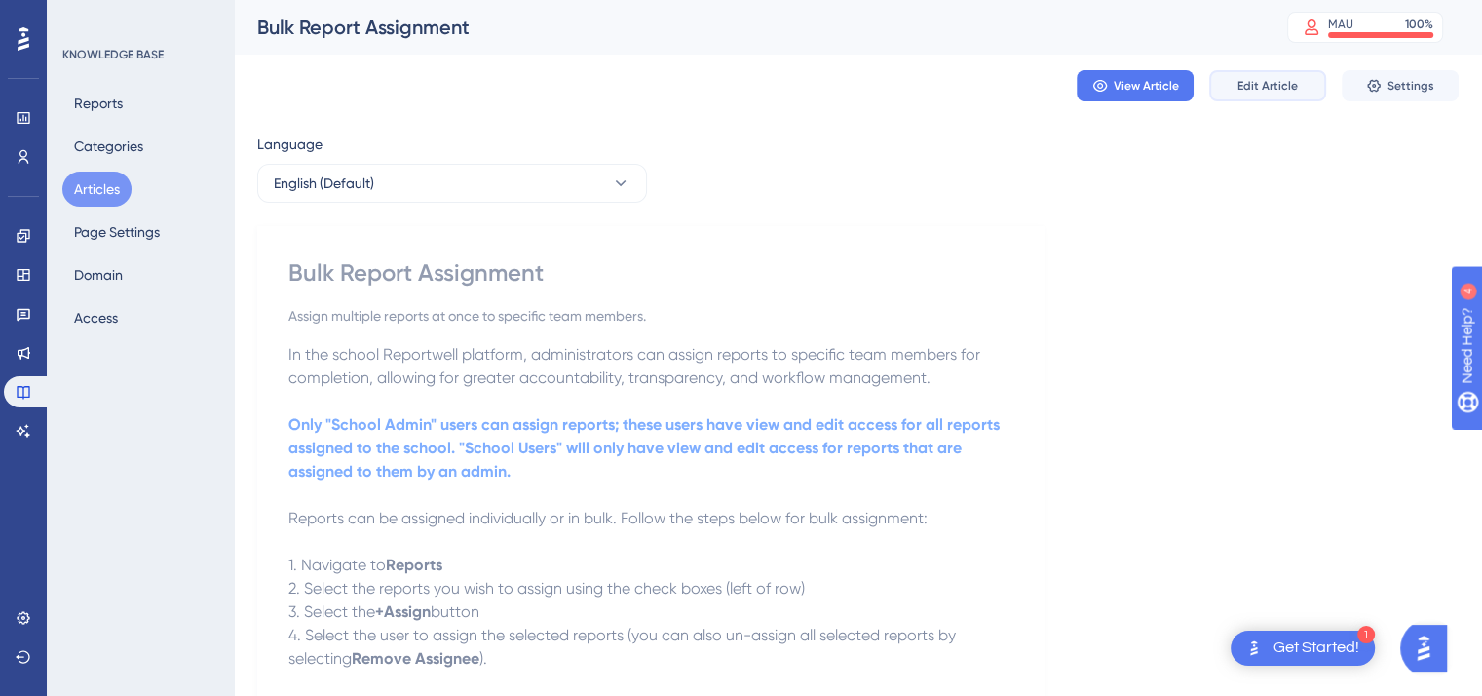
click at [1269, 79] on span "Edit Article" at bounding box center [1268, 86] width 60 height 16
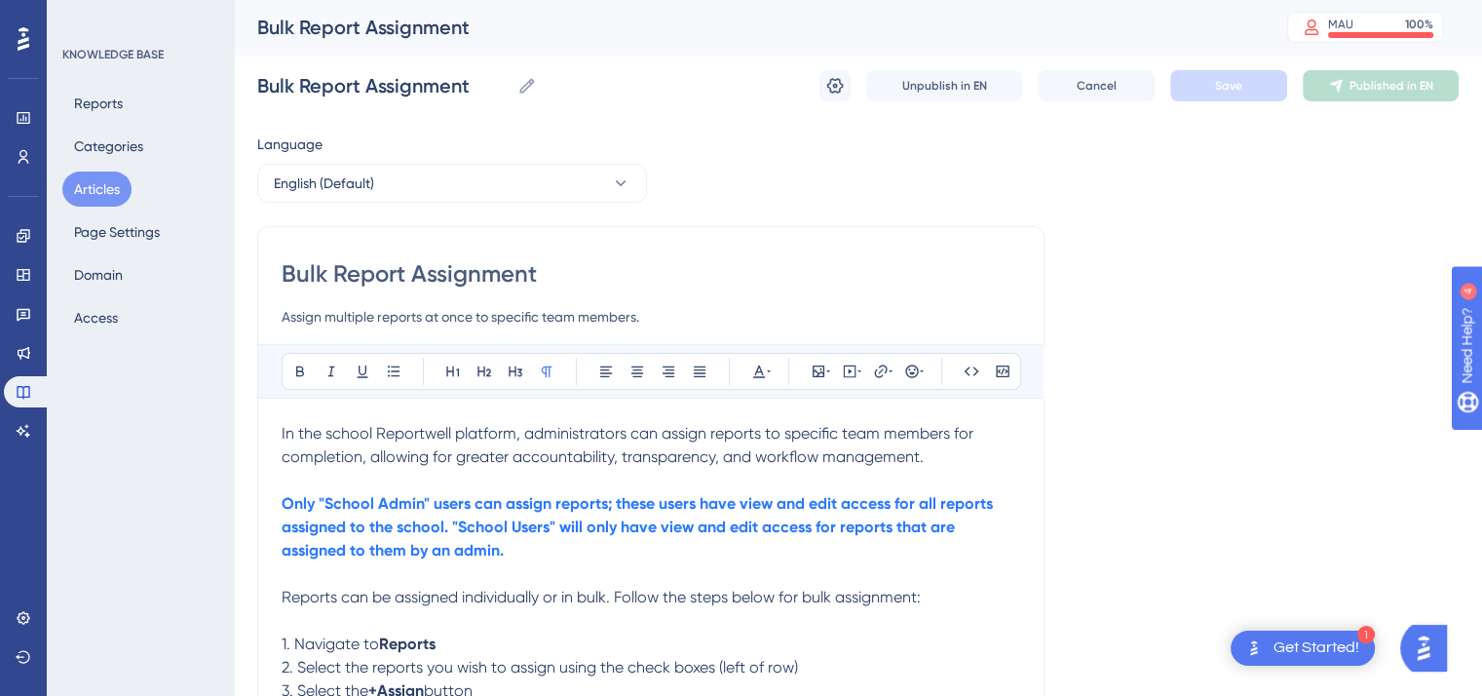
scroll to position [109, 0]
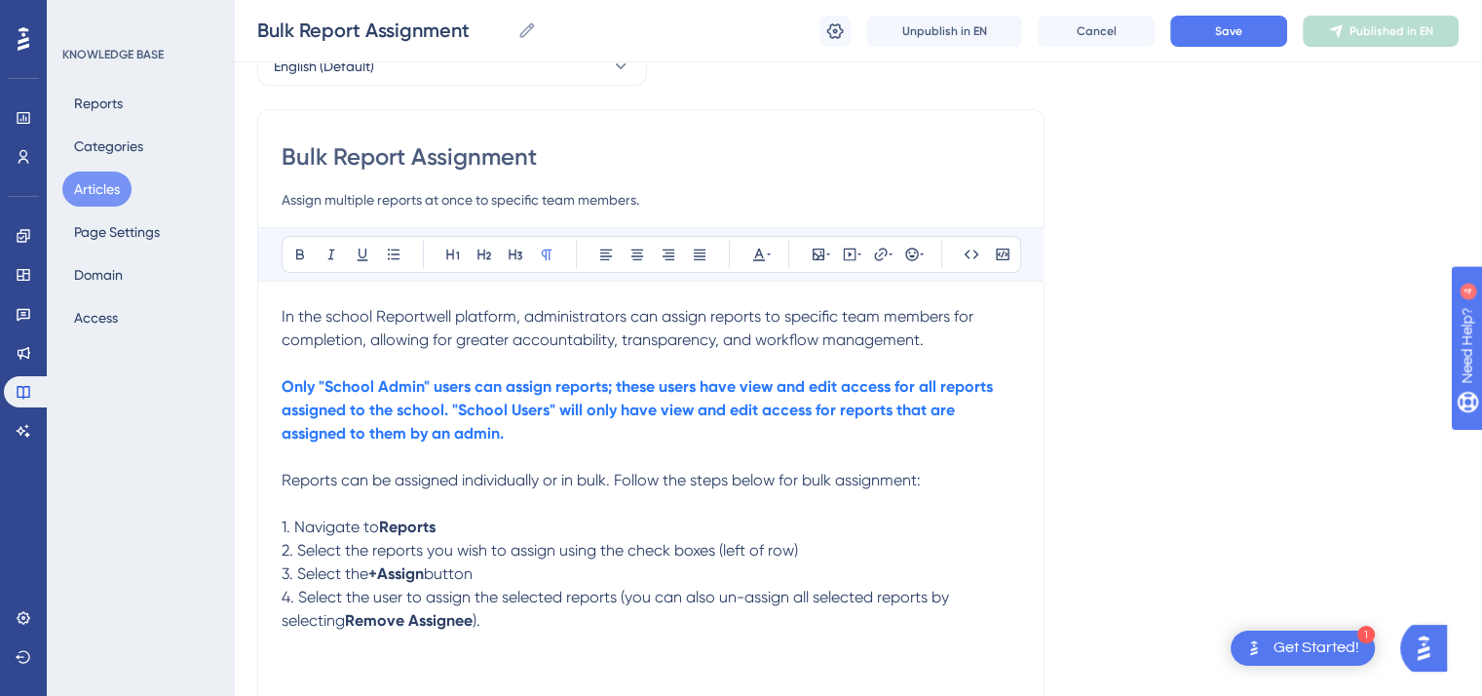
click at [648, 198] on input "Assign multiple reports at once to specific team members." at bounding box center [651, 199] width 739 height 23
type input "Assign multiple reports at once to specific team members"
click at [946, 353] on p at bounding box center [651, 363] width 739 height 23
click at [933, 345] on p "In the school Reportwell platform, administrators can assign reports to specifi…" at bounding box center [651, 328] width 739 height 47
click at [761, 251] on icon at bounding box center [759, 255] width 16 height 16
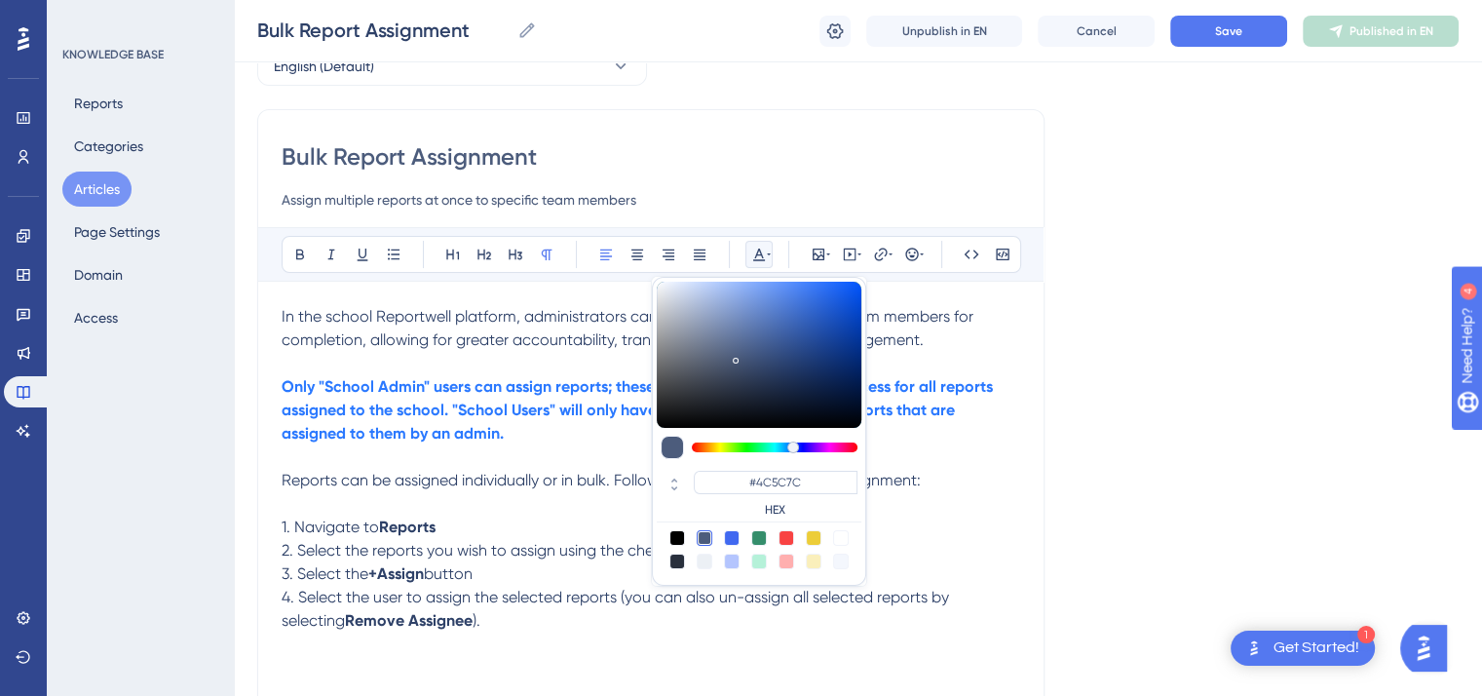
click at [786, 535] on div at bounding box center [787, 538] width 16 height 16
type input "#F84343"
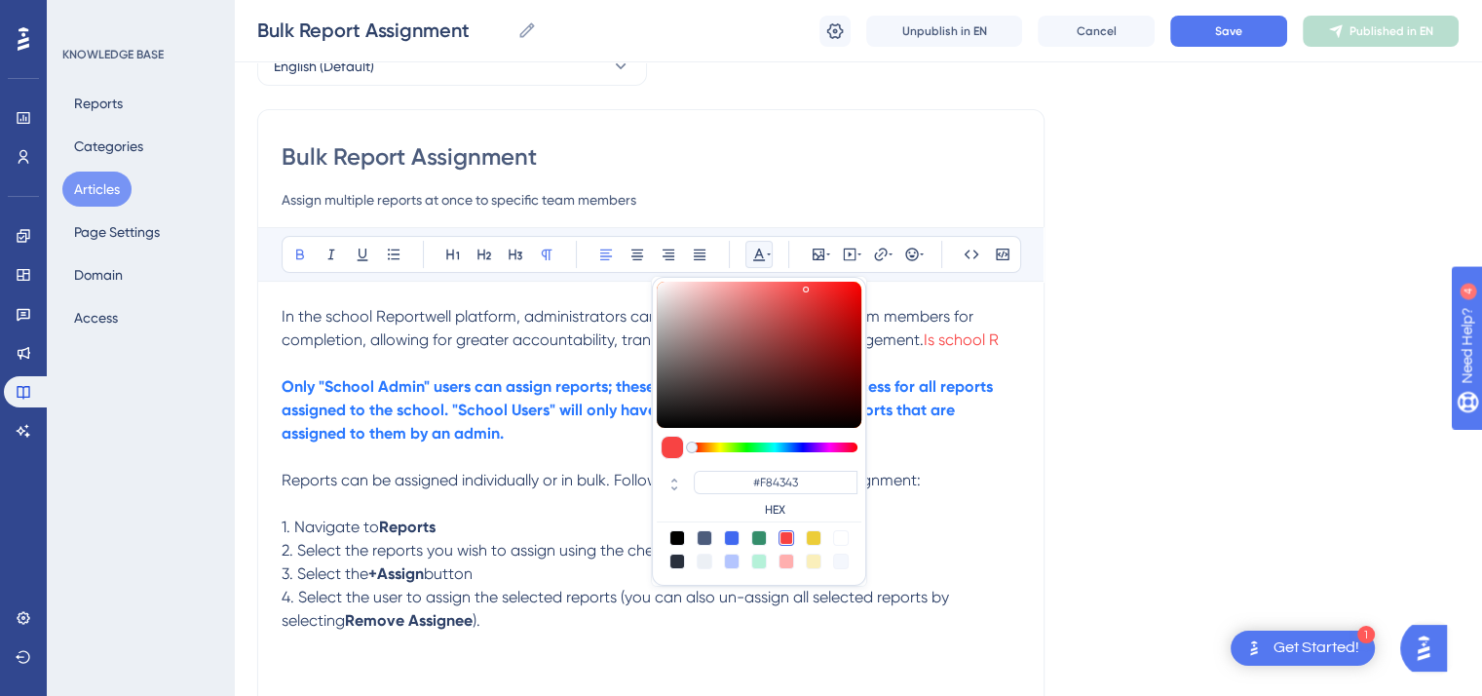
click at [971, 430] on p "Only "School Admin" users can assign reports; these users have view and edit ac…" at bounding box center [651, 410] width 739 height 70
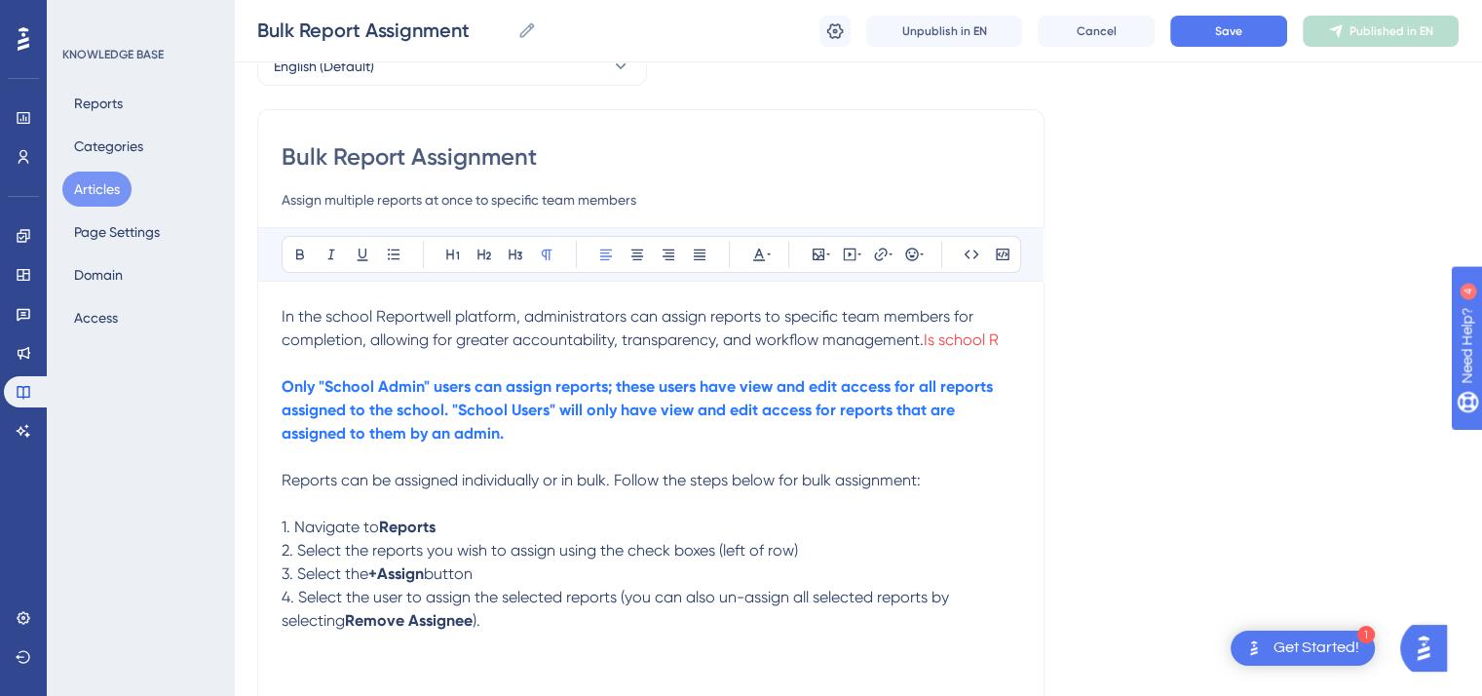
click at [998, 339] on span "Is school R" at bounding box center [961, 339] width 75 height 19
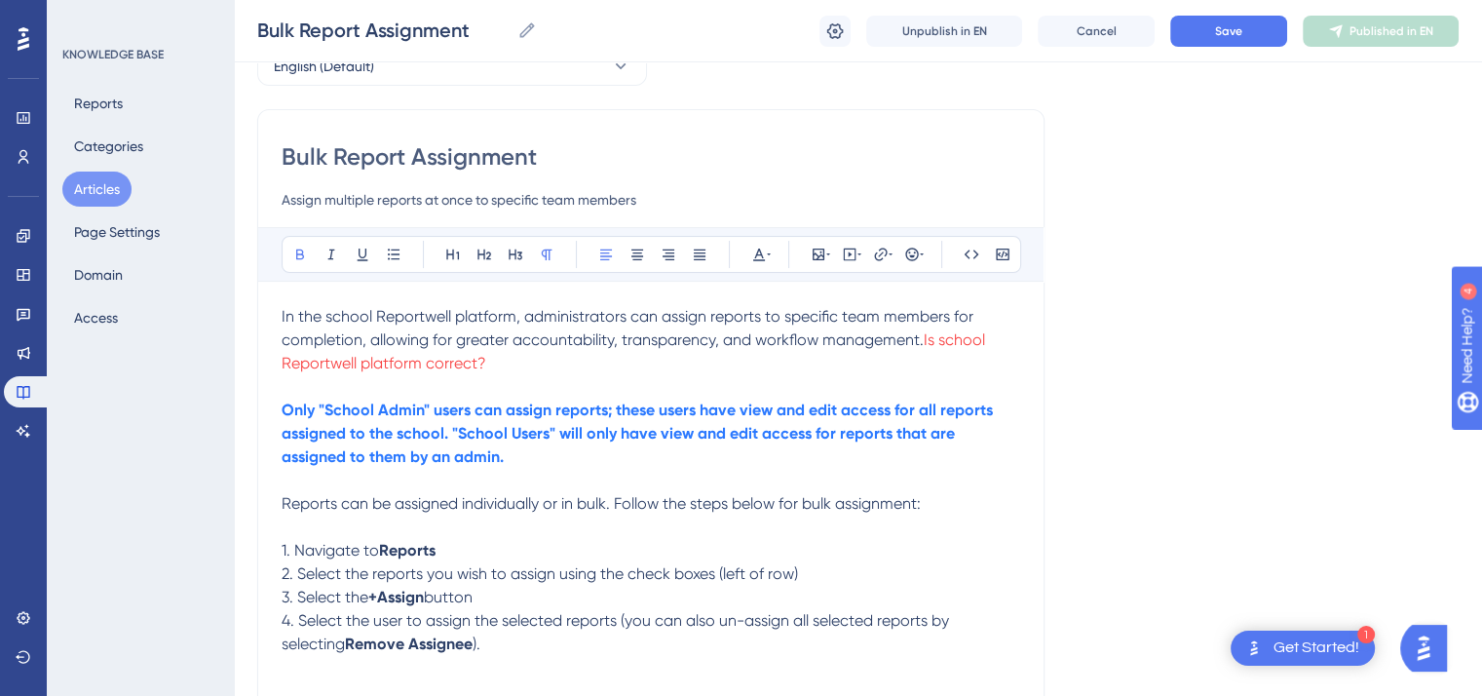
click at [441, 555] on p "1. Navigate to Reports" at bounding box center [651, 550] width 739 height 23
click at [292, 257] on icon at bounding box center [300, 255] width 16 height 16
click at [802, 578] on p "2. Select the reports you wish to assign using the check boxes (left of row)" at bounding box center [651, 573] width 739 height 23
click at [473, 597] on span "button" at bounding box center [448, 597] width 49 height 19
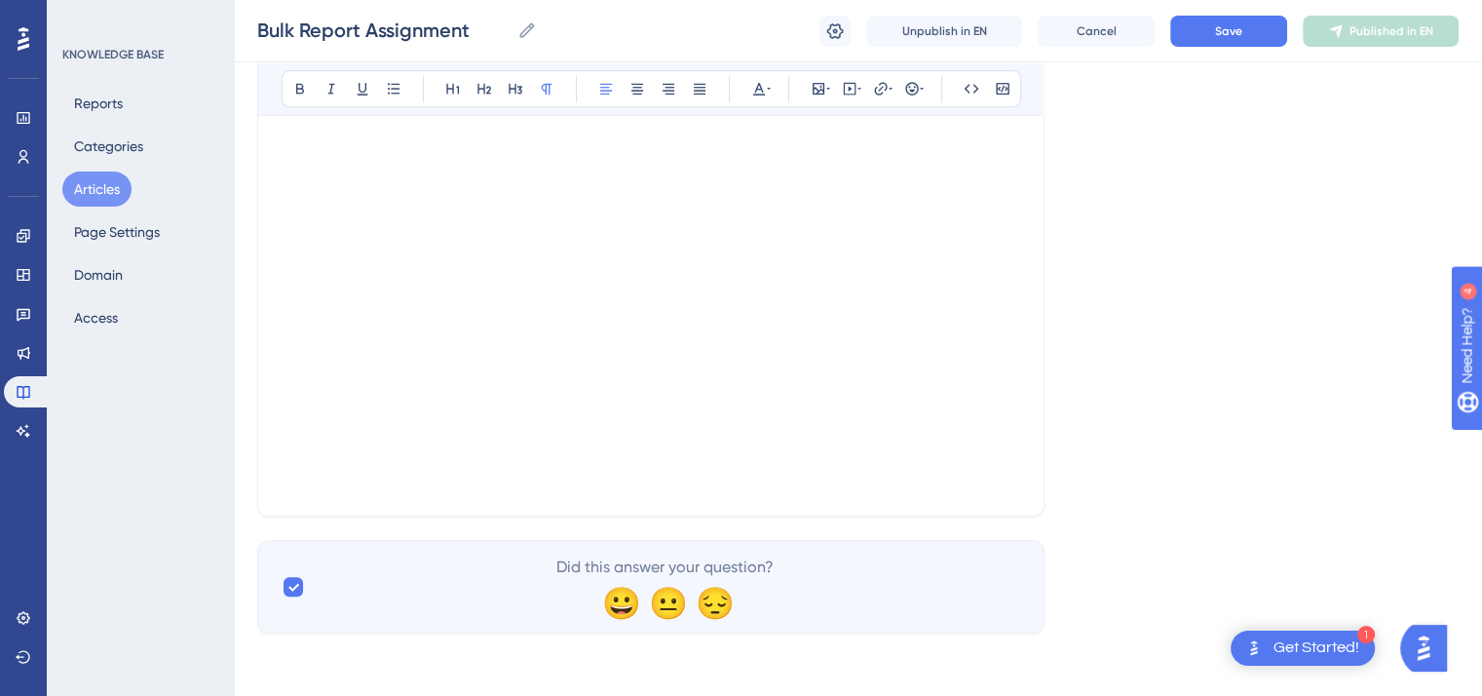
scroll to position [761, 0]
click at [1211, 36] on button "Save" at bounding box center [1229, 31] width 117 height 31
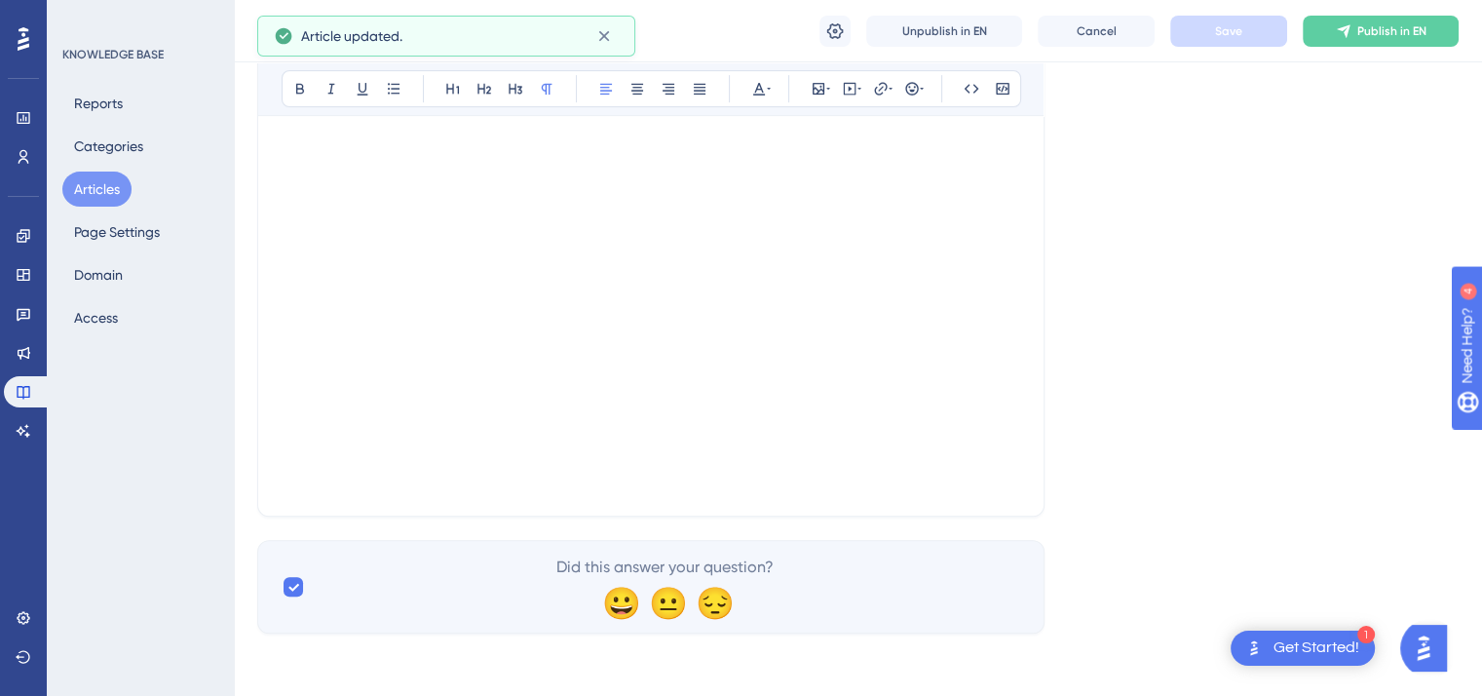
click at [96, 192] on button "Articles" at bounding box center [96, 189] width 69 height 35
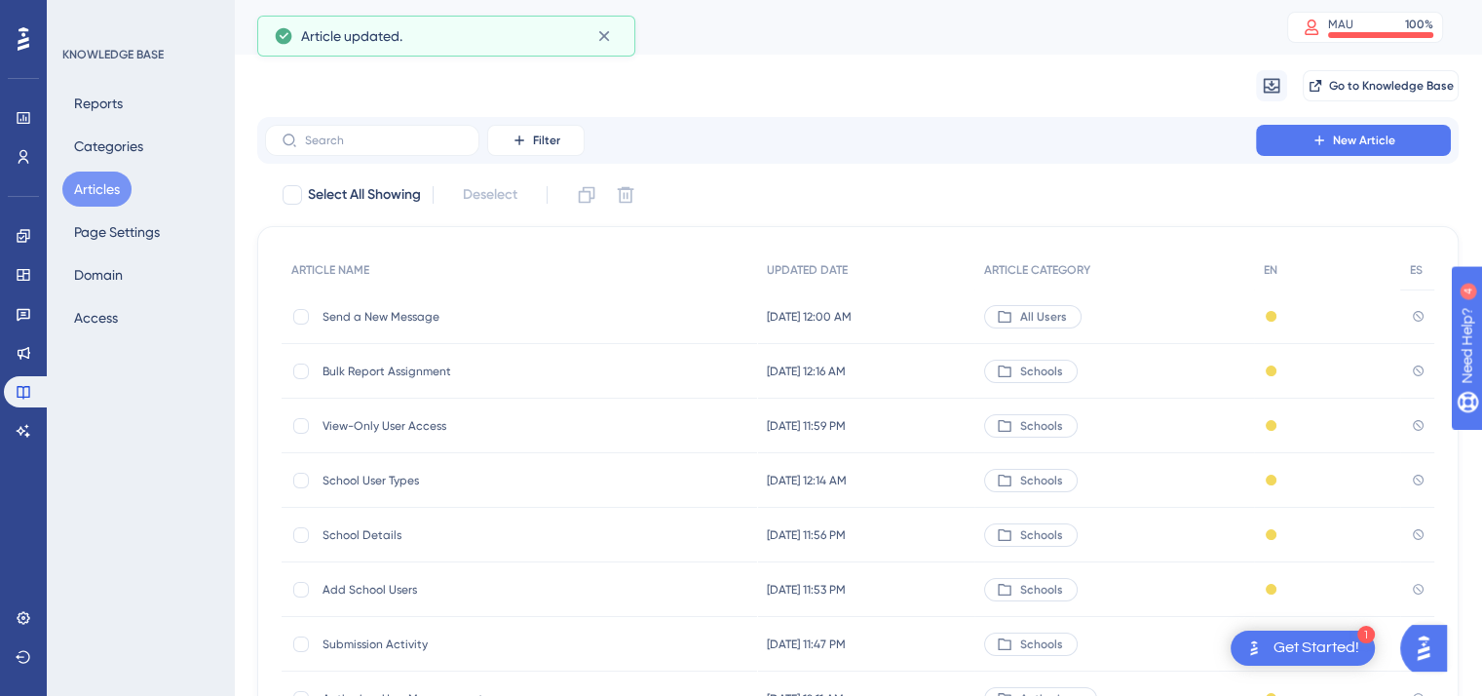
scroll to position [295, 0]
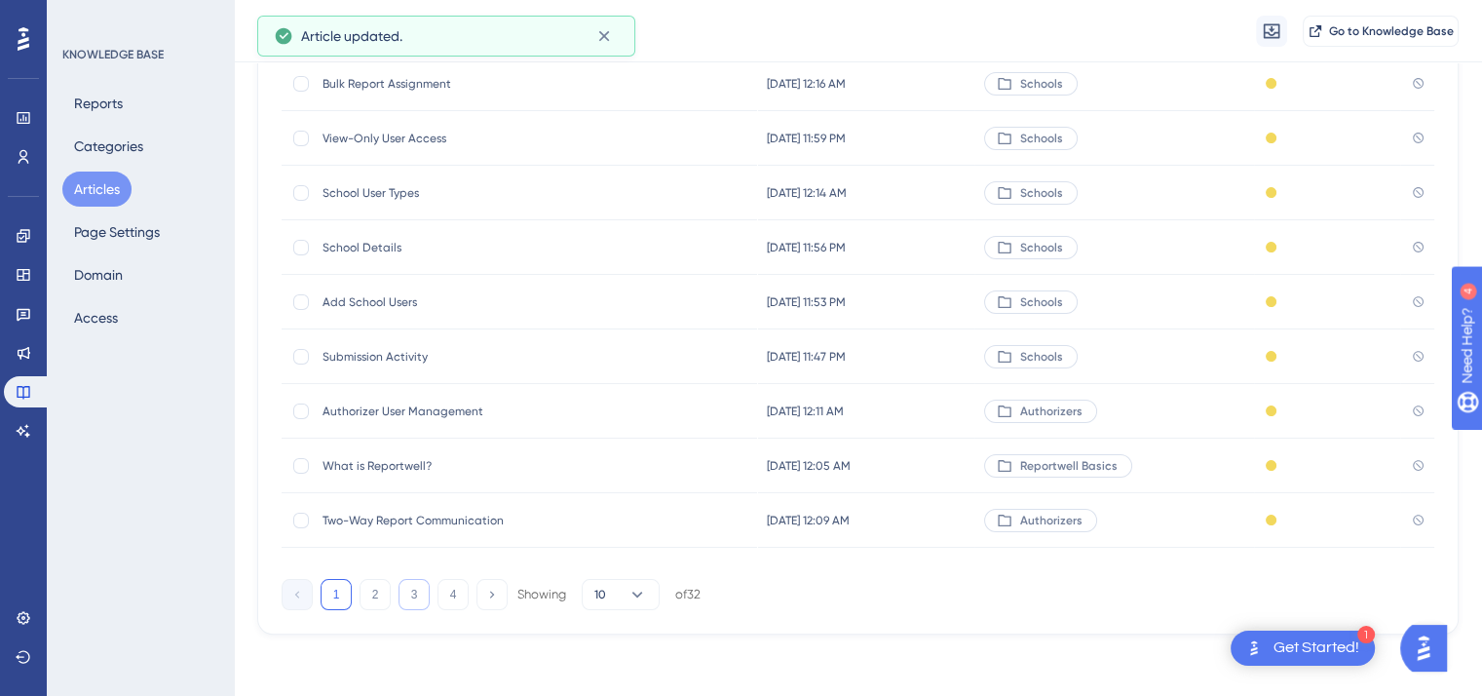
click at [422, 593] on button "3" at bounding box center [414, 594] width 31 height 31
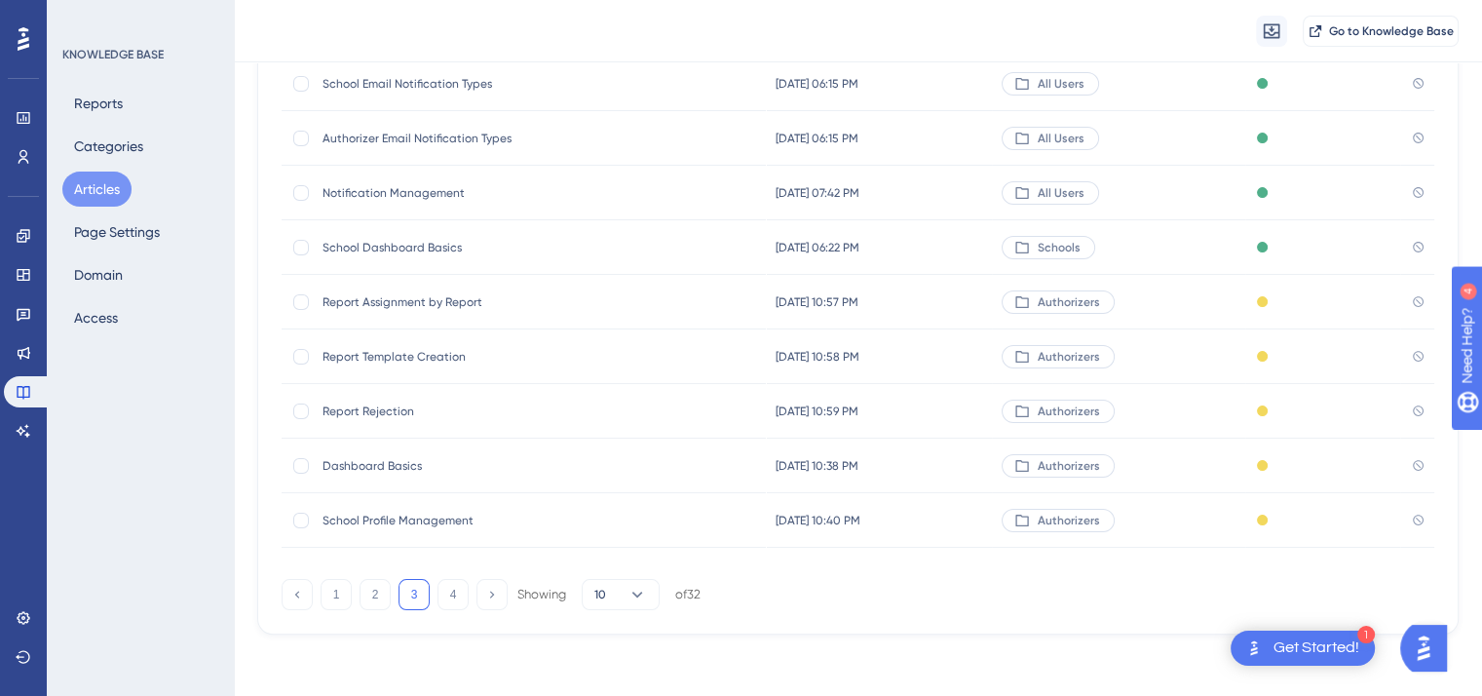
click at [418, 247] on span "School Dashboard Basics" at bounding box center [479, 248] width 312 height 16
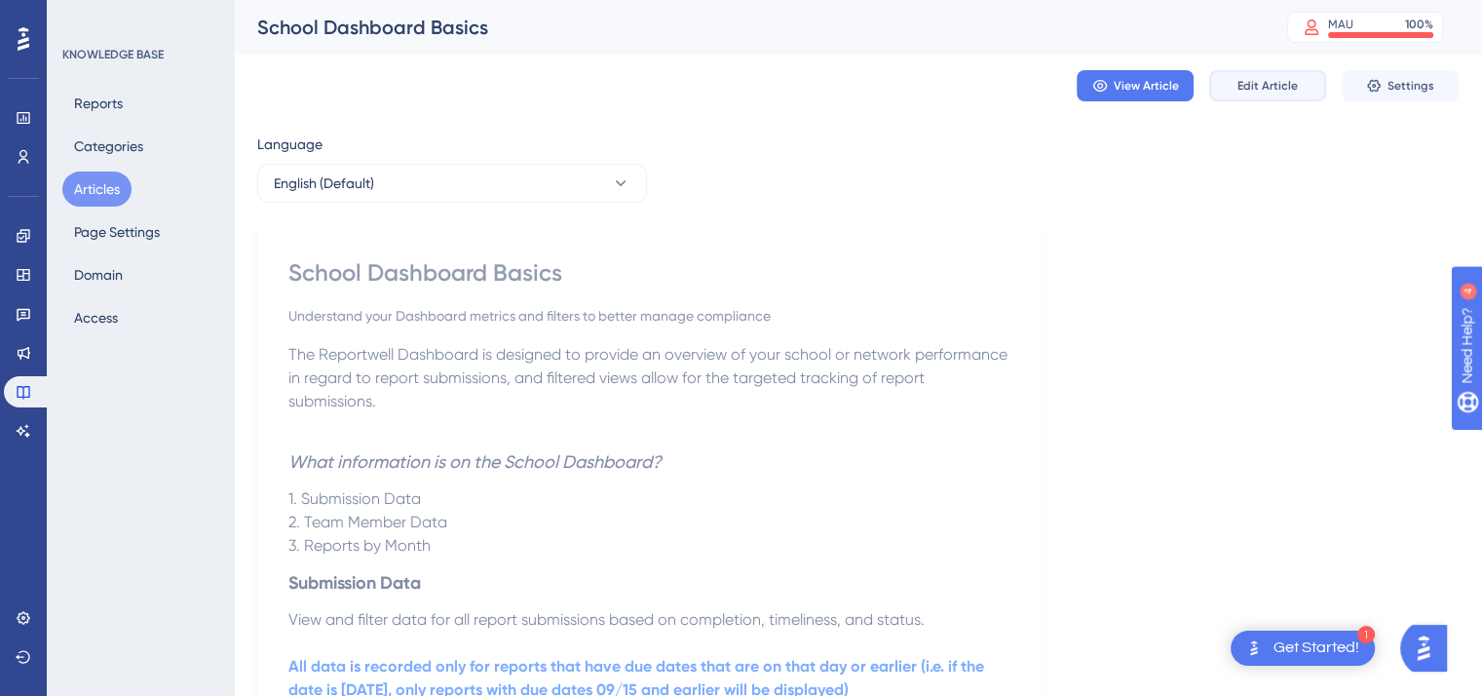
click at [1274, 80] on span "Edit Article" at bounding box center [1268, 86] width 60 height 16
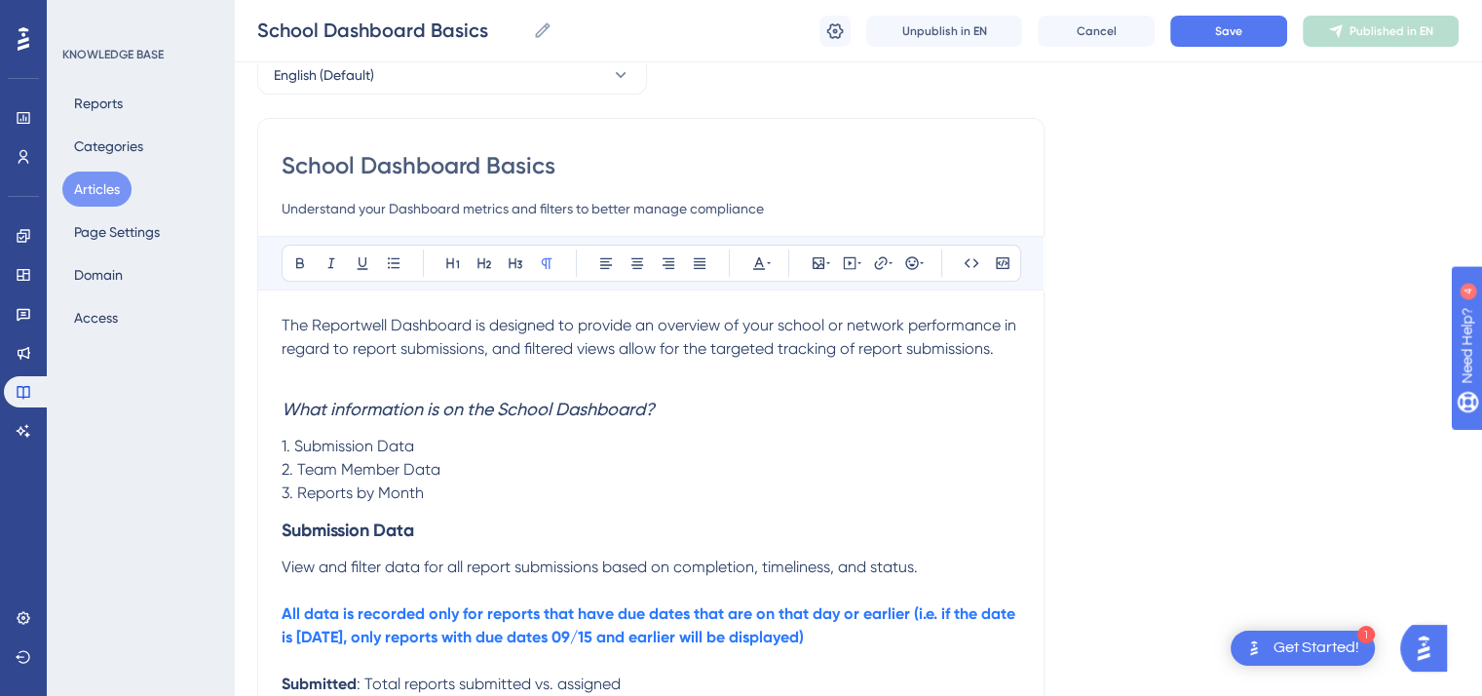
scroll to position [96, 0]
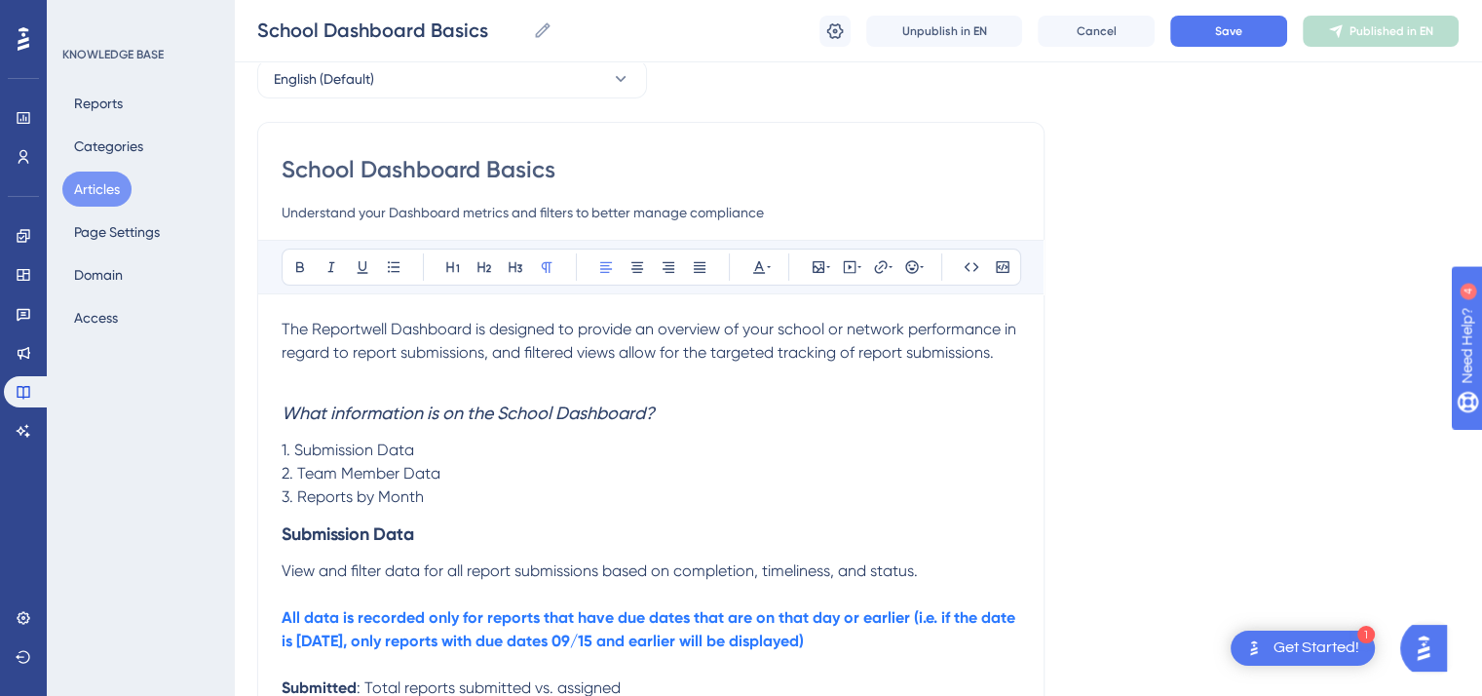
click at [1002, 355] on p "The Reportwell Dashboard is designed to provide an overview of your school or n…" at bounding box center [651, 341] width 739 height 47
click at [764, 263] on icon at bounding box center [759, 267] width 16 height 16
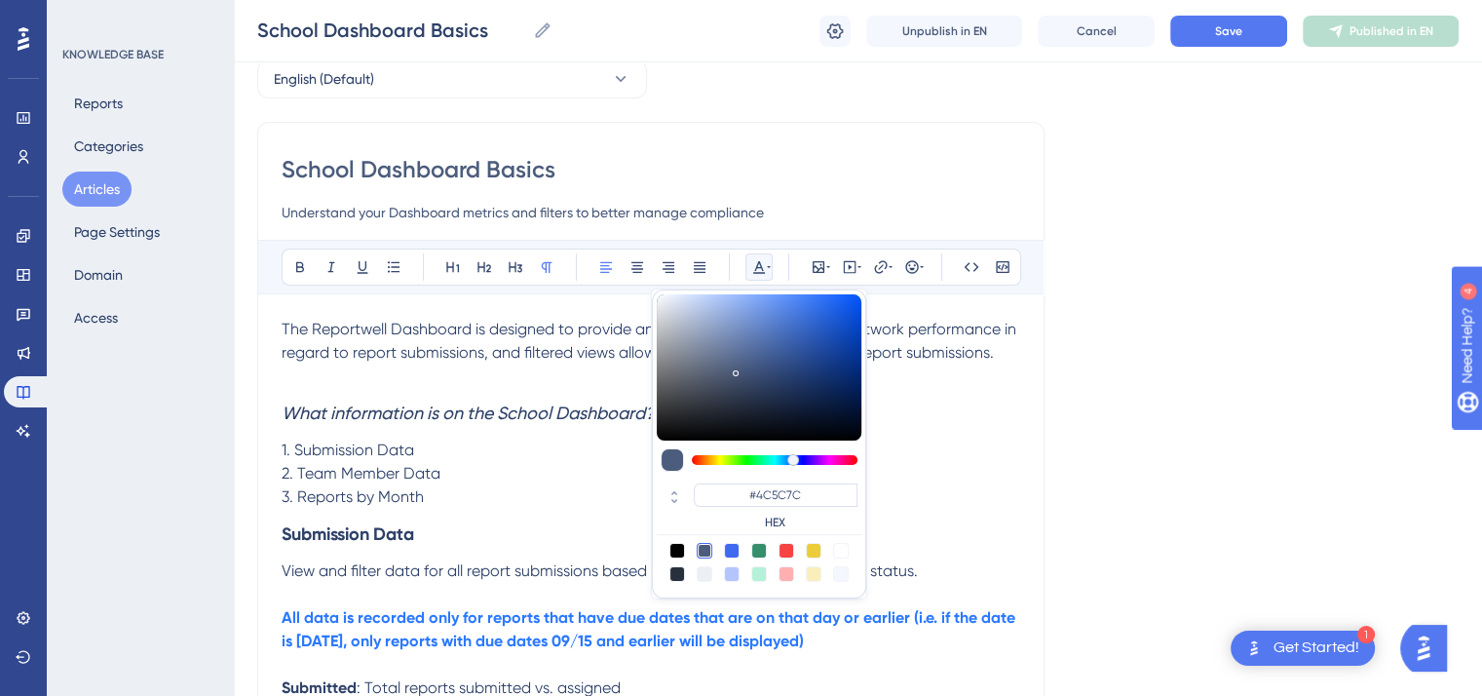
click at [785, 545] on div at bounding box center [787, 551] width 16 height 16
type input "#F84343"
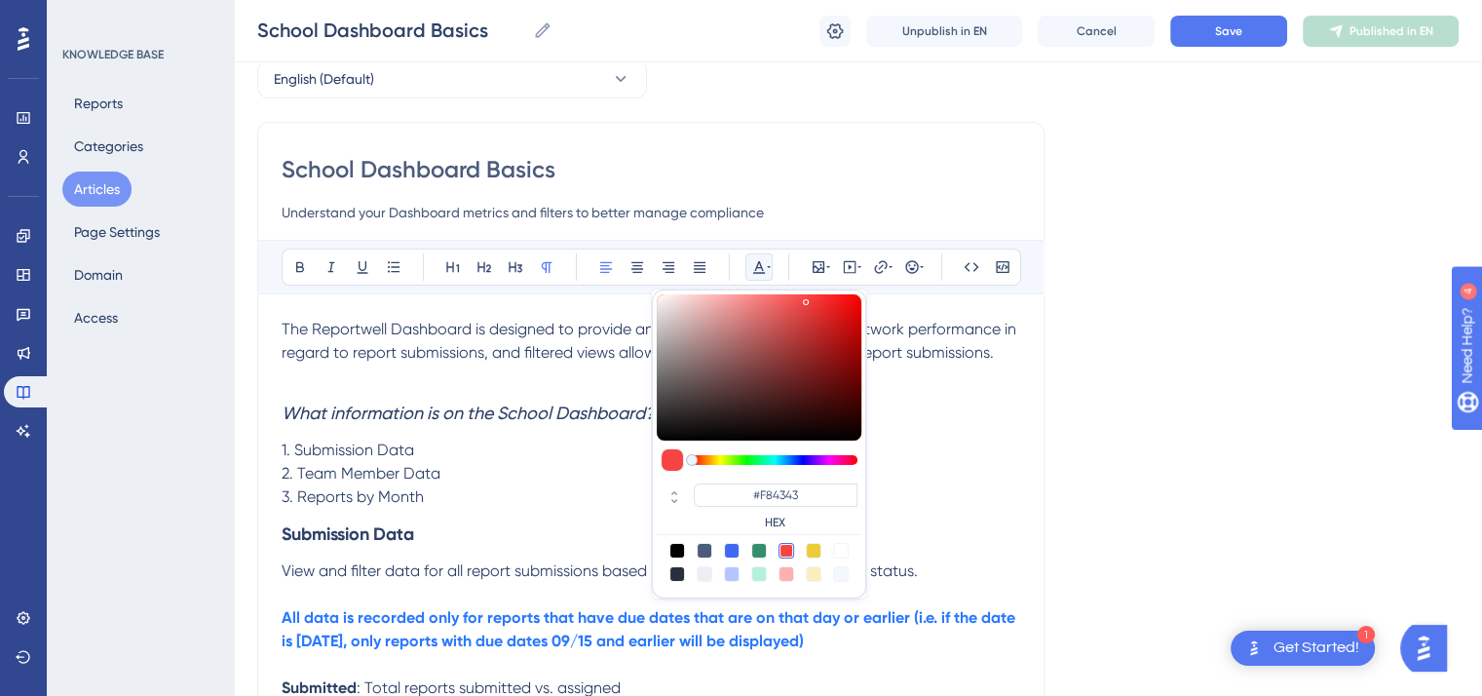
click at [1002, 356] on p "The Reportwell Dashboard is designed to provide an overview of your school or n…" at bounding box center [651, 341] width 739 height 47
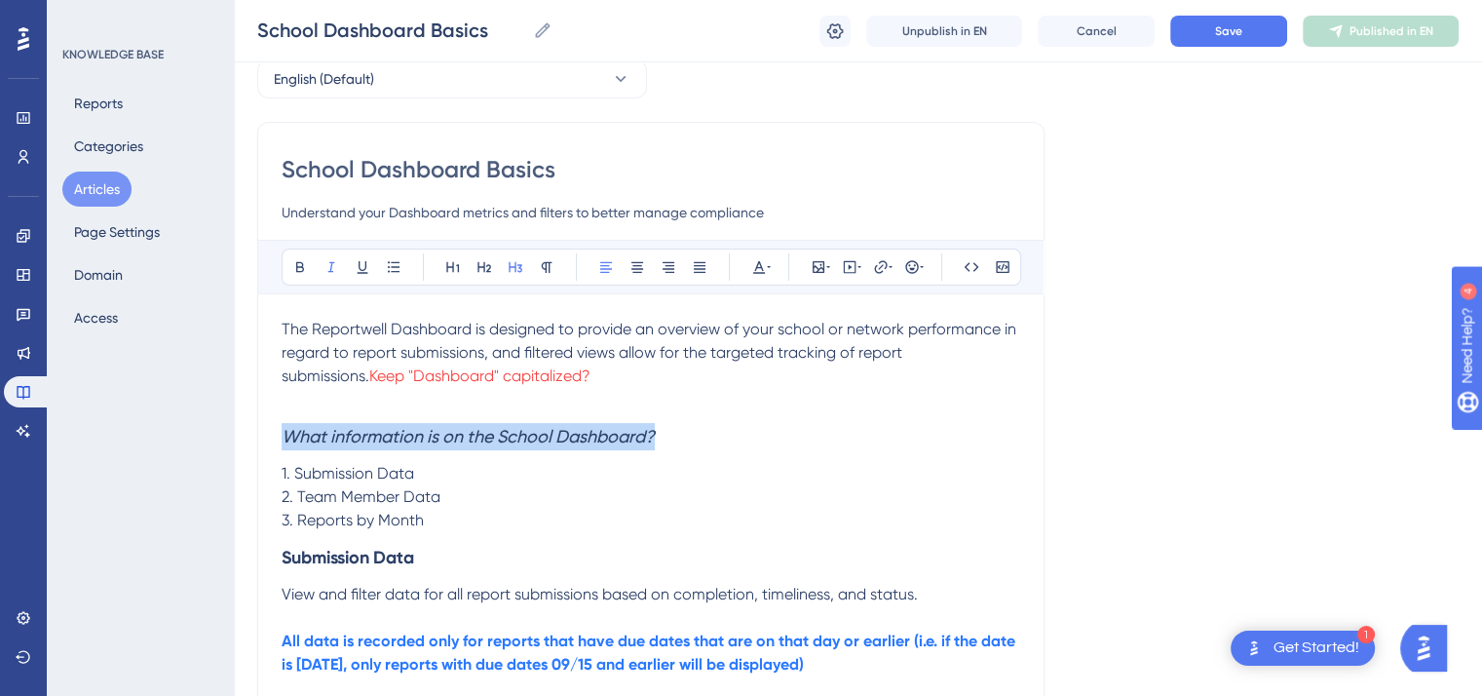
drag, startPoint x: 669, startPoint y: 438, endPoint x: 285, endPoint y: 441, distance: 384.0
click at [285, 441] on h3 "What information is on the School Dashboard?" at bounding box center [651, 436] width 739 height 51
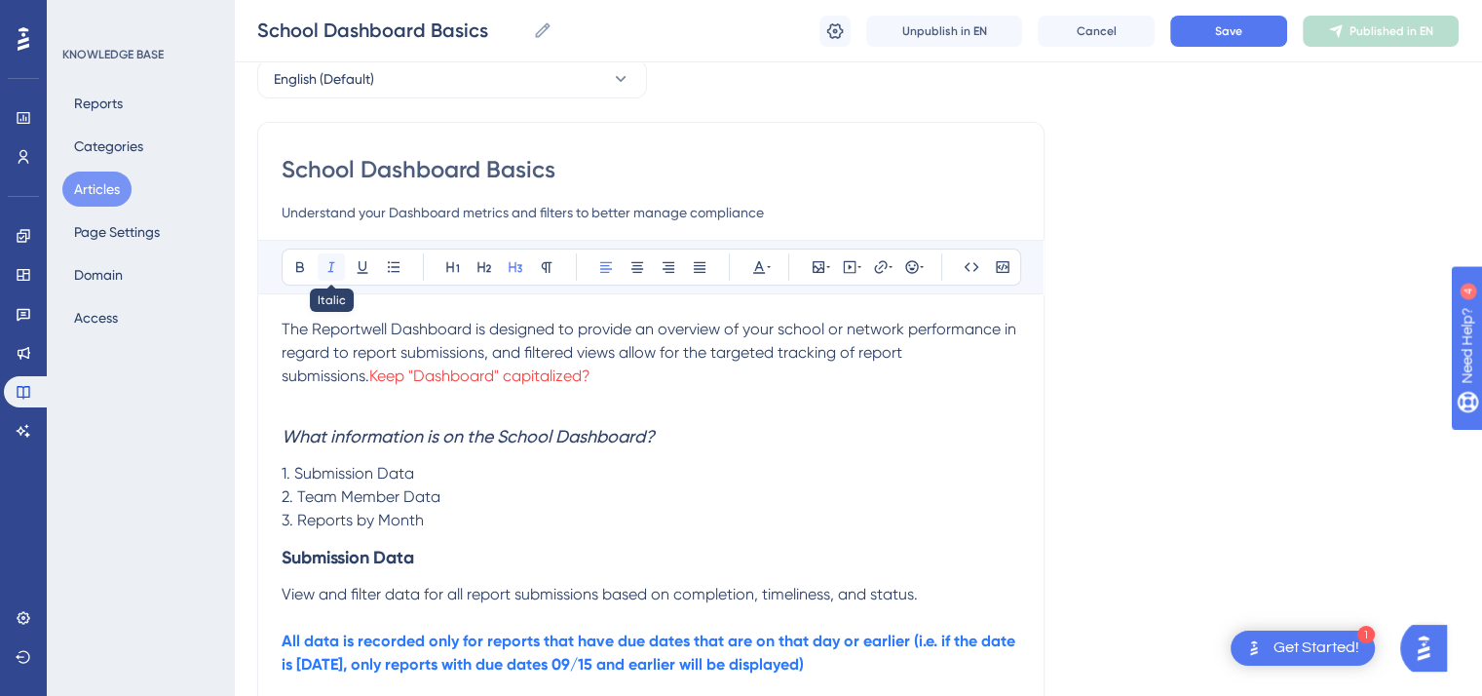
click at [327, 266] on icon at bounding box center [332, 267] width 16 height 16
click at [522, 570] on h3 "Submission Data" at bounding box center [651, 557] width 739 height 51
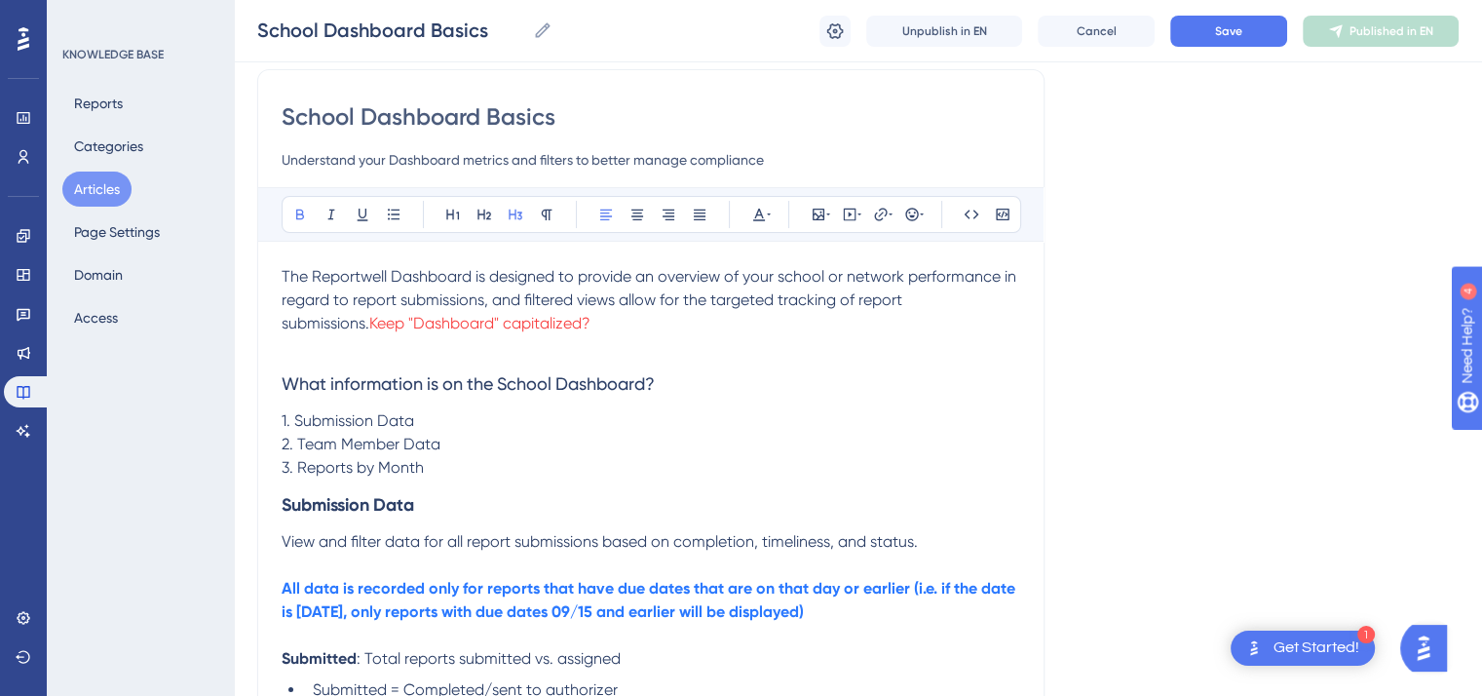
scroll to position [151, 0]
click at [409, 606] on strong "All data is recorded only for reports that have due dates that are on that day …" at bounding box center [651, 598] width 738 height 42
click at [933, 590] on strong "All data is recorded only for reports that have due dates that are on that day …" at bounding box center [651, 598] width 738 height 42
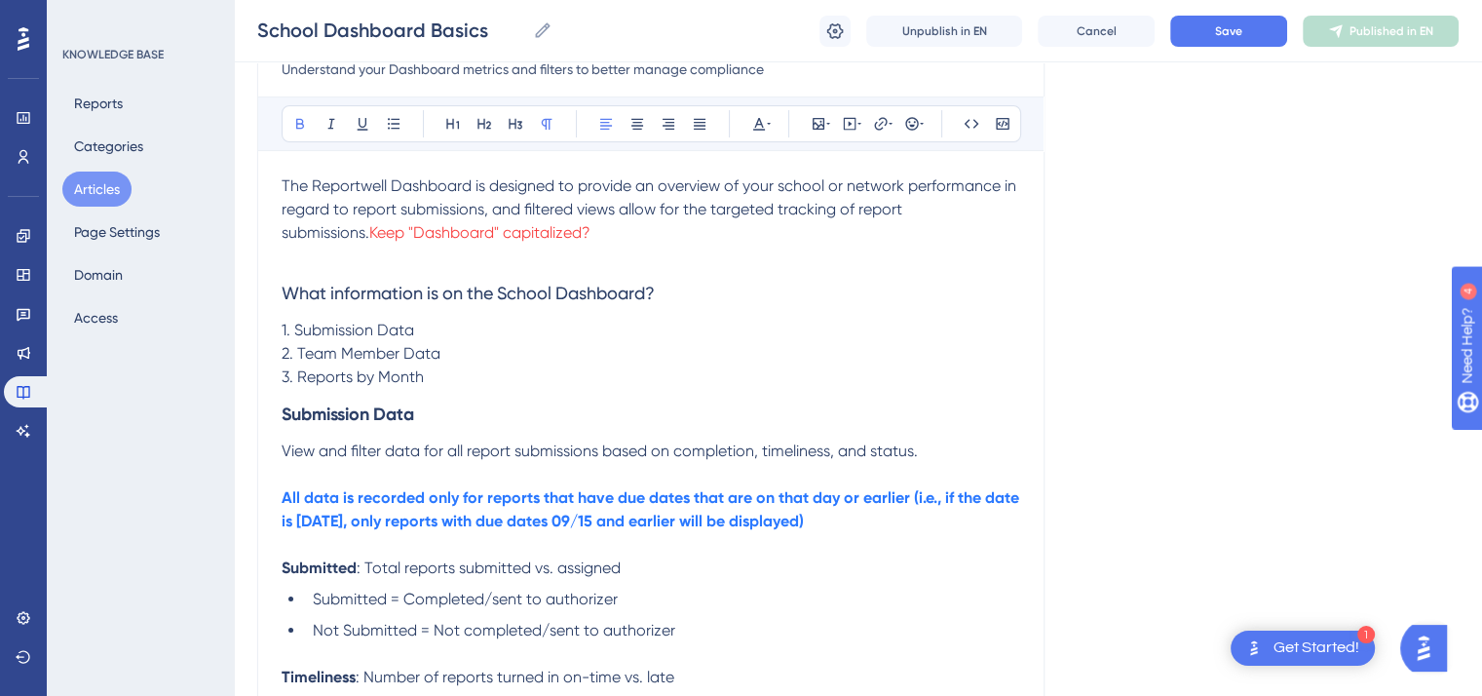
scroll to position [262, 0]
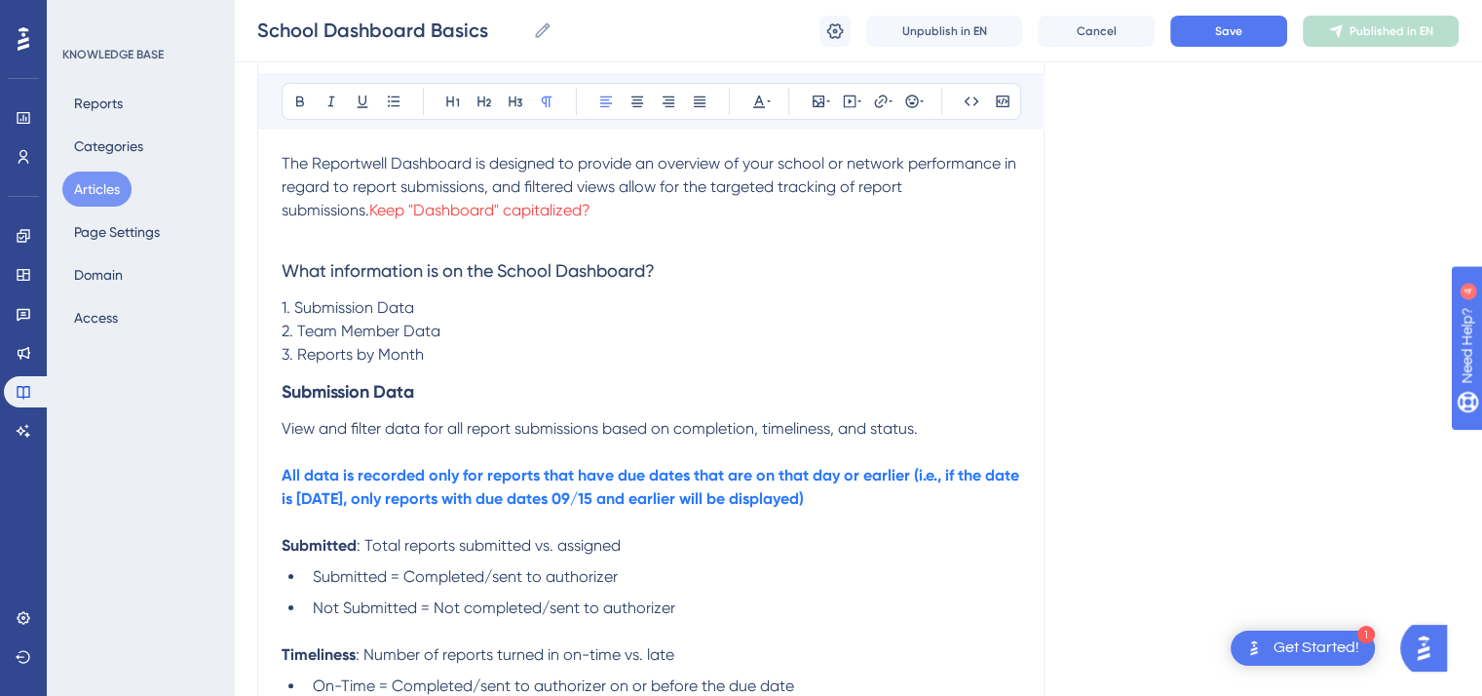
click at [588, 657] on span ": Number of reports turned in on-time vs. late" at bounding box center [515, 654] width 319 height 19
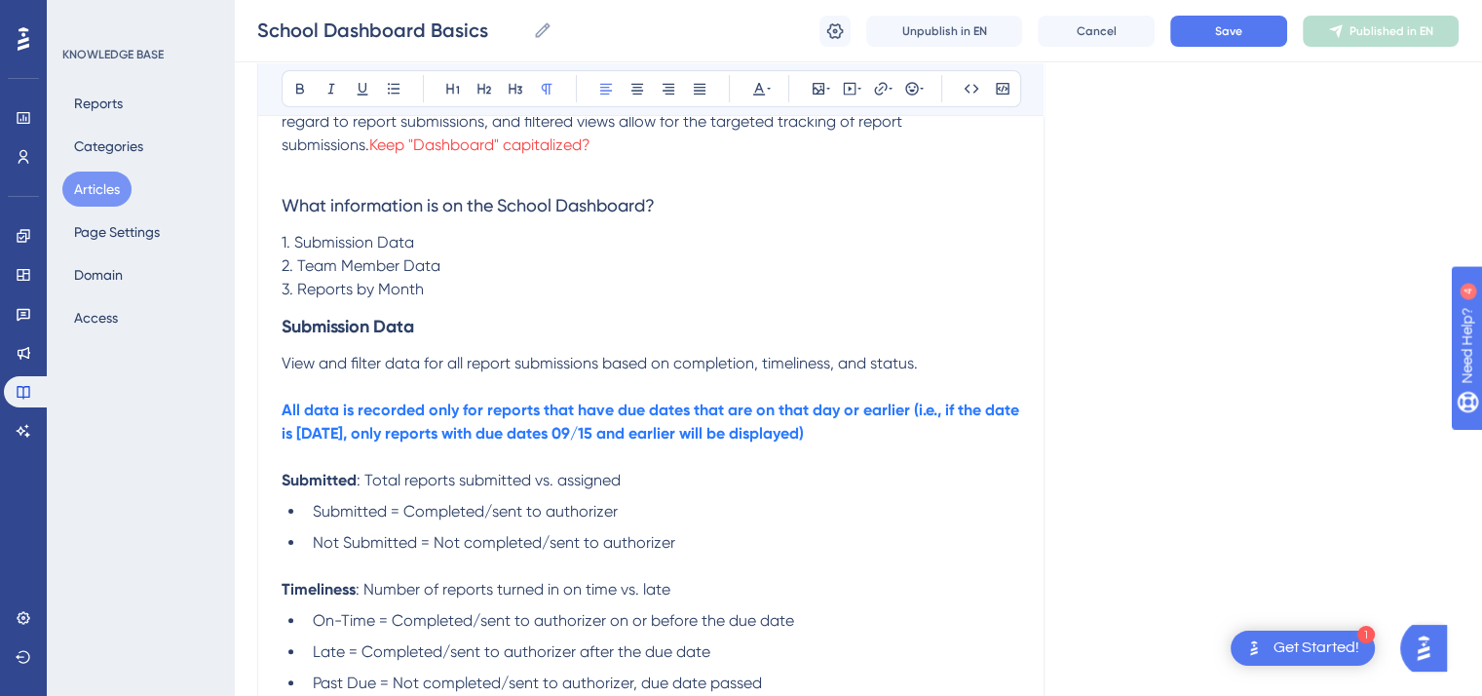
scroll to position [382, 0]
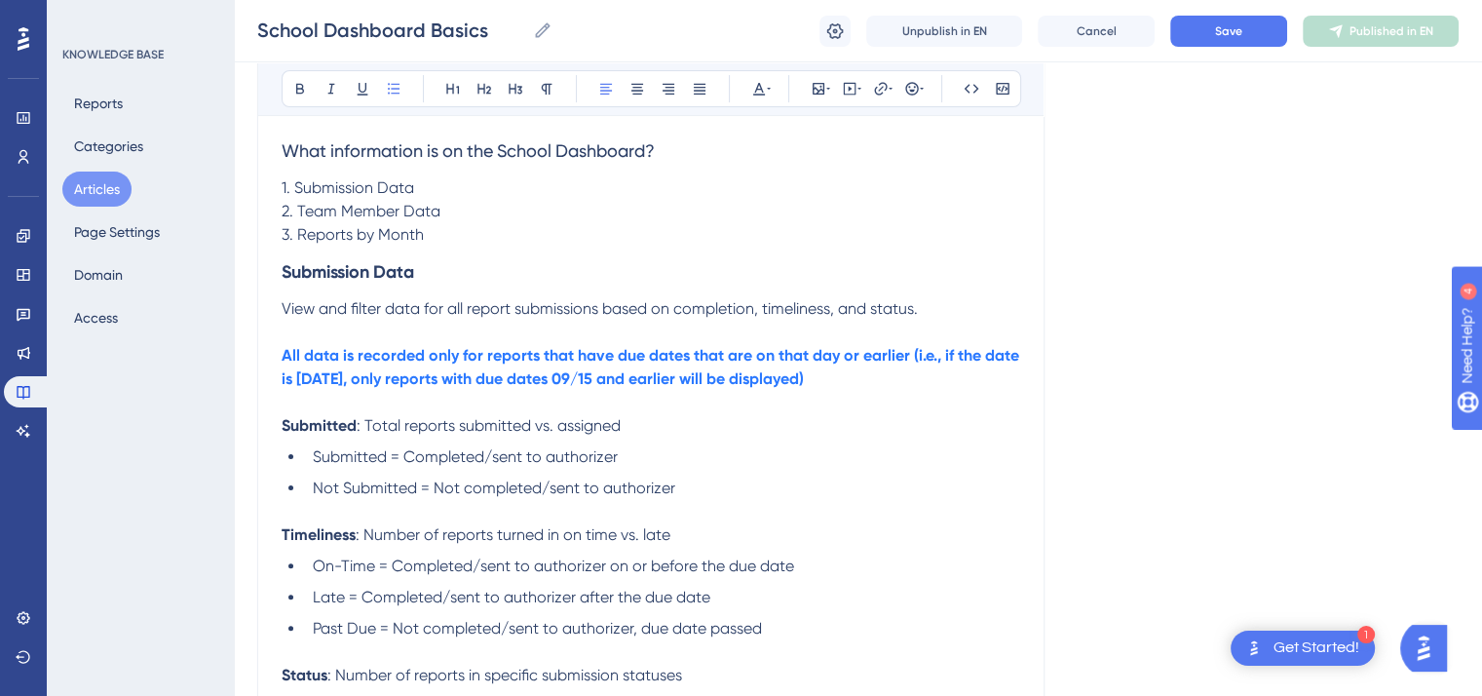
click at [338, 570] on span "On-Time = Completed/sent to authorizer on or before the due date" at bounding box center [553, 566] width 481 height 19
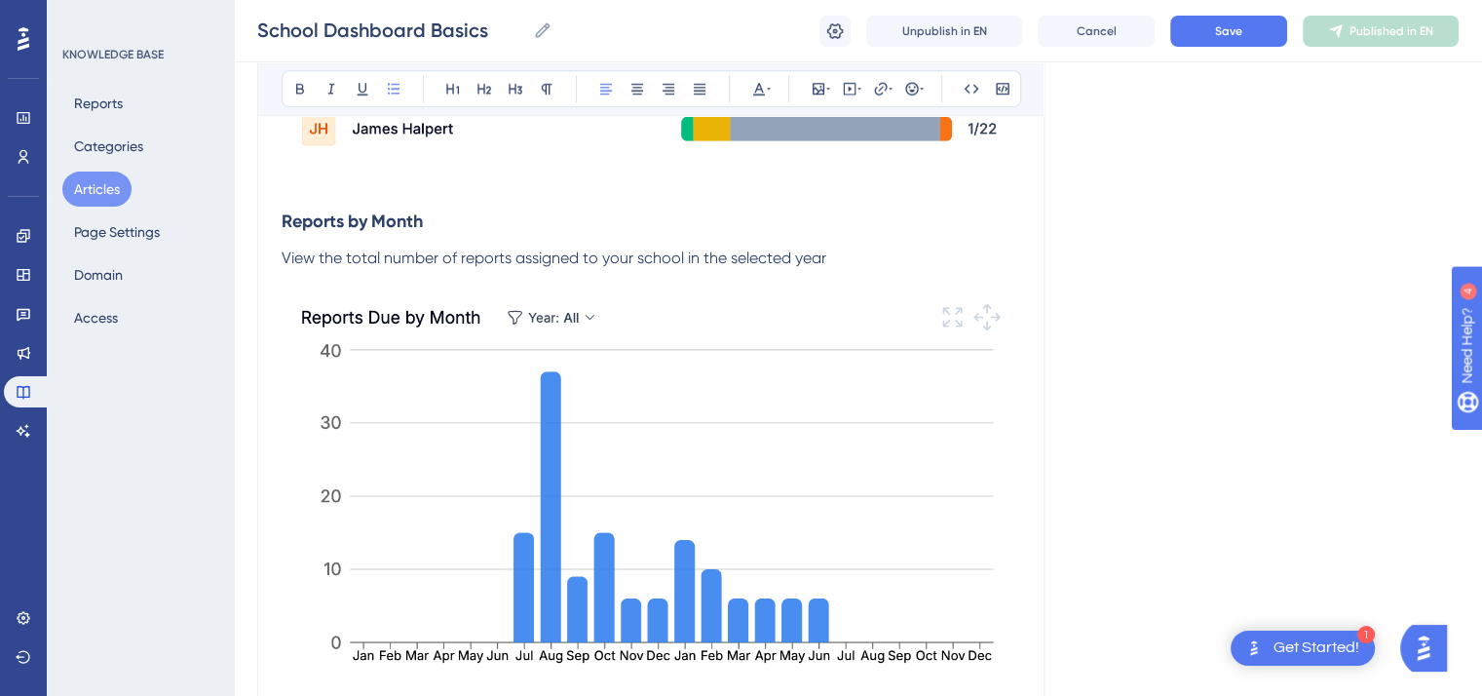
scroll to position [1780, 0]
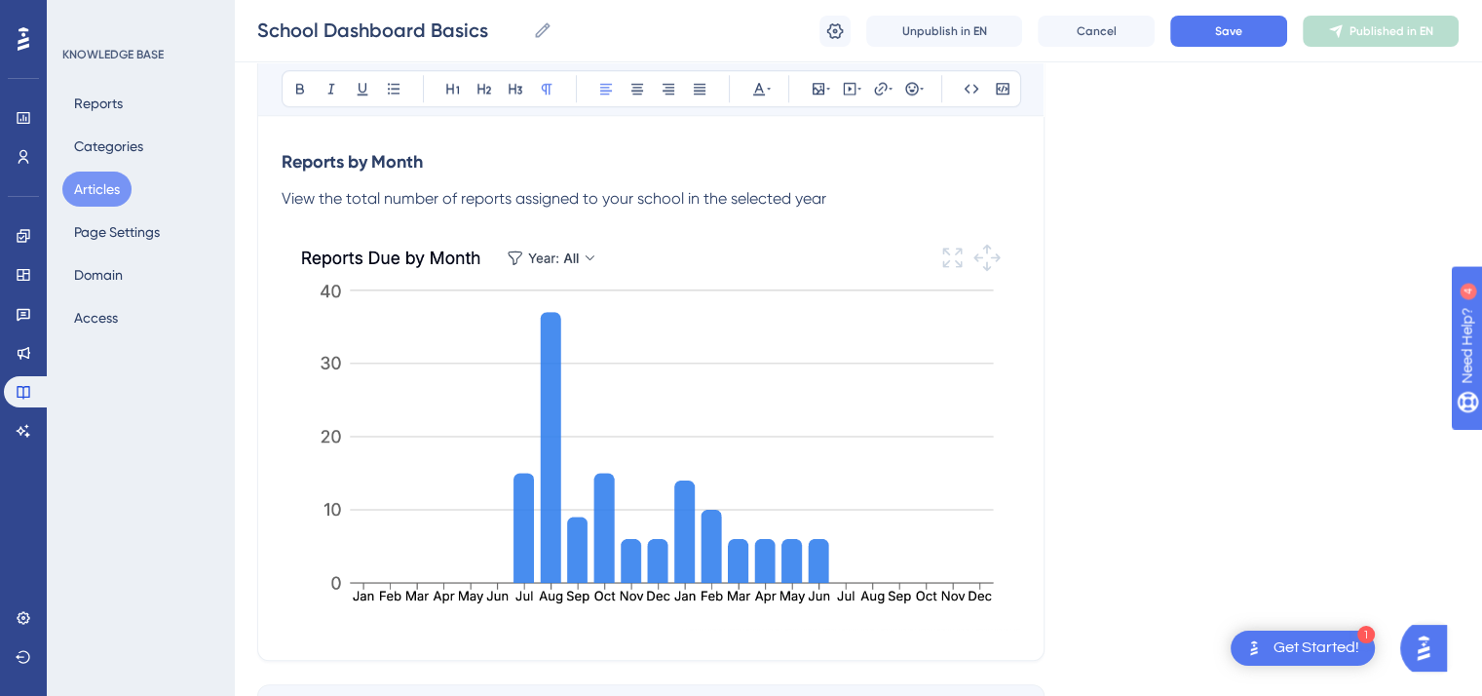
click at [826, 203] on span "View the total number of reports assigned to your school in the selected year" at bounding box center [554, 198] width 545 height 19
click at [769, 91] on icon at bounding box center [769, 89] width 4 height 16
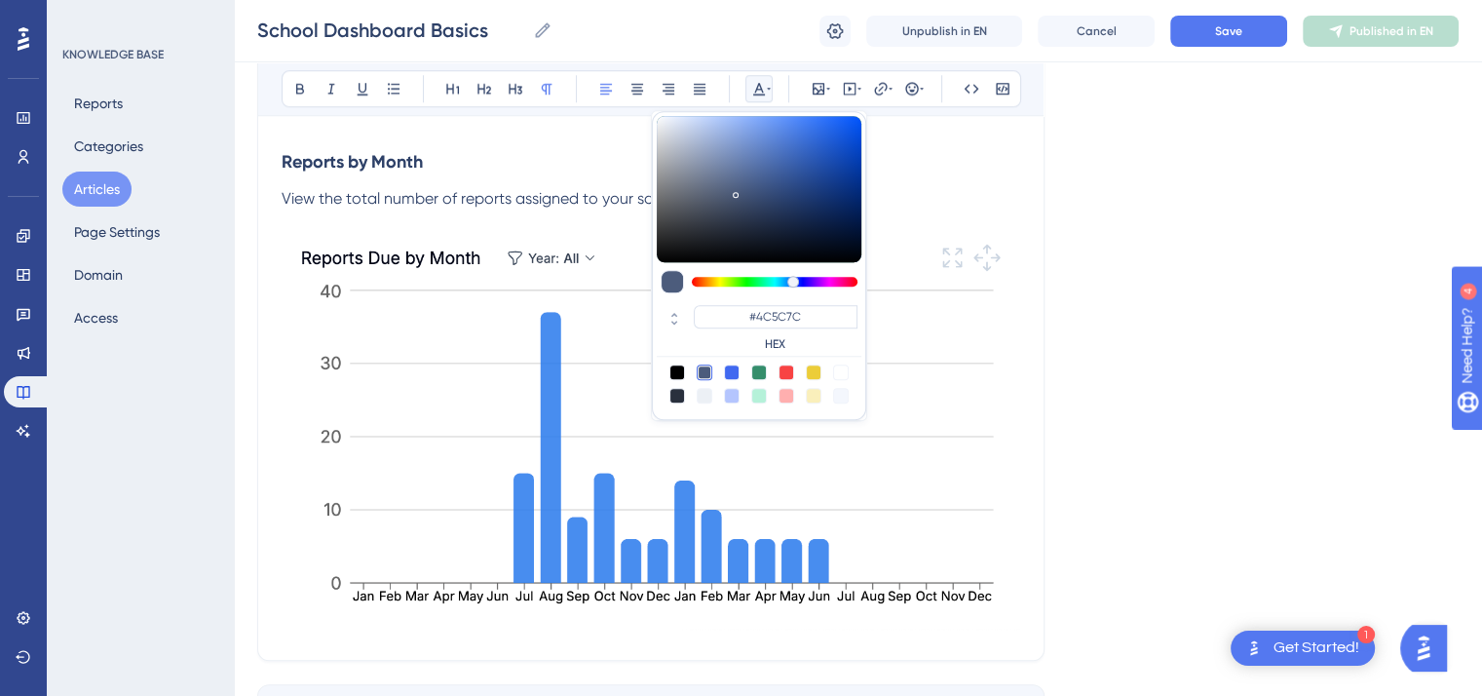
click at [785, 373] on div at bounding box center [787, 373] width 16 height 16
type input "#F84343"
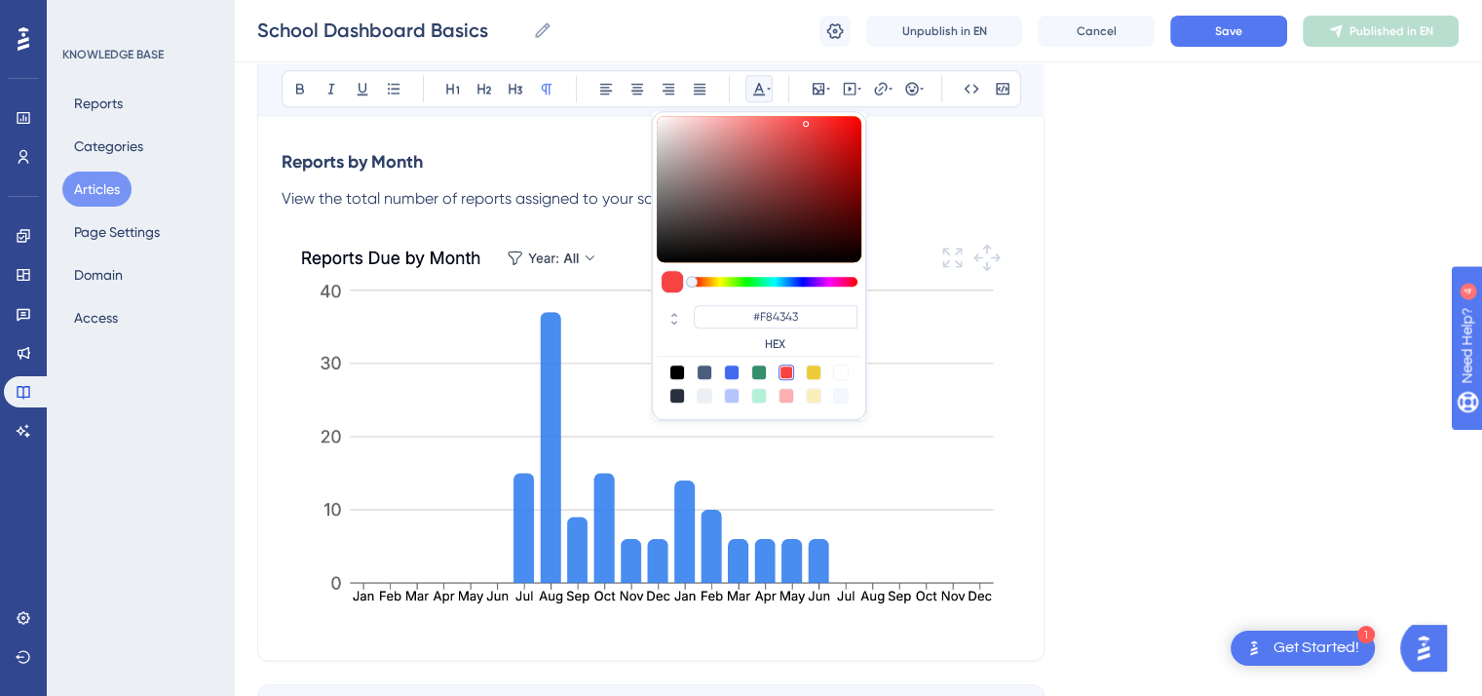
click at [926, 223] on p at bounding box center [651, 222] width 739 height 23
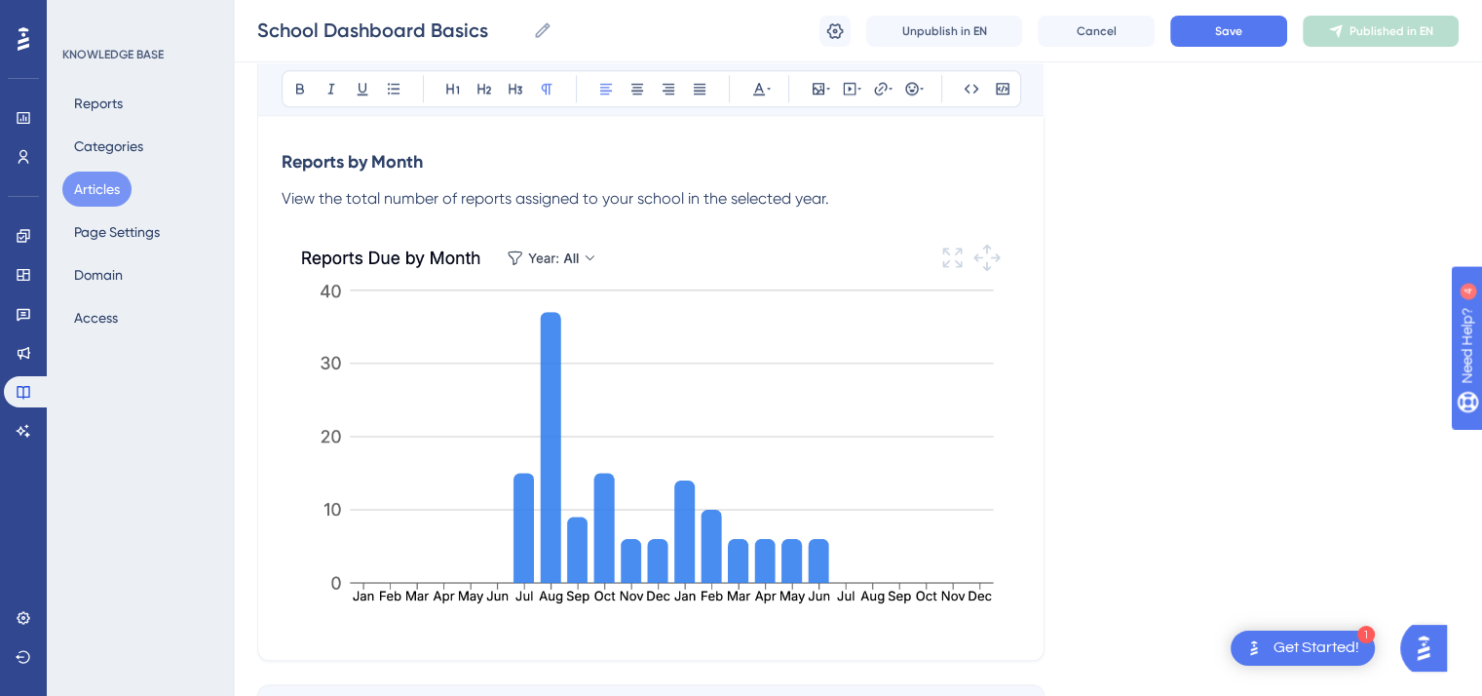
click at [851, 204] on p "View the total number of reports assigned to your school in the selected year." at bounding box center [651, 198] width 739 height 23
click at [768, 92] on icon at bounding box center [769, 89] width 4 height 16
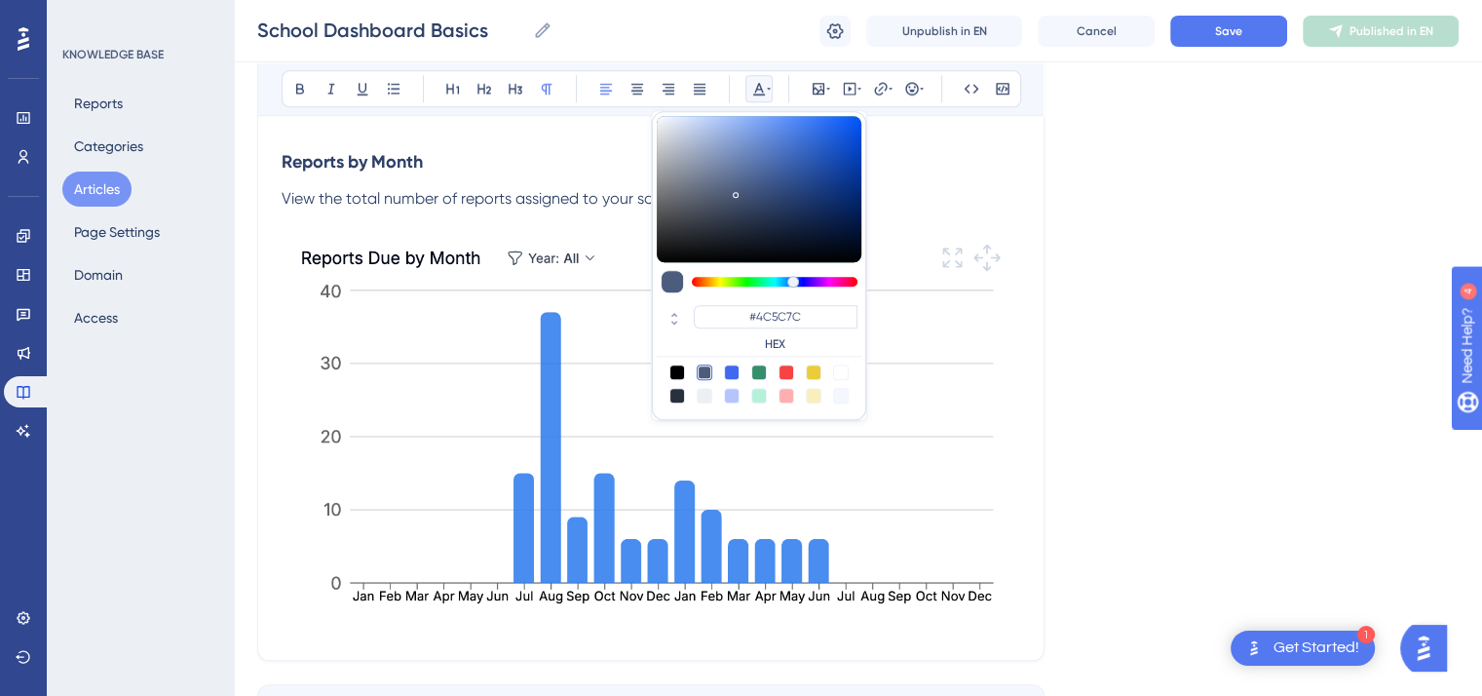
click at [788, 368] on div at bounding box center [787, 373] width 16 height 16
type input "#F84343"
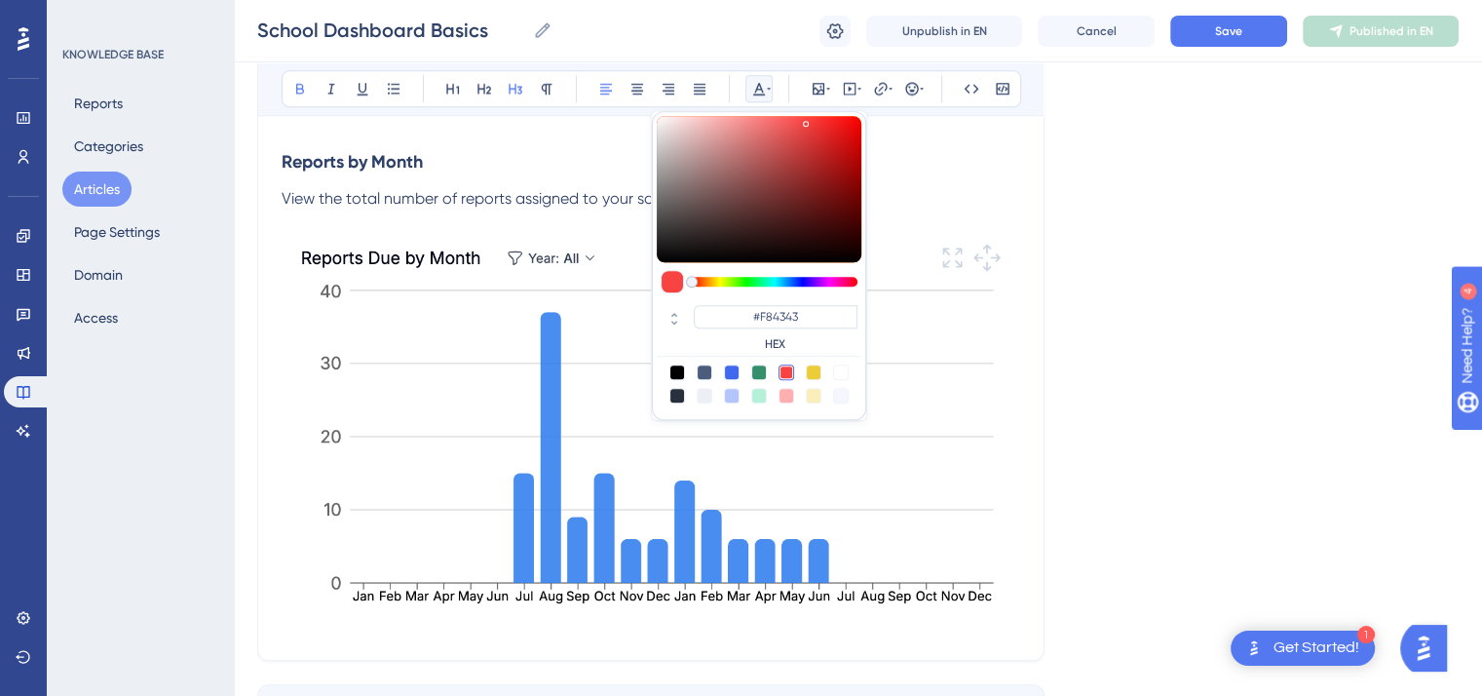
click at [925, 176] on h3 "Reports by Month" at bounding box center [651, 161] width 739 height 51
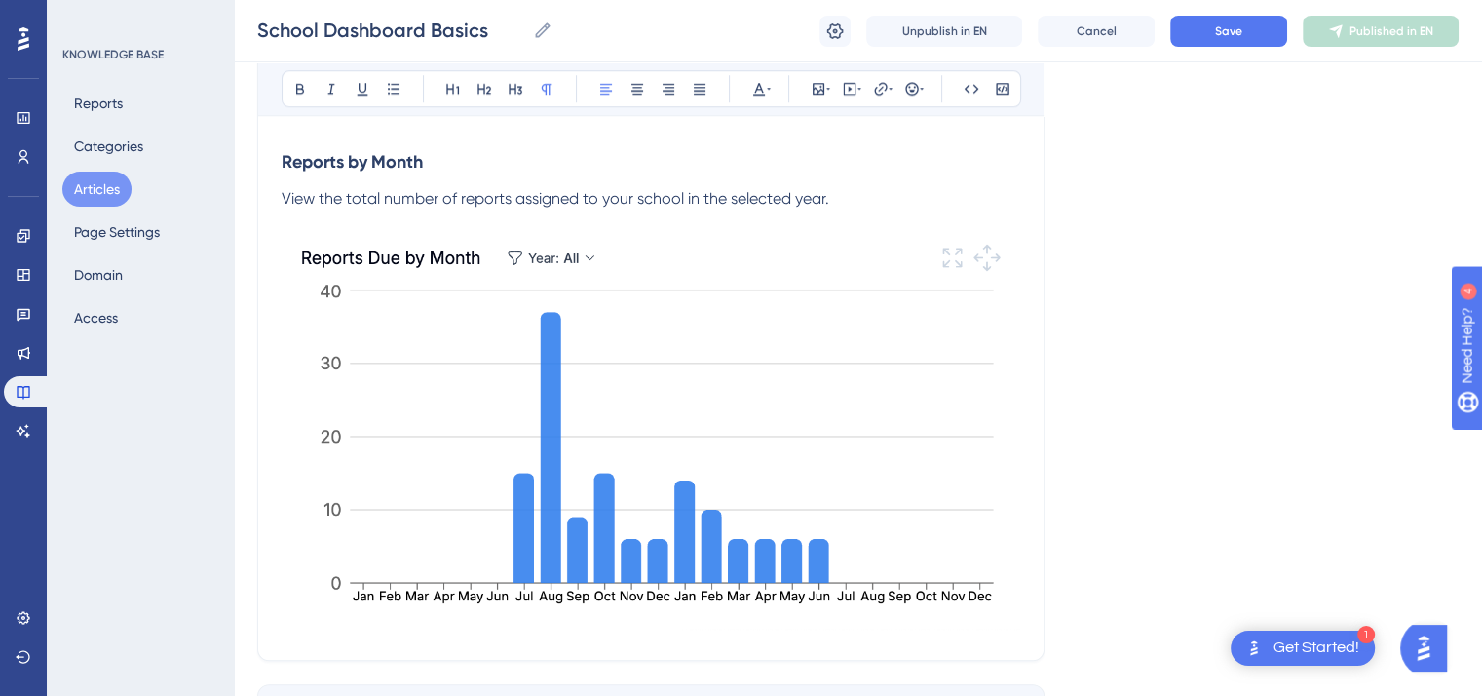
click at [834, 198] on p "View the total number of reports assigned to your school in the selected year." at bounding box center [651, 198] width 739 height 23
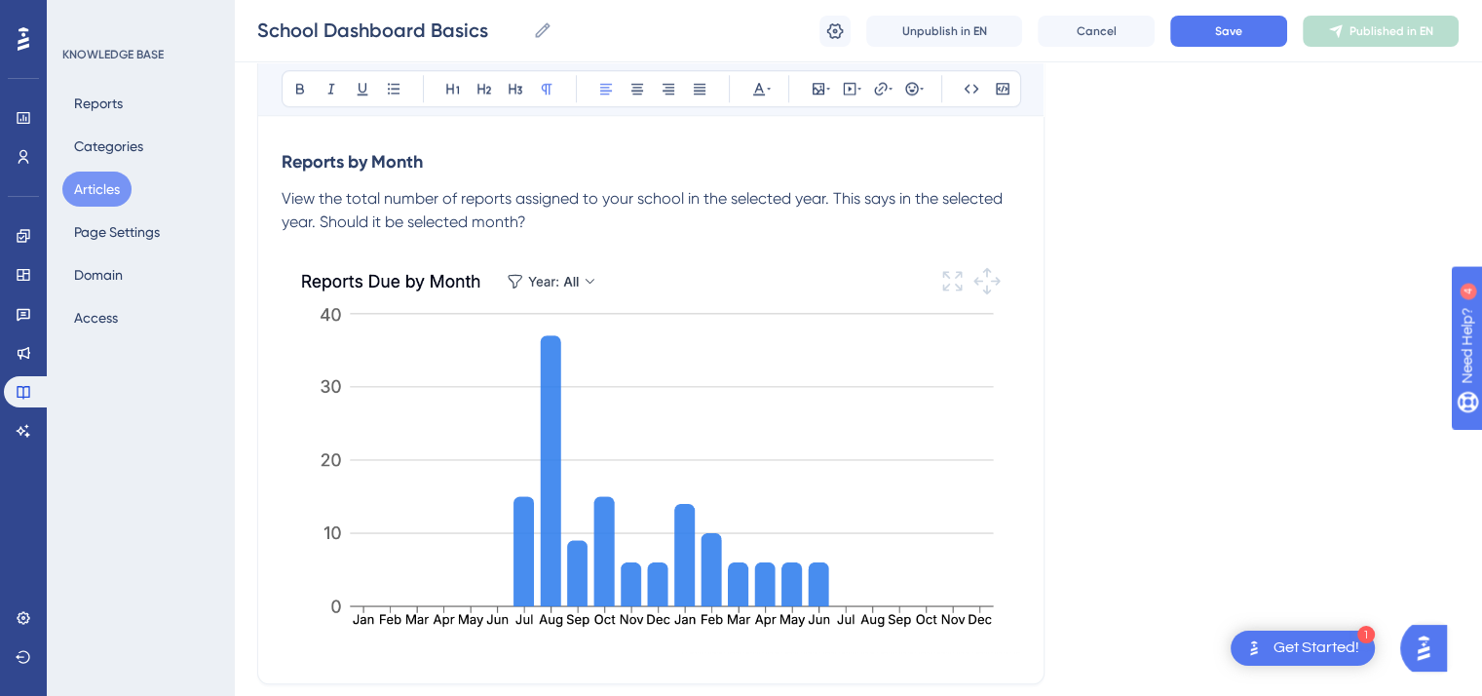
drag, startPoint x: 537, startPoint y: 230, endPoint x: 830, endPoint y: 200, distance: 294.9
click at [830, 200] on p "View the total number of reports assigned to your school in the selected year. …" at bounding box center [651, 210] width 739 height 47
click at [768, 86] on icon at bounding box center [769, 89] width 4 height 16
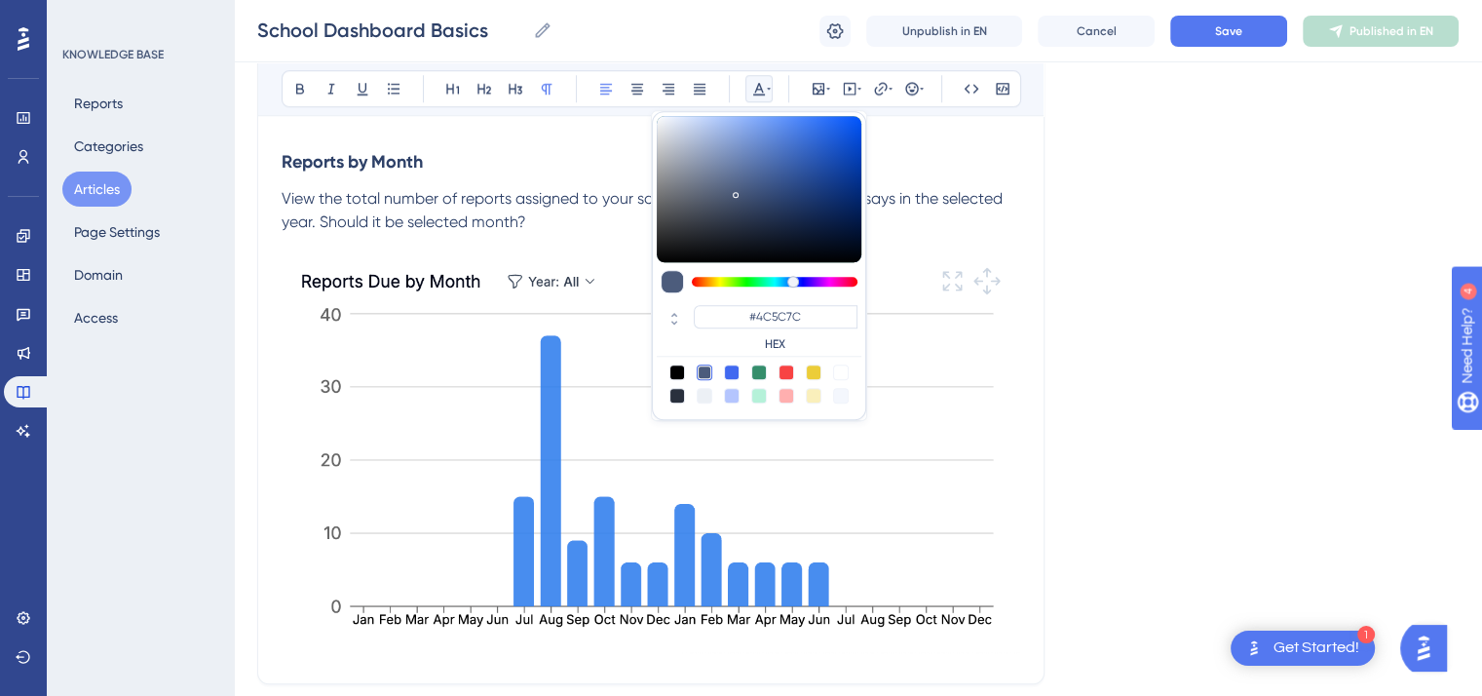
click at [788, 378] on div at bounding box center [787, 373] width 16 height 16
type input "#F84343"
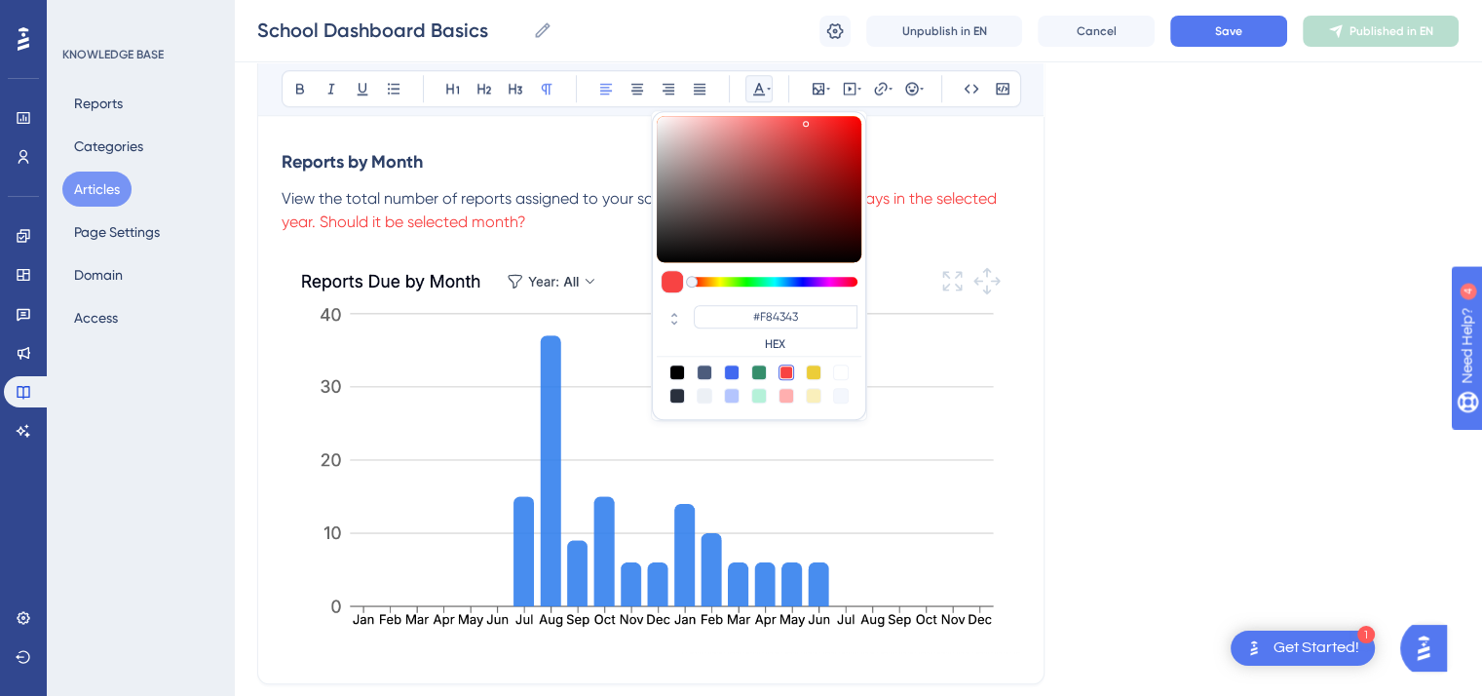
click at [908, 242] on p at bounding box center [651, 245] width 739 height 23
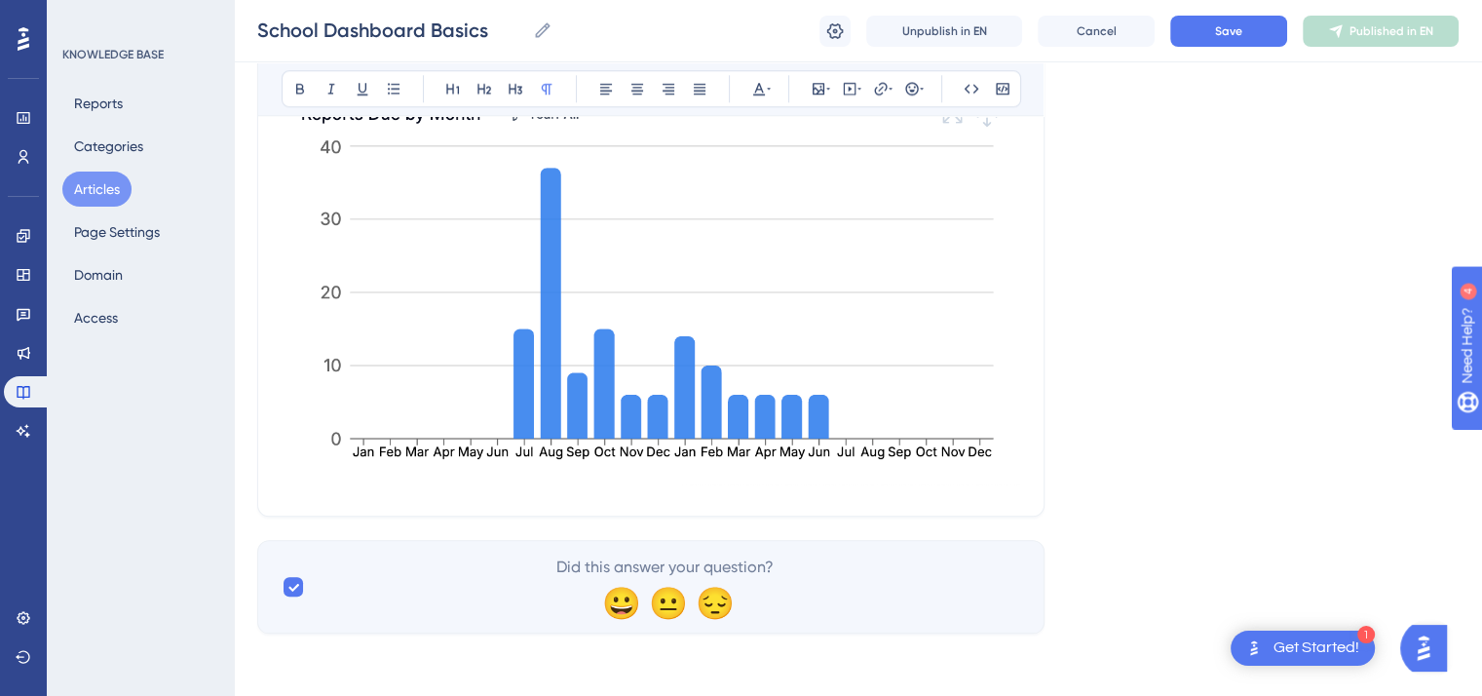
scroll to position [1949, 0]
click at [1232, 24] on span "Save" at bounding box center [1228, 31] width 27 height 16
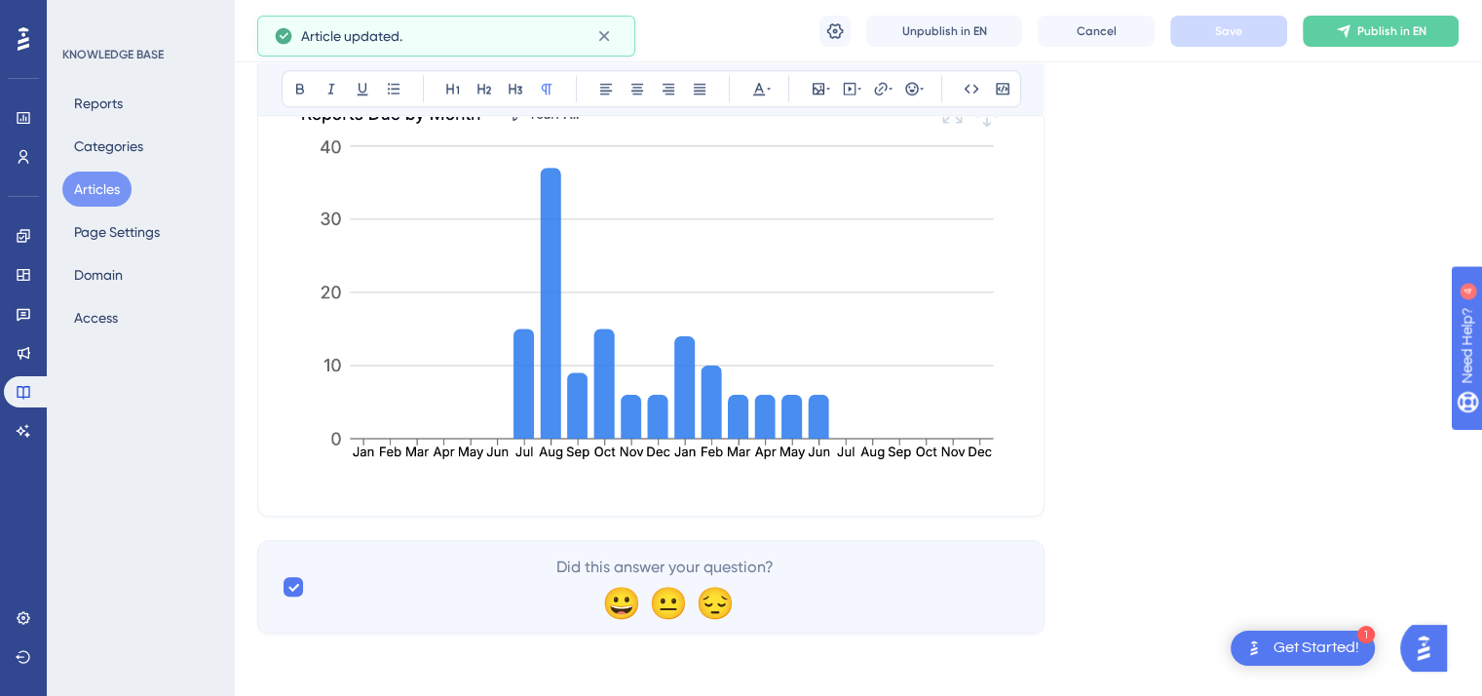
click at [95, 186] on button "Articles" at bounding box center [96, 189] width 69 height 35
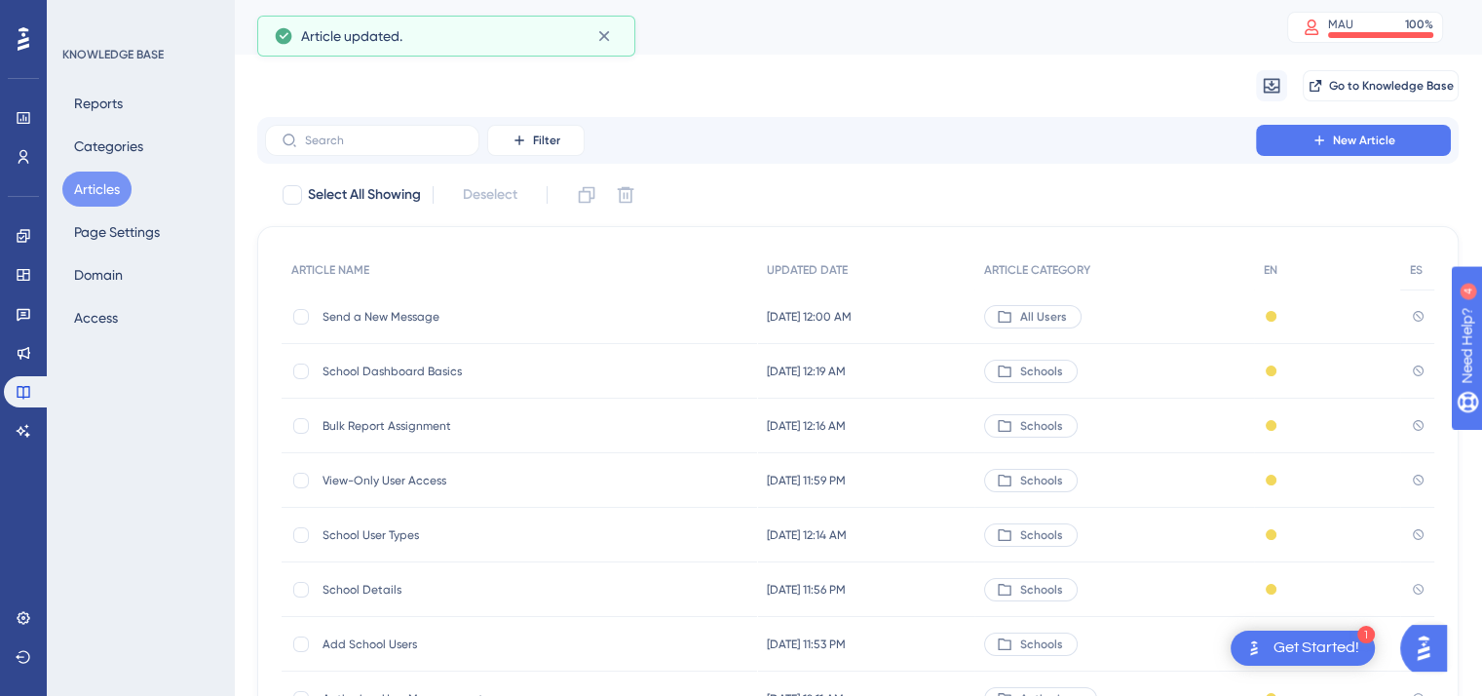
scroll to position [295, 0]
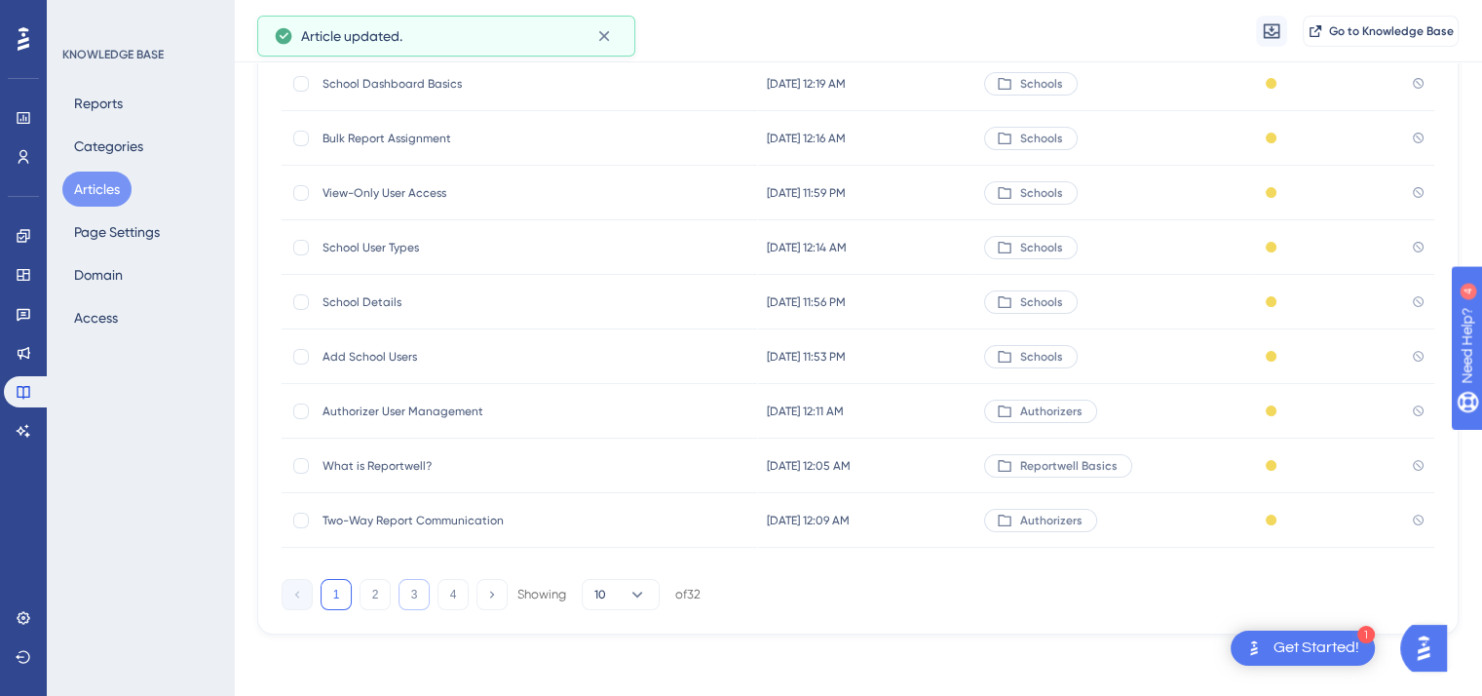
click at [421, 596] on button "3" at bounding box center [414, 594] width 31 height 31
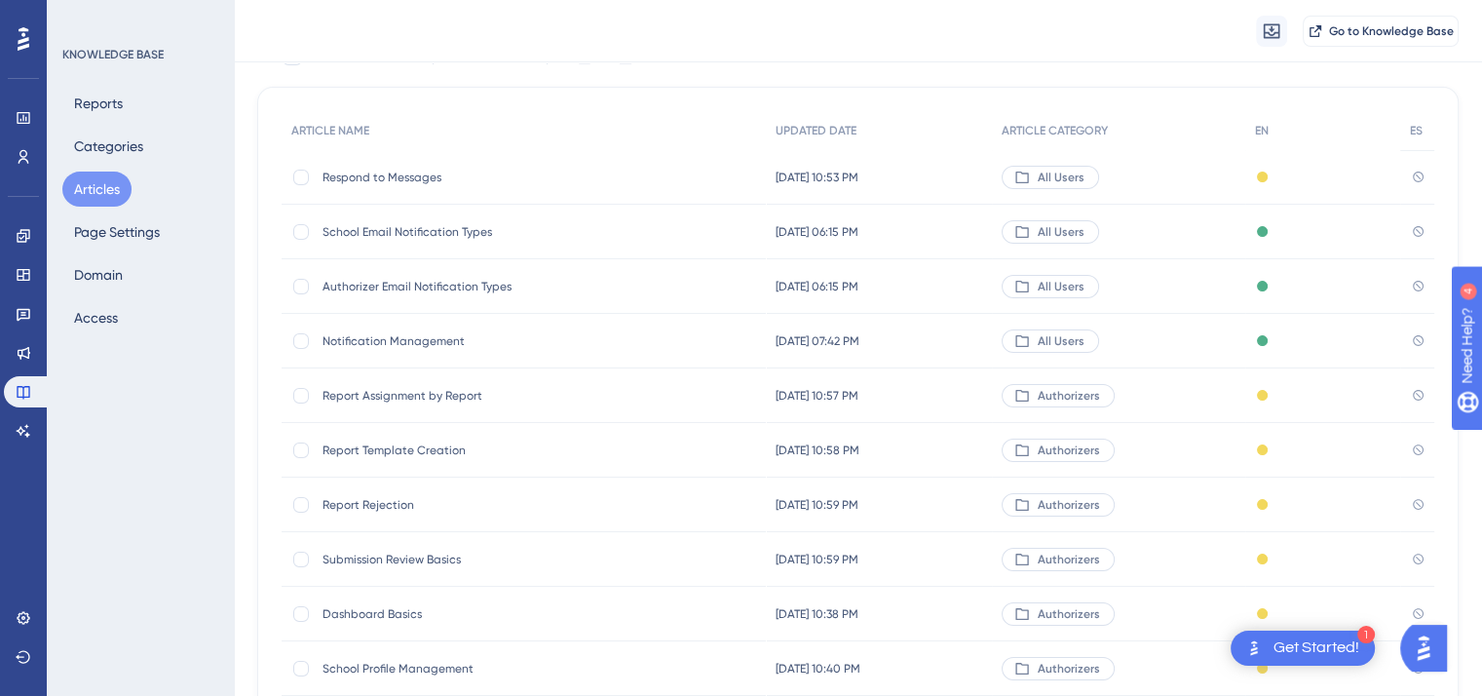
scroll to position [144, 0]
click at [444, 239] on span "School Email Notification Types" at bounding box center [479, 235] width 312 height 16
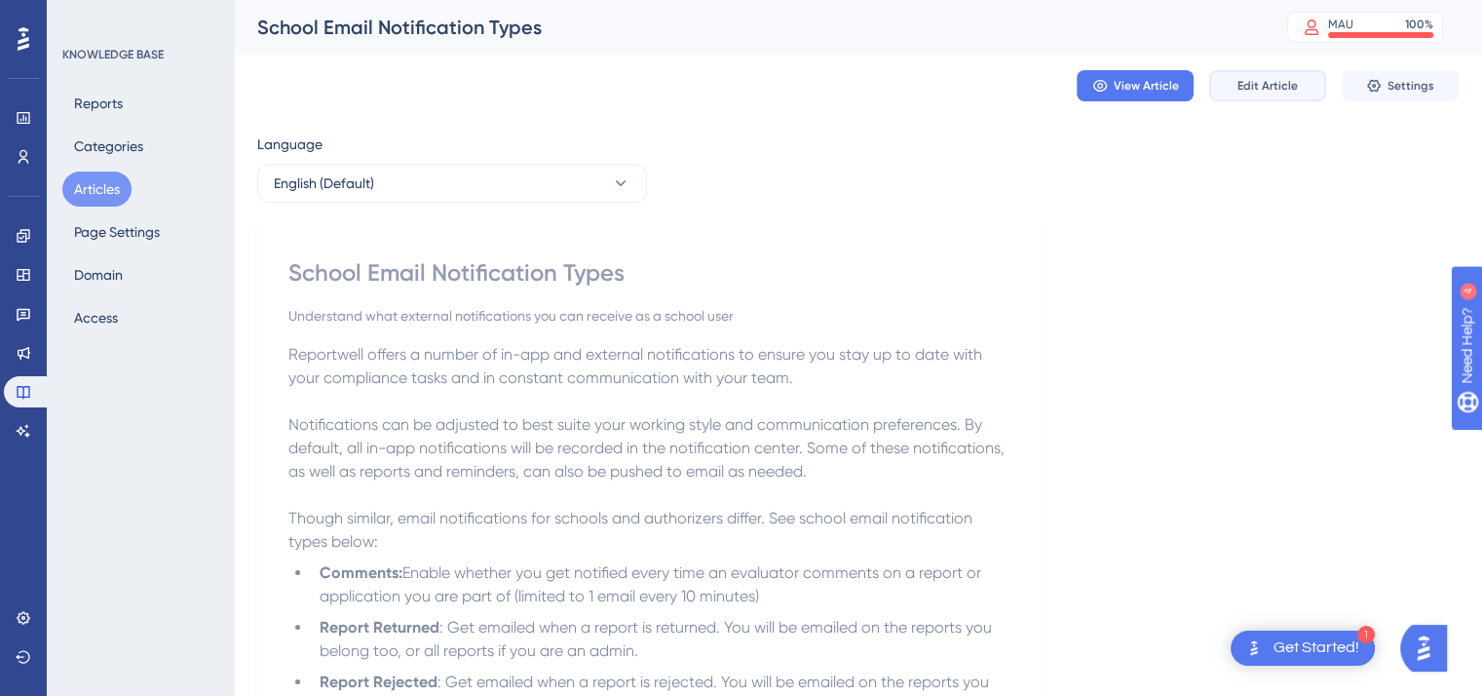
click at [1267, 88] on span "Edit Article" at bounding box center [1268, 86] width 60 height 16
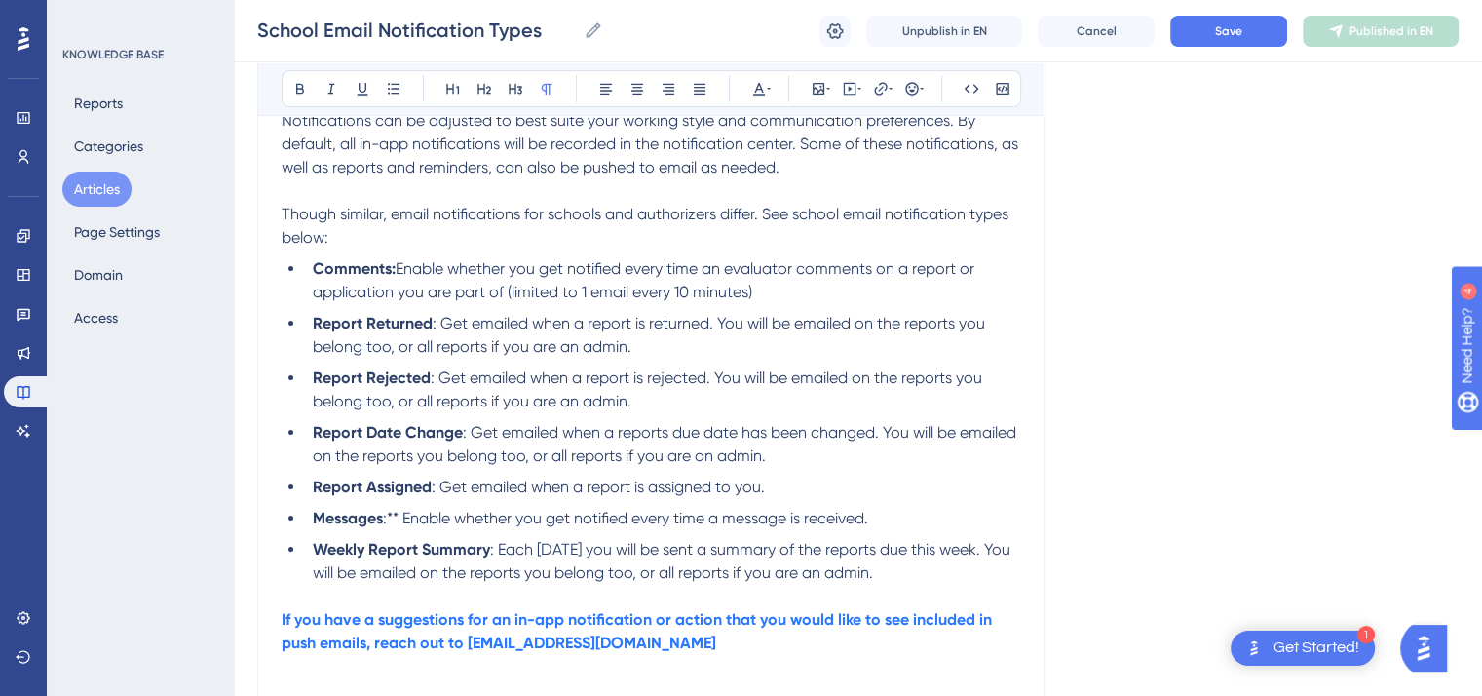
scroll to position [11, 0]
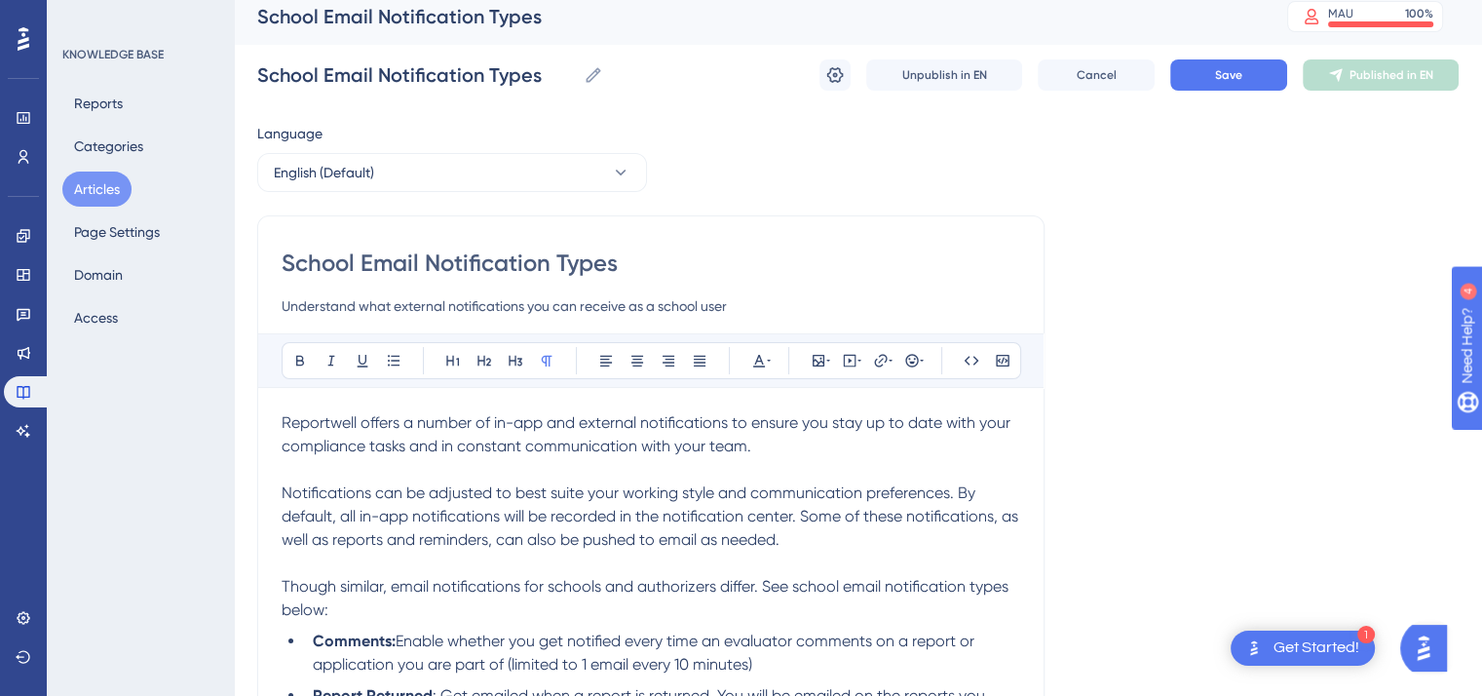
click at [893, 420] on span "Reportwell offers a number of in-app and external notifications to ensure you s…" at bounding box center [648, 434] width 733 height 42
click at [583, 497] on span "Notifications can be adjusted to best suite your working style and communicatio…" at bounding box center [652, 515] width 741 height 65
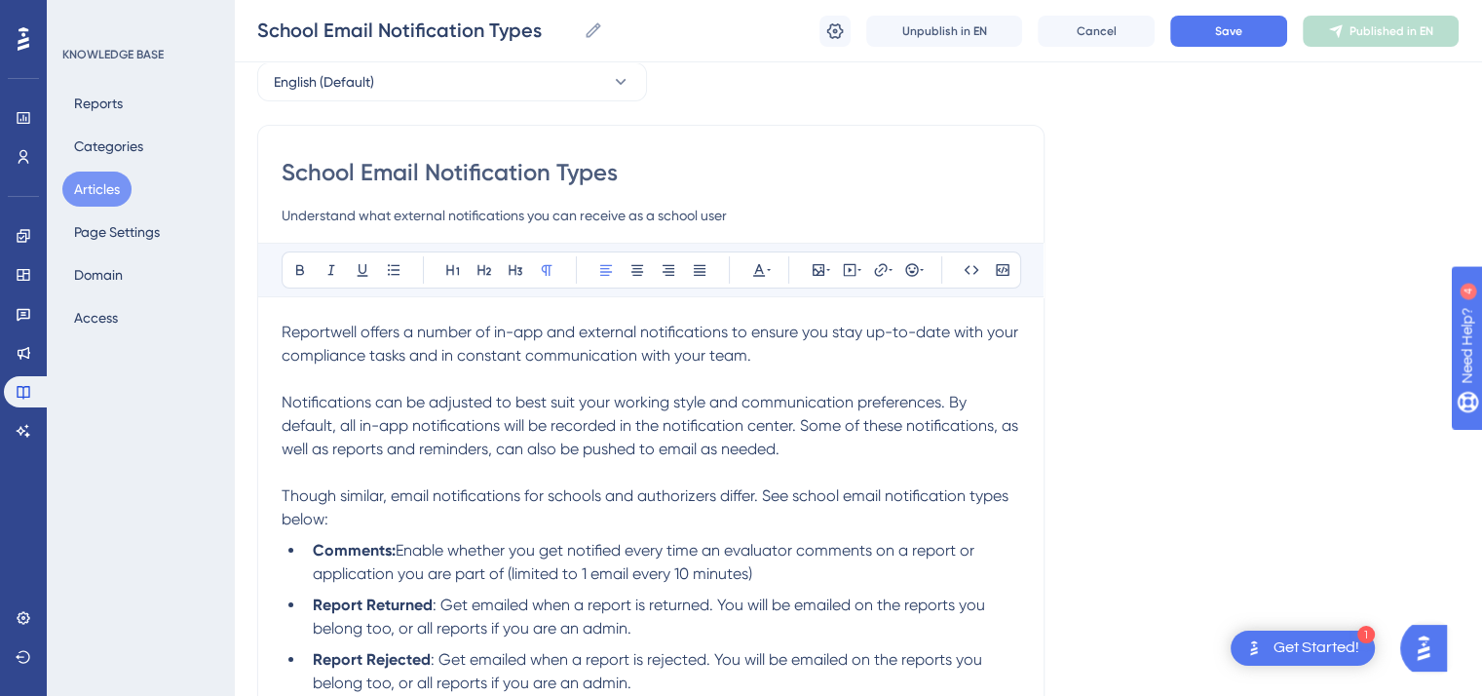
scroll to position [144, 0]
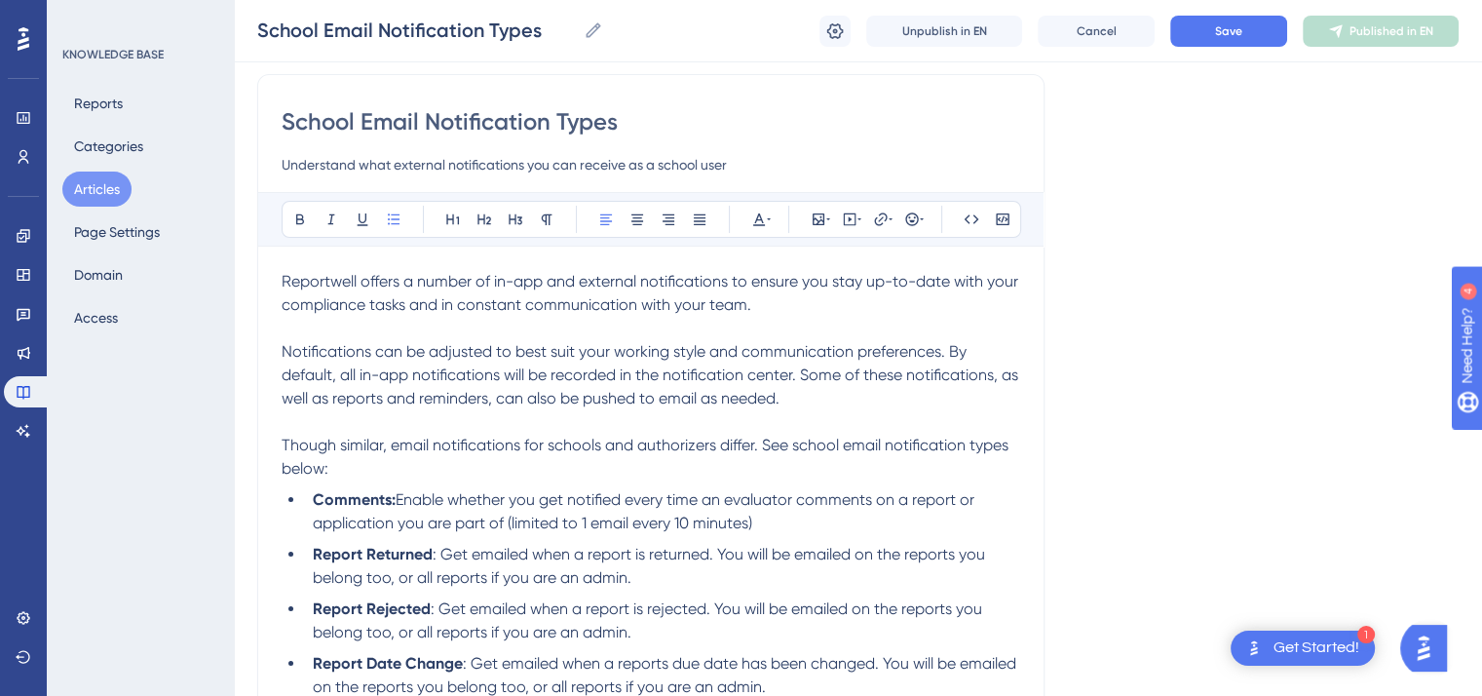
click at [449, 517] on span "Enable whether you get notified every time an evaluator comments on a report or…" at bounding box center [646, 511] width 666 height 42
click at [772, 518] on li "Comments: Enable whether you get notified every time an evaluator comments on a…" at bounding box center [662, 511] width 715 height 47
click at [388, 582] on span ": Get emailed when a report is returned. You will be emailed on the reports you…" at bounding box center [651, 566] width 676 height 42
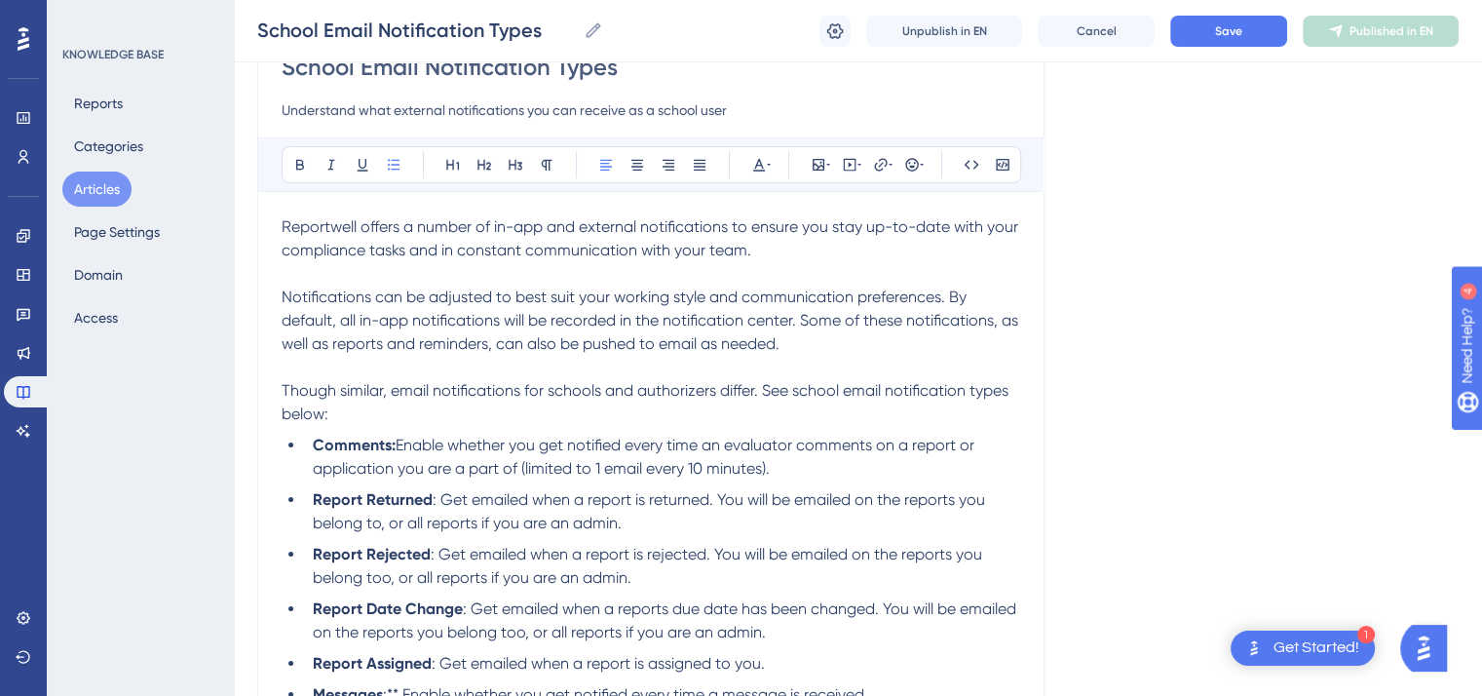
scroll to position [223, 0]
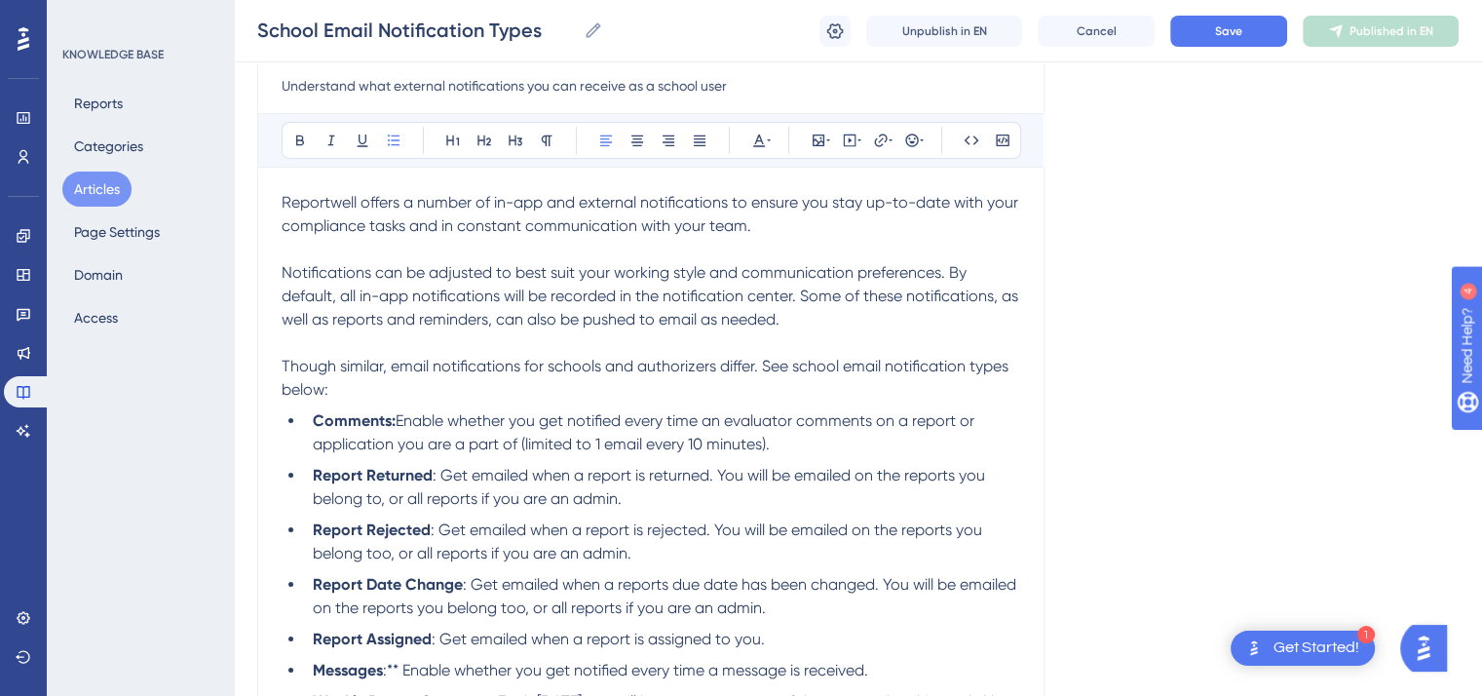
click at [388, 551] on span ": Get emailed when a report is rejected. You will be emailed on the reports you…" at bounding box center [649, 541] width 673 height 42
click at [665, 584] on span ": Get emailed when a reports due date has been changed. You will be emailed on …" at bounding box center [667, 596] width 708 height 42
click at [576, 609] on span ": Get emailed when a report's due date has been changed. You will be emailed on…" at bounding box center [668, 596] width 710 height 42
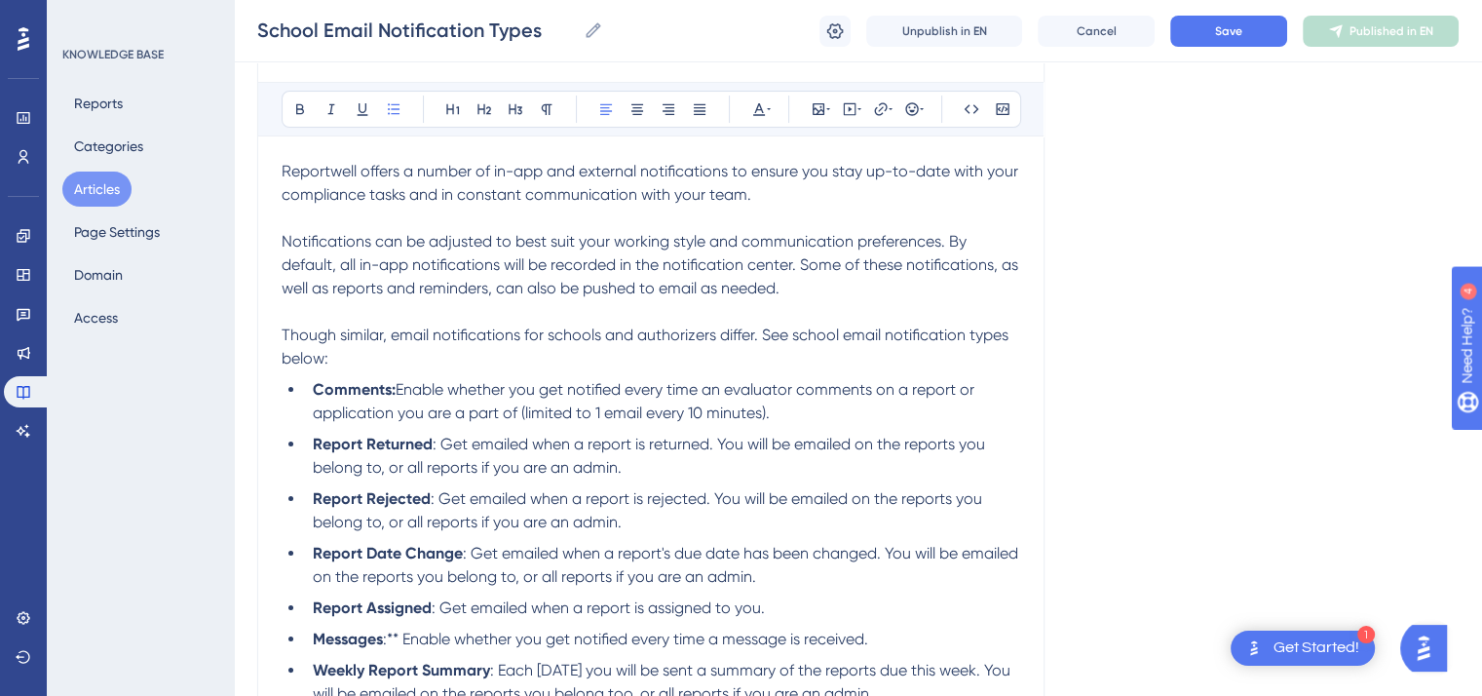
scroll to position [296, 0]
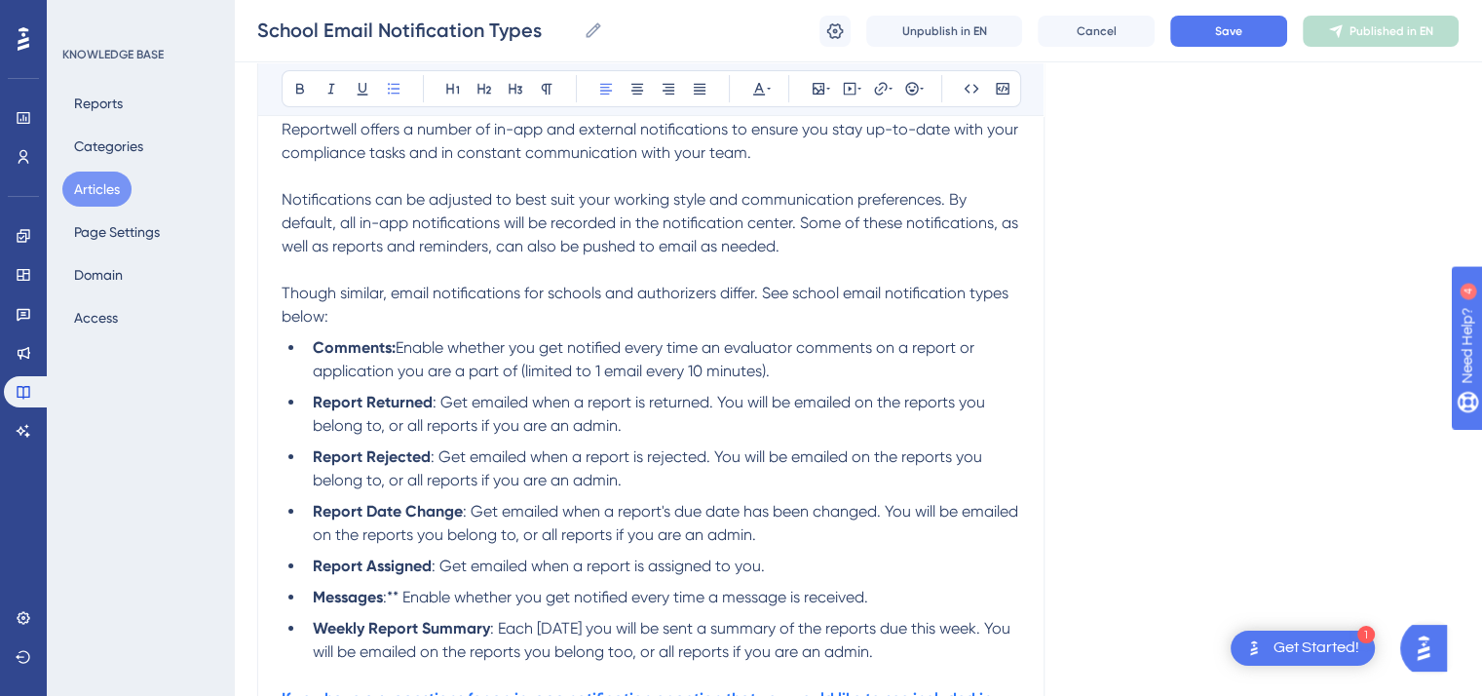
click at [655, 661] on span ": Each [DATE] you will be sent a summary of the reports due this week. You will…" at bounding box center [664, 640] width 702 height 42
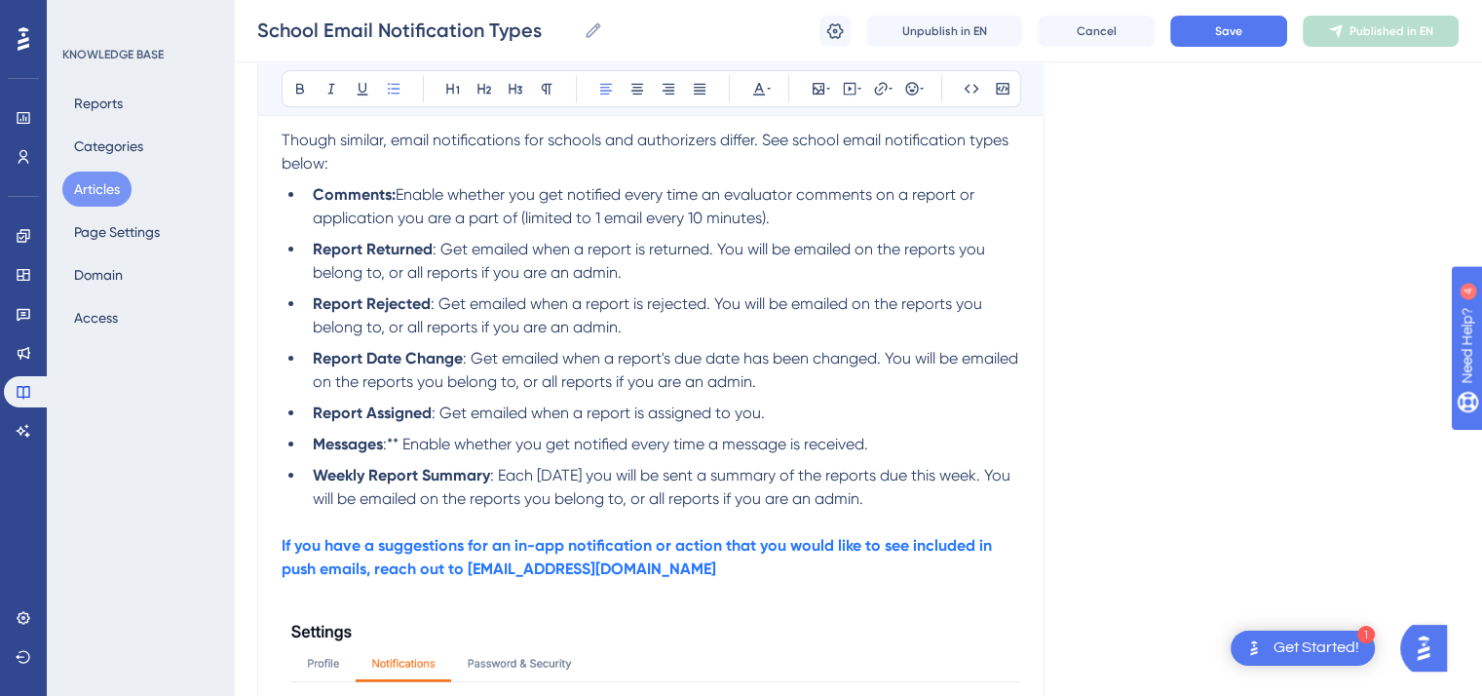
scroll to position [471, 0]
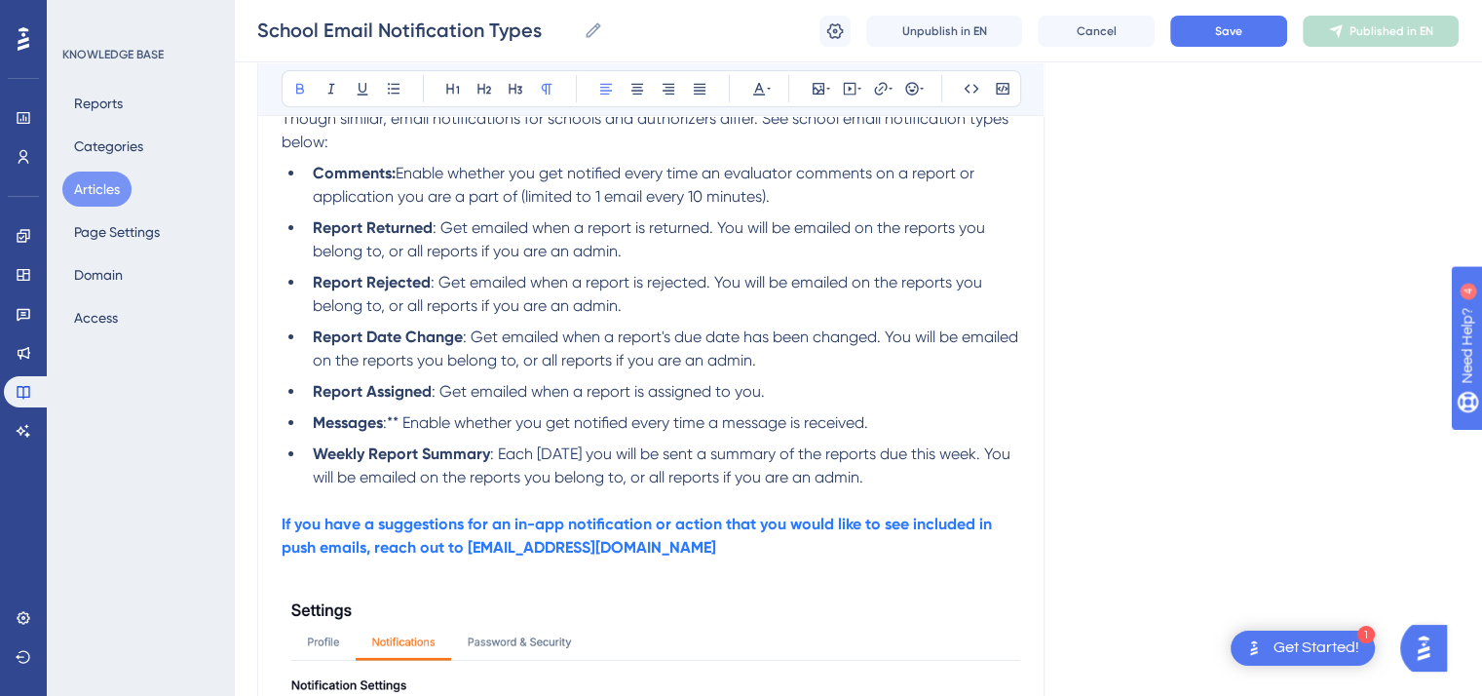
click at [461, 527] on strong "If you have a suggestions for an in-app notification or action that you would l…" at bounding box center [639, 536] width 714 height 42
click at [625, 553] on strong "If you have a suggestion for an in-app notification or action that you would li…" at bounding box center [636, 536] width 708 height 42
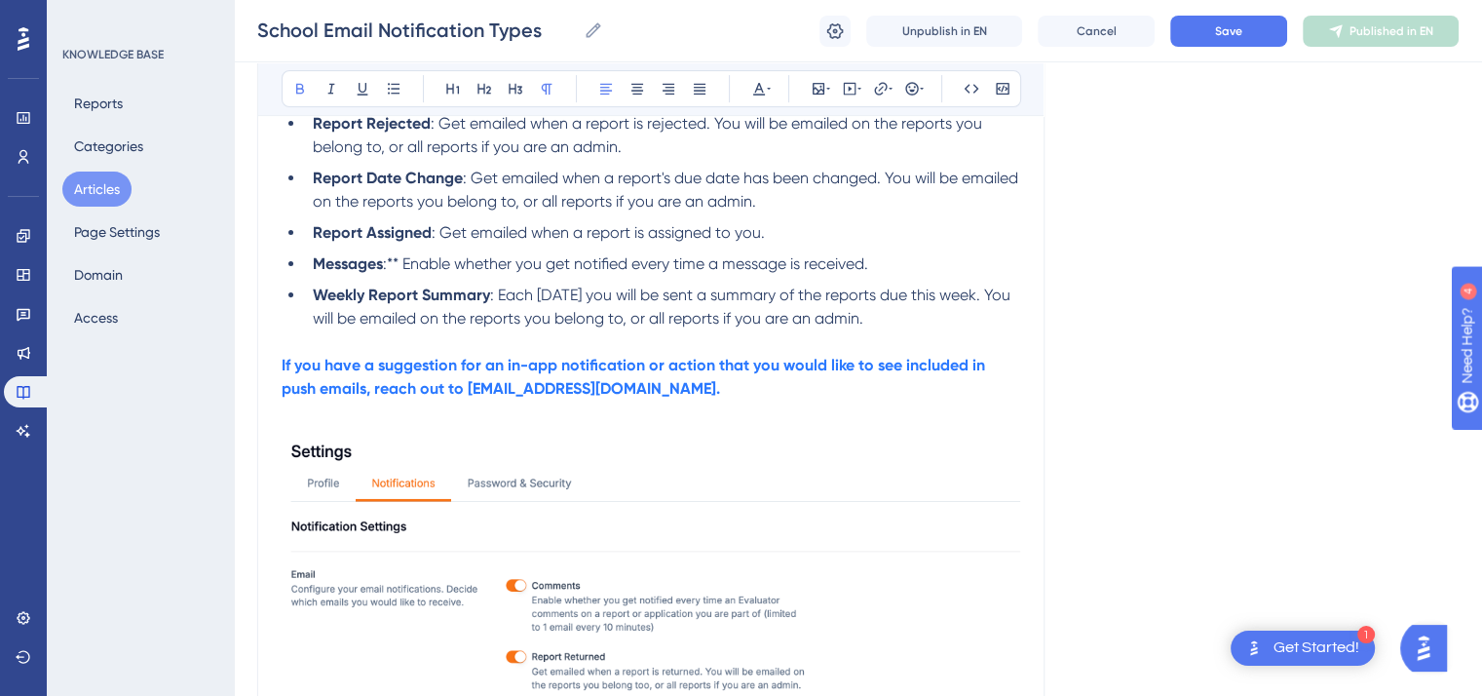
scroll to position [584, 0]
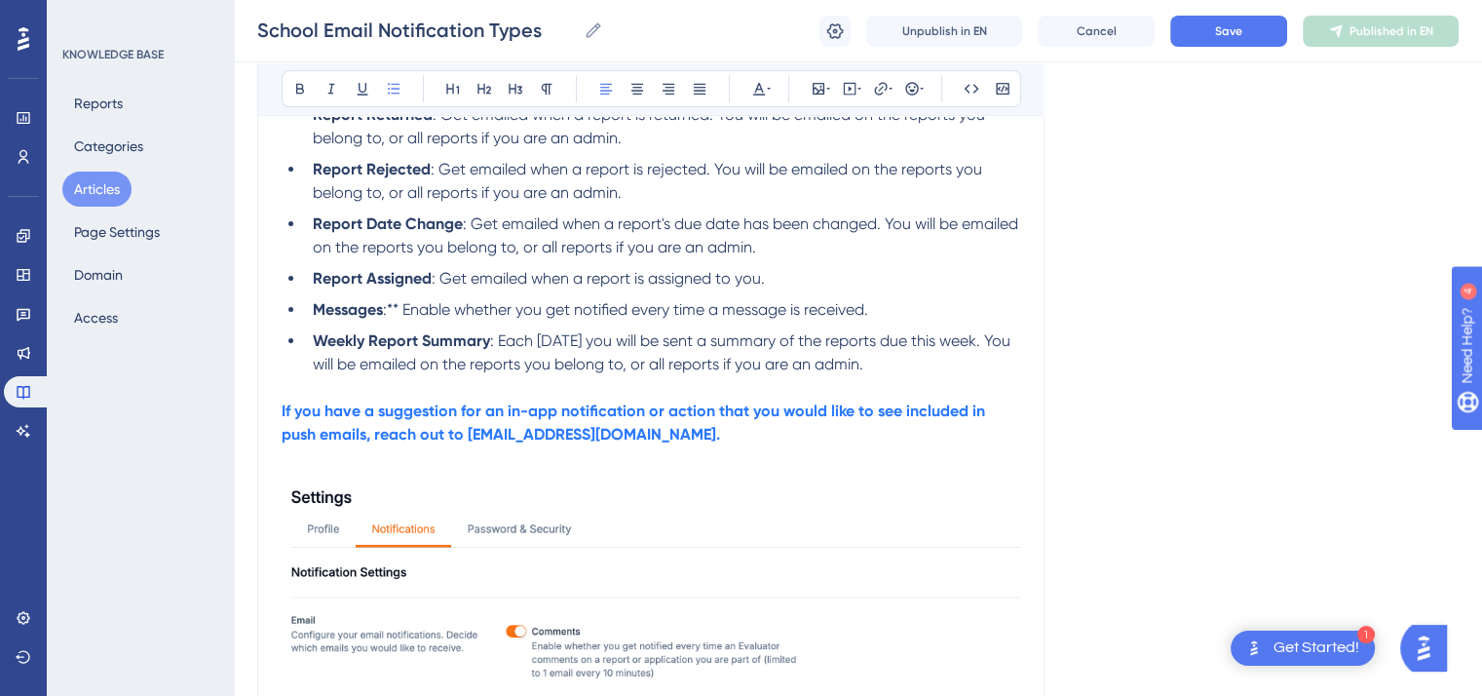
click at [888, 309] on li "Messages :** Enable whether you get notified every time a message is received." at bounding box center [662, 309] width 715 height 23
click at [763, 85] on icon at bounding box center [759, 89] width 16 height 16
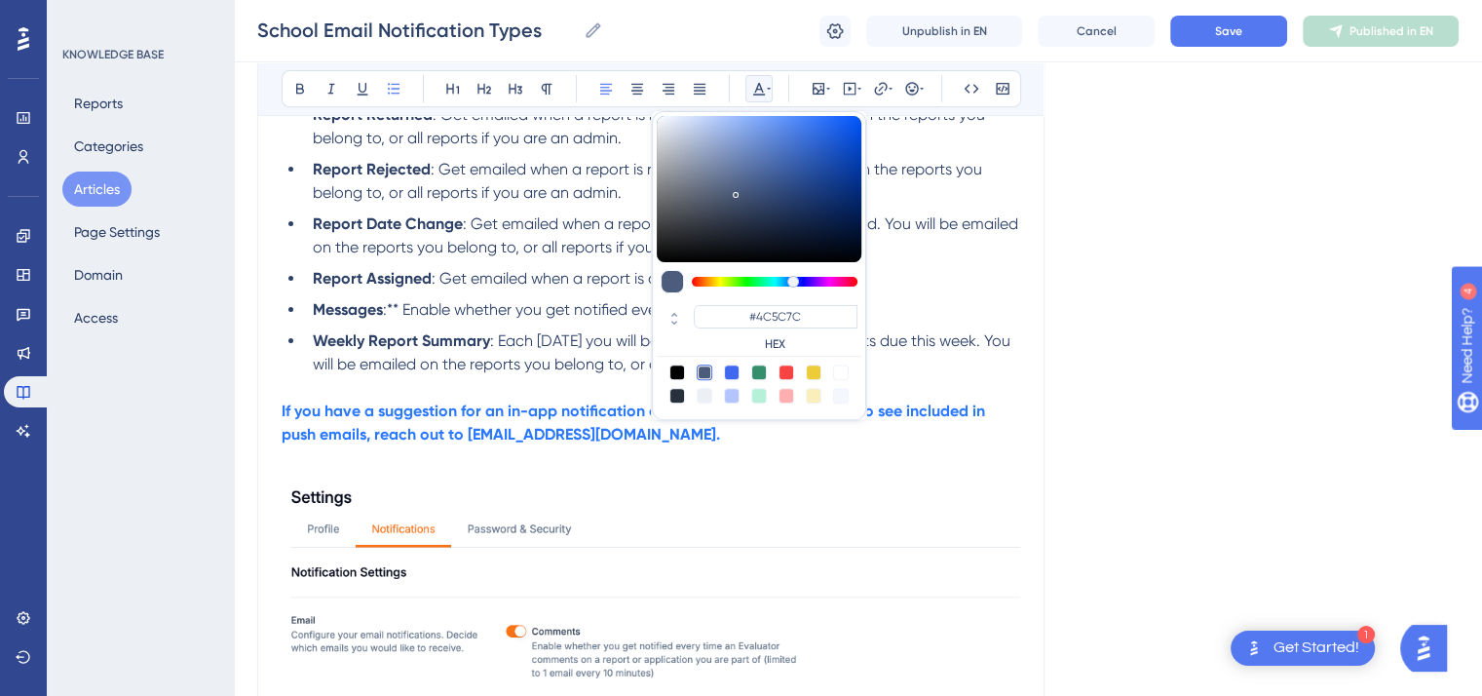
click at [788, 369] on div at bounding box center [787, 373] width 16 height 16
type input "#F84343"
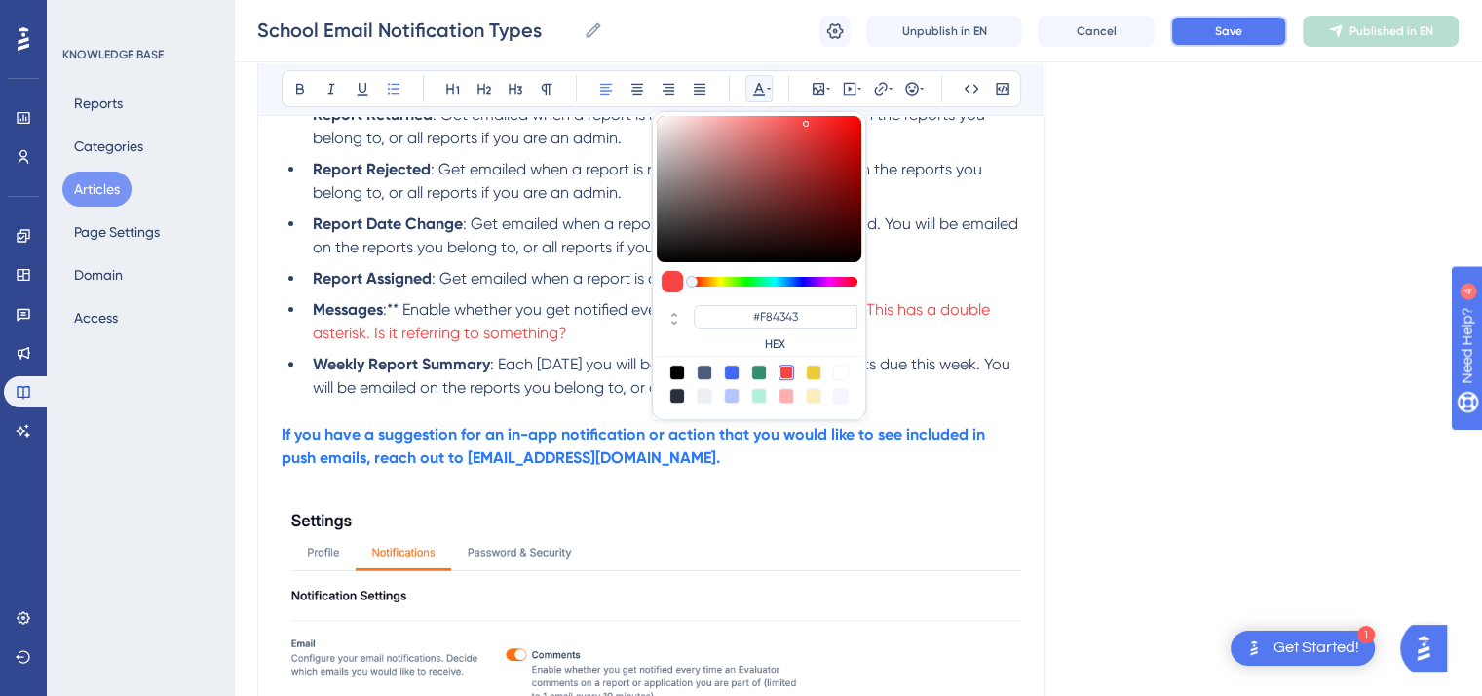
click at [1225, 26] on span "Save" at bounding box center [1228, 31] width 27 height 16
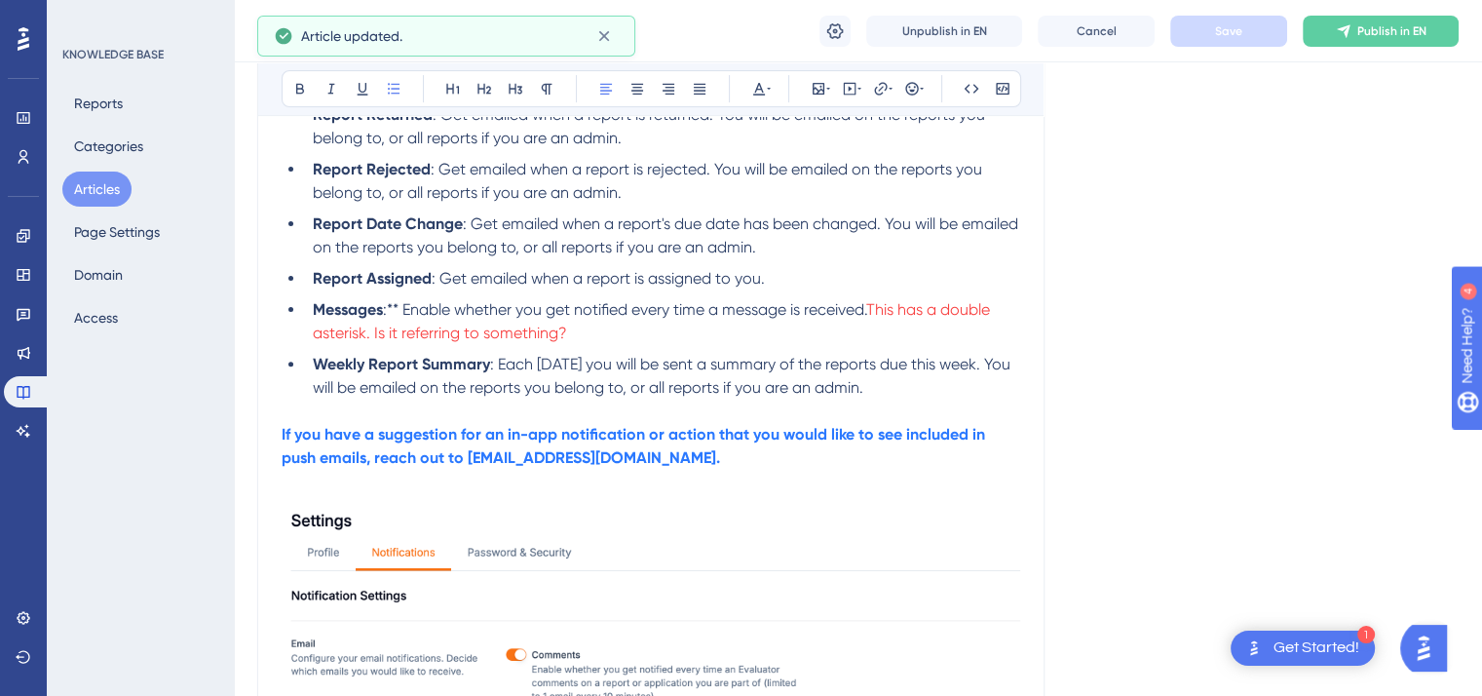
click at [98, 192] on button "Articles" at bounding box center [96, 189] width 69 height 35
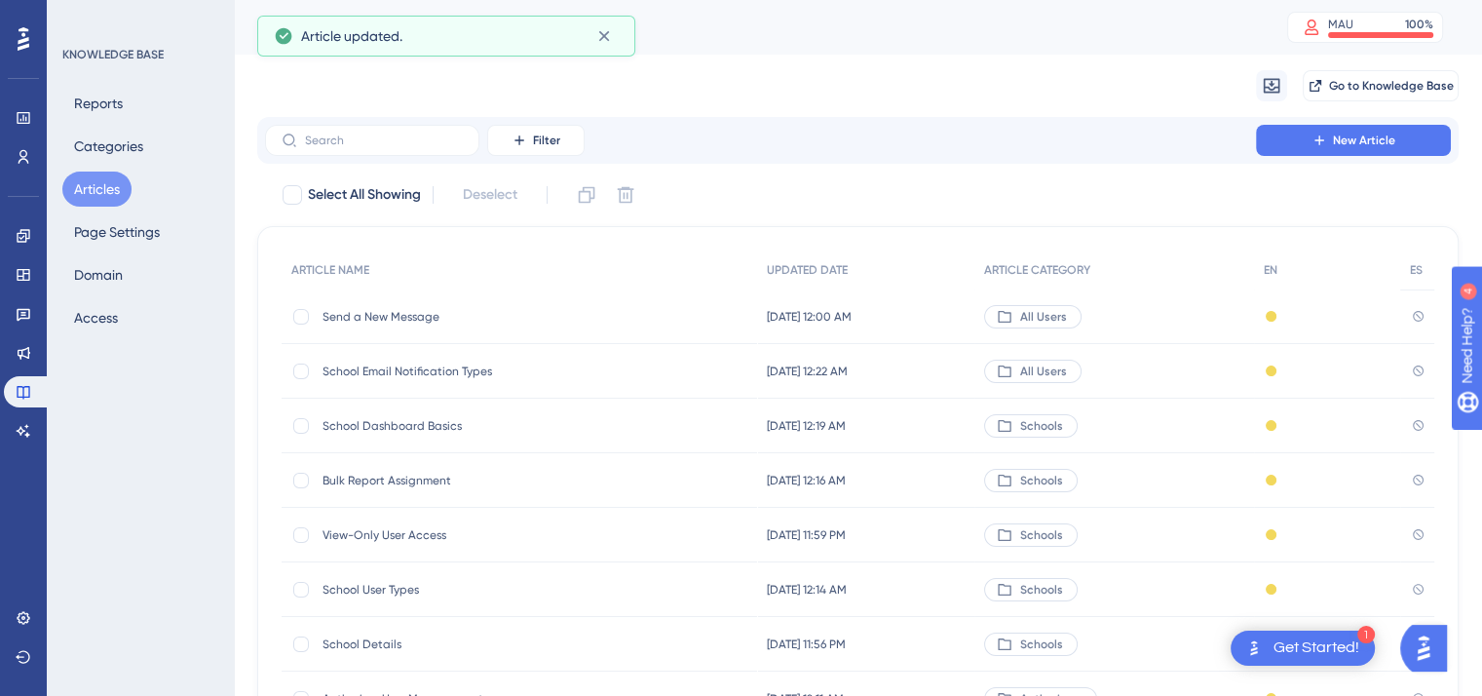
scroll to position [295, 0]
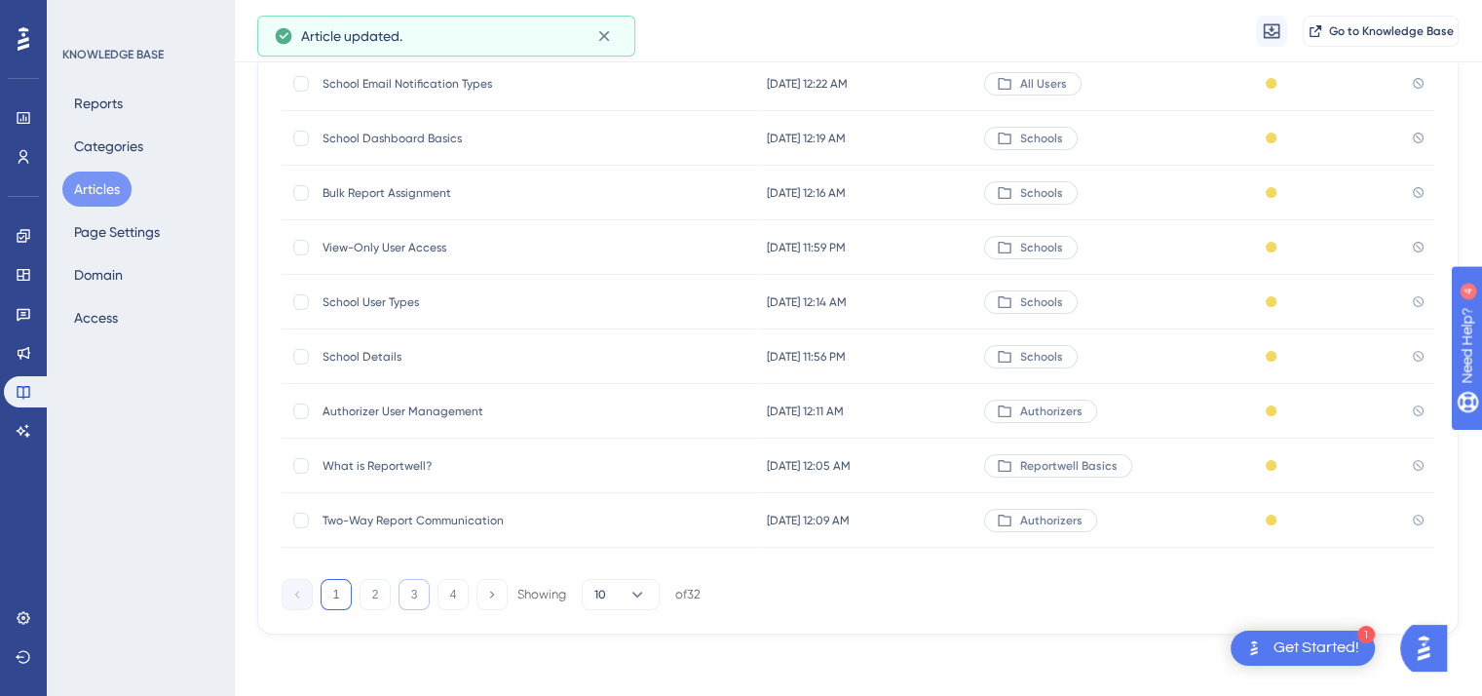
click at [406, 598] on button "3" at bounding box center [414, 594] width 31 height 31
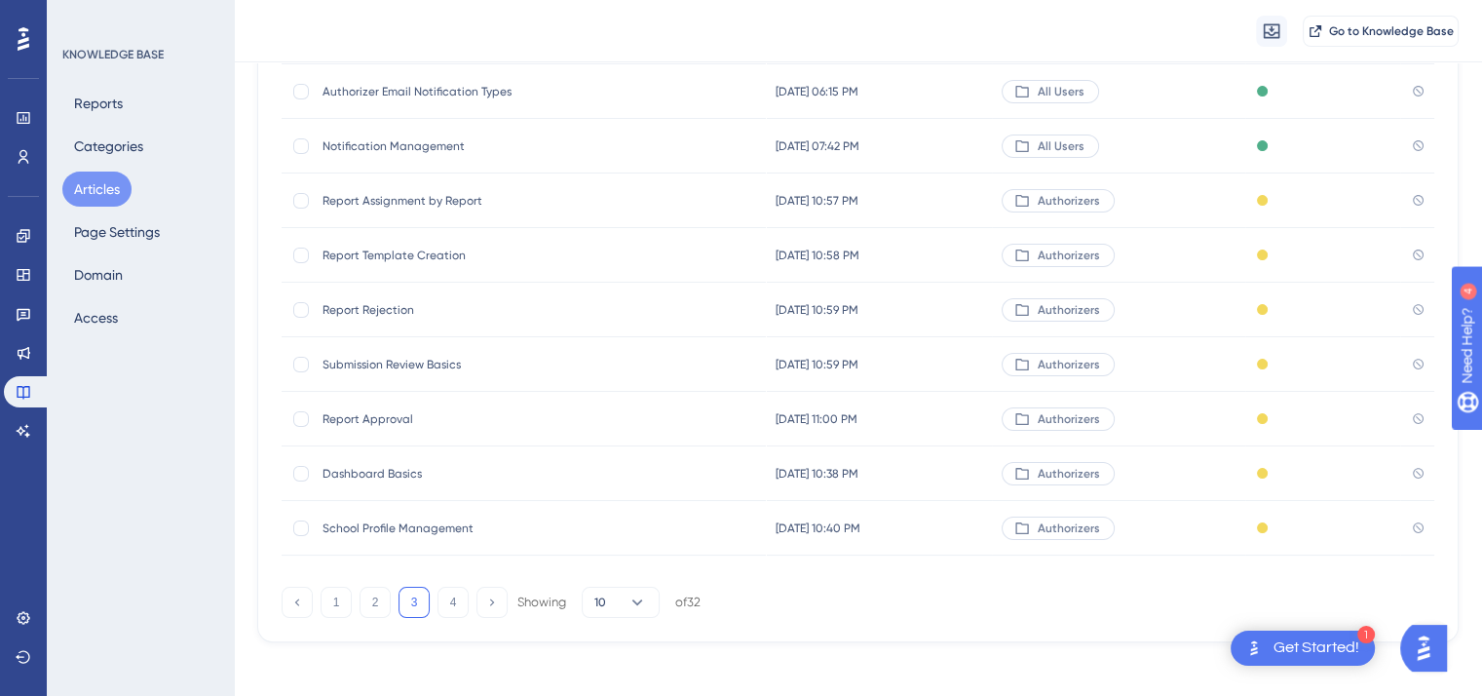
scroll to position [250, 2]
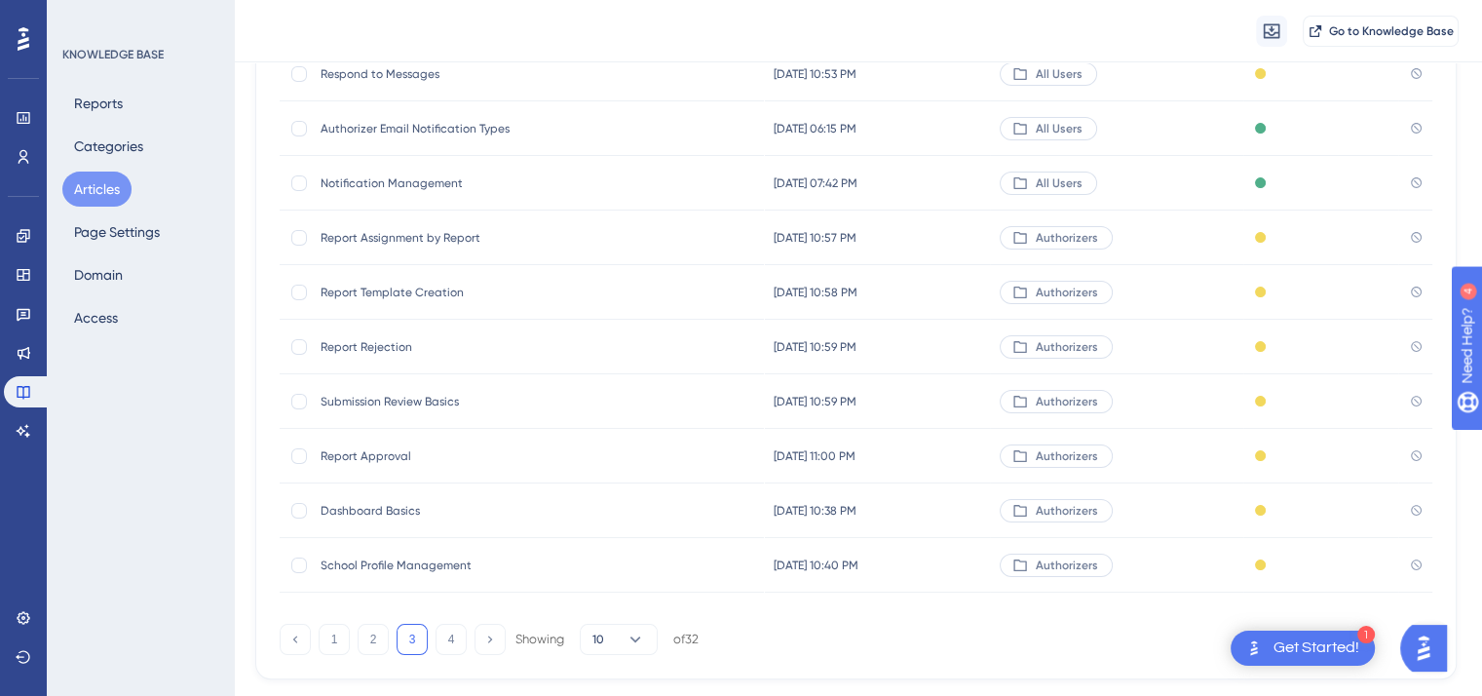
click at [418, 185] on span "Notification Management" at bounding box center [477, 183] width 312 height 16
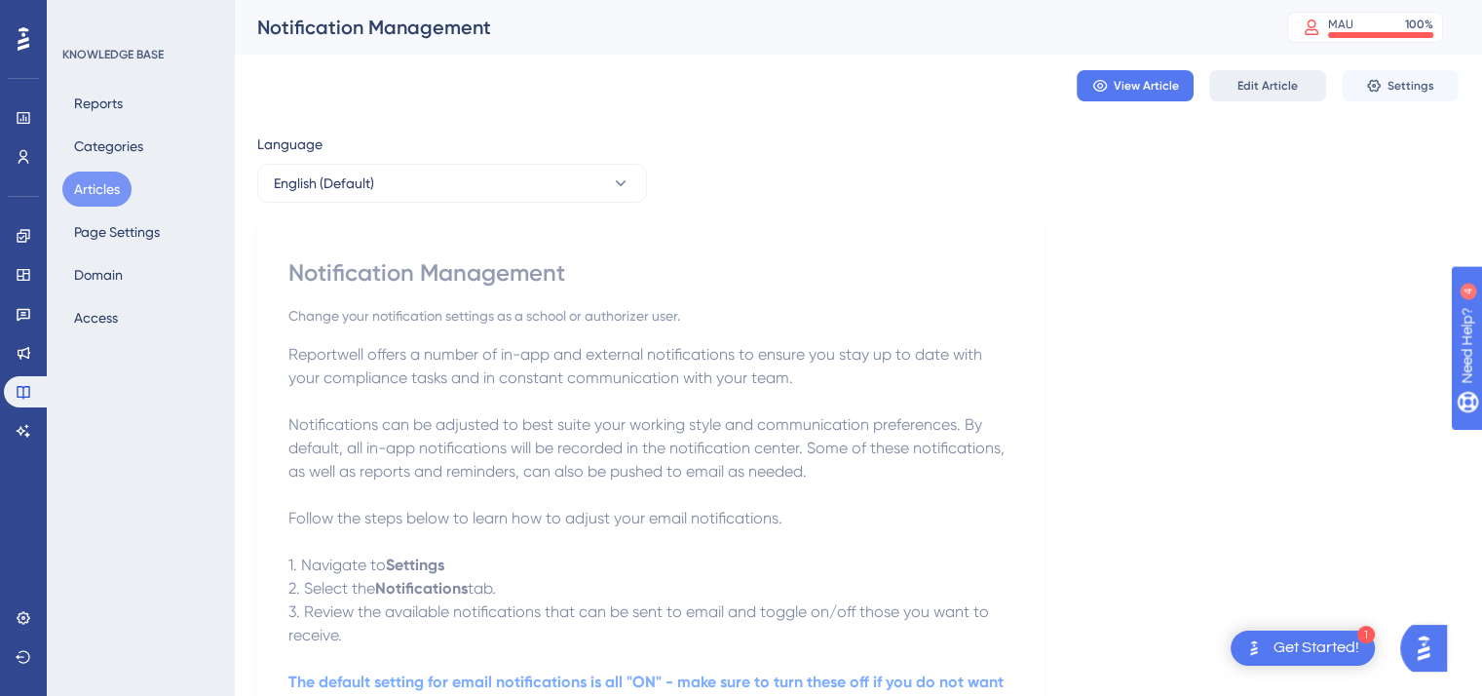
click at [1266, 96] on button "Edit Article" at bounding box center [1268, 85] width 117 height 31
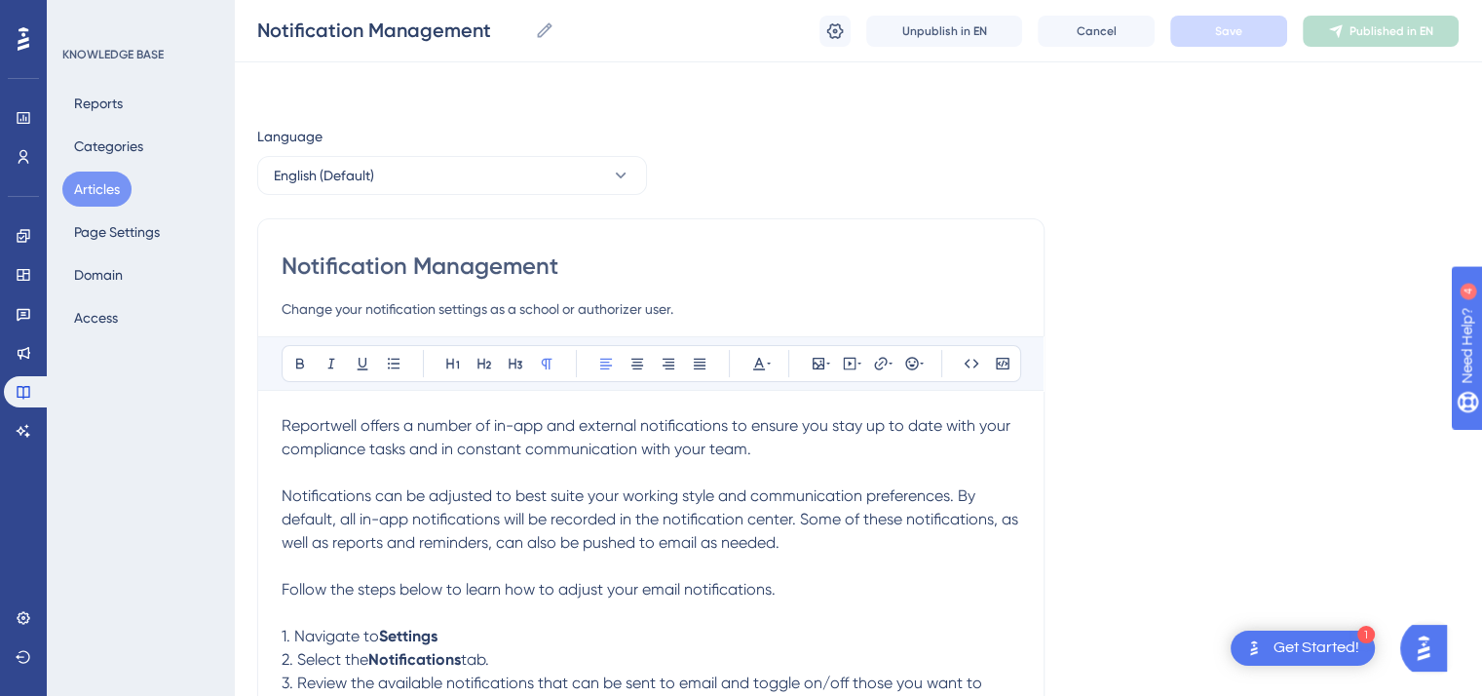
scroll to position [84, 0]
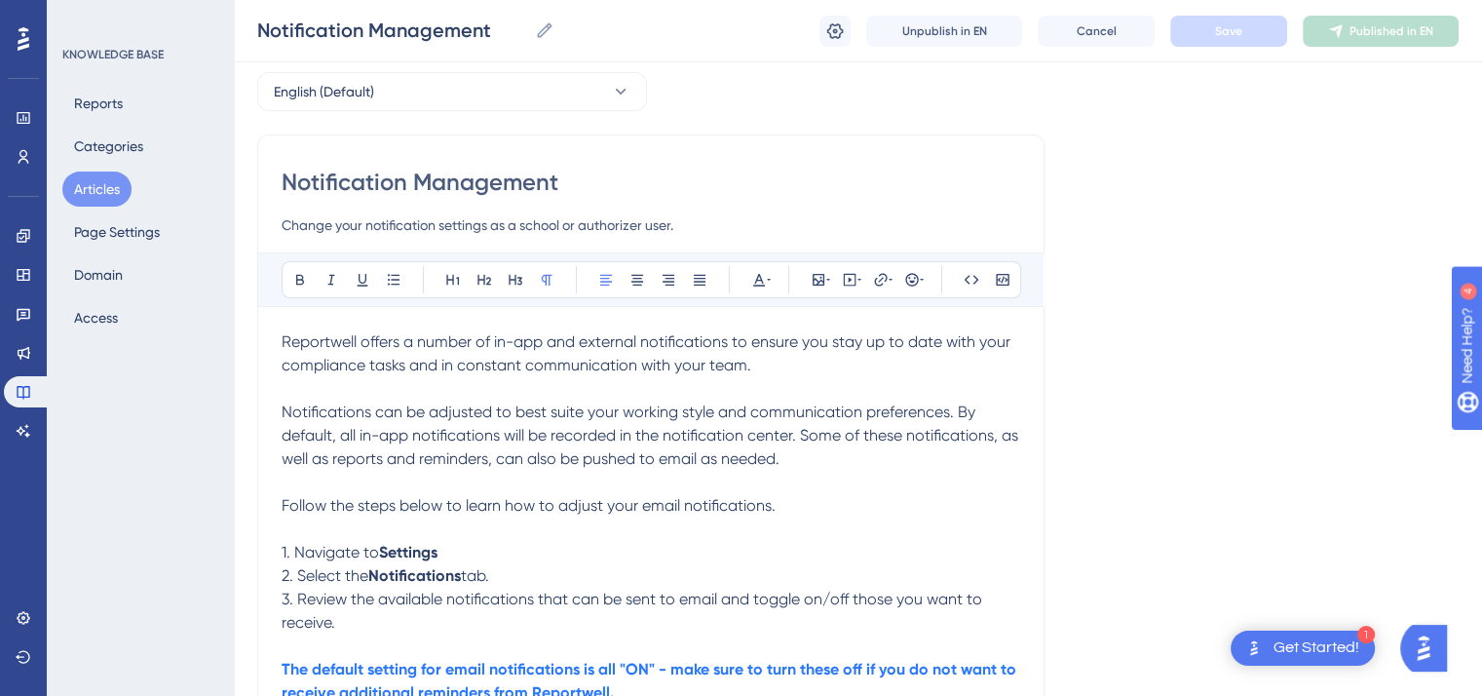
click at [685, 220] on input "Change your notification settings as a school or authorizer user." at bounding box center [651, 224] width 739 height 23
type input "Change your notification settings as a school or authorizer user"
click at [887, 343] on span "Reportwell offers a number of in-app and external notifications to ensure you s…" at bounding box center [648, 353] width 733 height 42
click at [581, 416] on span "Notifications can be adjusted to best suite your working style and communicatio…" at bounding box center [652, 435] width 741 height 65
click at [774, 508] on span "Follow the steps below to learn how to adjust your email notifications." at bounding box center [529, 505] width 494 height 19
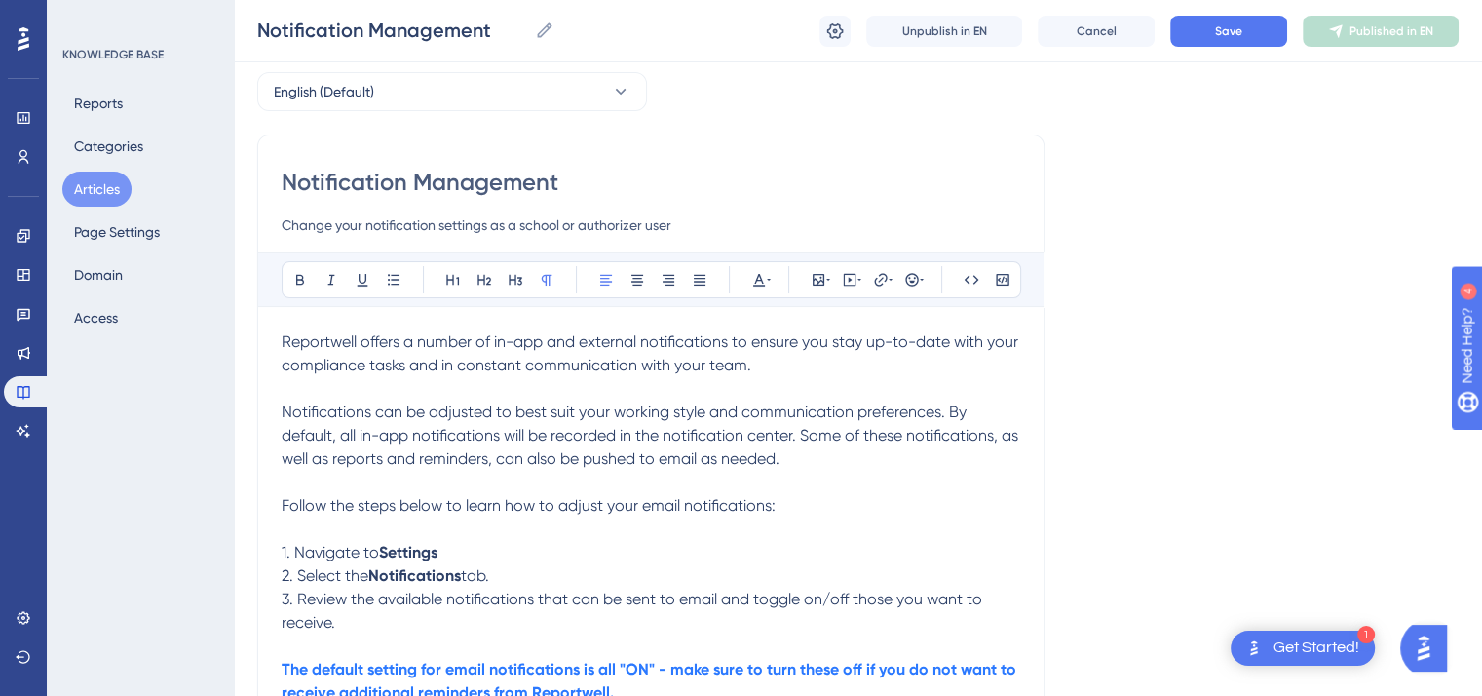
click at [444, 550] on p "1. Navigate to Settings" at bounding box center [651, 552] width 739 height 23
click at [296, 283] on icon at bounding box center [300, 280] width 8 height 11
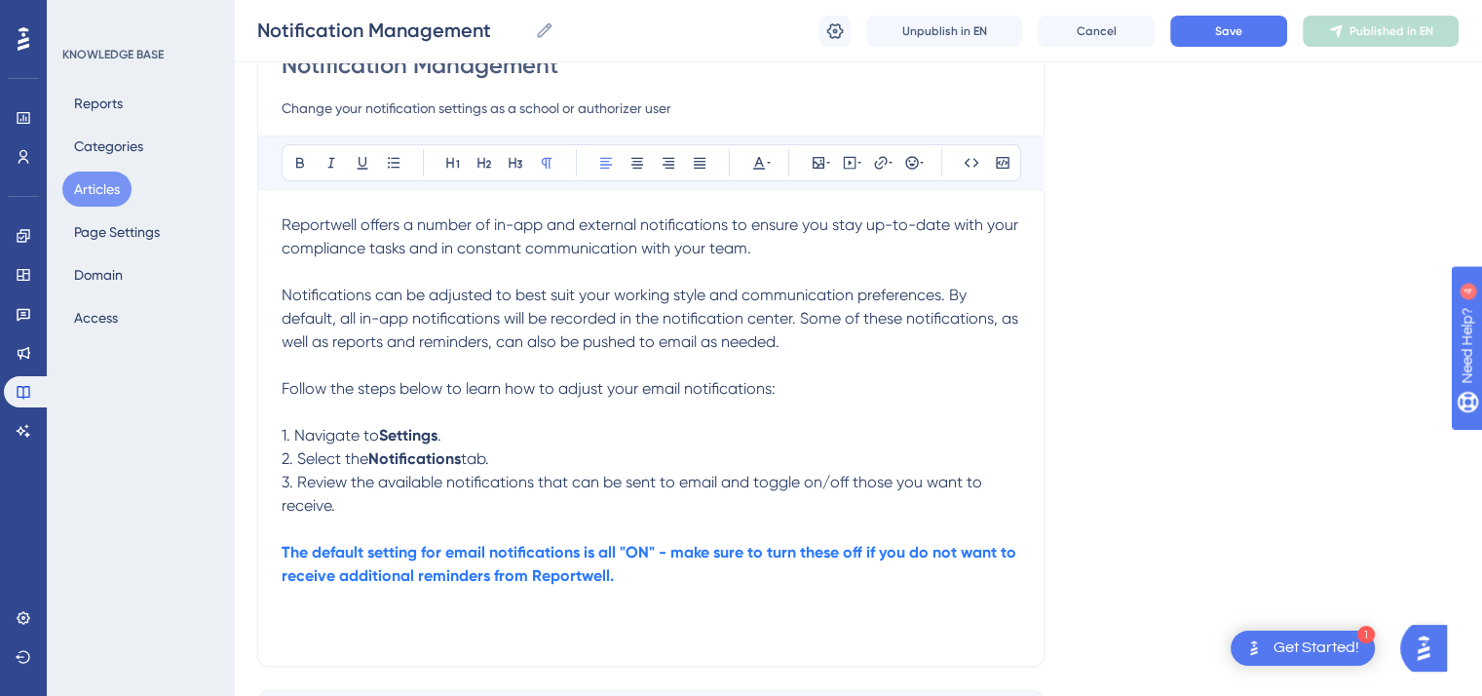
scroll to position [215, 0]
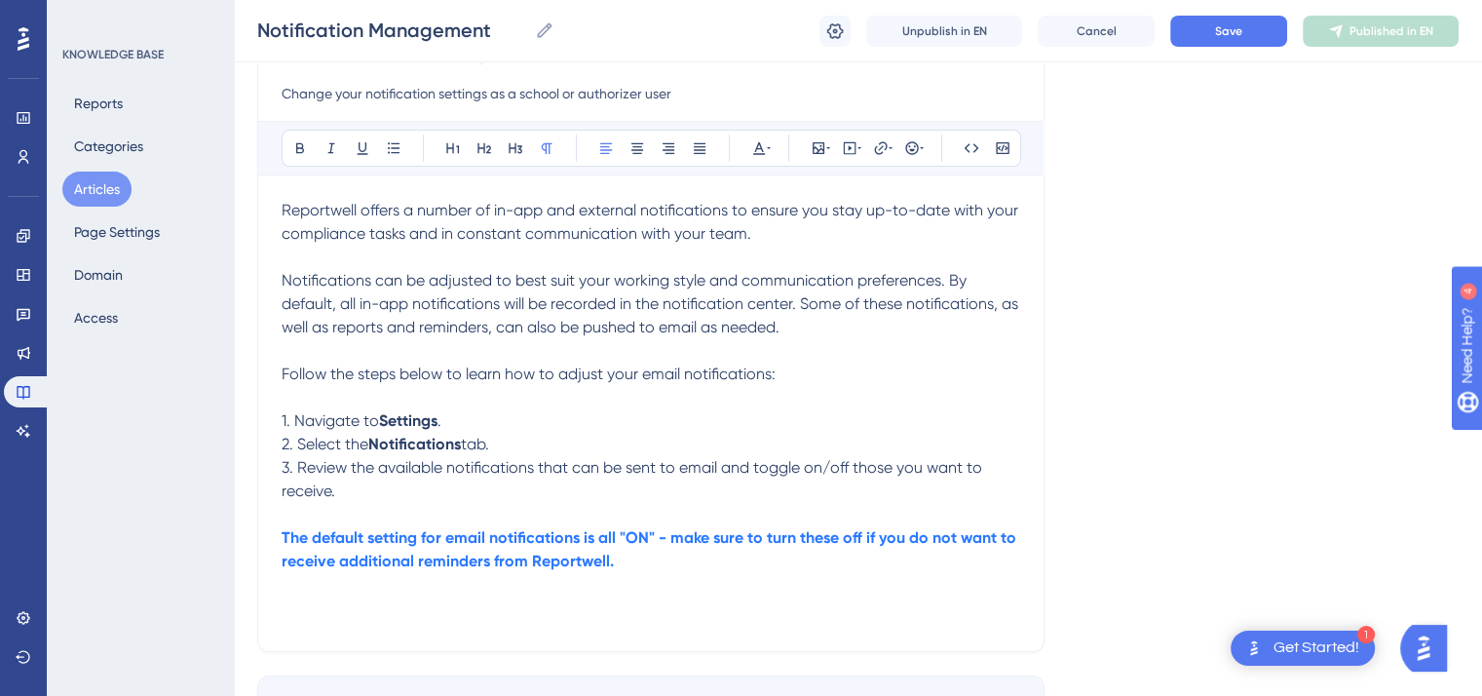
click at [669, 541] on strong "The default setting for email notifications is all "ON" - make sure to turn the…" at bounding box center [651, 549] width 739 height 42
click at [444, 538] on strong "The default setting for email notifications is all "ON"—make sure to turn these…" at bounding box center [649, 549] width 735 height 42
click at [638, 541] on strong "The default setting for all email notifications is all "ON"—make sure to turn t…" at bounding box center [650, 549] width 737 height 42
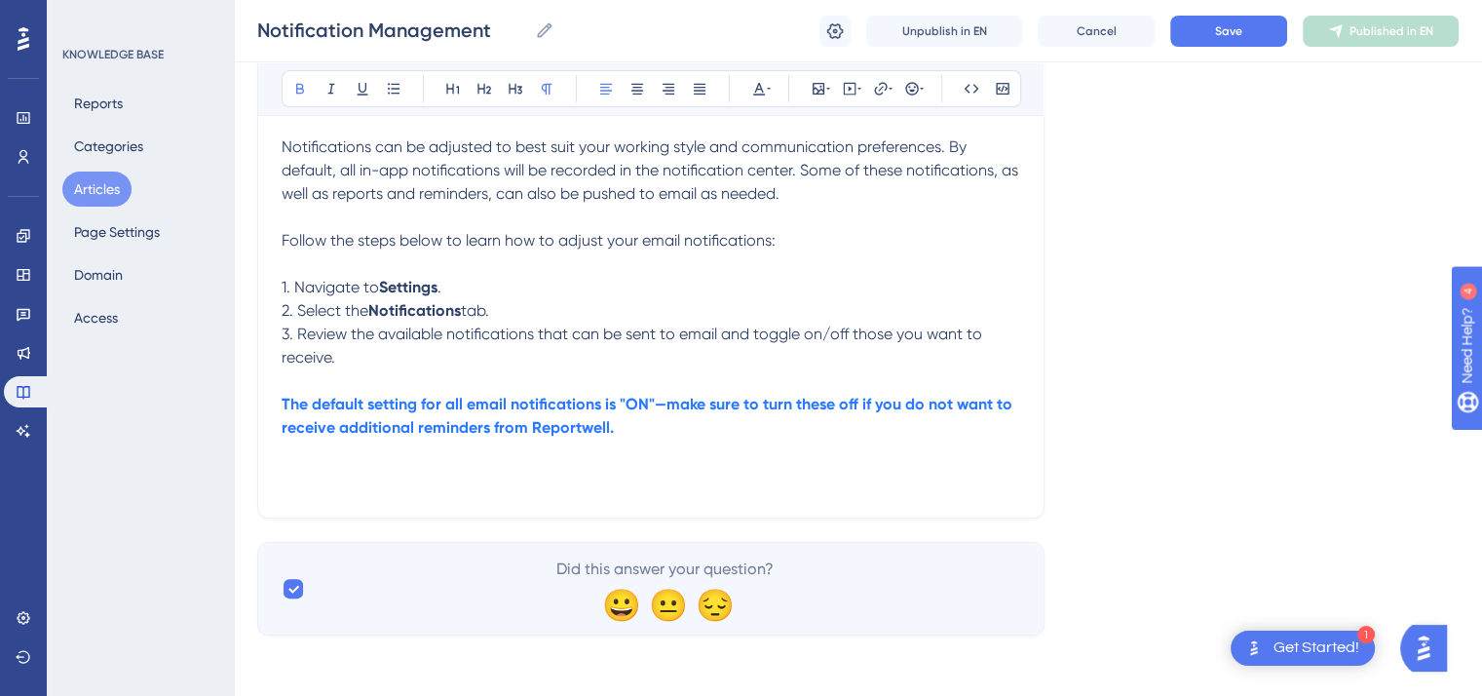
scroll to position [0, 0]
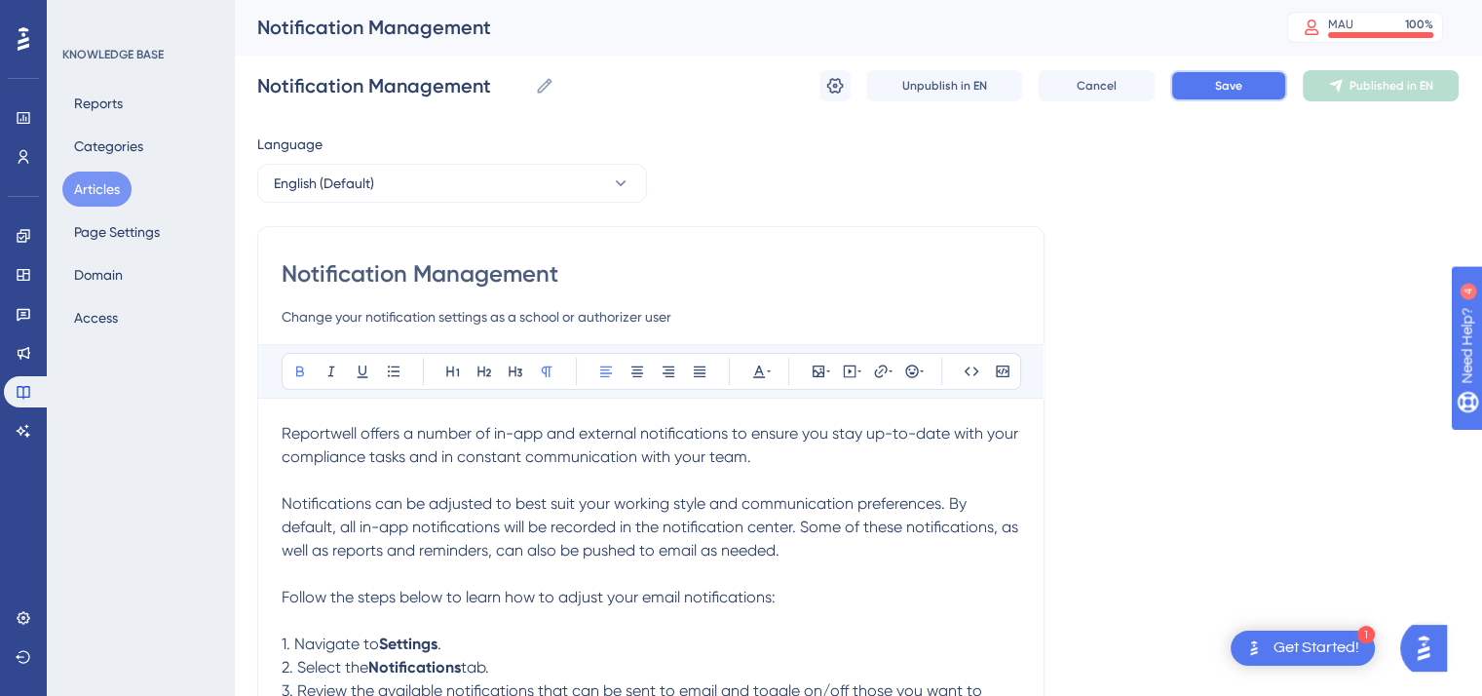
click at [1219, 91] on span "Save" at bounding box center [1228, 86] width 27 height 16
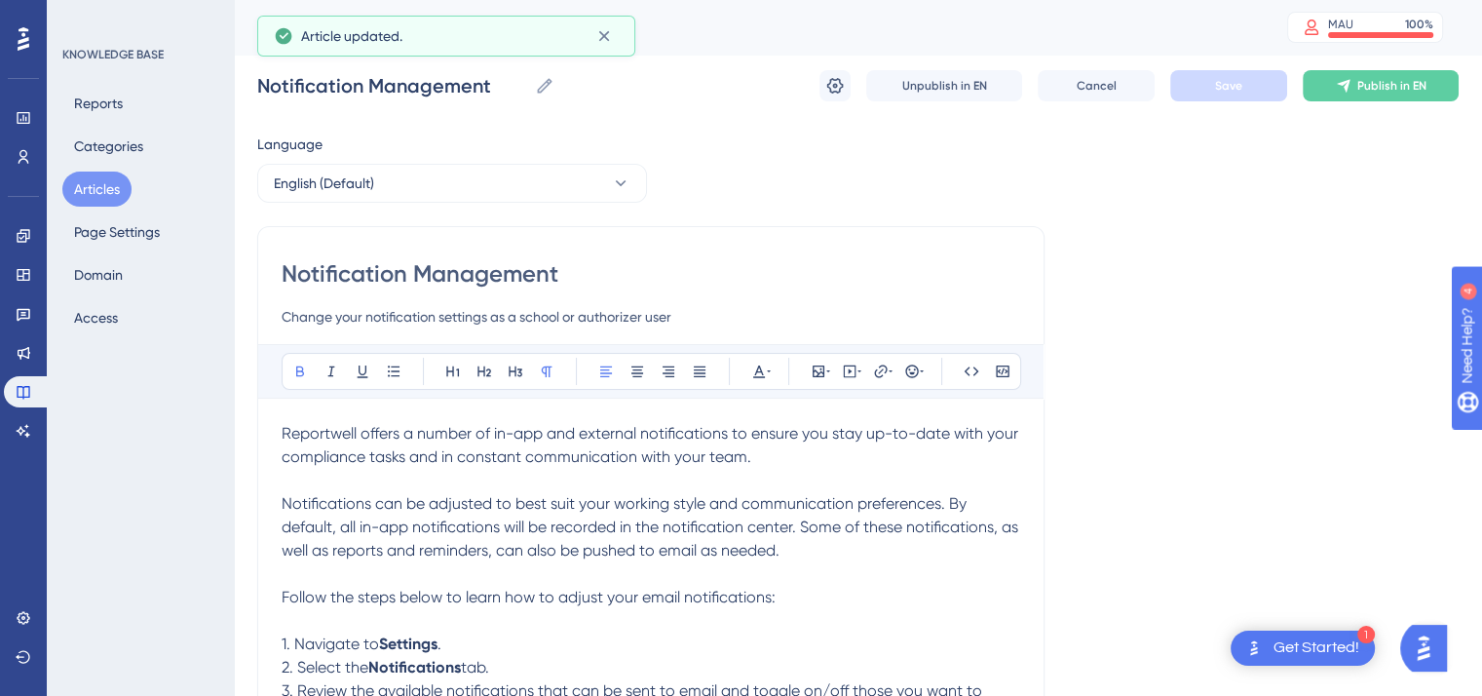
click at [94, 192] on button "Articles" at bounding box center [96, 189] width 69 height 35
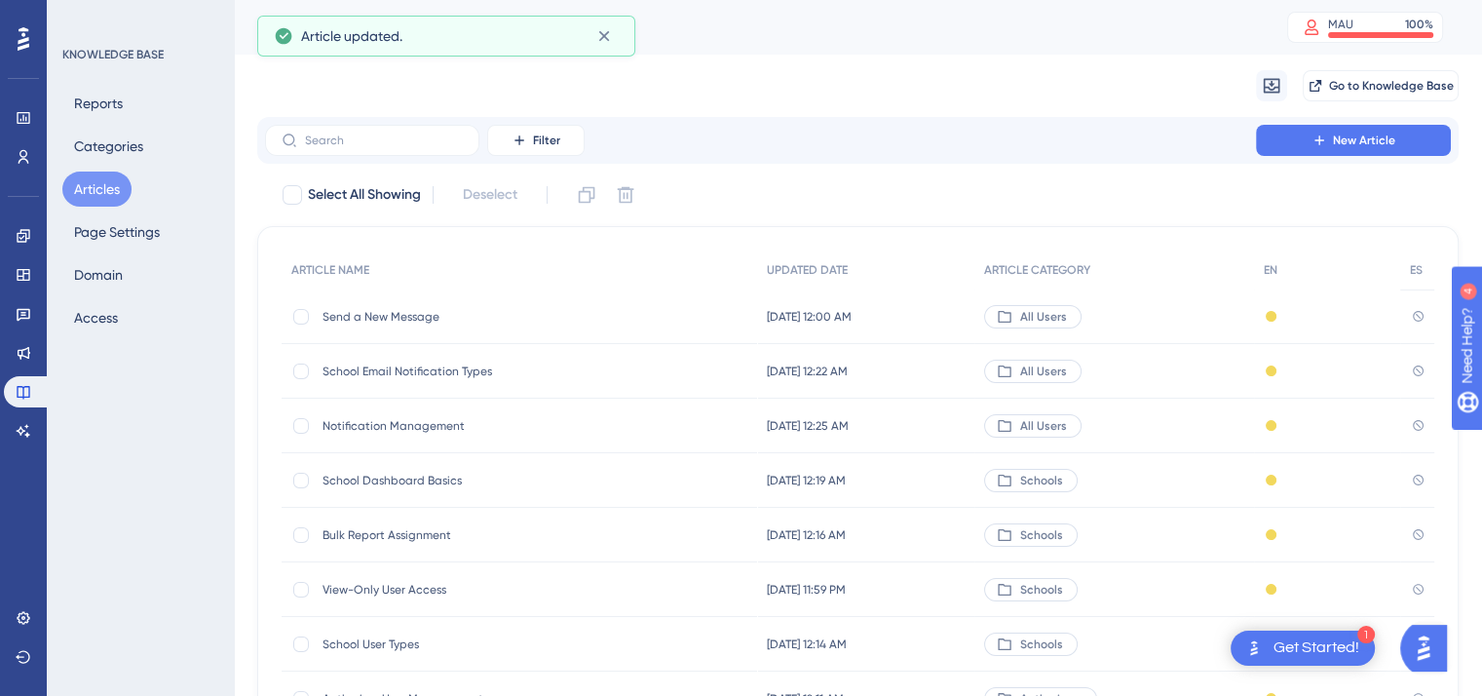
scroll to position [295, 0]
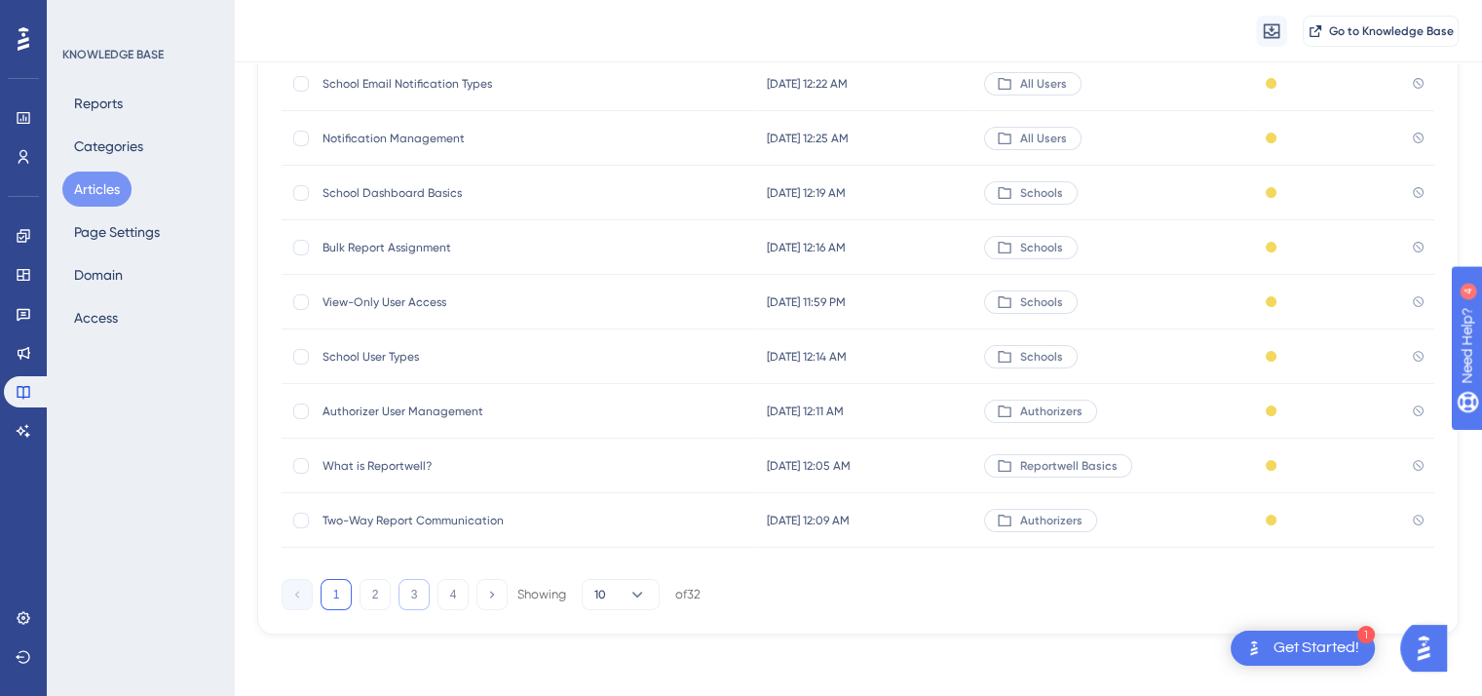
click at [409, 605] on button "3" at bounding box center [414, 594] width 31 height 31
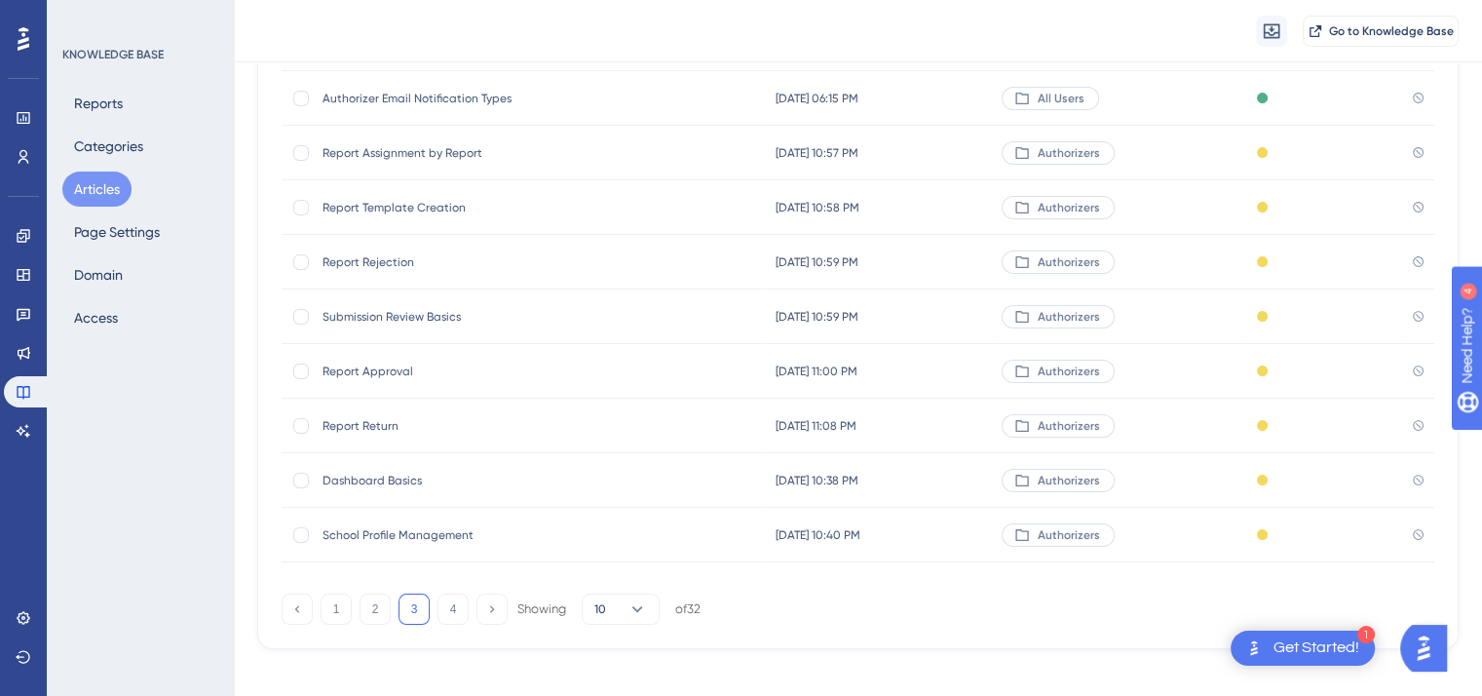
scroll to position [96, 0]
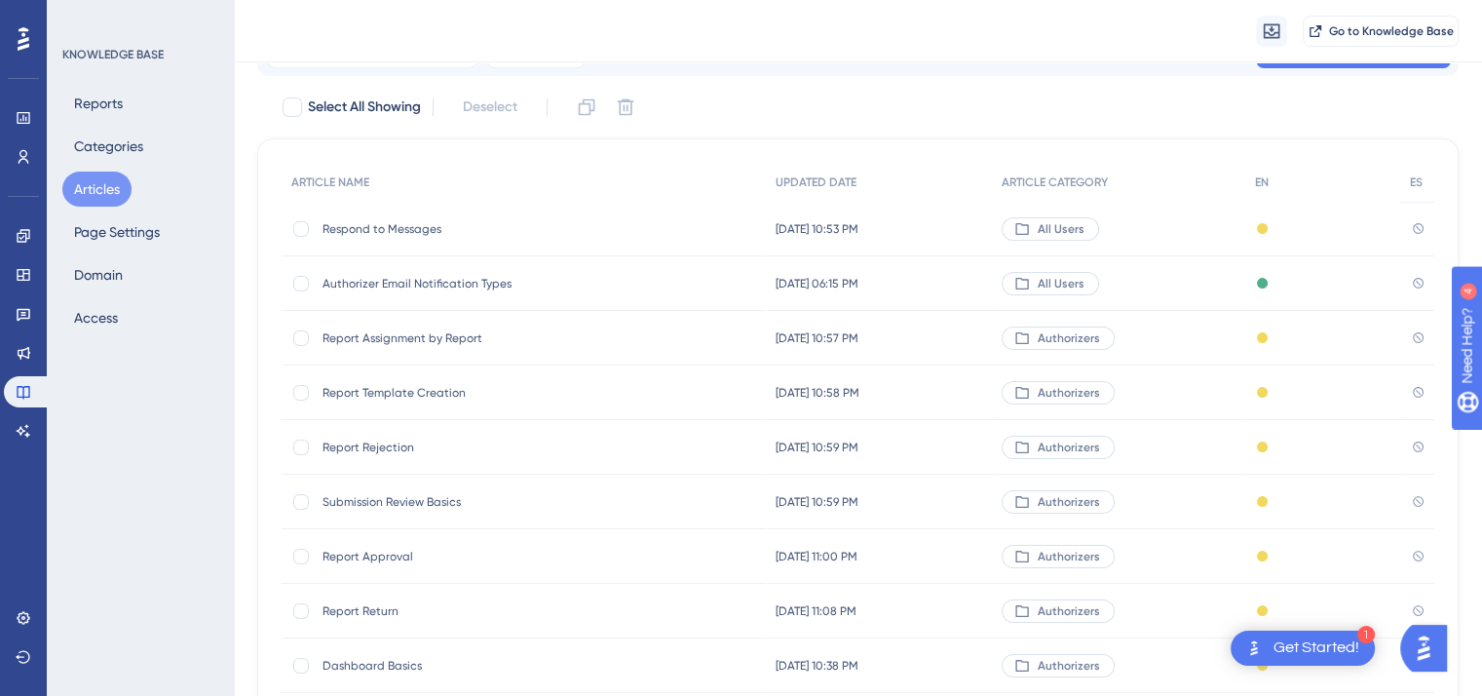
click at [433, 279] on span "Authorizer Email Notification Types" at bounding box center [479, 284] width 312 height 16
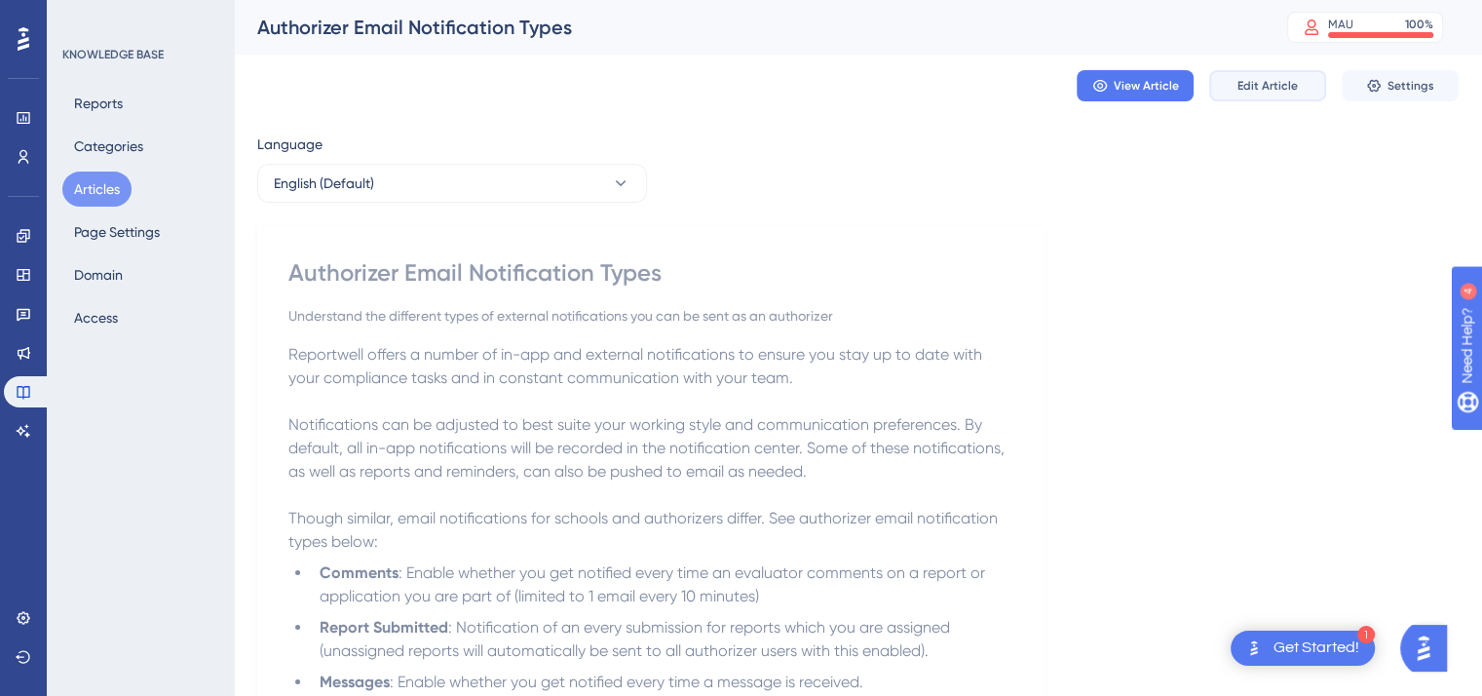
click at [1257, 91] on span "Edit Article" at bounding box center [1268, 86] width 60 height 16
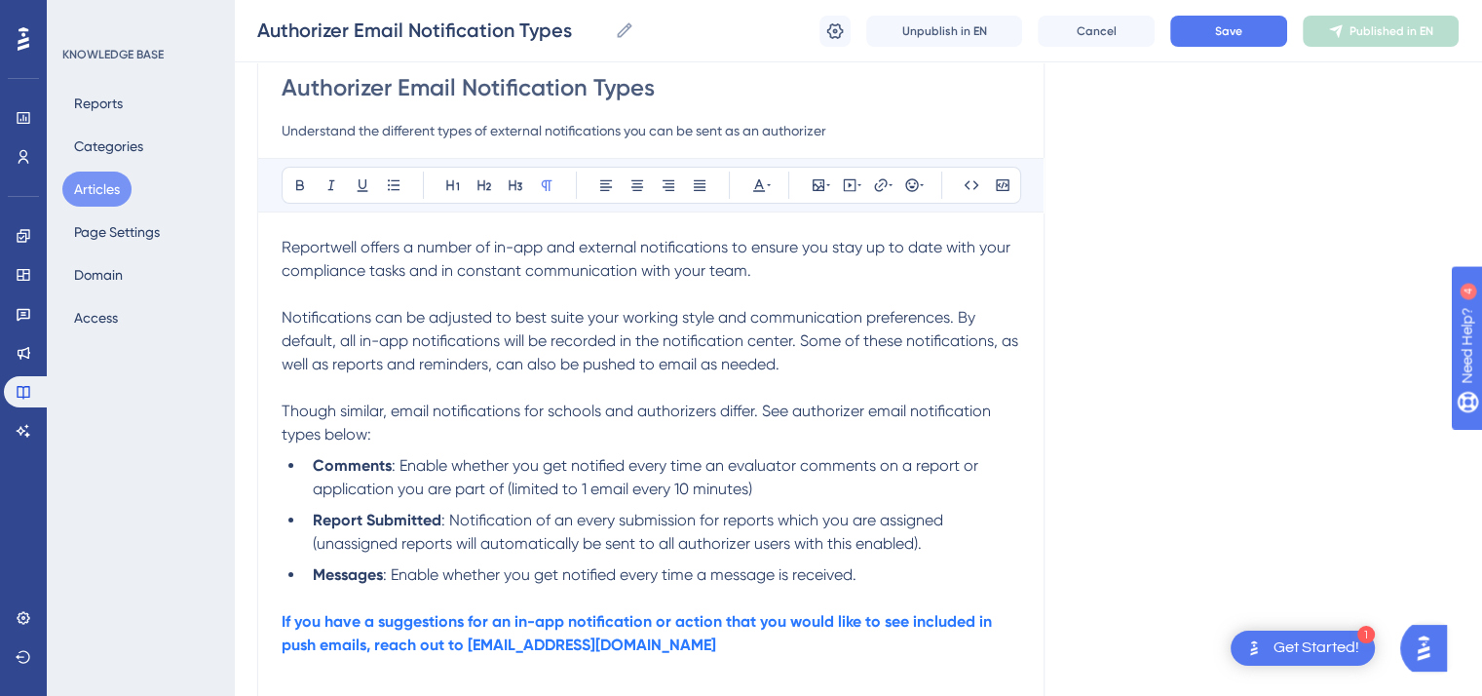
scroll to position [127, 0]
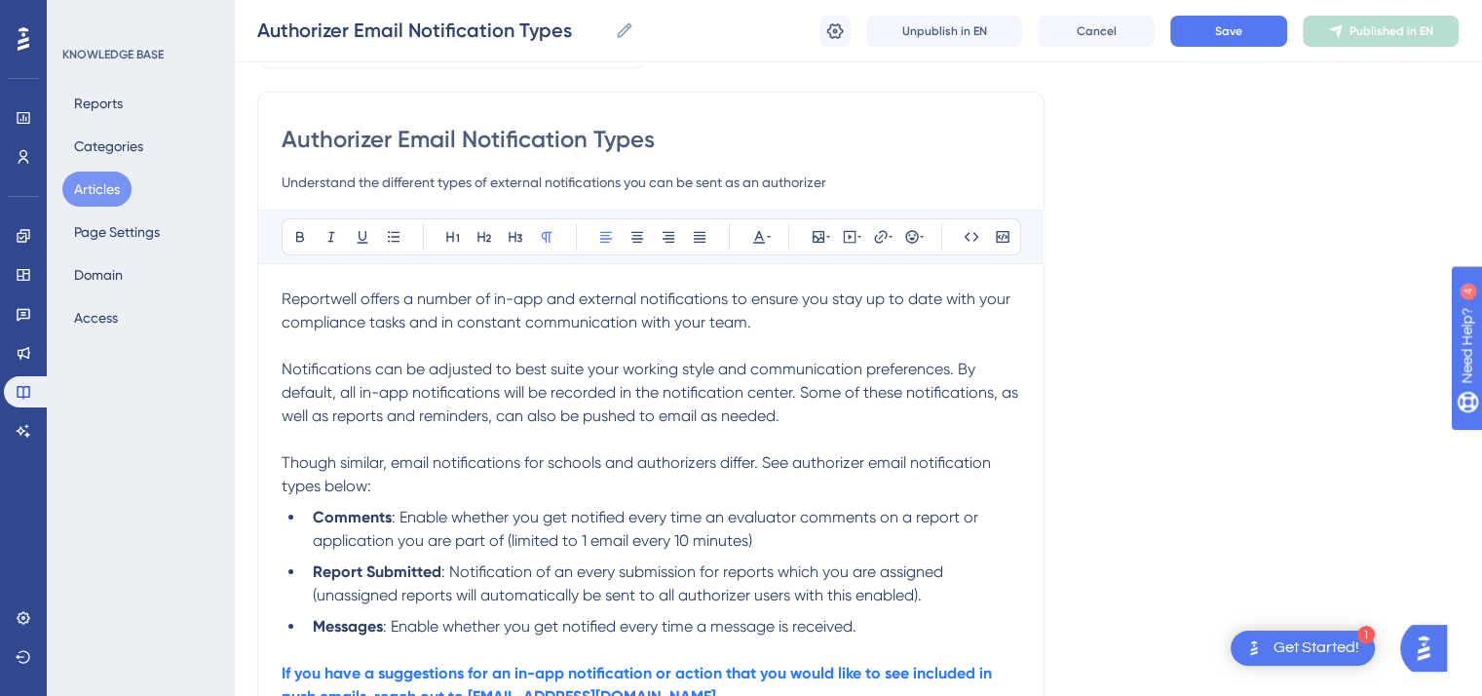
click at [890, 297] on span "Reportwell offers a number of in-app and external notifications to ensure you s…" at bounding box center [648, 310] width 733 height 42
click at [585, 365] on span "Notifications can be adjusted to best suite your working style and communicatio…" at bounding box center [652, 392] width 741 height 65
click at [749, 392] on span "Notifications can be adjusted to best suit your working style and communication…" at bounding box center [652, 392] width 741 height 65
click at [759, 533] on li "Comments : Enable whether you get notified every time an evaluator comments on …" at bounding box center [662, 529] width 715 height 47
click at [570, 574] on span ": Notification of an every submission for reports which you are assigned (unass…" at bounding box center [630, 583] width 634 height 42
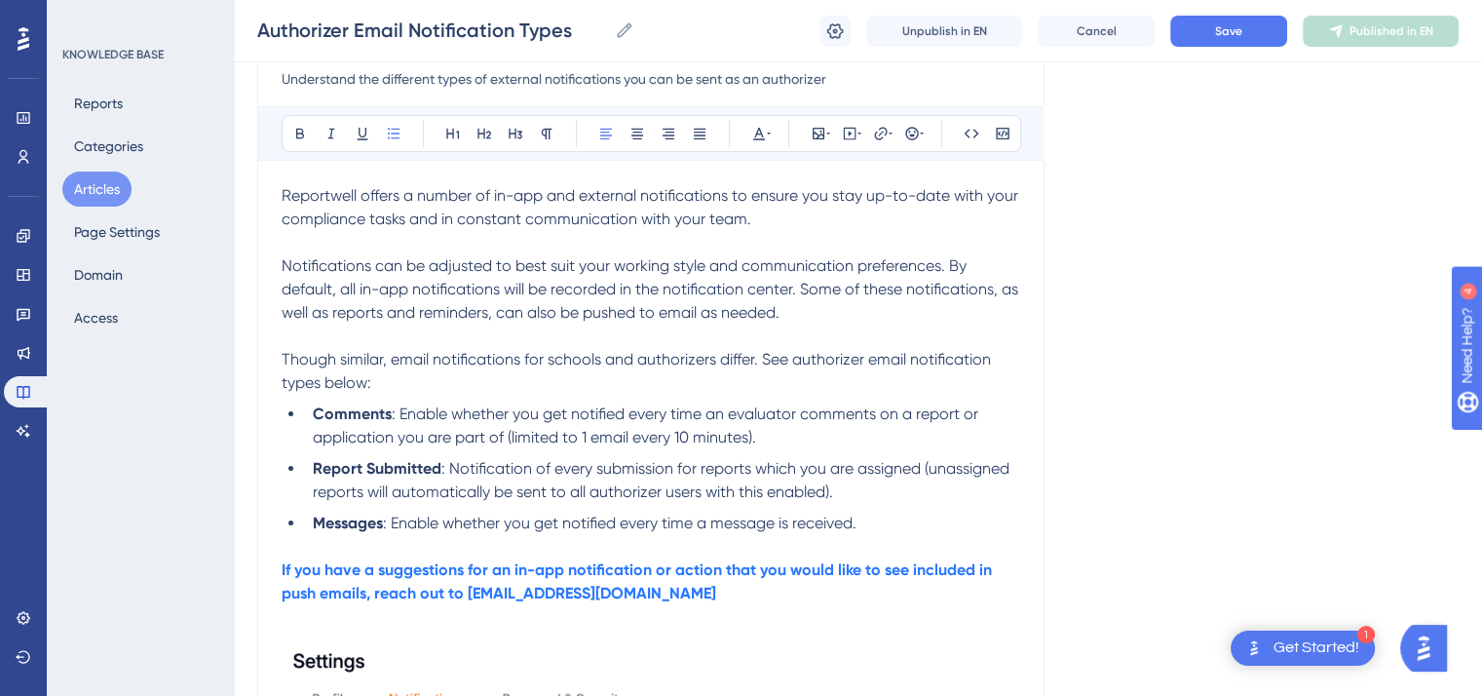
scroll to position [237, 0]
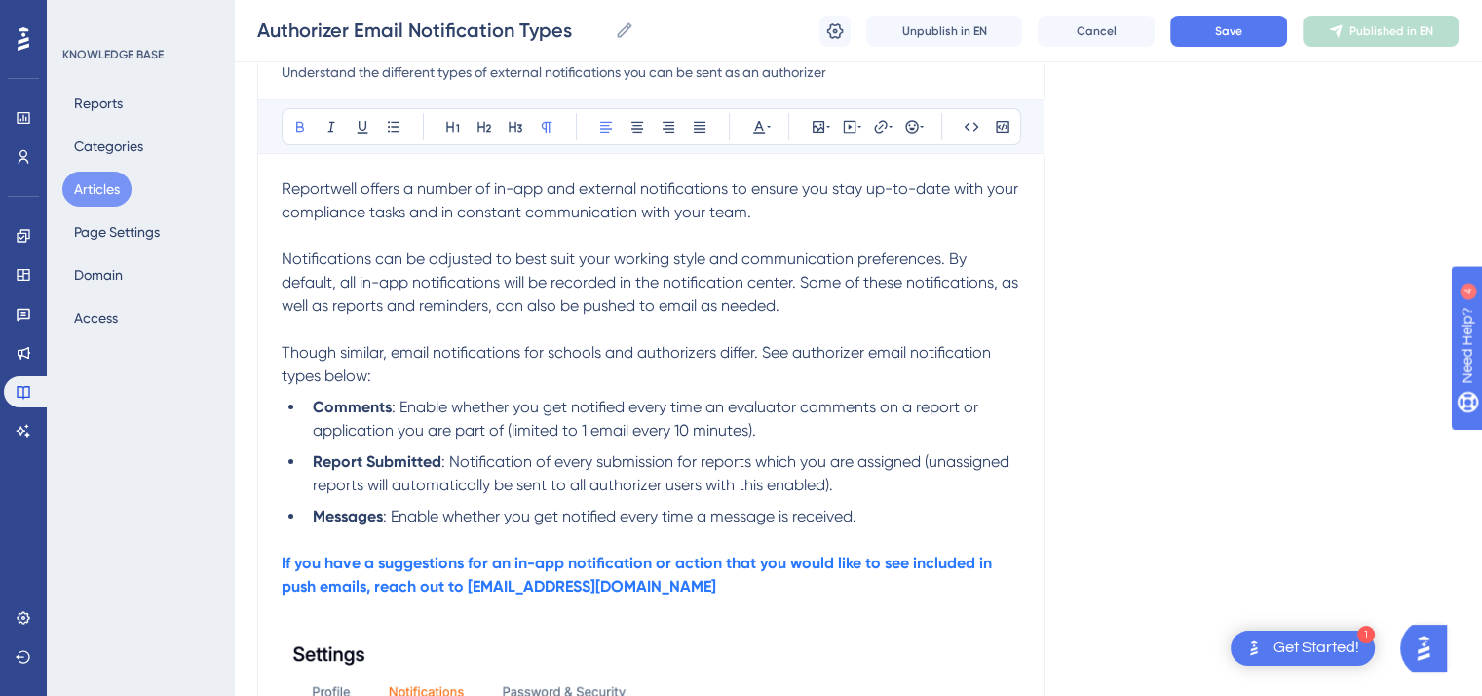
click at [465, 567] on strong "If you have a suggestions for an in-app notification or action that you would l…" at bounding box center [639, 575] width 714 height 42
click at [629, 586] on p "If you have a suggestion for an in-app notification or action that you would li…" at bounding box center [651, 575] width 739 height 47
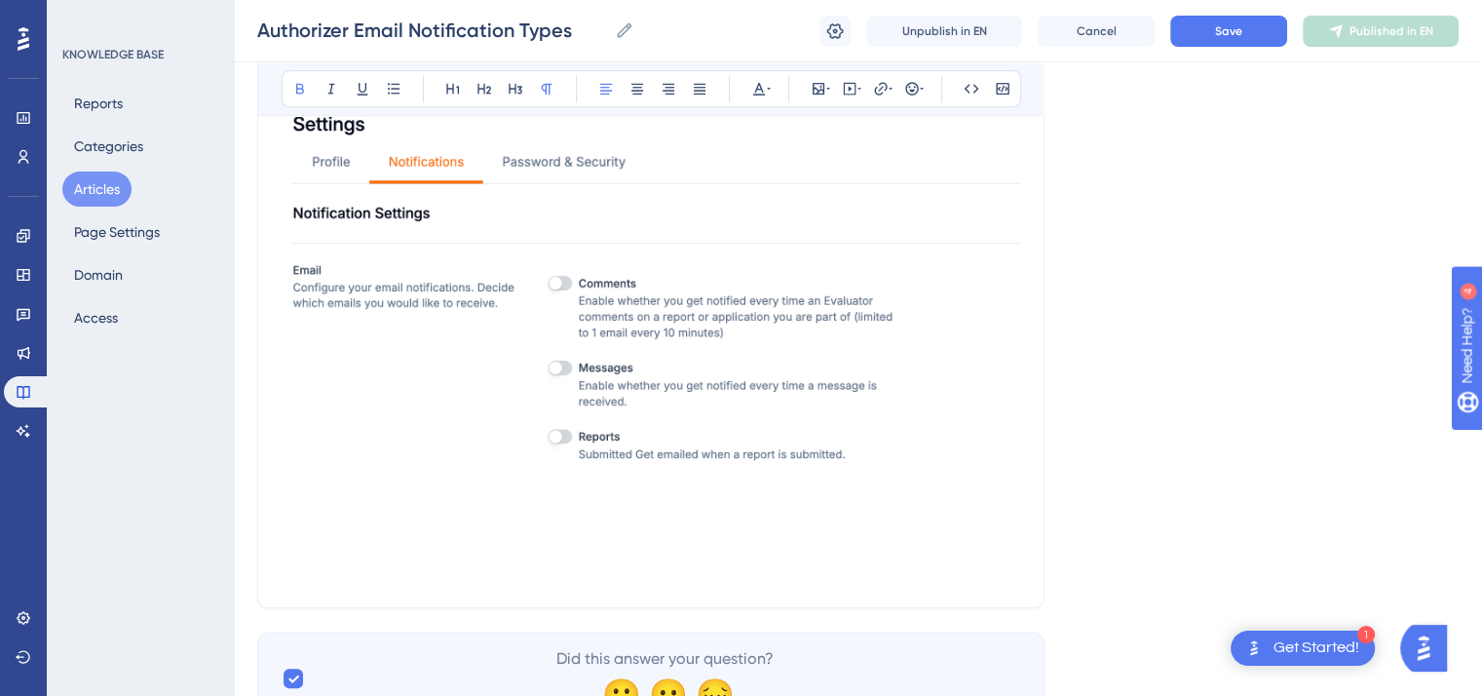
scroll to position [851, 0]
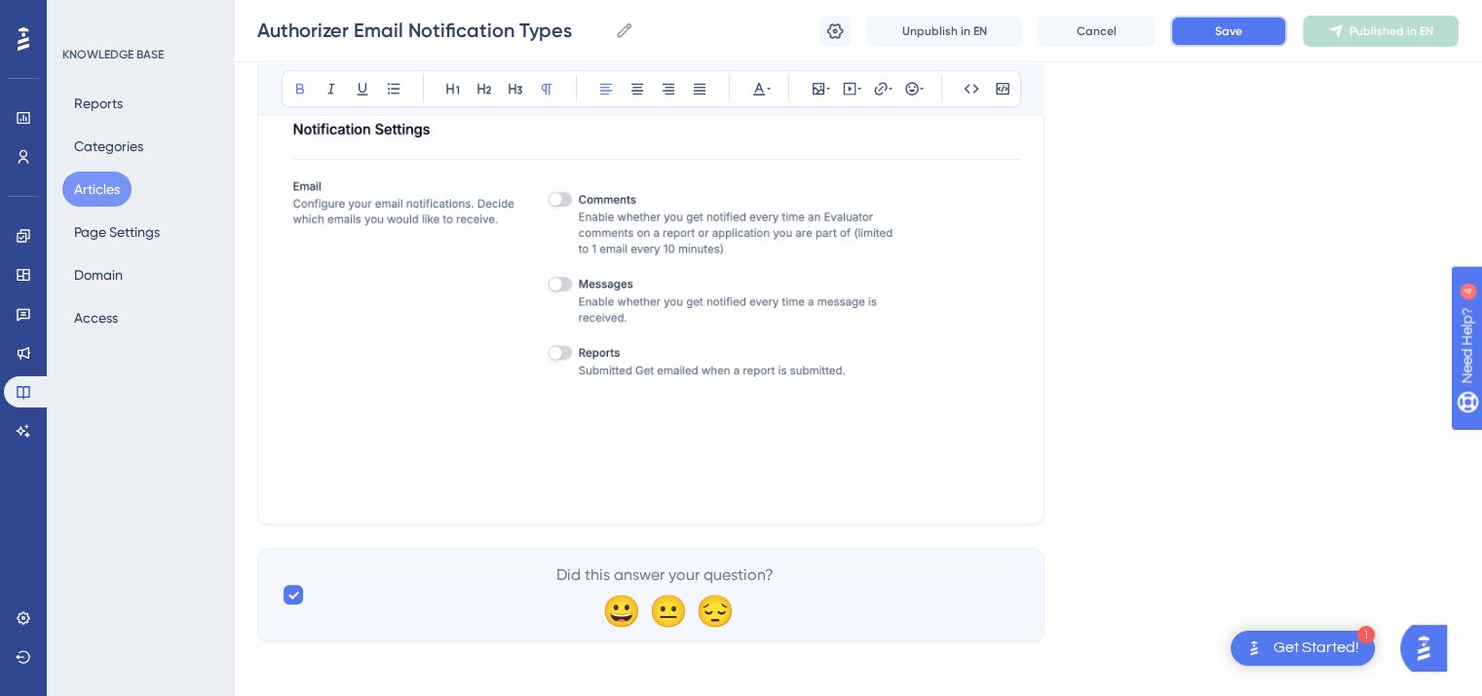
click at [1238, 24] on span "Save" at bounding box center [1228, 31] width 27 height 16
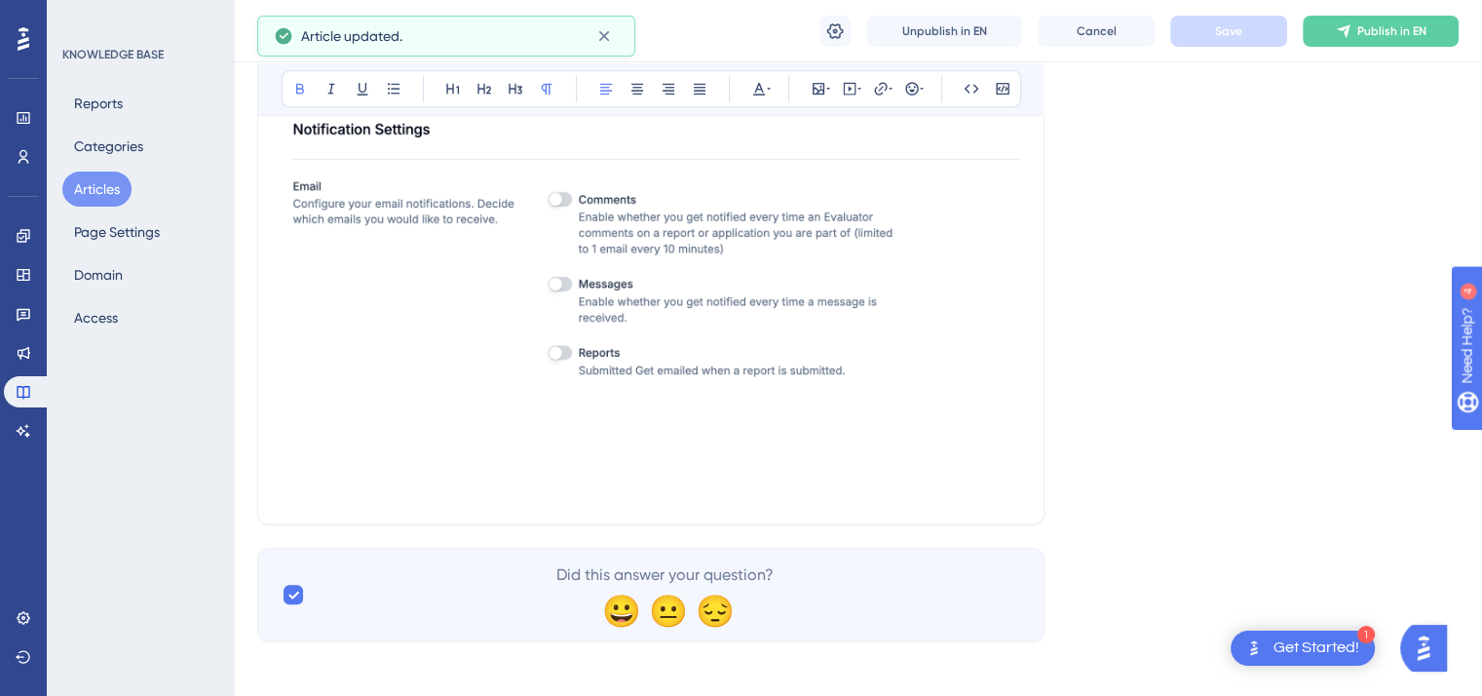
click at [96, 182] on button "Articles" at bounding box center [96, 189] width 69 height 35
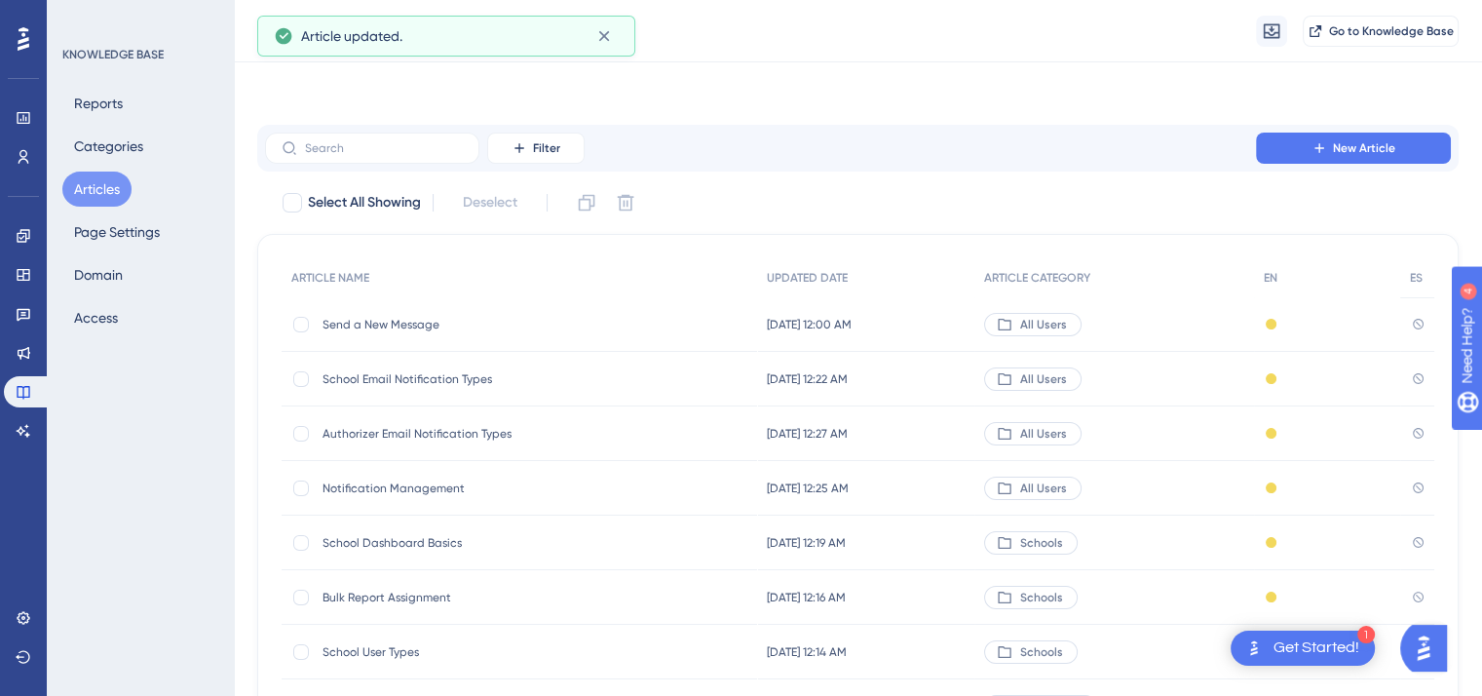
scroll to position [295, 0]
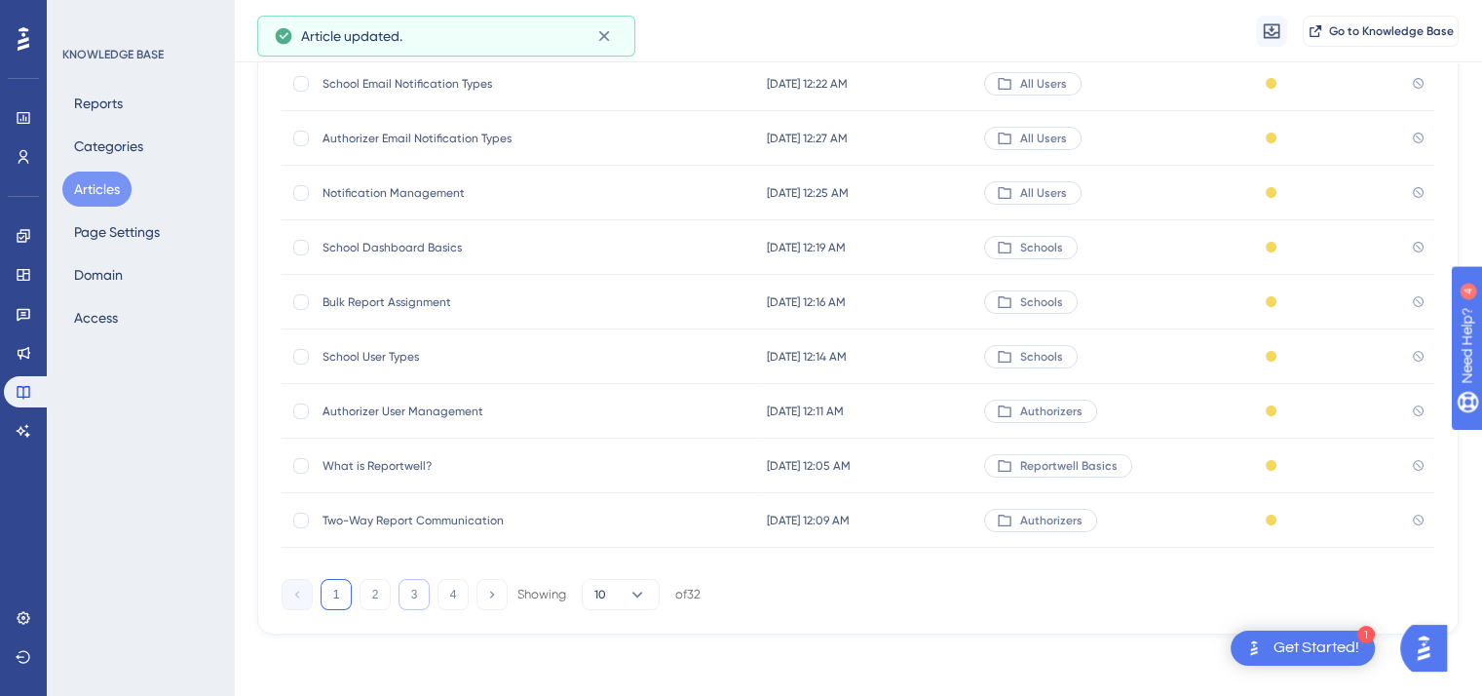
click at [409, 590] on button "3" at bounding box center [414, 594] width 31 height 31
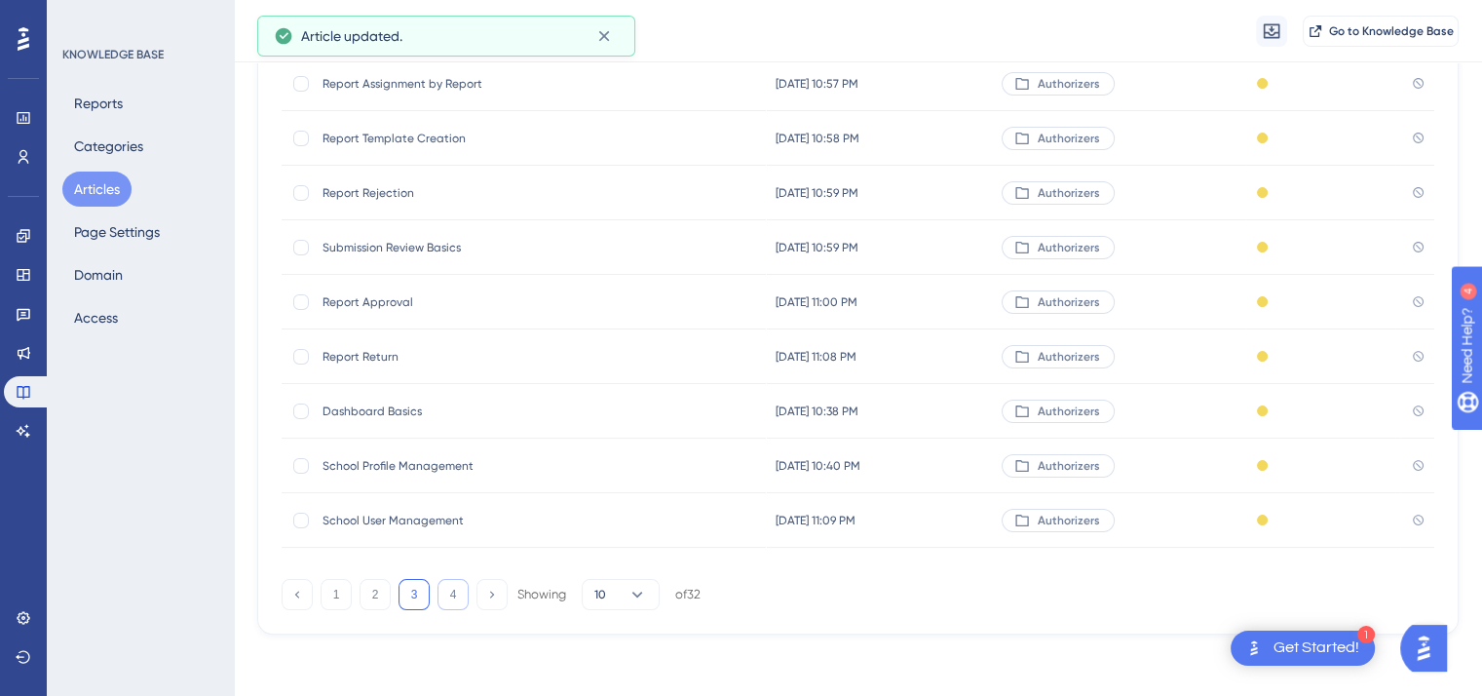
click at [459, 597] on button "4" at bounding box center [453, 594] width 31 height 31
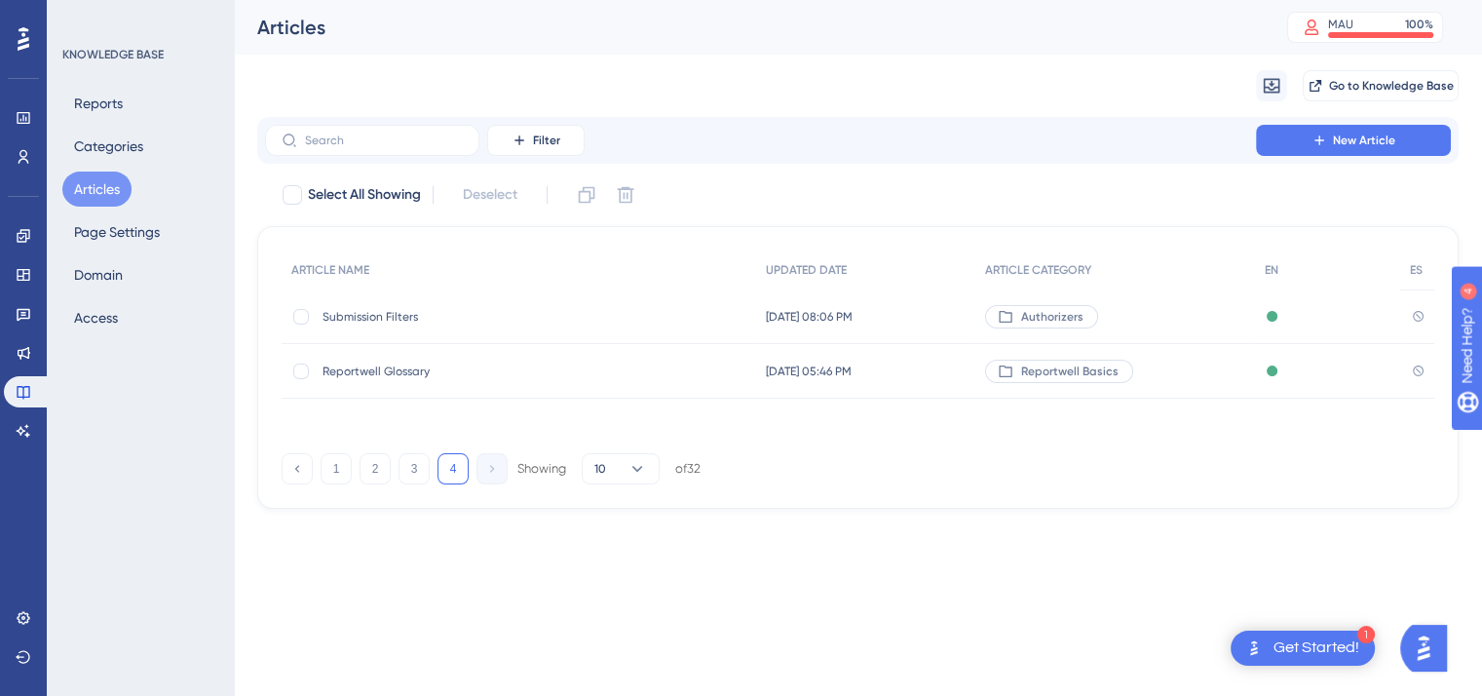
scroll to position [0, 0]
click at [385, 317] on span "Submission Filters" at bounding box center [479, 317] width 312 height 16
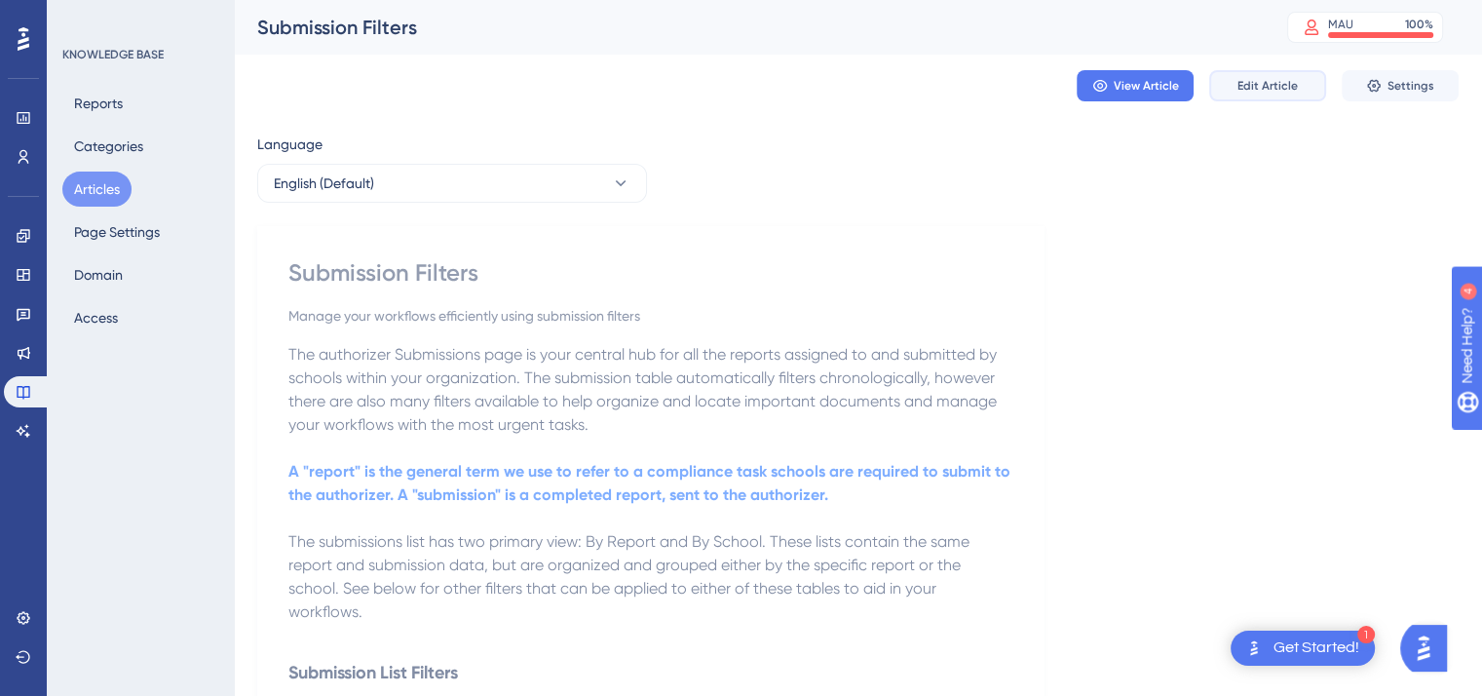
click at [1249, 90] on span "Edit Article" at bounding box center [1268, 86] width 60 height 16
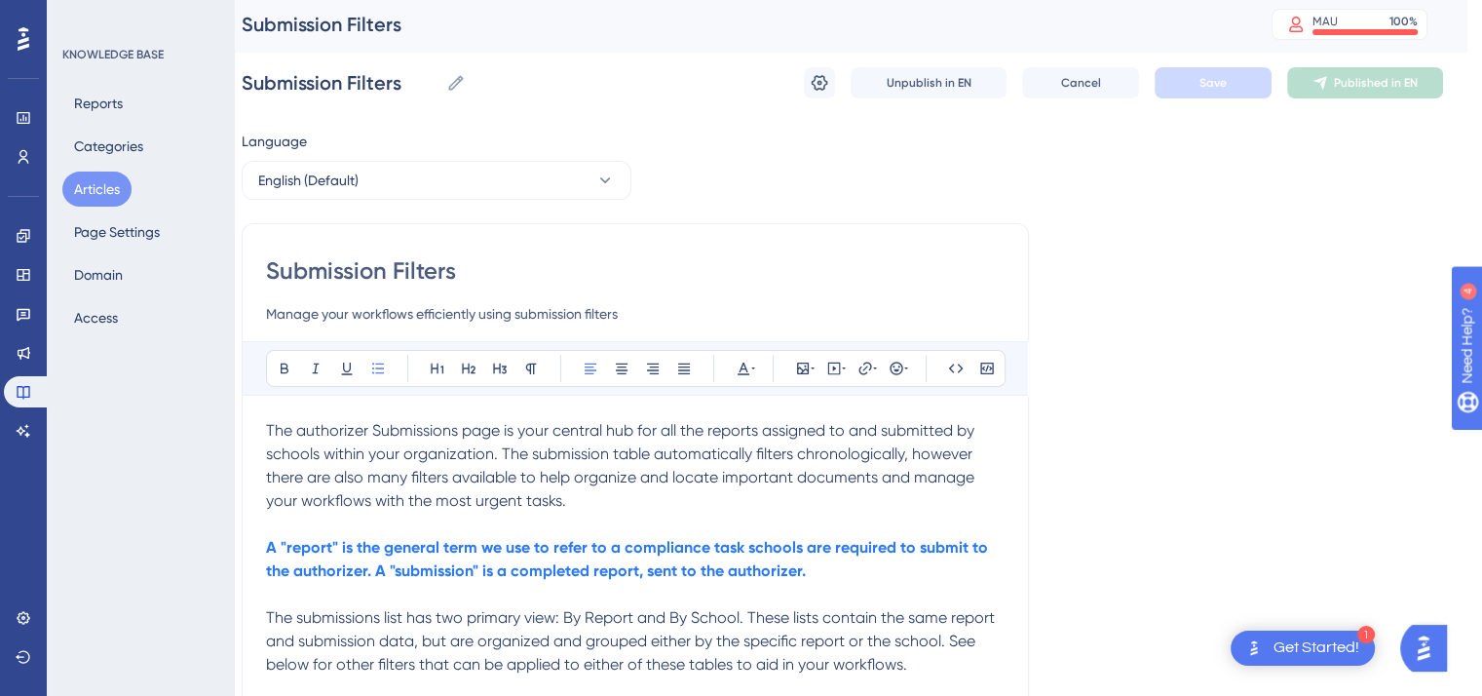
scroll to position [0, 16]
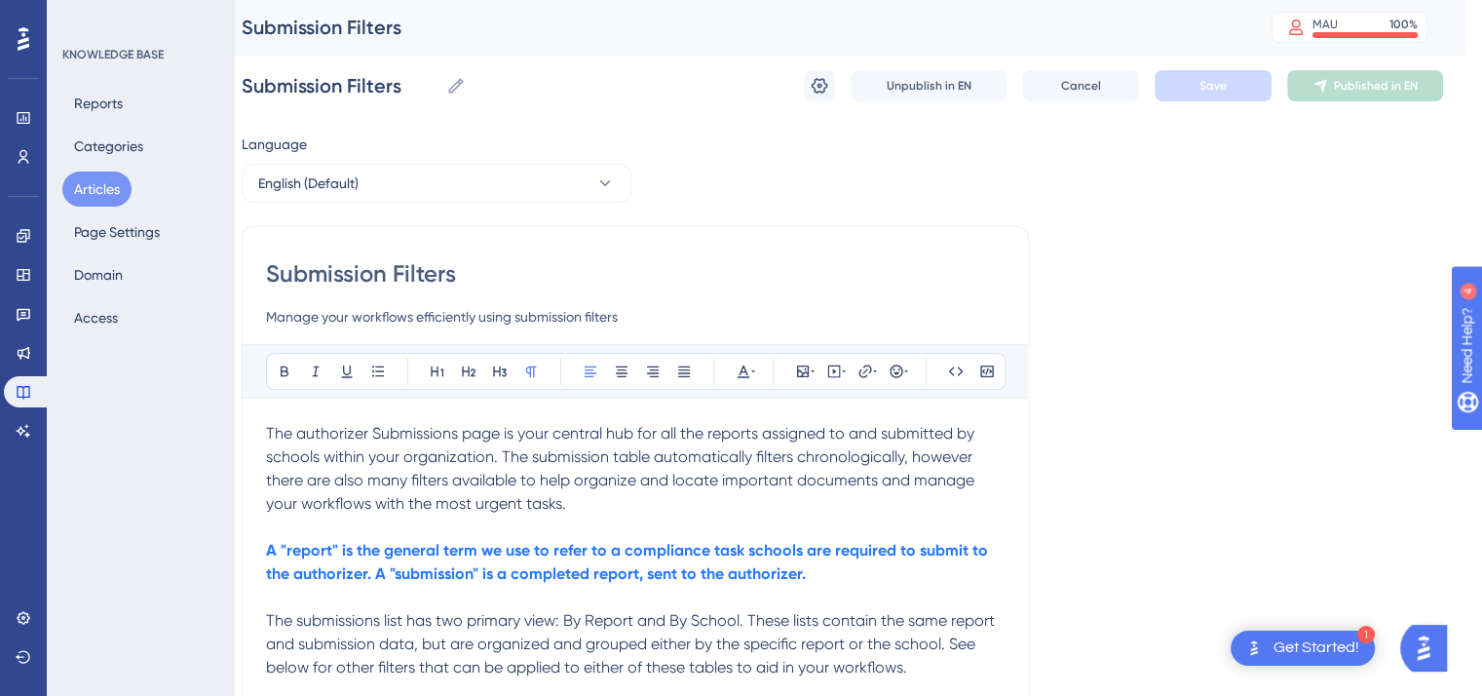
click at [903, 452] on span "The authorizer Submissions page is your central hub for all the reports assigne…" at bounding box center [622, 468] width 712 height 89
click at [971, 460] on span "The authorizer Submissions page is your central hub for all the reports assigne…" at bounding box center [622, 468] width 712 height 89
click at [817, 579] on p "A "report" is the general term we use to refer to a compliance task schools are…" at bounding box center [635, 562] width 739 height 47
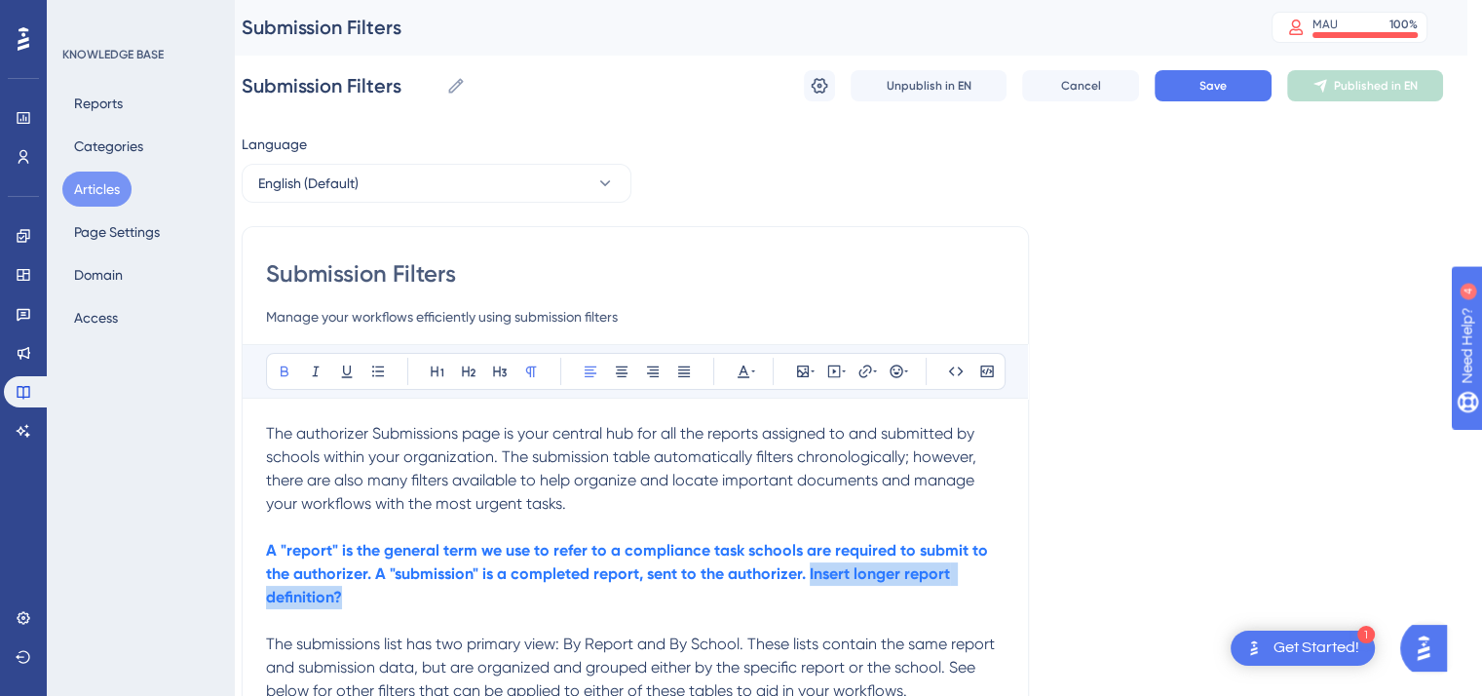
drag, startPoint x: 348, startPoint y: 599, endPoint x: 808, endPoint y: 574, distance: 460.7
click at [808, 574] on p "A "report" is the general term we use to refer to a compliance task schools are…" at bounding box center [635, 574] width 739 height 70
click at [749, 365] on icon at bounding box center [744, 372] width 16 height 16
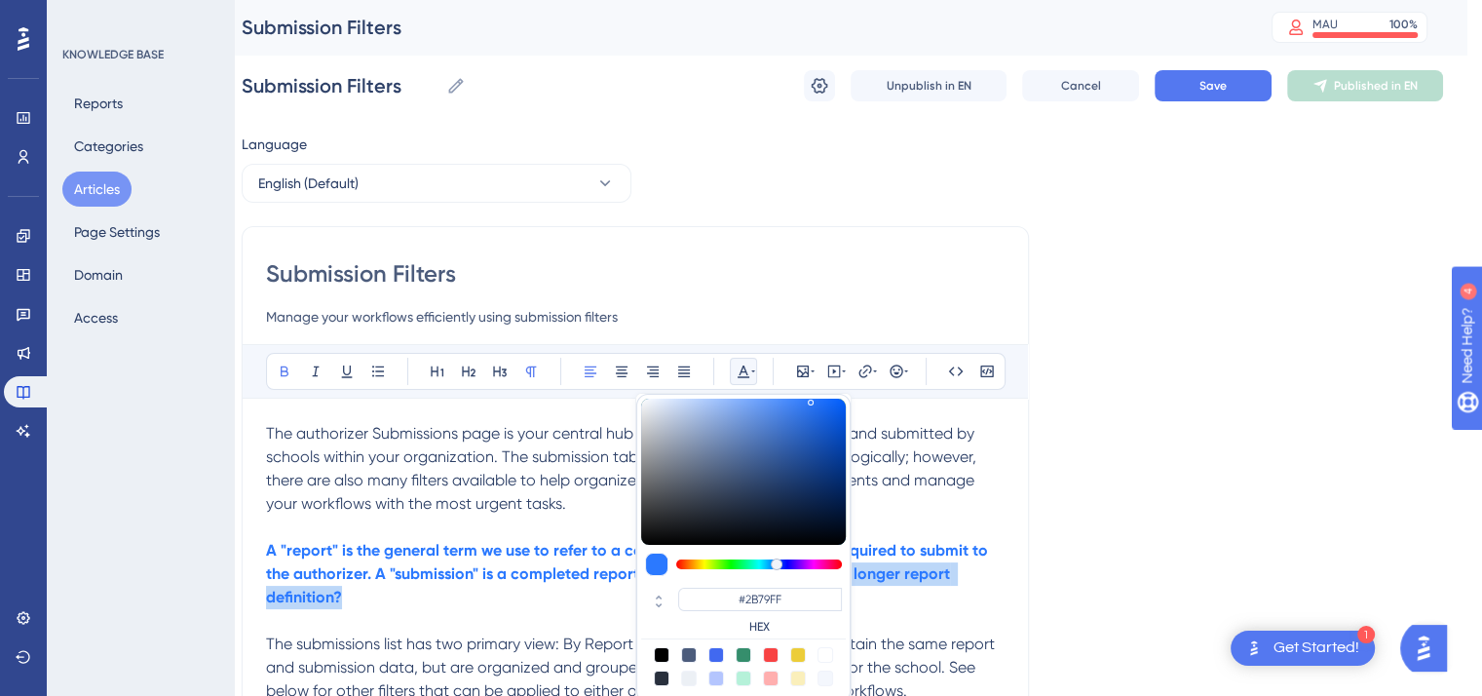
scroll to position [21, 16]
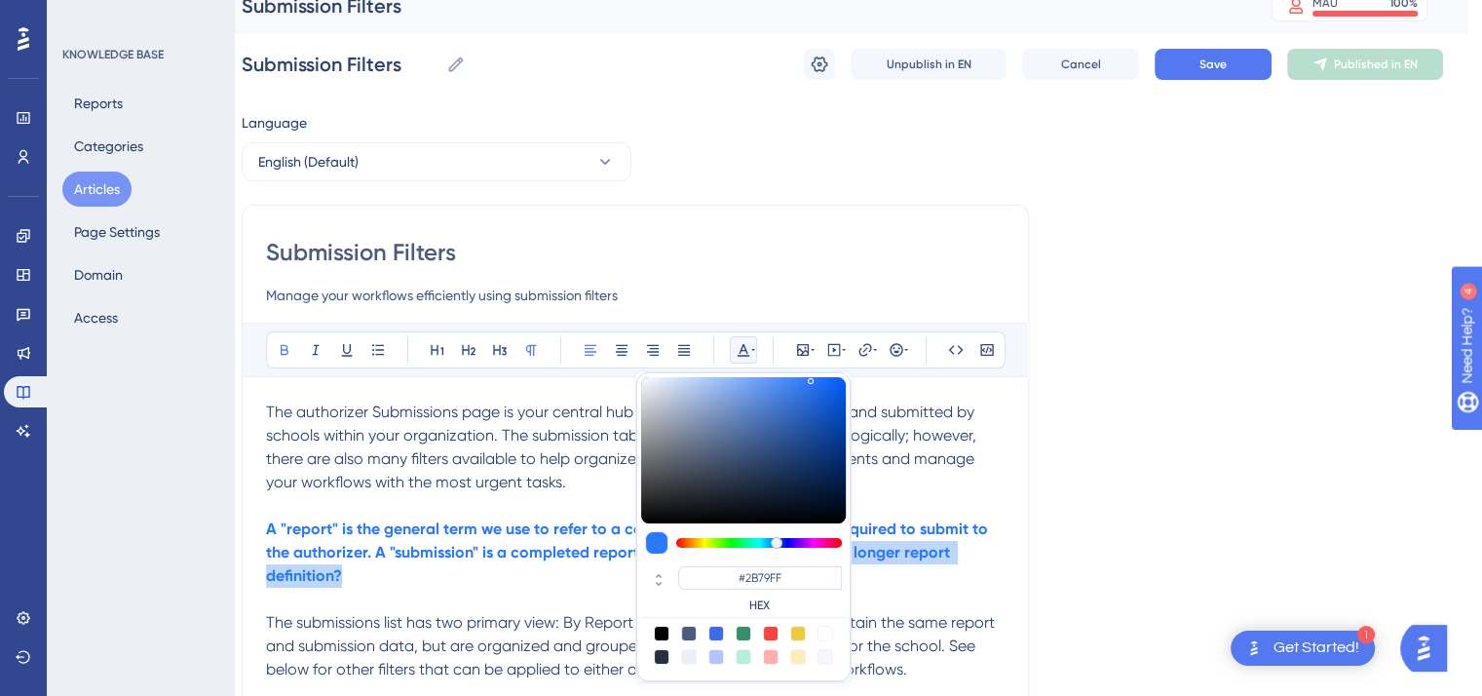
click at [775, 629] on div at bounding box center [771, 634] width 16 height 16
type input "#F84343"
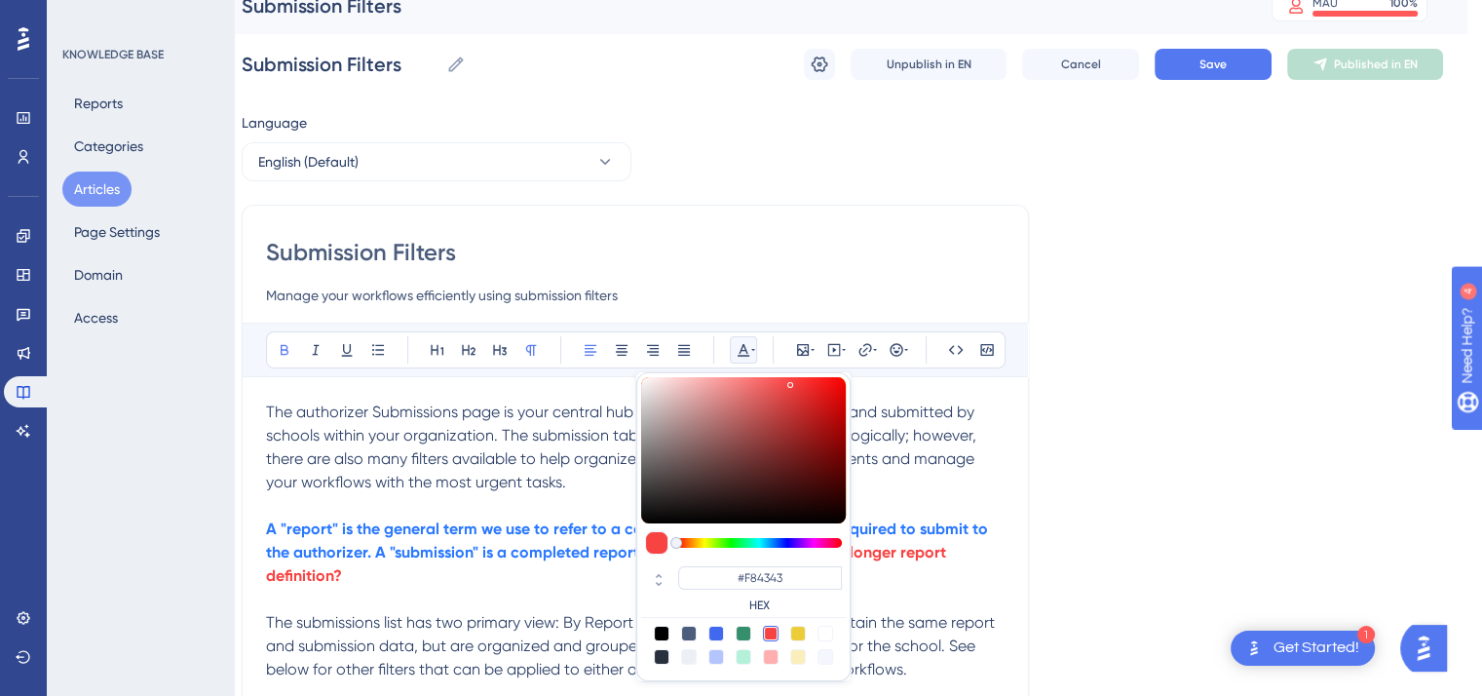
click at [596, 606] on p at bounding box center [635, 599] width 739 height 23
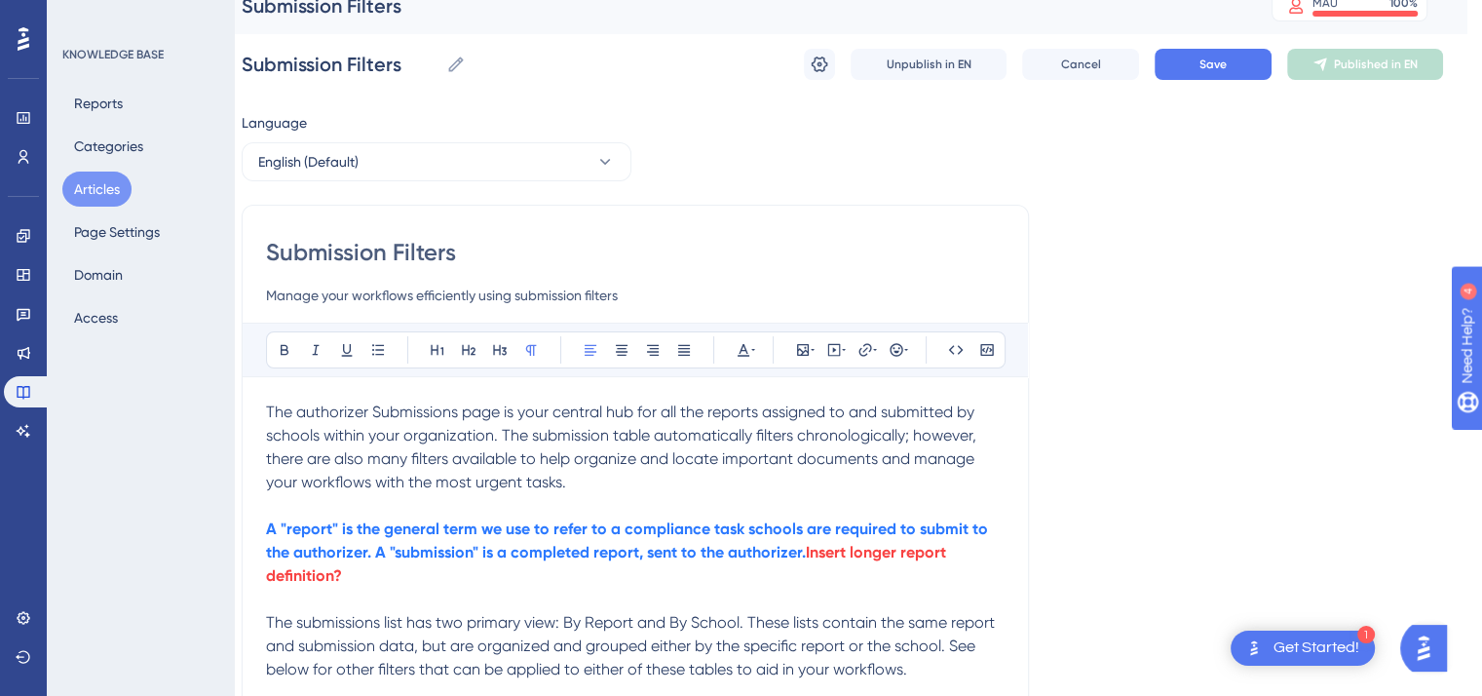
click at [556, 621] on span "The submissions list has two primary view: By Report and By School. These lists…" at bounding box center [632, 645] width 733 height 65
click at [861, 652] on span "The submissions list has two primary views: By Report and By School. These list…" at bounding box center [636, 645] width 740 height 65
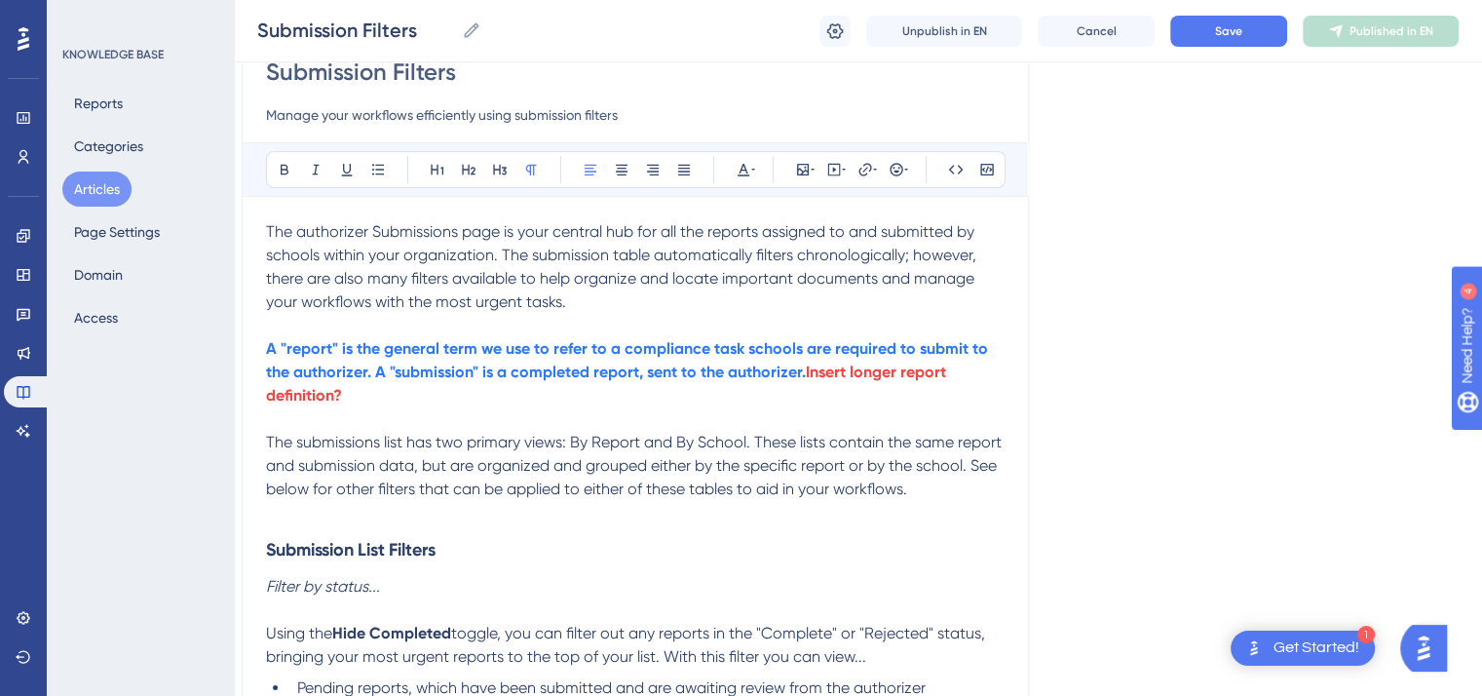
scroll to position [257, 16]
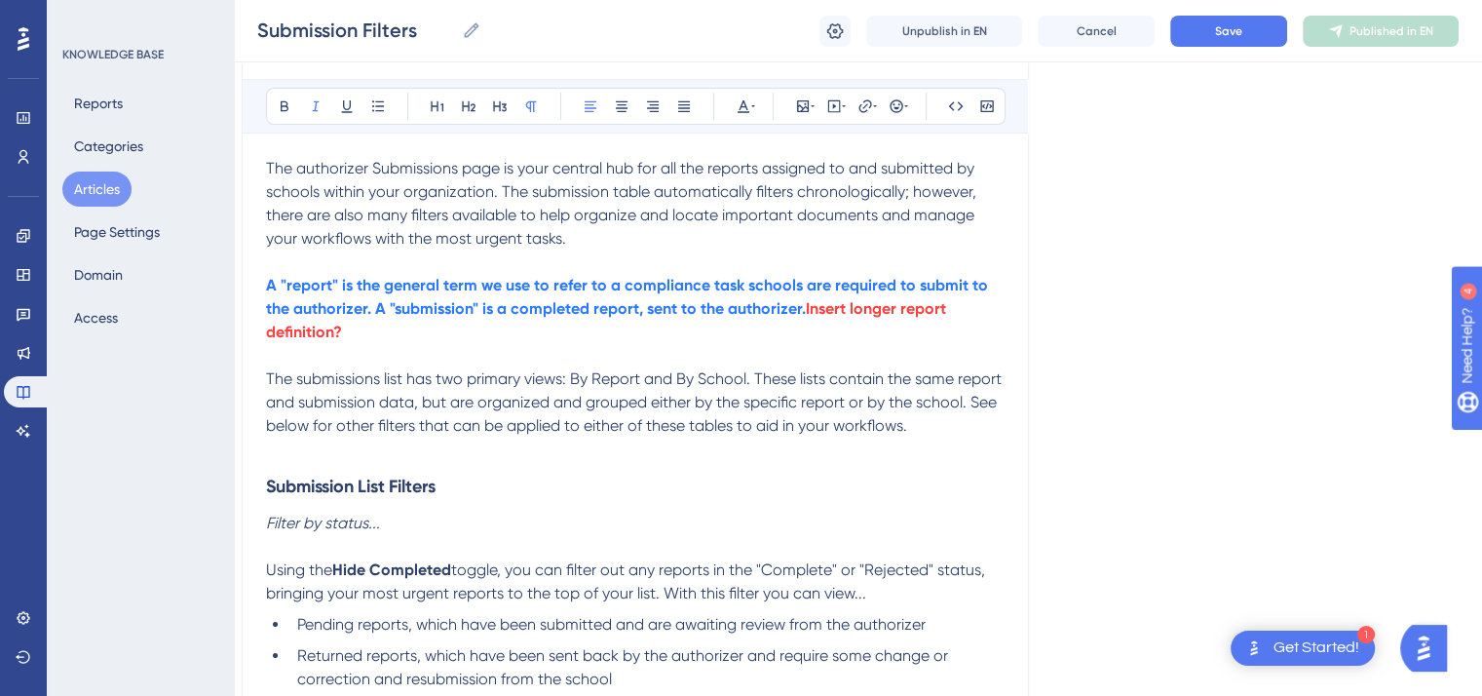
click at [408, 526] on p "Filter by status..." at bounding box center [635, 523] width 739 height 23
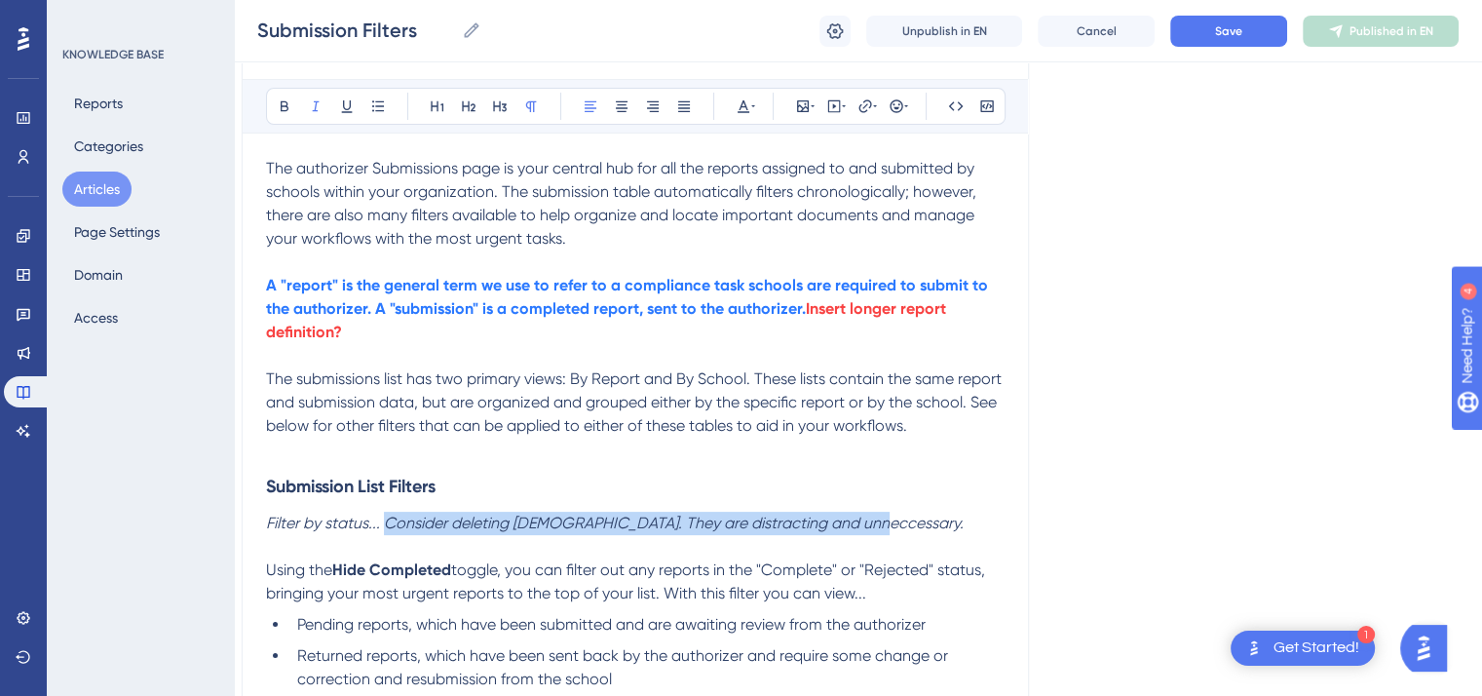
drag, startPoint x: 845, startPoint y: 520, endPoint x: 386, endPoint y: 524, distance: 459.1
click at [386, 524] on p "Filter by status... Consider deleting [DEMOGRAPHIC_DATA]. They are distracting …" at bounding box center [635, 523] width 739 height 23
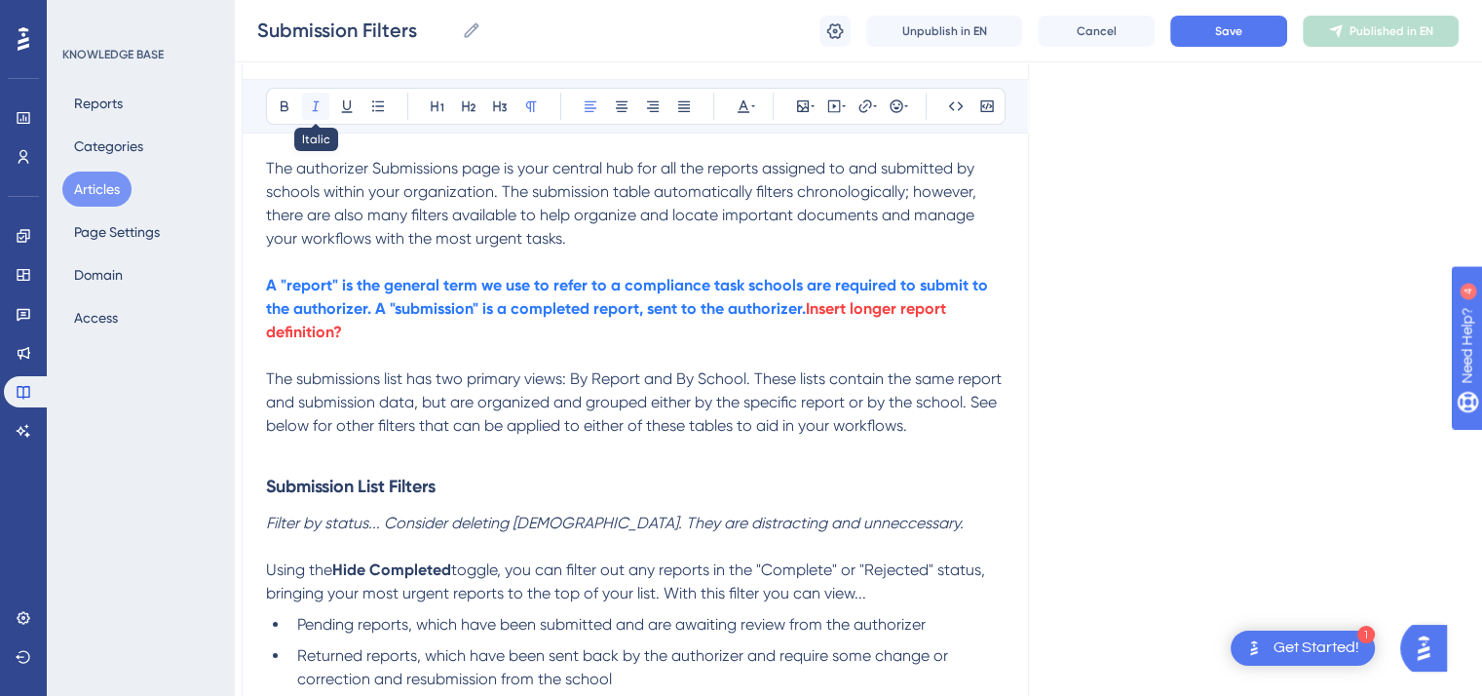
click at [320, 104] on icon at bounding box center [316, 106] width 16 height 16
click at [555, 523] on span "Consider deleting italics. They are distracting and unneccessary." at bounding box center [607, 523] width 454 height 19
click at [865, 523] on span "Consider deleting italics and elipses. They are distracting and unneccessary." at bounding box center [648, 523] width 537 height 19
click at [865, 600] on span "toggle, you can filter out any reports in the "Complete" or "Rejected" status, …" at bounding box center [627, 581] width 723 height 42
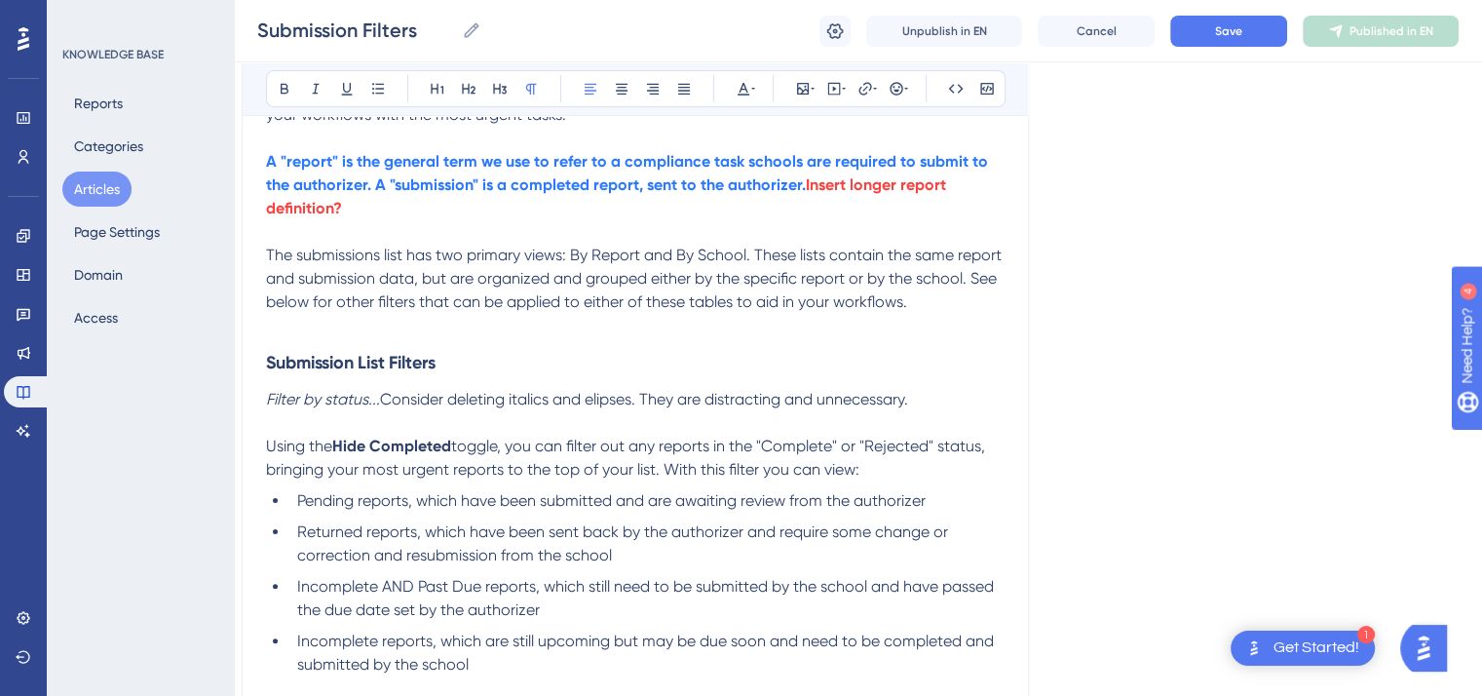
scroll to position [437, 16]
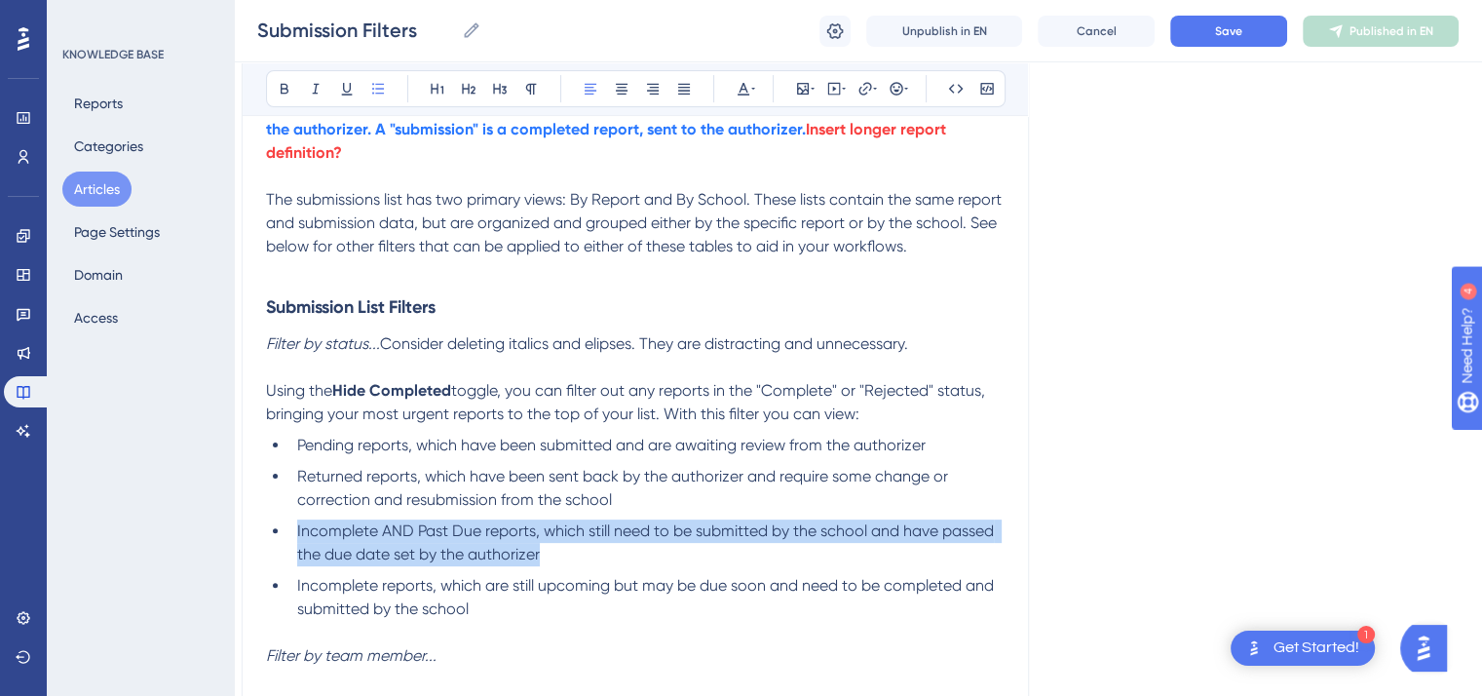
drag, startPoint x: 548, startPoint y: 554, endPoint x: 296, endPoint y: 536, distance: 252.1
click at [296, 536] on li "Incomplete AND Past Due reports, which still need to be submitted by the school…" at bounding box center [646, 542] width 715 height 47
copy span "Incomplete AND Past Due reports, which still need to be submitted by the school…"
click at [938, 540] on span "Incomplete AND Past Due reports, which still need to be submitted by the school…" at bounding box center [647, 542] width 701 height 42
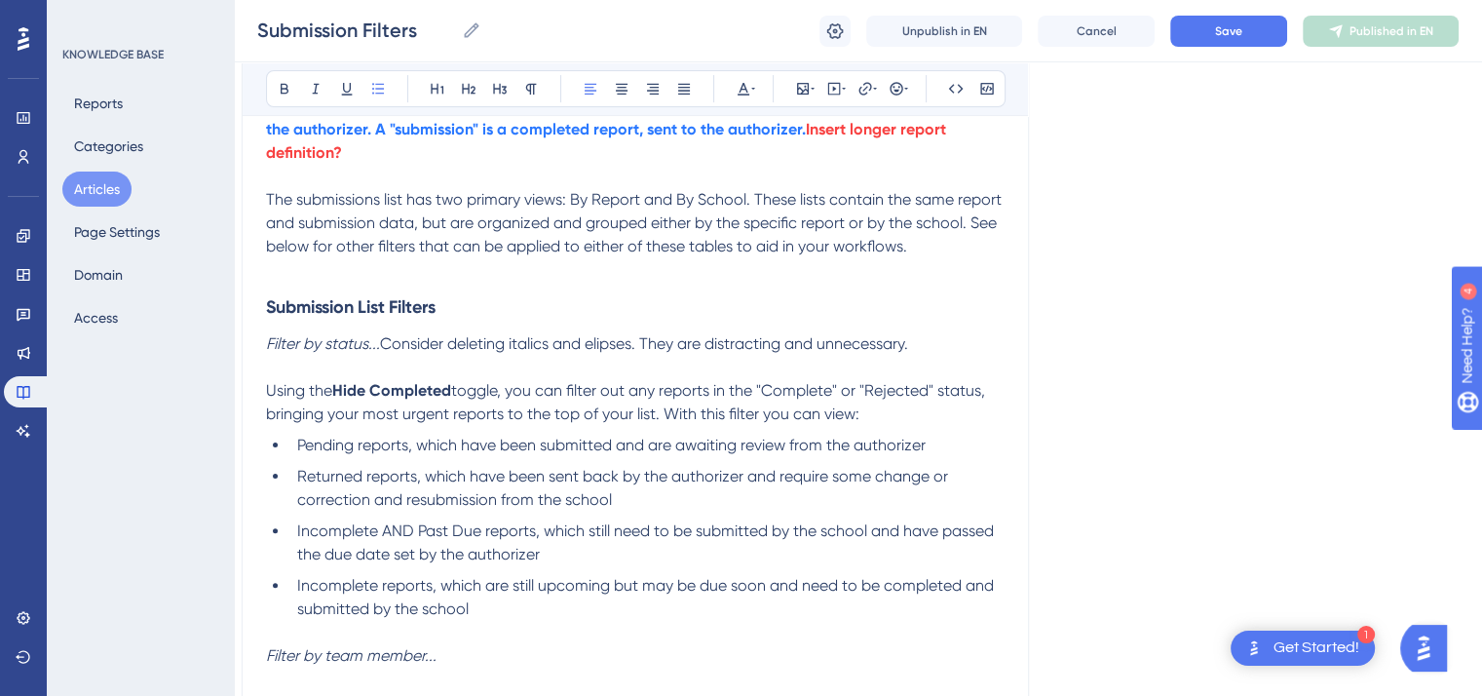
click at [904, 527] on span "Incomplete AND Past Due reports, which still need to be submitted by the school…" at bounding box center [647, 542] width 701 height 42
click at [929, 343] on p "Filter by status... Consider deleting italics and elipses. They are distracting…" at bounding box center [635, 343] width 739 height 23
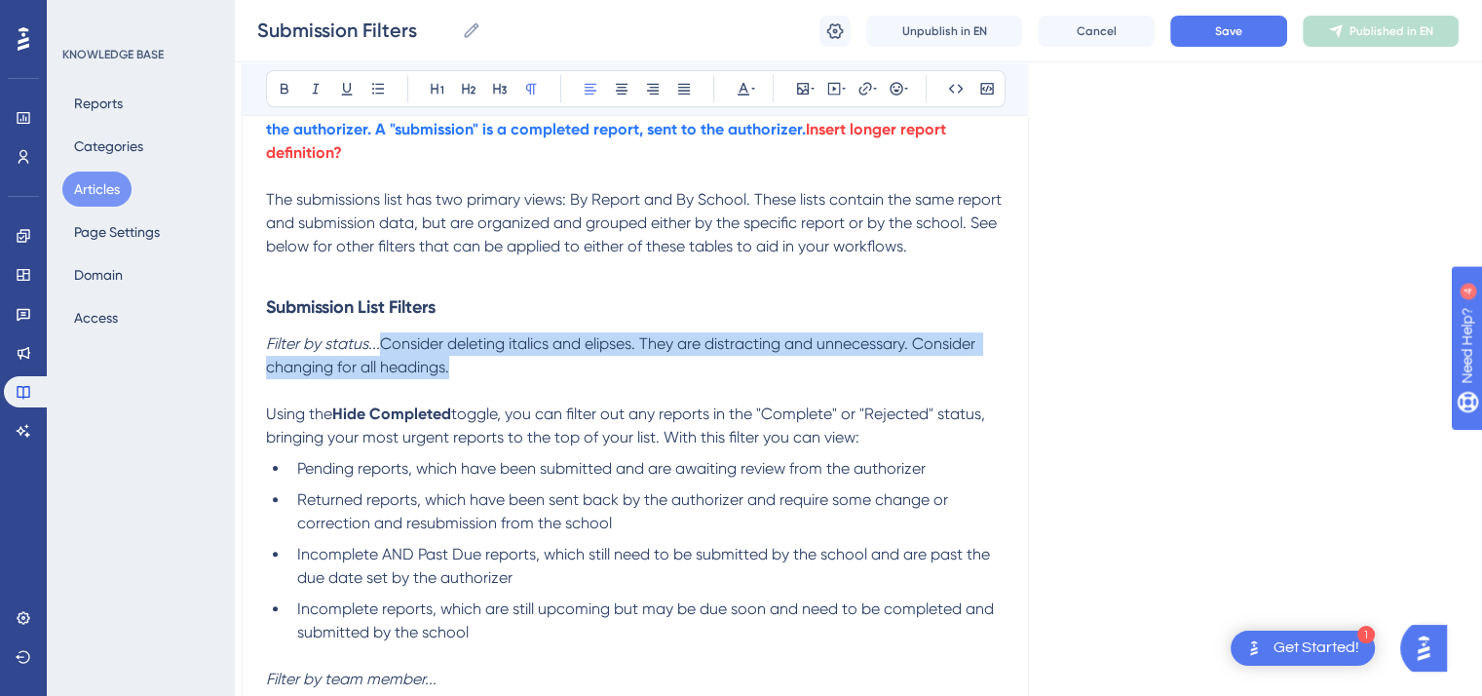
drag, startPoint x: 454, startPoint y: 367, endPoint x: 385, endPoint y: 340, distance: 74.4
click at [385, 340] on p "Filter by status... Consider deleting italics and elipses. They are distracting…" at bounding box center [635, 355] width 739 height 47
click at [752, 83] on icon at bounding box center [753, 89] width 4 height 16
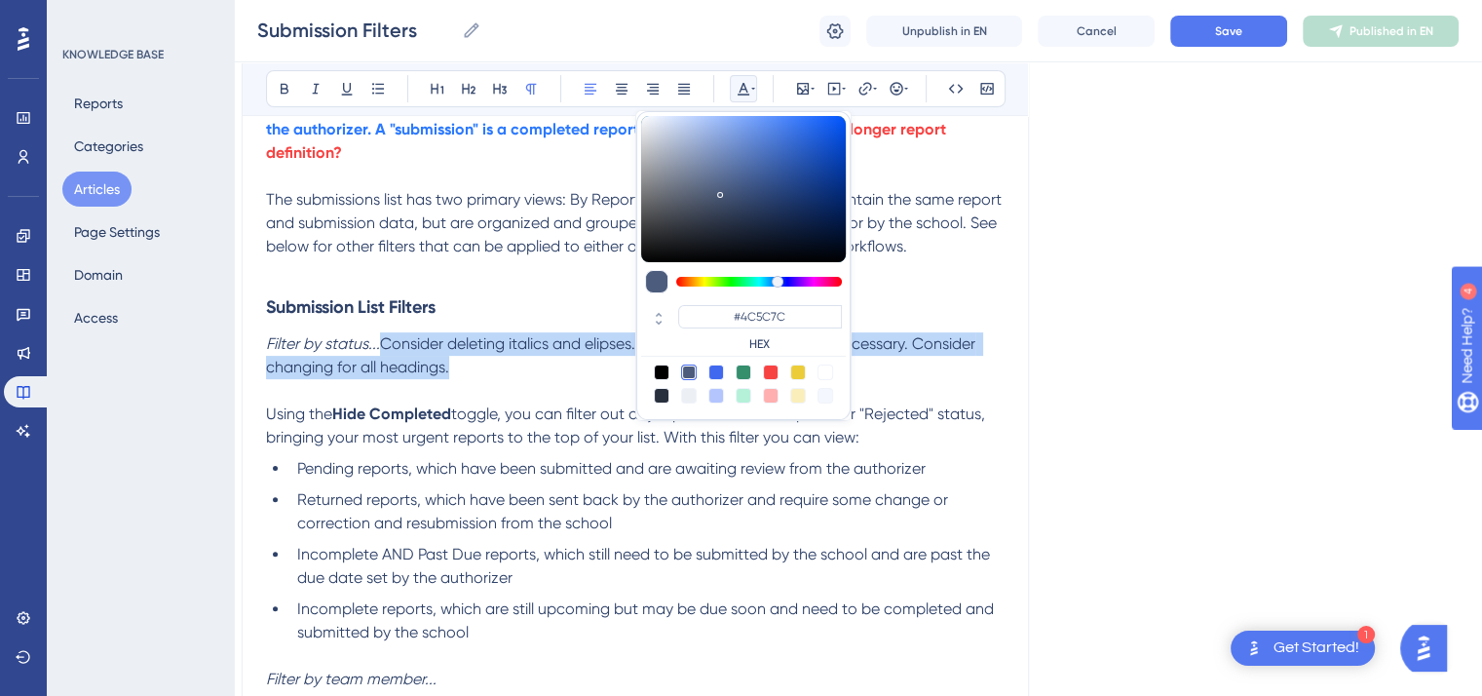
click at [769, 375] on div at bounding box center [771, 373] width 16 height 16
type input "#F84343"
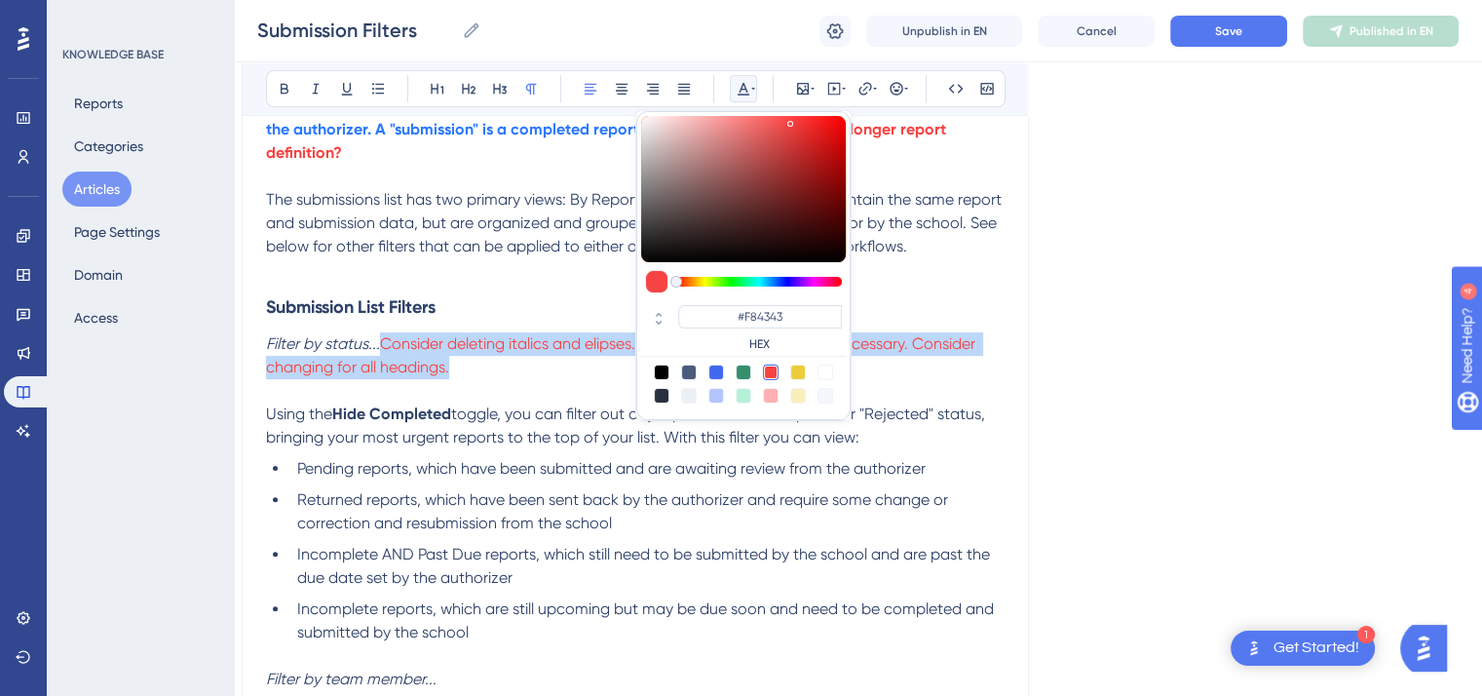
click at [591, 377] on p "Filter by status... Consider deleting italics and elipses. They are distracting…" at bounding box center [635, 355] width 739 height 47
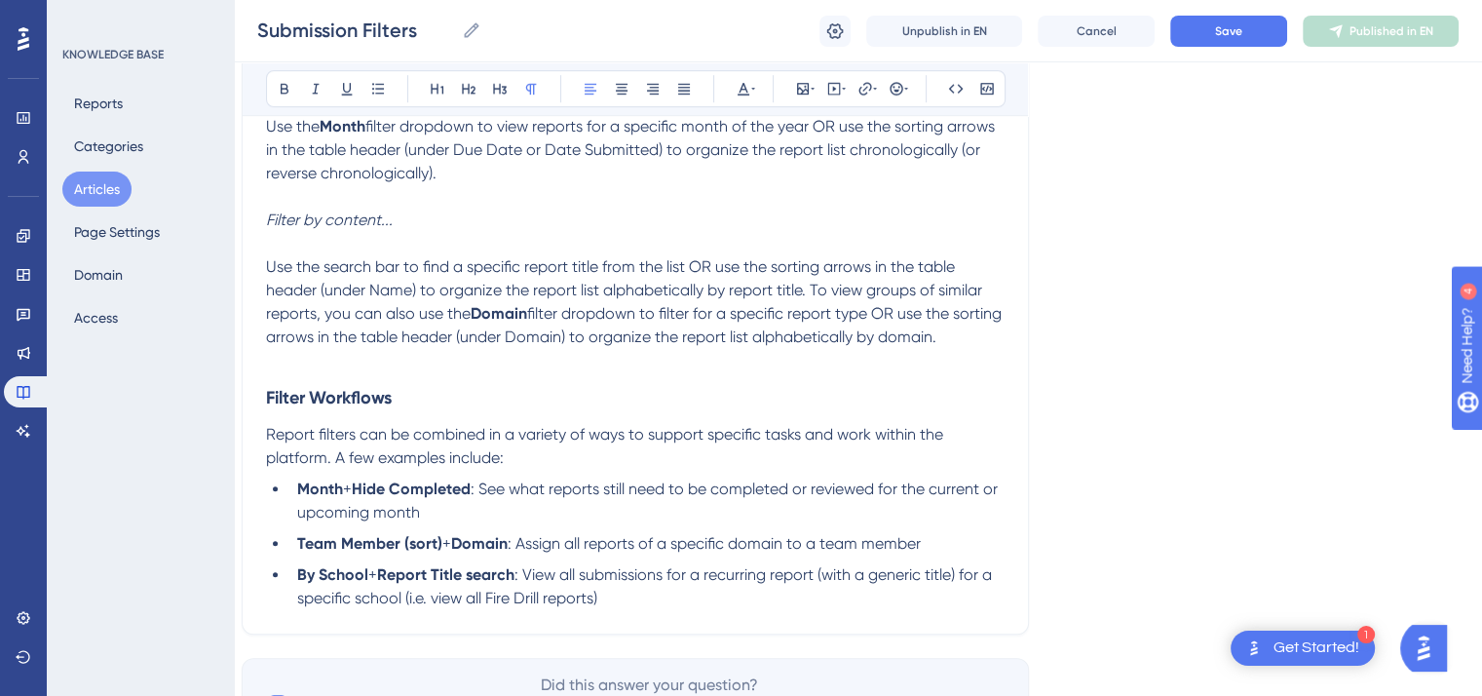
scroll to position [1180, 16]
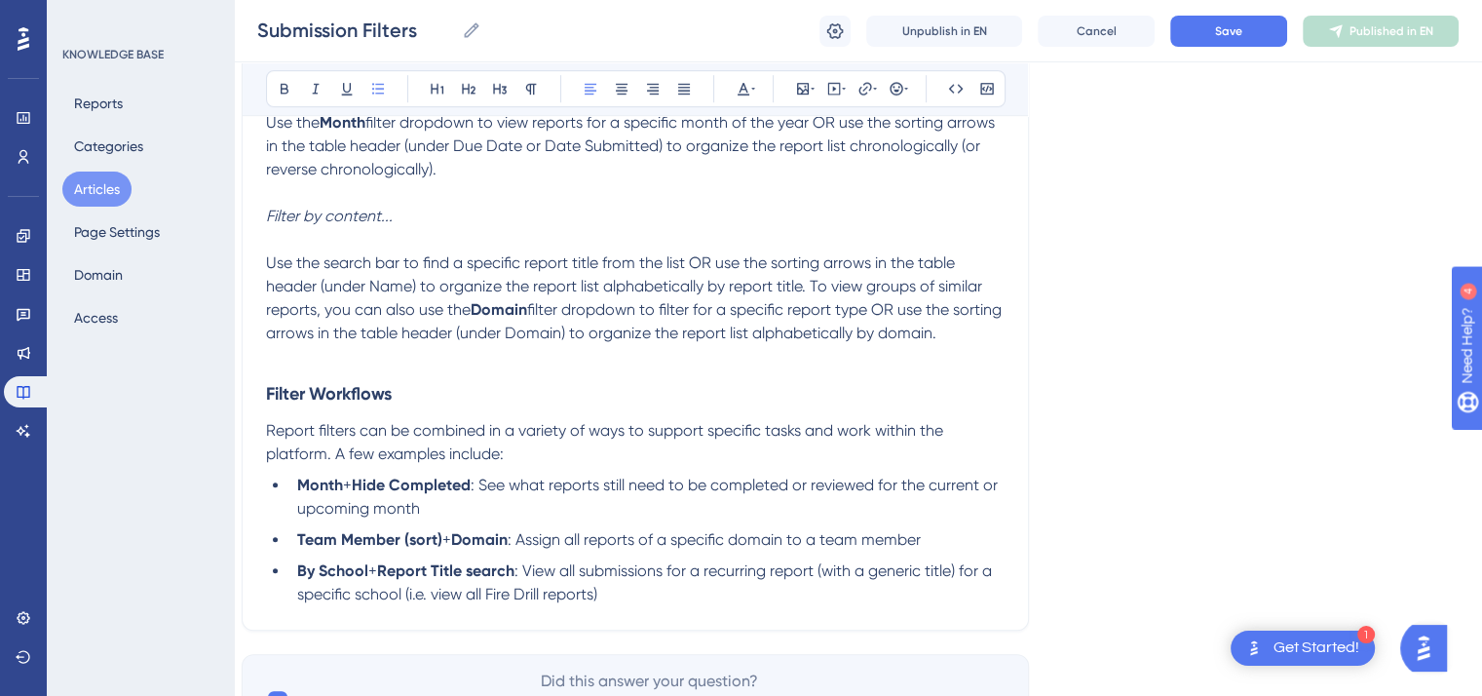
click at [437, 511] on span ": See what reports still need to be completed or reviewed for the current or up…" at bounding box center [649, 497] width 705 height 42
click at [921, 544] on span ": Assign all reports of a specific domain to a team member" at bounding box center [714, 539] width 413 height 19
click at [606, 597] on li "By School + Report Title search : View all submissions for a recurring report (…" at bounding box center [646, 582] width 715 height 47
click at [429, 603] on span ": View all submissions for a recurring report (with a generic title) for a spec…" at bounding box center [646, 582] width 699 height 42
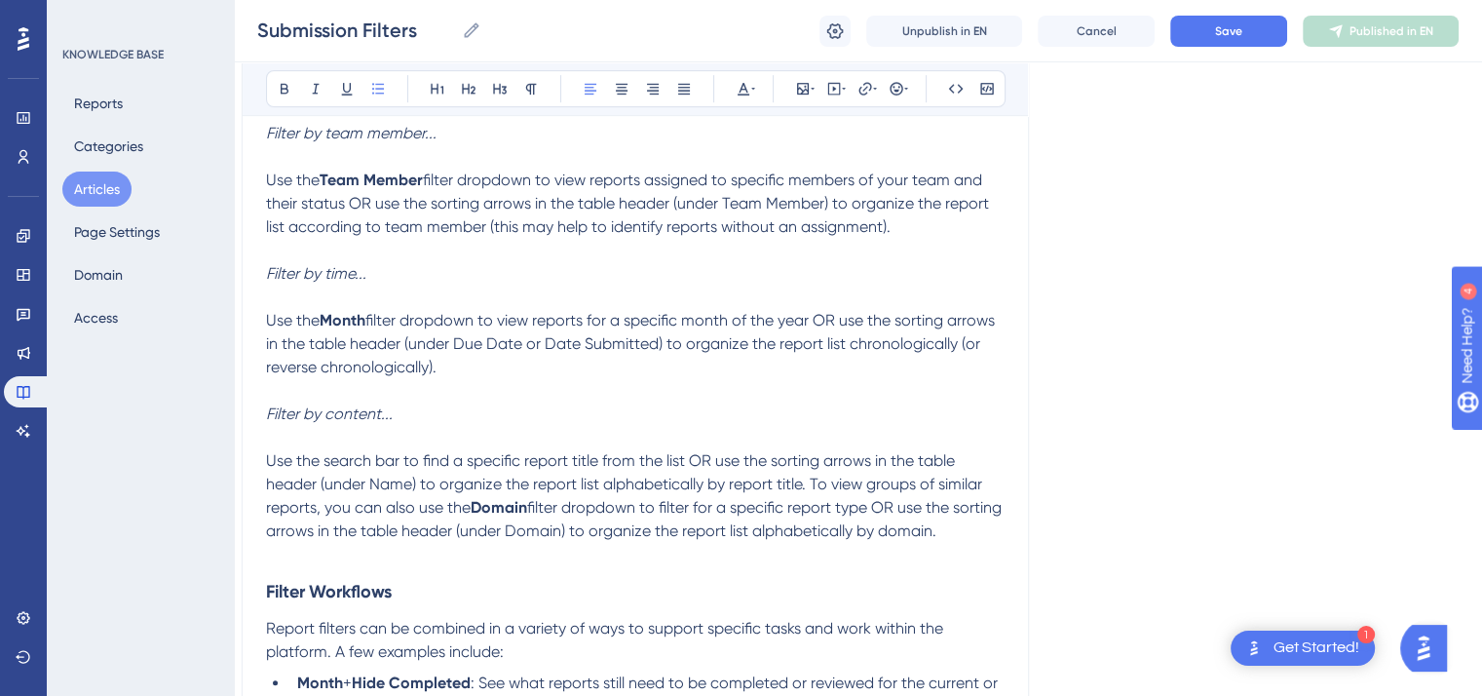
scroll to position [942, 16]
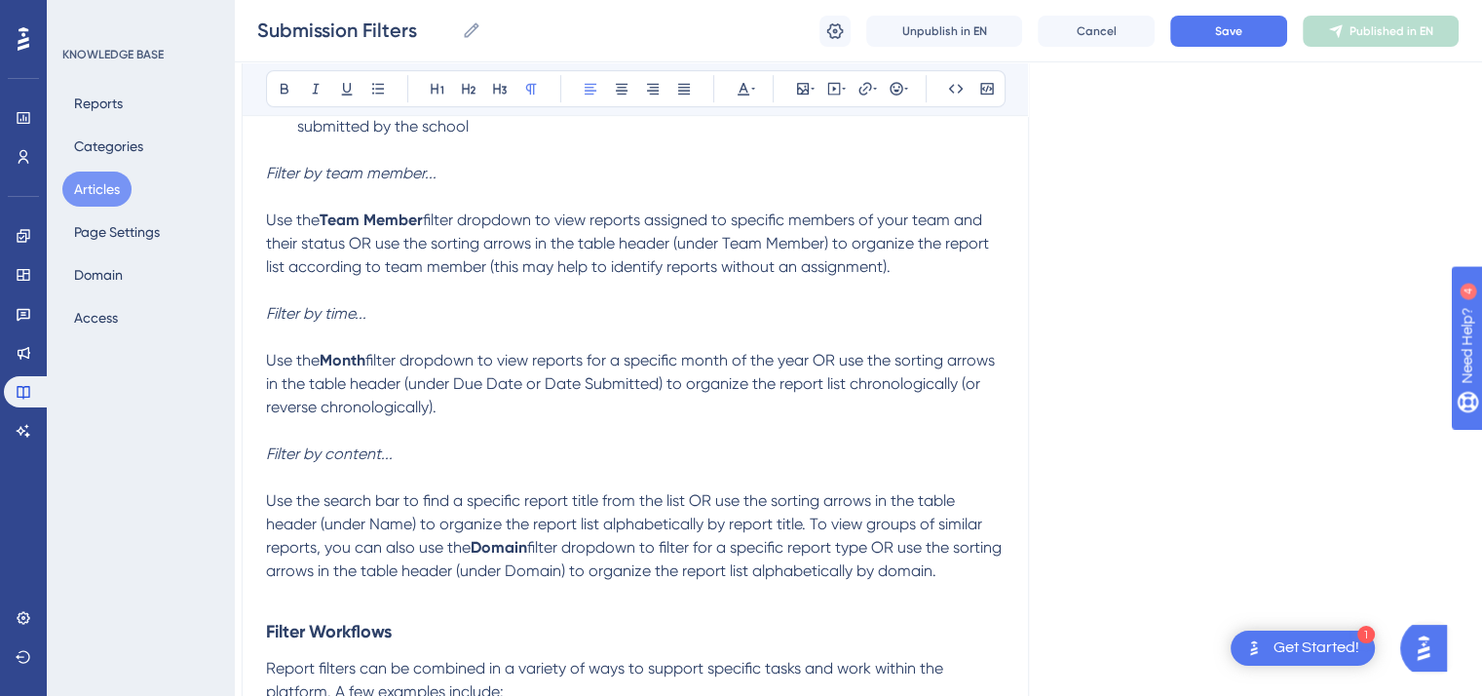
click at [469, 419] on p "Use the Month filter dropdown to view reports for a specific month of the year …" at bounding box center [635, 384] width 739 height 70
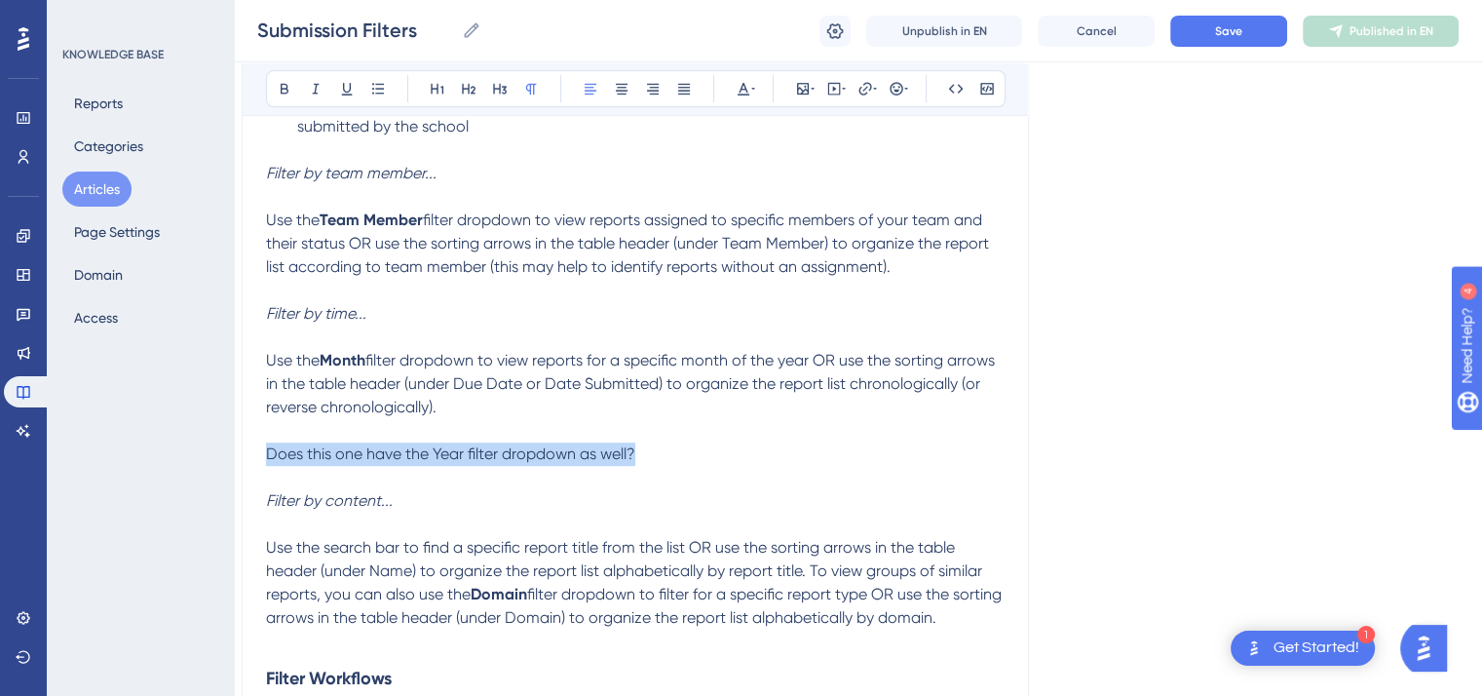
drag, startPoint x: 646, startPoint y: 458, endPoint x: 266, endPoint y: 446, distance: 380.3
click at [266, 446] on p "Use the Month filter dropdown to view reports for a specific month of the year …" at bounding box center [635, 407] width 739 height 117
click at [749, 83] on icon at bounding box center [744, 89] width 16 height 16
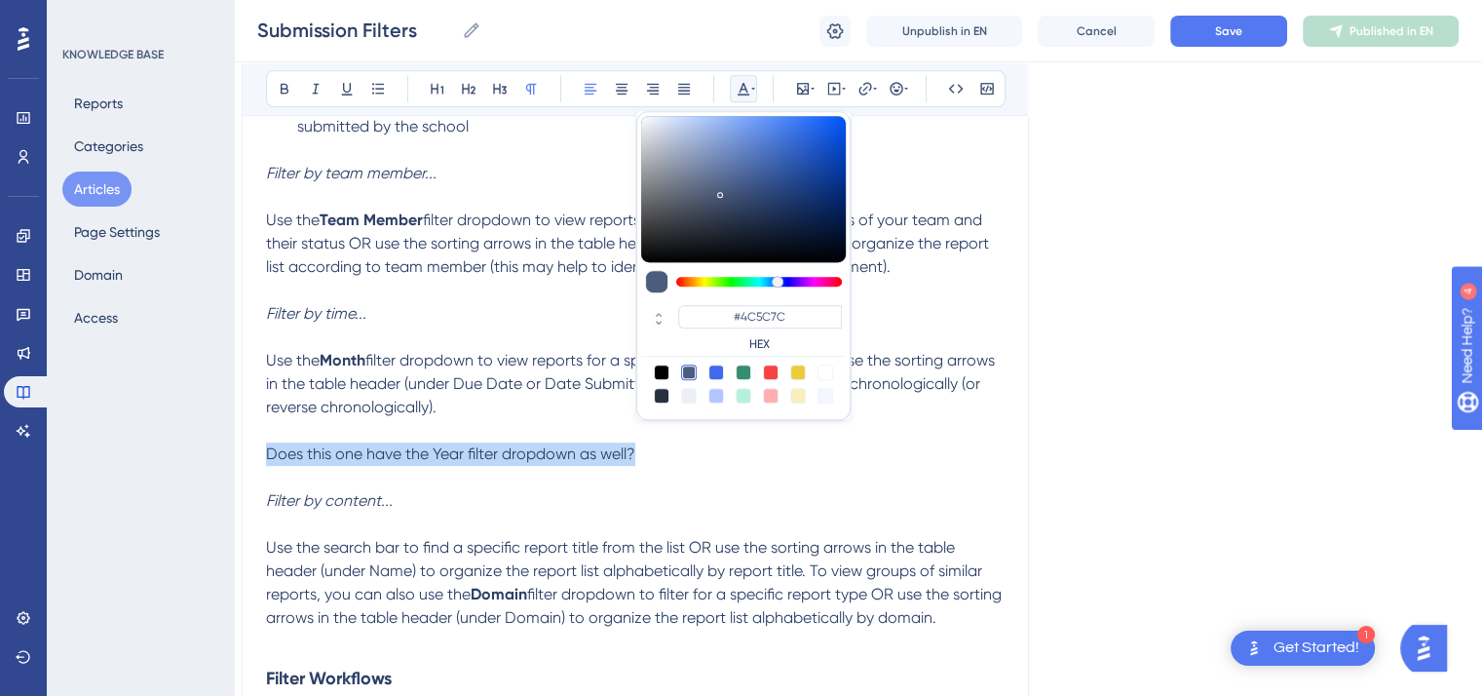
click at [773, 367] on div at bounding box center [771, 373] width 16 height 16
type input "#F84343"
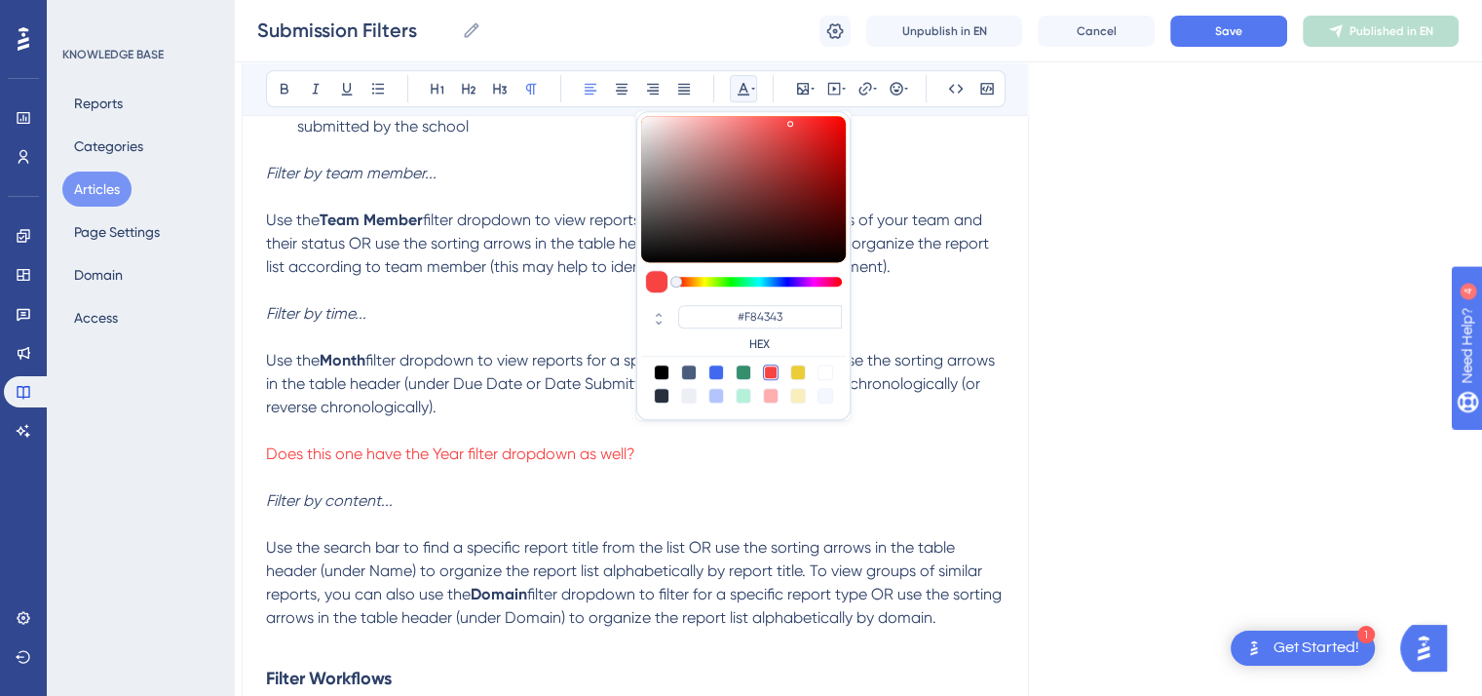
click at [737, 495] on p "Filter by content..." at bounding box center [635, 500] width 739 height 23
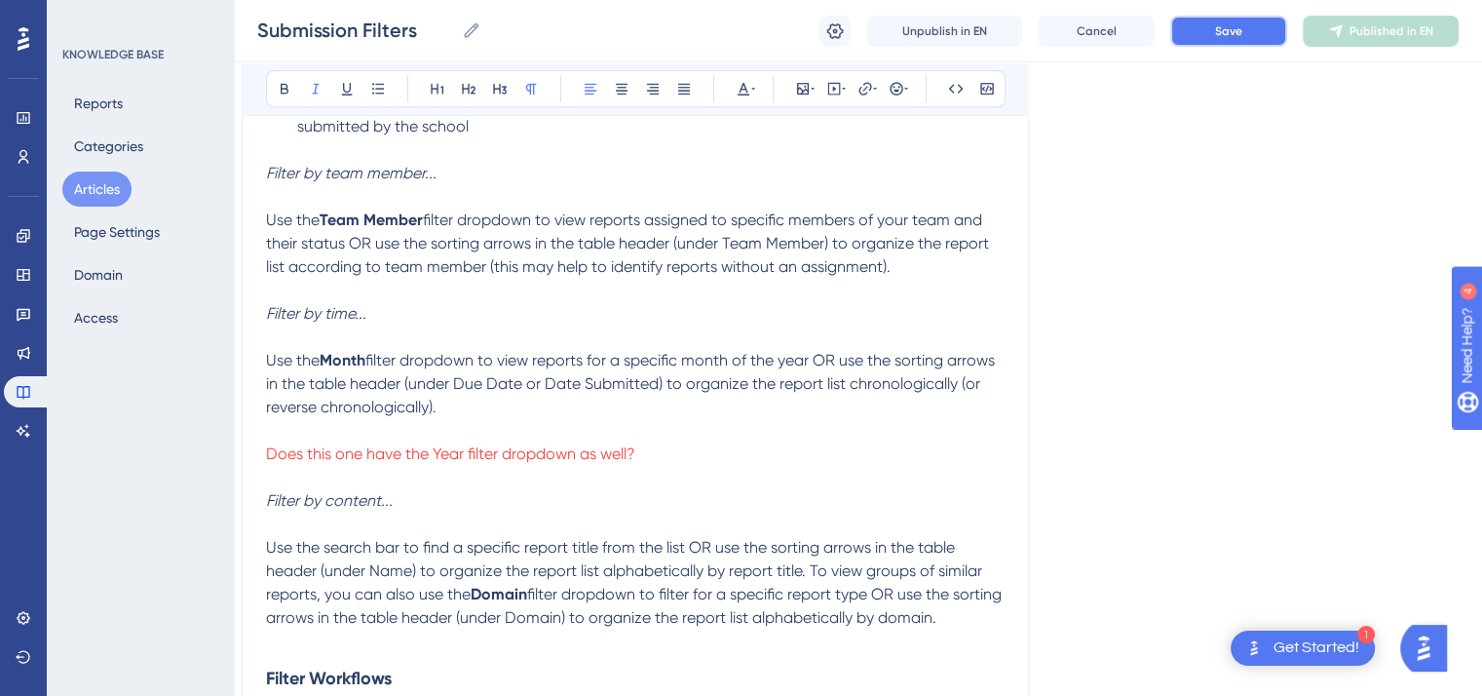
click at [1190, 27] on button "Save" at bounding box center [1229, 31] width 117 height 31
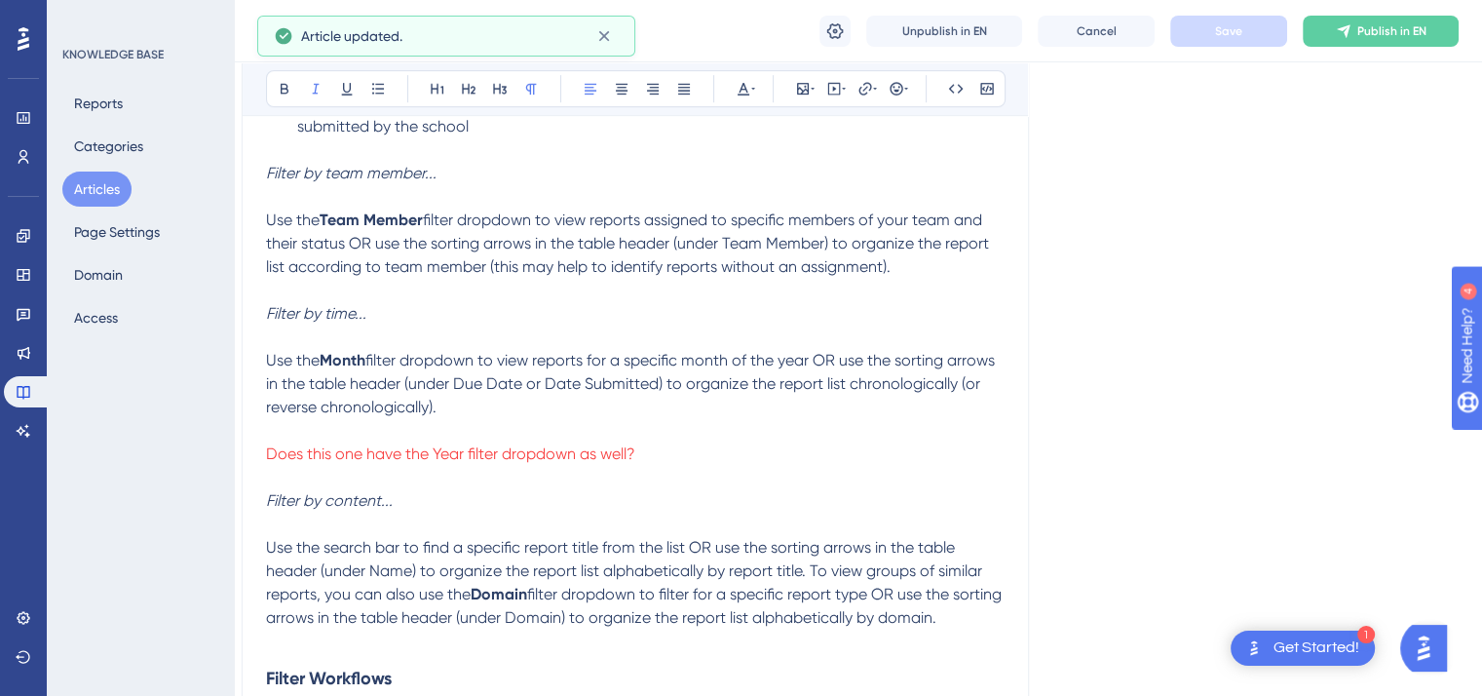
click at [97, 178] on button "Articles" at bounding box center [96, 189] width 69 height 35
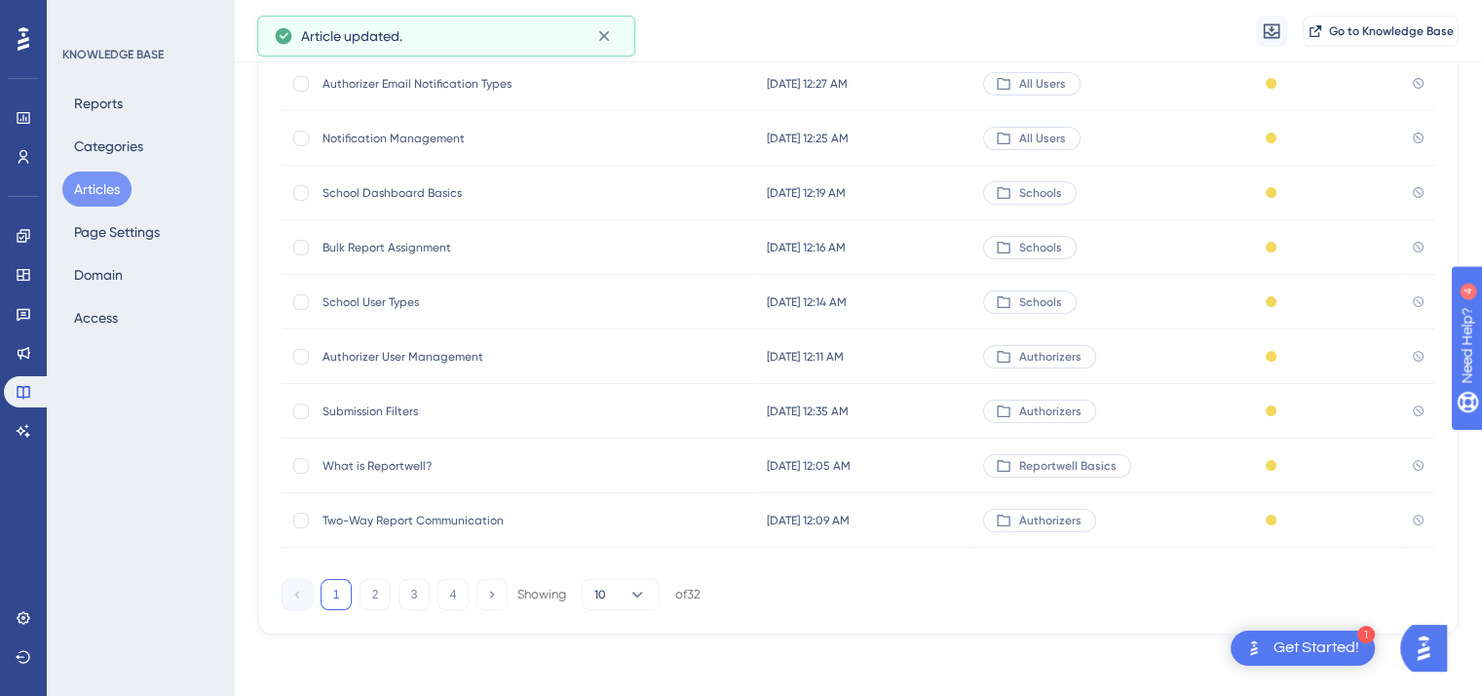
scroll to position [294, 0]
click at [449, 601] on button "4" at bounding box center [453, 595] width 31 height 31
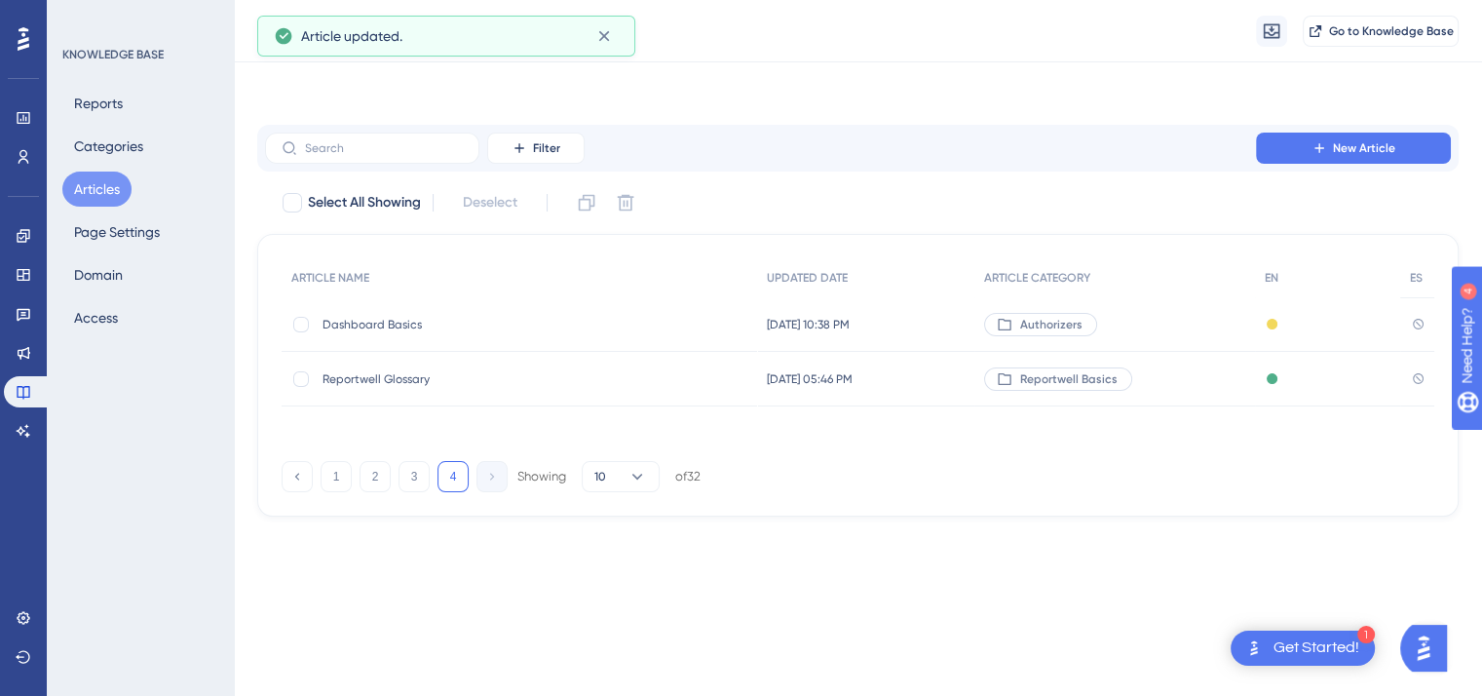
scroll to position [0, 0]
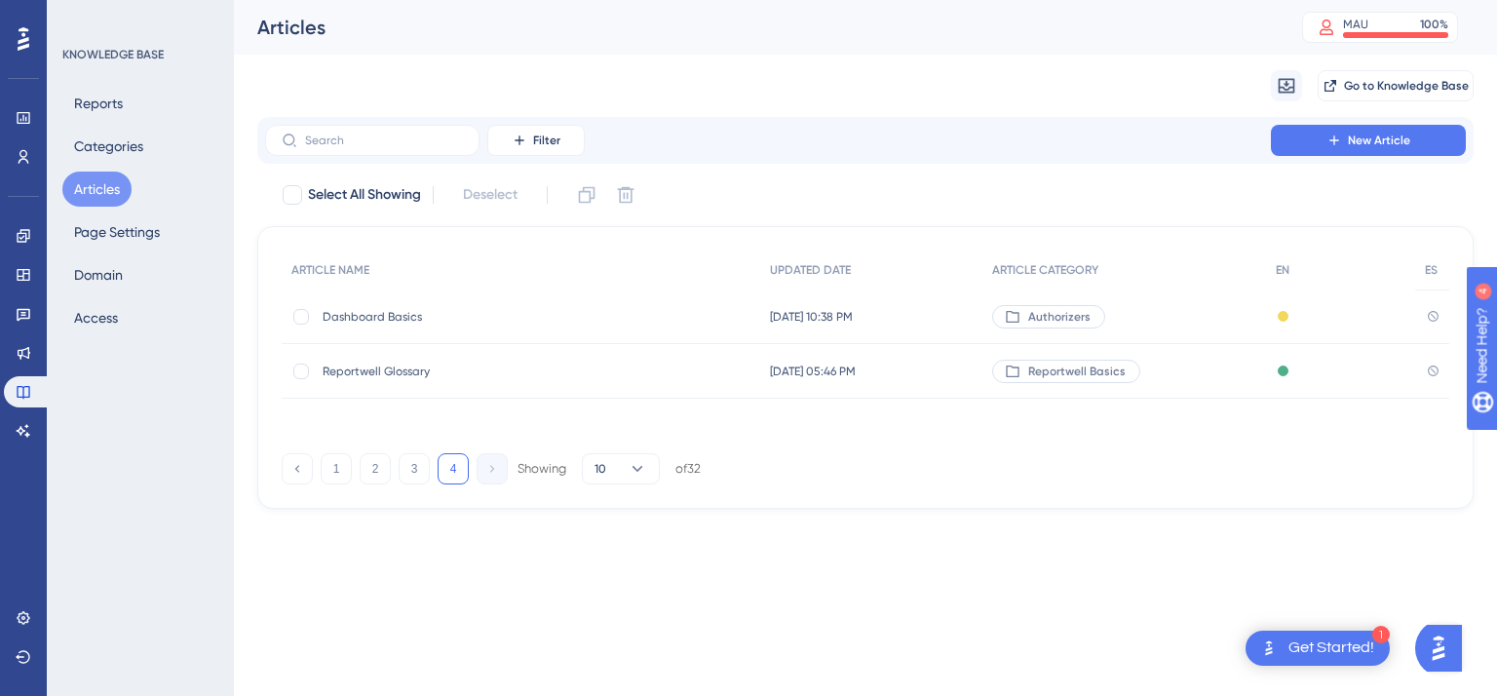
click at [398, 378] on span "Reportwell Glossary" at bounding box center [479, 372] width 312 height 16
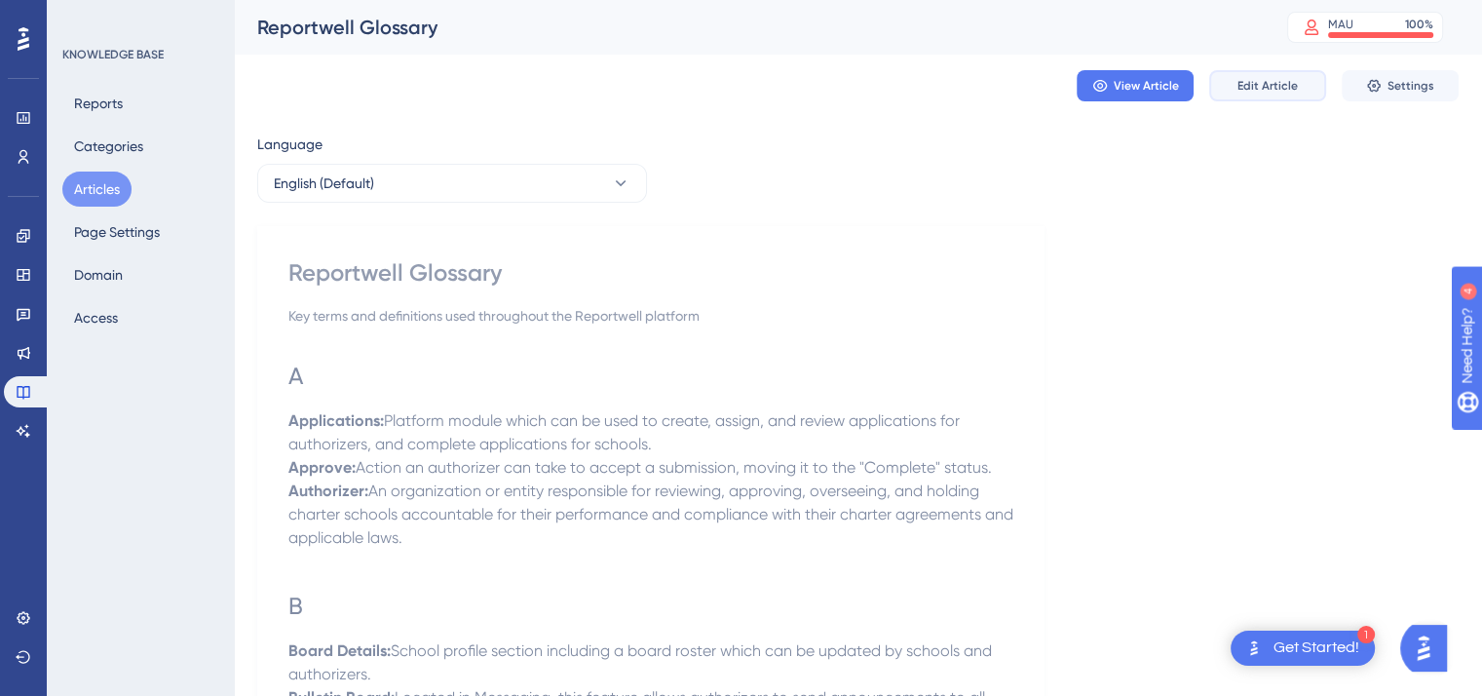
click at [1259, 87] on span "Edit Article" at bounding box center [1268, 86] width 60 height 16
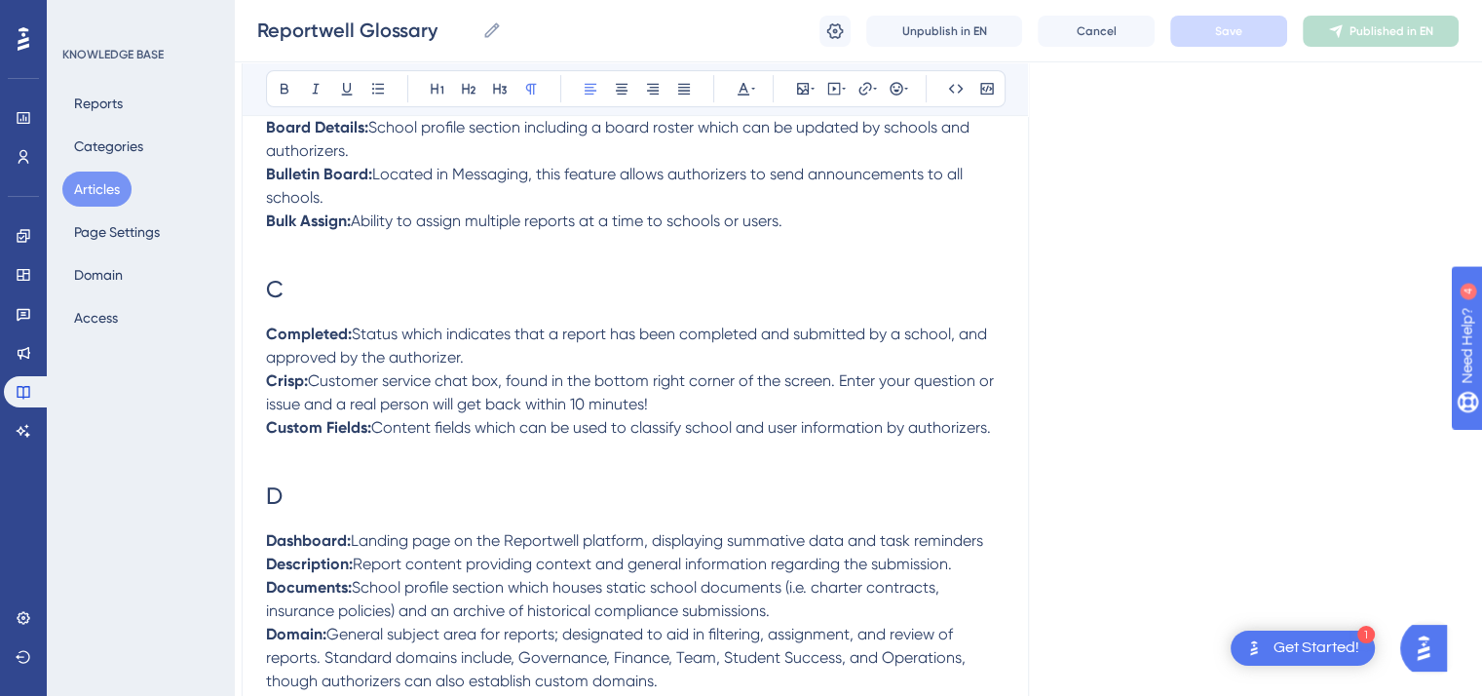
scroll to position [596, 16]
click at [674, 406] on p "Crisp: Customer service chat box, found in the bottom right corner of the scree…" at bounding box center [635, 391] width 739 height 47
click at [751, 87] on icon at bounding box center [753, 89] width 4 height 16
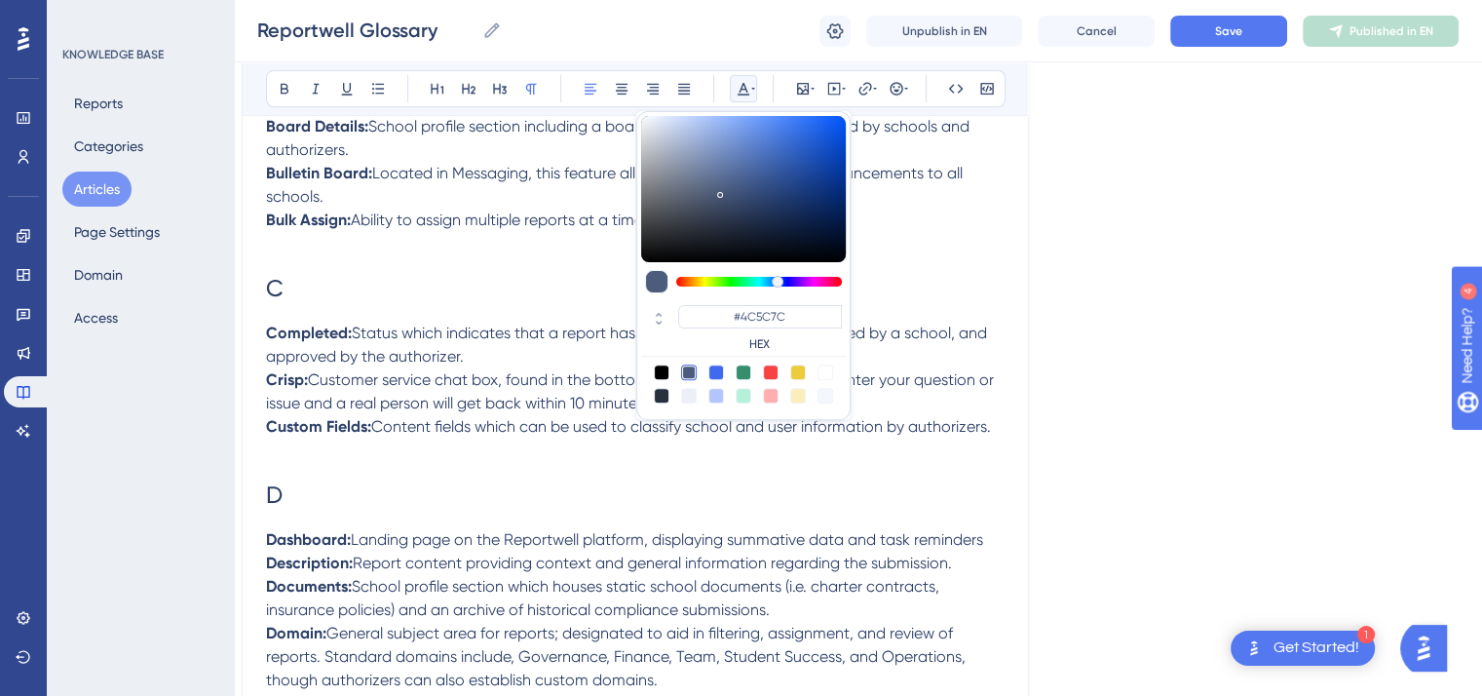
click at [773, 368] on div at bounding box center [771, 373] width 16 height 16
type input "#F84343"
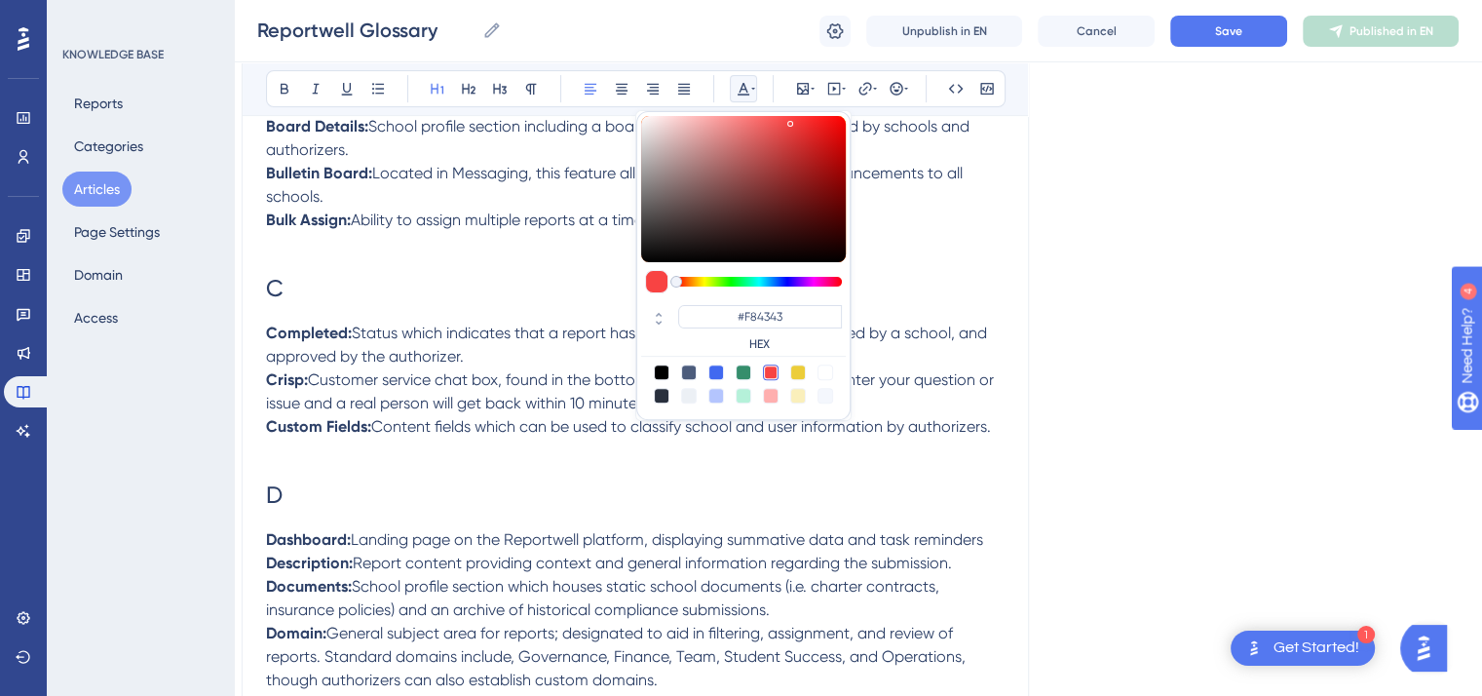
click at [897, 266] on h1 "C" at bounding box center [635, 288] width 739 height 66
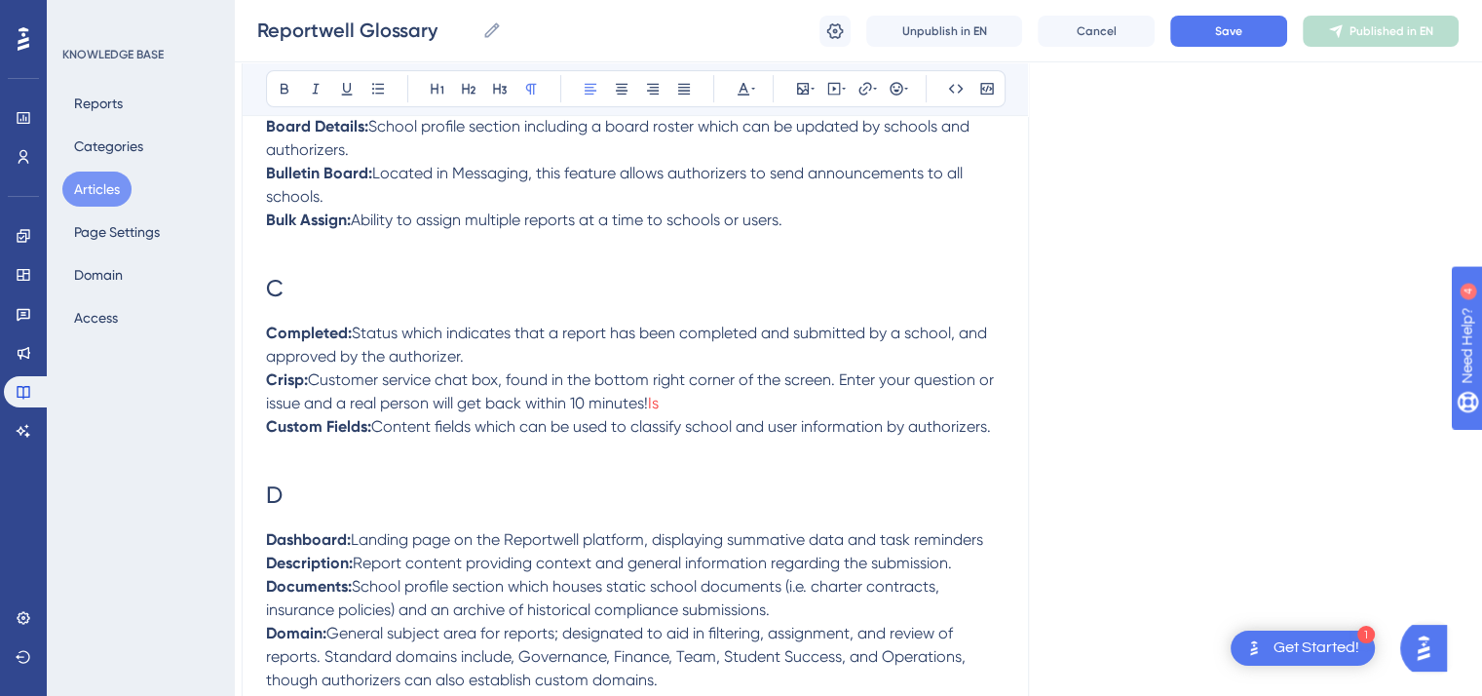
click at [685, 406] on p "Crisp: Customer service chat box, found in the bottom right corner of the scree…" at bounding box center [635, 391] width 739 height 47
click at [993, 551] on p "Dashboard: Landing page on the Reportwell platform, displaying summative data a…" at bounding box center [635, 539] width 739 height 23
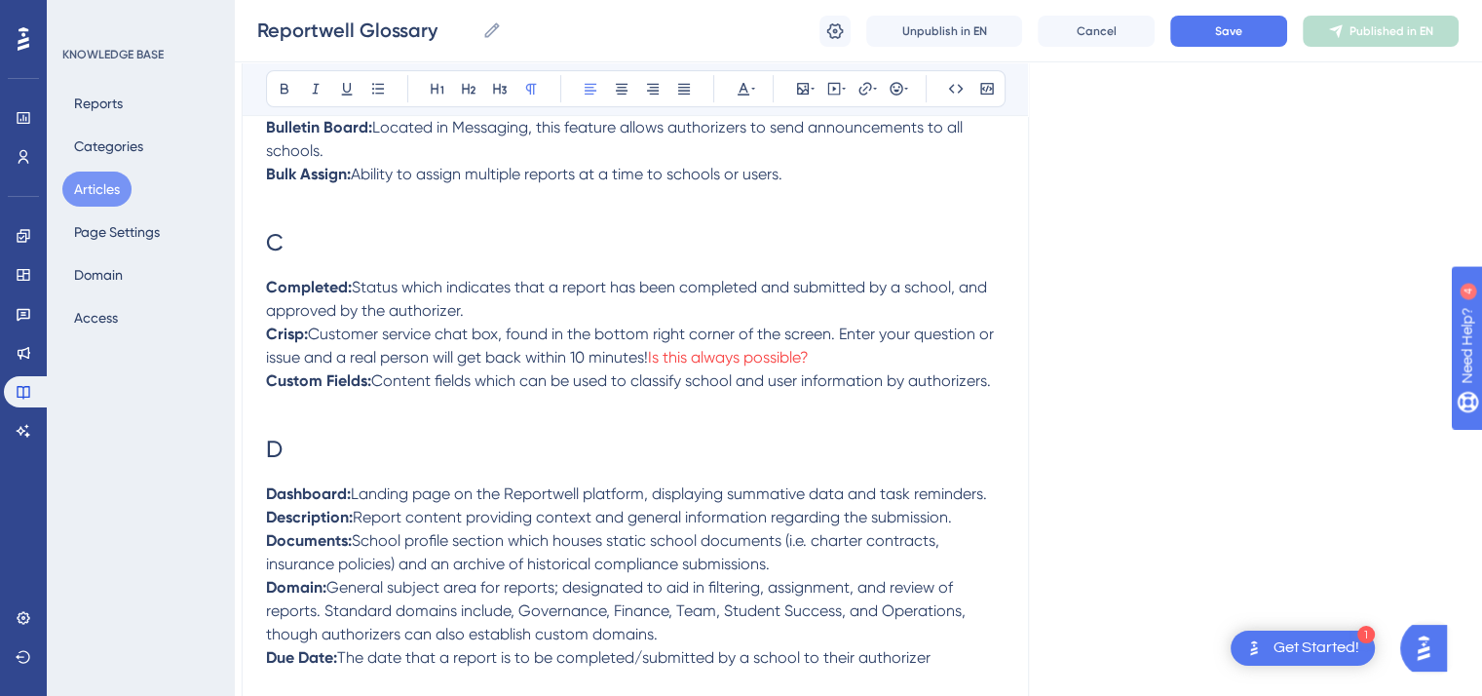
scroll to position [694, 16]
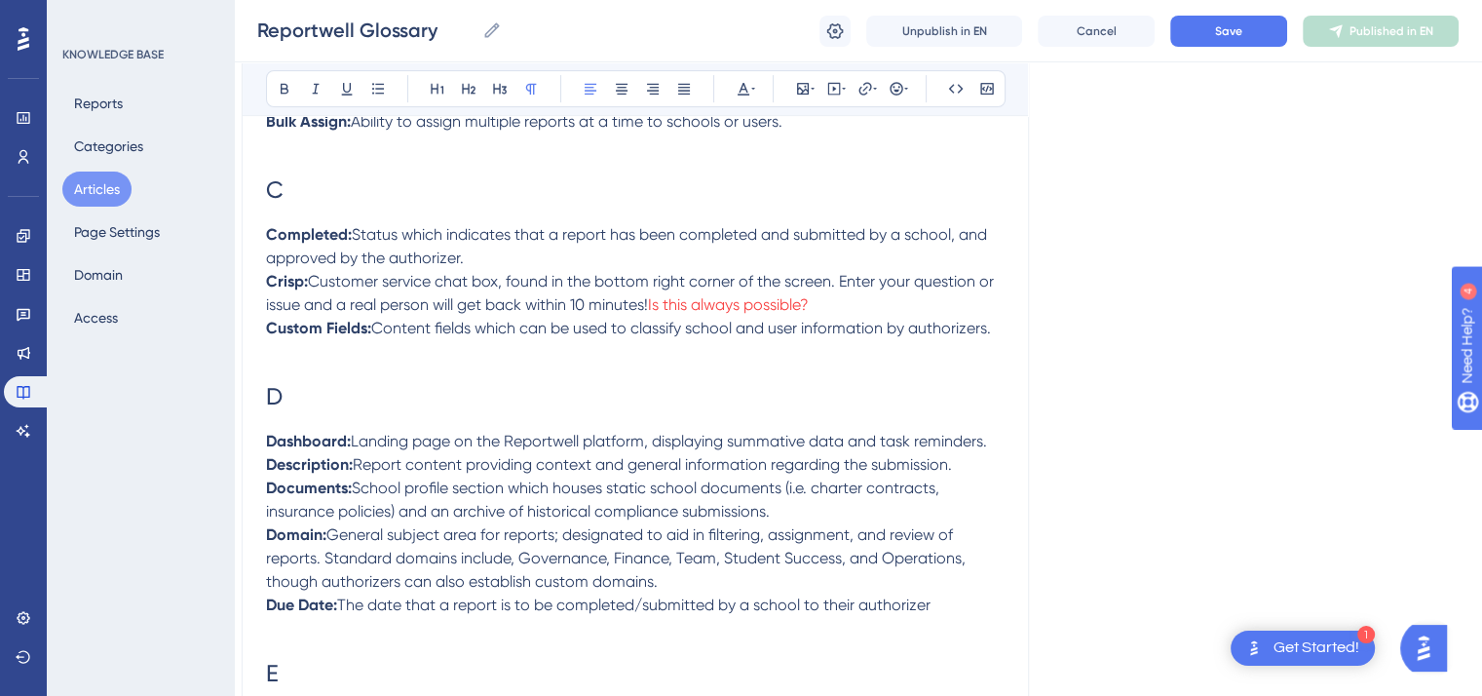
click at [808, 489] on span "School profile section which houses static school documents (i.e. charter contr…" at bounding box center [604, 500] width 677 height 42
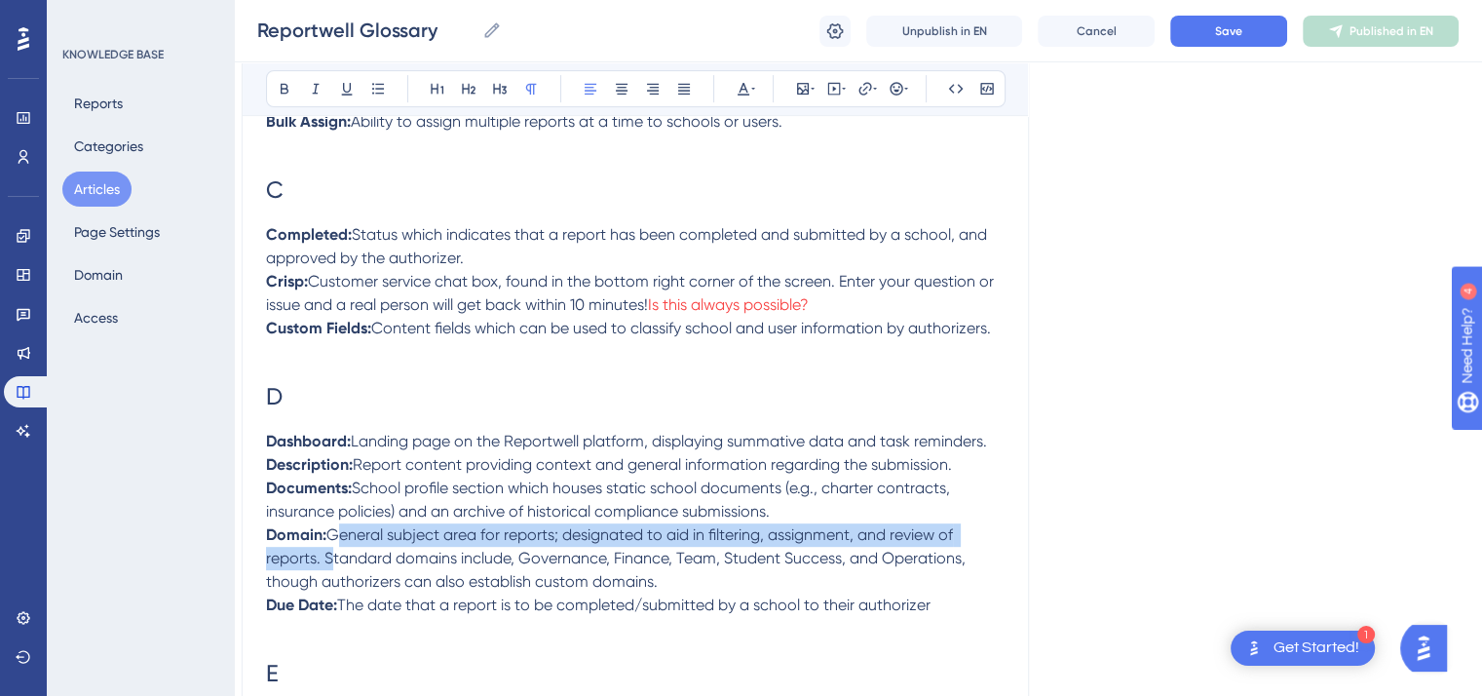
drag, startPoint x: 321, startPoint y: 568, endPoint x: 331, endPoint y: 537, distance: 33.0
click at [331, 537] on span "General subject area for reports; designated to aid in filtering, assignment, a…" at bounding box center [618, 557] width 704 height 65
click at [560, 543] on span "General subject area for reports; designated to aid in filtering, assignment, a…" at bounding box center [618, 557] width 704 height 65
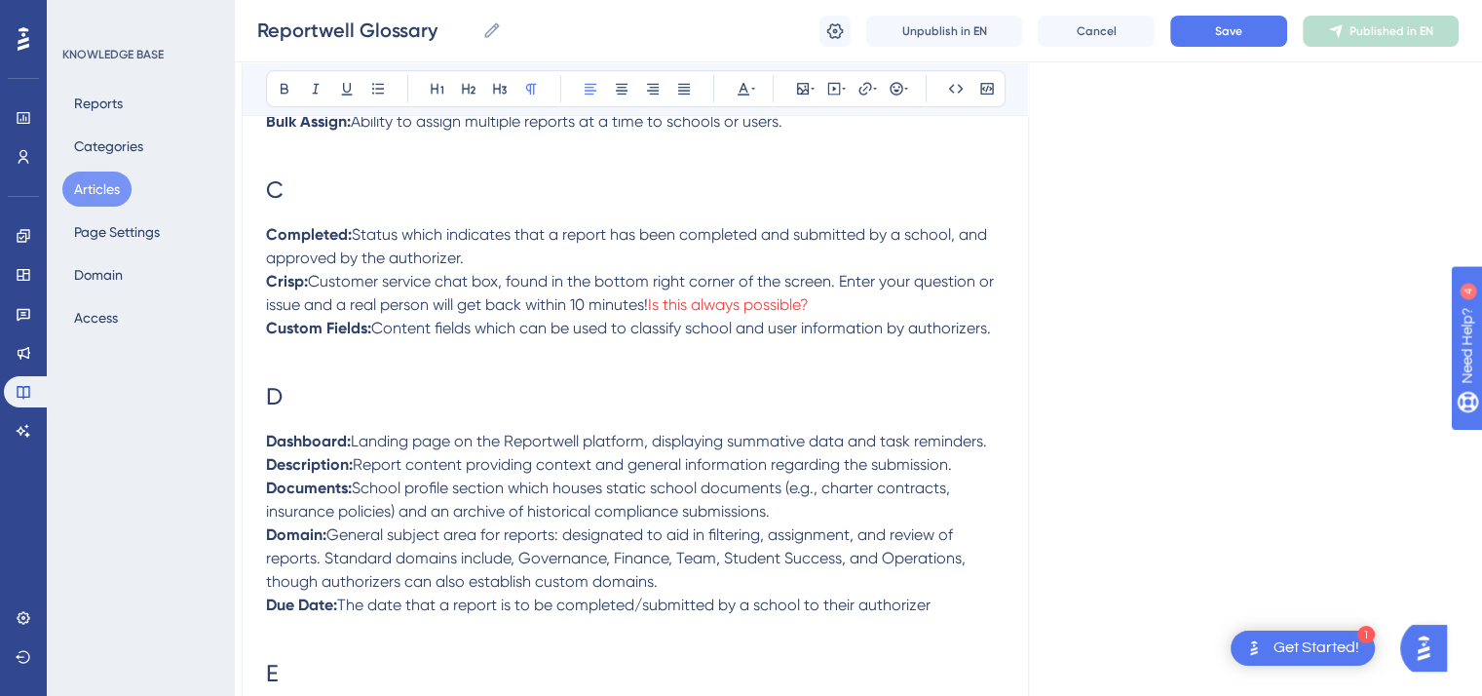
click at [511, 566] on span "General subject area for reports: designated to aid in filtering, assignment, a…" at bounding box center [618, 557] width 704 height 65
click at [968, 570] on p "Domain: General subject area for reports: designated to aid in filtering, assig…" at bounding box center [635, 558] width 739 height 70
click at [938, 617] on p "Due Date: The date that a report is to be completed/submitted by a school to th…" at bounding box center [635, 605] width 739 height 23
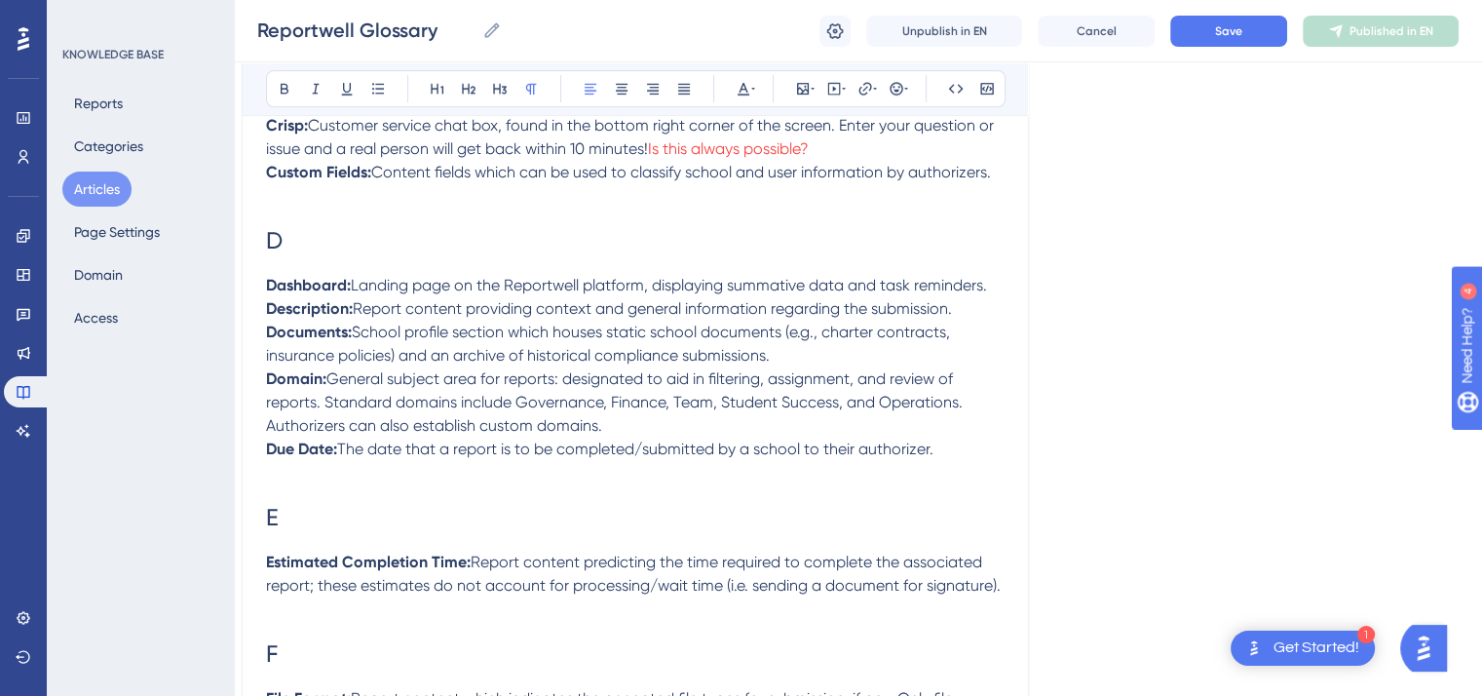
scroll to position [930, 16]
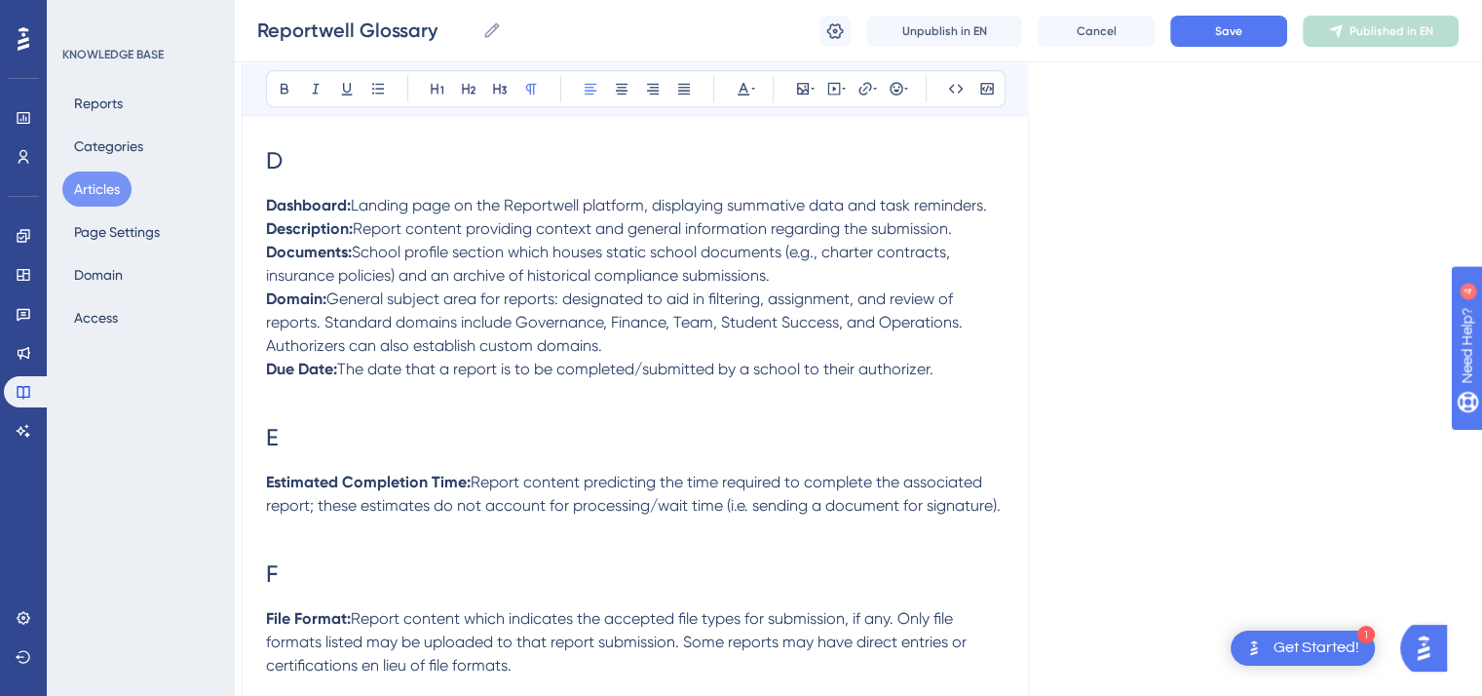
click at [749, 515] on span "Report content predicting the time required to complete the associated report; …" at bounding box center [633, 494] width 735 height 42
click at [746, 515] on span "Report content predicting the time required to complete the associated report; …" at bounding box center [633, 494] width 735 height 42
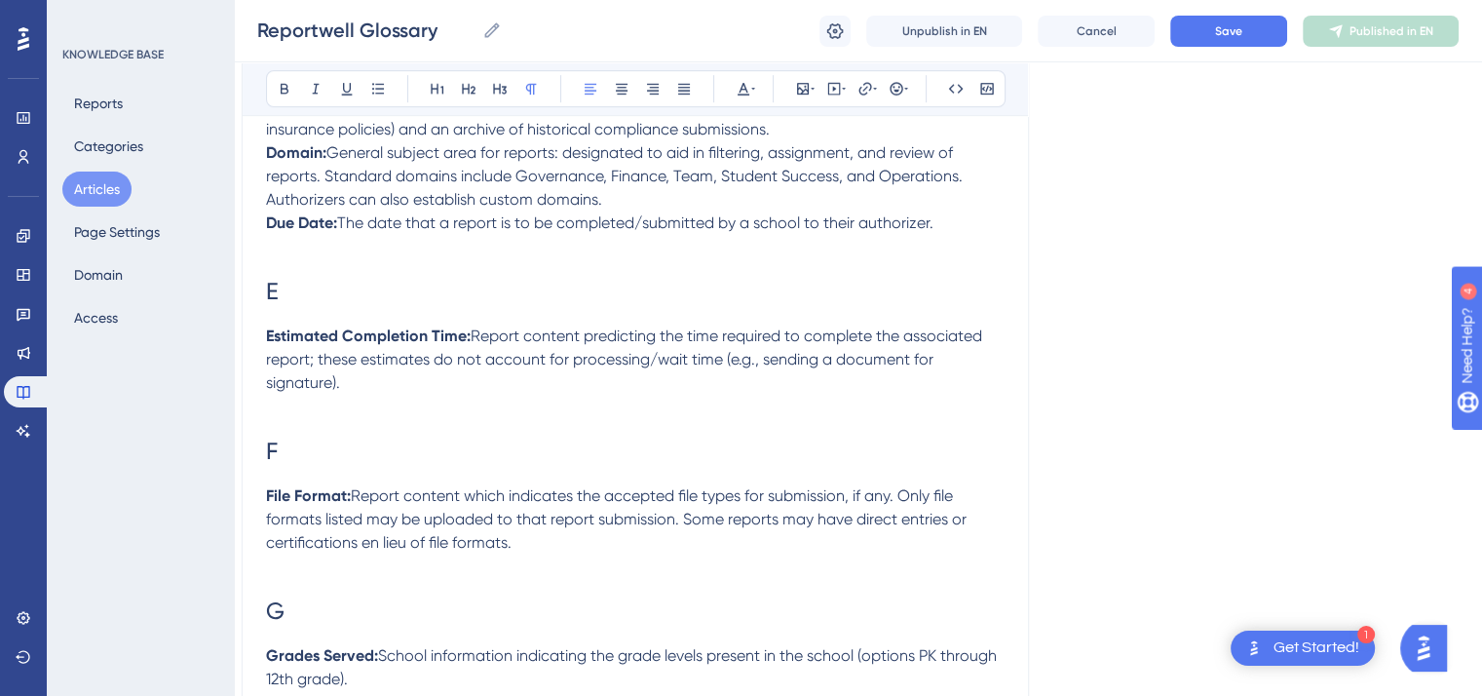
scroll to position [1115, 16]
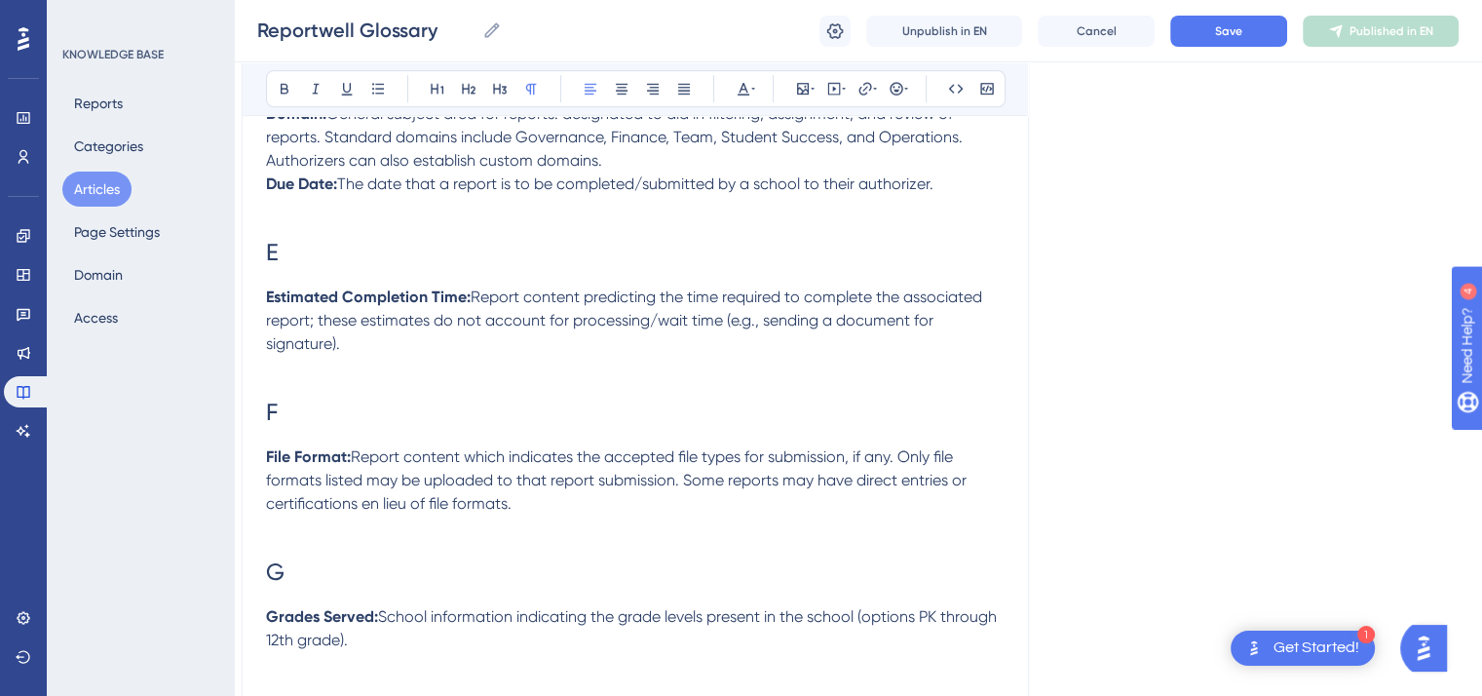
drag, startPoint x: 512, startPoint y: 517, endPoint x: 683, endPoint y: 490, distance: 173.5
click at [683, 490] on p "File Format: Report content which indicates the accepted file types for submiss…" at bounding box center [635, 480] width 739 height 70
click at [367, 513] on span "Report content which indicates the accepted file types for submission, if any. …" at bounding box center [618, 479] width 705 height 65
click at [683, 488] on span "Report content which indicates the accepted file types for submission, if any. …" at bounding box center [618, 479] width 705 height 65
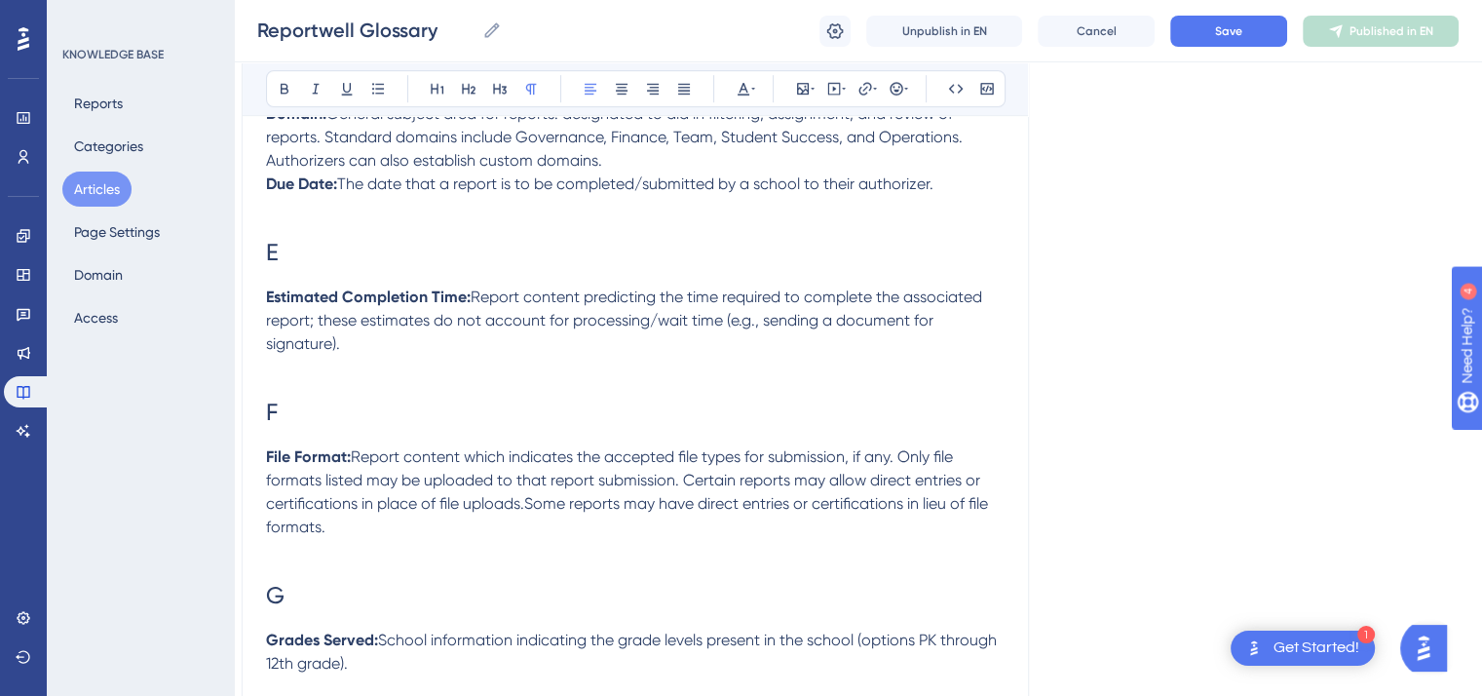
drag, startPoint x: 355, startPoint y: 549, endPoint x: 526, endPoint y: 514, distance: 175.1
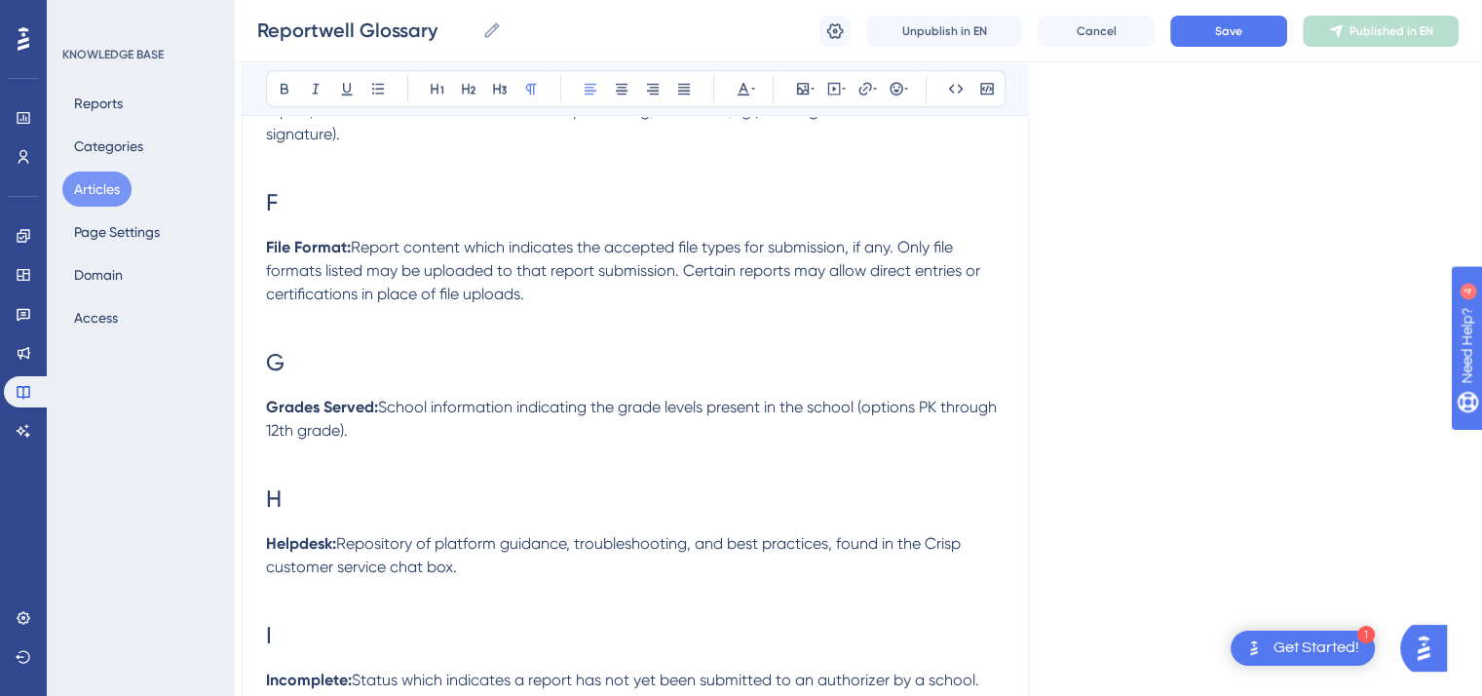
scroll to position [1329, 16]
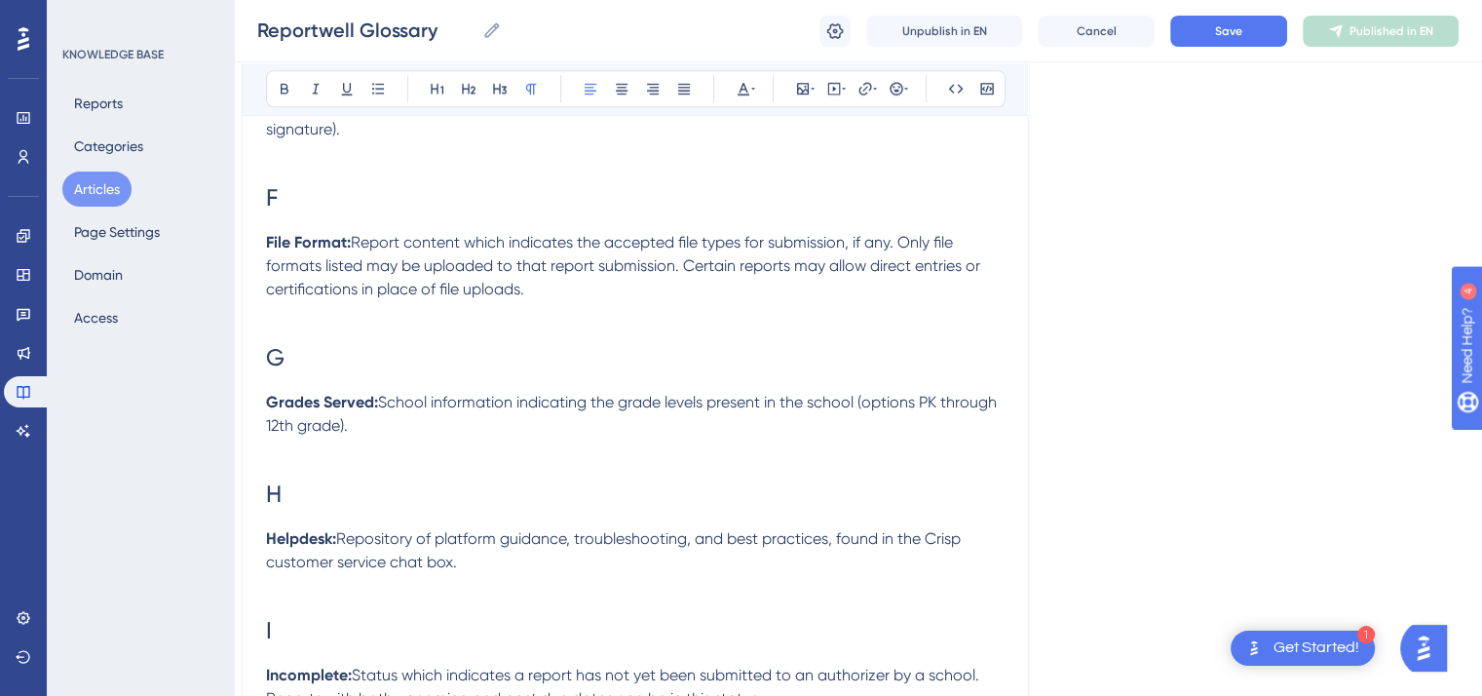
click at [483, 574] on p "Helpdesk: Repository of platform guidance, troubleshooting, and best practices,…" at bounding box center [635, 550] width 739 height 47
drag, startPoint x: 621, startPoint y: 580, endPoint x: 458, endPoint y: 578, distance: 162.8
click at [458, 574] on p "Helpdesk: Repository of platform guidance, troubleshooting, and best practices,…" at bounding box center [635, 550] width 739 height 47
click at [746, 82] on icon at bounding box center [744, 89] width 16 height 16
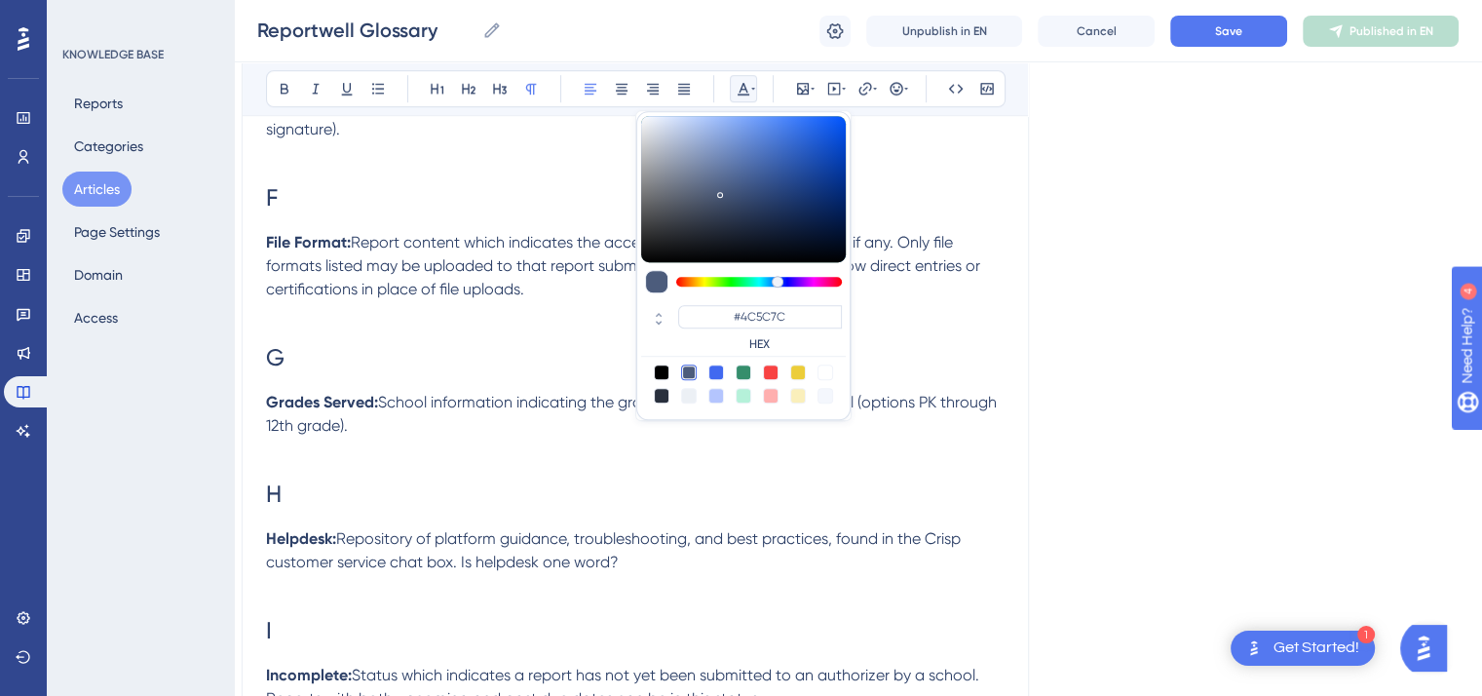
click at [772, 368] on div at bounding box center [771, 373] width 16 height 16
type input "#F84343"
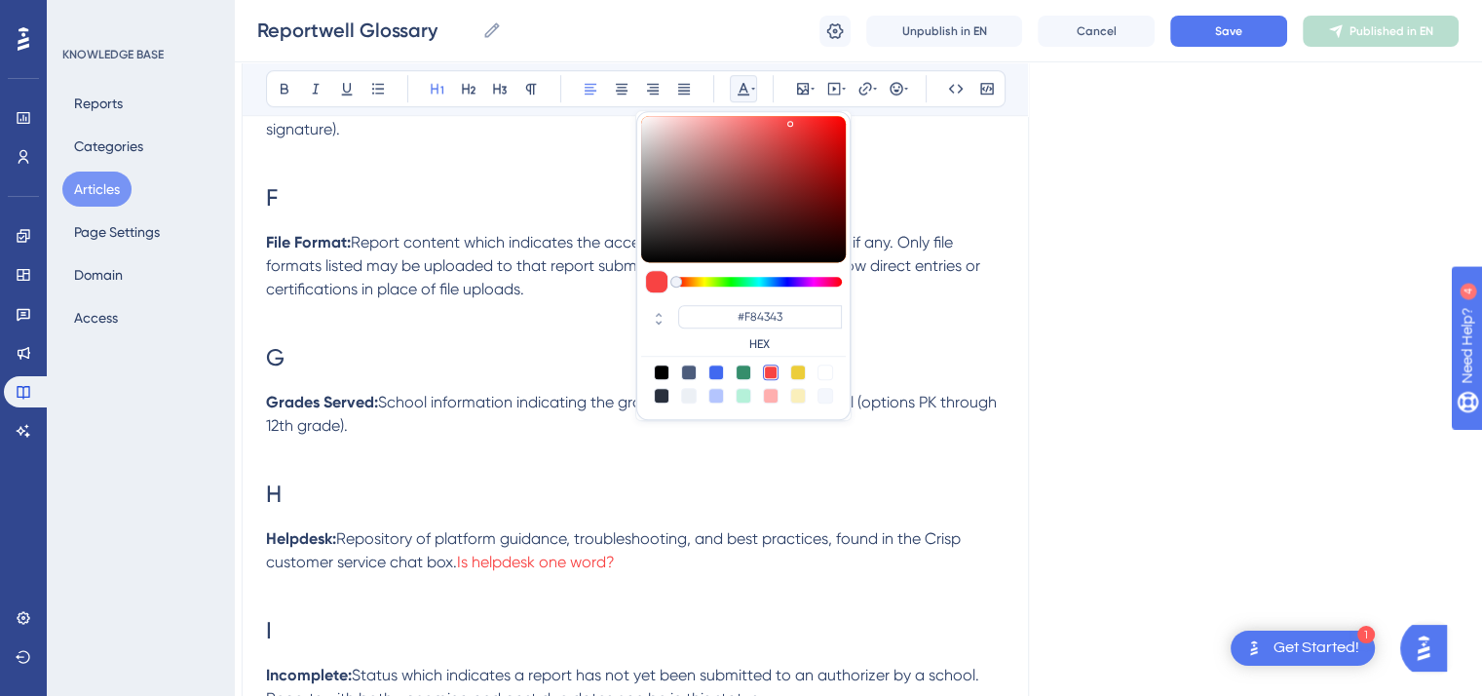
click at [577, 504] on h1 "H" at bounding box center [635, 494] width 739 height 66
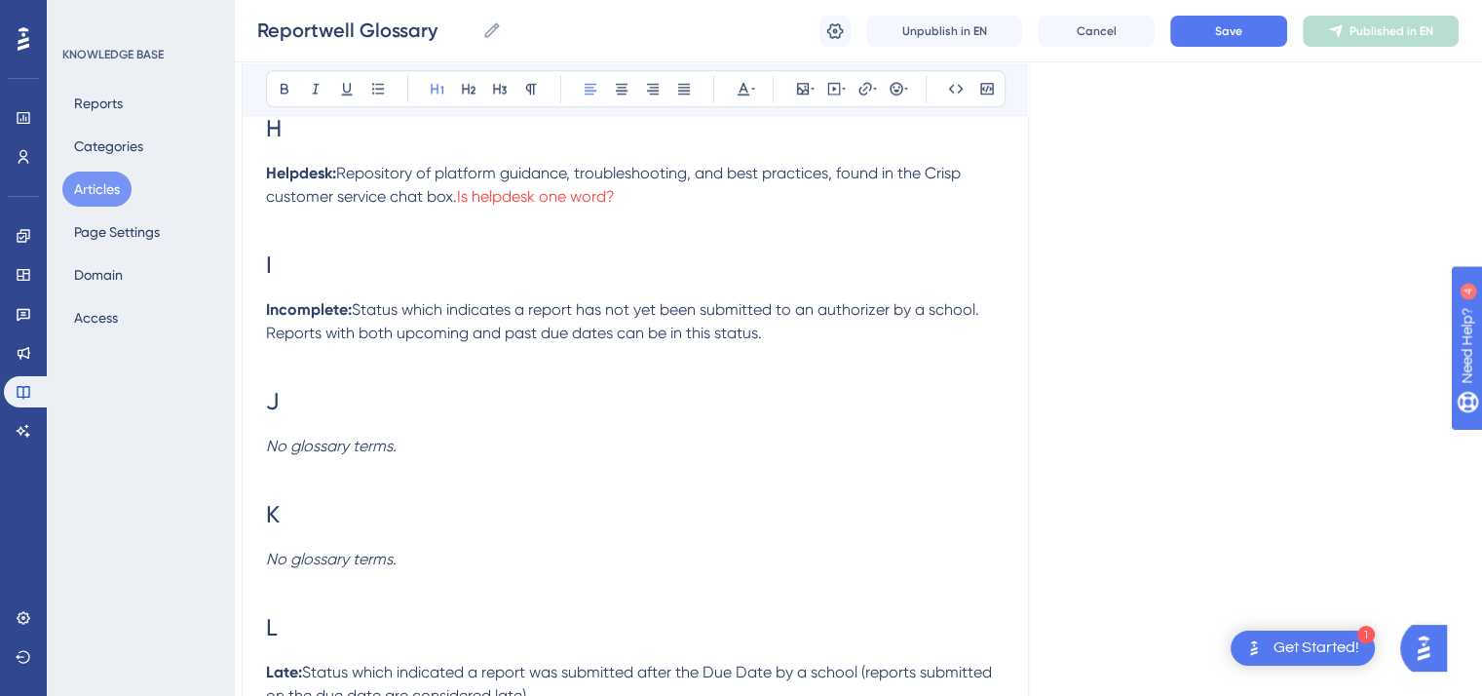
scroll to position [1831, 16]
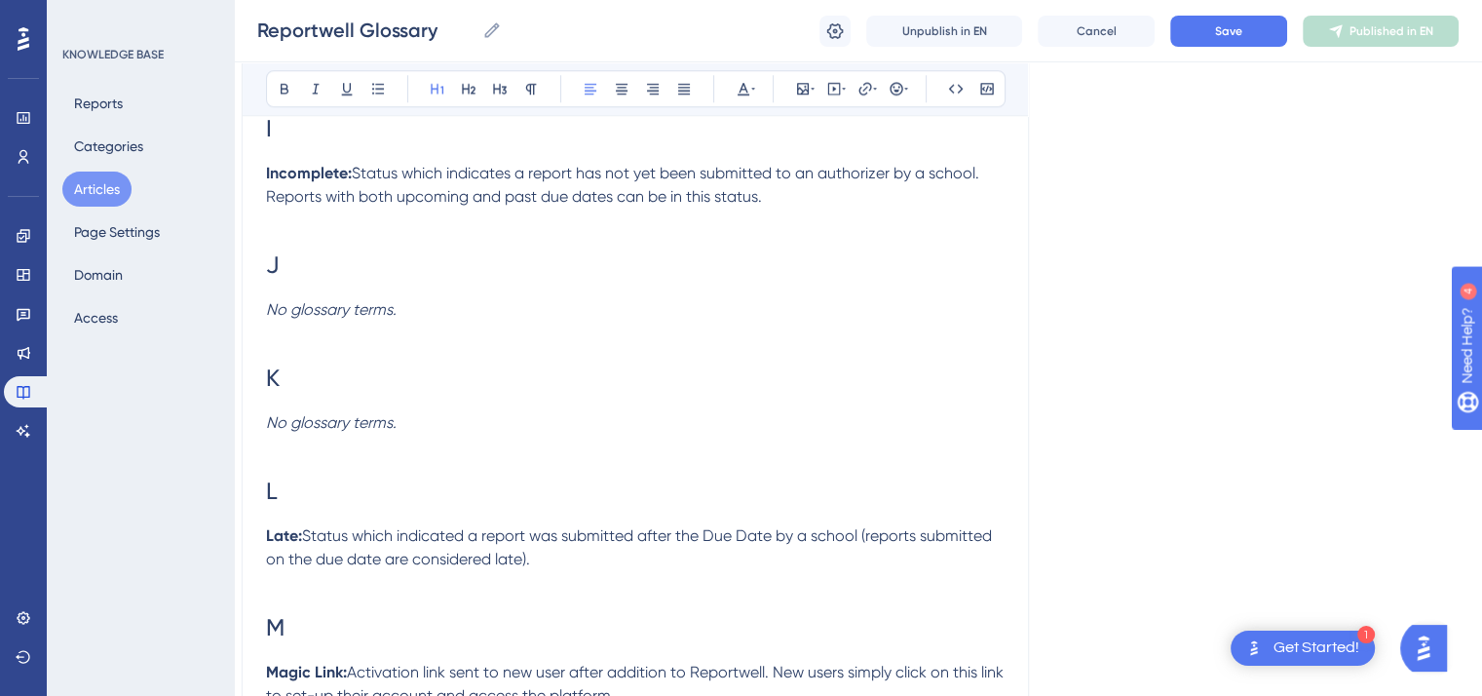
click at [870, 554] on span "Status which indicated a report was submitted after the Due Date by a school (r…" at bounding box center [631, 547] width 730 height 42
drag, startPoint x: 360, startPoint y: 576, endPoint x: 343, endPoint y: 570, distance: 17.6
click at [343, 568] on span "Status which indicated a report was submitted after the Due Date by a school (N…" at bounding box center [614, 547] width 697 height 42
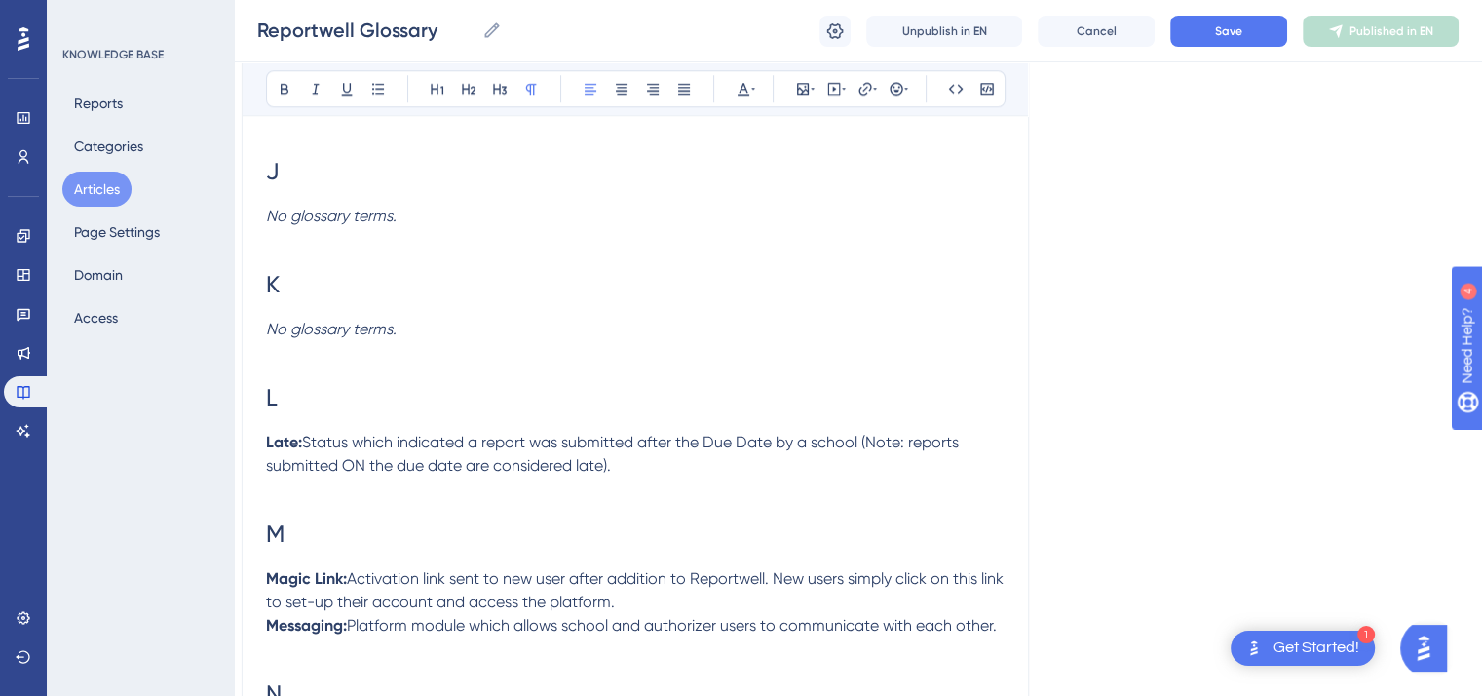
scroll to position [1926, 16]
click at [339, 610] on span "Activation link sent to new user after addition to Reportwell. New users simply…" at bounding box center [637, 589] width 742 height 42
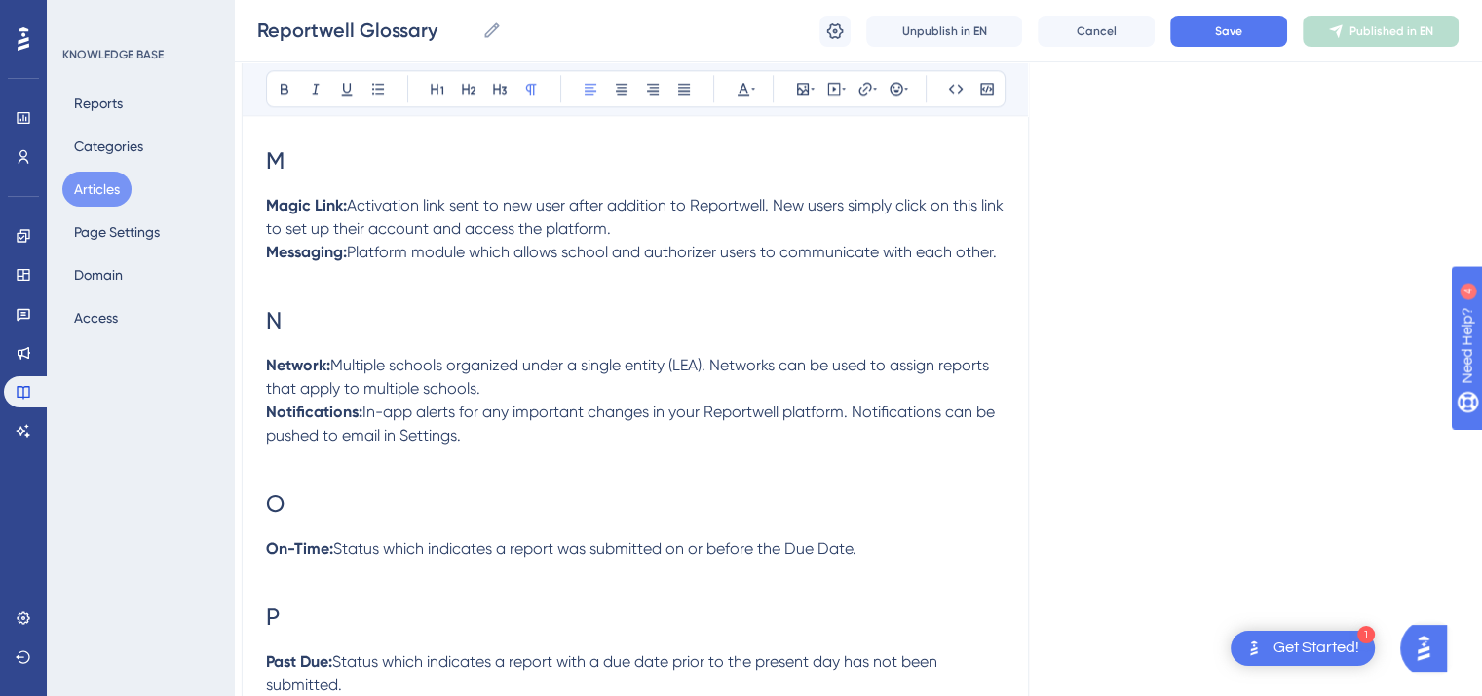
scroll to position [2331, 16]
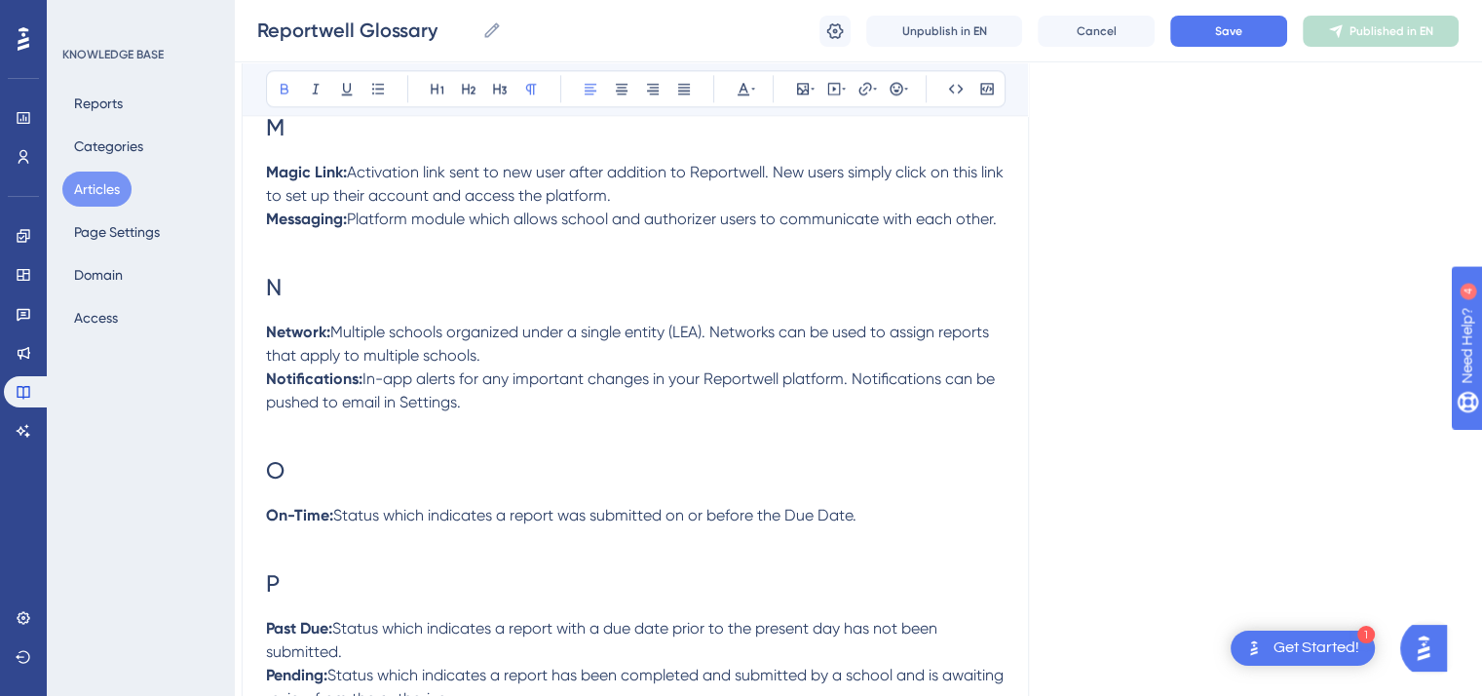
click at [292, 524] on strong "On-Time:" at bounding box center [299, 515] width 67 height 19
click at [873, 527] on p "On Time: Status which indicates a report was submitted on or before the Due Dat…" at bounding box center [635, 515] width 739 height 23
click at [751, 96] on button at bounding box center [743, 88] width 27 height 27
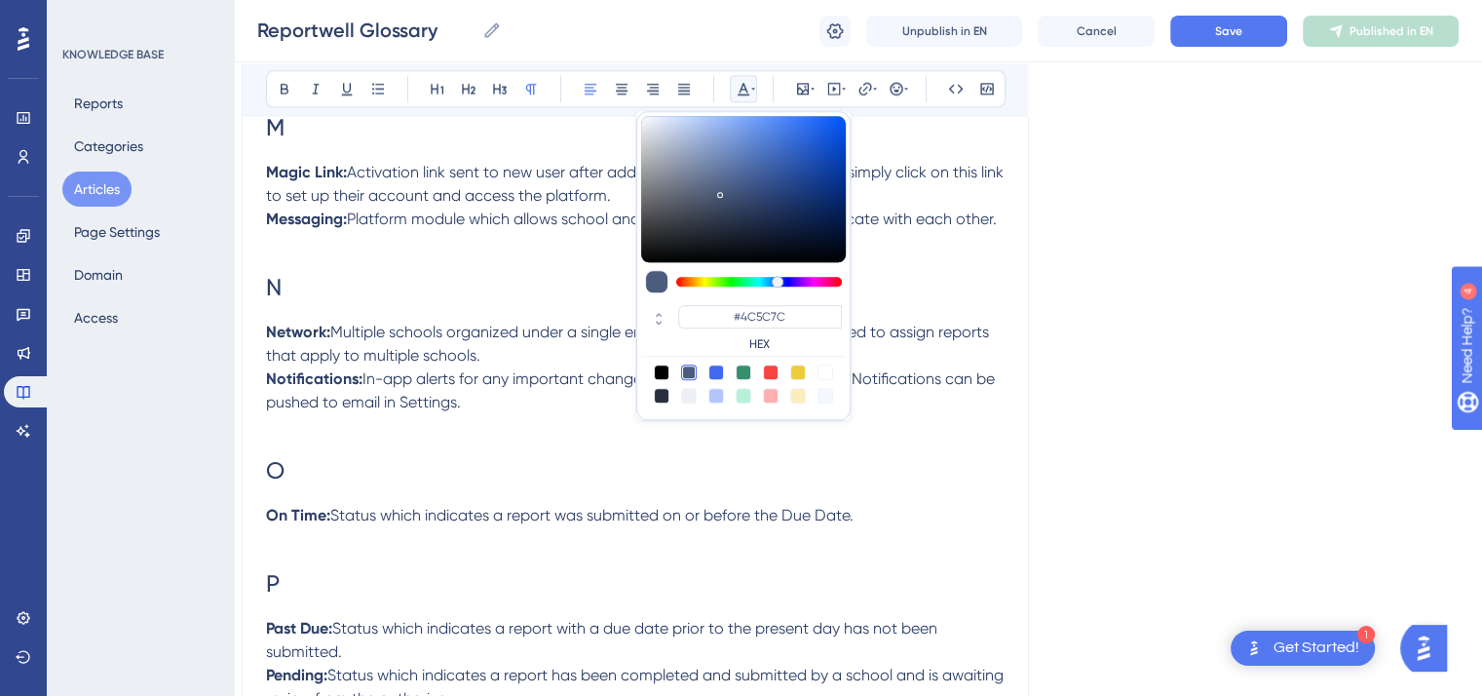
click at [772, 365] on div at bounding box center [771, 373] width 16 height 16
type input "#F84343"
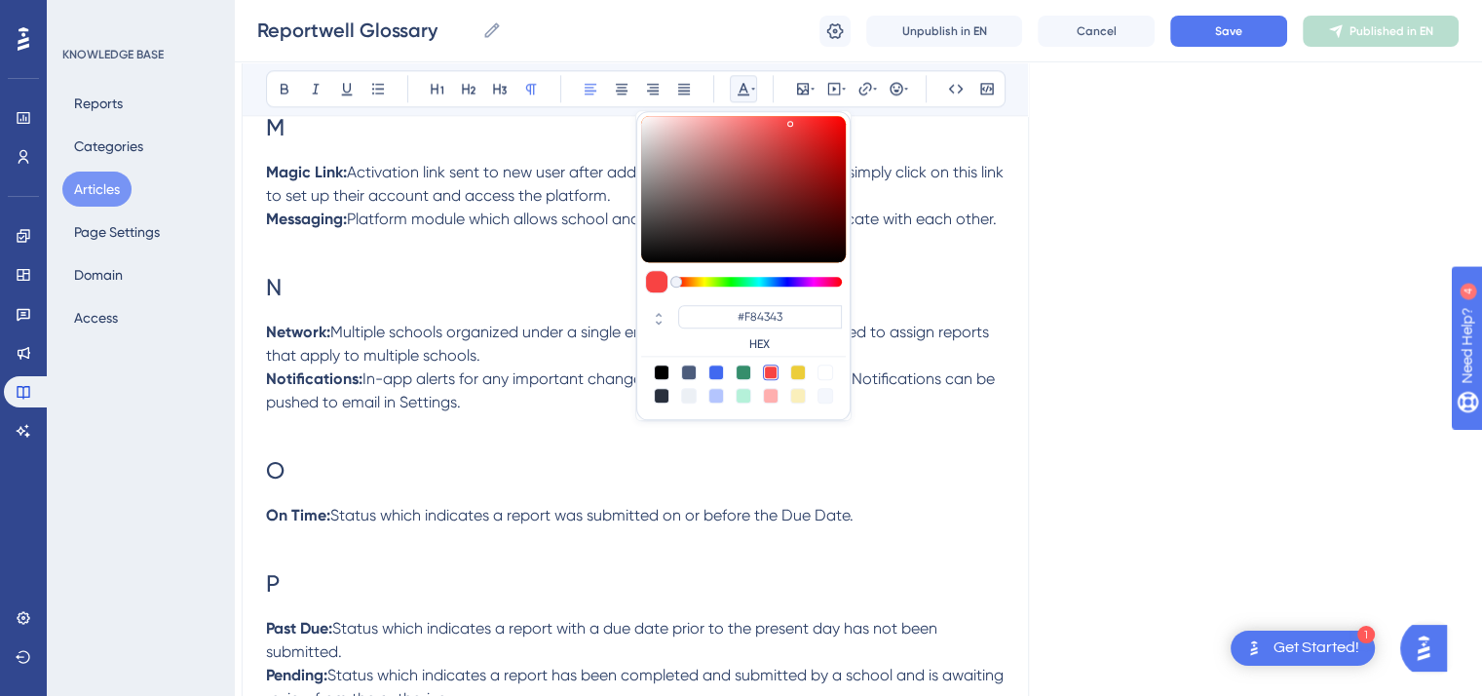
click at [770, 375] on div at bounding box center [771, 373] width 16 height 16
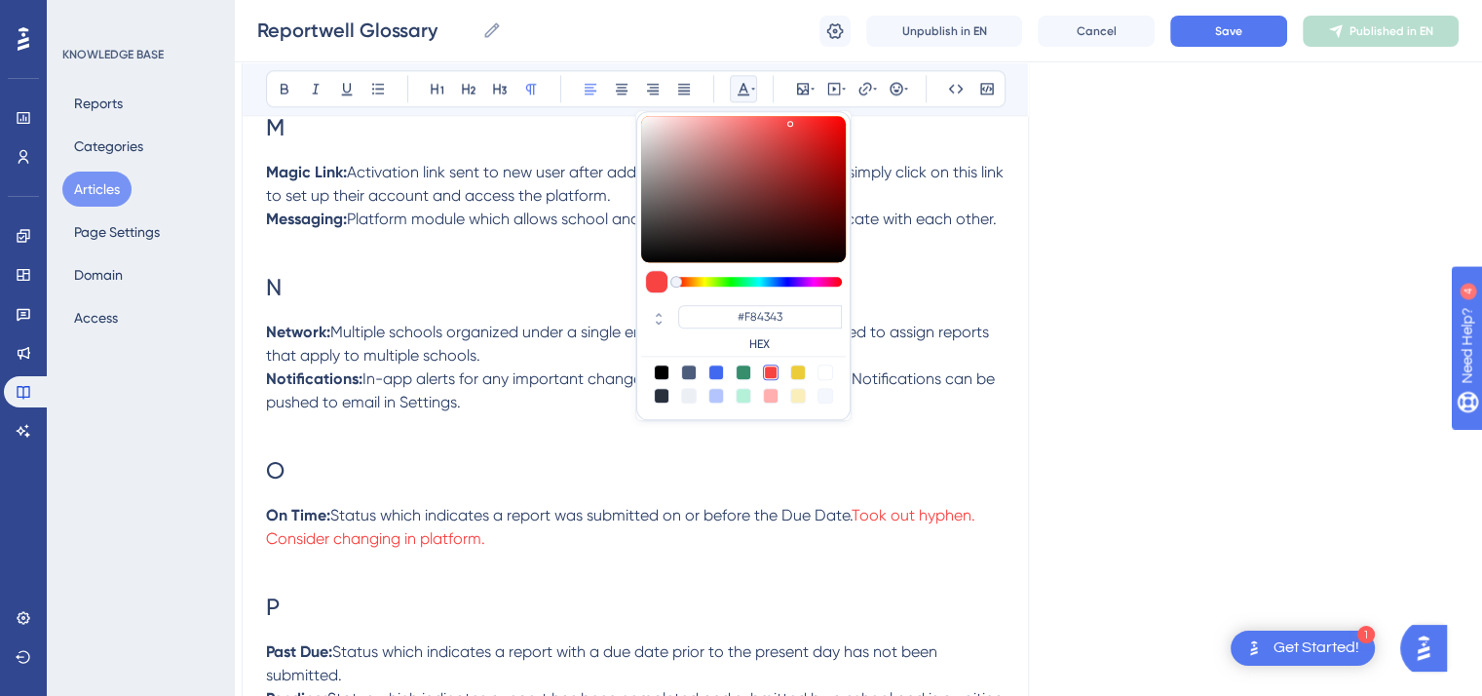
click at [580, 551] on p "On Time: Status which indicates a report was submitted on or before the Due Dat…" at bounding box center [635, 527] width 739 height 47
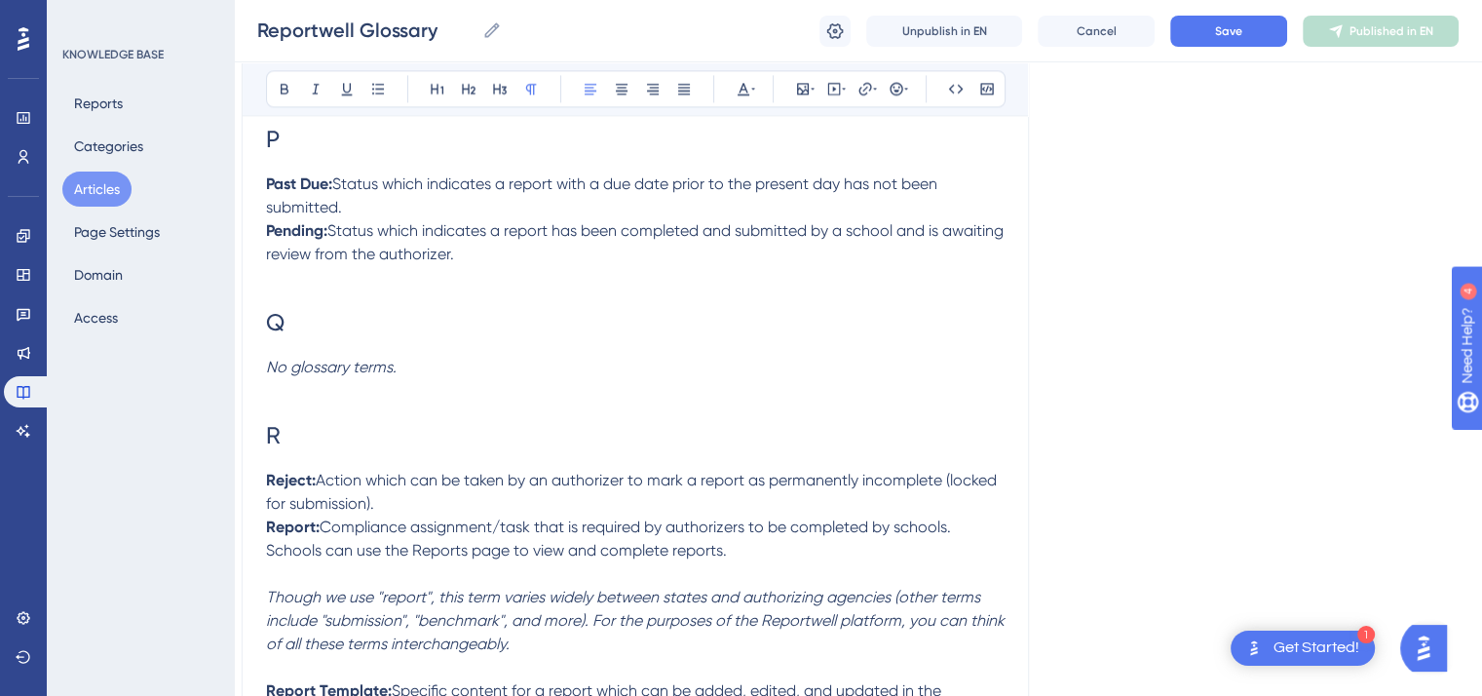
scroll to position [2801, 16]
click at [399, 636] on em "Though we use "report", this term varies widely between states and authorizing …" at bounding box center [637, 618] width 743 height 65
click at [890, 354] on h1 "Q" at bounding box center [635, 321] width 739 height 66
click at [735, 560] on p "Report: Compliance assignment/task that is required by authorizers to be comple…" at bounding box center [635, 537] width 739 height 47
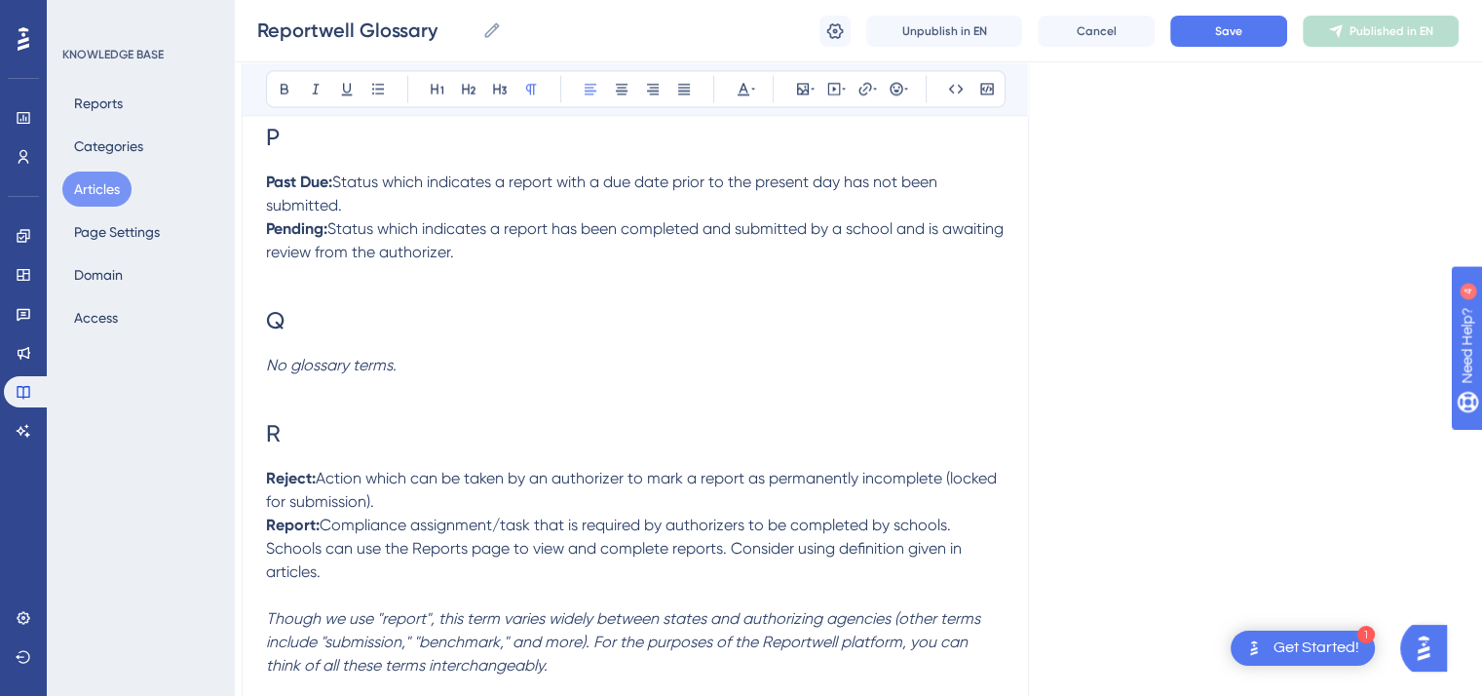
drag, startPoint x: 327, startPoint y: 596, endPoint x: 733, endPoint y: 569, distance: 406.3
click at [733, 569] on p "Report: Compliance assignment/task that is required by authorizers to be comple…" at bounding box center [635, 549] width 739 height 70
click at [748, 86] on icon at bounding box center [744, 89] width 16 height 16
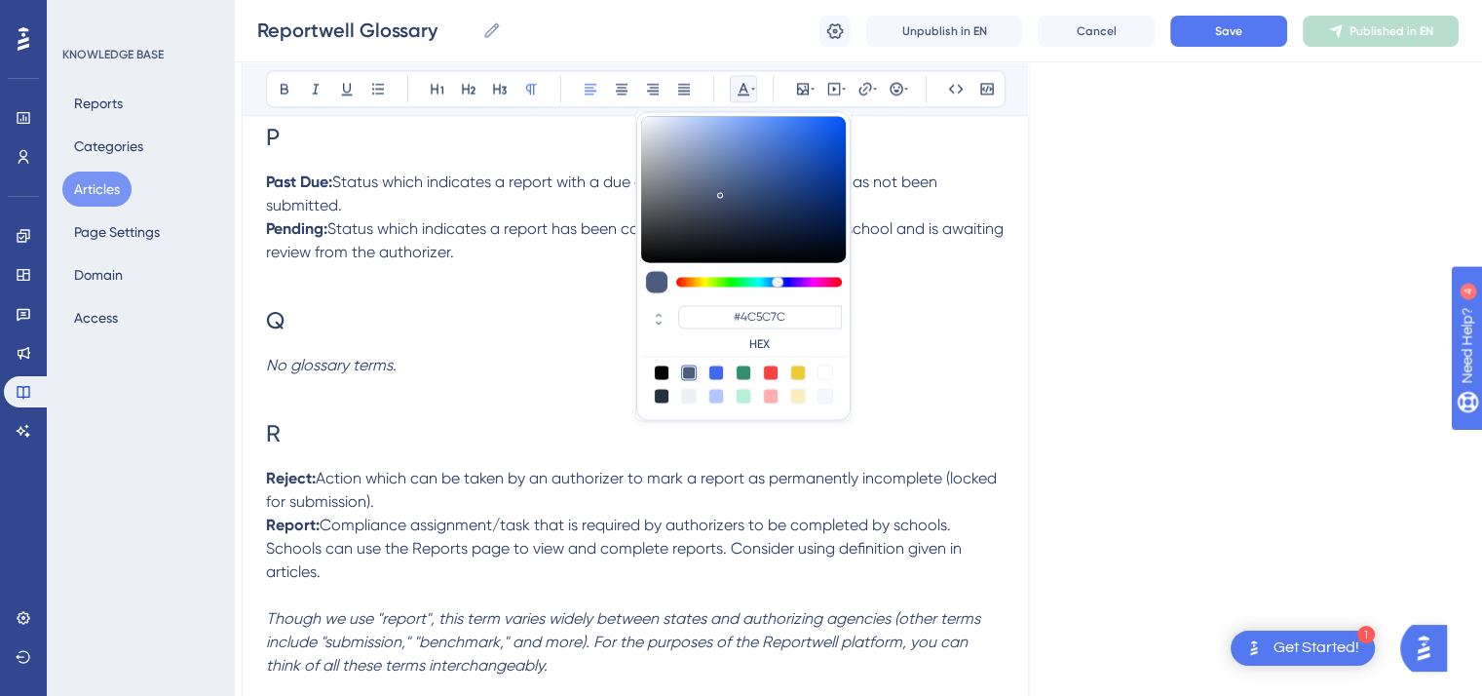
click at [771, 369] on div at bounding box center [771, 373] width 16 height 16
type input "#F84343"
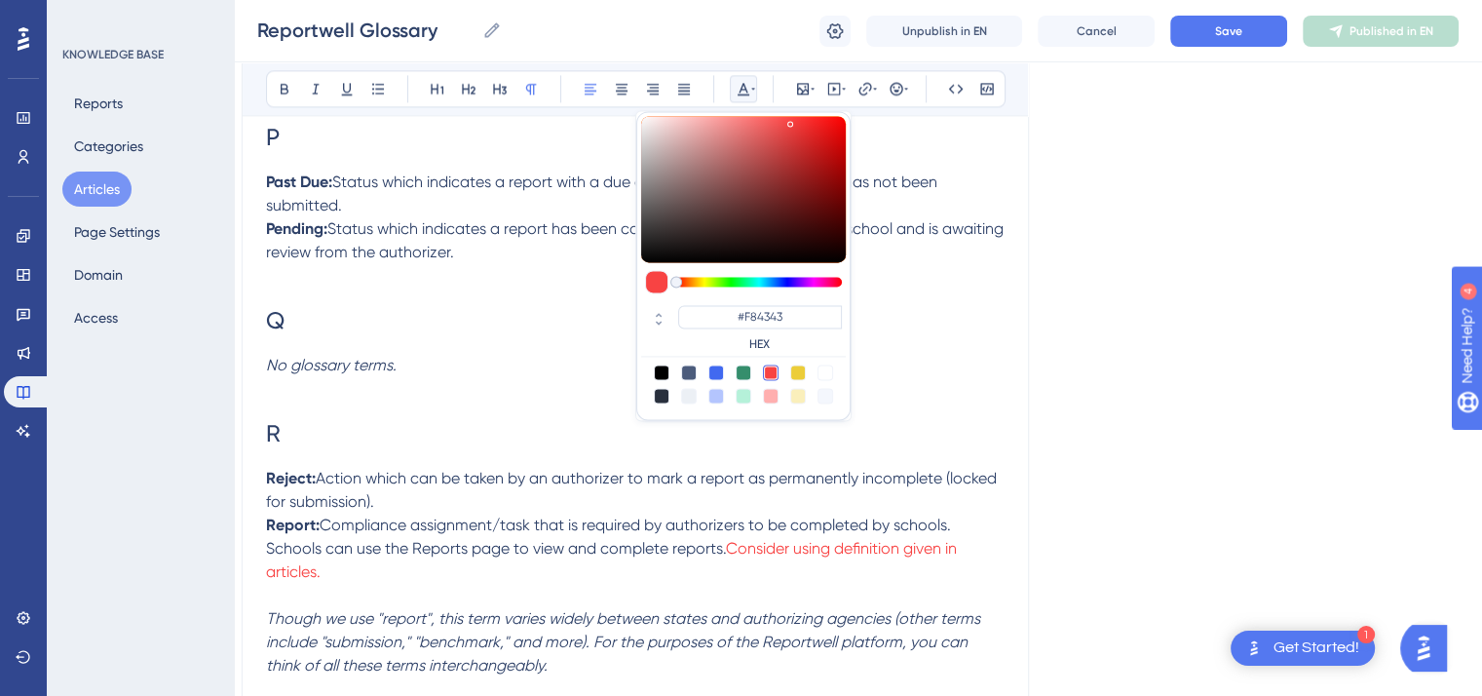
click at [316, 607] on p at bounding box center [635, 595] width 739 height 23
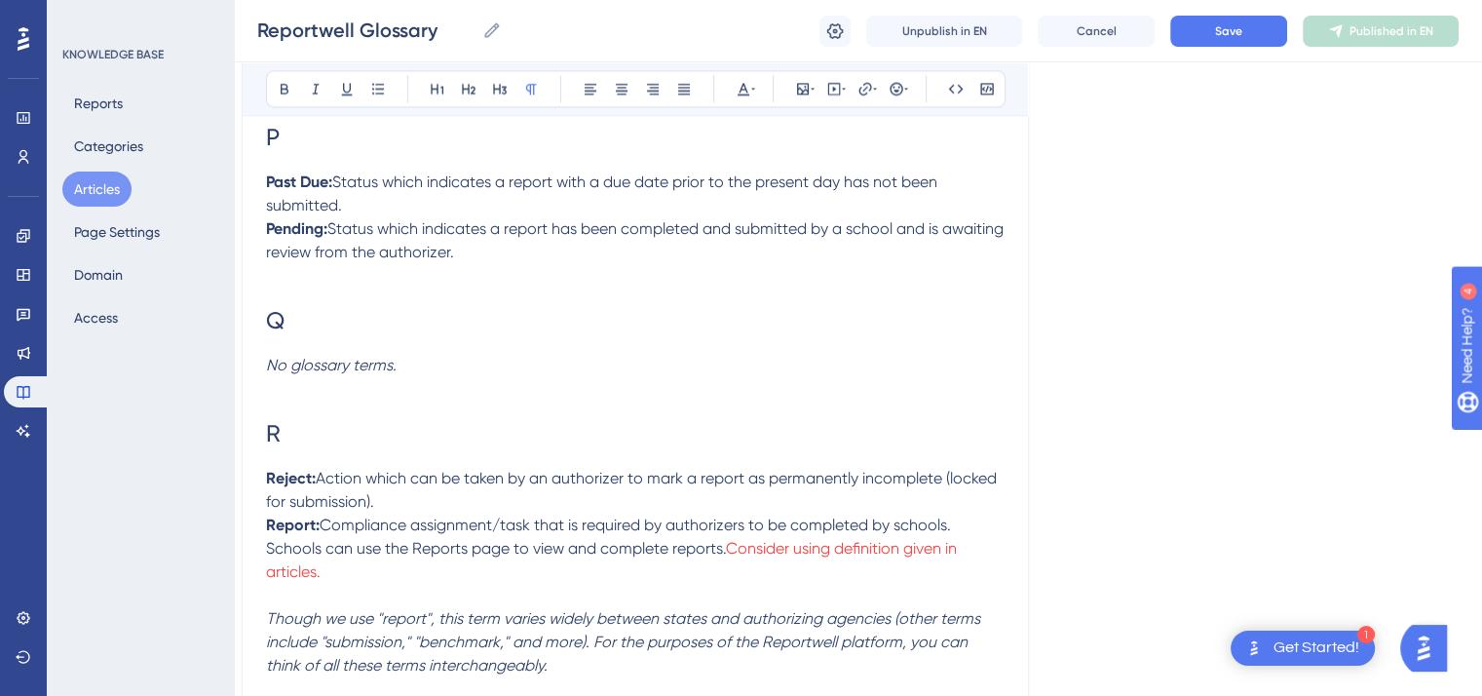
click at [328, 584] on p "Report: Compliance assignment/task that is required by authorizers to be comple…" at bounding box center [635, 549] width 739 height 70
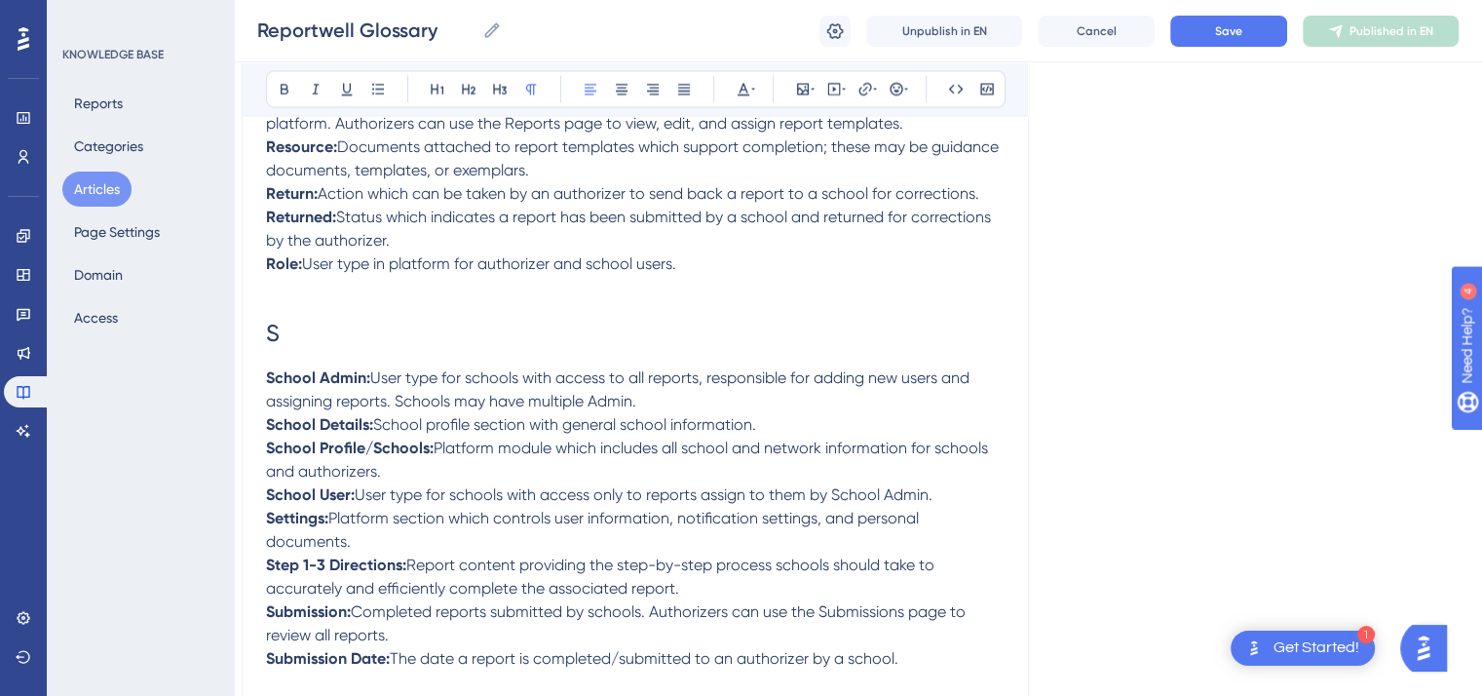
scroll to position [3414, 16]
click at [752, 502] on span "User type for schools with access only to reports assign to them by School Admi…" at bounding box center [644, 492] width 578 height 19
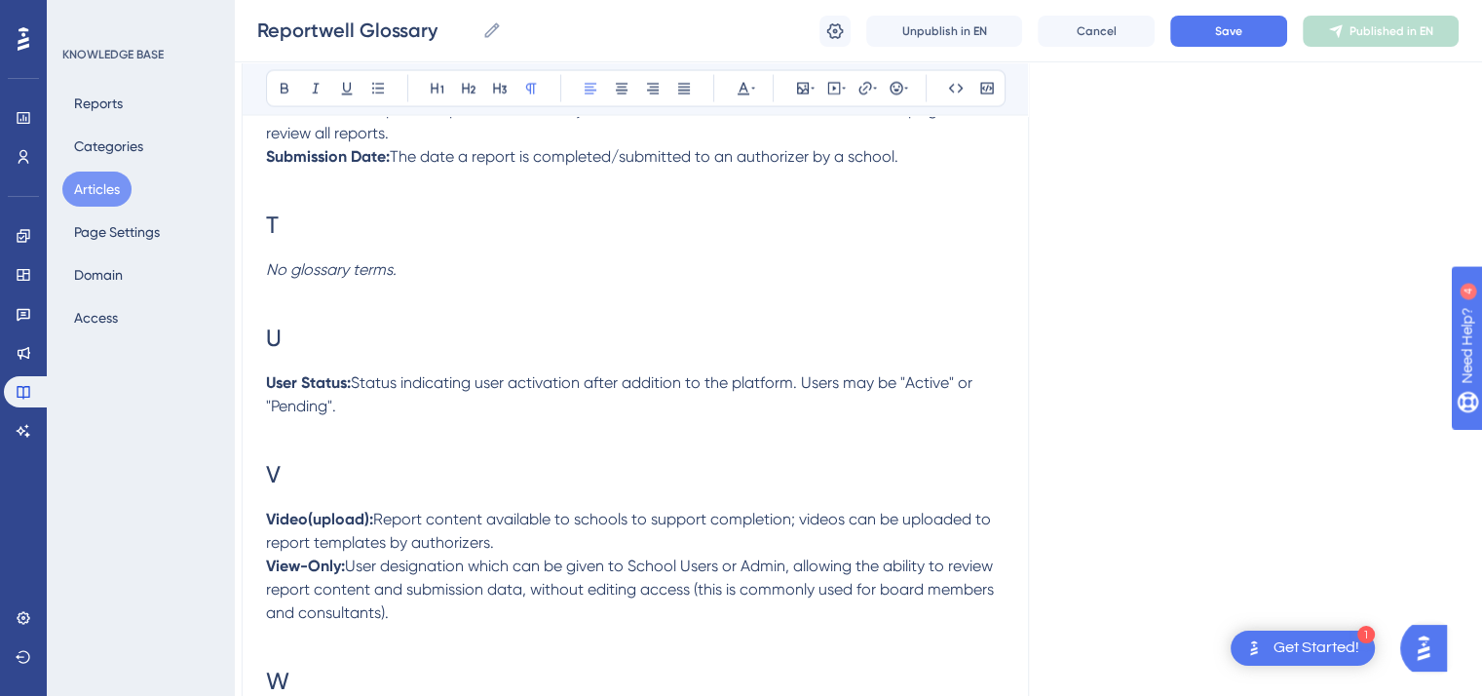
scroll to position [3921, 16]
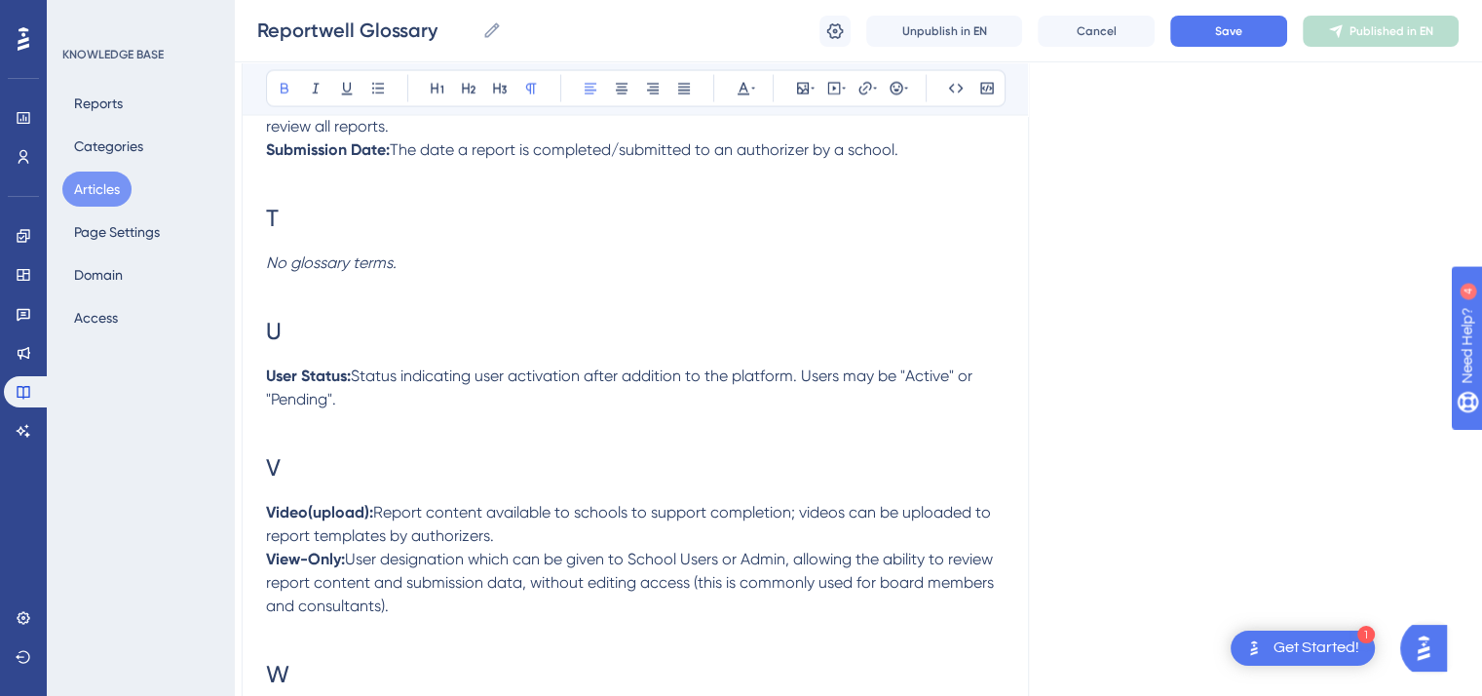
click at [304, 521] on strong "Video(upload):" at bounding box center [319, 512] width 107 height 19
click at [514, 548] on p "Video (upload): Report content available to schools to support completion; vide…" at bounding box center [635, 524] width 739 height 47
drag, startPoint x: 768, startPoint y: 570, endPoint x: 494, endPoint y: 565, distance: 273.9
click at [494, 548] on p "Video (upload): Report content available to schools to support completion; vide…" at bounding box center [635, 524] width 739 height 47
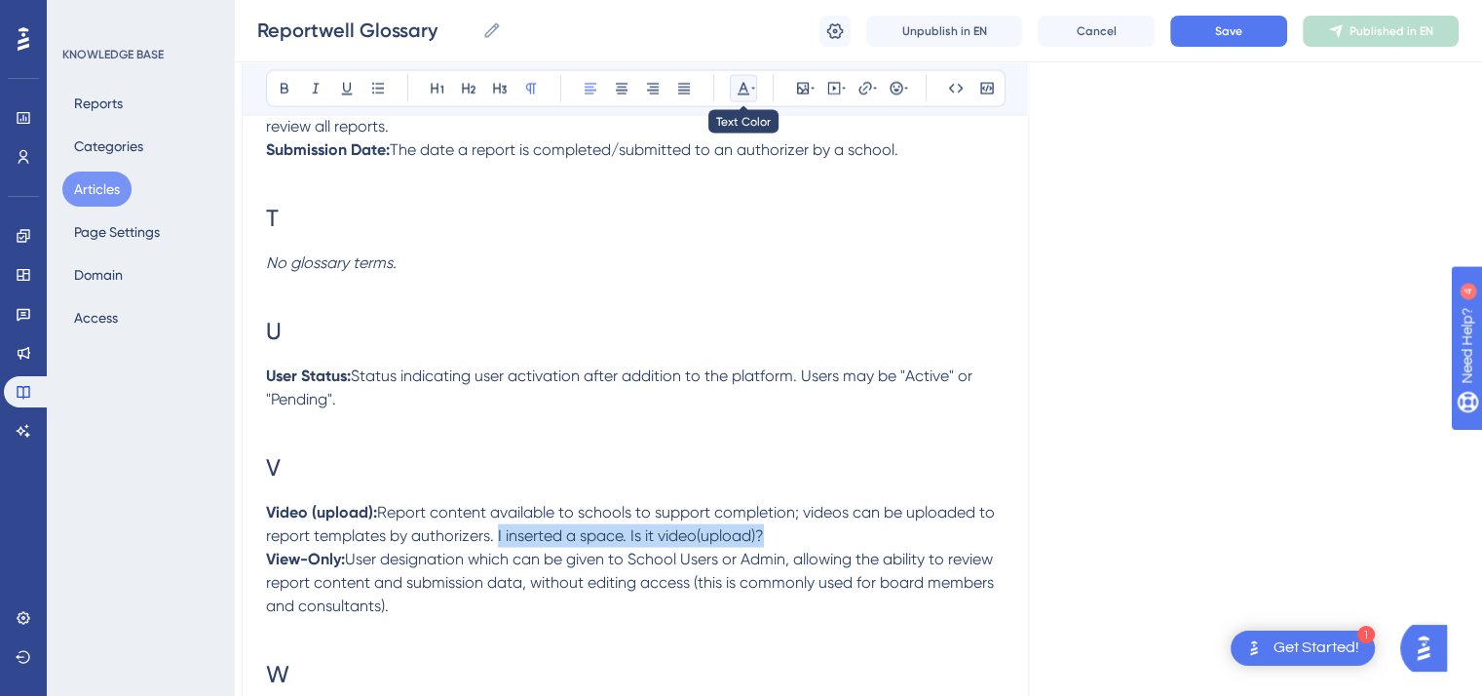
click at [749, 83] on icon at bounding box center [744, 89] width 16 height 16
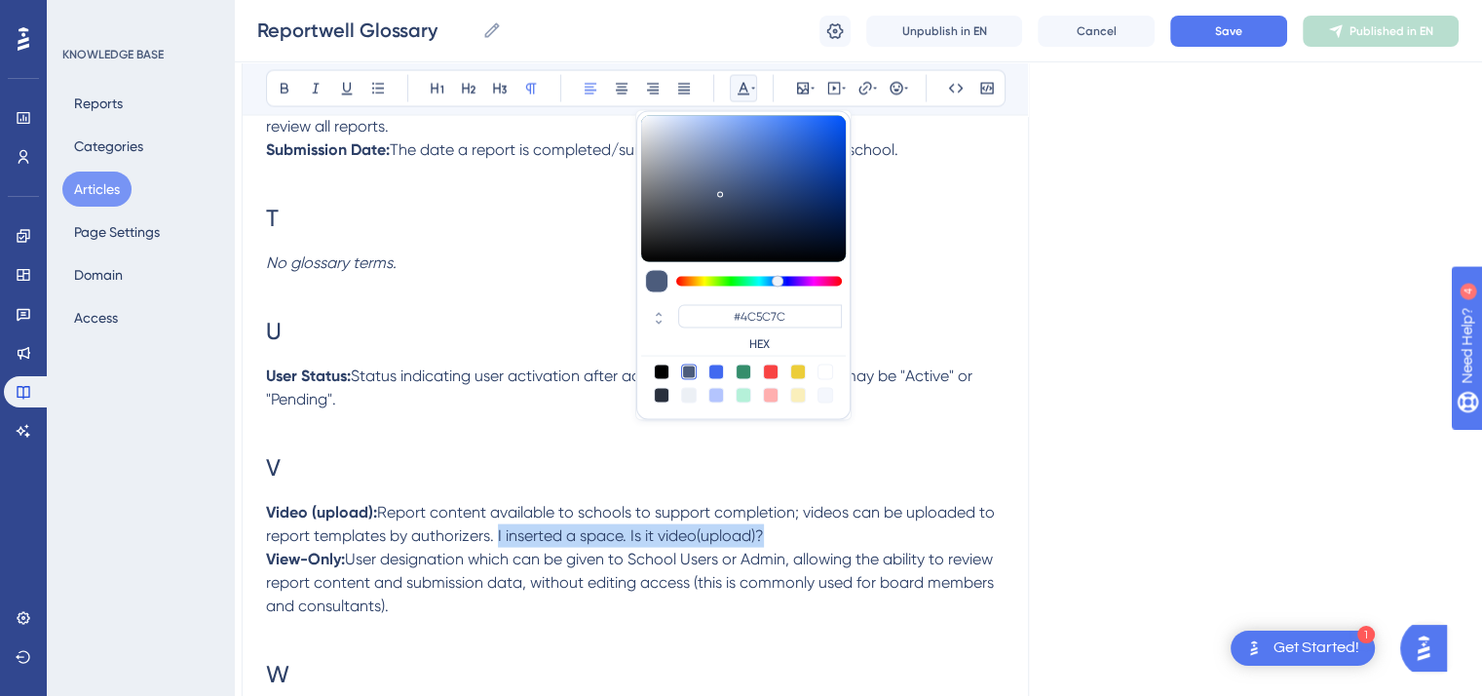
click at [768, 365] on div at bounding box center [771, 373] width 16 height 16
type input "#F84343"
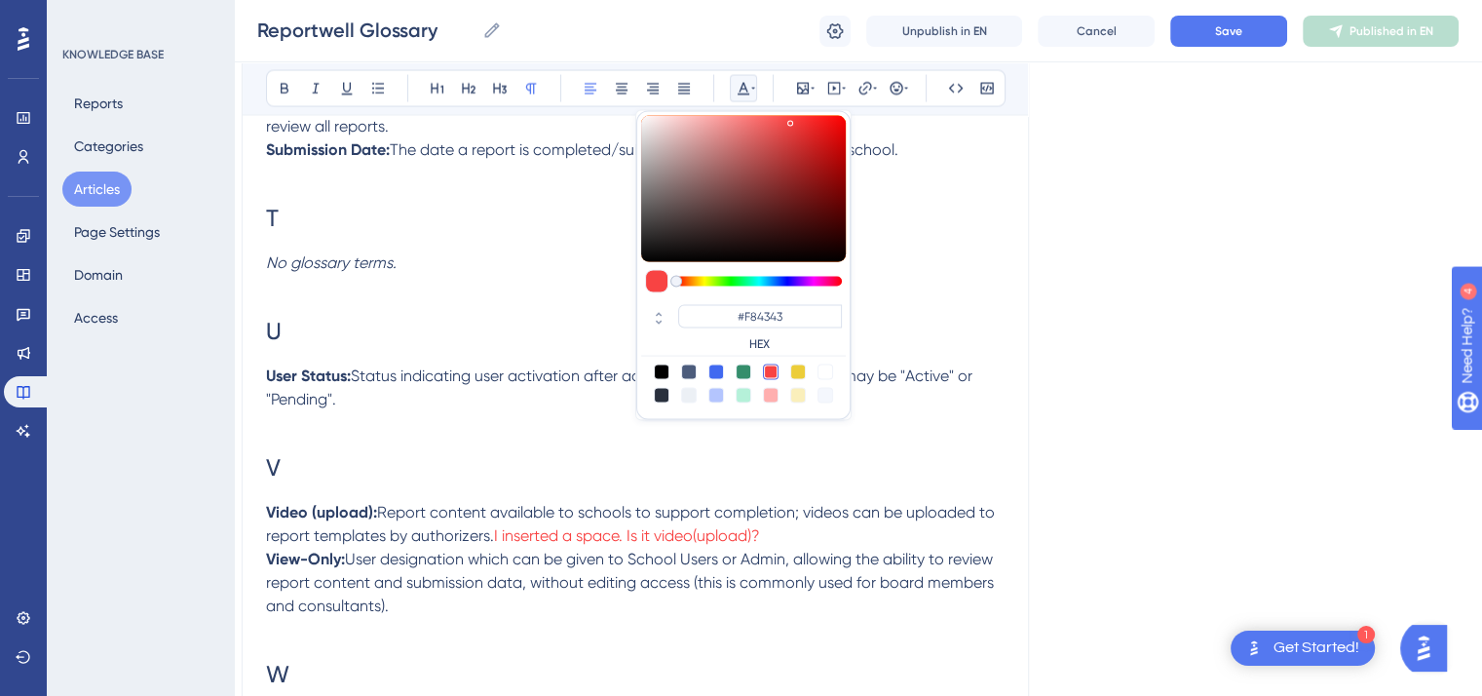
click at [803, 582] on p "View-Only: User designation which can be given to School Users or Admin, allowi…" at bounding box center [635, 583] width 739 height 70
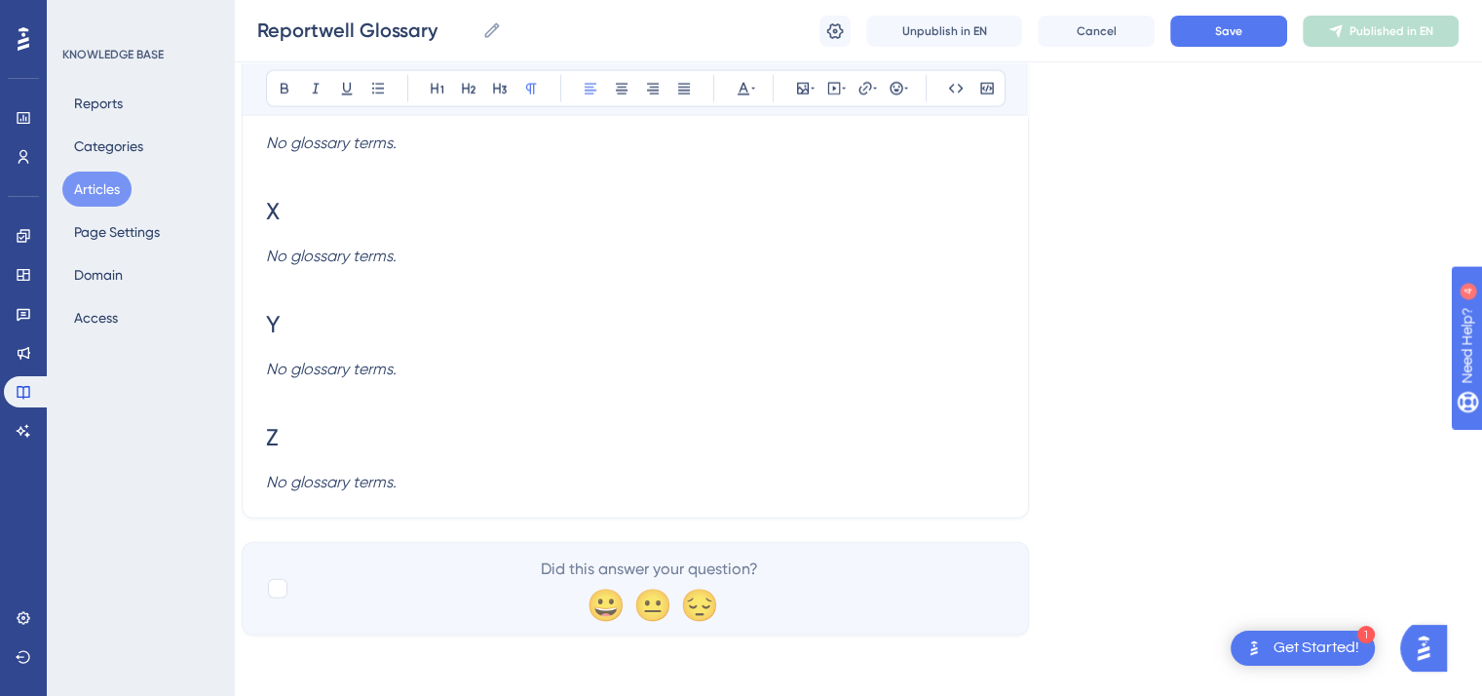
scroll to position [4532, 16]
click at [1212, 35] on button "Save" at bounding box center [1229, 31] width 117 height 31
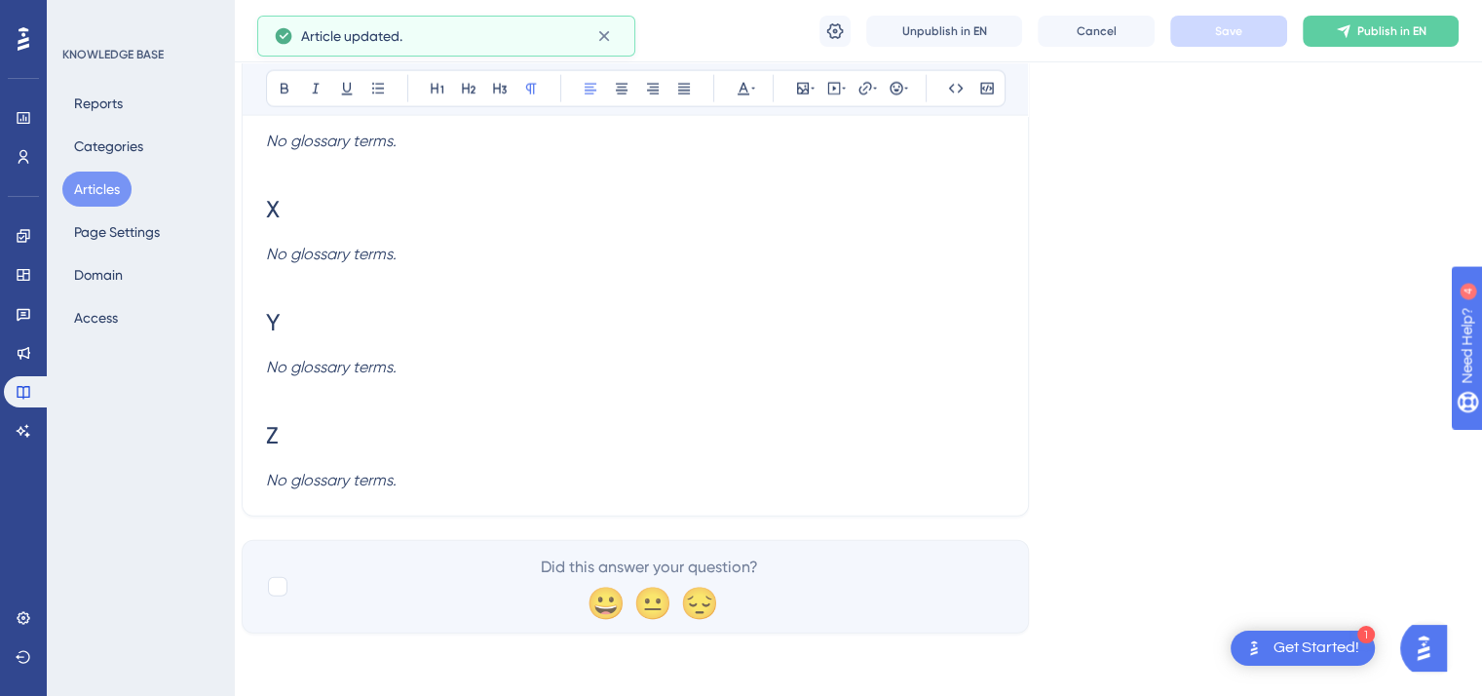
click at [102, 192] on button "Articles" at bounding box center [96, 189] width 69 height 35
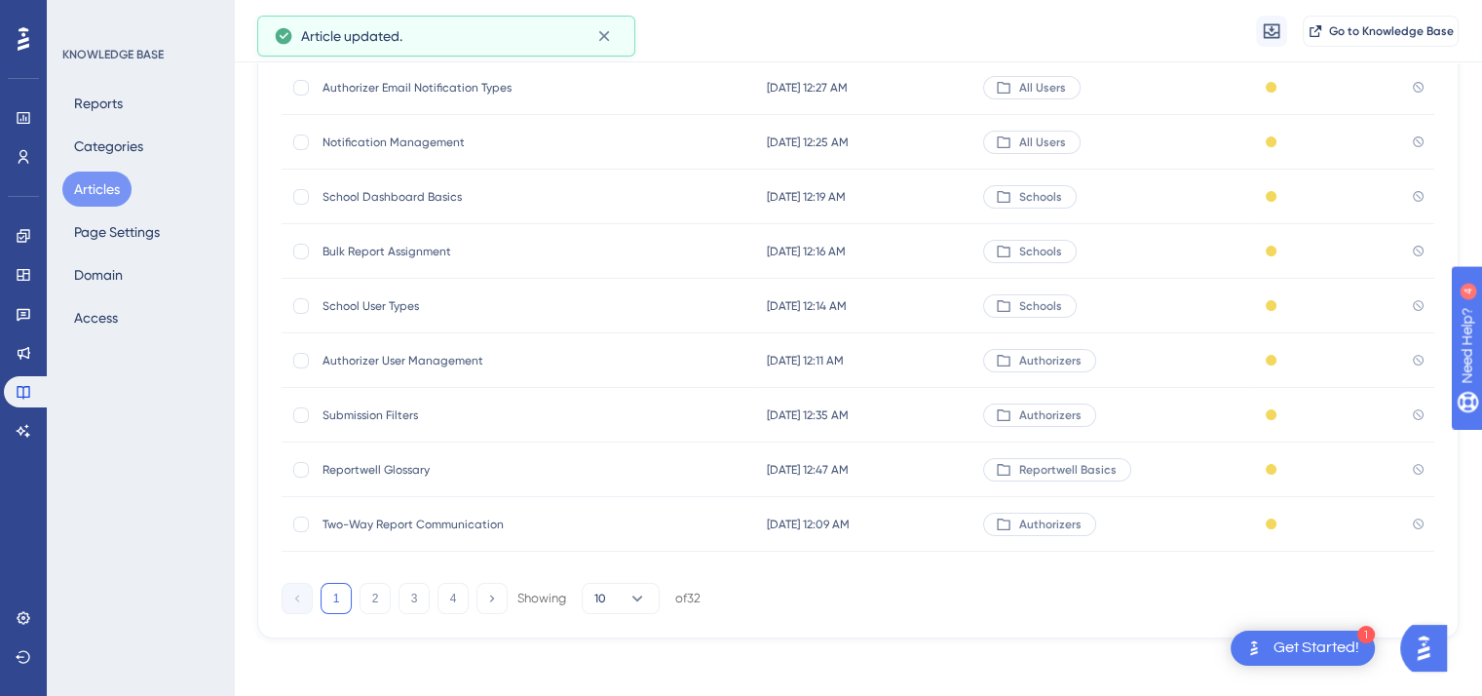
scroll to position [295, 0]
click at [378, 586] on button "2" at bounding box center [375, 594] width 31 height 31
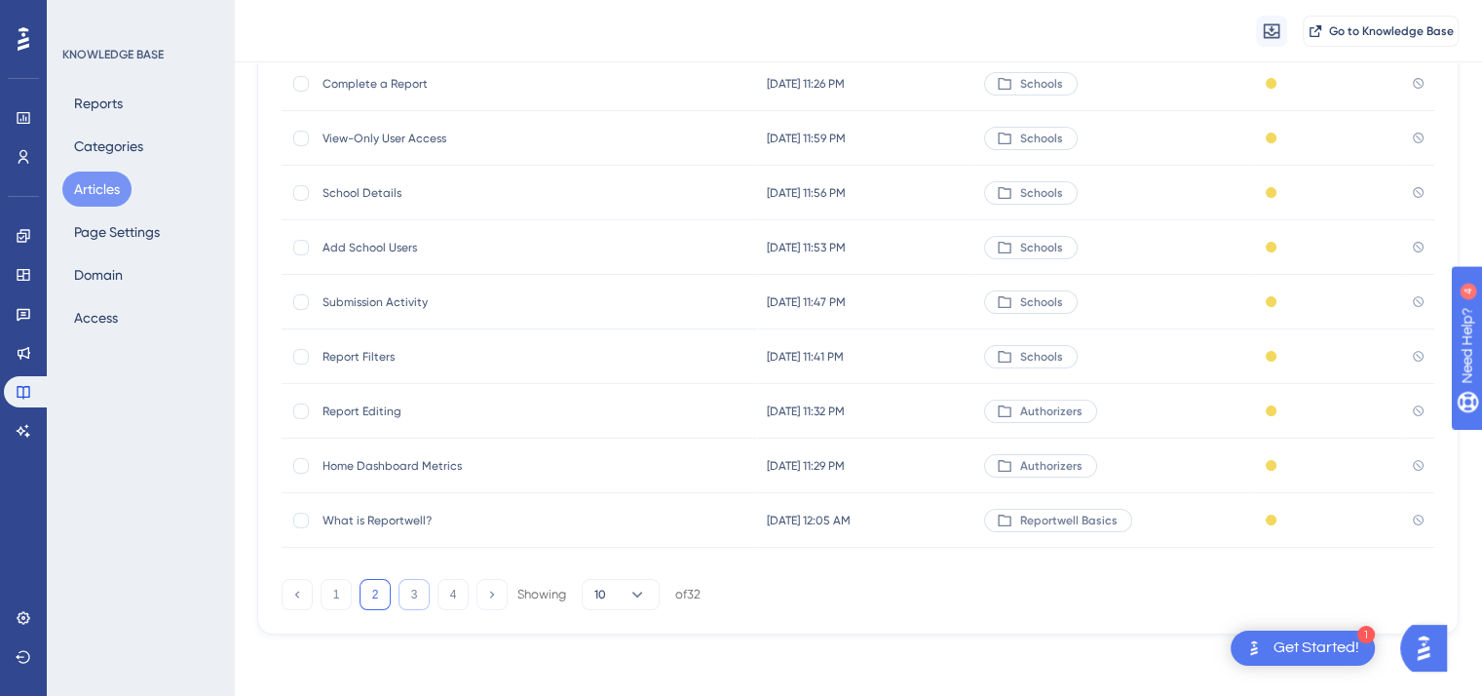
click at [416, 590] on button "3" at bounding box center [414, 594] width 31 height 31
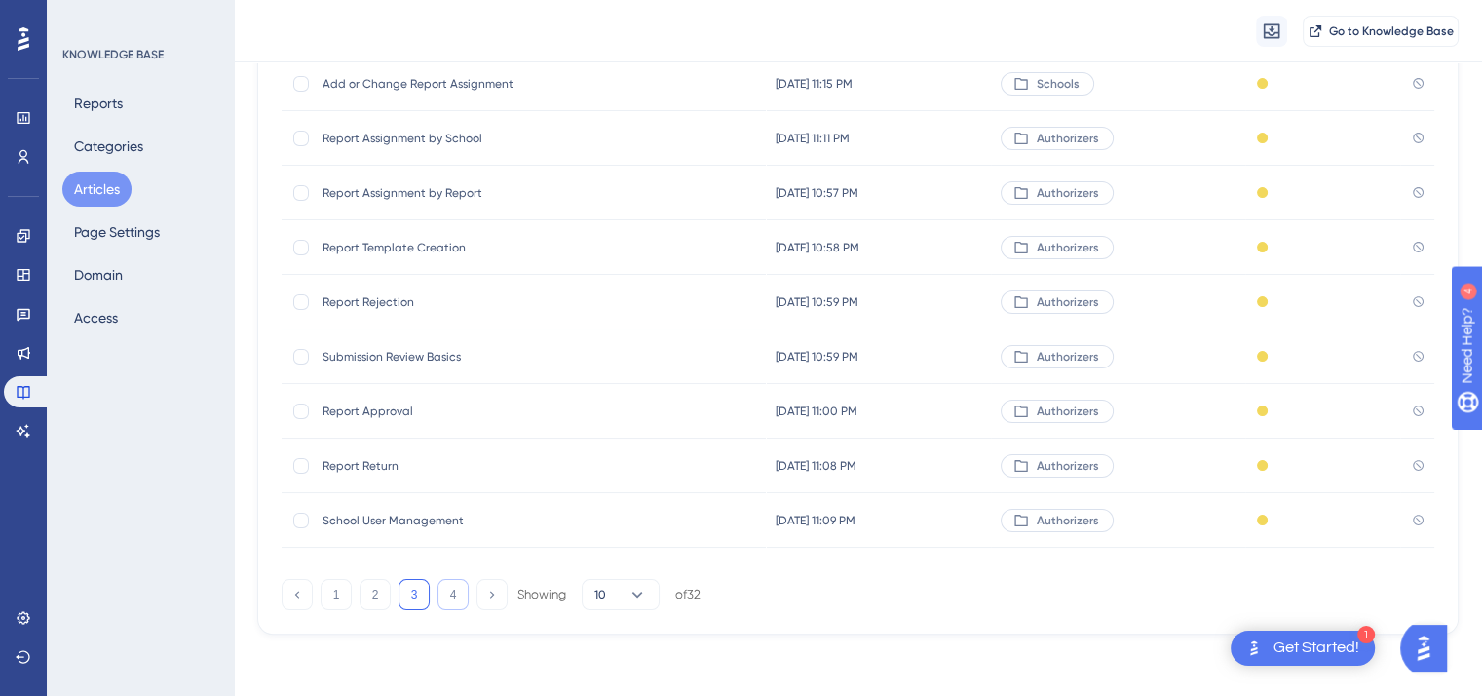
click at [453, 595] on button "4" at bounding box center [453, 594] width 31 height 31
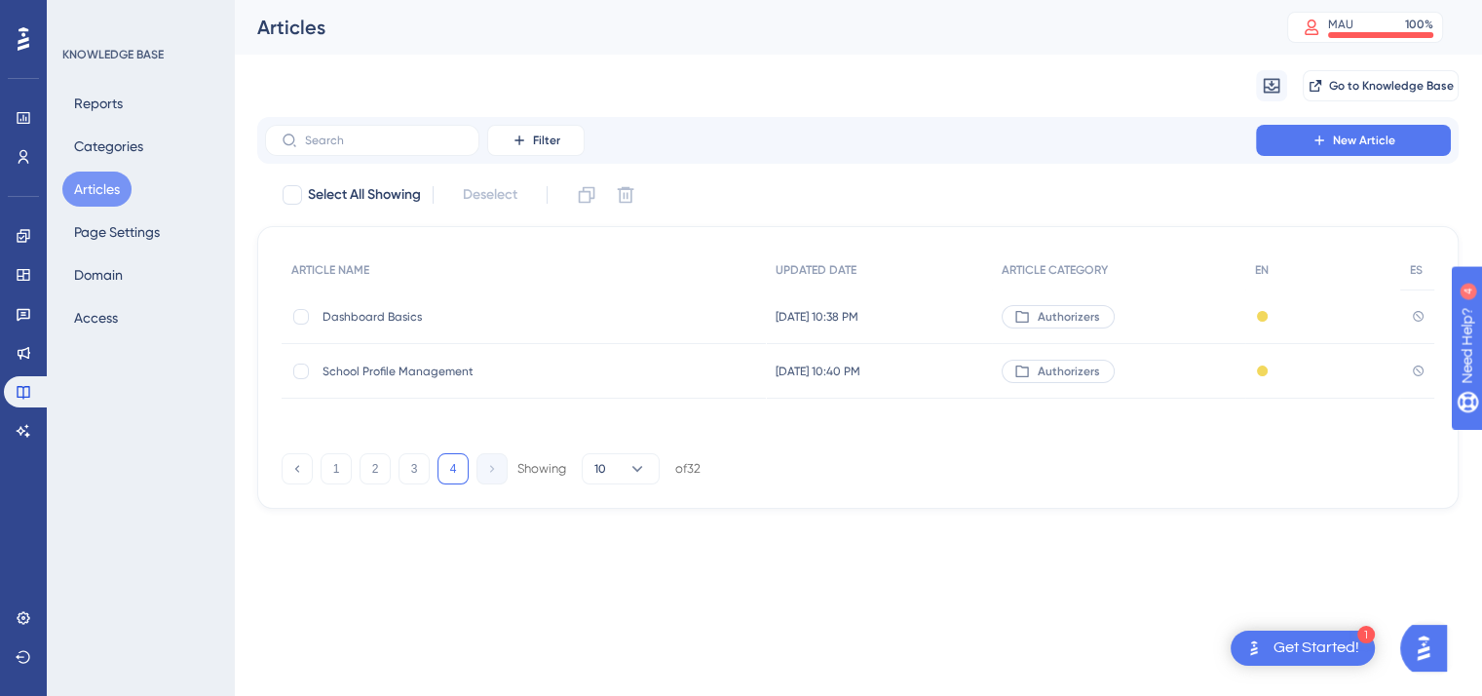
scroll to position [0, 0]
click at [333, 461] on button "1" at bounding box center [336, 468] width 31 height 31
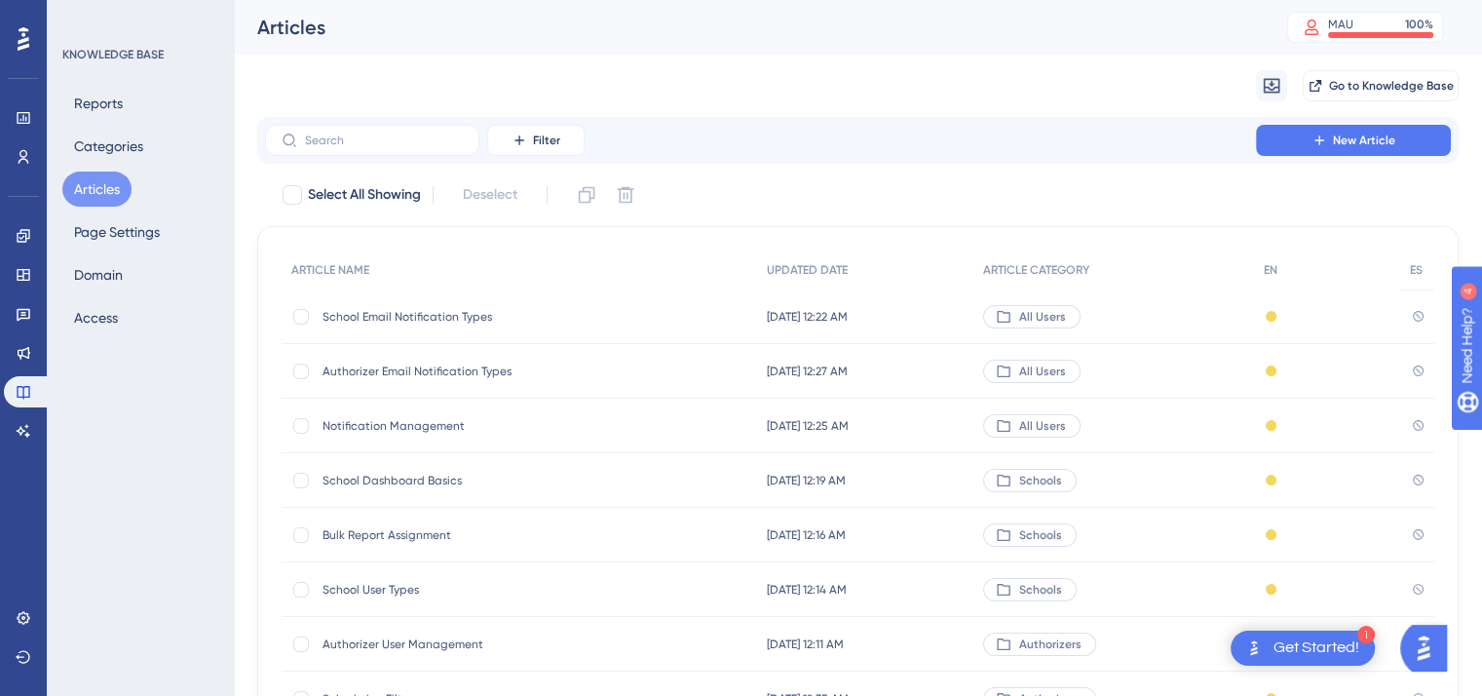
click at [425, 319] on span "School Email Notification Types" at bounding box center [479, 317] width 312 height 16
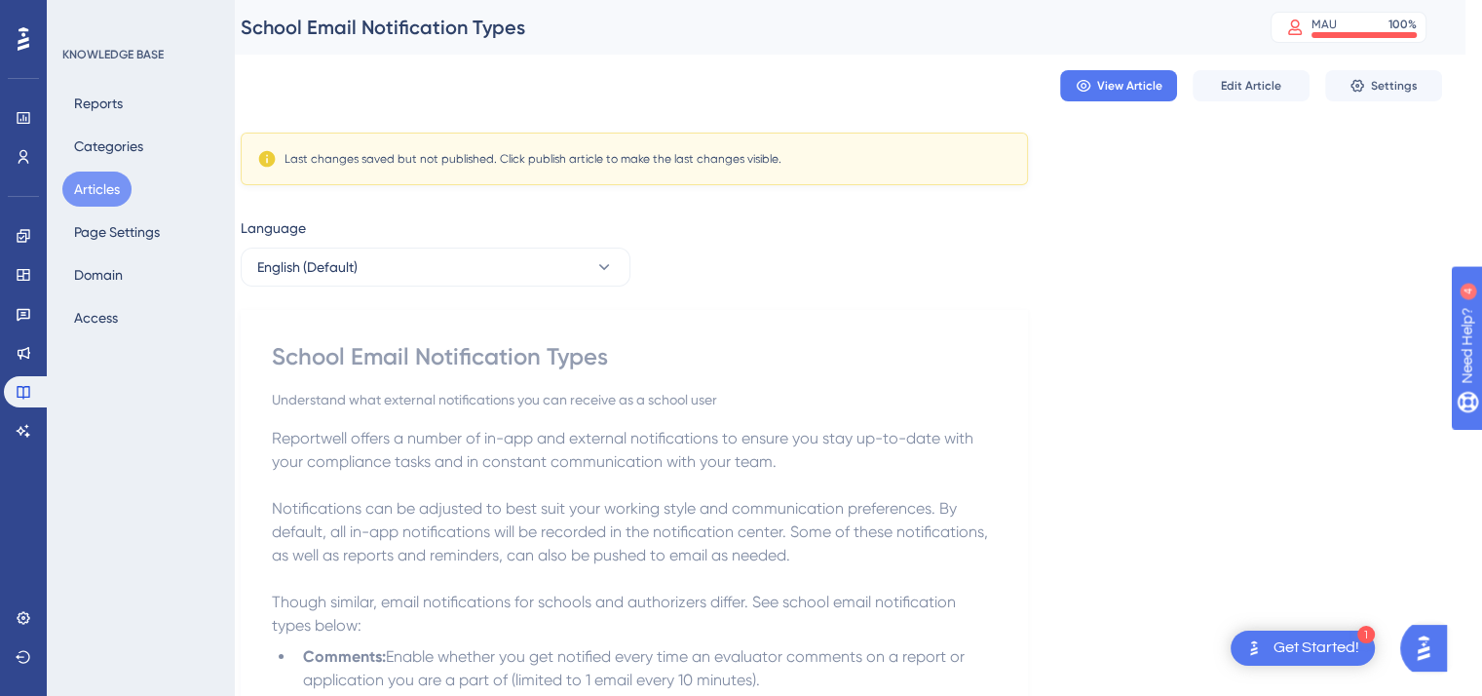
scroll to position [183, 17]
